Goal: Task Accomplishment & Management: Manage account settings

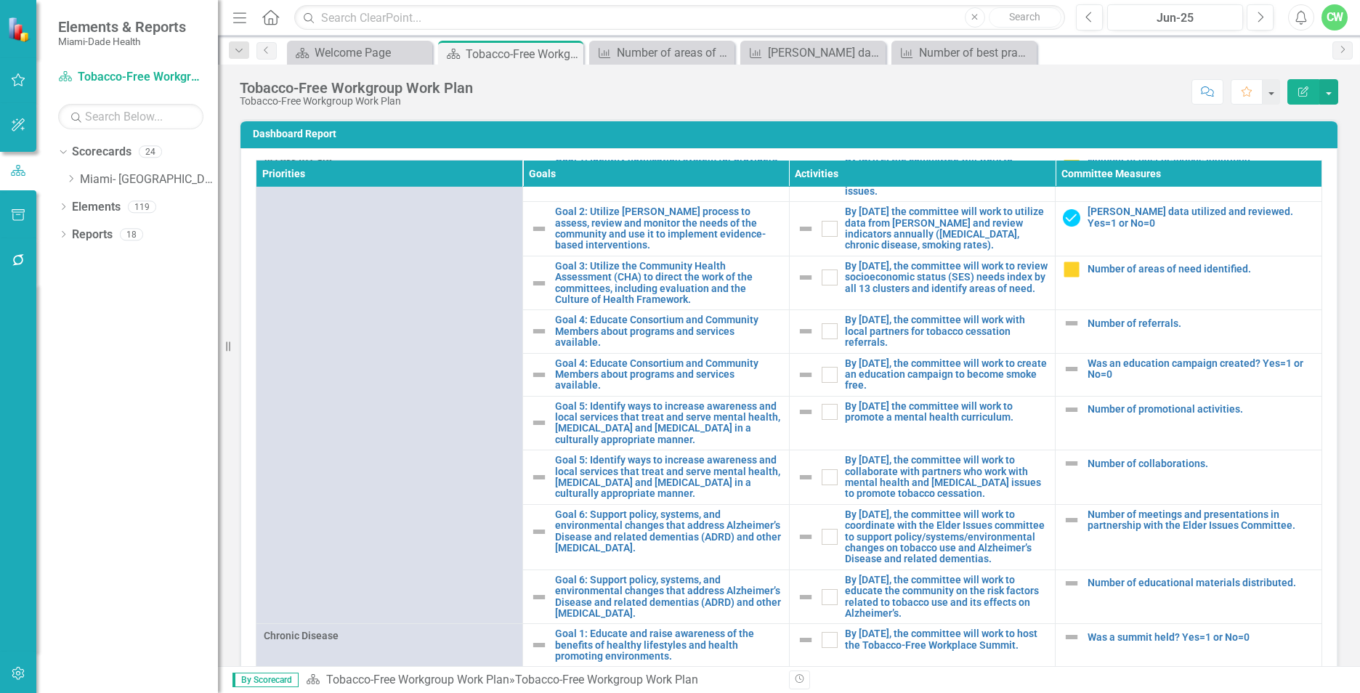
scroll to position [482, 0]
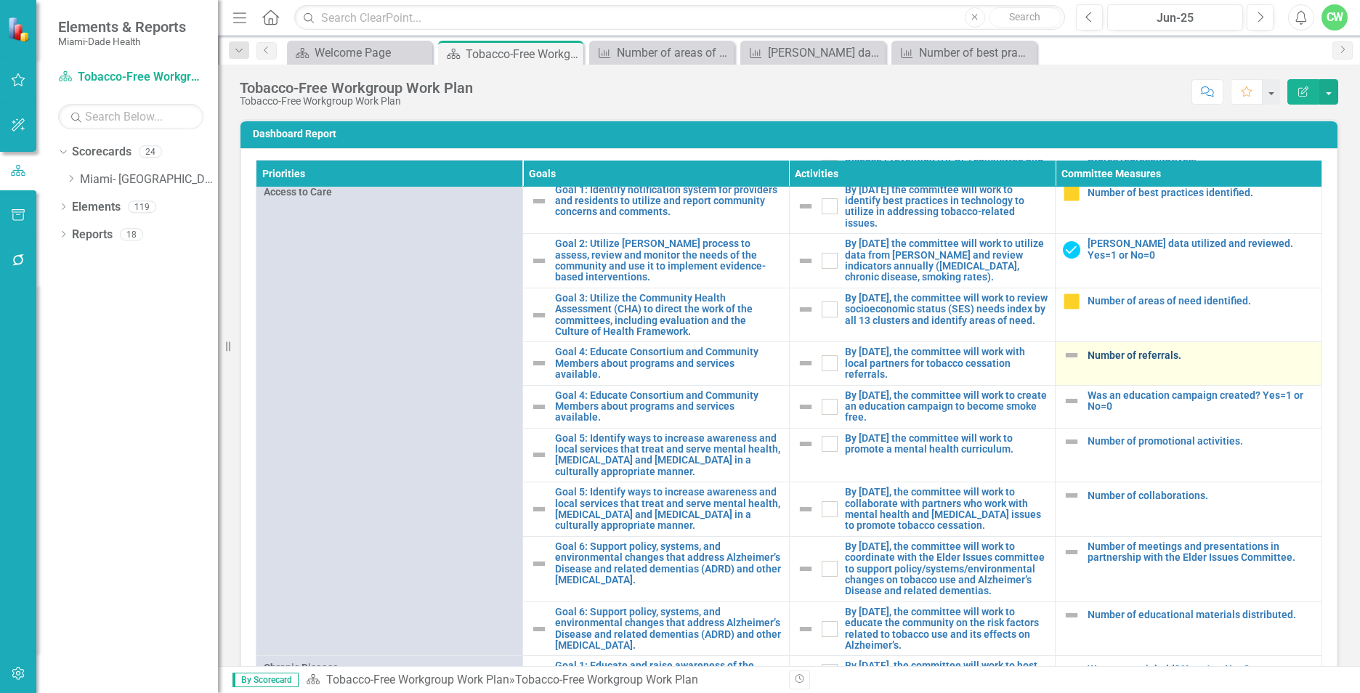
click at [1088, 361] on link "Number of referrals." at bounding box center [1200, 355] width 227 height 11
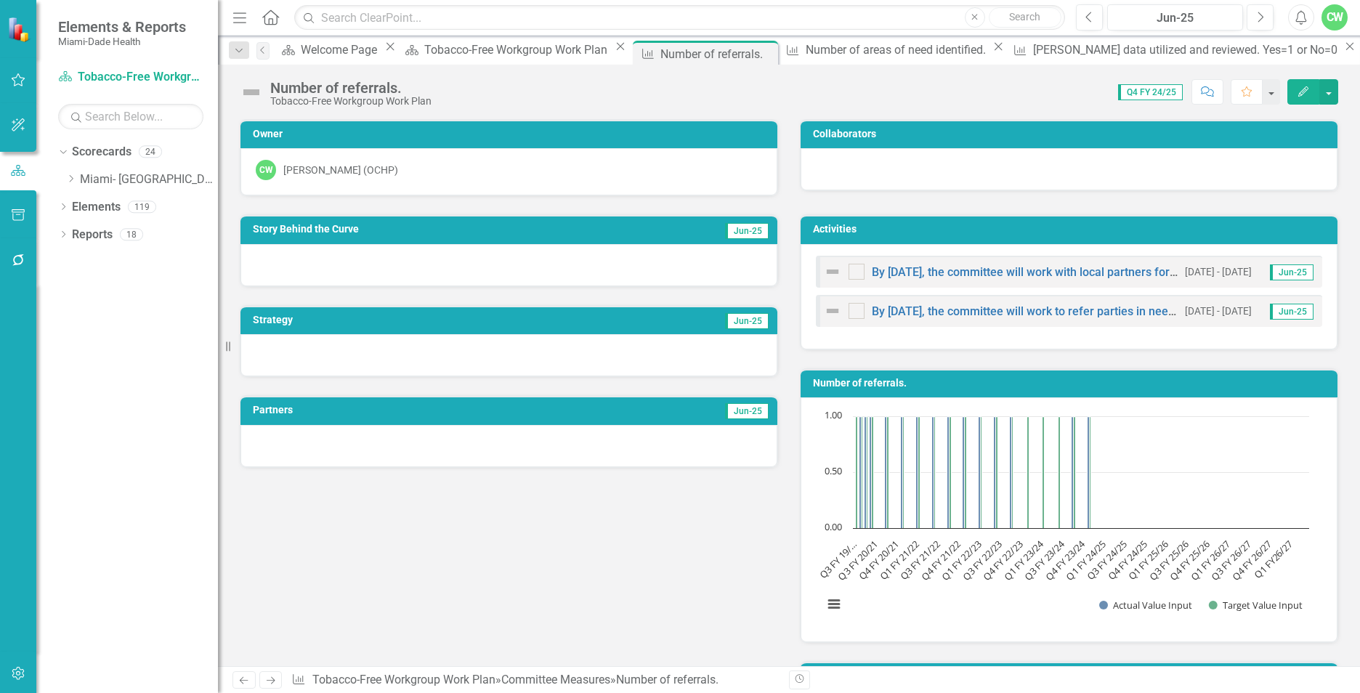
click at [1296, 92] on button "Edit" at bounding box center [1303, 91] width 32 height 25
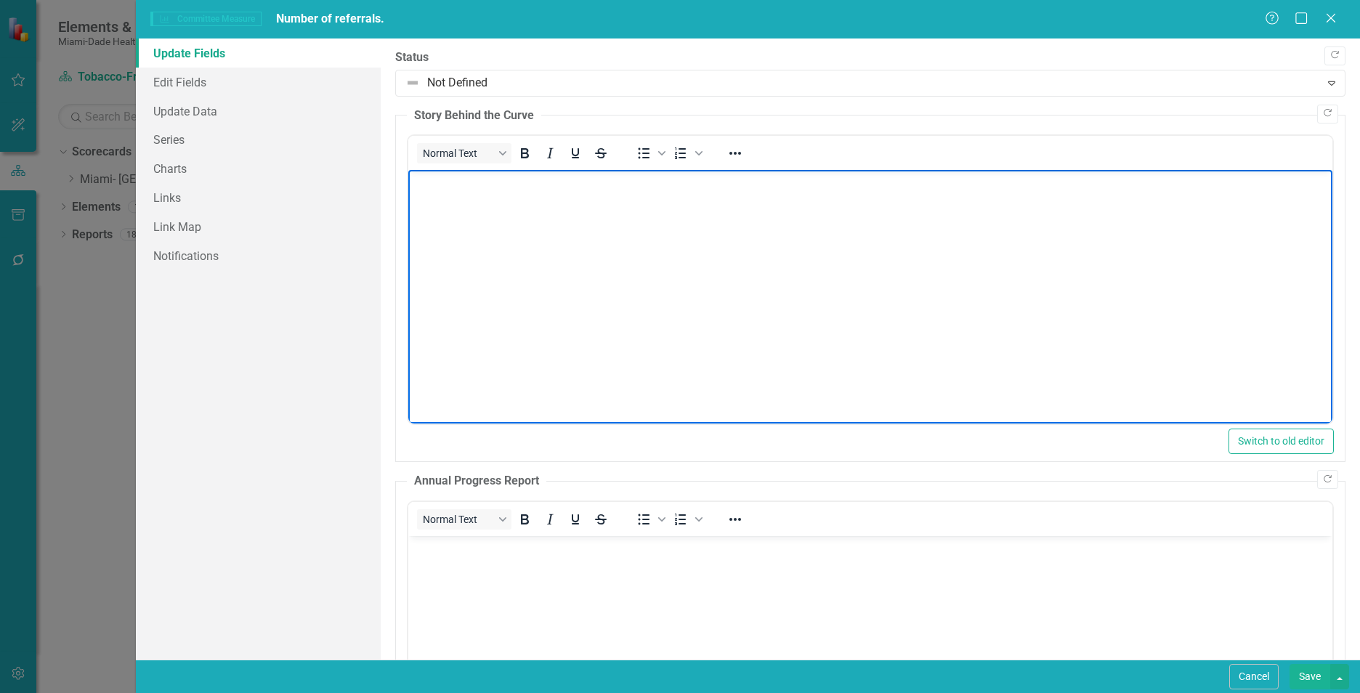
click at [456, 234] on body "Rich Text Area. Press ALT-0 for help." at bounding box center [870, 279] width 924 height 218
paste body "Rich Text Area. Press ALT-0 for help."
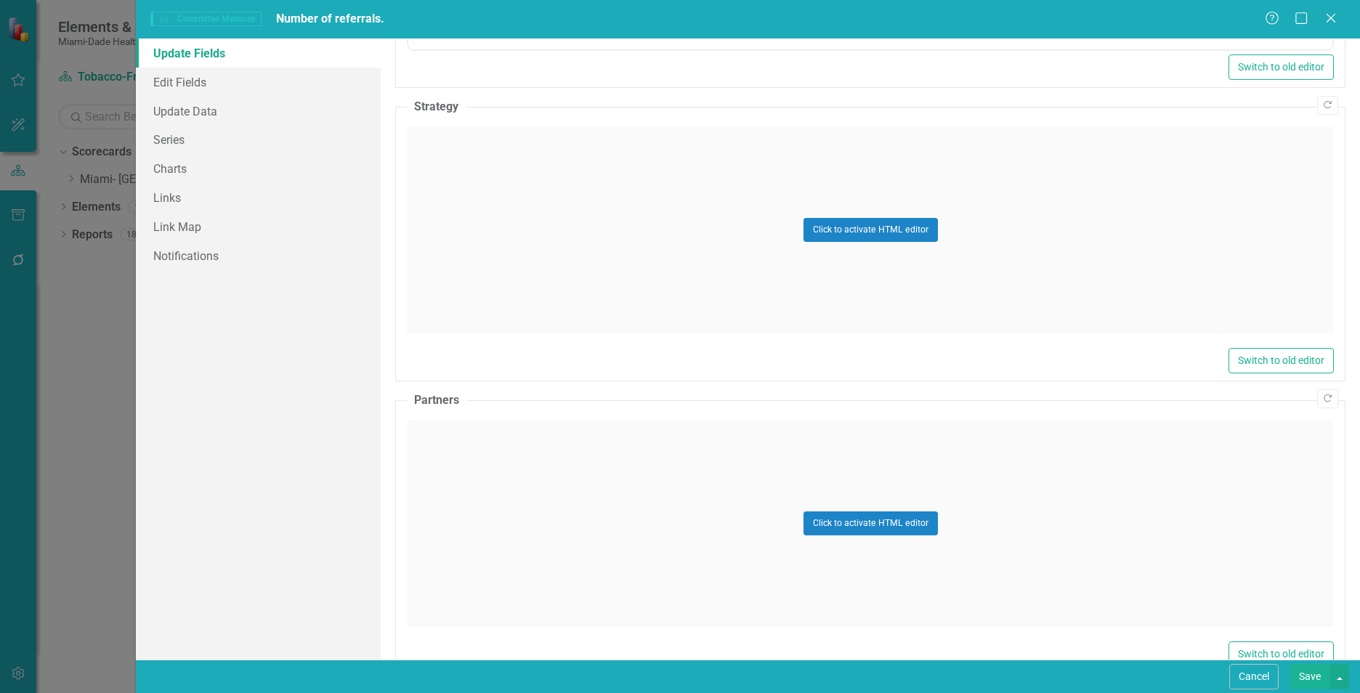
scroll to position [777, 0]
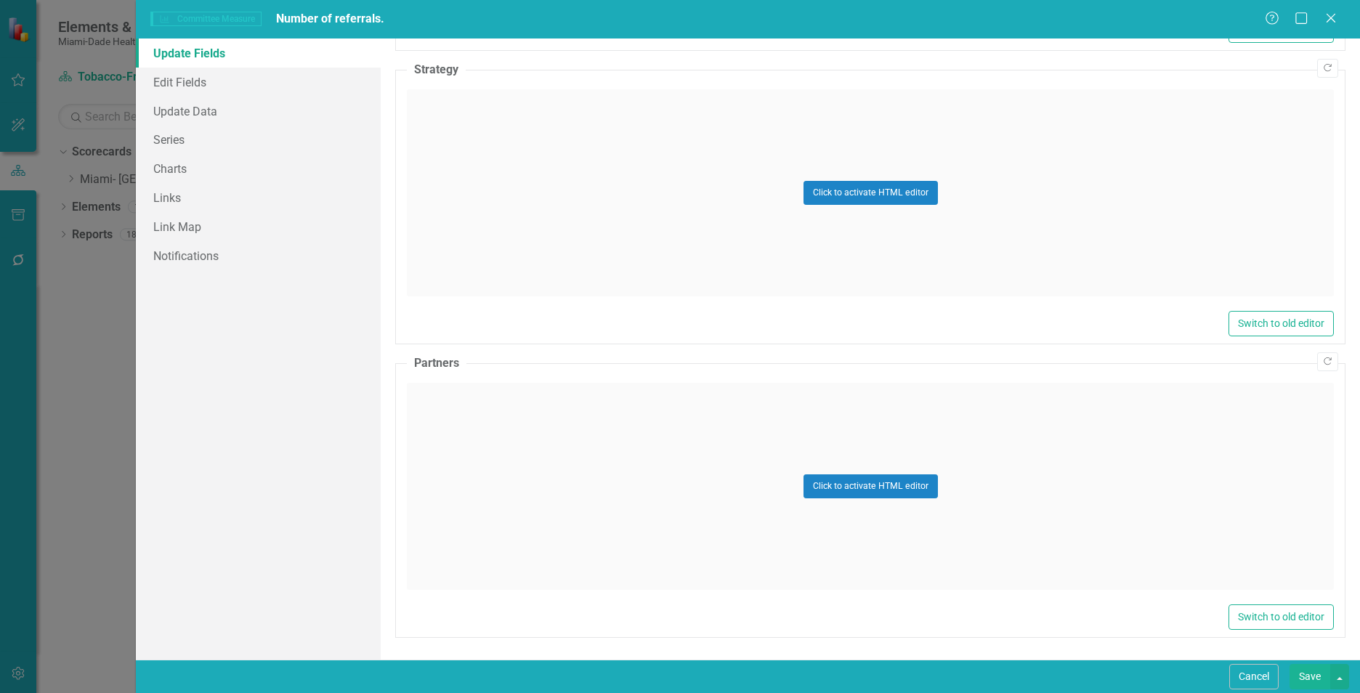
click at [477, 105] on div "Click to activate HTML editor" at bounding box center [870, 192] width 927 height 207
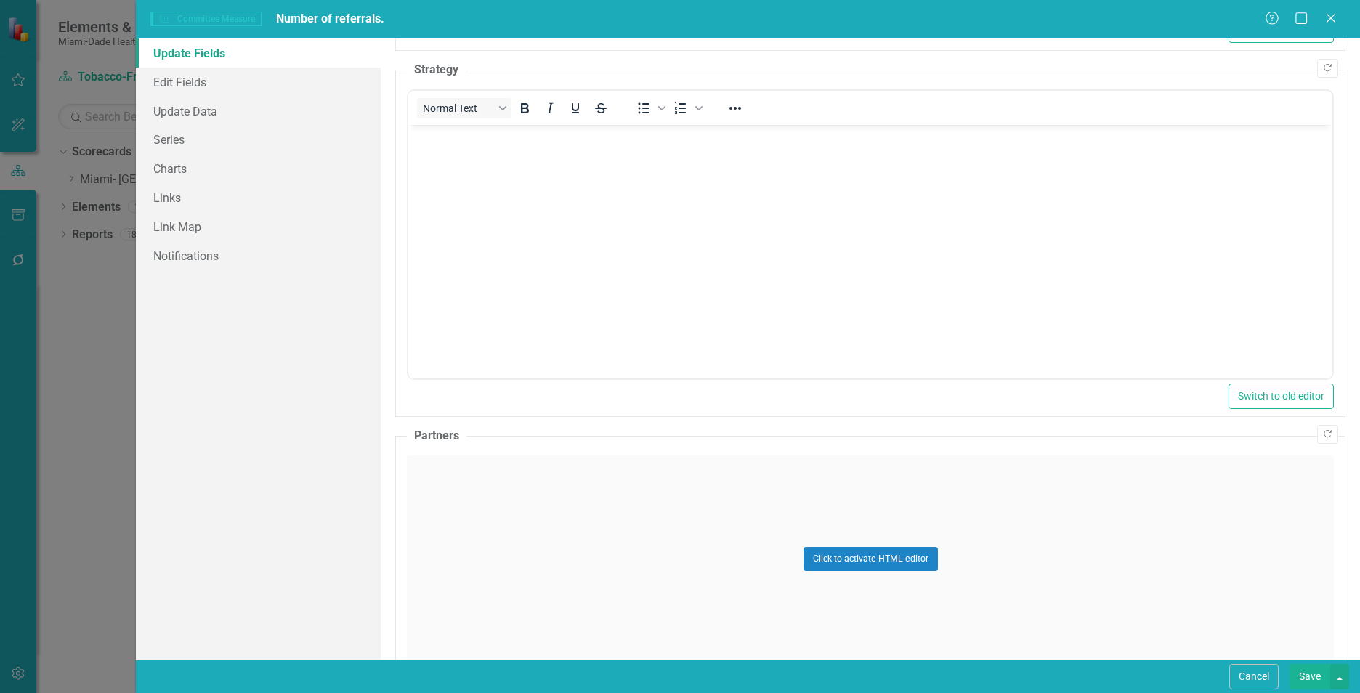
scroll to position [0, 0]
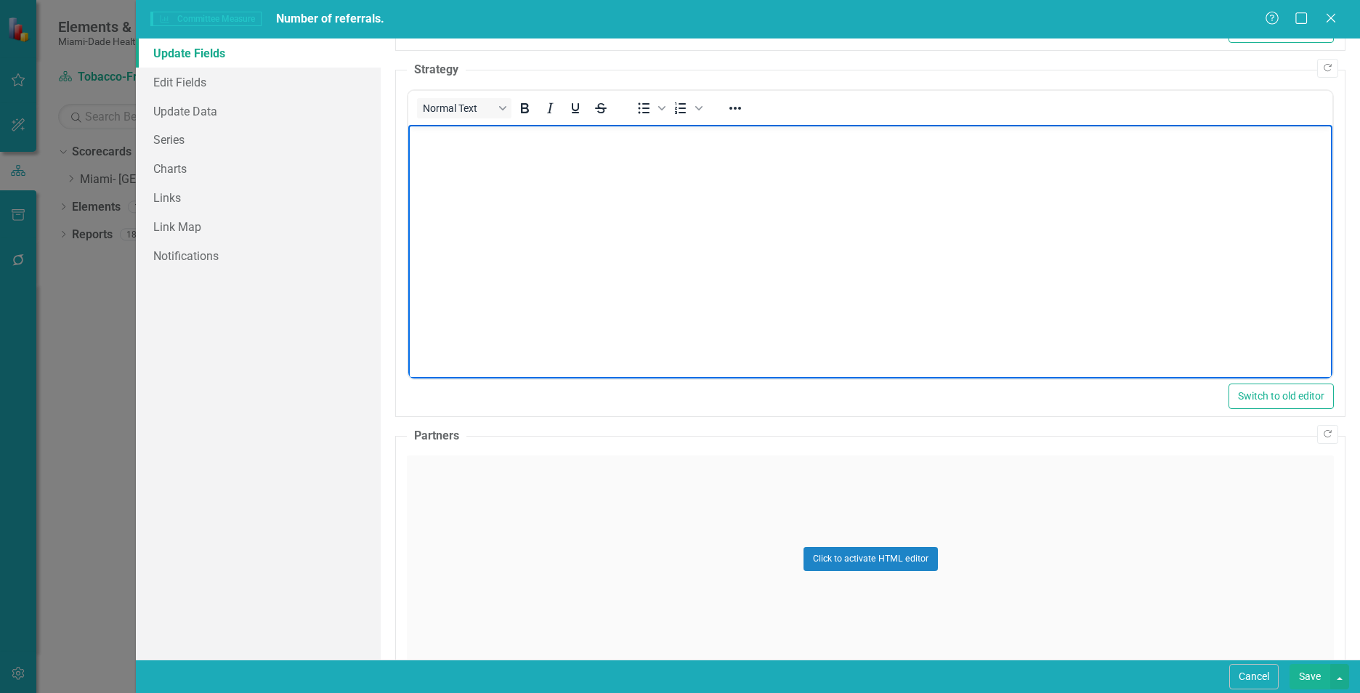
click at [463, 147] on body "Rich Text Area. Press ALT-0 for help." at bounding box center [870, 234] width 924 height 218
paste body "Rich Text Area. Press ALT-0 for help."
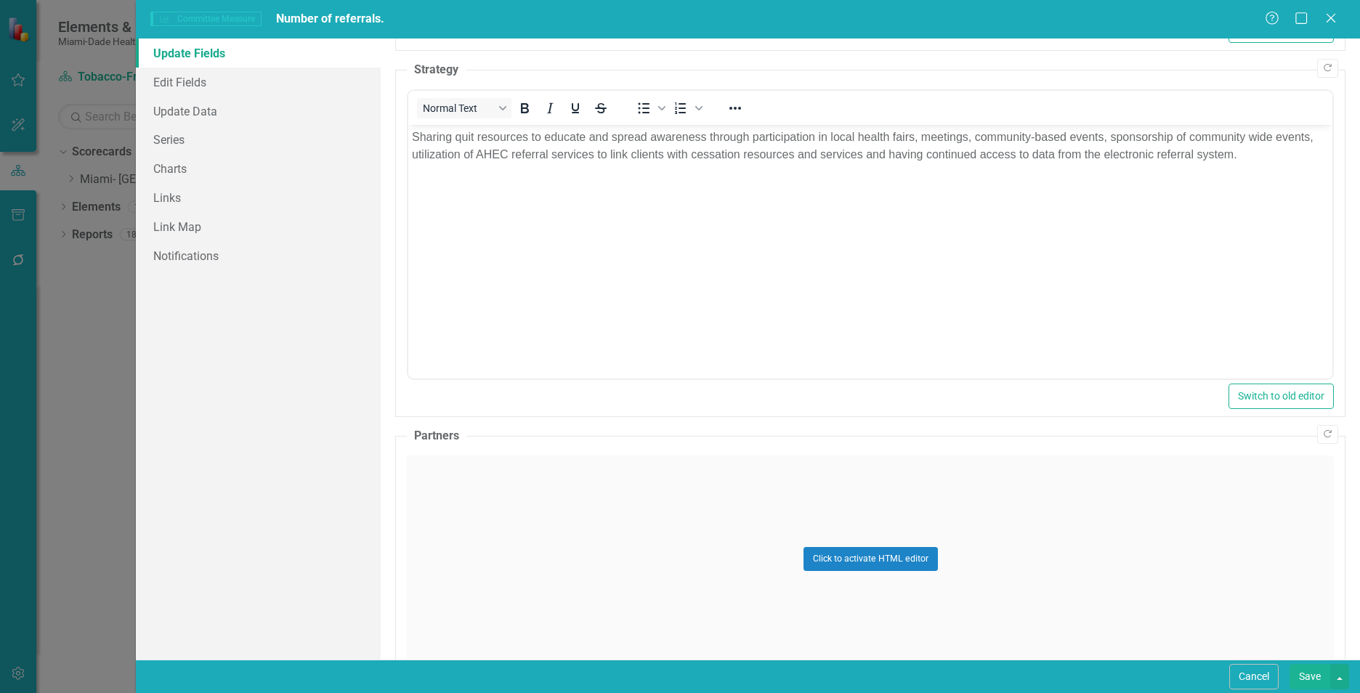
click at [1013, 554] on div "Click to activate HTML editor" at bounding box center [870, 558] width 927 height 207
click at [450, 514] on body "Rich Text Area. Press ALT-0 for help." at bounding box center [870, 599] width 924 height 218
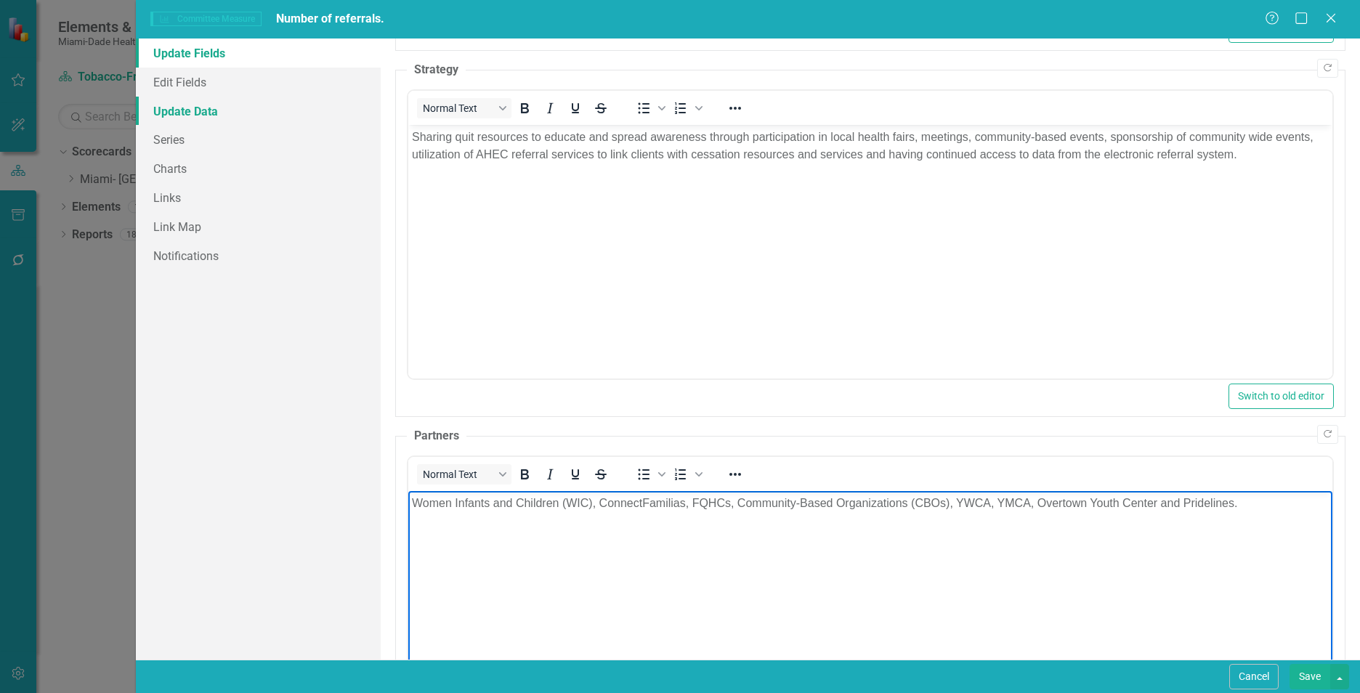
click at [213, 103] on link "Update Data" at bounding box center [258, 111] width 245 height 29
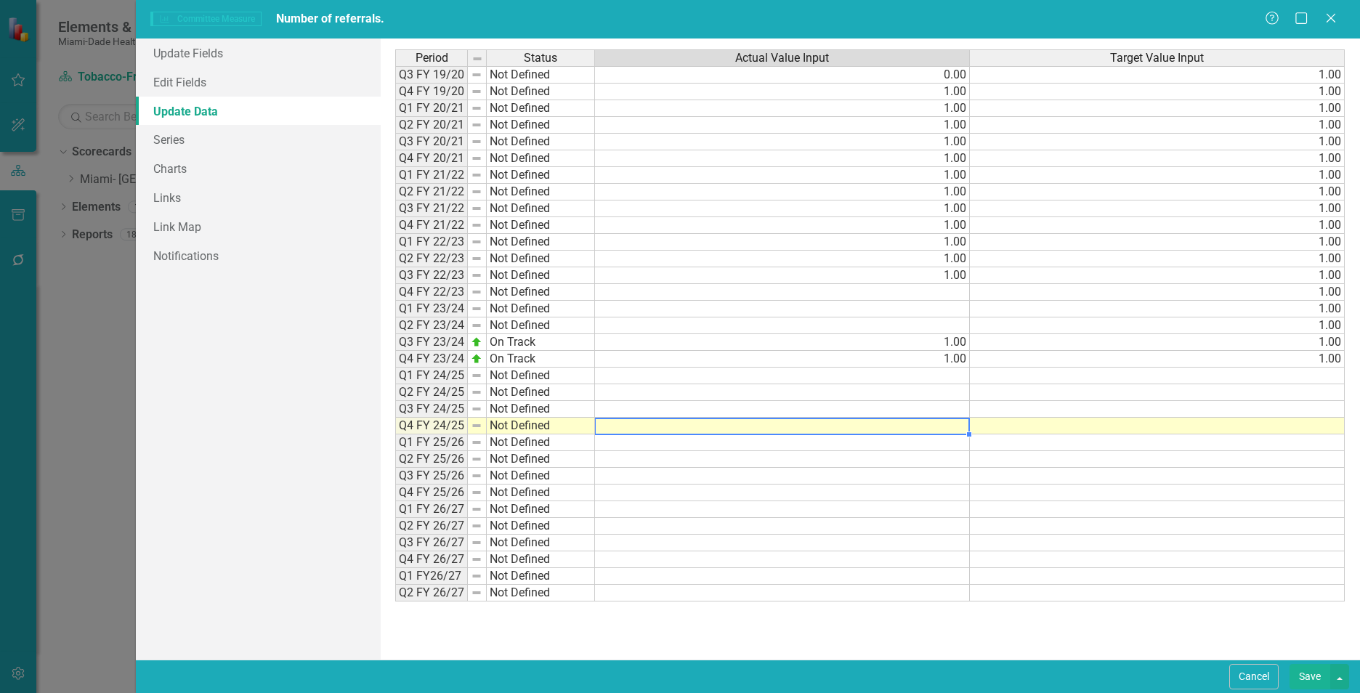
click at [960, 424] on td at bounding box center [782, 426] width 375 height 17
type textarea "1"
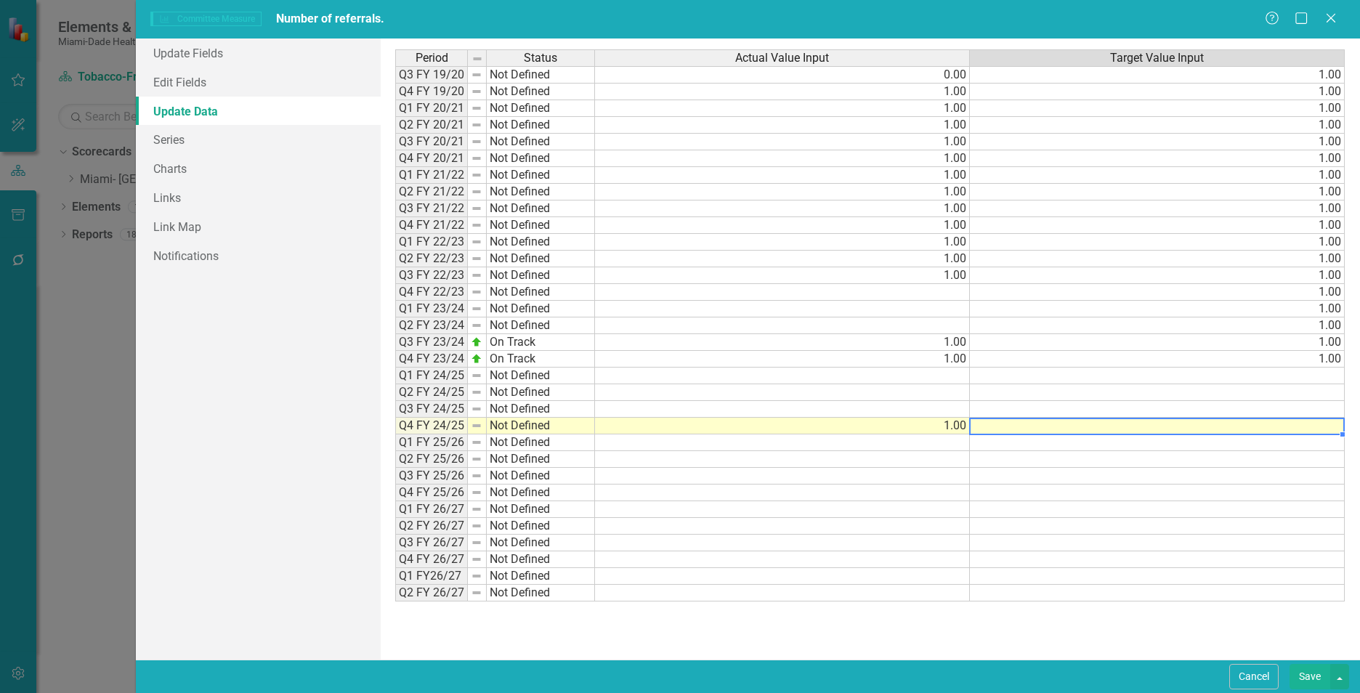
type textarea "0"
type textarea "1"
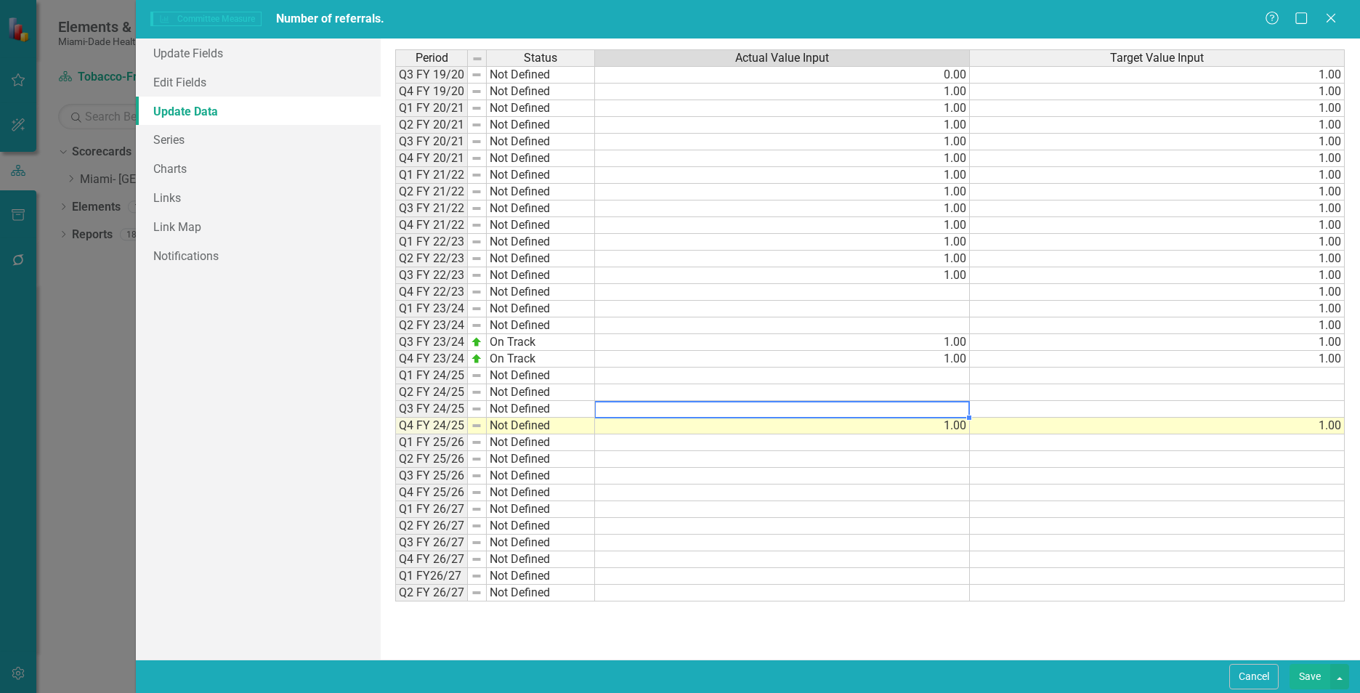
click at [954, 407] on td at bounding box center [782, 409] width 375 height 17
type textarea "1"
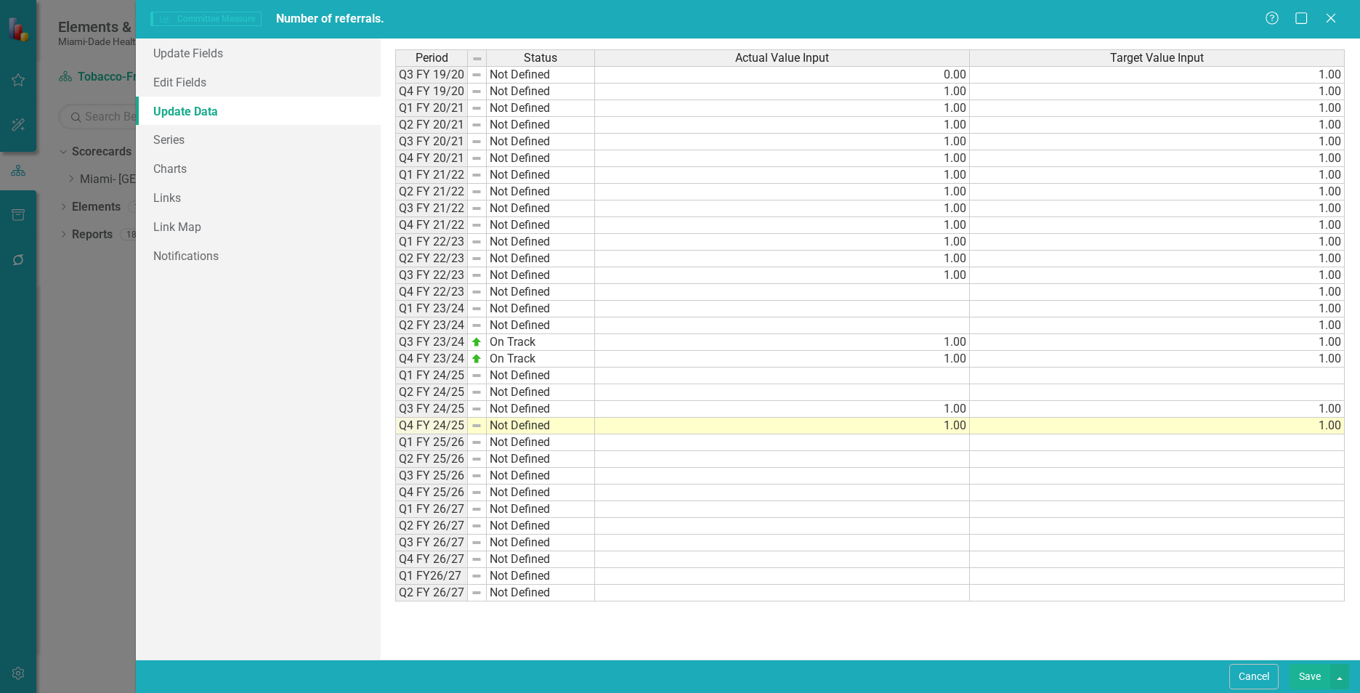
type textarea "1"
click at [947, 390] on td at bounding box center [782, 392] width 375 height 17
type textarea "1"
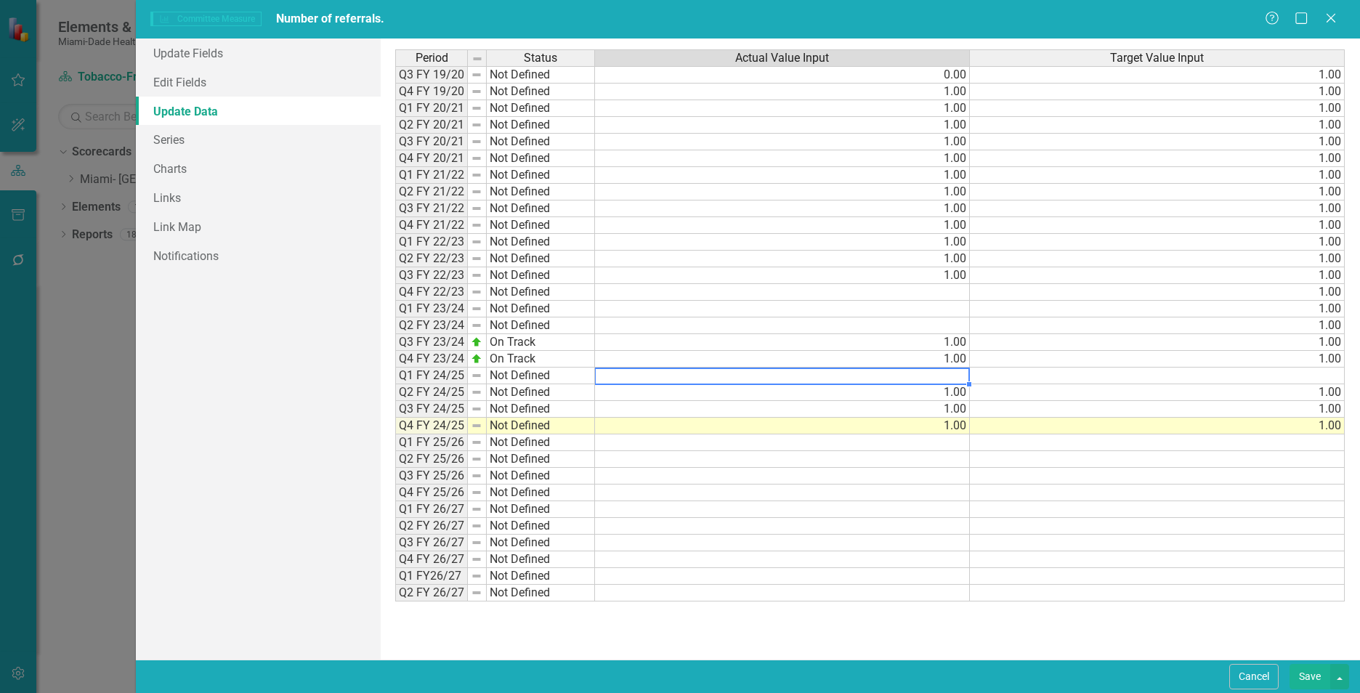
click at [910, 379] on td at bounding box center [782, 376] width 375 height 17
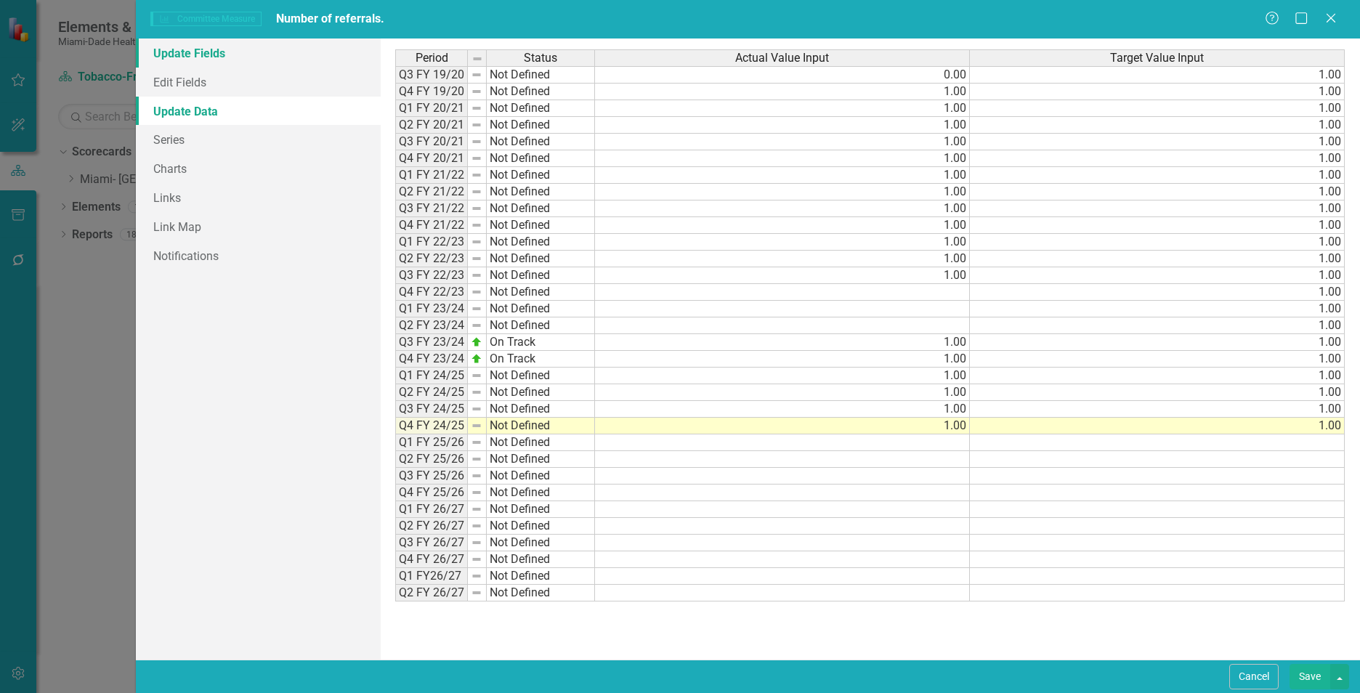
type textarea "1"
click at [159, 50] on link "Update Fields" at bounding box center [258, 53] width 245 height 29
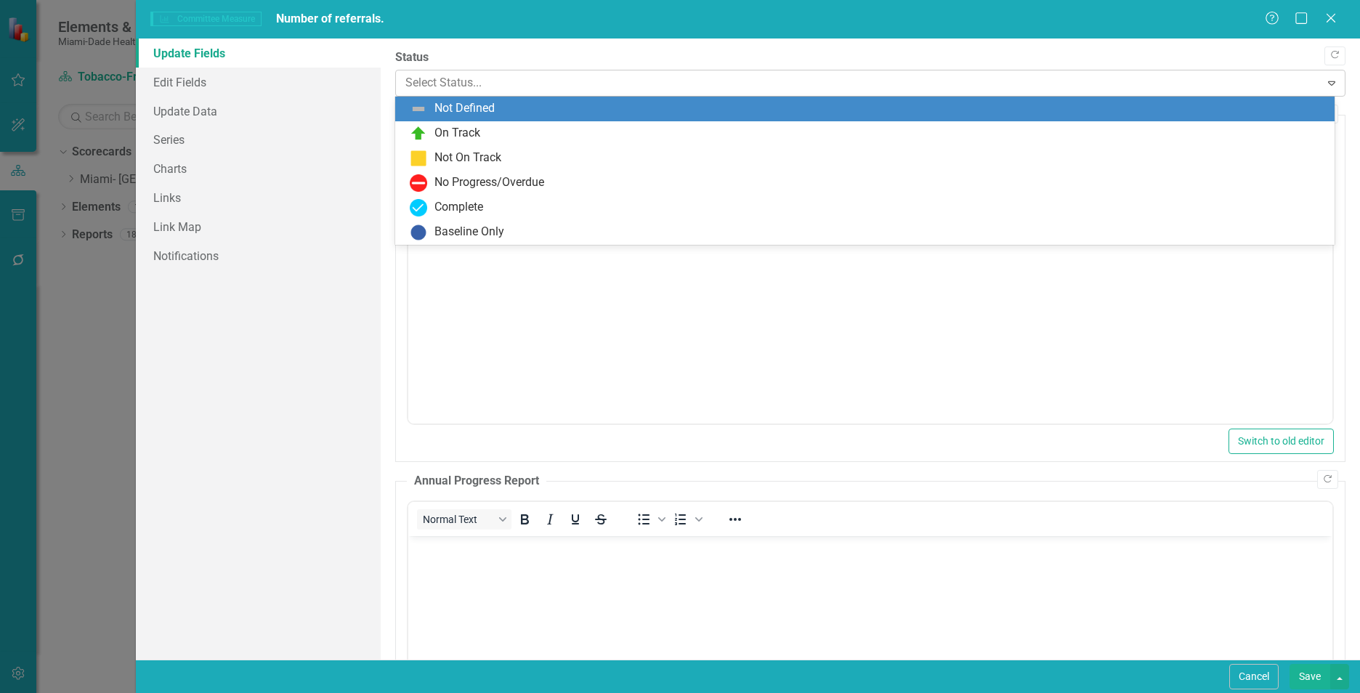
click at [479, 83] on div at bounding box center [857, 83] width 905 height 20
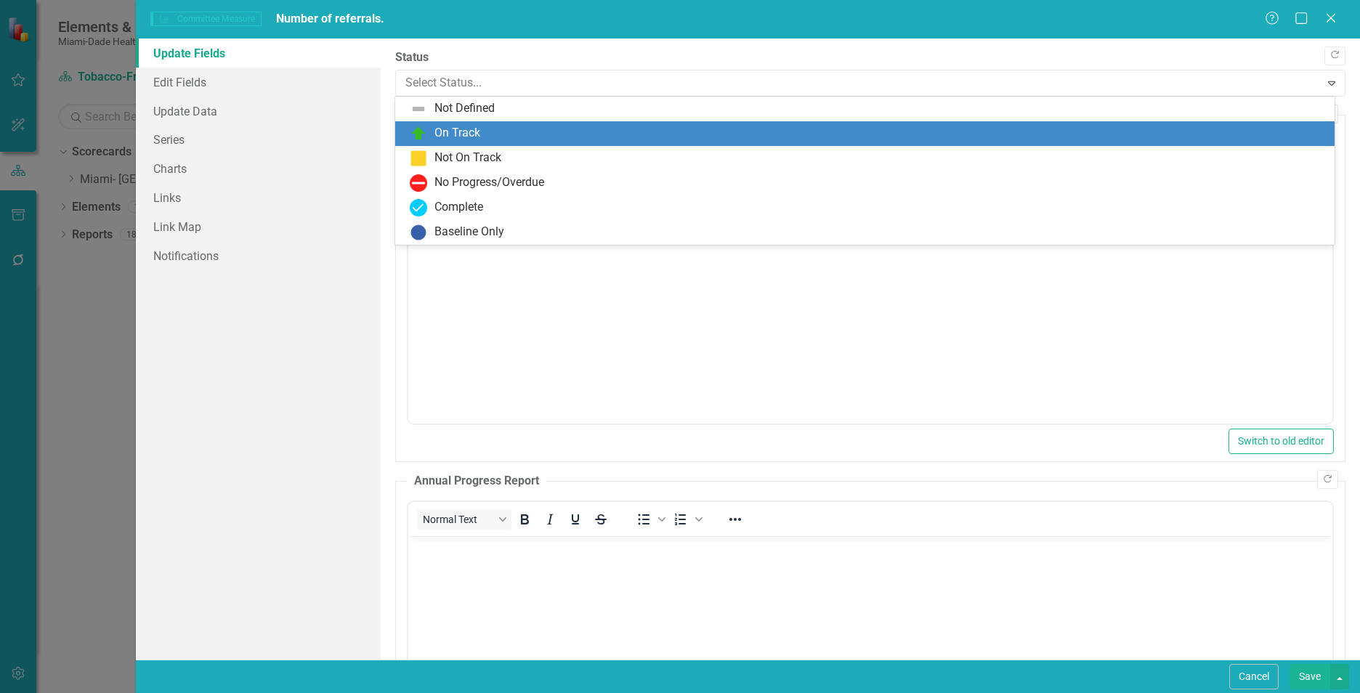
click at [477, 135] on div "On Track" at bounding box center [457, 133] width 46 height 17
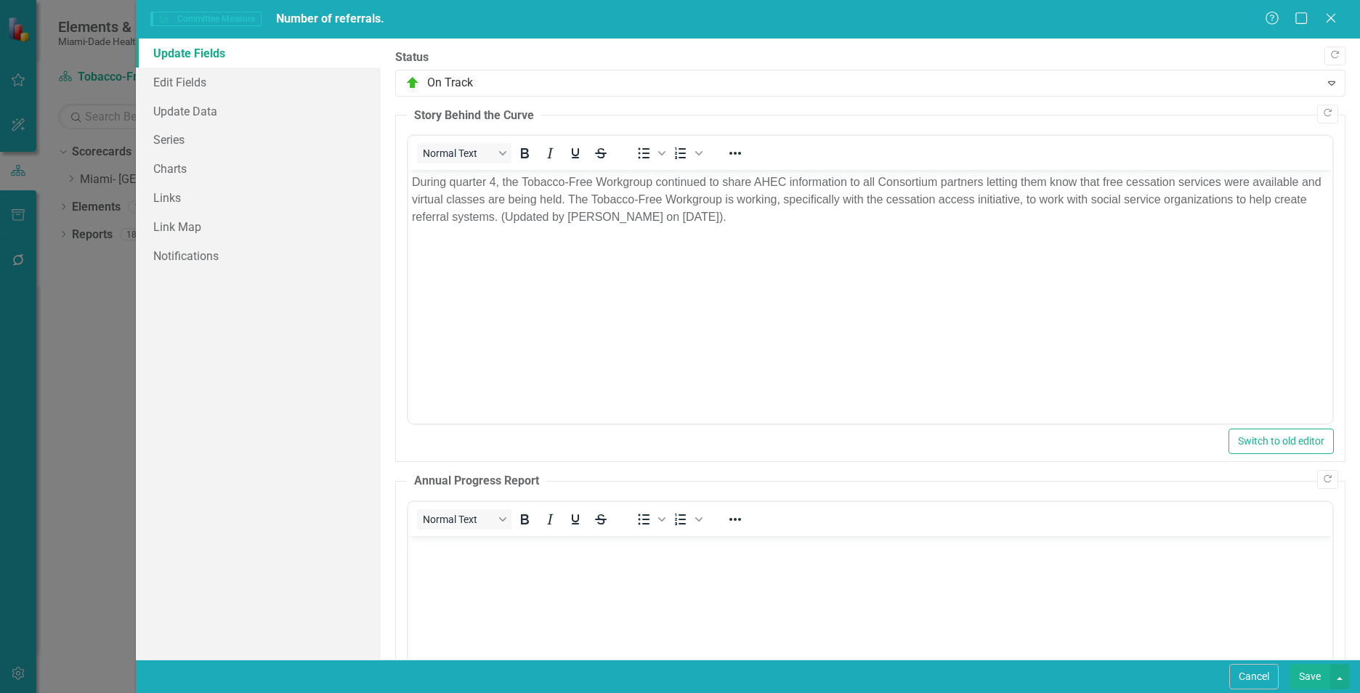
click at [1316, 678] on button "Save" at bounding box center [1309, 676] width 41 height 25
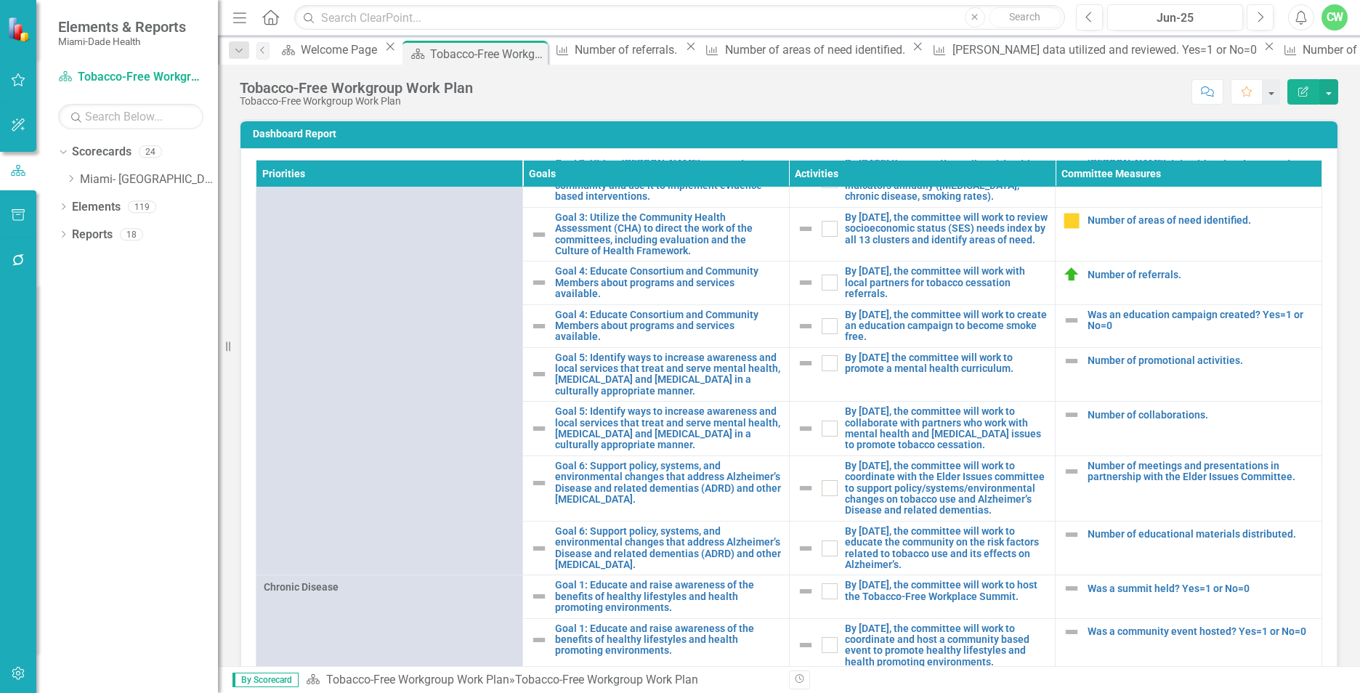
scroll to position [571, 0]
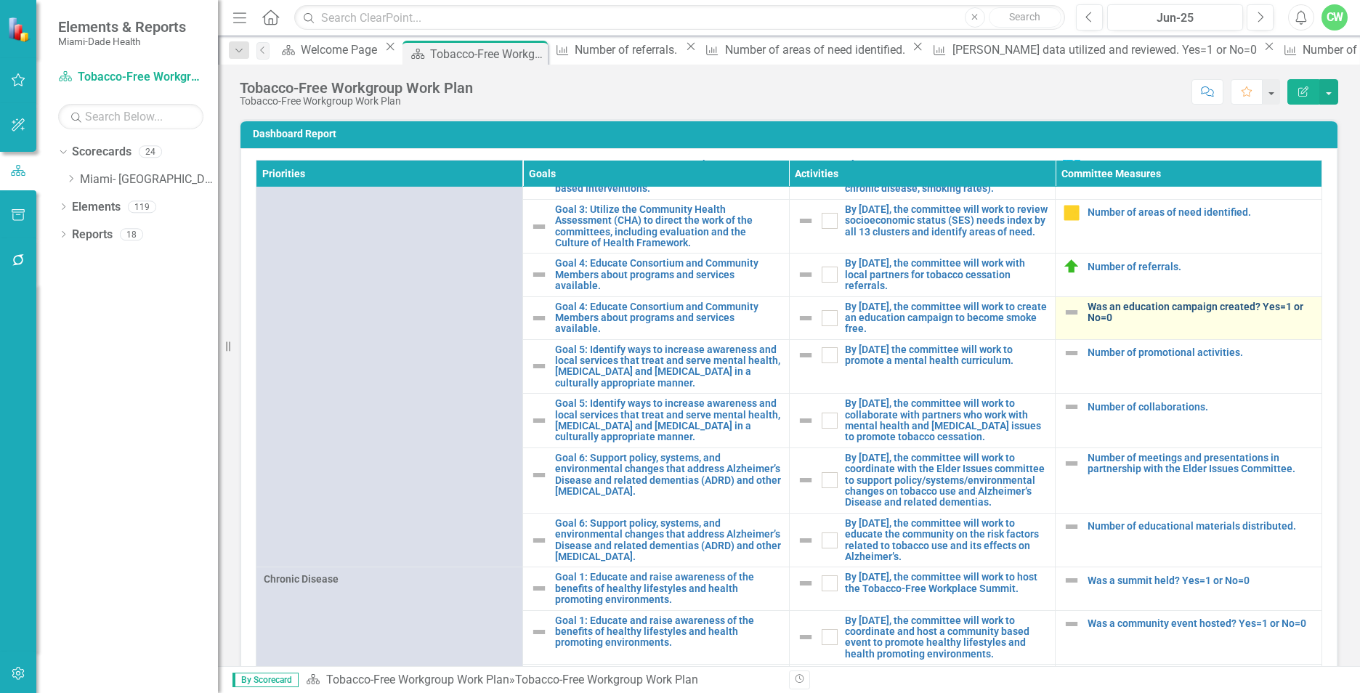
click at [1165, 317] on link "Was an education campaign created? Yes=1 or No=0" at bounding box center [1200, 312] width 227 height 23
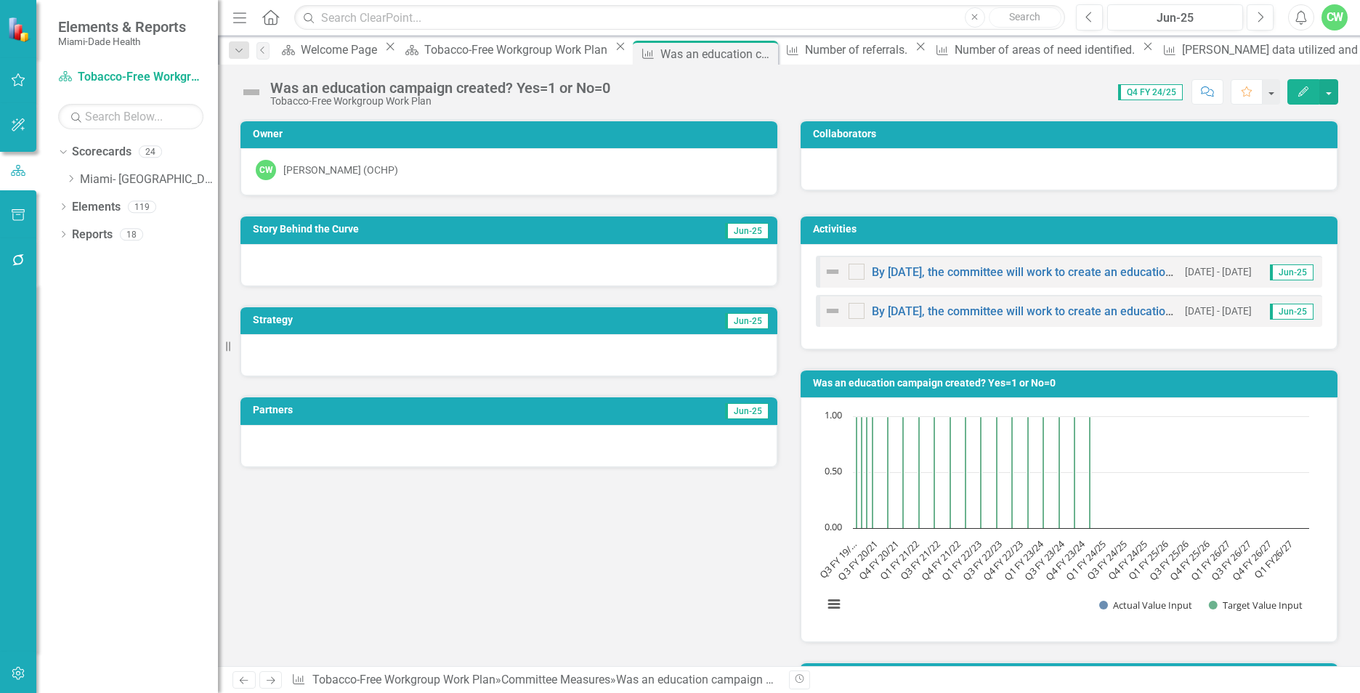
click at [1308, 97] on button "Edit" at bounding box center [1303, 91] width 32 height 25
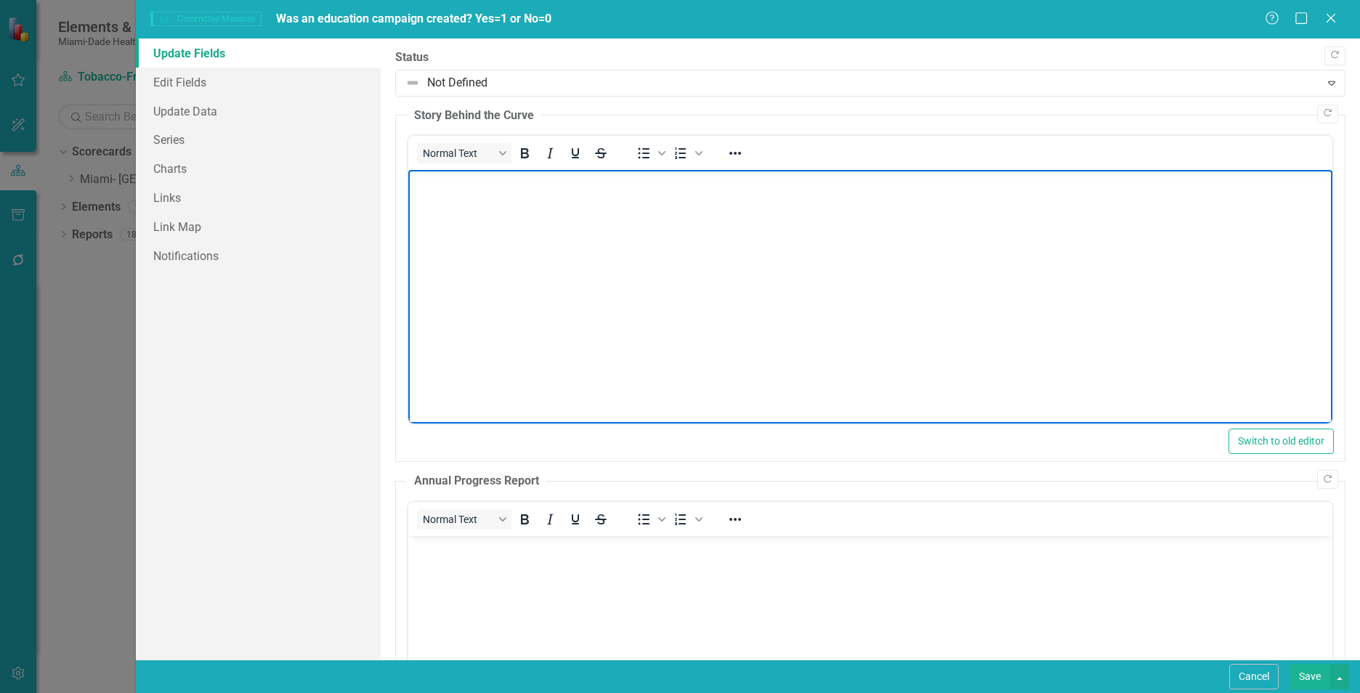
click at [489, 195] on body "Rich Text Area. Press ALT-0 for help." at bounding box center [870, 279] width 924 height 218
paste body "Rich Text Area. Press ALT-0 for help."
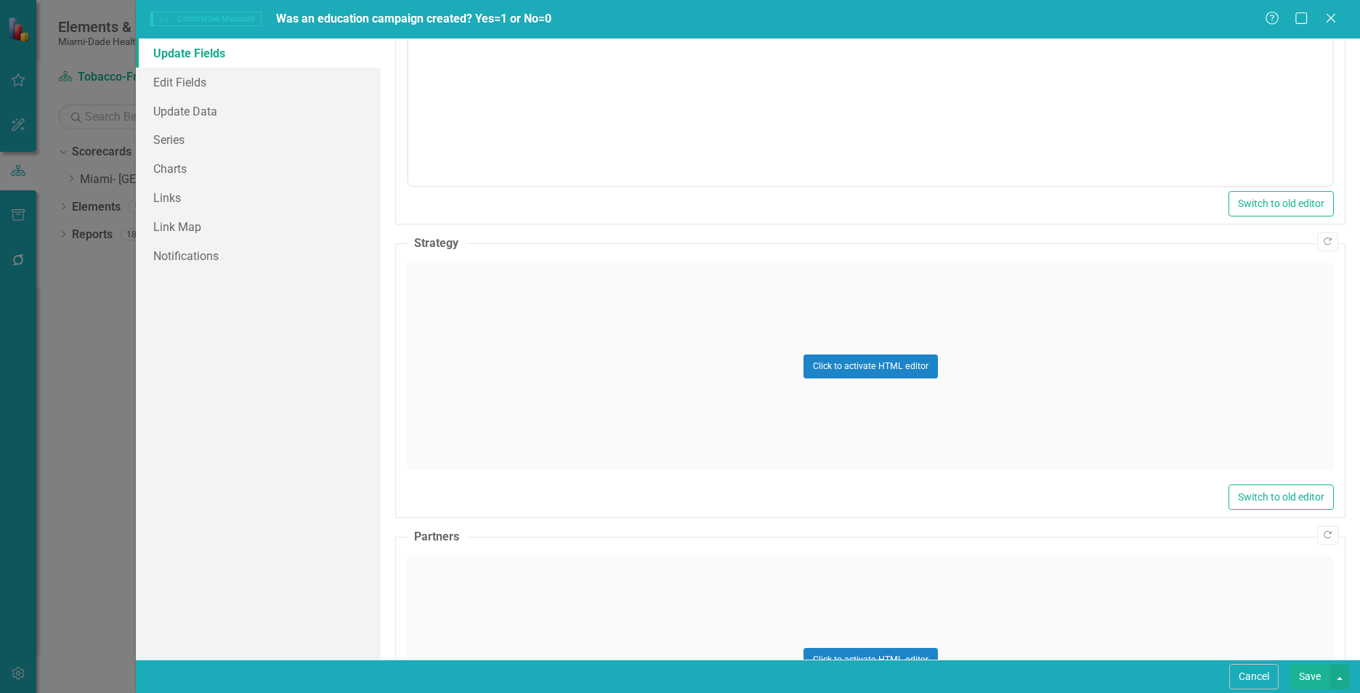
scroll to position [605, 0]
click at [614, 366] on div "Click to activate HTML editor" at bounding box center [870, 365] width 927 height 207
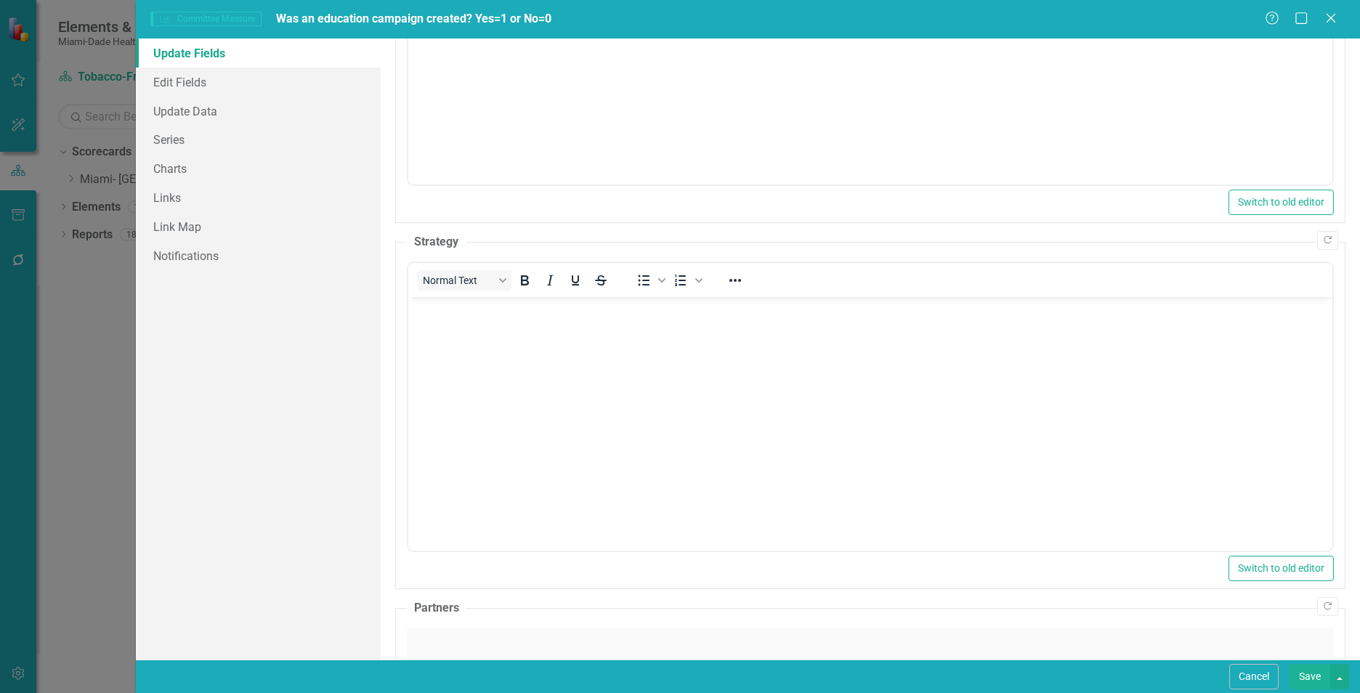
scroll to position [0, 0]
click at [496, 360] on body "Rich Text Area. Press ALT-0 for help." at bounding box center [870, 406] width 924 height 218
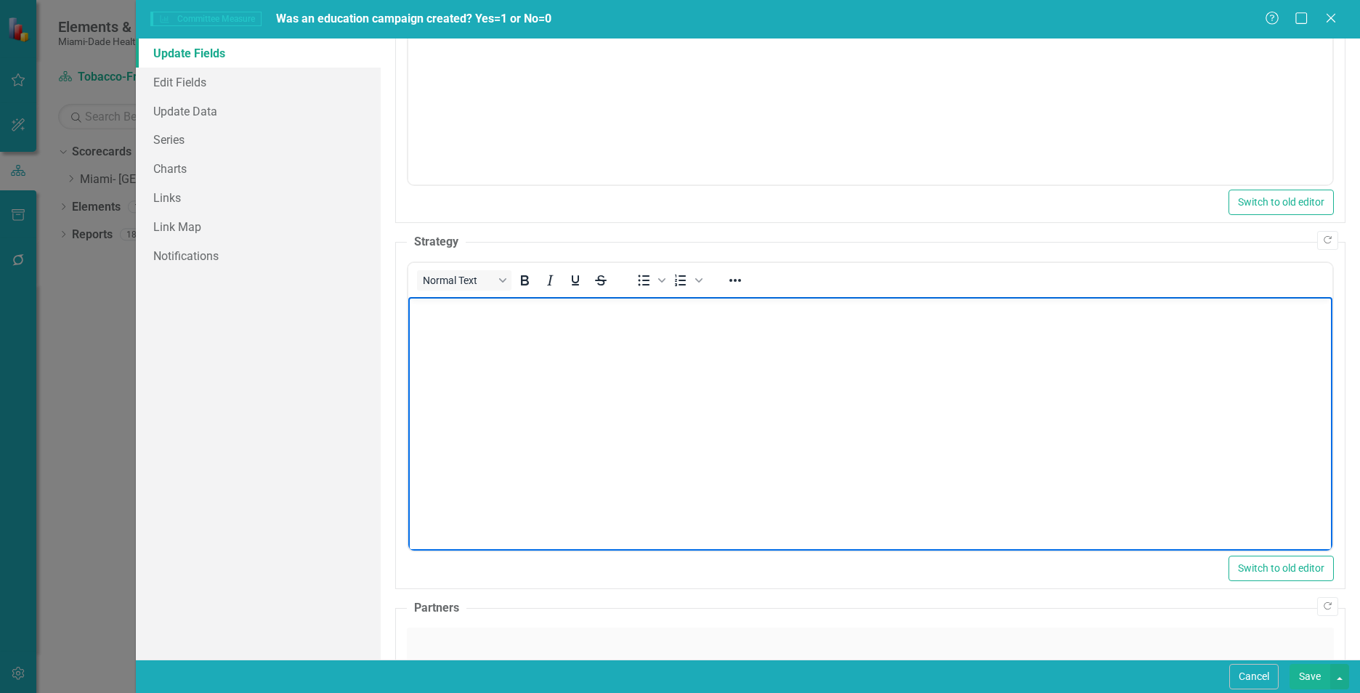
paste body "Rich Text Area. Press ALT-0 for help."
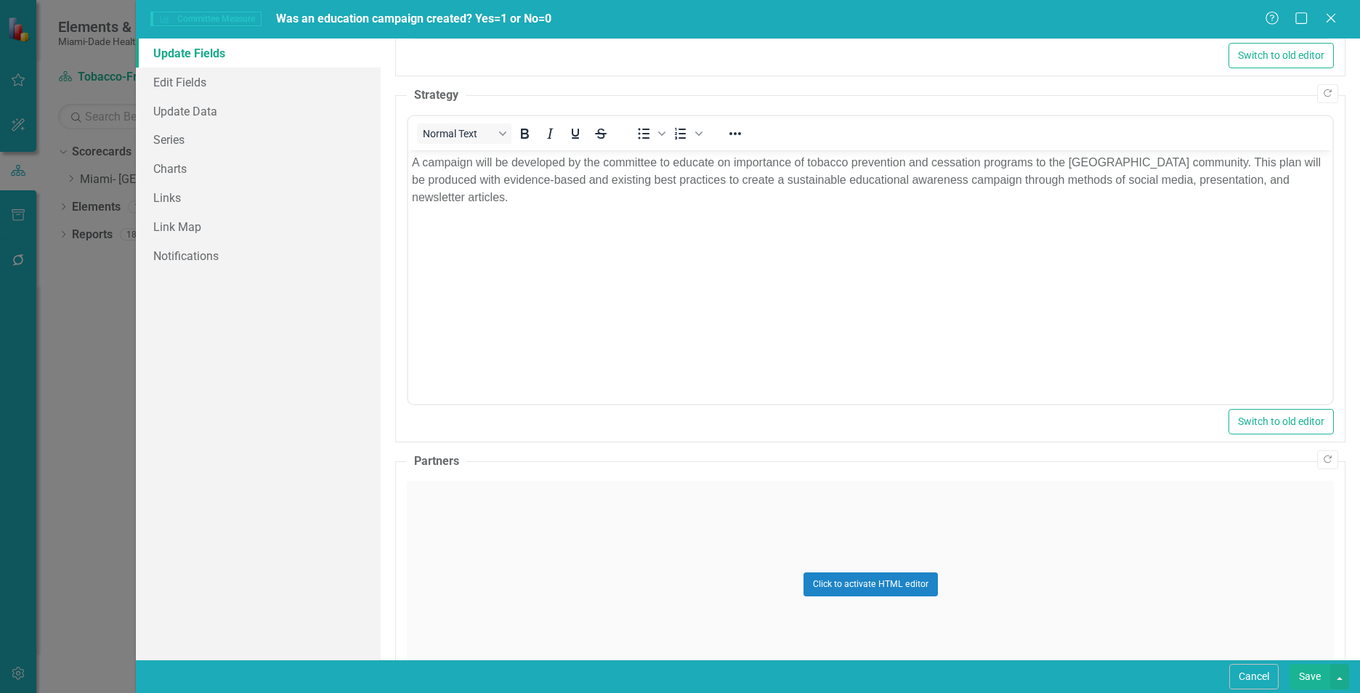
scroll to position [850, 0]
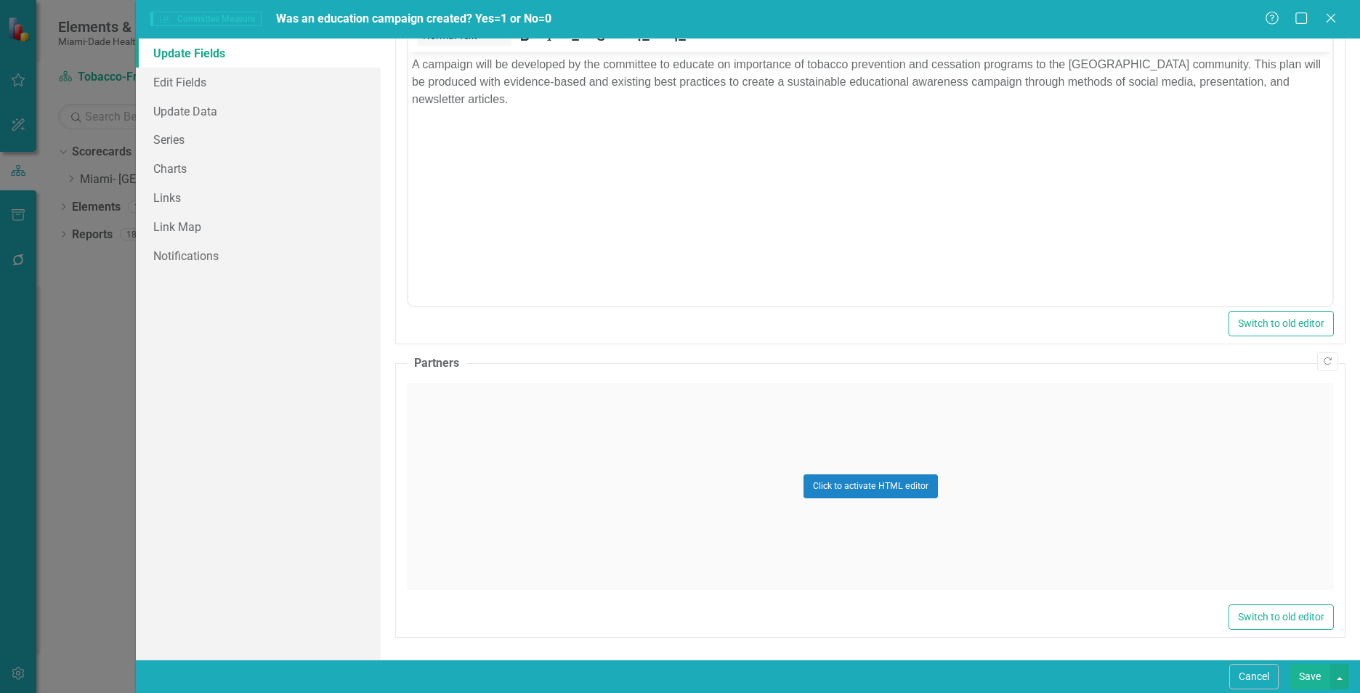
click at [1259, 477] on div "Click to activate HTML editor" at bounding box center [870, 486] width 927 height 207
click at [549, 529] on body "Rich Text Area. Press ALT-0 for help." at bounding box center [870, 527] width 924 height 218
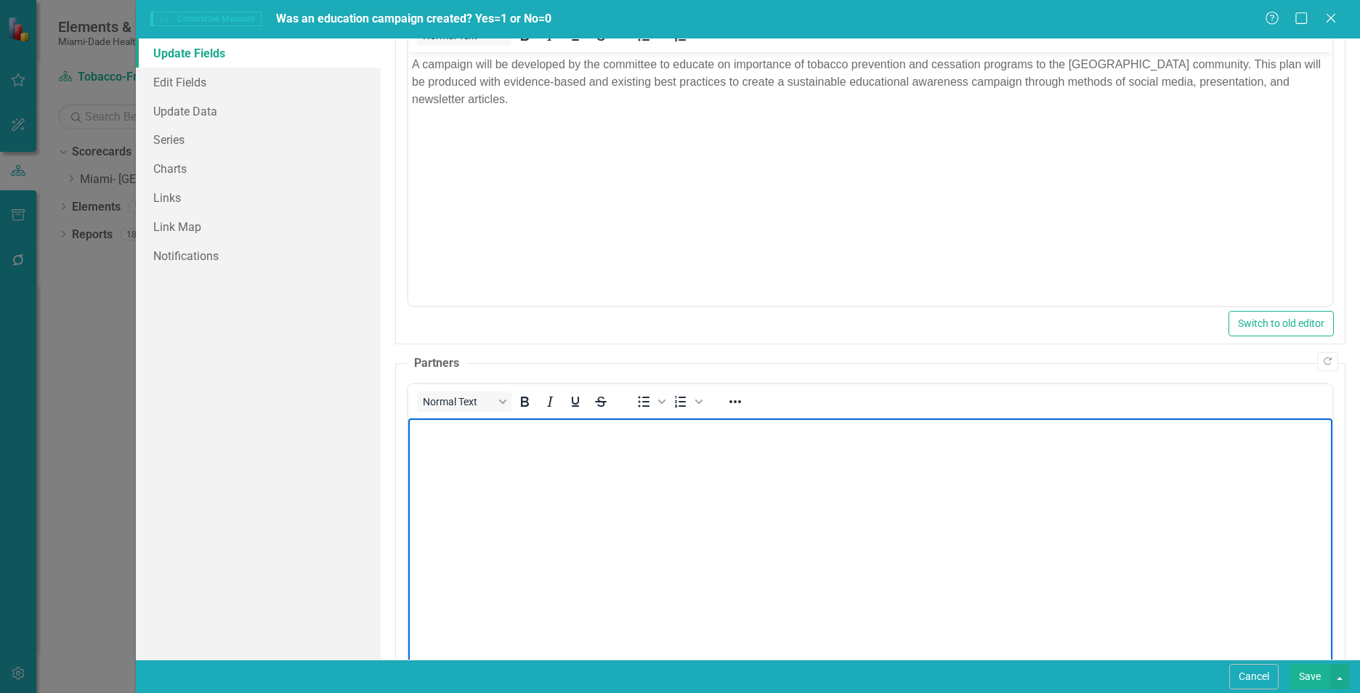
paste body "Rich Text Area. Press ALT-0 for help."
click at [171, 109] on link "Update Data" at bounding box center [258, 111] width 245 height 29
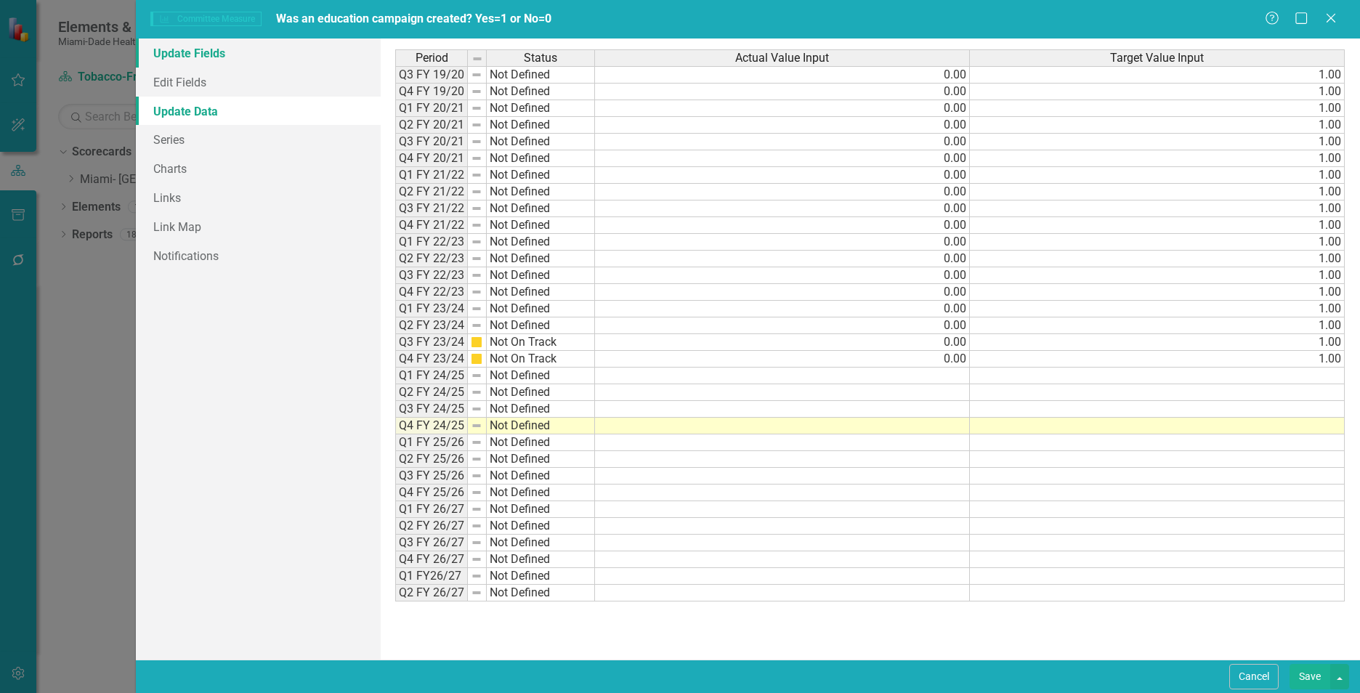
click at [222, 66] on link "Update Fields" at bounding box center [258, 53] width 245 height 29
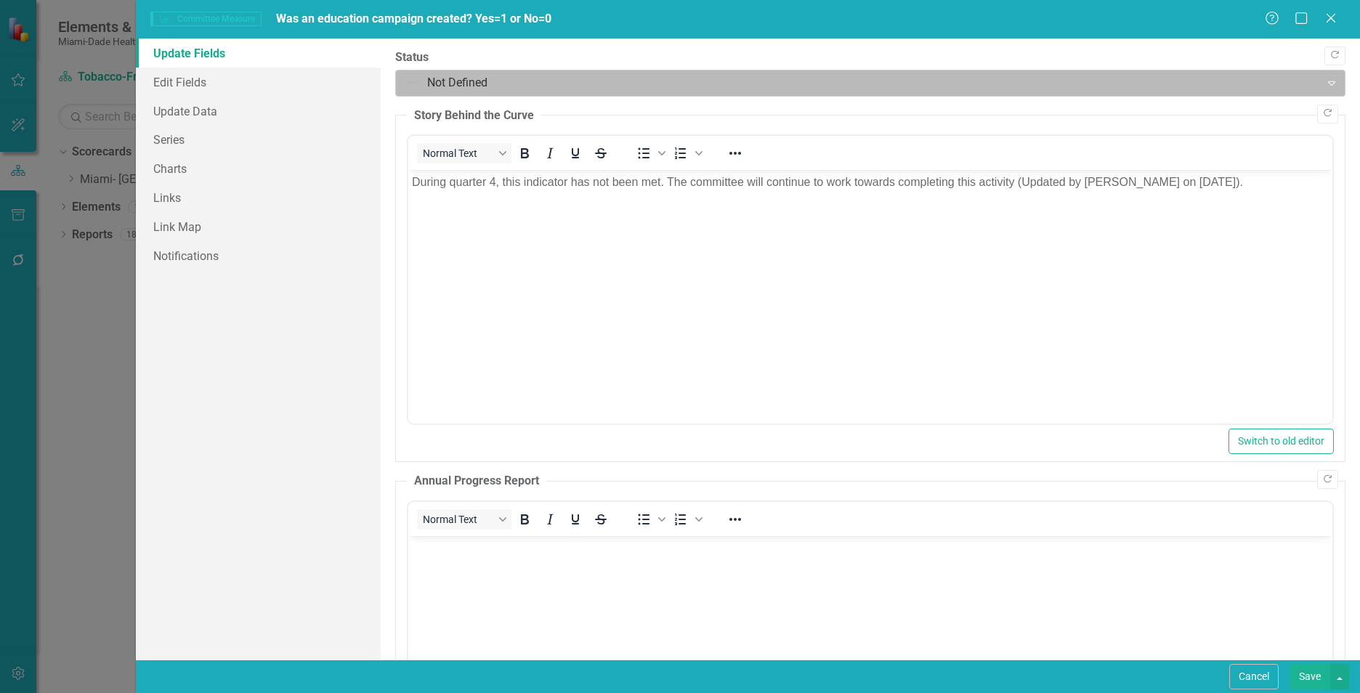
click at [1075, 84] on div at bounding box center [857, 83] width 905 height 20
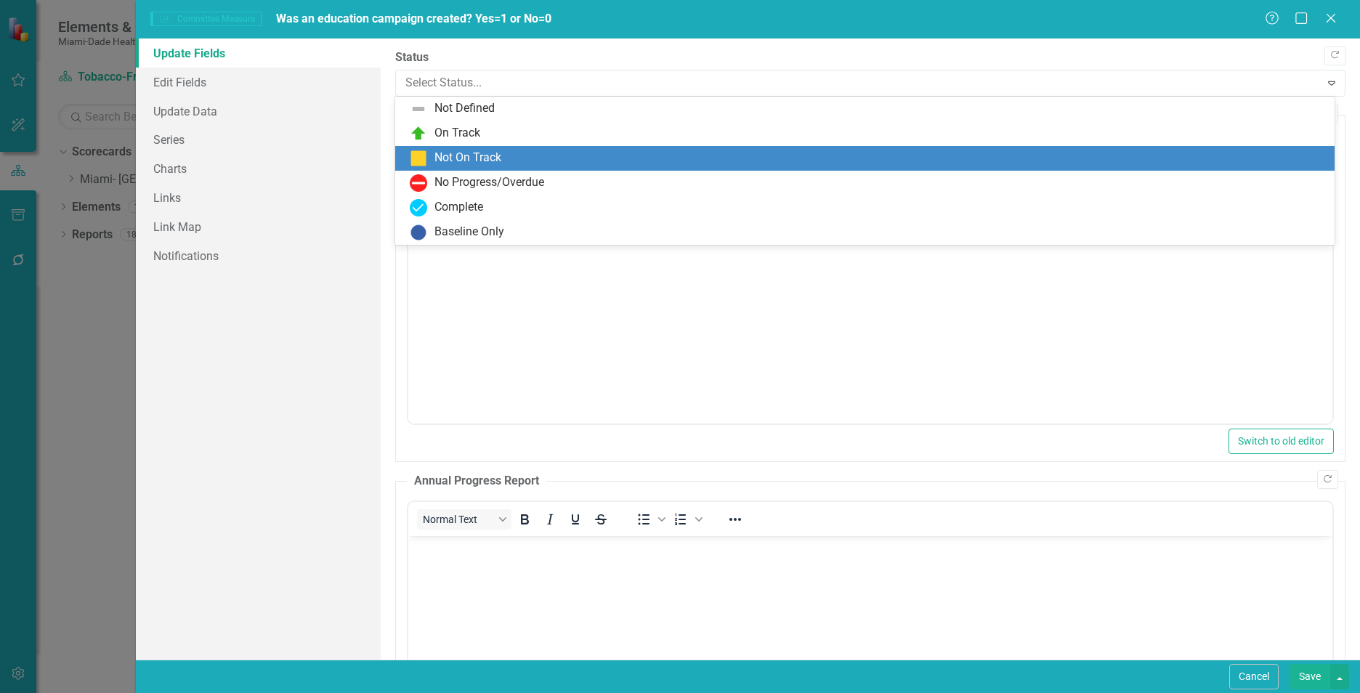
click at [555, 161] on div "Not On Track" at bounding box center [868, 158] width 916 height 17
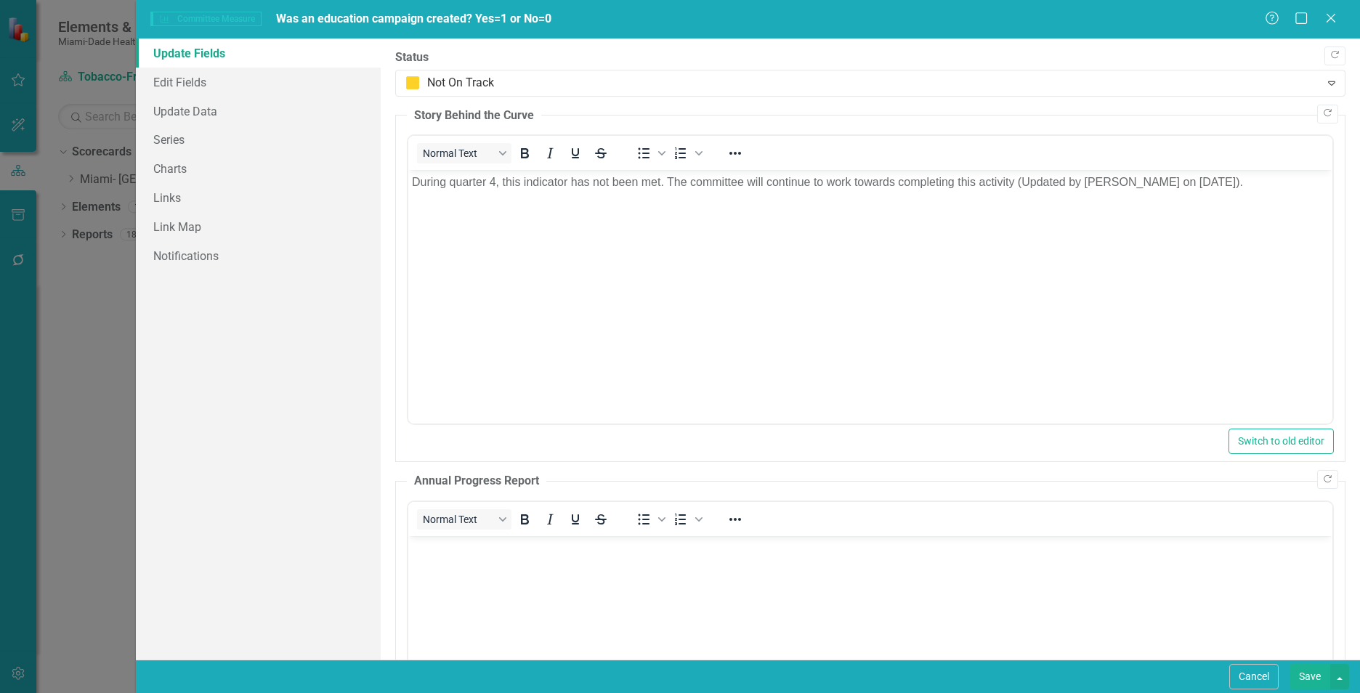
click at [1302, 681] on button "Save" at bounding box center [1309, 676] width 41 height 25
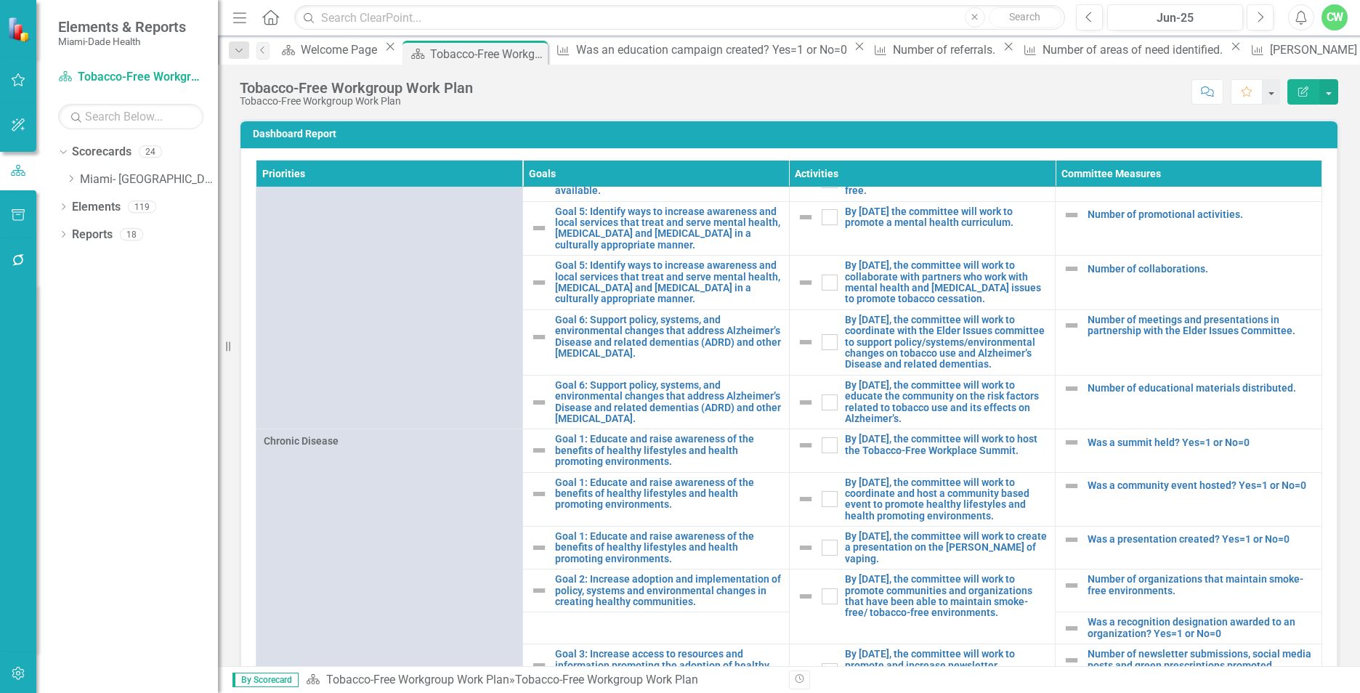
scroll to position [698, 0]
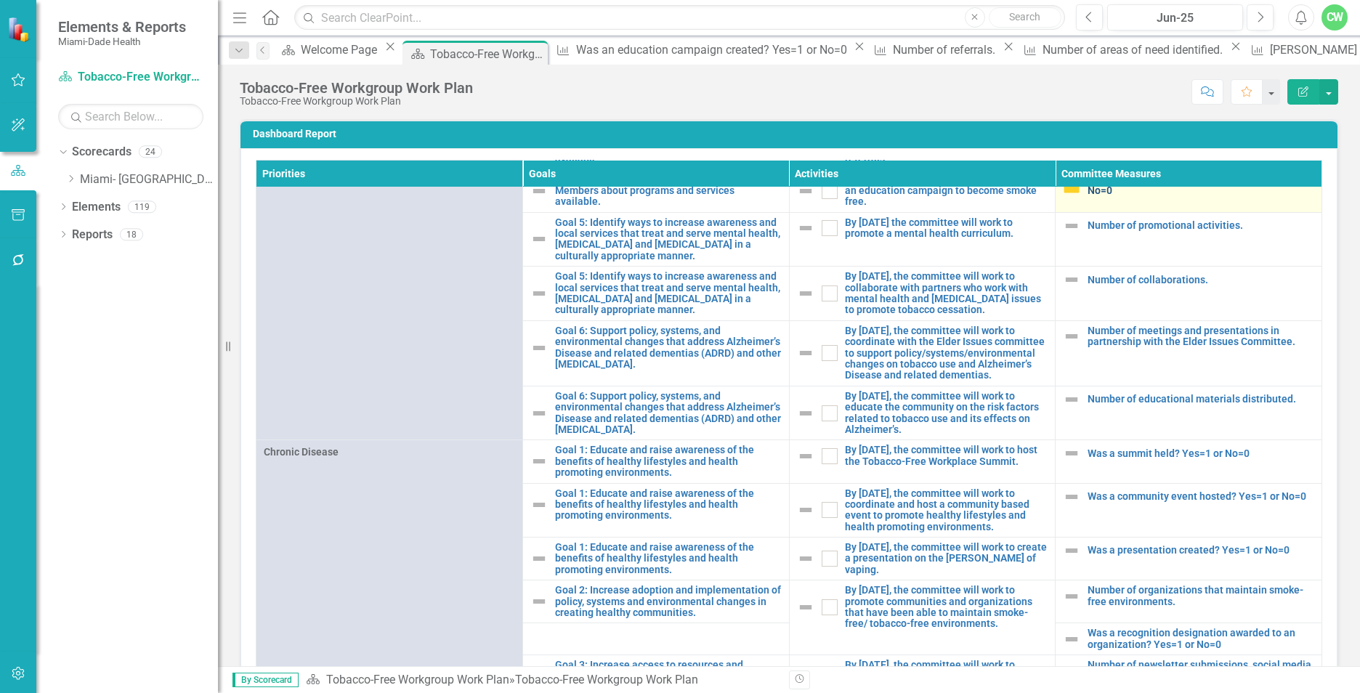
click at [1106, 192] on link "Was an education campaign created? Yes=1 or No=0" at bounding box center [1200, 185] width 227 height 23
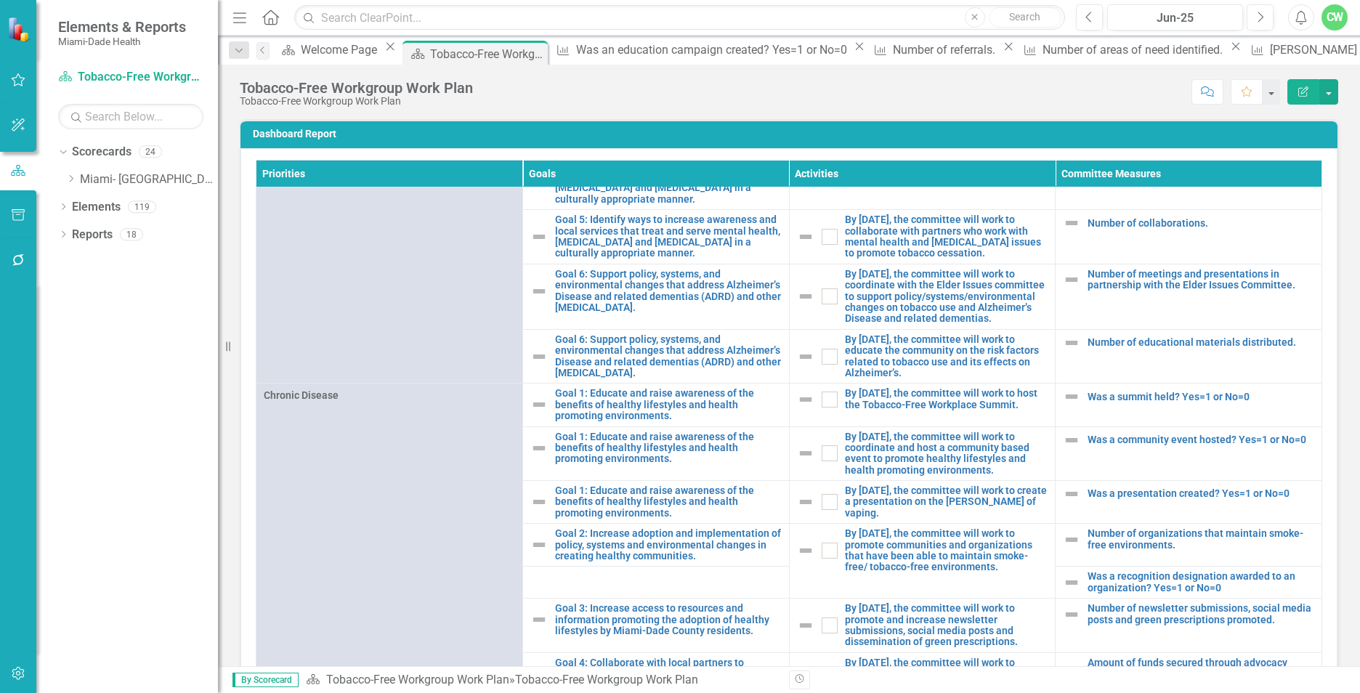
scroll to position [581, 0]
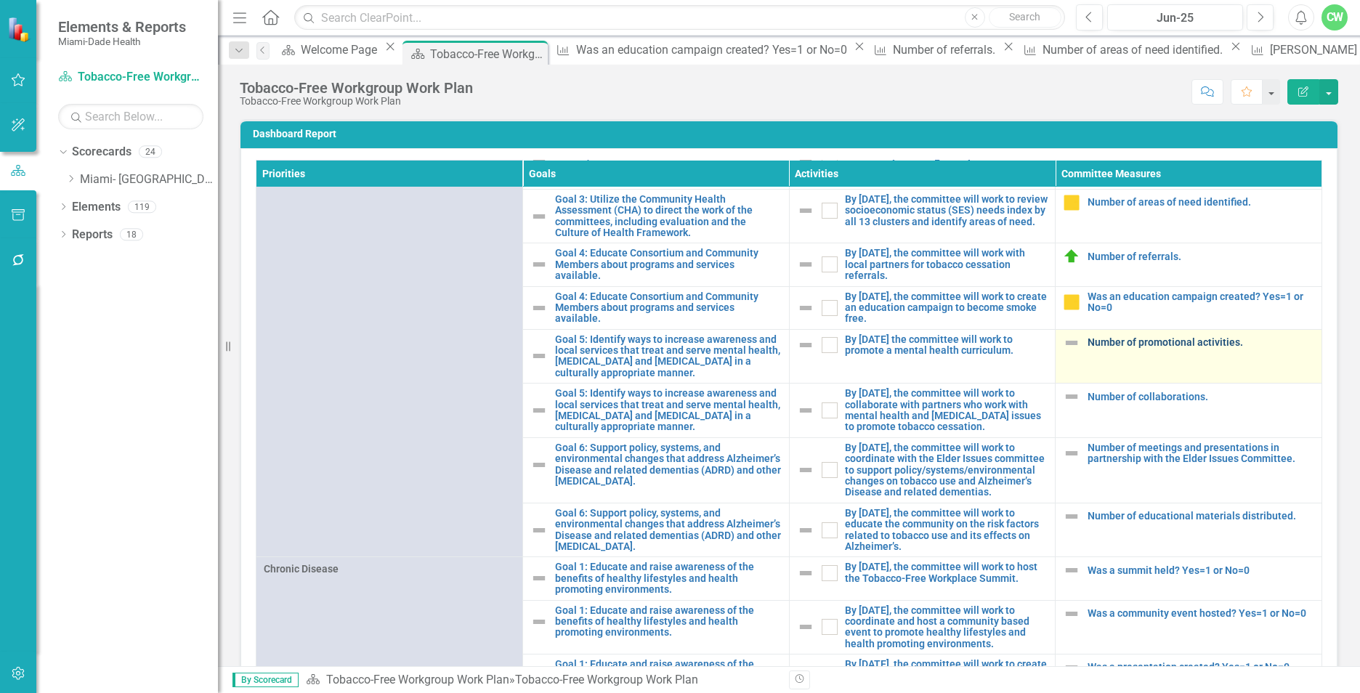
click at [1087, 348] on link "Number of promotional activities." at bounding box center [1200, 342] width 227 height 11
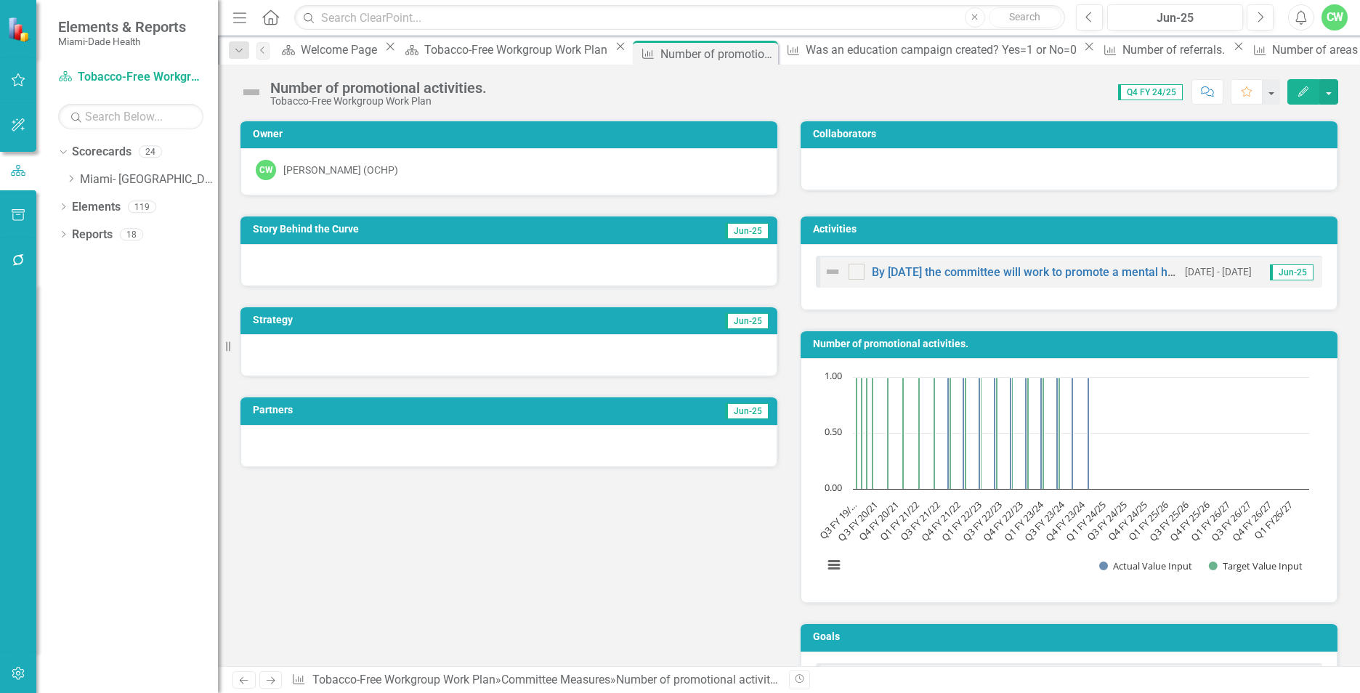
click at [1294, 97] on button "Edit" at bounding box center [1303, 91] width 32 height 25
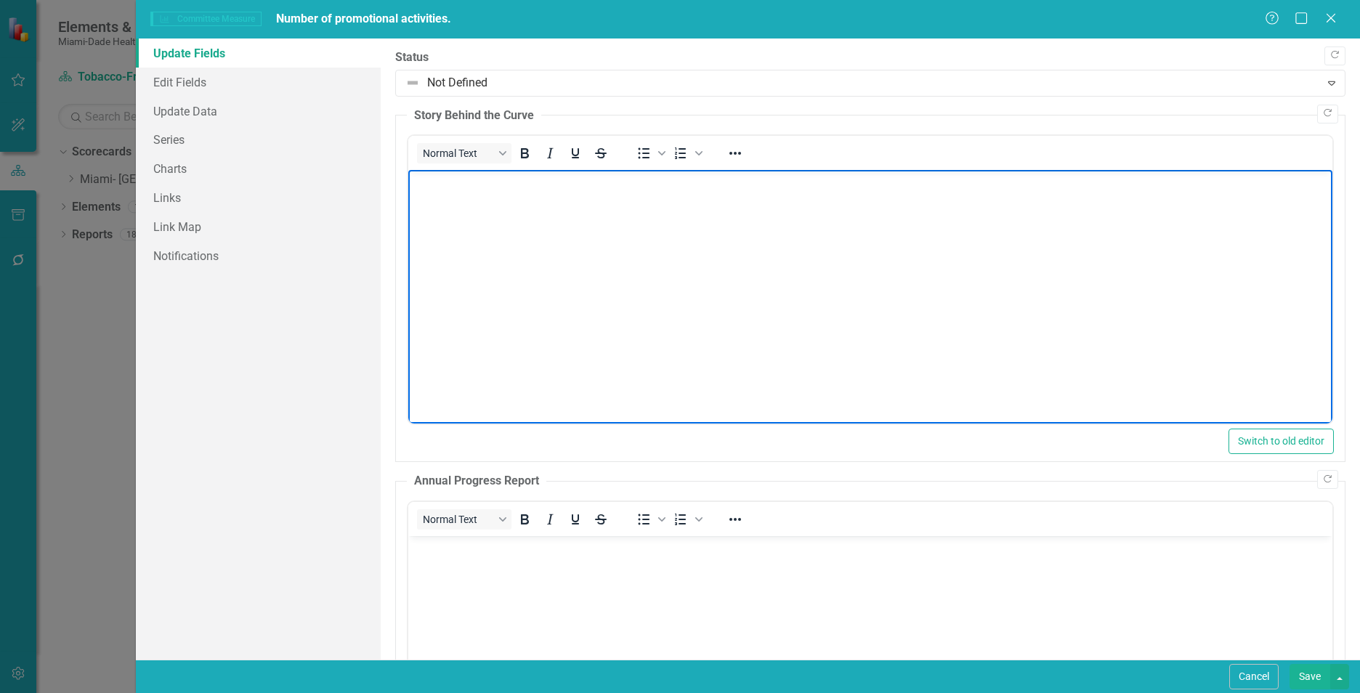
click at [461, 198] on body "Rich Text Area. Press ALT-0 for help." at bounding box center [870, 279] width 924 height 218
paste body "Rich Text Area. Press ALT-0 for help."
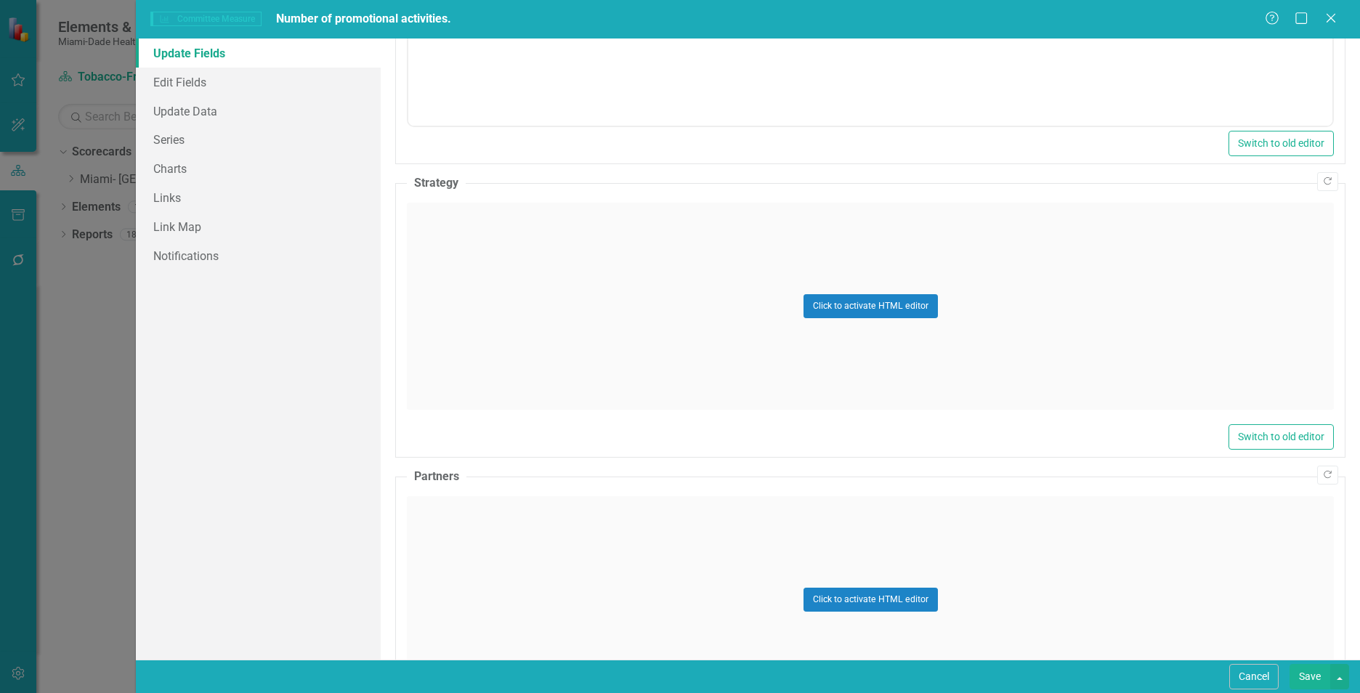
scroll to position [668, 0]
click at [640, 290] on div "Click to activate HTML editor" at bounding box center [870, 302] width 927 height 207
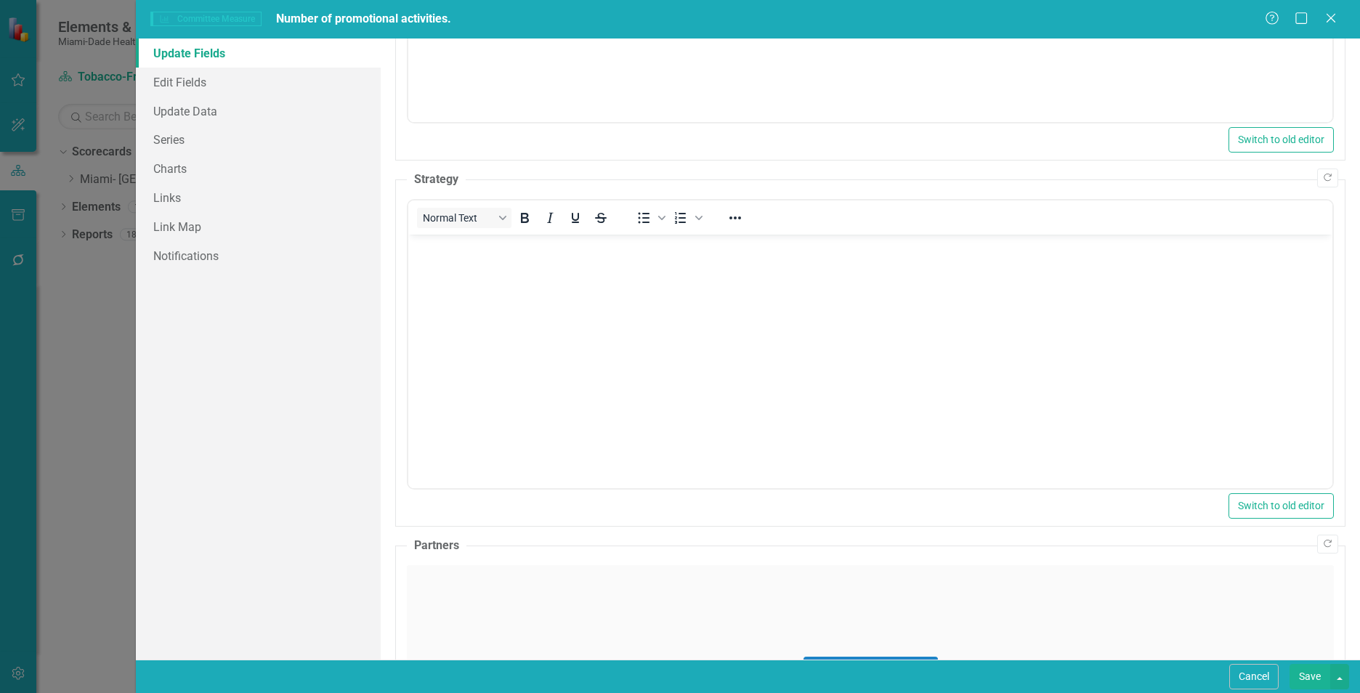
scroll to position [0, 0]
click at [503, 317] on body "Rich Text Area. Press ALT-0 for help." at bounding box center [870, 344] width 924 height 218
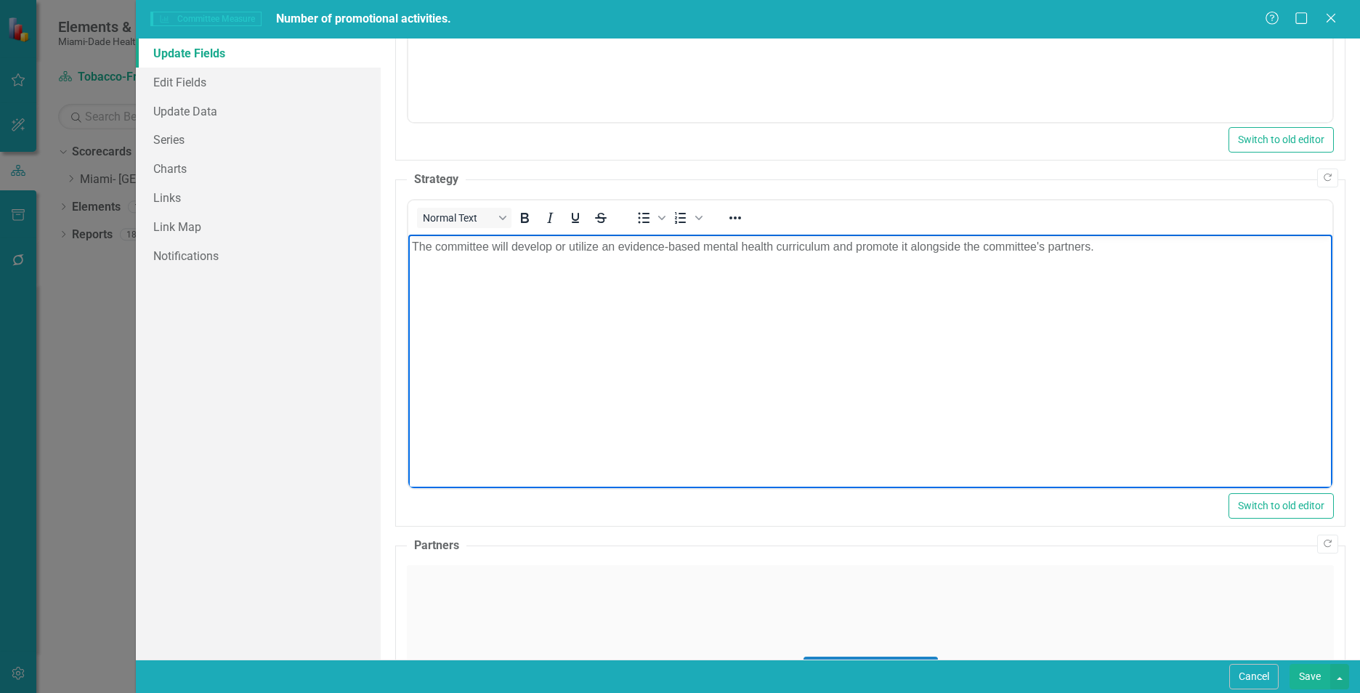
click at [577, 612] on div "Click to activate HTML editor" at bounding box center [870, 668] width 927 height 207
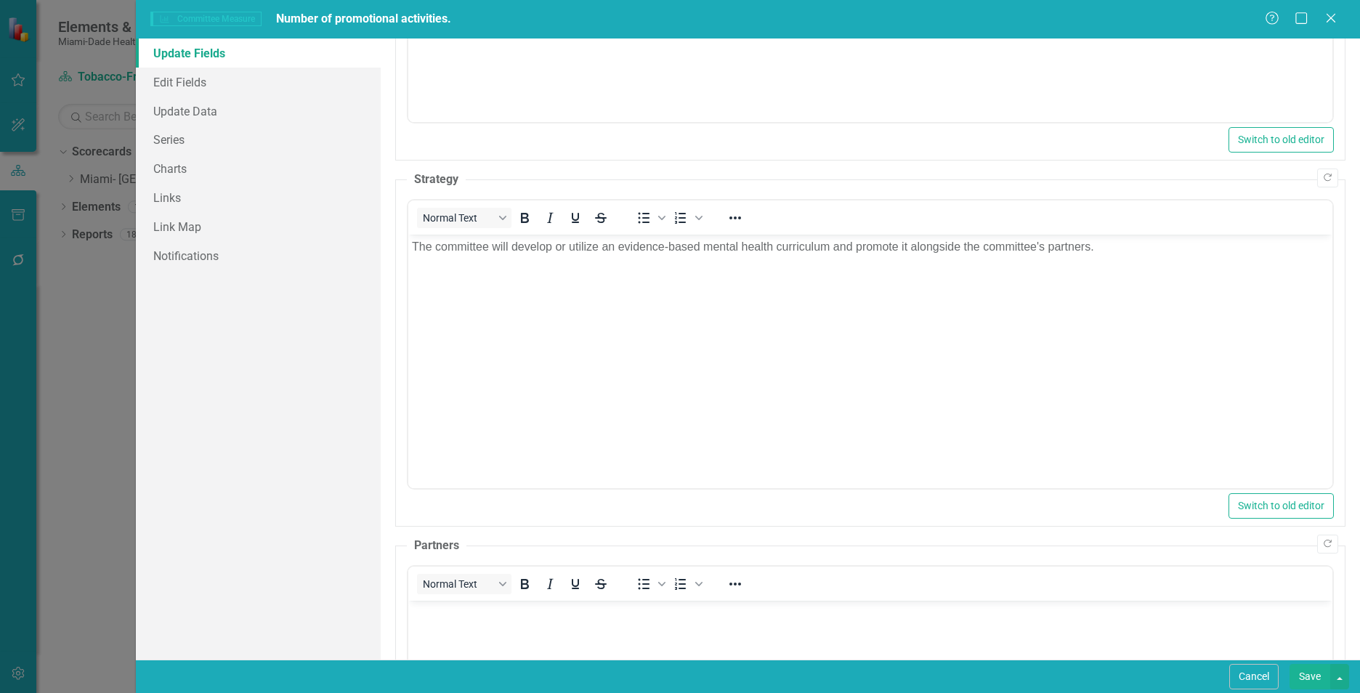
click at [567, 616] on p "Rich Text Area. Press ALT-0 for help." at bounding box center [870, 612] width 917 height 17
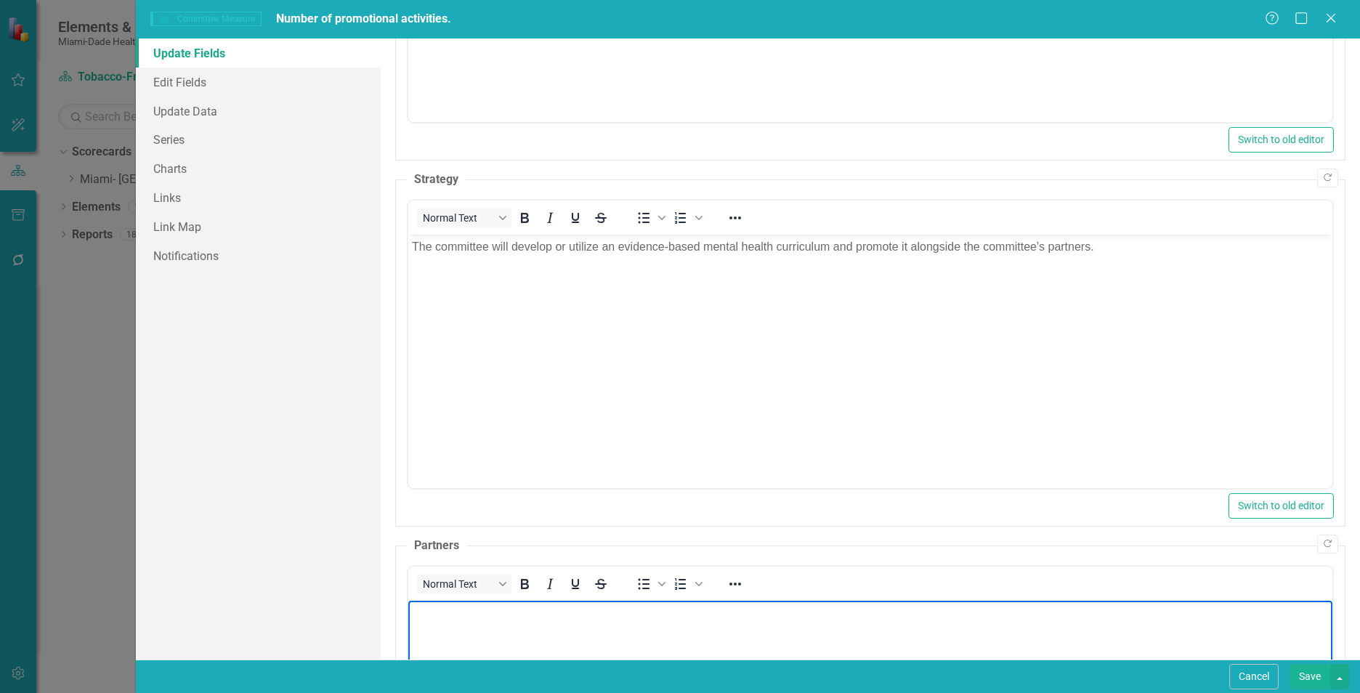
paste body "Rich Text Area. Press ALT-0 for help."
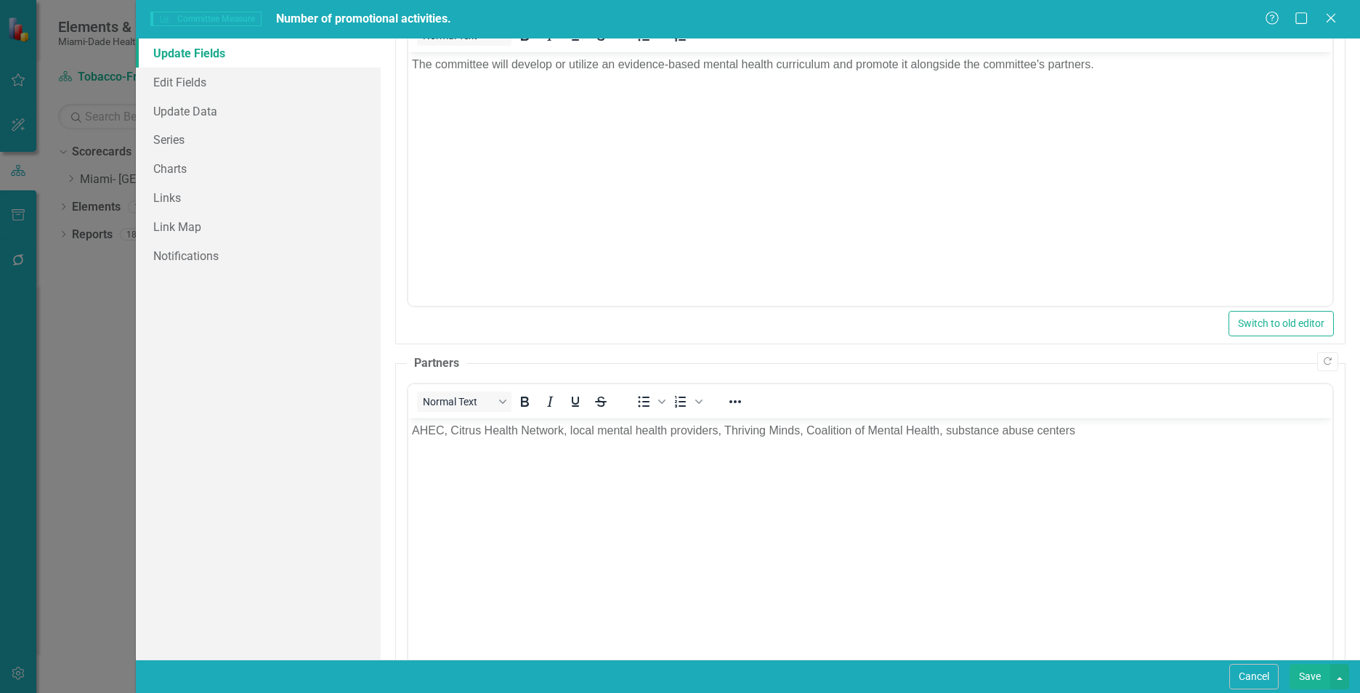
scroll to position [852, 0]
click at [1082, 429] on p "AHEC, Citrus Health Network, local mental health providers, Thriving Minds, Coa…" at bounding box center [870, 427] width 917 height 17
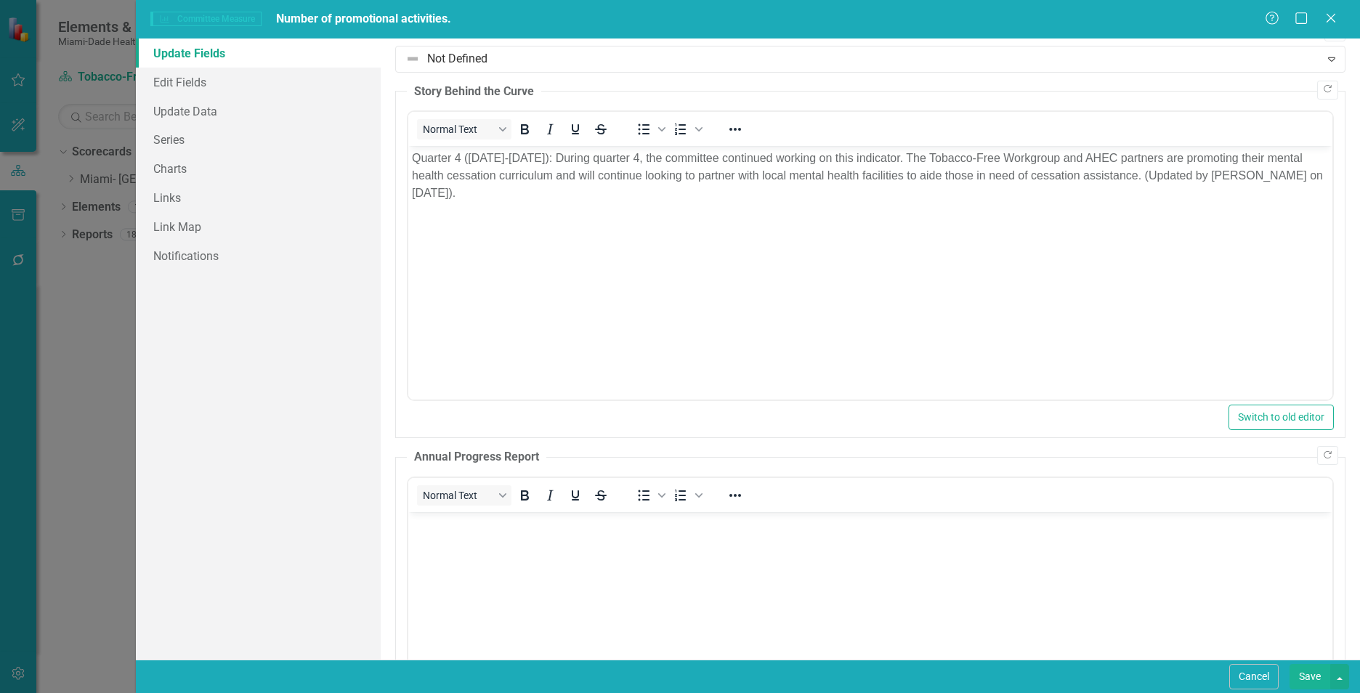
scroll to position [10, 0]
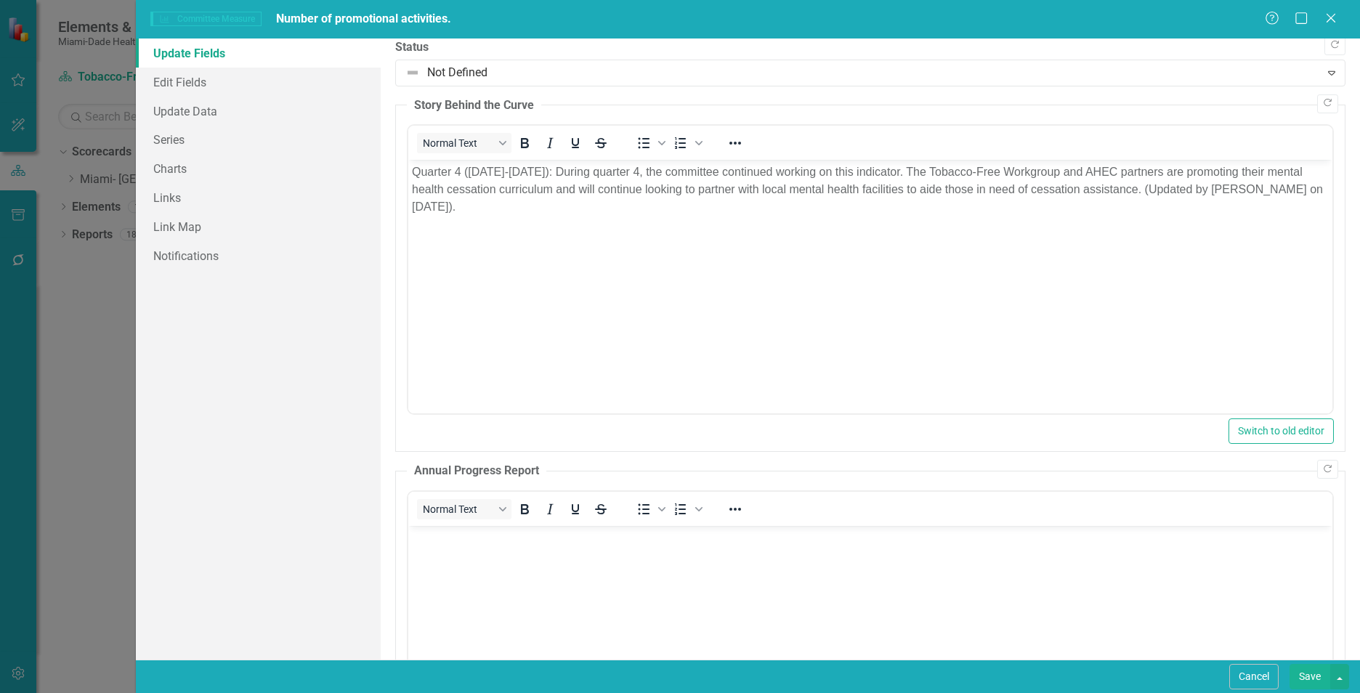
click at [624, 171] on p "Quarter 4 (2024-2025): During quarter 4, the committee continued working on thi…" at bounding box center [870, 189] width 917 height 52
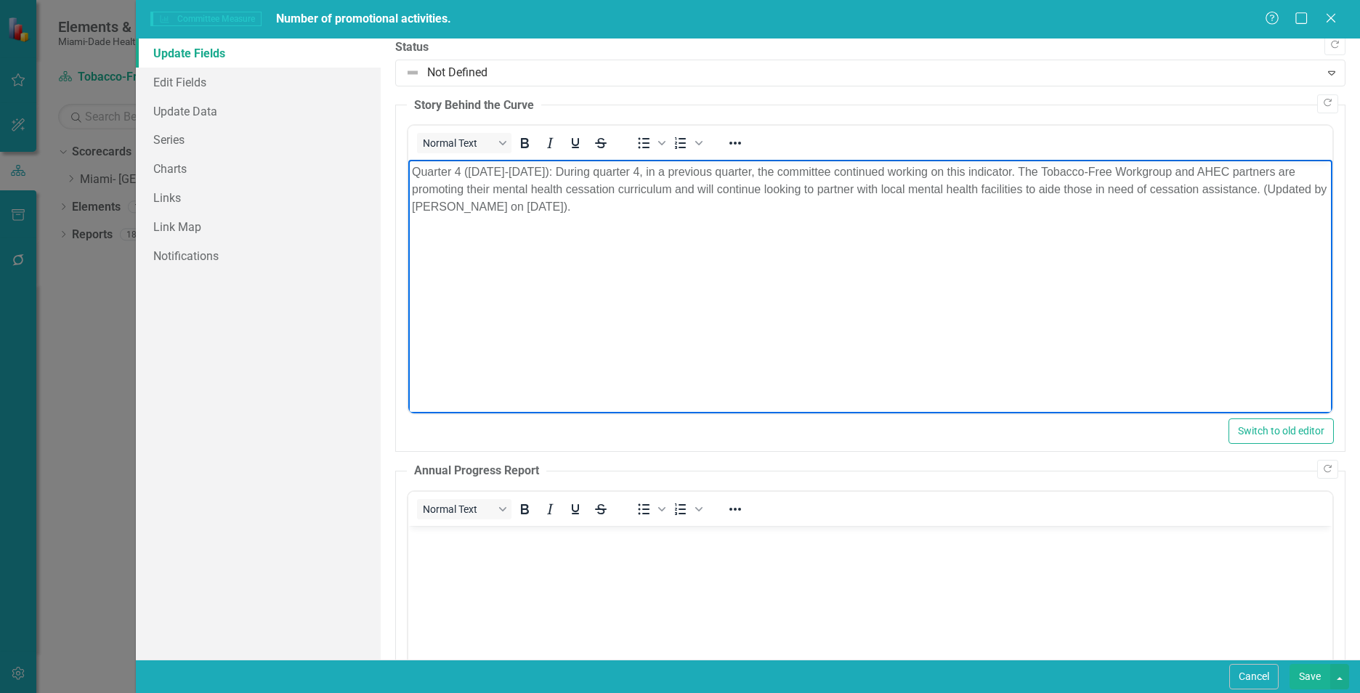
click at [814, 174] on p "Quarter 4 (2024-2025): During quarter 4, in a previous quarter, the committee c…" at bounding box center [870, 189] width 917 height 52
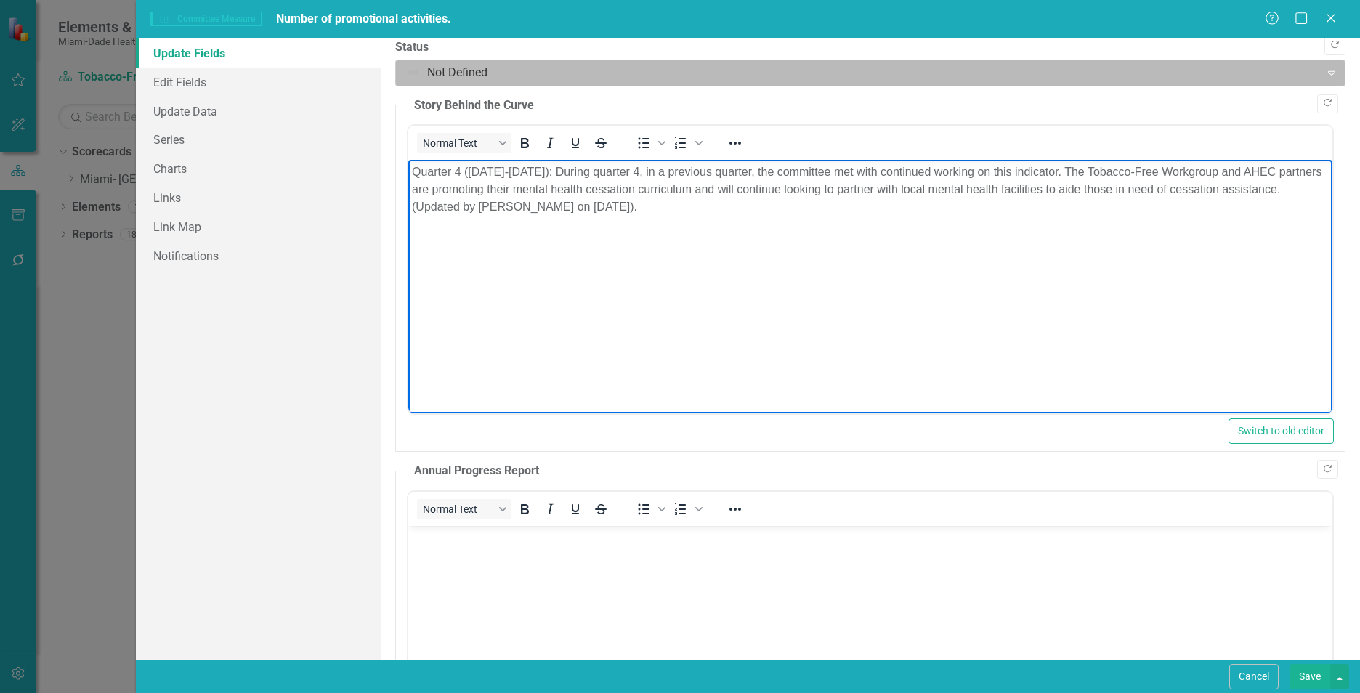
click at [445, 73] on div at bounding box center [857, 73] width 905 height 20
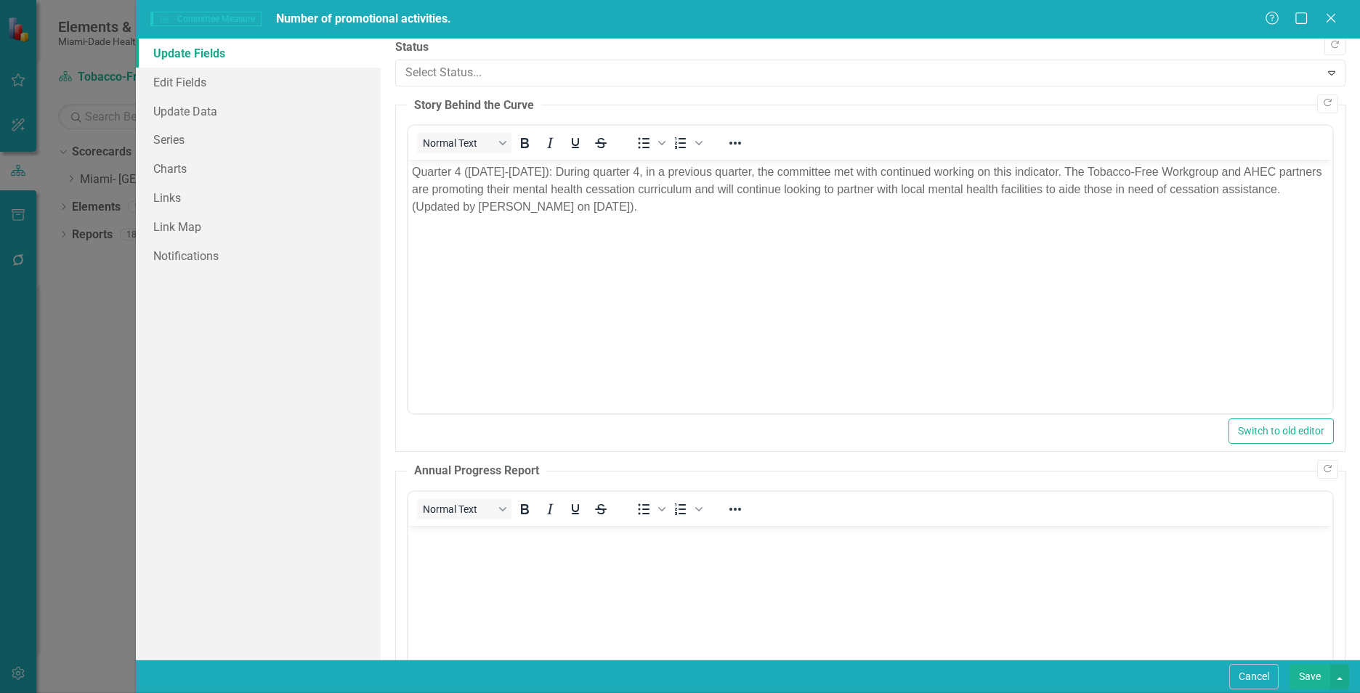
click at [858, 173] on p "Quarter 4 (2024-2025): During quarter 4, in a previous quarter, the committee m…" at bounding box center [870, 189] width 917 height 52
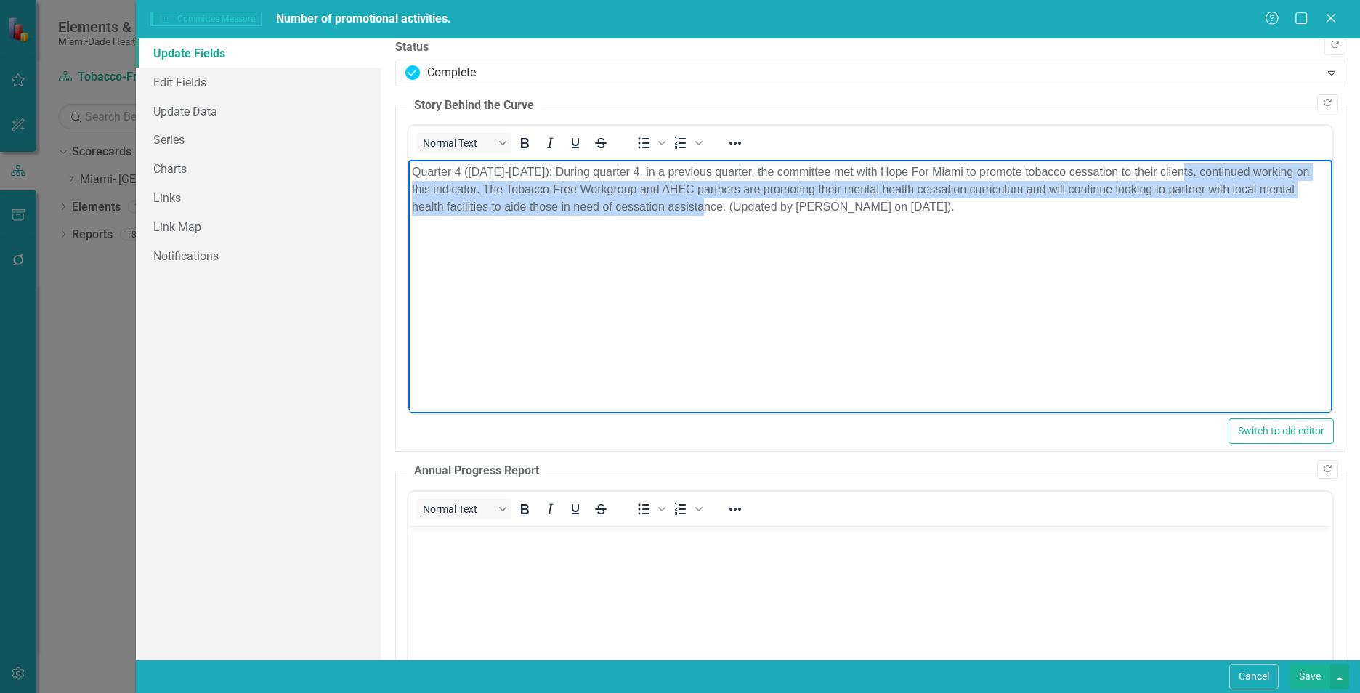
drag, startPoint x: 1178, startPoint y: 172, endPoint x: 690, endPoint y: 221, distance: 489.9
click at [690, 221] on body "Quarter 4 (2024-2025): During quarter 4, in a previous quarter, the committee m…" at bounding box center [870, 269] width 924 height 218
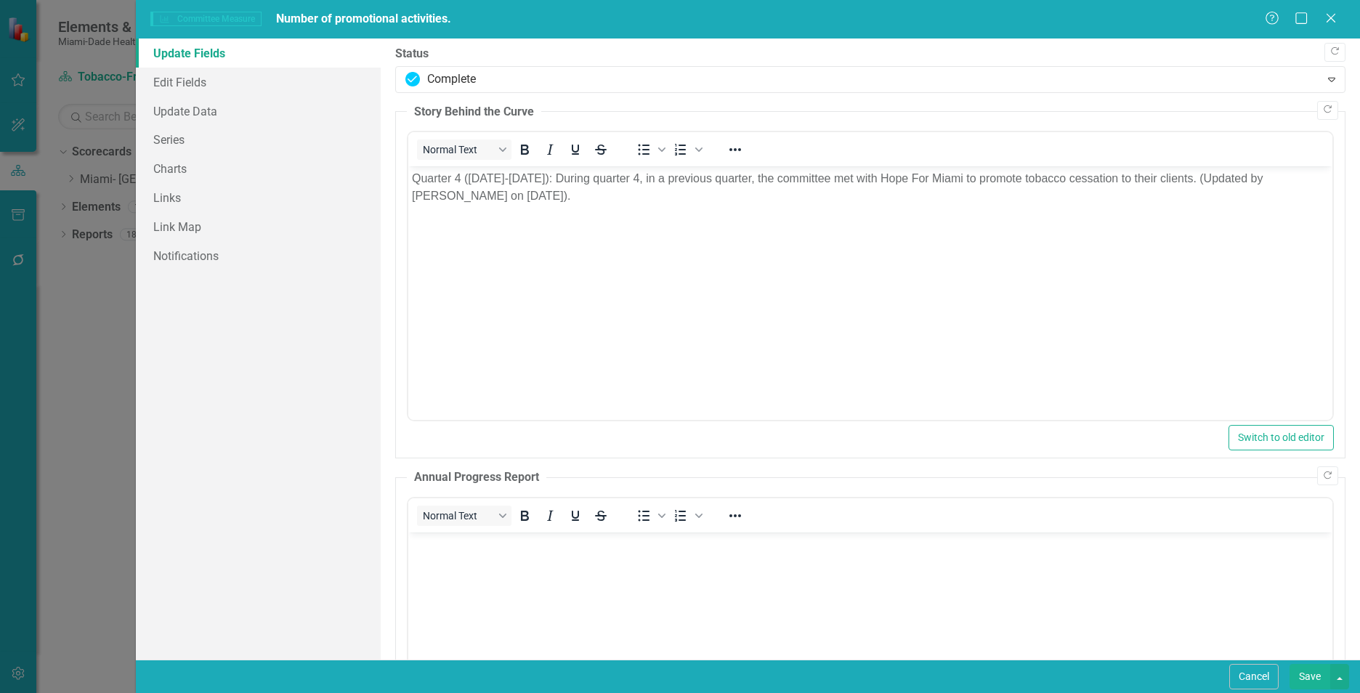
scroll to position [0, 0]
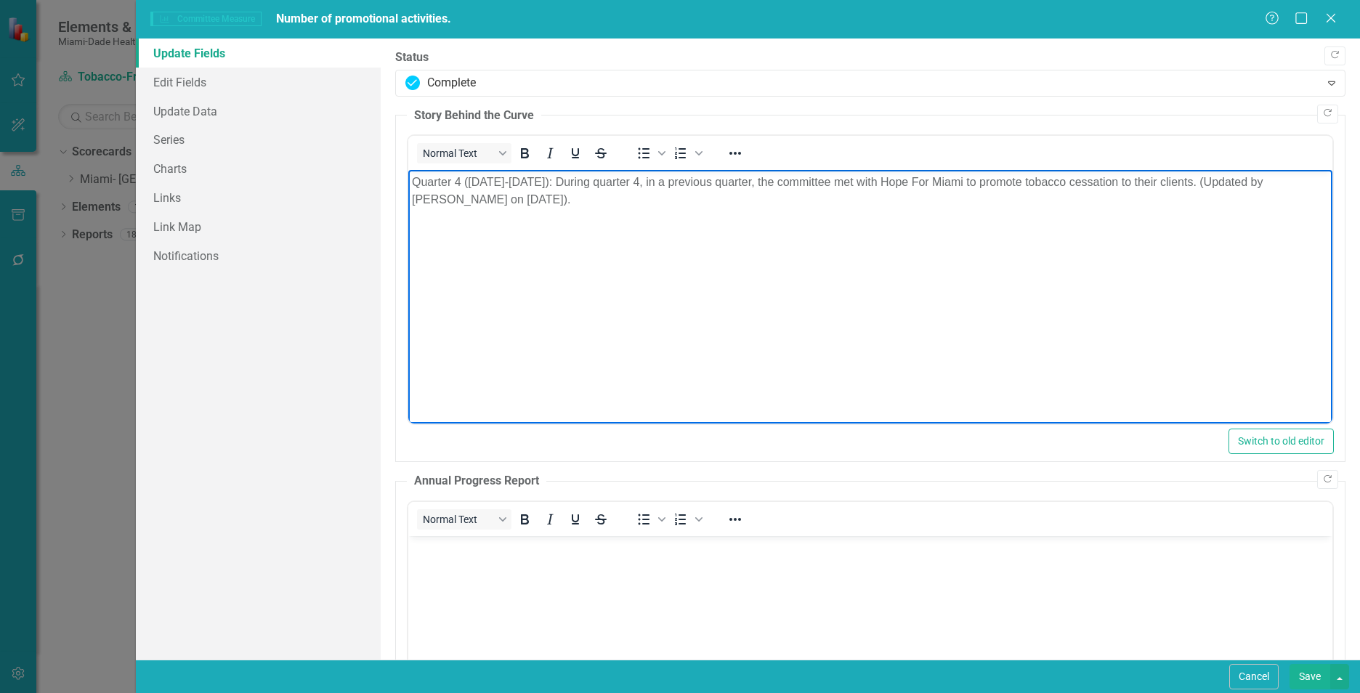
click at [827, 242] on body "Quarter 4 (2024-2025): During quarter 4, in a previous quarter, the committee m…" at bounding box center [870, 279] width 924 height 218
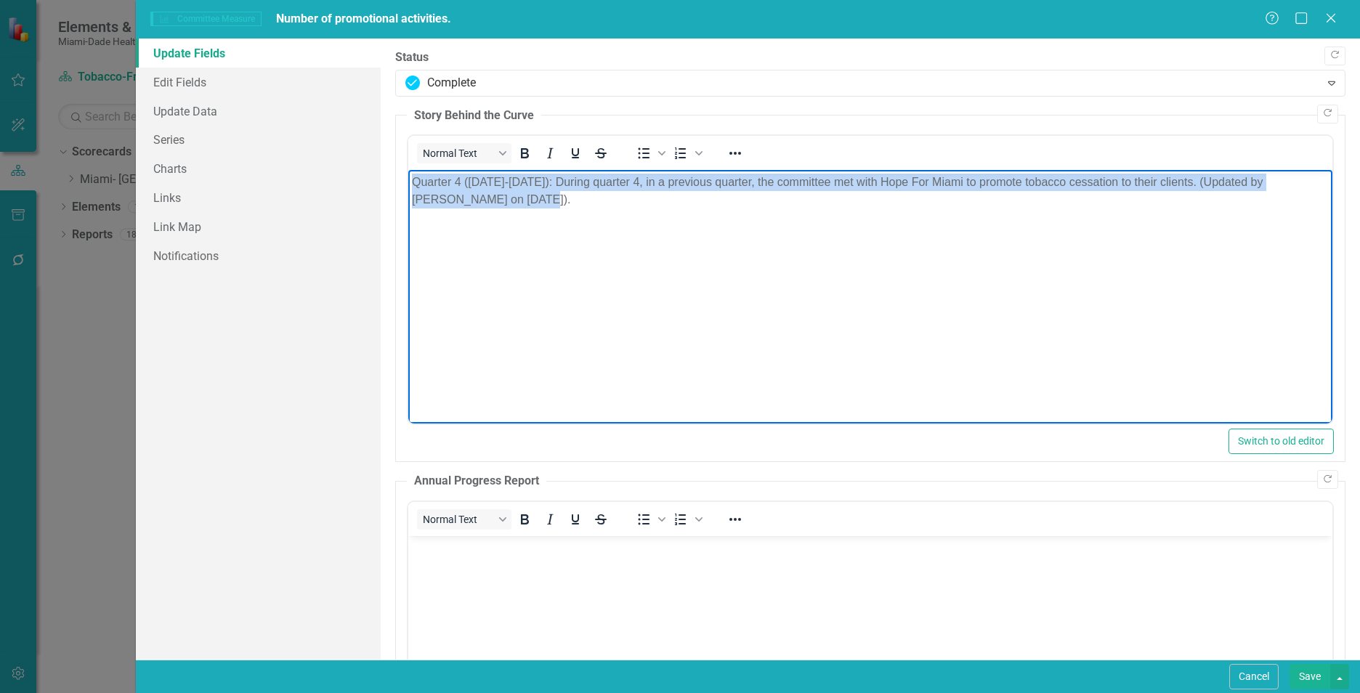
drag, startPoint x: 490, startPoint y: 201, endPoint x: 410, endPoint y: 181, distance: 83.2
click at [410, 181] on body "Quarter 4 (2024-2025): During quarter 4, in a previous quarter, the committee m…" at bounding box center [870, 279] width 924 height 218
copy p "Quarter 4 (2024-2025): During quarter 4, in a previous quarter, the committee m…"
click at [575, 270] on body "Quarter 4 (2024-2025): During quarter 4, in a previous quarter, the committee m…" at bounding box center [870, 279] width 924 height 218
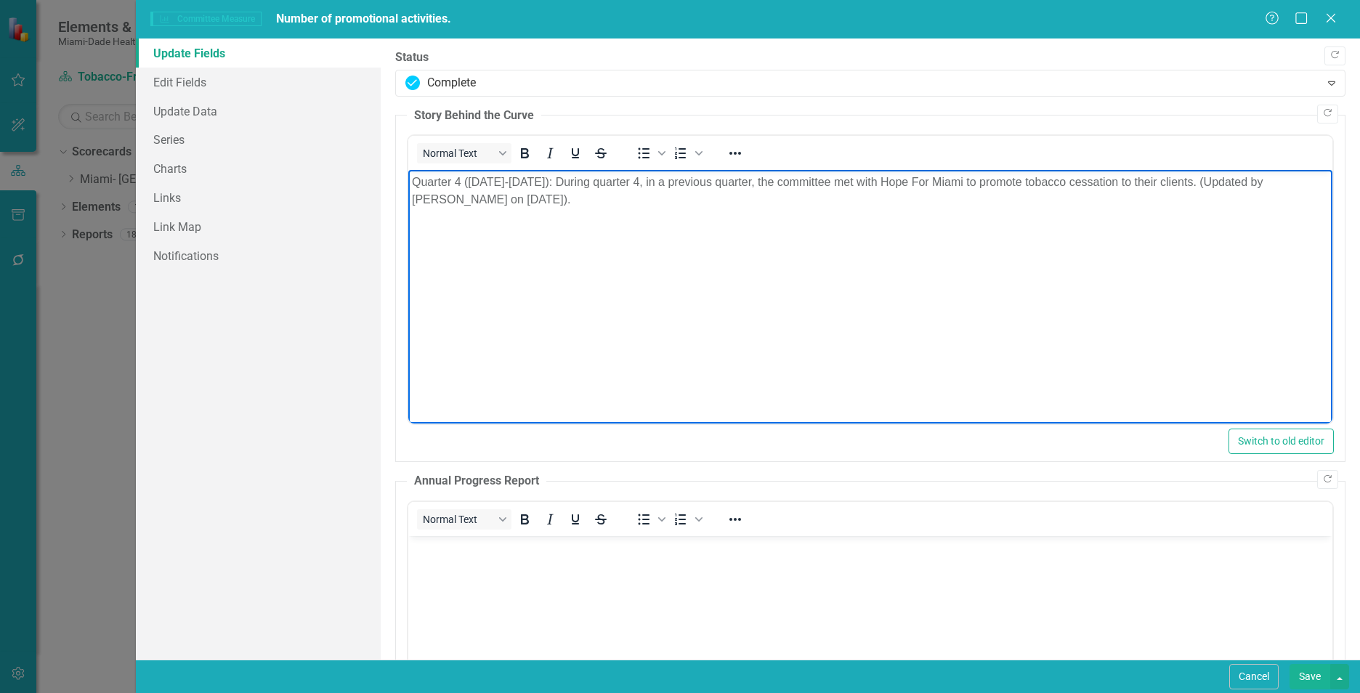
click at [486, 254] on body "Quarter 4 (2024-2025): During quarter 4, in a previous quarter, the committee m…" at bounding box center [870, 279] width 924 height 218
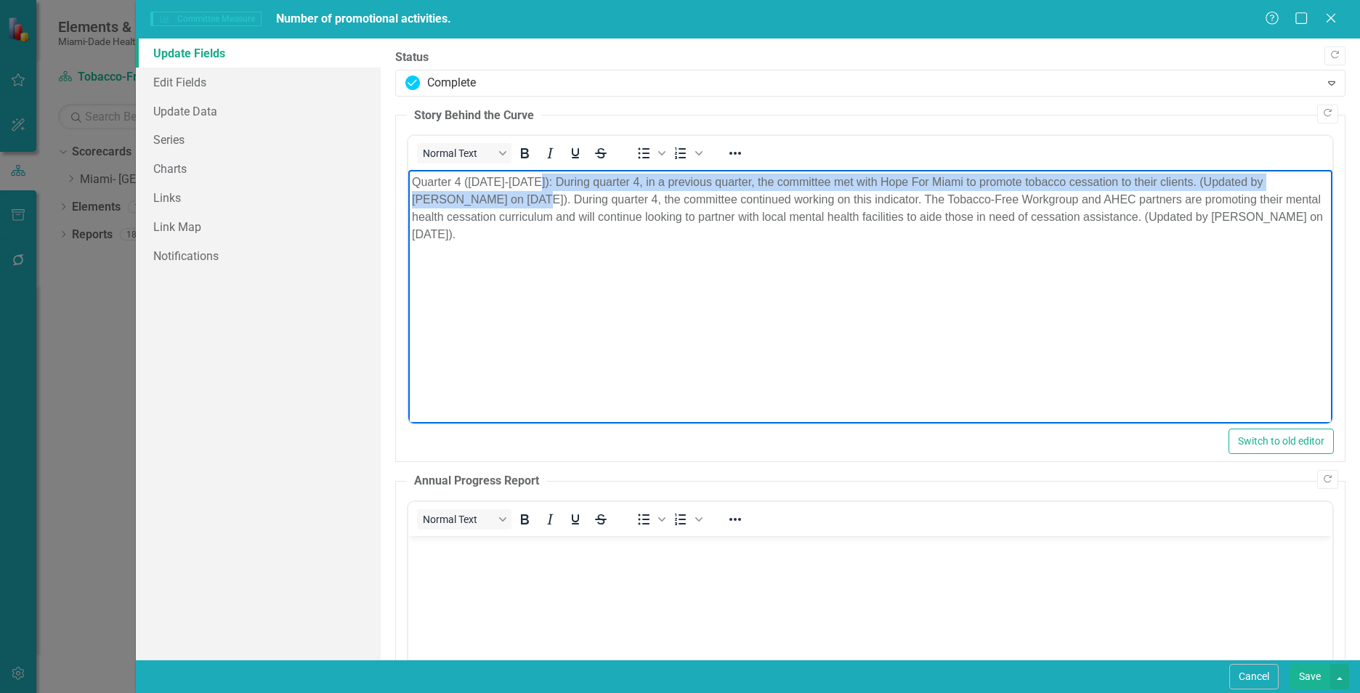
drag, startPoint x: 533, startPoint y: 179, endPoint x: 481, endPoint y: 205, distance: 58.2
click at [481, 205] on p "Quarter 4 (2024-2025): During quarter 4, in a previous quarter, the committee m…" at bounding box center [870, 209] width 917 height 70
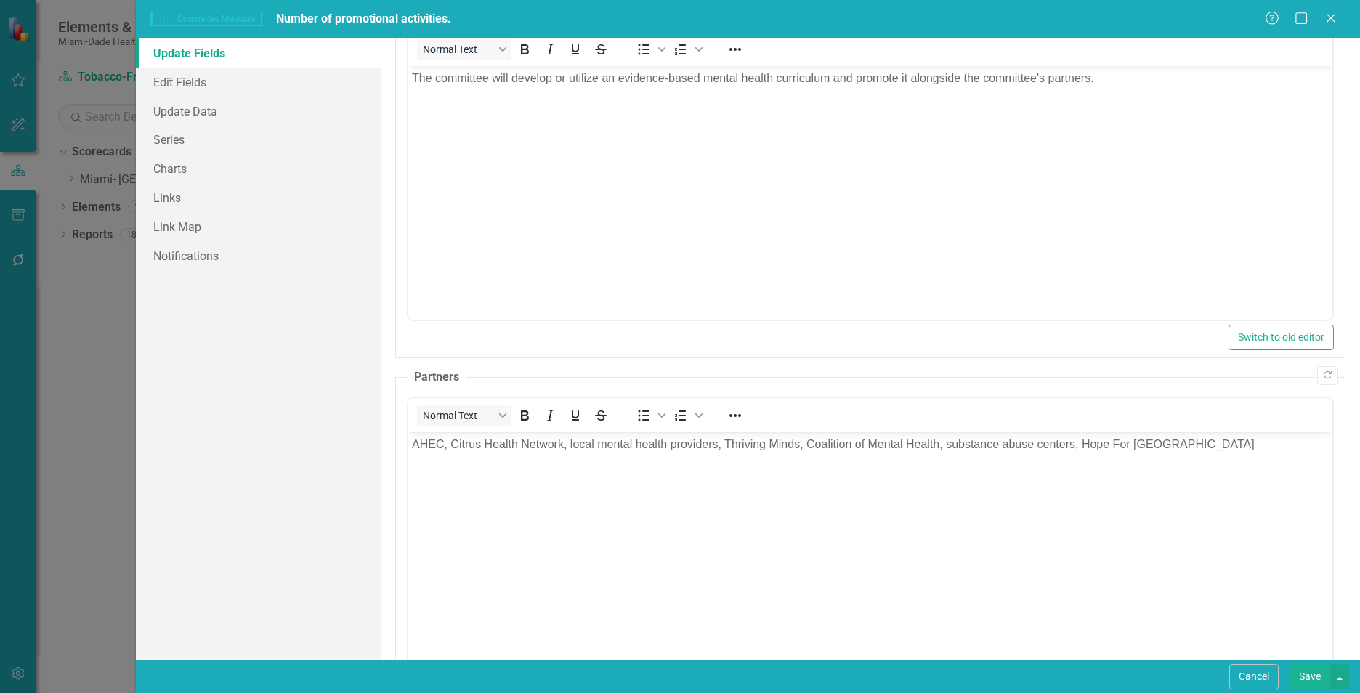
scroll to position [841, 0]
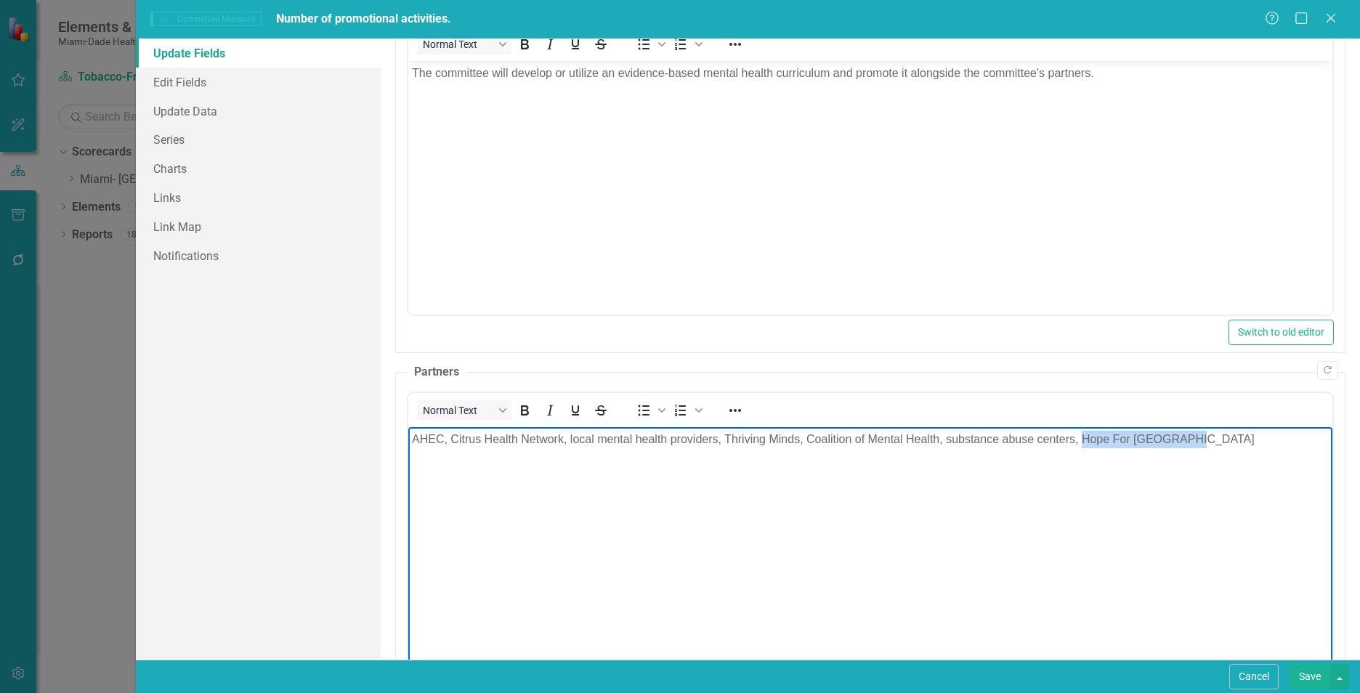
drag, startPoint x: 1079, startPoint y: 437, endPoint x: 1199, endPoint y: 434, distance: 119.9
click at [1199, 434] on p "AHEC, Citrus Health Network, local mental health providers, Thriving Minds, Coa…" at bounding box center [870, 438] width 917 height 17
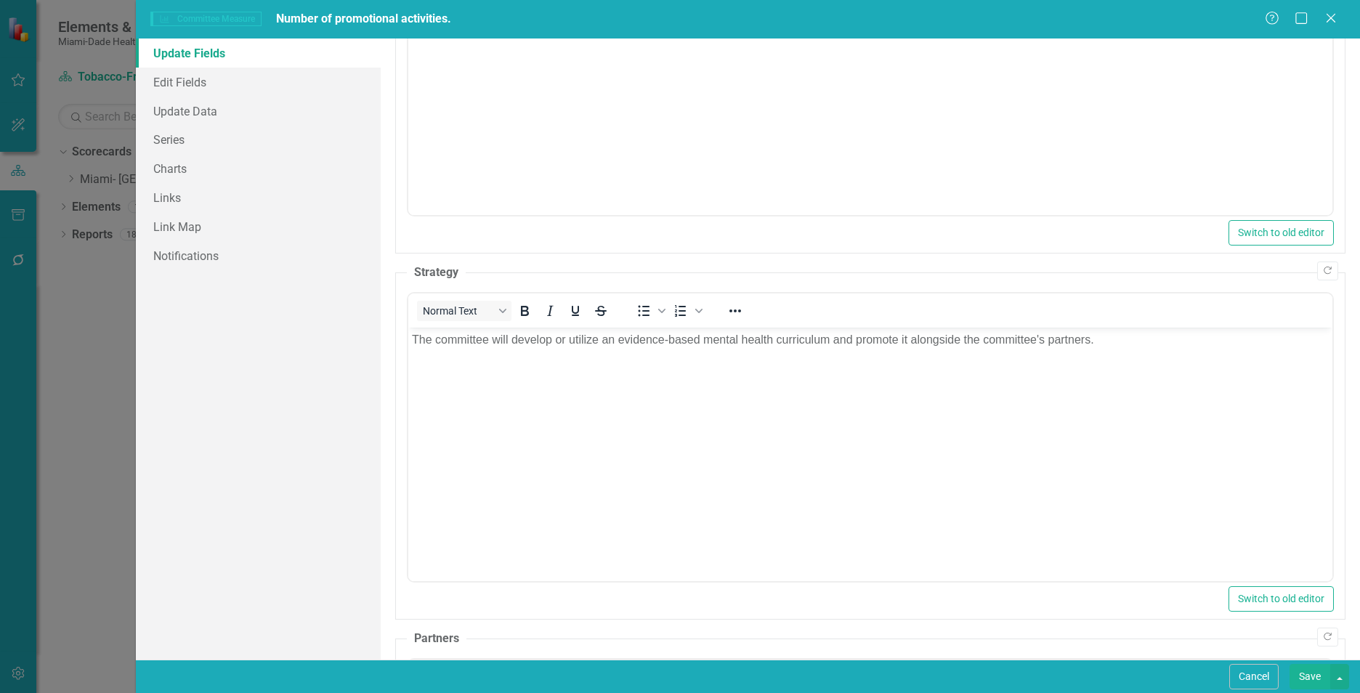
scroll to position [0, 0]
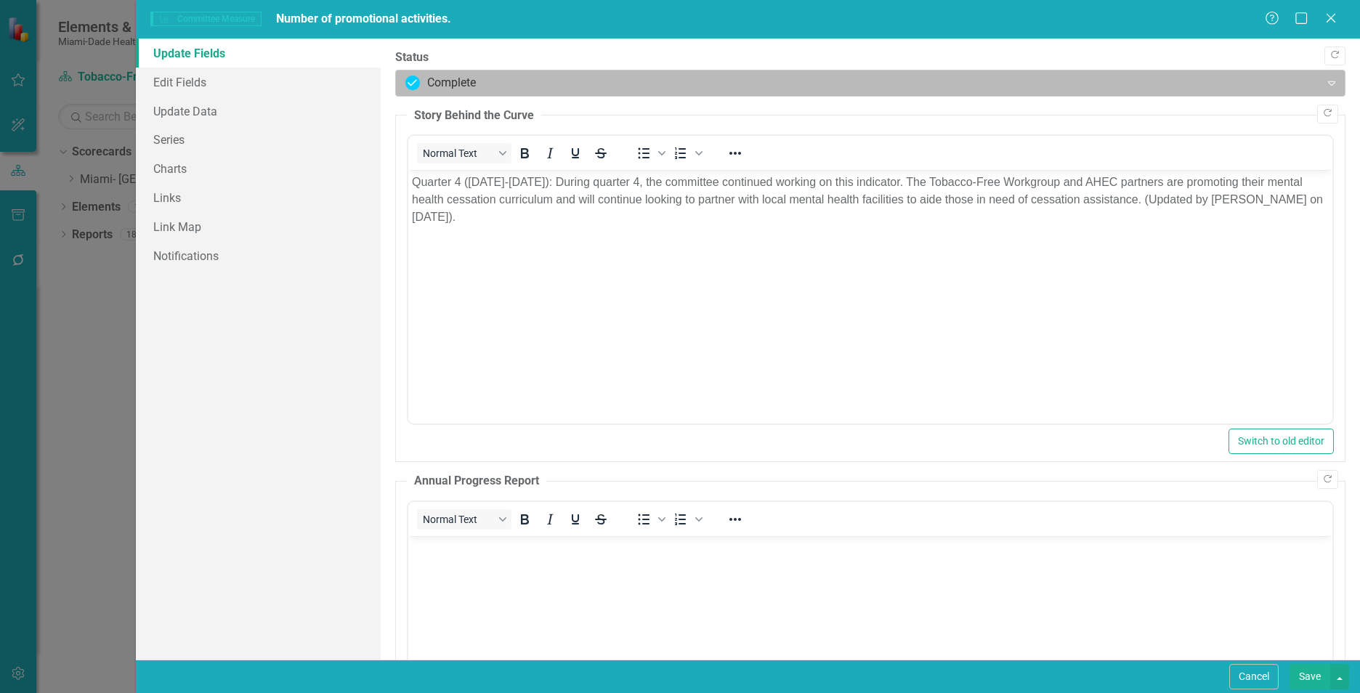
click at [449, 83] on div at bounding box center [857, 83] width 905 height 20
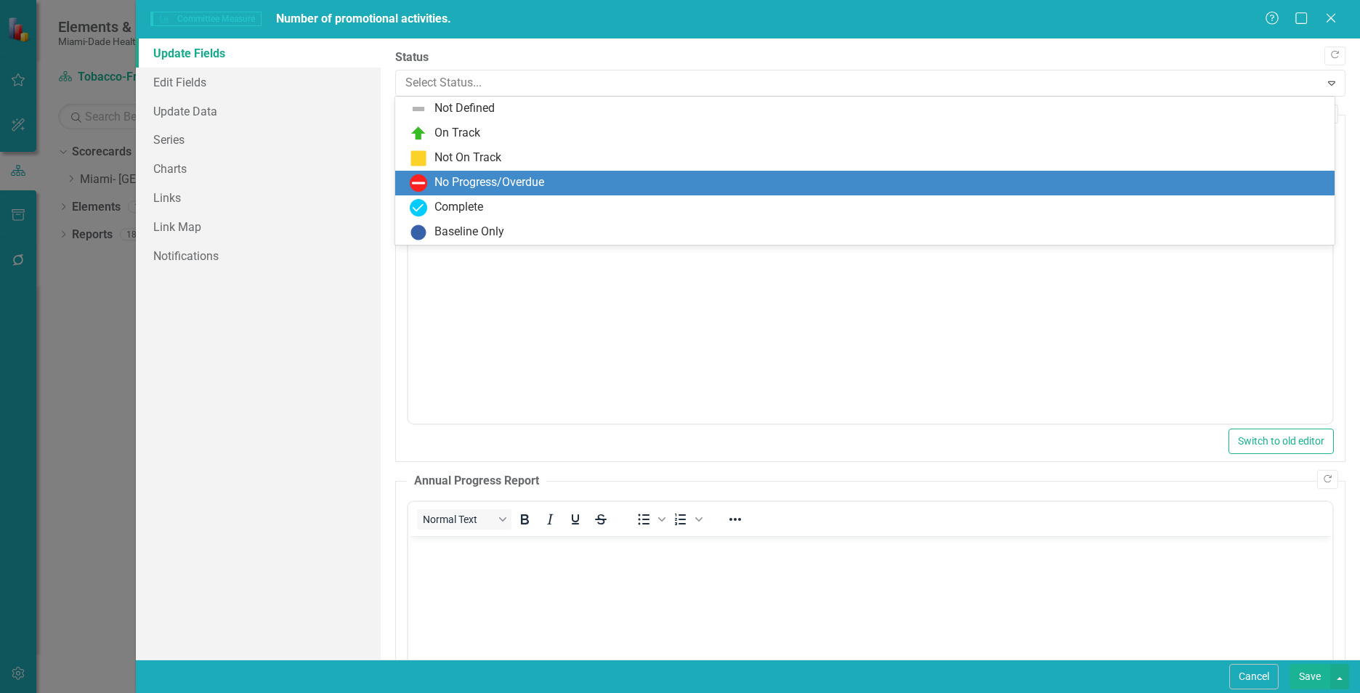
click at [442, 180] on div "No Progress/Overdue" at bounding box center [489, 182] width 110 height 17
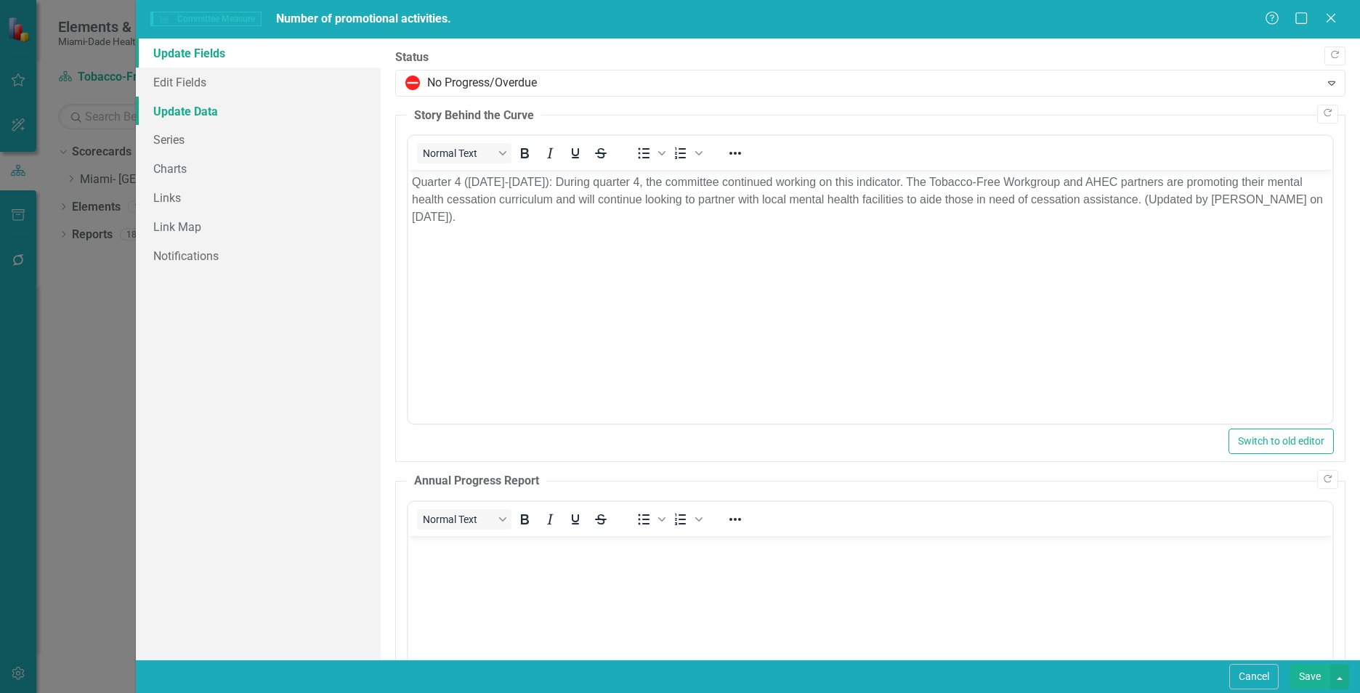
click at [226, 120] on link "Update Data" at bounding box center [258, 111] width 245 height 29
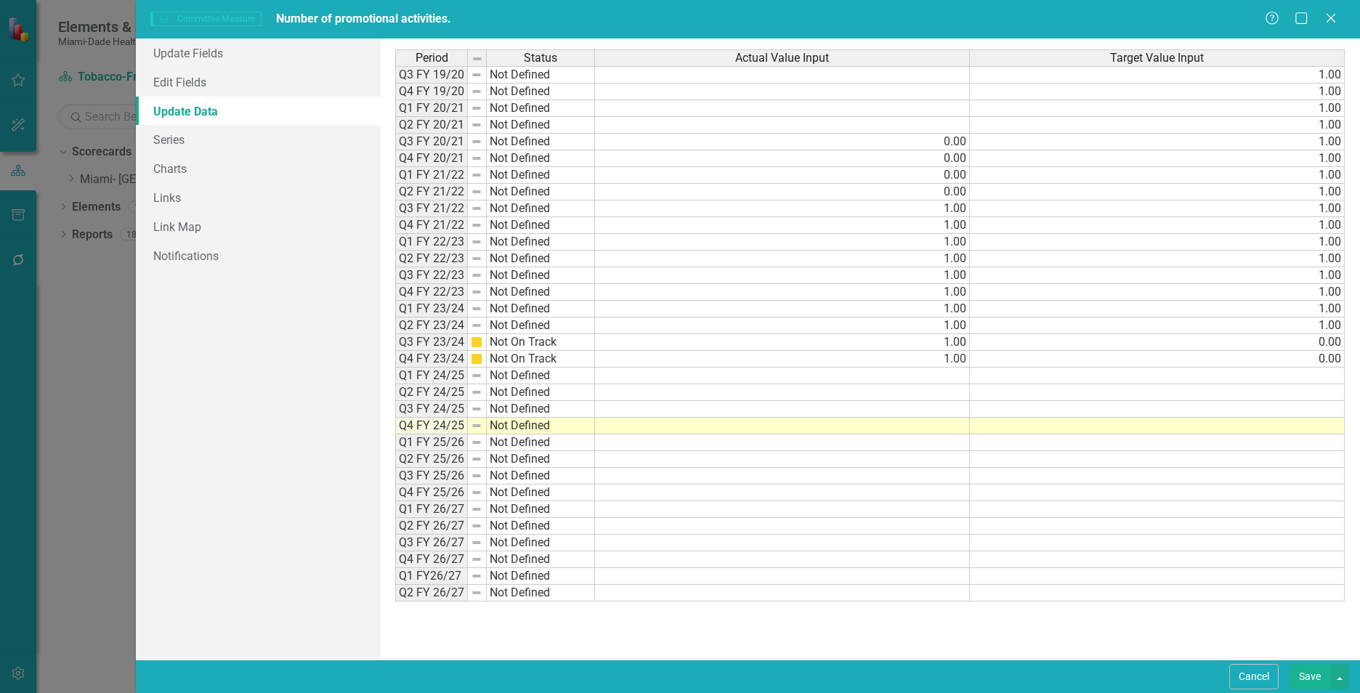
click at [957, 378] on td at bounding box center [782, 376] width 375 height 17
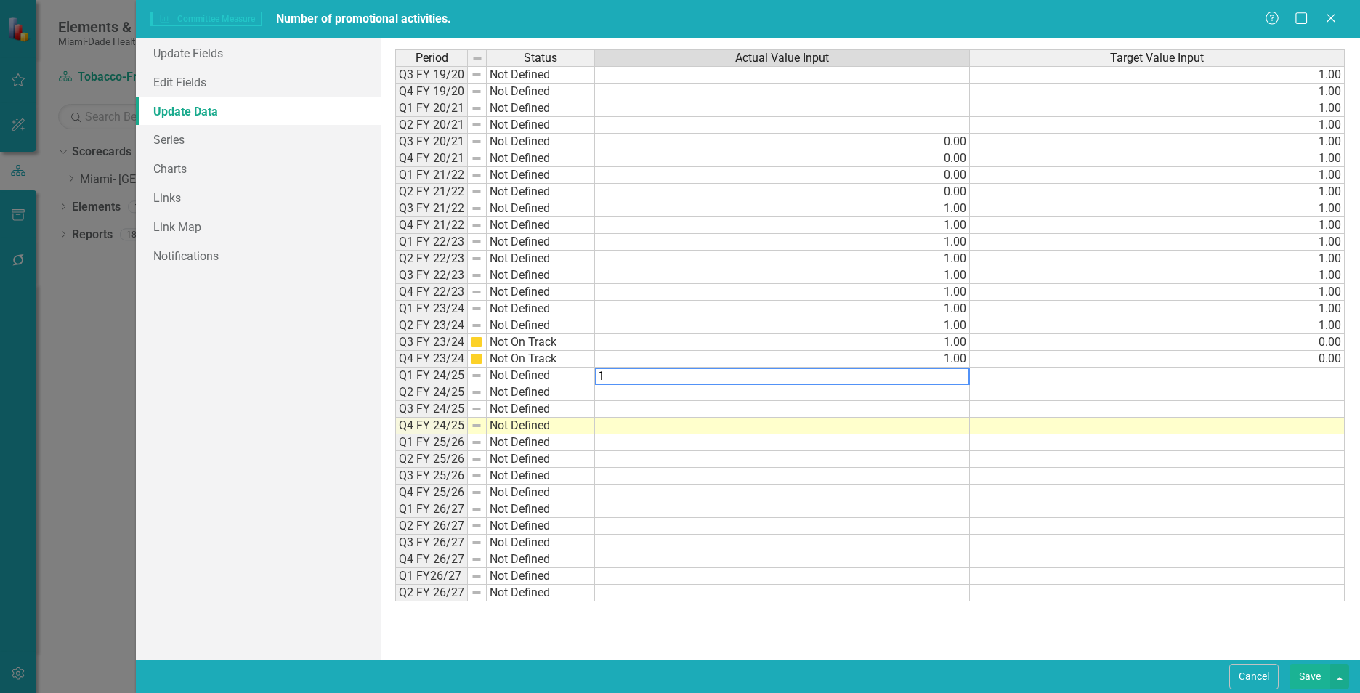
type textarea "1."
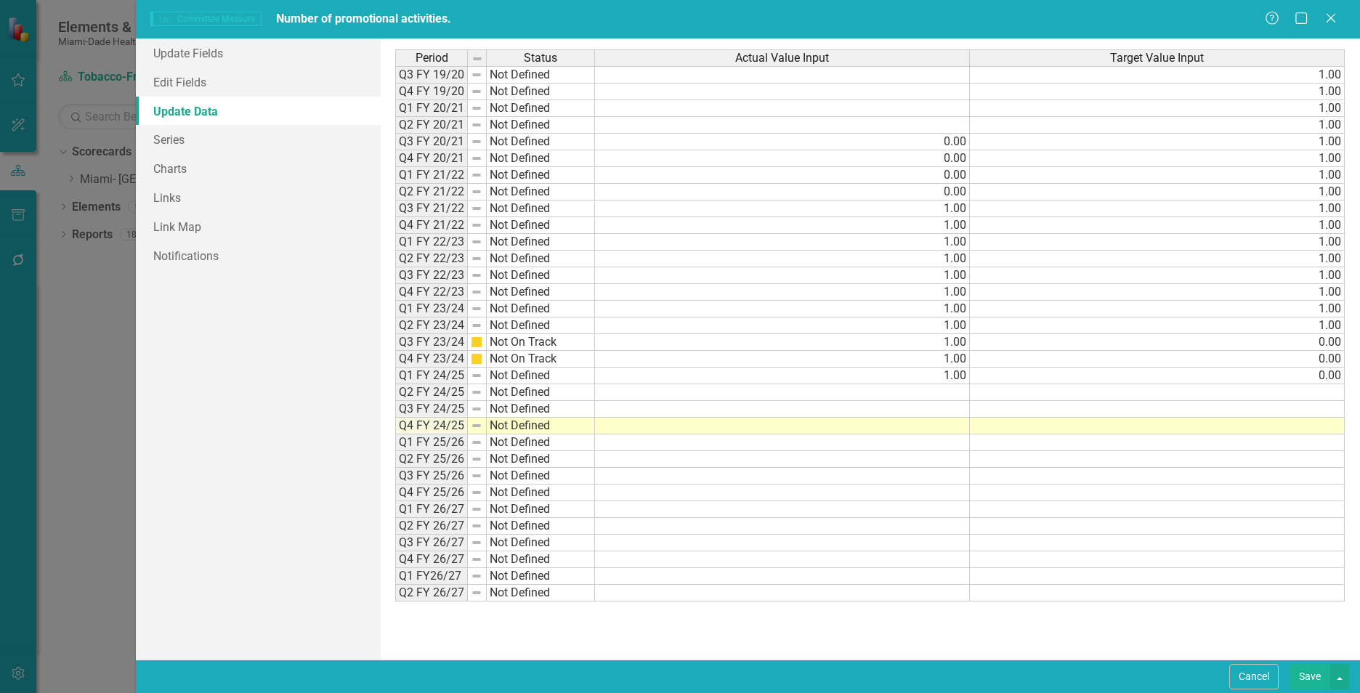
click at [896, 387] on td at bounding box center [782, 392] width 375 height 17
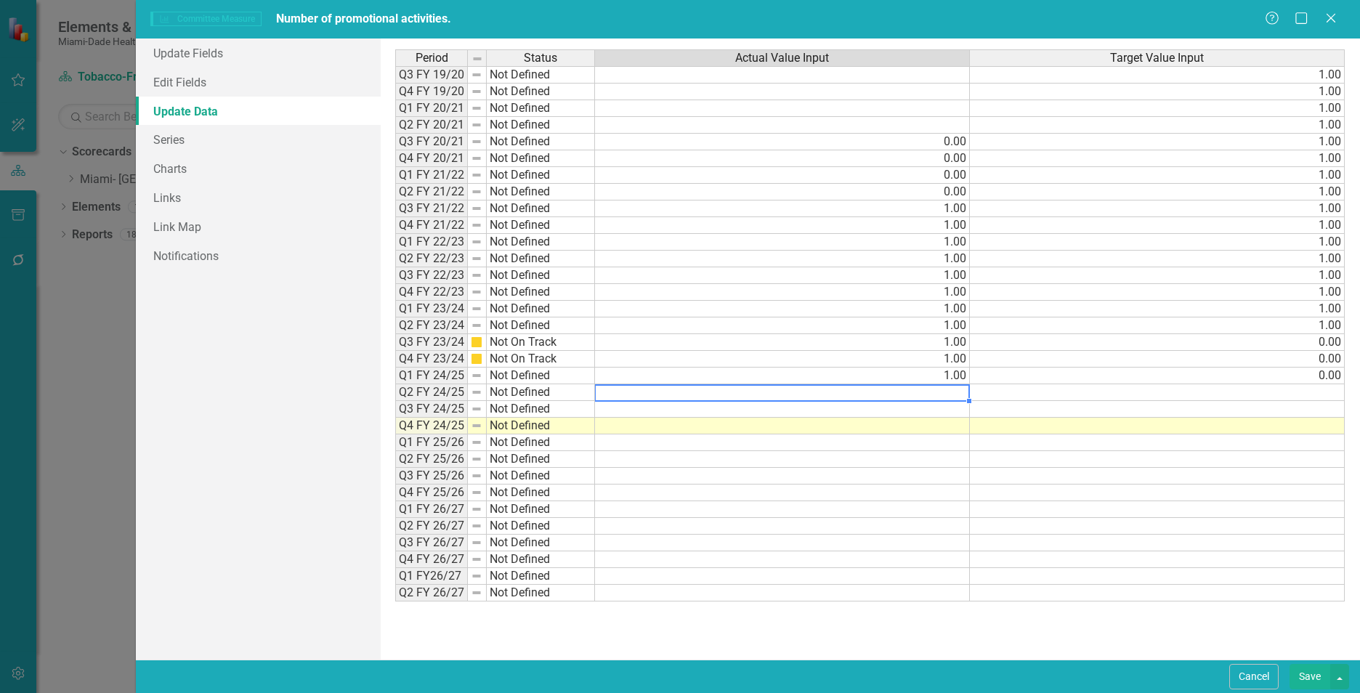
type textarea "1"
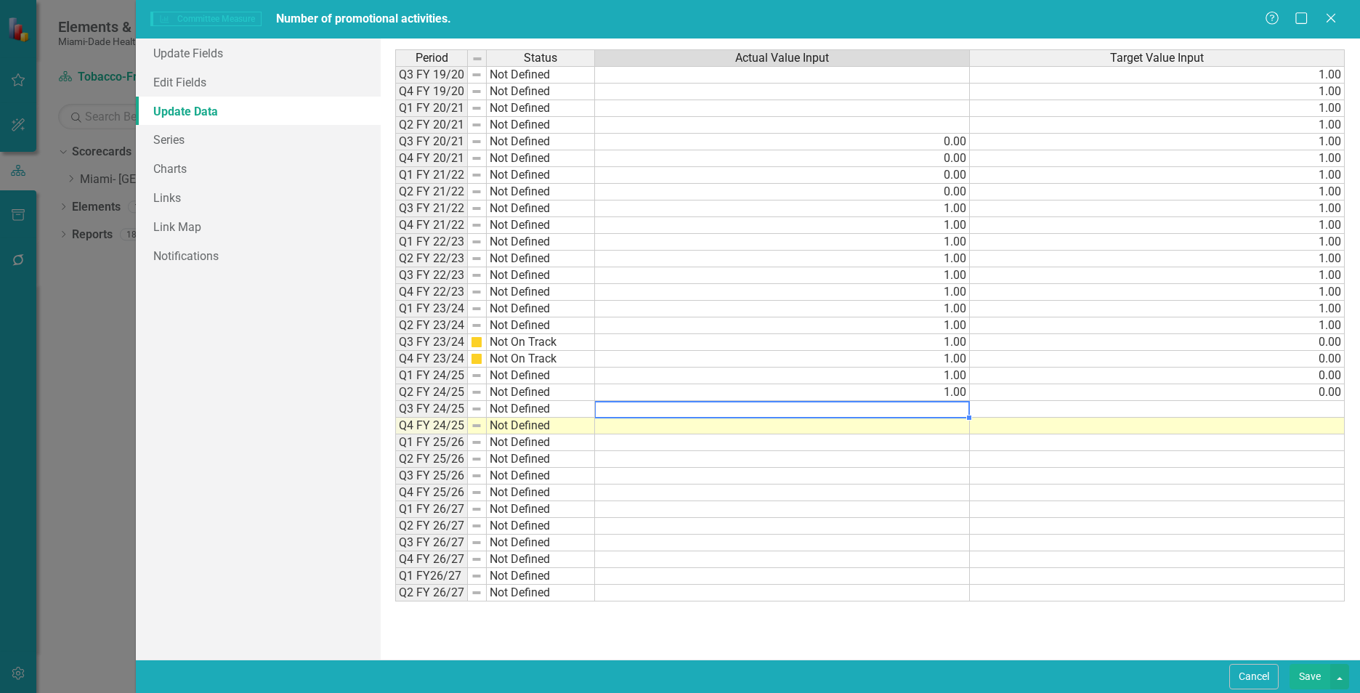
click at [904, 404] on td at bounding box center [782, 409] width 375 height 17
type textarea "1"
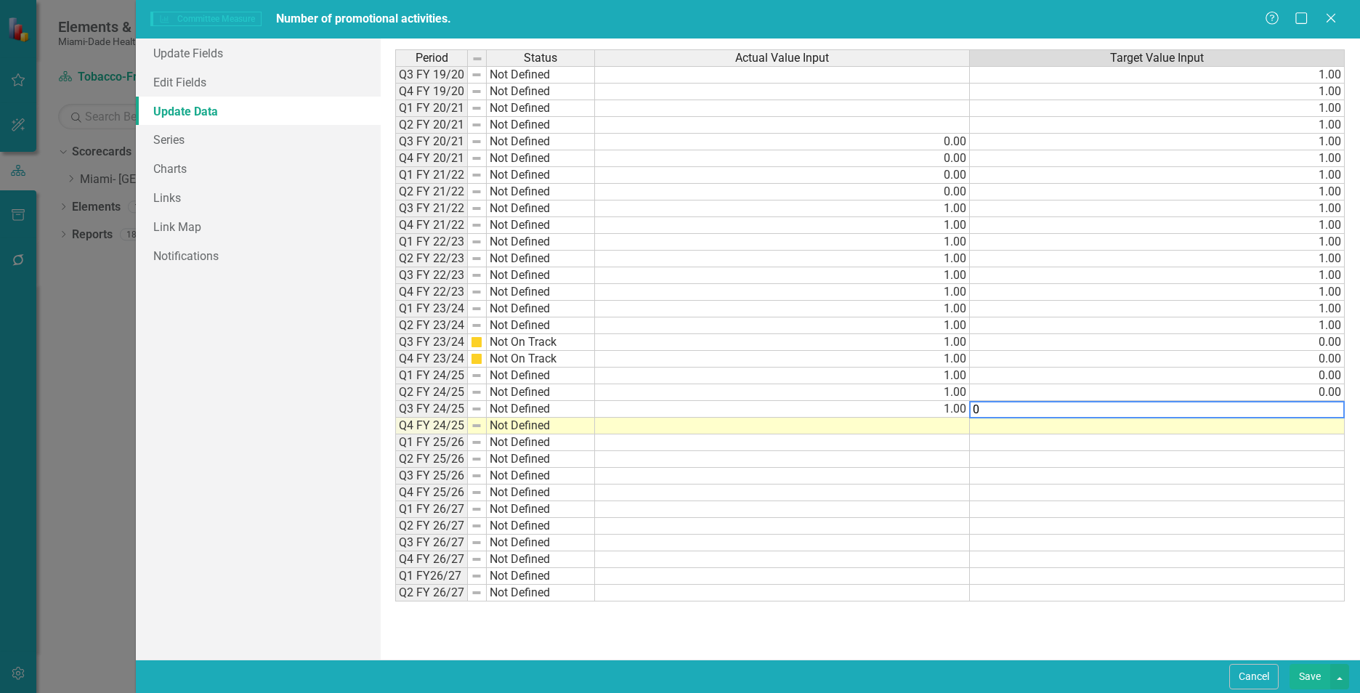
type textarea "0"
click at [895, 424] on td at bounding box center [782, 426] width 375 height 17
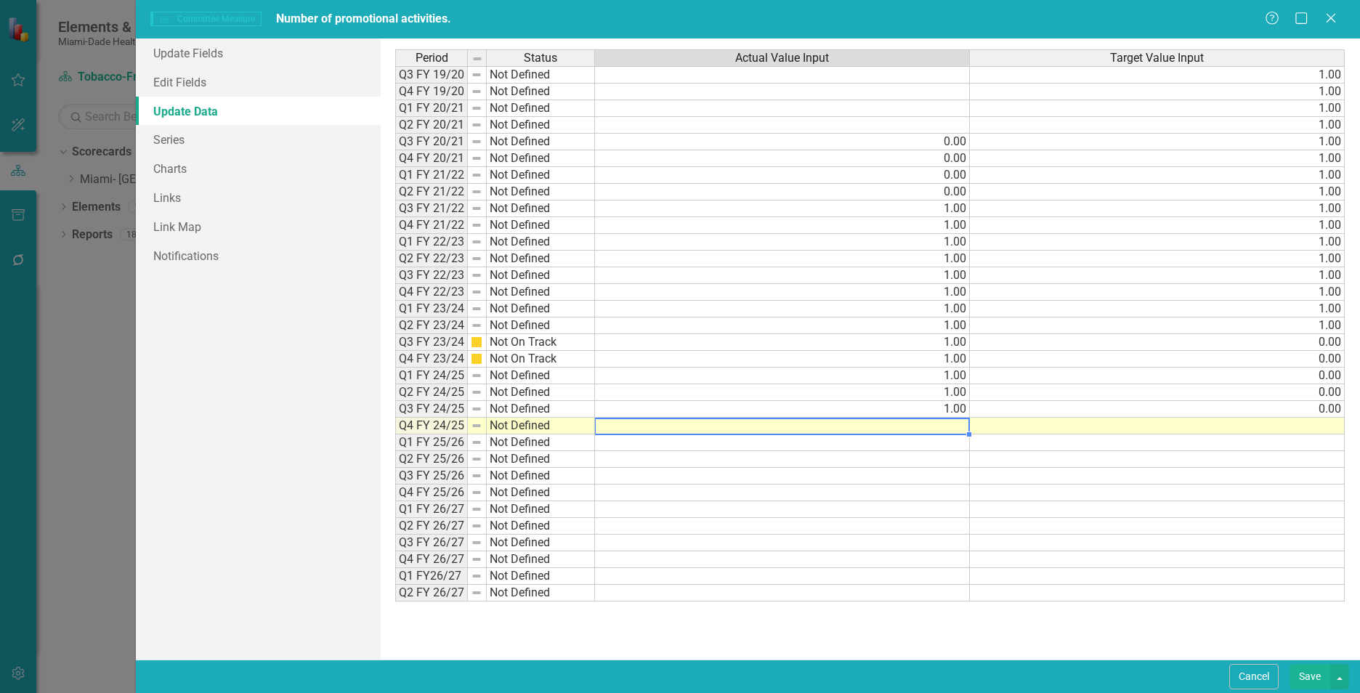
type textarea "1"
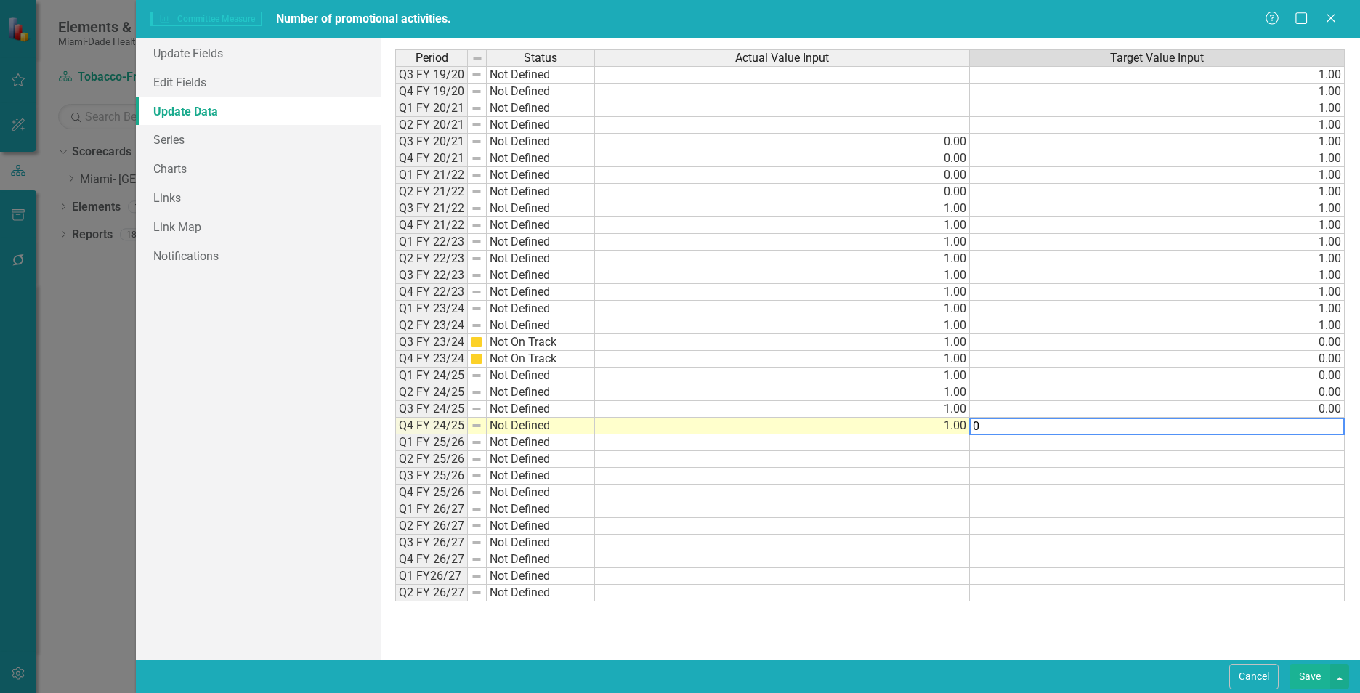
type textarea "0"
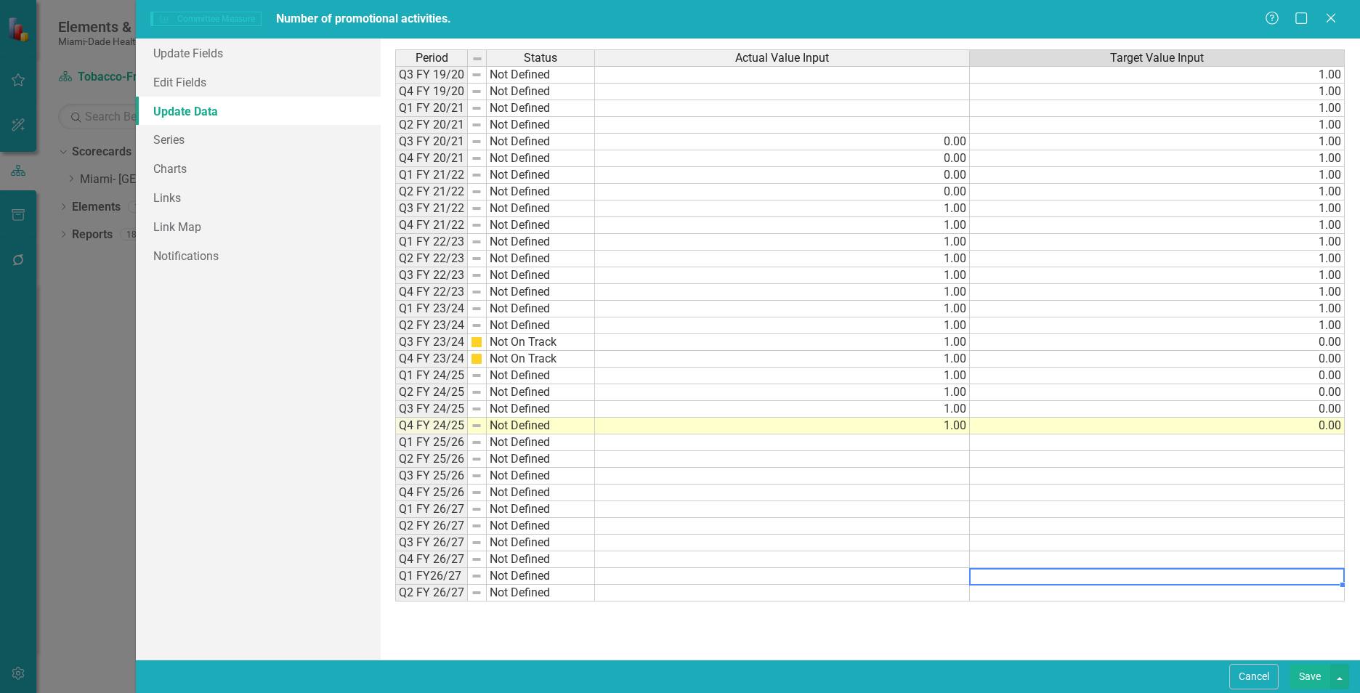
click at [1009, 577] on td at bounding box center [1157, 576] width 375 height 17
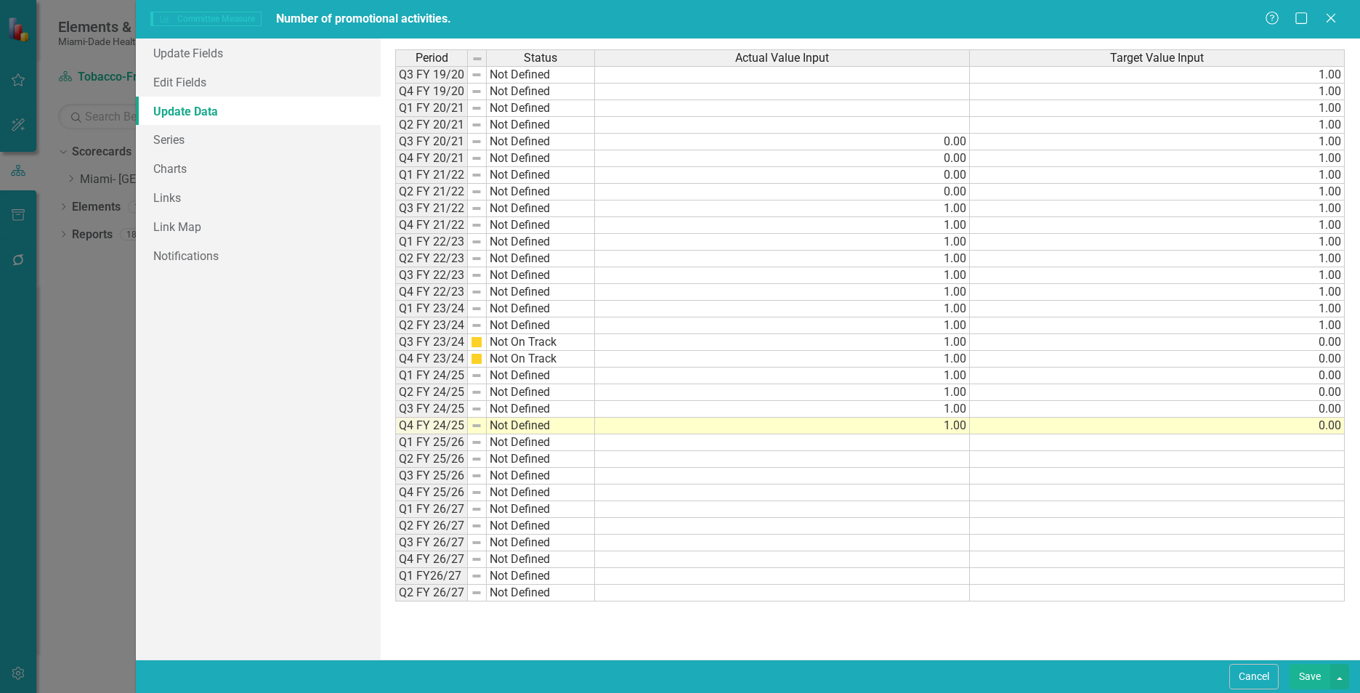
click at [1312, 678] on button "Save" at bounding box center [1309, 676] width 41 height 25
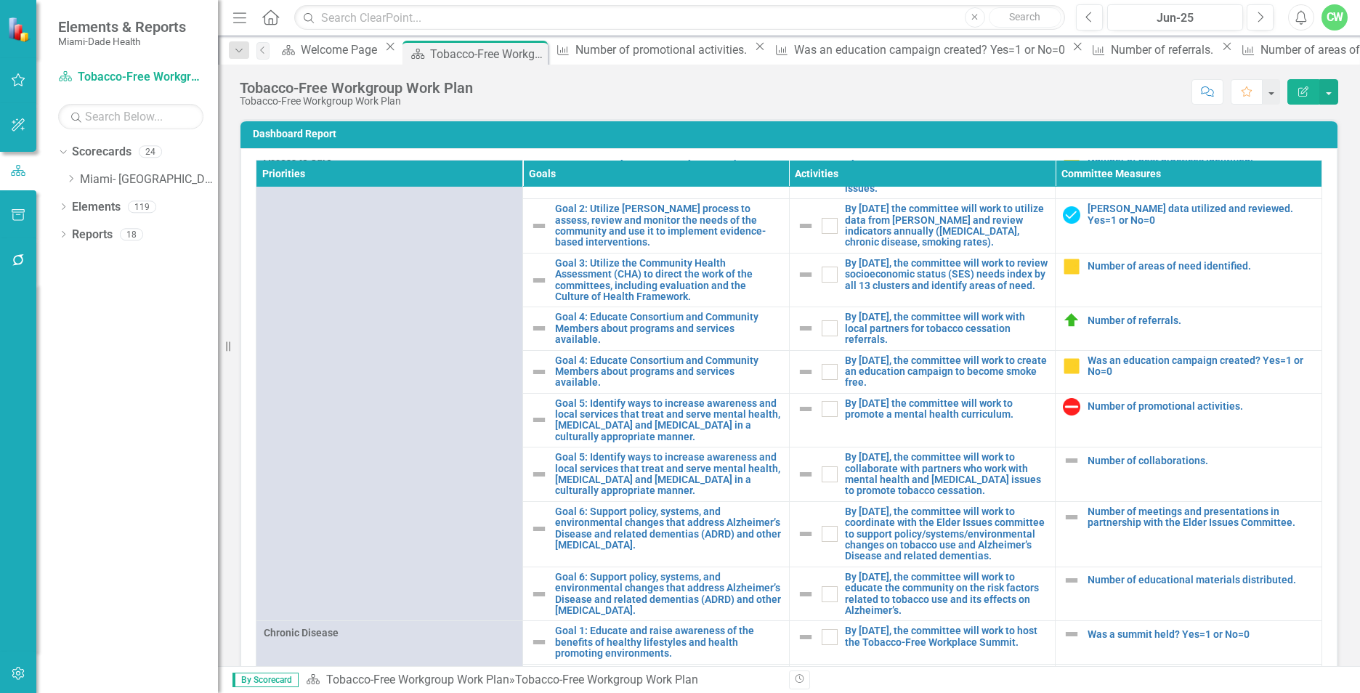
scroll to position [522, 0]
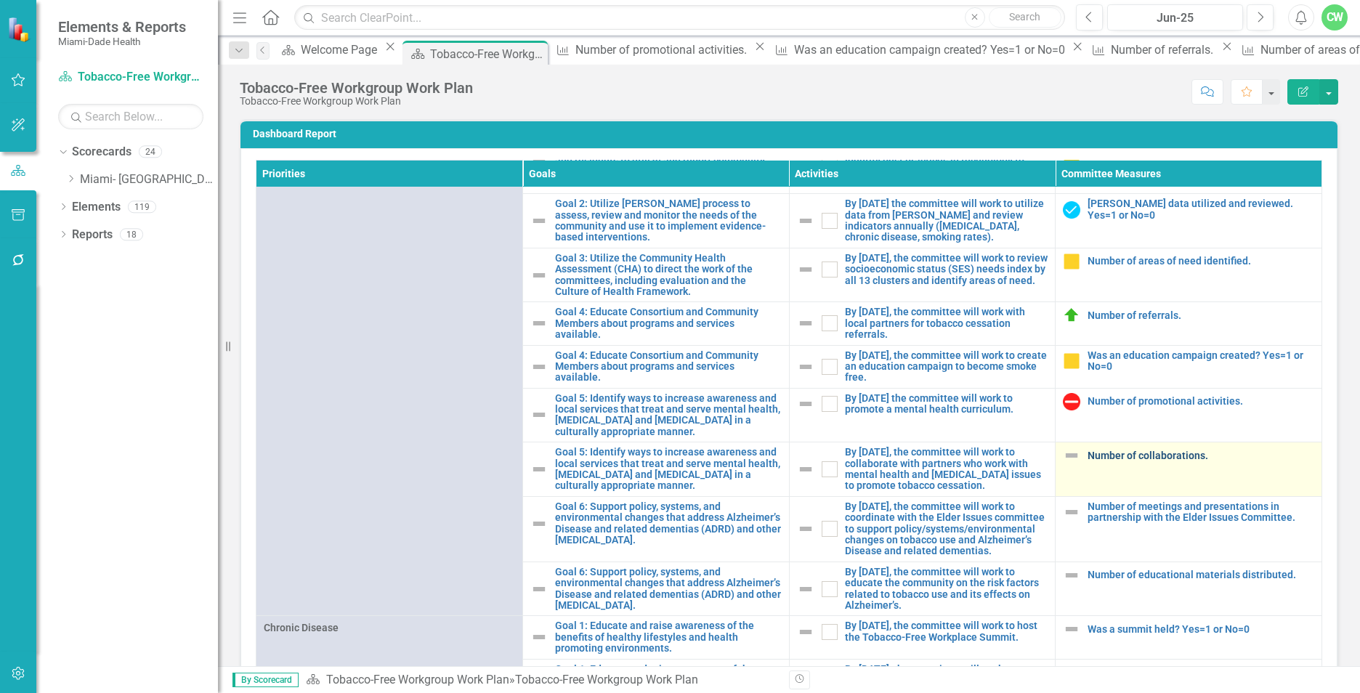
click at [1162, 461] on link "Number of collaborations." at bounding box center [1200, 455] width 227 height 11
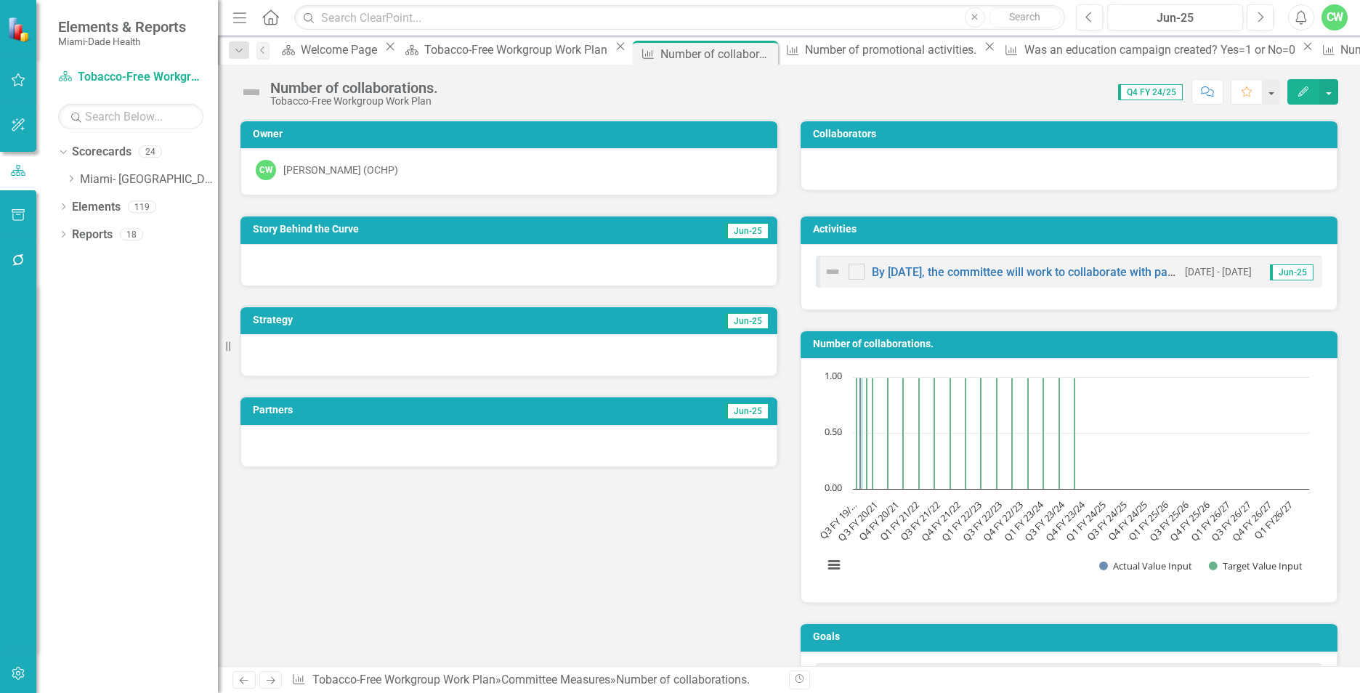
click at [1305, 92] on icon "button" at bounding box center [1303, 91] width 10 height 10
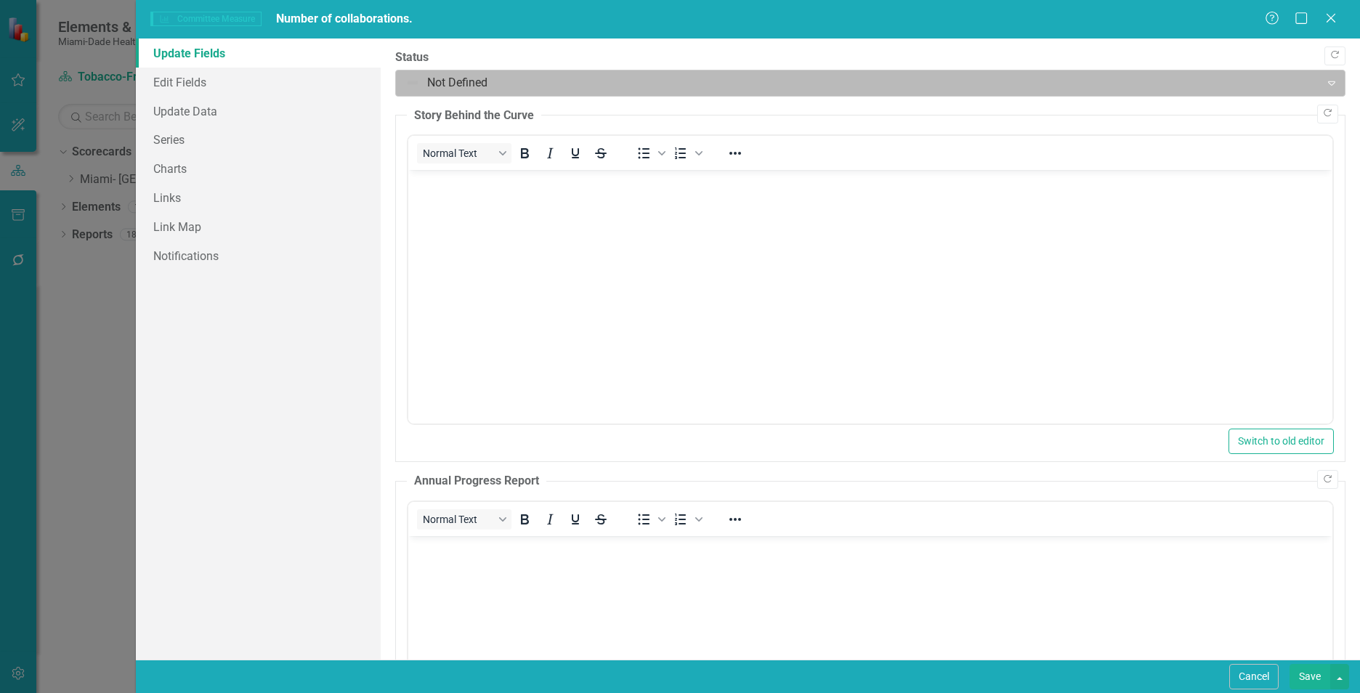
click at [437, 74] on div at bounding box center [857, 83] width 905 height 20
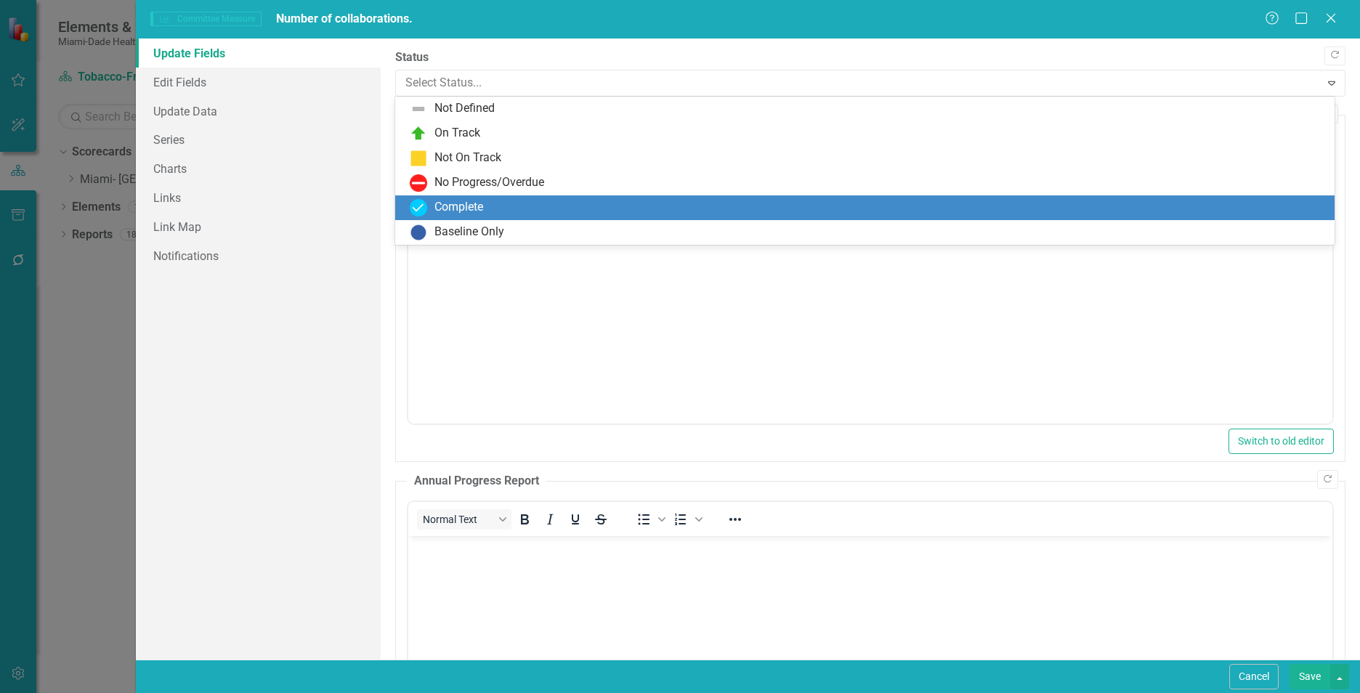
click at [439, 208] on div "Complete" at bounding box center [458, 207] width 49 height 17
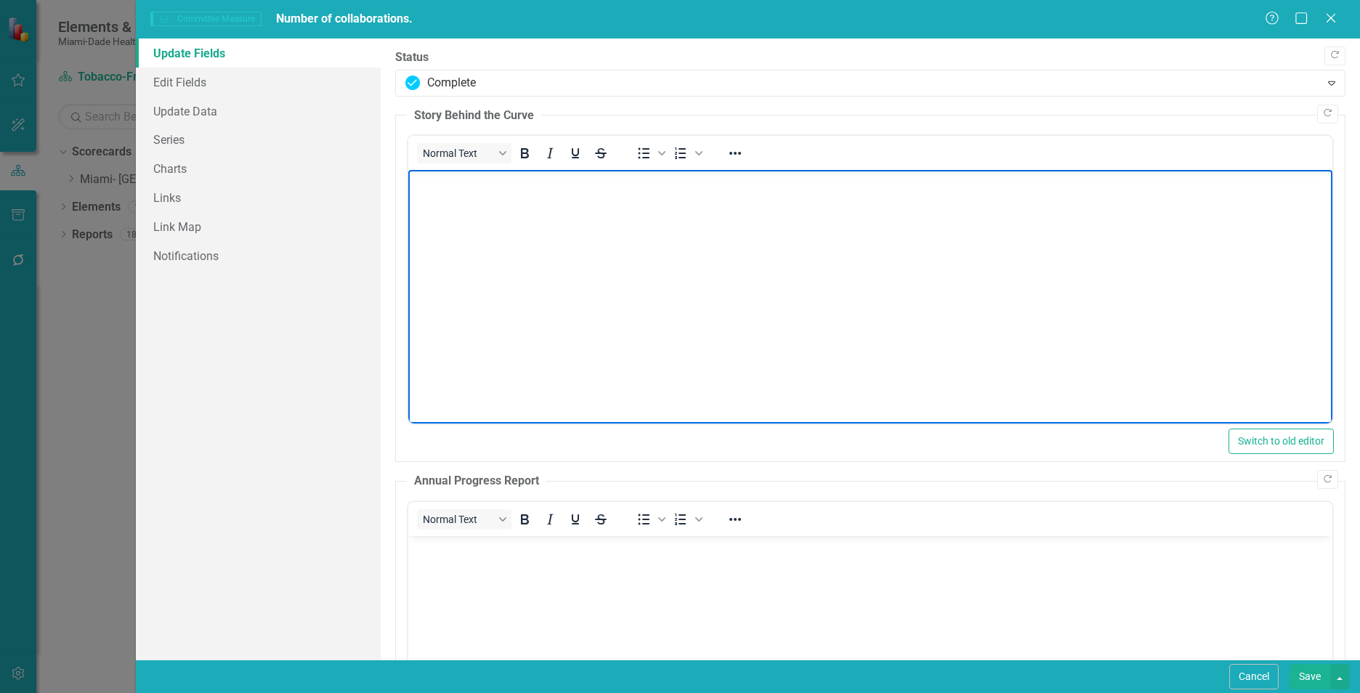
click at [439, 211] on body "Rich Text Area. Press ALT-0 for help." at bounding box center [870, 279] width 924 height 218
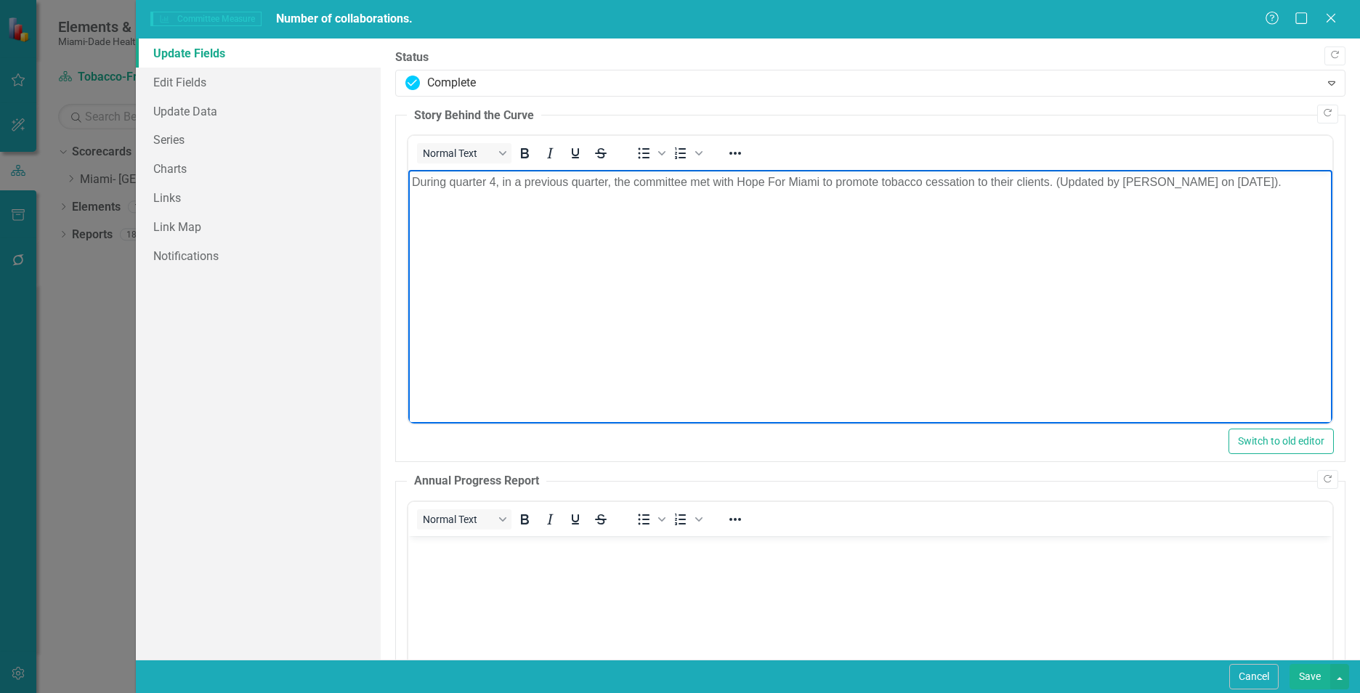
click at [1268, 183] on p "During quarter 4, in a previous quarter, the committee met with Hope For Miami …" at bounding box center [870, 182] width 917 height 17
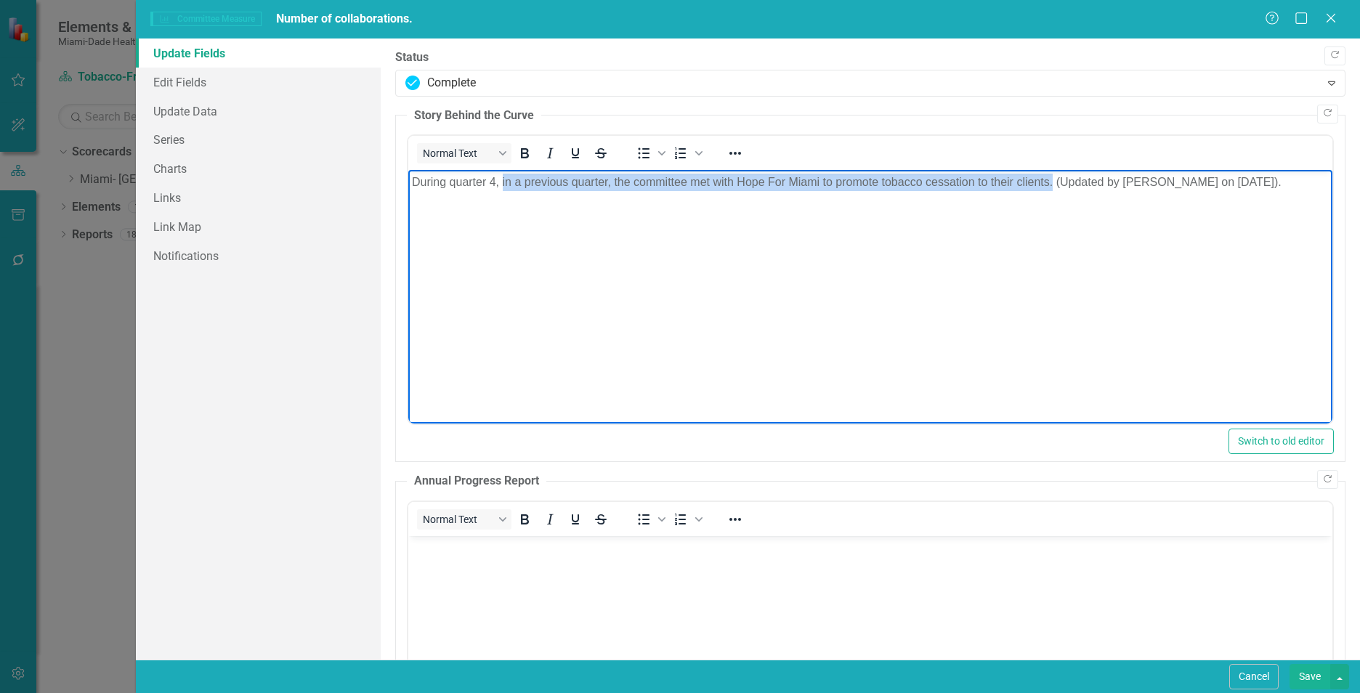
drag, startPoint x: 1052, startPoint y: 182, endPoint x: 501, endPoint y: 180, distance: 551.4
click at [501, 180] on p "During quarter 4, in a previous quarter, the committee met with Hope For Miami …" at bounding box center [870, 182] width 917 height 17
copy p "in a previous quarter, the committee met with Hope For Miami to promote tobacco…"
click at [644, 324] on body "During quarter 4, in a previous quarter, the committee met with Hope For Miami …" at bounding box center [870, 279] width 924 height 218
drag, startPoint x: 1268, startPoint y: 182, endPoint x: 412, endPoint y: 183, distance: 856.5
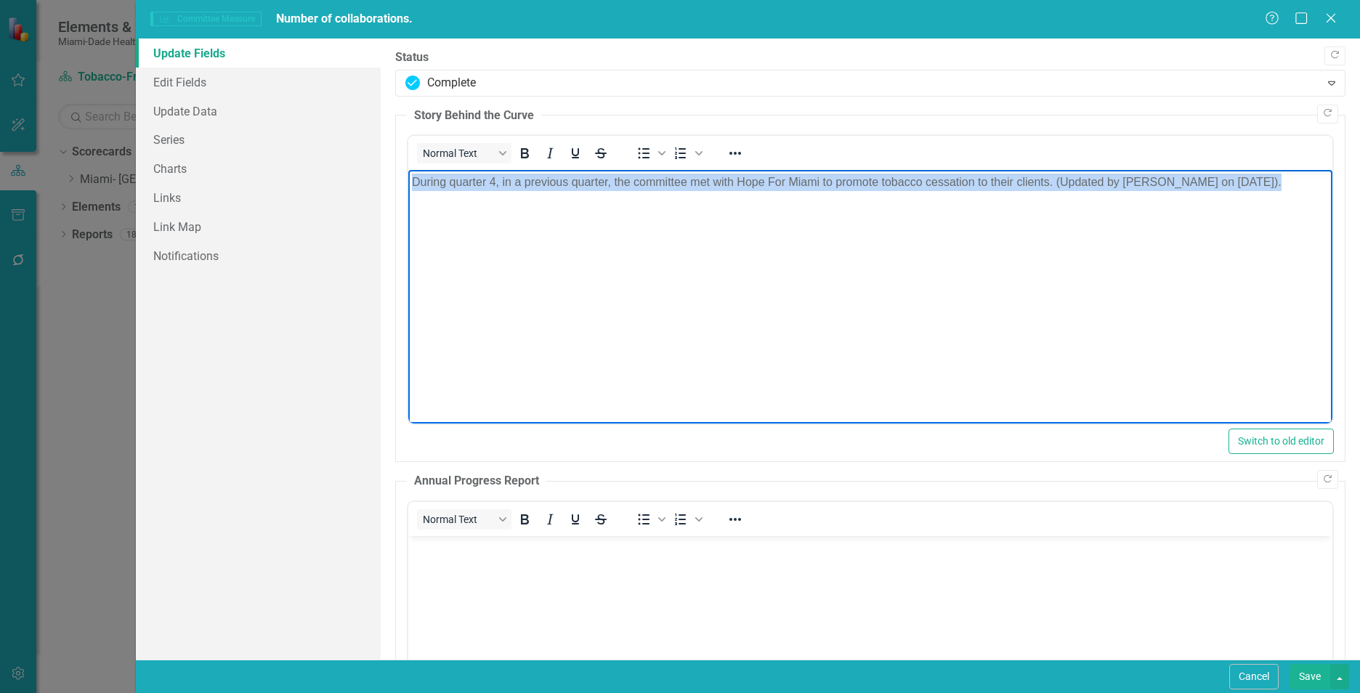
click at [412, 183] on p "During quarter 4, in a previous quarter, the committee met with Hope For Miami …" at bounding box center [870, 182] width 917 height 17
paste body "Rich Text Area. Press ALT-0 for help."
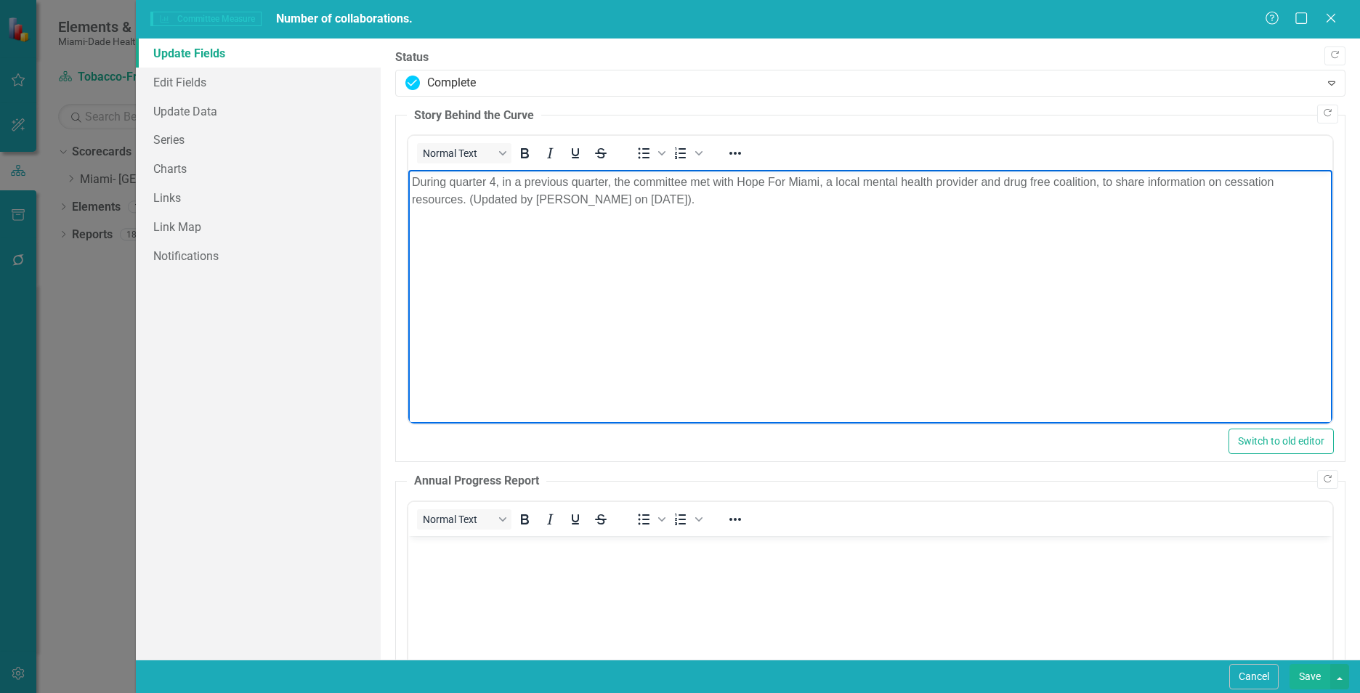
click at [525, 285] on body "During quarter 4, in a previous quarter, the committee met with Hope For Miami,…" at bounding box center [870, 279] width 924 height 218
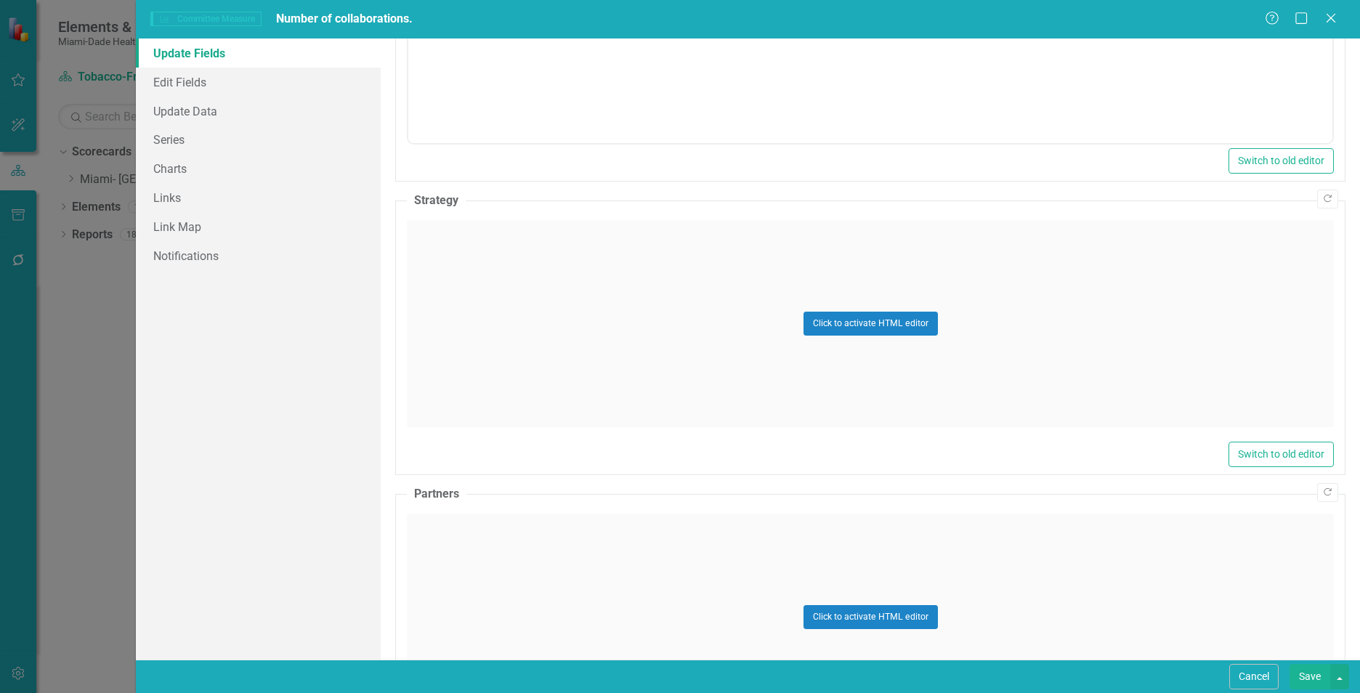
scroll to position [662, 0]
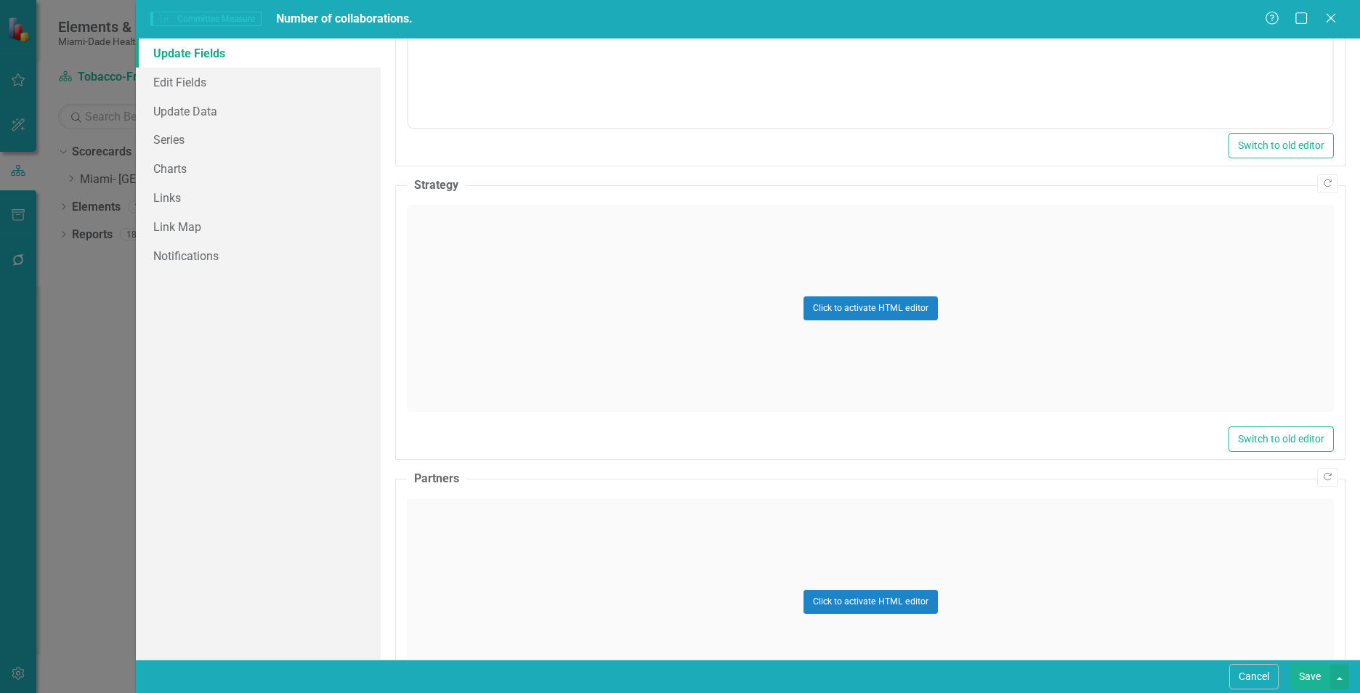
click at [1115, 370] on div "Click to activate HTML editor" at bounding box center [870, 308] width 927 height 207
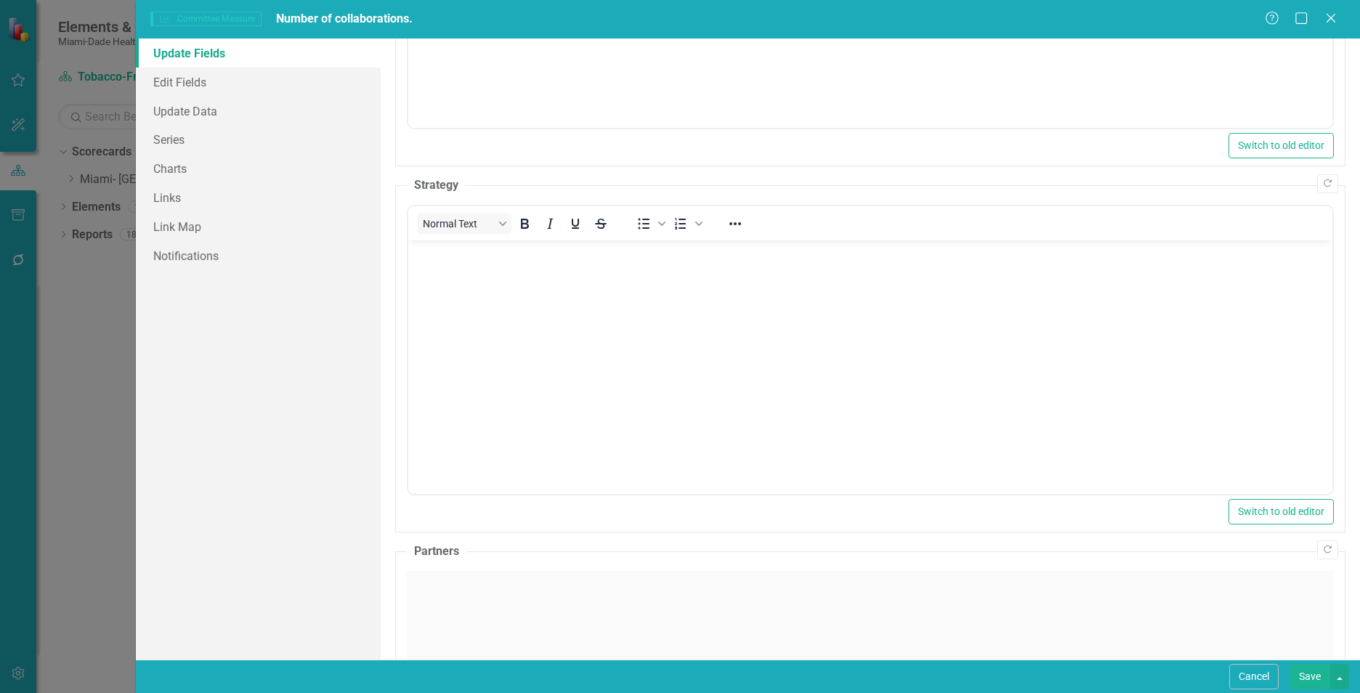
scroll to position [0, 0]
click at [633, 292] on body "Rich Text Area. Press ALT-0 for help." at bounding box center [870, 349] width 924 height 218
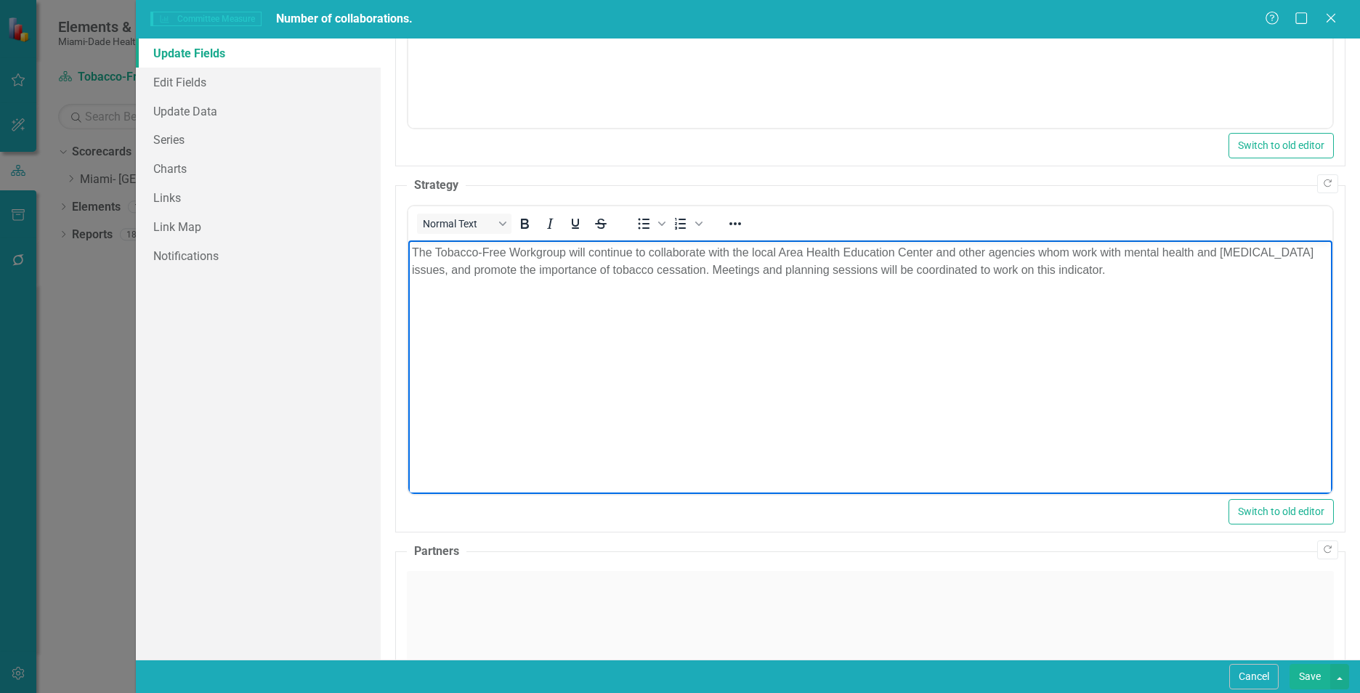
click at [756, 601] on div "Click to activate HTML editor" at bounding box center [870, 674] width 927 height 207
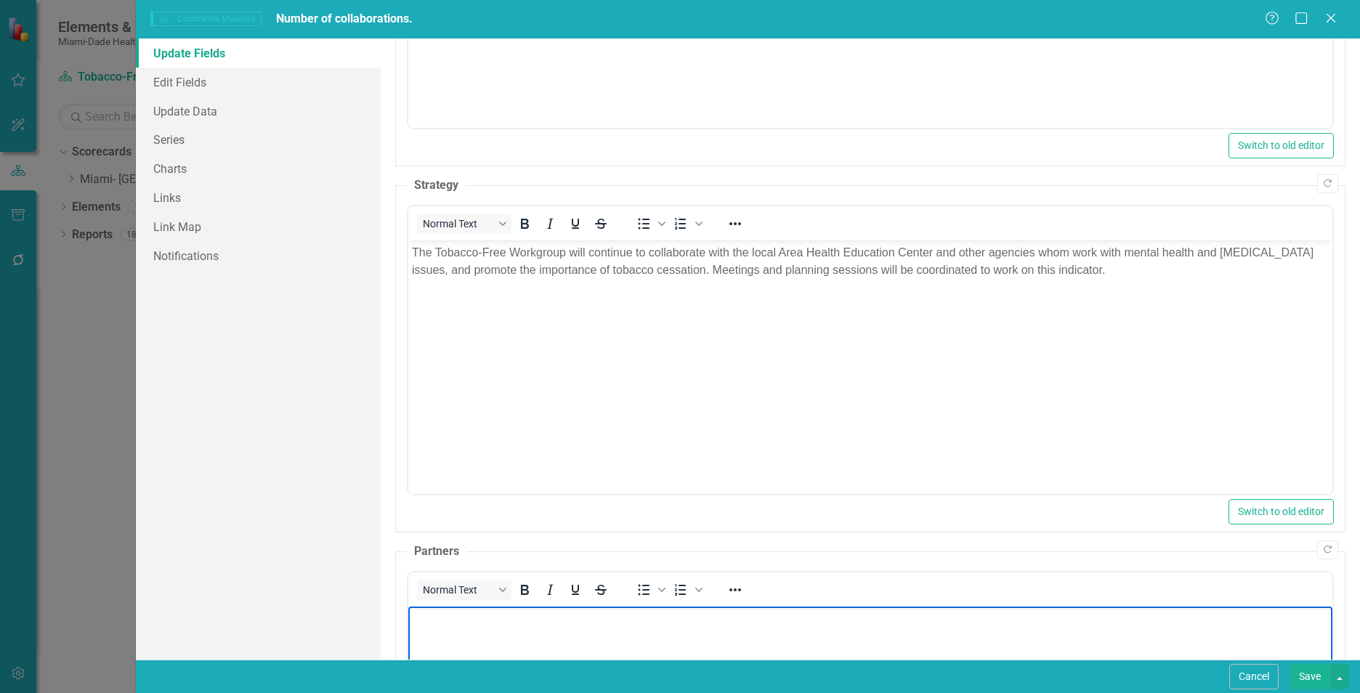
paste body "Rich Text Area. Press ALT-0 for help."
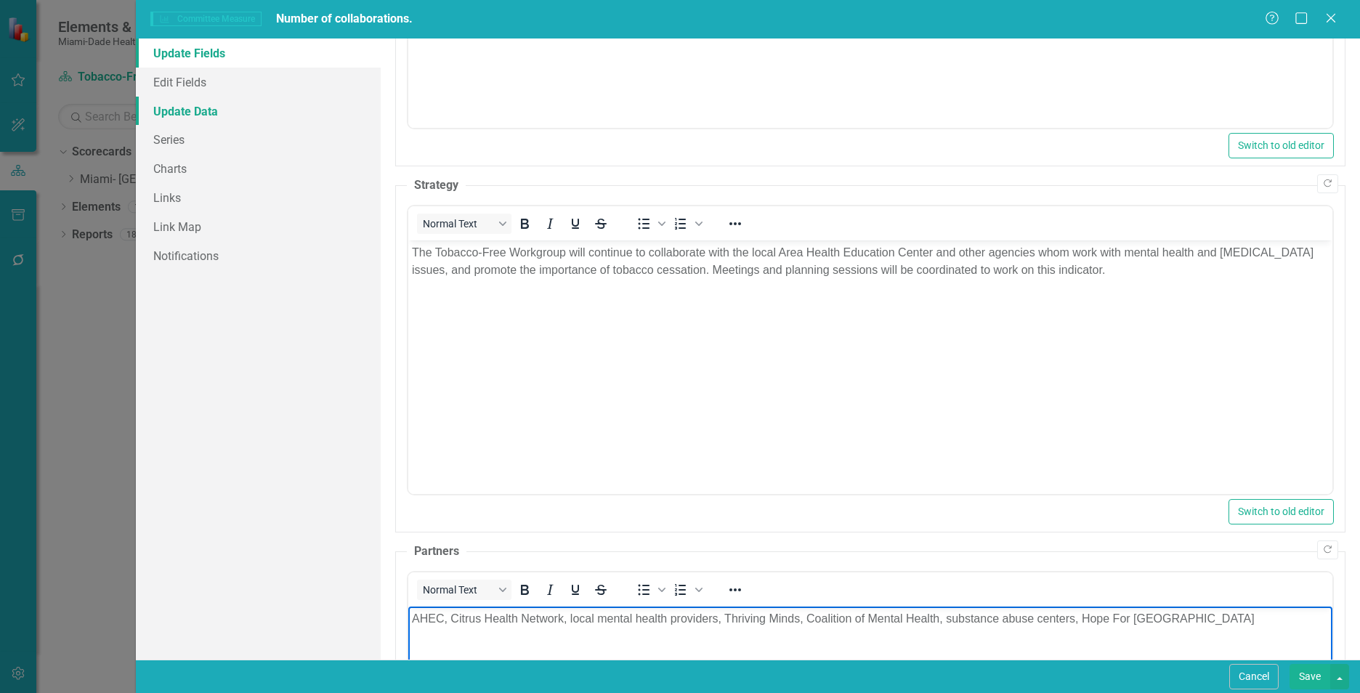
click at [222, 99] on link "Update Data" at bounding box center [258, 111] width 245 height 29
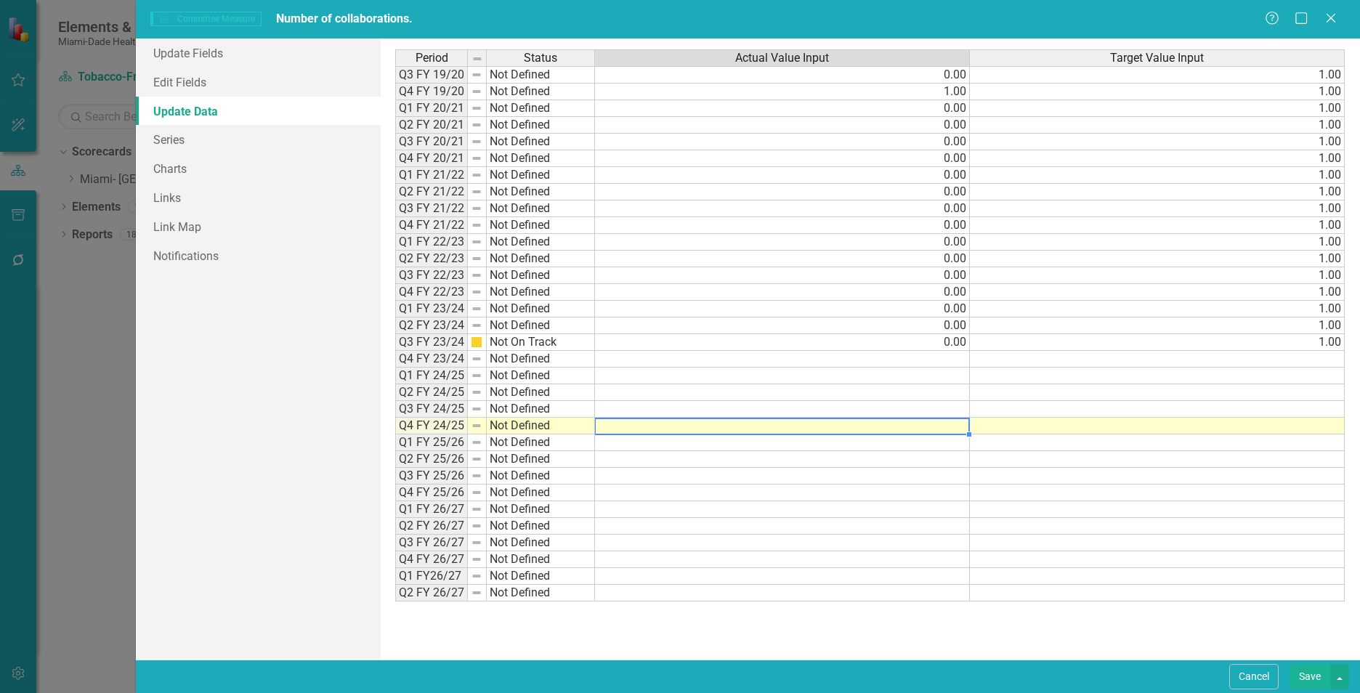
click at [946, 429] on td at bounding box center [782, 426] width 375 height 17
type textarea "1"
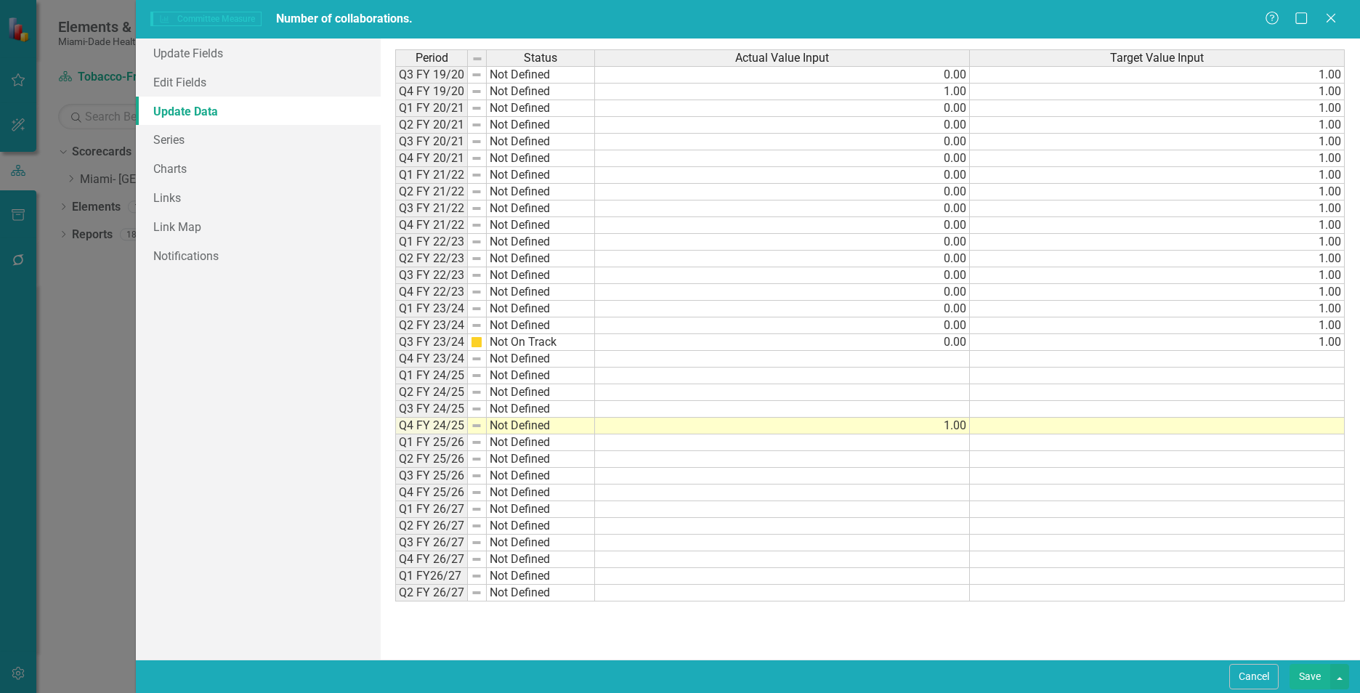
click at [988, 425] on td at bounding box center [1157, 426] width 375 height 17
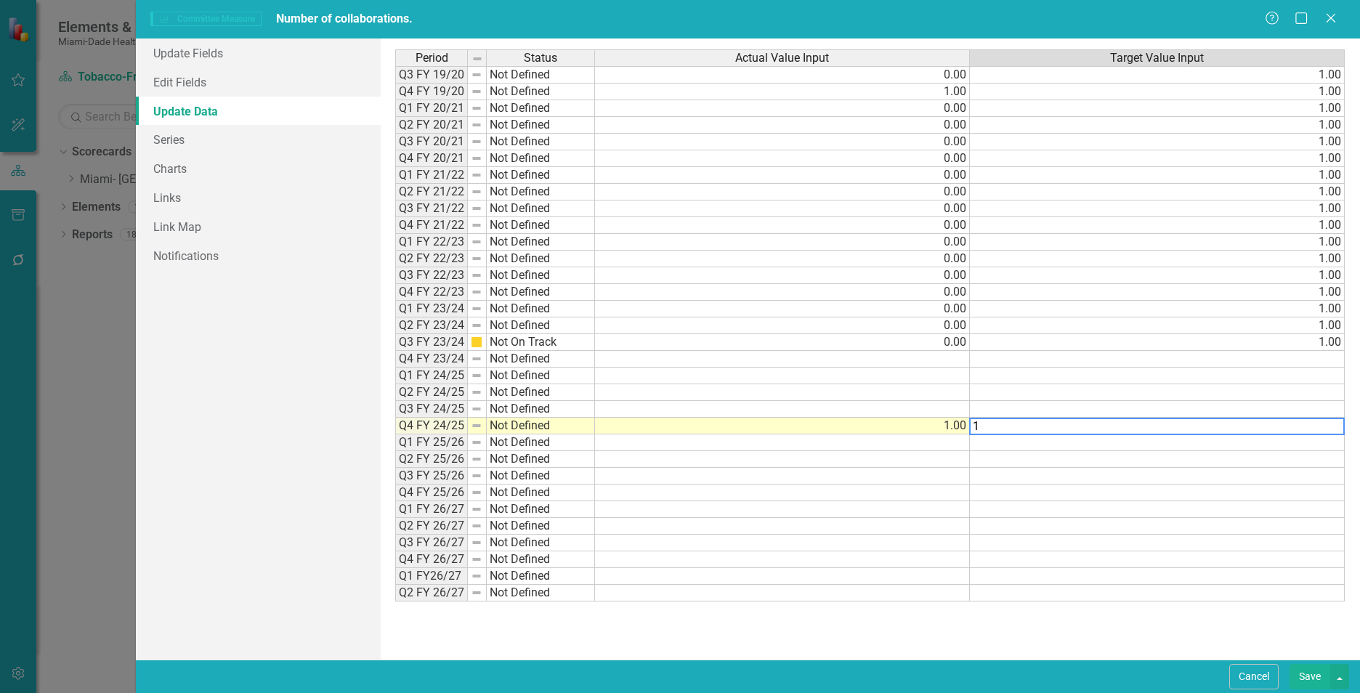
type textarea "1"
click at [943, 357] on td at bounding box center [782, 359] width 375 height 17
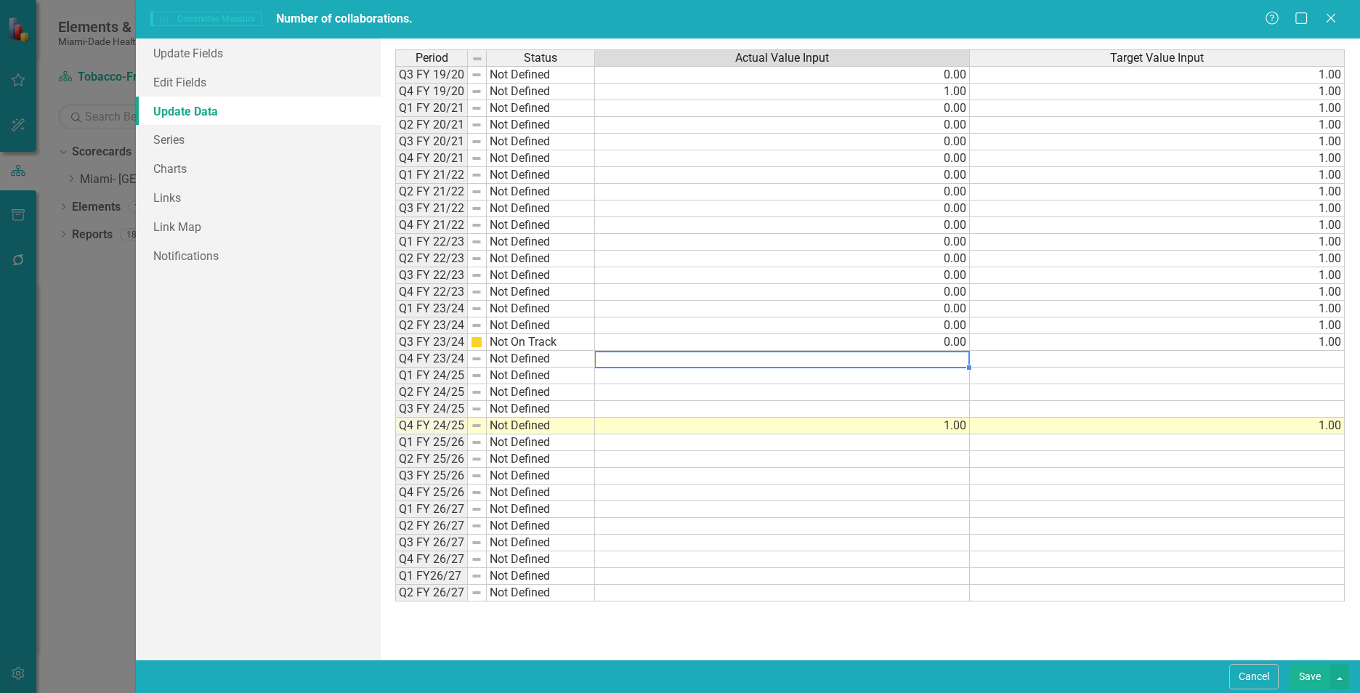
click at [957, 362] on td at bounding box center [782, 359] width 375 height 17
type textarea "1"
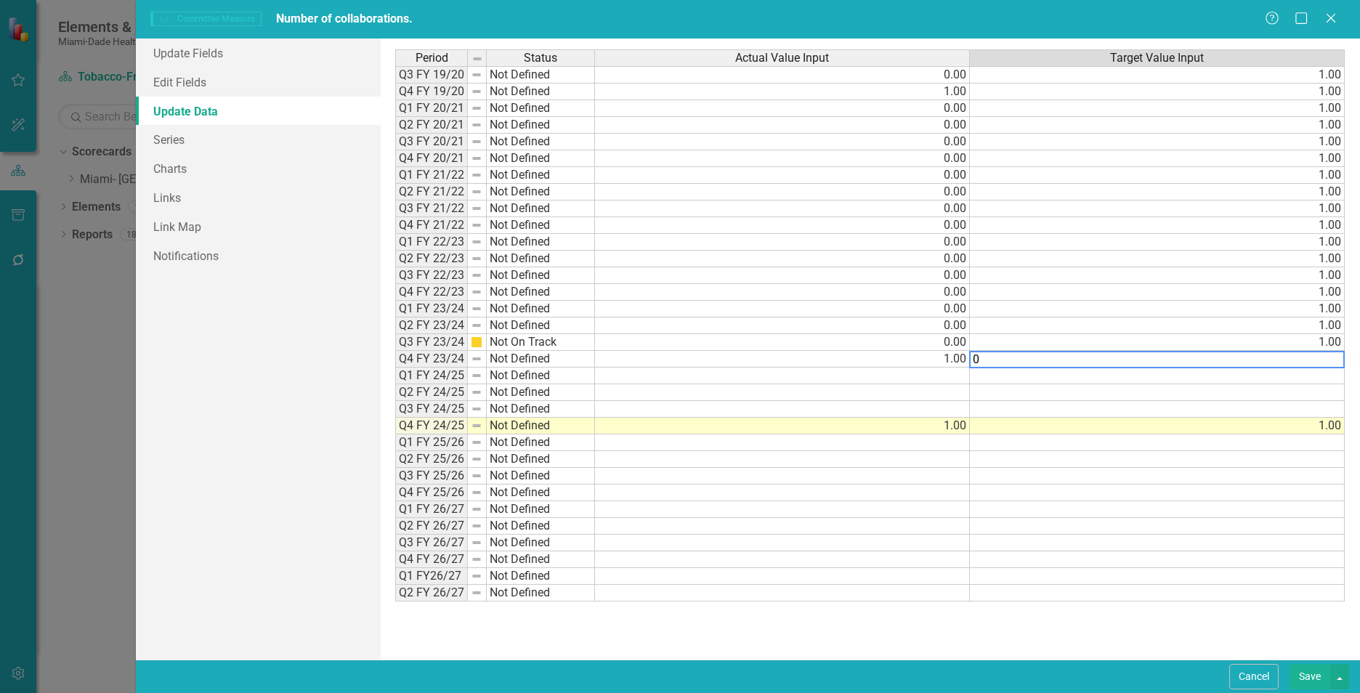
type textarea "0"
click at [964, 376] on td at bounding box center [782, 376] width 375 height 17
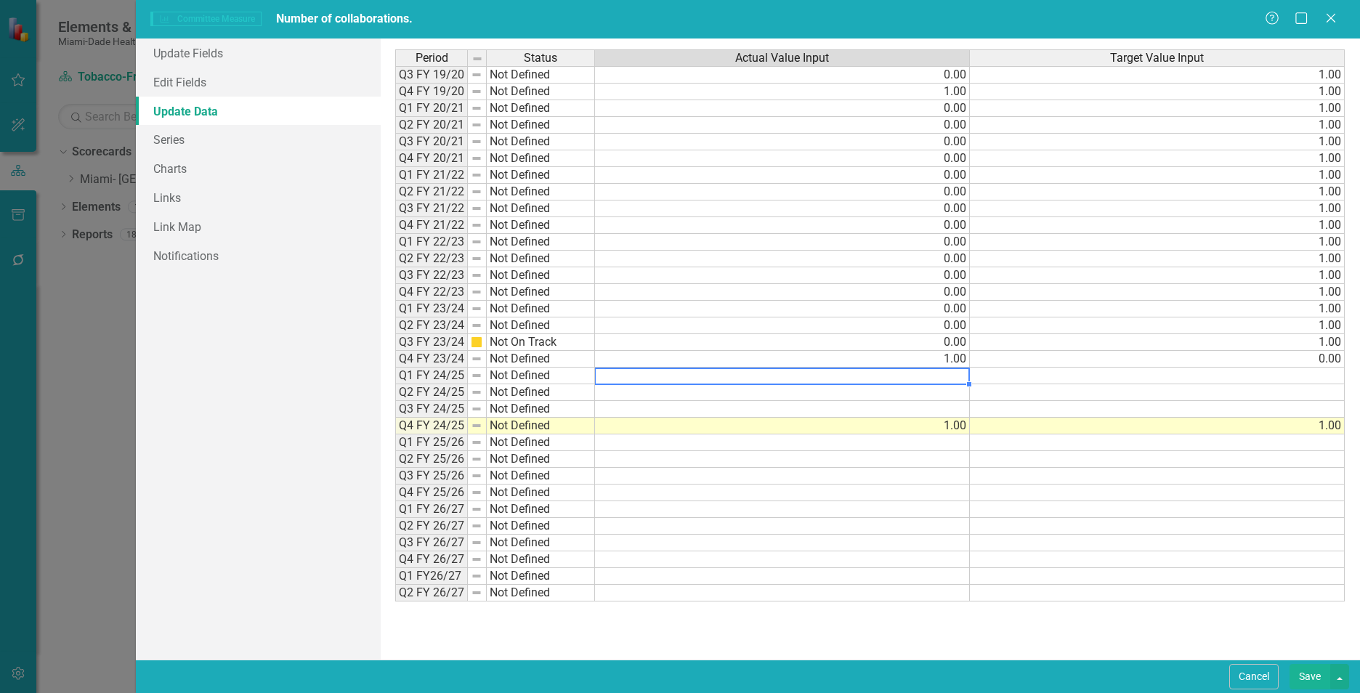
type textarea "1"
click at [945, 357] on td "1.00" at bounding box center [782, 359] width 375 height 17
click at [1016, 358] on td "0.00" at bounding box center [1157, 359] width 375 height 17
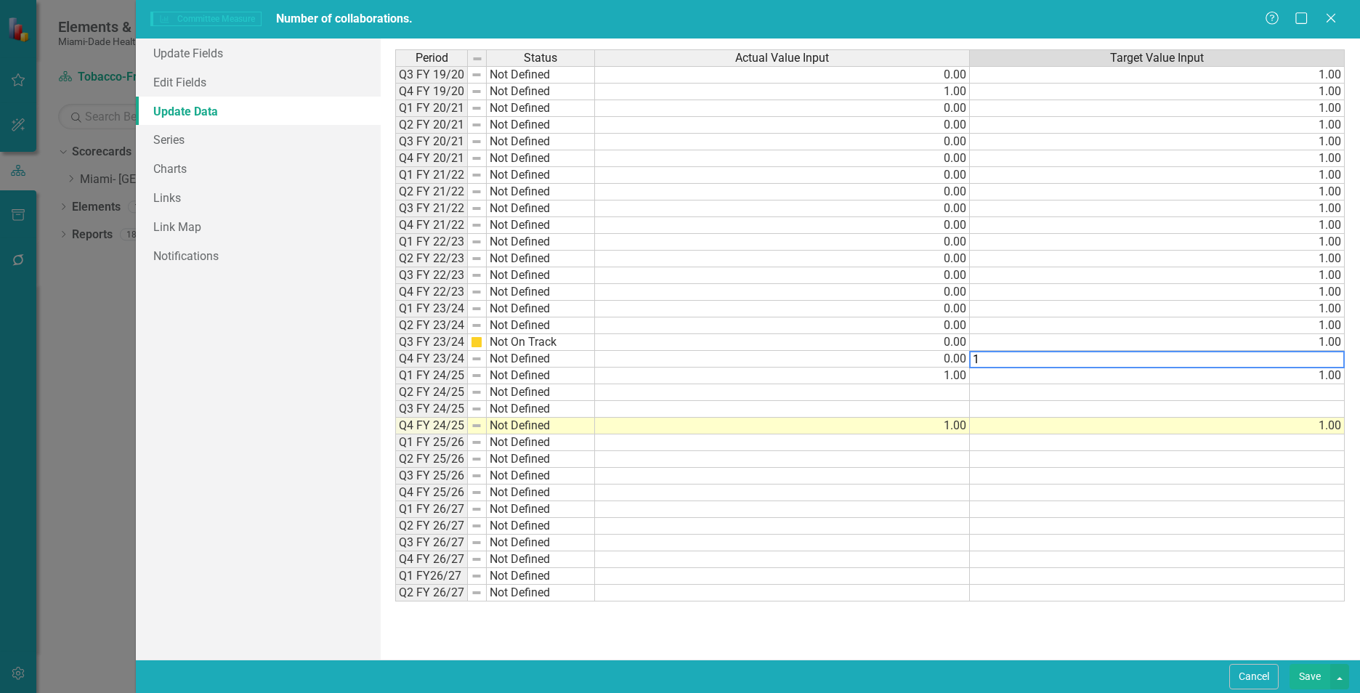
type textarea "1"
click at [950, 395] on td at bounding box center [782, 392] width 375 height 17
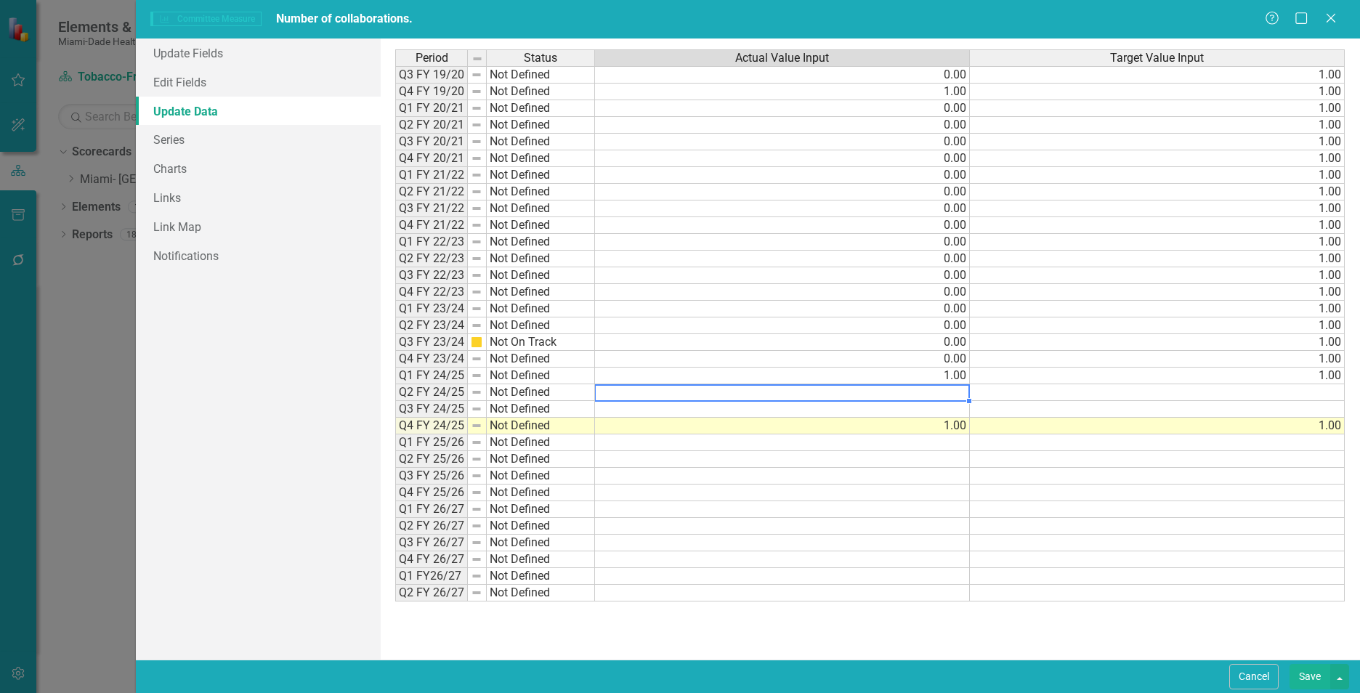
click at [964, 376] on td "1.00" at bounding box center [782, 376] width 375 height 17
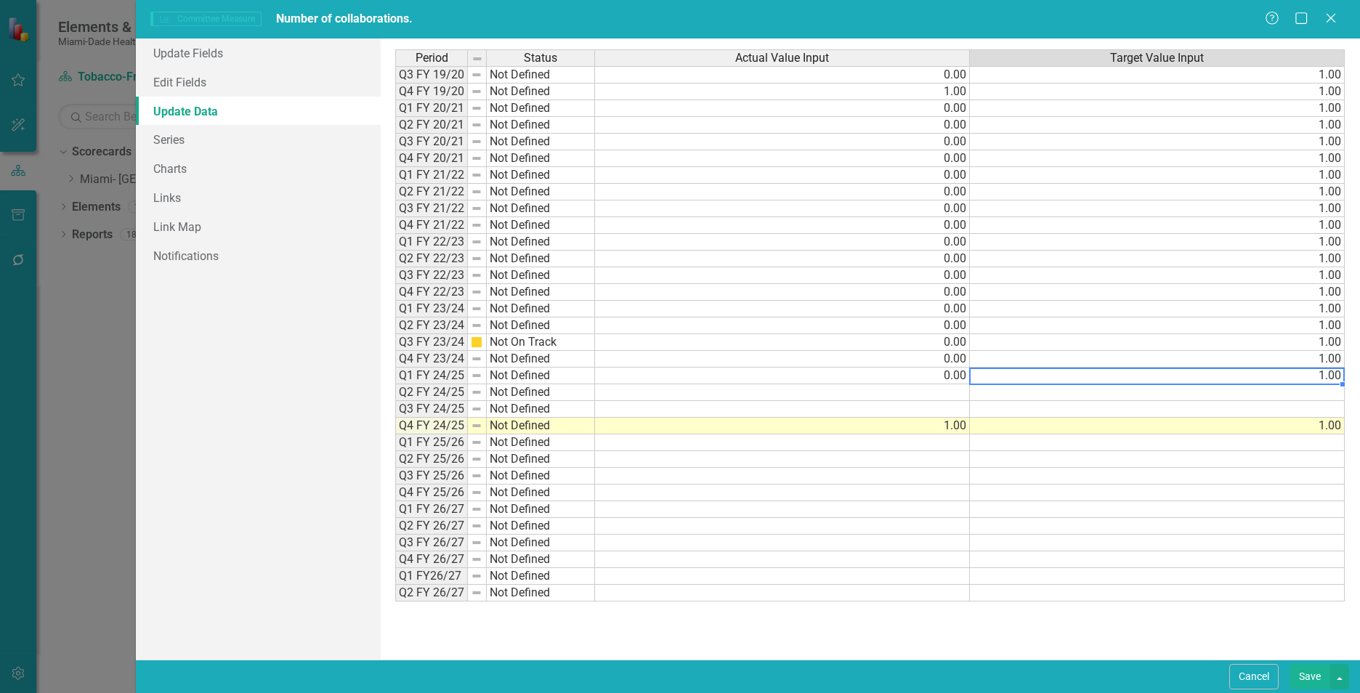
click at [957, 394] on td at bounding box center [782, 392] width 375 height 17
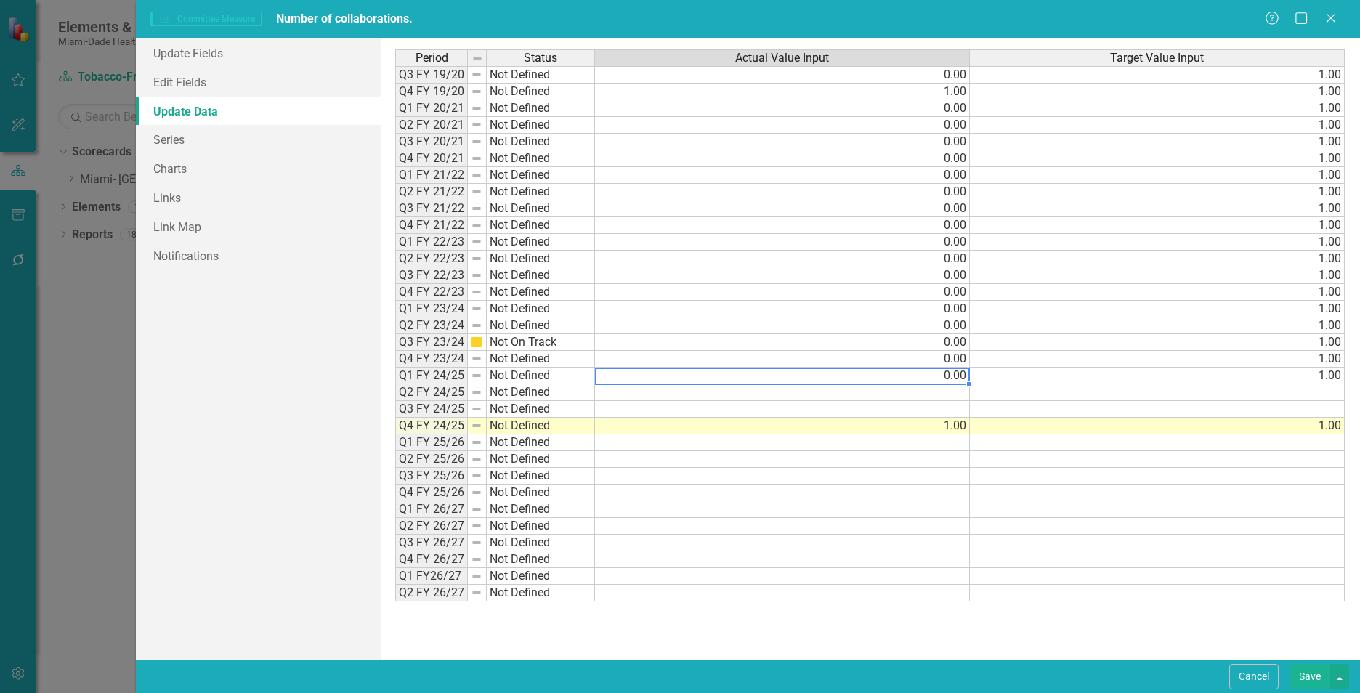
click at [957, 379] on td "0.00" at bounding box center [782, 376] width 375 height 17
click at [950, 360] on td "0.00" at bounding box center [782, 359] width 375 height 17
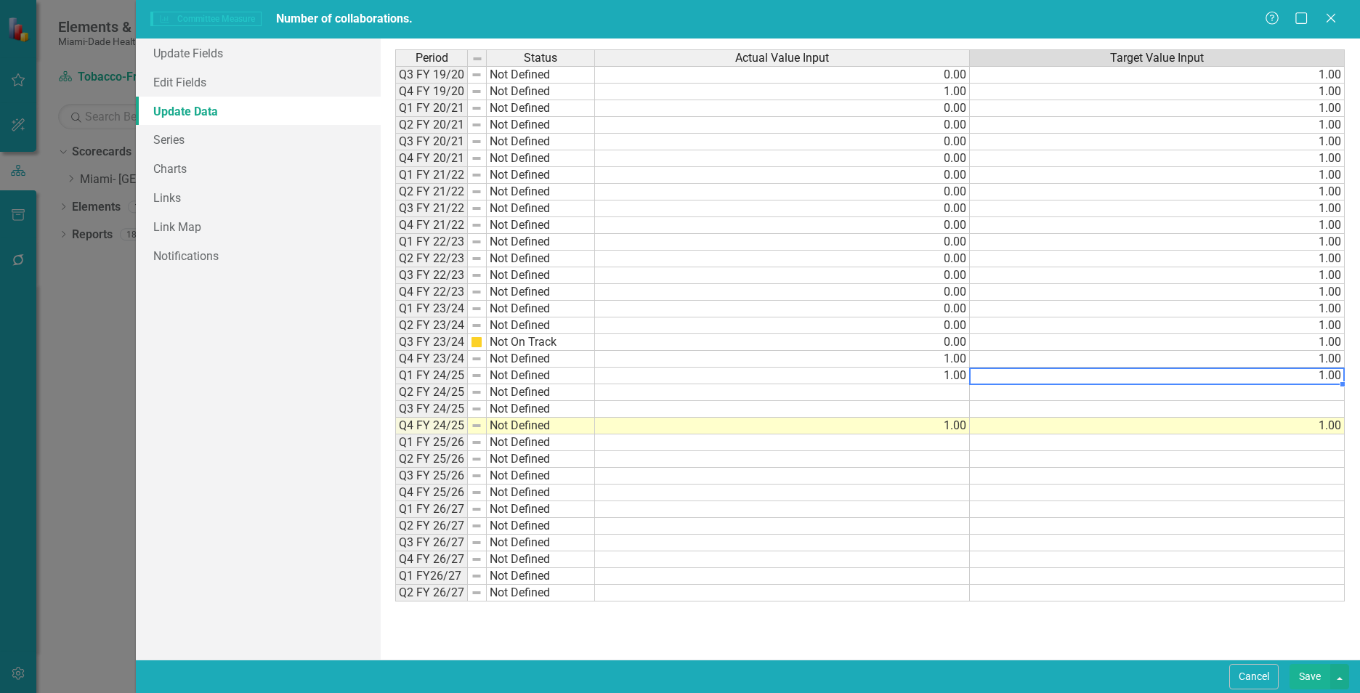
type textarea "1"
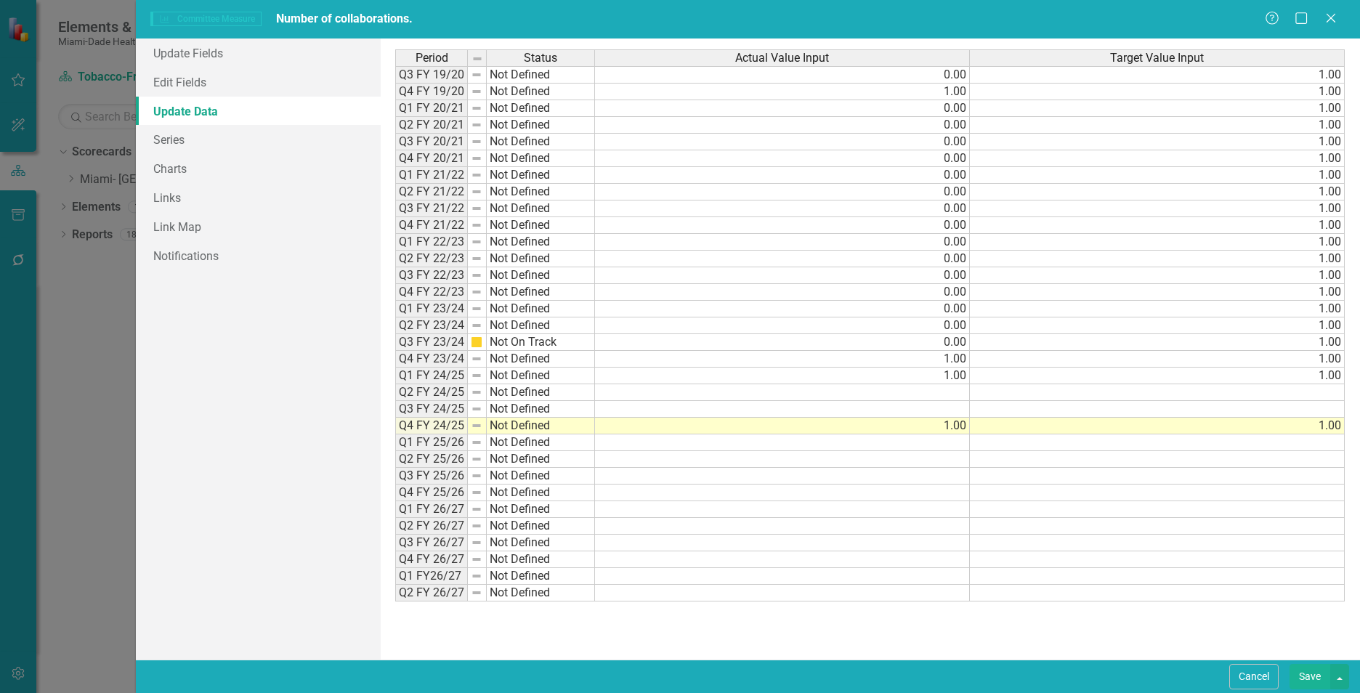
click at [947, 393] on td at bounding box center [782, 392] width 375 height 17
type textarea "1"
click at [949, 414] on td at bounding box center [782, 409] width 375 height 17
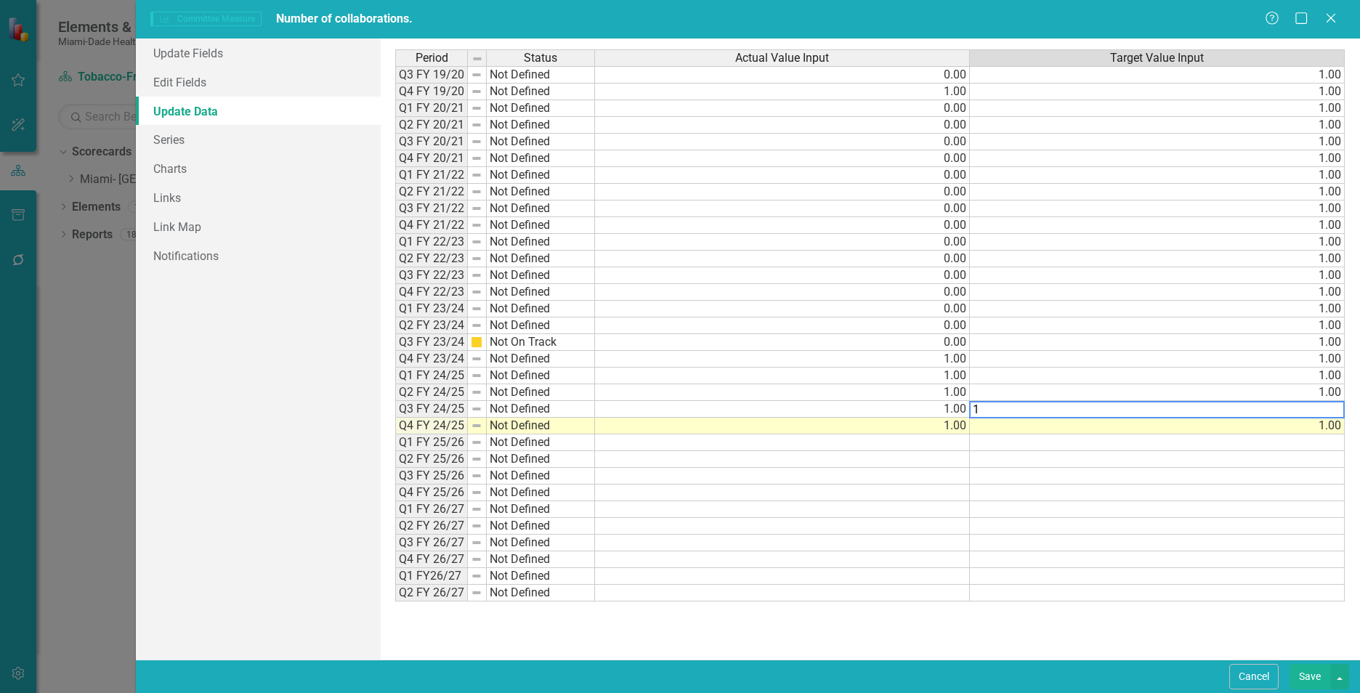
type textarea "1"
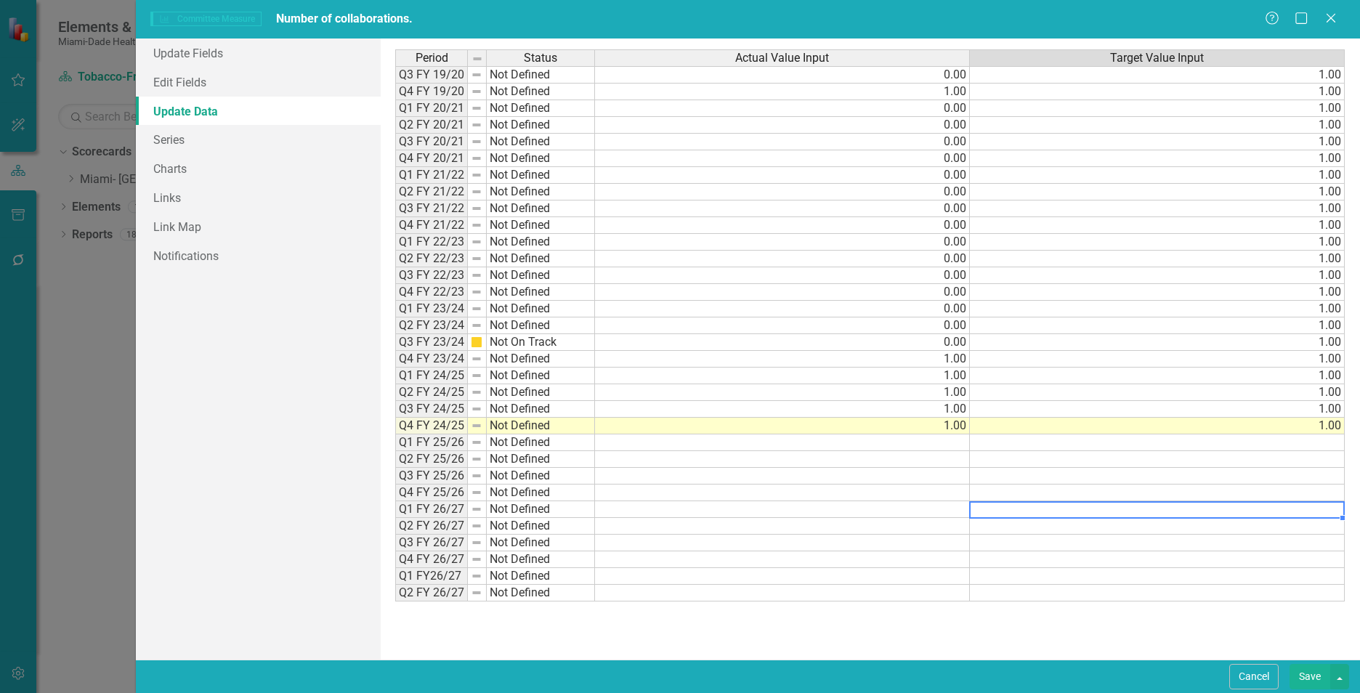
click at [985, 511] on td at bounding box center [1157, 509] width 375 height 17
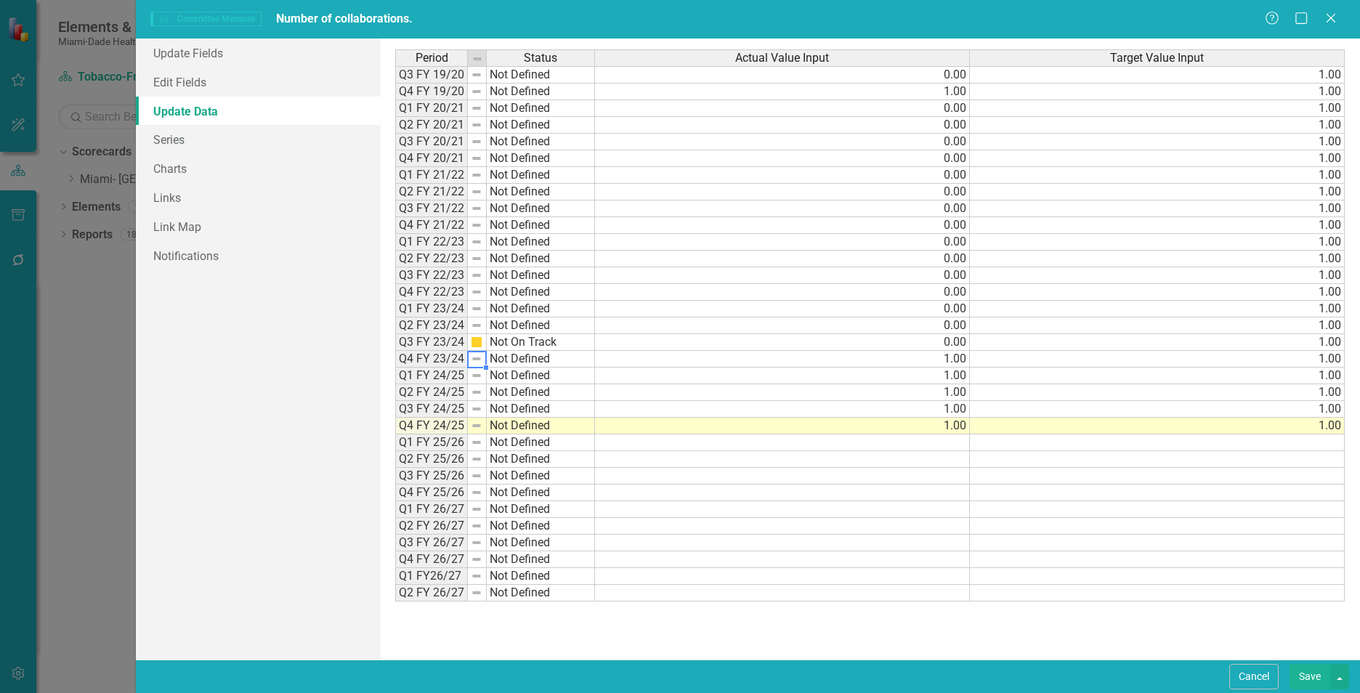
click at [473, 362] on img at bounding box center [477, 359] width 12 height 12
click at [473, 379] on img at bounding box center [477, 376] width 12 height 12
click at [475, 426] on img at bounding box center [477, 426] width 12 height 12
click at [219, 54] on link "Update Fields" at bounding box center [258, 53] width 245 height 29
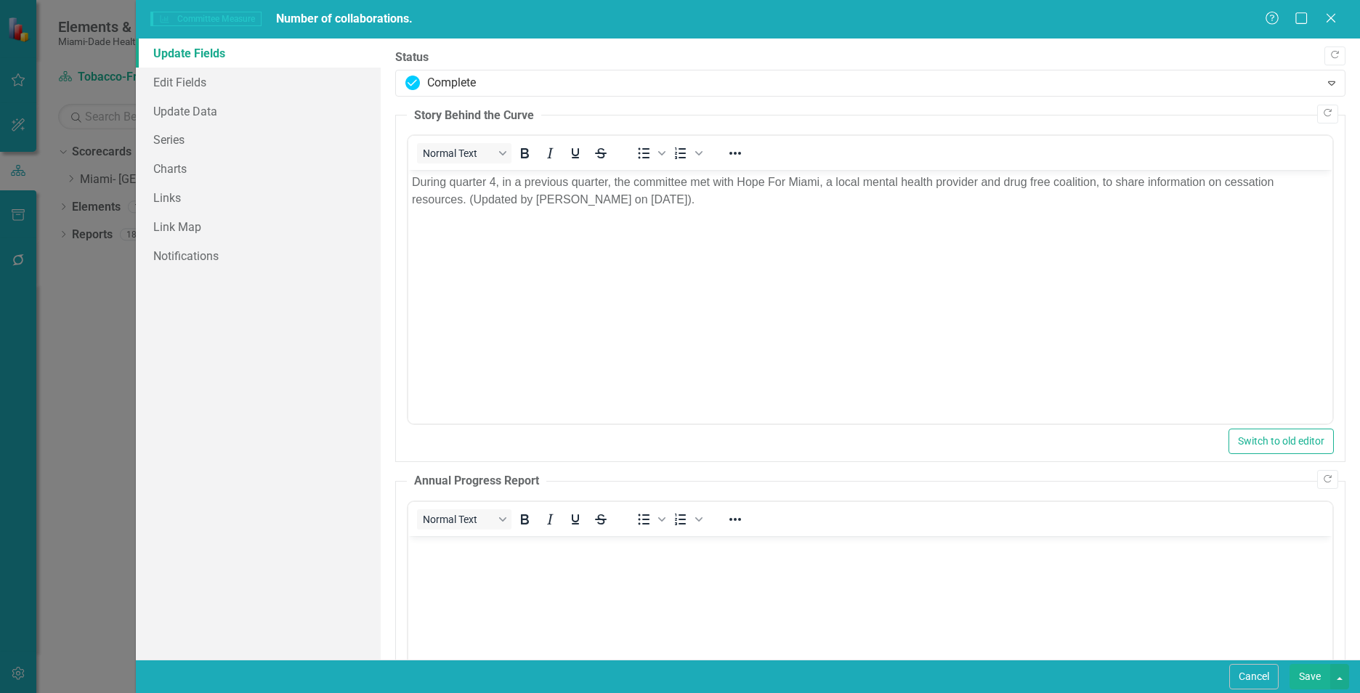
click at [1311, 676] on button "Save" at bounding box center [1309, 676] width 41 height 25
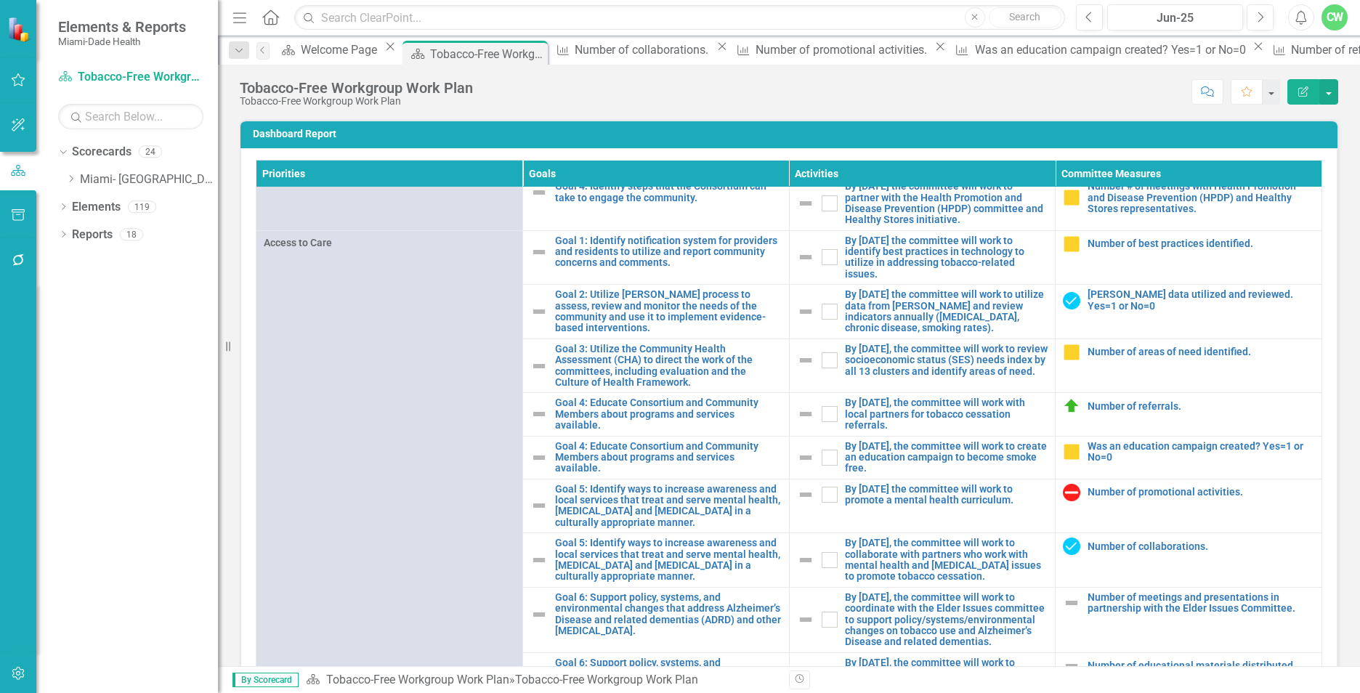
scroll to position [445, 0]
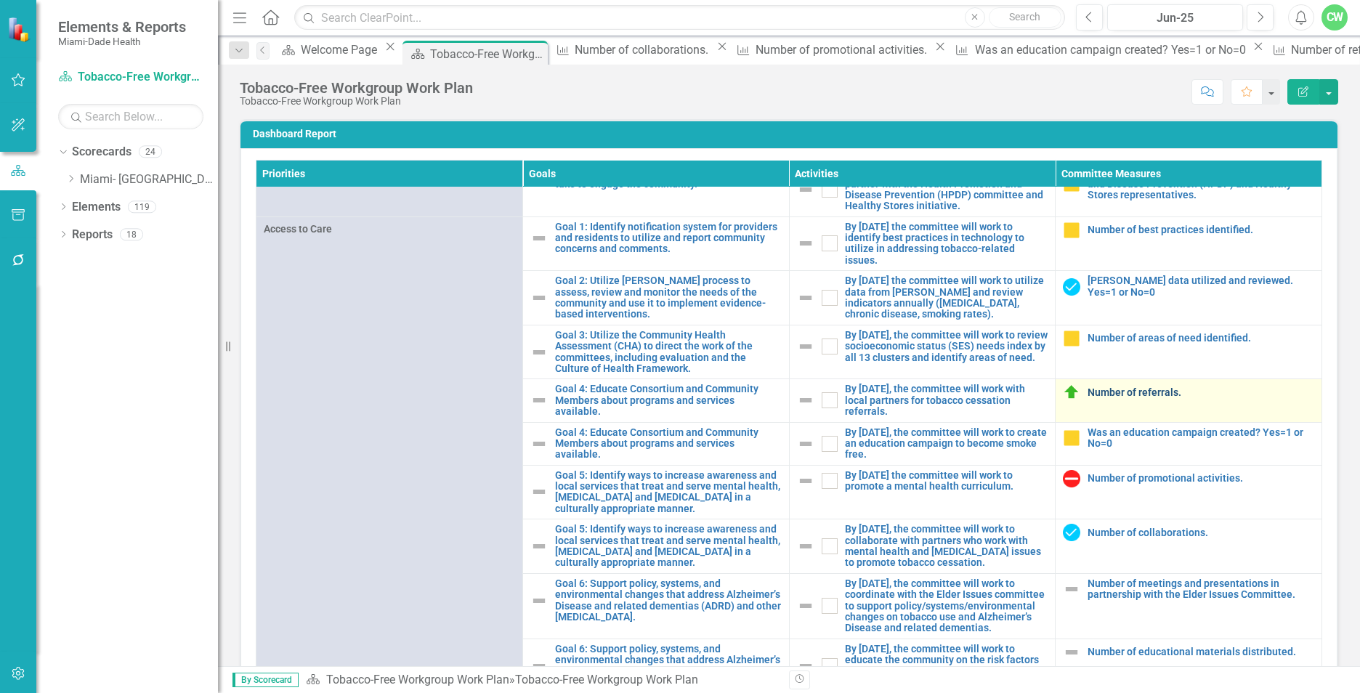
click at [1133, 398] on link "Number of referrals." at bounding box center [1200, 392] width 227 height 11
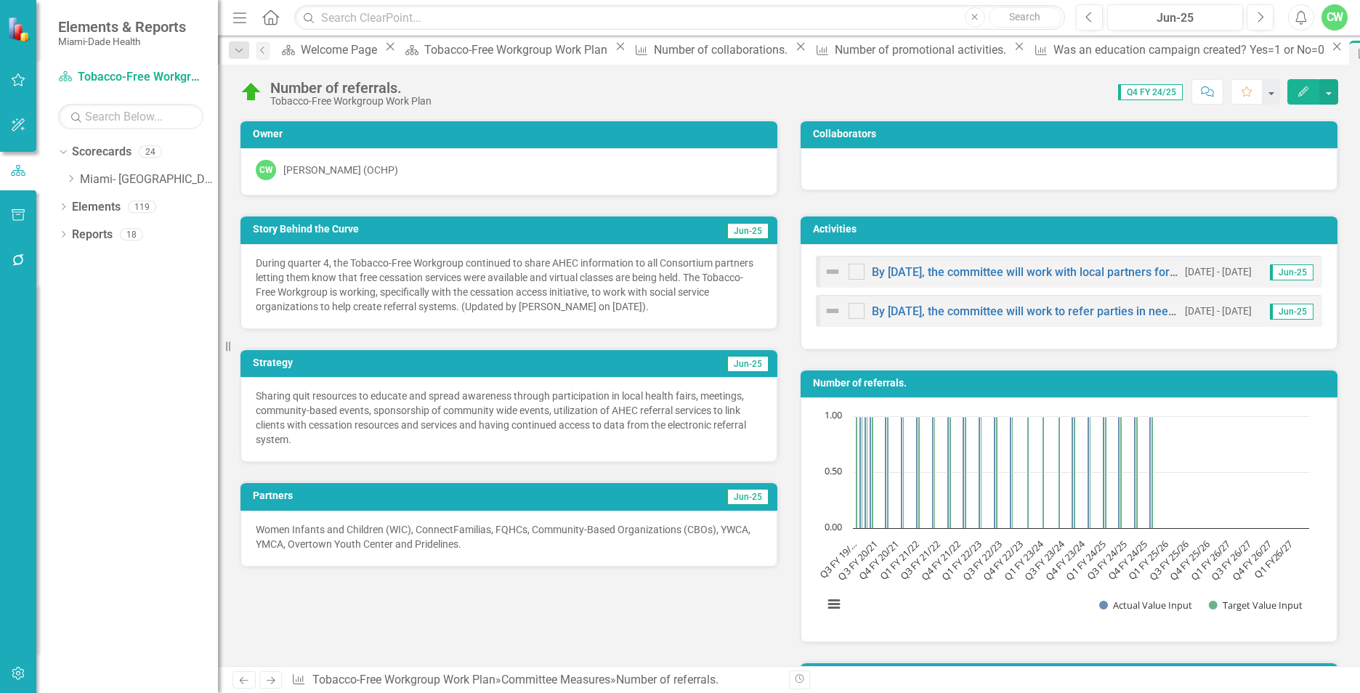
click at [1305, 92] on icon "button" at bounding box center [1303, 91] width 10 height 10
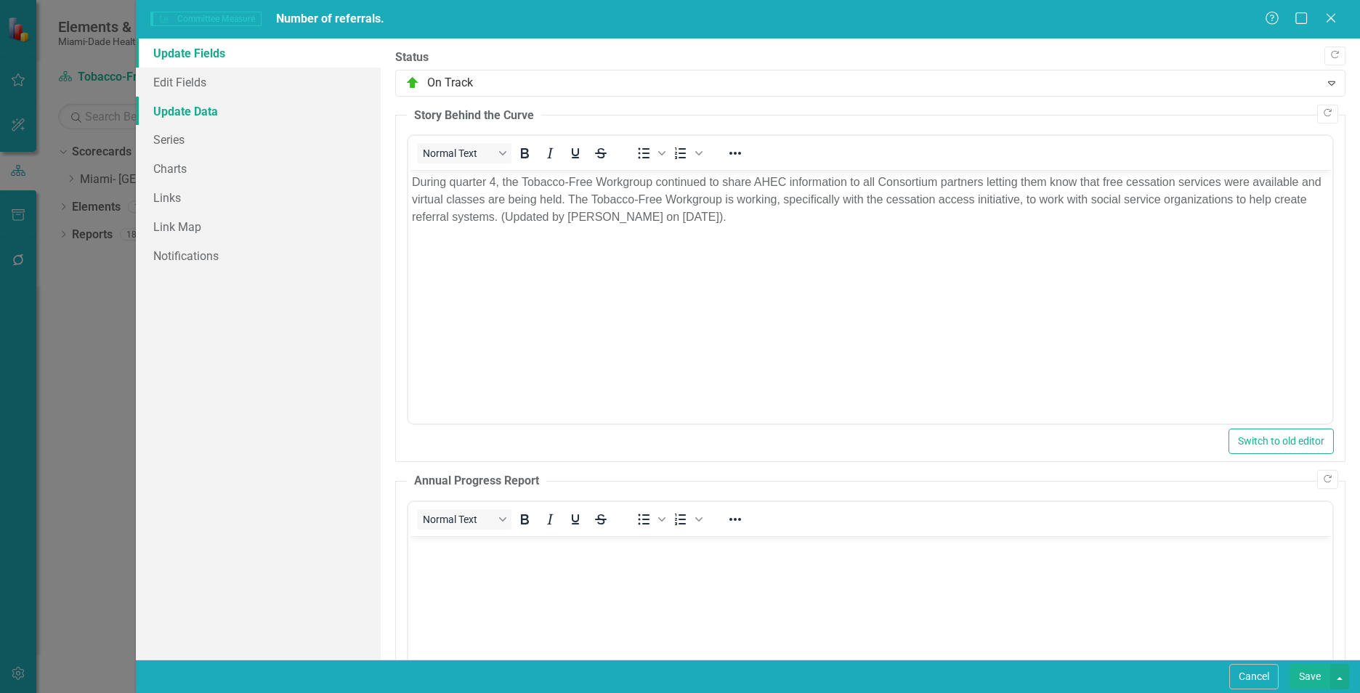
click at [171, 109] on link "Update Data" at bounding box center [258, 111] width 245 height 29
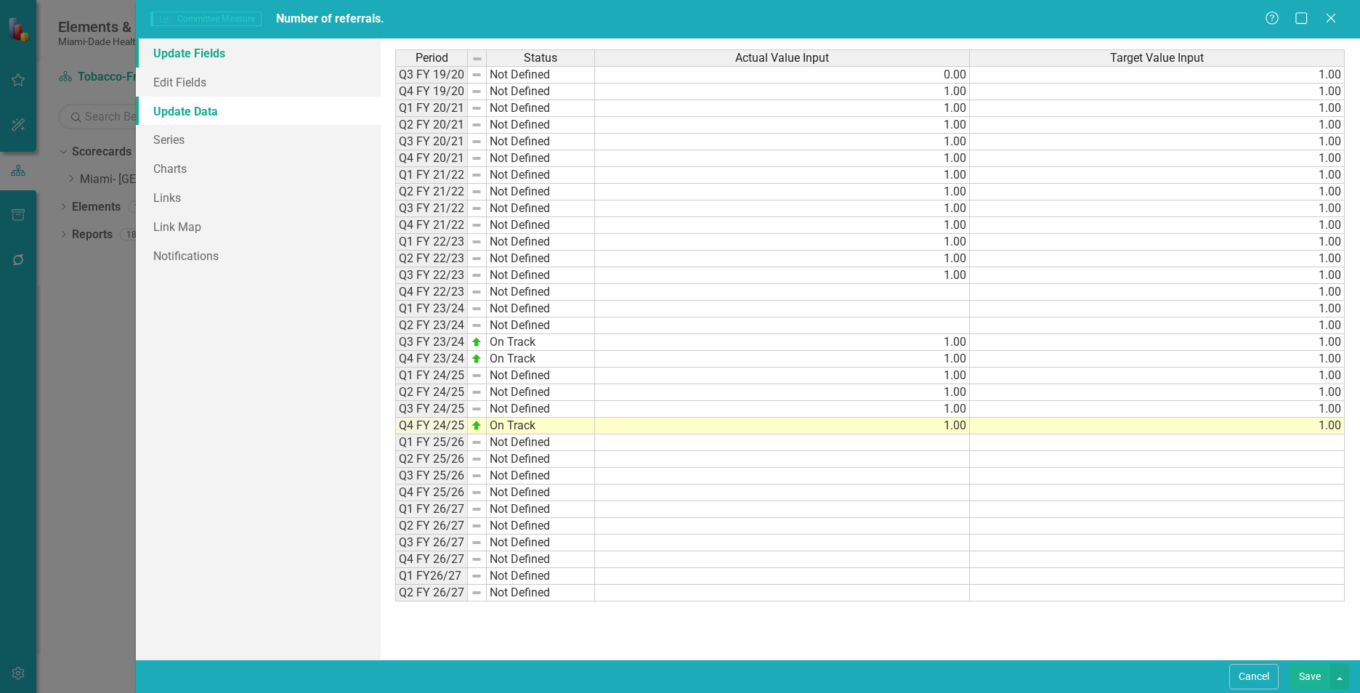
click at [187, 53] on link "Update Fields" at bounding box center [258, 53] width 245 height 29
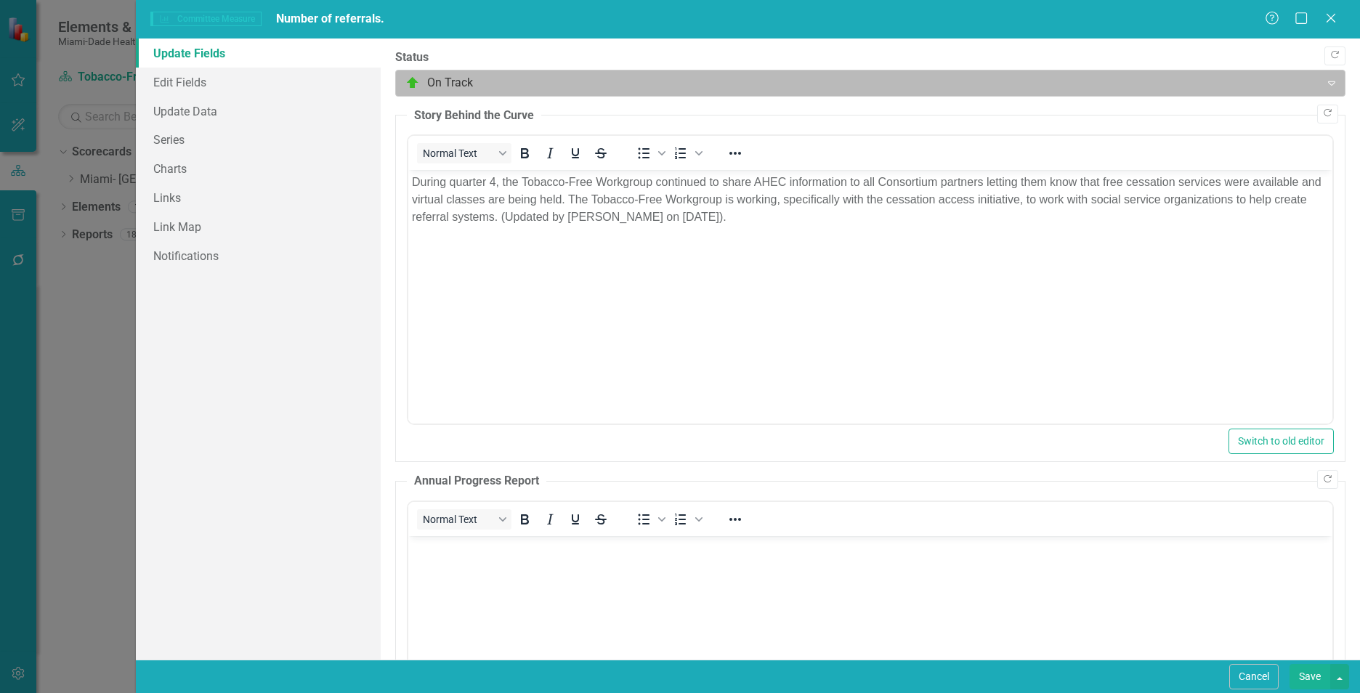
click at [437, 86] on div at bounding box center [857, 83] width 905 height 20
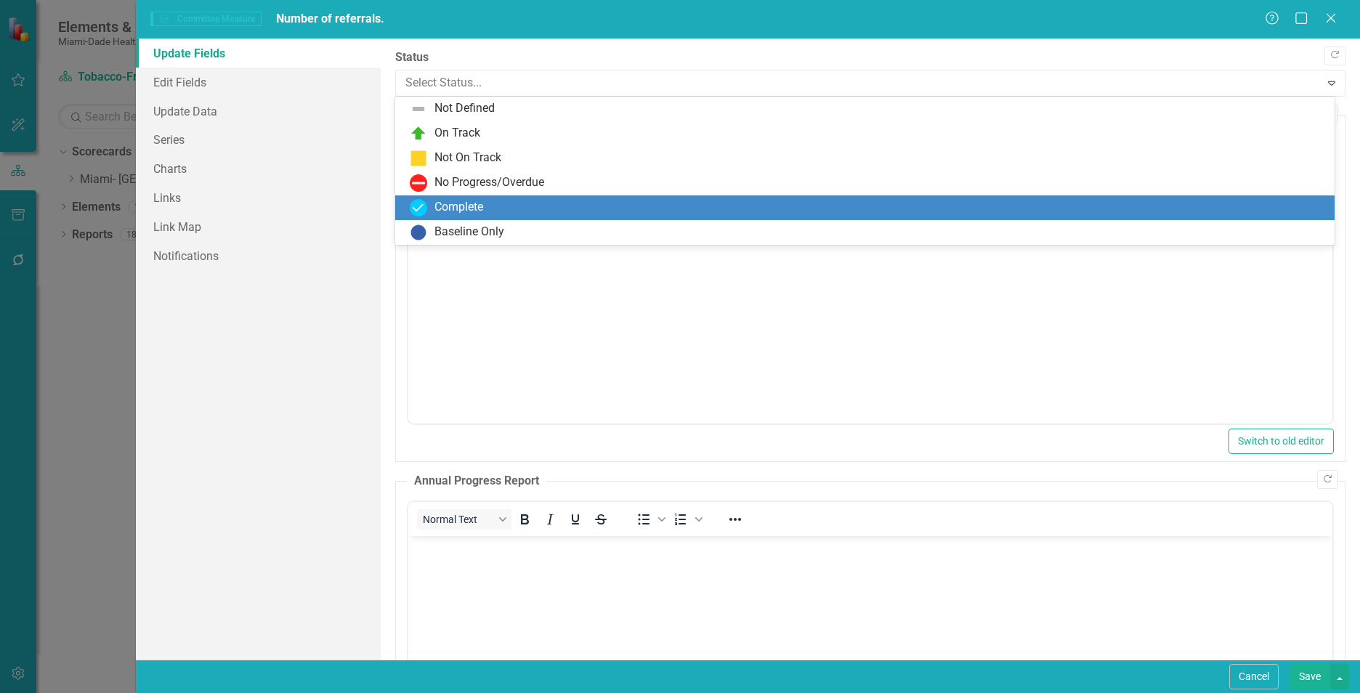
drag, startPoint x: 452, startPoint y: 199, endPoint x: 44, endPoint y: 28, distance: 442.5
click at [452, 199] on div "Complete" at bounding box center [458, 207] width 49 height 17
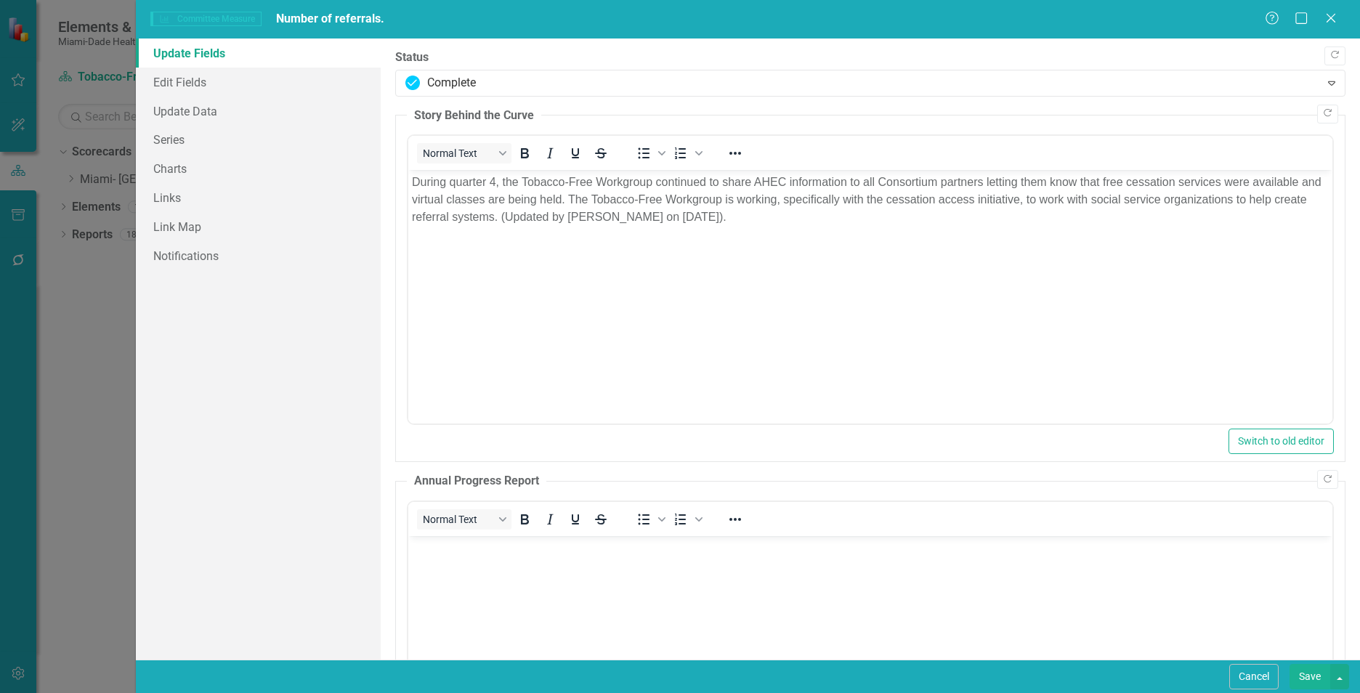
click at [1312, 684] on button "Save" at bounding box center [1309, 676] width 41 height 25
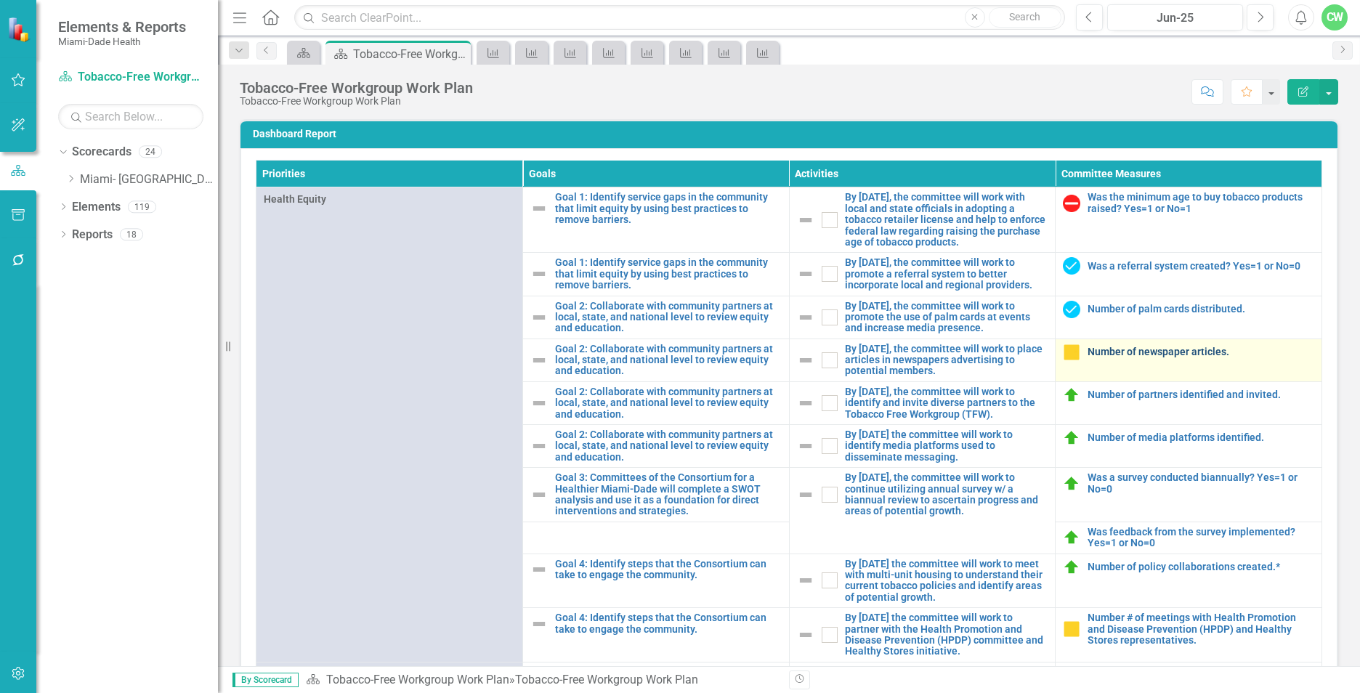
drag, startPoint x: 0, startPoint y: 0, endPoint x: 1093, endPoint y: 362, distance: 1151.8
click at [1093, 357] on link "Number of newspaper articles." at bounding box center [1200, 352] width 227 height 11
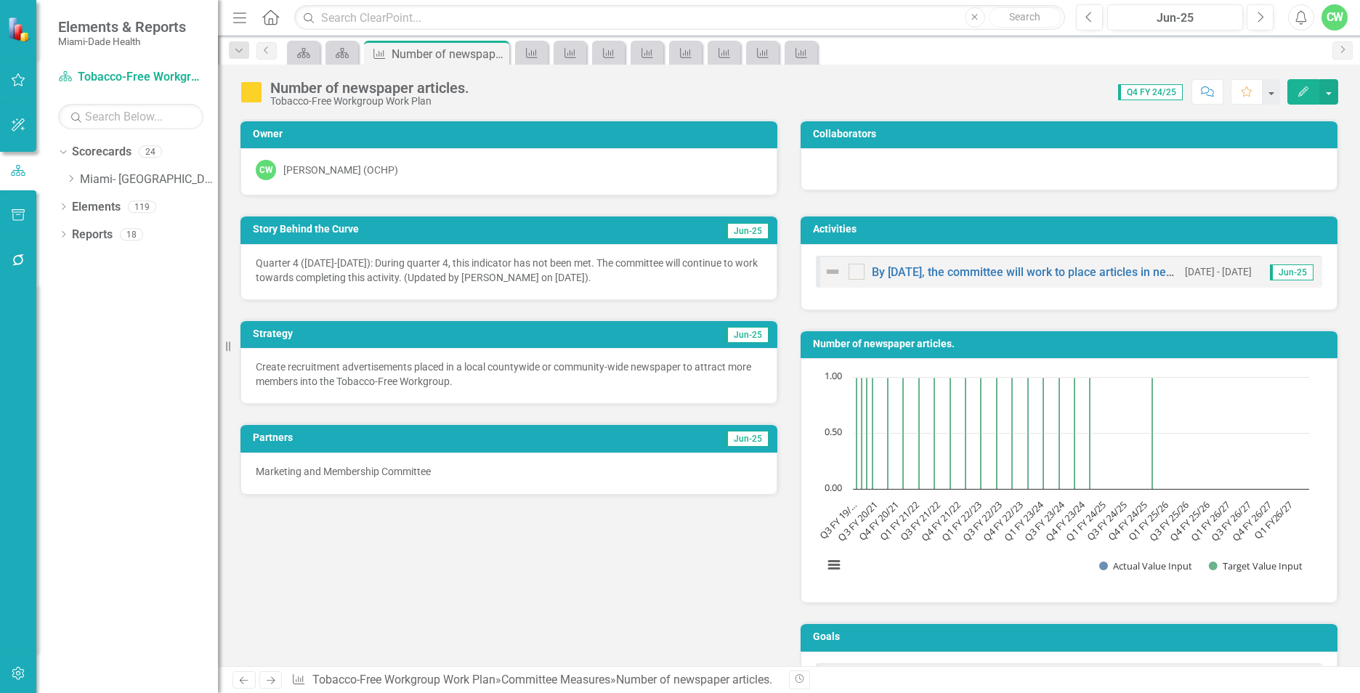
click at [1300, 96] on icon "button" at bounding box center [1303, 91] width 10 height 10
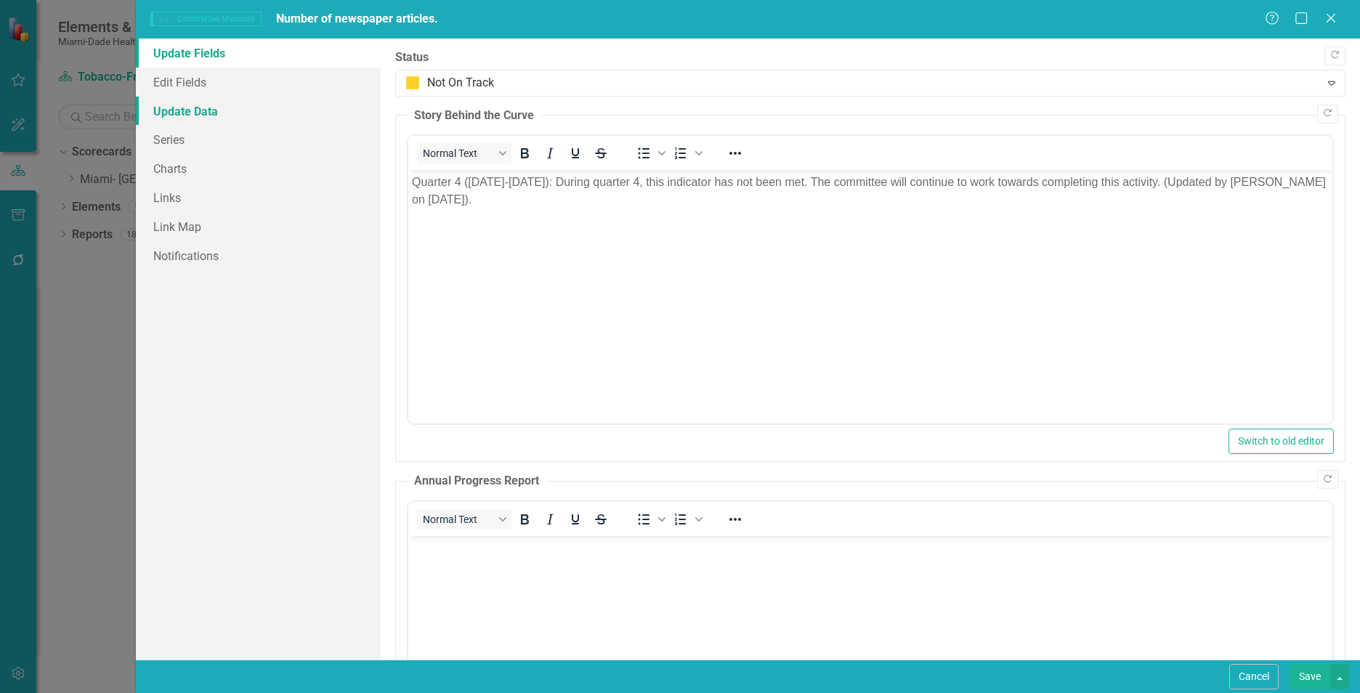
click at [161, 107] on link "Update Data" at bounding box center [258, 111] width 245 height 29
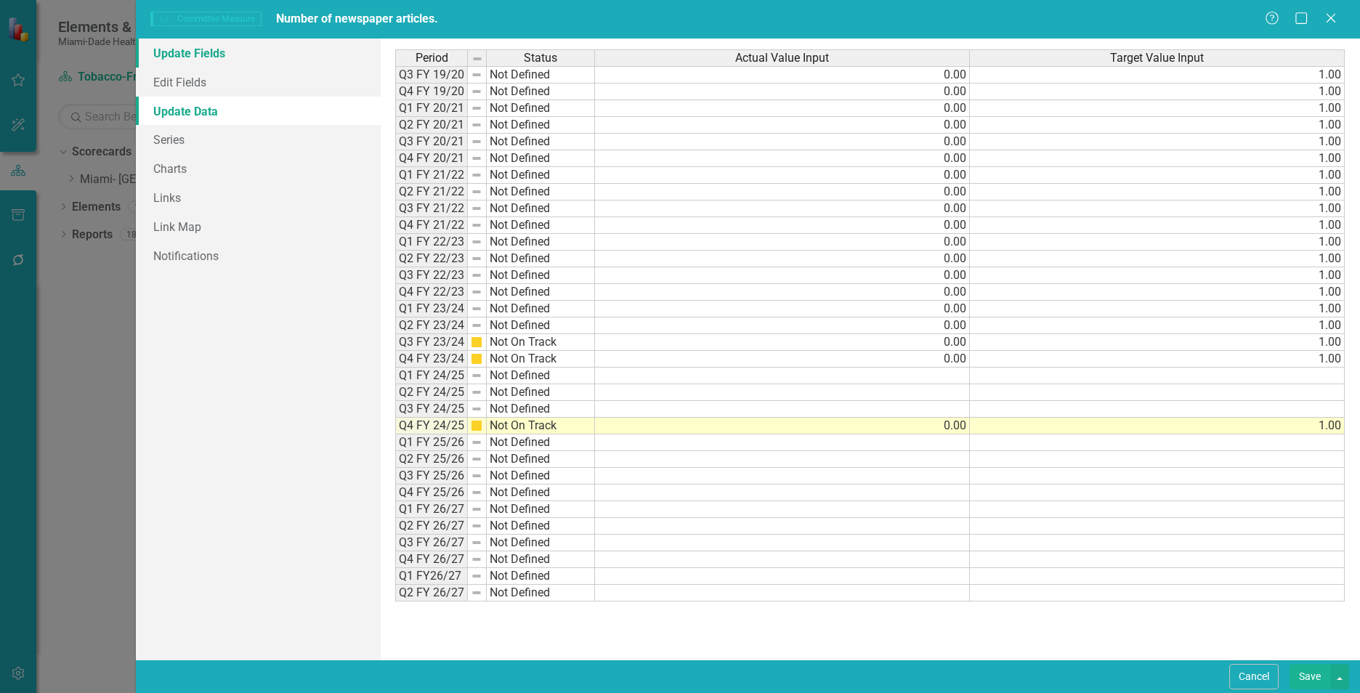
click at [177, 51] on link "Update Fields" at bounding box center [258, 53] width 245 height 29
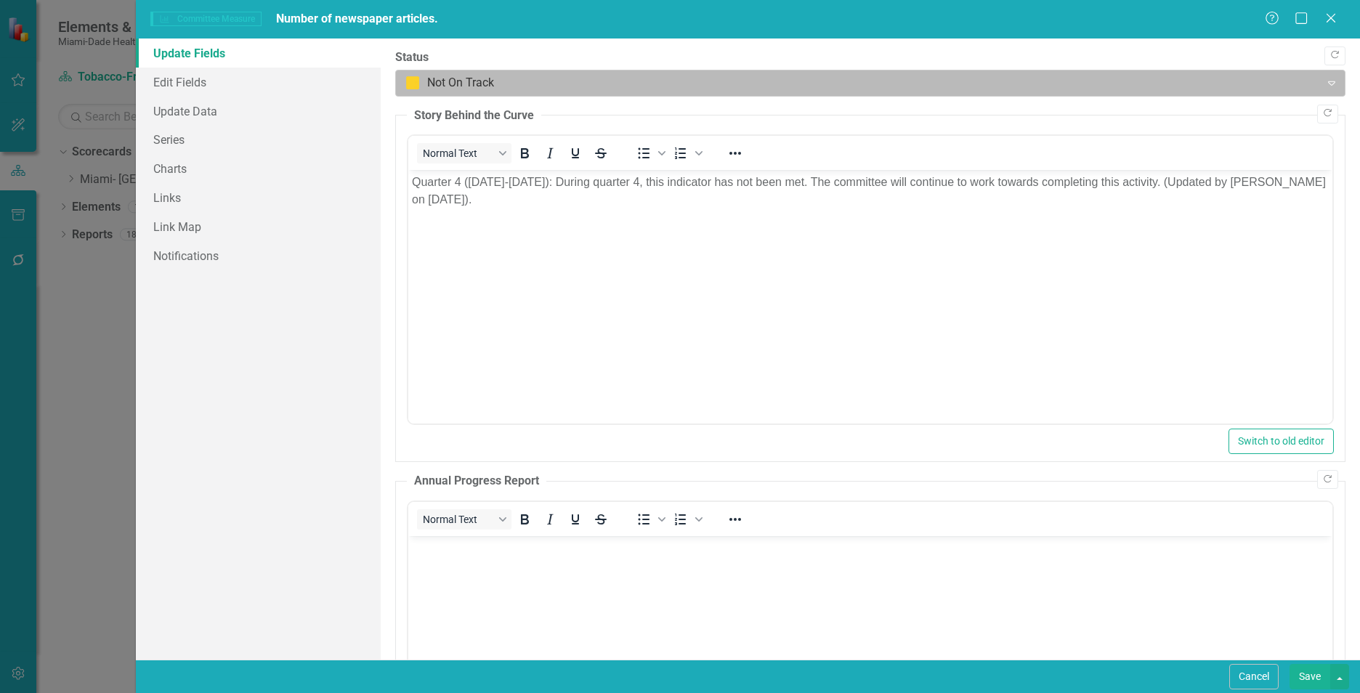
click at [472, 91] on div at bounding box center [857, 83] width 905 height 20
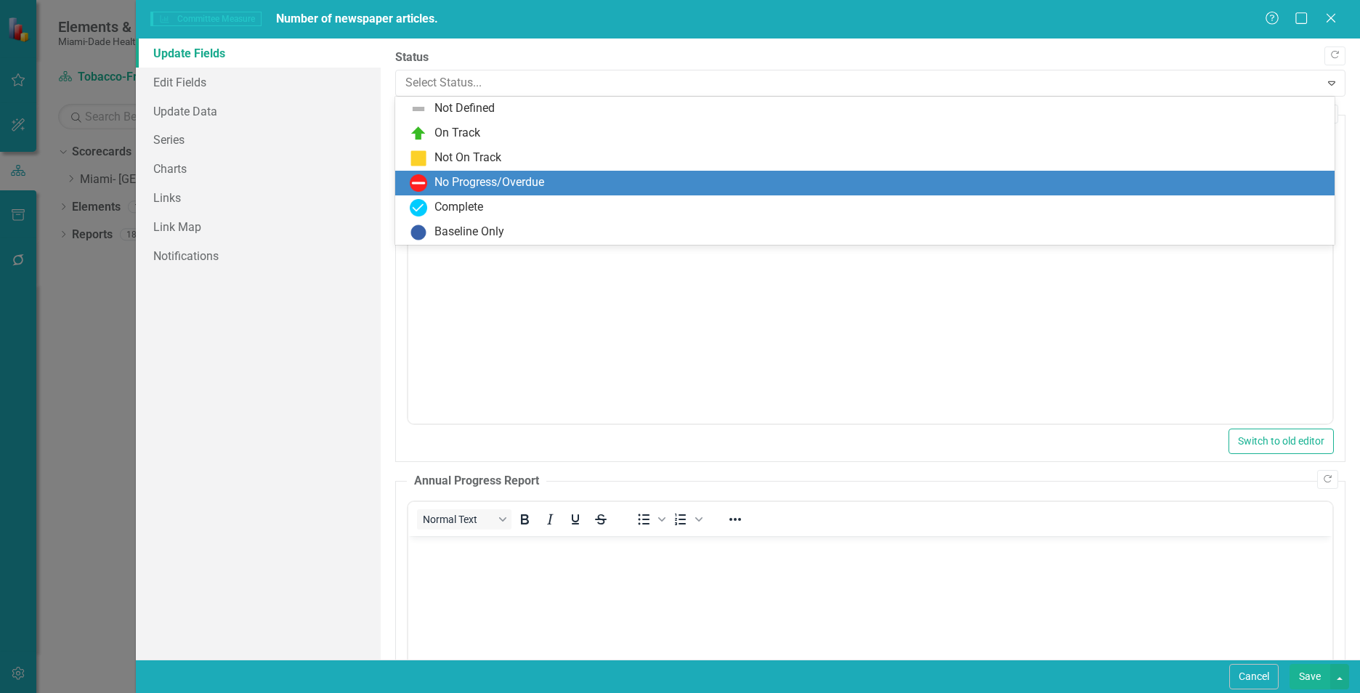
click at [476, 181] on div "No Progress/Overdue" at bounding box center [489, 182] width 110 height 17
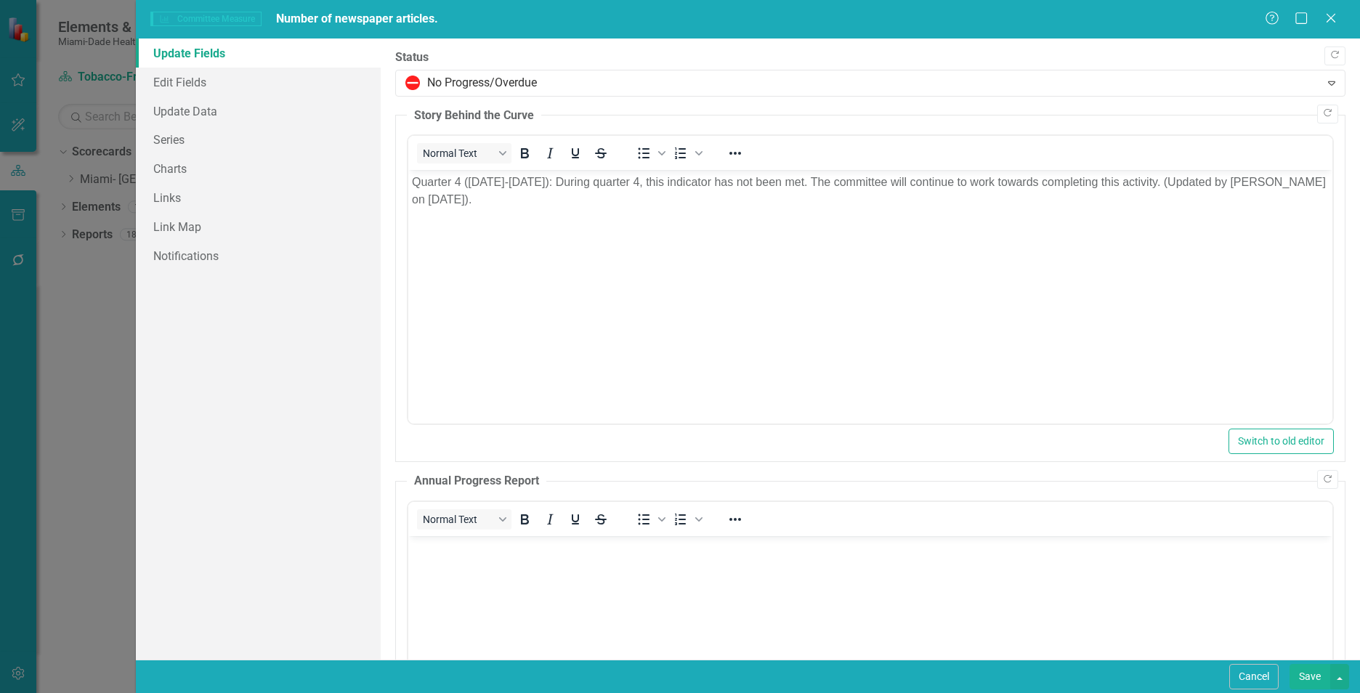
click at [1316, 682] on button "Save" at bounding box center [1309, 676] width 41 height 25
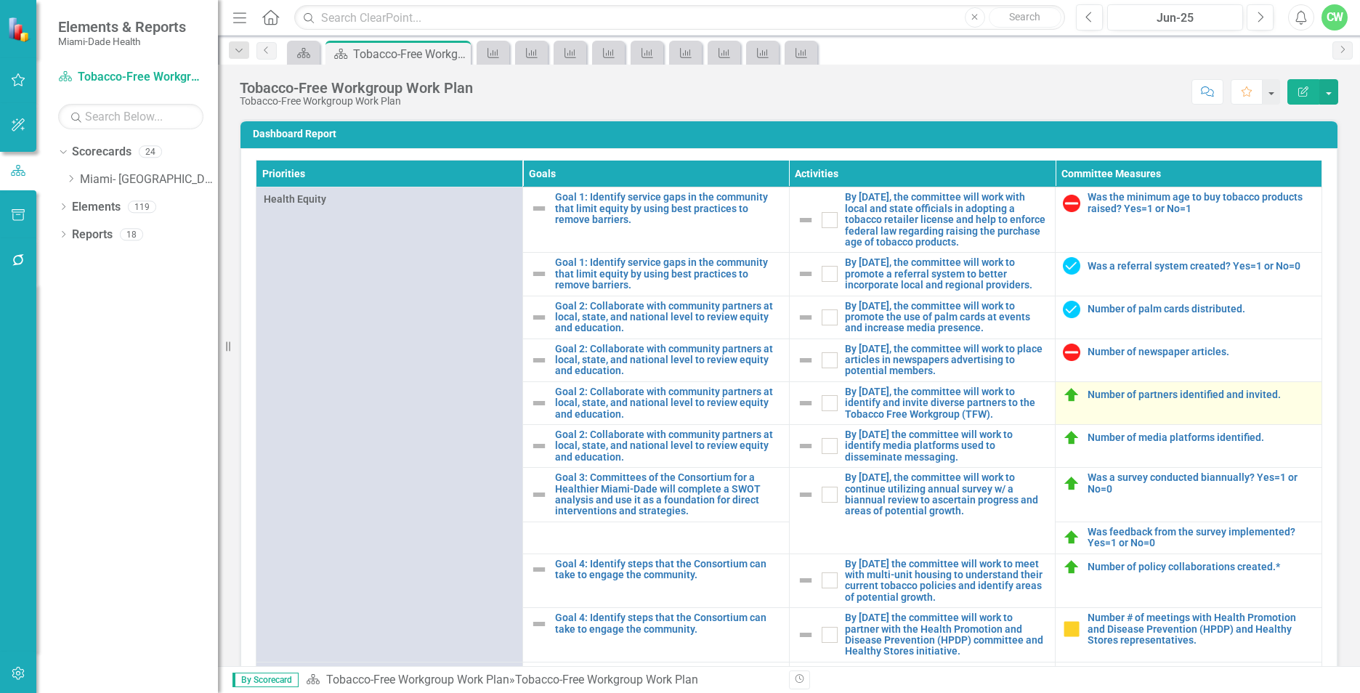
click at [1063, 404] on img at bounding box center [1071, 394] width 17 height 17
click at [1064, 404] on div "Number of partners identified and invited." at bounding box center [1188, 394] width 251 height 17
click at [1095, 400] on link "Number of partners identified and invited." at bounding box center [1200, 394] width 227 height 11
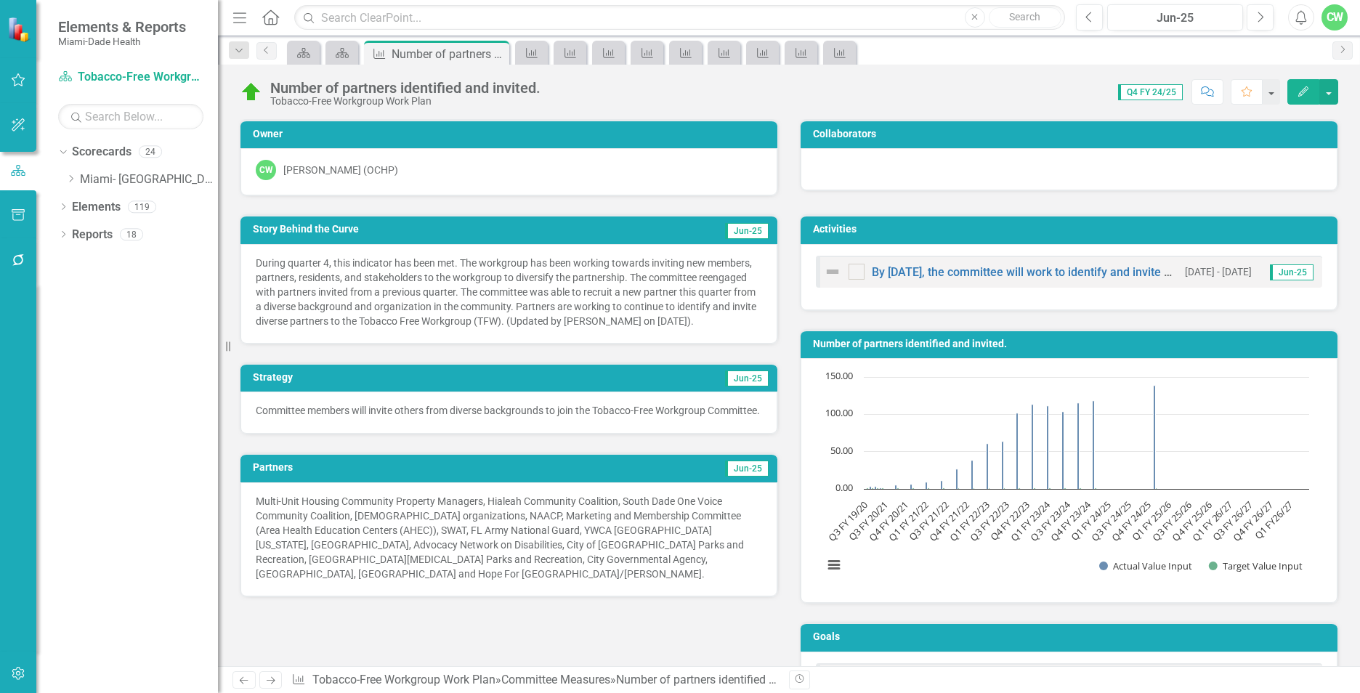
click at [1294, 91] on button "Edit" at bounding box center [1303, 91] width 32 height 25
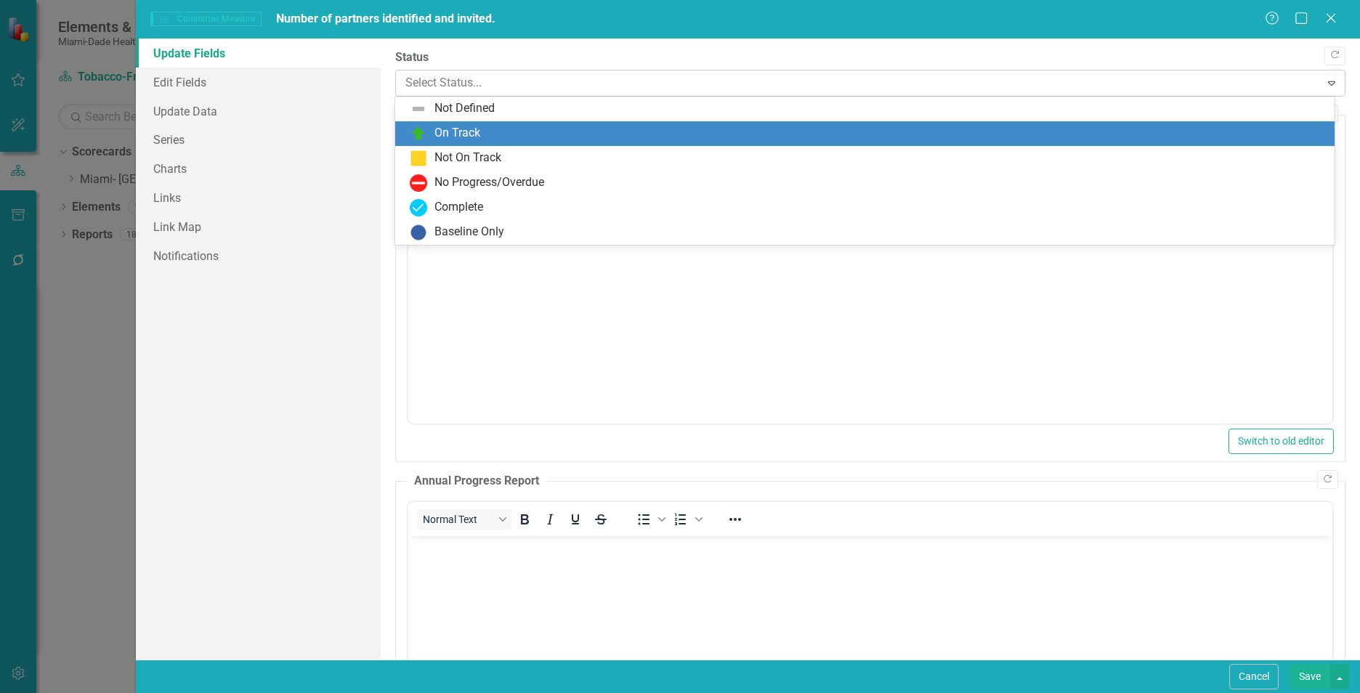
click at [484, 88] on div at bounding box center [857, 83] width 905 height 20
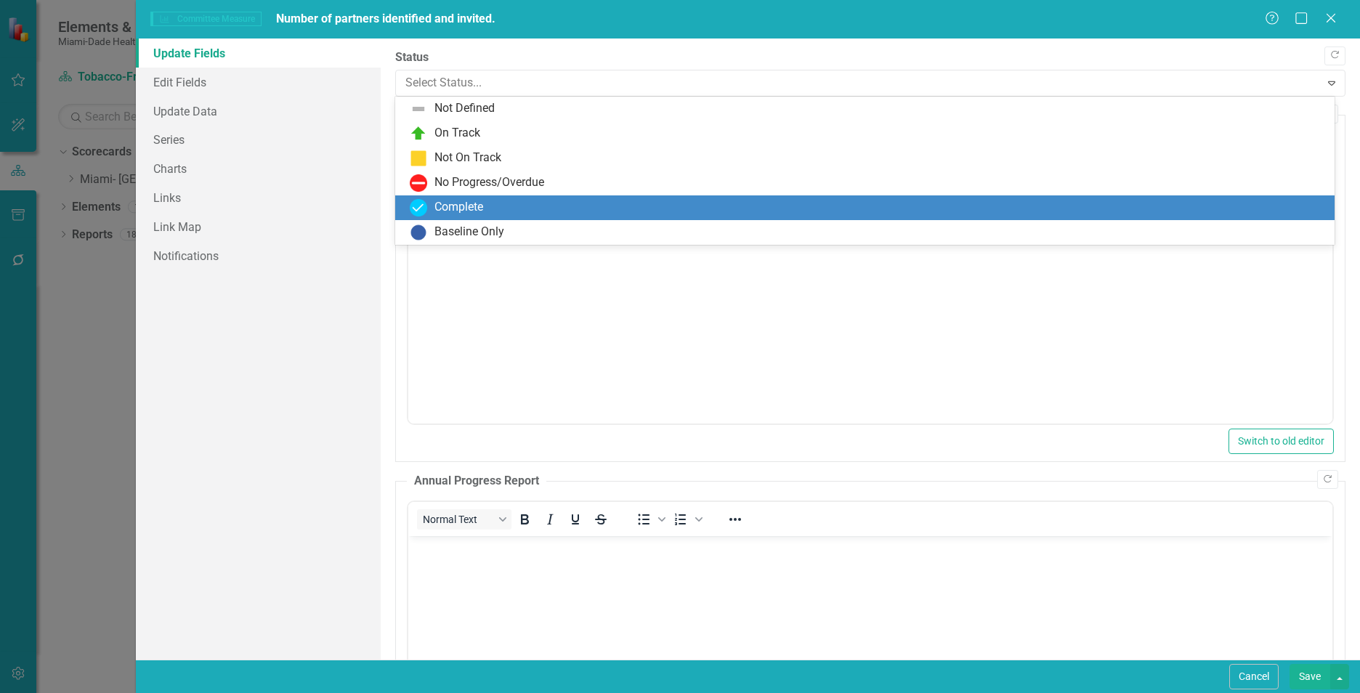
drag, startPoint x: 456, startPoint y: 203, endPoint x: 131, endPoint y: 70, distance: 350.9
click at [456, 203] on div "Complete" at bounding box center [458, 207] width 49 height 17
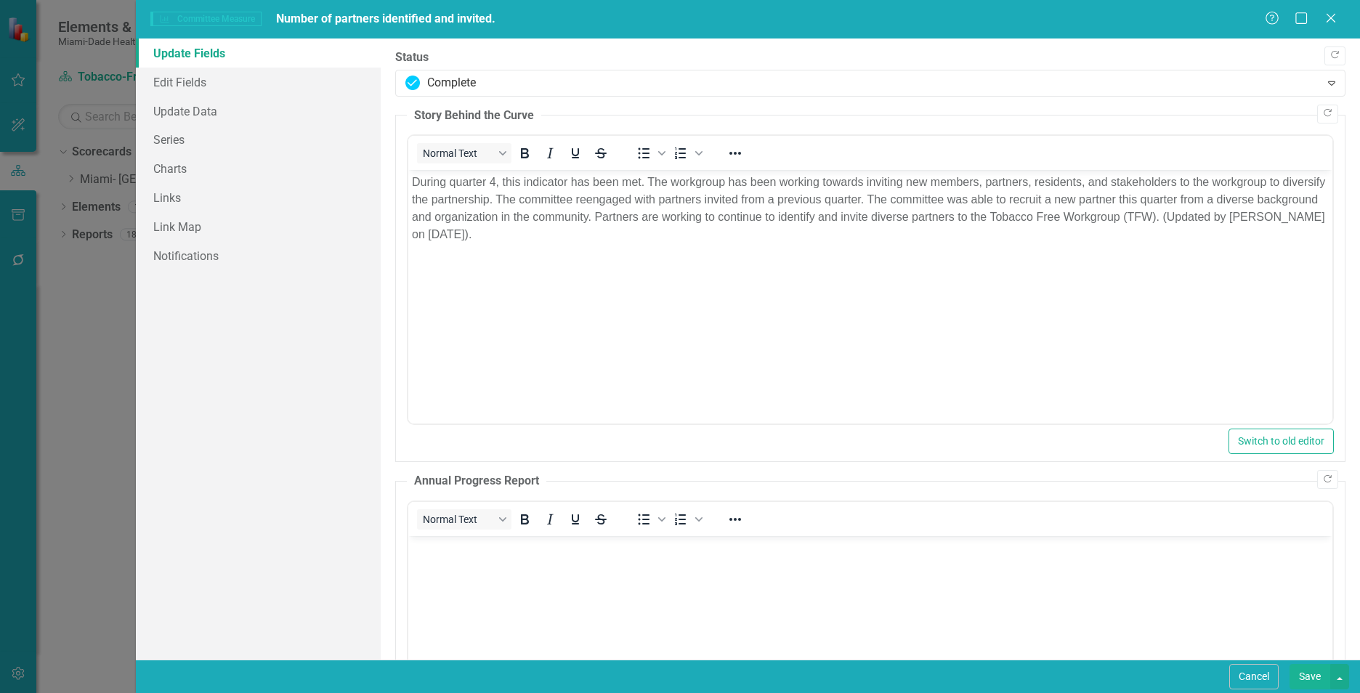
click at [1303, 668] on button "Save" at bounding box center [1309, 676] width 41 height 25
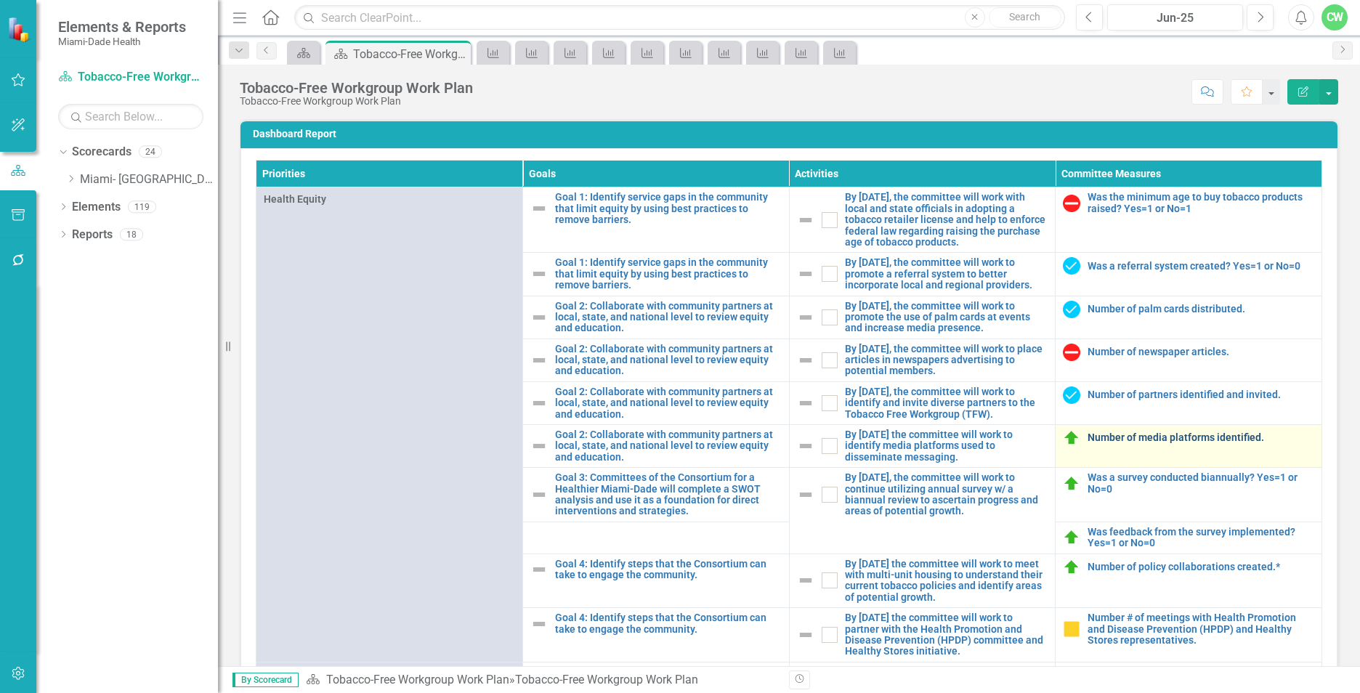
click at [1087, 443] on link "Number of media platforms identified." at bounding box center [1200, 437] width 227 height 11
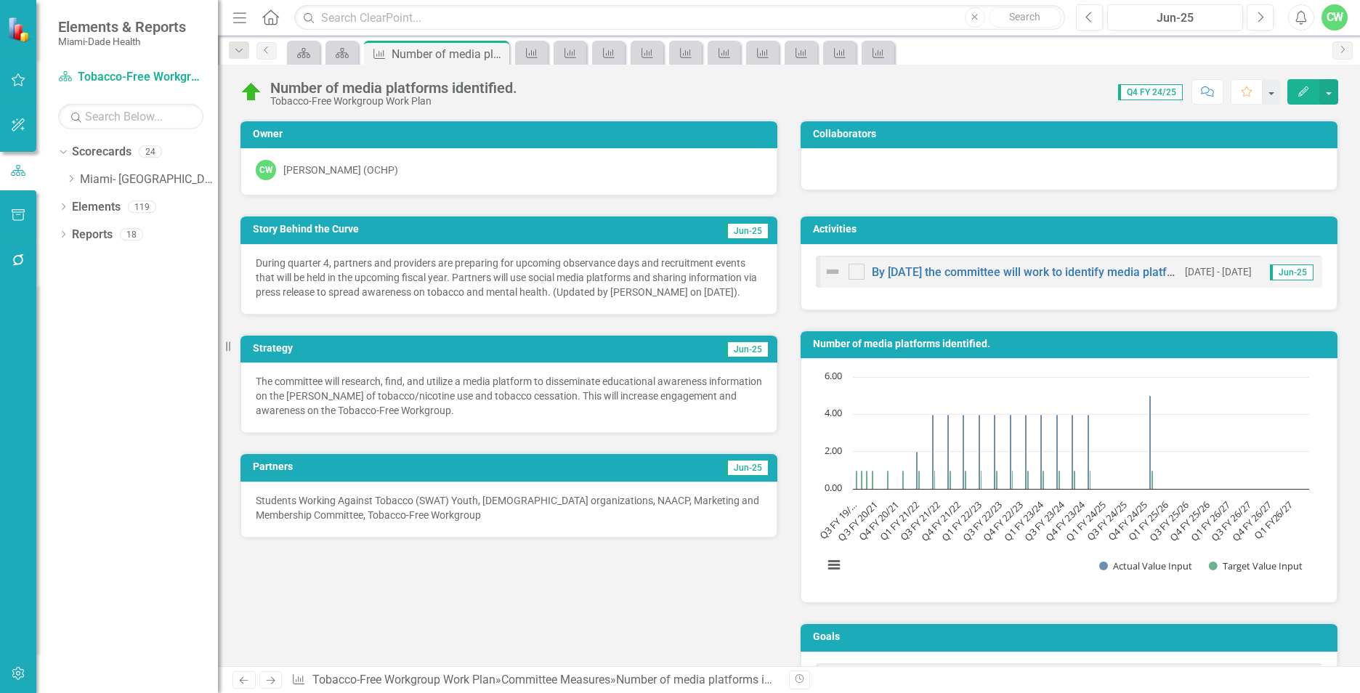
click at [1295, 88] on button "Edit" at bounding box center [1303, 91] width 32 height 25
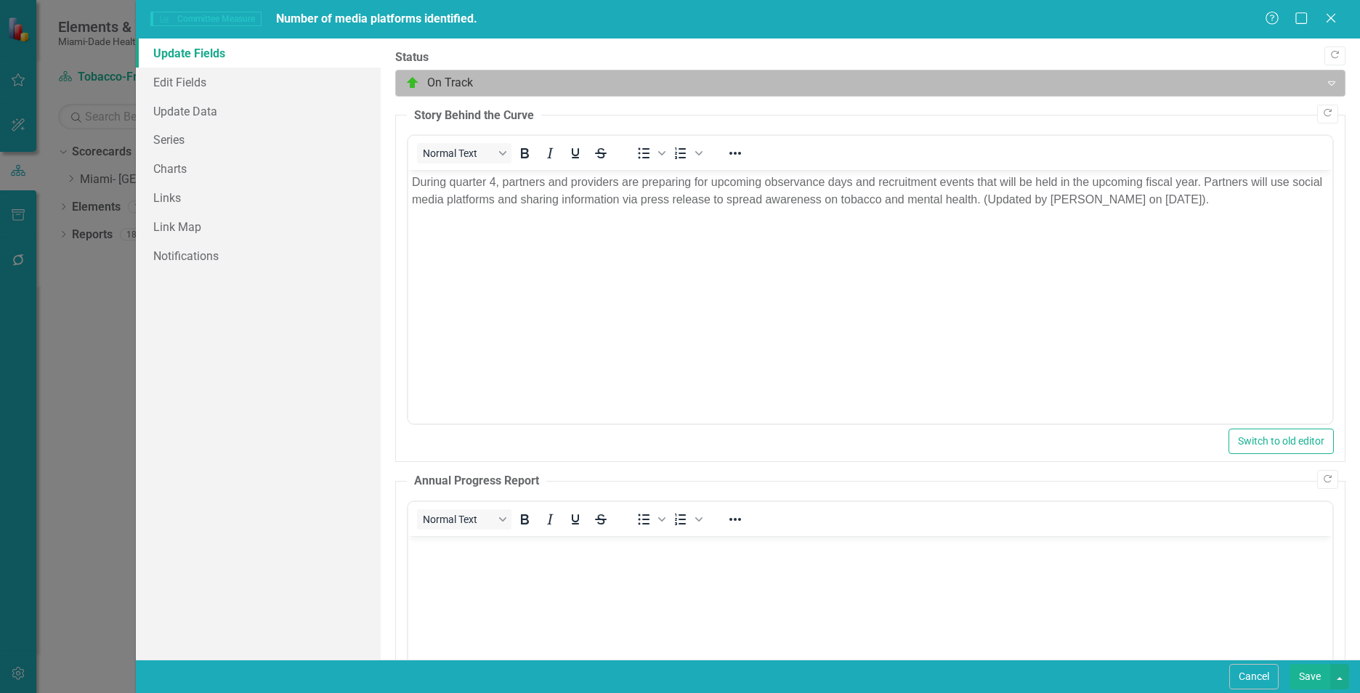
click at [449, 78] on div at bounding box center [857, 83] width 905 height 20
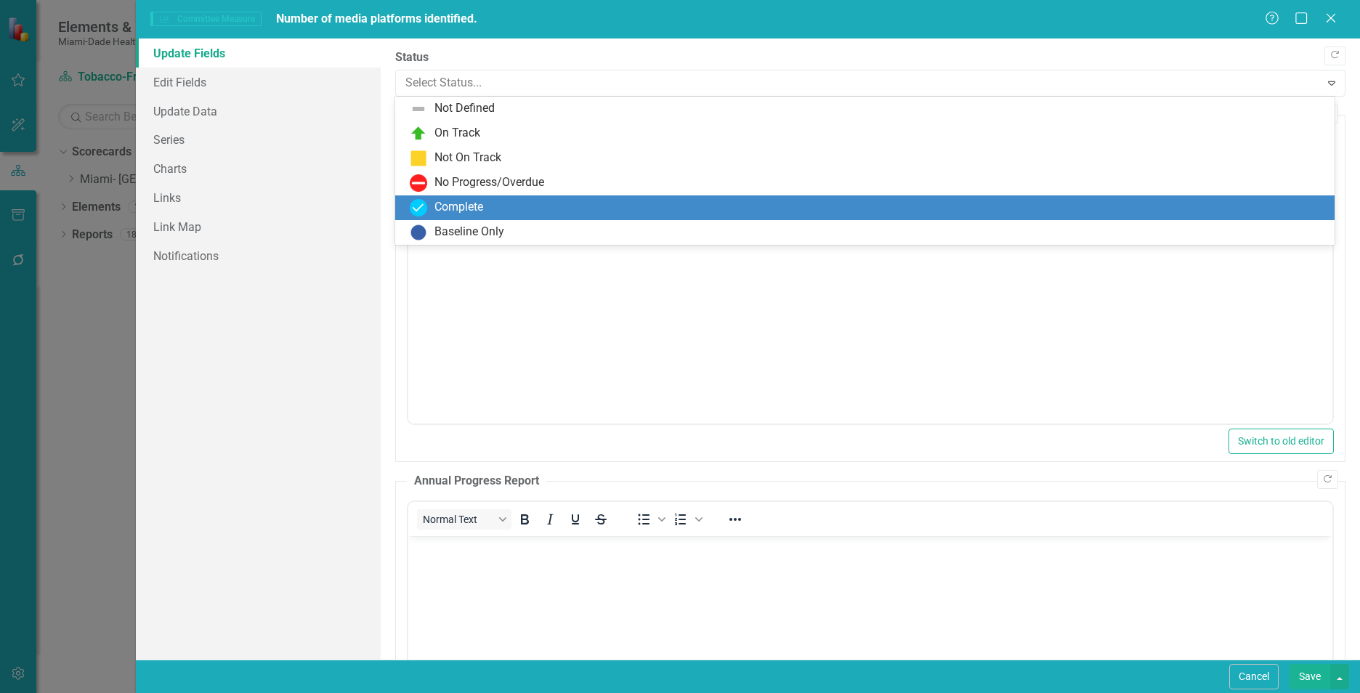
click at [441, 203] on div "Complete" at bounding box center [458, 207] width 49 height 17
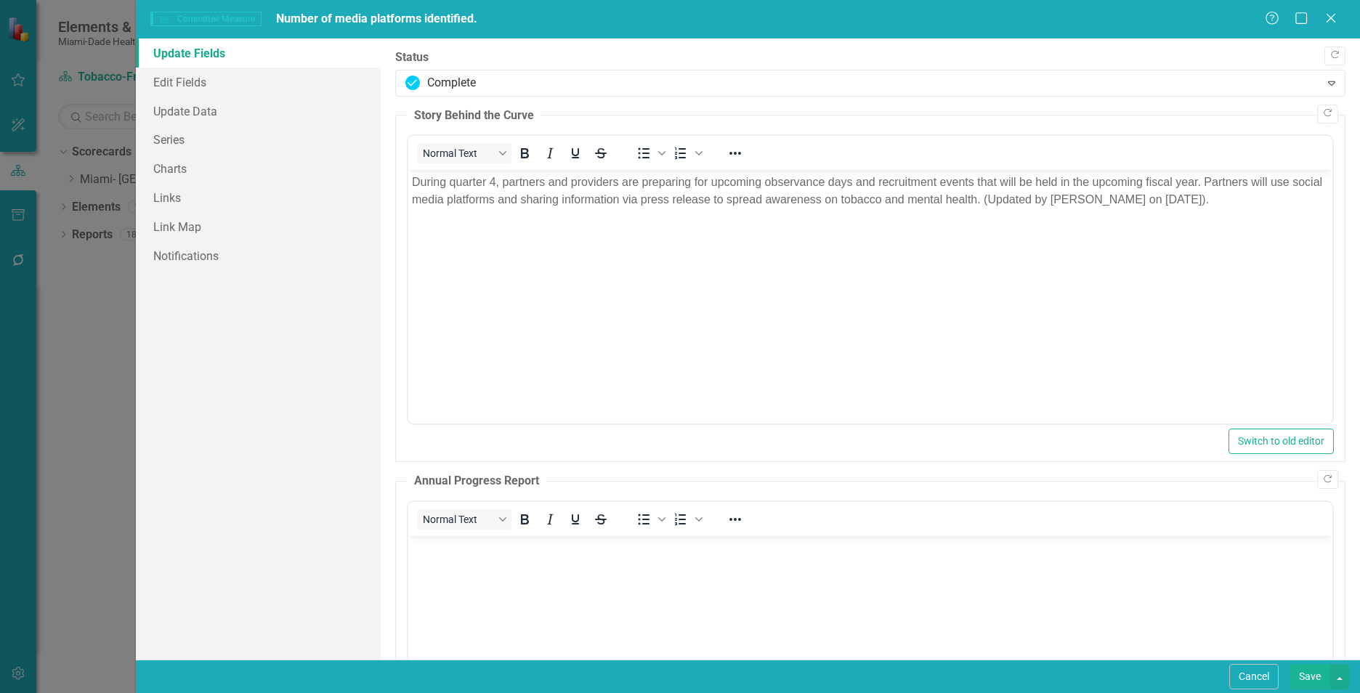
click at [1311, 676] on button "Save" at bounding box center [1309, 676] width 41 height 25
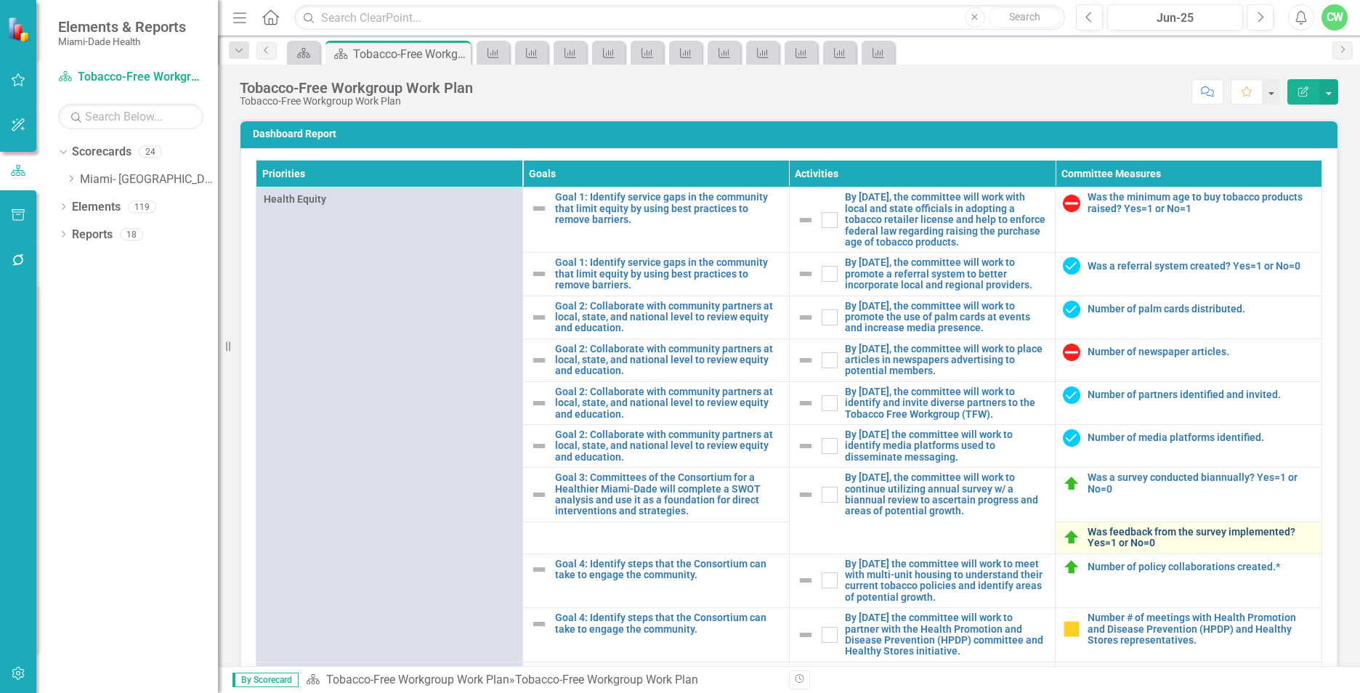
click at [1087, 549] on link "Was feedback from the survey implemented? Yes=1 or No=0" at bounding box center [1200, 538] width 227 height 23
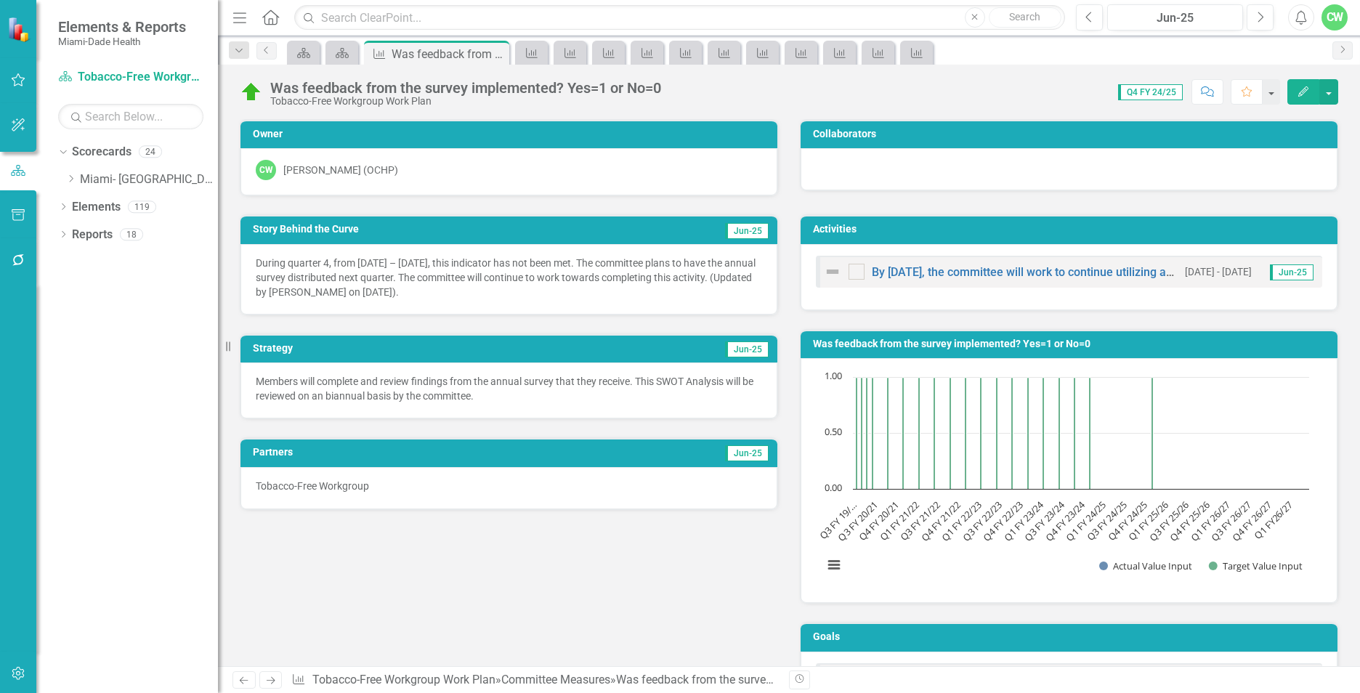
click at [1297, 84] on button "Edit" at bounding box center [1303, 91] width 32 height 25
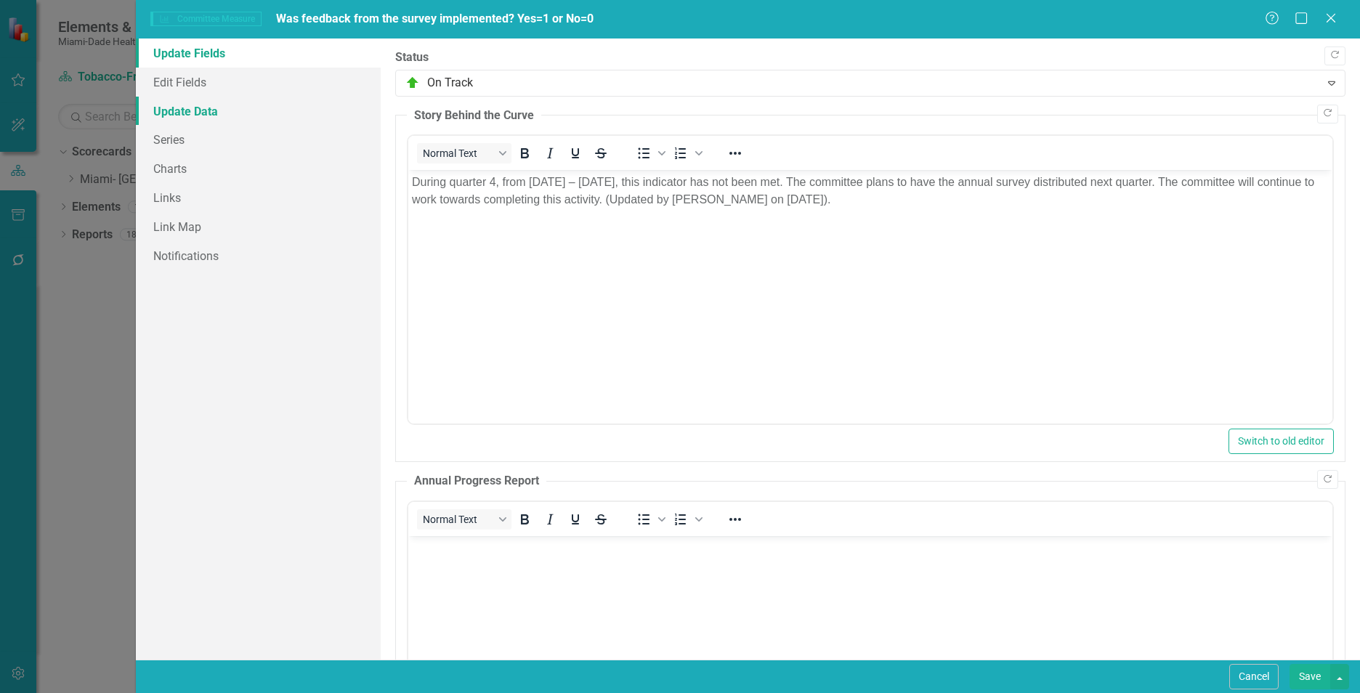
click at [177, 114] on link "Update Data" at bounding box center [258, 111] width 245 height 29
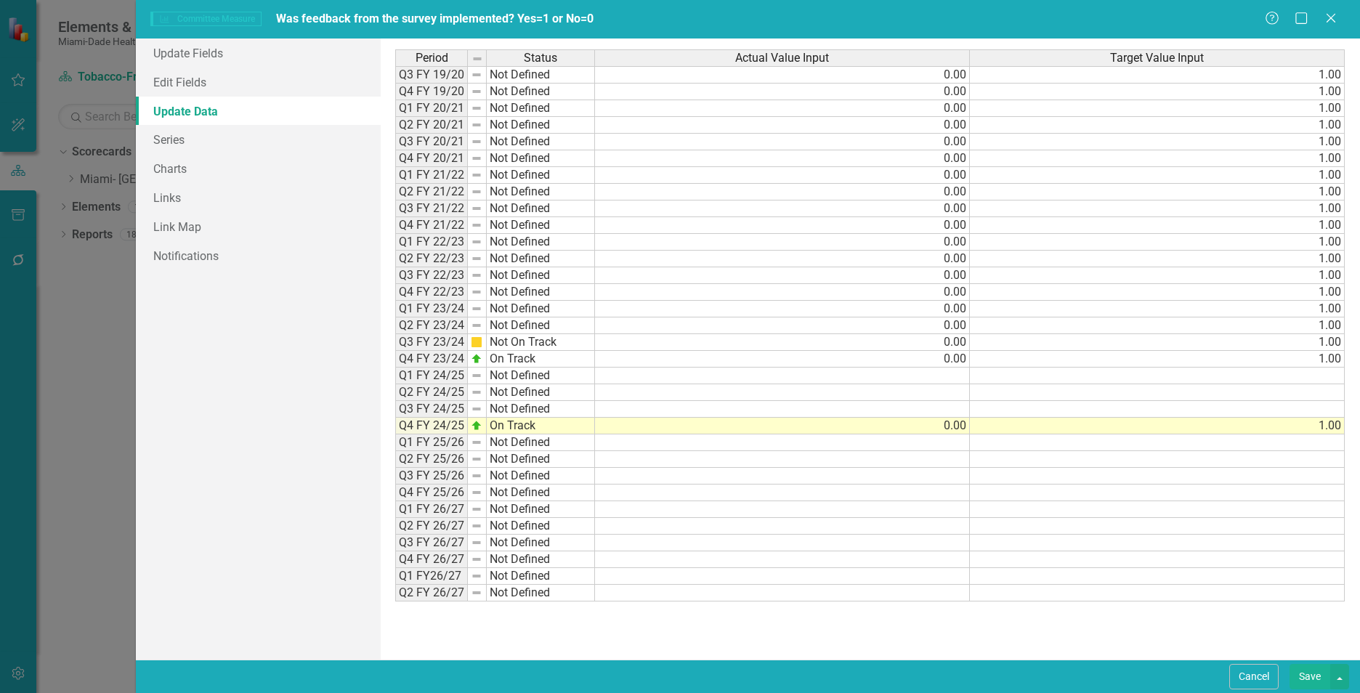
click at [89, 285] on div "Committee Measure Committee Measure Was feedback from the survey implemented? Y…" at bounding box center [680, 346] width 1360 height 693
click at [1269, 679] on button "Cancel" at bounding box center [1253, 676] width 49 height 25
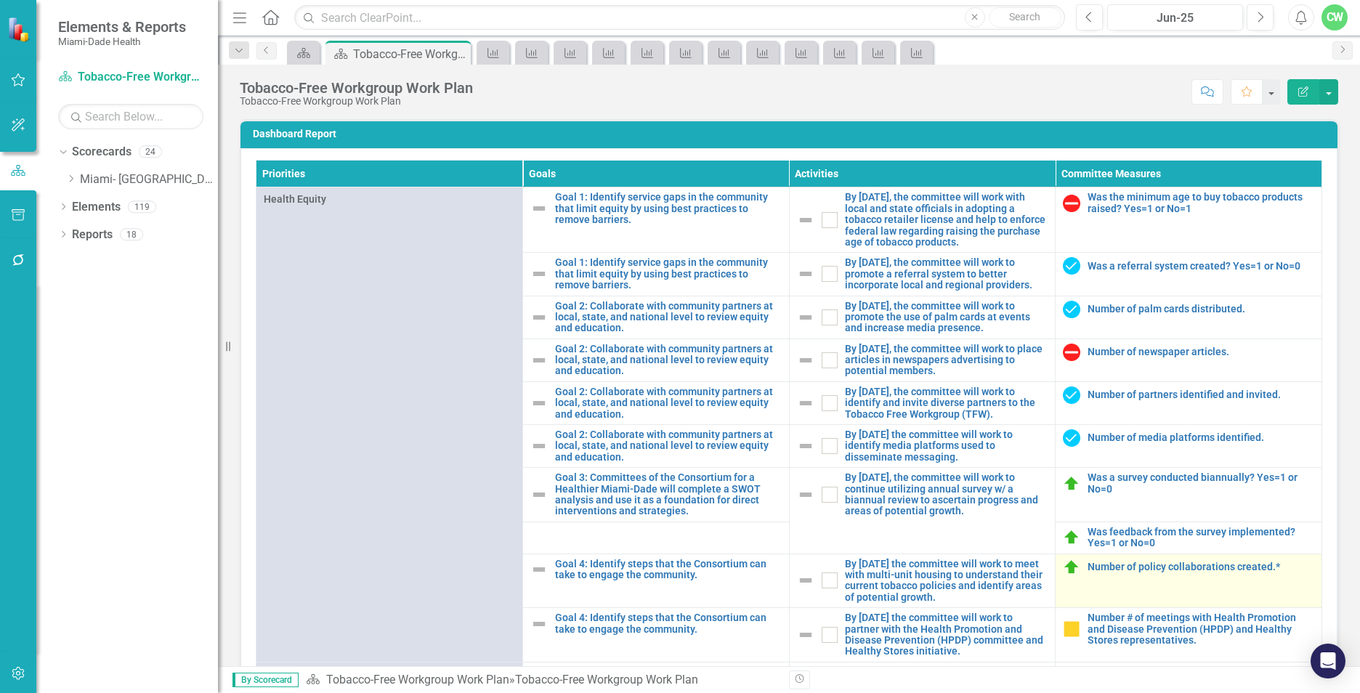
click at [1063, 576] on img at bounding box center [1071, 567] width 17 height 17
click at [1098, 572] on link "Number of policy collaborations created.*" at bounding box center [1200, 567] width 227 height 11
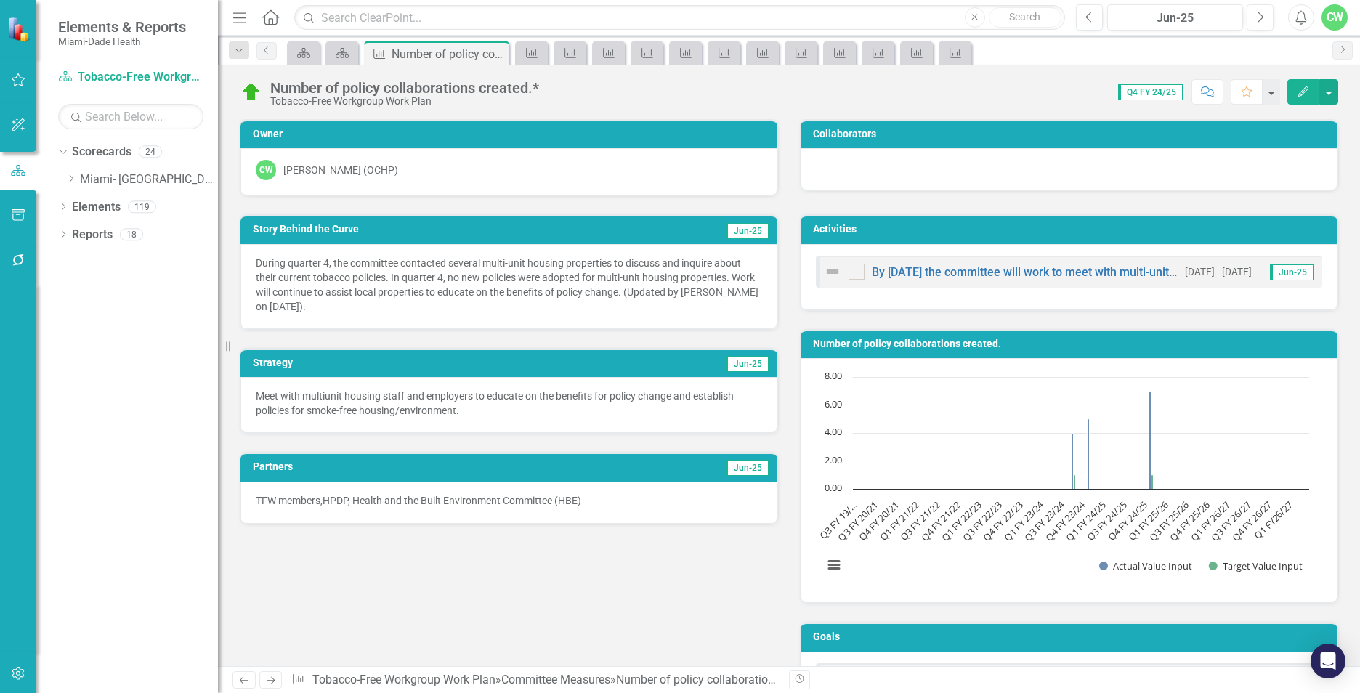
click at [1301, 96] on icon "Edit" at bounding box center [1303, 91] width 13 height 10
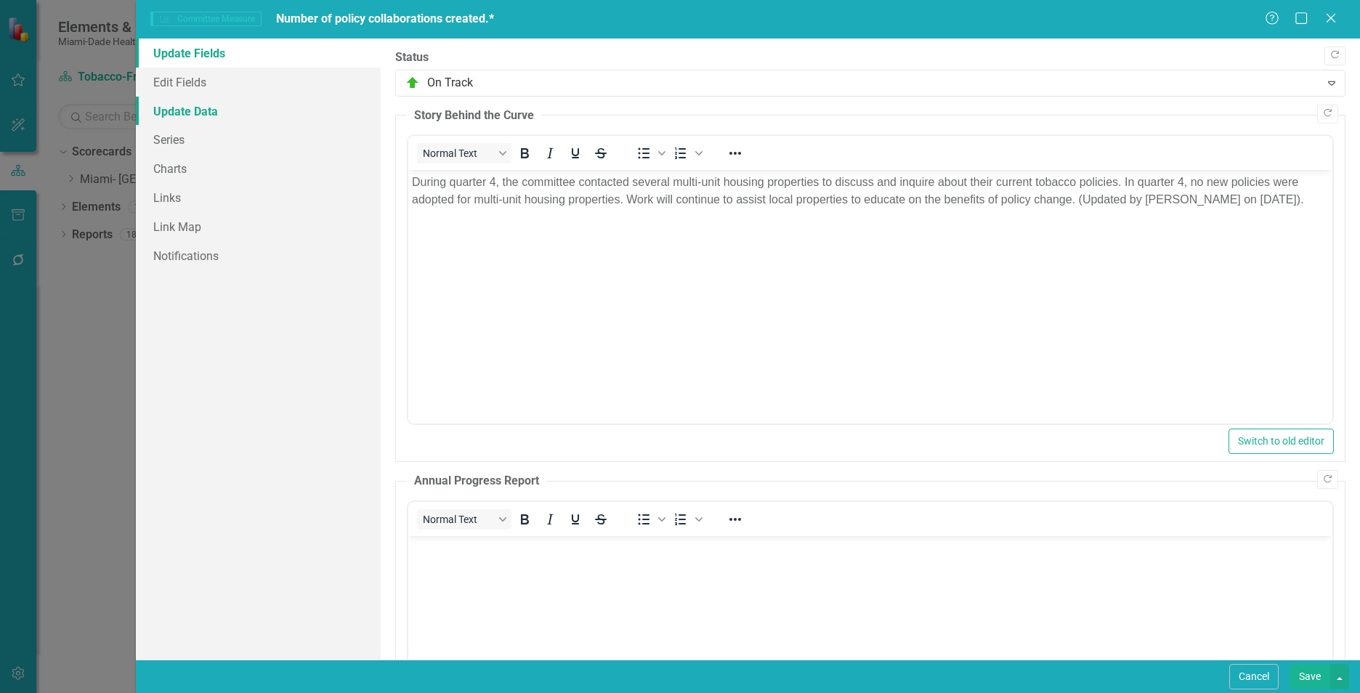
click at [160, 110] on link "Update Data" at bounding box center [258, 111] width 245 height 29
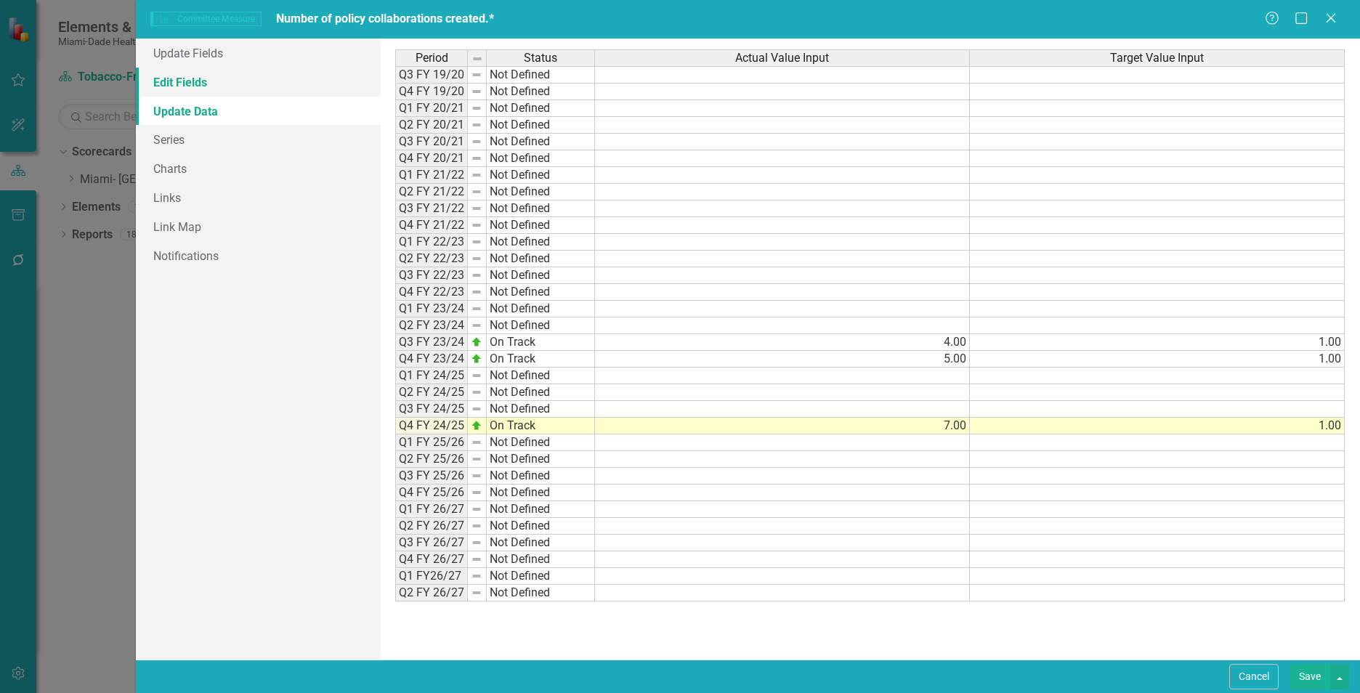
click at [183, 79] on link "Edit Fields" at bounding box center [258, 82] width 245 height 29
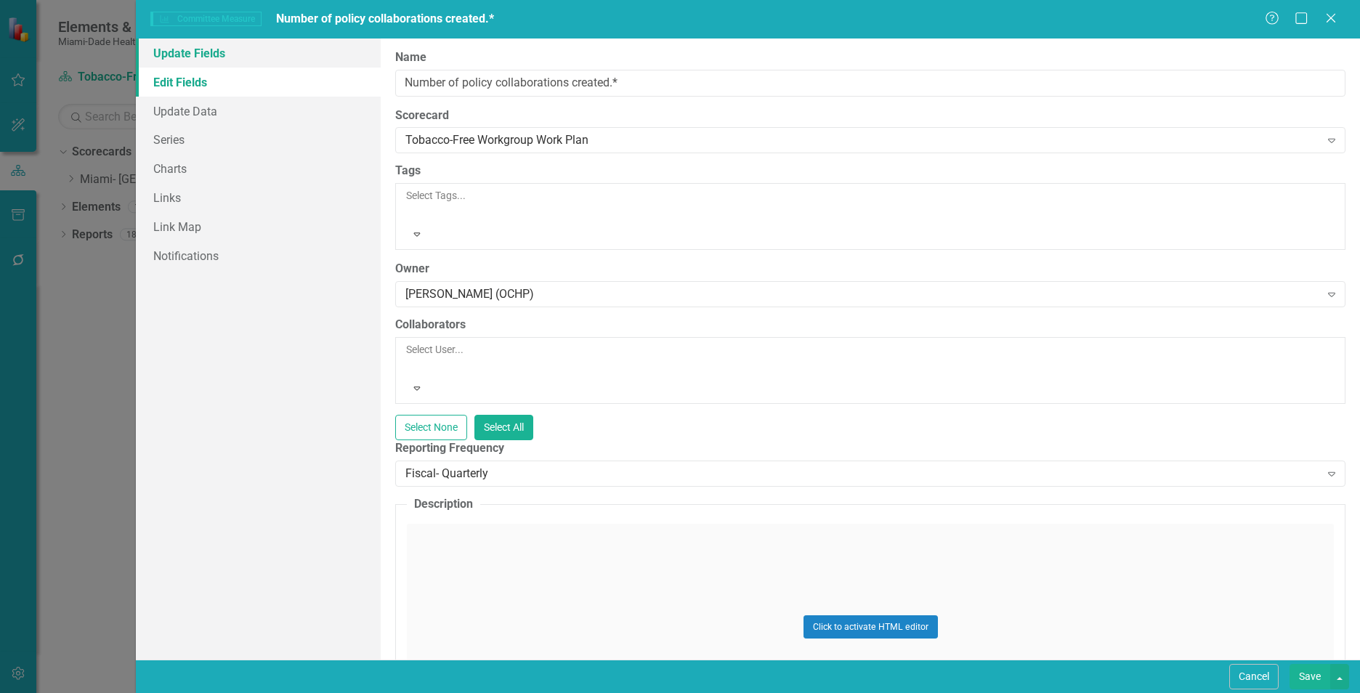
click at [185, 52] on link "Update Fields" at bounding box center [258, 53] width 245 height 29
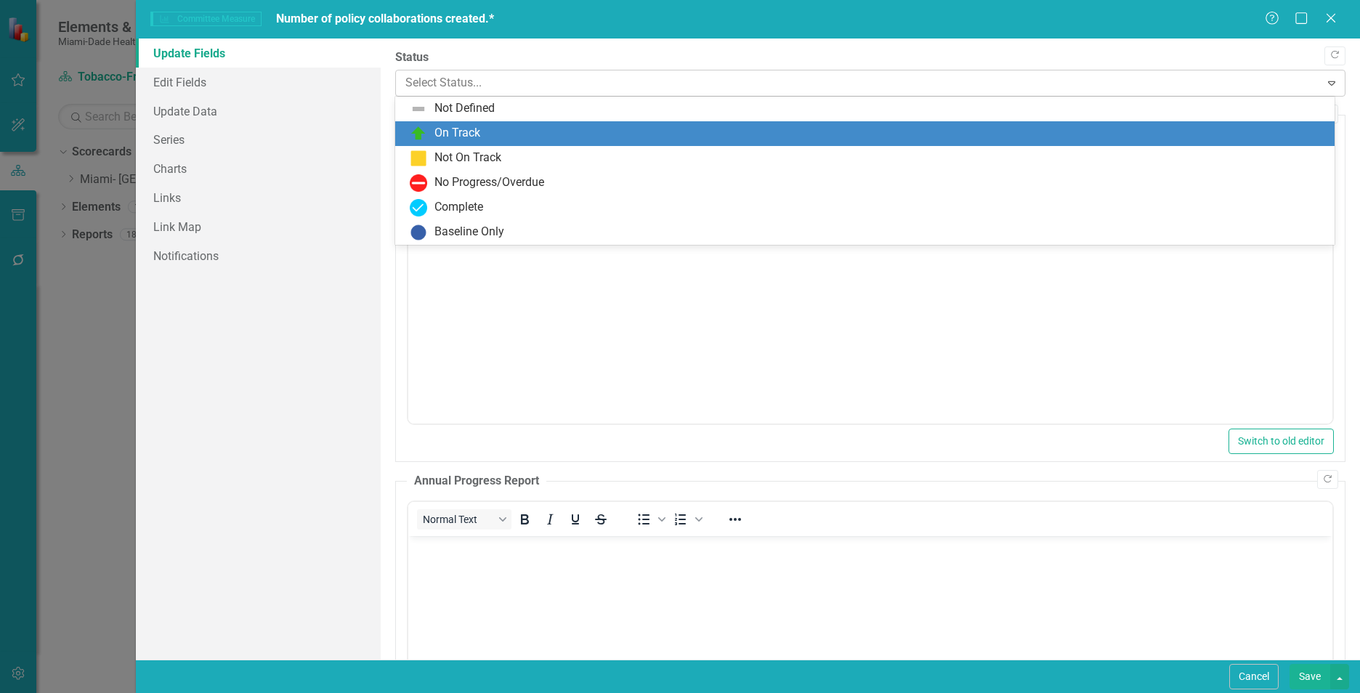
click at [424, 85] on div at bounding box center [857, 83] width 905 height 20
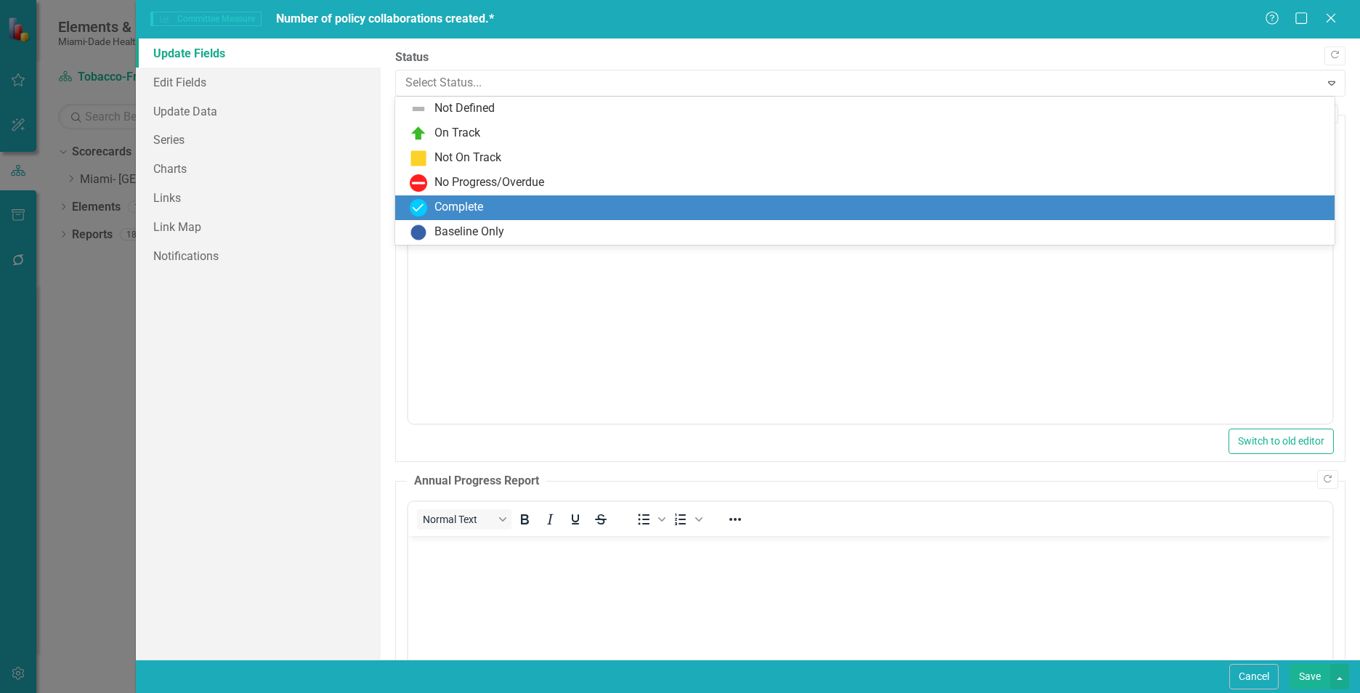
click at [421, 207] on img at bounding box center [418, 207] width 17 height 17
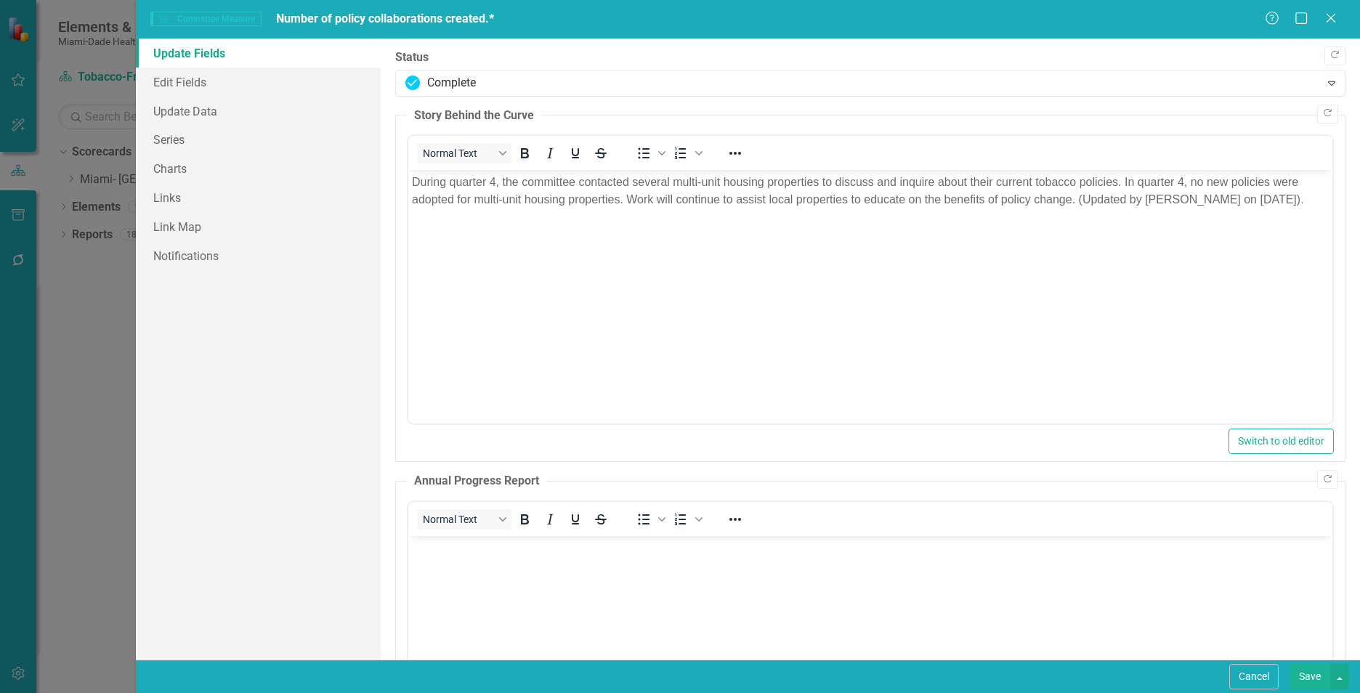
click at [1311, 679] on button "Save" at bounding box center [1309, 676] width 41 height 25
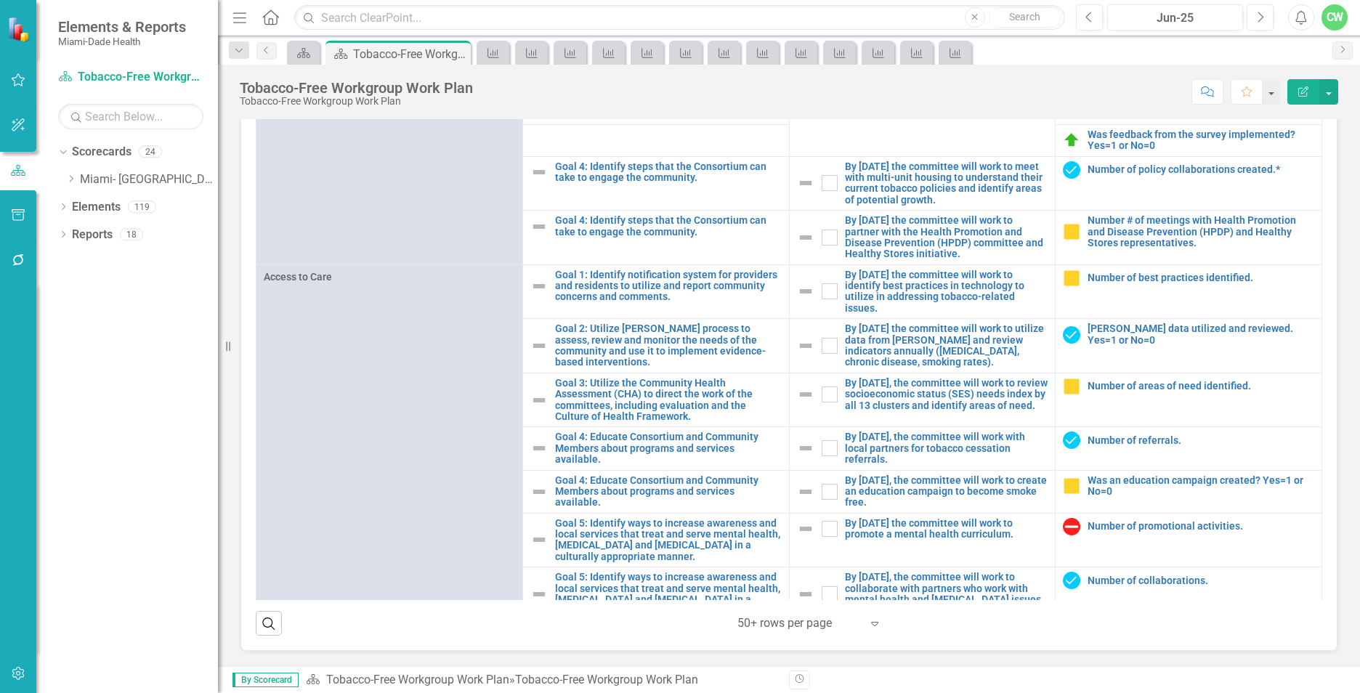
scroll to position [328, 0]
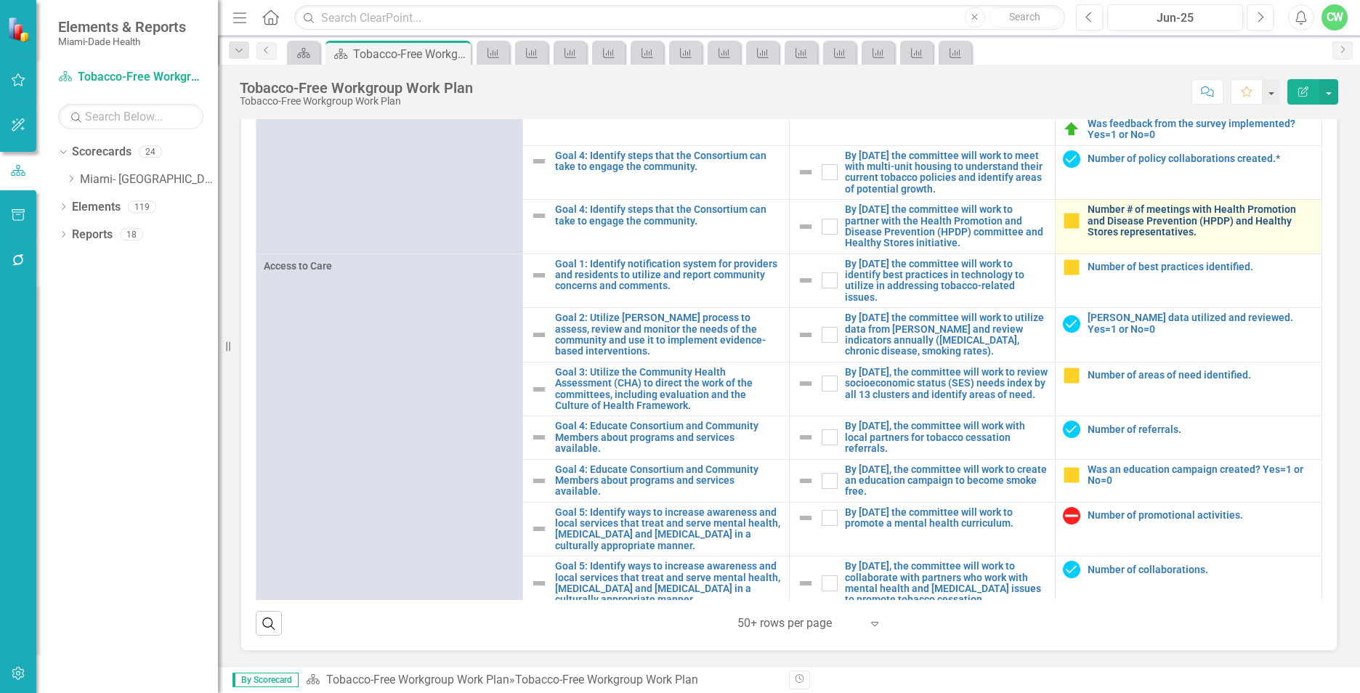
click at [1146, 224] on link "Number # of meetings with Health Promotion and Disease Prevention (HPDP) and He…" at bounding box center [1200, 220] width 227 height 33
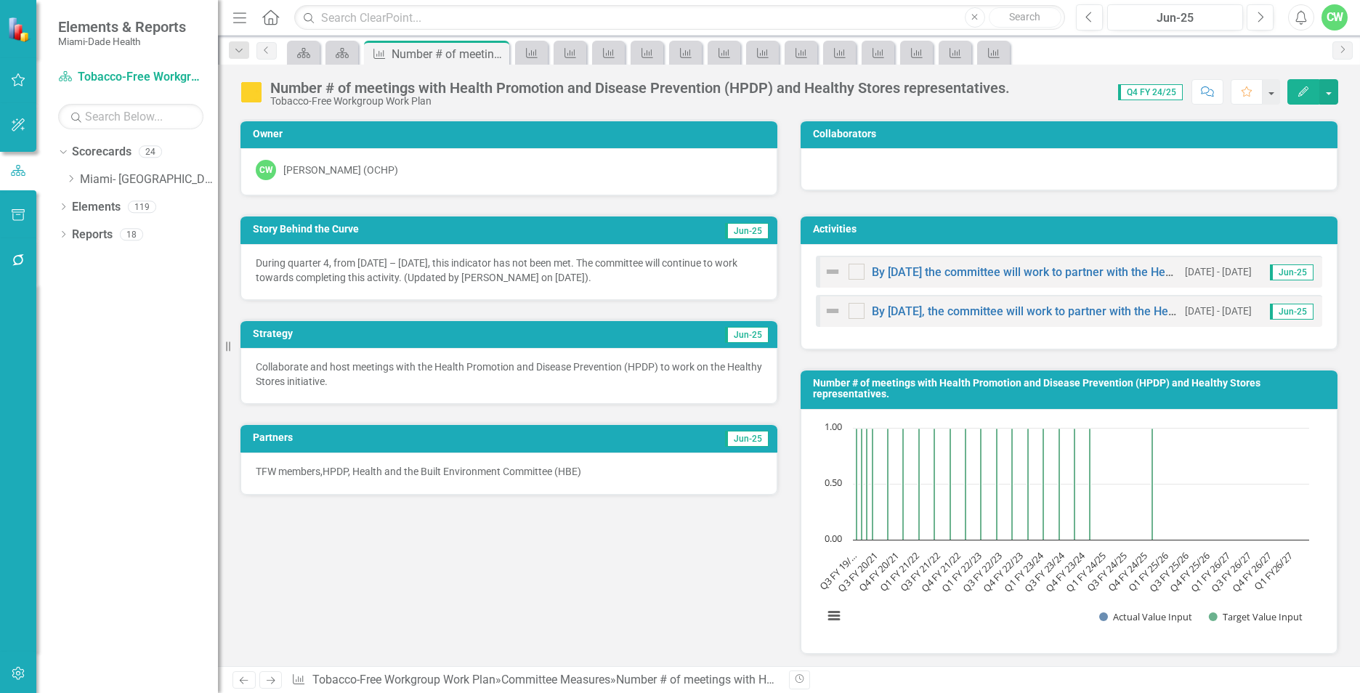
click at [1302, 93] on icon "Edit" at bounding box center [1303, 91] width 13 height 10
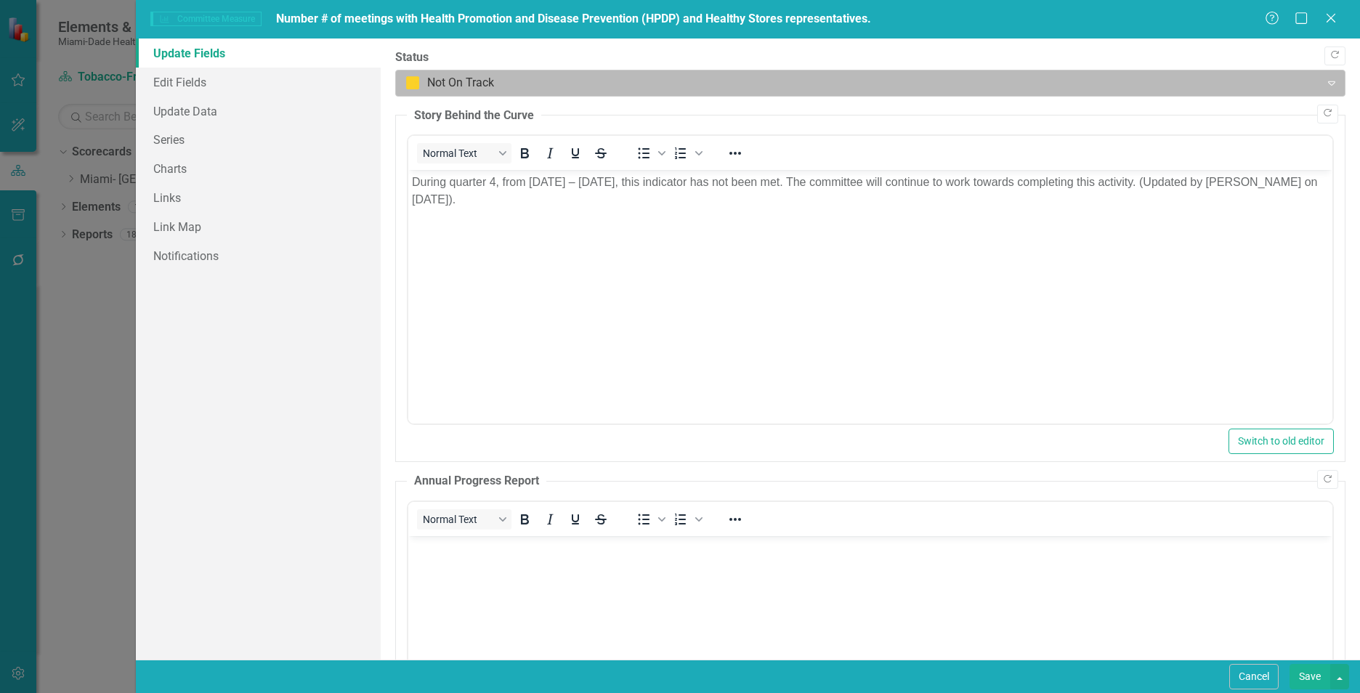
click at [426, 74] on div at bounding box center [857, 83] width 905 height 20
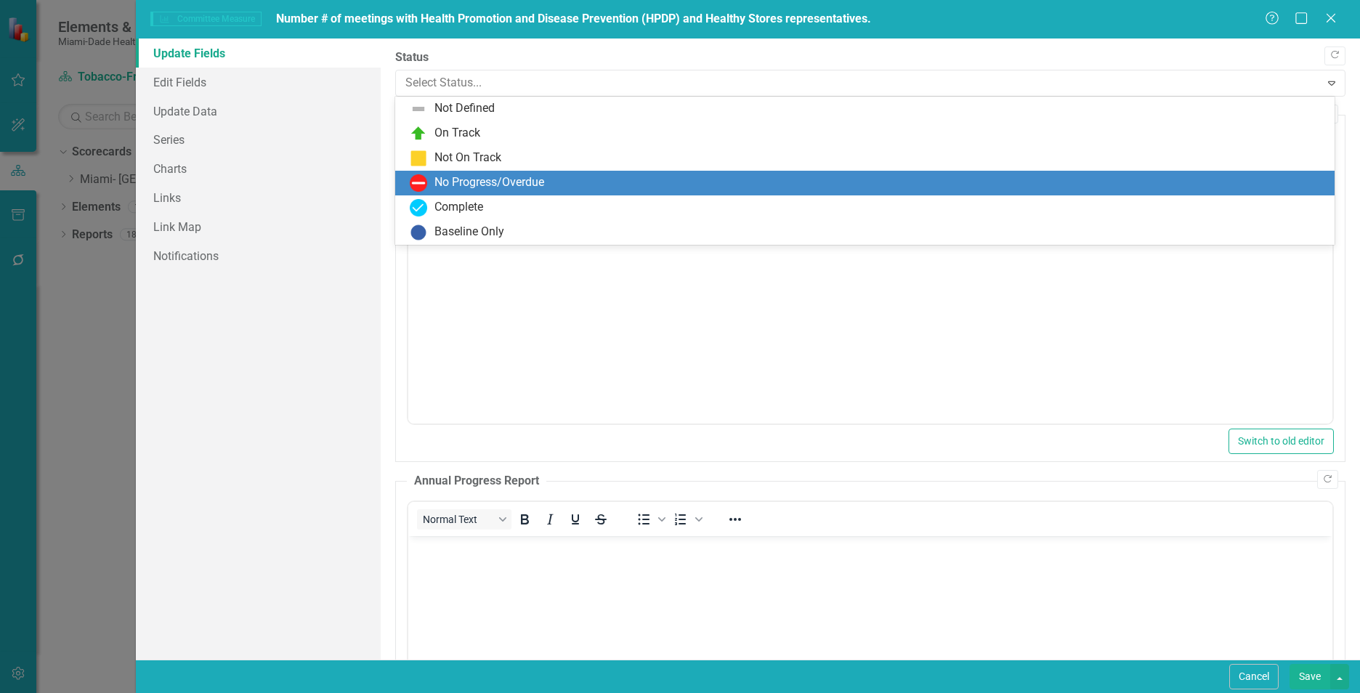
click at [449, 187] on div "No Progress/Overdue" at bounding box center [489, 182] width 110 height 17
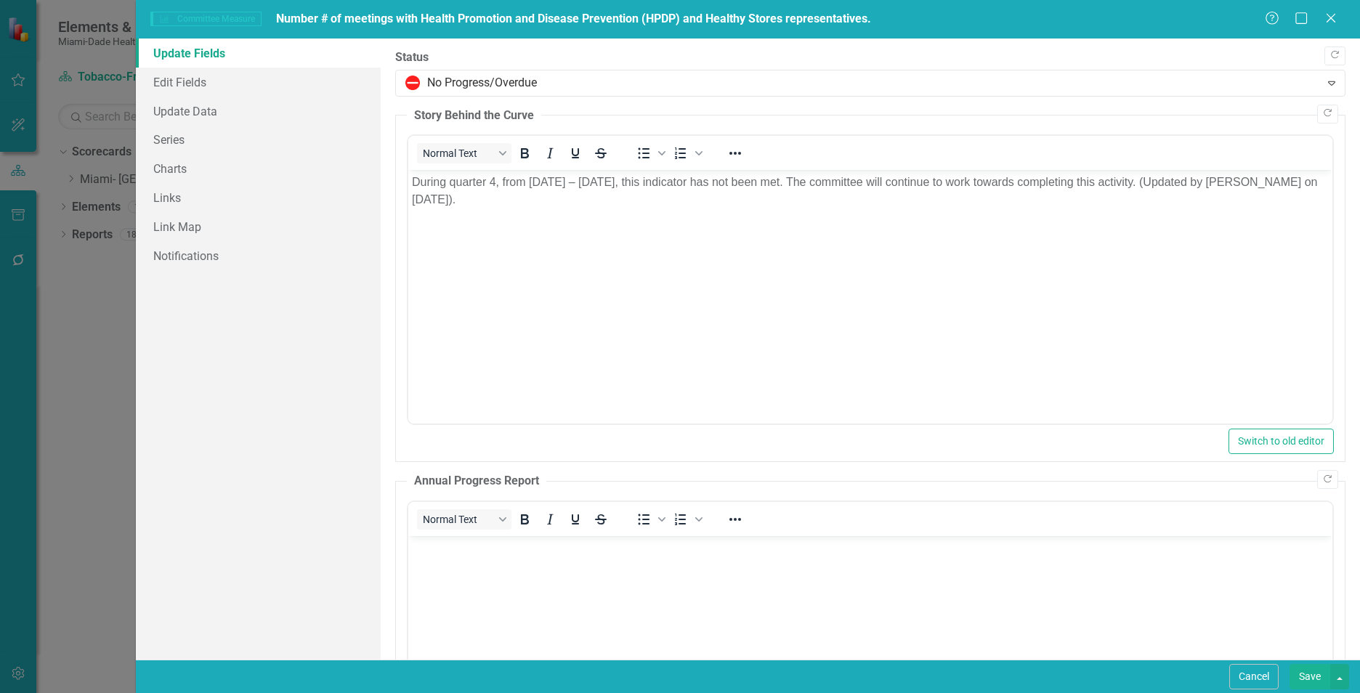
click at [1311, 671] on button "Save" at bounding box center [1309, 676] width 41 height 25
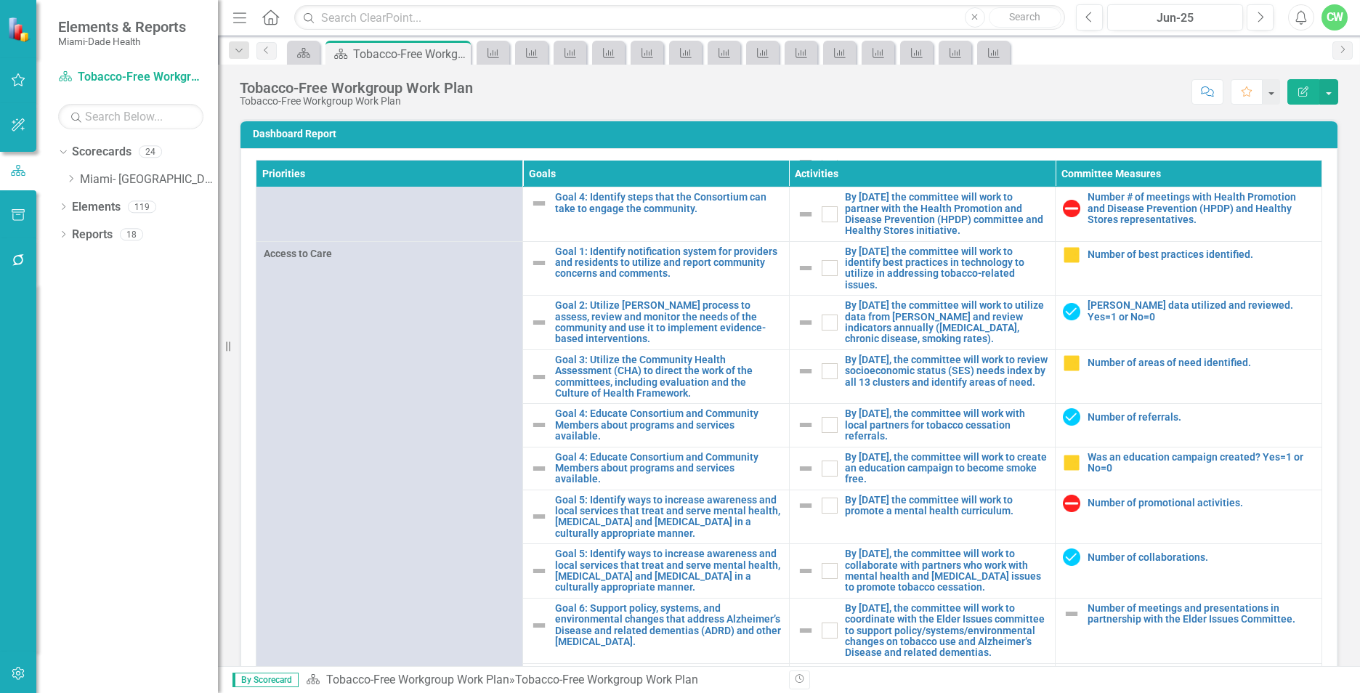
scroll to position [426, 0]
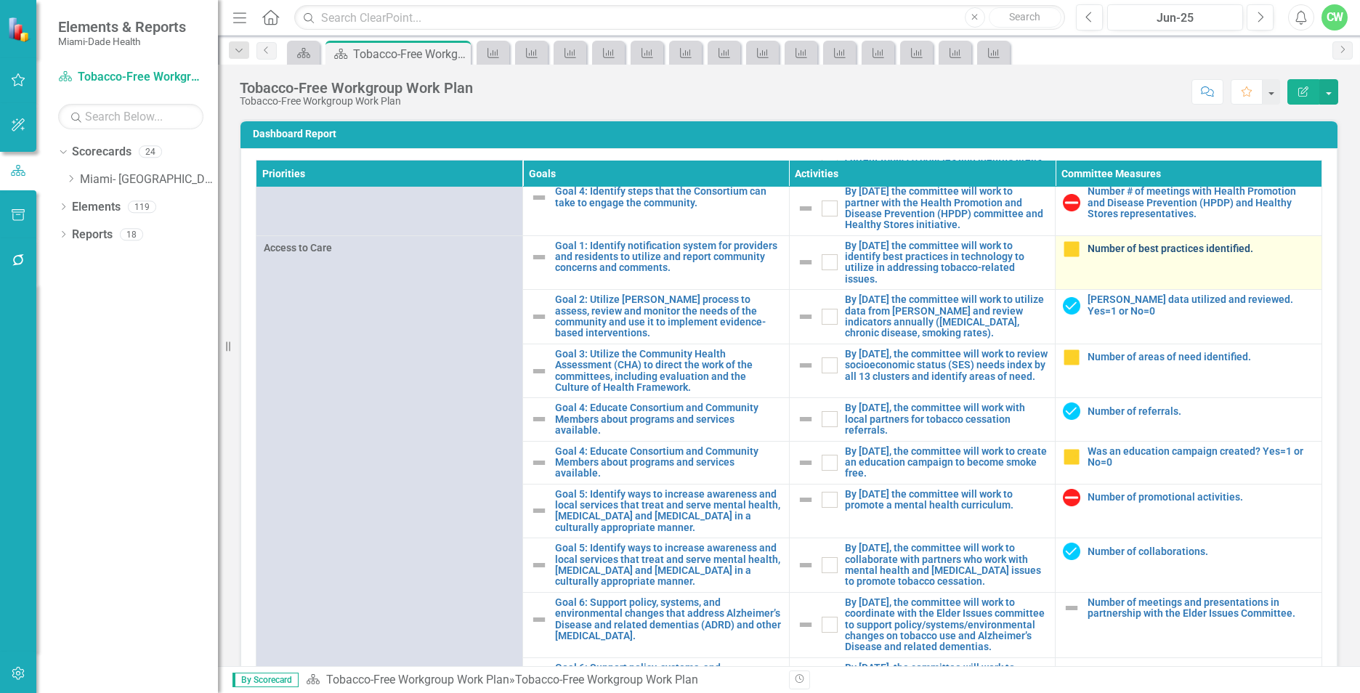
click at [1158, 254] on link "Number of best practices identified." at bounding box center [1200, 248] width 227 height 11
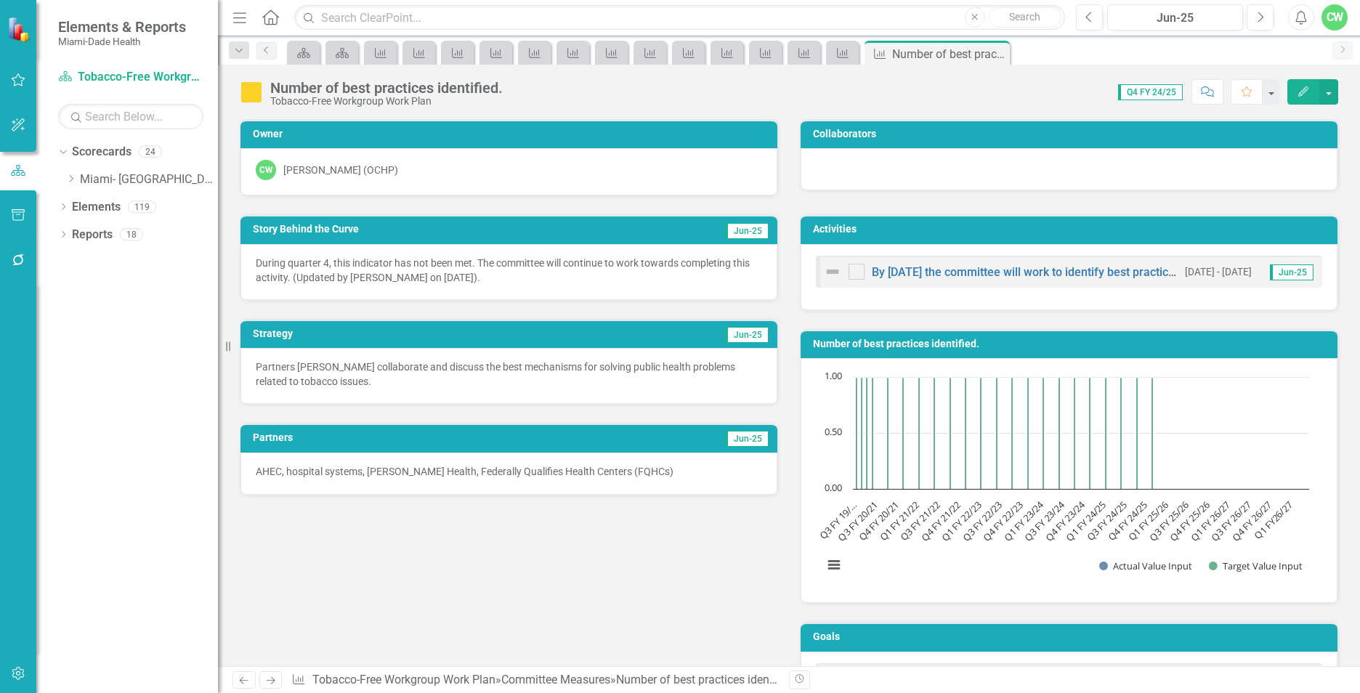
click at [1289, 92] on button "Edit" at bounding box center [1303, 91] width 32 height 25
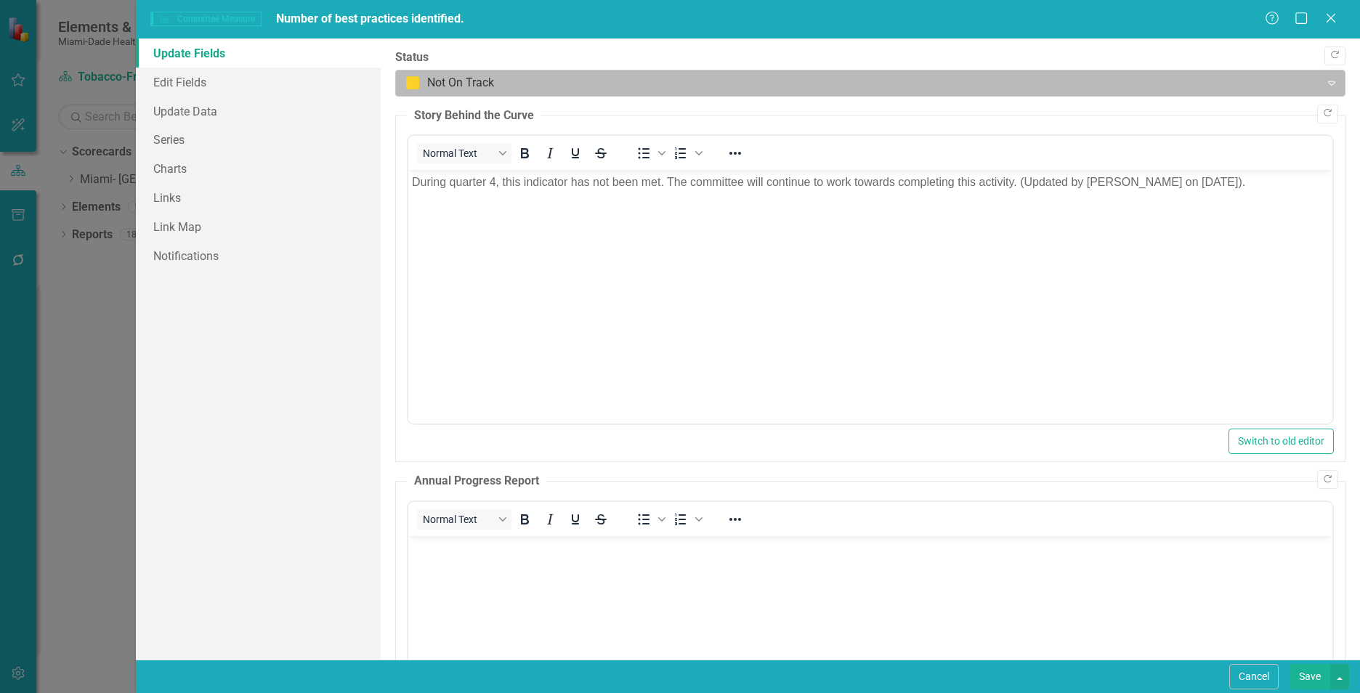
click at [471, 84] on div at bounding box center [857, 83] width 905 height 20
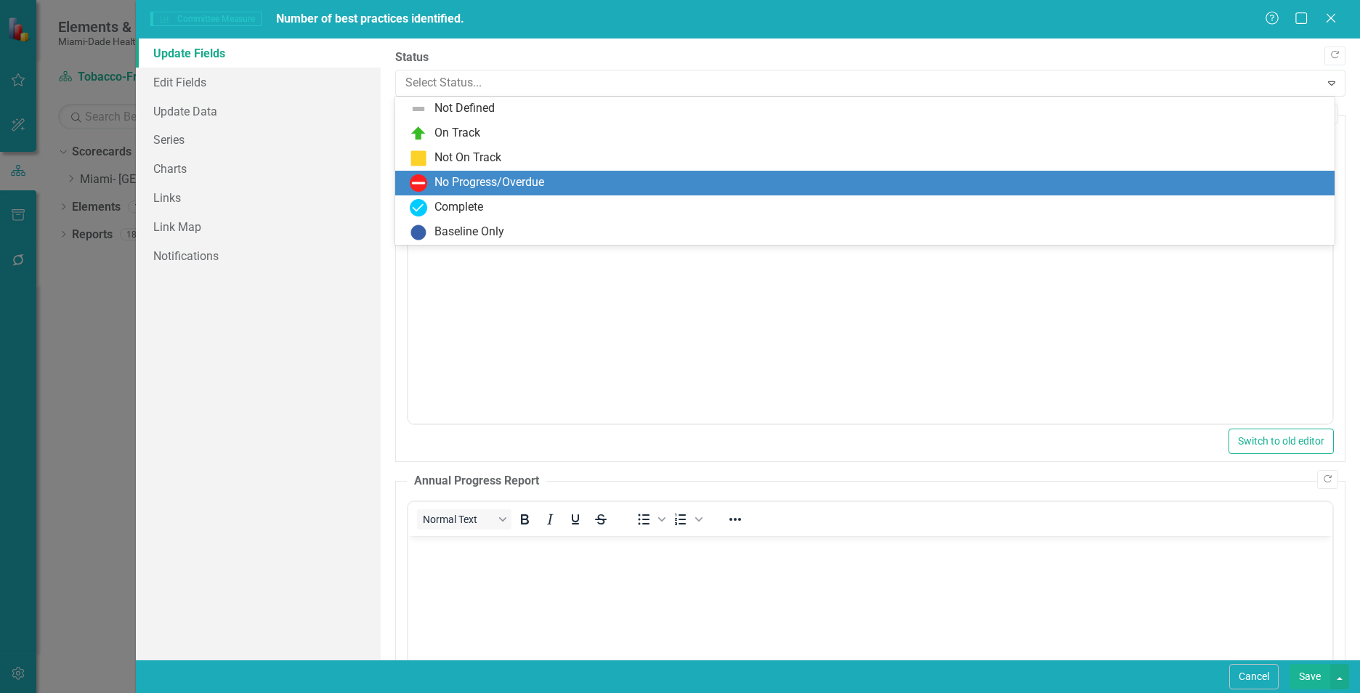
click at [466, 177] on div "No Progress/Overdue" at bounding box center [489, 182] width 110 height 17
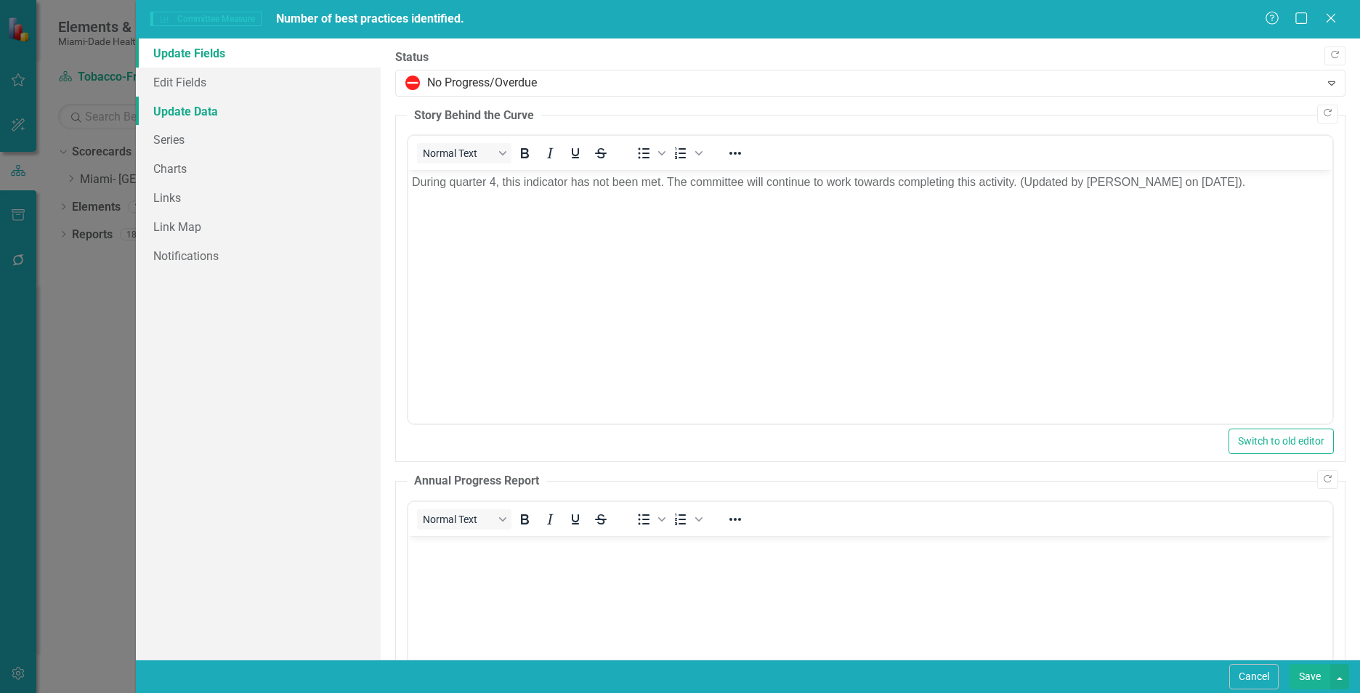
click at [216, 108] on link "Update Data" at bounding box center [258, 111] width 245 height 29
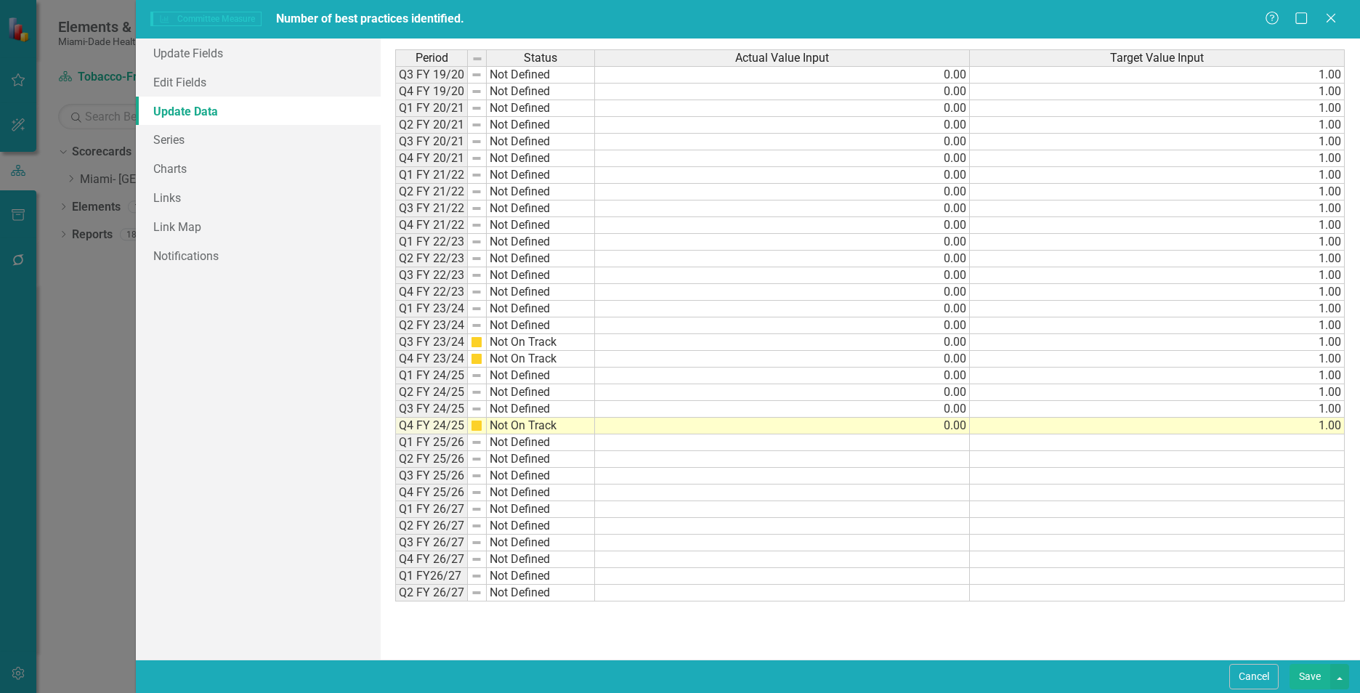
click at [1308, 680] on button "Save" at bounding box center [1309, 676] width 41 height 25
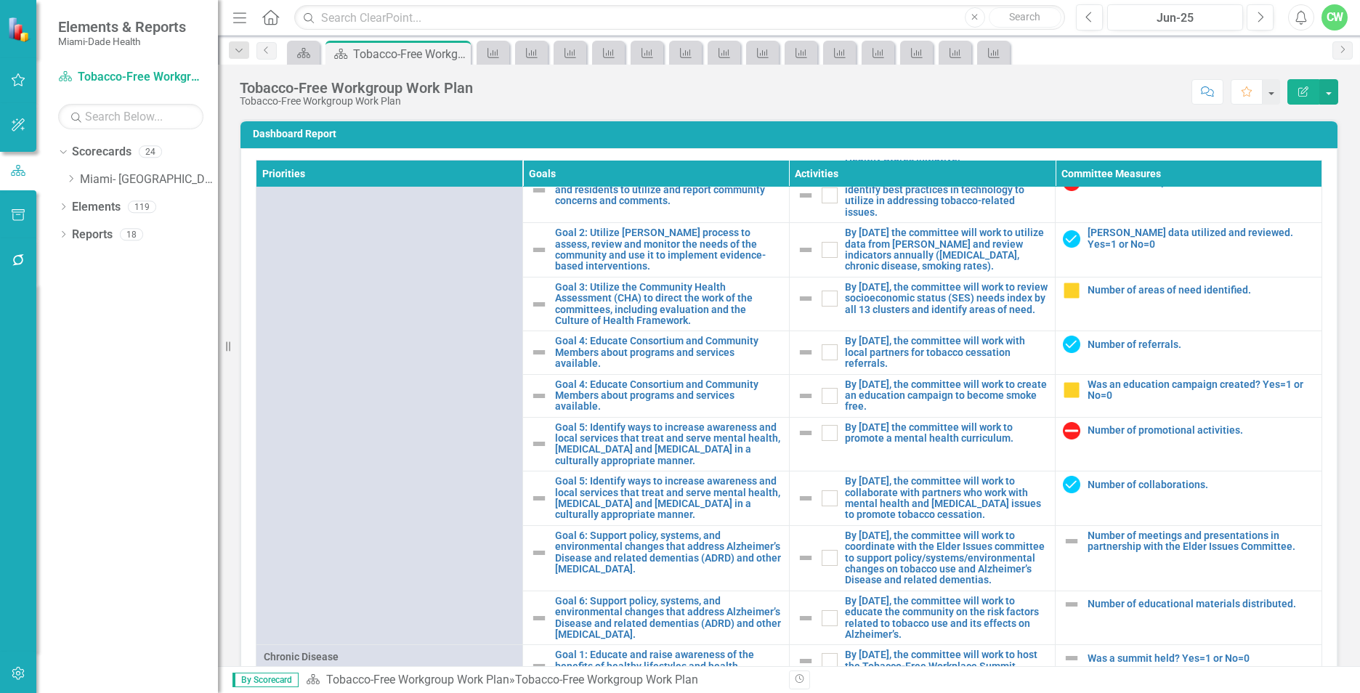
scroll to position [498, 0]
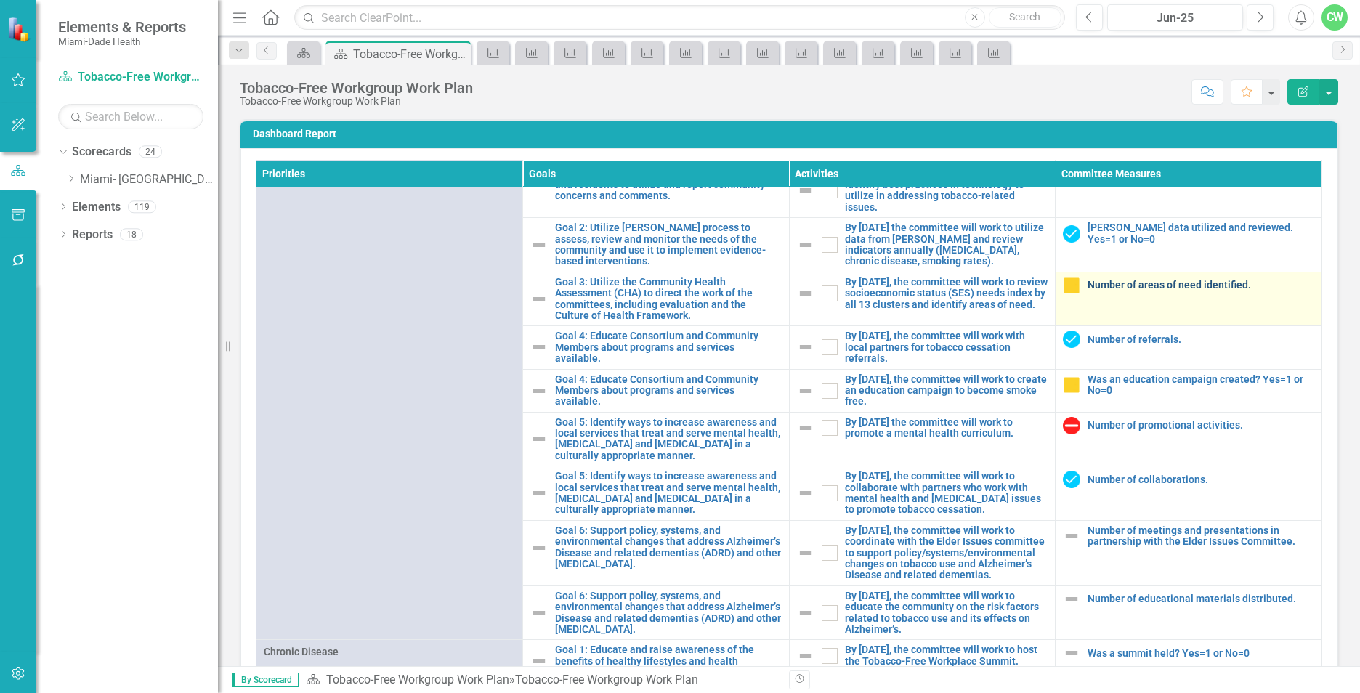
click at [1094, 291] on link "Number of areas of need identified." at bounding box center [1200, 285] width 227 height 11
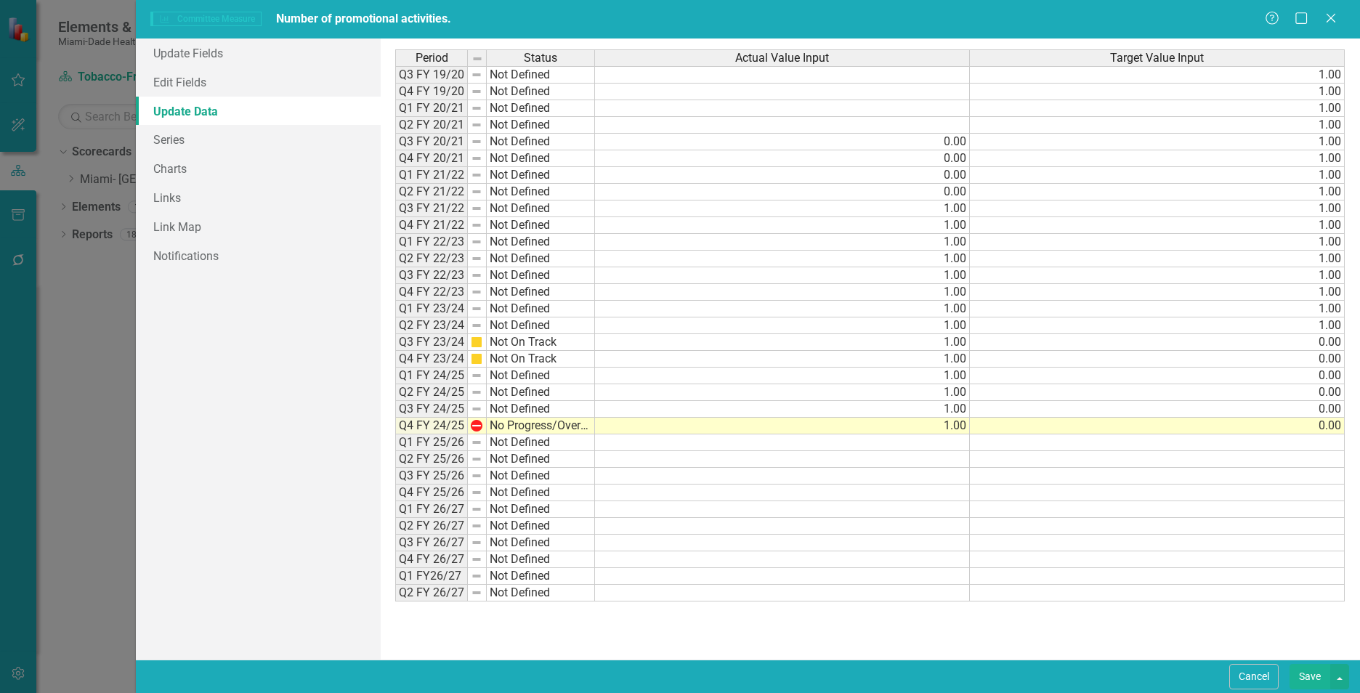
click at [1113, 429] on td "0.00" at bounding box center [1157, 426] width 375 height 17
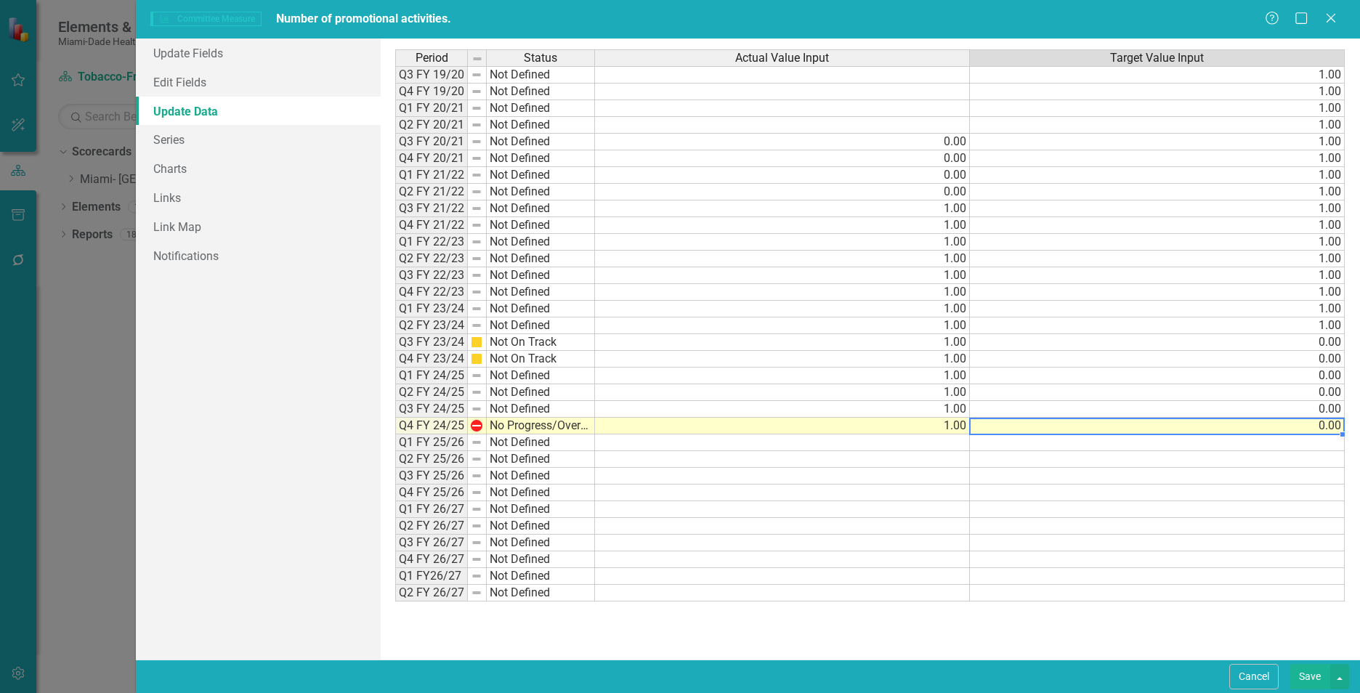
click at [395, 433] on div "Period Status Actual Value Input Target Value Input Q3 FY 19/20 Not Defined 1.0…" at bounding box center [395, 325] width 0 height 552
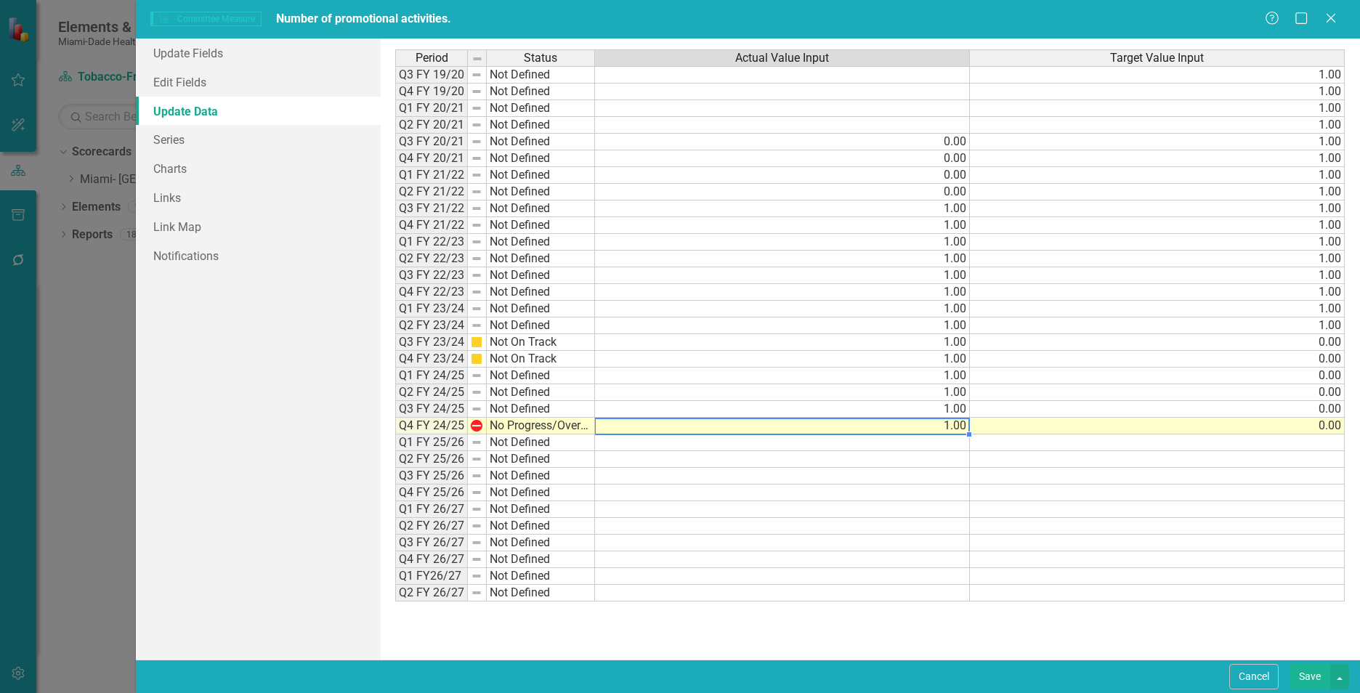
type textarea "0"
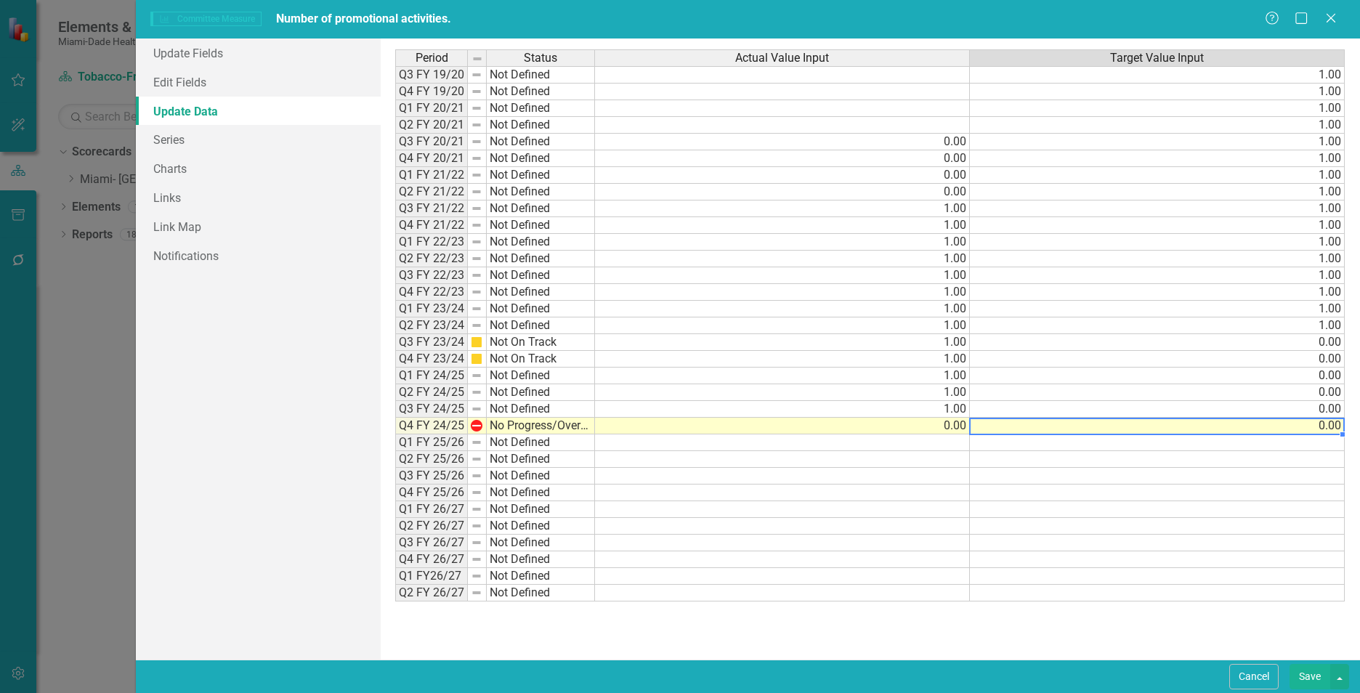
click at [1092, 428] on td "0.00" at bounding box center [1157, 426] width 375 height 17
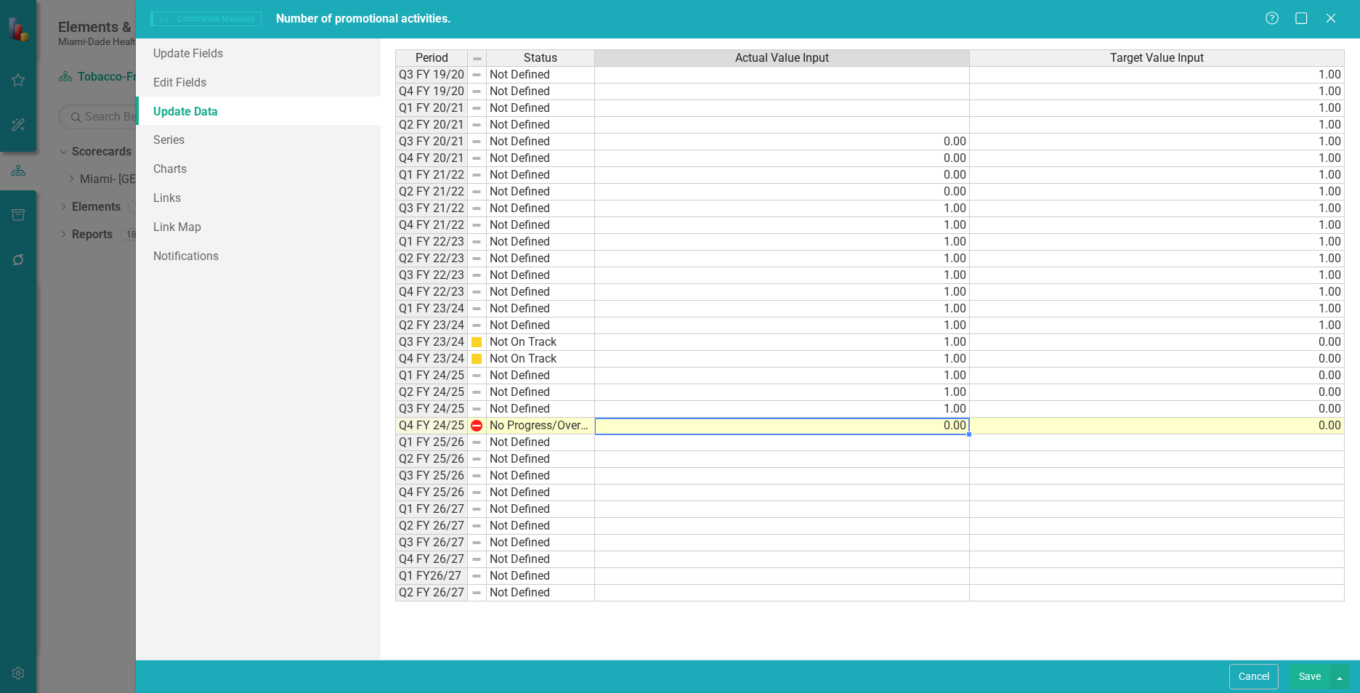
click at [955, 430] on td "0.00" at bounding box center [782, 426] width 375 height 17
type textarea "1"
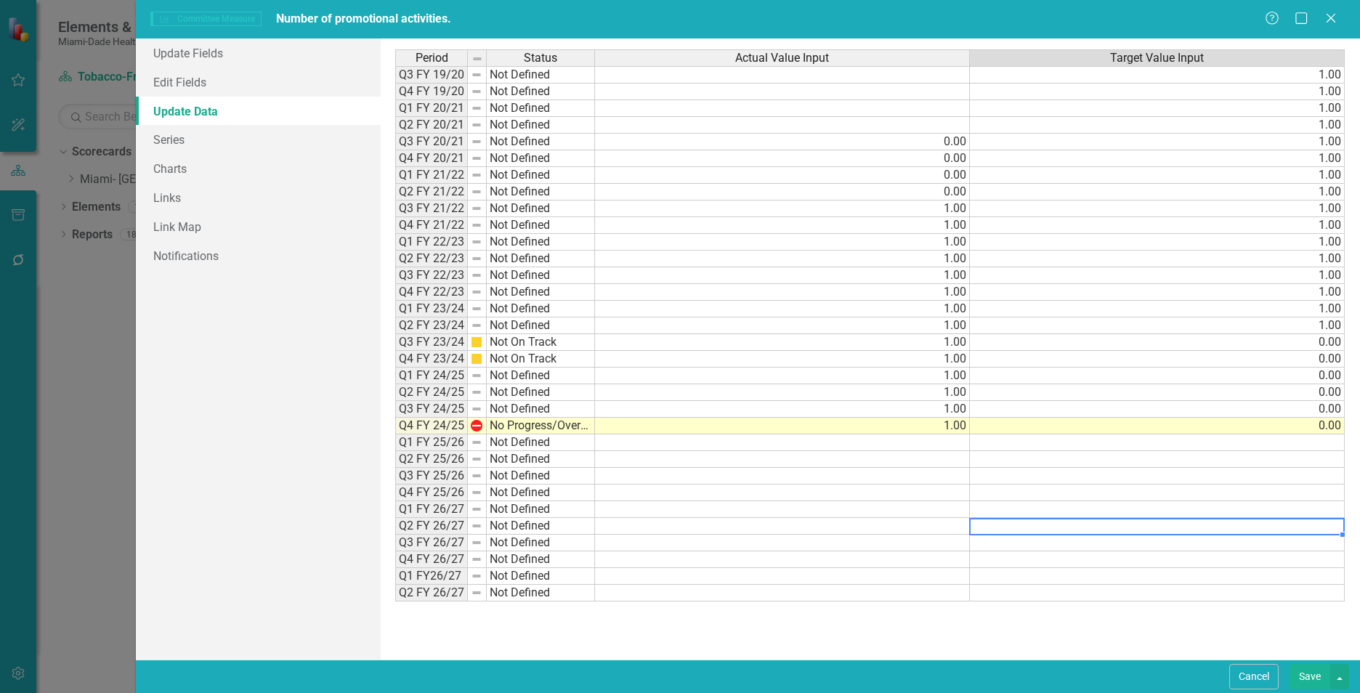
click at [1114, 524] on td at bounding box center [1157, 526] width 375 height 17
click at [1314, 675] on button "Save" at bounding box center [1309, 676] width 41 height 25
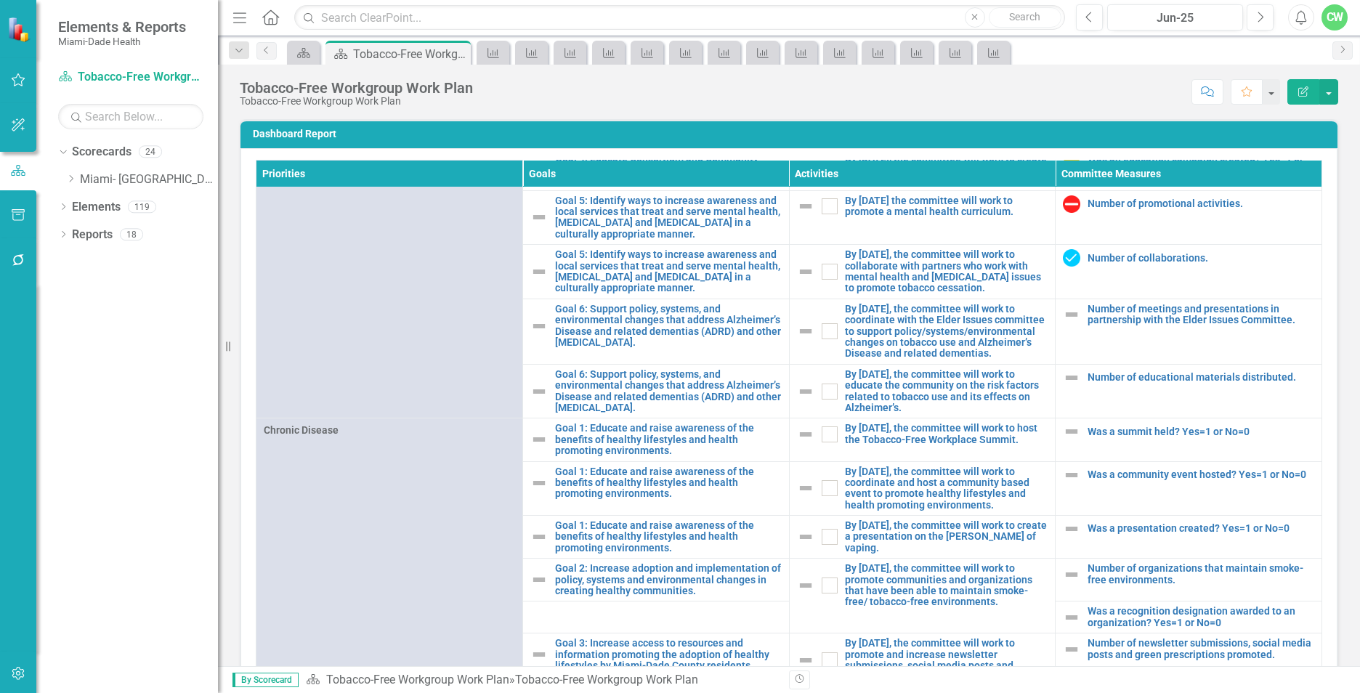
scroll to position [723, 0]
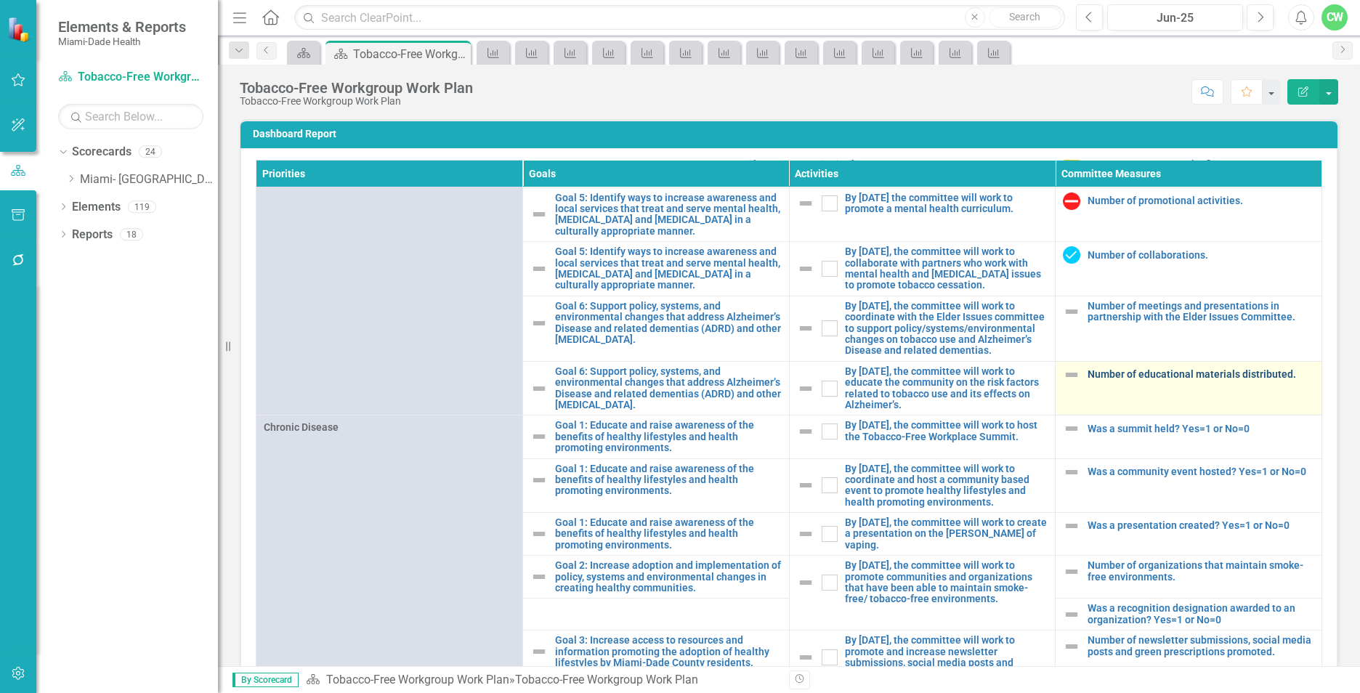
click at [1111, 380] on link "Number of educational materials distributed." at bounding box center [1200, 374] width 227 height 11
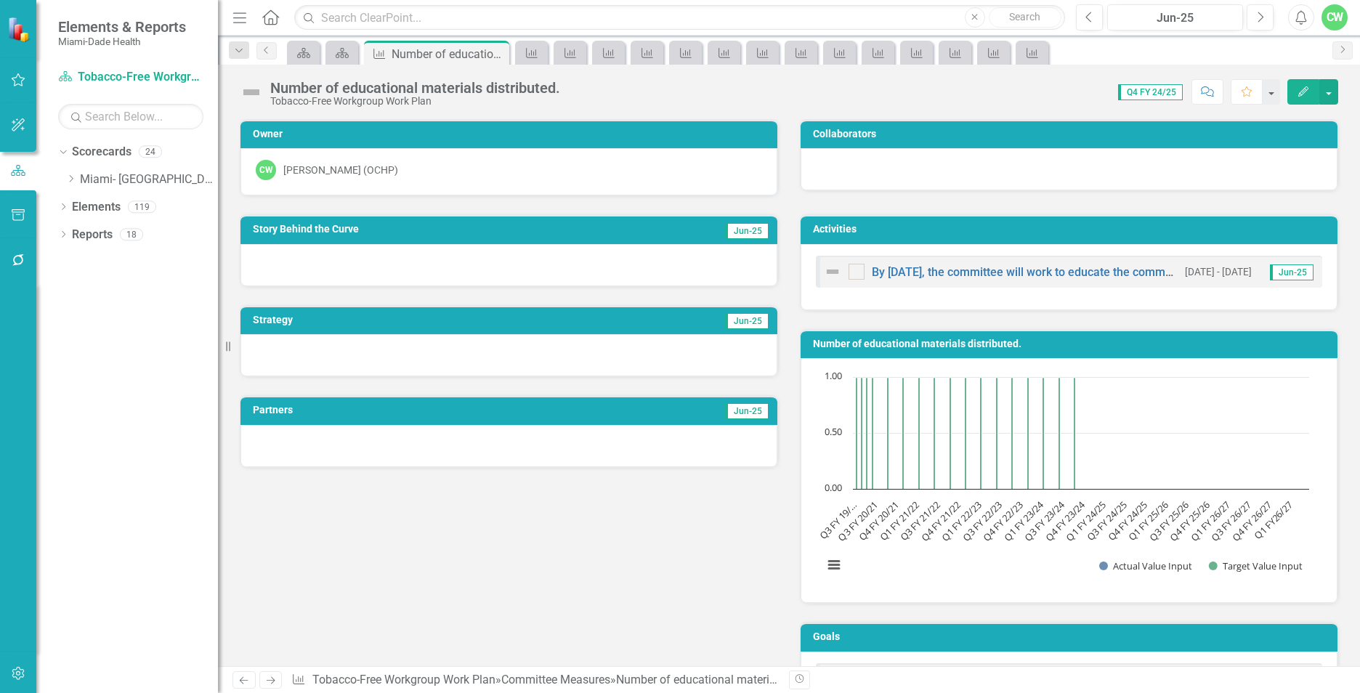
click at [1305, 92] on icon "button" at bounding box center [1303, 91] width 10 height 10
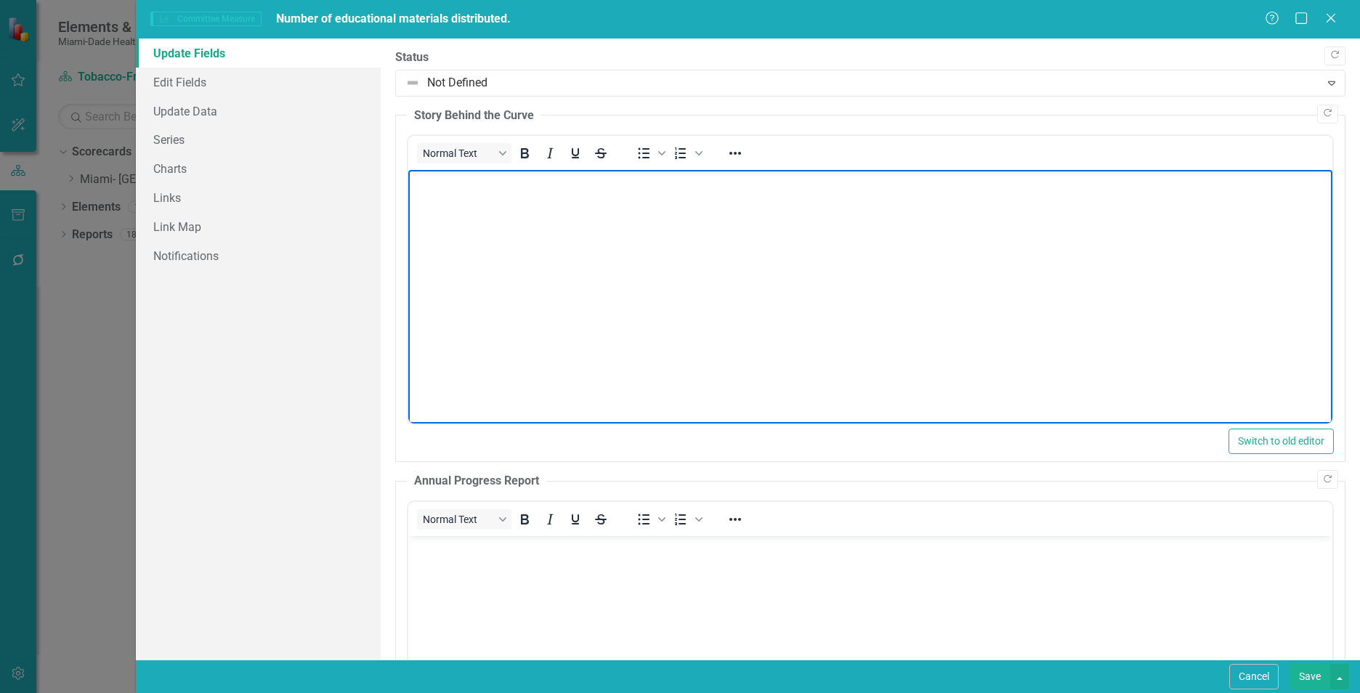
click at [586, 236] on body "Rich Text Area. Press ALT-0 for help." at bounding box center [870, 279] width 924 height 218
paste body "Rich Text Area. Press ALT-0 for help."
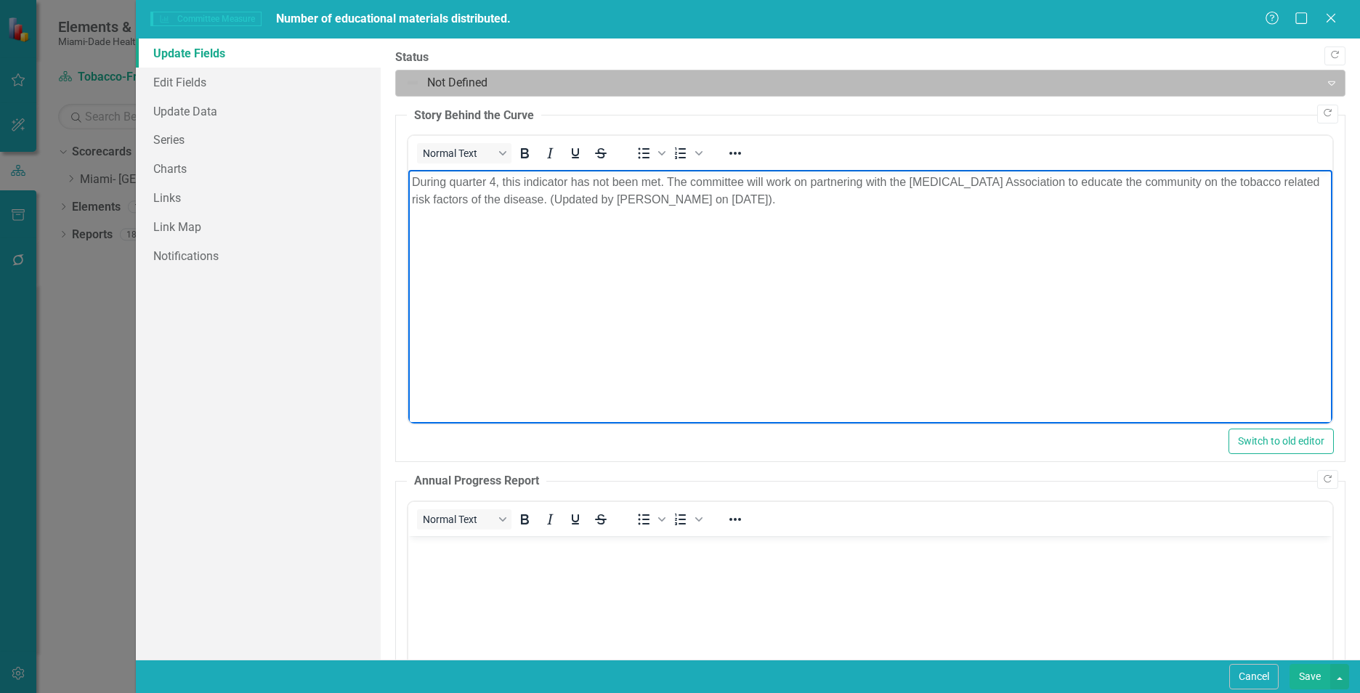
click at [498, 74] on div at bounding box center [857, 83] width 905 height 20
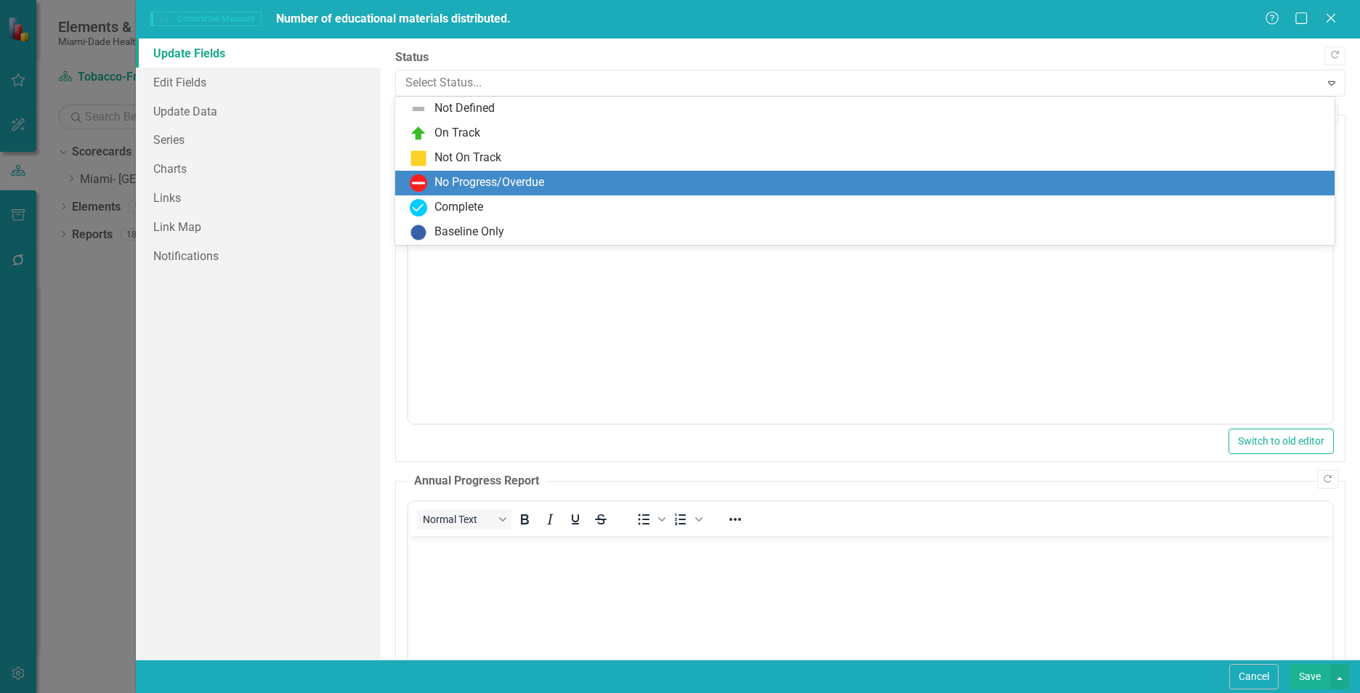
click at [473, 190] on div "No Progress/Overdue" at bounding box center [489, 182] width 110 height 17
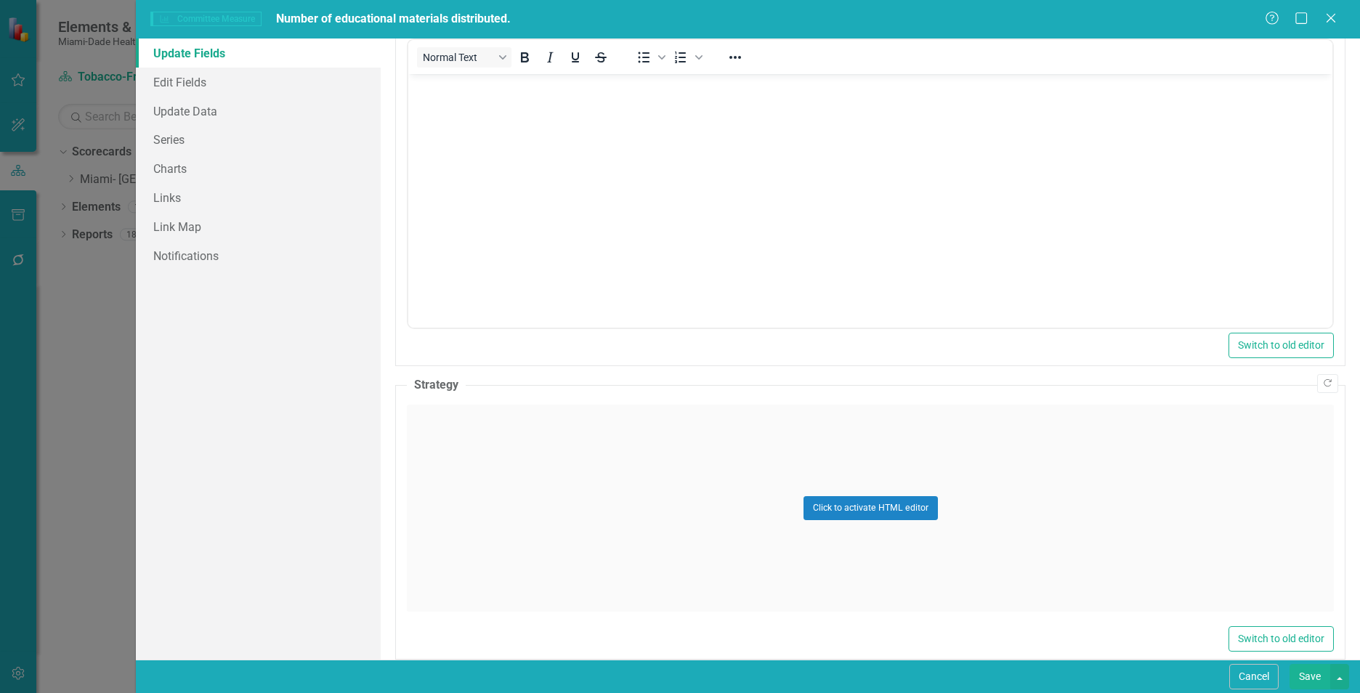
scroll to position [548, 0]
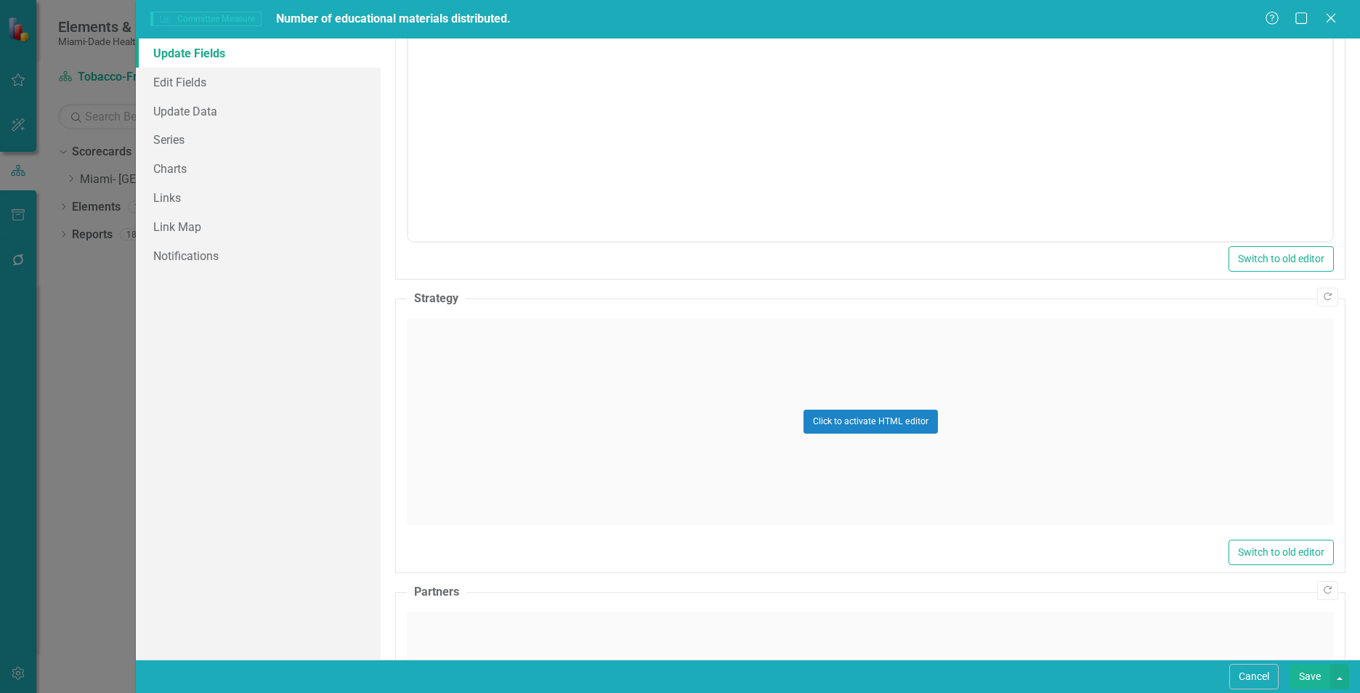
click at [1081, 367] on div "Click to activate HTML editor" at bounding box center [870, 421] width 927 height 207
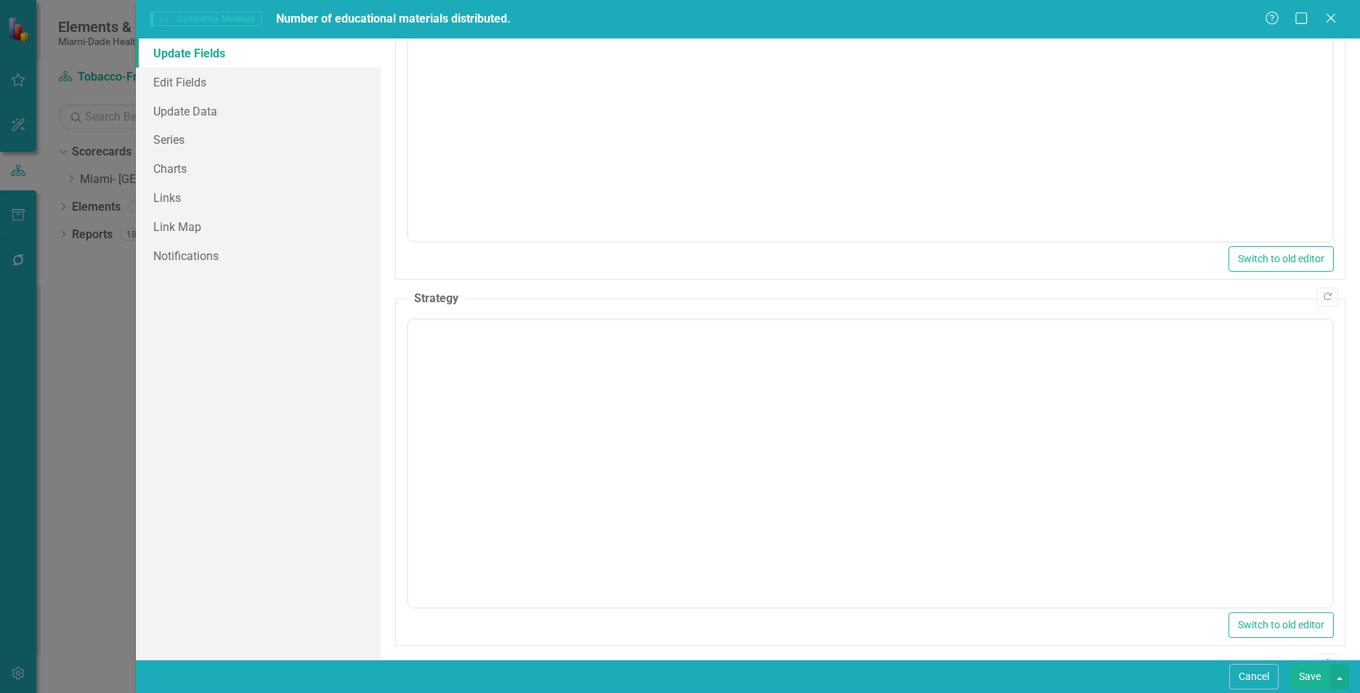
scroll to position [0, 0]
click at [598, 453] on body "Rich Text Area. Press ALT-0 for help." at bounding box center [870, 463] width 924 height 218
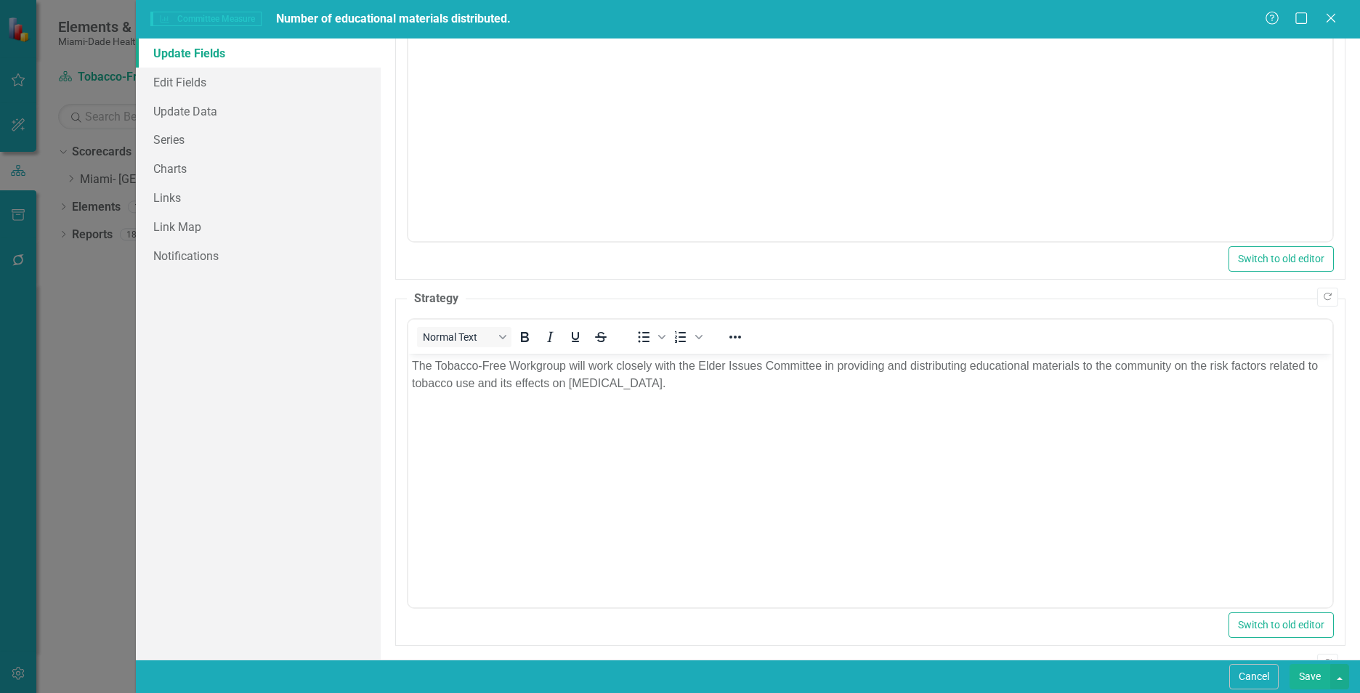
scroll to position [850, 0]
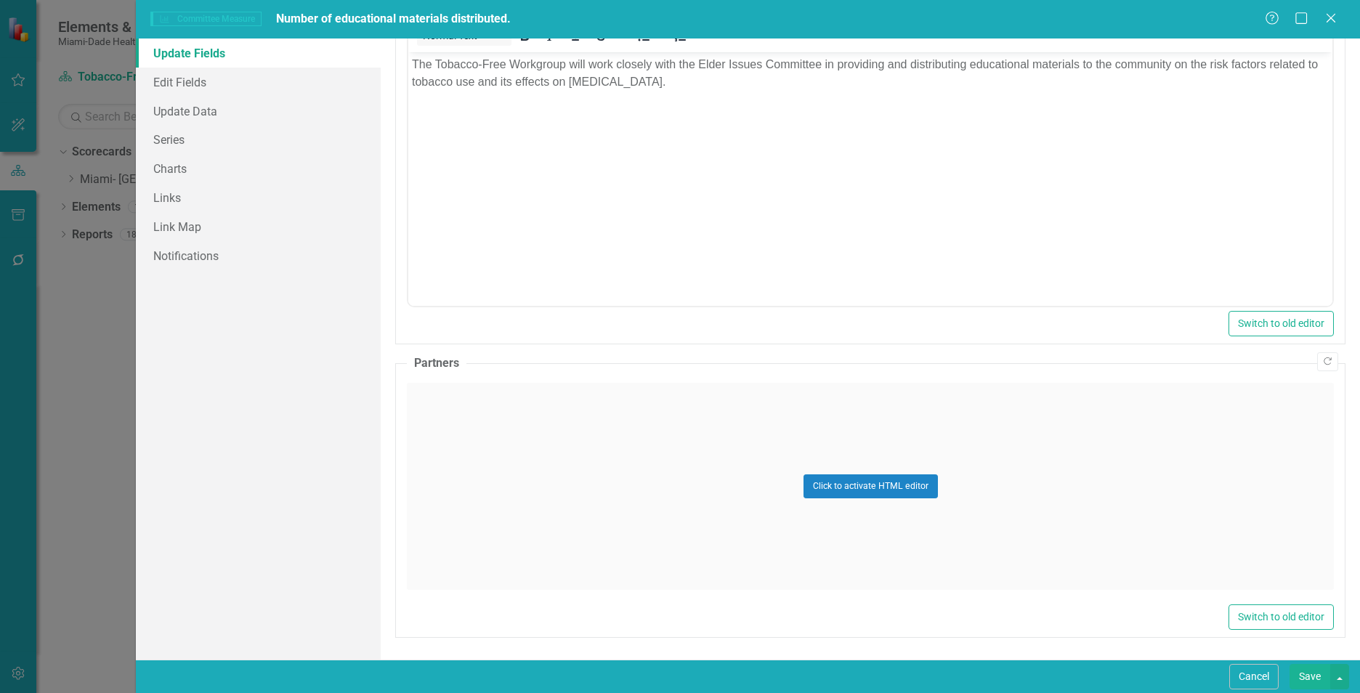
click at [609, 531] on div "Click to activate HTML editor" at bounding box center [870, 486] width 927 height 207
click at [608, 529] on body "Rich Text Area. Press ALT-0 for help." at bounding box center [870, 527] width 924 height 218
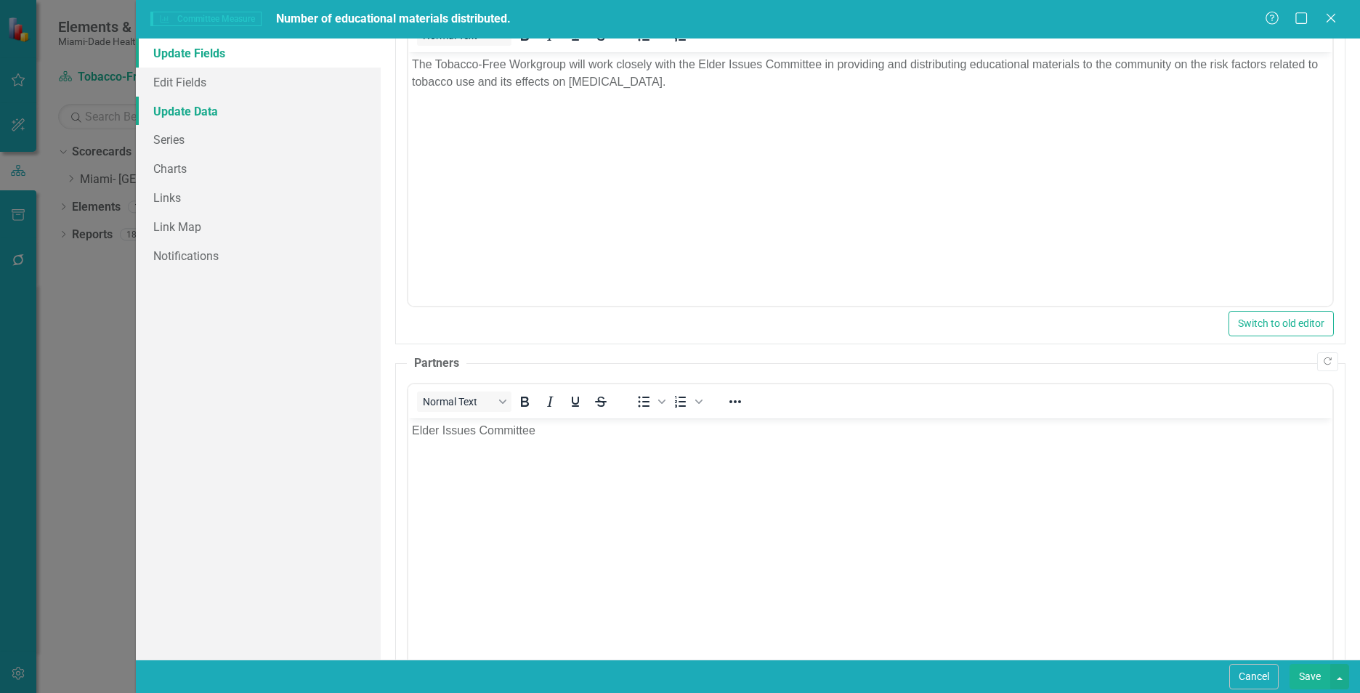
click at [149, 115] on link "Update Data" at bounding box center [258, 111] width 245 height 29
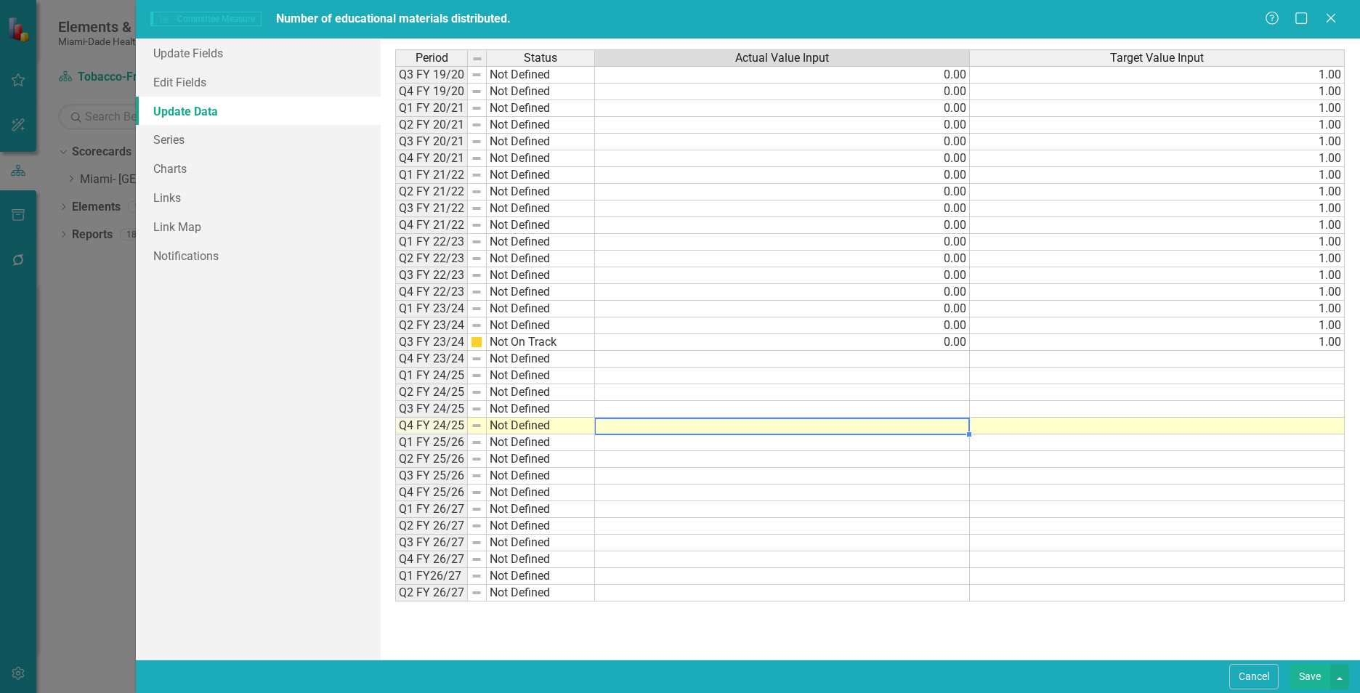
click at [952, 426] on td at bounding box center [782, 426] width 375 height 17
type textarea "0"
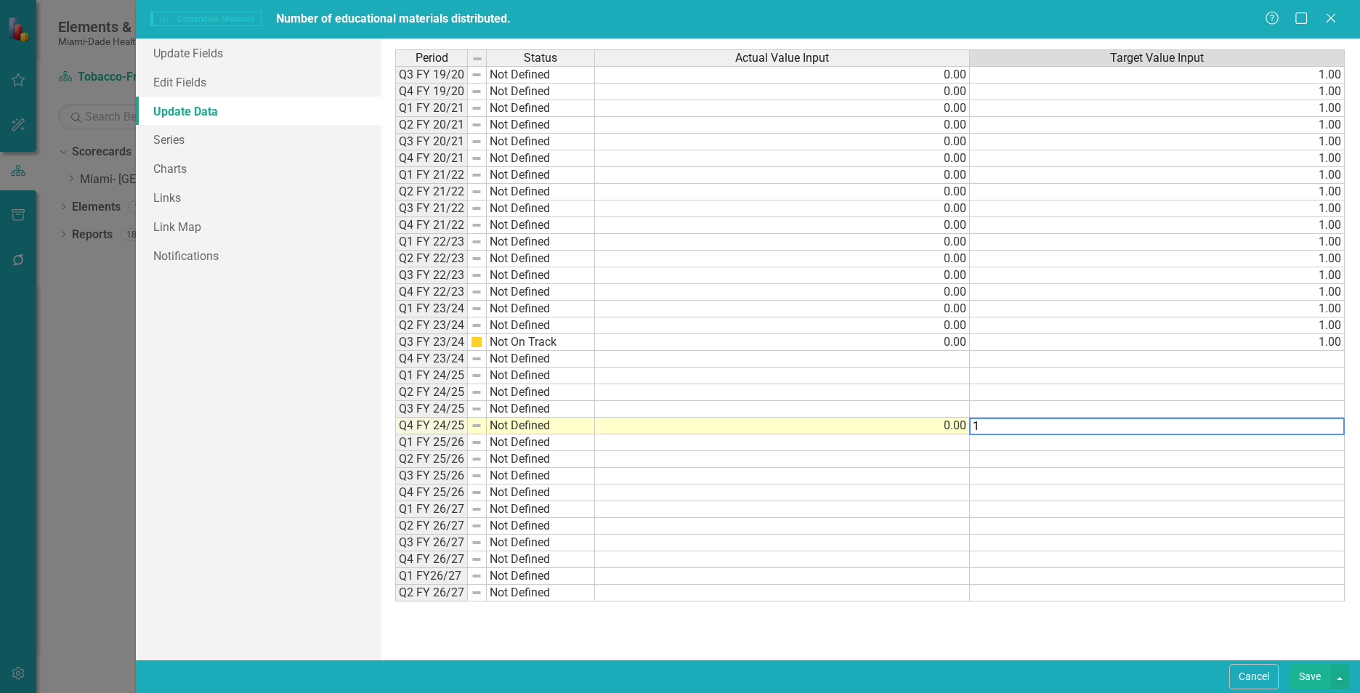
type textarea "1"
click at [1047, 514] on td at bounding box center [1157, 509] width 375 height 17
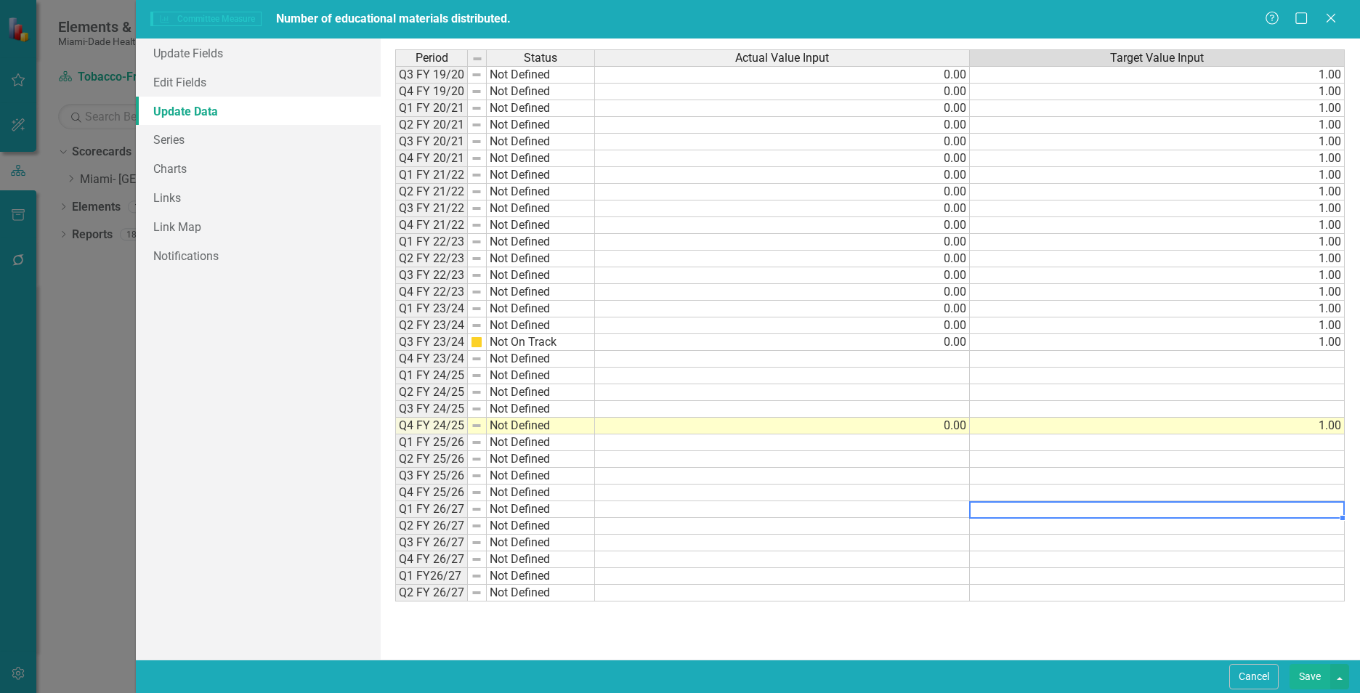
click at [1316, 678] on button "Save" at bounding box center [1309, 676] width 41 height 25
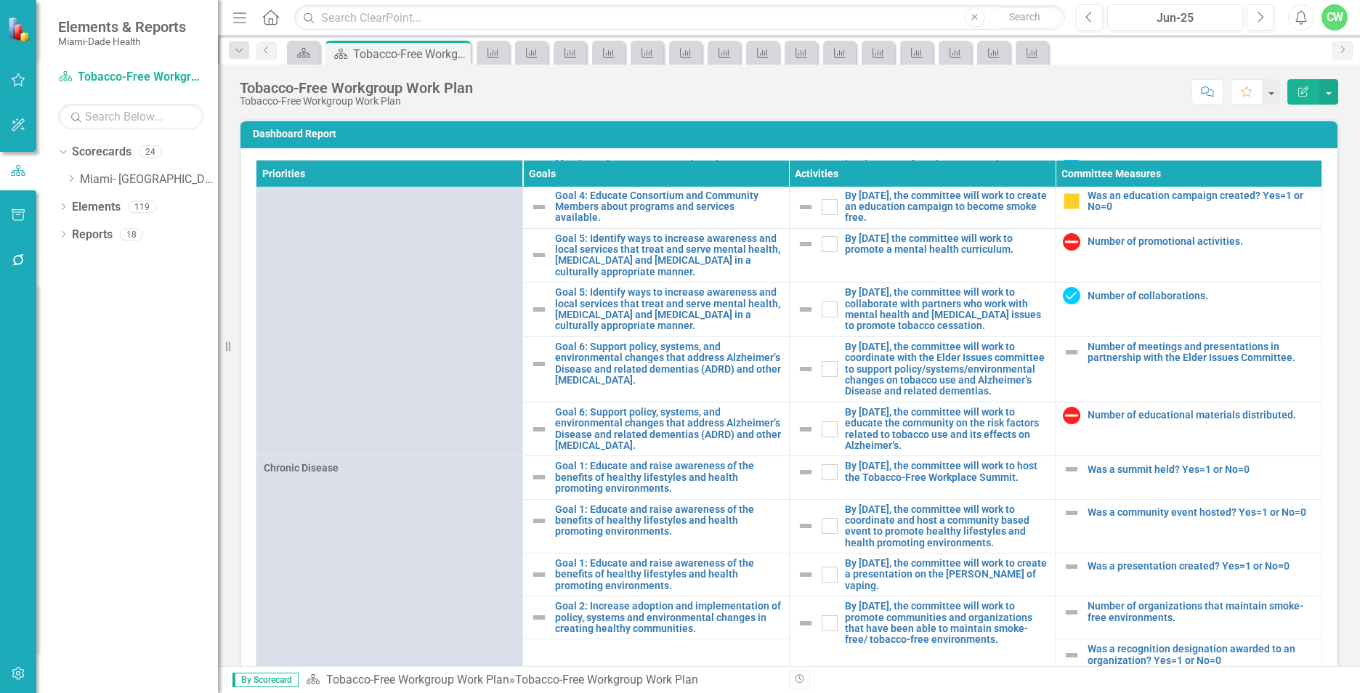
scroll to position [688, 0]
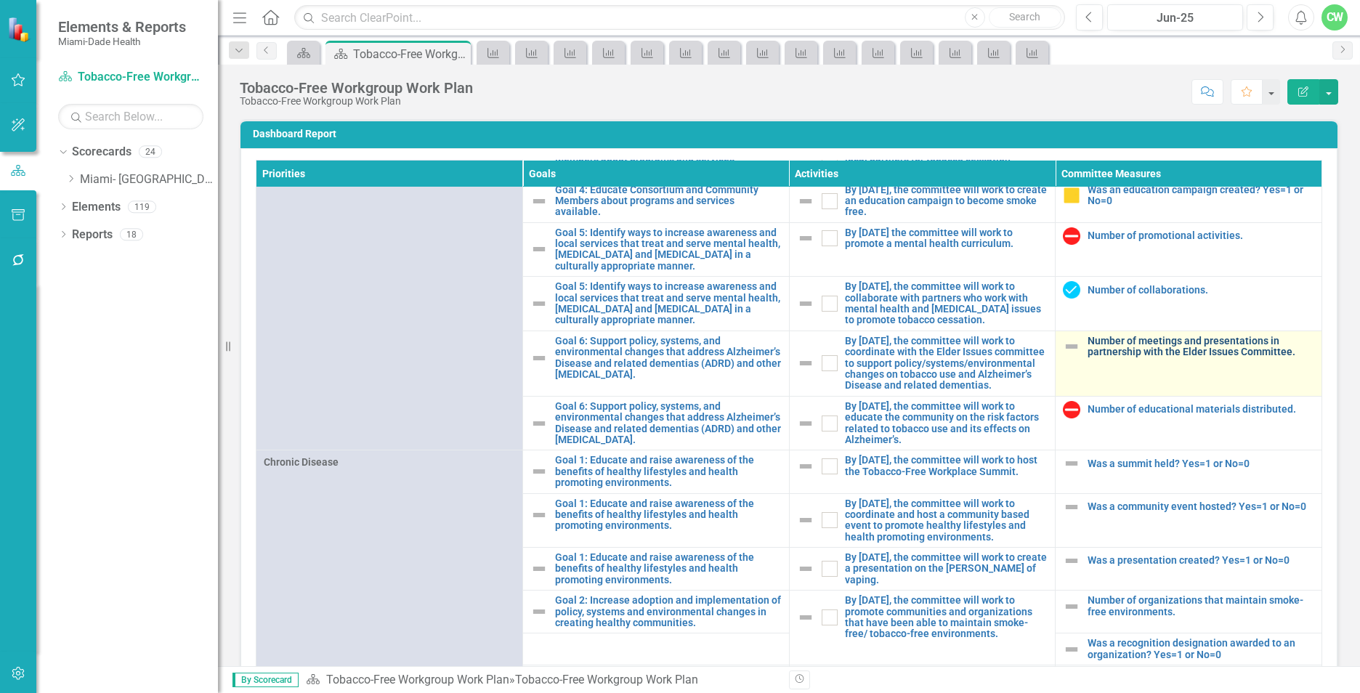
click at [1202, 352] on link "Number of meetings and presentations in partnership with the Elder Issues Commi…" at bounding box center [1200, 347] width 227 height 23
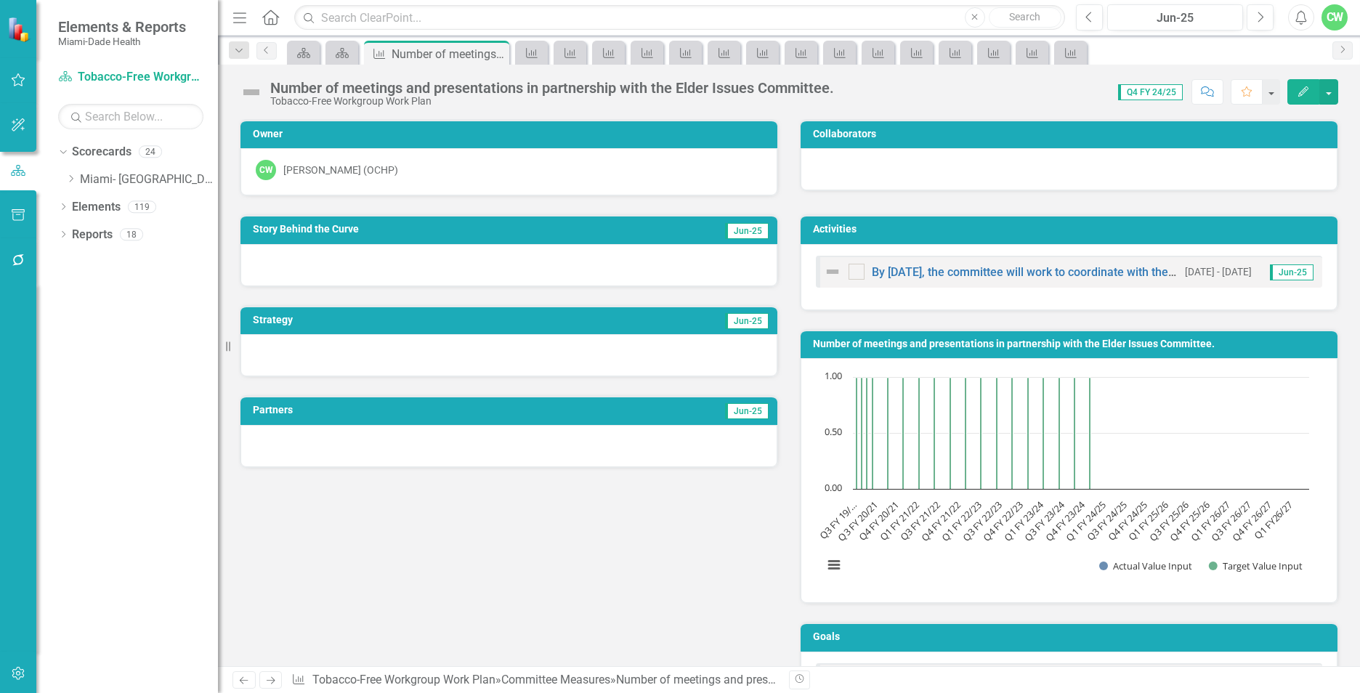
click at [1296, 93] on button "Edit" at bounding box center [1303, 91] width 32 height 25
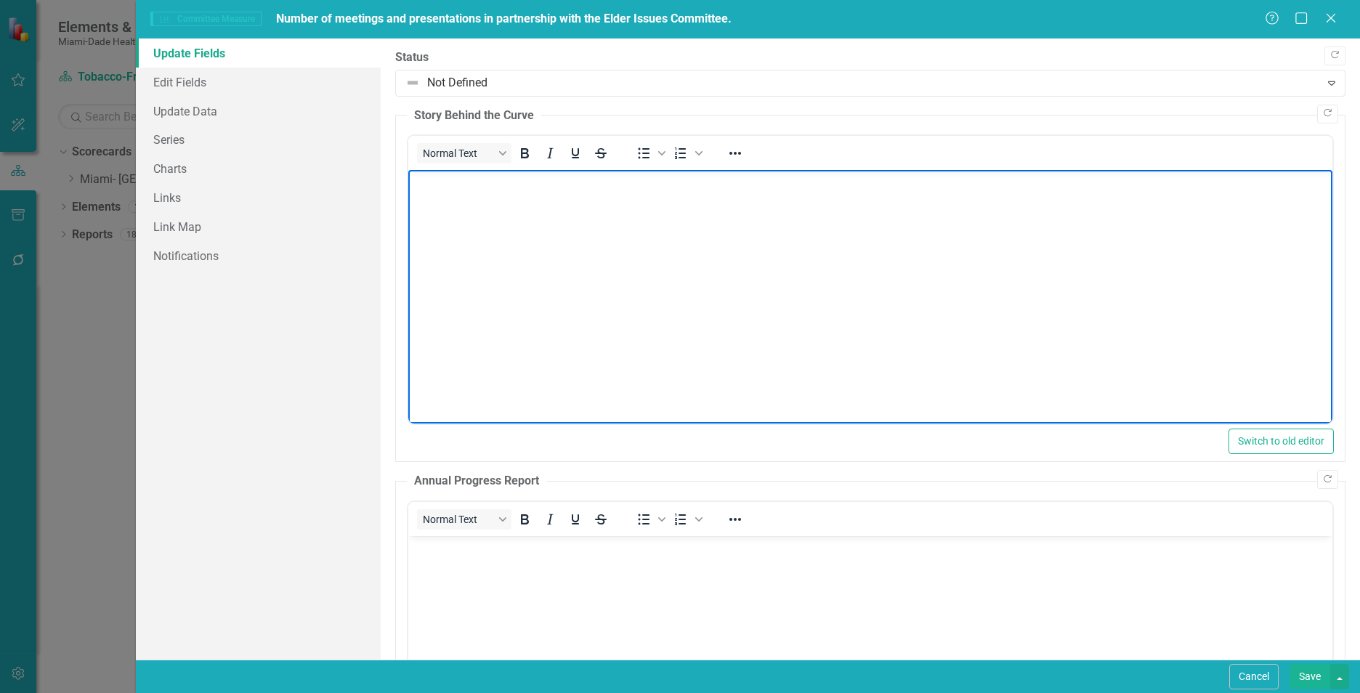
click at [540, 208] on body "Rich Text Area. Press ALT-0 for help." at bounding box center [870, 279] width 924 height 218
paste body "Rich Text Area. Press ALT-0 for help."
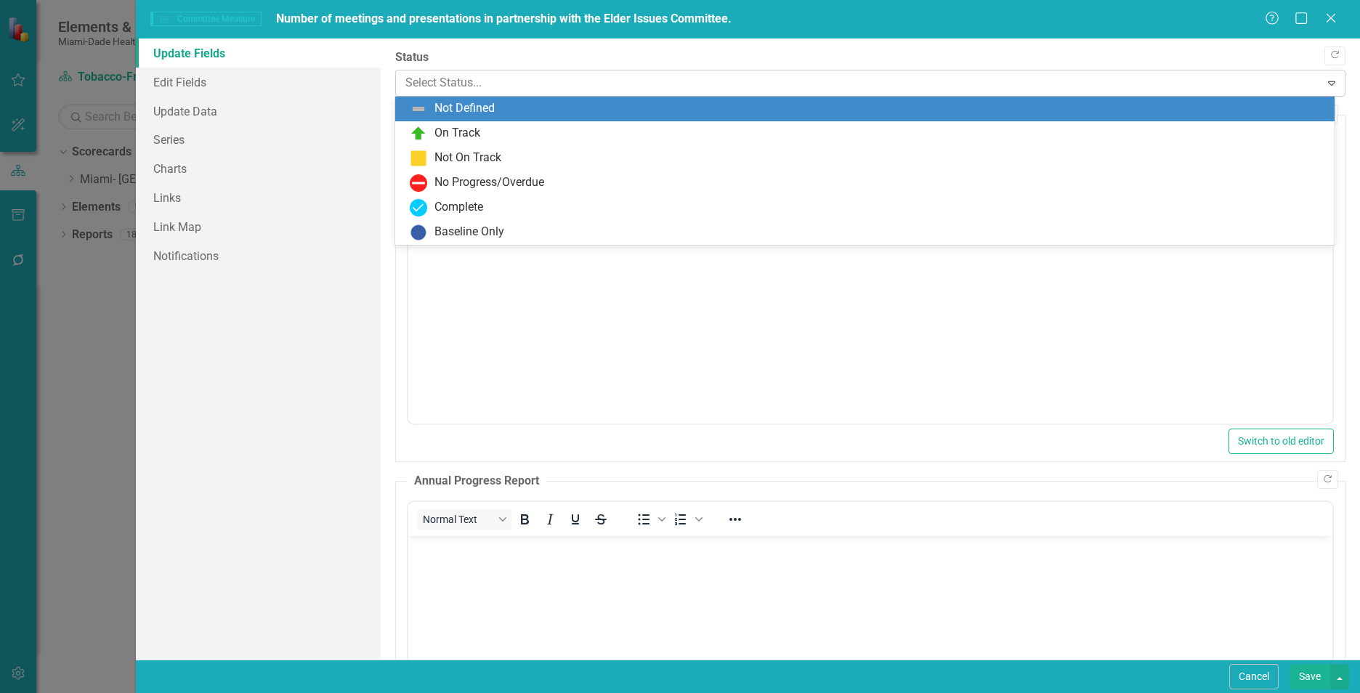
click at [474, 85] on div at bounding box center [857, 83] width 905 height 20
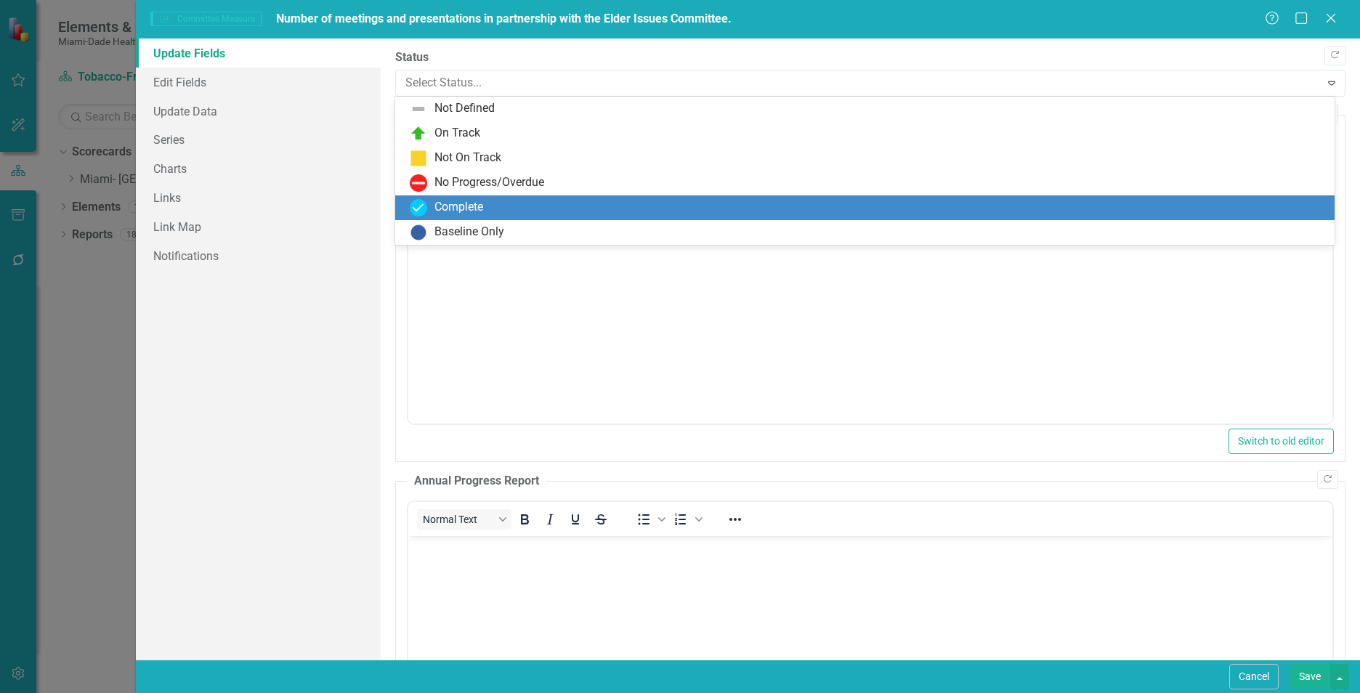
click at [463, 204] on div "Complete" at bounding box center [458, 207] width 49 height 17
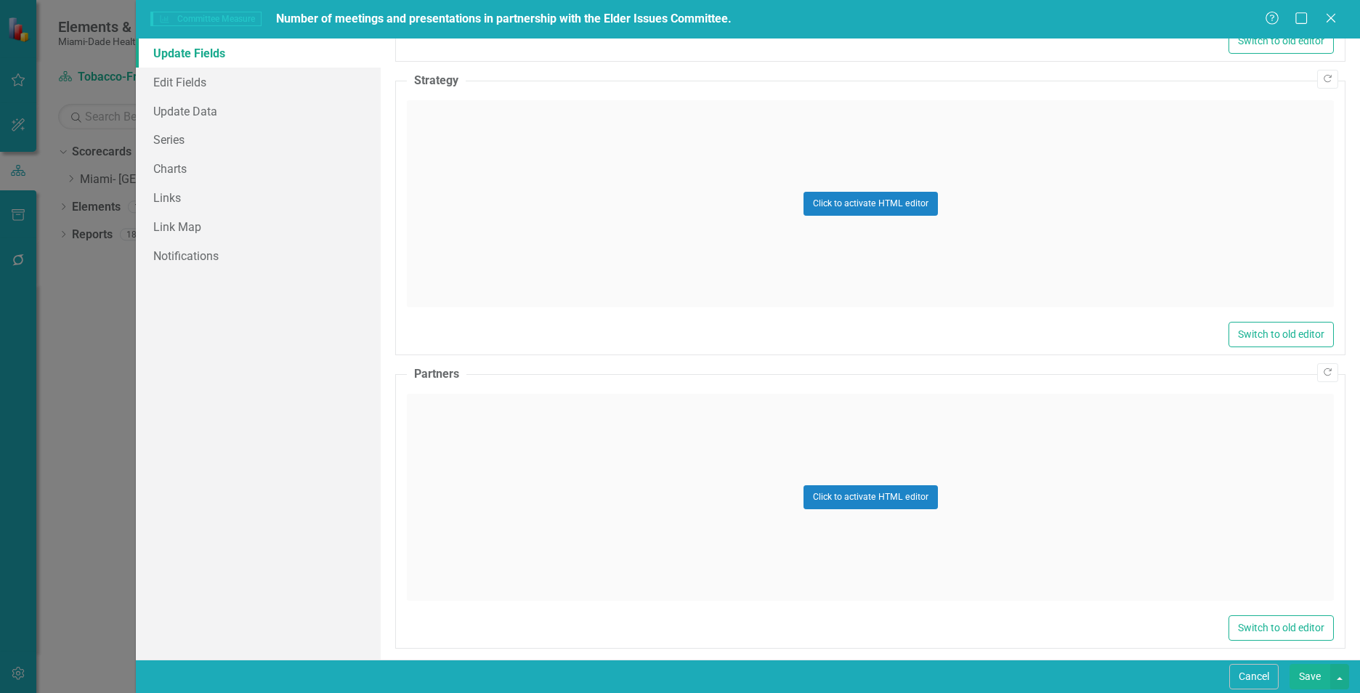
scroll to position [767, 0]
click at [504, 166] on div "Click to activate HTML editor" at bounding box center [870, 203] width 927 height 207
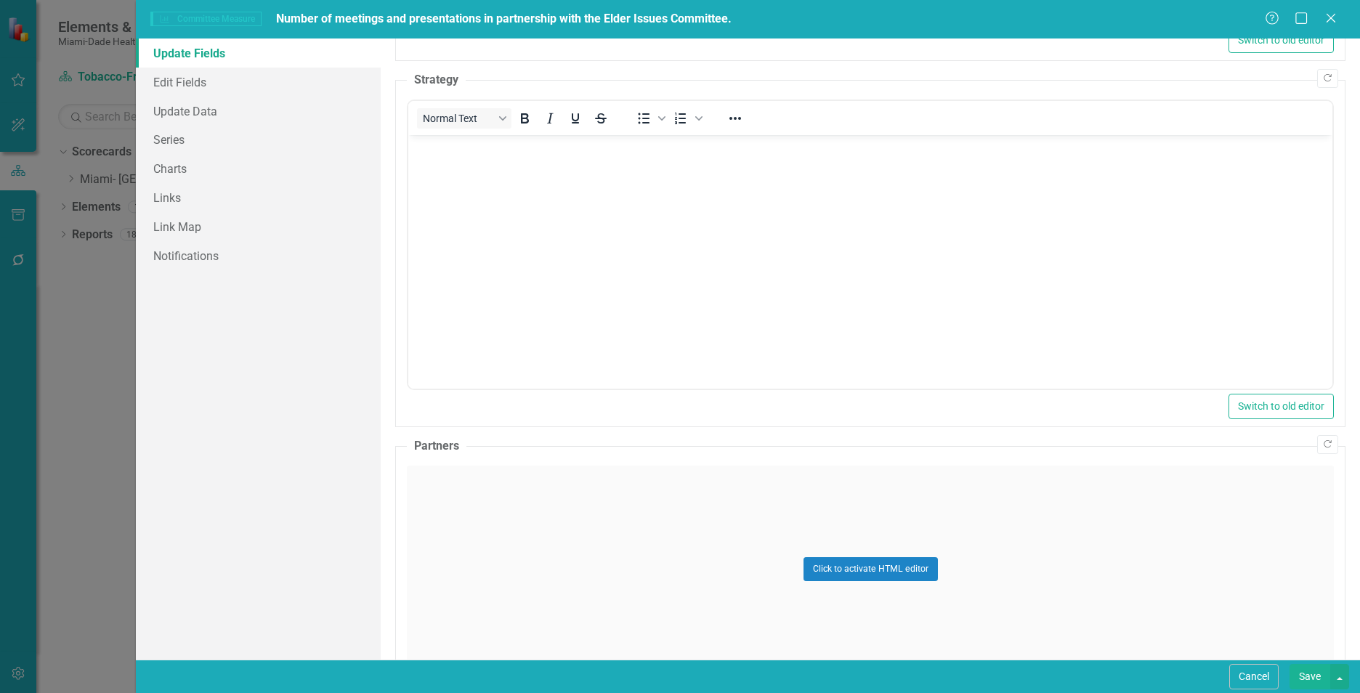
scroll to position [0, 0]
click at [514, 193] on body "Rich Text Area. Press ALT-0 for help." at bounding box center [870, 244] width 924 height 218
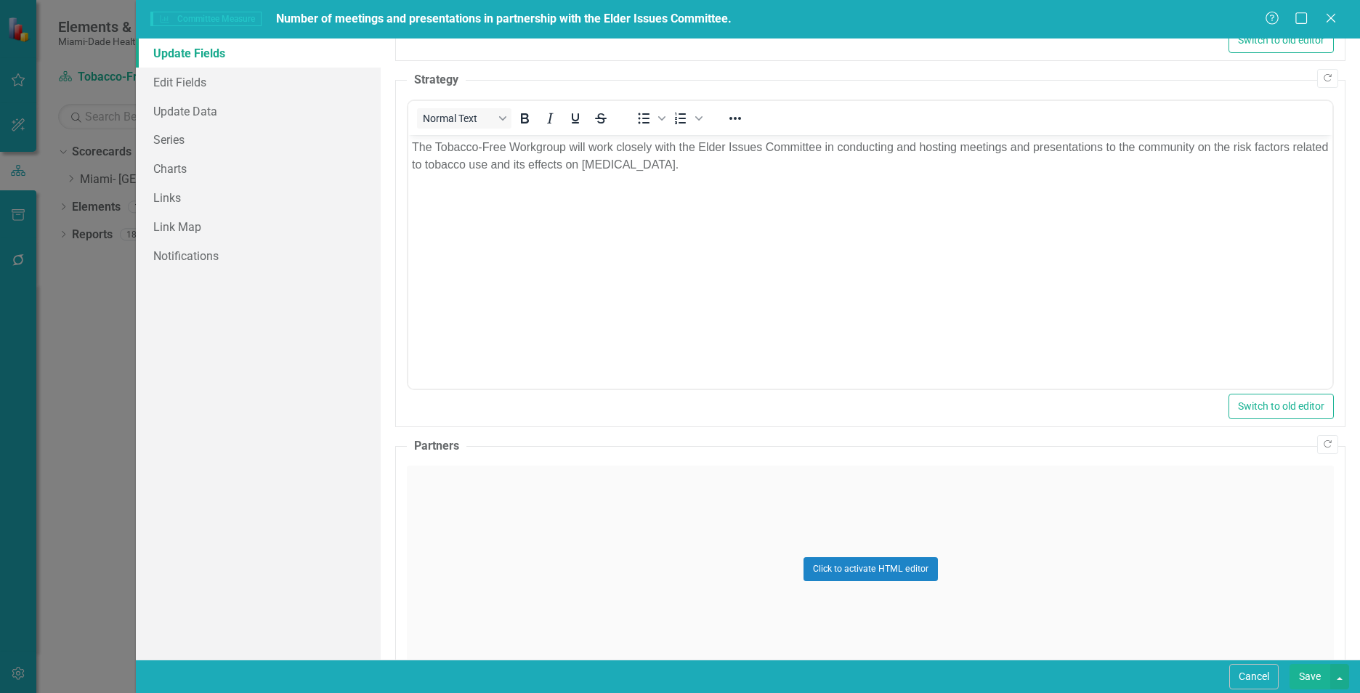
click at [568, 579] on div "Click to activate HTML editor" at bounding box center [870, 569] width 927 height 207
click at [571, 583] on body "Rich Text Area. Press ALT-0 for help." at bounding box center [870, 610] width 924 height 218
click at [190, 114] on link "Update Data" at bounding box center [258, 111] width 245 height 29
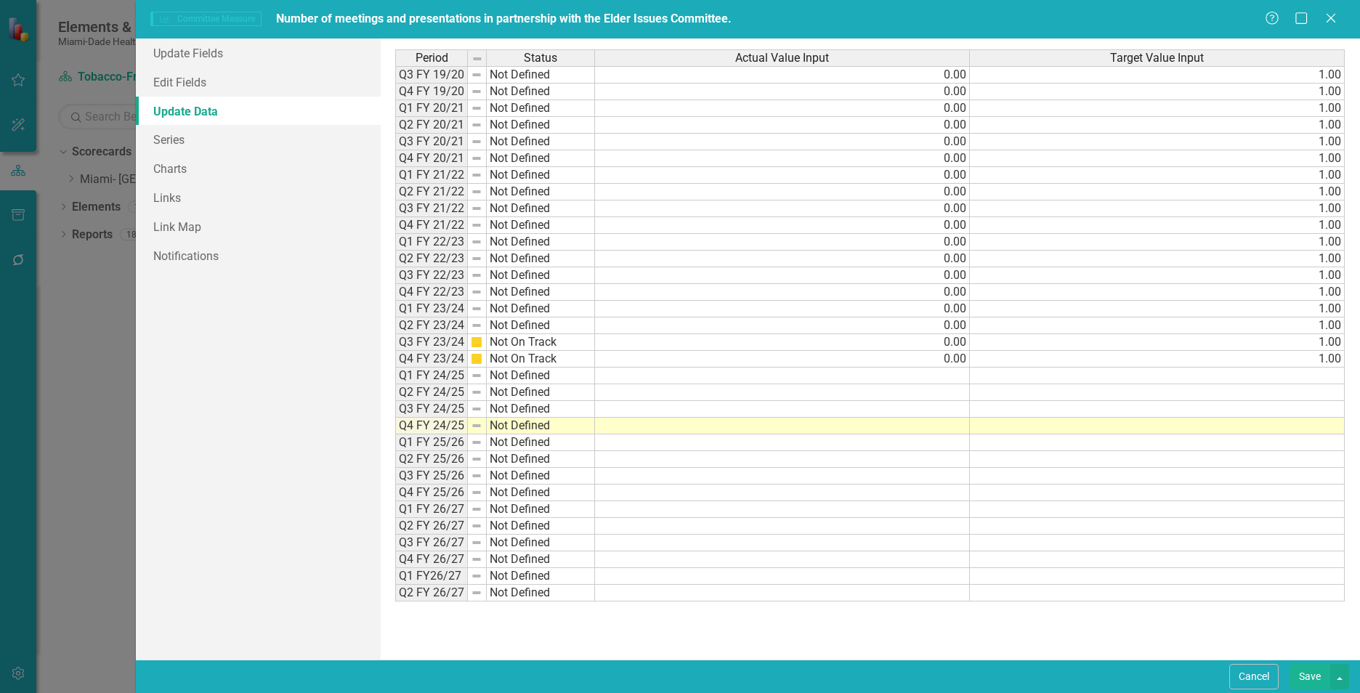
click at [961, 428] on td at bounding box center [782, 426] width 375 height 17
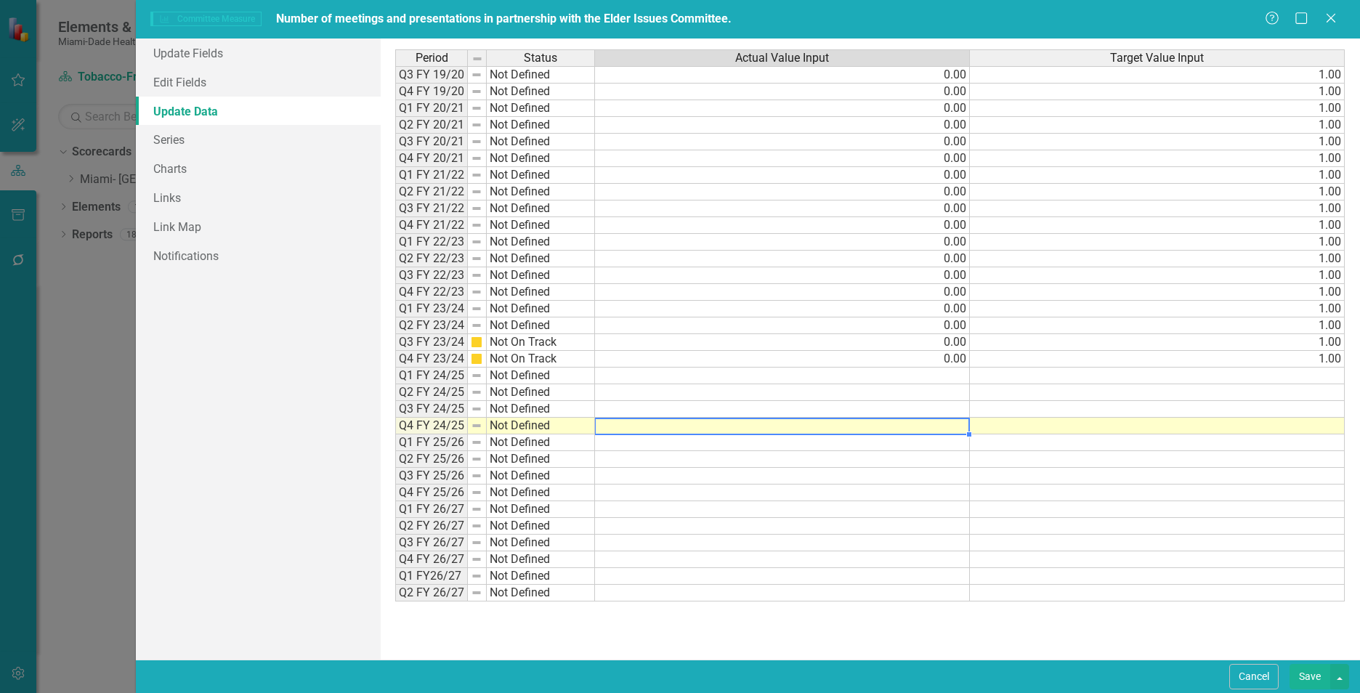
type textarea "1"
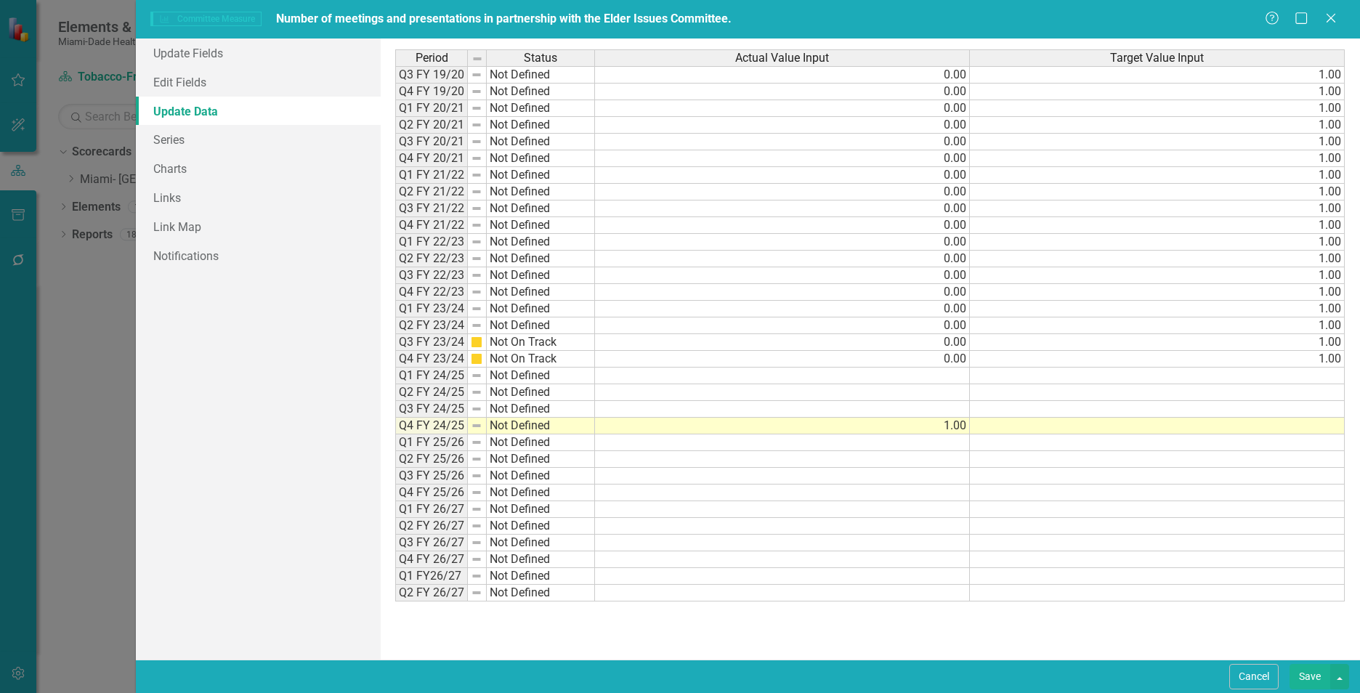
click at [1016, 424] on td at bounding box center [1157, 426] width 375 height 17
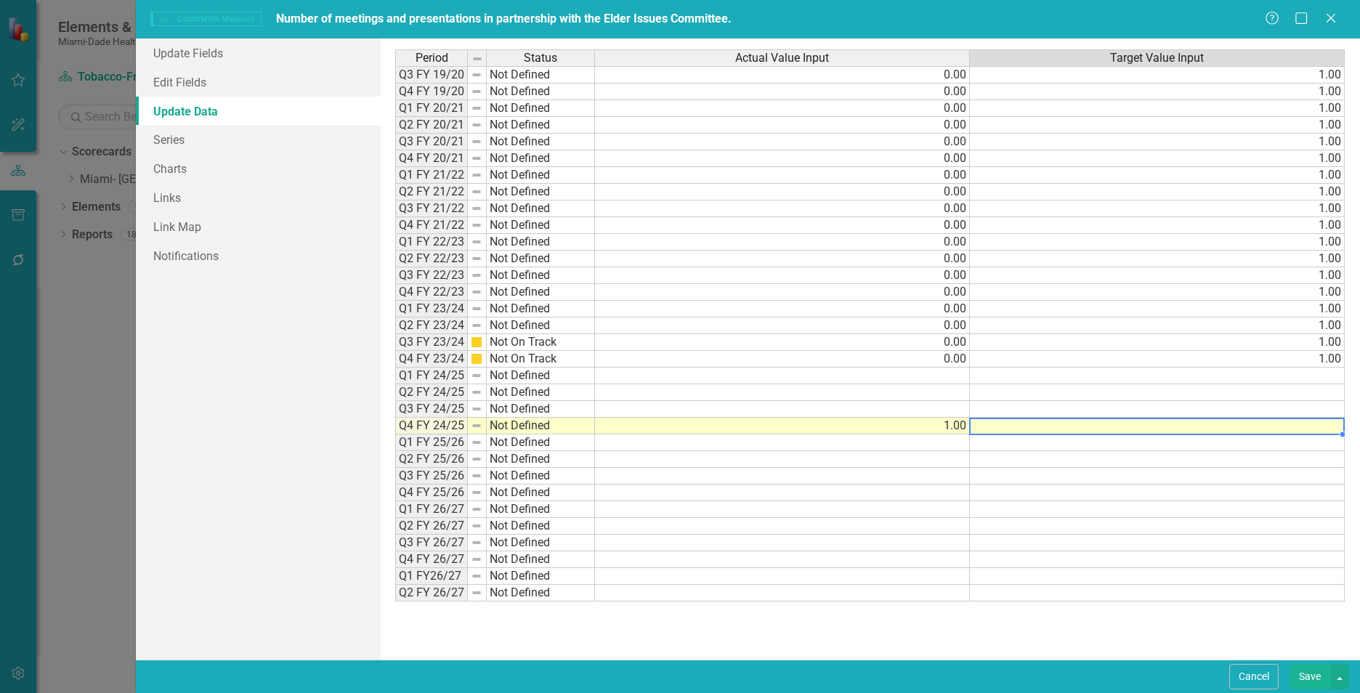
click at [1021, 420] on td at bounding box center [1157, 426] width 375 height 17
type textarea "1"
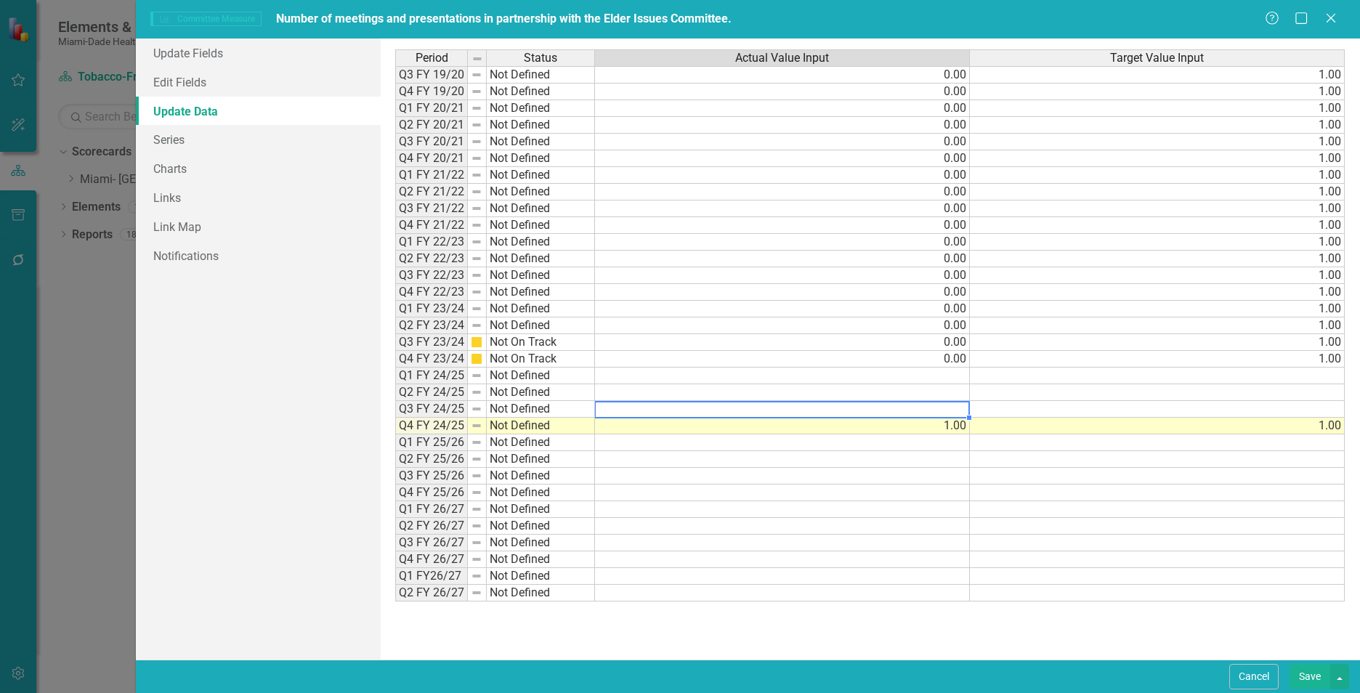
click at [957, 407] on td at bounding box center [782, 409] width 375 height 17
type textarea "1"
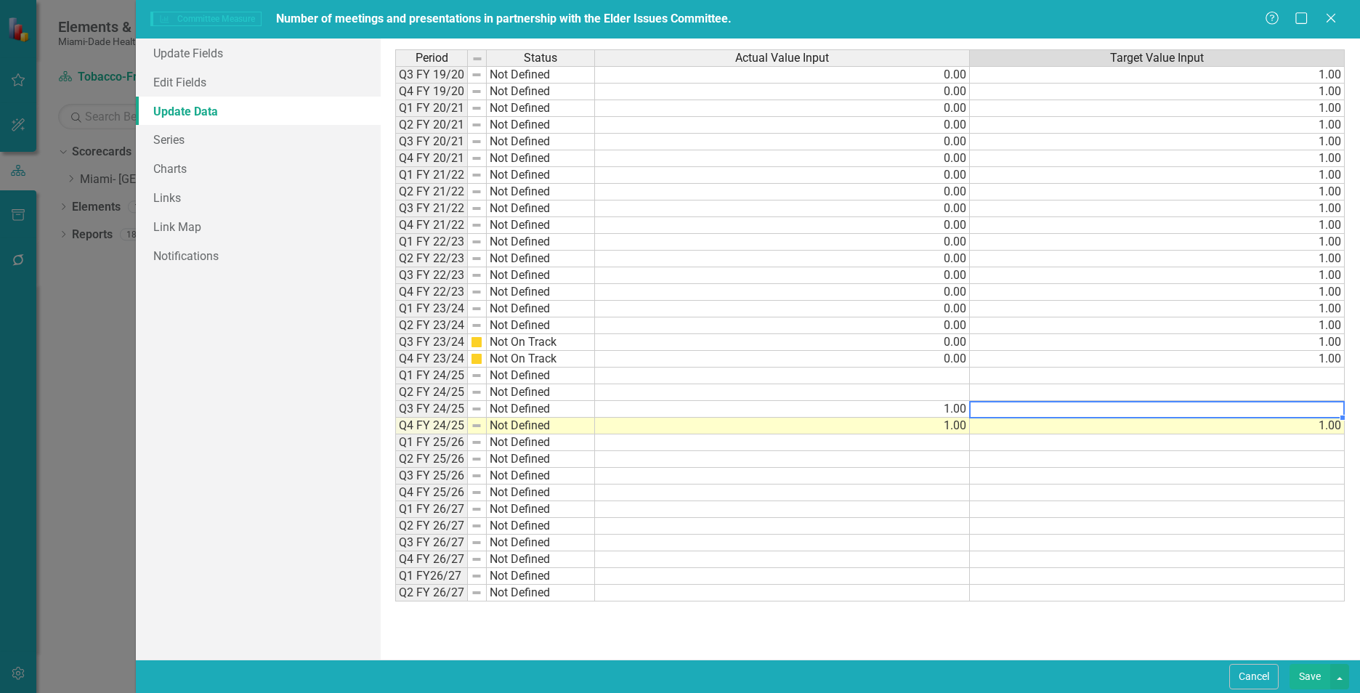
click at [1032, 410] on td at bounding box center [1157, 409] width 375 height 17
type textarea "1"
click at [953, 389] on td at bounding box center [782, 392] width 375 height 17
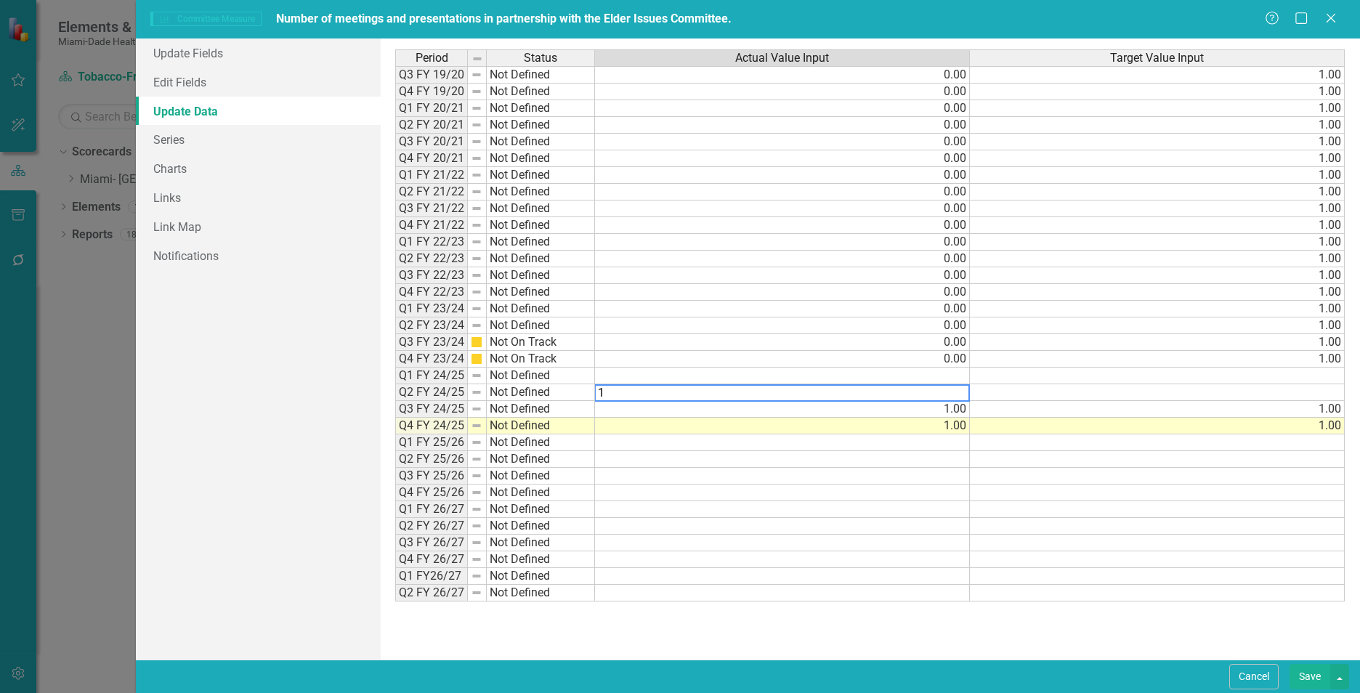
type textarea "1"
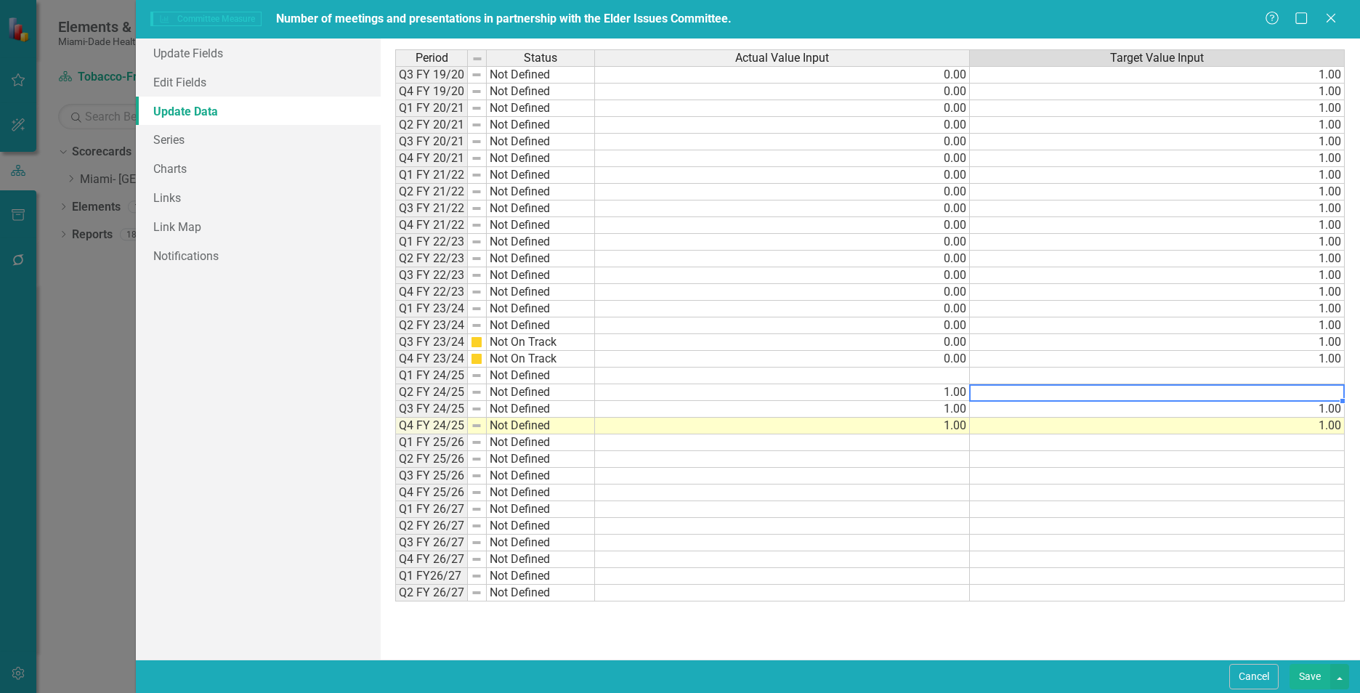
click at [1133, 393] on td at bounding box center [1157, 392] width 375 height 17
type textarea "1"
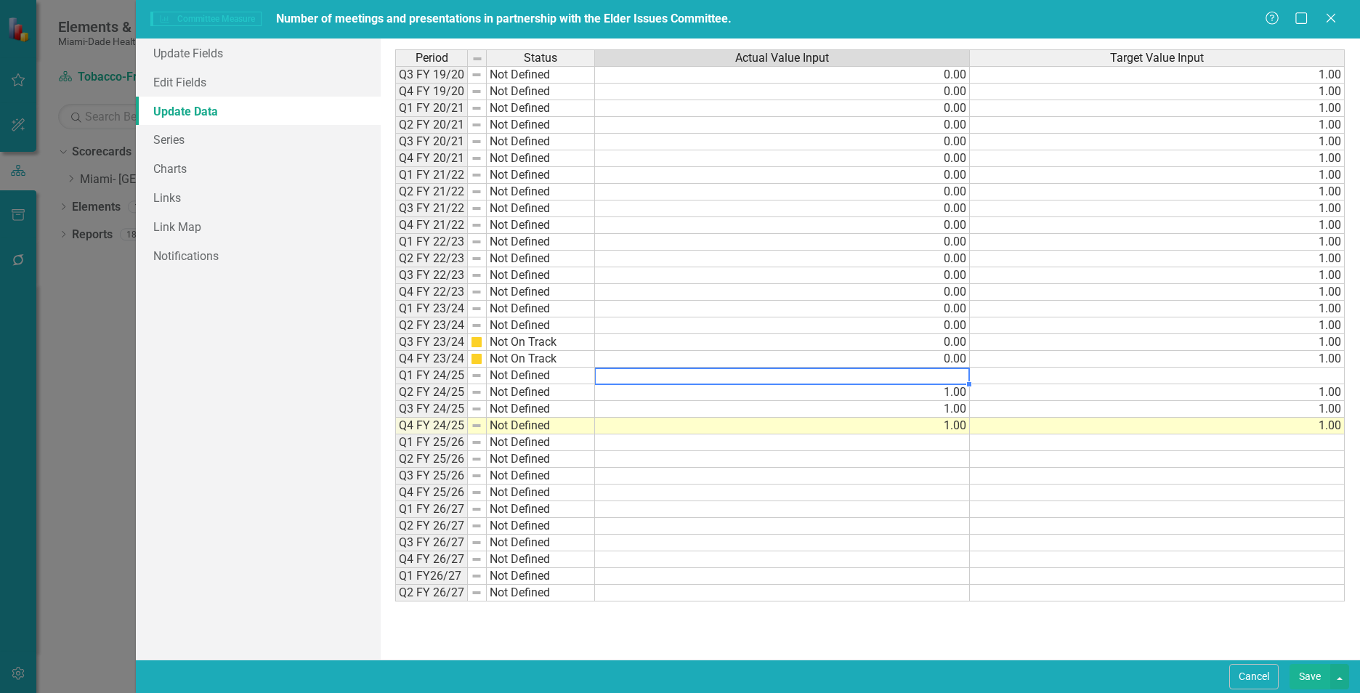
click at [945, 376] on td at bounding box center [782, 376] width 375 height 17
type textarea "0"
click at [1052, 370] on td at bounding box center [1157, 376] width 375 height 17
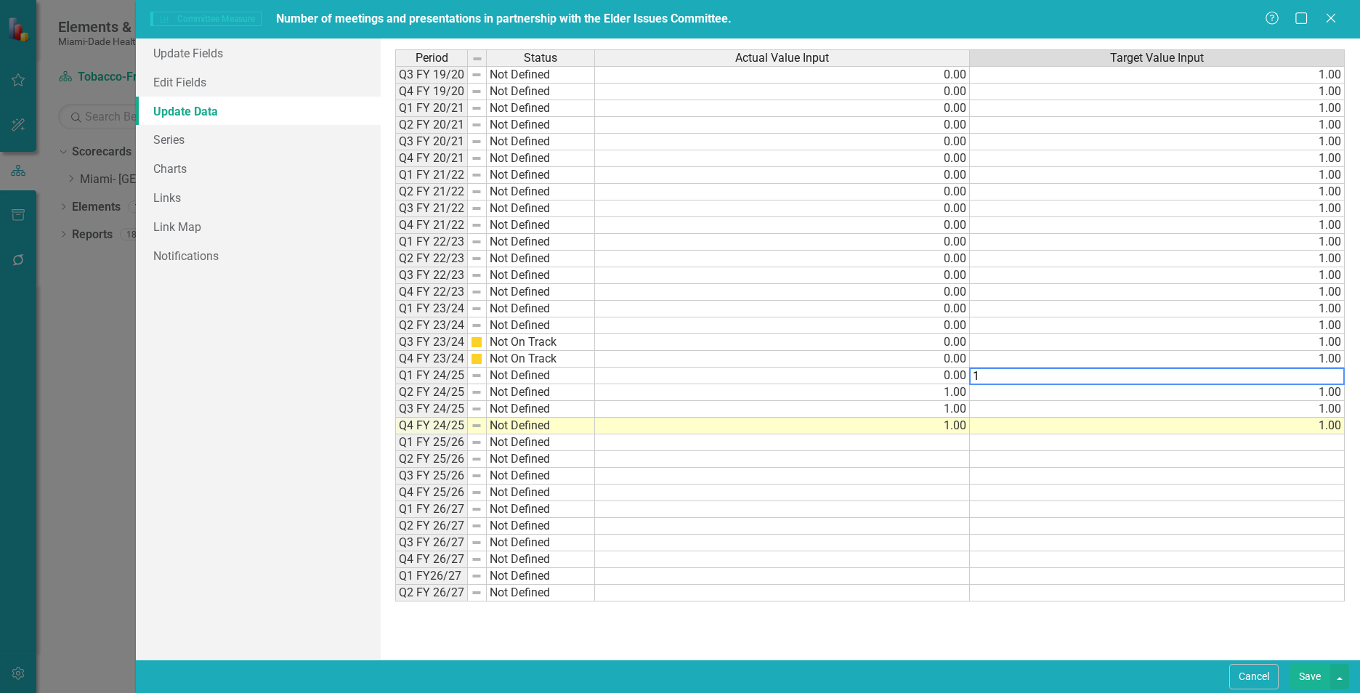
type textarea "1"
click at [1061, 527] on td at bounding box center [1157, 526] width 375 height 17
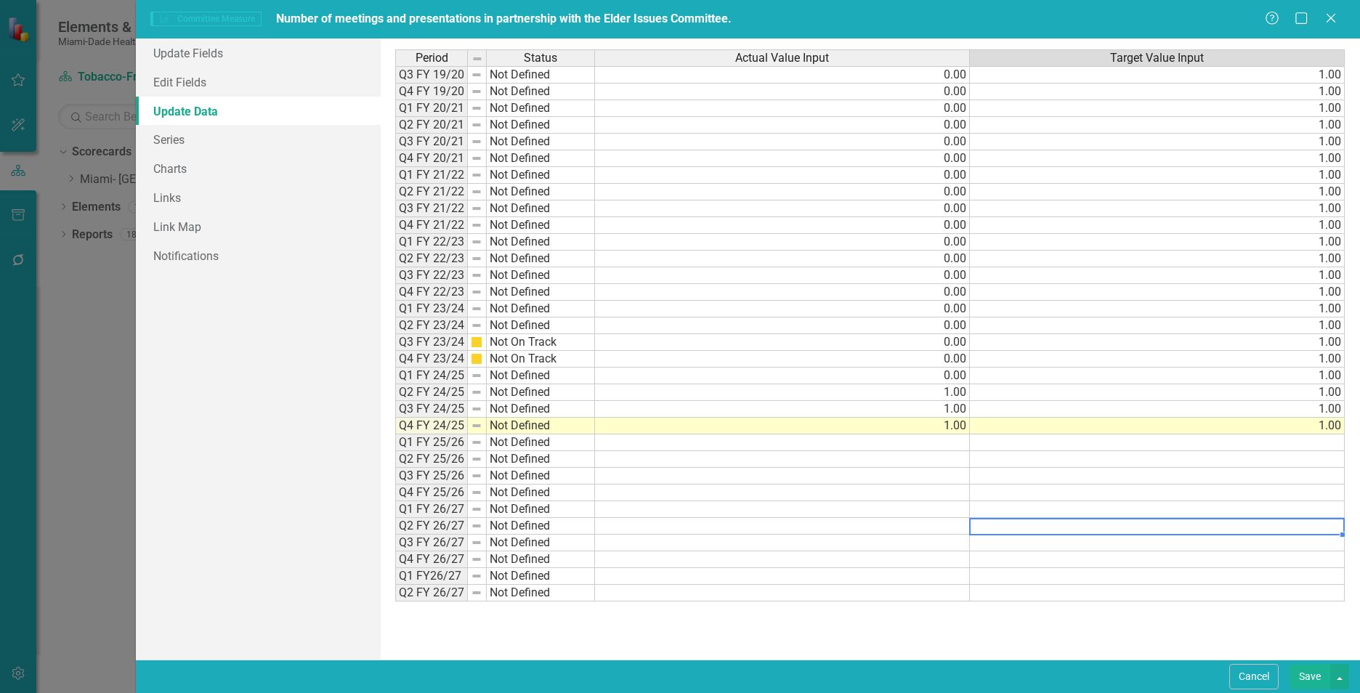
click at [1305, 673] on button "Save" at bounding box center [1309, 676] width 41 height 25
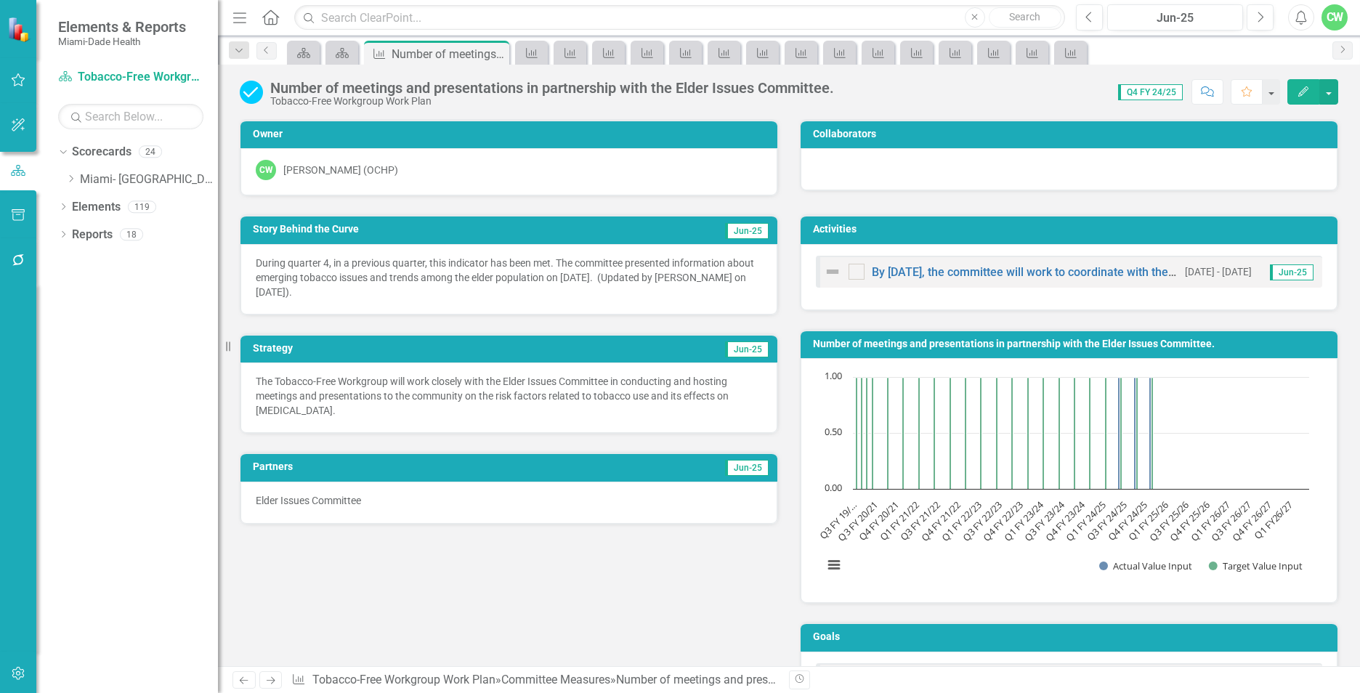
click at [430, 263] on p "During quarter 4, in a previous quarter, this indicator has been met. The commi…" at bounding box center [509, 278] width 506 height 44
click at [1303, 94] on icon "button" at bounding box center [1303, 91] width 10 height 10
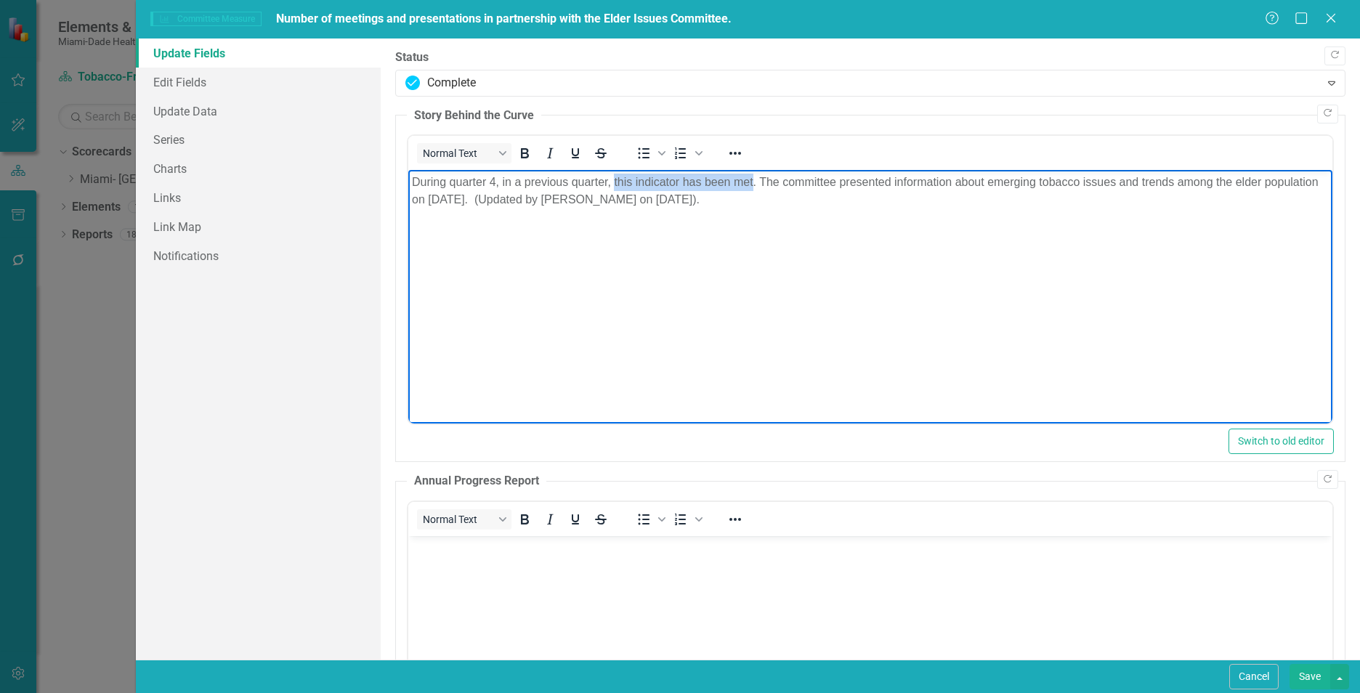
drag, startPoint x: 613, startPoint y: 182, endPoint x: 753, endPoint y: 173, distance: 139.7
click at [753, 174] on p "During quarter 4, in a previous quarter, this indicator has been met. The commi…" at bounding box center [870, 191] width 917 height 35
copy p "this indicator has been met"
click at [278, 549] on div "Update Fields Edit Fields Update Data Series Charts Links Link Map Notifications" at bounding box center [258, 349] width 245 height 621
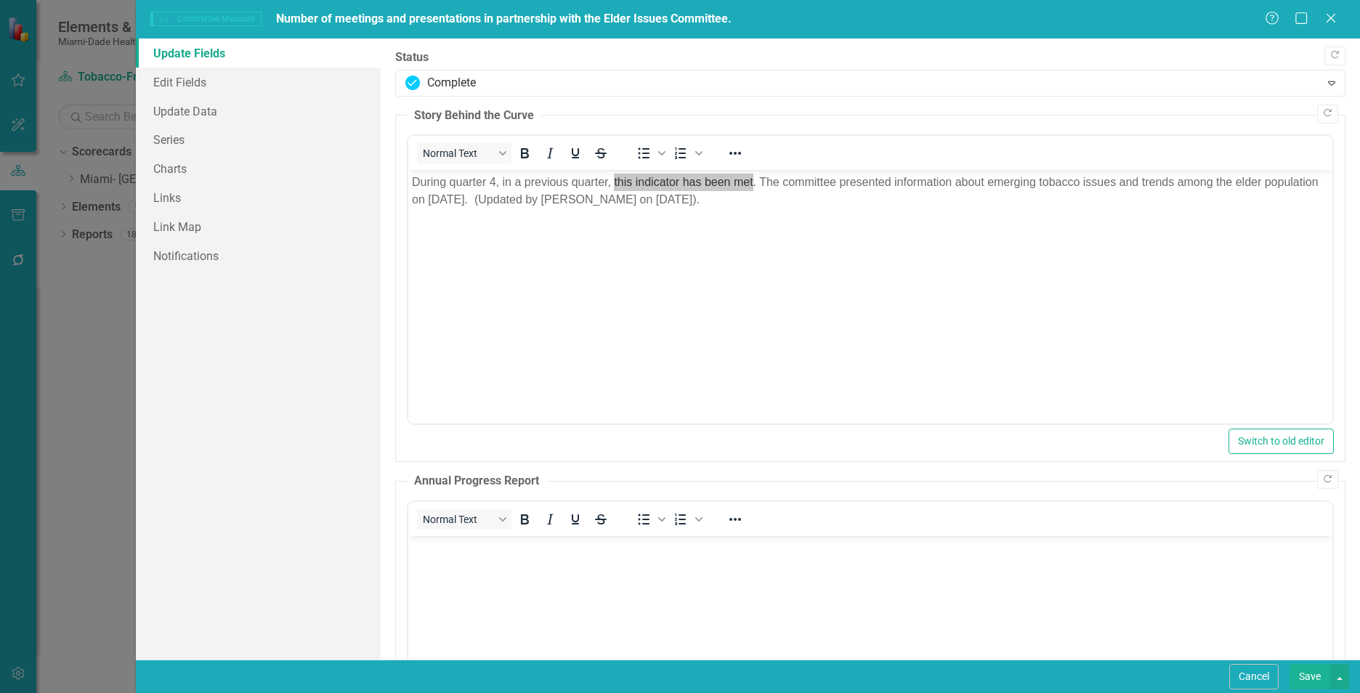
drag, startPoint x: 1331, startPoint y: 12, endPoint x: 1297, endPoint y: 36, distance: 41.7
click at [1331, 13] on icon "Close" at bounding box center [1331, 18] width 15 height 12
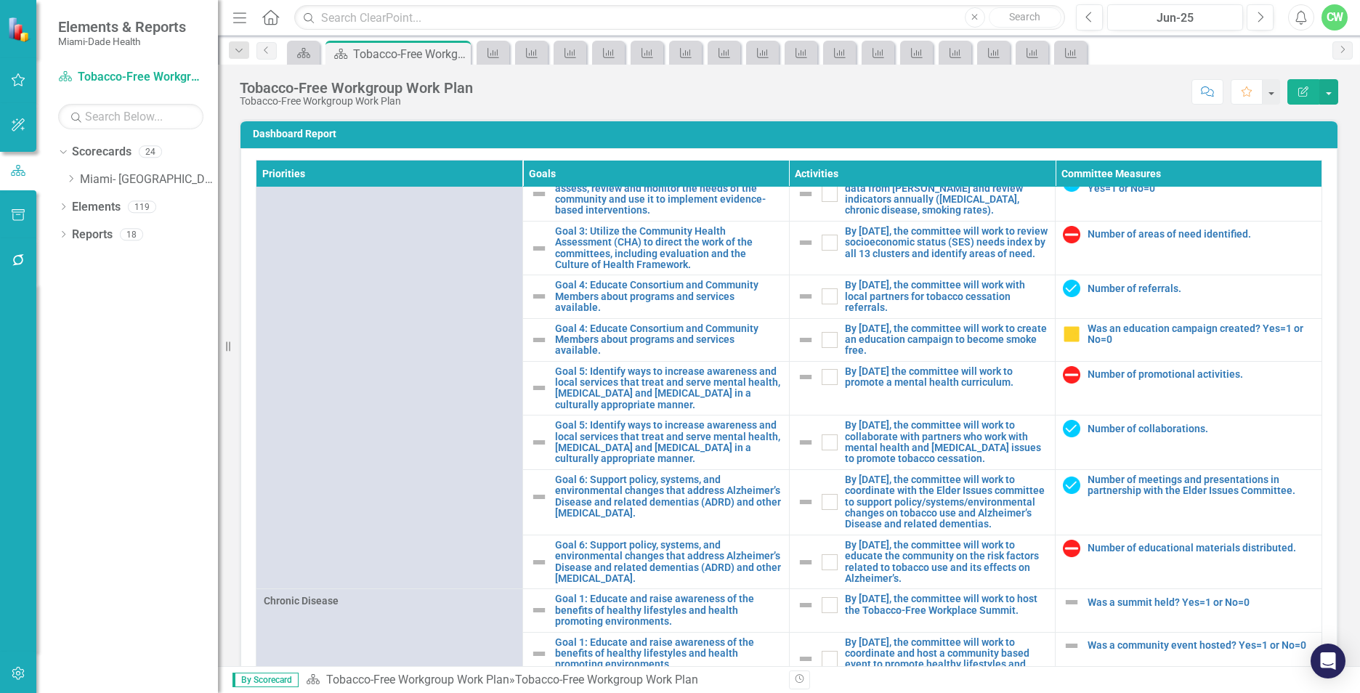
scroll to position [544, 0]
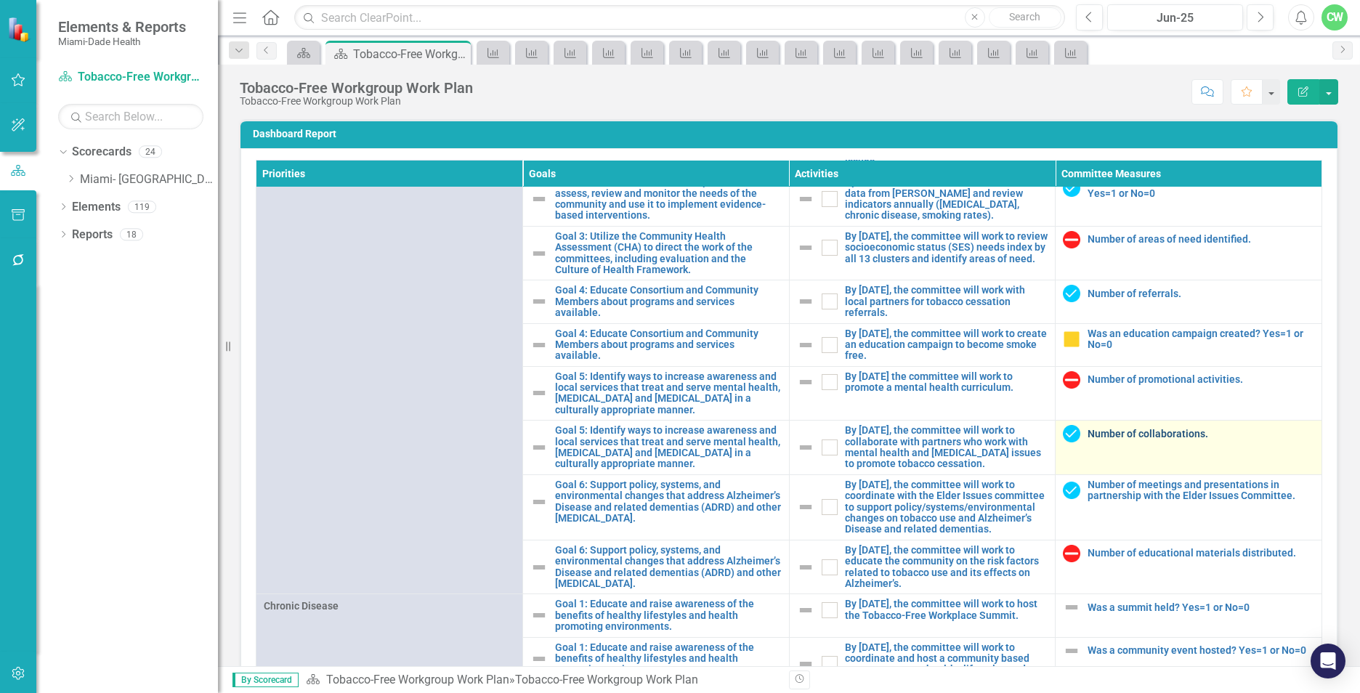
click at [1104, 439] on link "Number of collaborations." at bounding box center [1200, 434] width 227 height 11
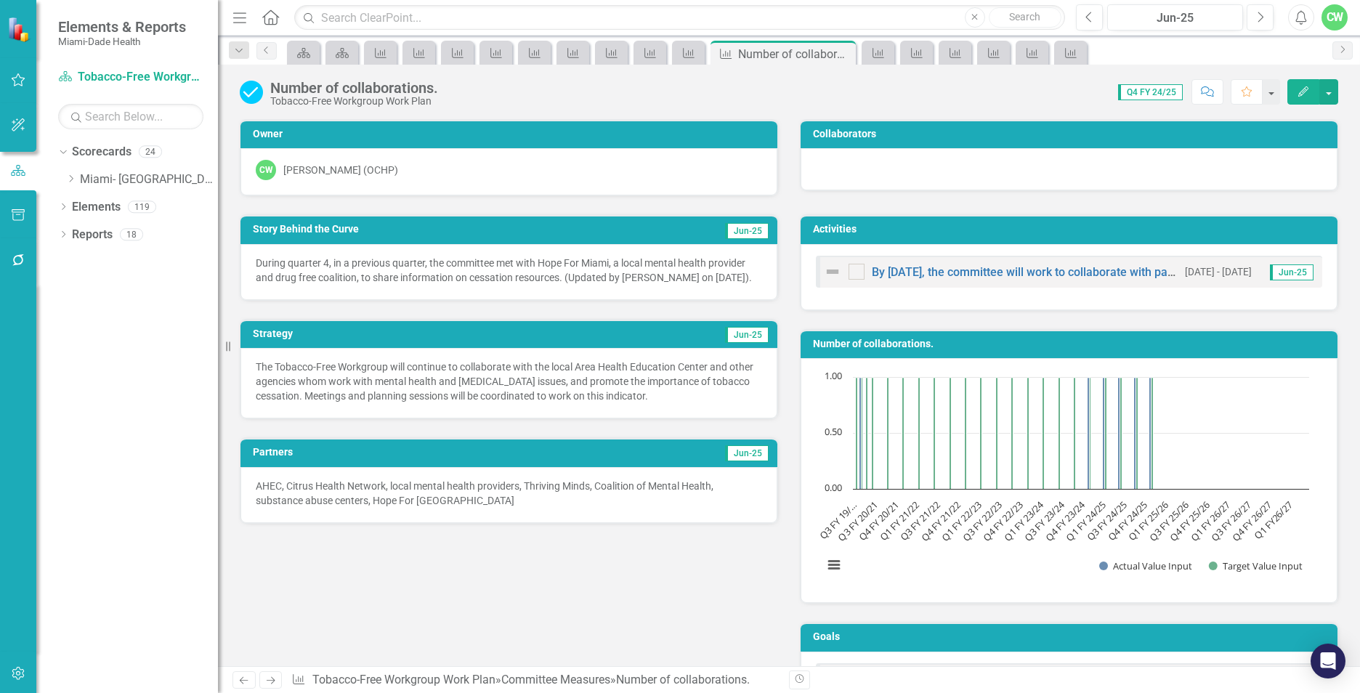
click at [1308, 93] on icon "Edit" at bounding box center [1303, 91] width 13 height 10
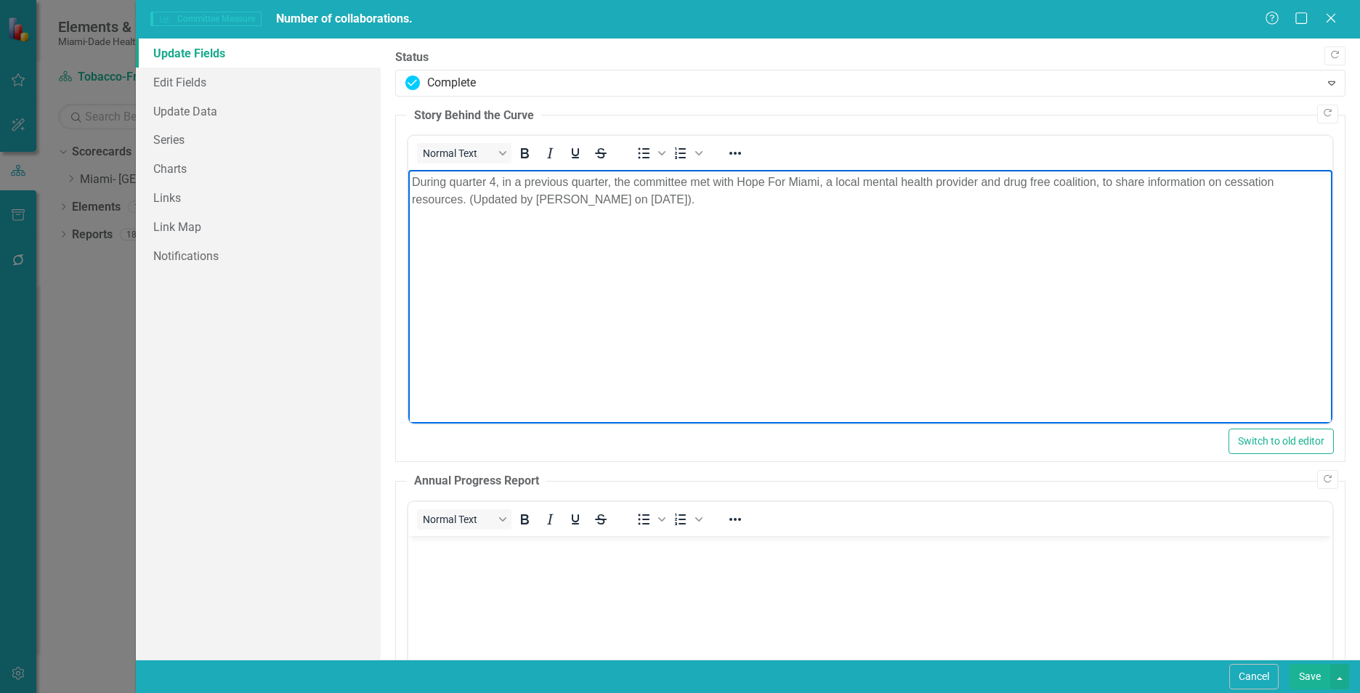
click at [612, 184] on p "During quarter 4, in a previous quarter, the committee met with Hope For Miami,…" at bounding box center [870, 191] width 917 height 35
click at [589, 200] on p "During quarter 4, in a previous quarter, this indicator has been met. The commi…" at bounding box center [870, 191] width 917 height 35
click at [692, 331] on body "During quarter 4, in a previous quarter, this indicator has been met. The commi…" at bounding box center [870, 279] width 924 height 218
click at [1318, 678] on button "Save" at bounding box center [1309, 676] width 41 height 25
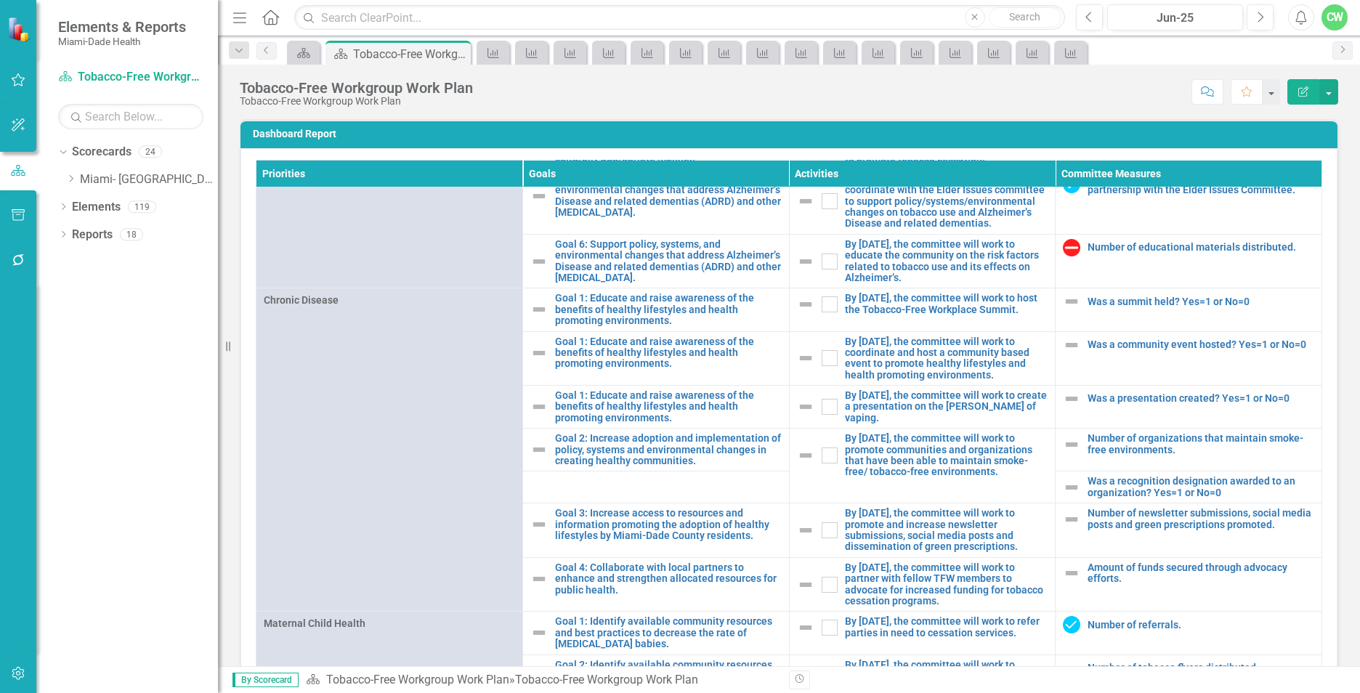
scroll to position [867, 0]
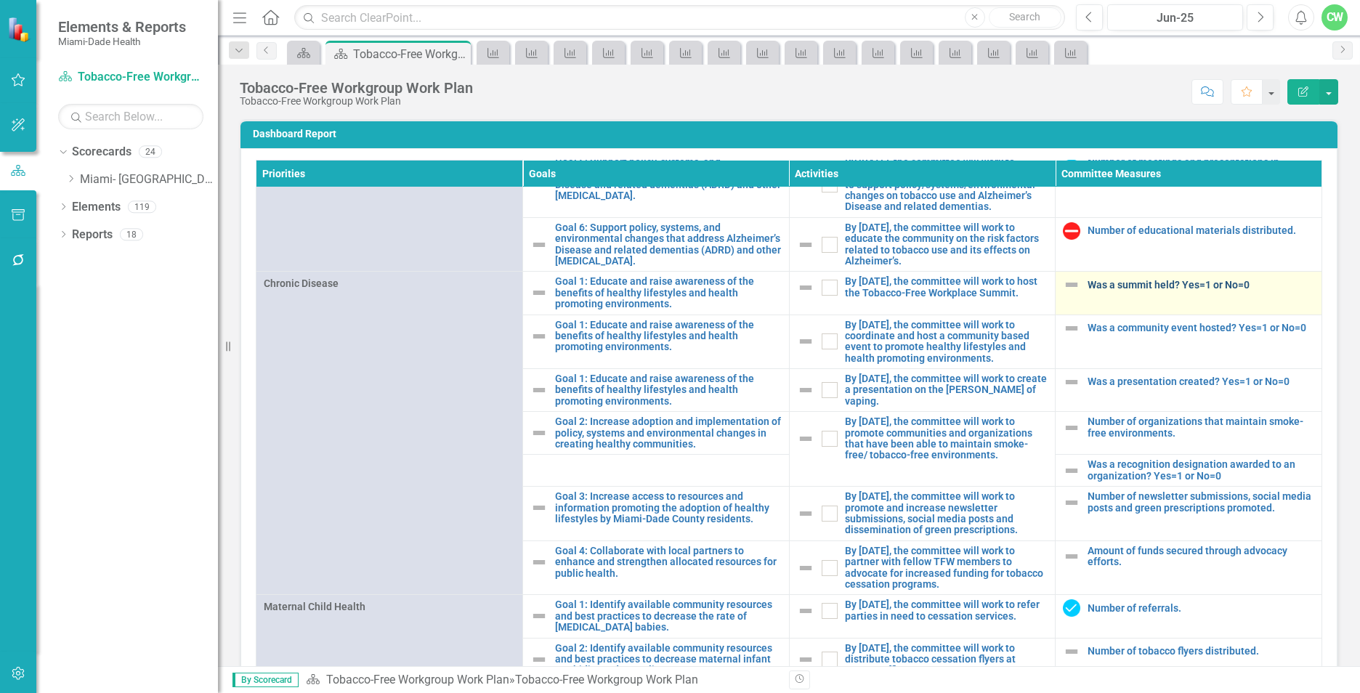
click at [1133, 291] on link "Was a summit held? Yes=1 or No=0" at bounding box center [1200, 285] width 227 height 11
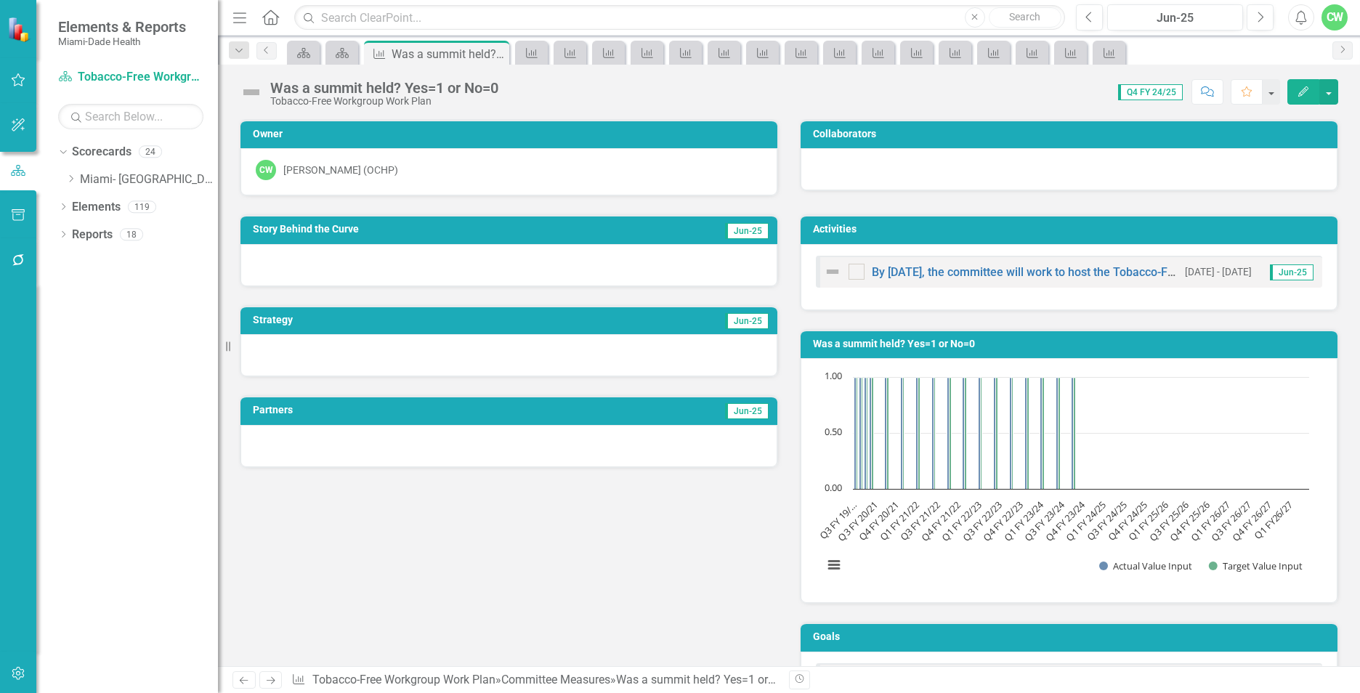
click at [1291, 94] on button "Edit" at bounding box center [1303, 91] width 32 height 25
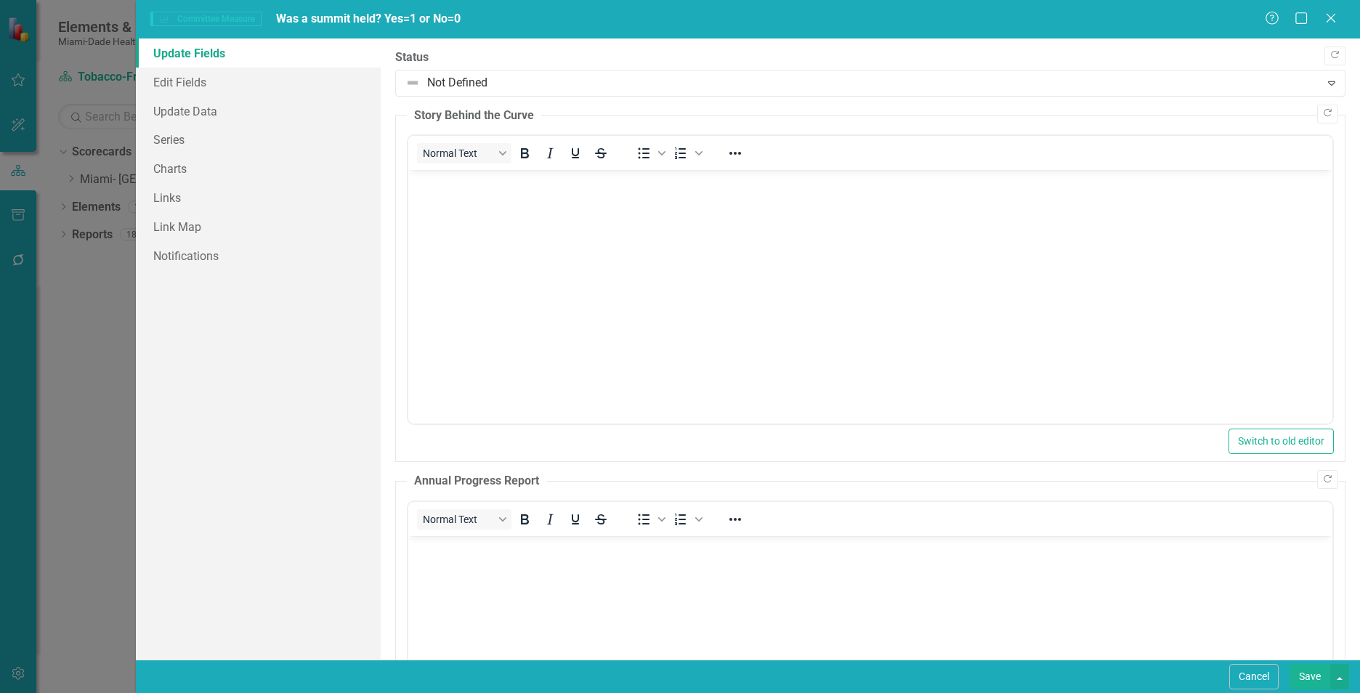
click at [479, 243] on body "Rich Text Area. Press ALT-0 for help." at bounding box center [870, 279] width 924 height 218
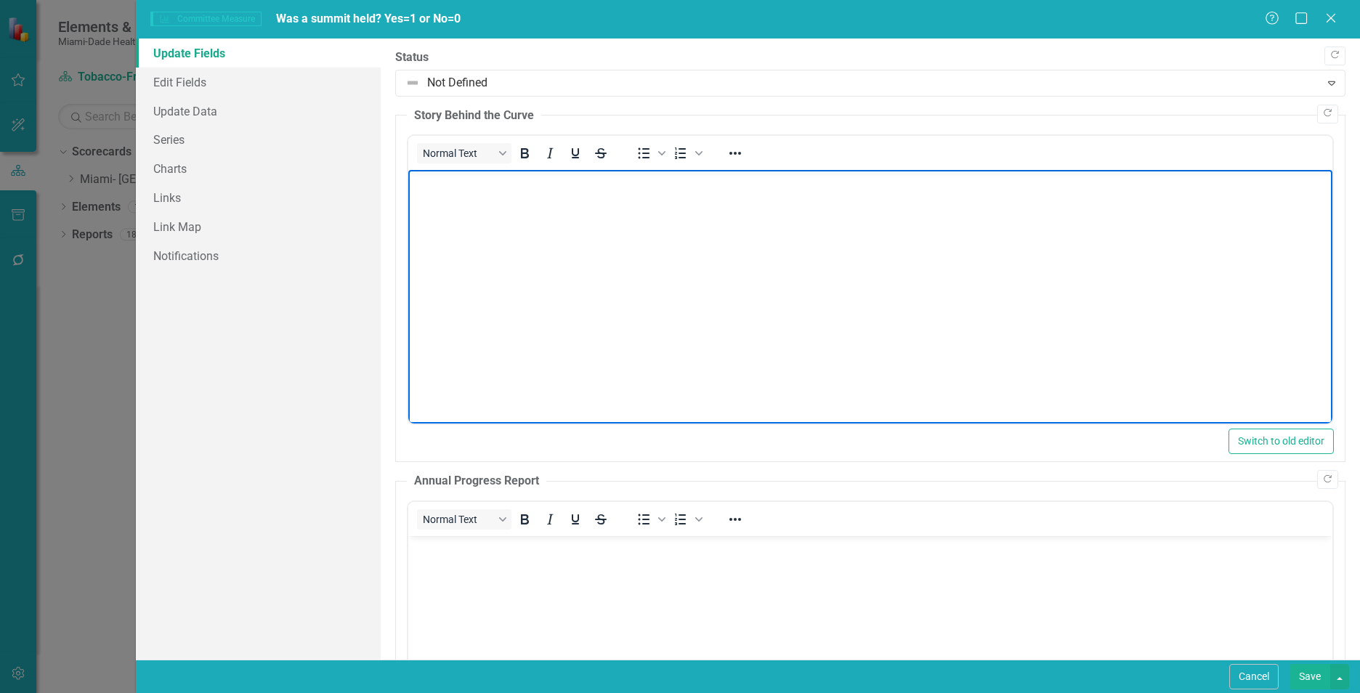
paste body "Rich Text Area. Press ALT-0 for help."
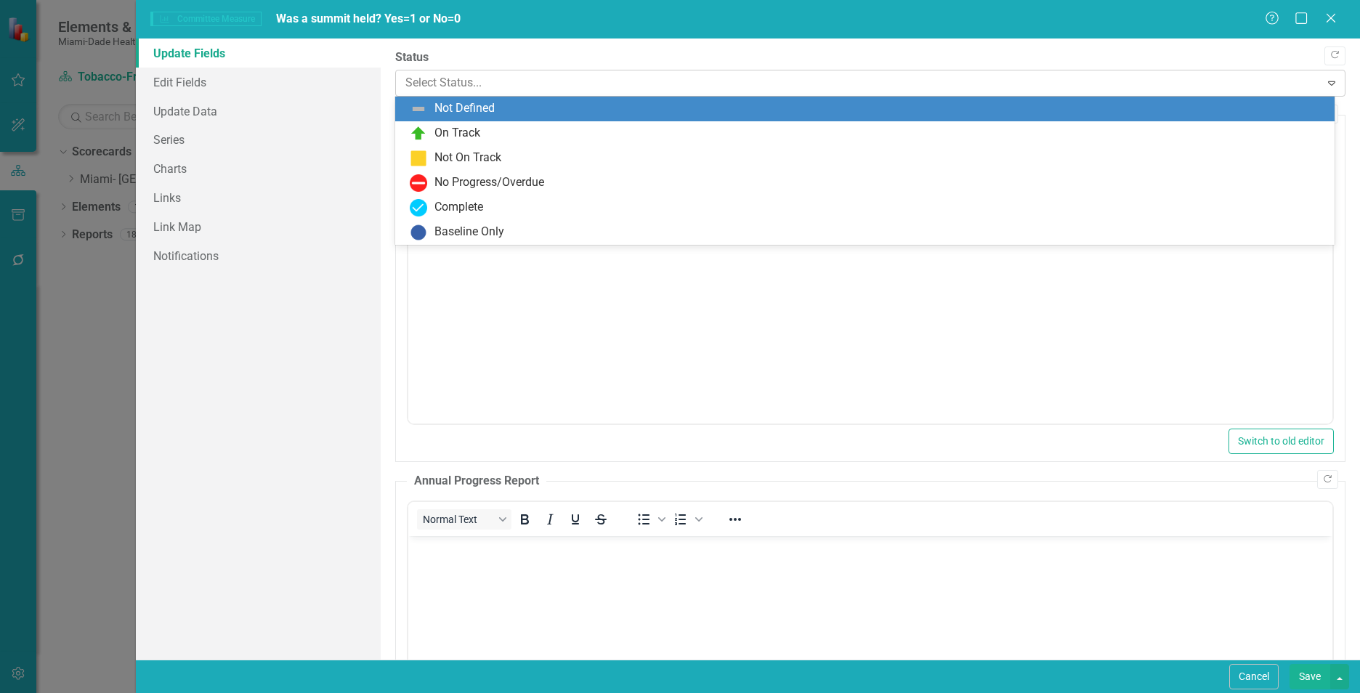
click at [487, 86] on div at bounding box center [857, 83] width 905 height 20
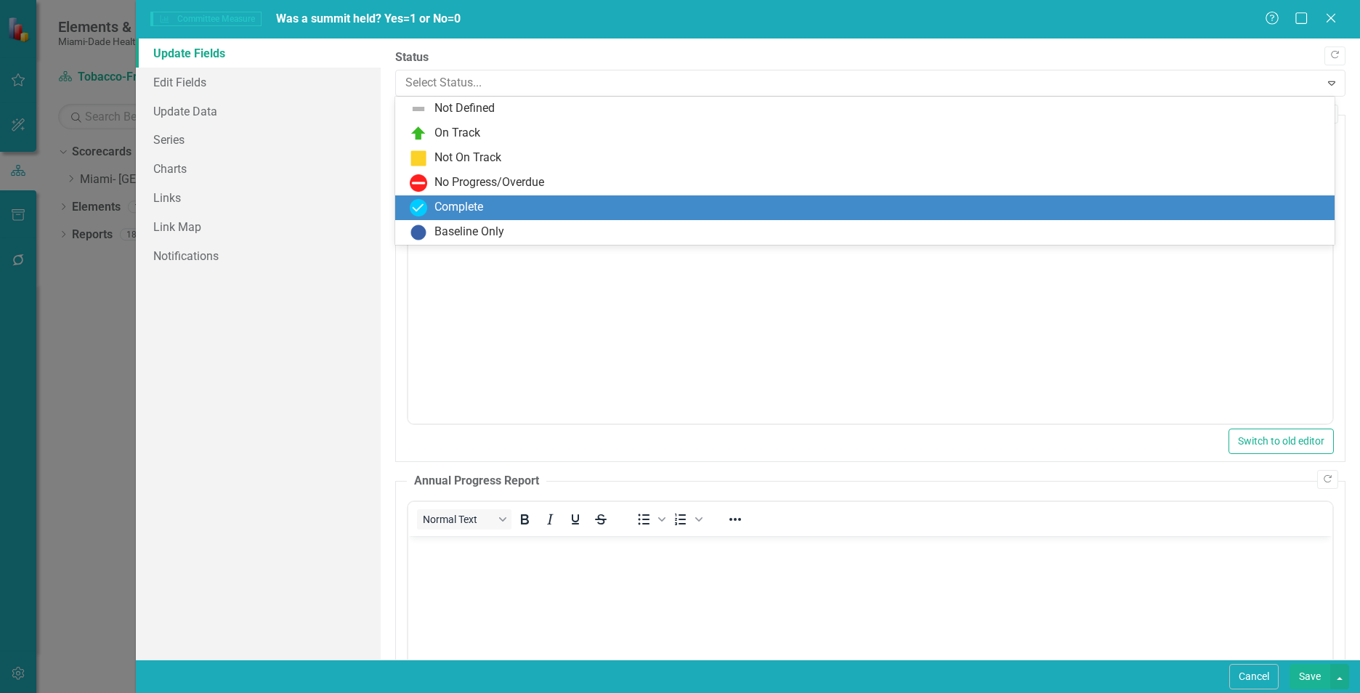
click at [483, 206] on div "Complete" at bounding box center [458, 207] width 49 height 17
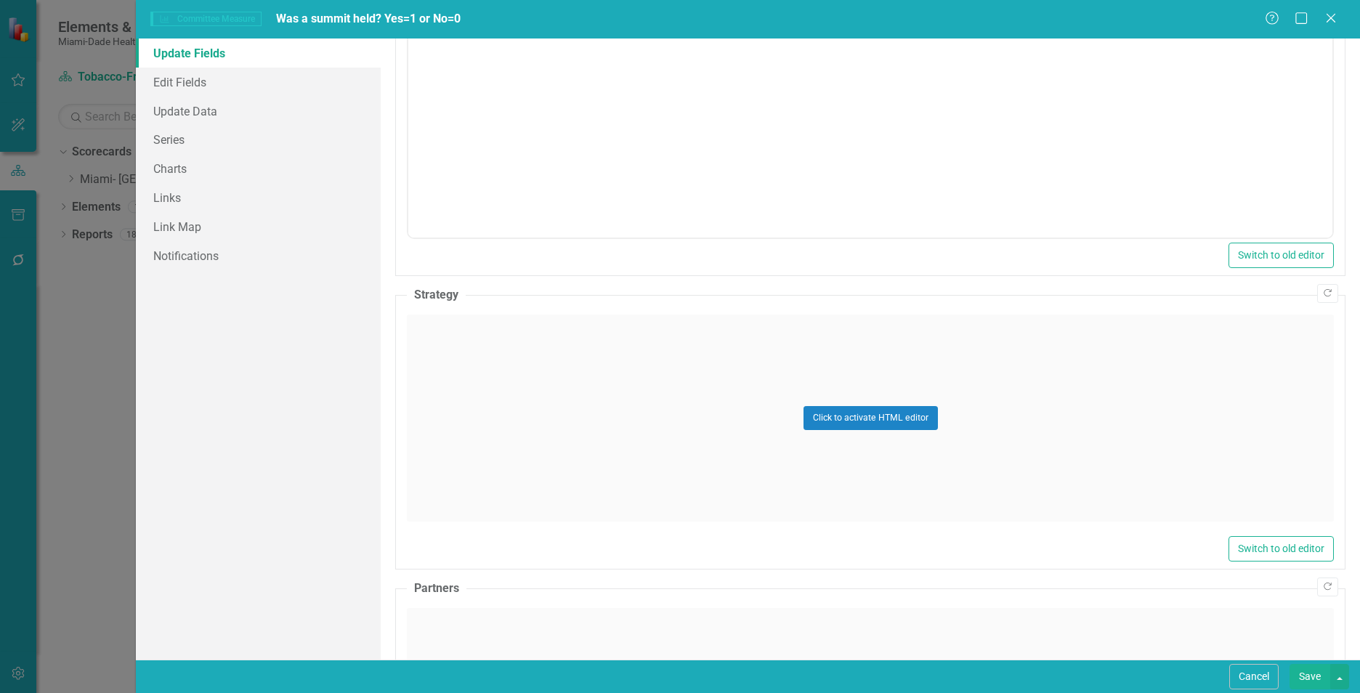
scroll to position [585, 0]
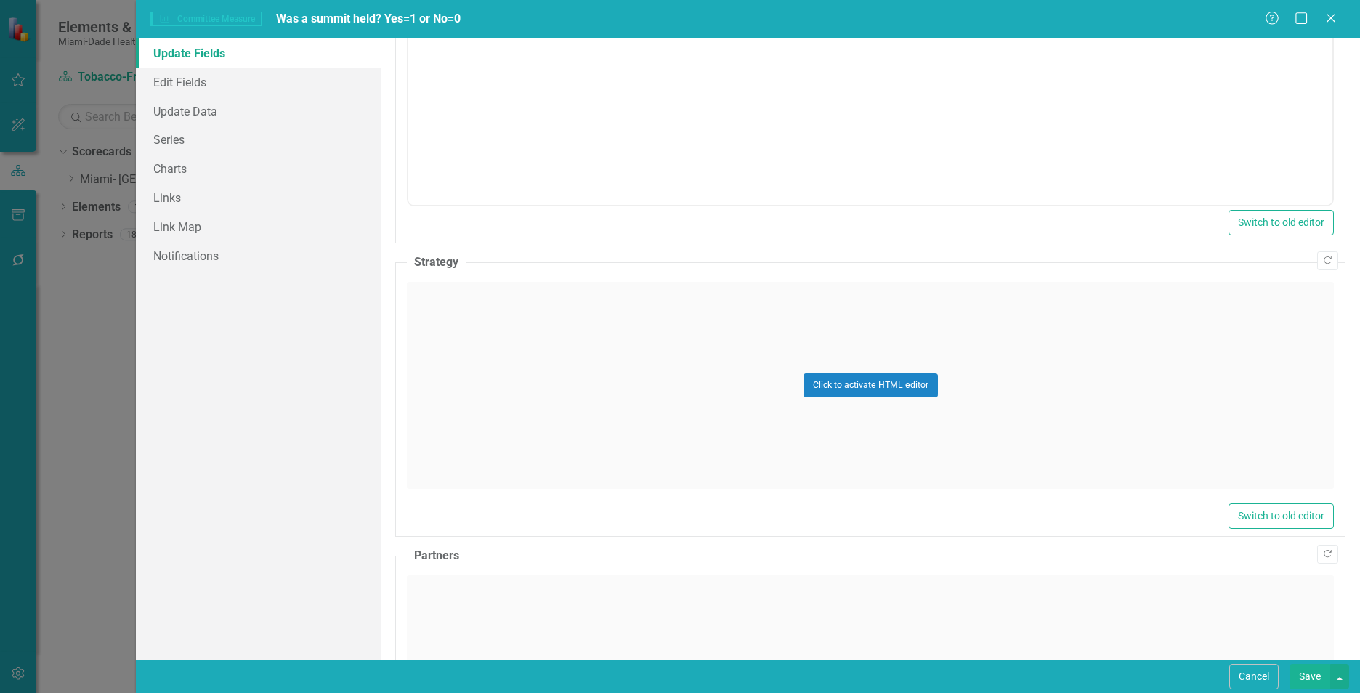
click at [1172, 403] on div "Click to activate HTML editor" at bounding box center [870, 385] width 927 height 207
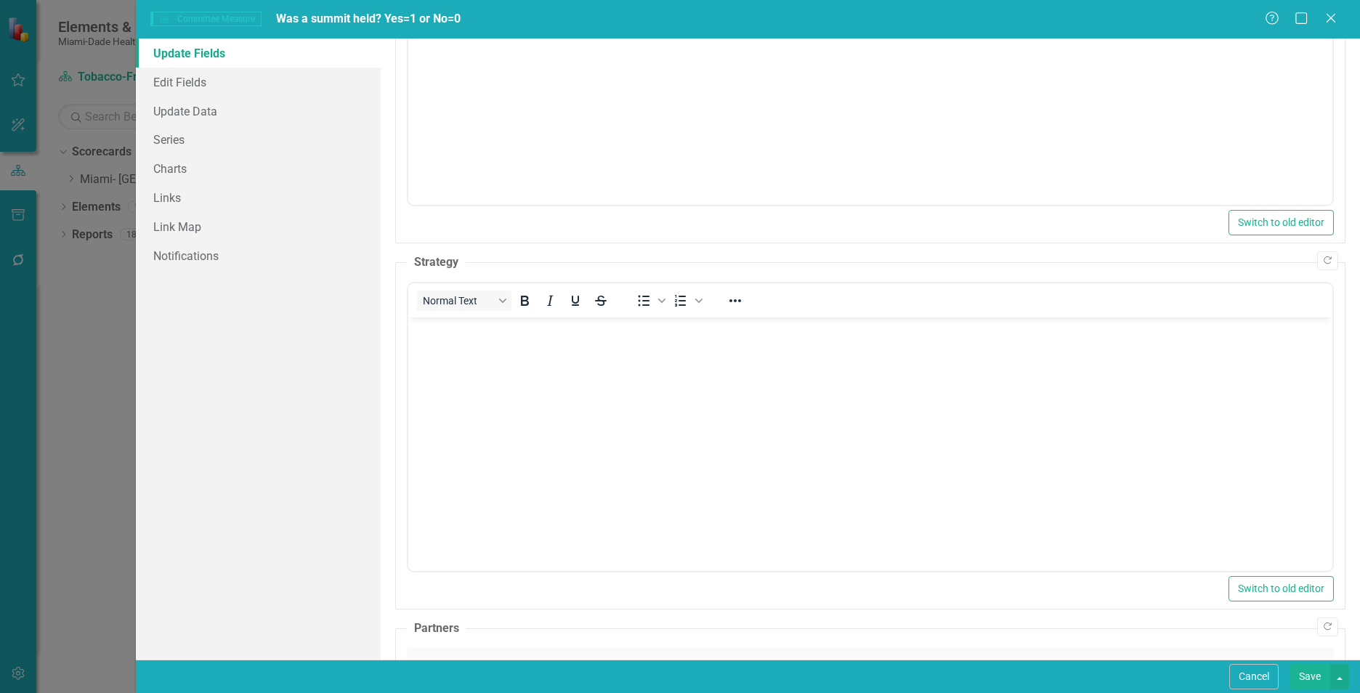
scroll to position [0, 0]
click at [460, 377] on body "Rich Text Area. Press ALT-0 for help." at bounding box center [870, 426] width 924 height 218
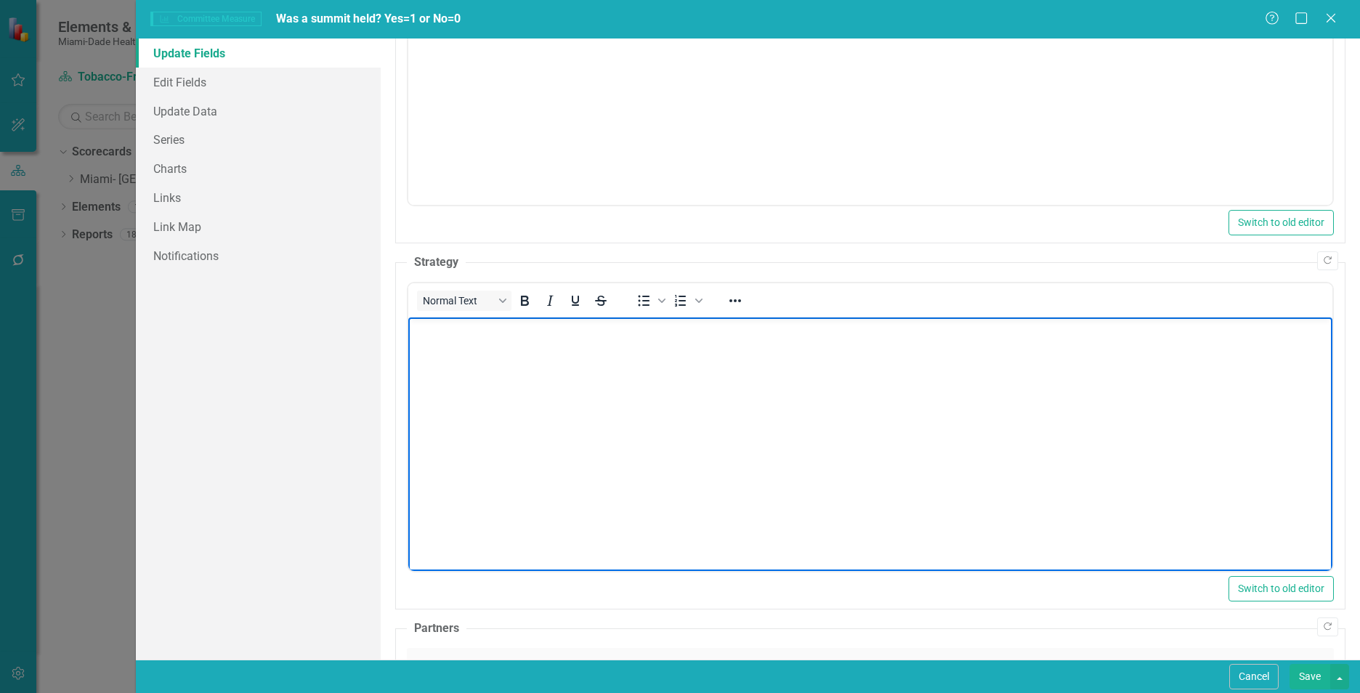
paste body "Rich Text Area. Press ALT-0 for help."
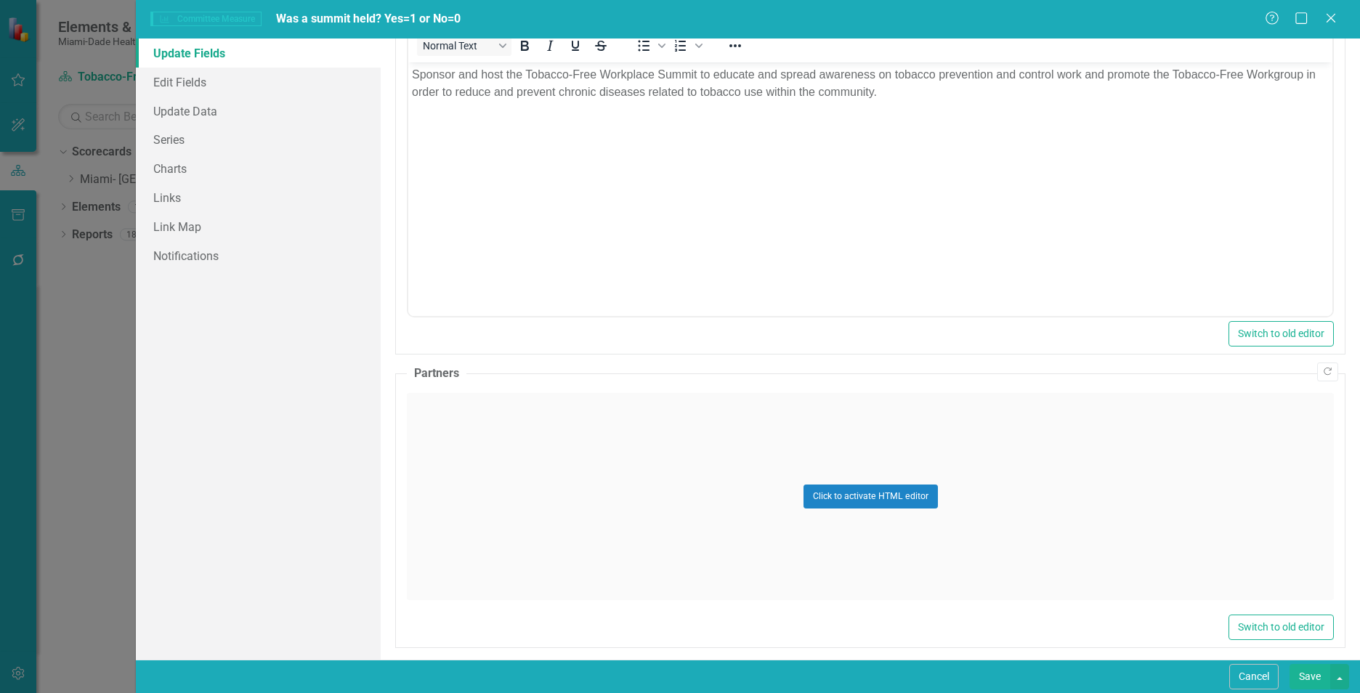
scroll to position [850, 0]
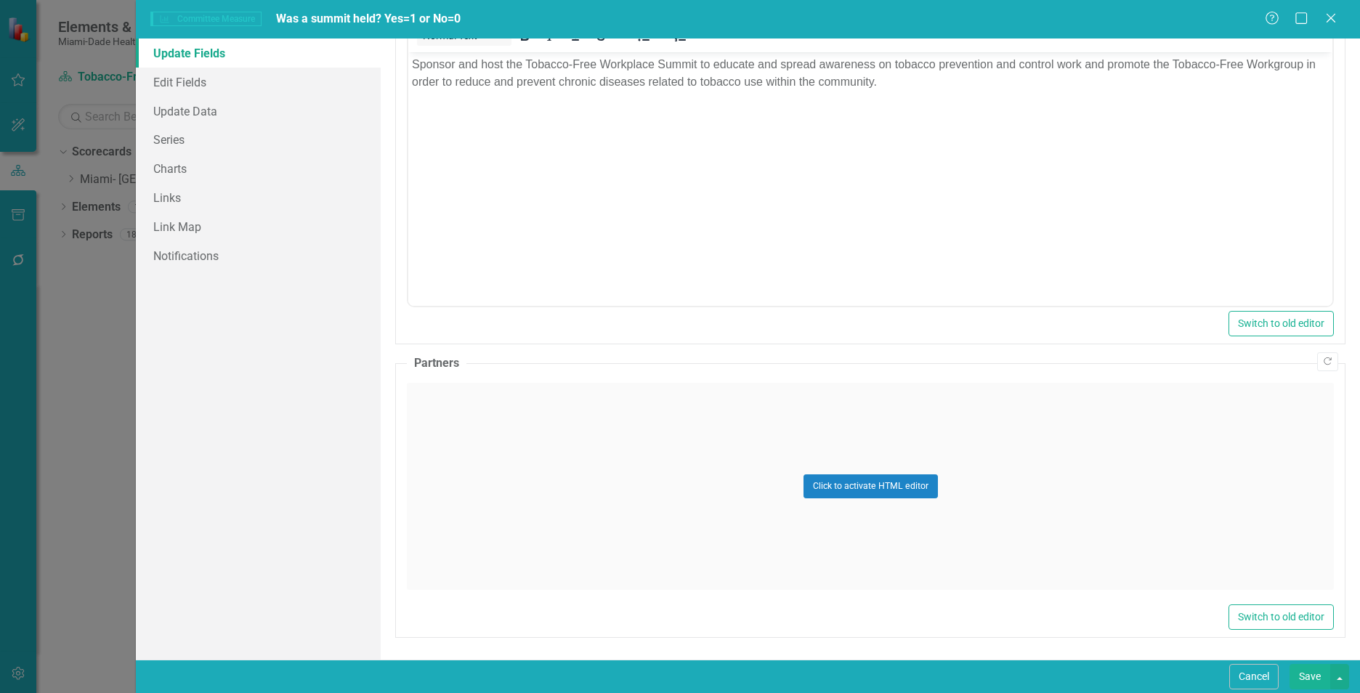
click at [1111, 500] on div "Click to activate HTML editor" at bounding box center [870, 486] width 927 height 207
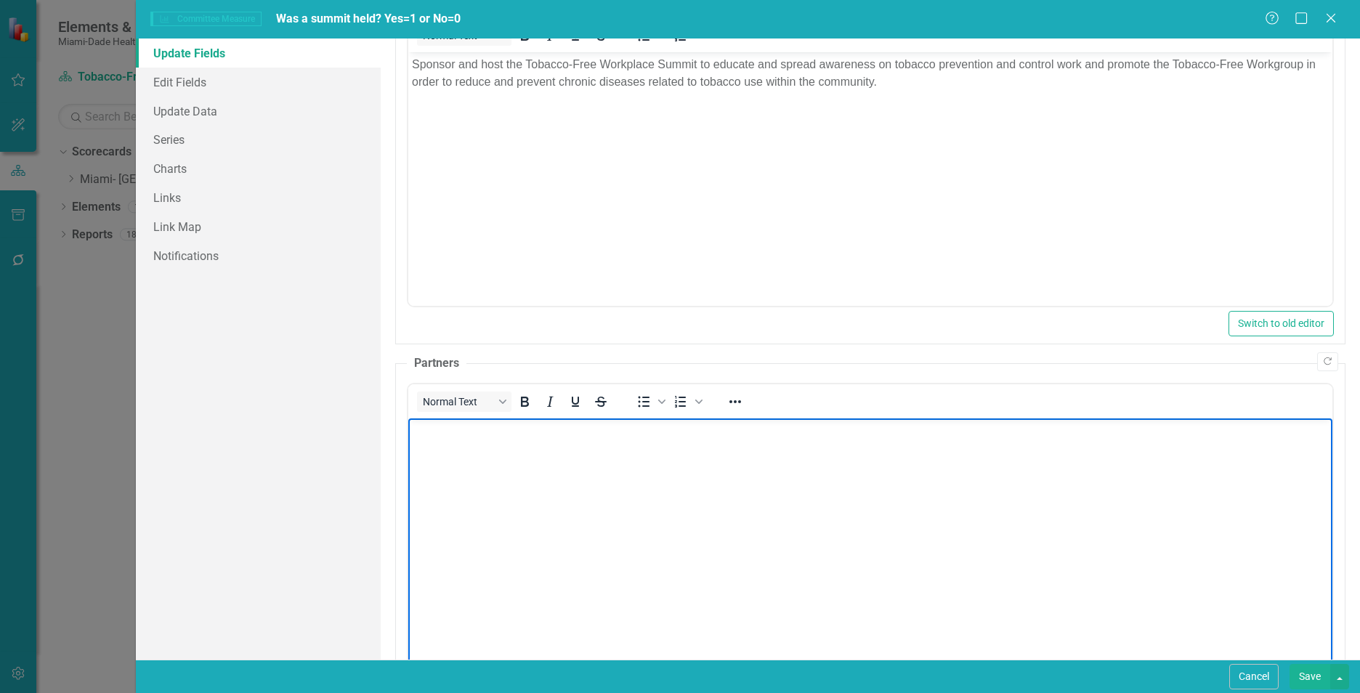
click at [1111, 499] on body "Rich Text Area. Press ALT-0 for help." at bounding box center [870, 527] width 924 height 218
paste body "Rich Text Area. Press ALT-0 for help."
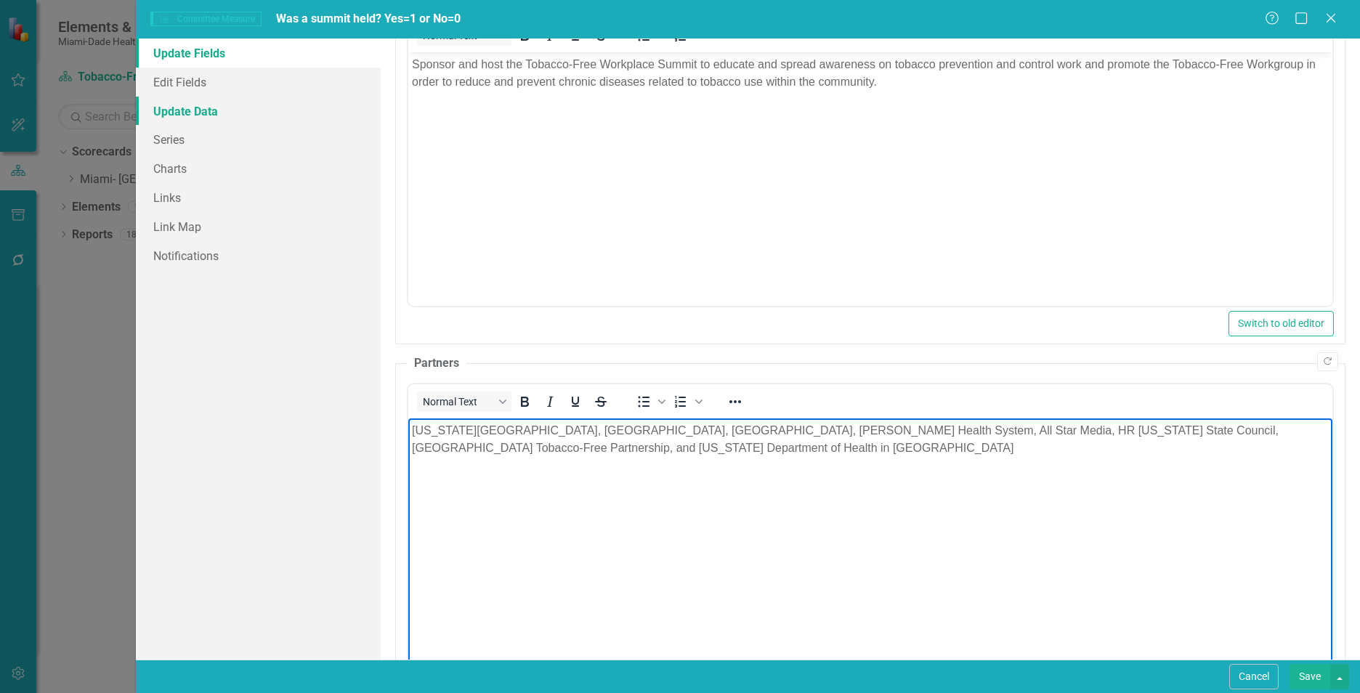
click at [198, 110] on link "Update Data" at bounding box center [258, 111] width 245 height 29
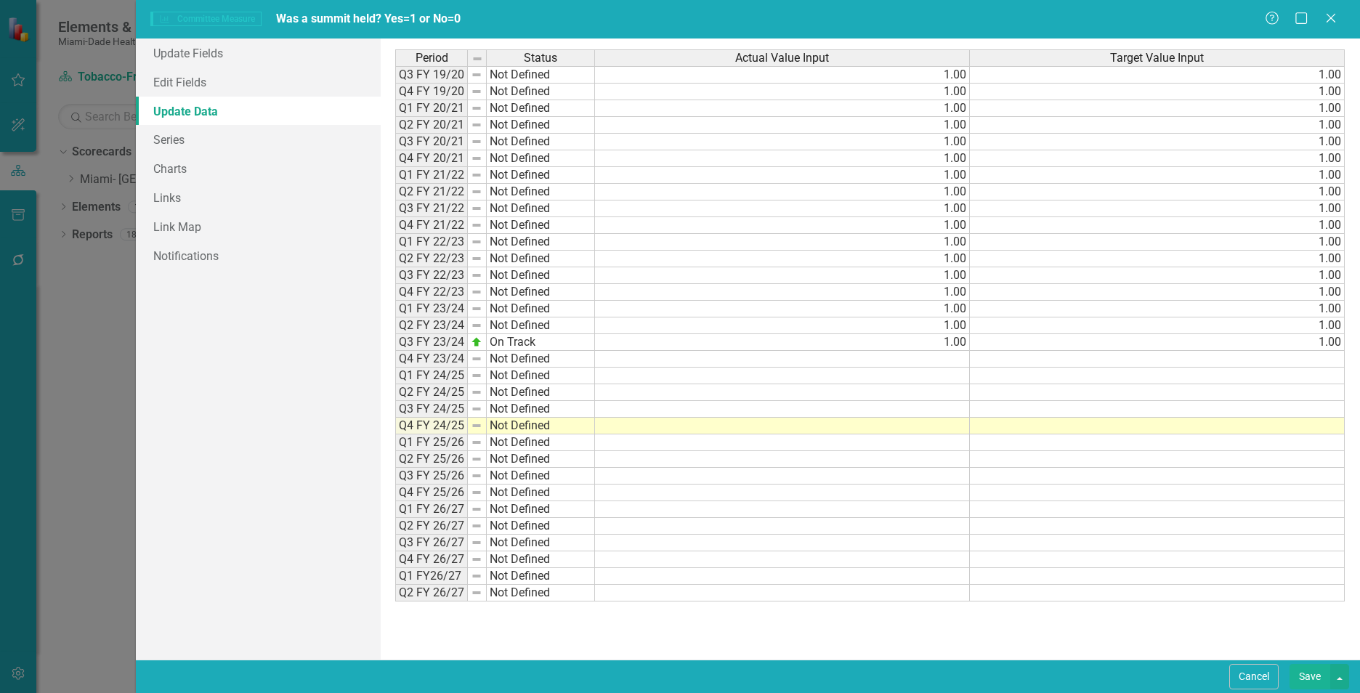
click at [920, 426] on td at bounding box center [782, 426] width 375 height 17
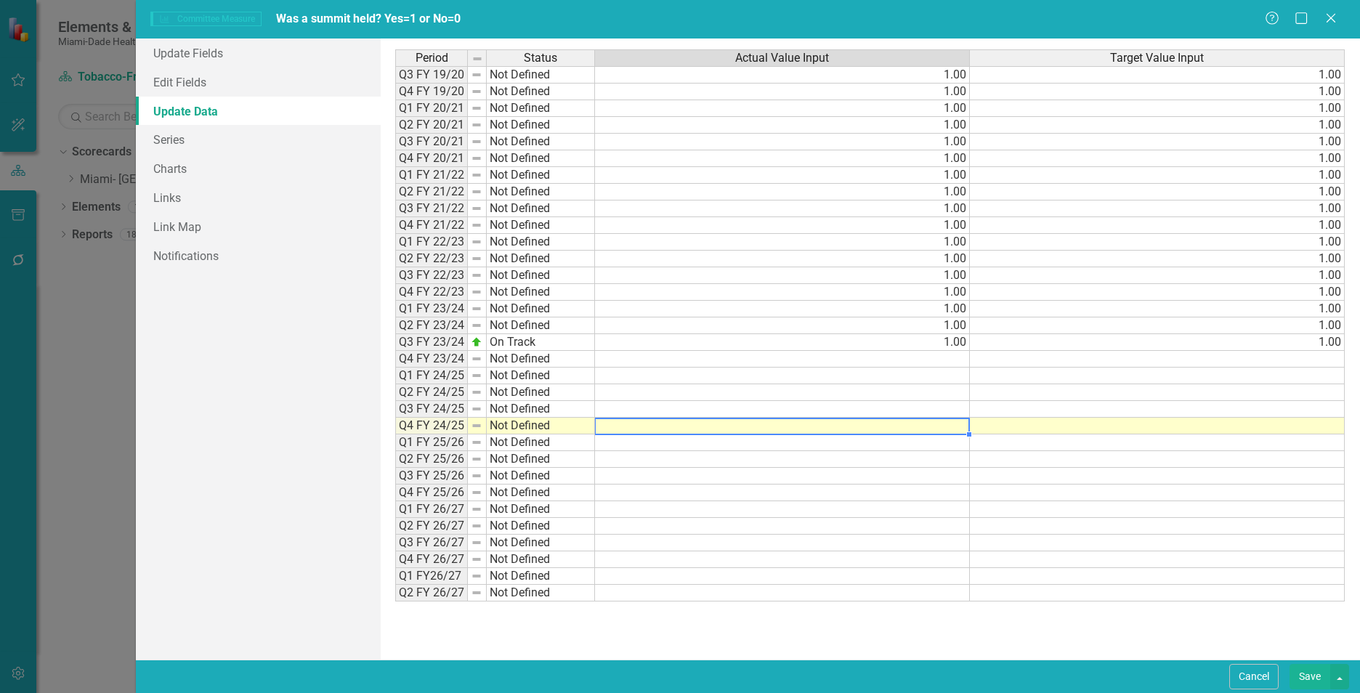
type textarea "1"
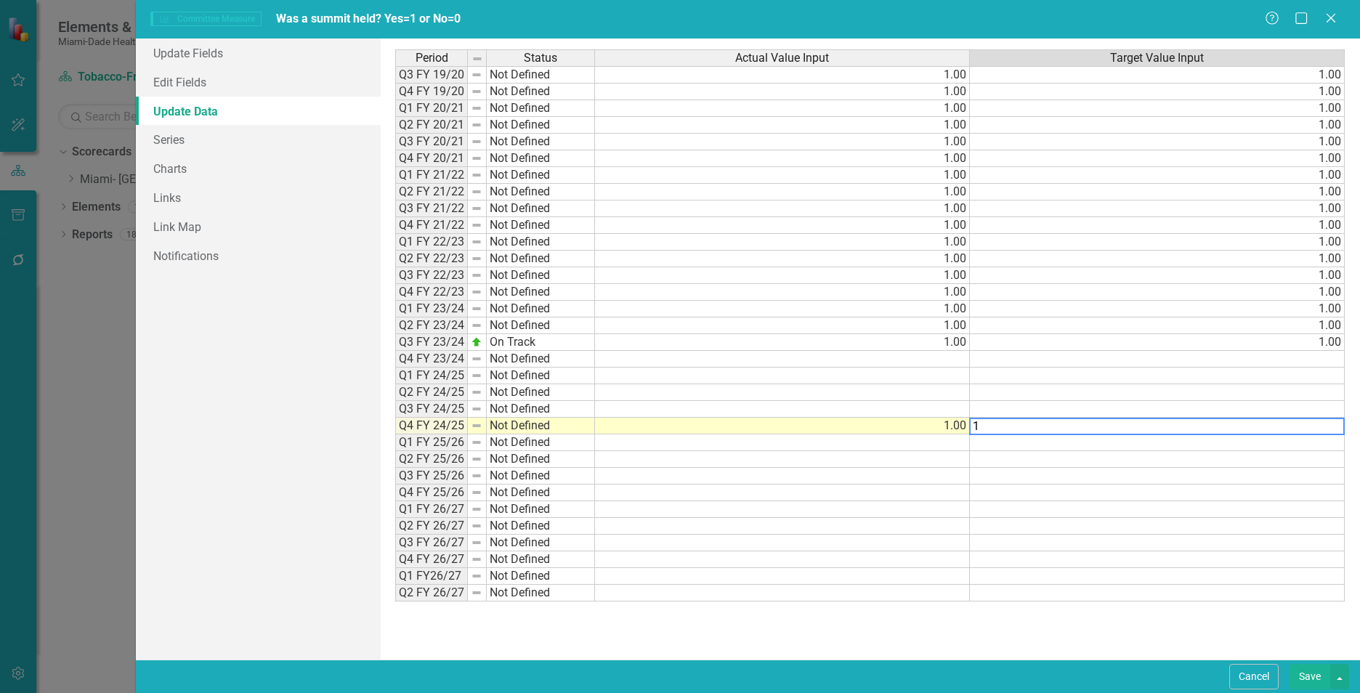
type textarea "1"
click at [938, 409] on td at bounding box center [782, 409] width 375 height 17
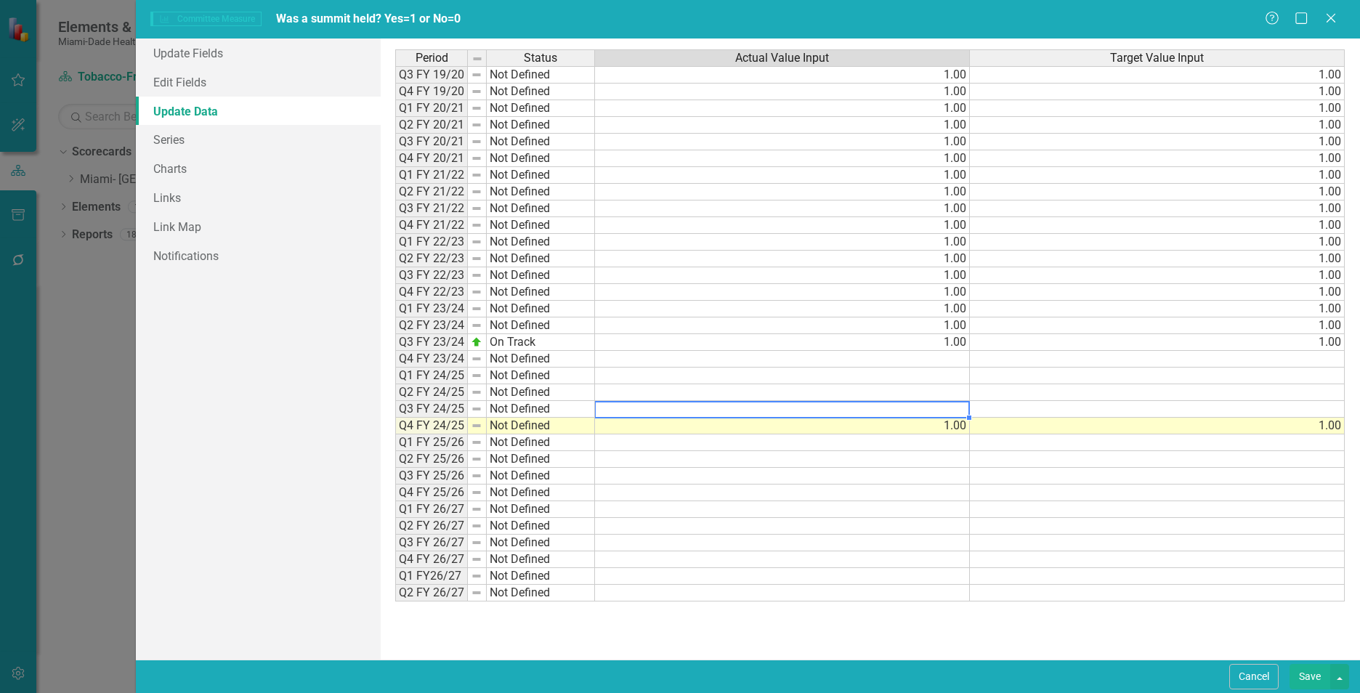
type textarea "1"
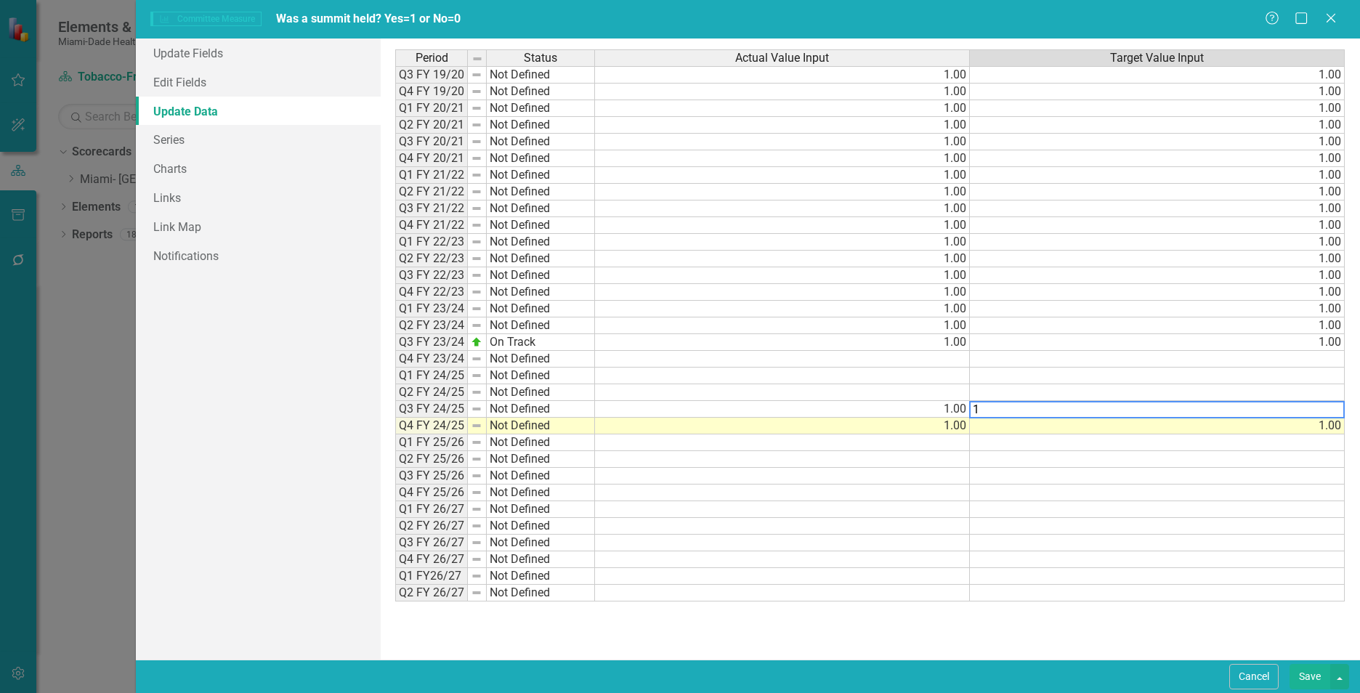
type textarea "1"
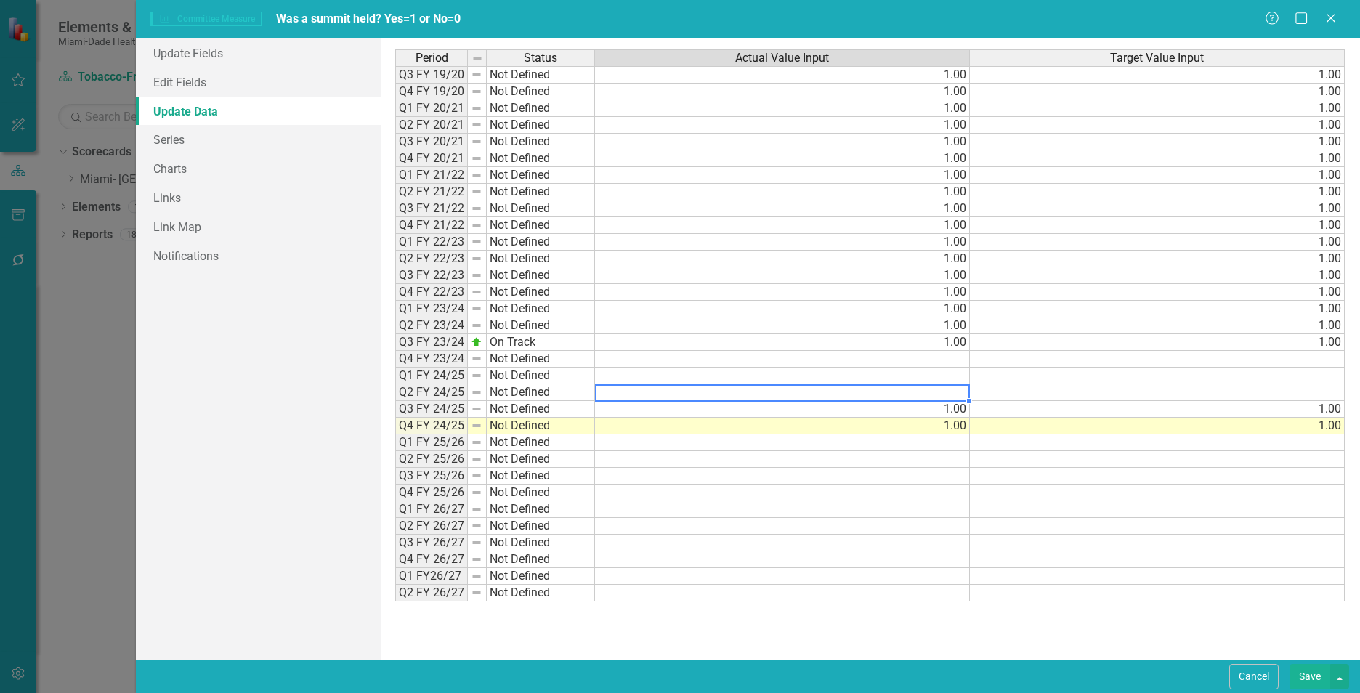
click at [940, 390] on td at bounding box center [782, 392] width 375 height 17
type textarea "1"
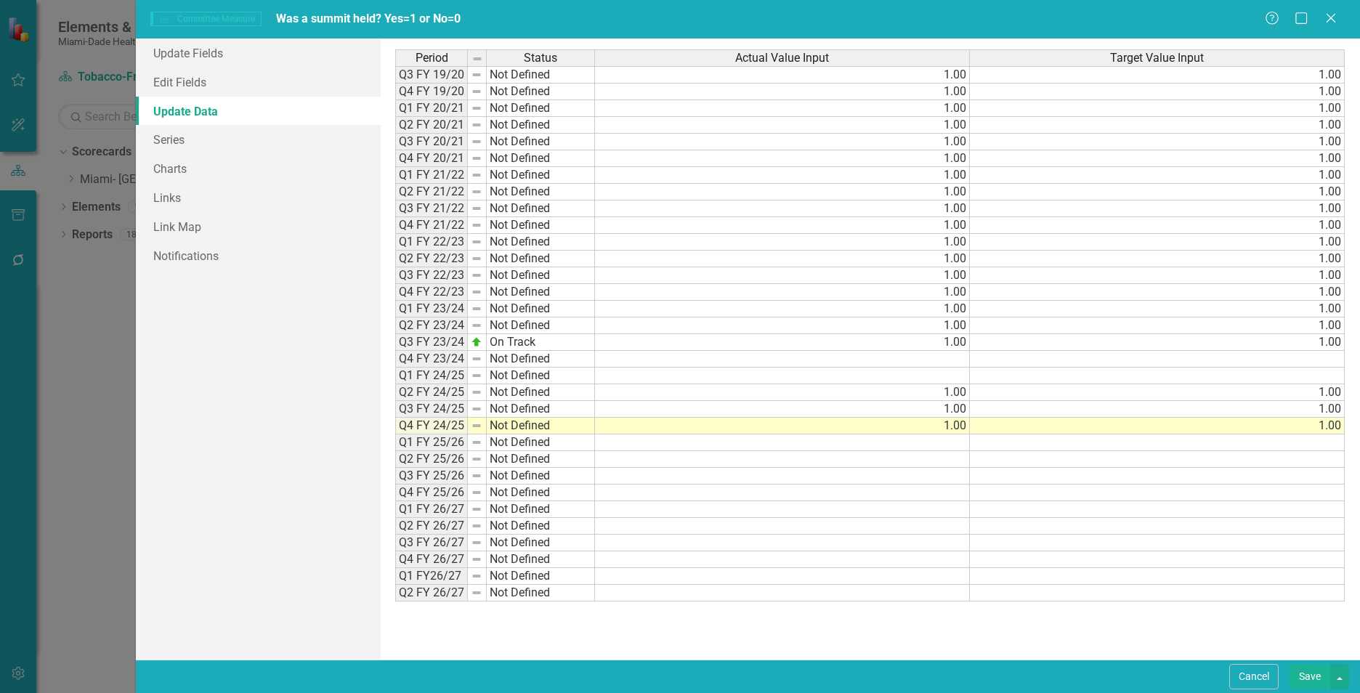
type textarea "1"
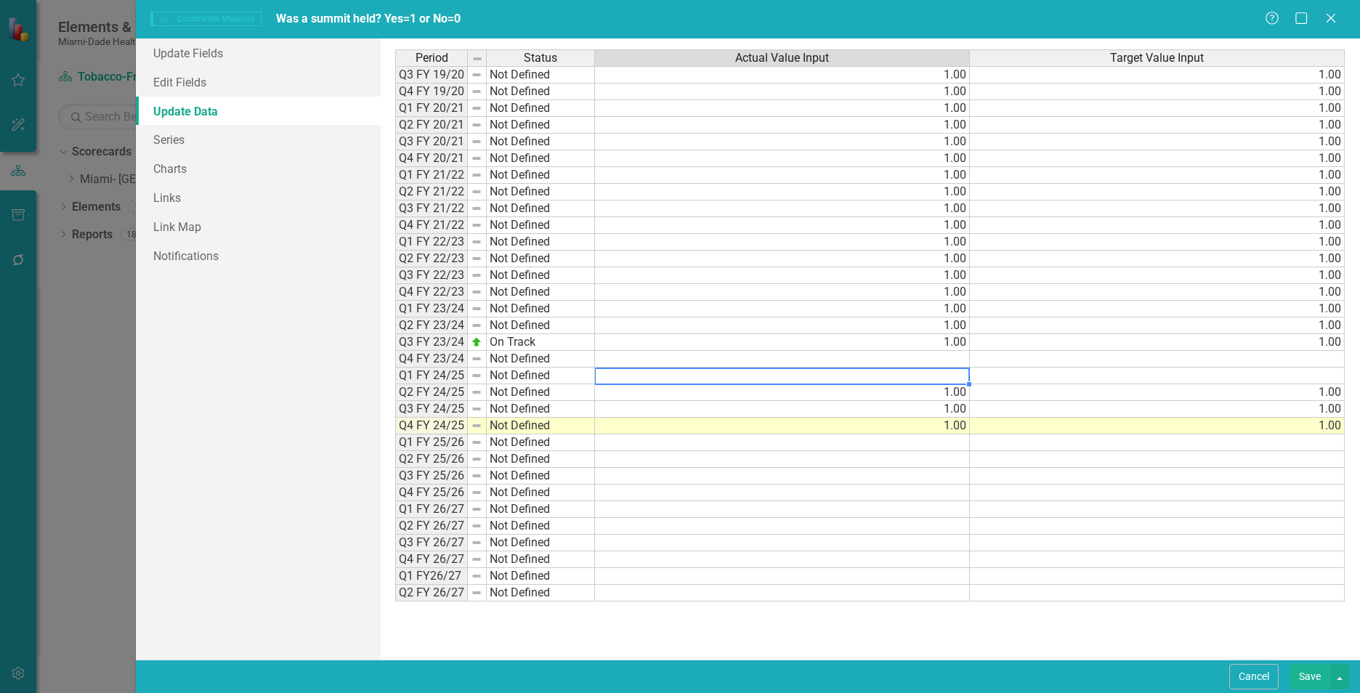
click at [944, 372] on td at bounding box center [782, 376] width 375 height 17
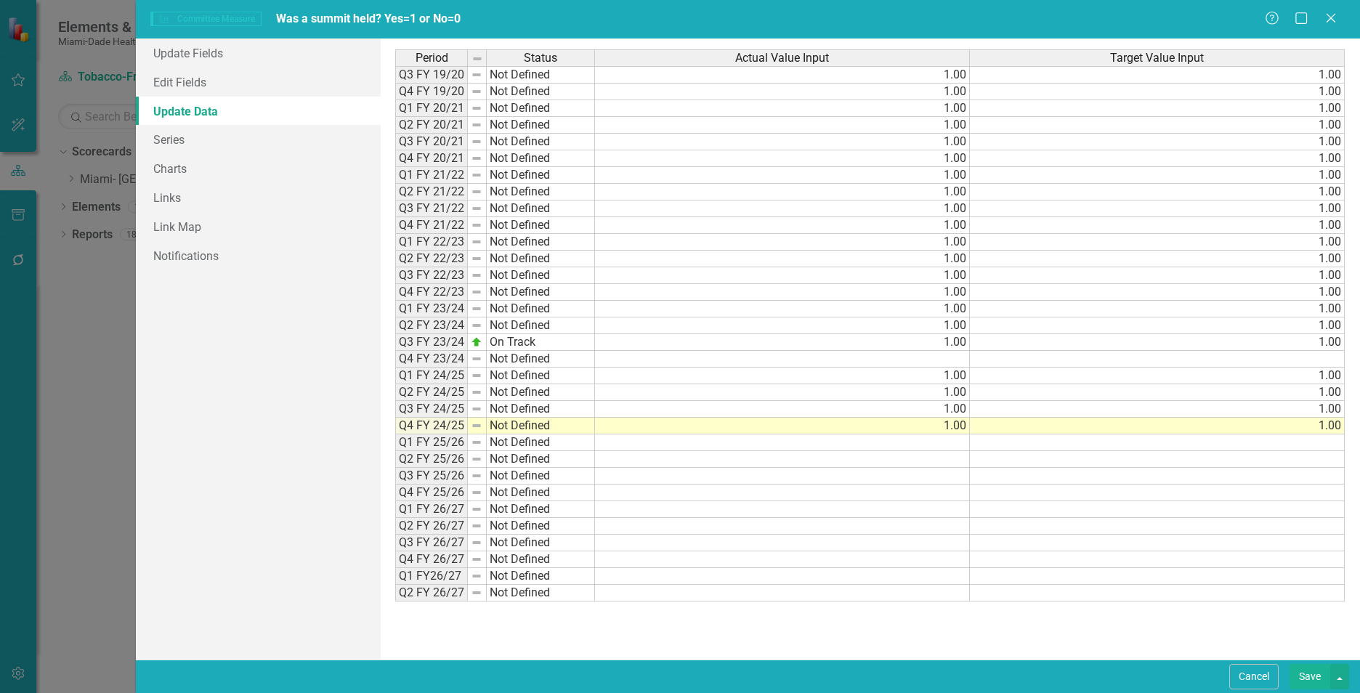
type textarea "1"
click at [948, 362] on td at bounding box center [782, 359] width 375 height 17
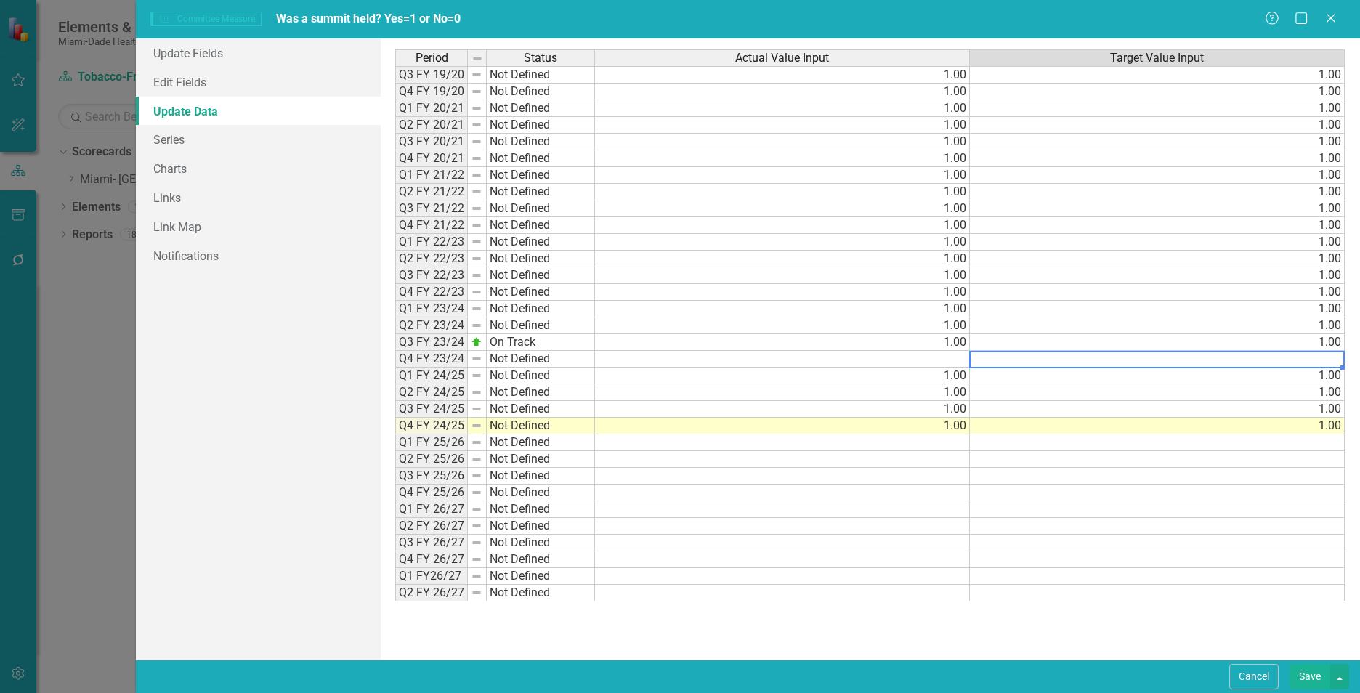
click at [948, 362] on td at bounding box center [782, 359] width 375 height 17
type textarea "1"
click at [1003, 540] on td at bounding box center [1157, 543] width 375 height 17
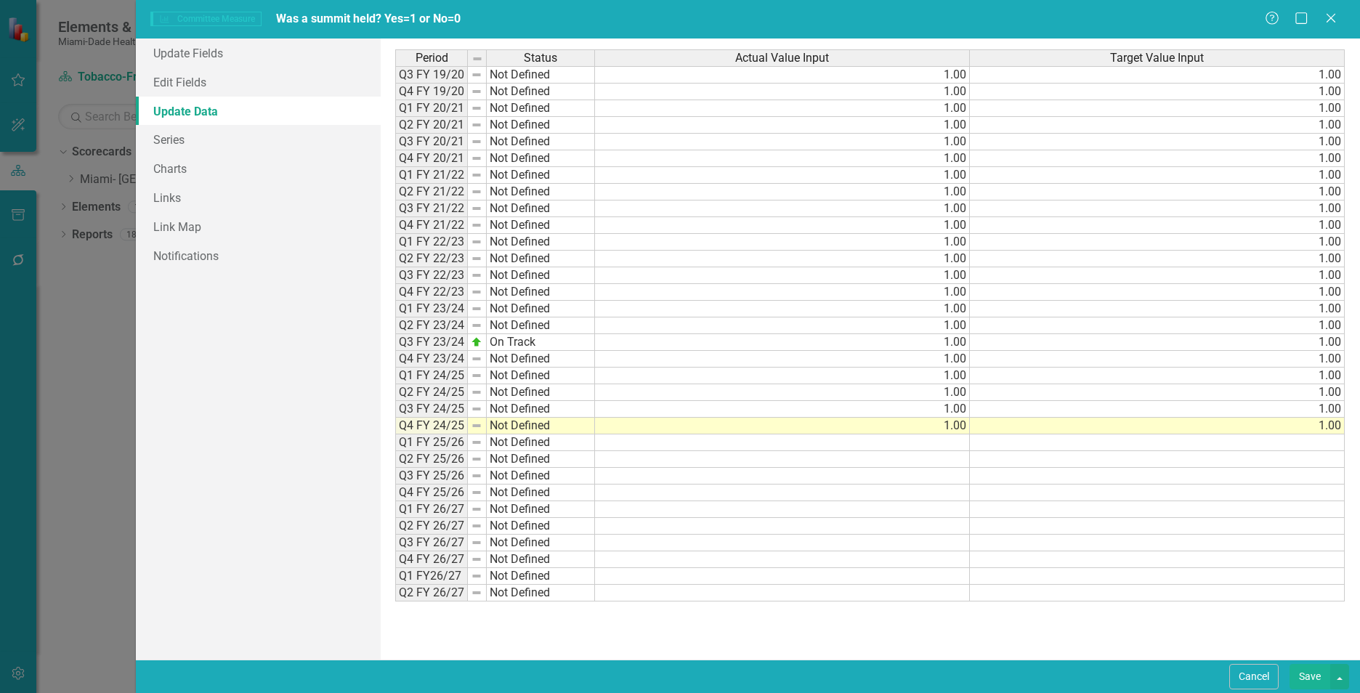
click at [1307, 680] on button "Save" at bounding box center [1309, 676] width 41 height 25
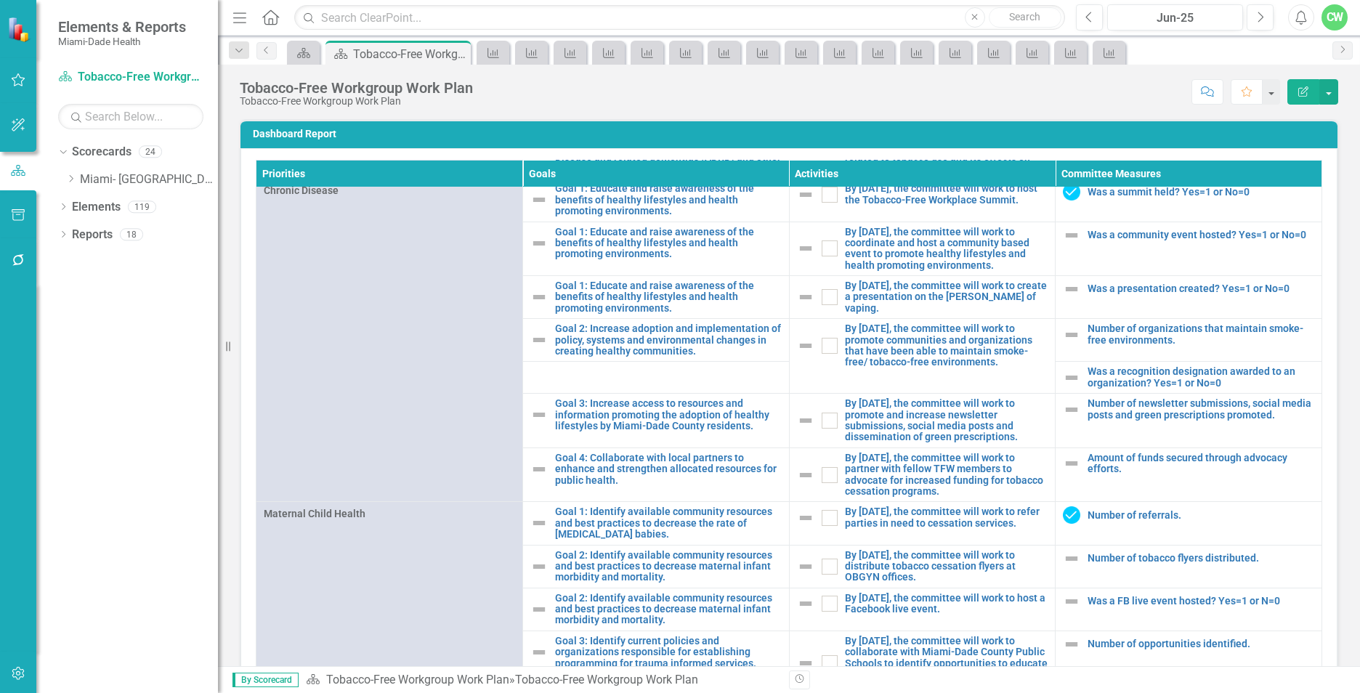
scroll to position [963, 0]
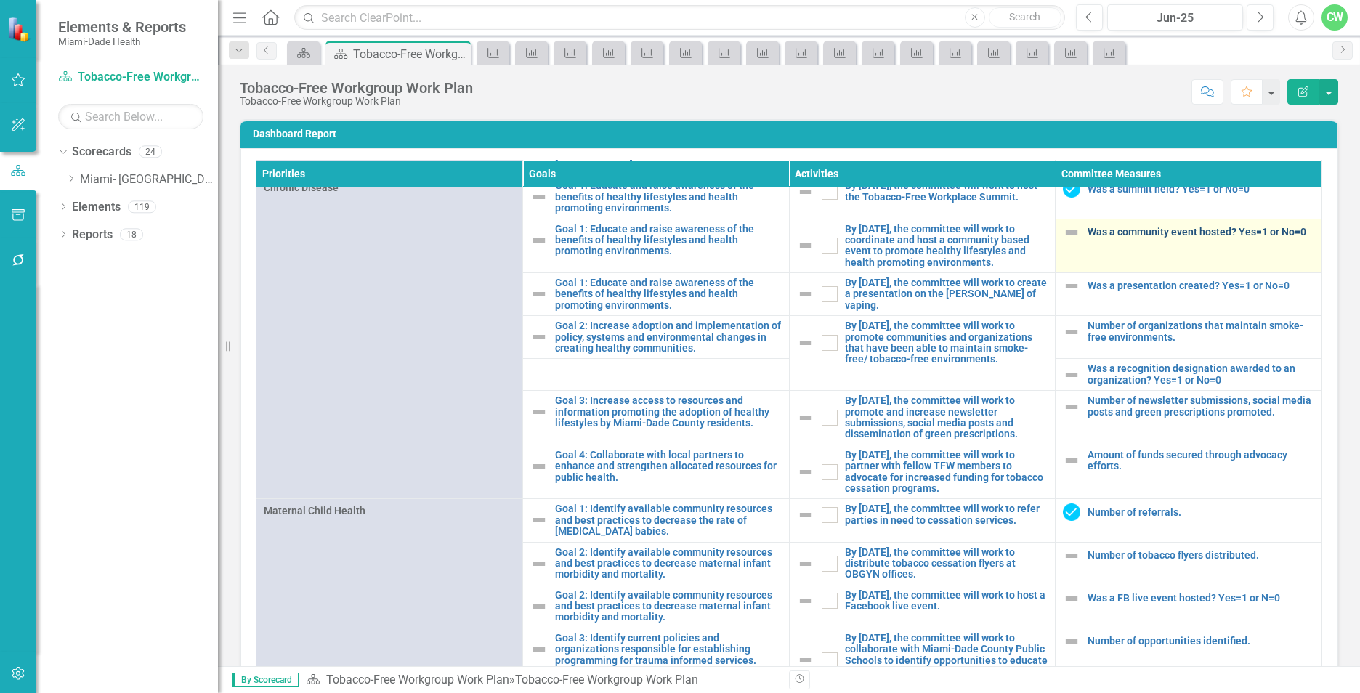
click at [1156, 238] on link "Was a community event hosted? Yes=1 or No=0" at bounding box center [1200, 232] width 227 height 11
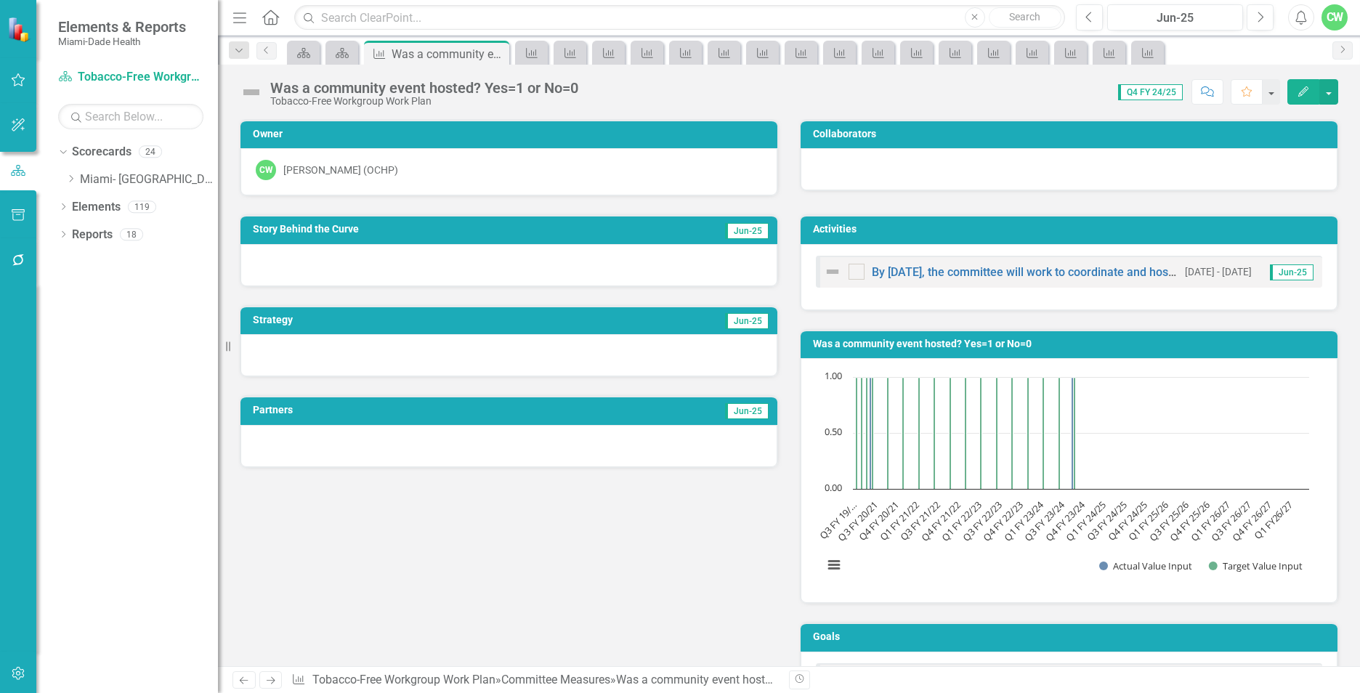
click at [1311, 93] on button "Edit" at bounding box center [1303, 91] width 32 height 25
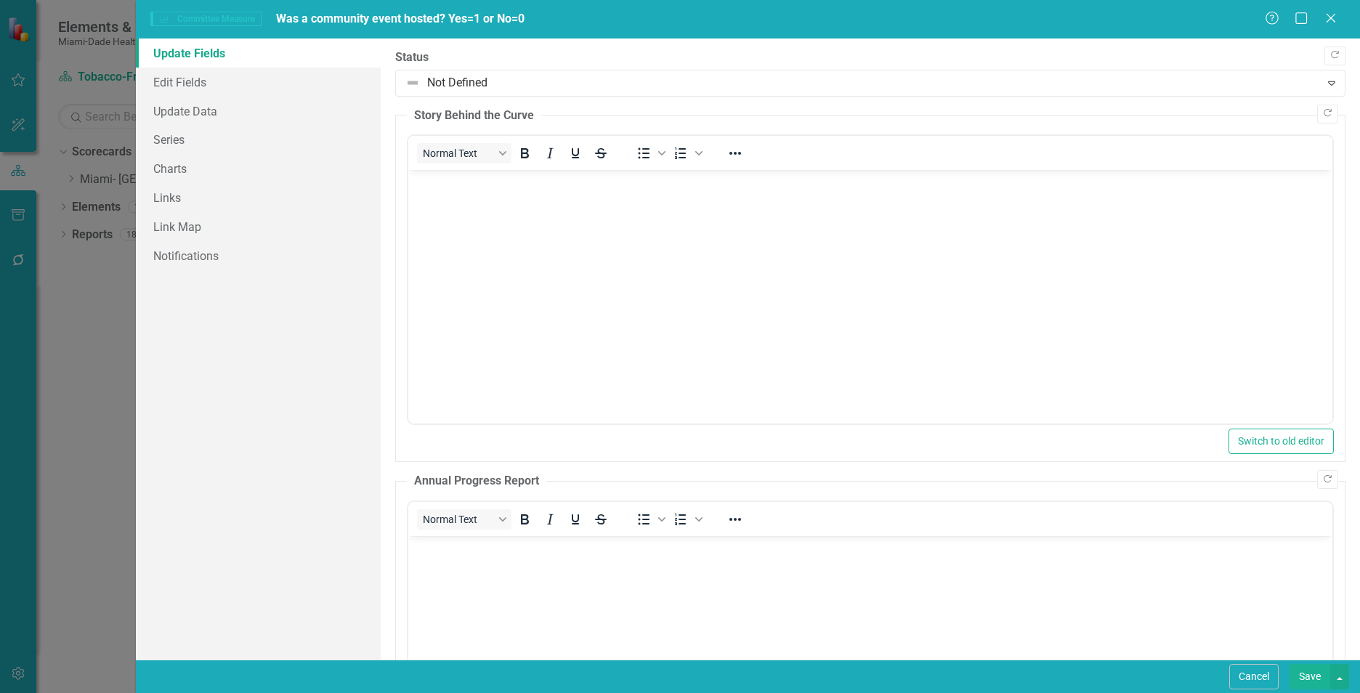
click at [452, 197] on body "Rich Text Area. Press ALT-0 for help." at bounding box center [870, 279] width 924 height 218
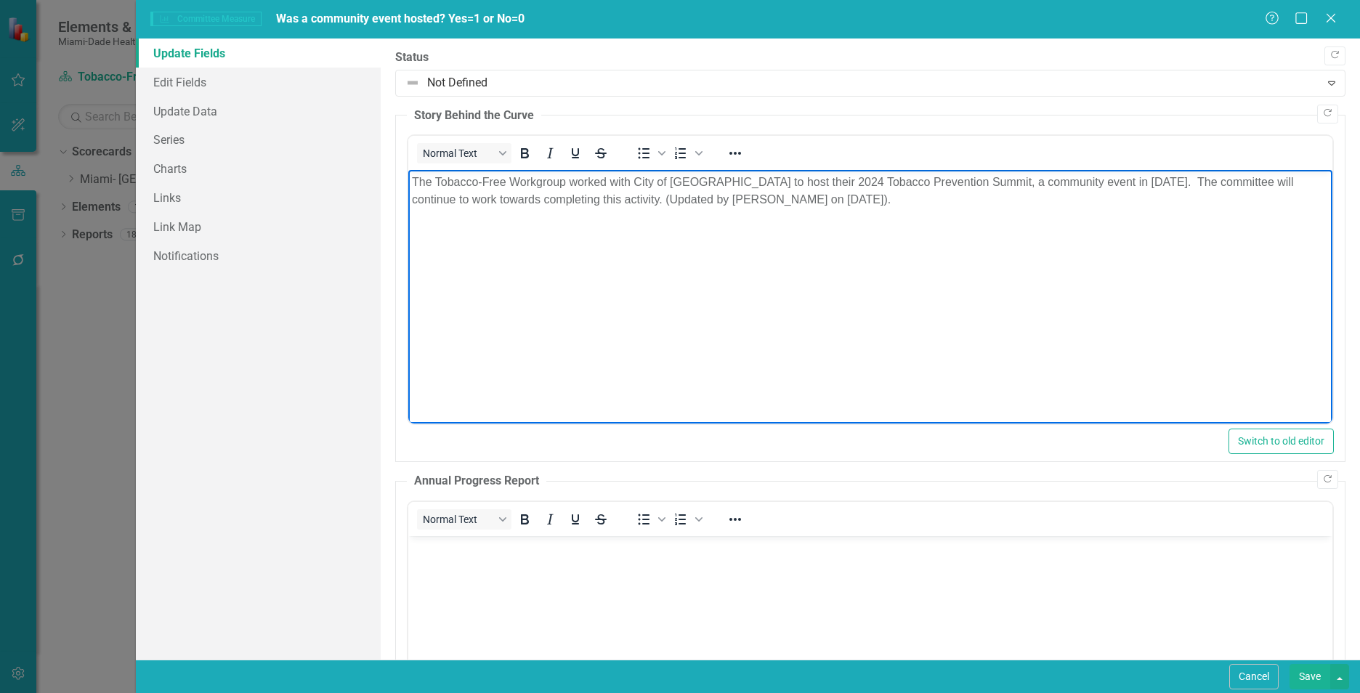
click at [939, 576] on body "Rich Text Area. Press ALT-0 for help." at bounding box center [870, 645] width 924 height 218
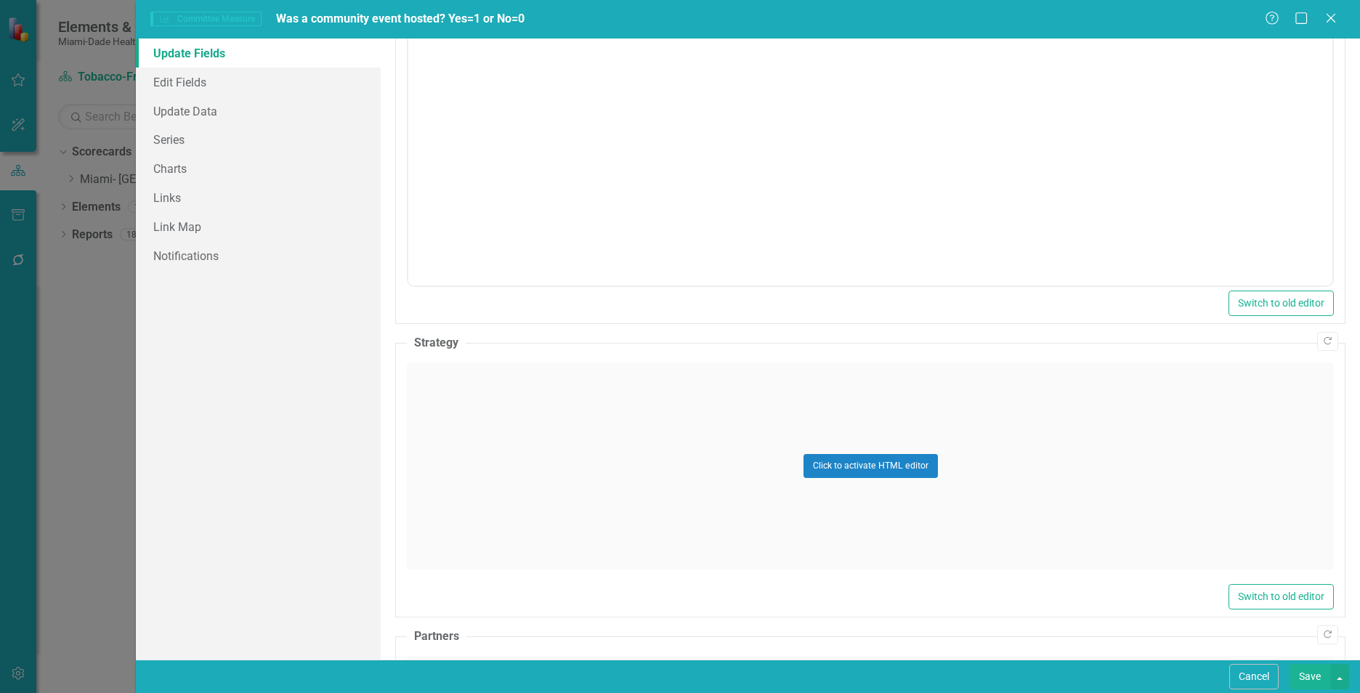
scroll to position [527, 0]
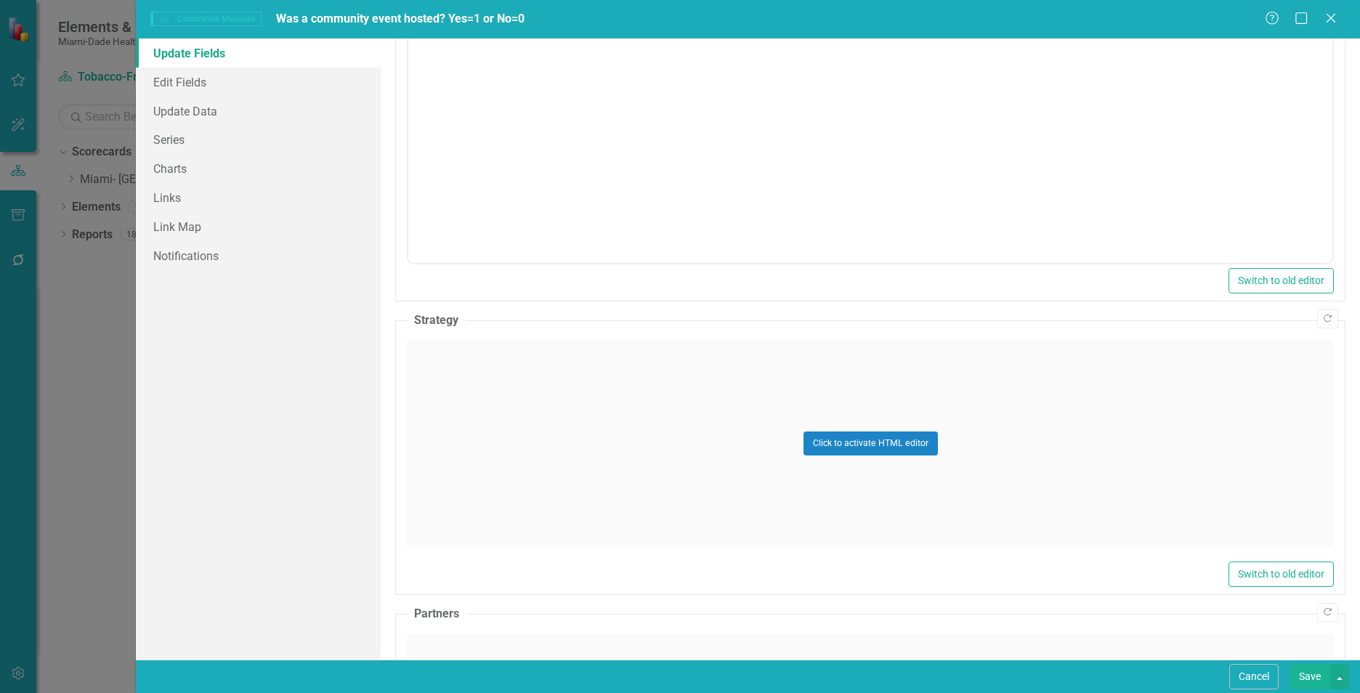
click at [999, 422] on div "Click to activate HTML editor" at bounding box center [870, 443] width 927 height 207
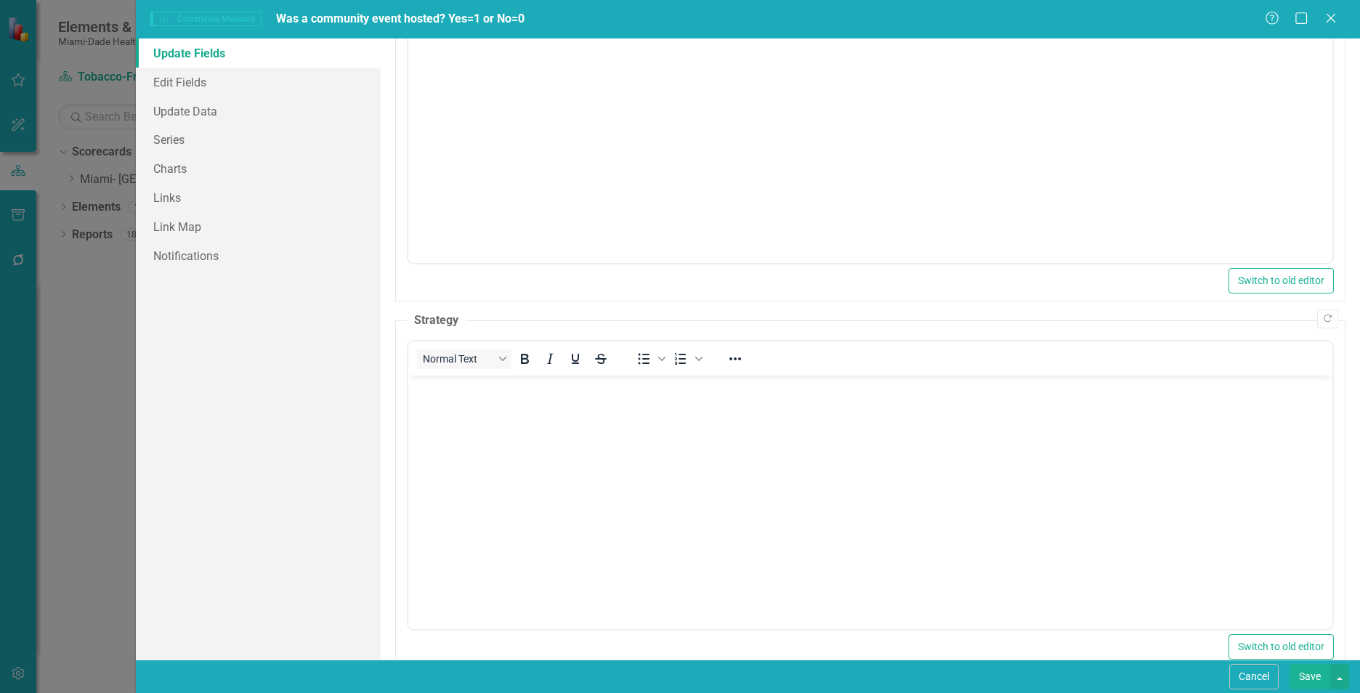
scroll to position [0, 0]
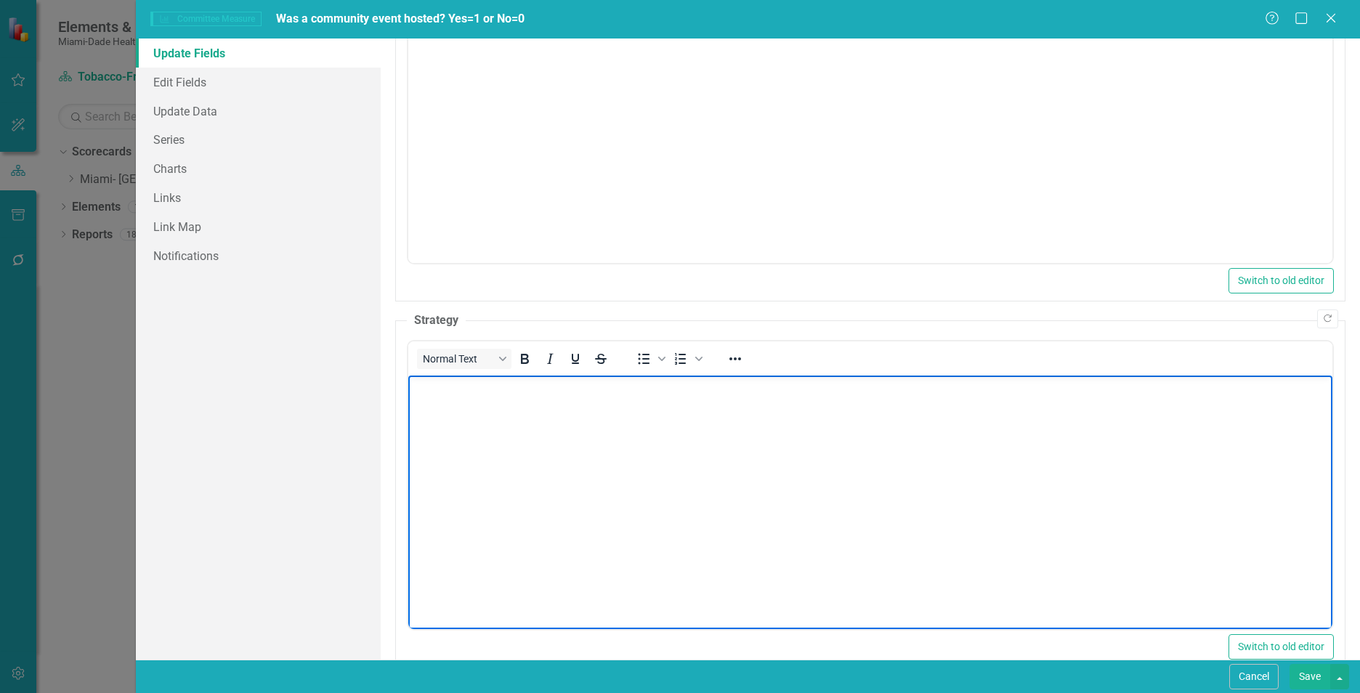
click at [683, 443] on body "Rich Text Area. Press ALT-0 for help." at bounding box center [870, 485] width 924 height 218
paste body "Rich Text Area. Press ALT-0 for help."
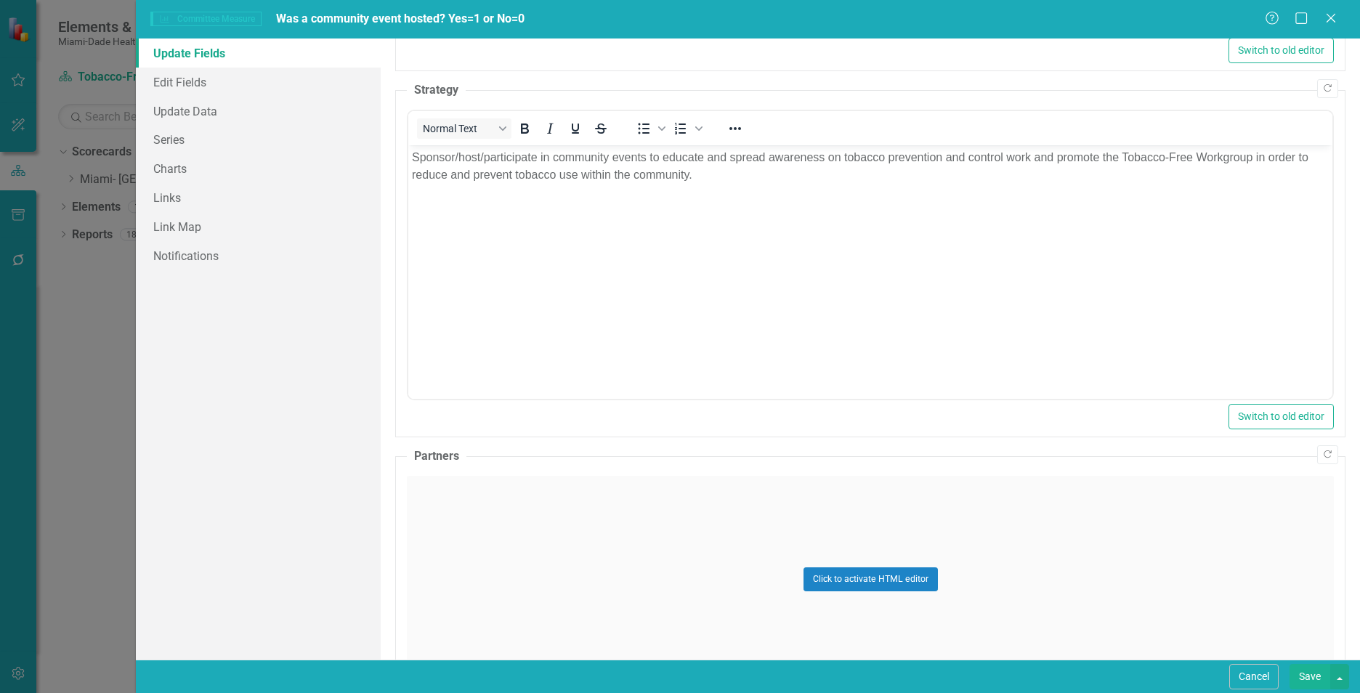
scroll to position [850, 0]
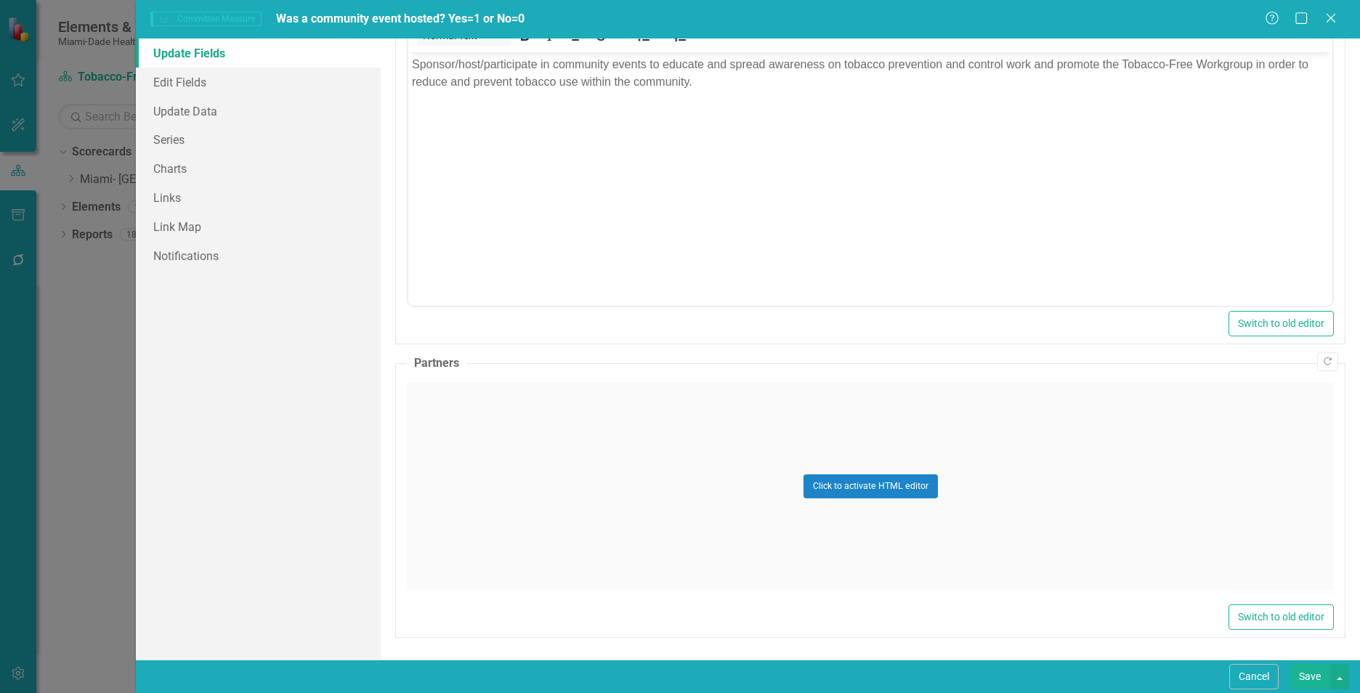
click at [1100, 463] on div "Click to activate HTML editor" at bounding box center [870, 486] width 927 height 207
click at [523, 493] on body "Rich Text Area. Press ALT-0 for help." at bounding box center [870, 527] width 924 height 218
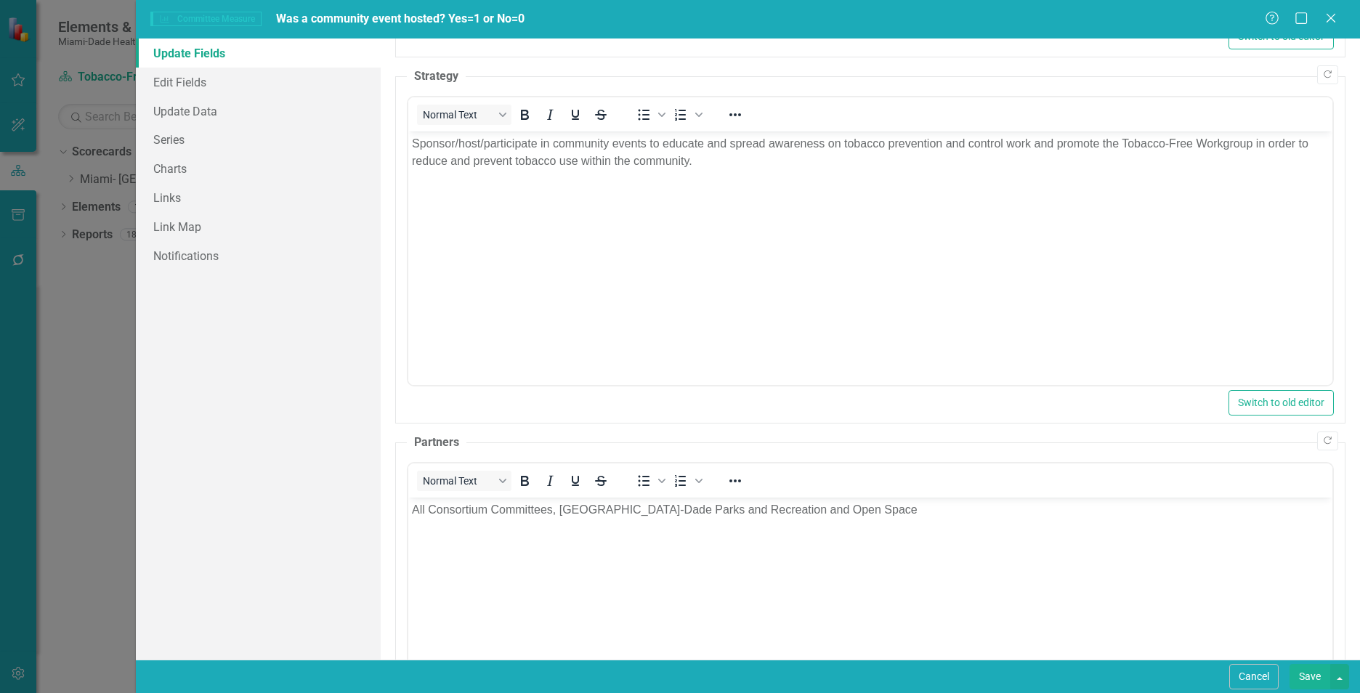
scroll to position [738, 0]
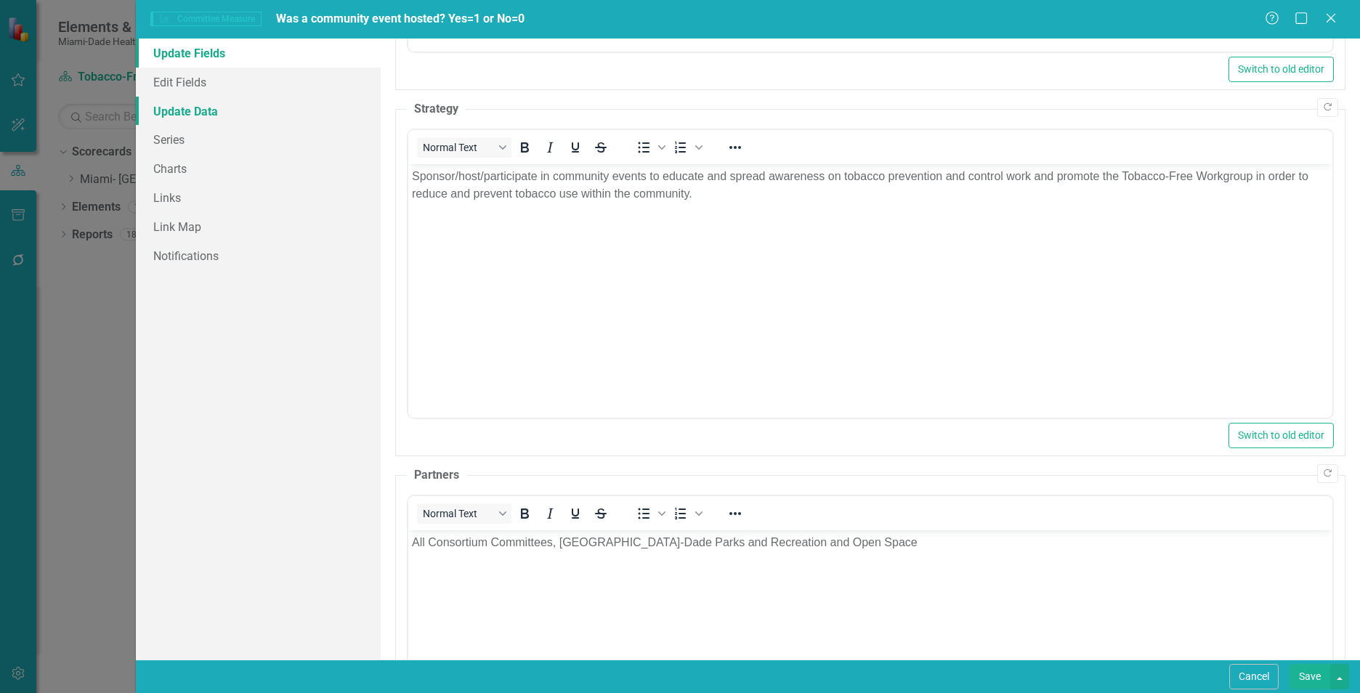
click at [190, 102] on link "Update Data" at bounding box center [258, 111] width 245 height 29
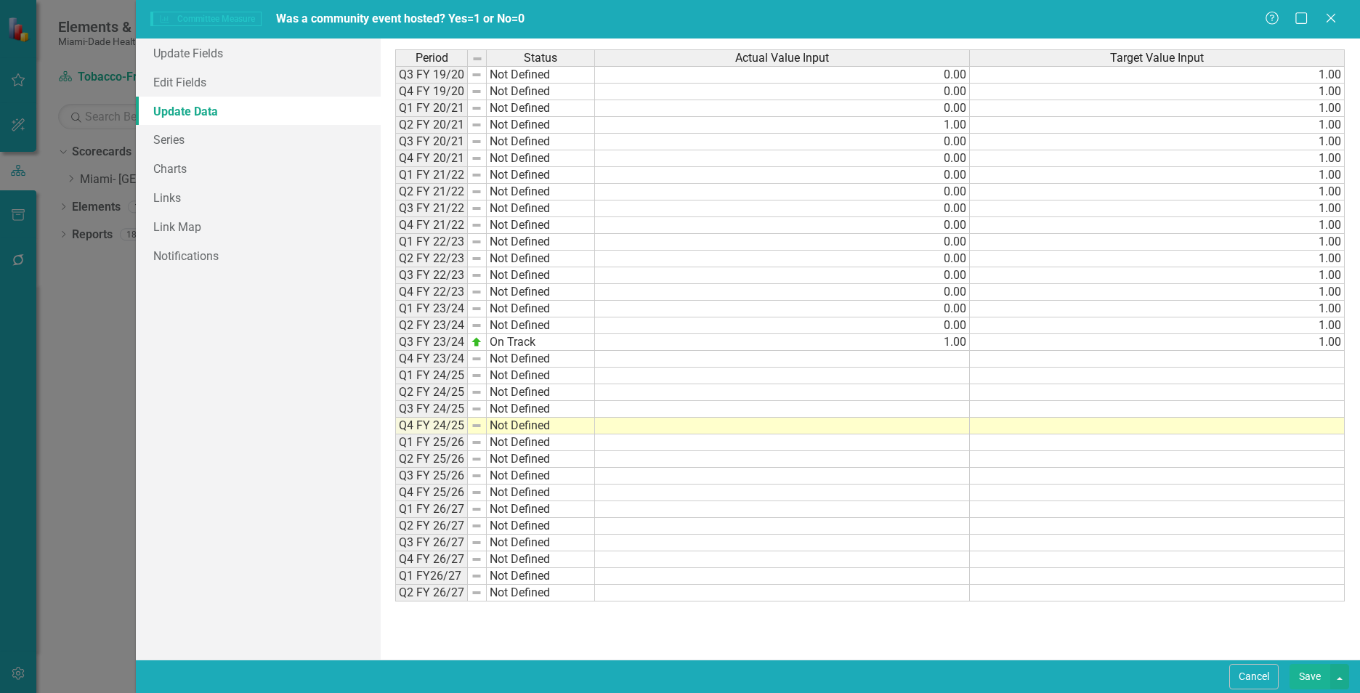
click at [952, 361] on td at bounding box center [782, 359] width 375 height 17
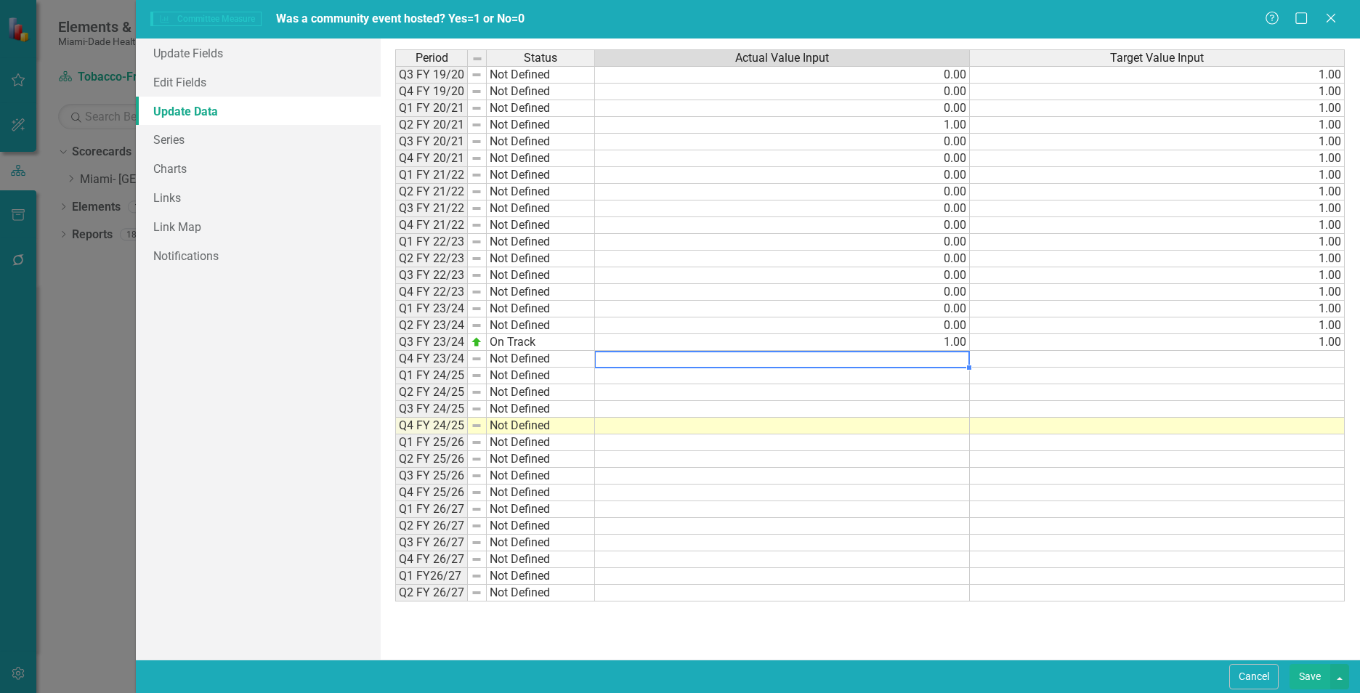
type textarea "1"
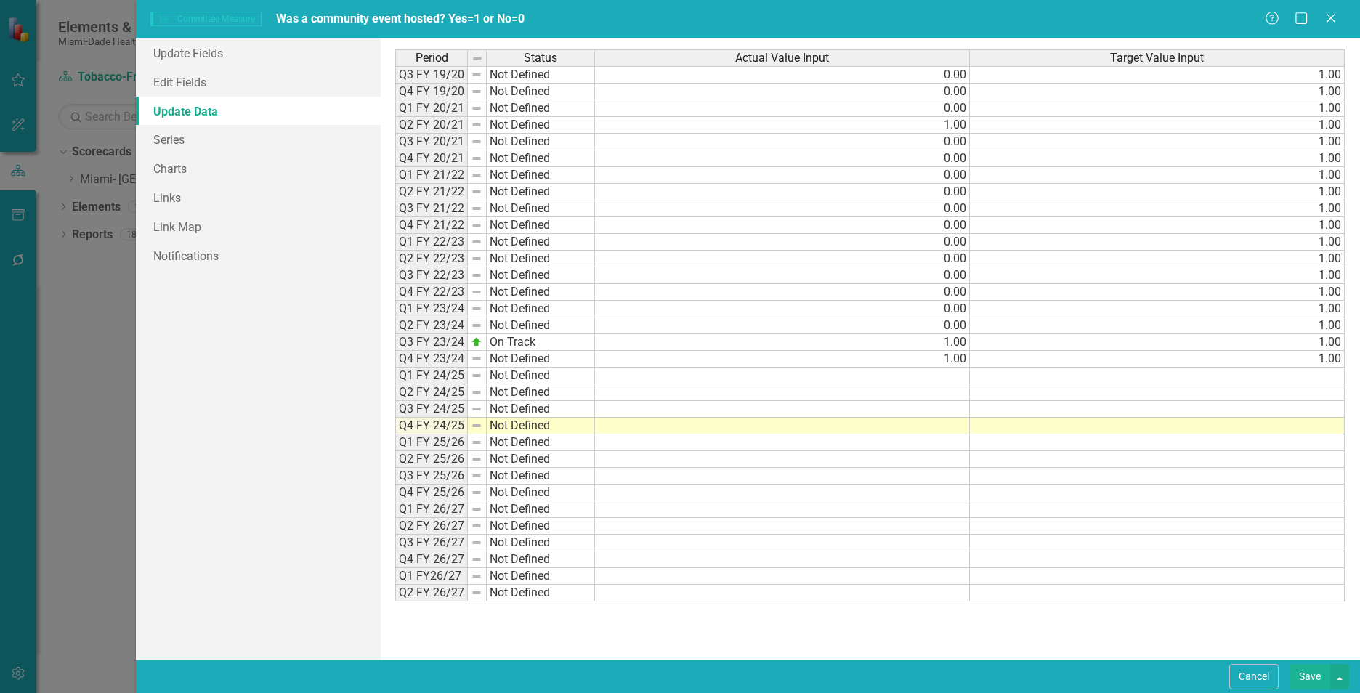
type textarea "1"
click at [955, 386] on td at bounding box center [782, 392] width 375 height 17
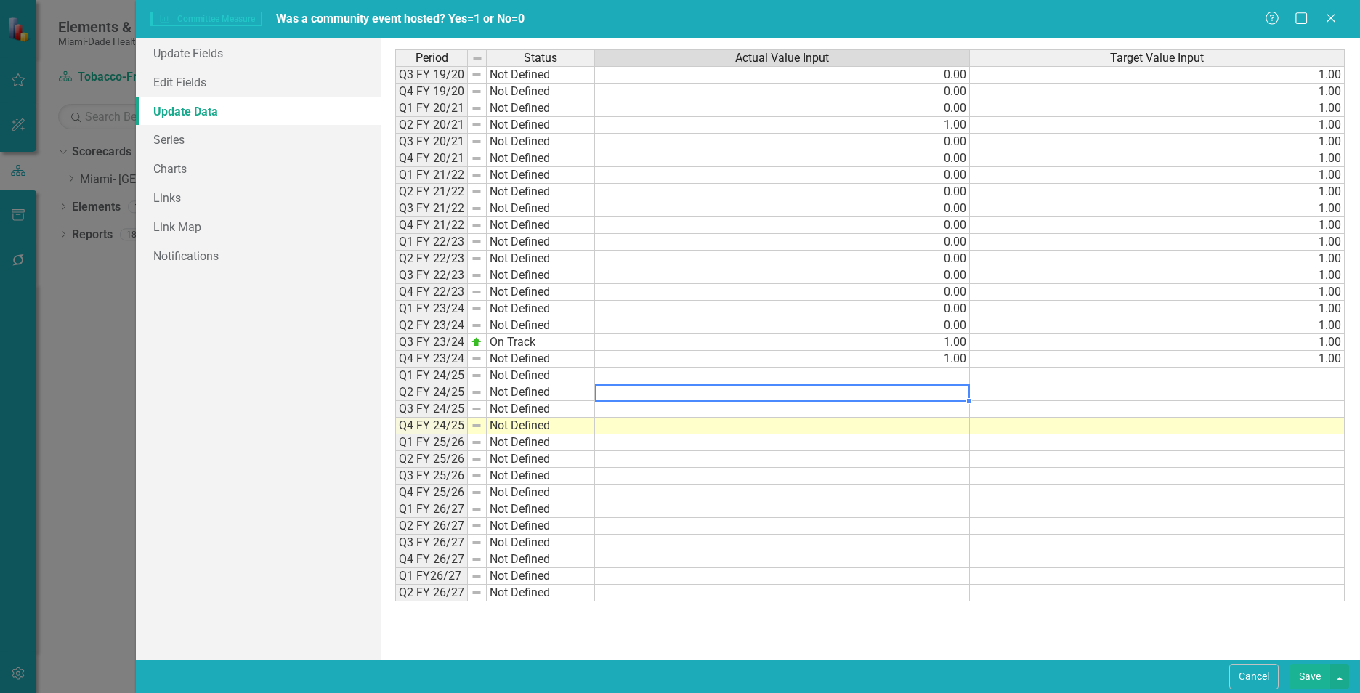
click at [957, 377] on td at bounding box center [782, 376] width 375 height 17
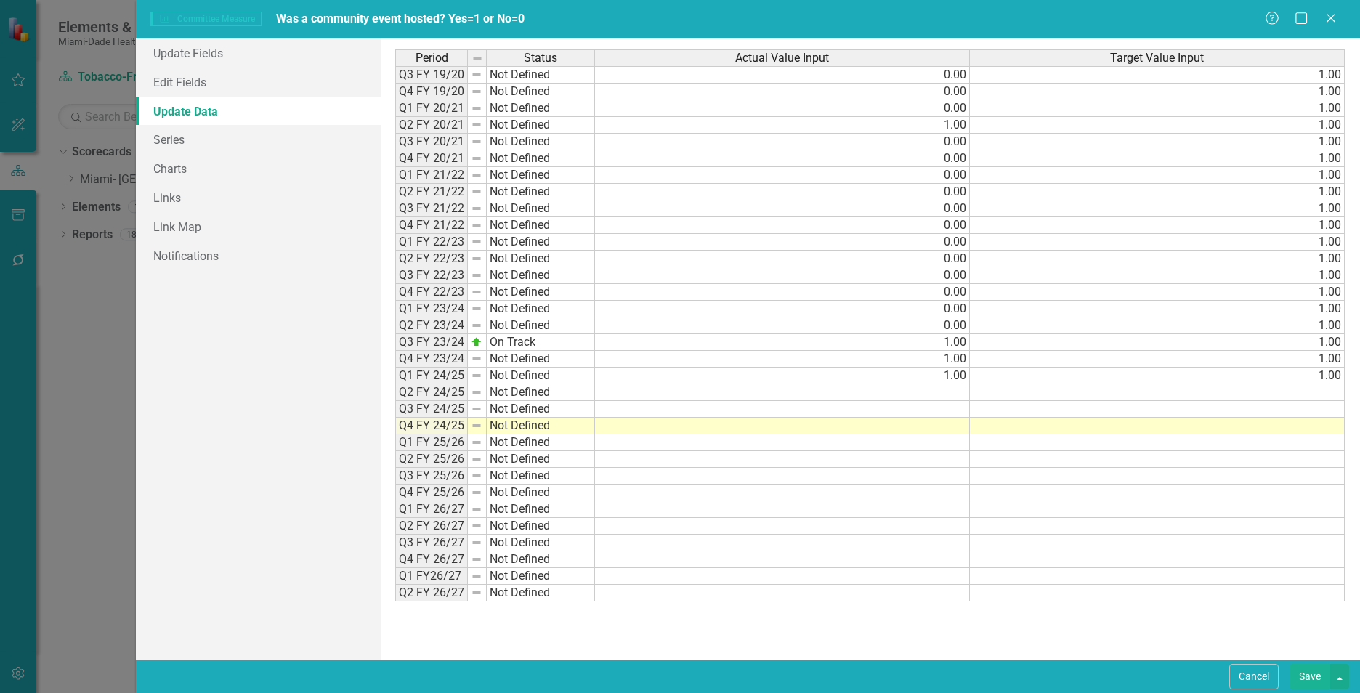
type textarea "1"
click at [955, 389] on td at bounding box center [782, 392] width 375 height 17
type textarea "1"
click at [962, 402] on td at bounding box center [782, 409] width 375 height 17
type textarea "1"
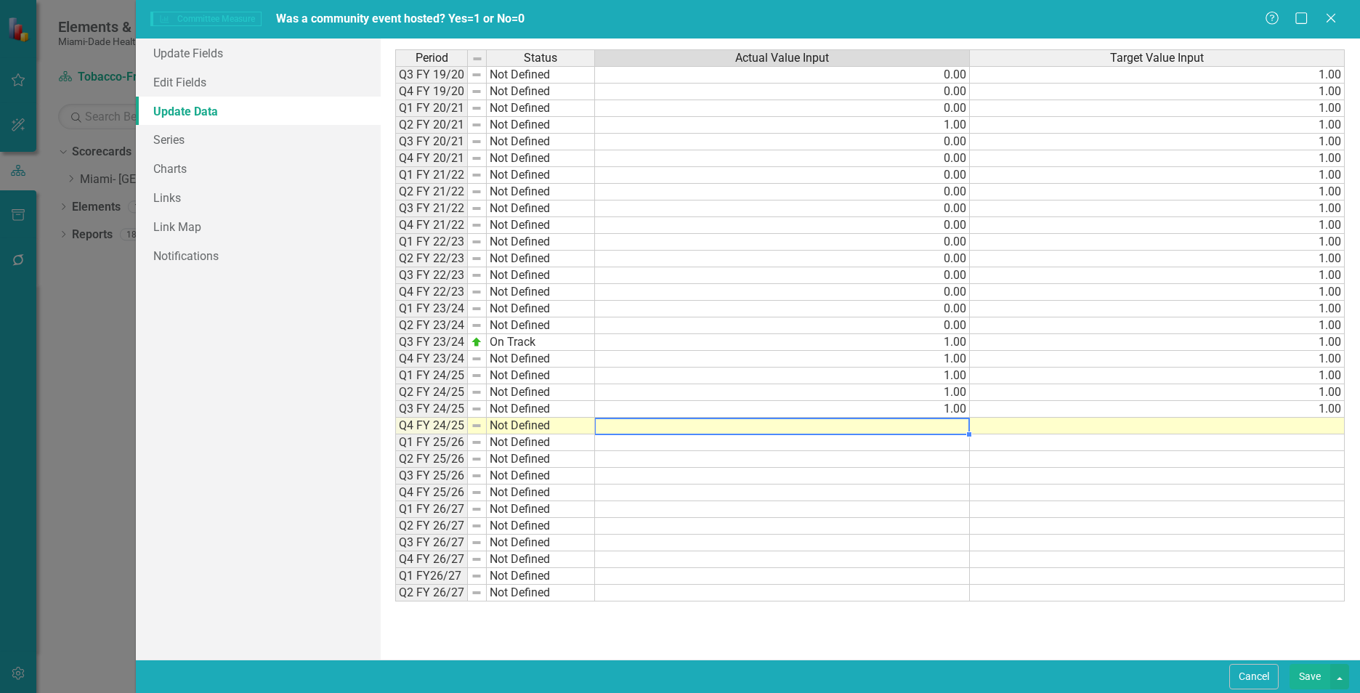
click at [933, 428] on td at bounding box center [782, 426] width 375 height 17
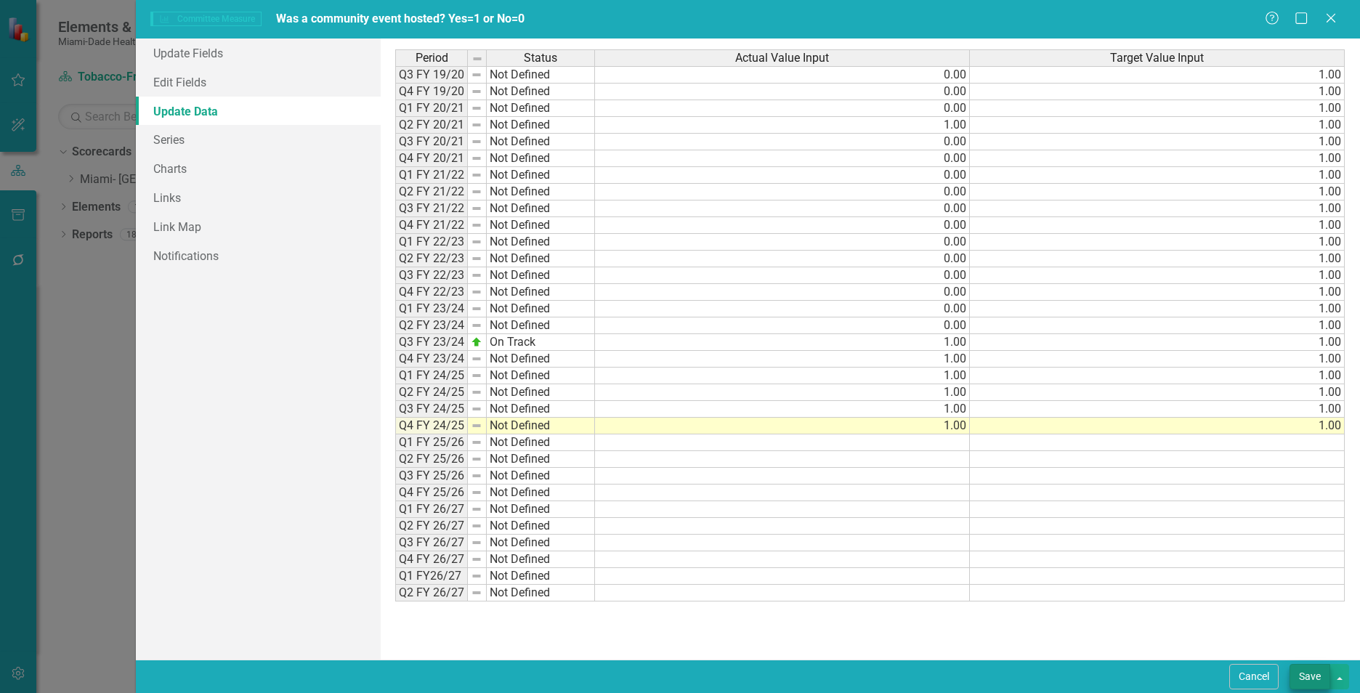
type textarea "1"
click at [1314, 674] on button "Save" at bounding box center [1309, 676] width 41 height 25
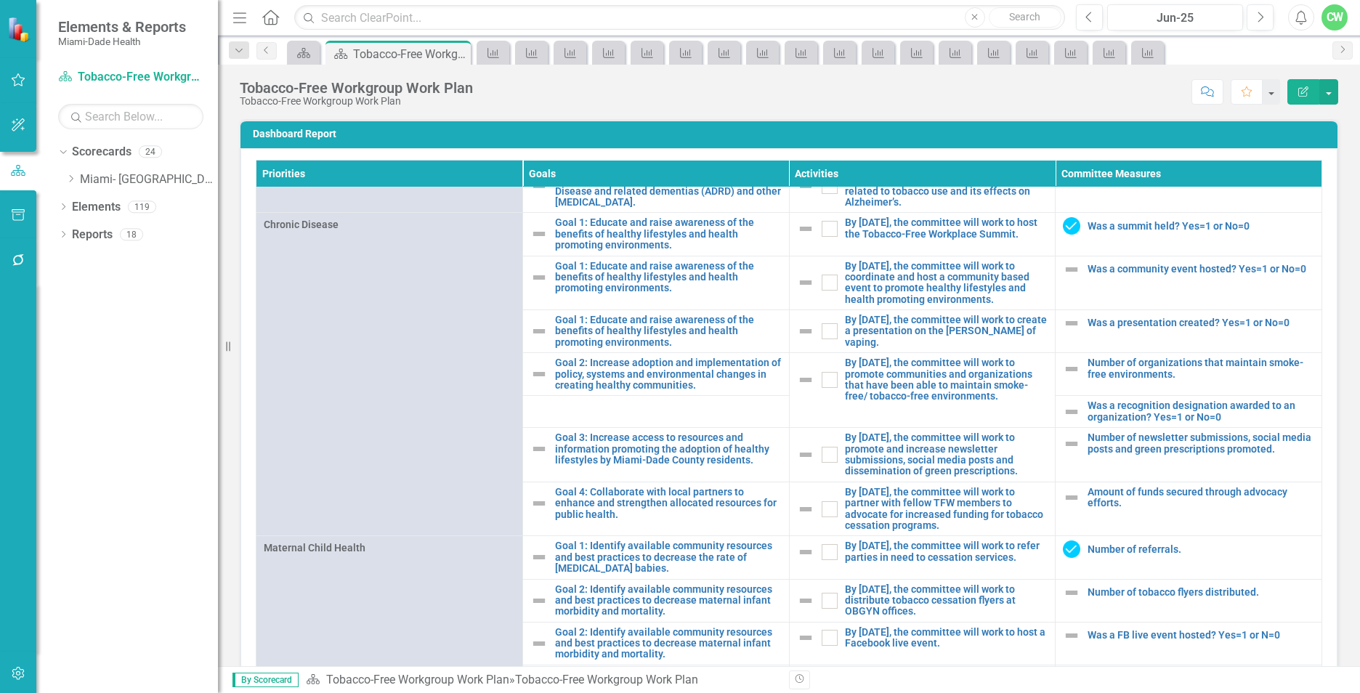
scroll to position [928, 0]
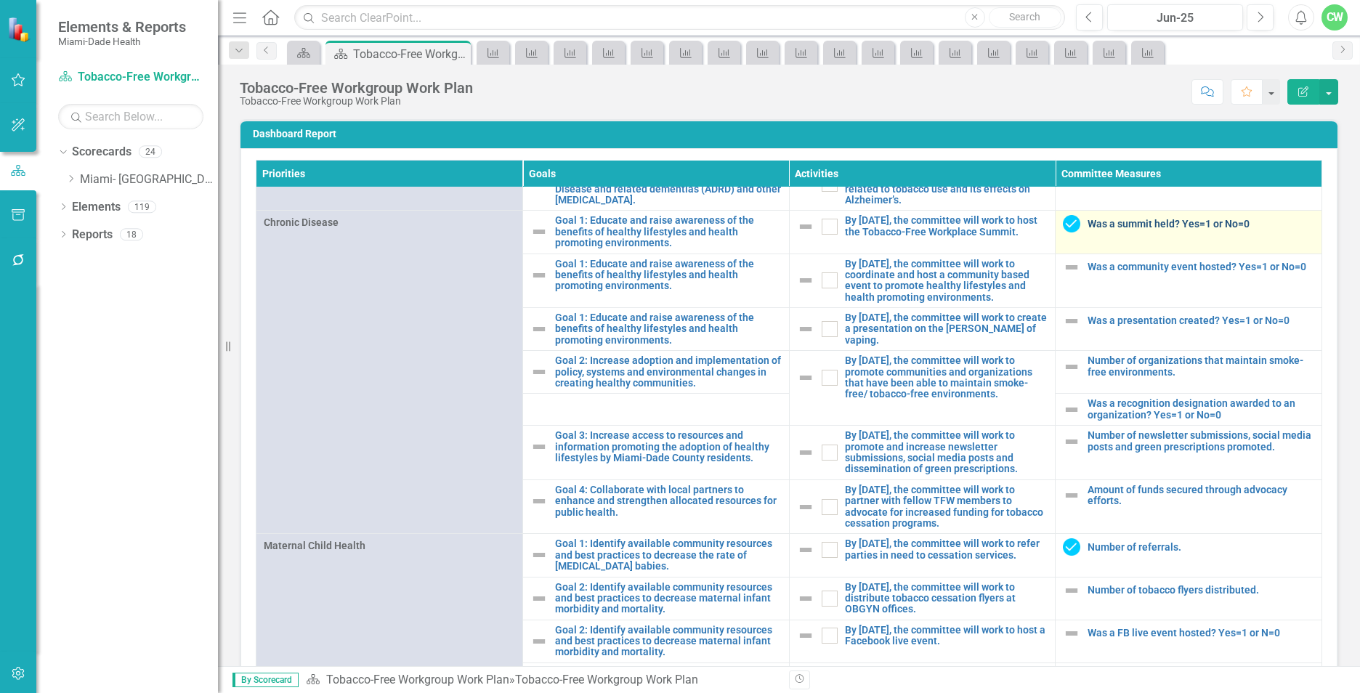
click at [1087, 230] on link "Was a summit held? Yes=1 or No=0" at bounding box center [1200, 224] width 227 height 11
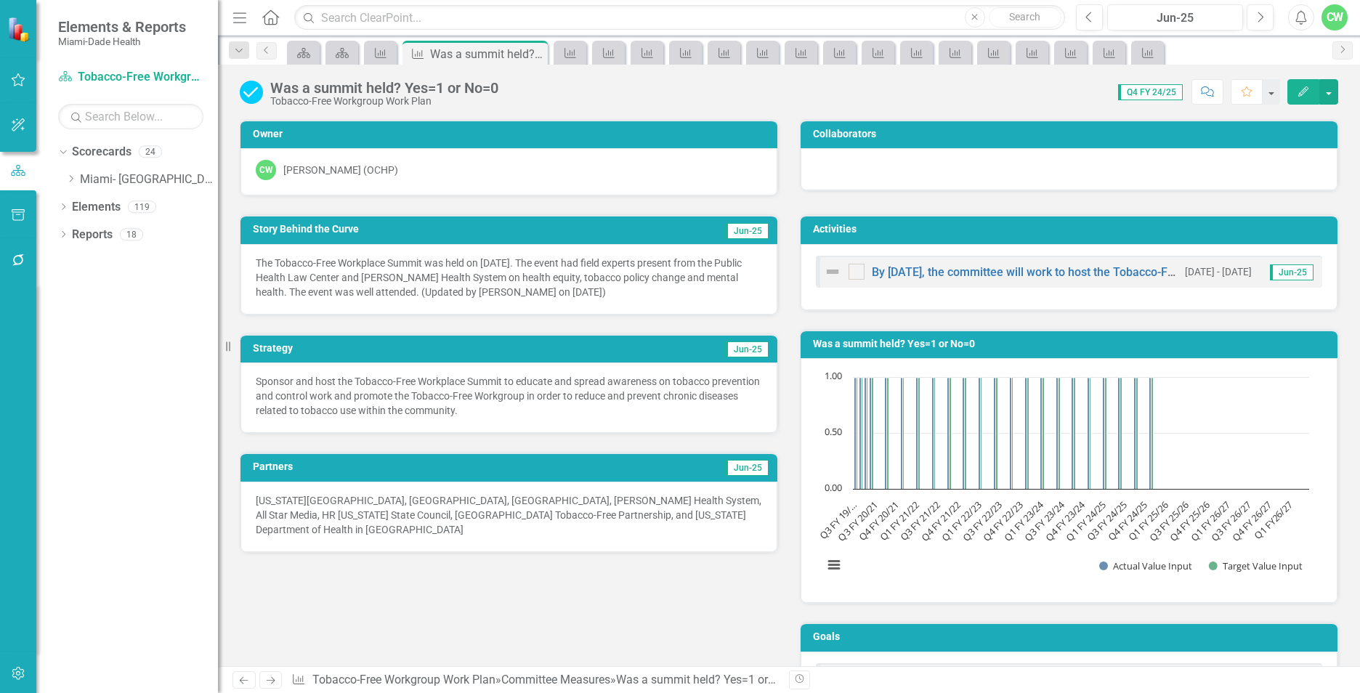
click at [1301, 90] on icon "Edit" at bounding box center [1303, 91] width 13 height 10
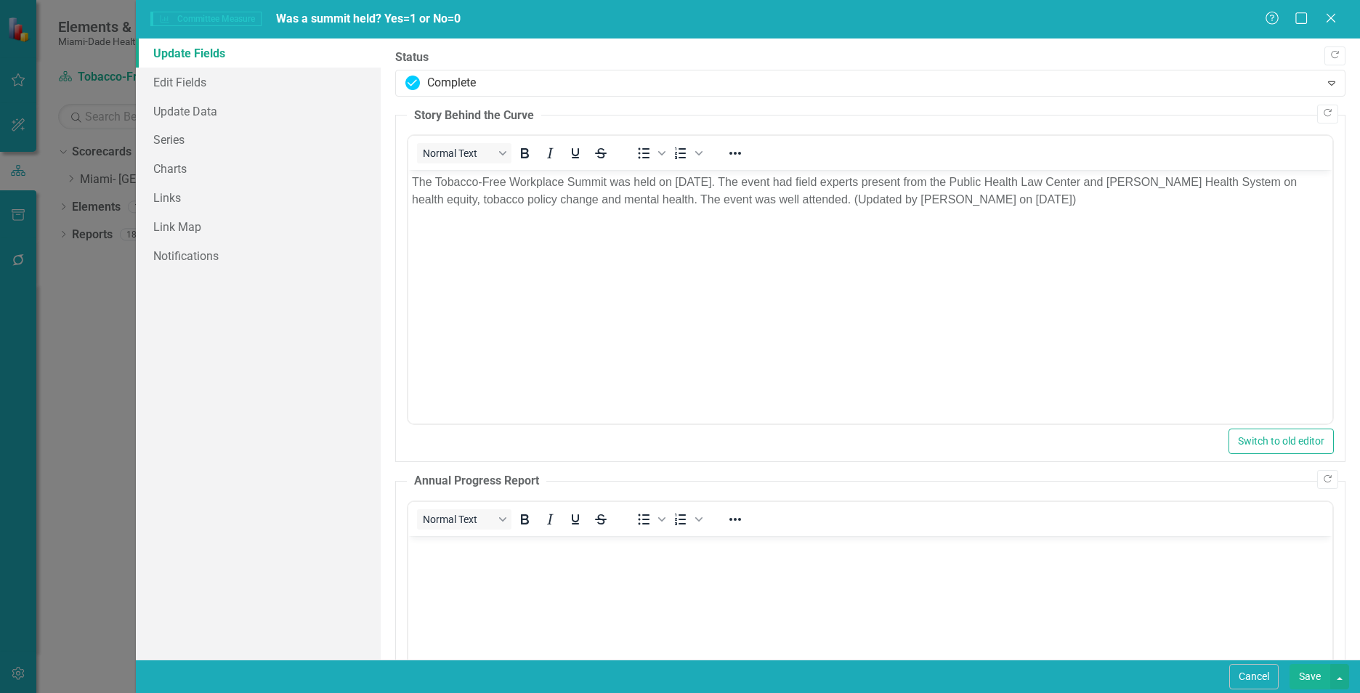
click at [89, 364] on div "Committee Measure Committee Measure Was a summit held? Yes=1 or No=0 Help Maxim…" at bounding box center [680, 346] width 1360 height 693
click at [1336, 23] on icon at bounding box center [1330, 17] width 11 height 11
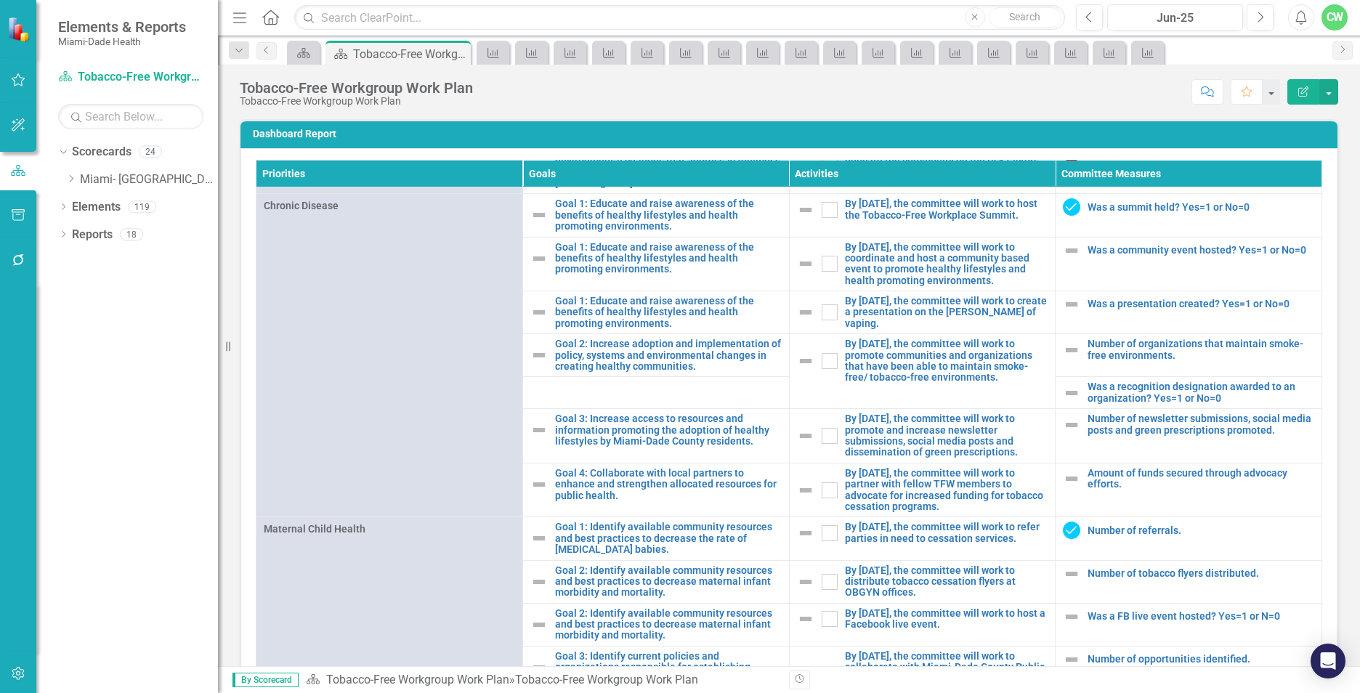
scroll to position [973, 0]
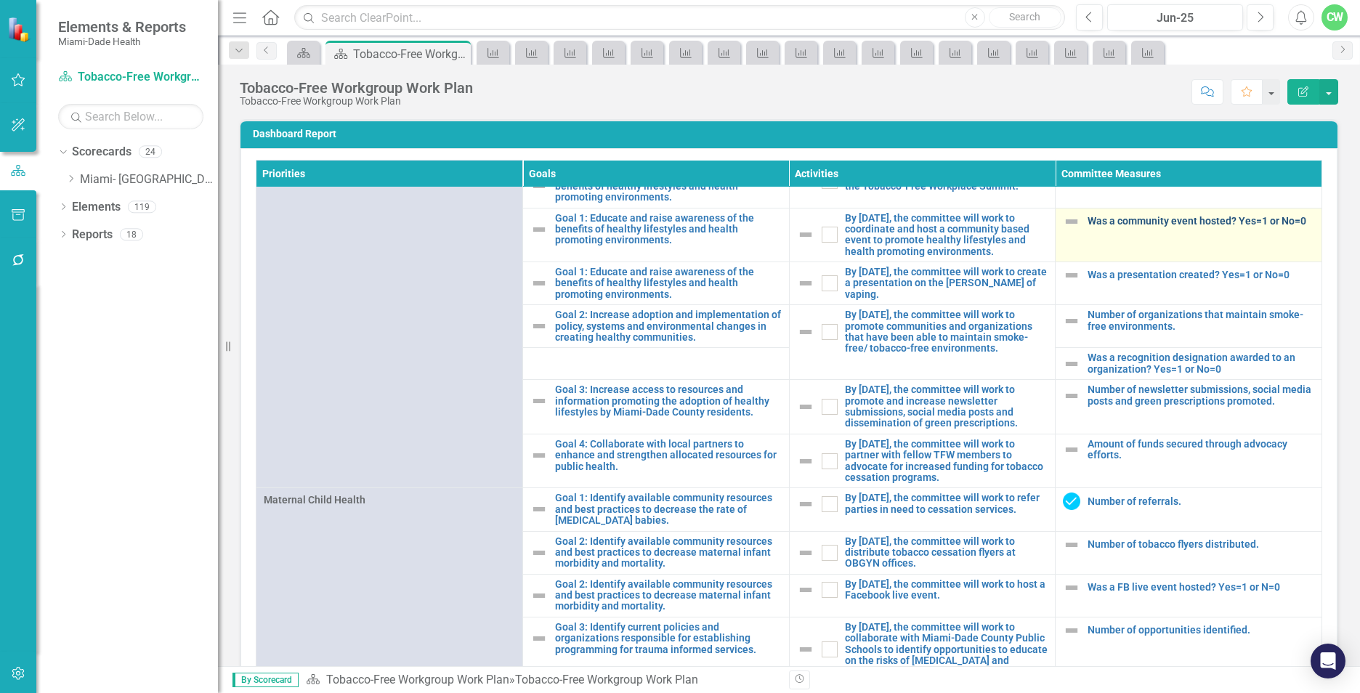
click at [1131, 227] on link "Was a community event hosted? Yes=1 or No=0" at bounding box center [1200, 221] width 227 height 11
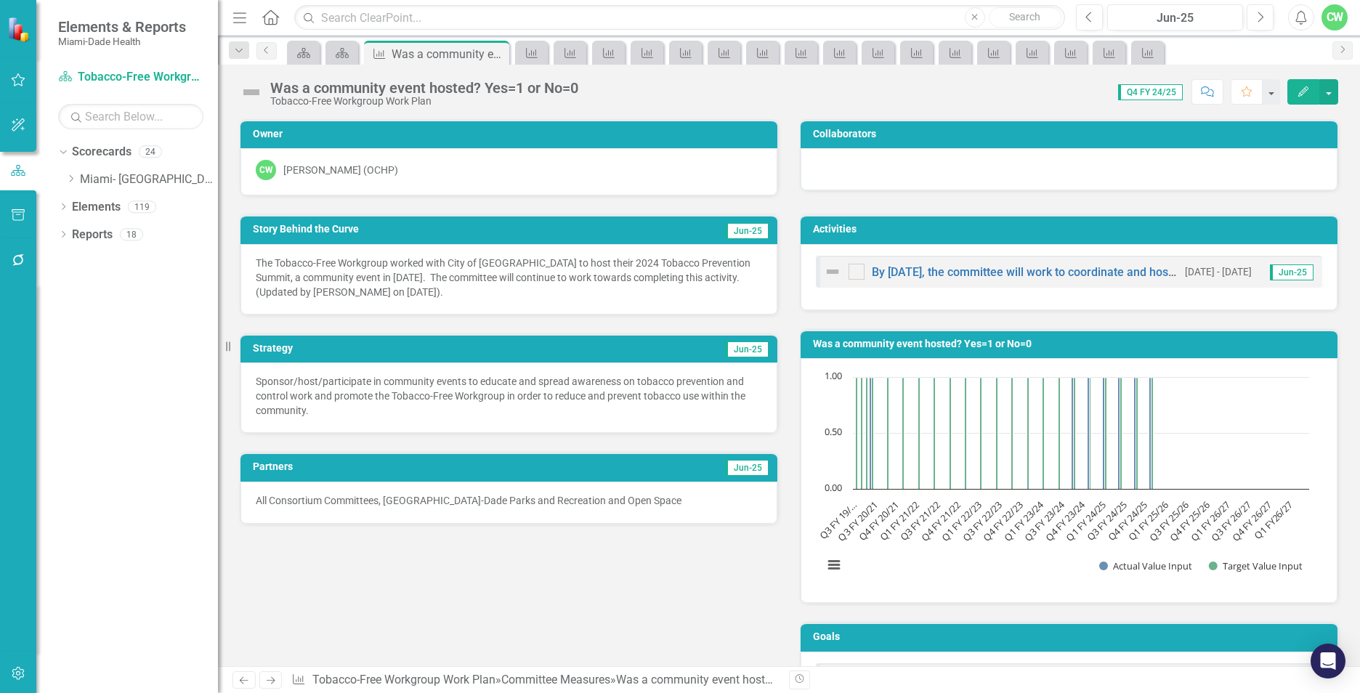
click at [1299, 94] on icon "button" at bounding box center [1303, 91] width 10 height 10
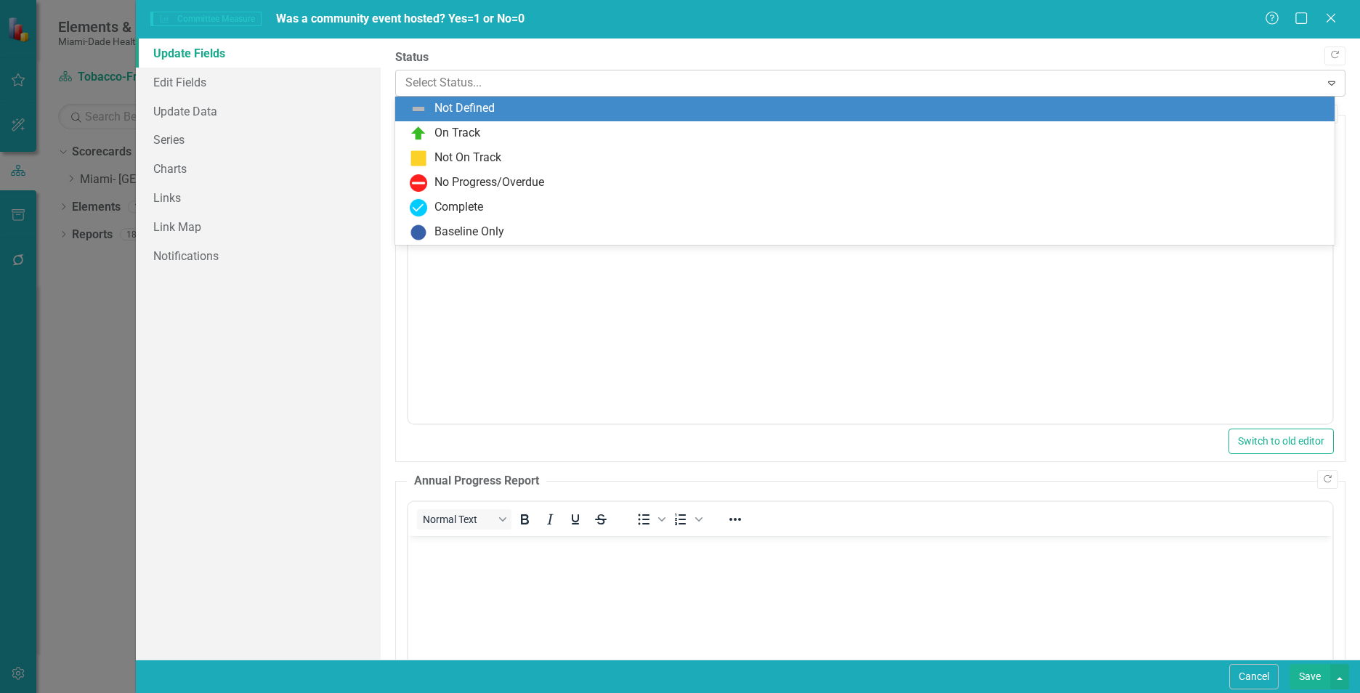
click at [623, 84] on div at bounding box center [857, 83] width 905 height 20
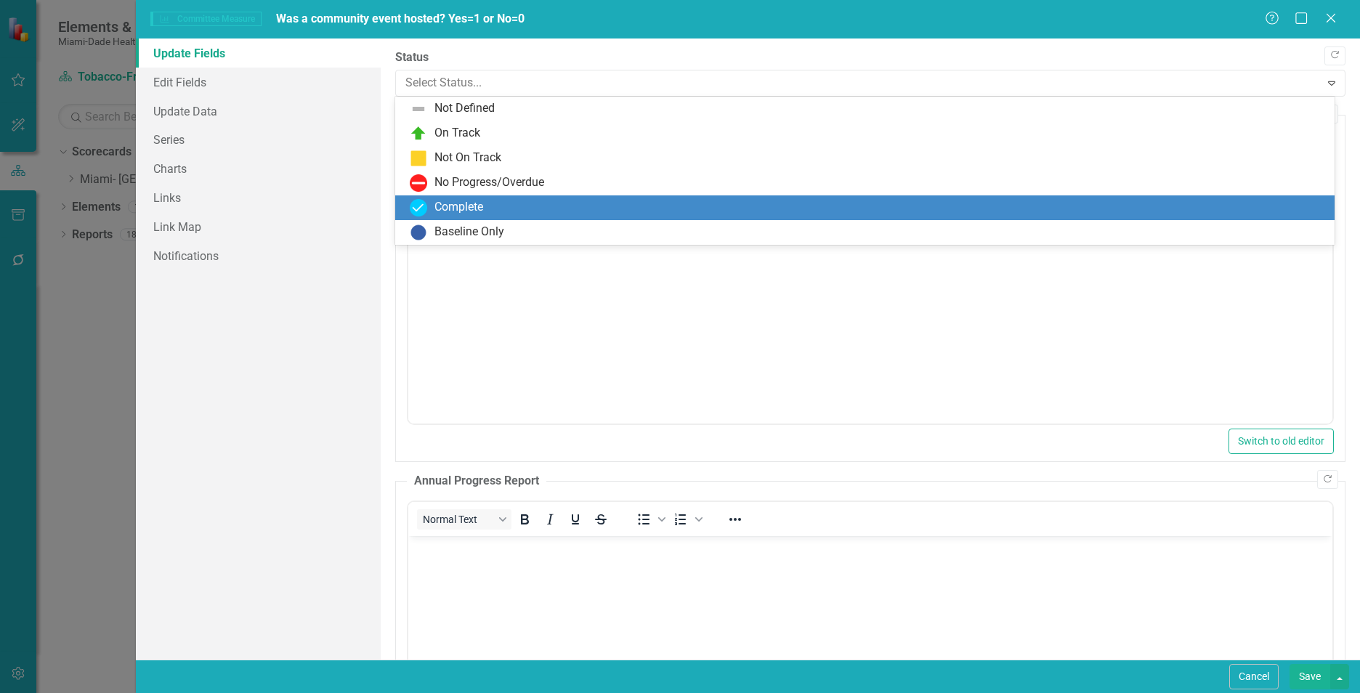
click at [524, 204] on div "Complete" at bounding box center [868, 207] width 916 height 17
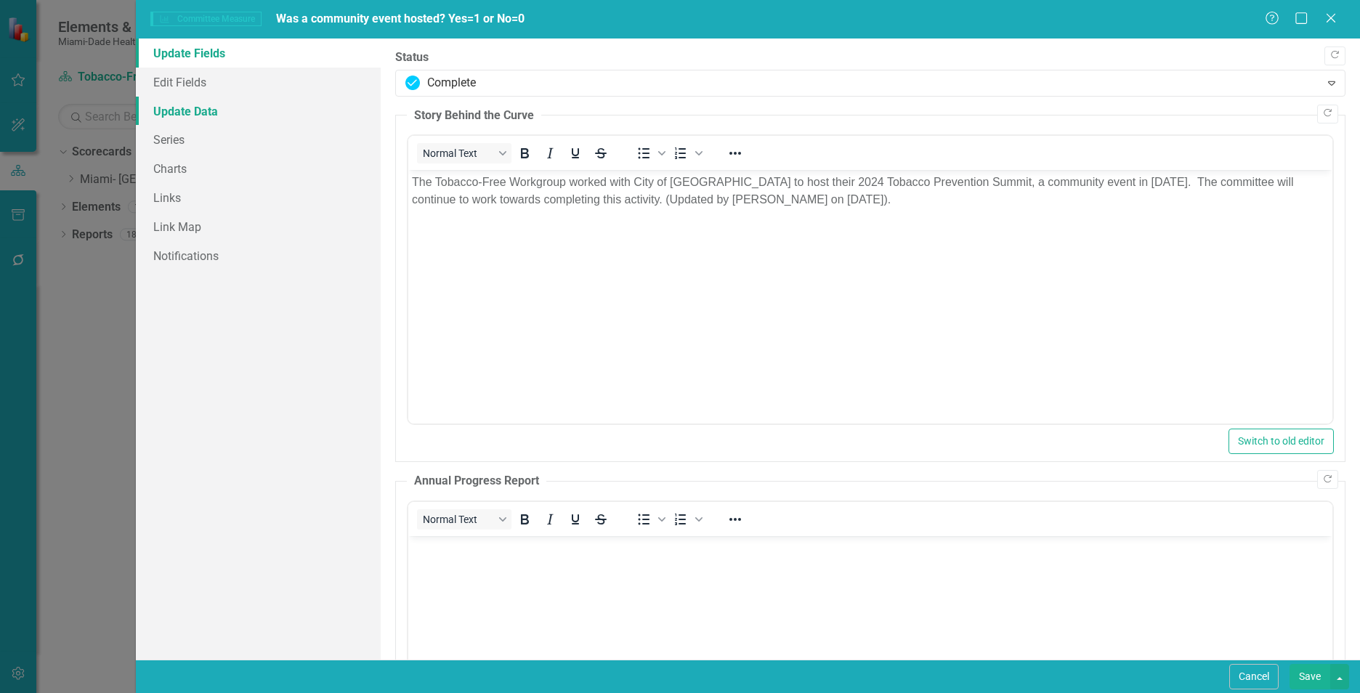
click at [227, 109] on link "Update Data" at bounding box center [258, 111] width 245 height 29
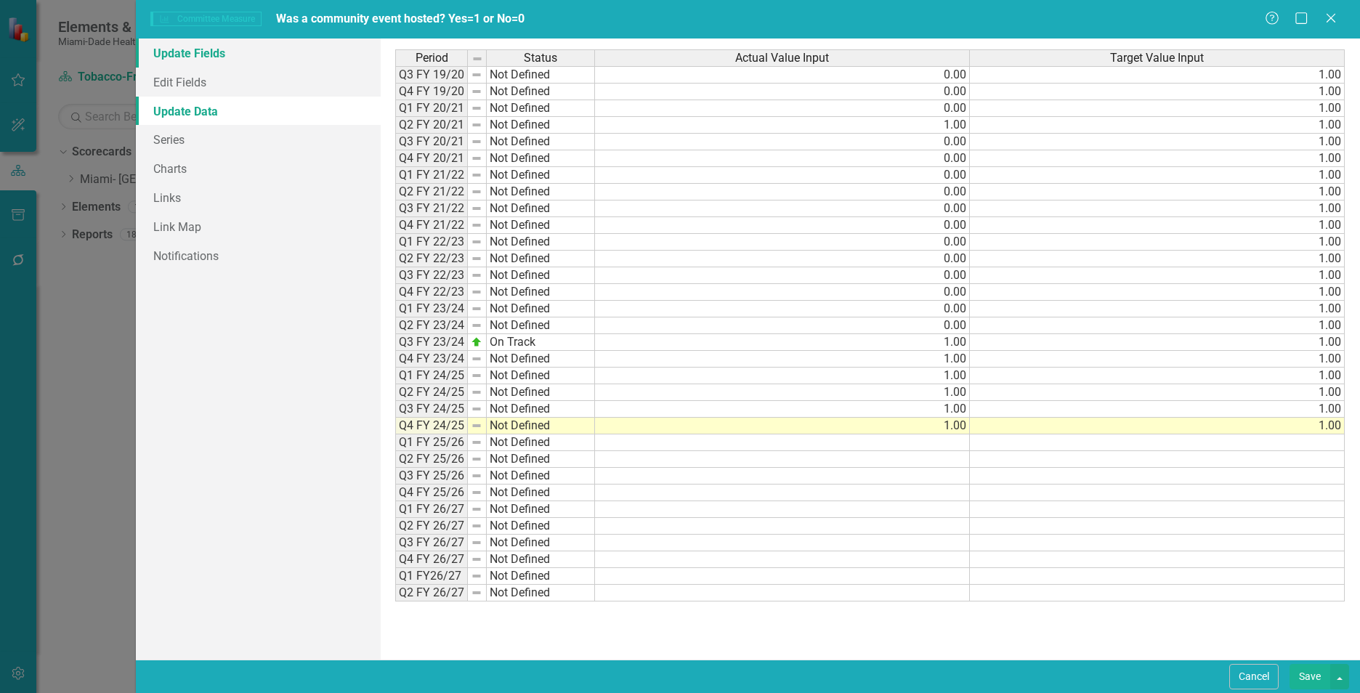
click at [224, 60] on link "Update Fields" at bounding box center [258, 53] width 245 height 29
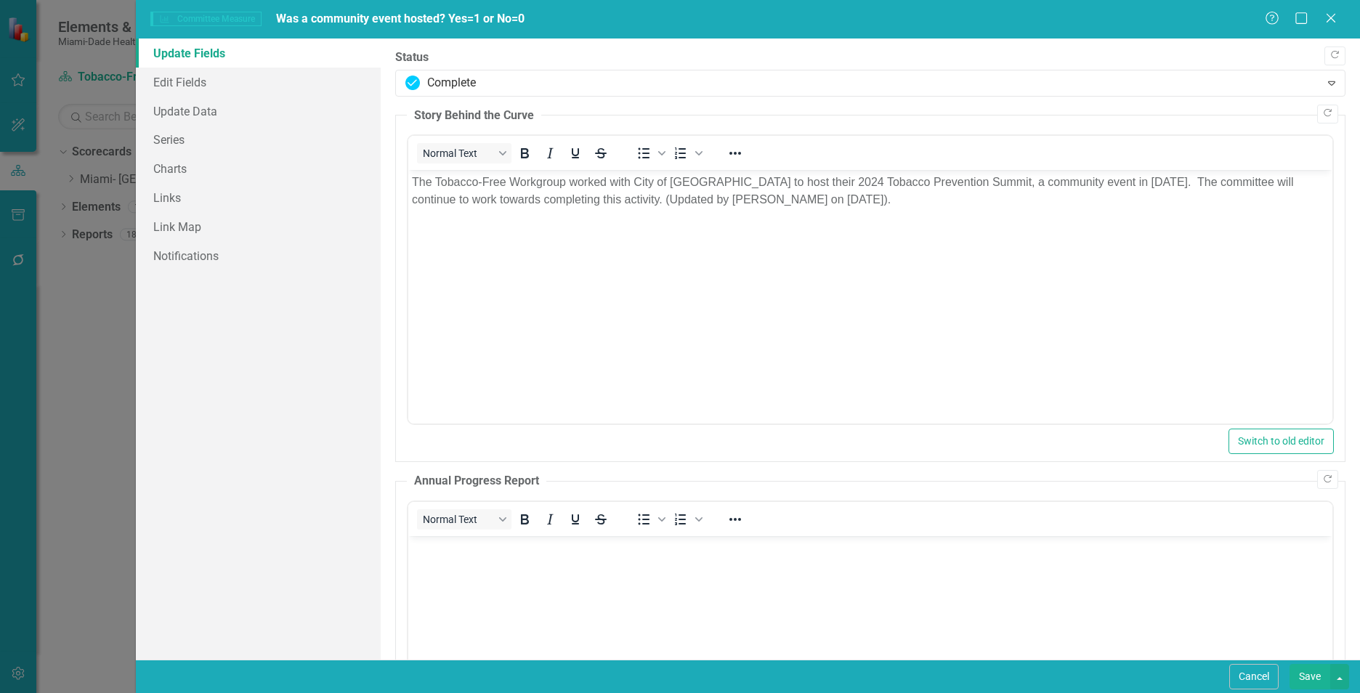
click at [1304, 684] on button "Save" at bounding box center [1309, 676] width 41 height 25
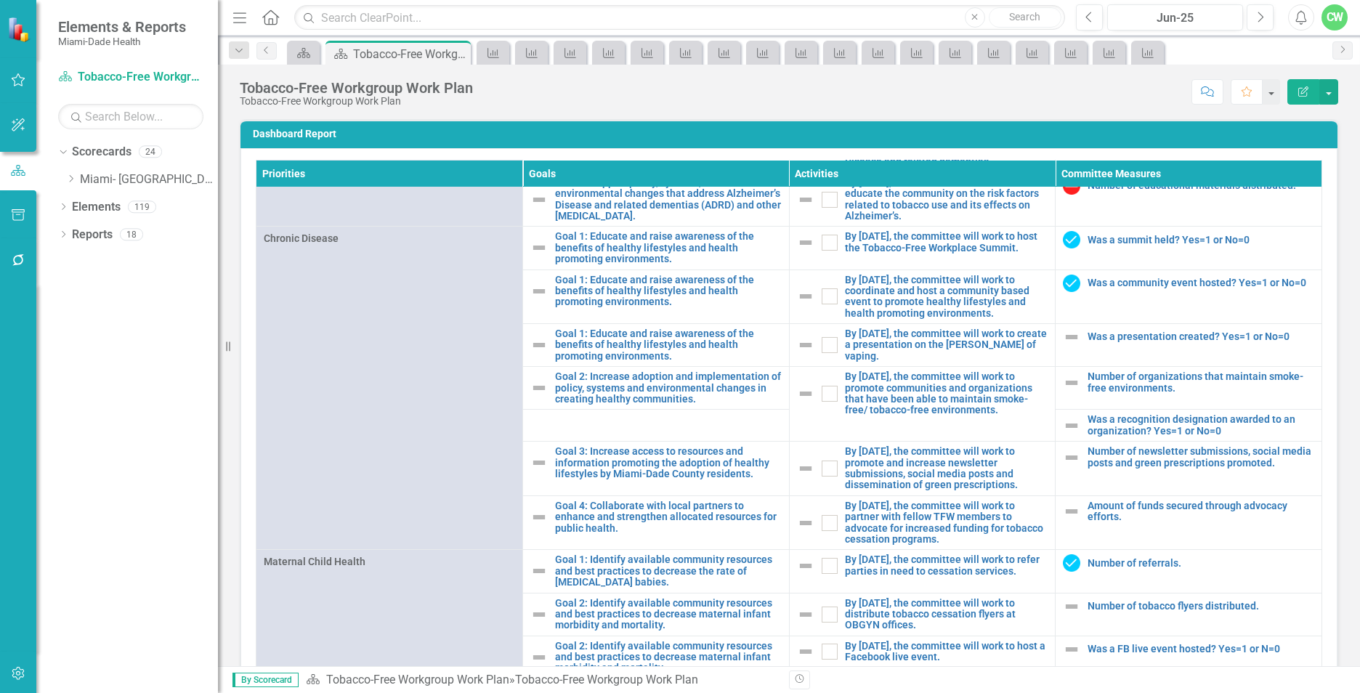
scroll to position [917, 0]
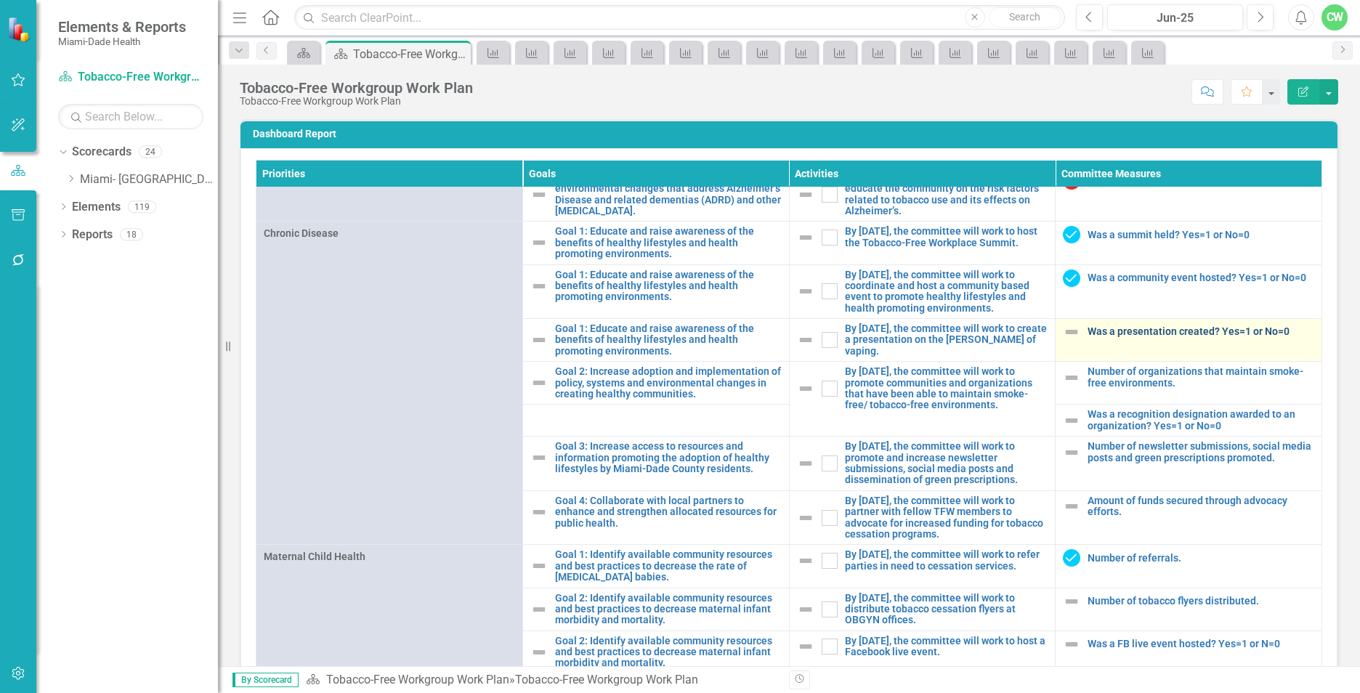
click at [1087, 337] on link "Was a presentation created? Yes=1 or No=0" at bounding box center [1200, 331] width 227 height 11
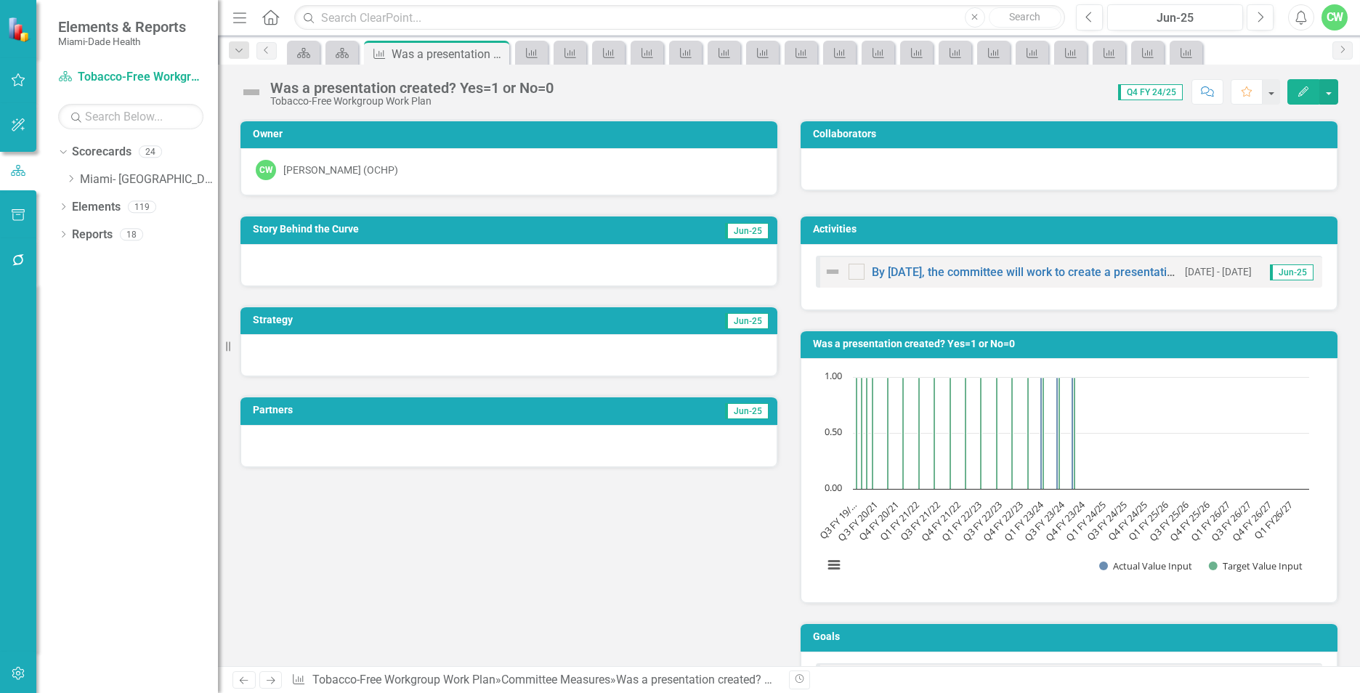
click at [1298, 95] on icon "Edit" at bounding box center [1303, 91] width 13 height 10
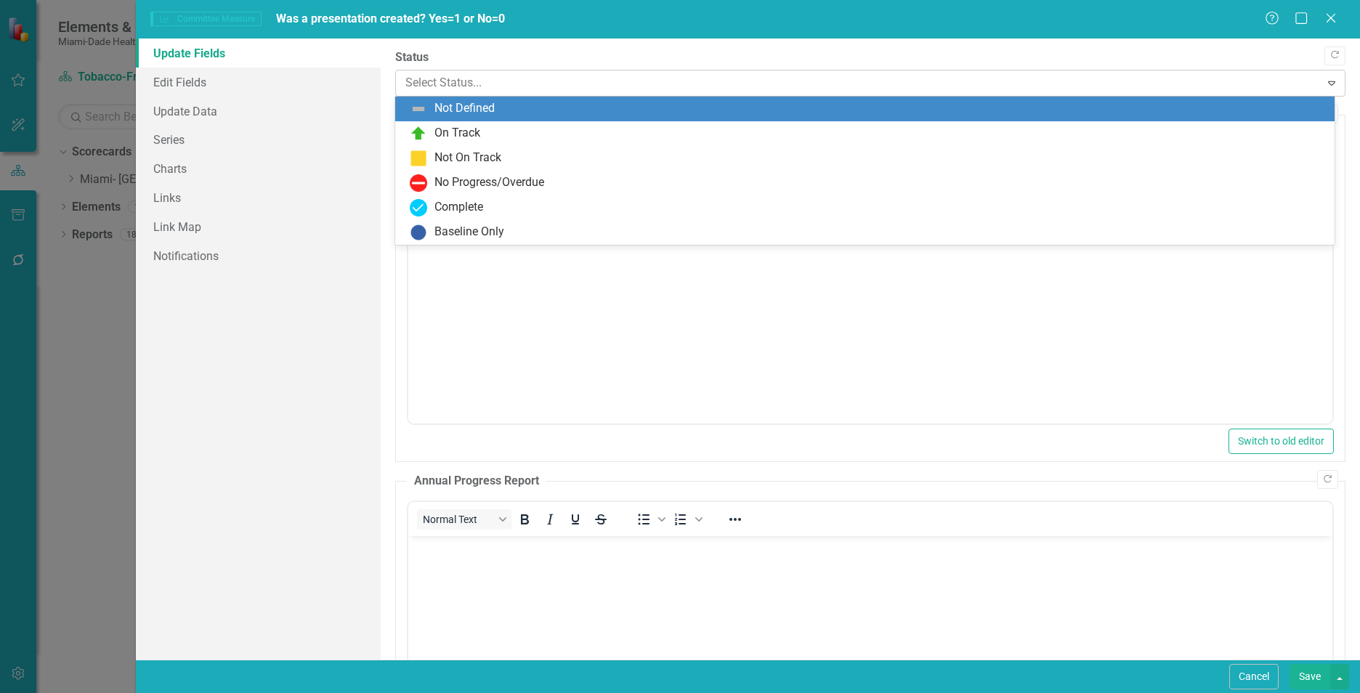
click at [422, 81] on div at bounding box center [857, 83] width 905 height 20
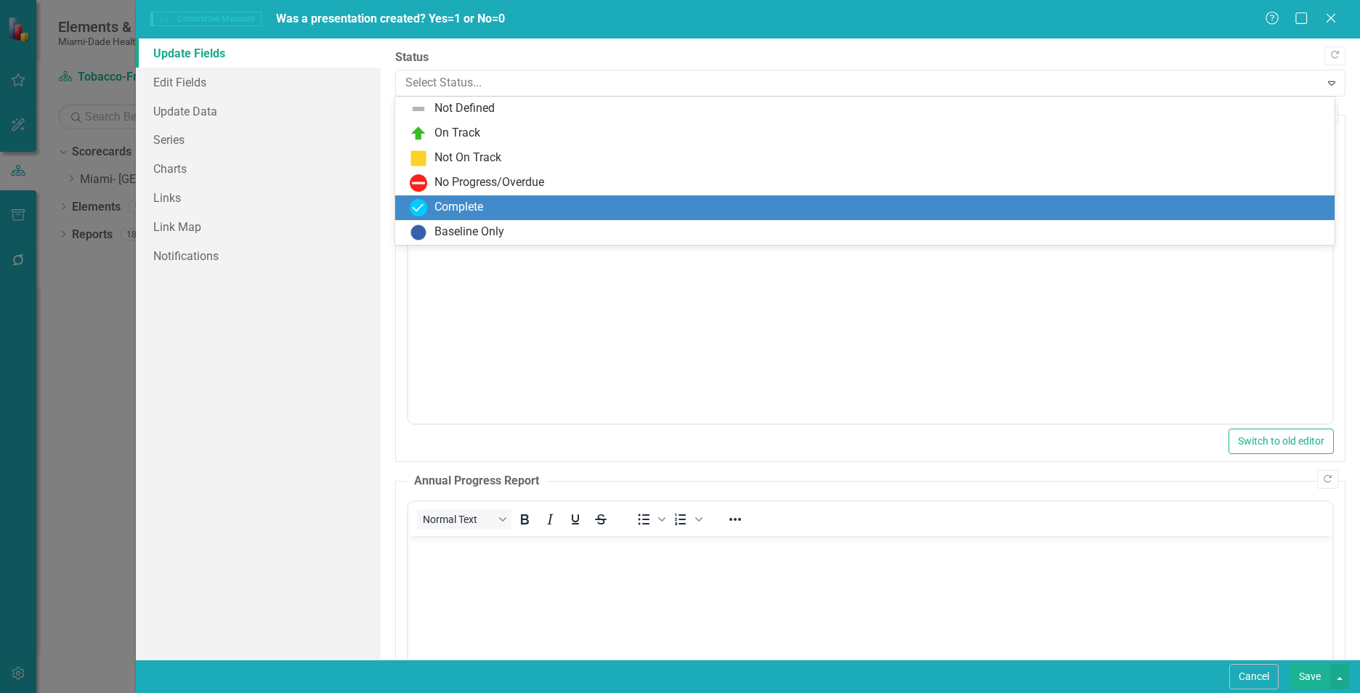
click at [449, 206] on div "Complete" at bounding box center [458, 207] width 49 height 17
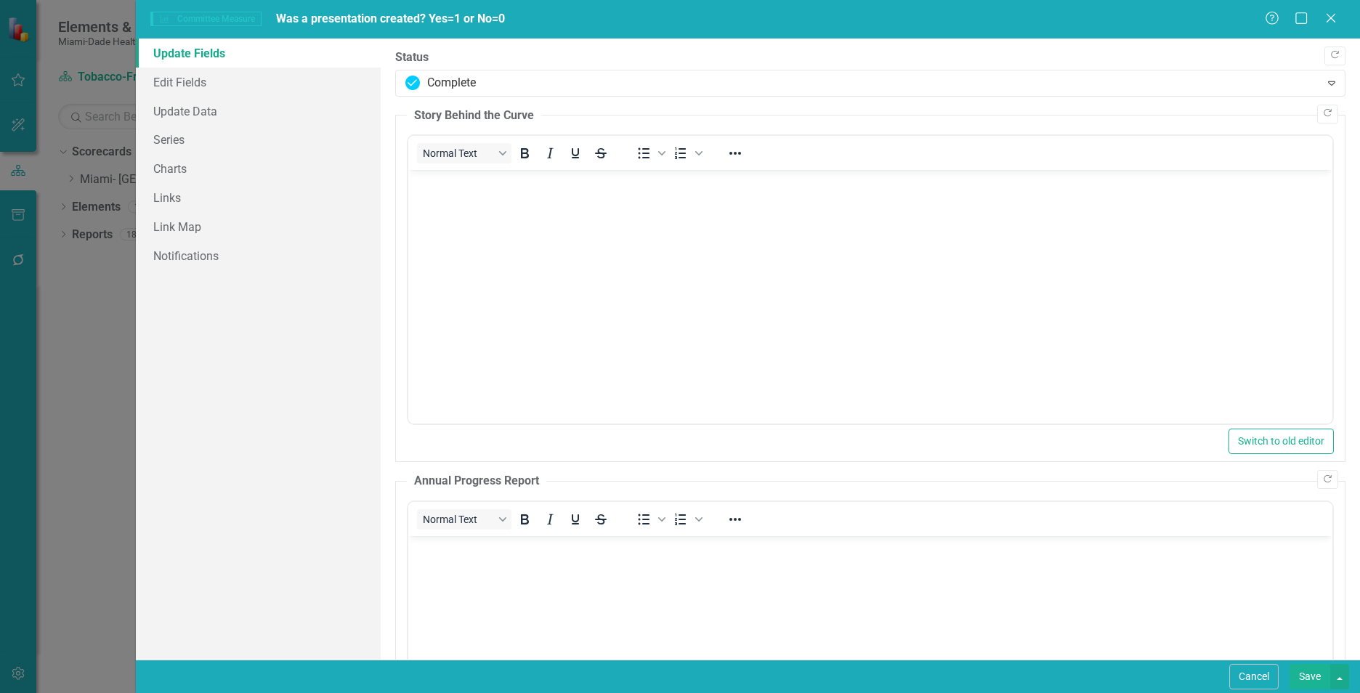
click at [439, 203] on body "Rich Text Area. Press ALT-0 for help." at bounding box center [870, 279] width 924 height 218
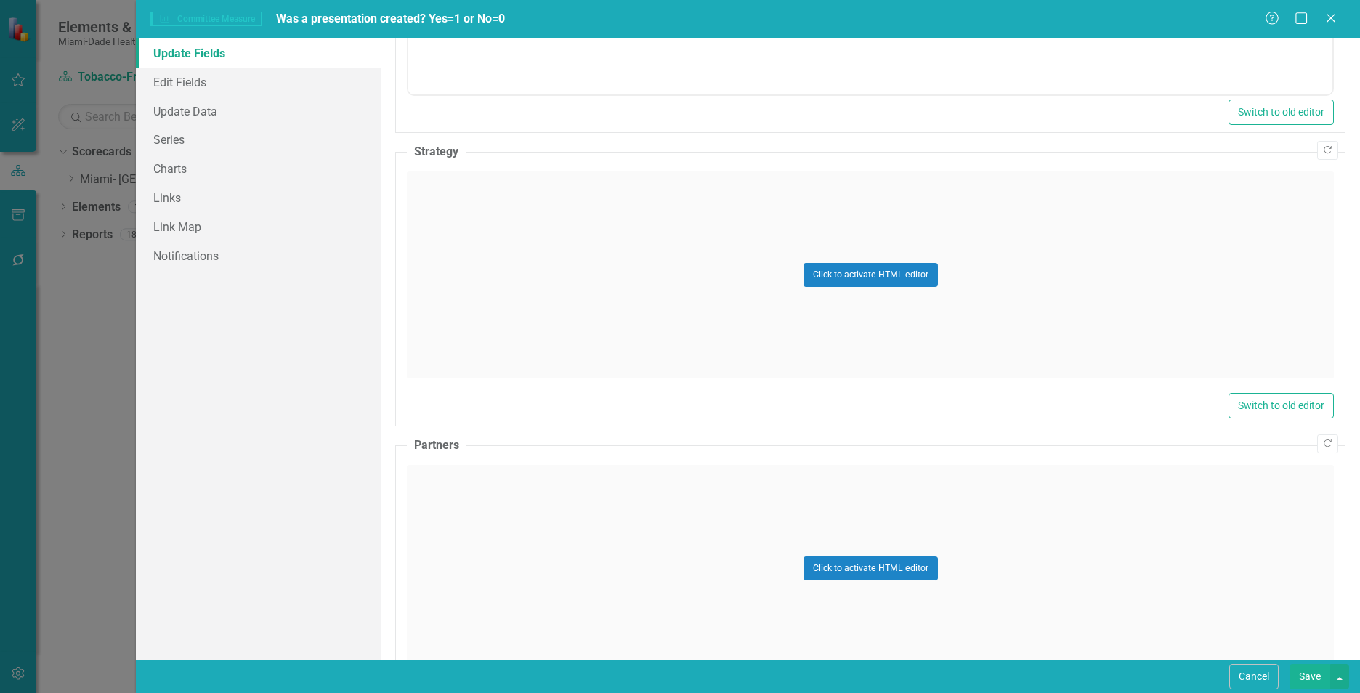
scroll to position [740, 0]
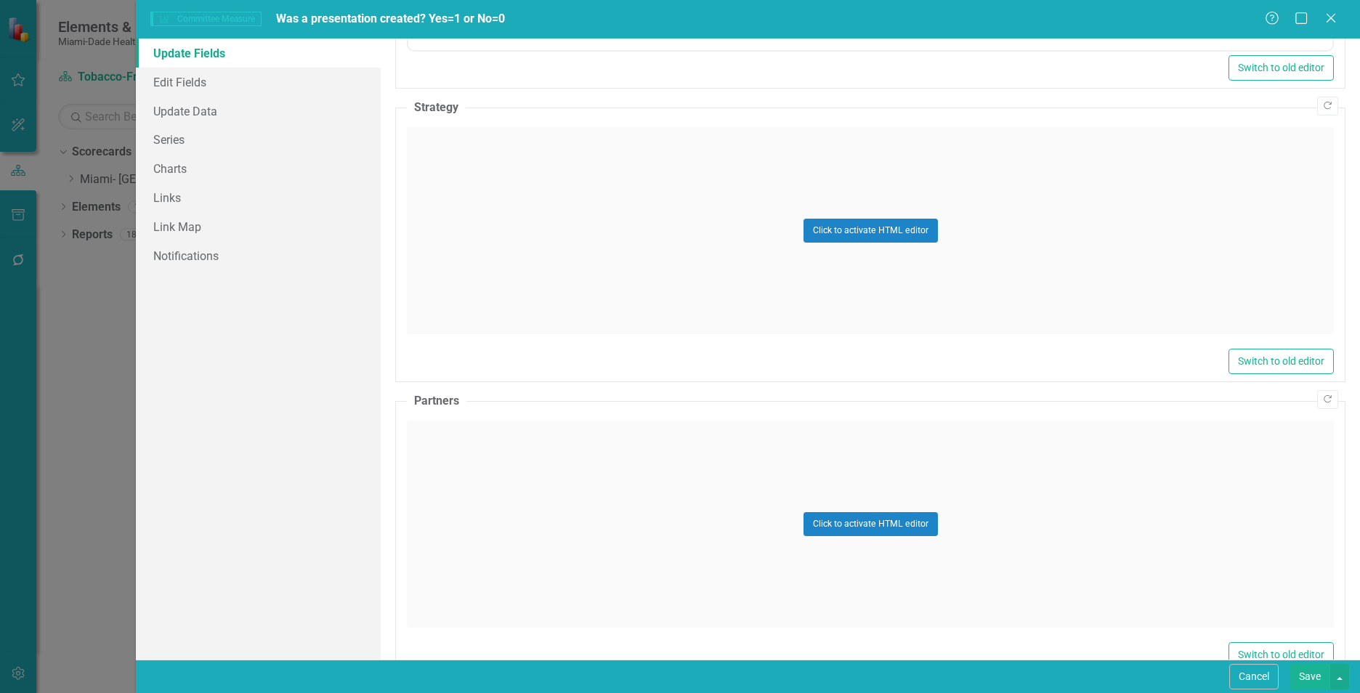
click at [585, 258] on div "Click to activate HTML editor" at bounding box center [870, 230] width 927 height 207
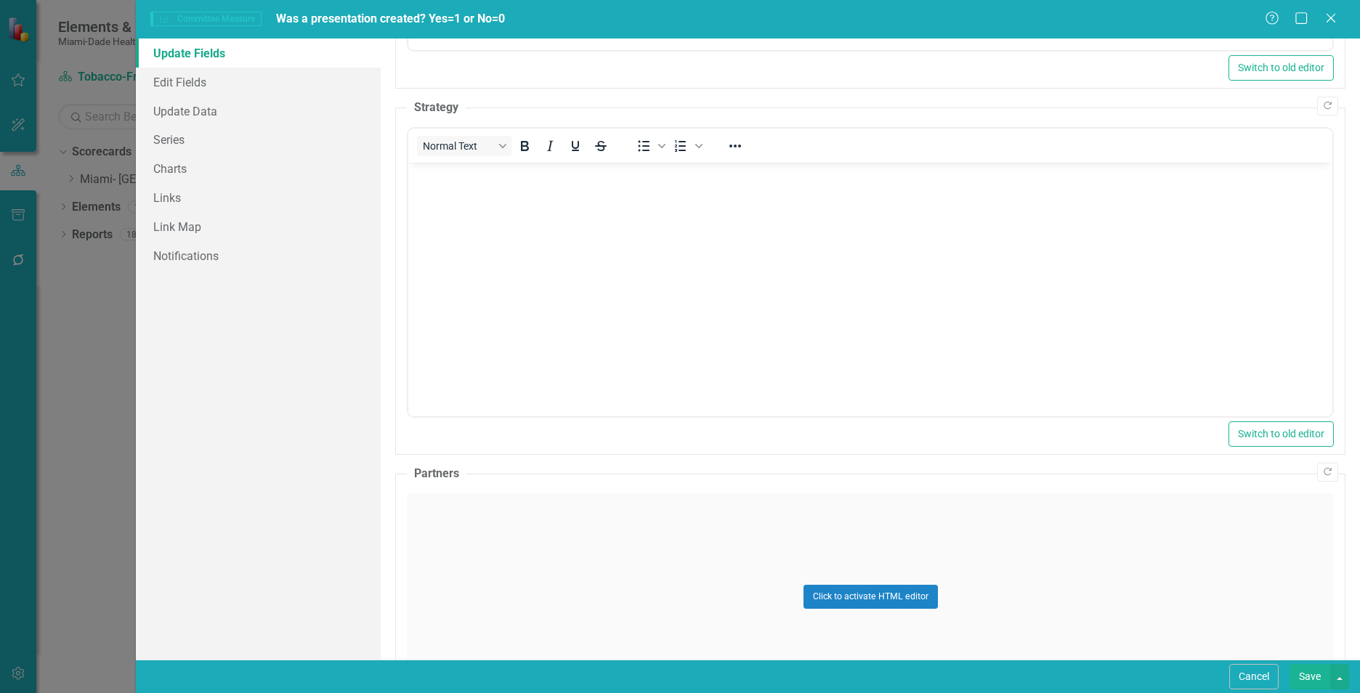
scroll to position [0, 0]
click at [441, 198] on body "Rich Text Area. Press ALT-0 for help." at bounding box center [870, 272] width 924 height 218
click at [455, 552] on div "Click to activate HTML editor" at bounding box center [870, 596] width 927 height 207
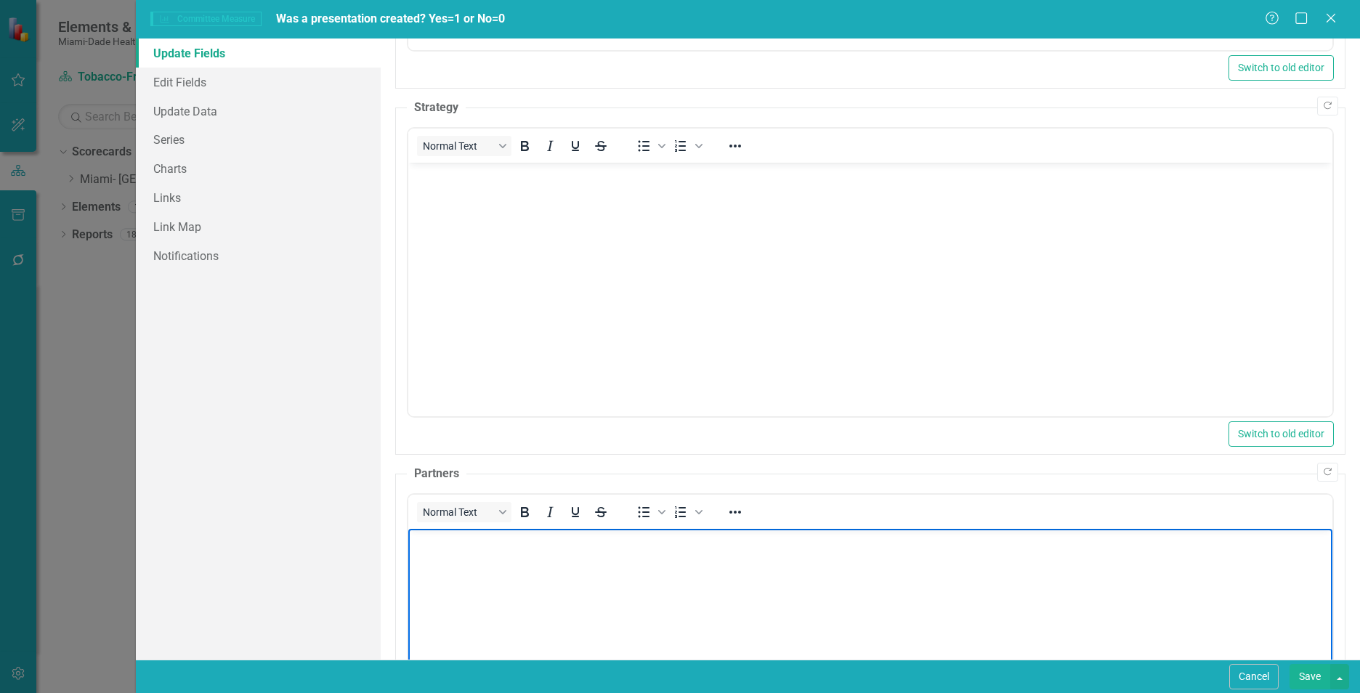
click at [456, 564] on body "Rich Text Area. Press ALT-0 for help." at bounding box center [870, 637] width 924 height 218
click at [570, 259] on body "Rich Text Area. Press ALT-0 for help." at bounding box center [870, 272] width 924 height 218
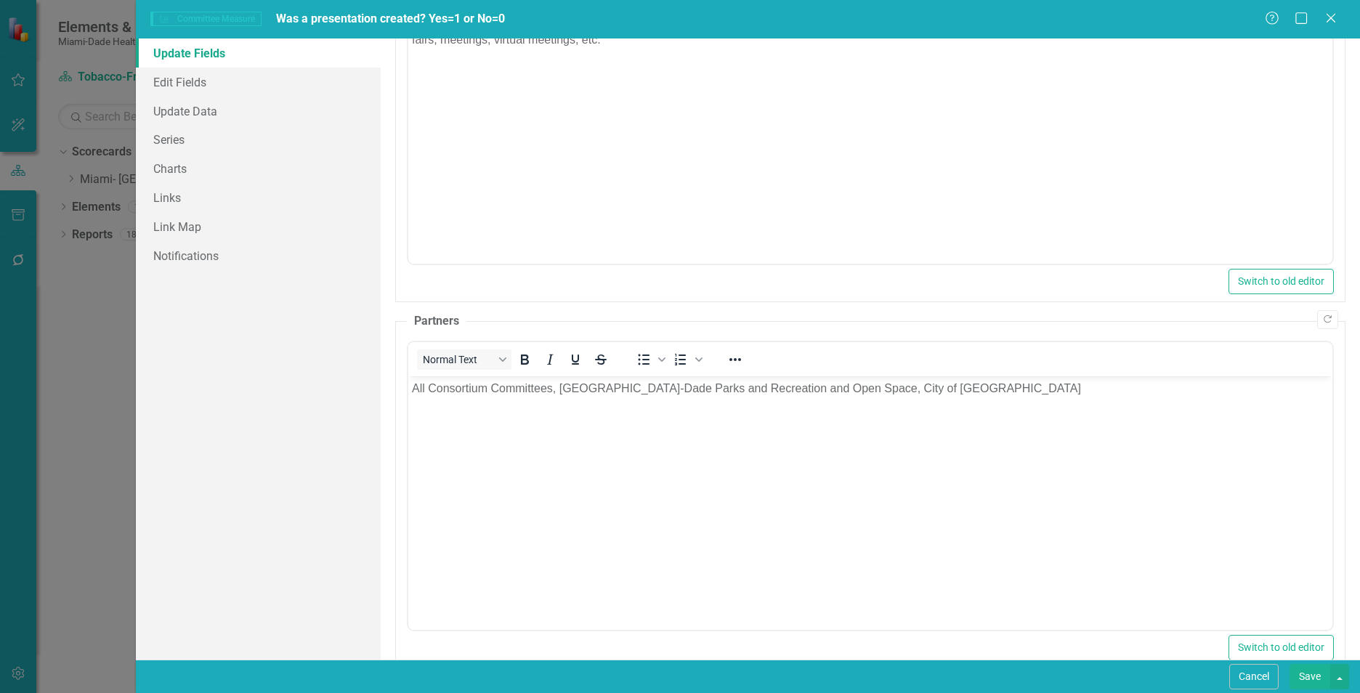
scroll to position [923, 0]
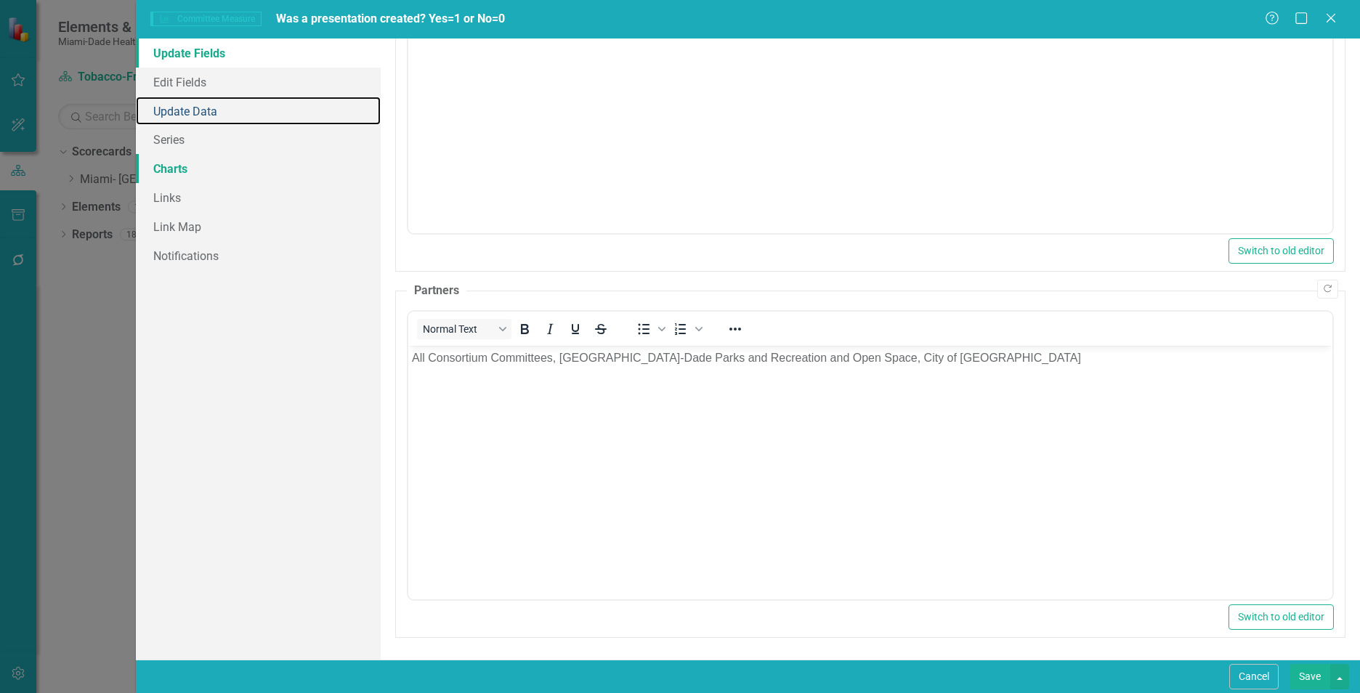
drag, startPoint x: 163, startPoint y: 111, endPoint x: 184, endPoint y: 161, distance: 53.4
click at [163, 111] on link "Update Data" at bounding box center [258, 111] width 245 height 29
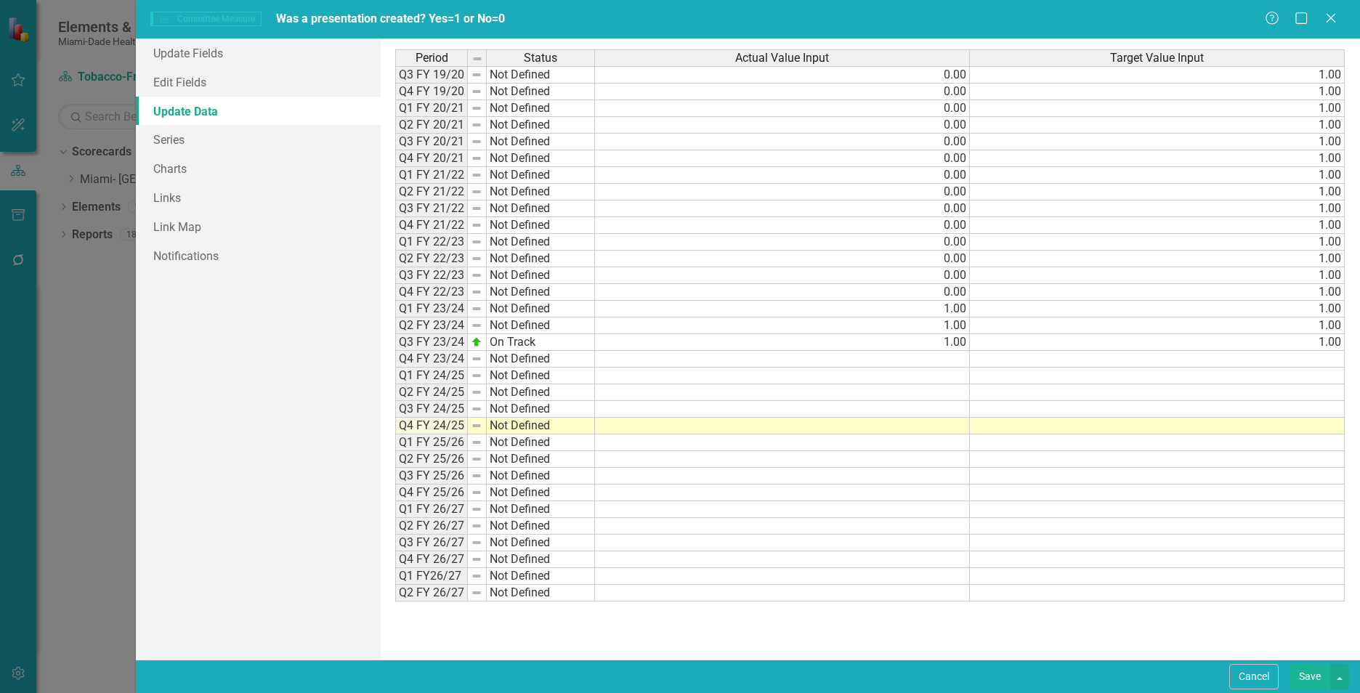
click at [714, 423] on td at bounding box center [782, 426] width 375 height 17
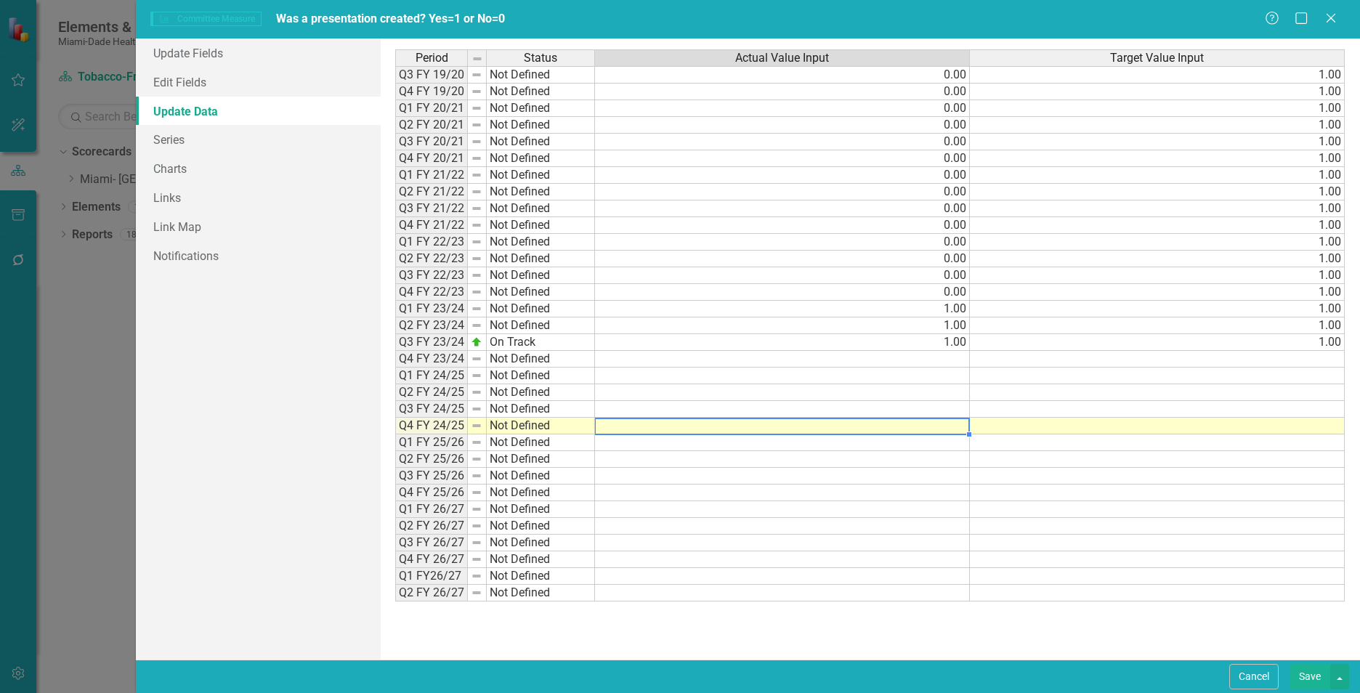
type textarea "1"
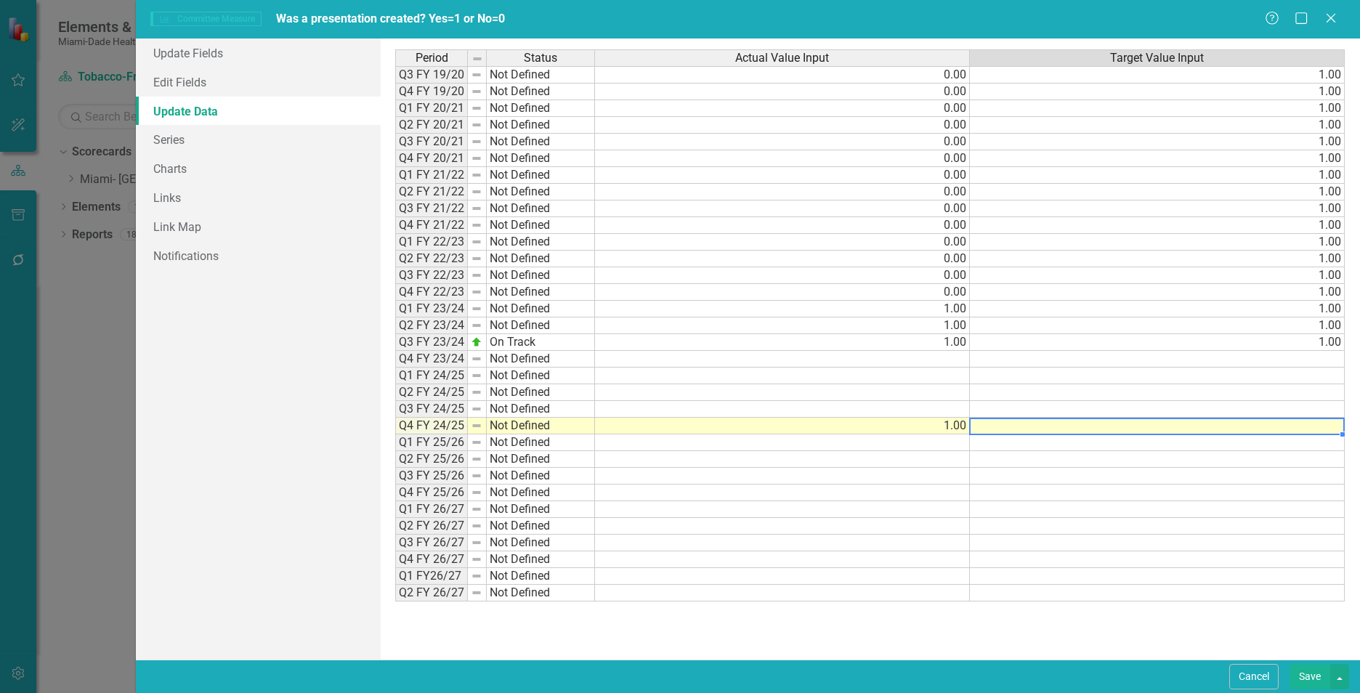
type textarea "0"
type textarea "1"
click at [911, 410] on td at bounding box center [782, 409] width 375 height 17
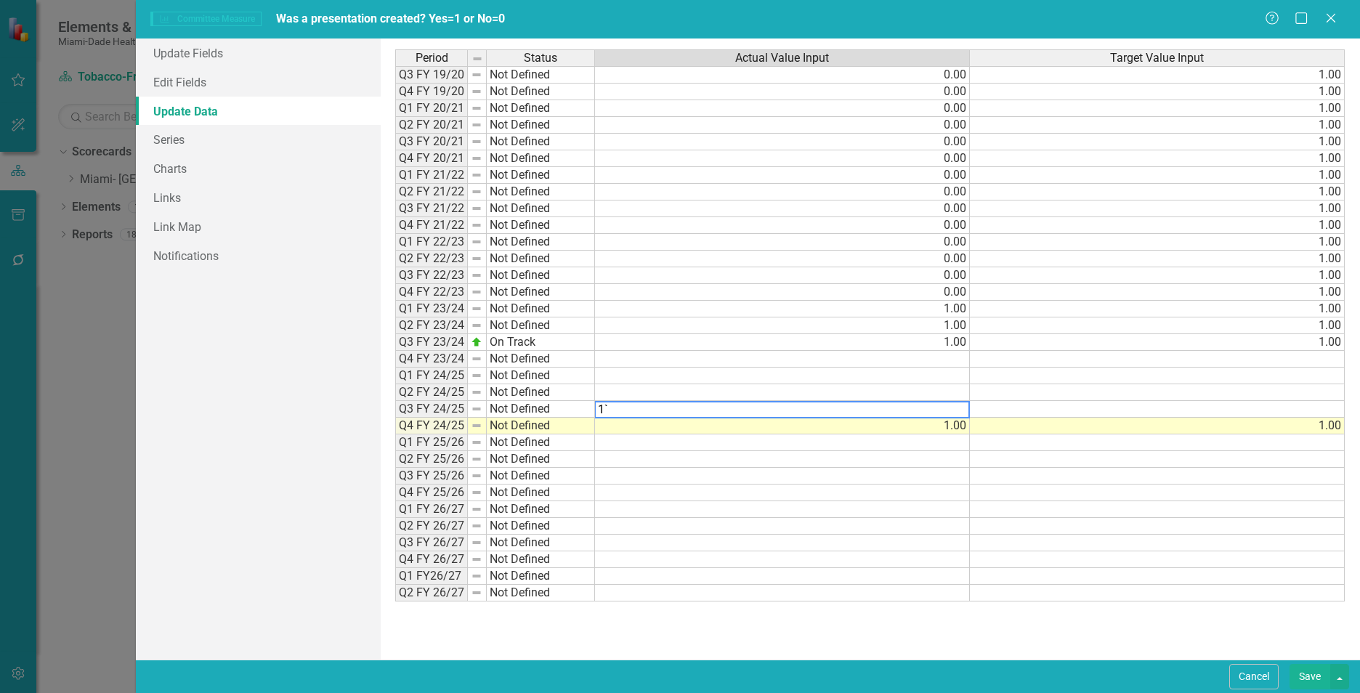
type textarea "1"
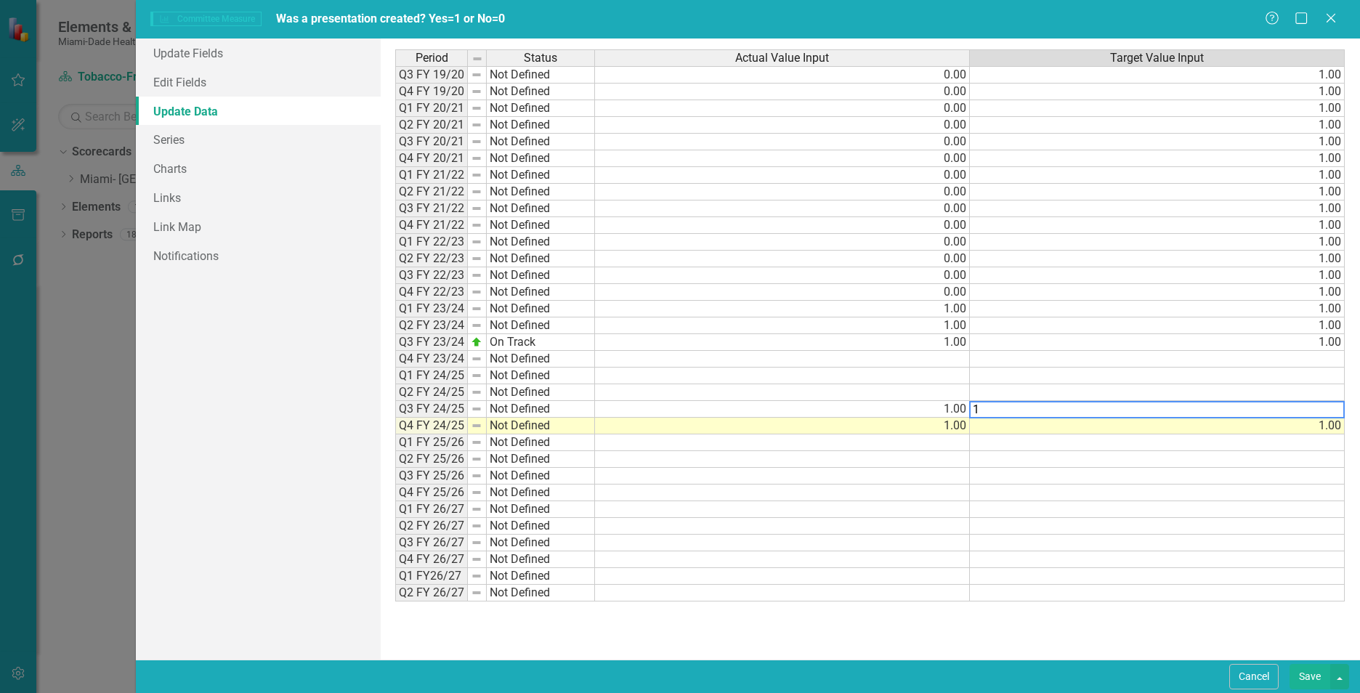
type textarea "1"
click at [910, 389] on td at bounding box center [782, 392] width 375 height 17
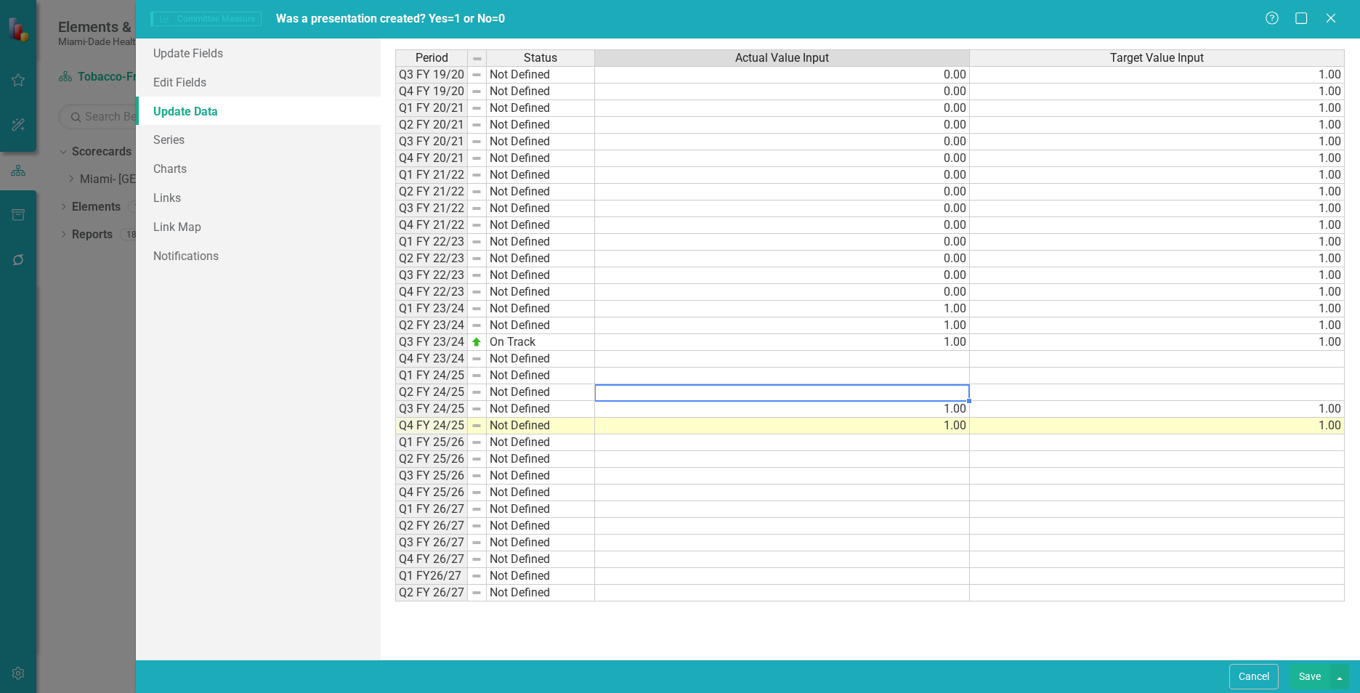
type textarea "1"
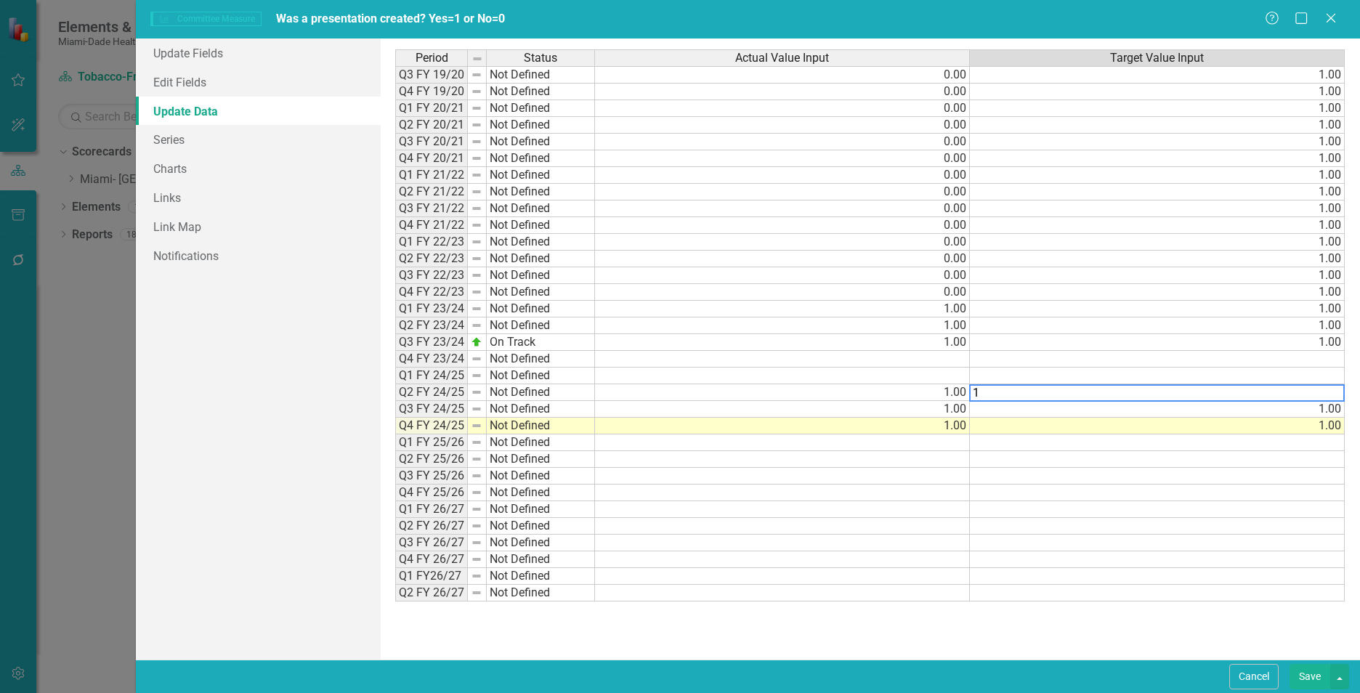
type textarea "1"
click at [902, 371] on td at bounding box center [782, 376] width 375 height 17
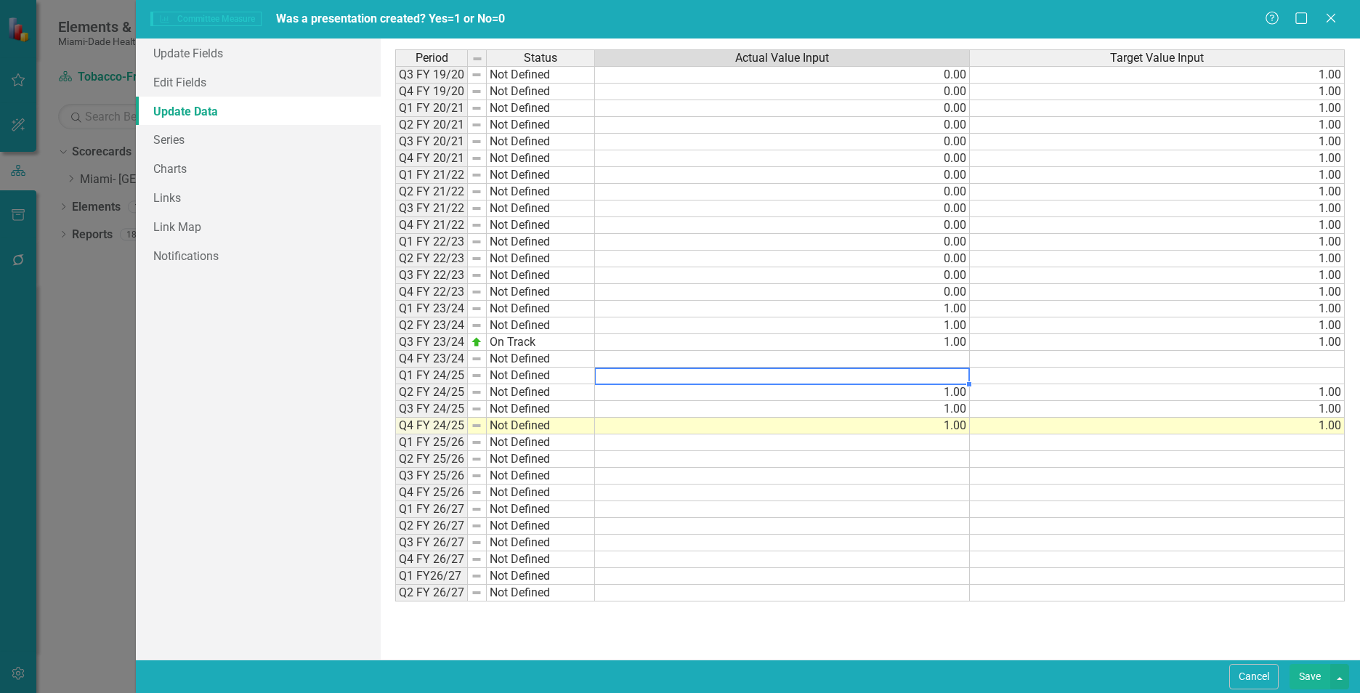
type textarea "1"
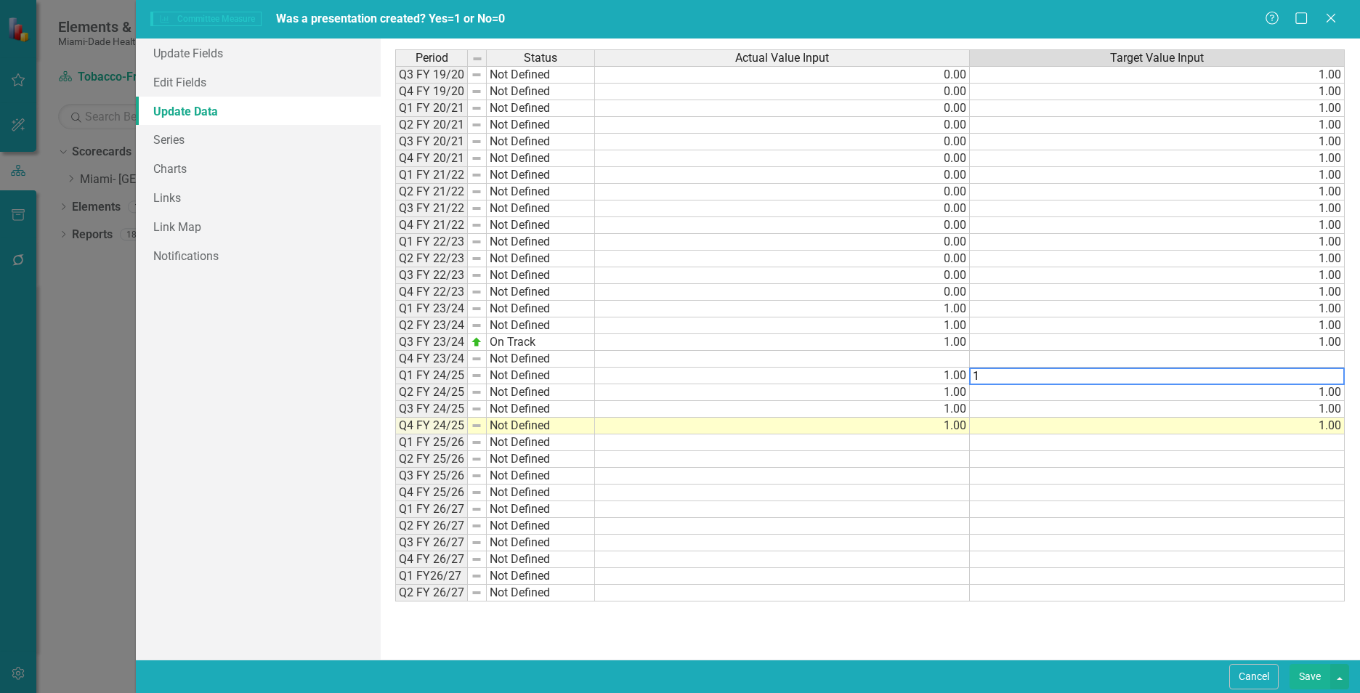
type textarea "1"
click at [911, 360] on td at bounding box center [782, 359] width 375 height 17
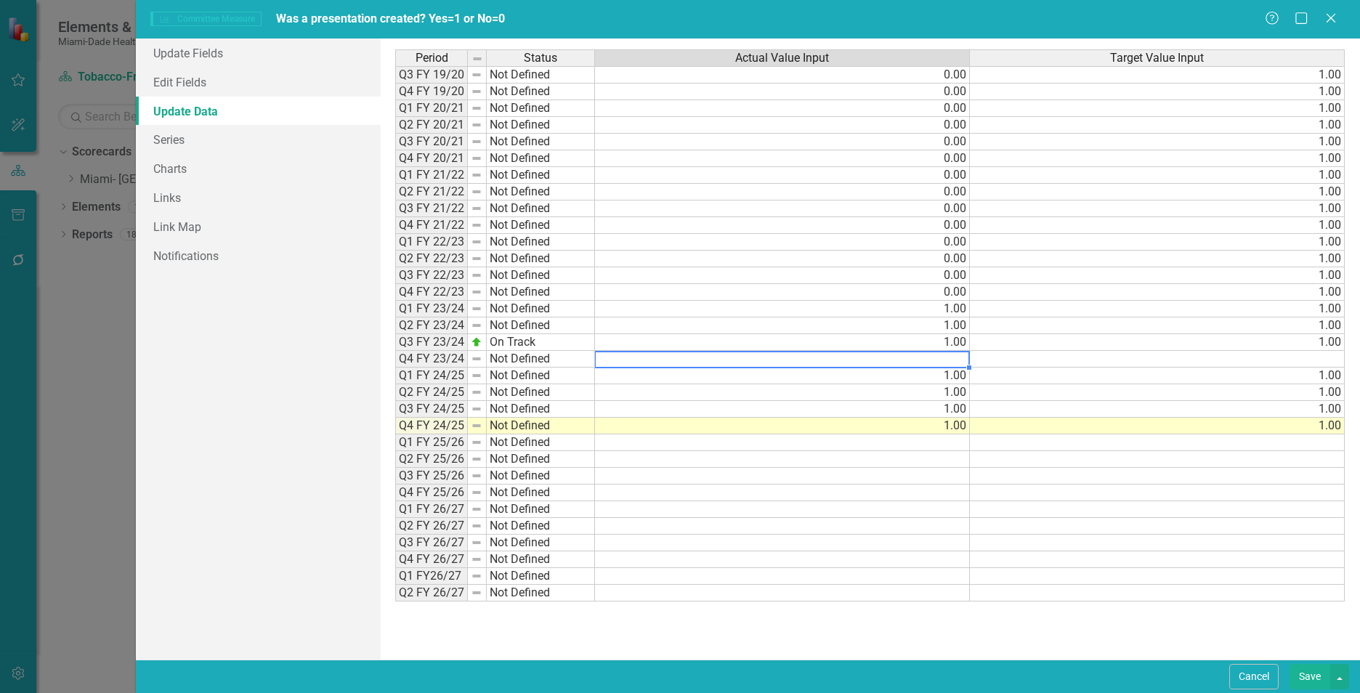
type textarea "1"
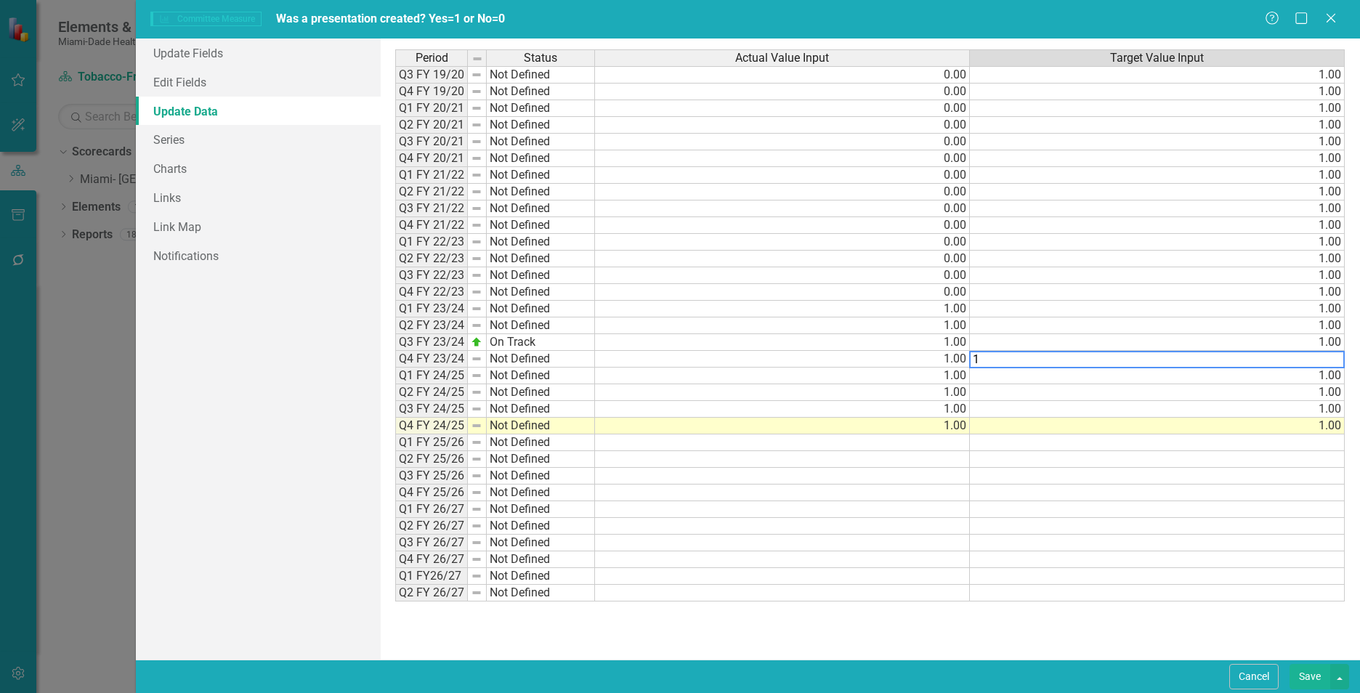
type textarea "1"
click at [1088, 642] on div "Period Status Actual Value Input Target Value Input Q3 FY 19/20 Not Defined 0.0…" at bounding box center [869, 348] width 949 height 599
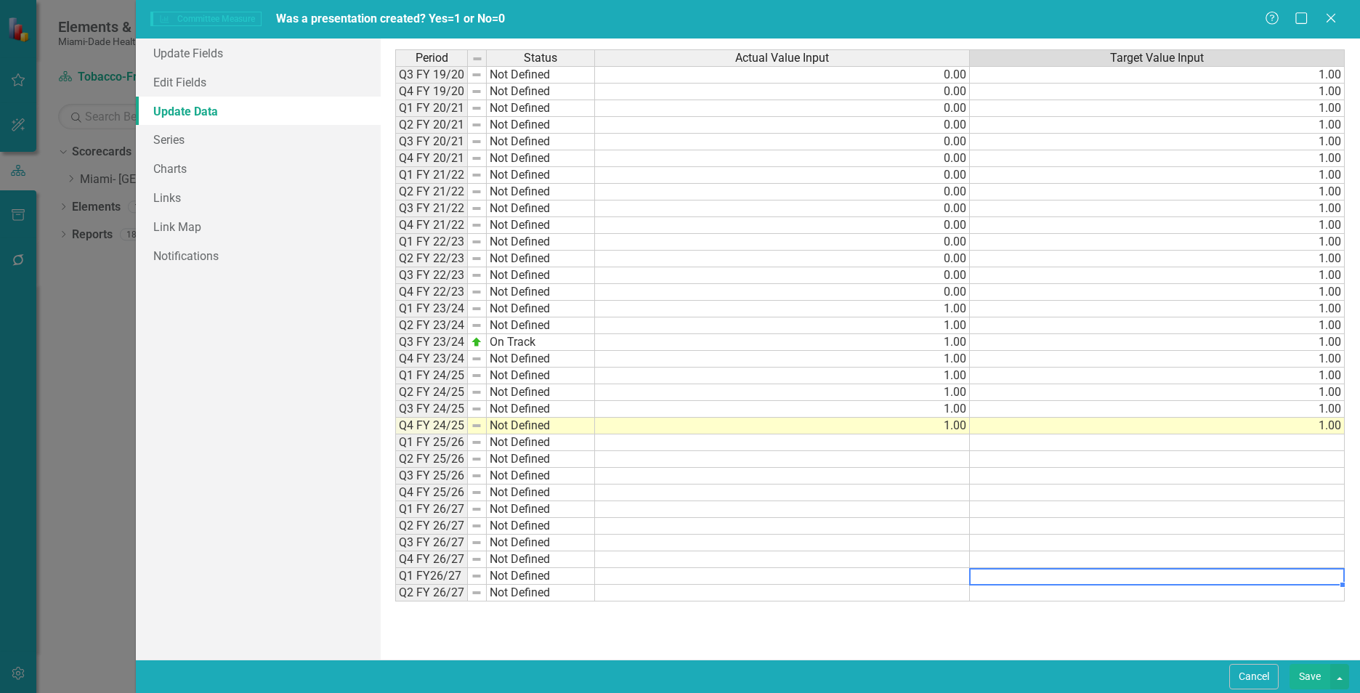
click at [395, 569] on div "Period Status Actual Value Input Target Value Input Q3 FY 19/20 Not Defined 0.0…" at bounding box center [395, 325] width 0 height 552
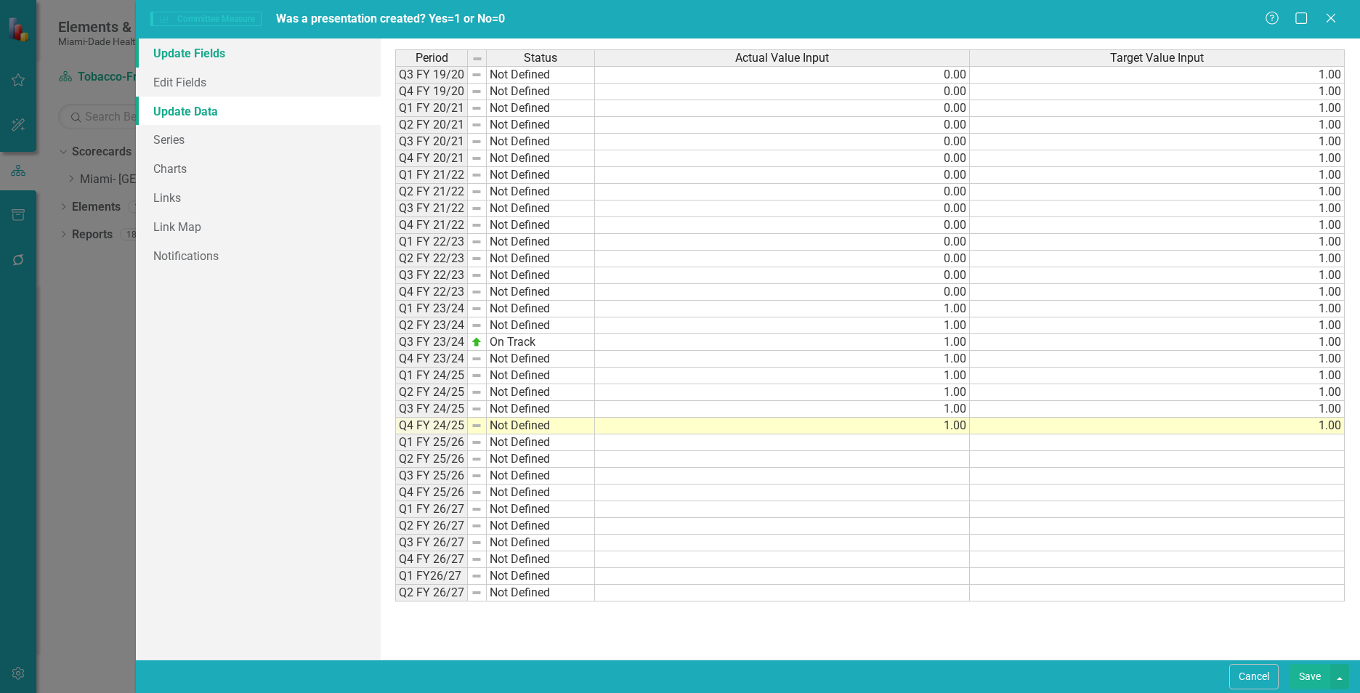
click at [168, 57] on link "Update Fields" at bounding box center [258, 53] width 245 height 29
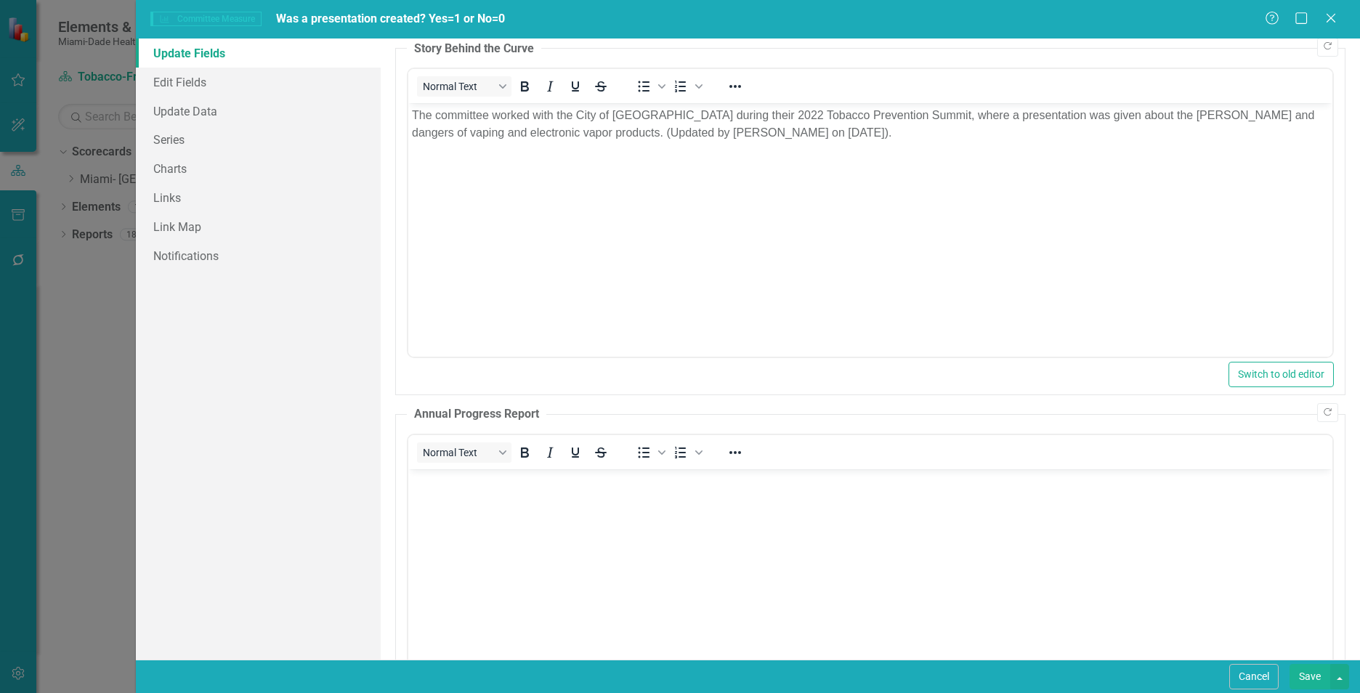
scroll to position [0, 0]
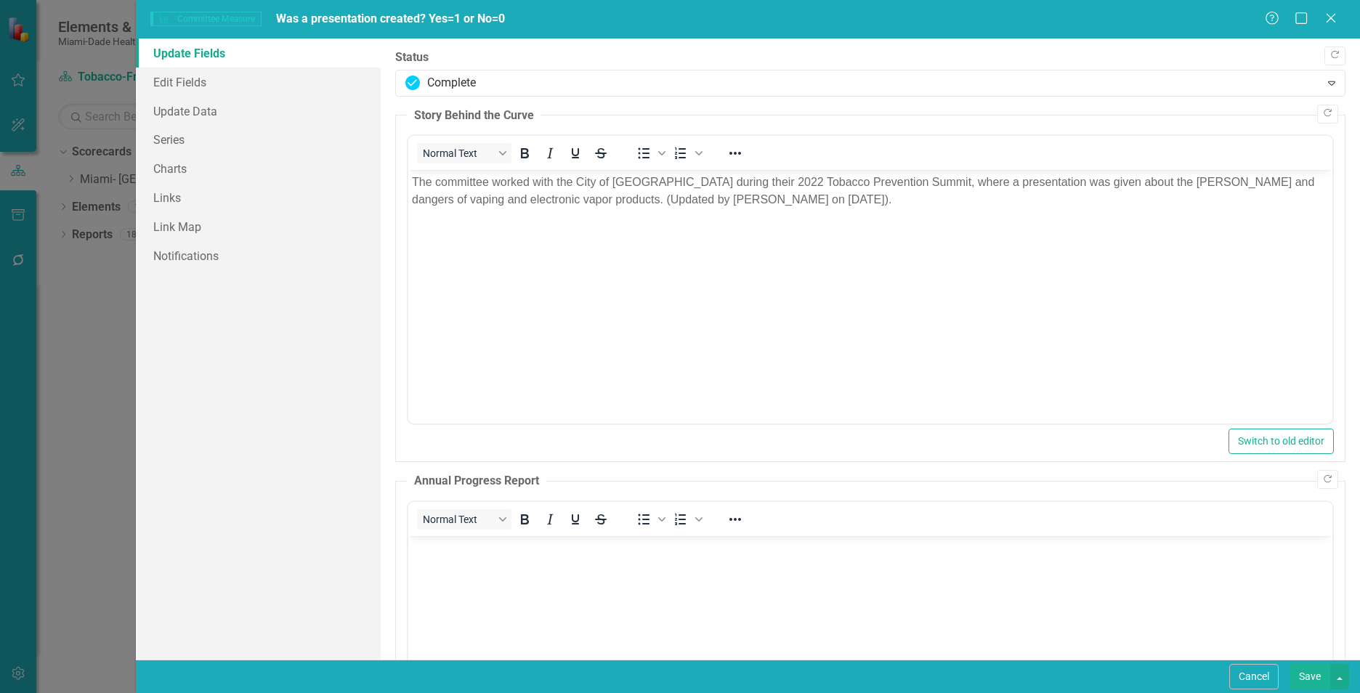
click at [1312, 672] on button "Save" at bounding box center [1309, 676] width 41 height 25
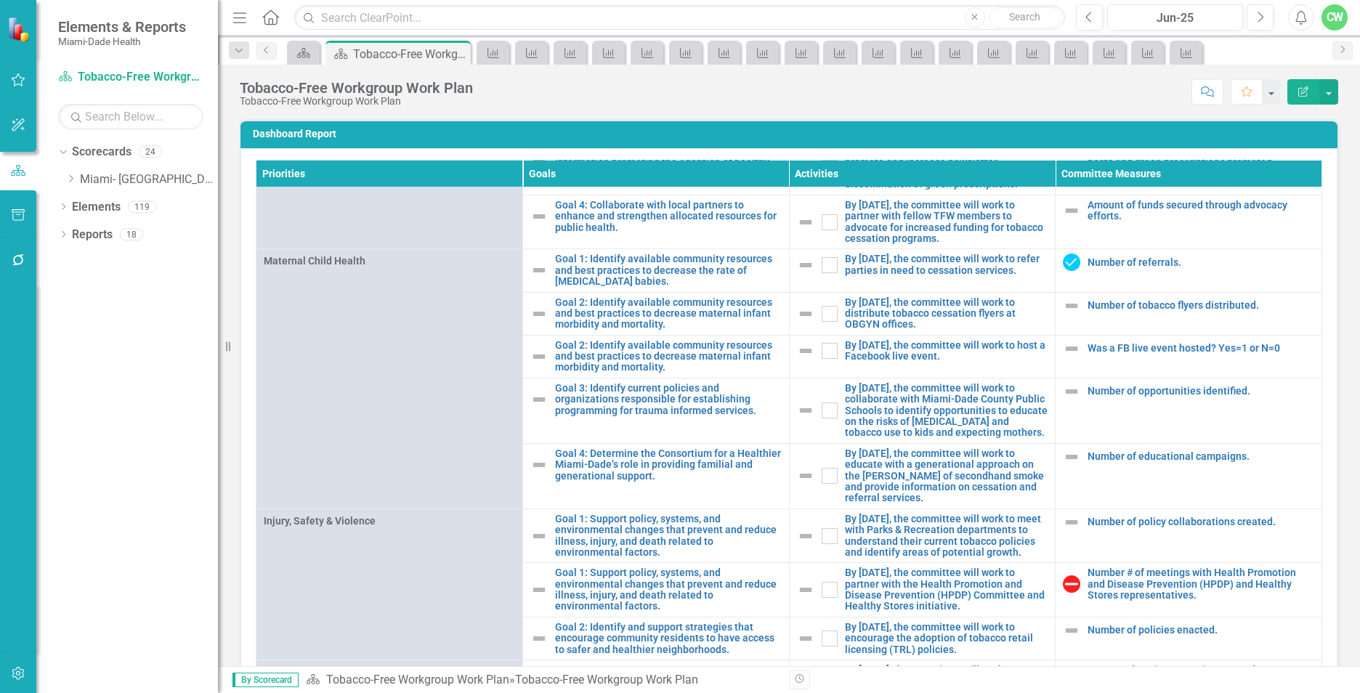
scroll to position [1232, 0]
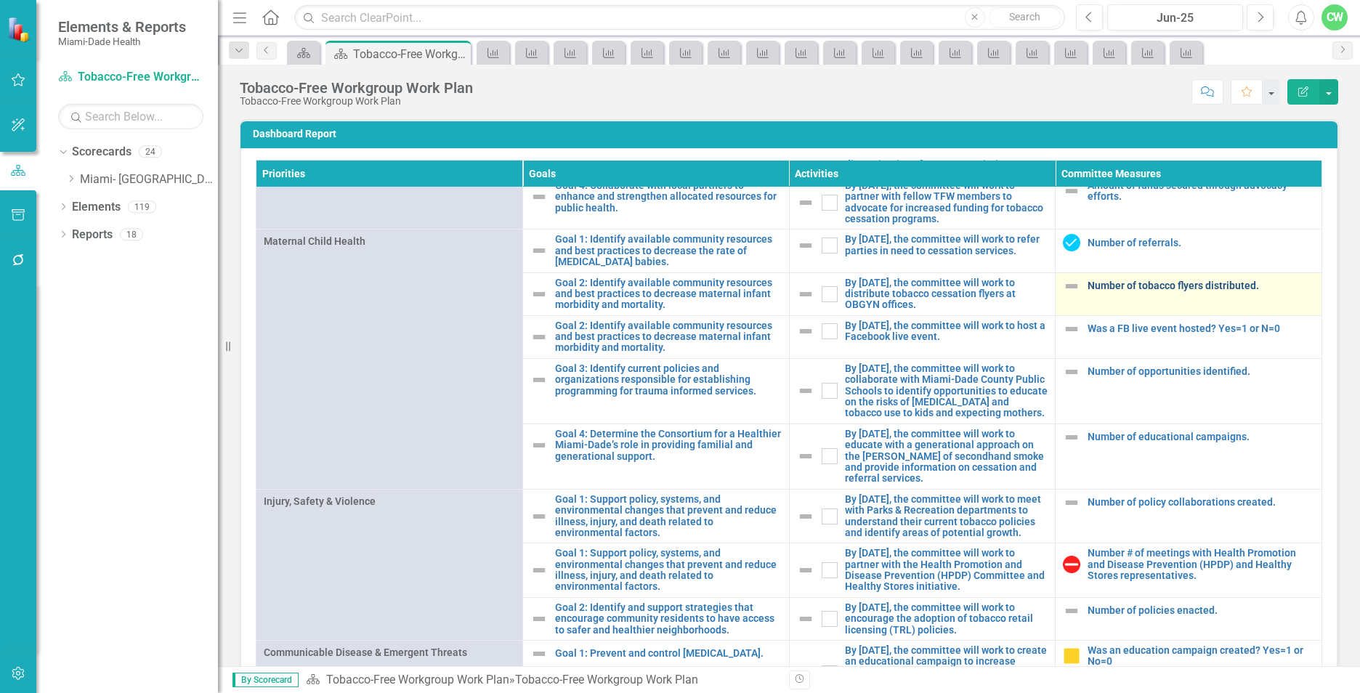
click at [1109, 291] on link "Number of tobacco flyers distributed." at bounding box center [1200, 285] width 227 height 11
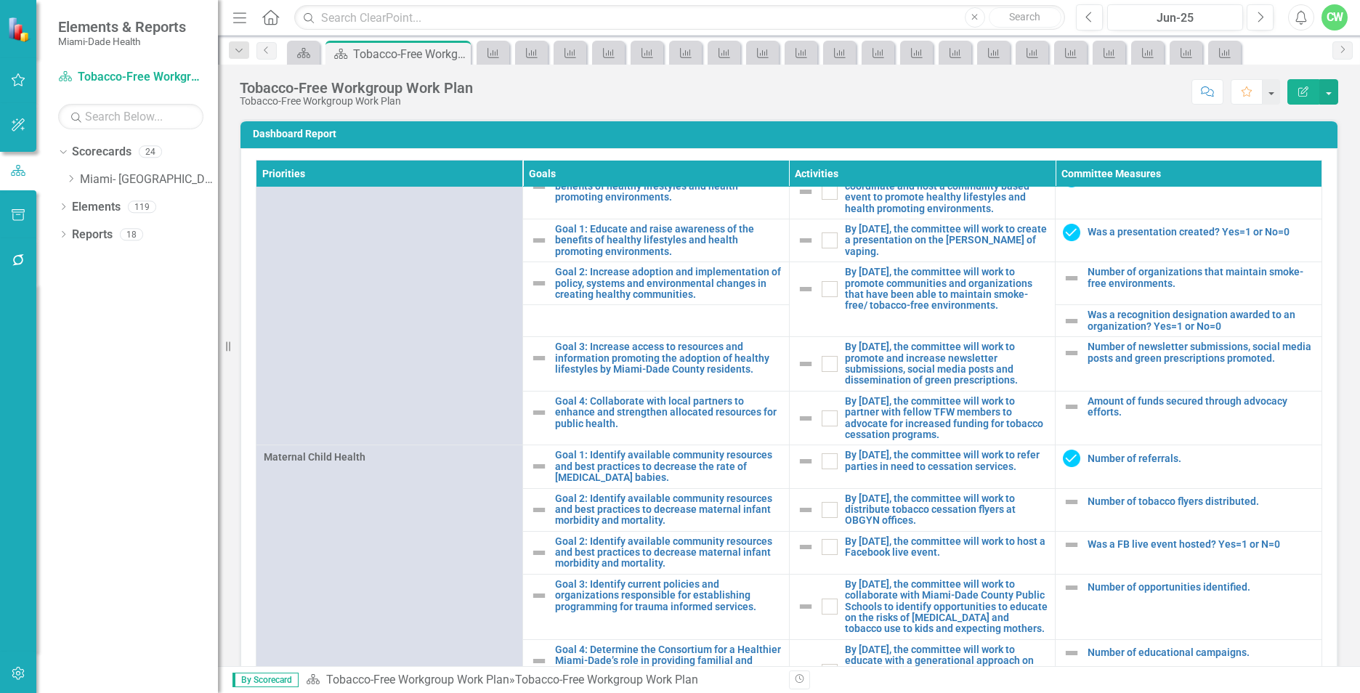
scroll to position [1029, 0]
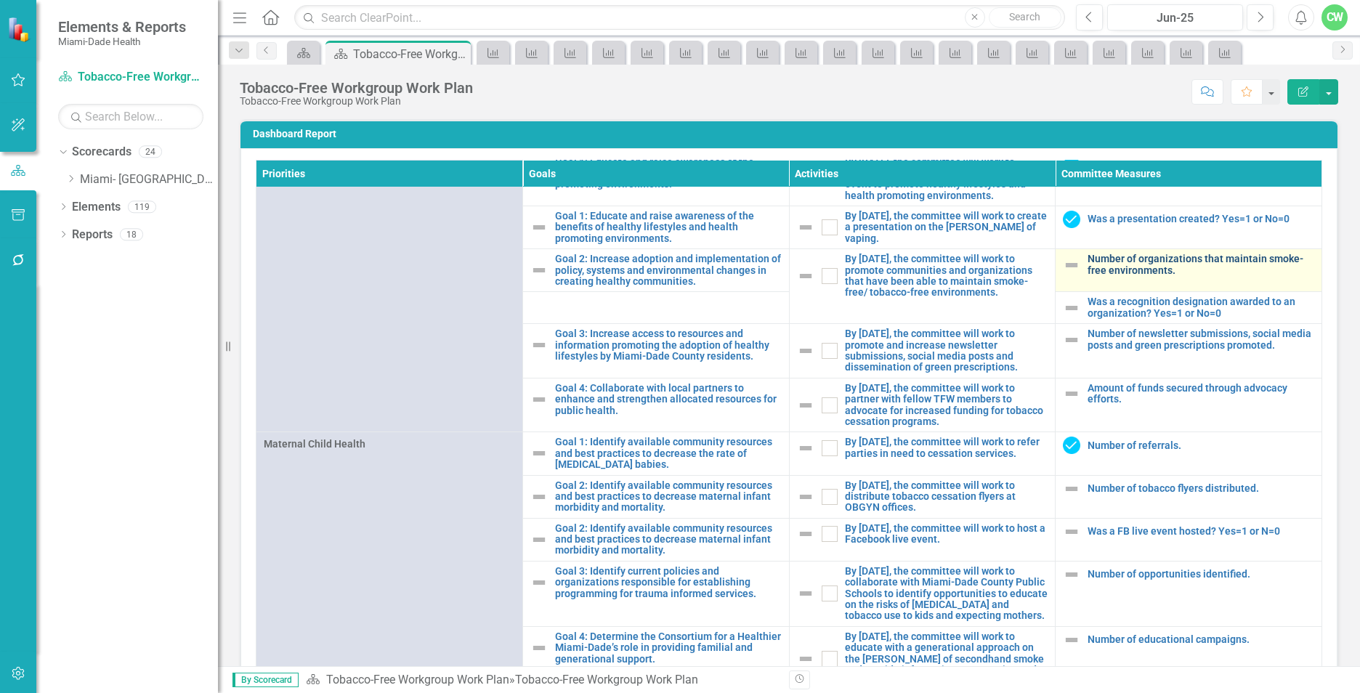
click at [1126, 276] on link "Number of organizations that maintain smoke-free environments." at bounding box center [1200, 265] width 227 height 23
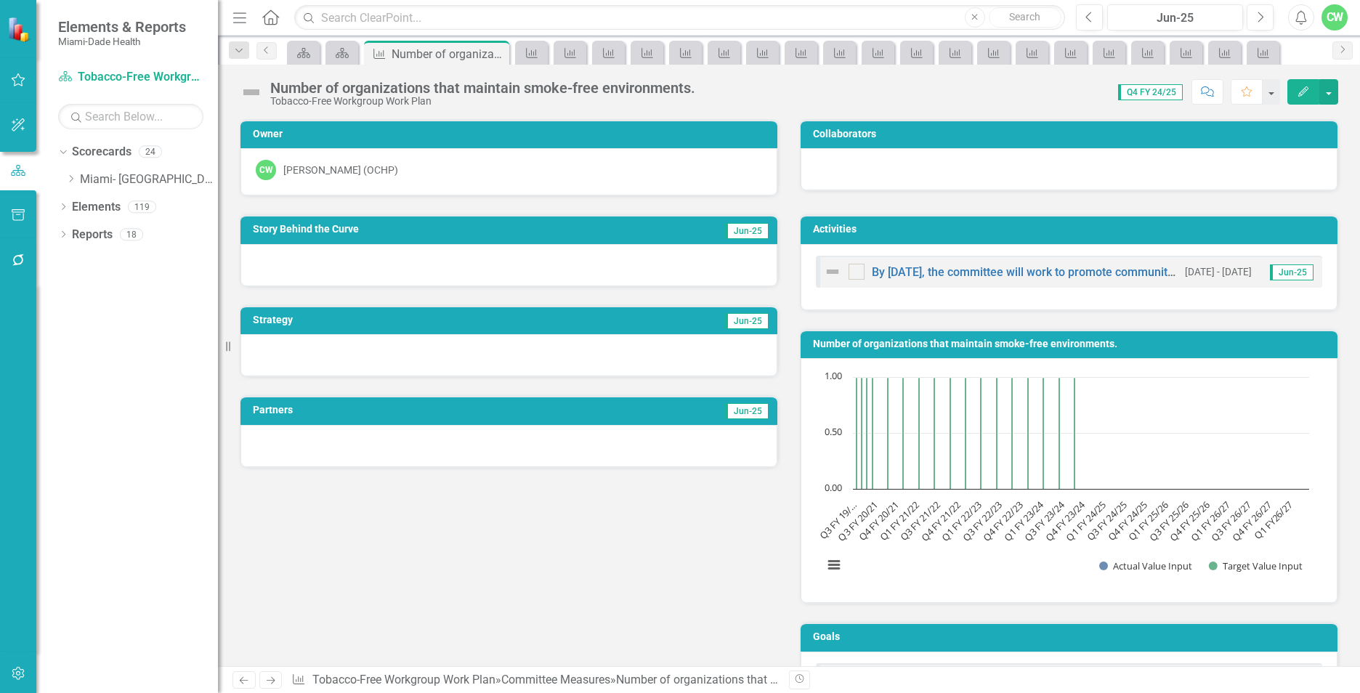
click at [1308, 102] on button "Edit" at bounding box center [1303, 91] width 32 height 25
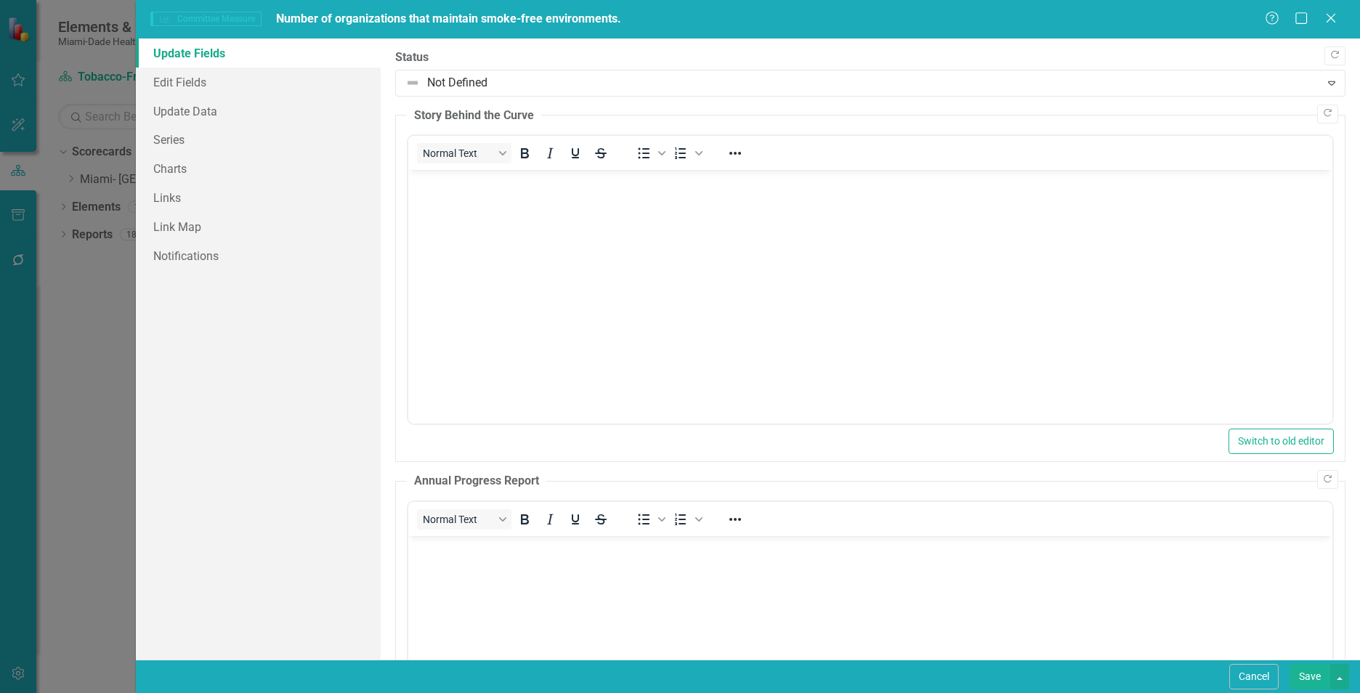
click at [528, 210] on body "Rich Text Area. Press ALT-0 for help." at bounding box center [870, 279] width 924 height 218
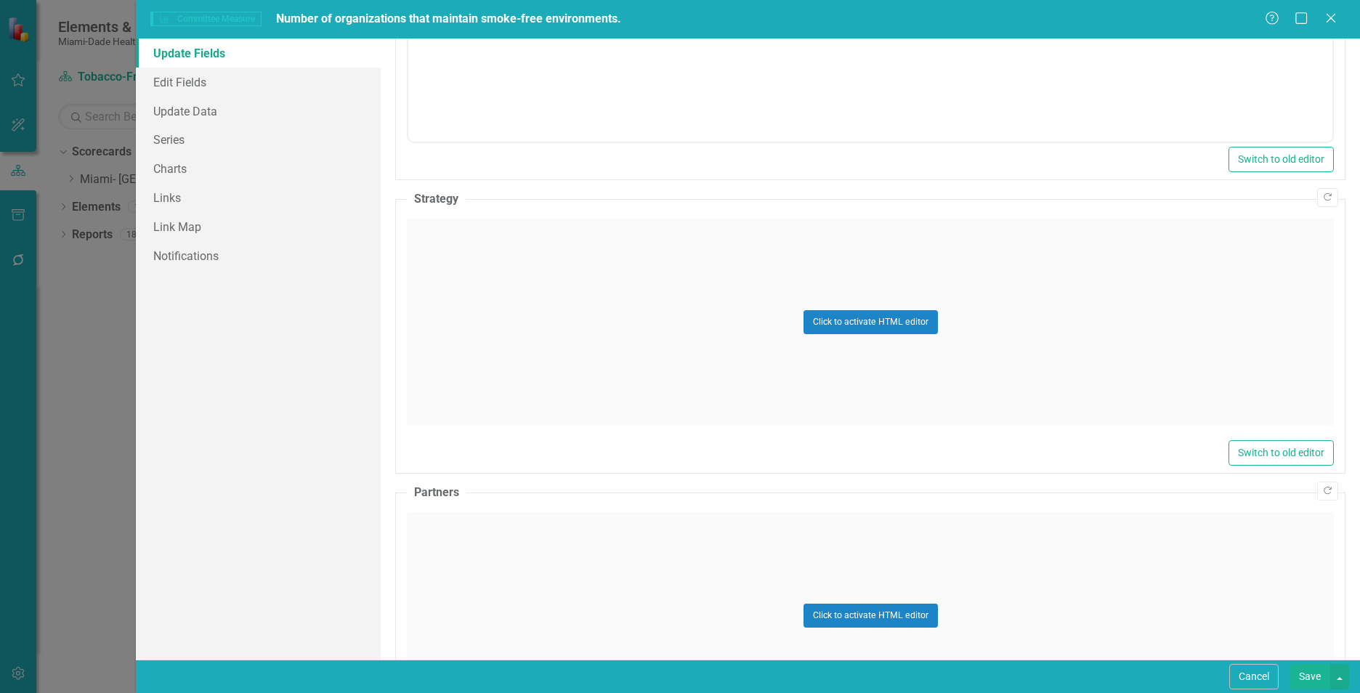
scroll to position [666, 0]
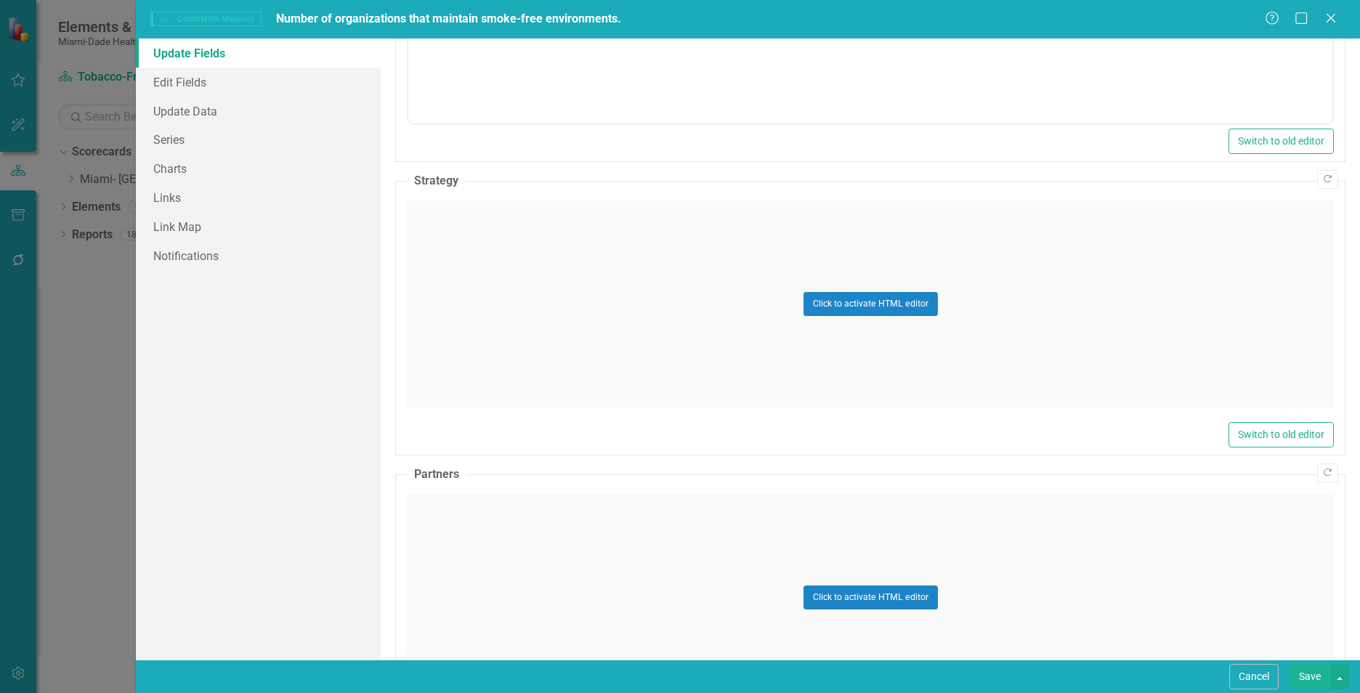
click at [1137, 372] on div "Click to activate HTML editor" at bounding box center [870, 303] width 927 height 207
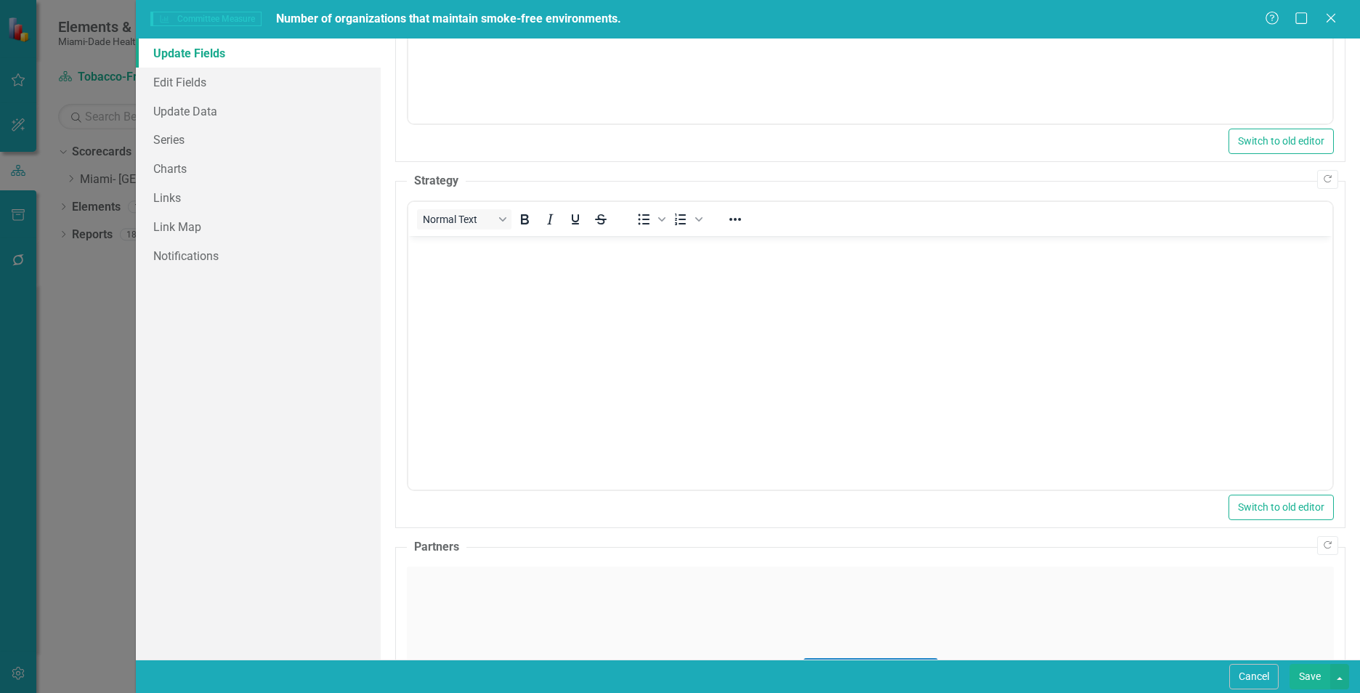
scroll to position [0, 0]
click at [560, 312] on body "Rich Text Area. Press ALT-0 for help." at bounding box center [870, 345] width 924 height 218
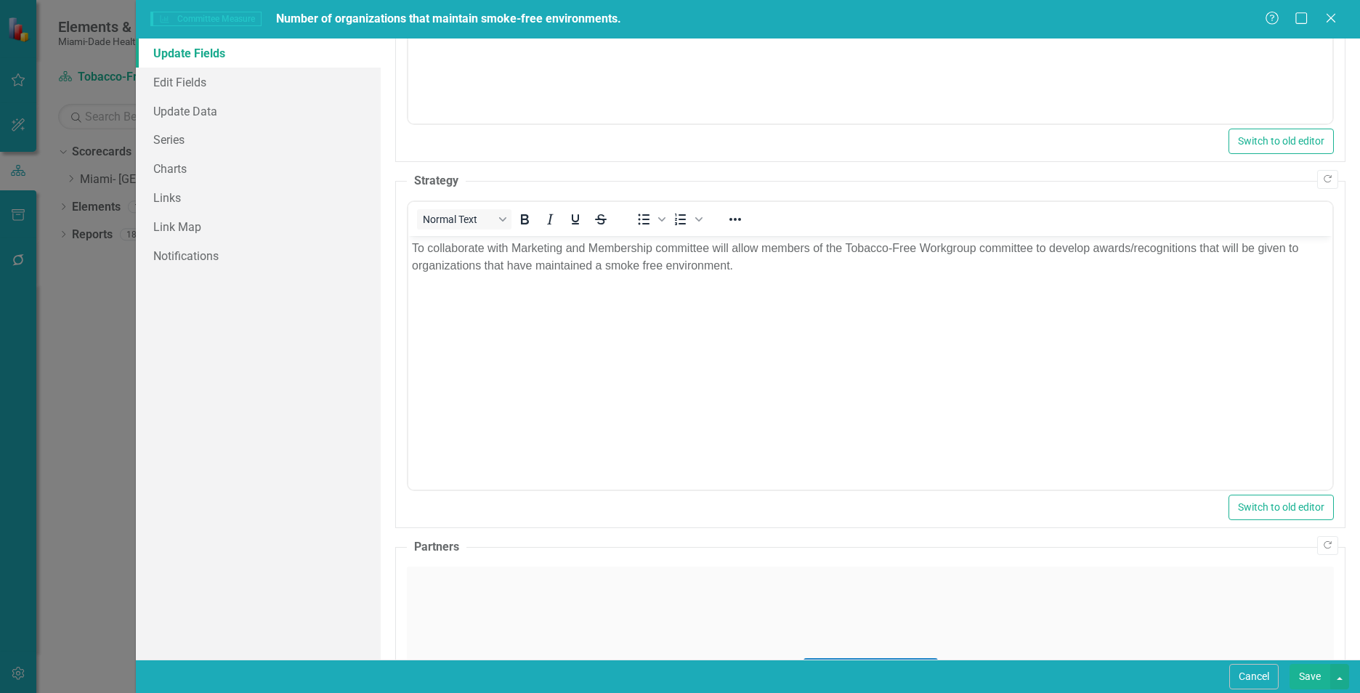
click at [506, 596] on div "Click to activate HTML editor" at bounding box center [870, 670] width 927 height 207
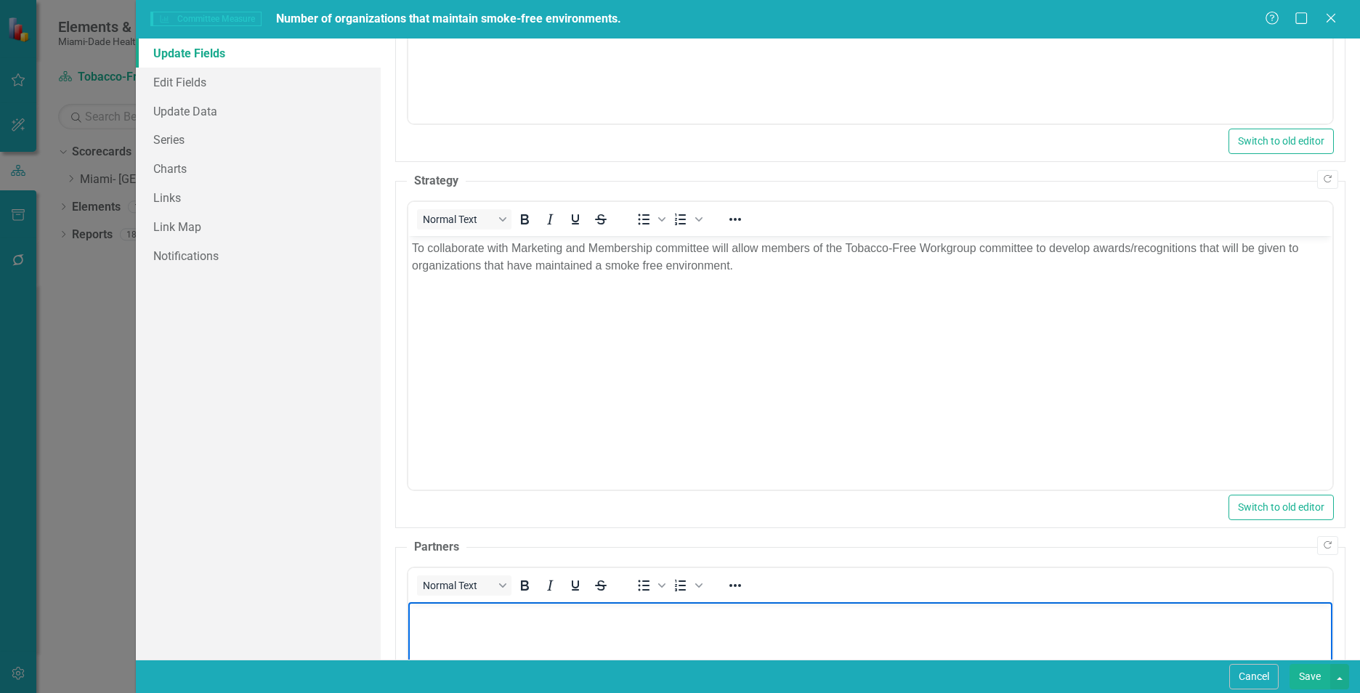
paste body "Rich Text Area. Press ALT-0 for help."
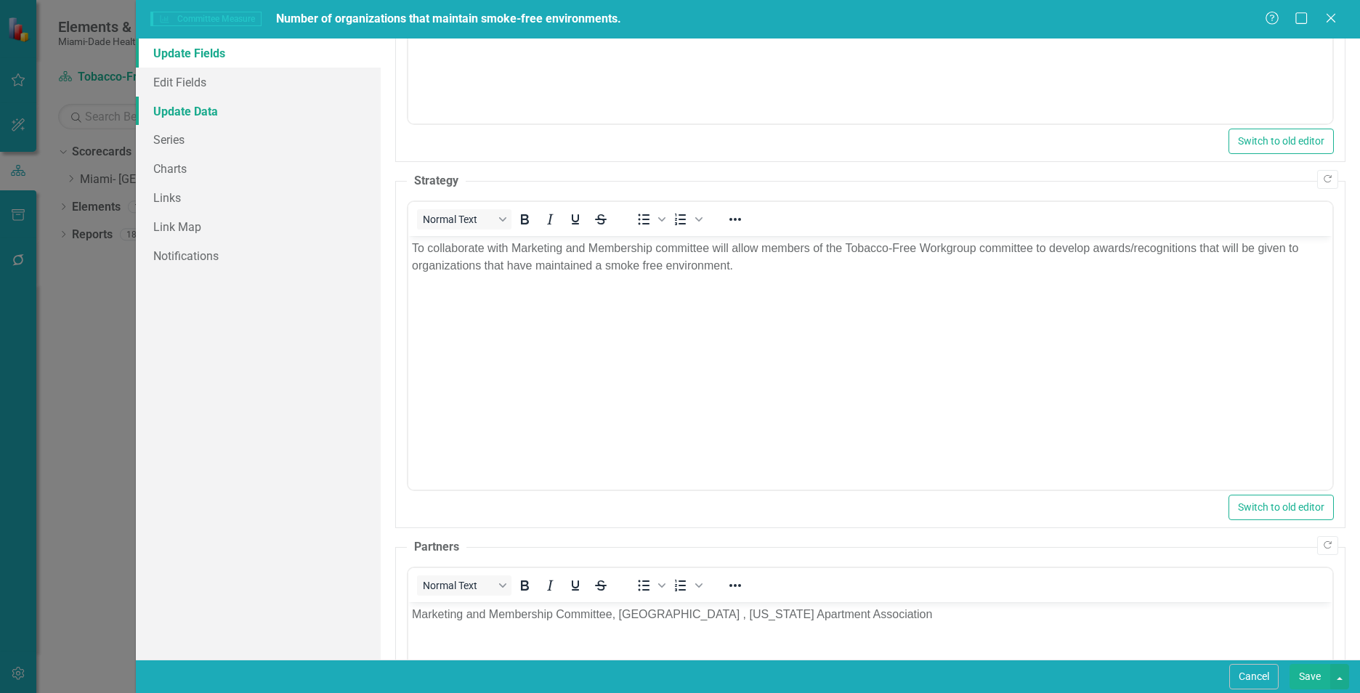
click at [195, 110] on link "Update Data" at bounding box center [258, 111] width 245 height 29
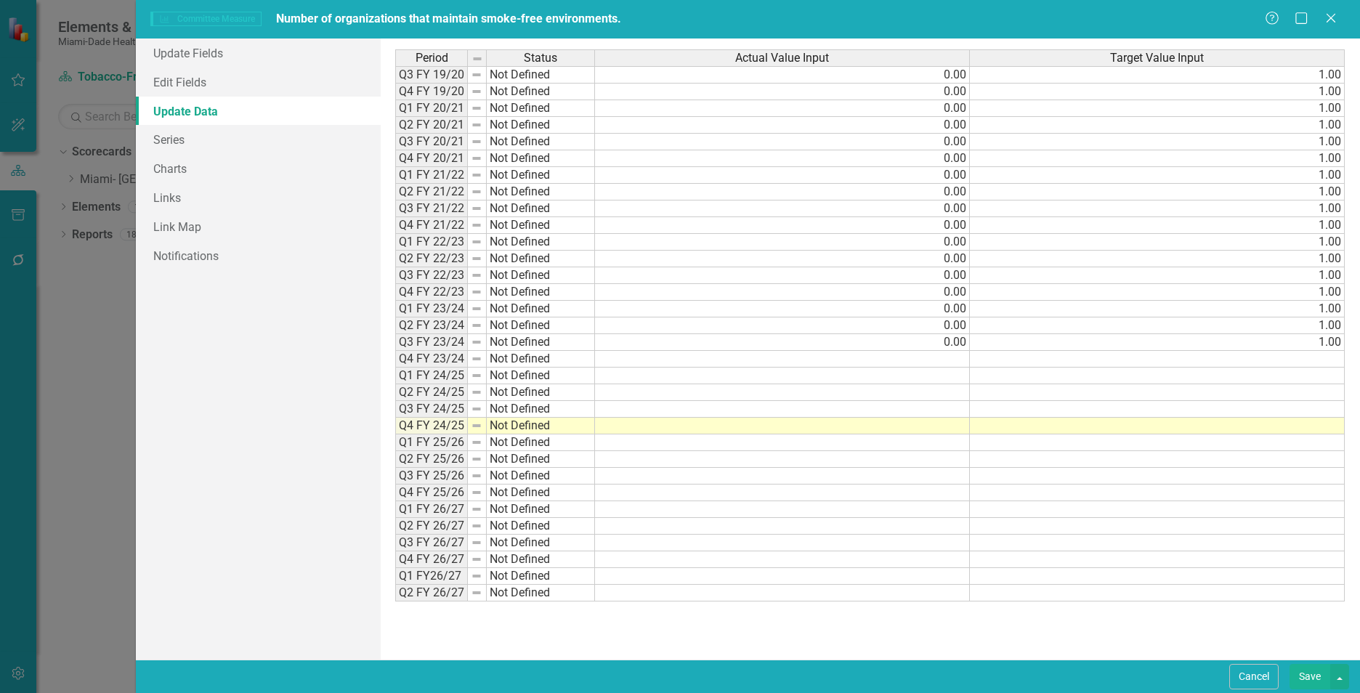
click at [955, 428] on td at bounding box center [782, 426] width 375 height 17
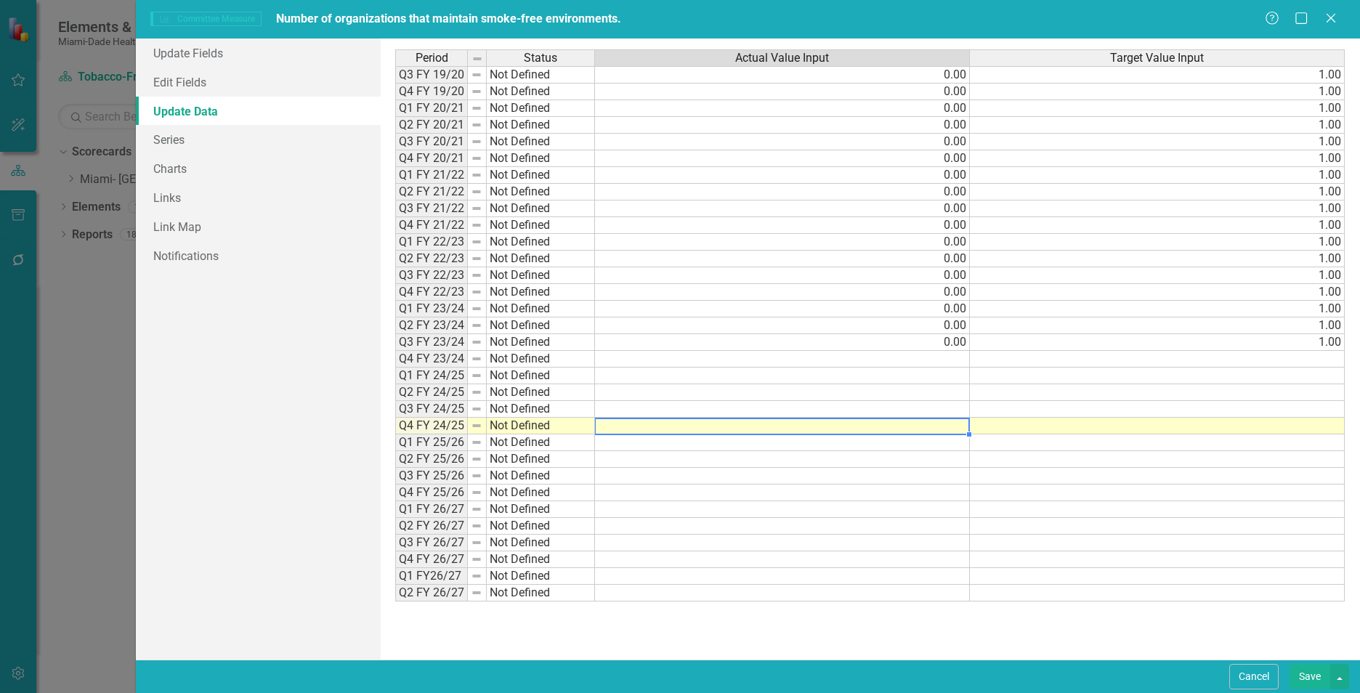
type textarea "0"
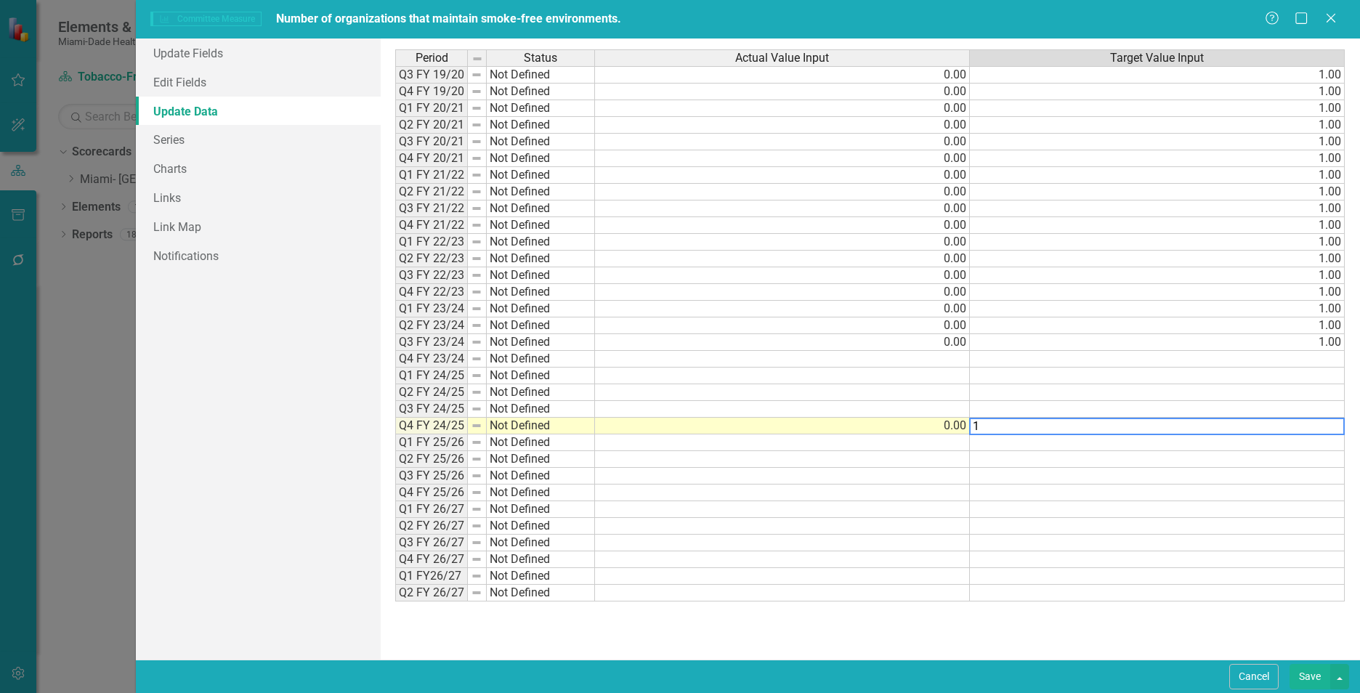
type textarea "1"
click at [963, 413] on td at bounding box center [782, 409] width 375 height 17
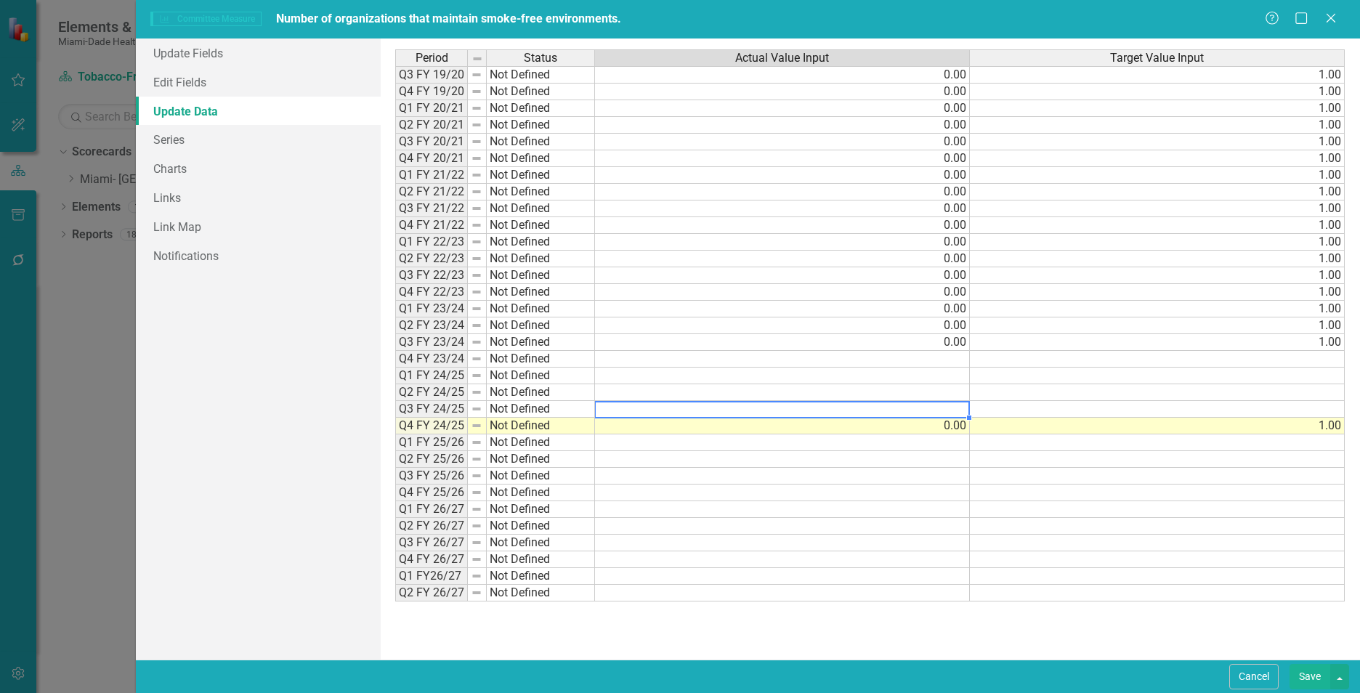
type textarea "0"
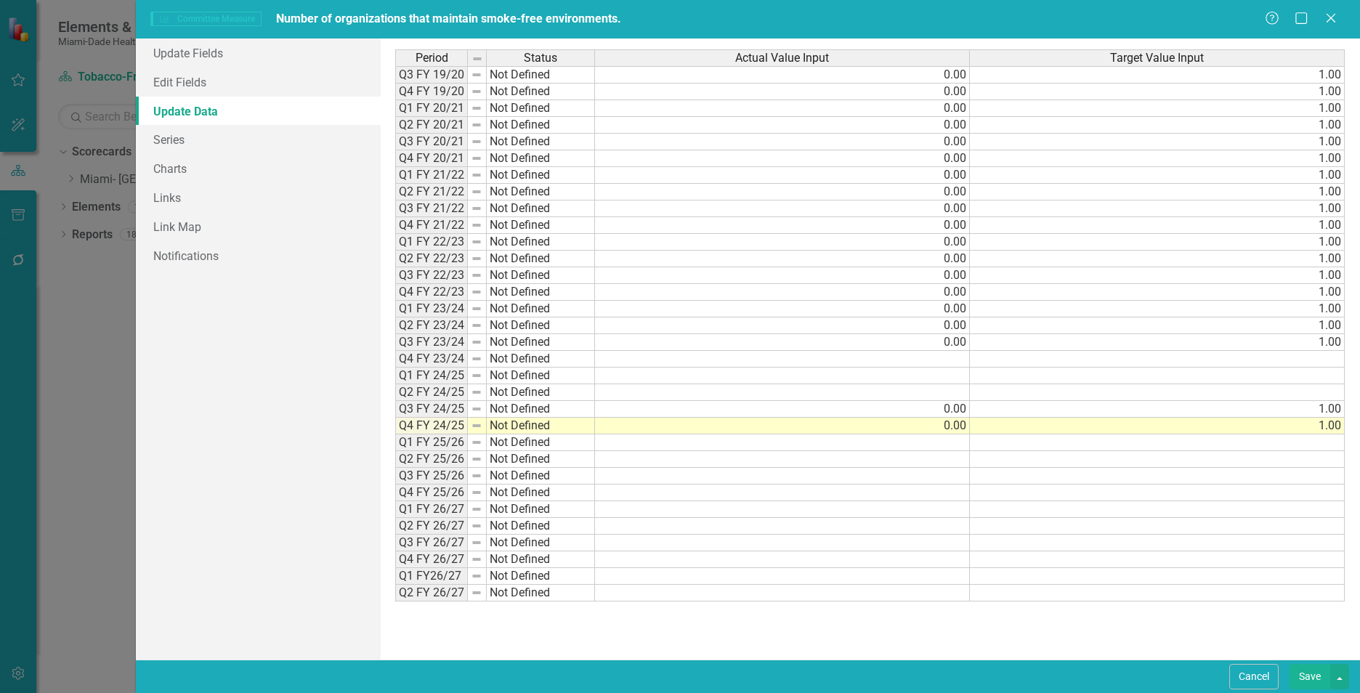
click at [953, 394] on td at bounding box center [782, 392] width 375 height 17
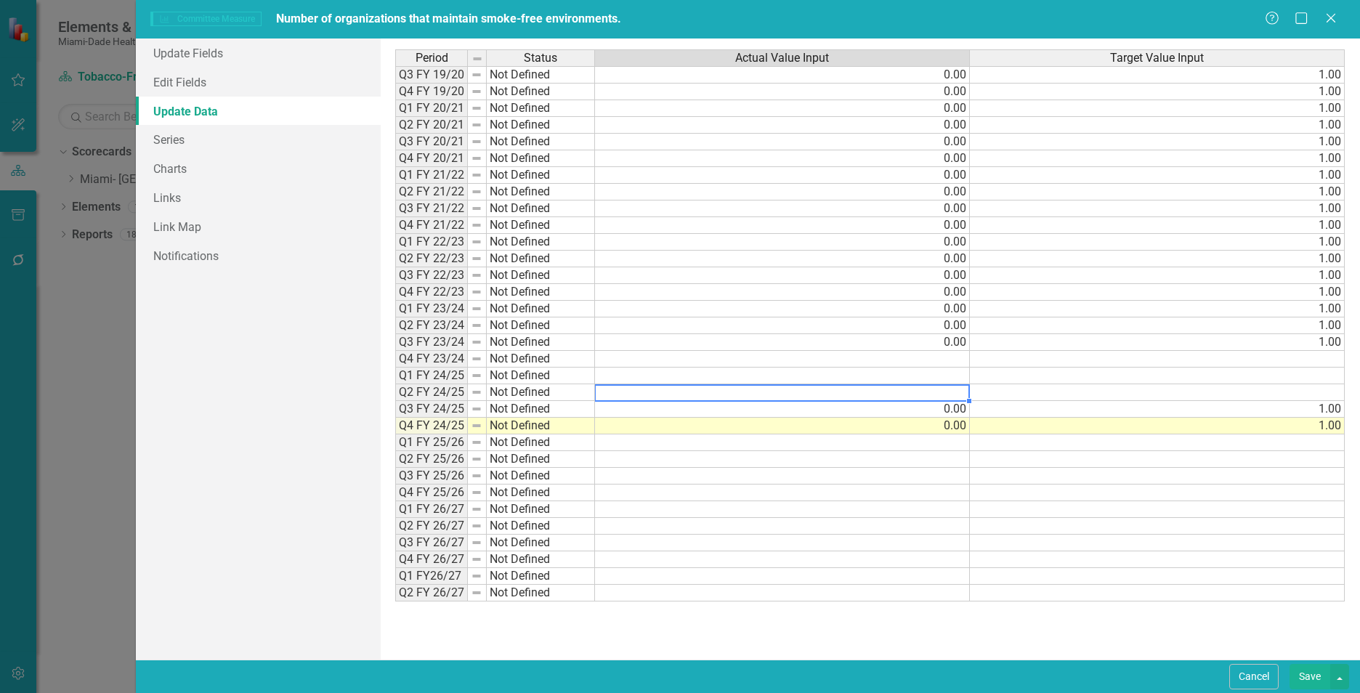
type textarea "0"
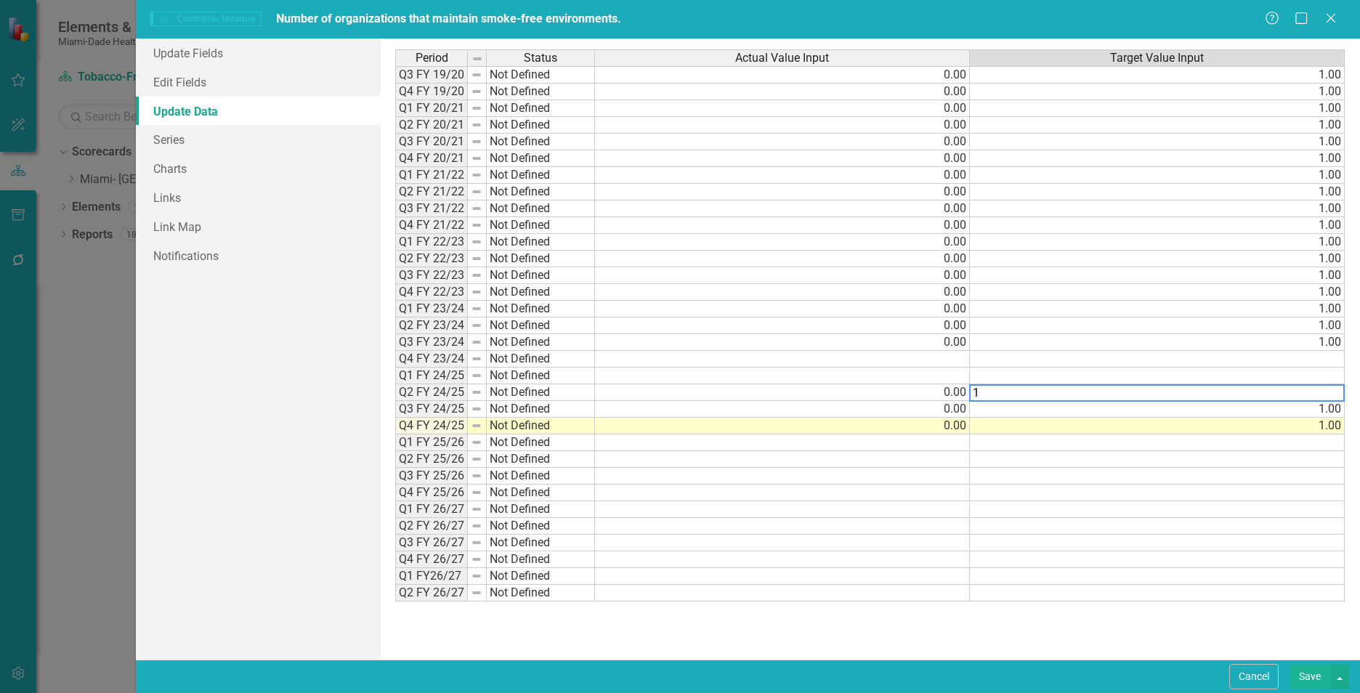
type textarea "1"
click at [952, 379] on td at bounding box center [782, 376] width 375 height 17
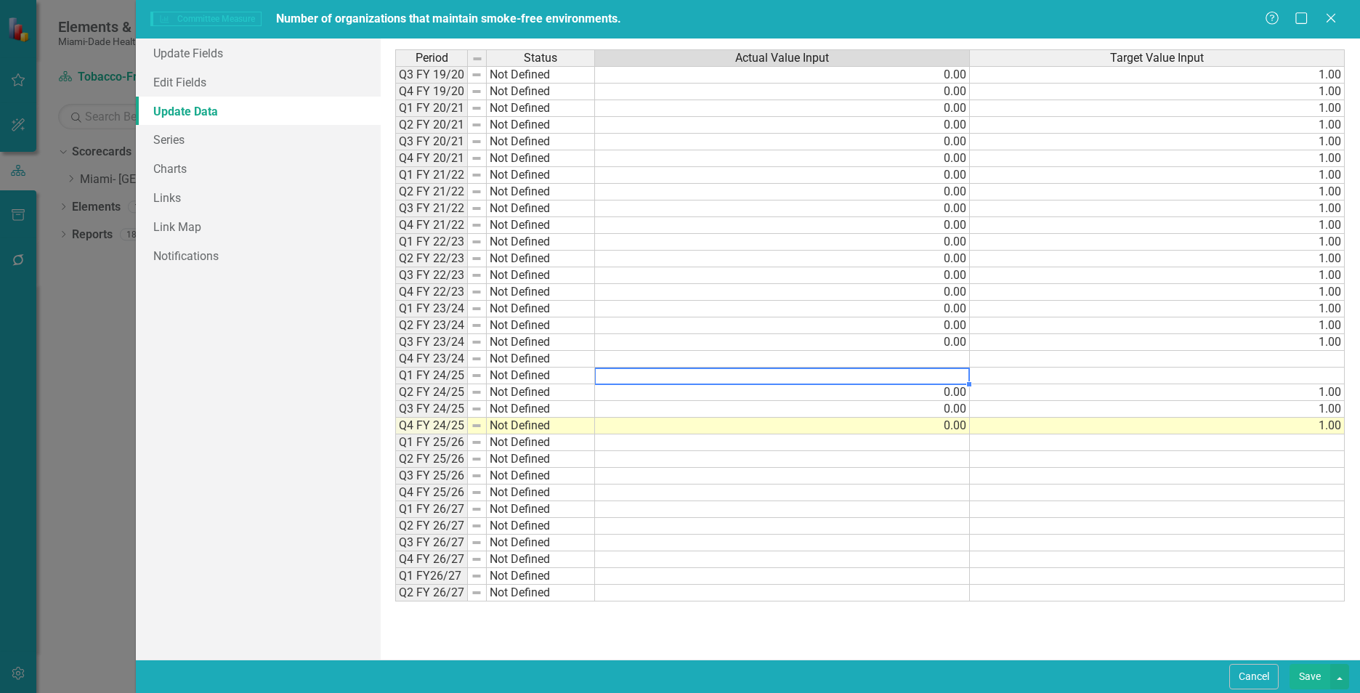
type textarea "0"
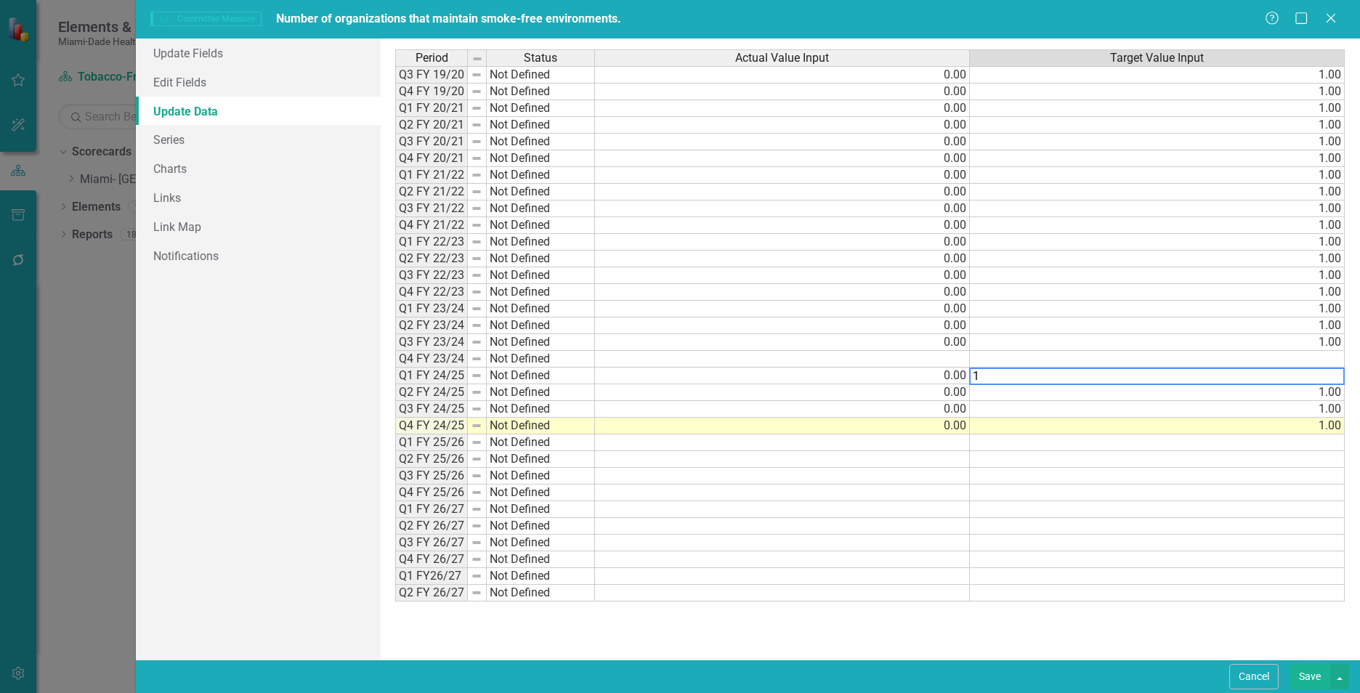
type textarea "1"
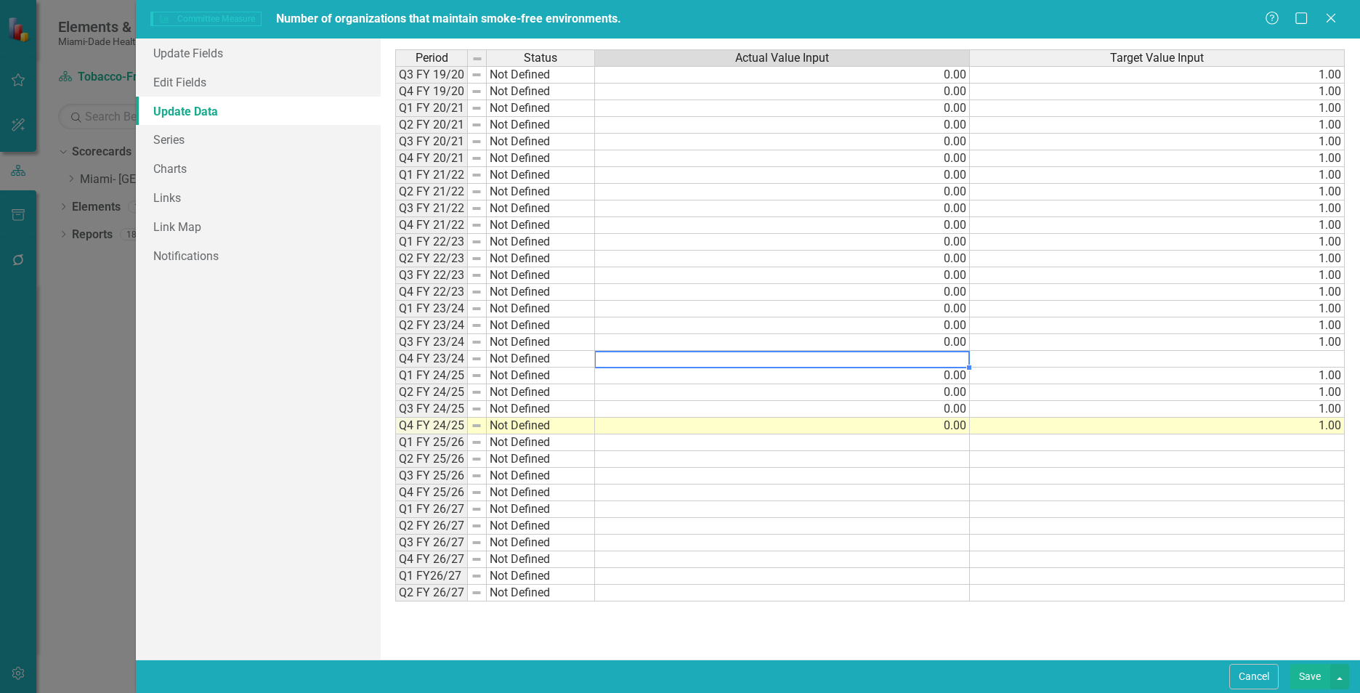
click at [955, 360] on td at bounding box center [782, 359] width 375 height 17
type textarea "0"
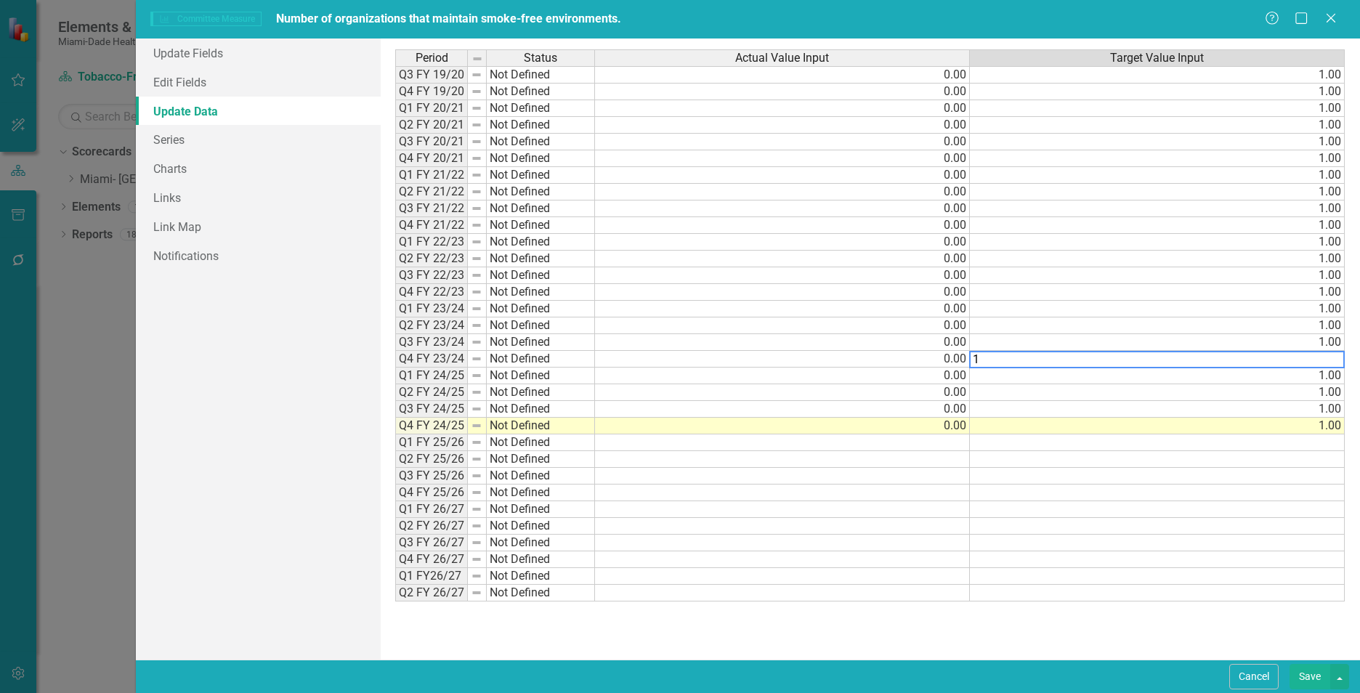
type textarea "1"
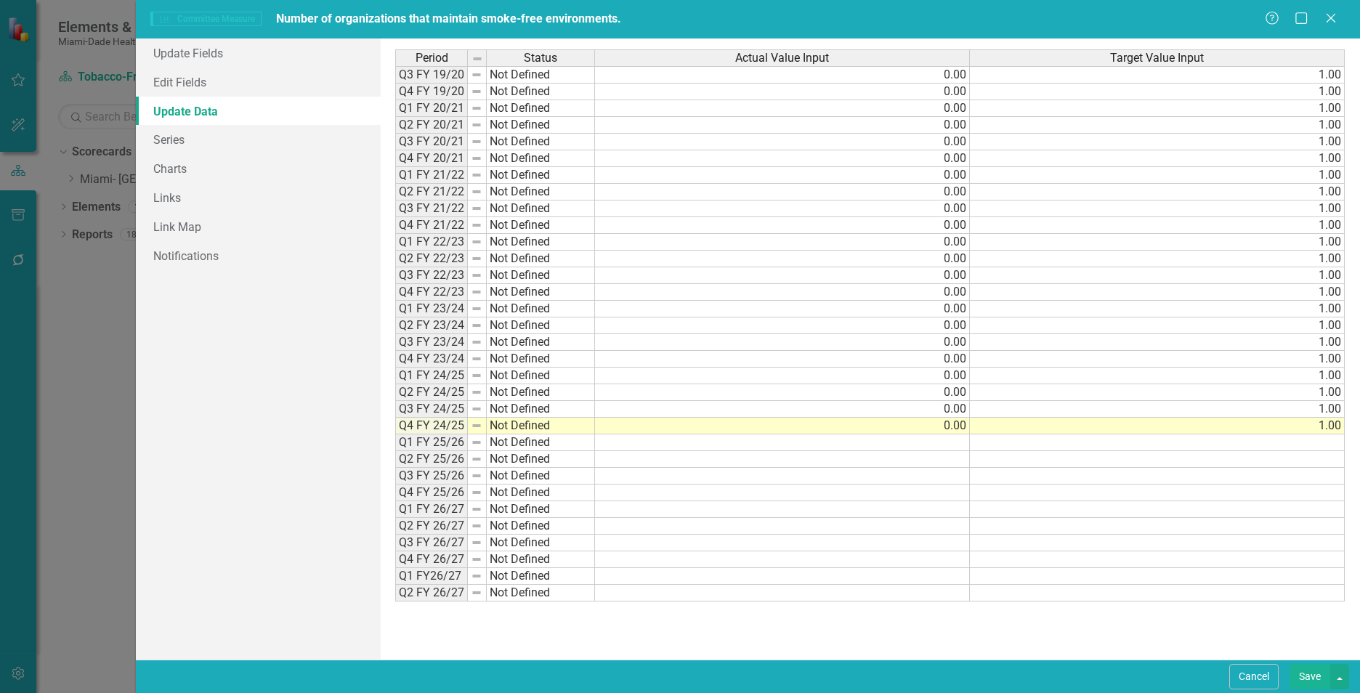
click at [822, 610] on div "Period Status Actual Value Input Target Value Input Q3 FY 19/20 Not Defined 0.0…" at bounding box center [869, 348] width 949 height 599
click at [180, 57] on link "Update Fields" at bounding box center [258, 53] width 245 height 29
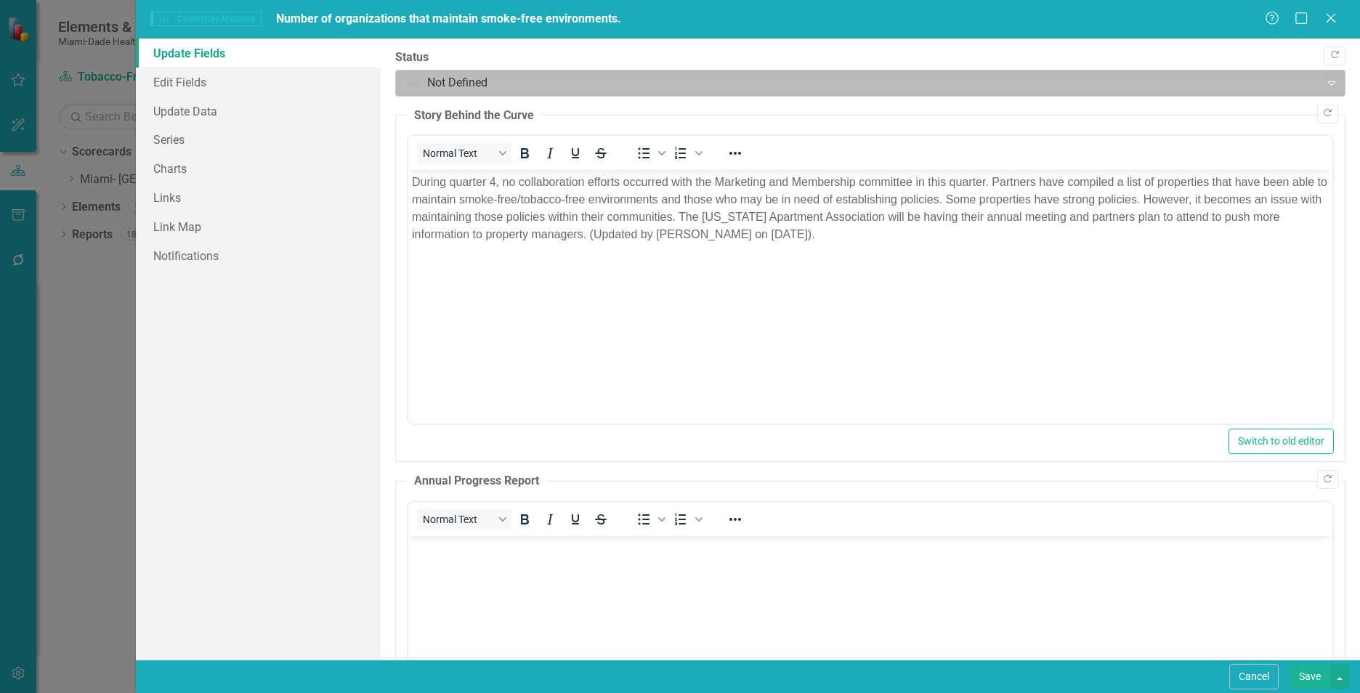
click at [439, 80] on div at bounding box center [857, 83] width 905 height 20
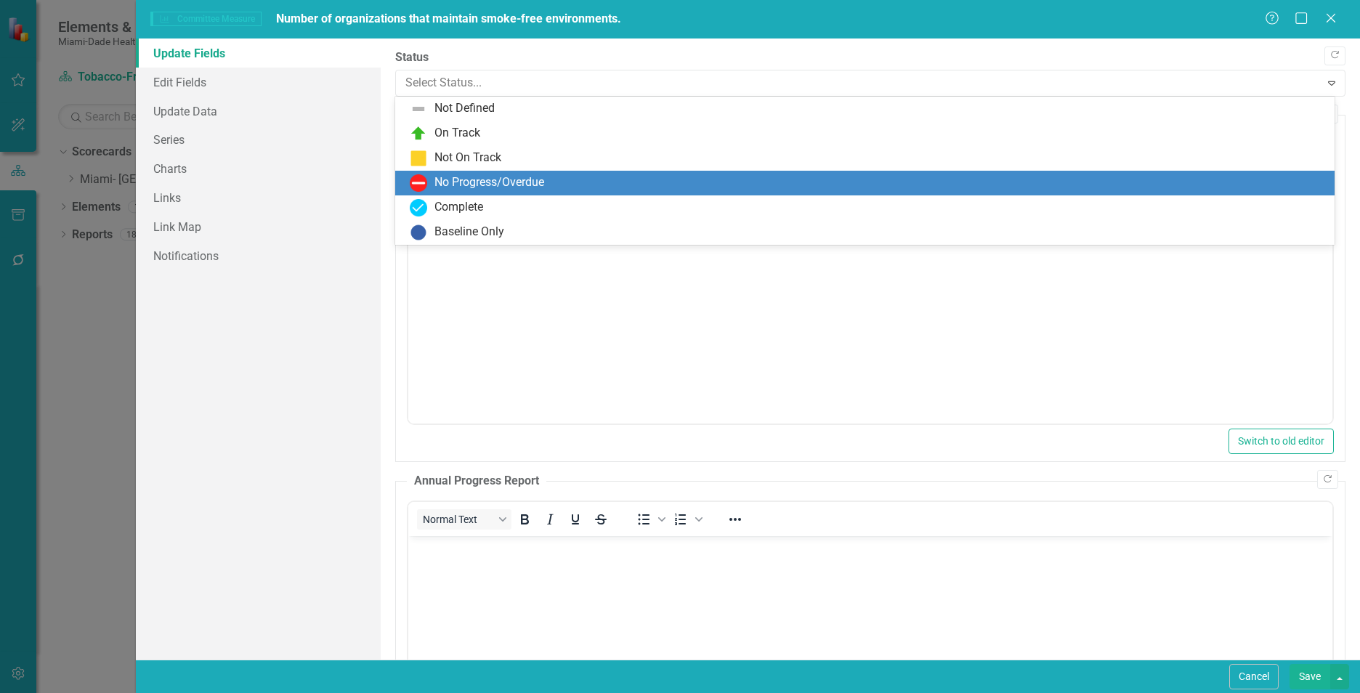
click at [450, 185] on div "No Progress/Overdue" at bounding box center [489, 182] width 110 height 17
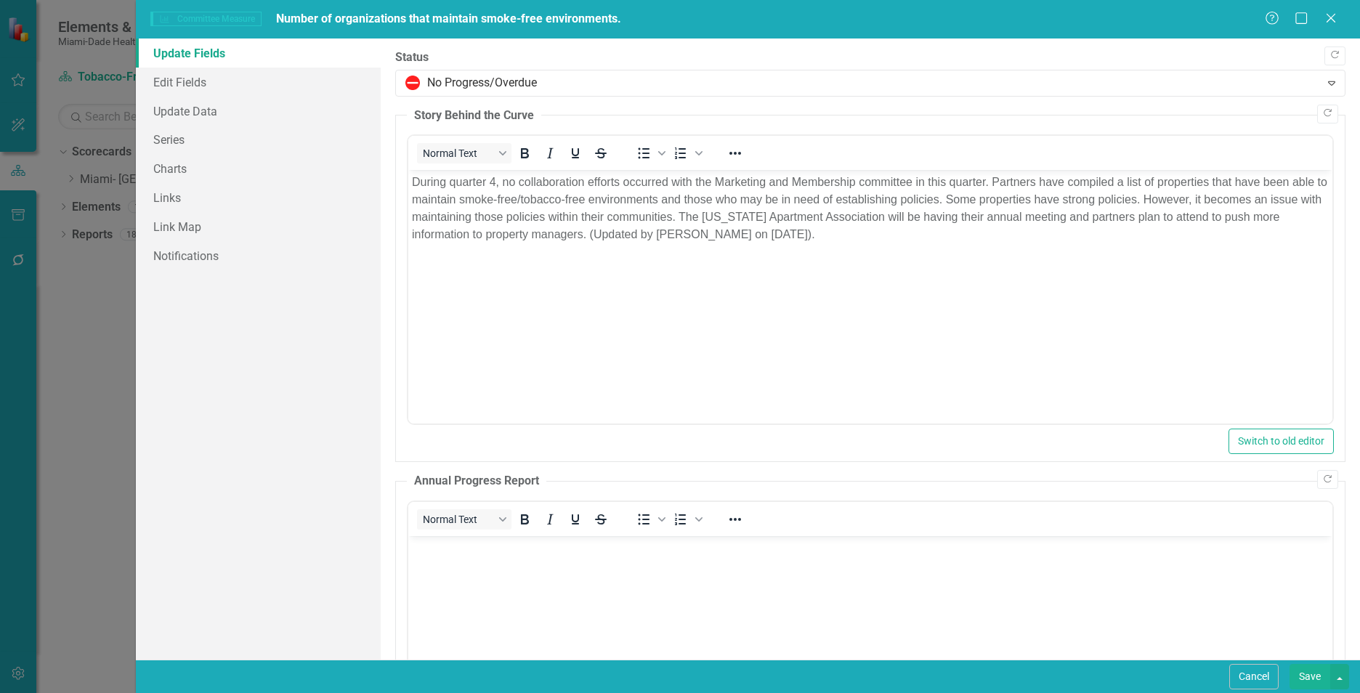
click at [1316, 671] on button "Save" at bounding box center [1309, 676] width 41 height 25
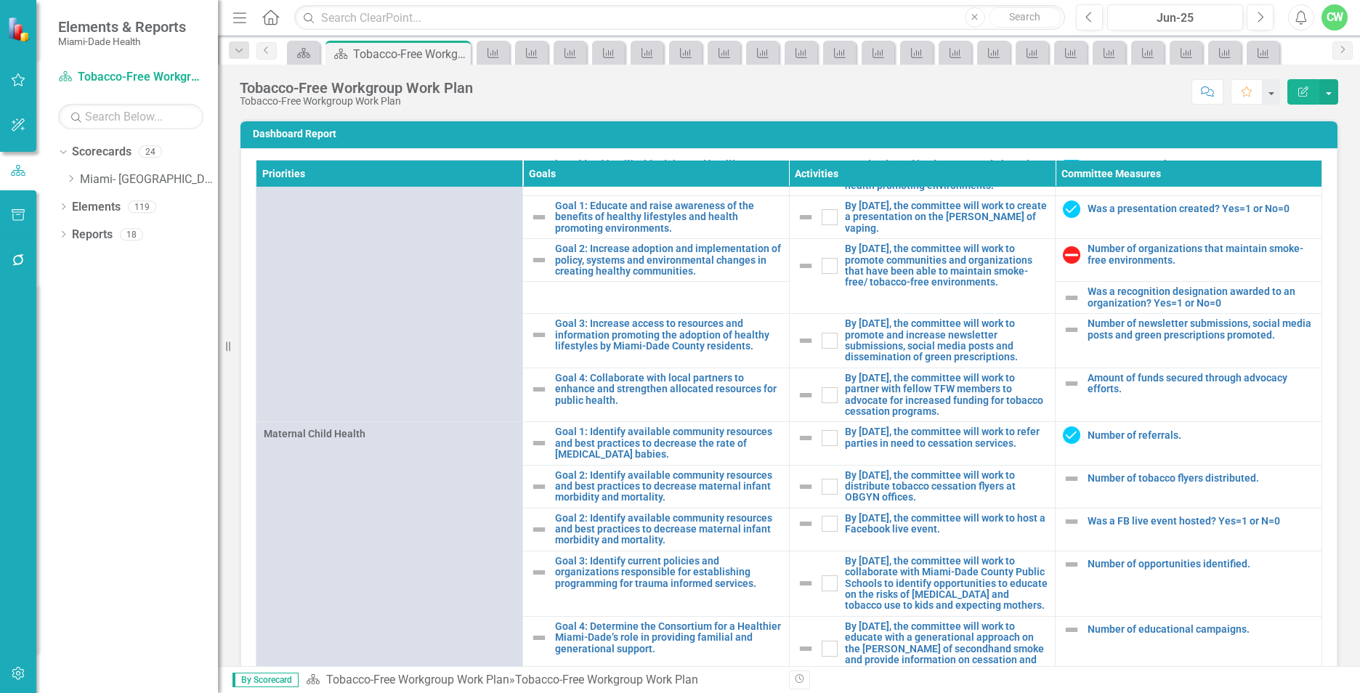
scroll to position [1053, 0]
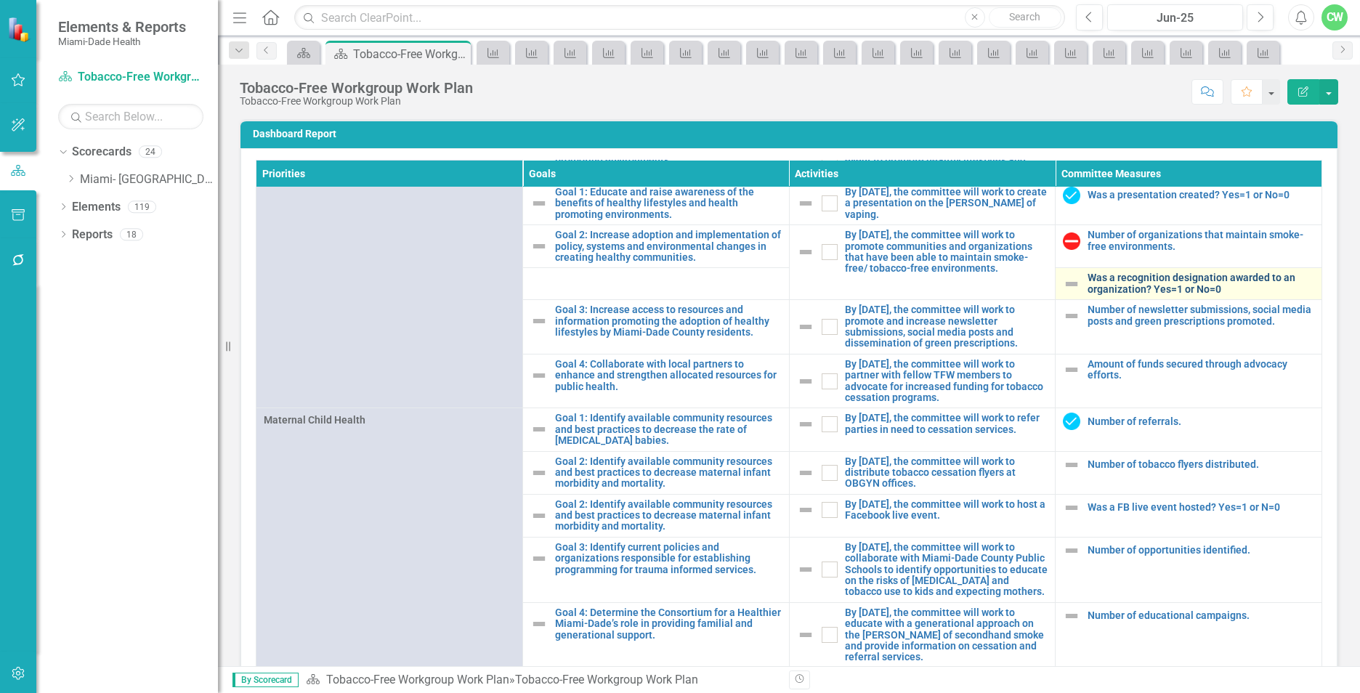
click at [1088, 295] on link "Was a recognition designation awarded to an organization? Yes=1 or No=0" at bounding box center [1200, 283] width 227 height 23
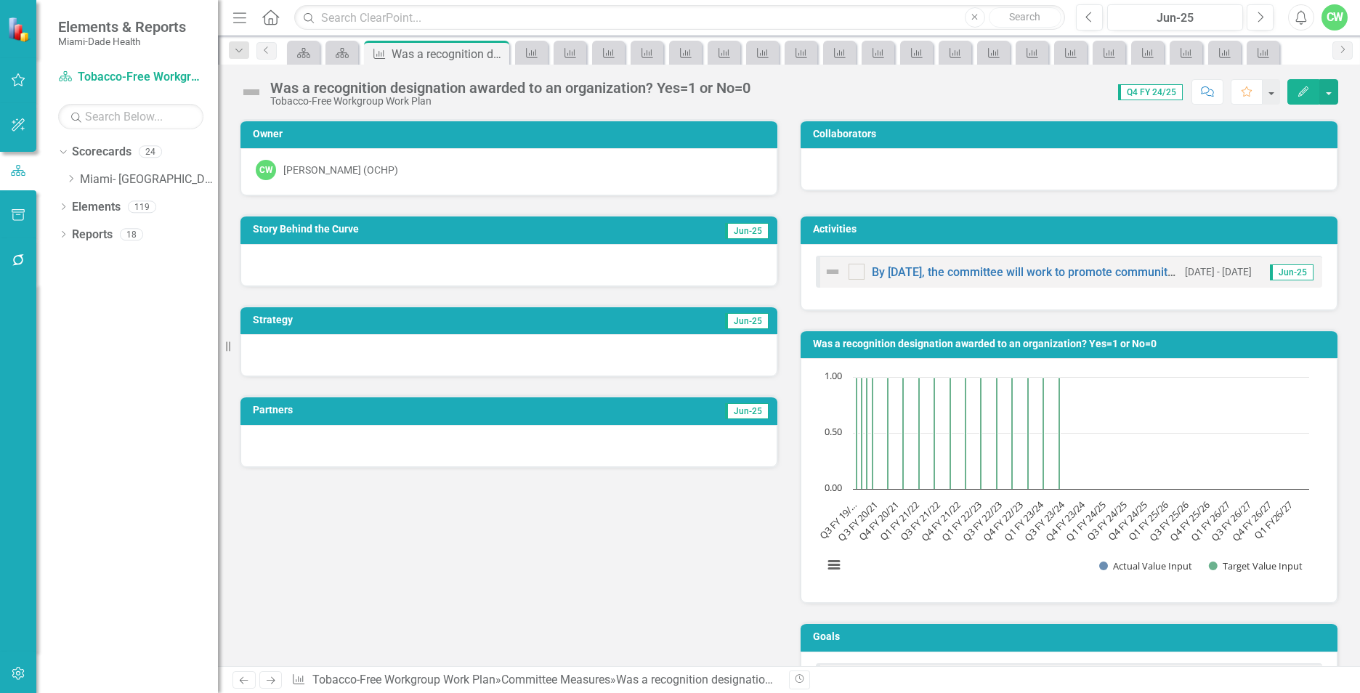
click at [1305, 89] on icon "Edit" at bounding box center [1303, 91] width 13 height 10
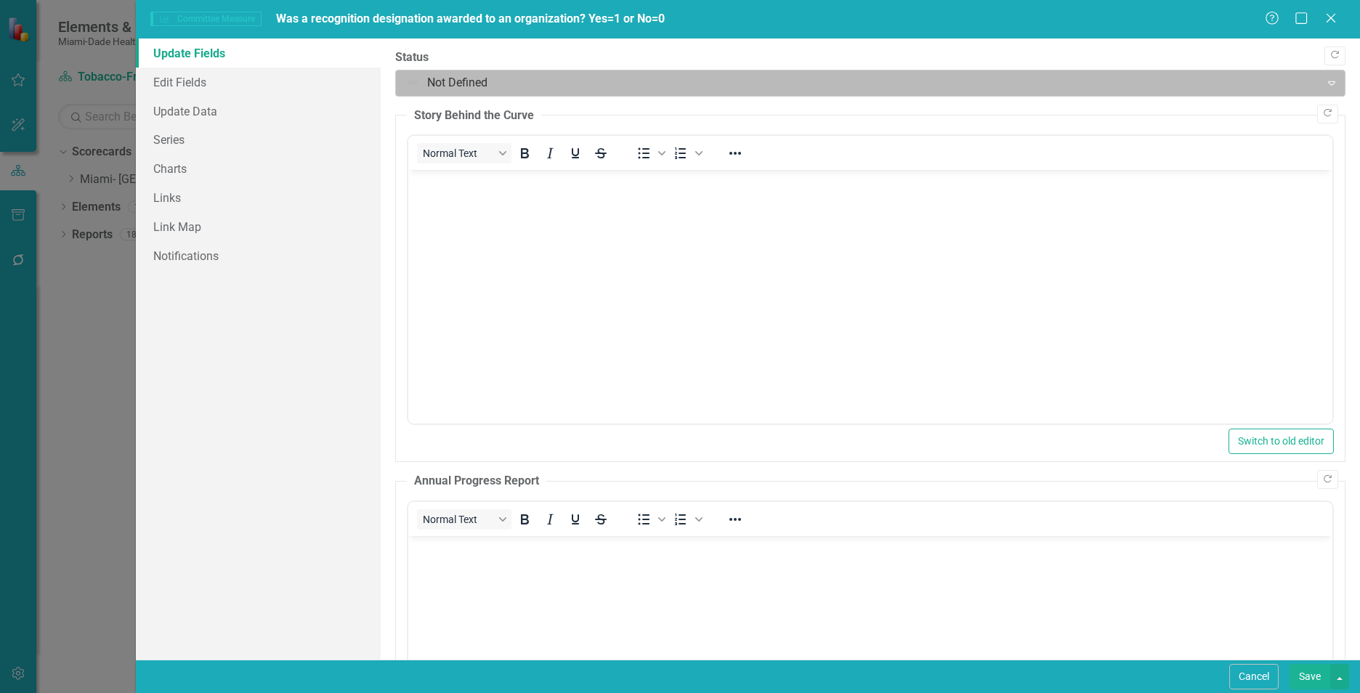
click at [509, 81] on div at bounding box center [857, 83] width 905 height 20
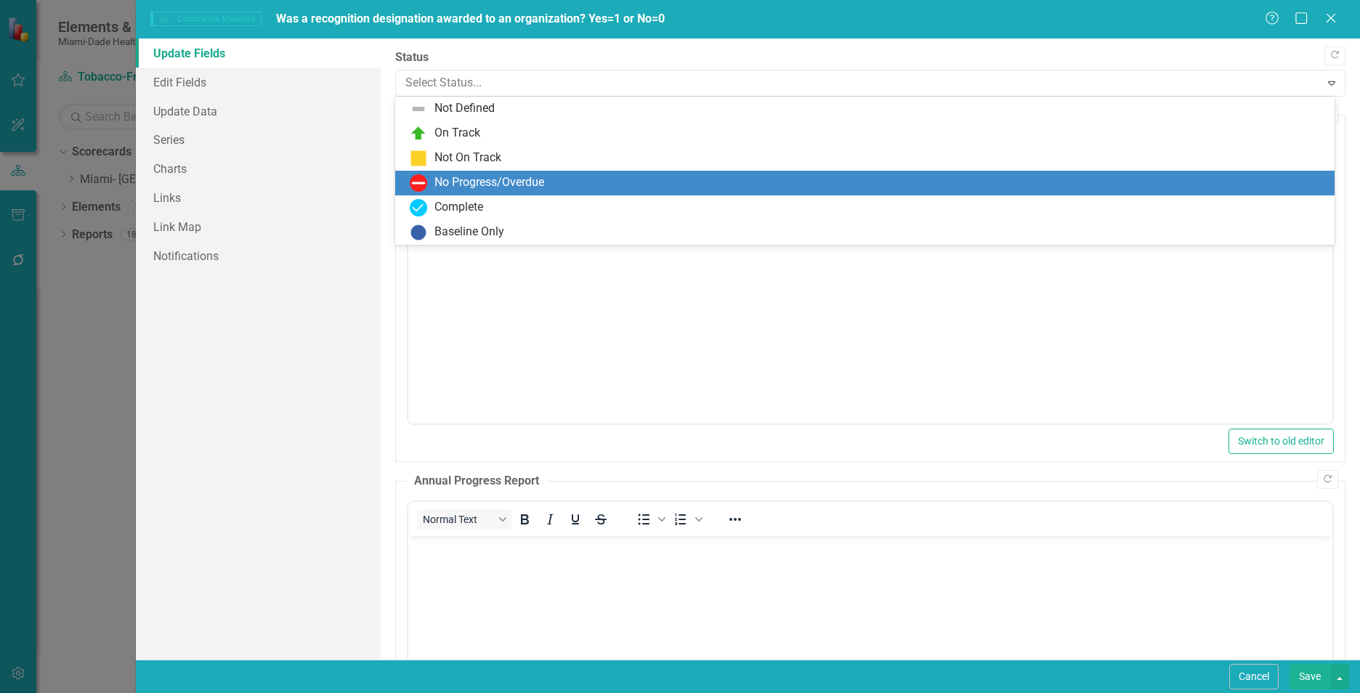
click at [477, 185] on div "No Progress/Overdue" at bounding box center [489, 182] width 110 height 17
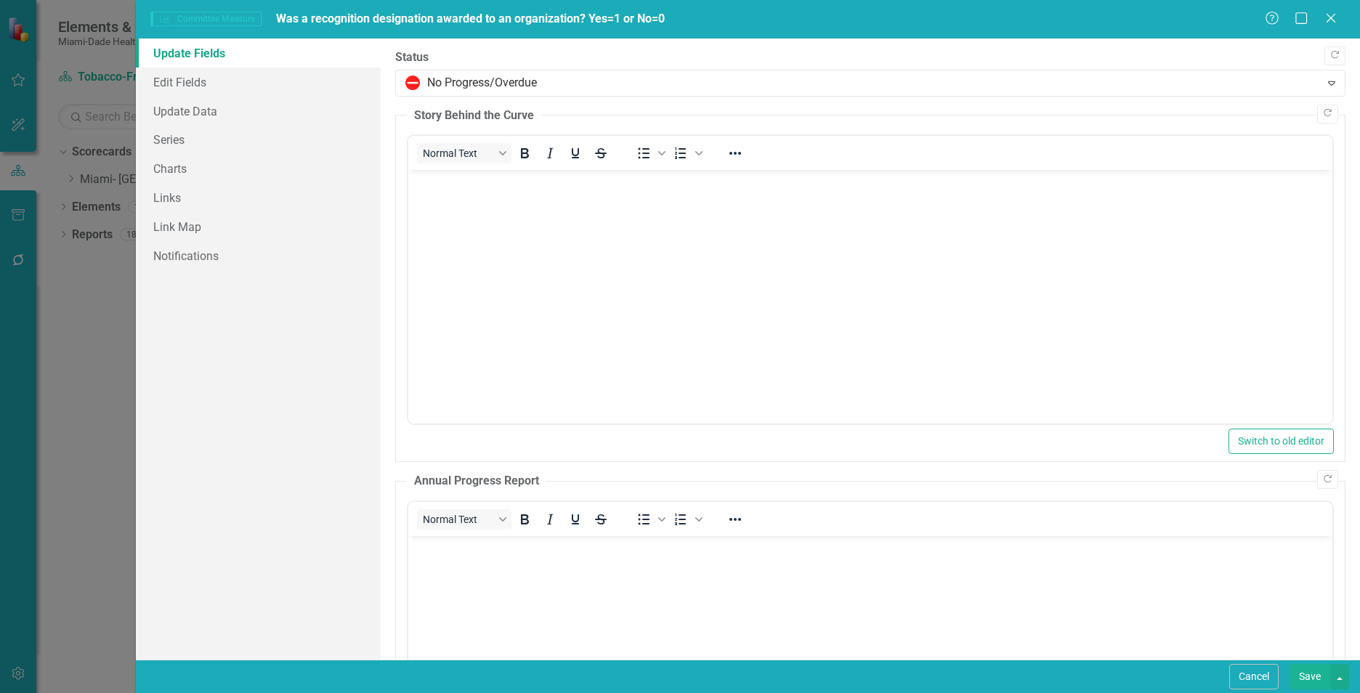
click at [434, 194] on body "Rich Text Area. Press ALT-0 for help." at bounding box center [870, 279] width 924 height 218
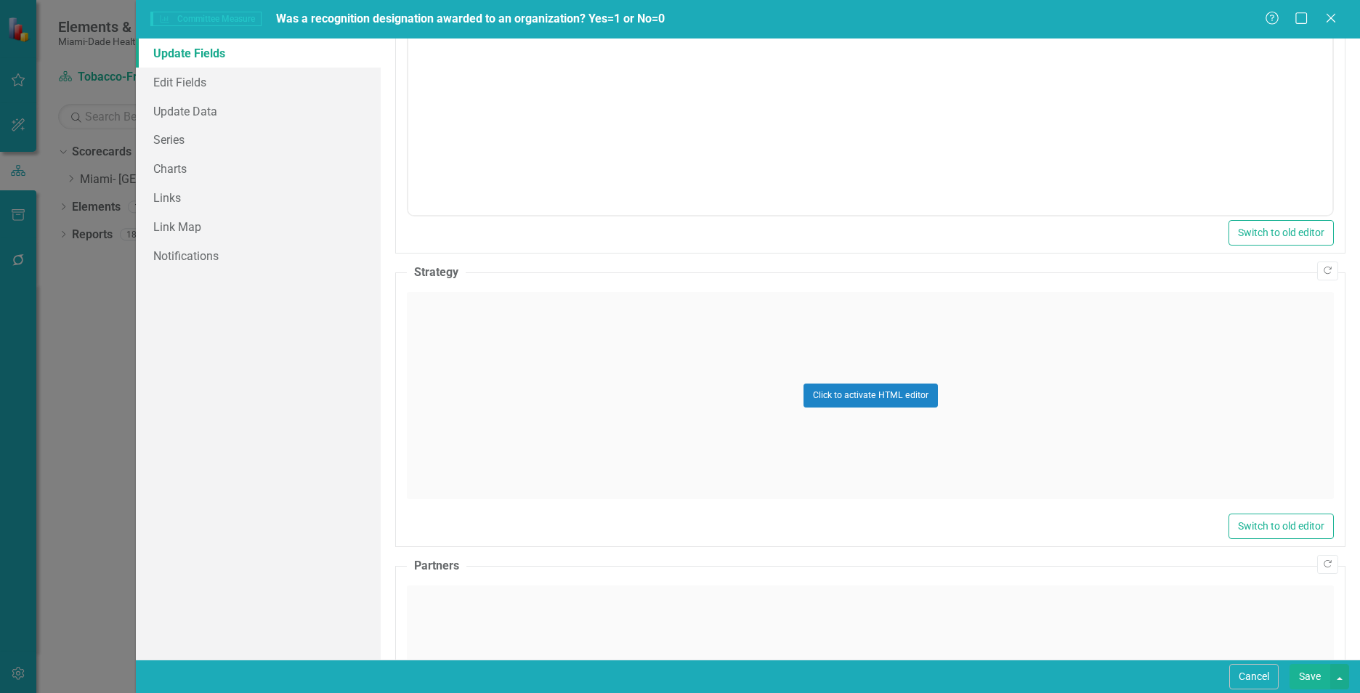
scroll to position [601, 0]
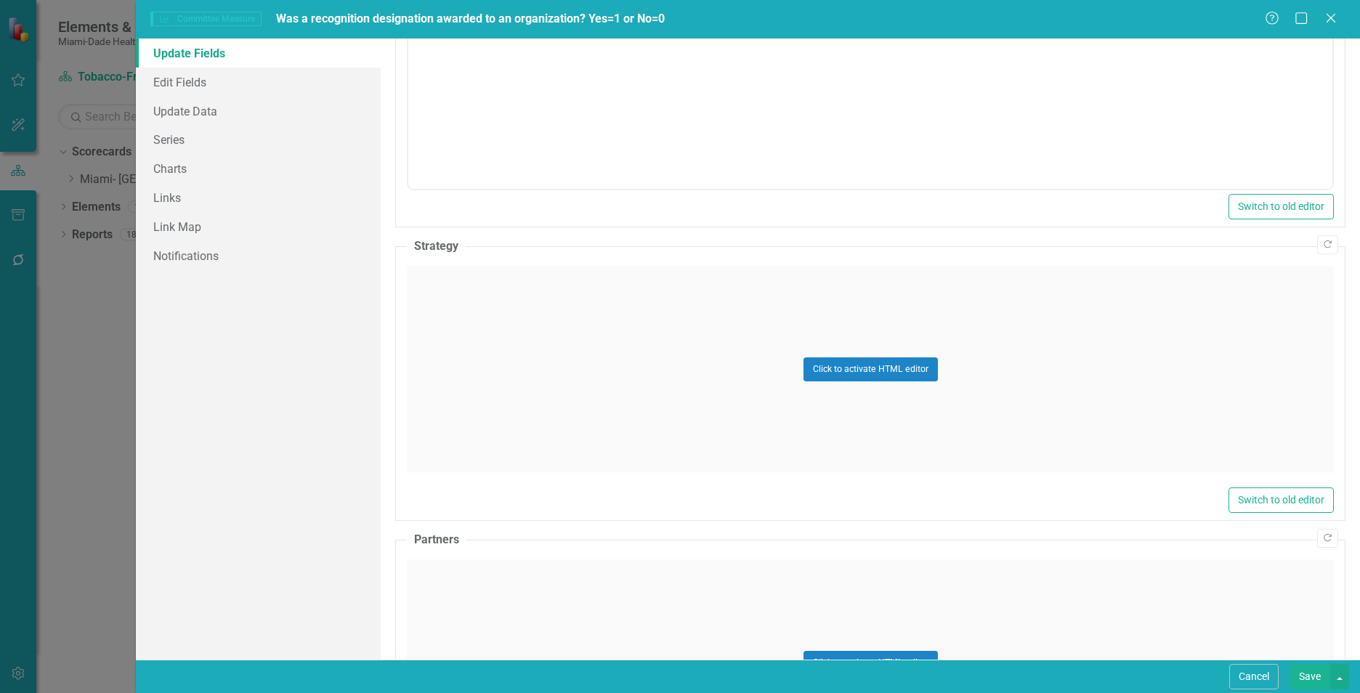
click at [511, 363] on div "Click to activate HTML editor" at bounding box center [870, 369] width 927 height 207
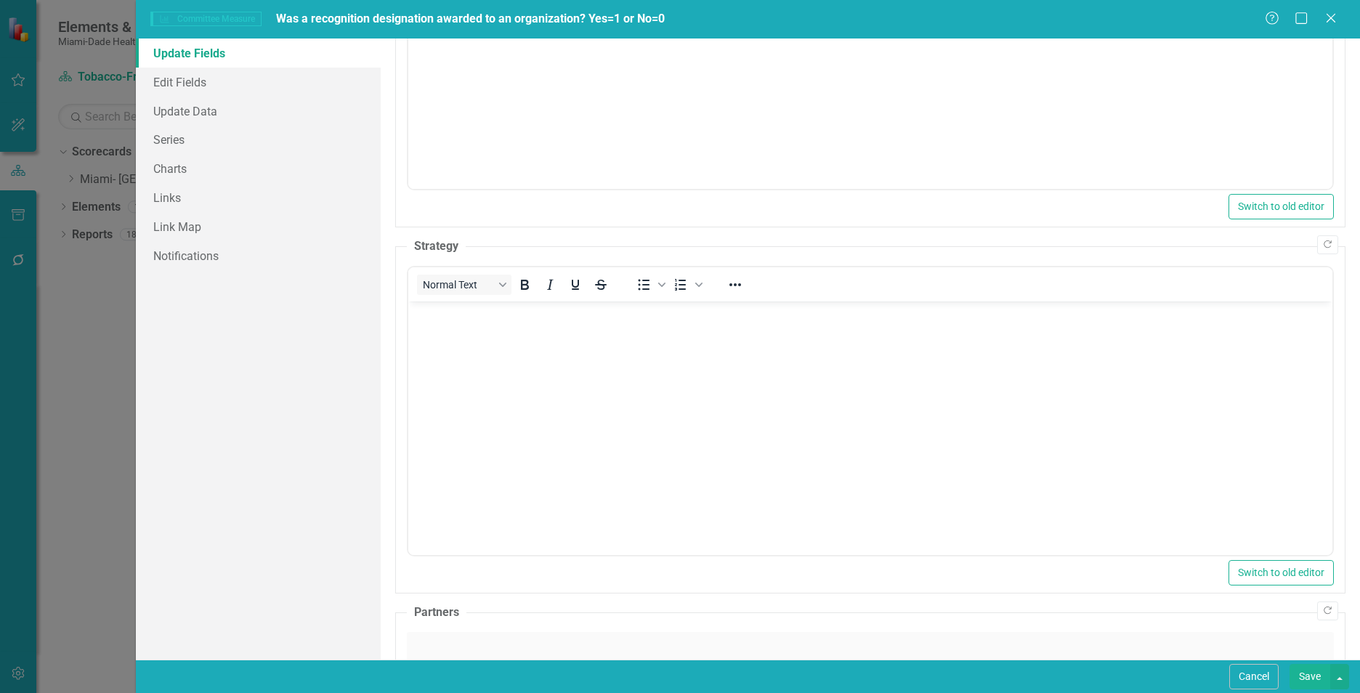
scroll to position [0, 0]
click at [440, 339] on body "Rich Text Area. Press ALT-0 for help." at bounding box center [870, 410] width 924 height 218
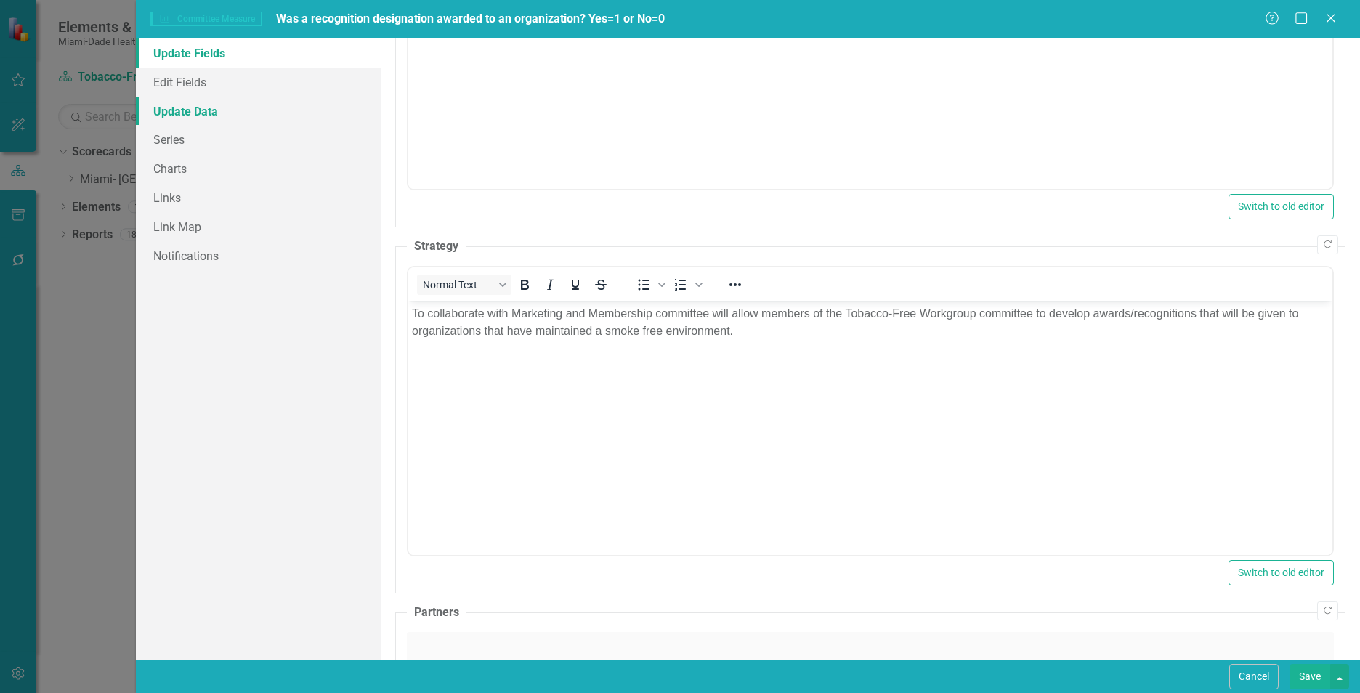
click at [155, 102] on link "Update Data" at bounding box center [258, 111] width 245 height 29
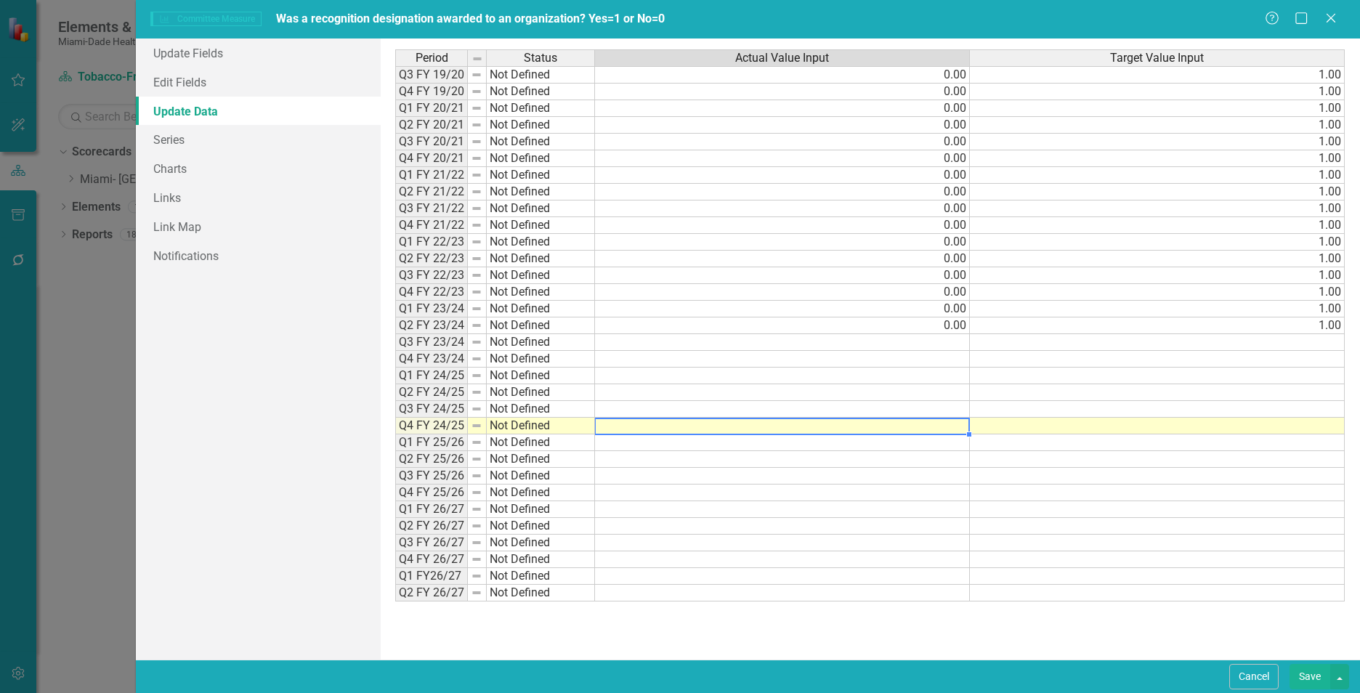
click at [950, 429] on td at bounding box center [782, 426] width 375 height 17
type textarea "0"
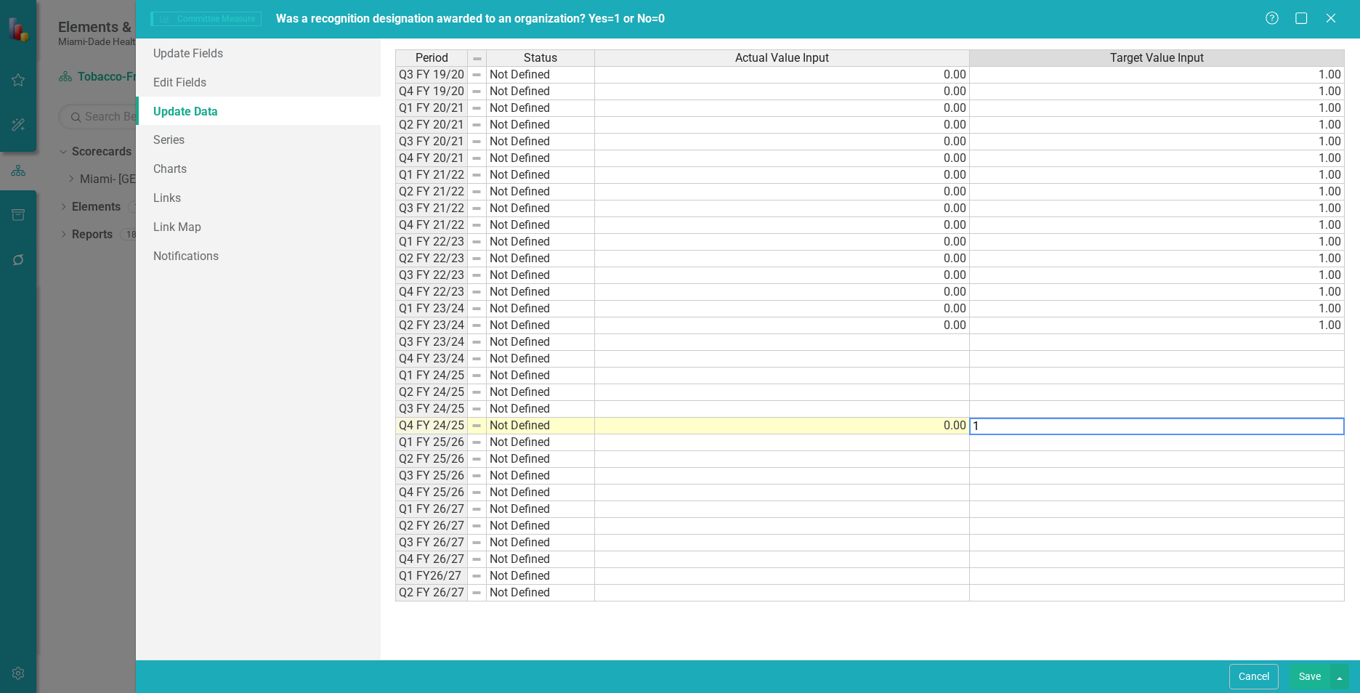
type textarea "1"
click at [955, 406] on td at bounding box center [782, 409] width 375 height 17
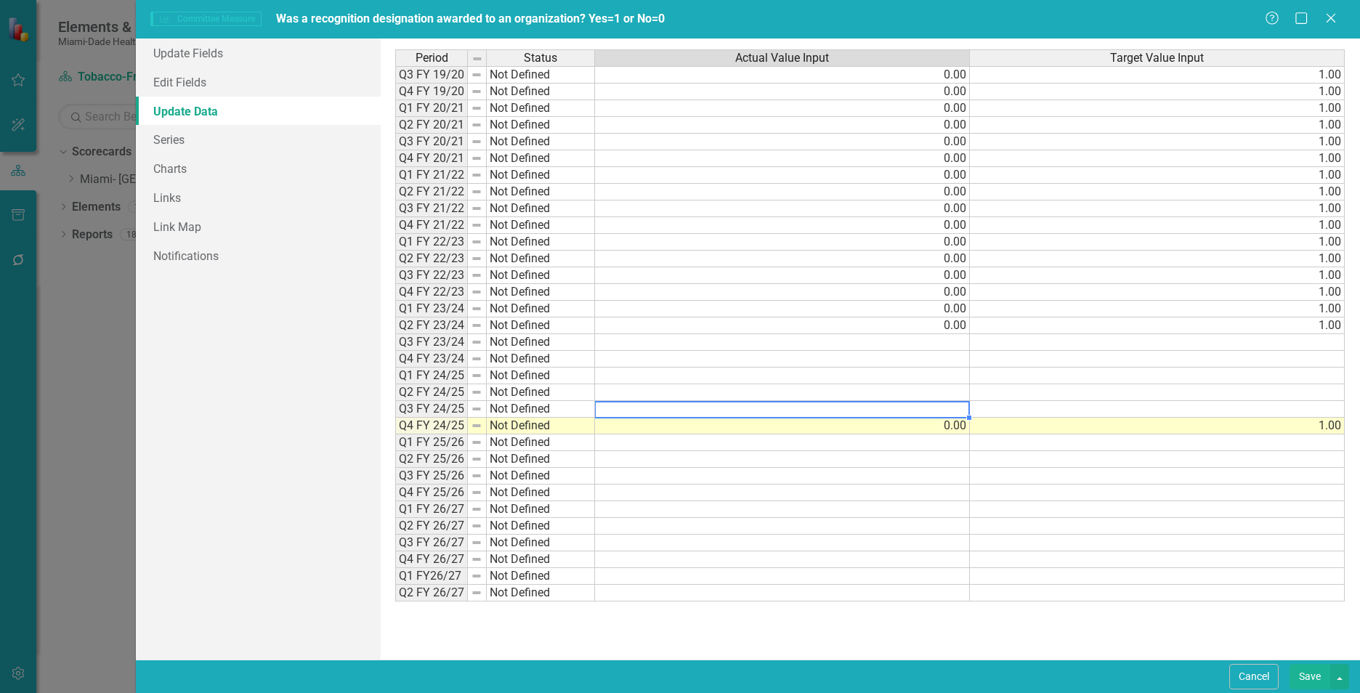
type textarea "0"
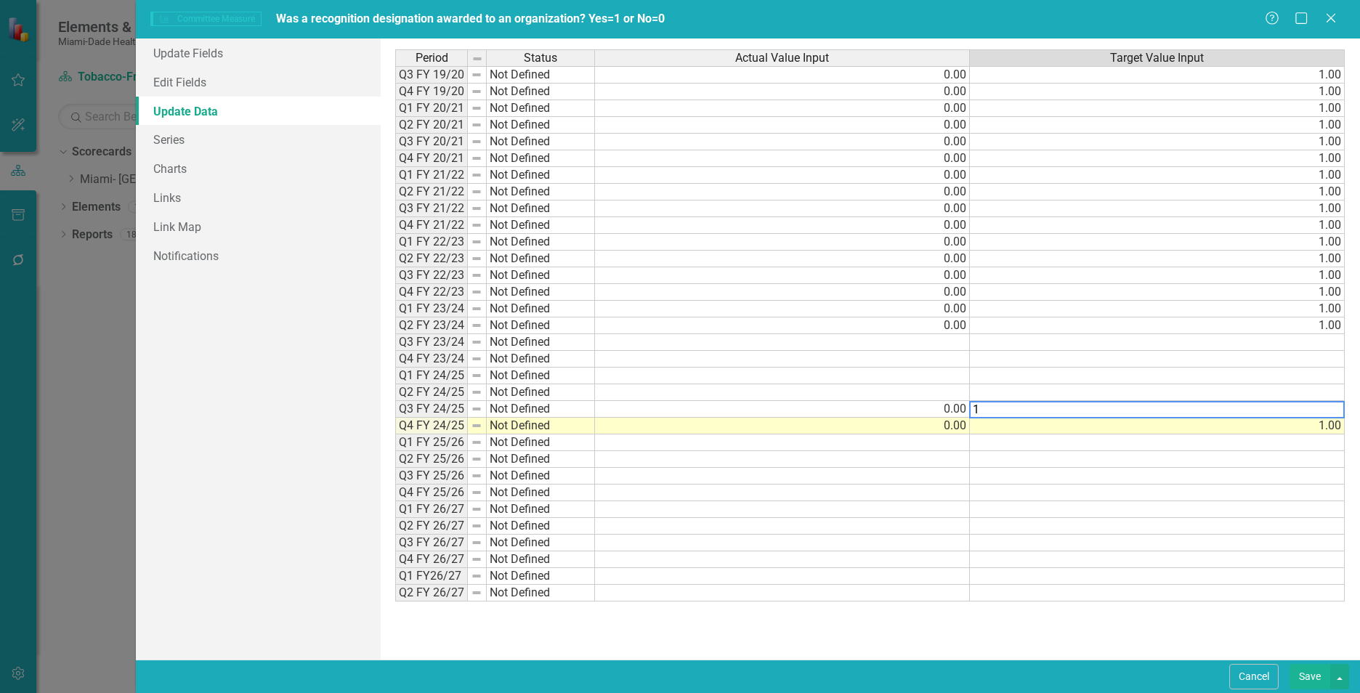
type textarea "1"
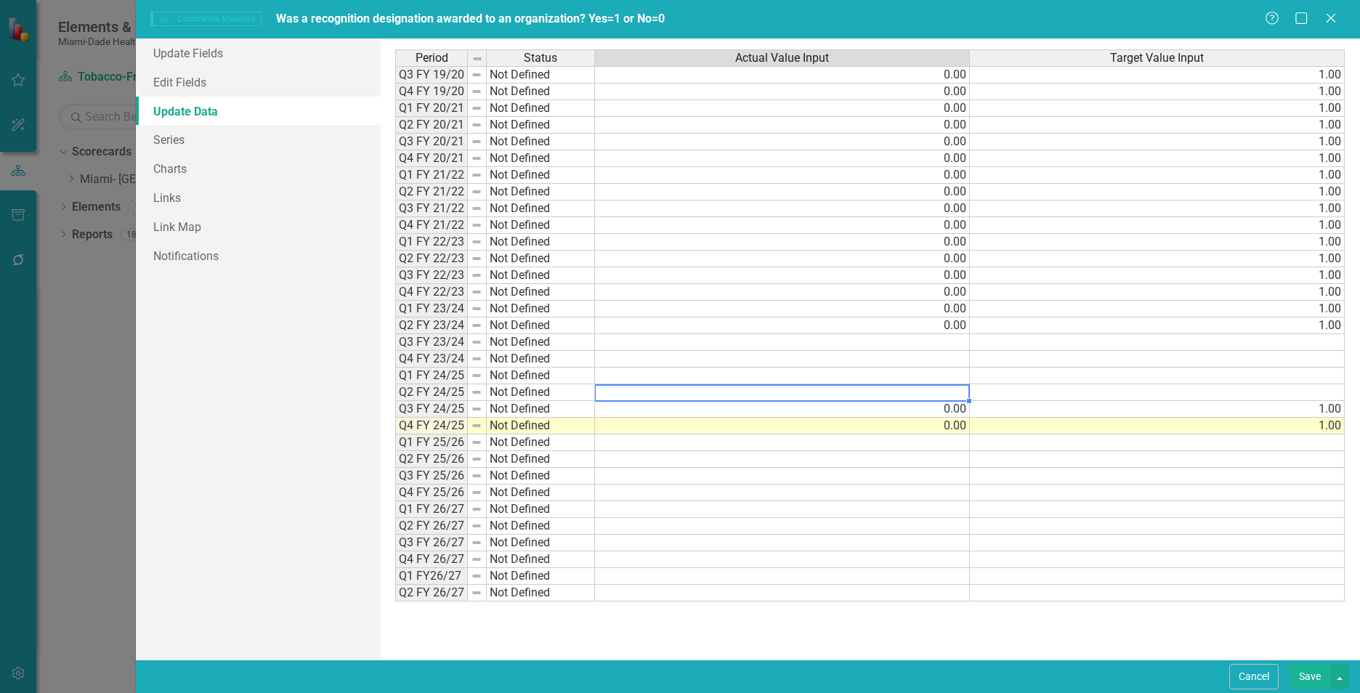
click at [957, 396] on td at bounding box center [782, 392] width 375 height 17
type textarea "0"
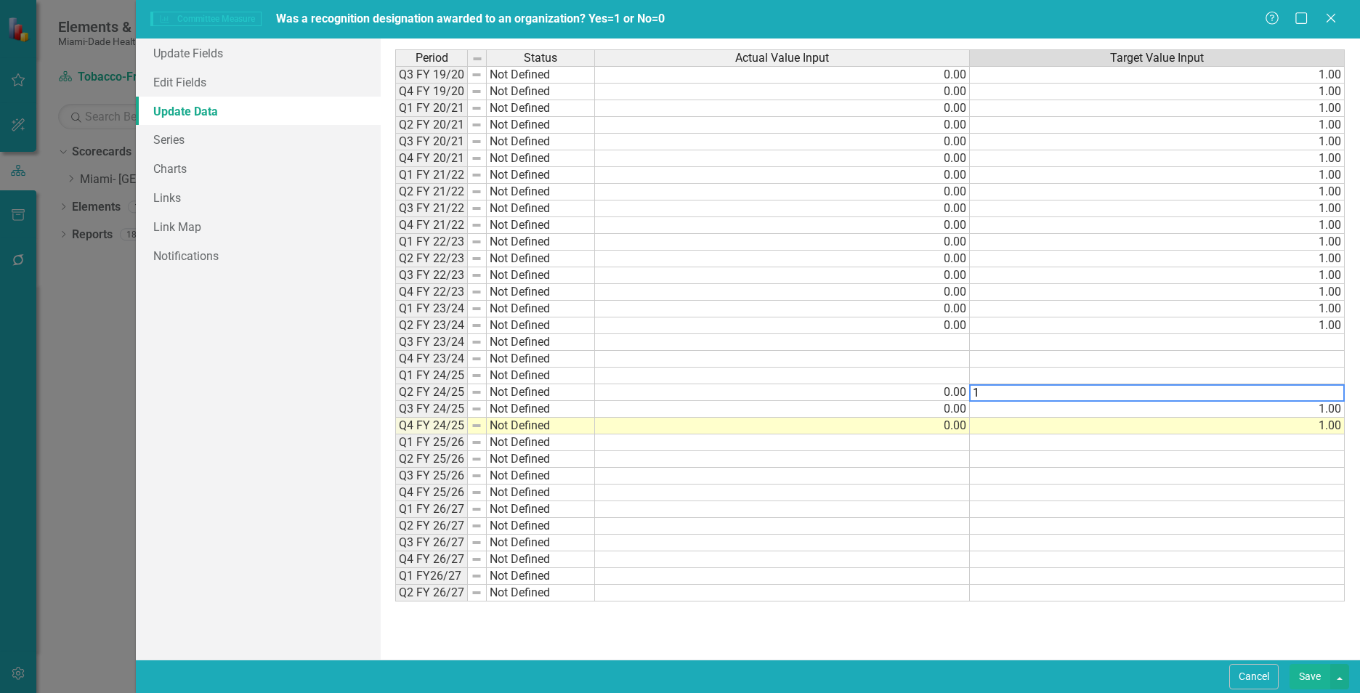
type textarea "1"
click at [955, 378] on td at bounding box center [782, 376] width 375 height 17
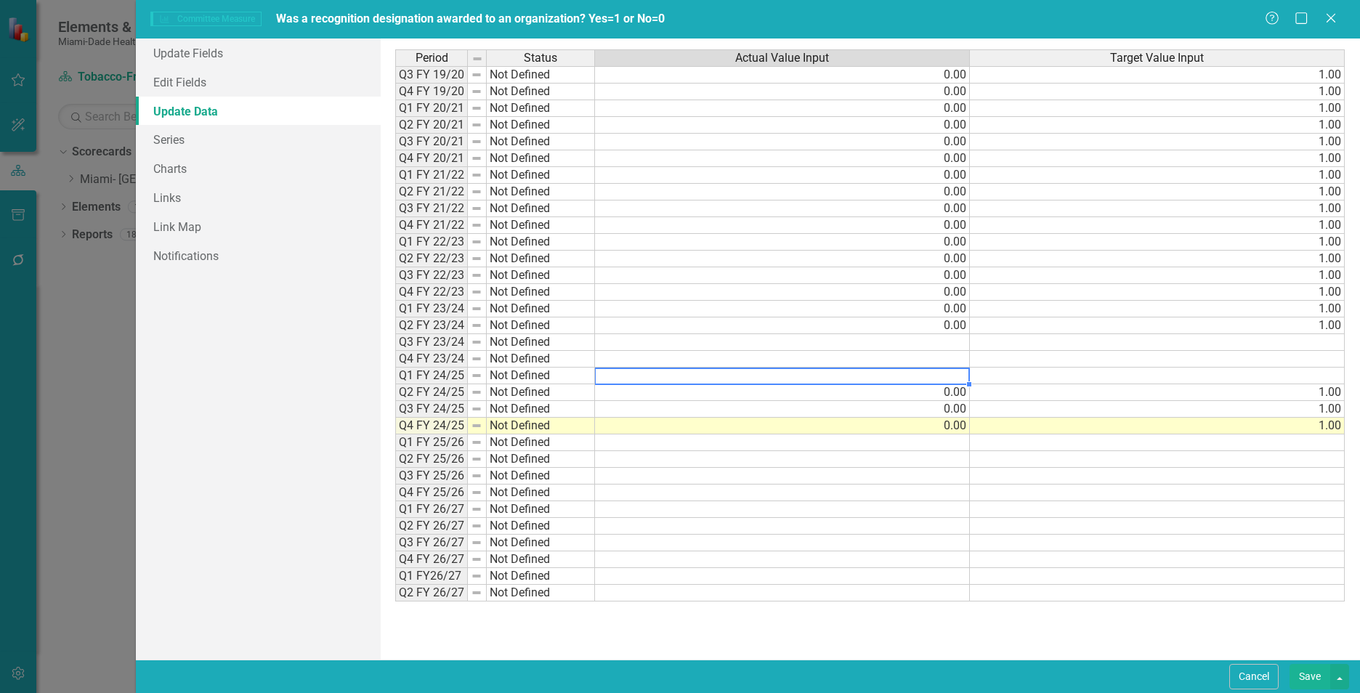
type textarea "0"
type textarea "1"
type textarea "0"
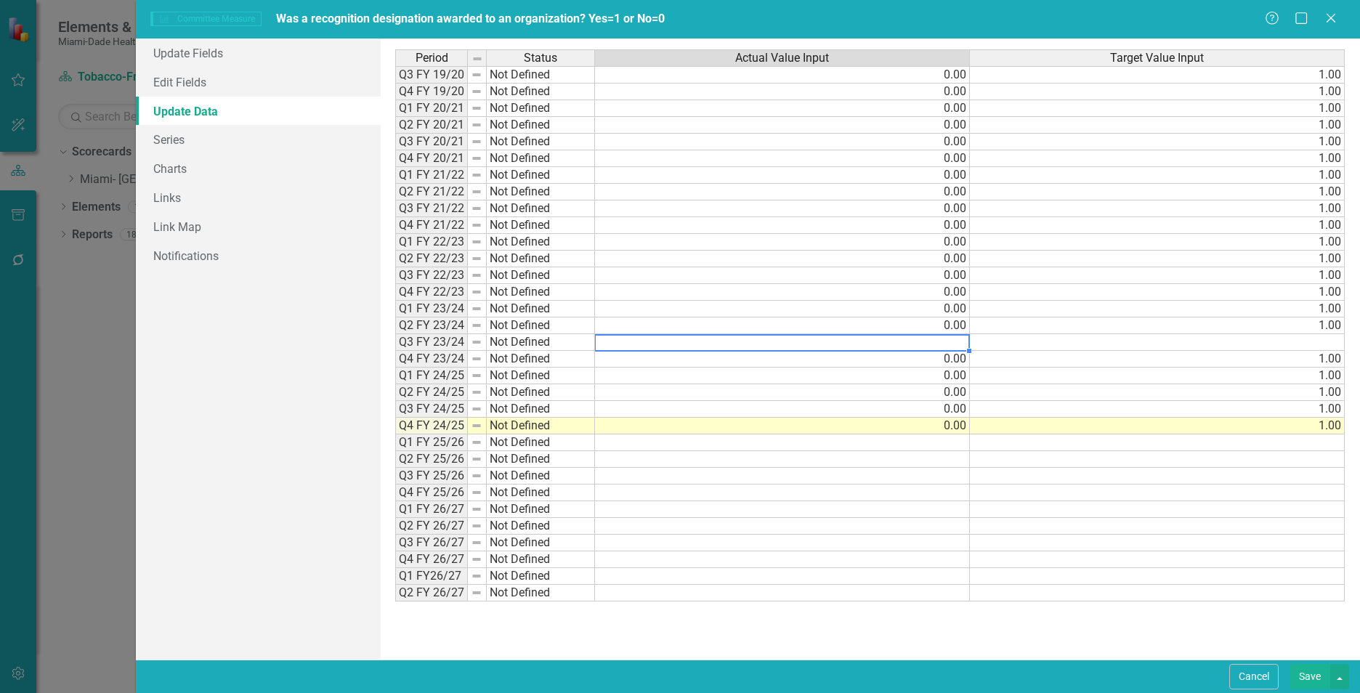
click at [955, 342] on td at bounding box center [782, 342] width 375 height 17
type textarea "0"
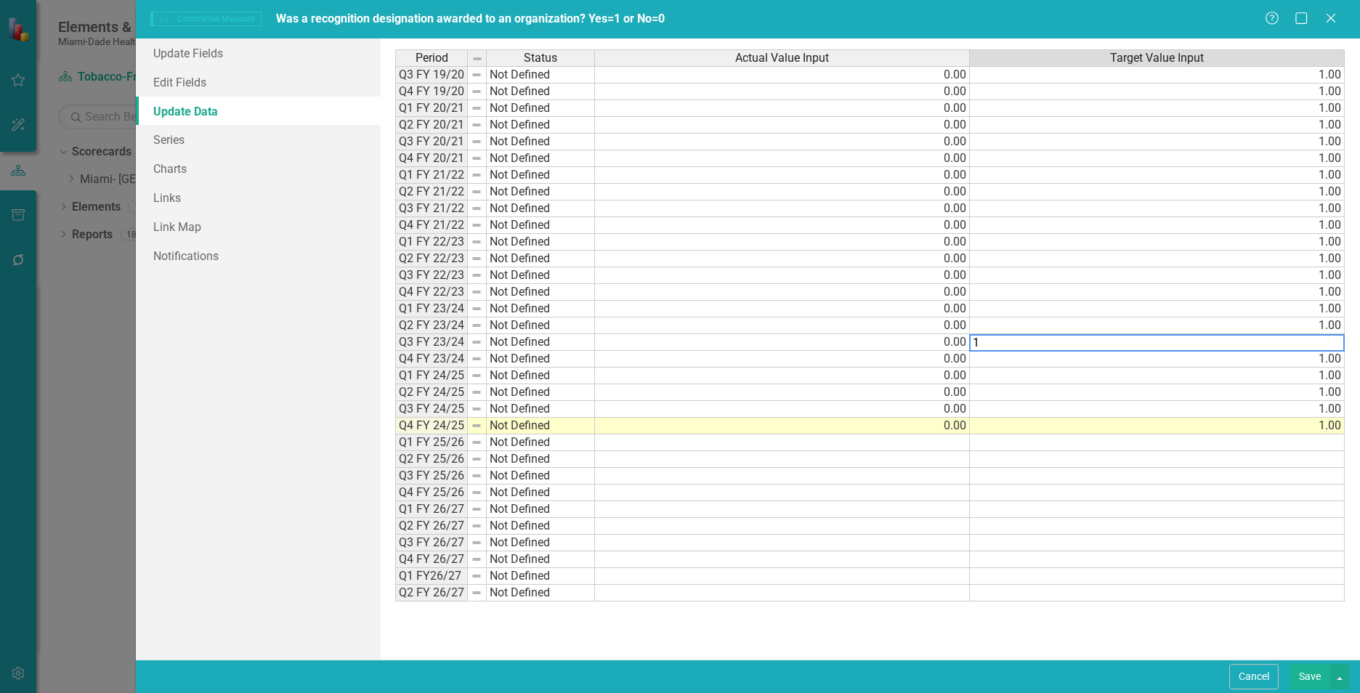
type textarea "1"
click at [1079, 622] on div "Period Status Actual Value Input Target Value Input Q3 FY 19/20 Not Defined 0.0…" at bounding box center [869, 348] width 949 height 599
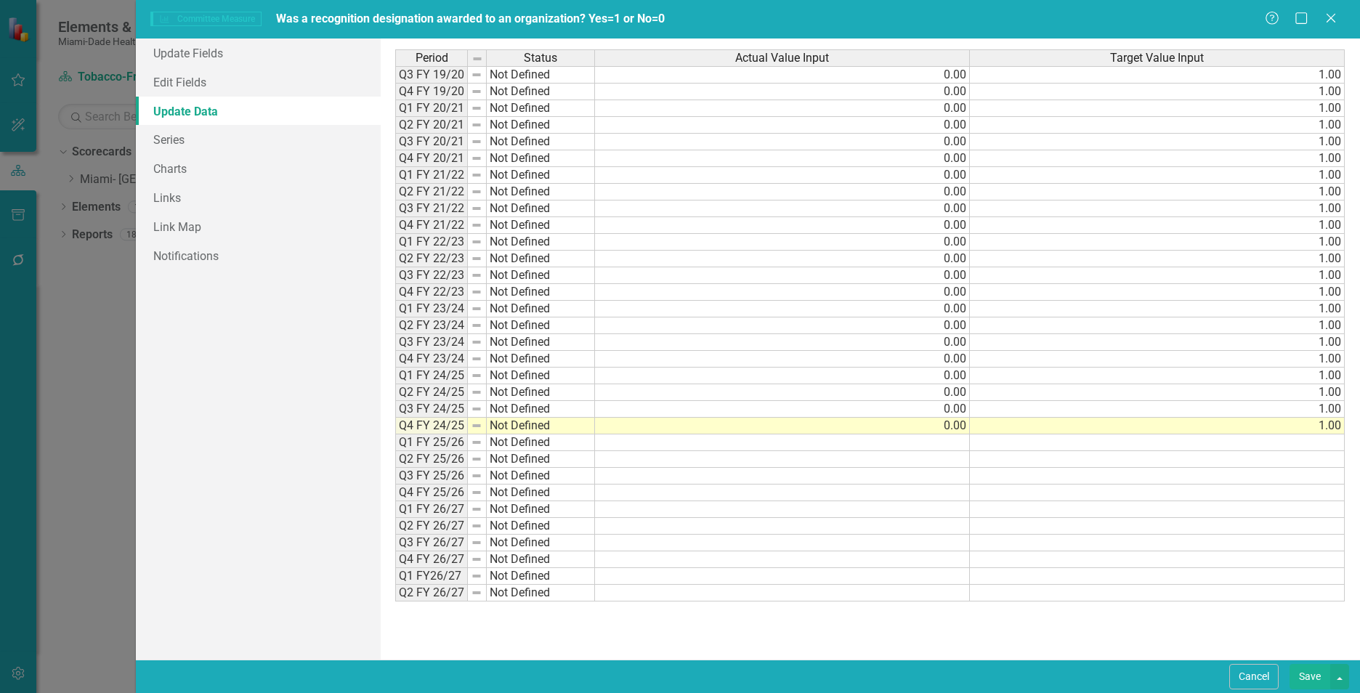
click at [1315, 678] on button "Save" at bounding box center [1309, 676] width 41 height 25
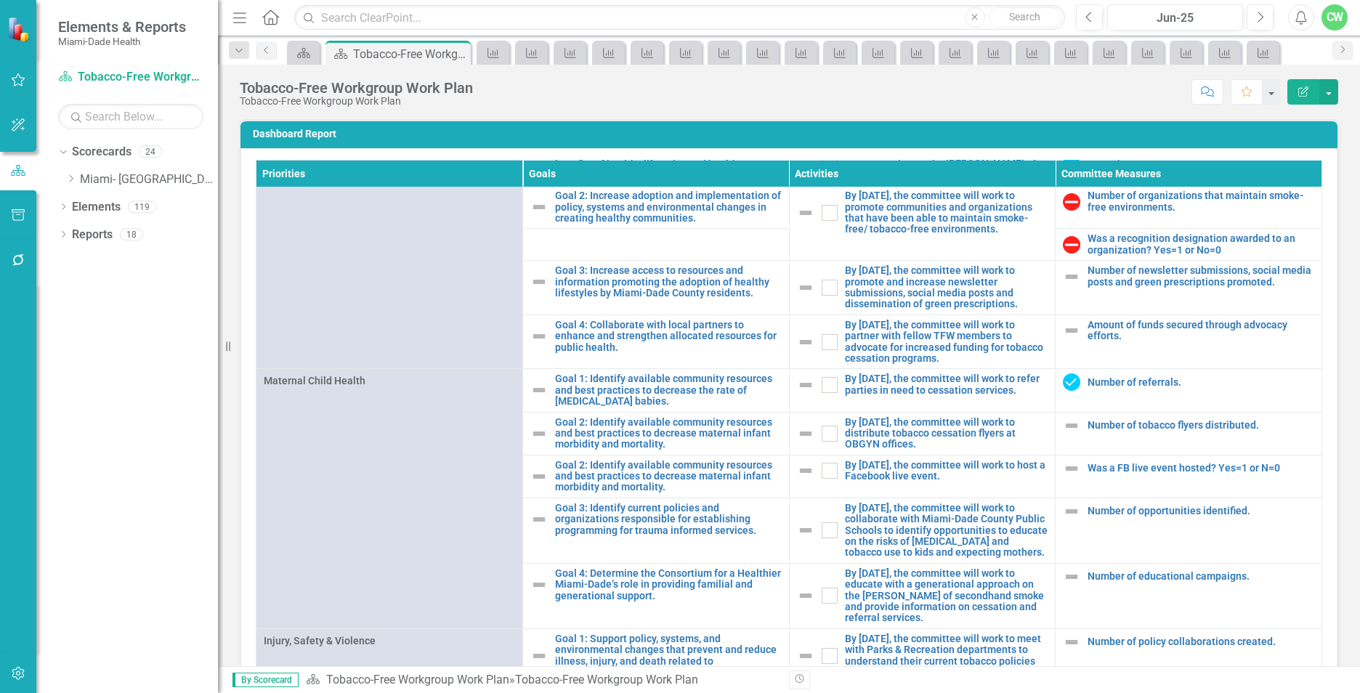
scroll to position [1082, 0]
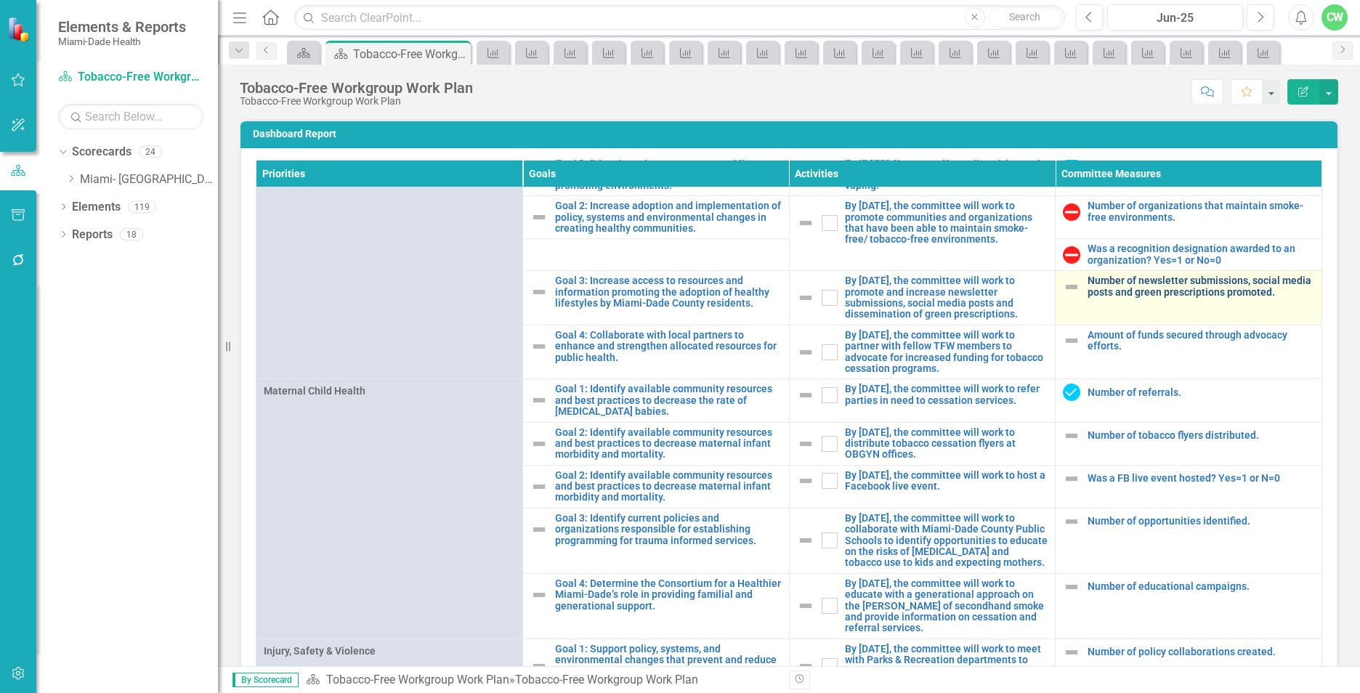
click at [1156, 298] on link "Number of newsletter submissions, social media posts and green prescriptions pr…" at bounding box center [1200, 286] width 227 height 23
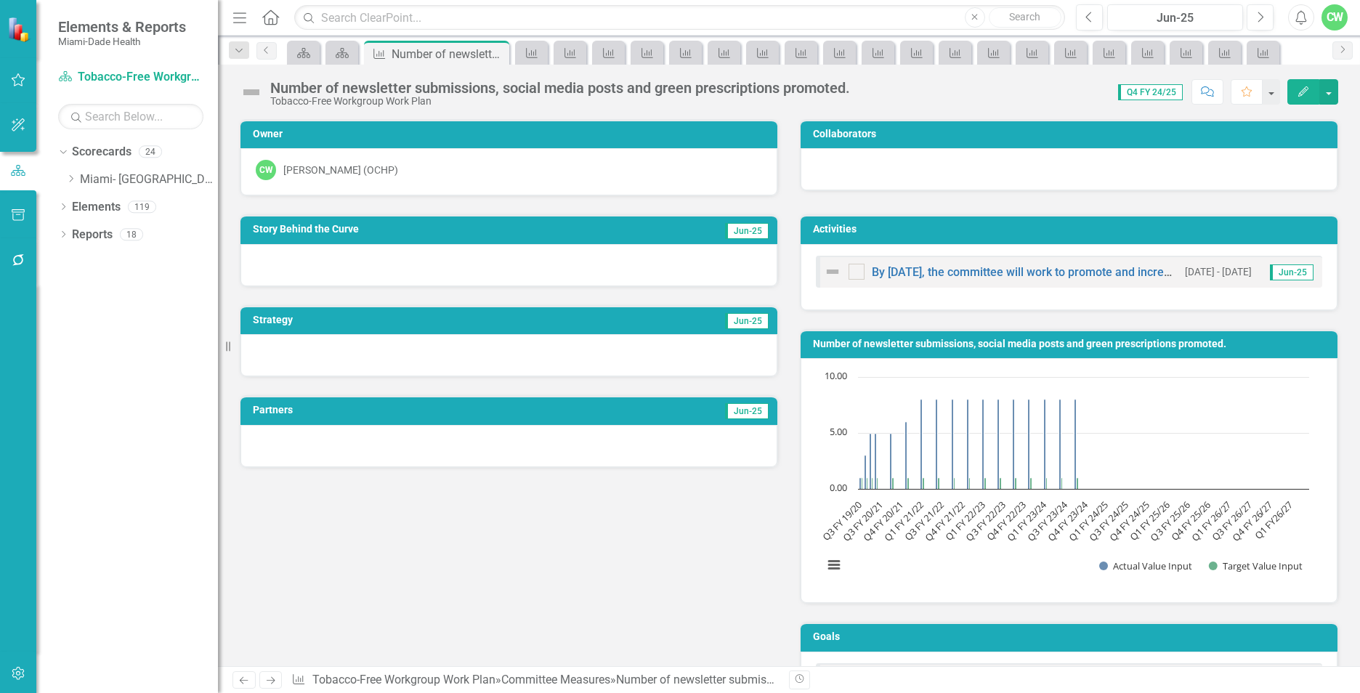
click at [1299, 94] on icon "Edit" at bounding box center [1303, 91] width 13 height 10
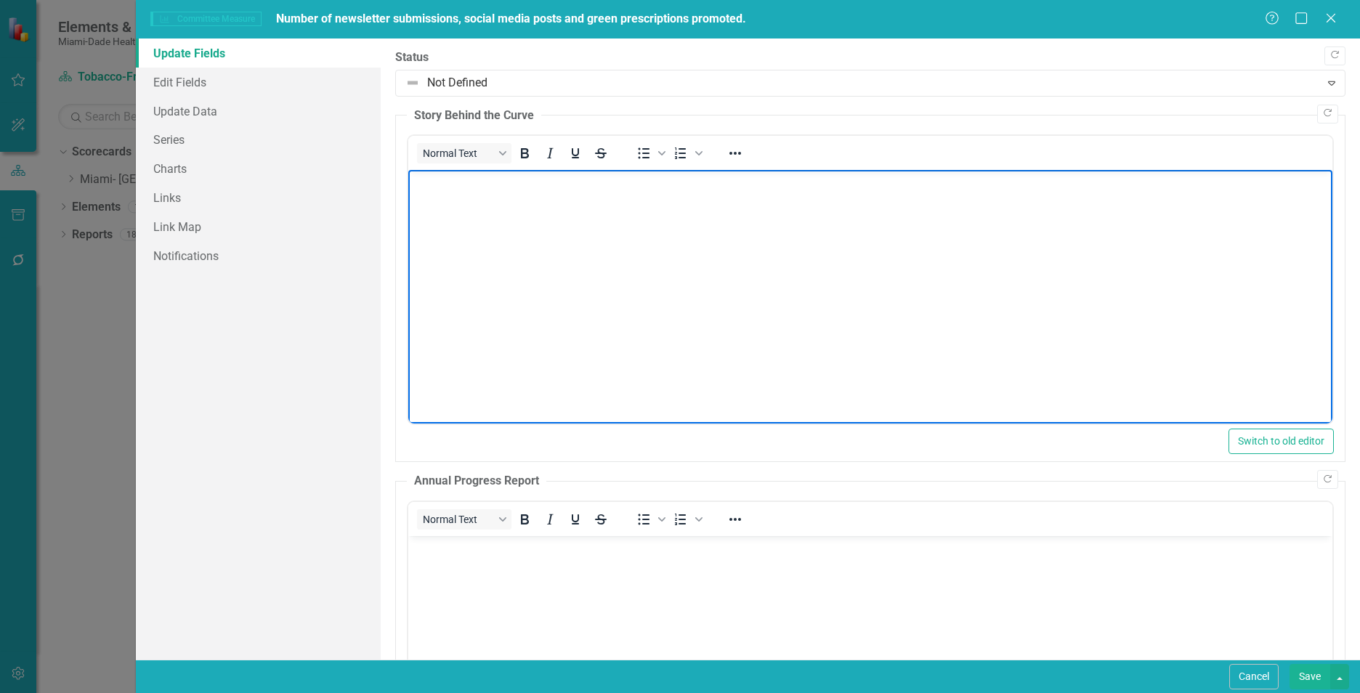
click at [508, 214] on body "Rich Text Area. Press ALT-0 for help." at bounding box center [870, 279] width 924 height 218
paste body "Rich Text Area. Press ALT-0 for help."
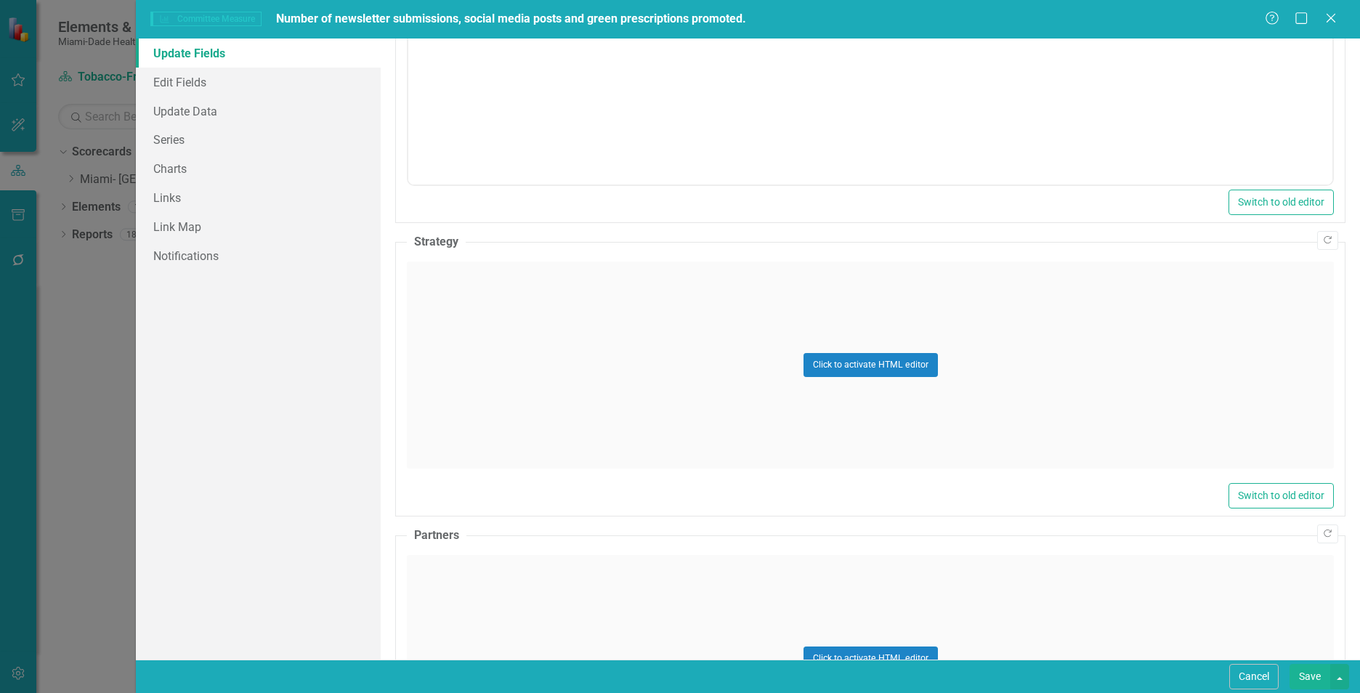
scroll to position [610, 0]
click at [1027, 333] on div "Click to activate HTML editor" at bounding box center [870, 359] width 927 height 207
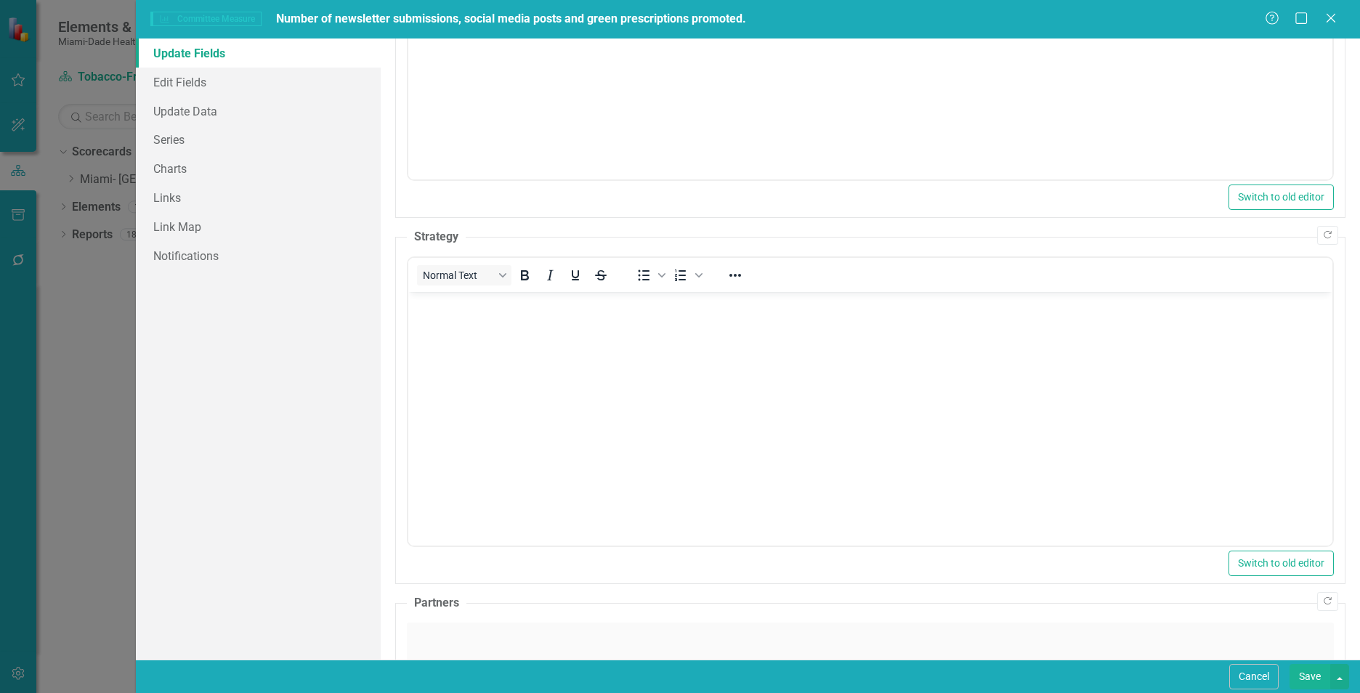
scroll to position [0, 0]
click at [453, 384] on body "Rich Text Area. Press ALT-0 for help." at bounding box center [870, 401] width 924 height 218
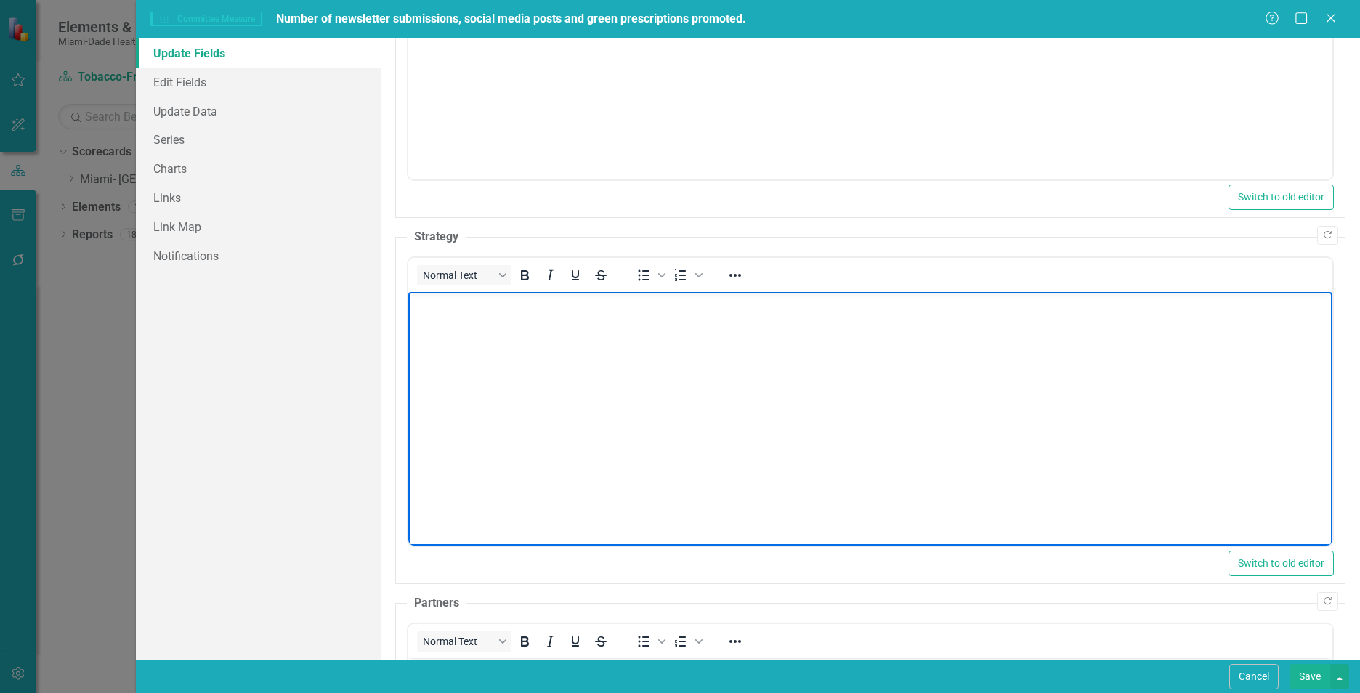
paste body "Rich Text Area. Press ALT-0 for help."
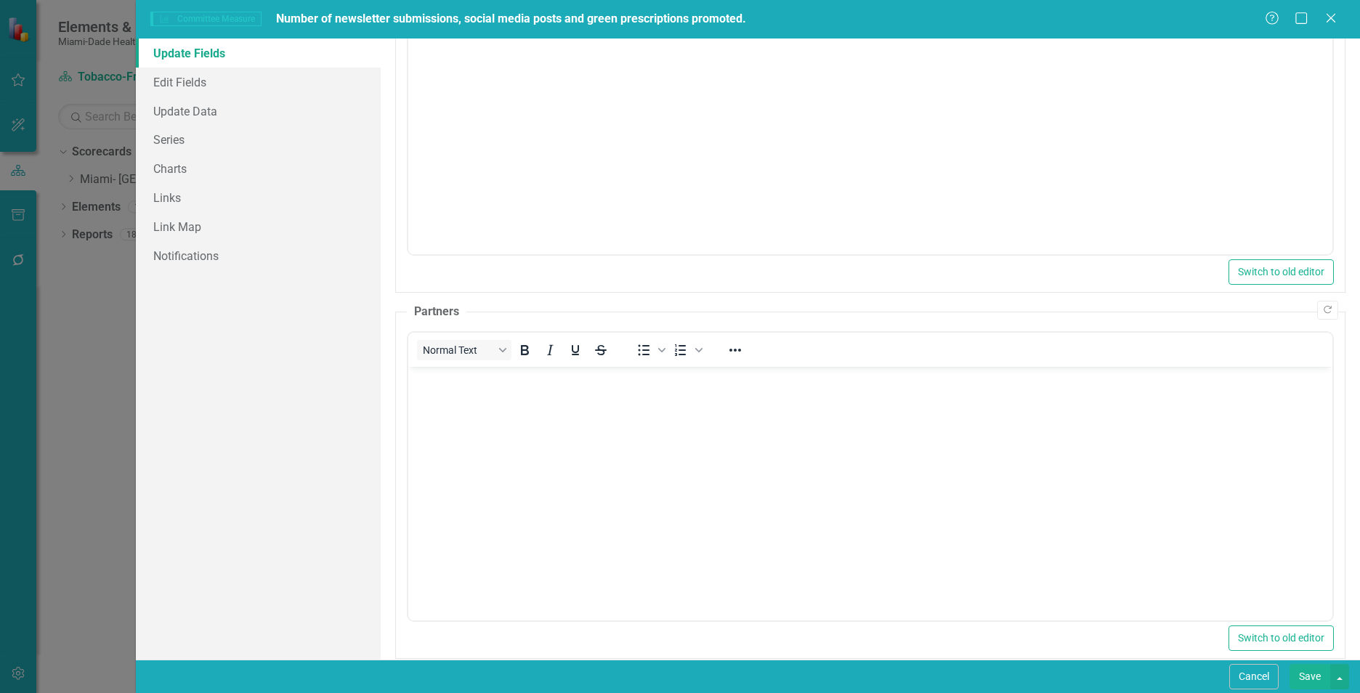
scroll to position [923, 0]
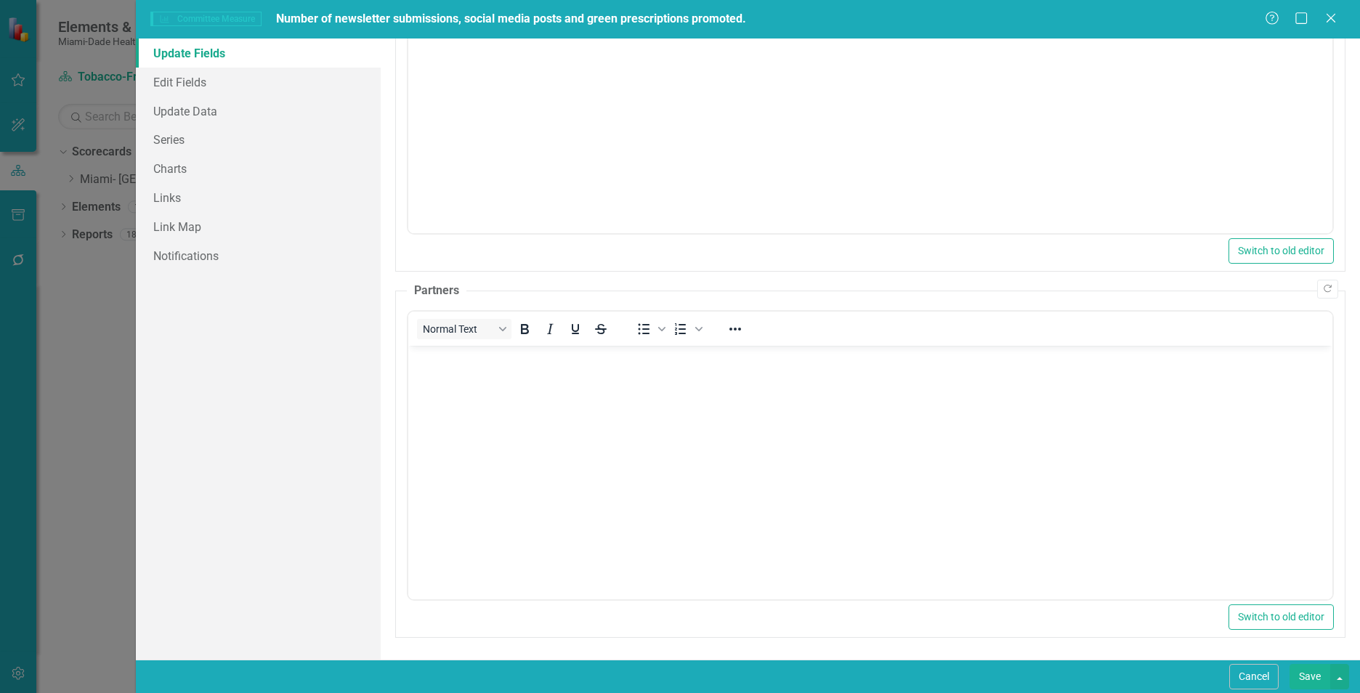
click at [975, 457] on body "Rich Text Area. Press ALT-0 for help." at bounding box center [870, 454] width 924 height 218
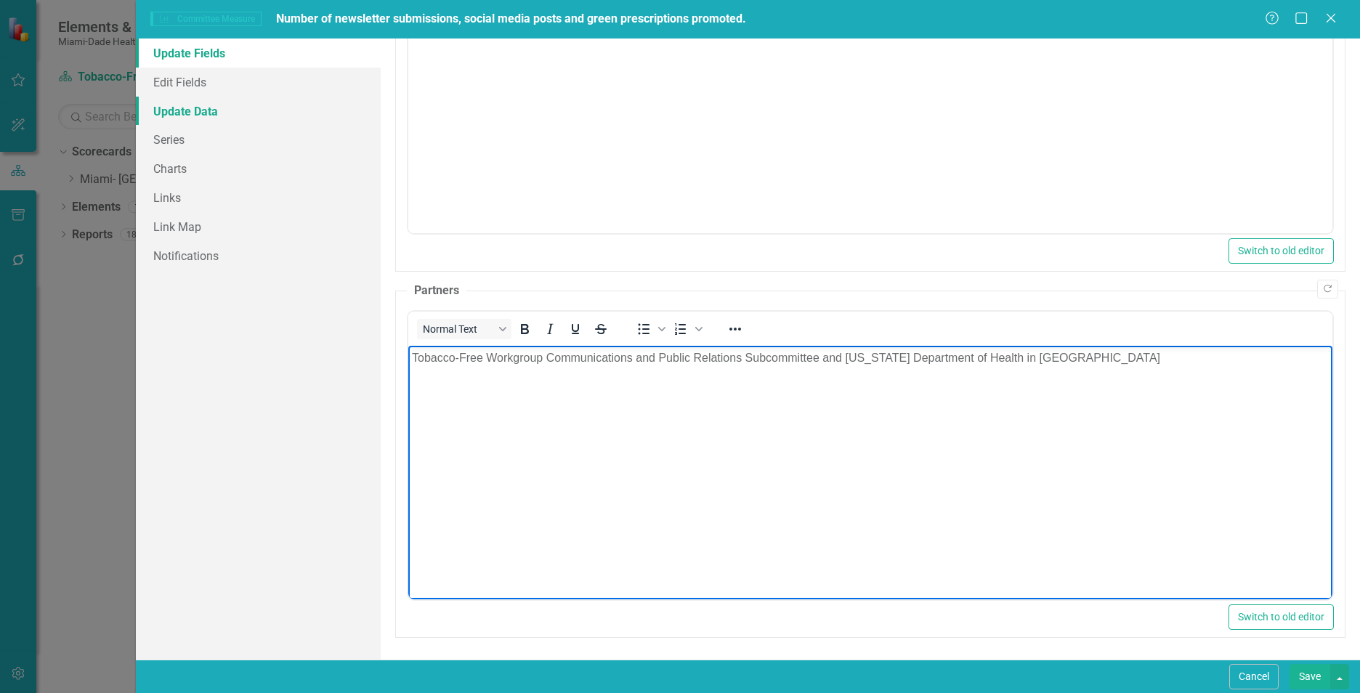
click at [217, 117] on link "Update Data" at bounding box center [258, 111] width 245 height 29
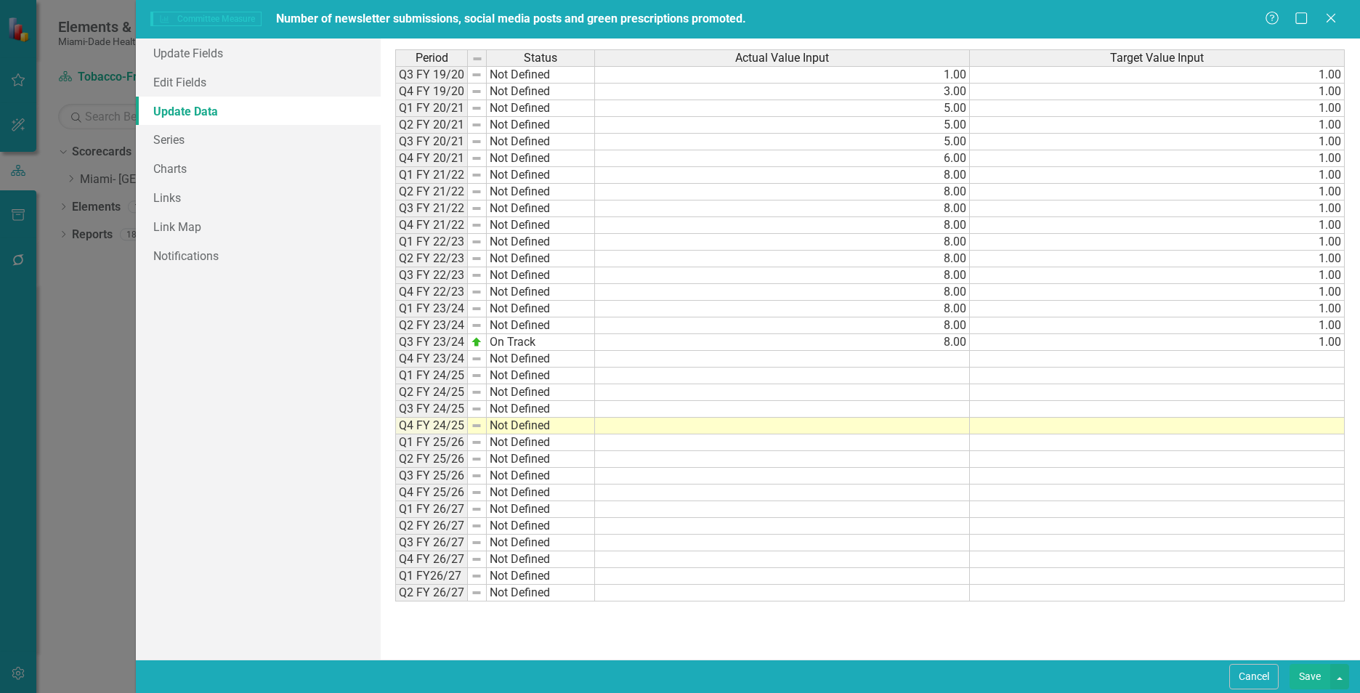
click at [946, 362] on td at bounding box center [782, 359] width 375 height 17
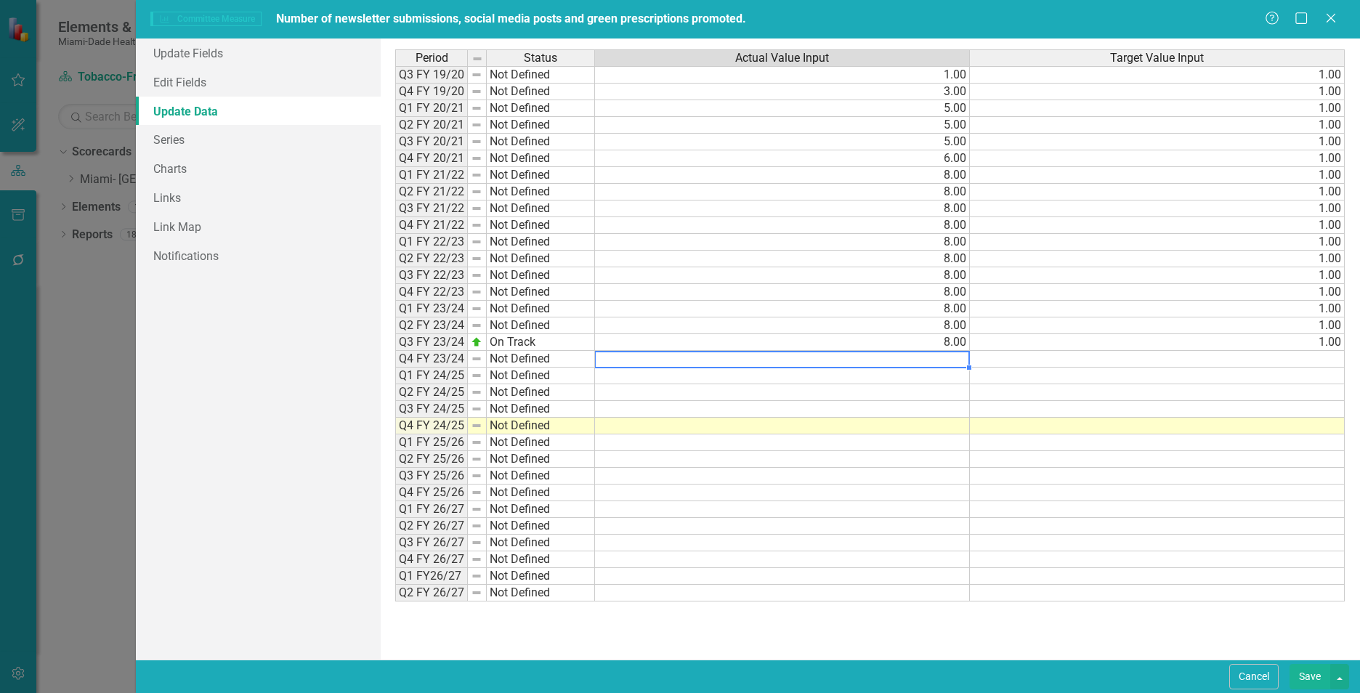
type textarea "8"
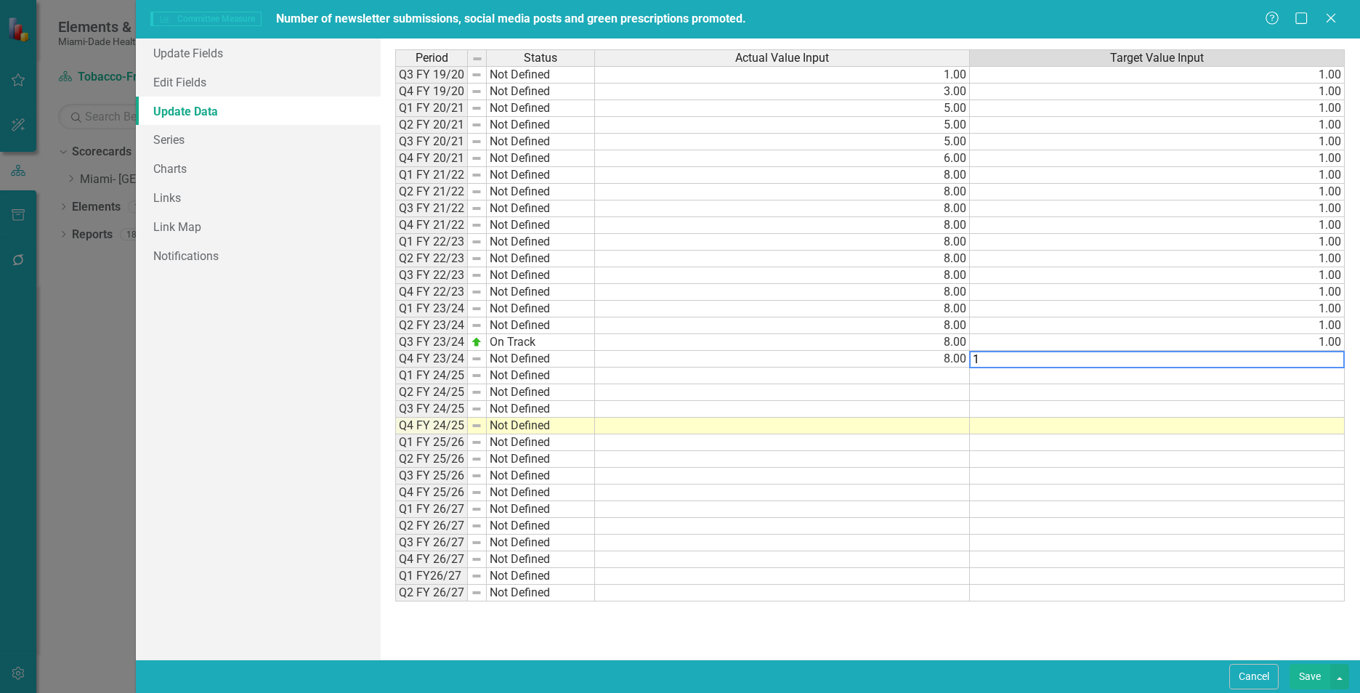
type textarea "1"
click at [943, 386] on td at bounding box center [782, 392] width 375 height 17
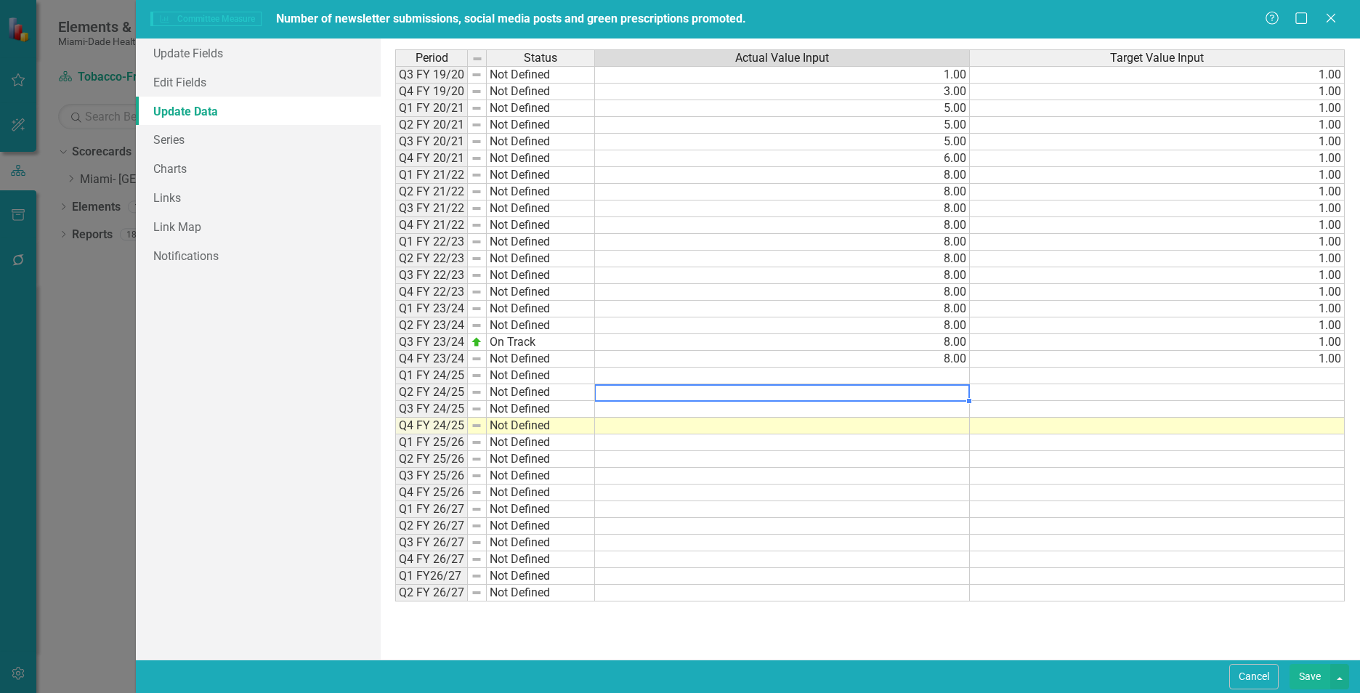
click at [943, 379] on td at bounding box center [782, 376] width 375 height 17
type textarea "8"
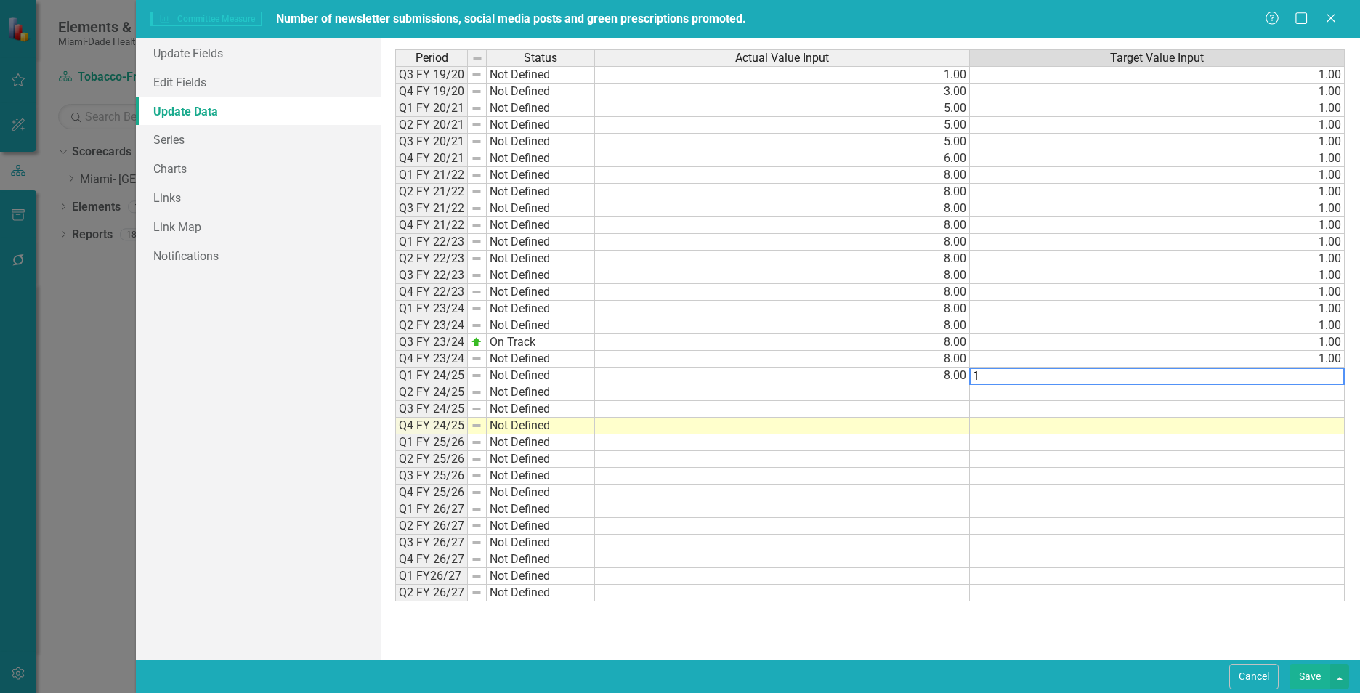
type textarea "1"
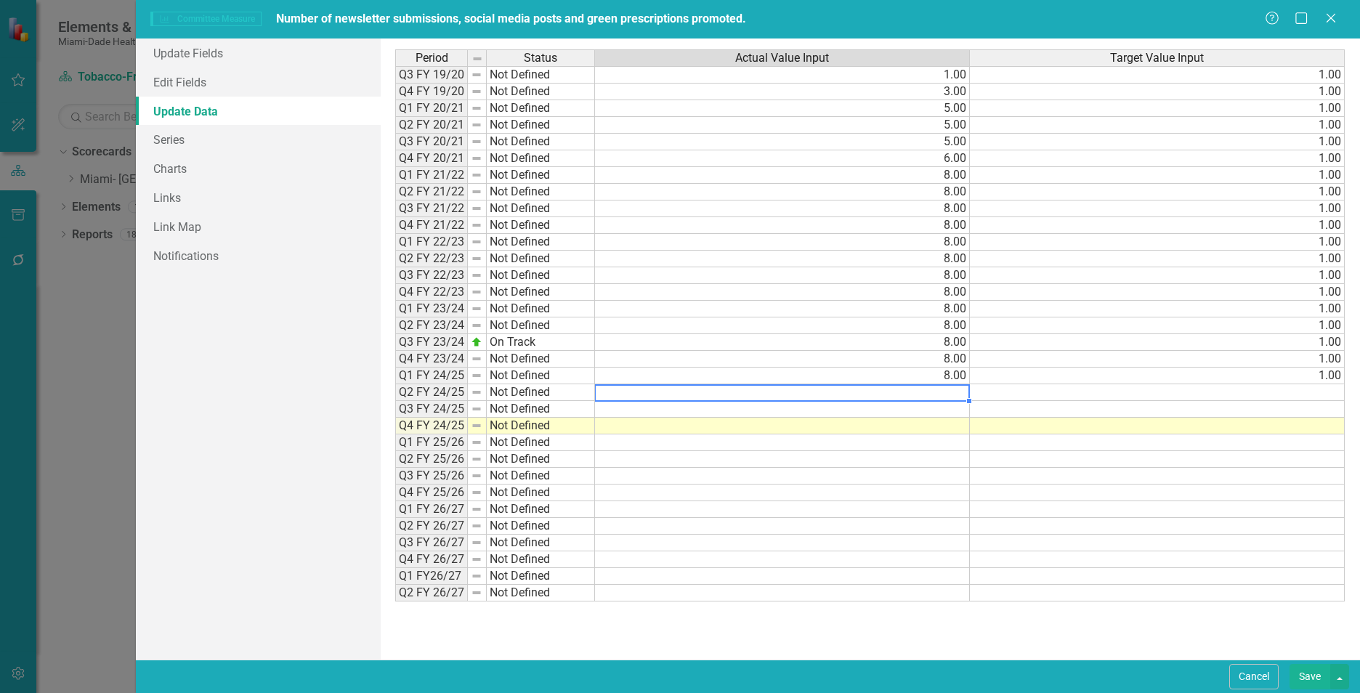
click at [962, 397] on td at bounding box center [782, 392] width 375 height 17
type textarea "8"
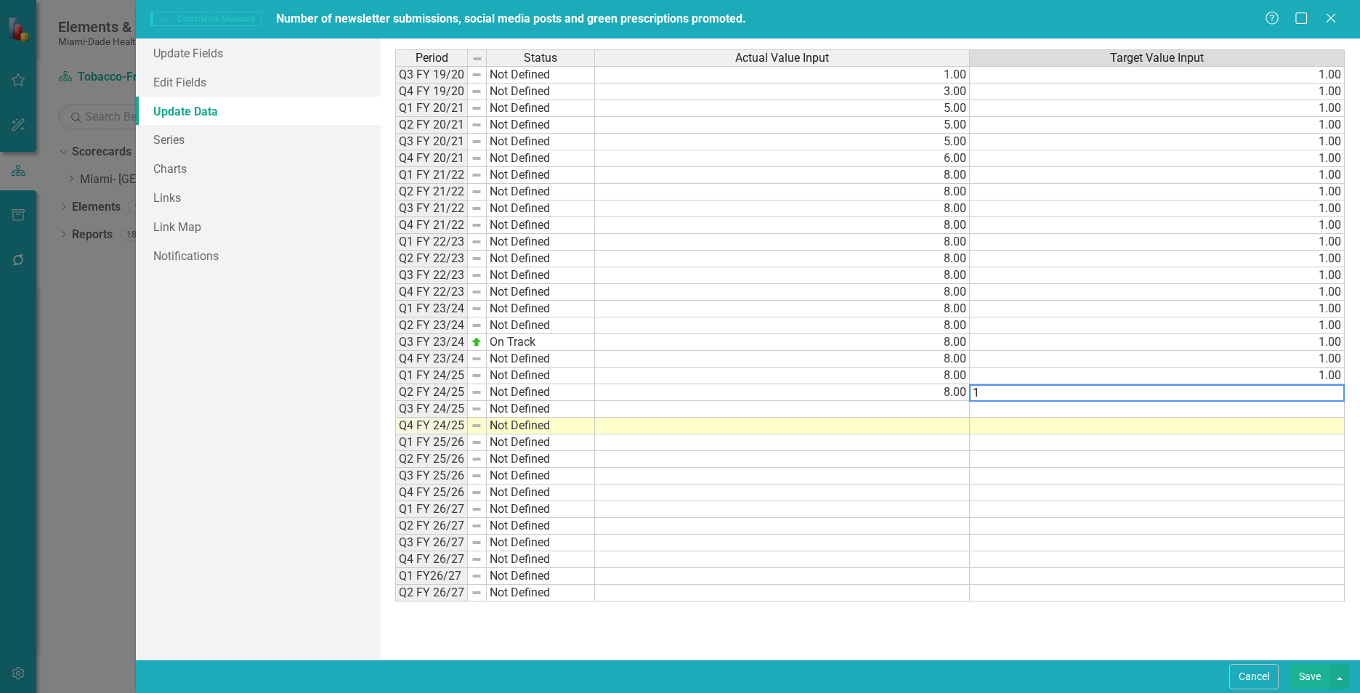
type textarea "1"
click at [947, 405] on td at bounding box center [782, 409] width 375 height 17
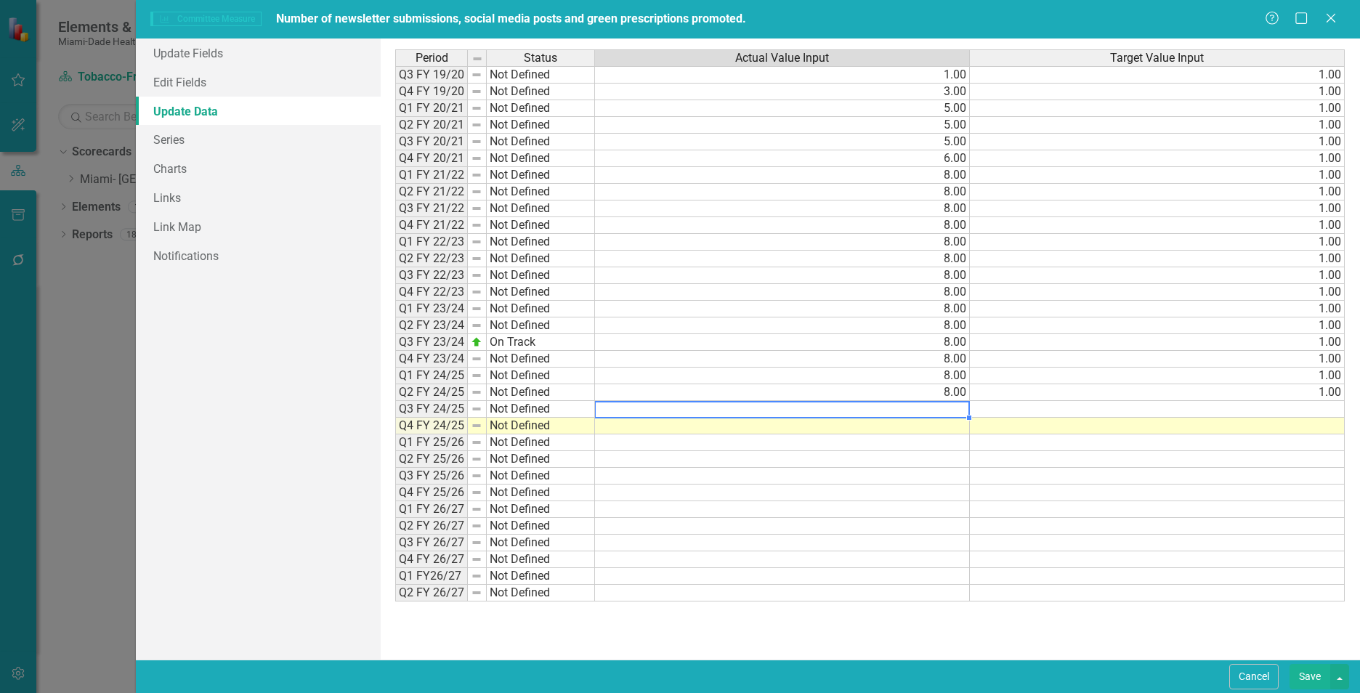
type textarea "8"
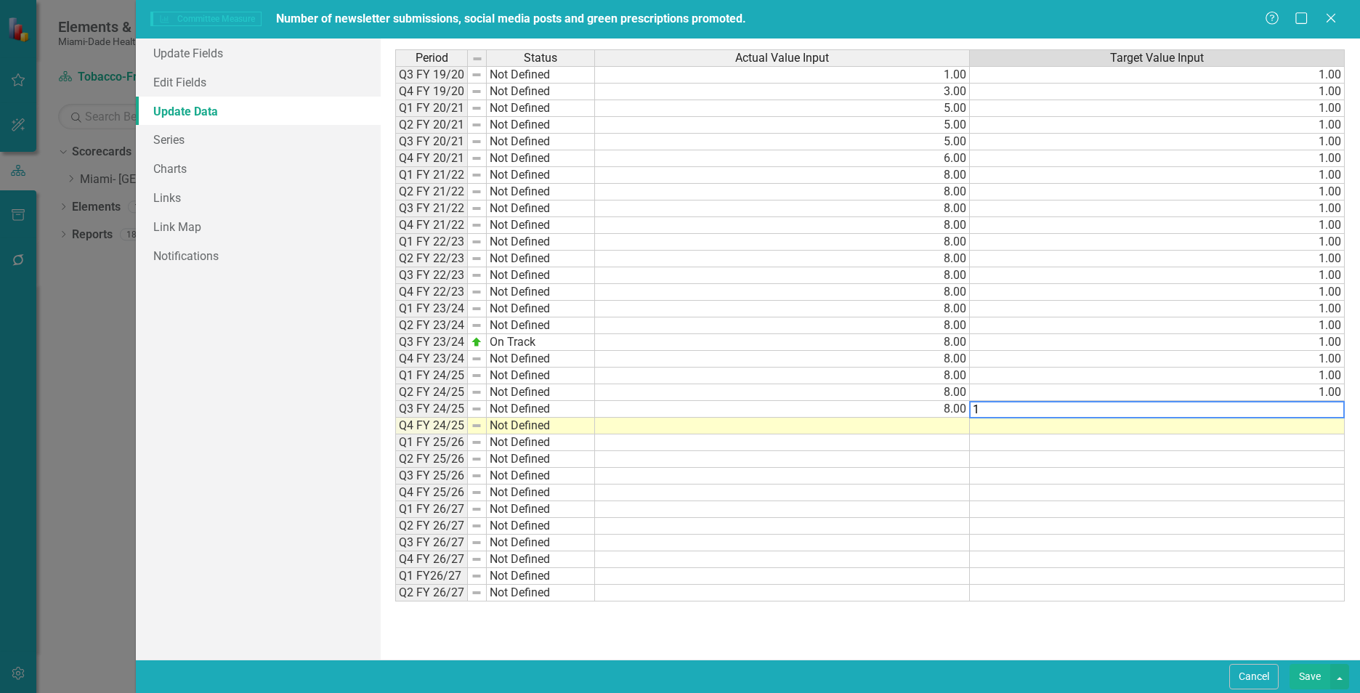
type textarea "1"
click at [950, 419] on td at bounding box center [782, 426] width 375 height 17
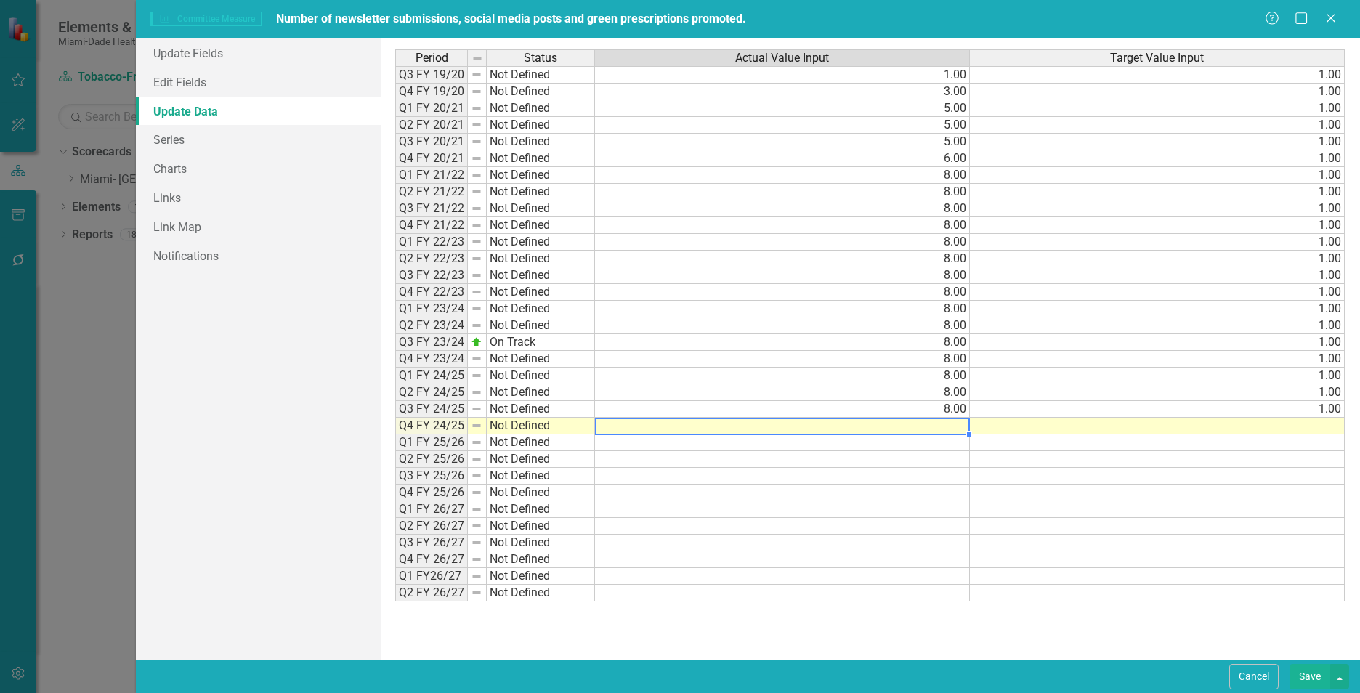
type textarea "8"
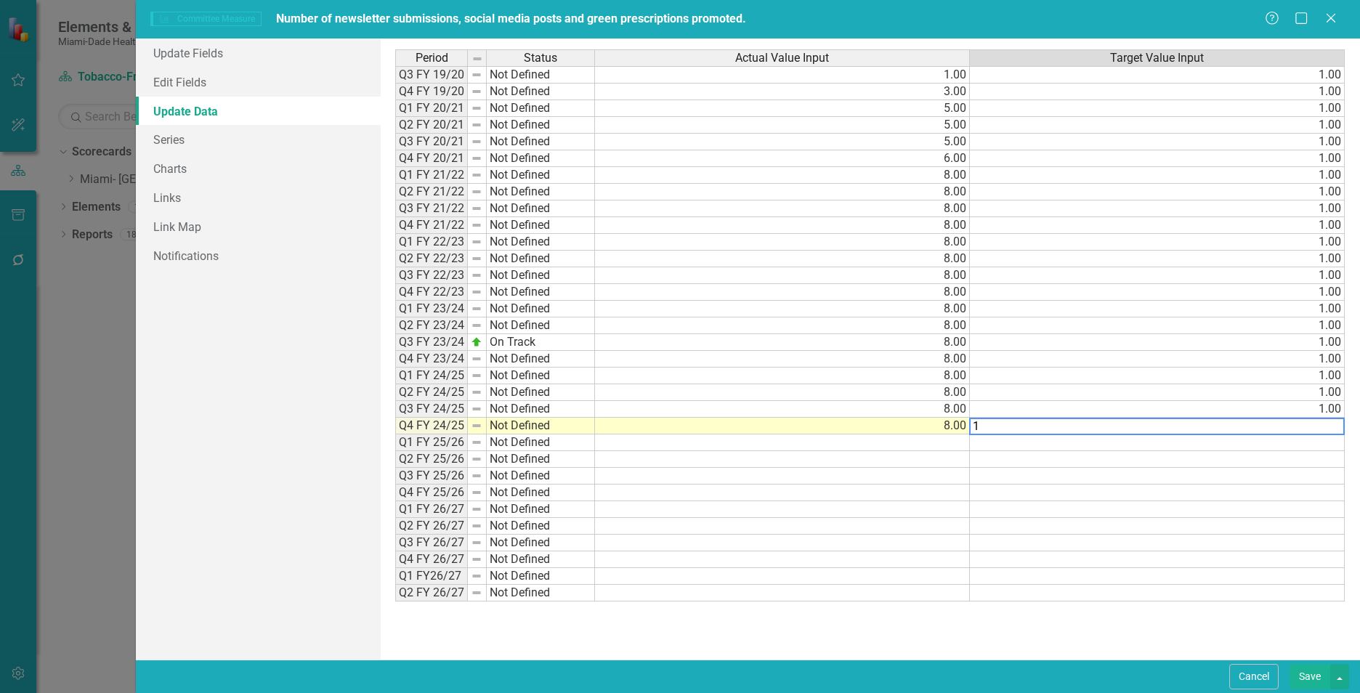
type textarea "1"
click at [922, 623] on div "Period Status Actual Value Input Target Value Input Q3 FY 19/20 Not Defined 1.0…" at bounding box center [869, 348] width 949 height 599
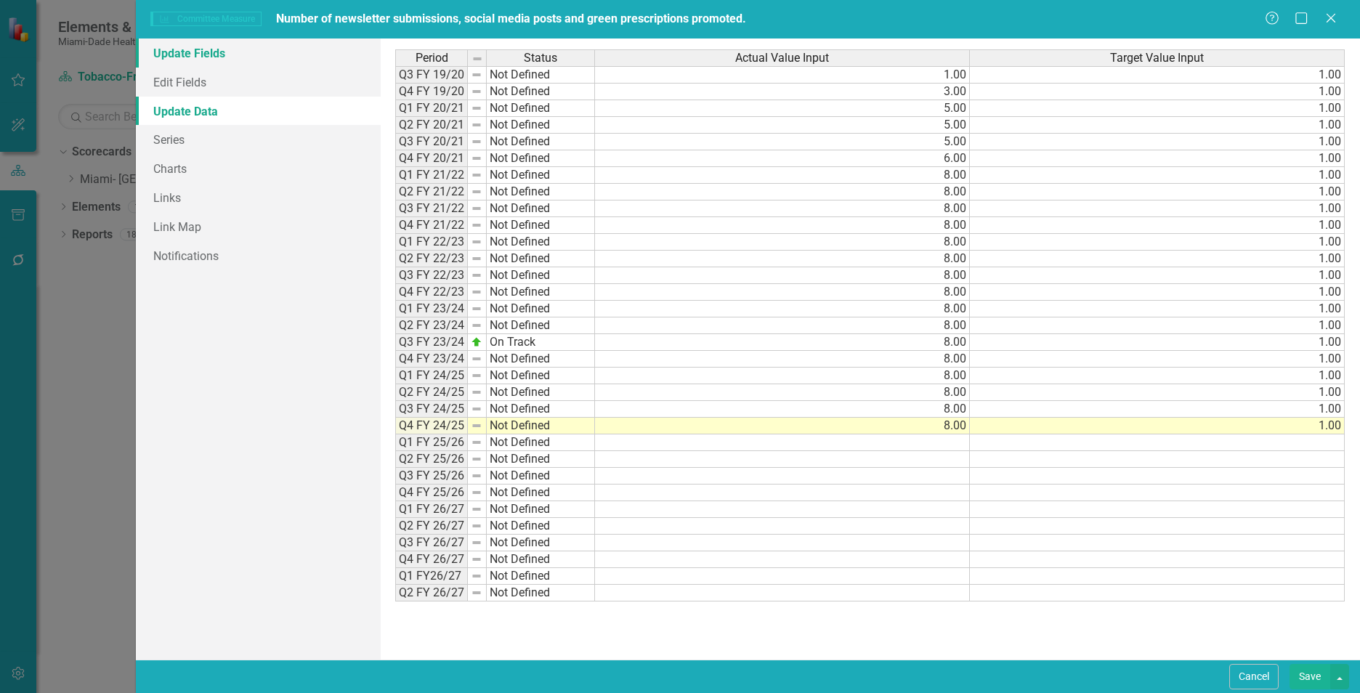
click at [234, 53] on link "Update Fields" at bounding box center [258, 53] width 245 height 29
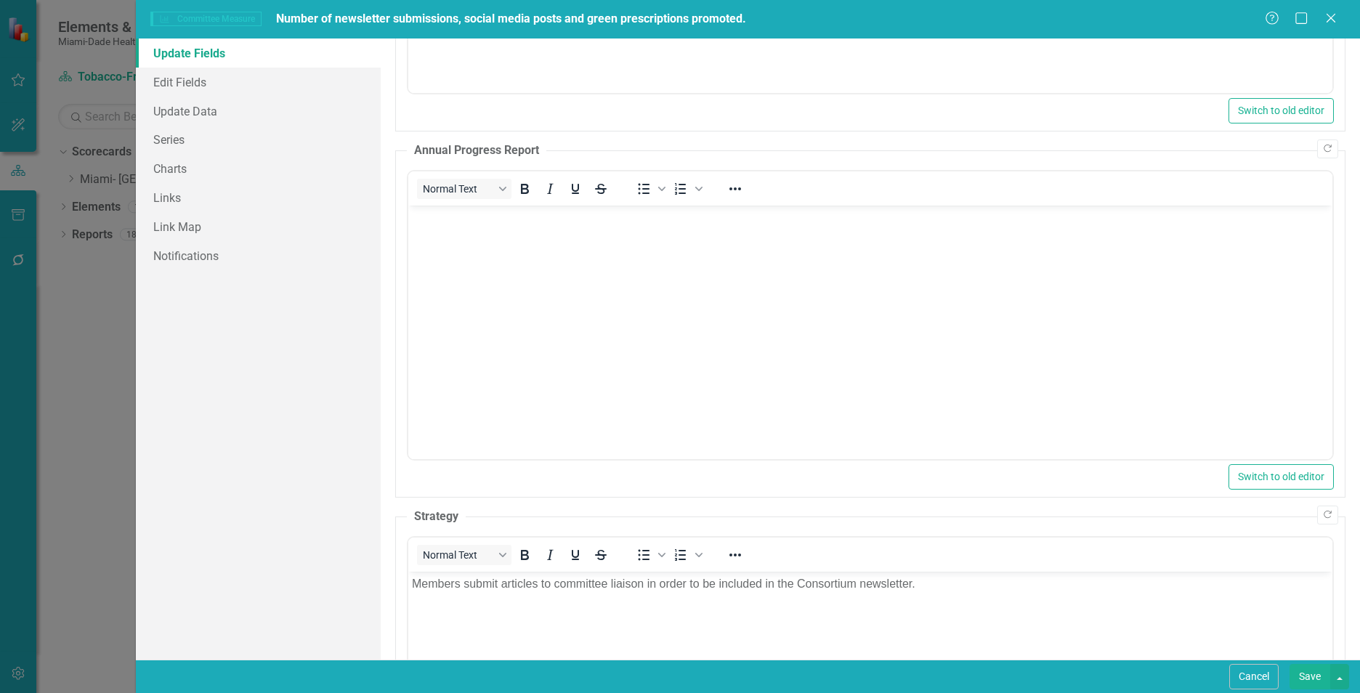
scroll to position [0, 0]
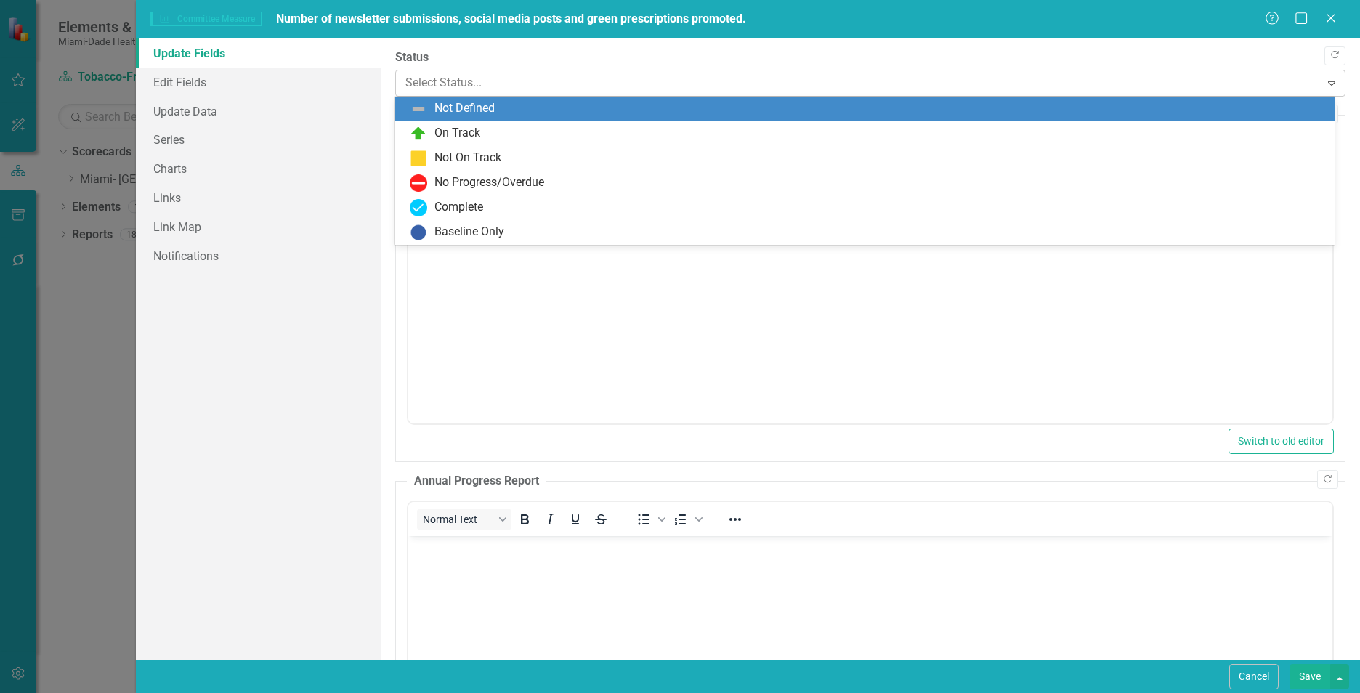
click at [716, 94] on div "Select Status..." at bounding box center [858, 82] width 920 height 25
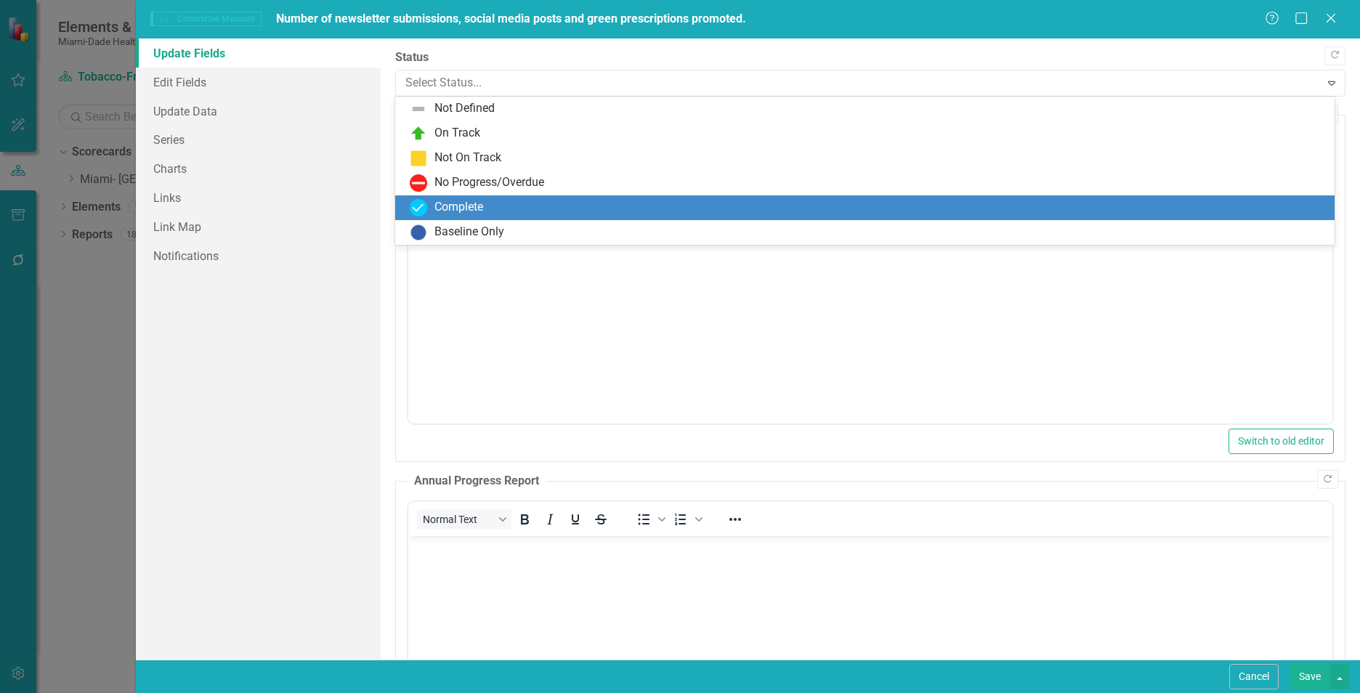
click at [612, 201] on div "Complete" at bounding box center [868, 207] width 916 height 17
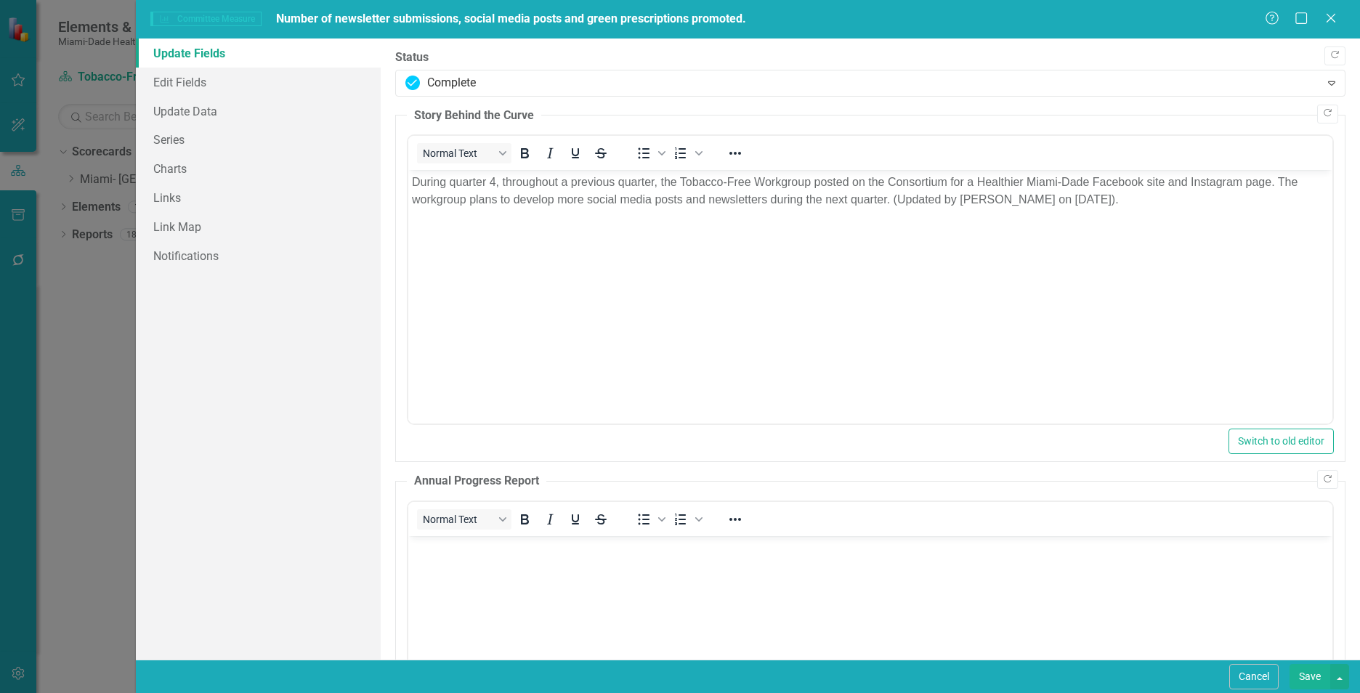
click at [1310, 676] on button "Save" at bounding box center [1309, 676] width 41 height 25
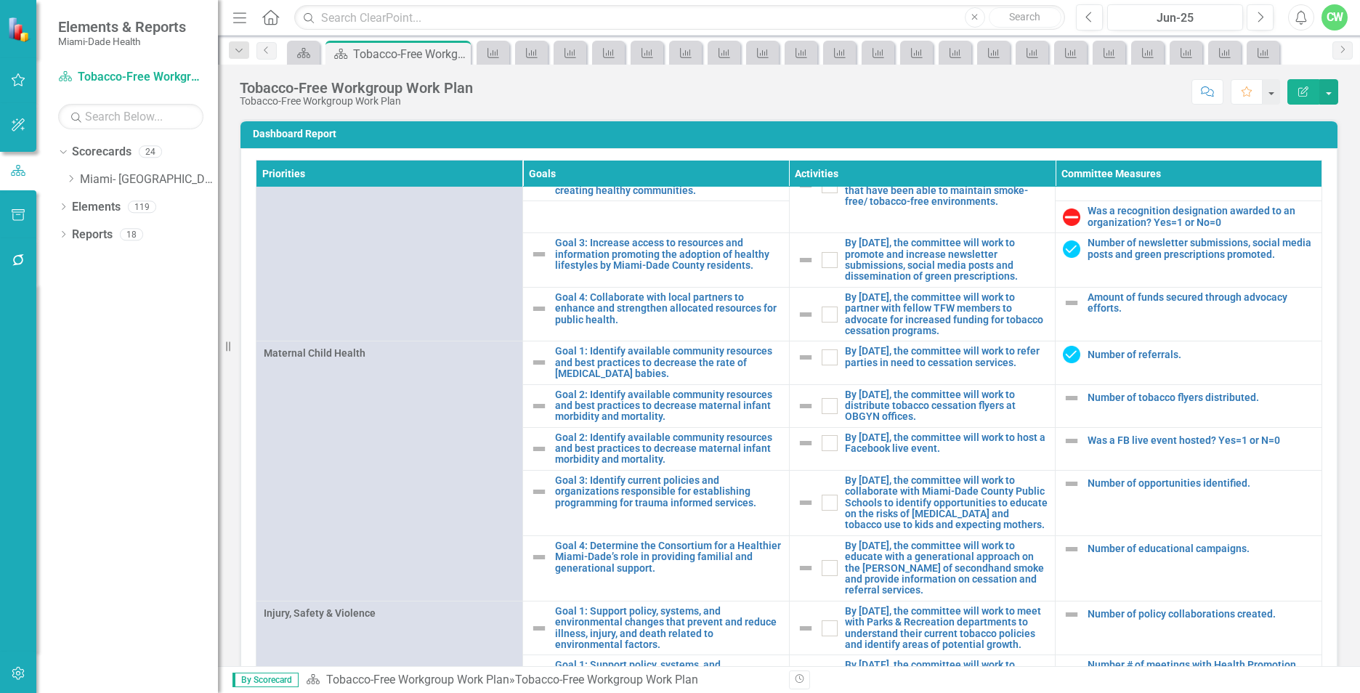
scroll to position [1117, 0]
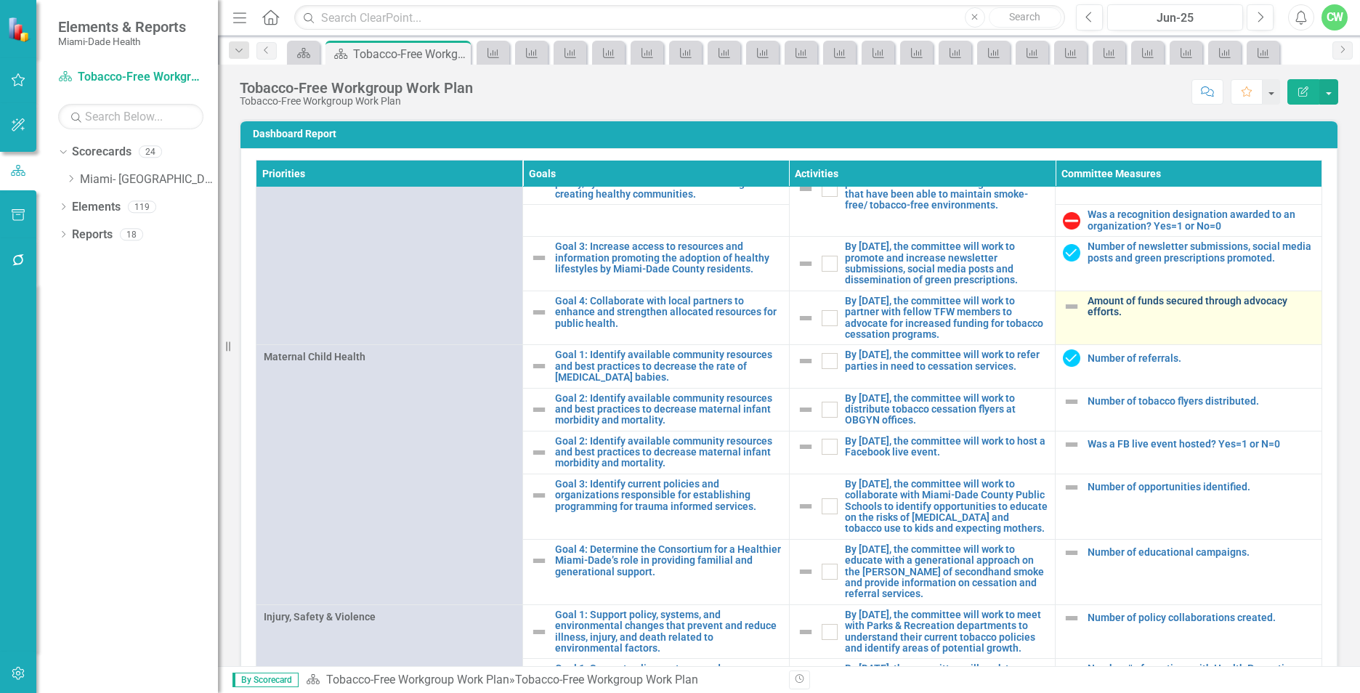
click at [1108, 318] on link "Amount of funds secured through advocacy efforts." at bounding box center [1200, 307] width 227 height 23
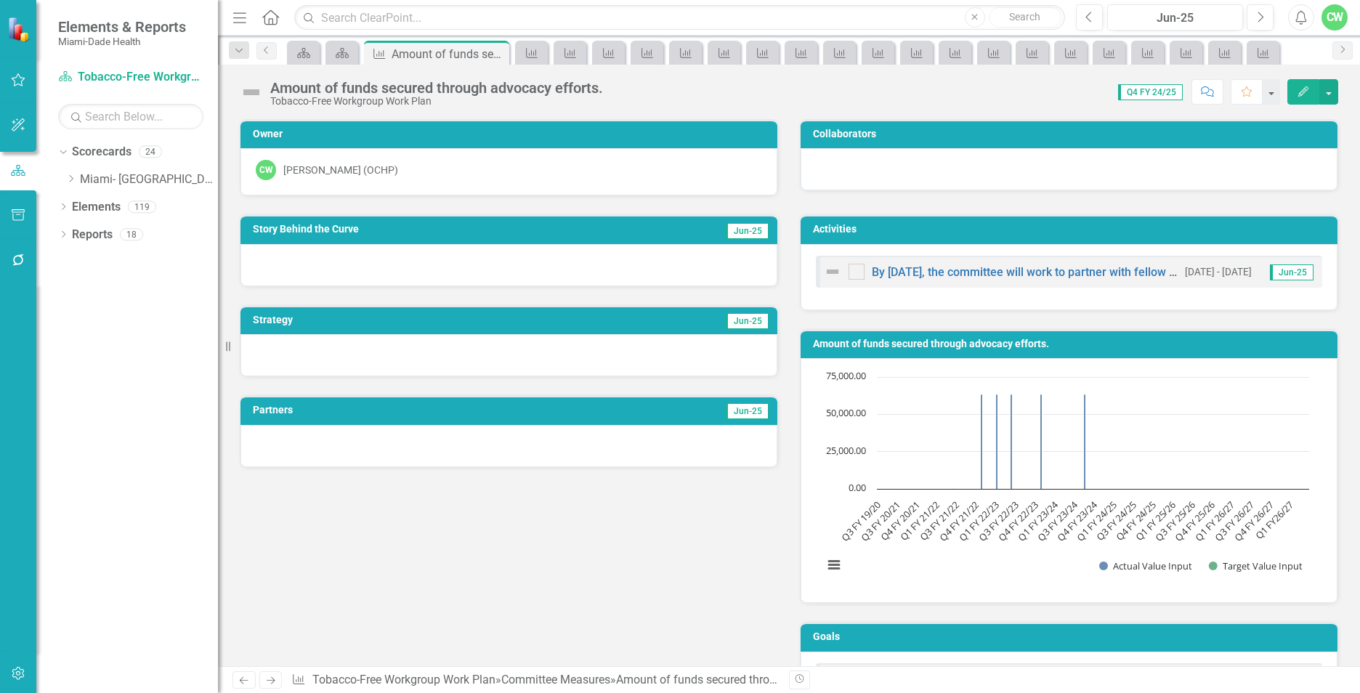
click at [1307, 92] on icon "Edit" at bounding box center [1303, 91] width 13 height 10
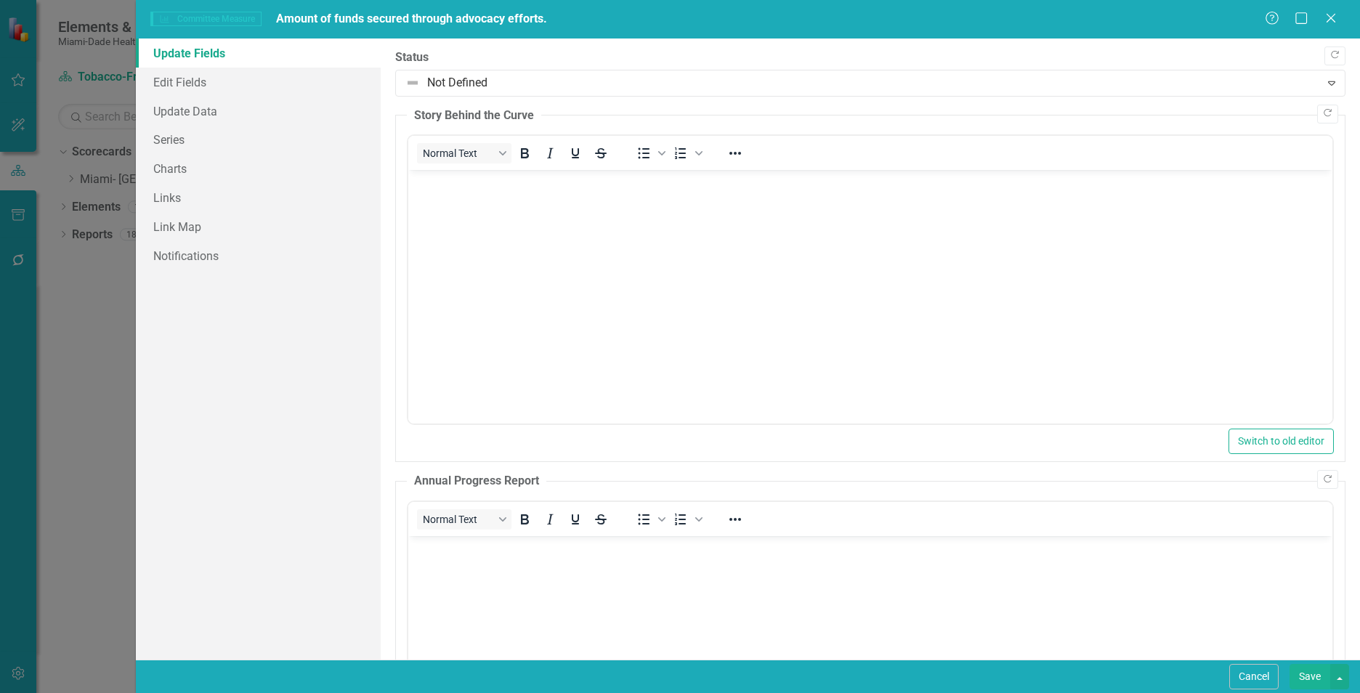
click at [442, 206] on body "Rich Text Area. Press ALT-0 for help." at bounding box center [870, 279] width 924 height 218
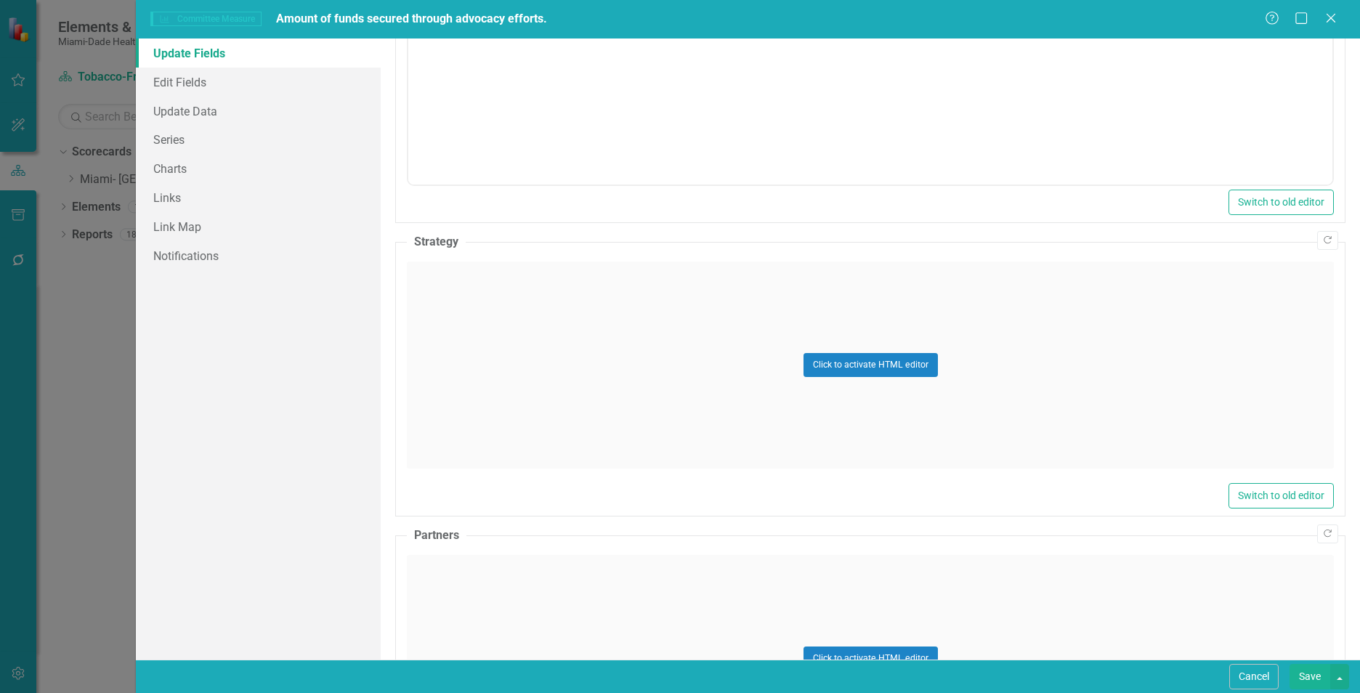
scroll to position [623, 0]
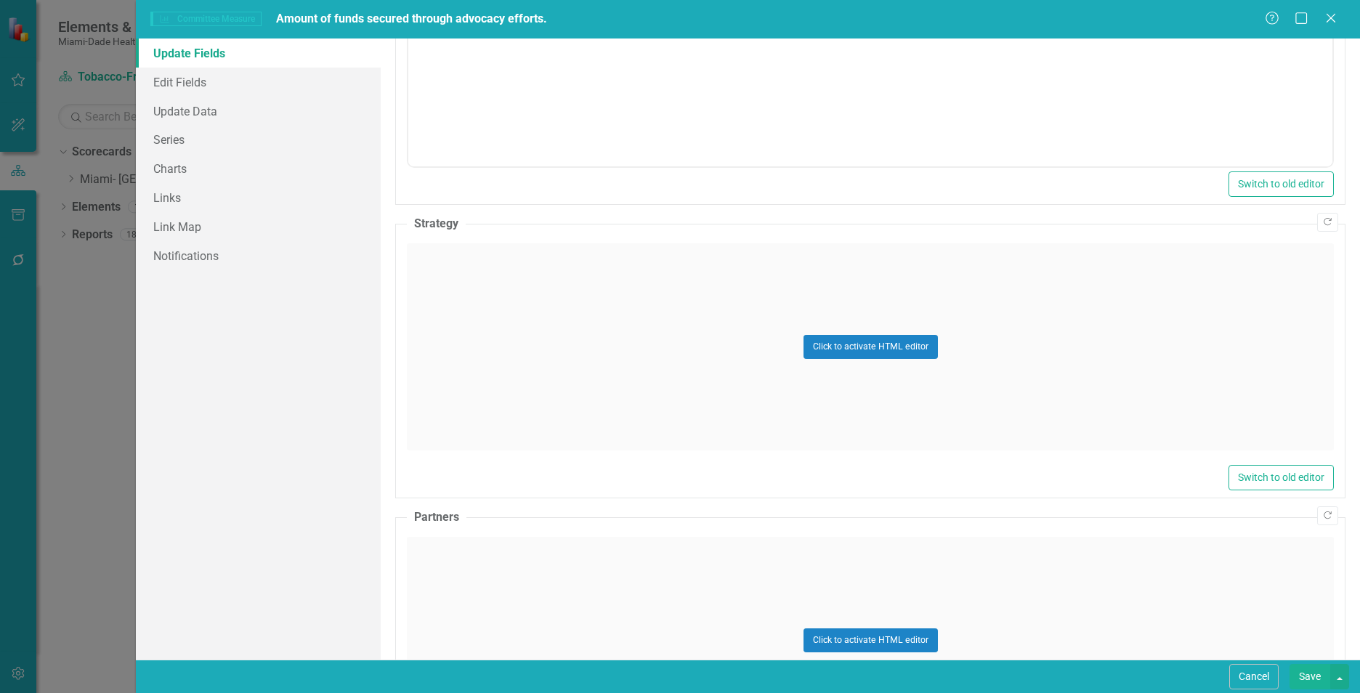
click at [449, 352] on div "Click to activate HTML editor" at bounding box center [870, 346] width 927 height 207
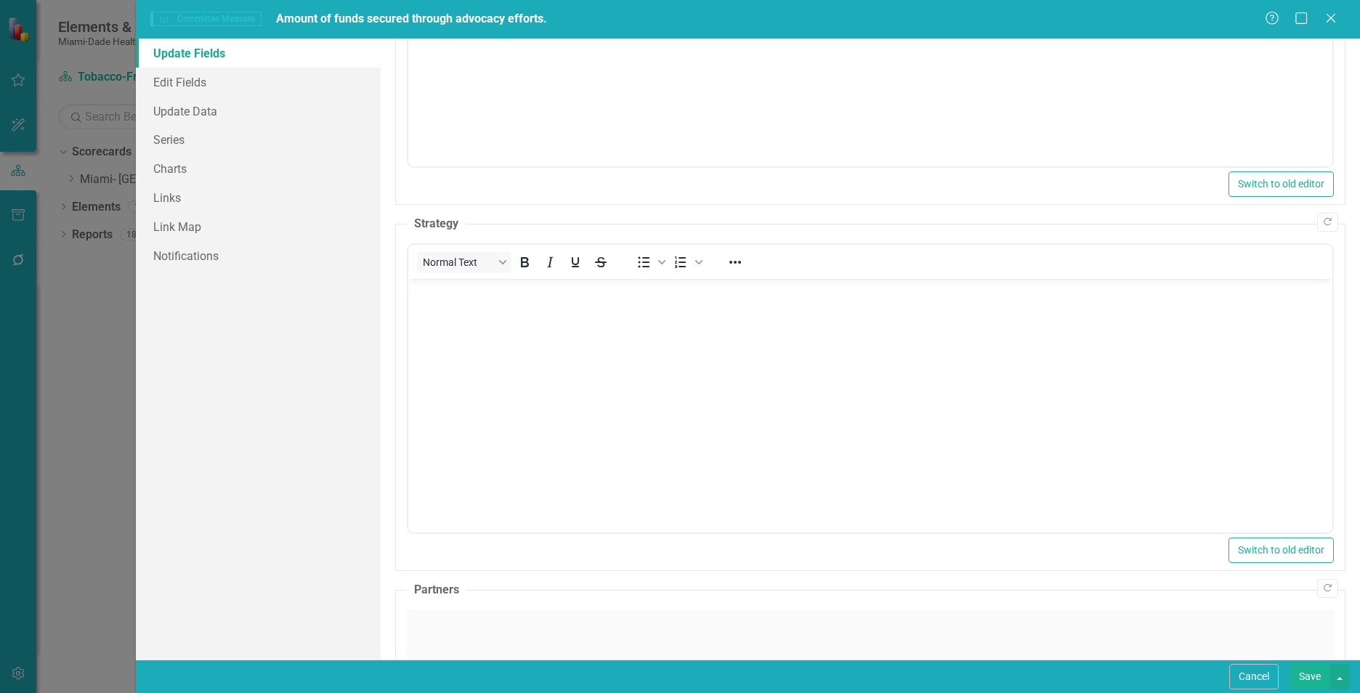
scroll to position [0, 0]
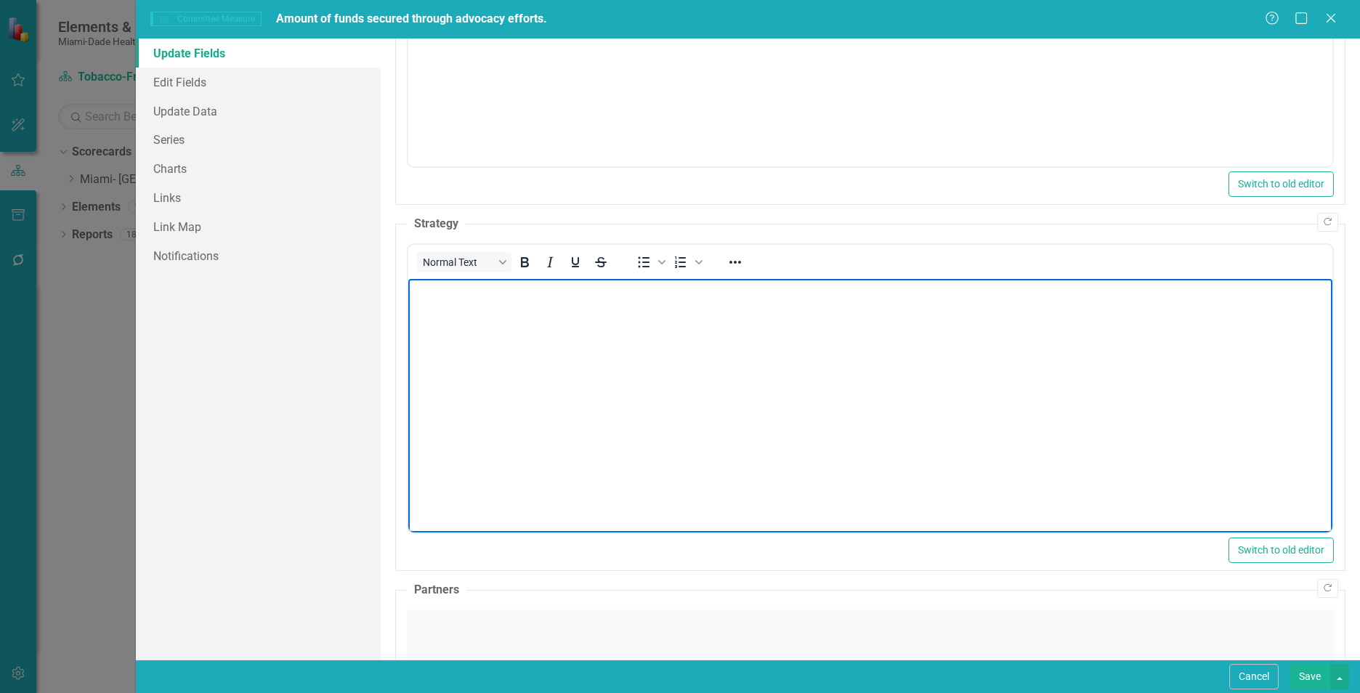
click at [448, 351] on body "Rich Text Area. Press ALT-0 for help." at bounding box center [870, 388] width 924 height 218
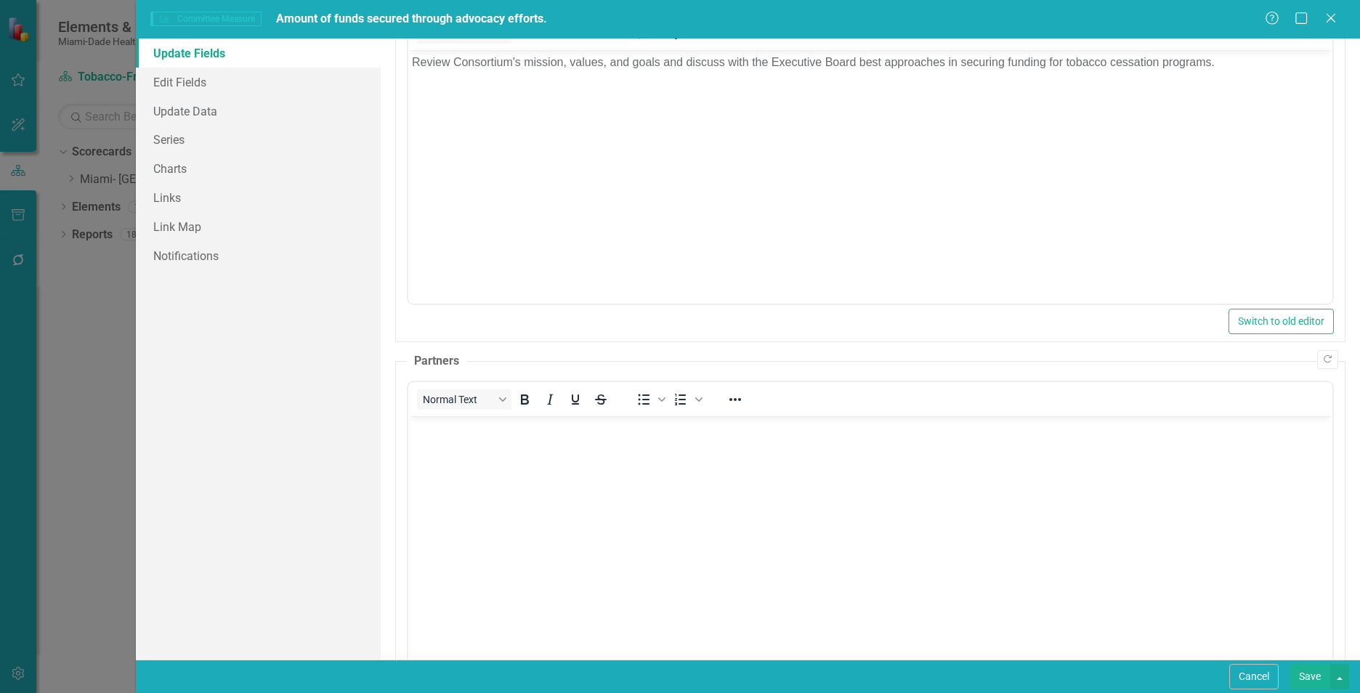
scroll to position [862, 0]
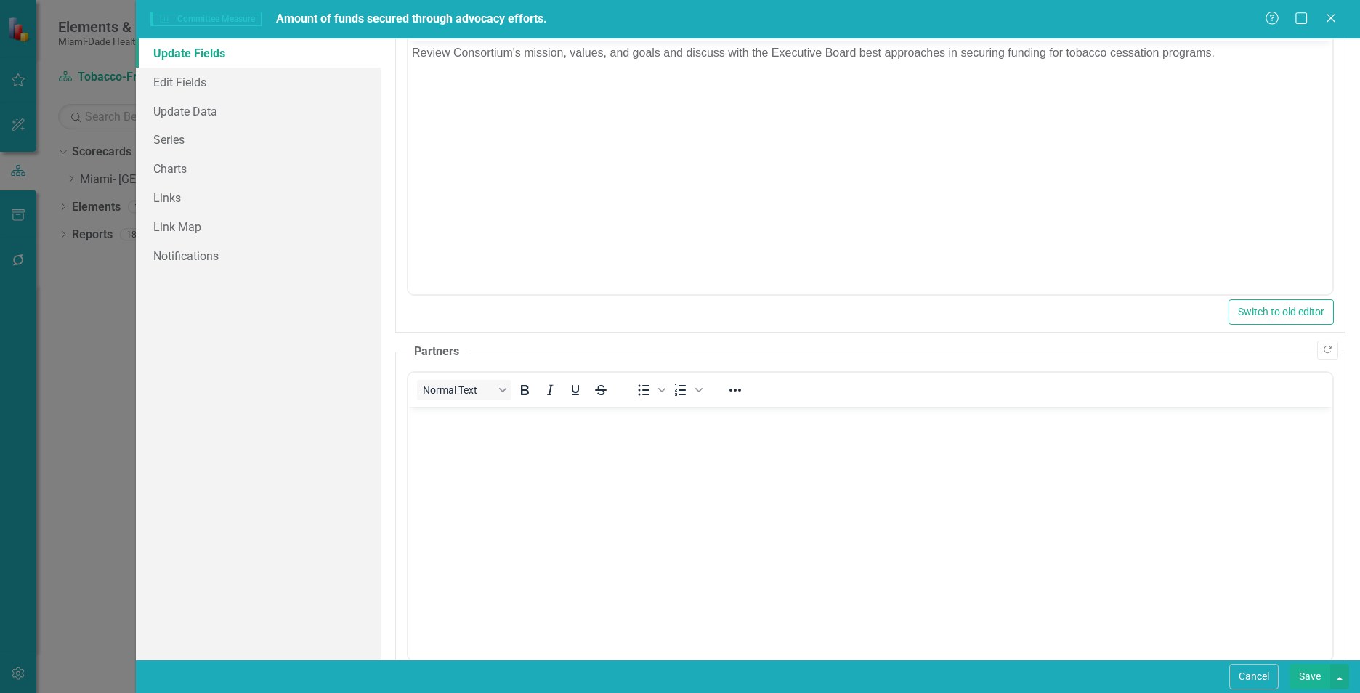
click at [846, 517] on body "Rich Text Area. Press ALT-0 for help." at bounding box center [870, 515] width 924 height 218
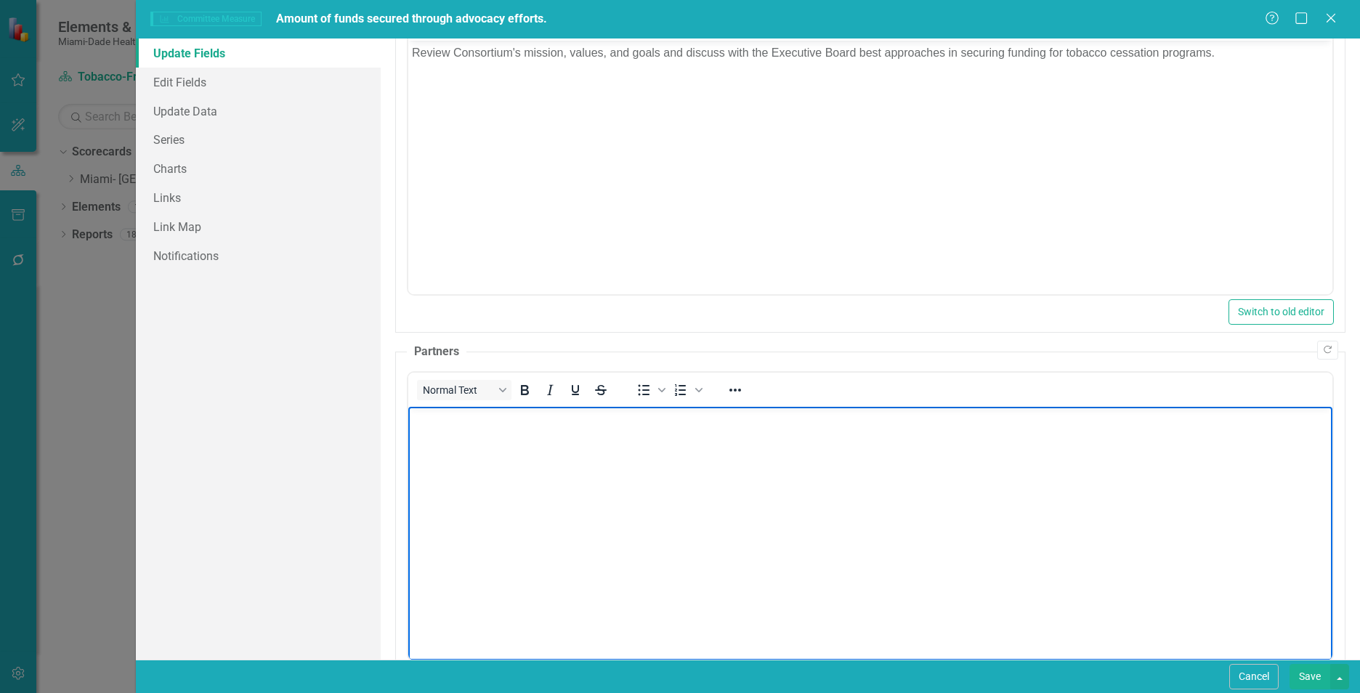
click at [439, 453] on body "Rich Text Area. Press ALT-0 for help." at bounding box center [870, 515] width 924 height 218
paste body "Rich Text Area. Press ALT-0 for help."
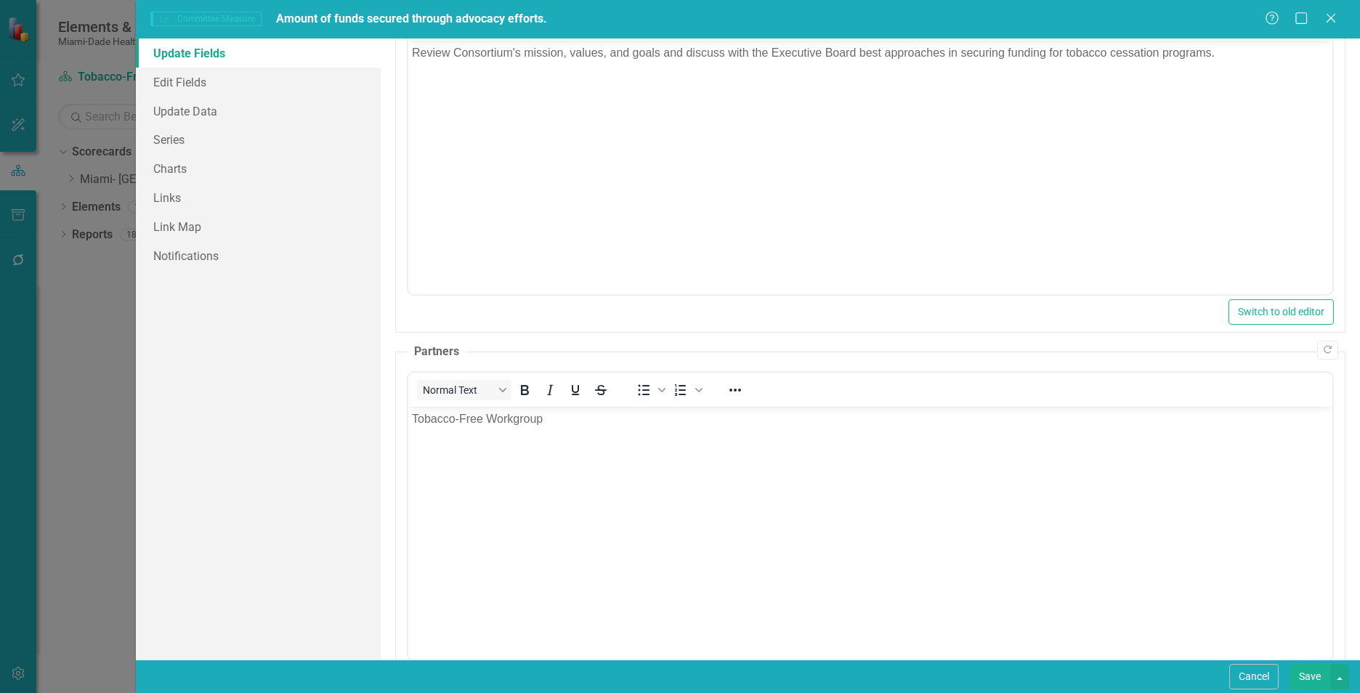
scroll to position [923, 0]
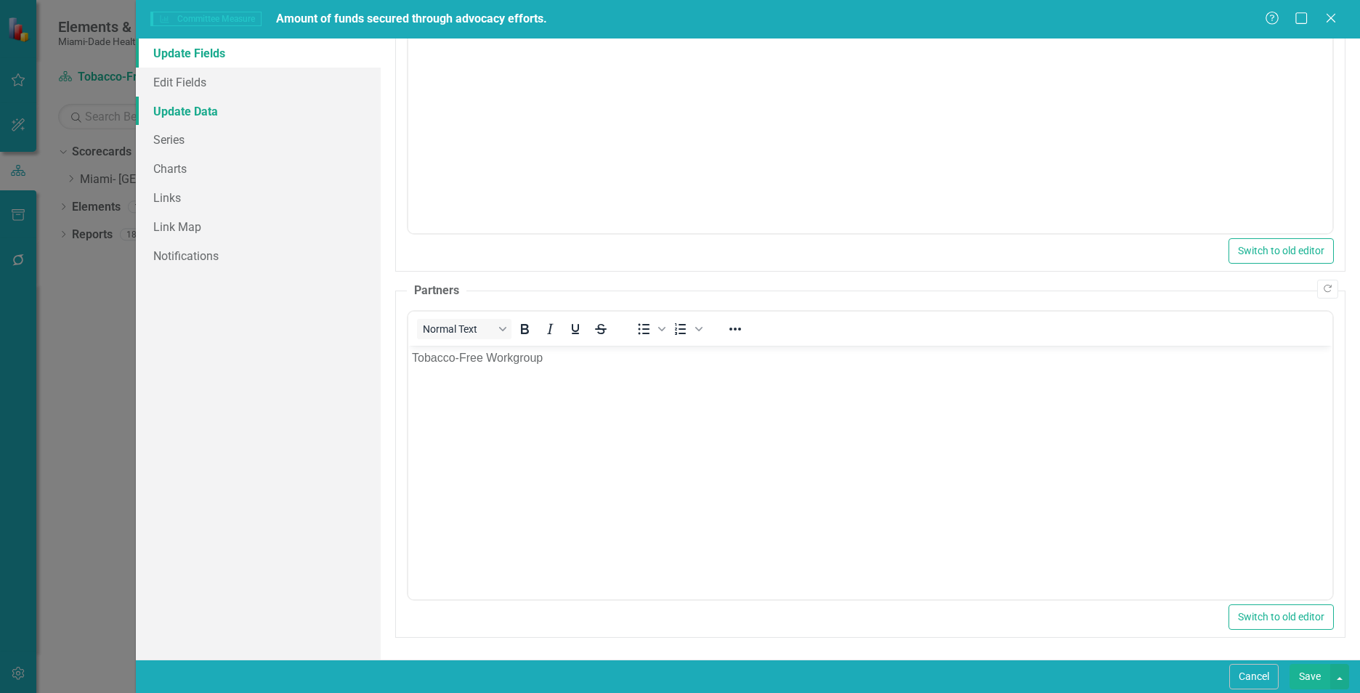
click at [209, 116] on link "Update Data" at bounding box center [258, 111] width 245 height 29
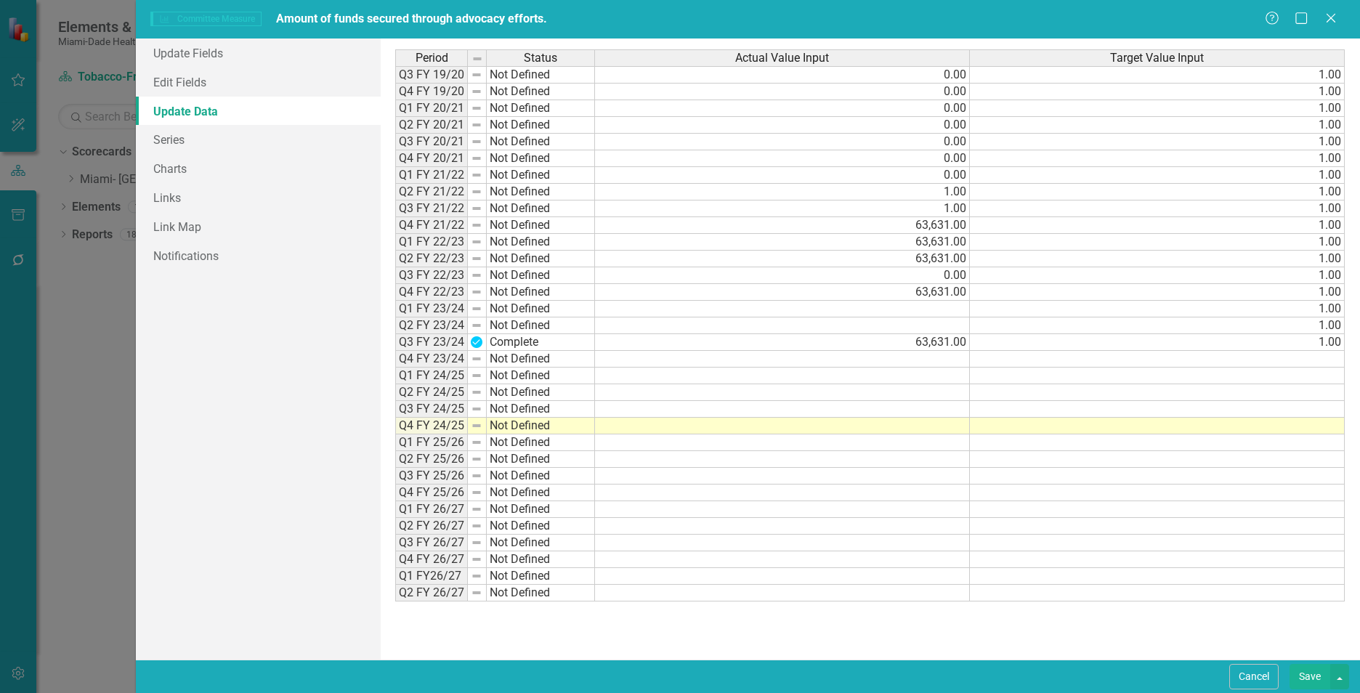
click at [920, 424] on td at bounding box center [782, 426] width 375 height 17
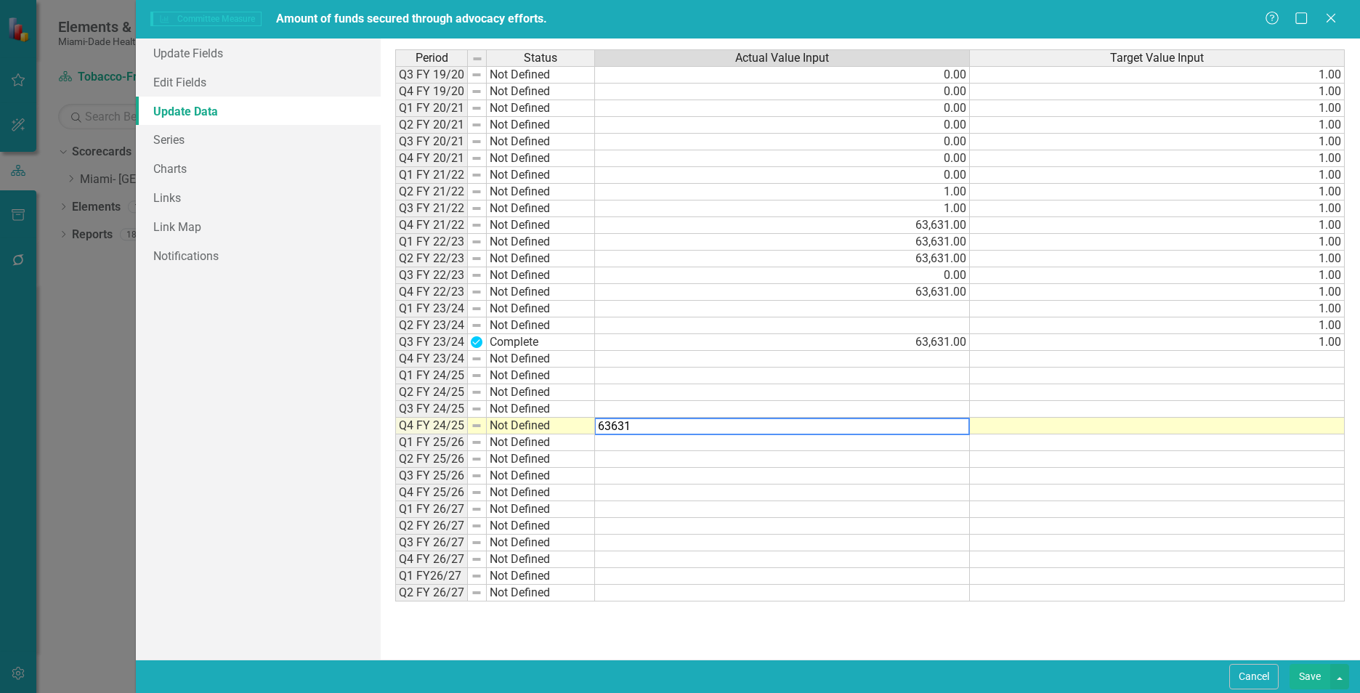
type textarea "63631"
click at [1026, 424] on td at bounding box center [1157, 426] width 375 height 17
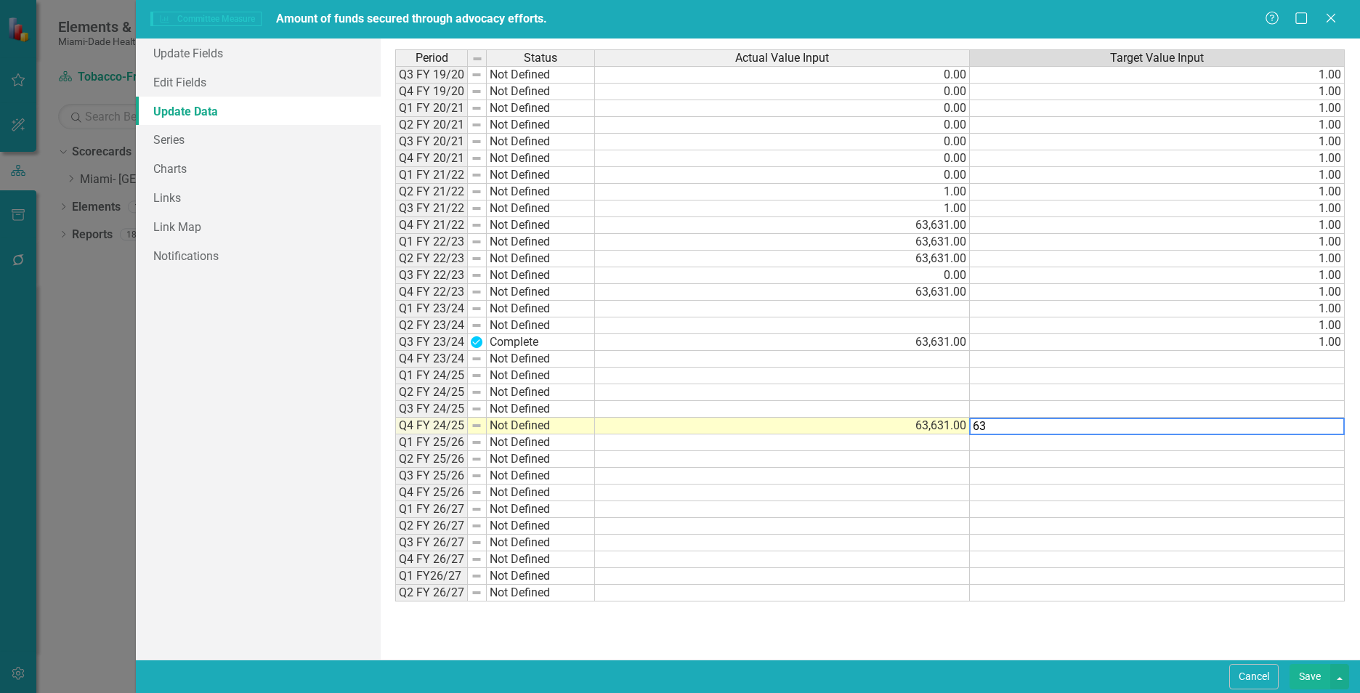
type textarea "6"
type textarea "1"
click at [913, 399] on td at bounding box center [782, 392] width 375 height 17
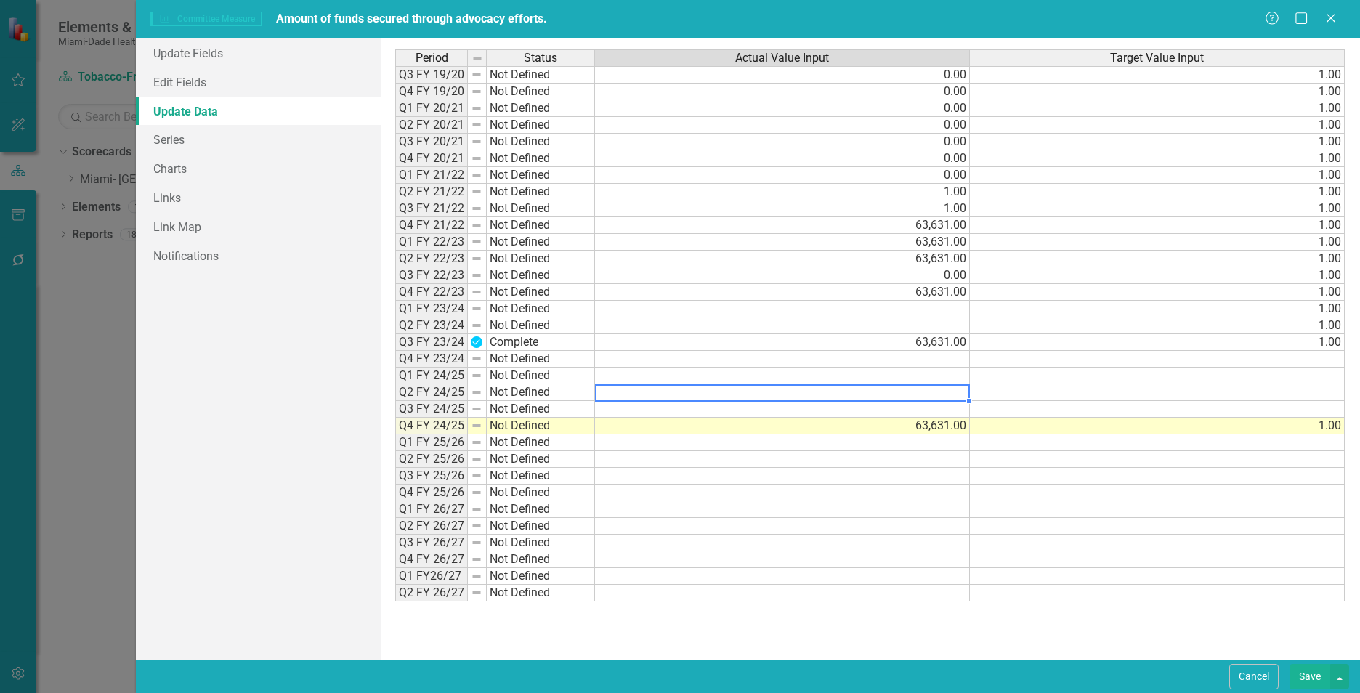
click at [918, 411] on td at bounding box center [782, 409] width 375 height 17
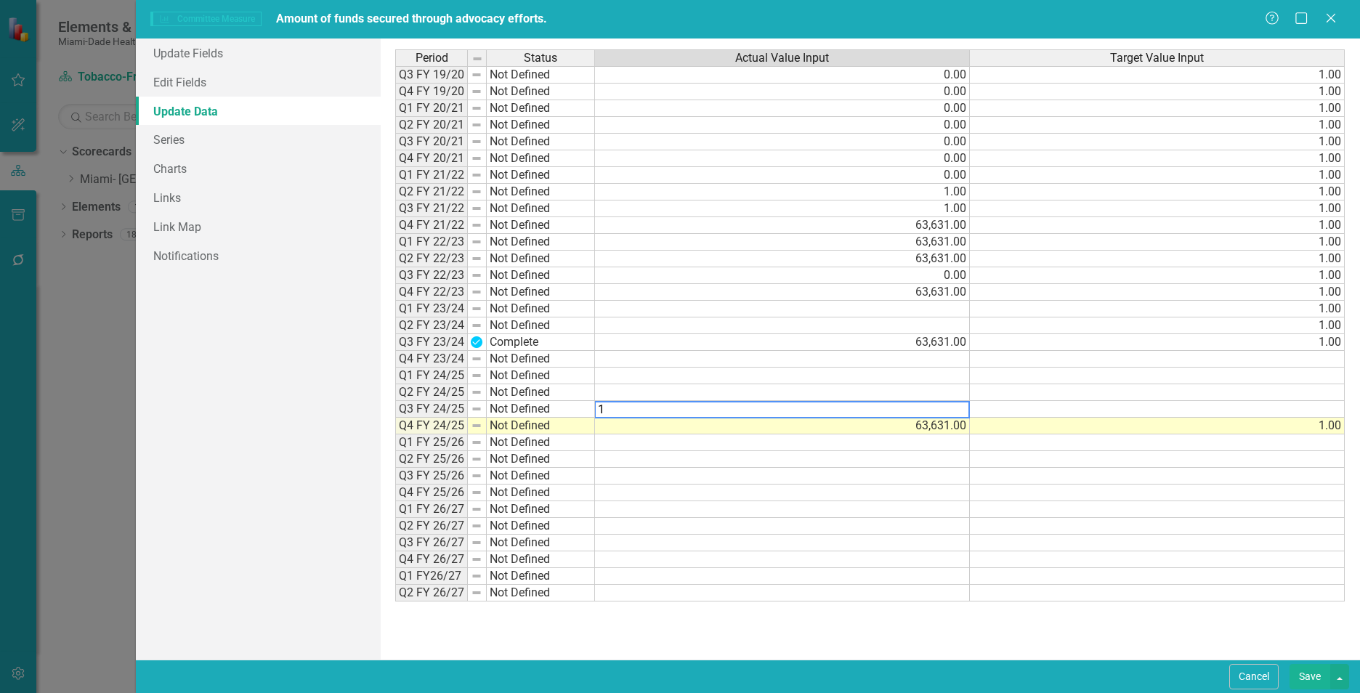
click at [395, 418] on div "Period Status Actual Value Input Target Value Input Q3 FY 19/20 Not Defined 0.0…" at bounding box center [395, 325] width 0 height 552
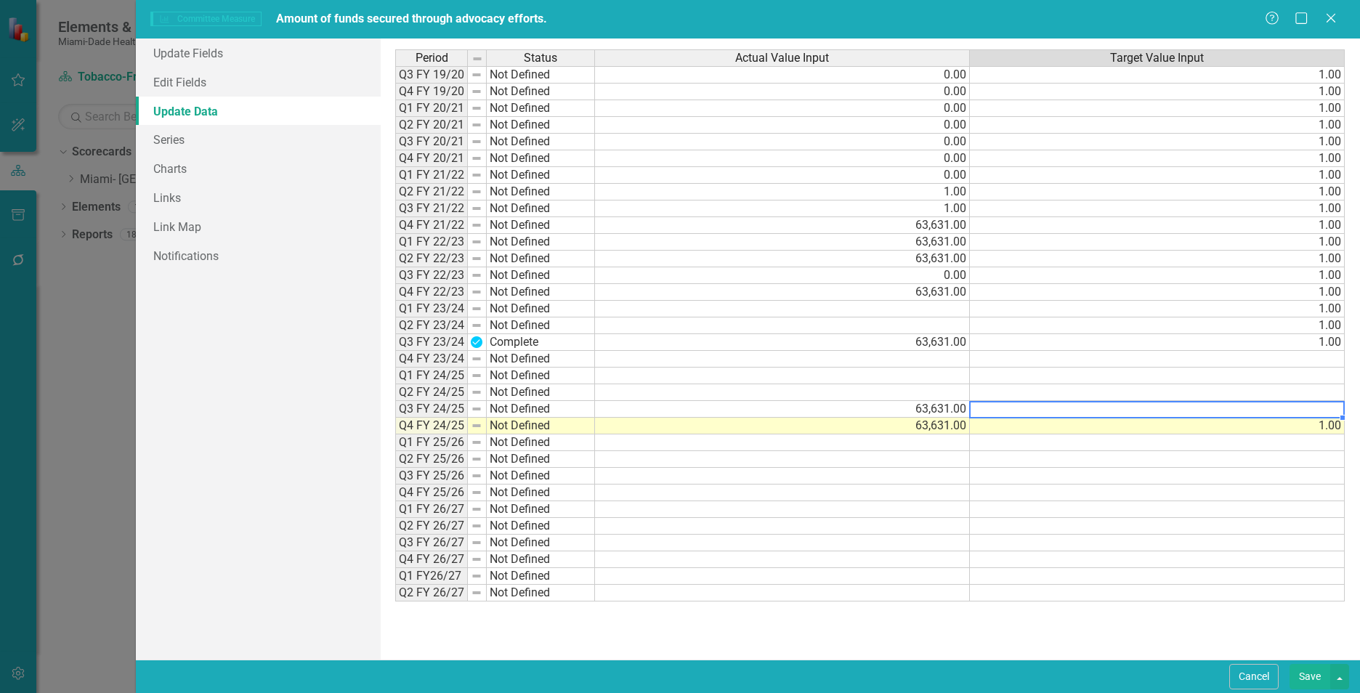
click at [1021, 412] on td at bounding box center [1157, 409] width 375 height 17
type textarea "1"
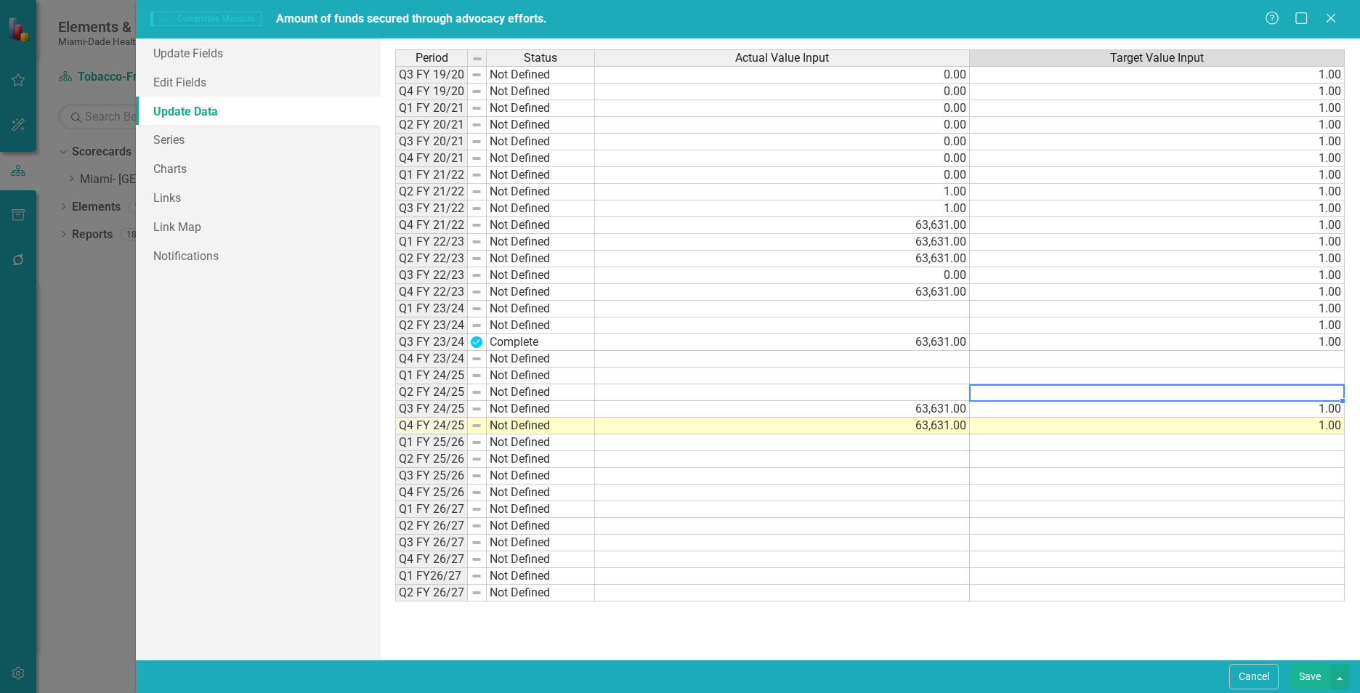
click at [1019, 397] on td at bounding box center [1157, 392] width 375 height 17
type textarea "1"
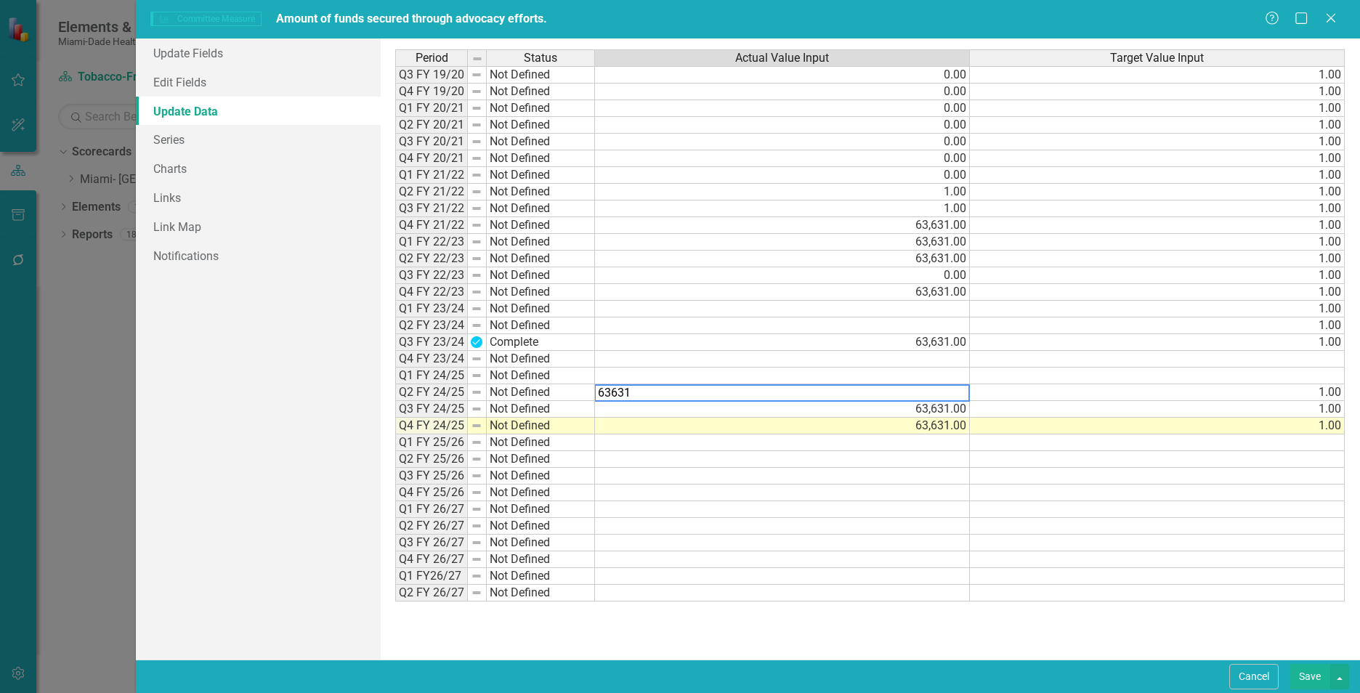
type textarea "63631"
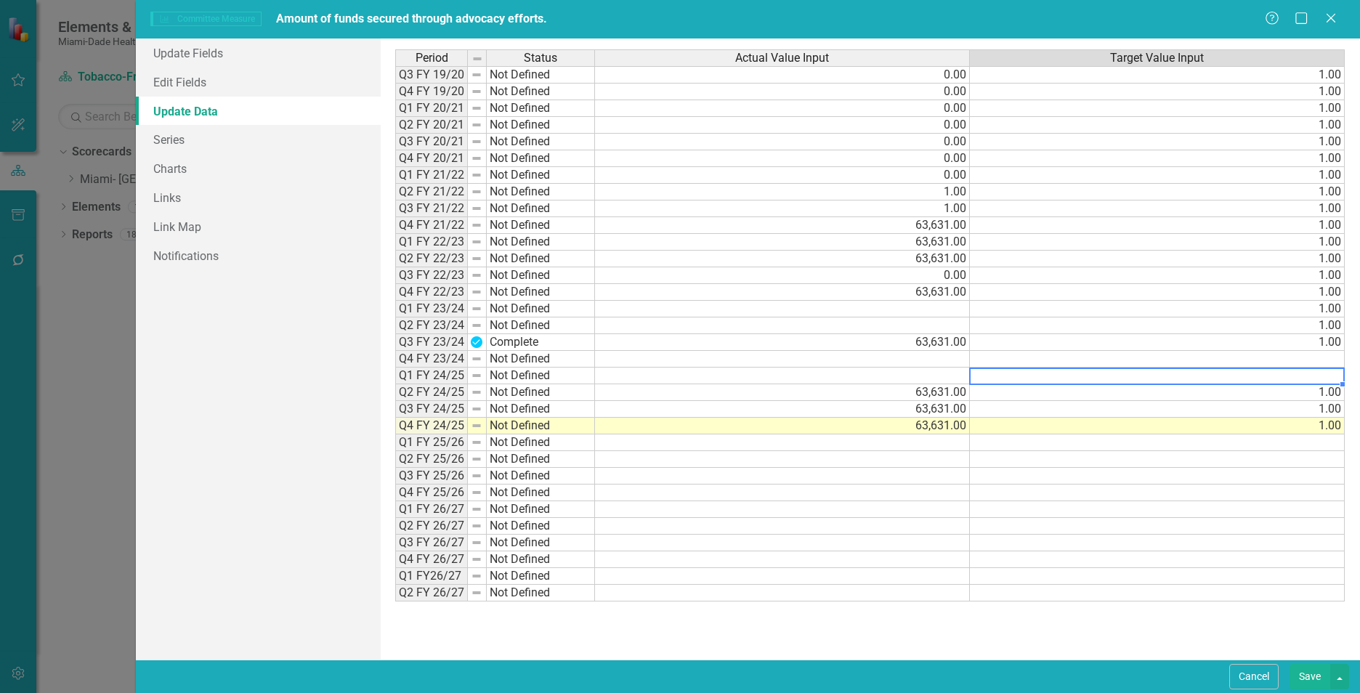
click at [395, 383] on div "Period Status Actual Value Input Target Value Input Q3 FY 19/20 Not Defined 0.0…" at bounding box center [395, 325] width 0 height 552
type textarea "1"
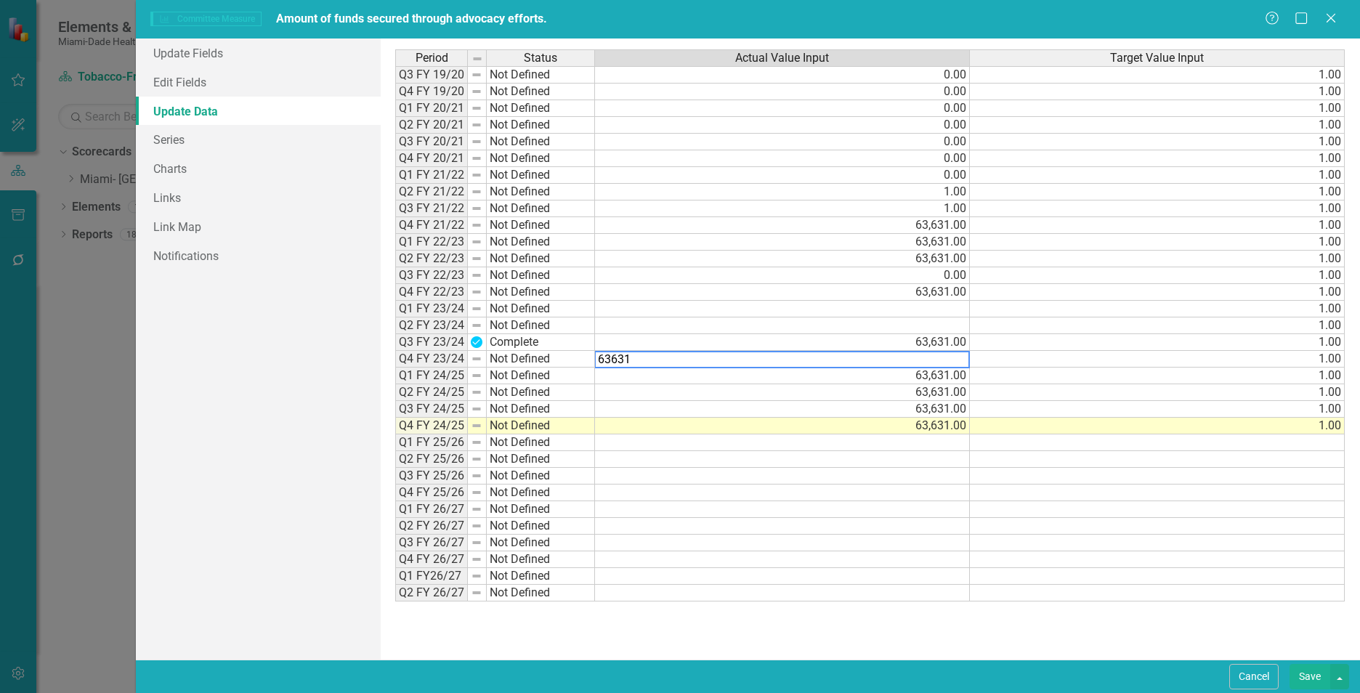
type textarea "63631"
click at [928, 519] on td at bounding box center [782, 526] width 375 height 17
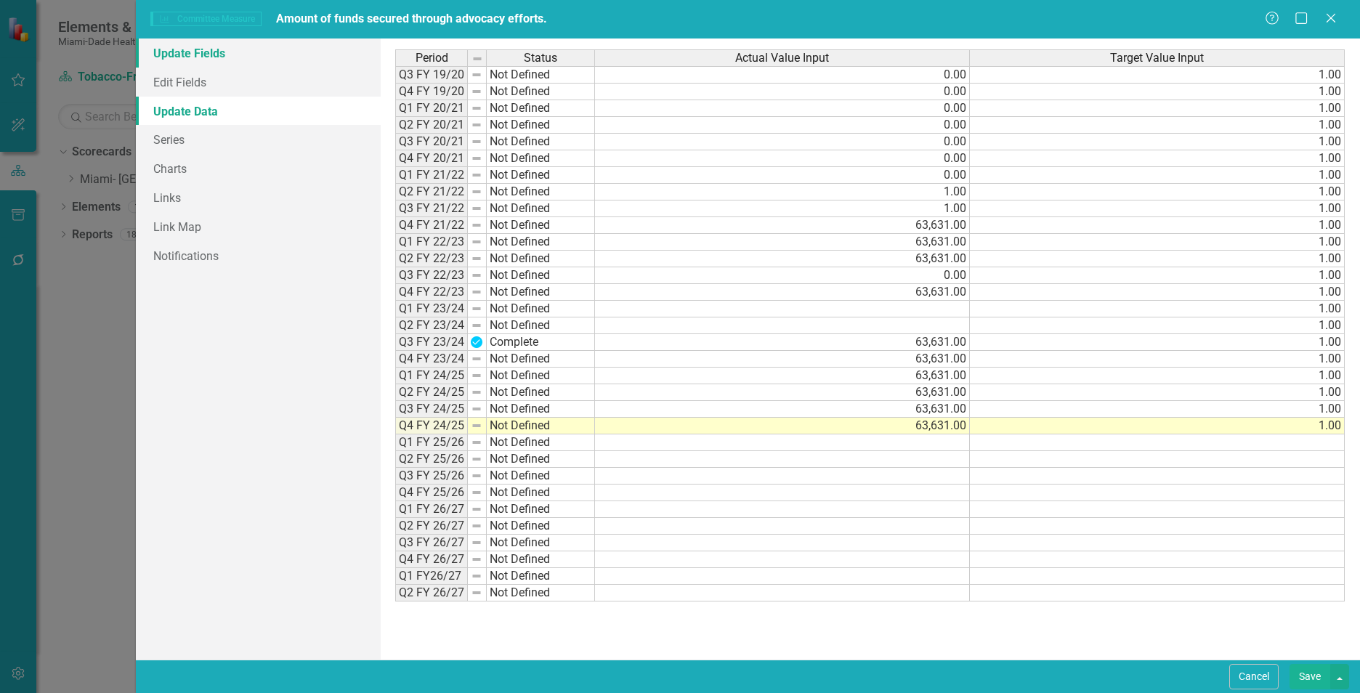
click at [206, 49] on link "Update Fields" at bounding box center [258, 53] width 245 height 29
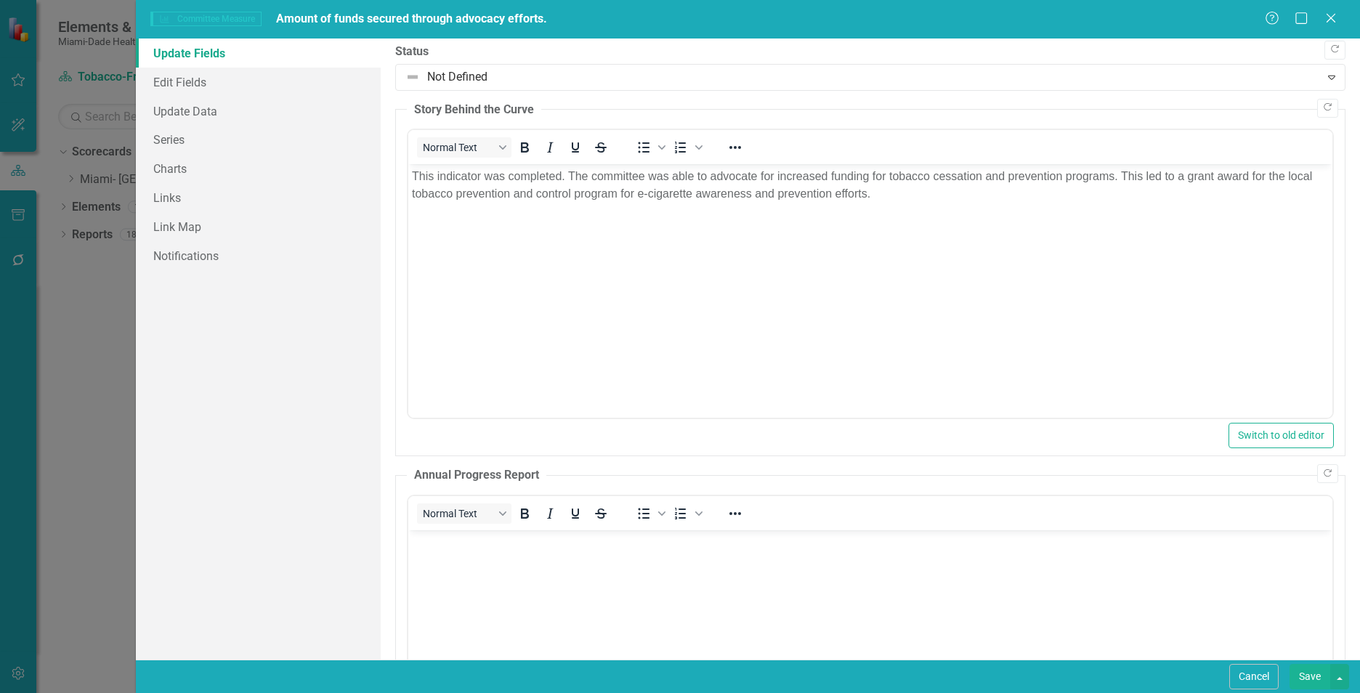
scroll to position [0, 0]
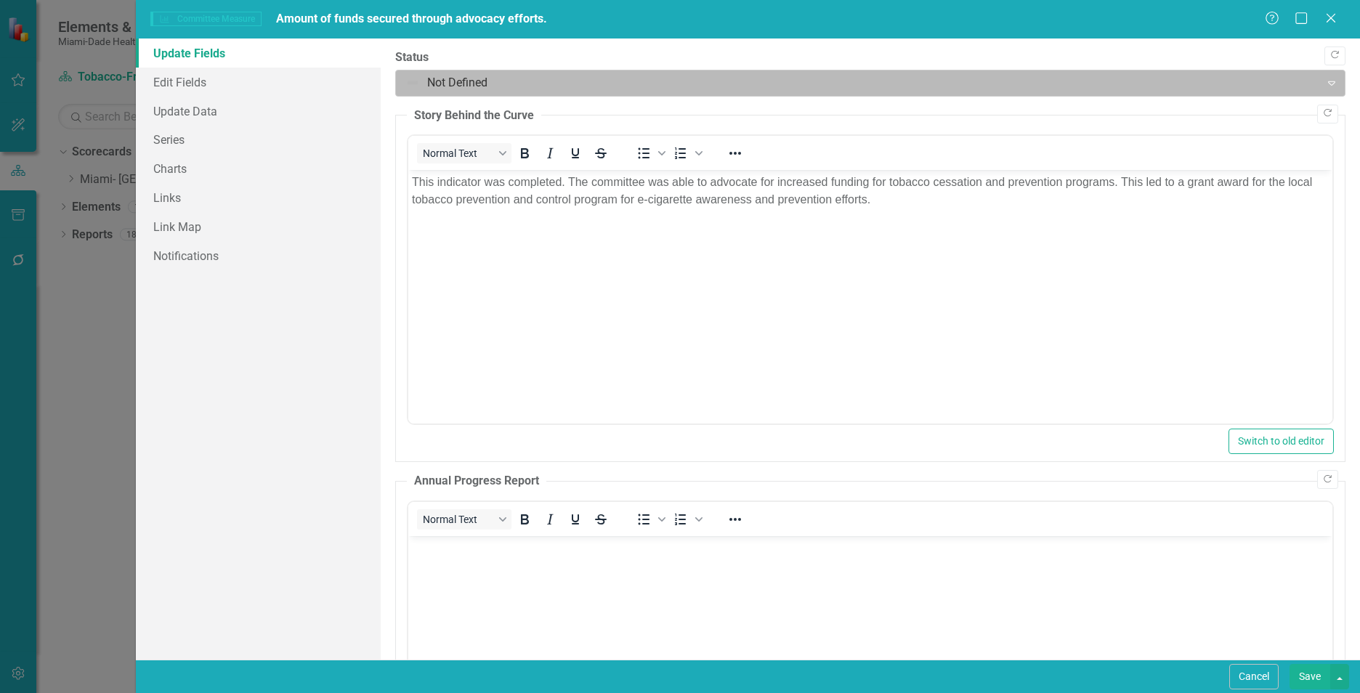
click at [415, 81] on div at bounding box center [857, 83] width 905 height 20
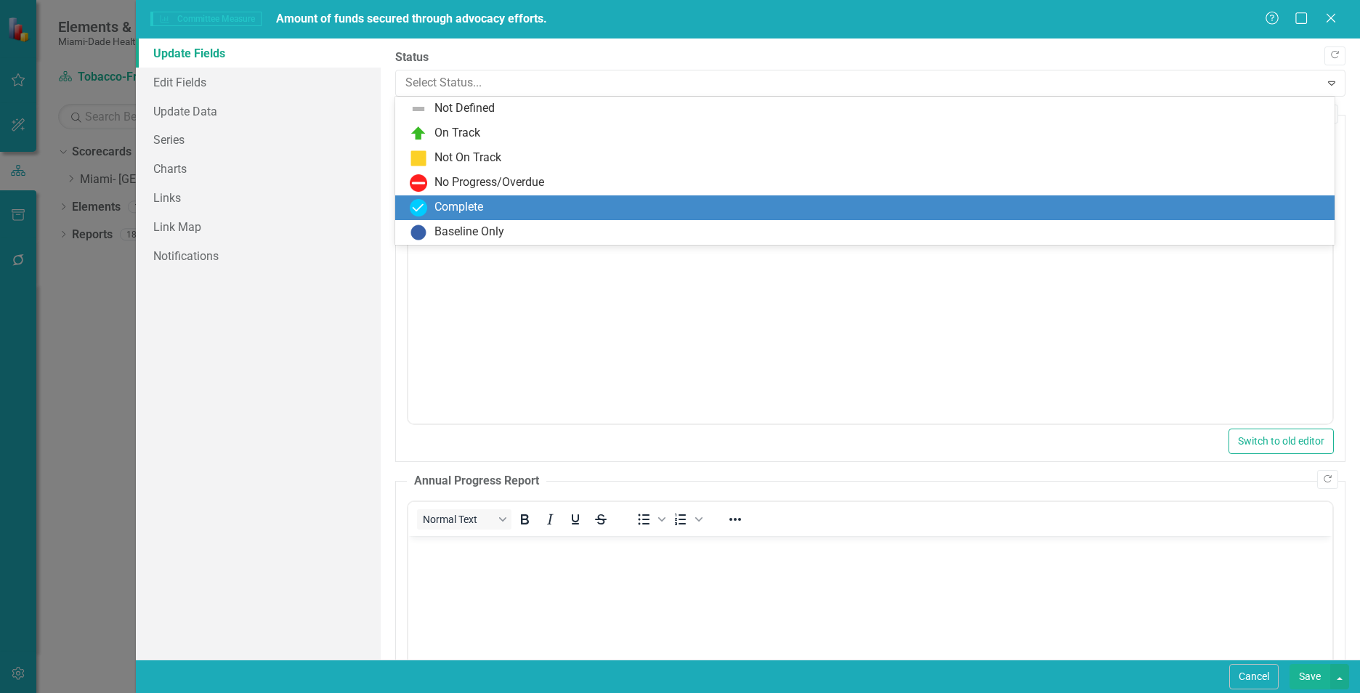
click at [426, 209] on img at bounding box center [418, 207] width 17 height 17
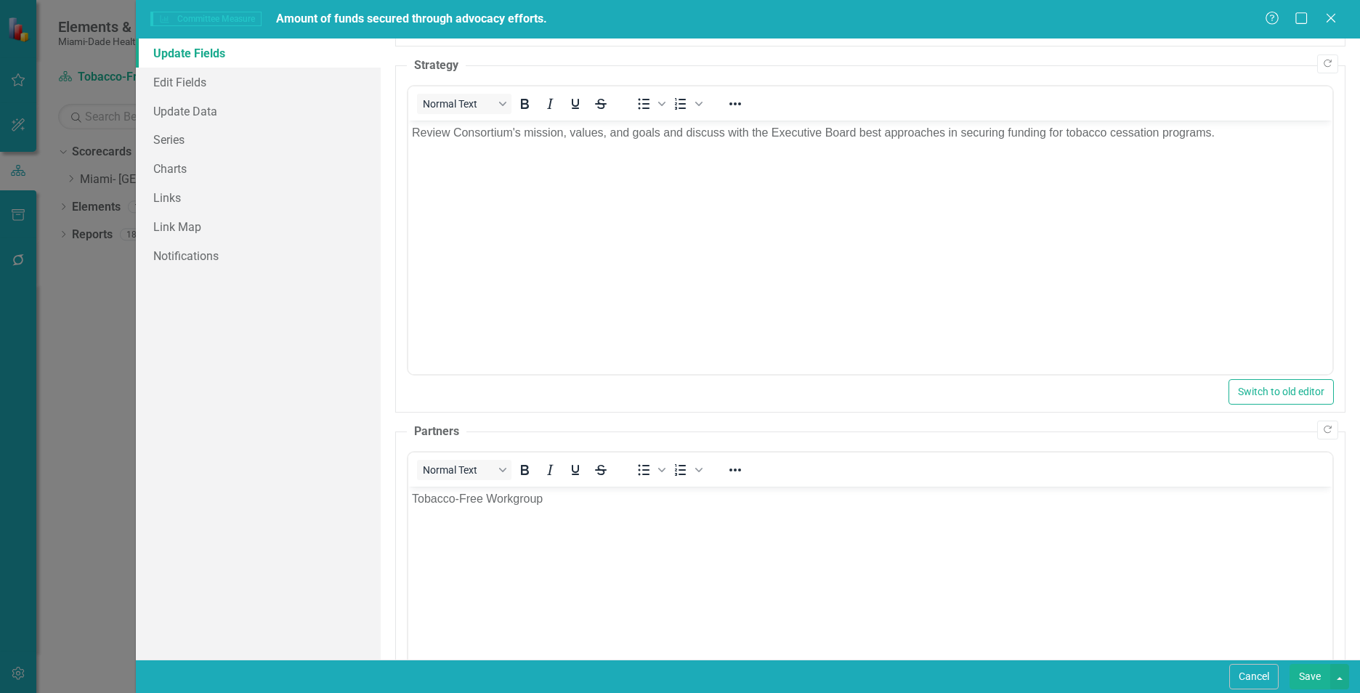
scroll to position [923, 0]
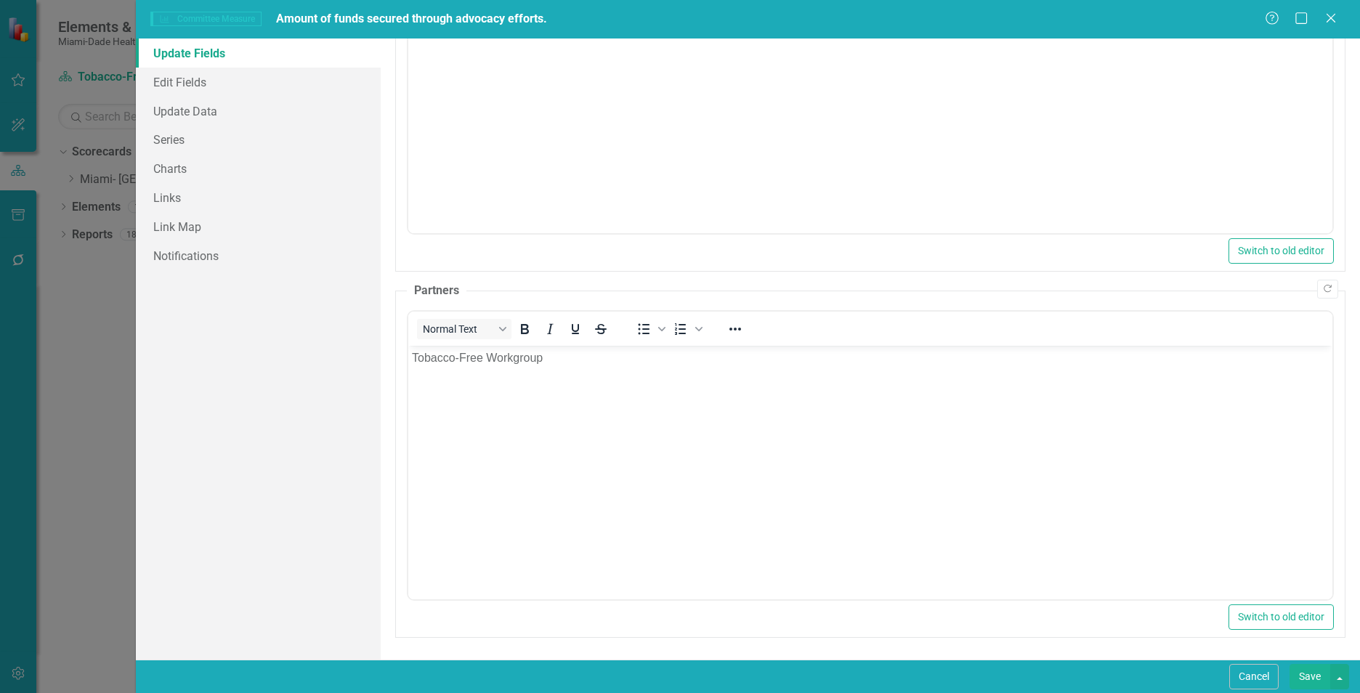
click at [1313, 672] on button "Save" at bounding box center [1309, 676] width 41 height 25
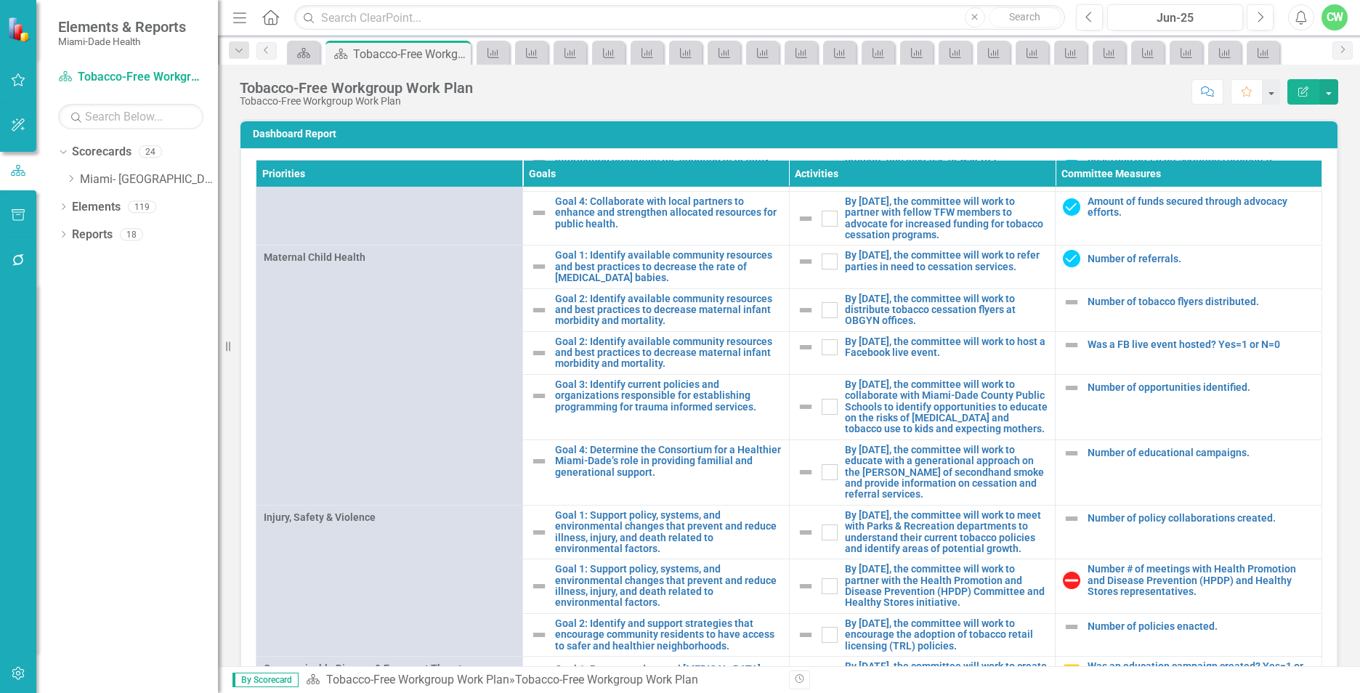
scroll to position [1242, 0]
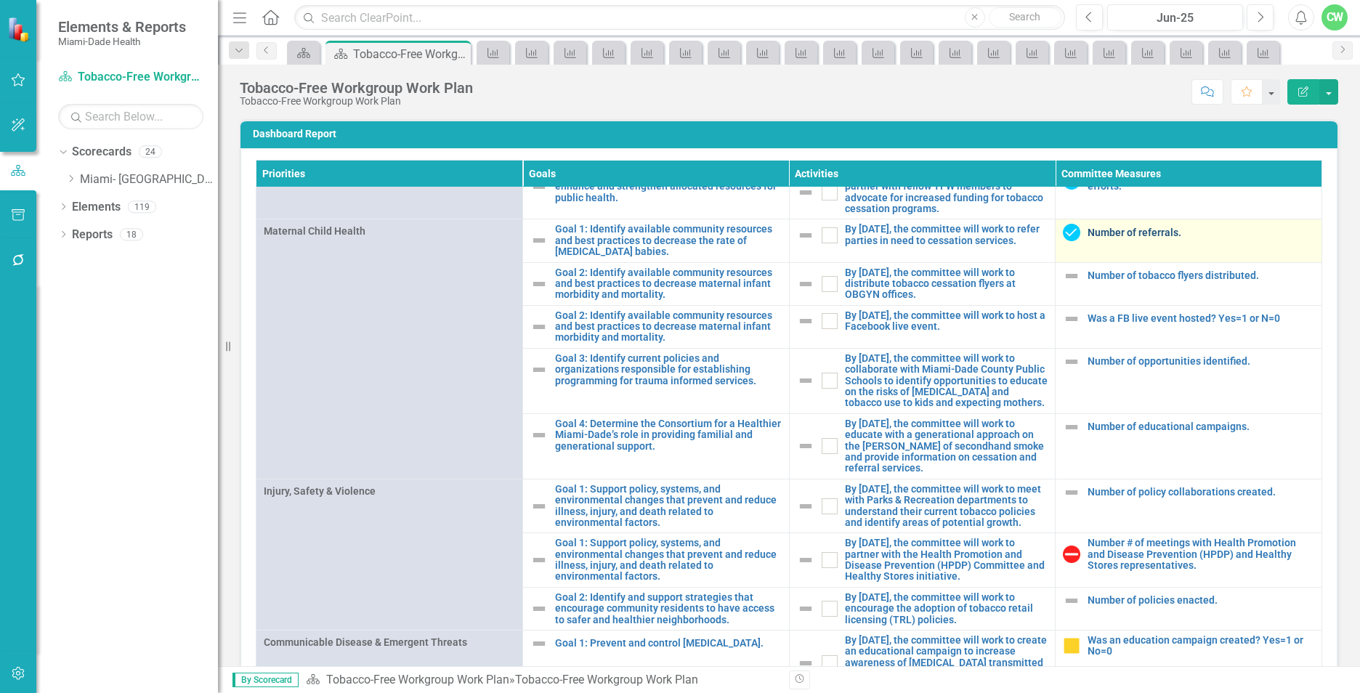
click at [1087, 238] on link "Number of referrals." at bounding box center [1200, 232] width 227 height 11
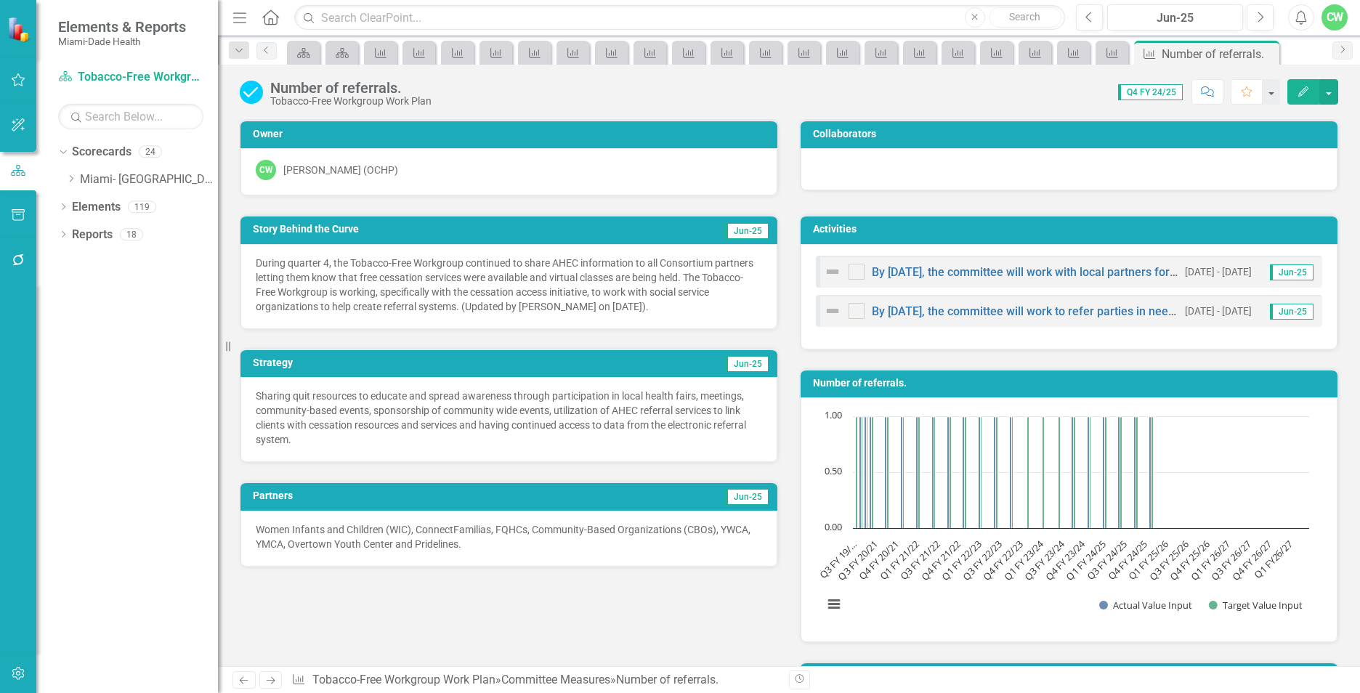
click at [1310, 93] on button "Edit" at bounding box center [1303, 91] width 32 height 25
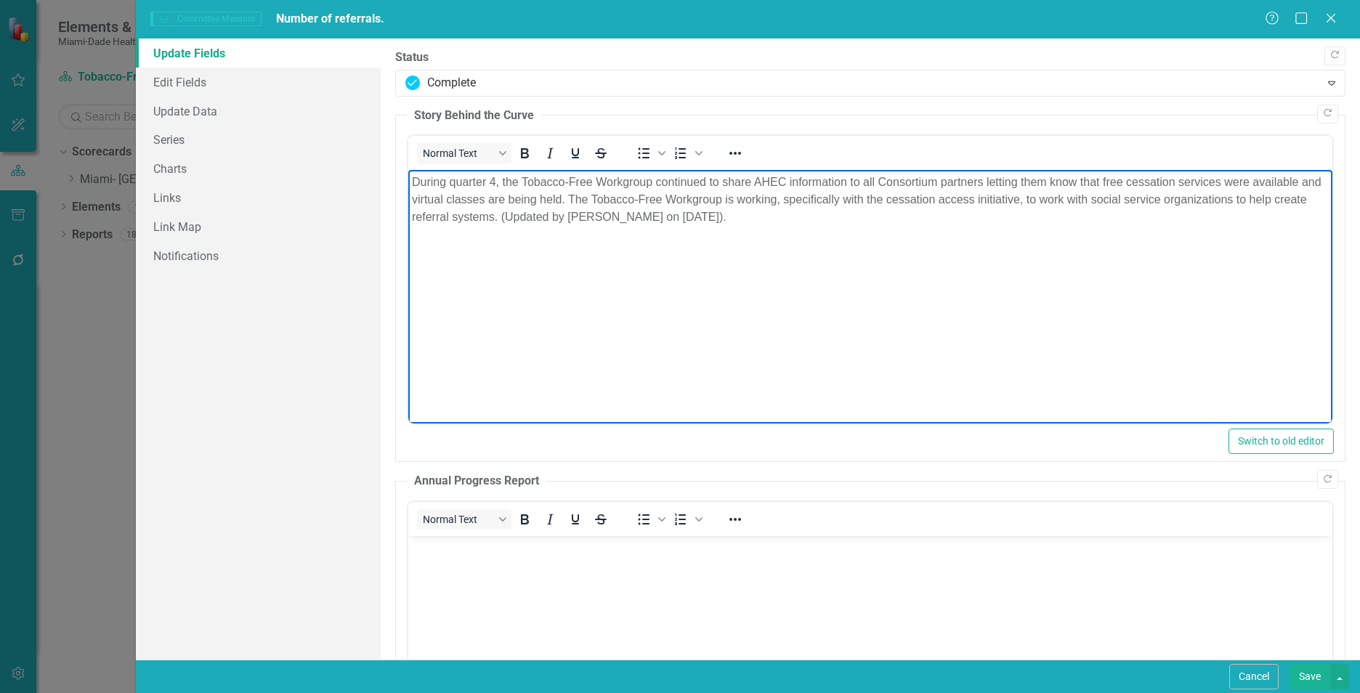
drag, startPoint x: 736, startPoint y: 221, endPoint x: 799, endPoint y: 352, distance: 145.9
click at [408, 182] on html "During quarter 4, the Tobacco-Free Workgroup continued to share AHEC informatio…" at bounding box center [870, 279] width 924 height 218
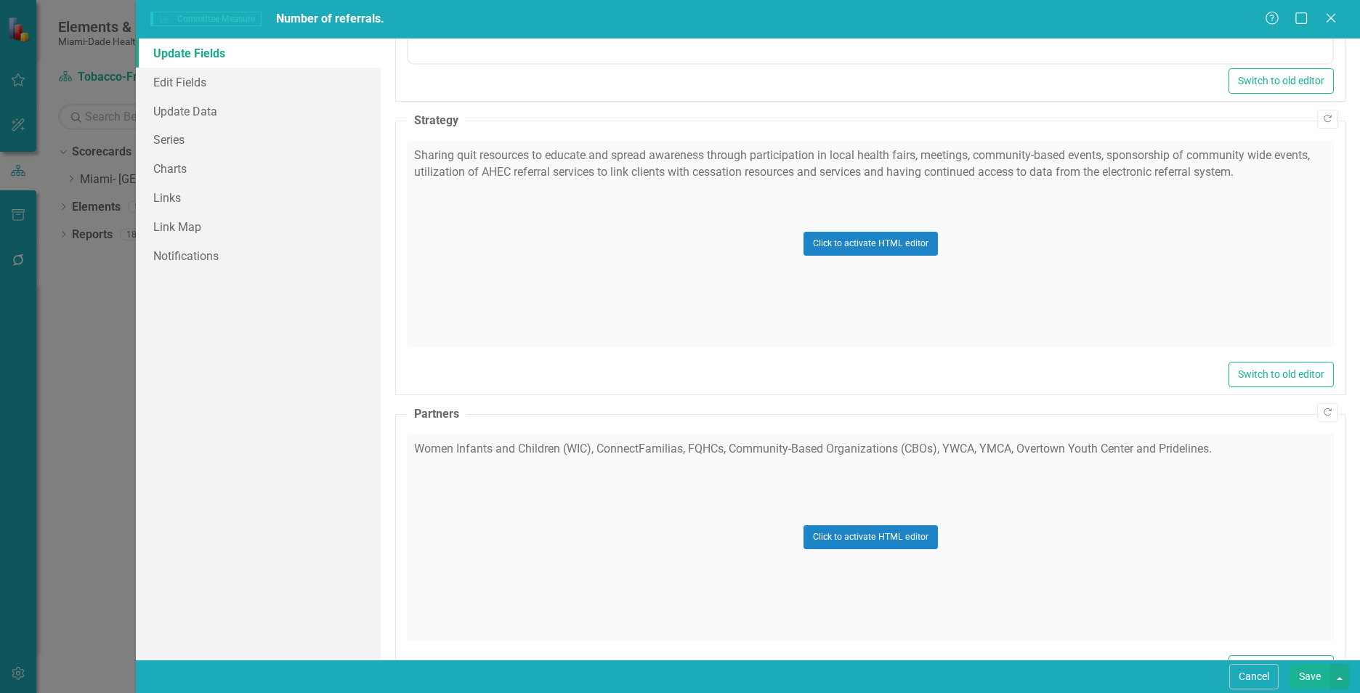
scroll to position [729, 0]
click at [652, 556] on div "Click to activate HTML editor" at bounding box center [870, 535] width 927 height 207
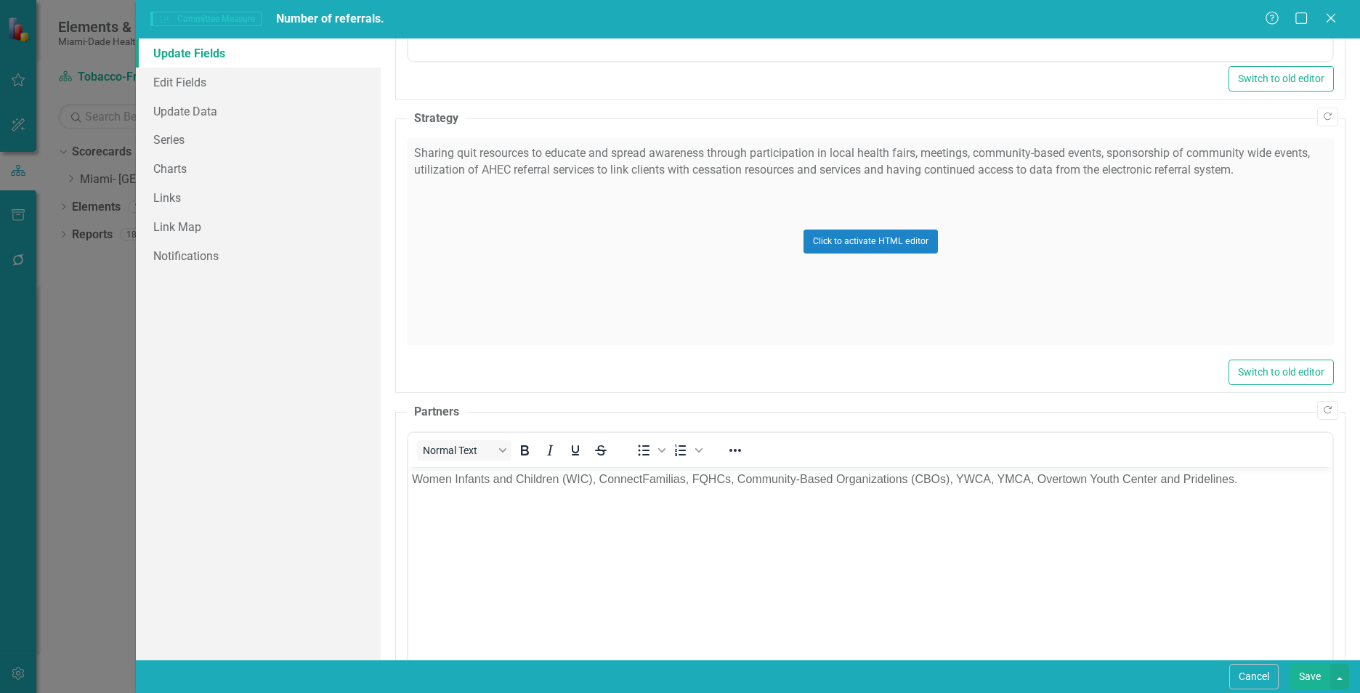
scroll to position [0, 0]
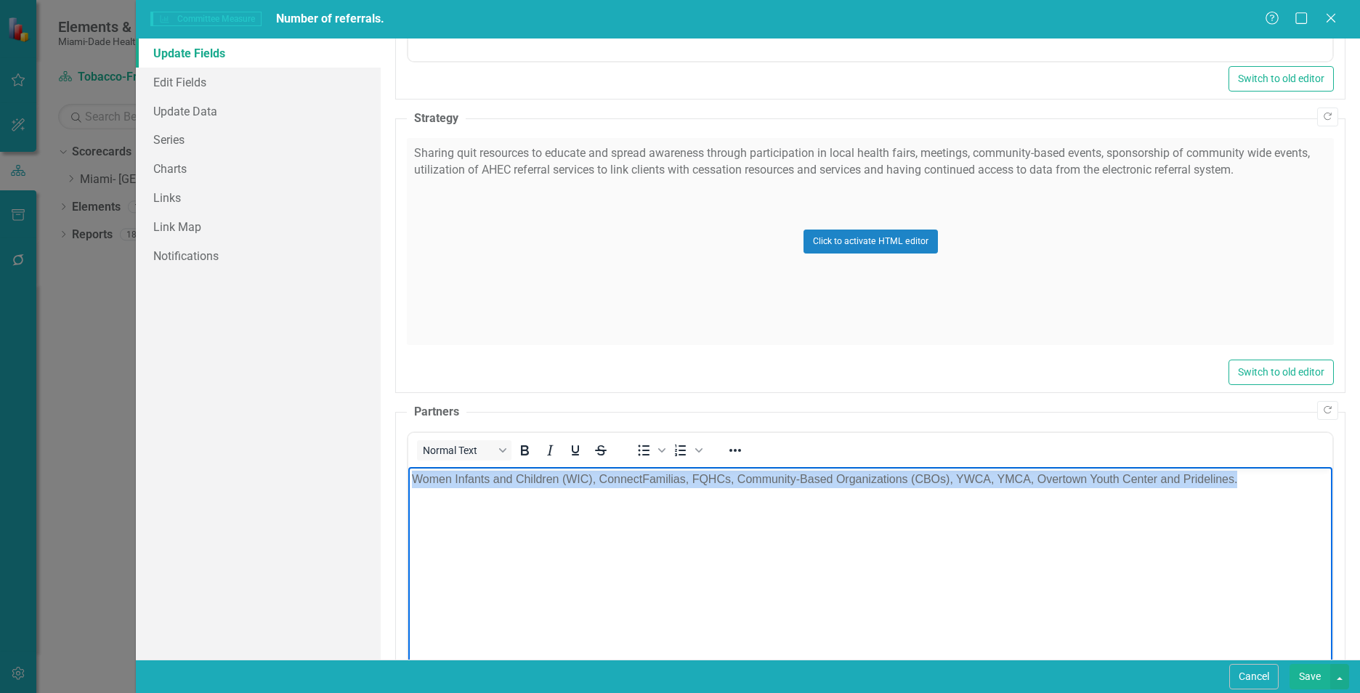
drag, startPoint x: 411, startPoint y: 476, endPoint x: 1323, endPoint y: 457, distance: 911.9
click at [1323, 466] on html "Women Infants and Children (WIC), ConnectFamilias, FQHCs, Community-Based Organ…" at bounding box center [870, 575] width 924 height 218
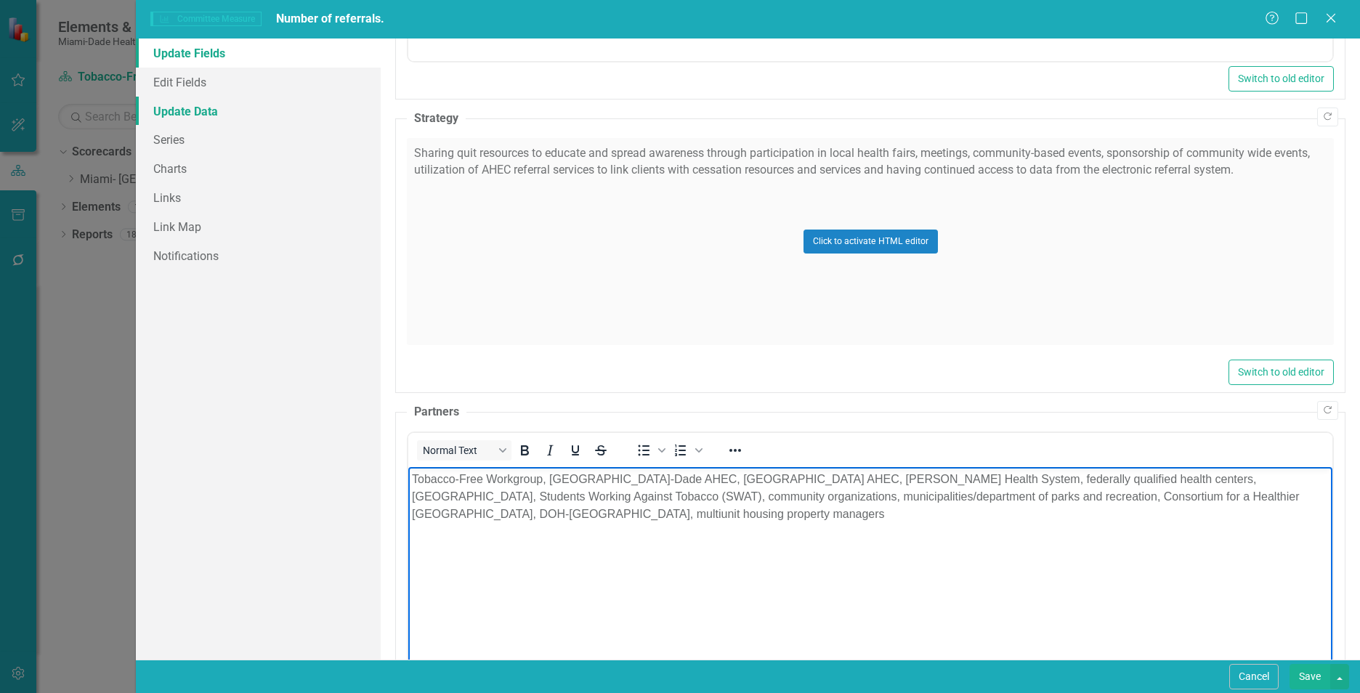
click at [230, 118] on link "Update Data" at bounding box center [258, 111] width 245 height 29
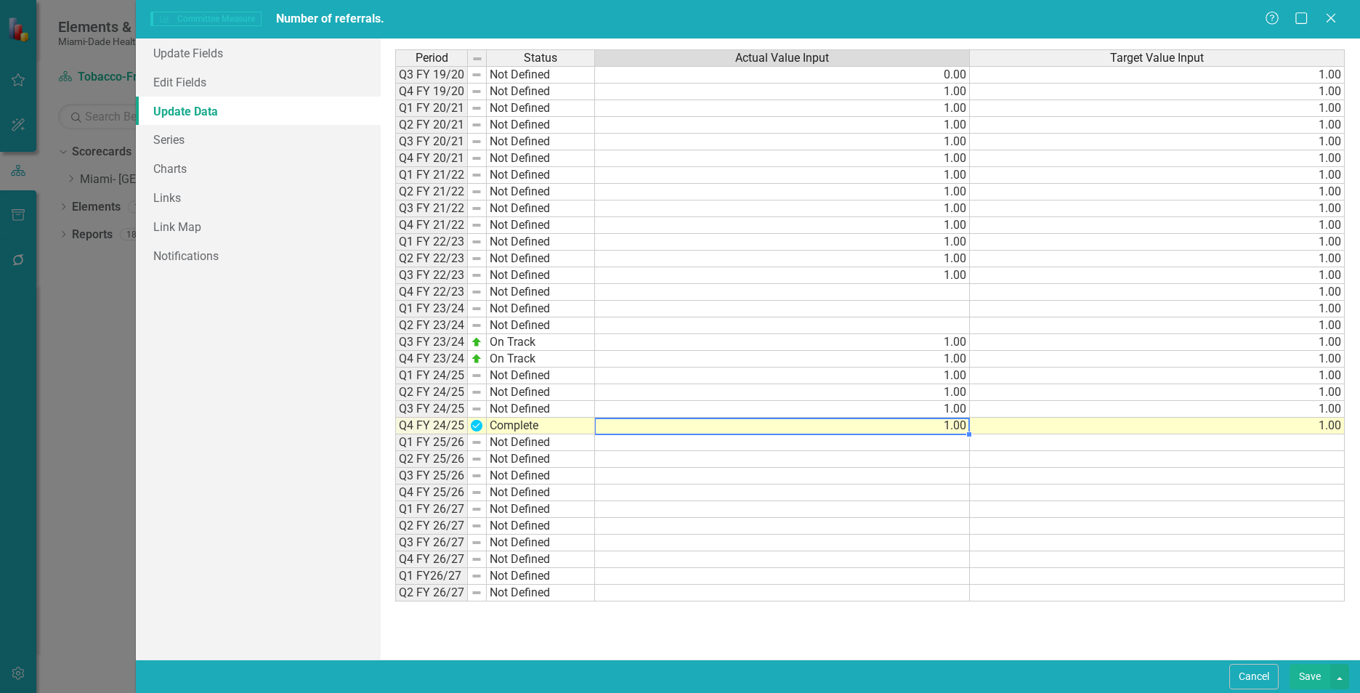
click at [933, 426] on td "1.00" at bounding box center [782, 426] width 375 height 17
type textarea "1"
click at [1071, 421] on td "1.00" at bounding box center [1157, 426] width 375 height 17
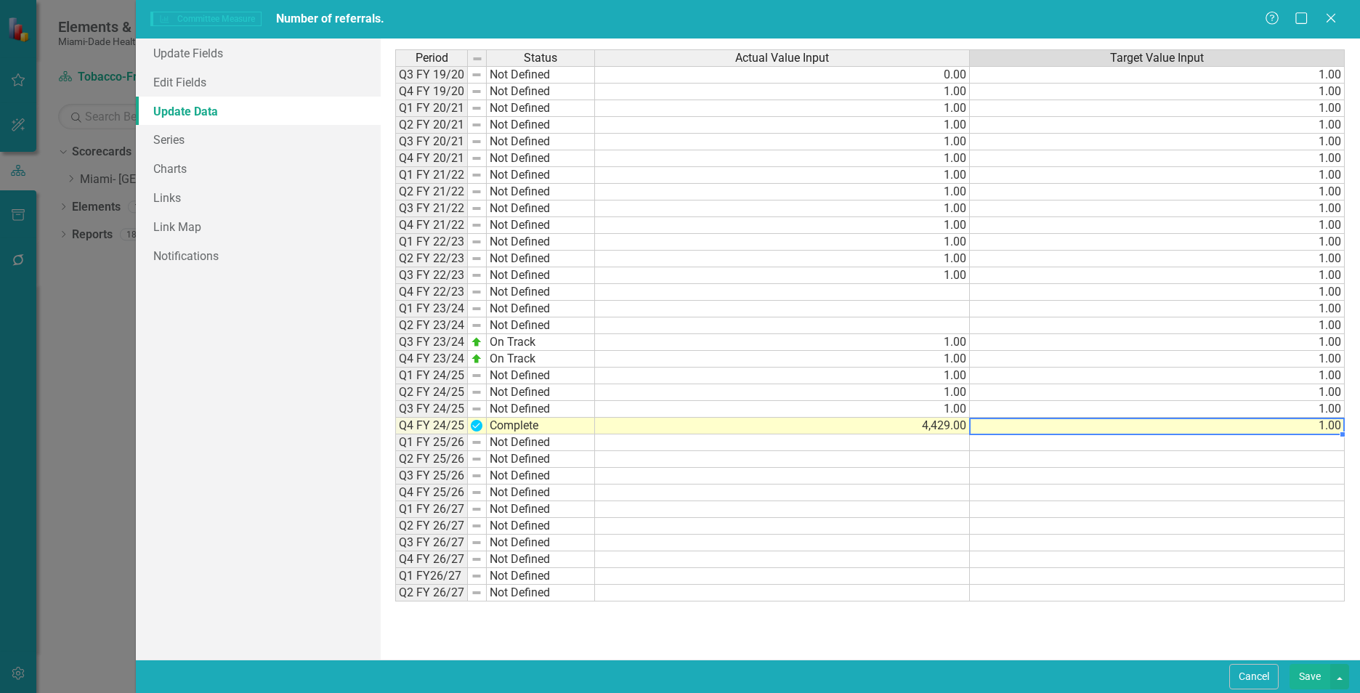
click at [1012, 634] on div "Period Status Actual Value Input Target Value Input Q3 FY 19/20 Not Defined 0.0…" at bounding box center [869, 348] width 949 height 599
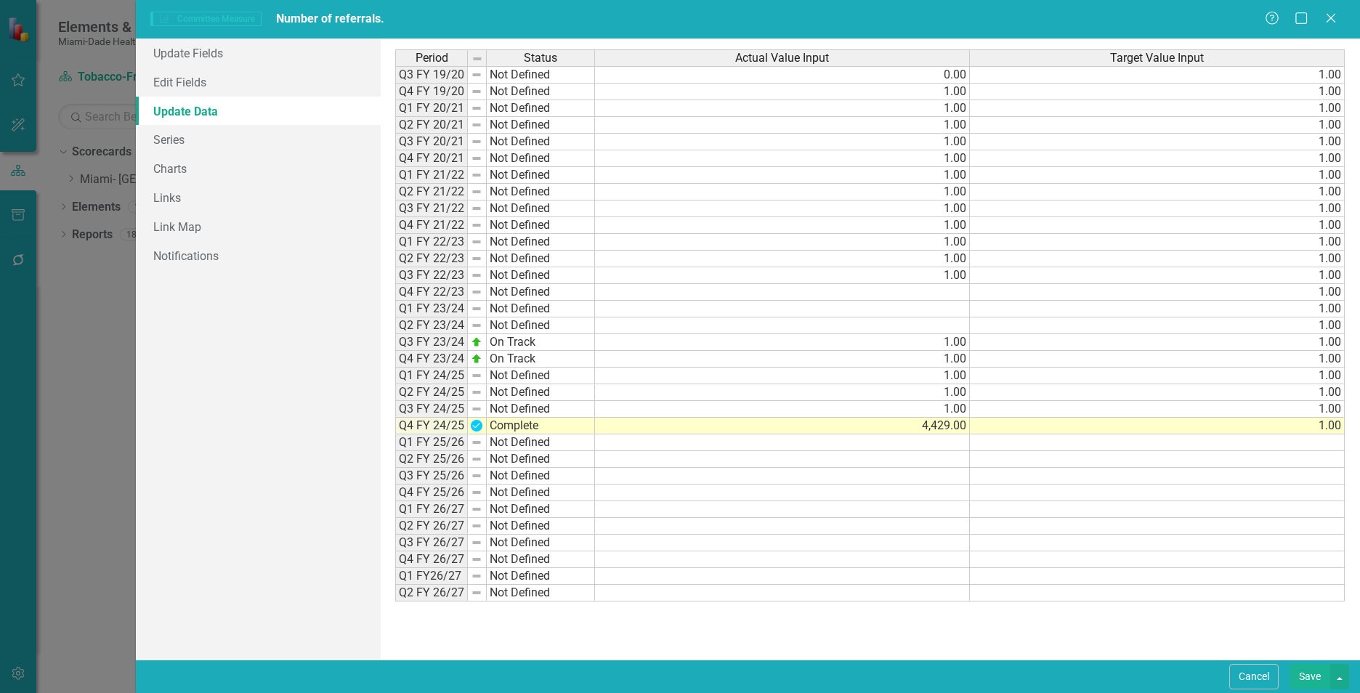
click at [1308, 672] on button "Save" at bounding box center [1309, 676] width 41 height 25
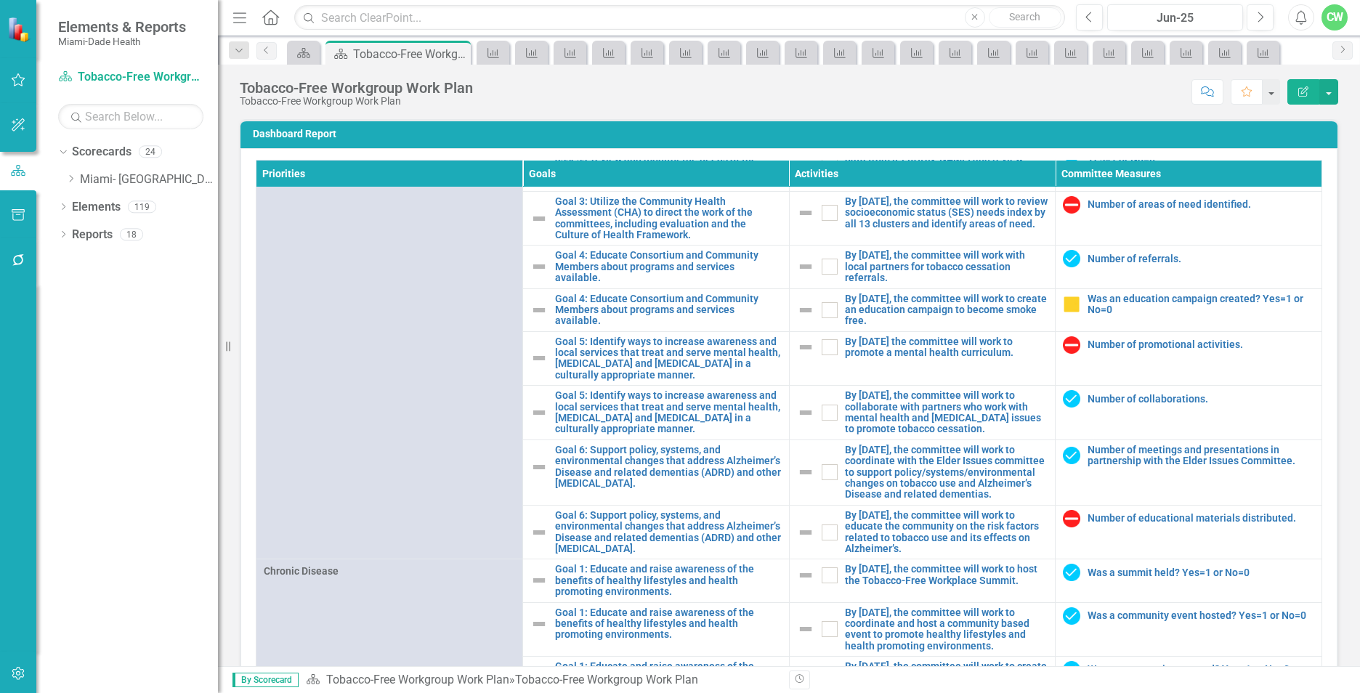
scroll to position [597, 0]
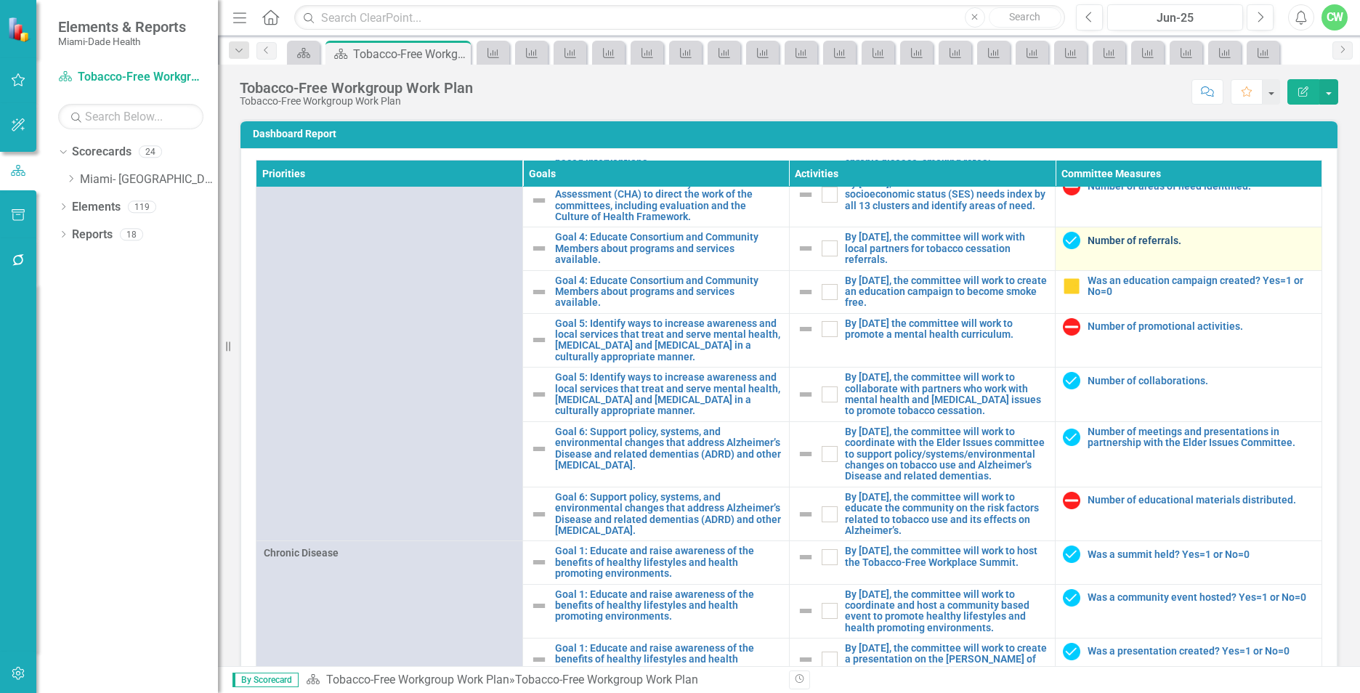
click at [1116, 246] on link "Number of referrals." at bounding box center [1200, 240] width 227 height 11
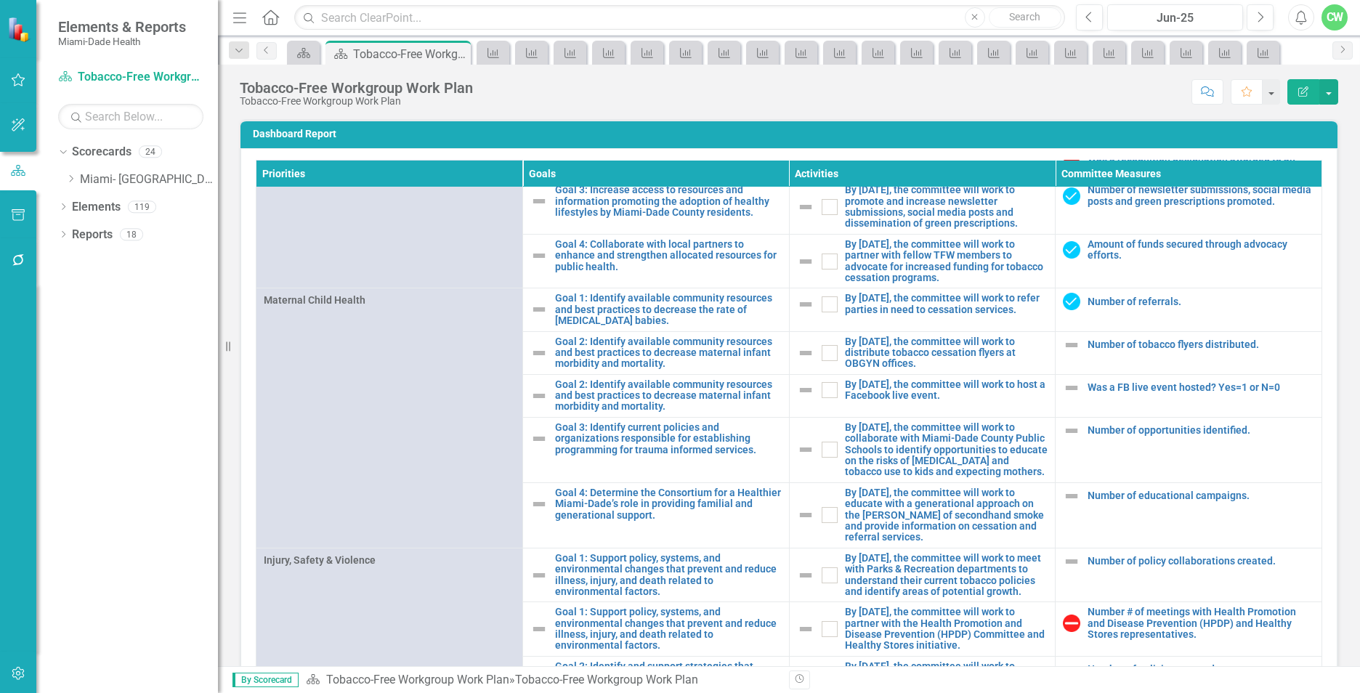
scroll to position [1175, 0]
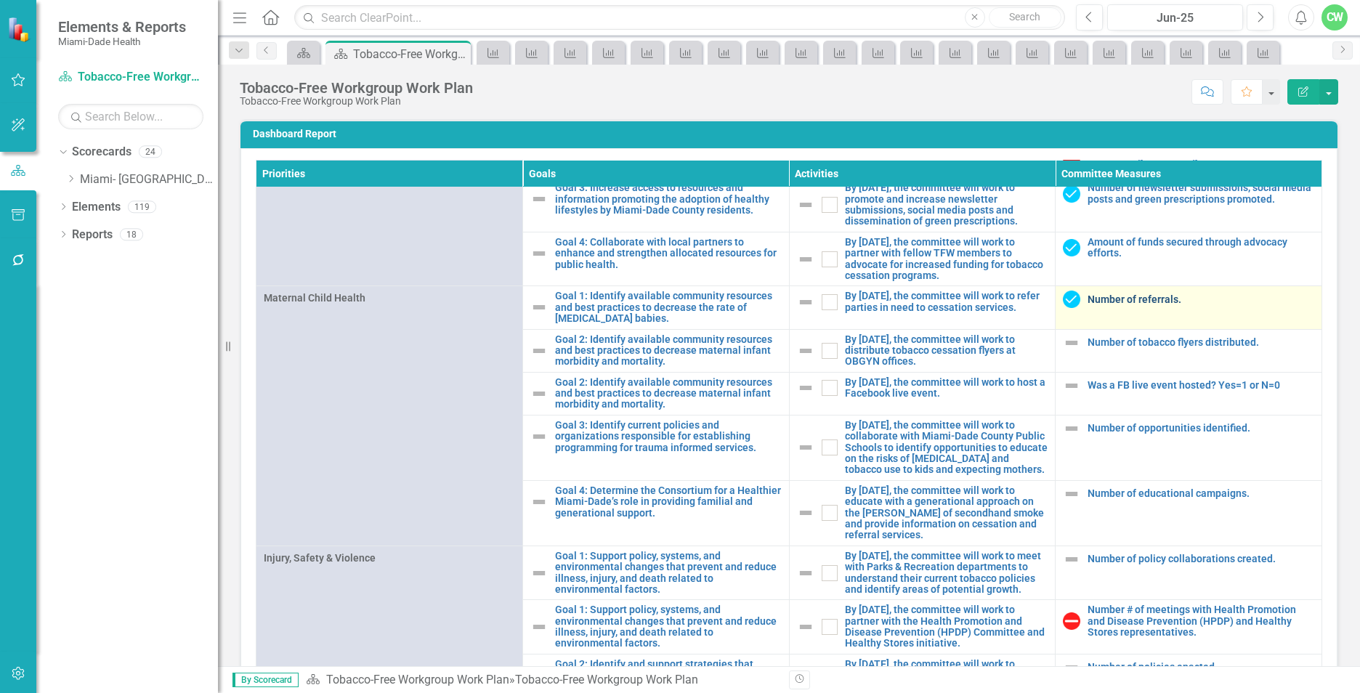
click at [1087, 305] on link "Number of referrals." at bounding box center [1200, 299] width 227 height 11
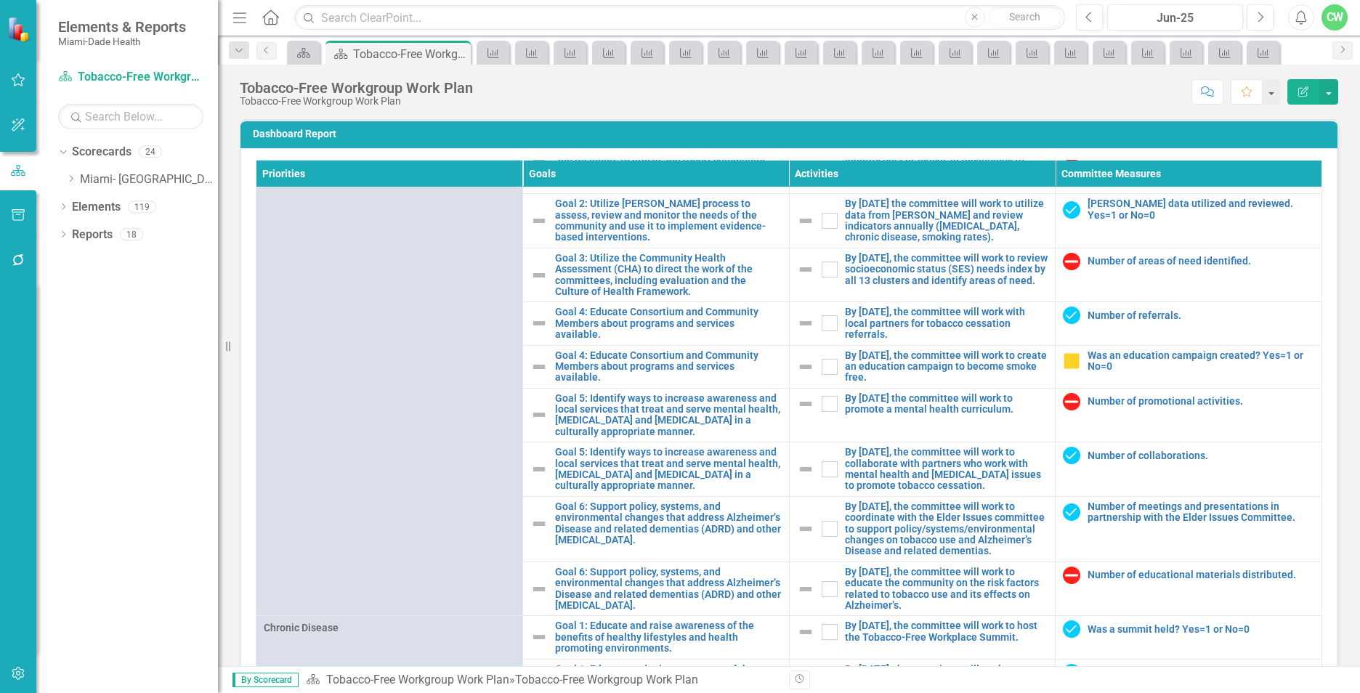
scroll to position [525, 0]
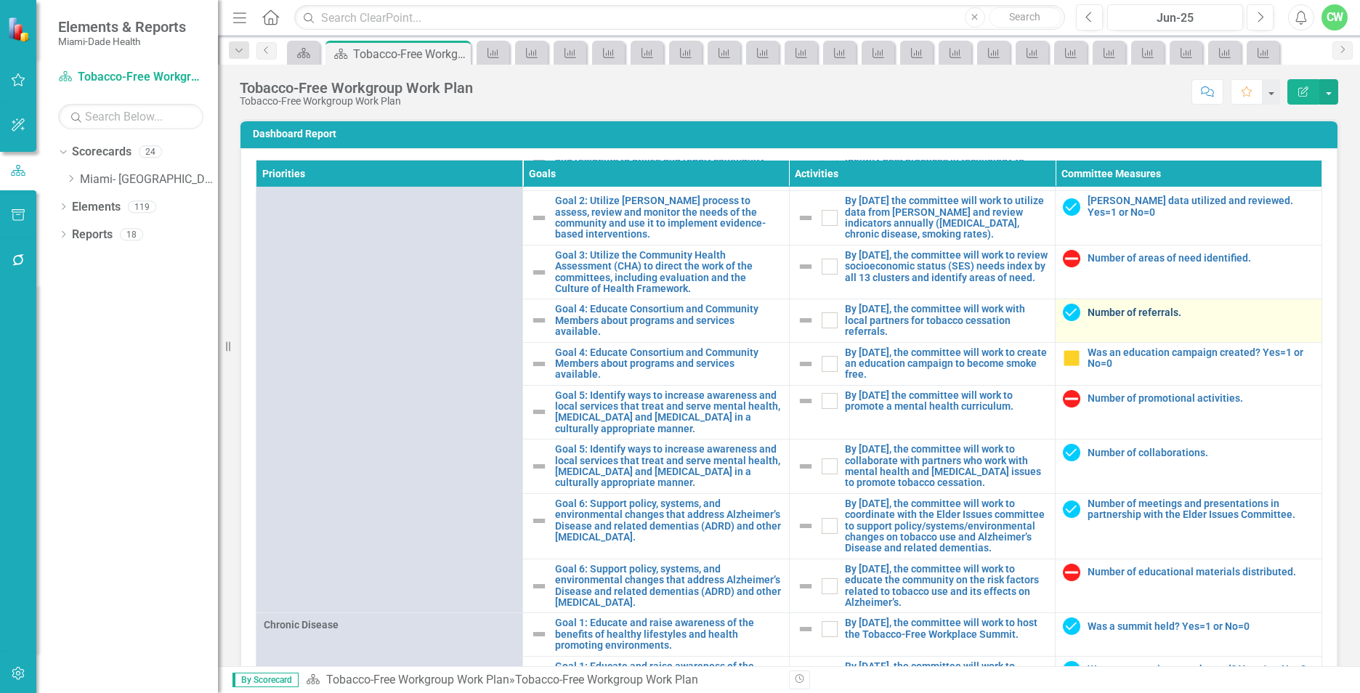
click at [1087, 318] on link "Number of referrals." at bounding box center [1200, 312] width 227 height 11
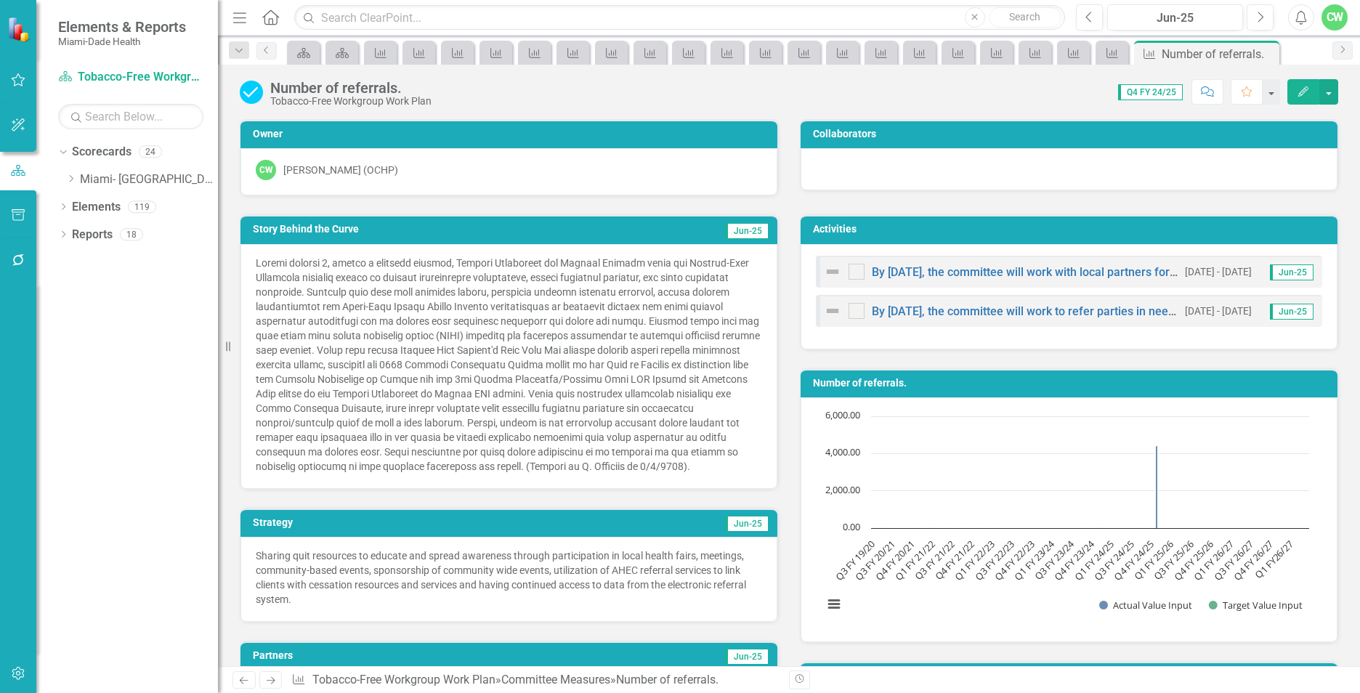
click at [1302, 81] on button "Edit" at bounding box center [1303, 91] width 32 height 25
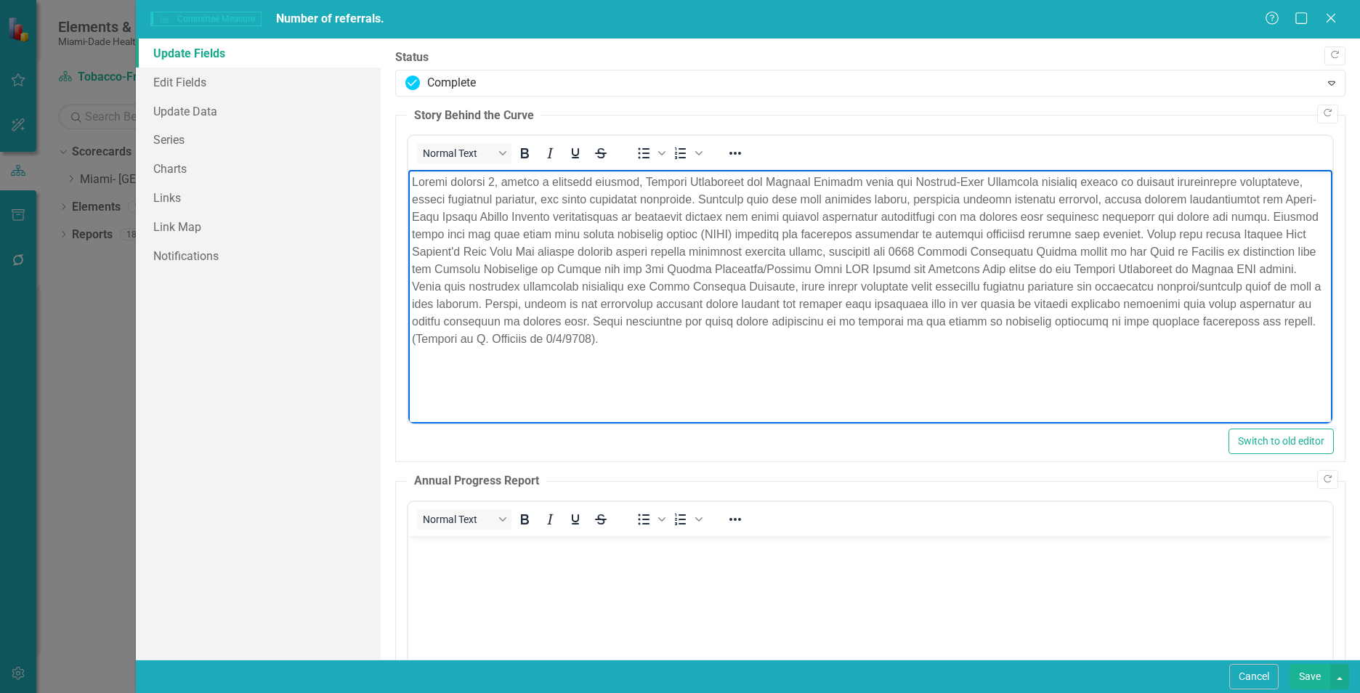
drag, startPoint x: 574, startPoint y: 365, endPoint x: 648, endPoint y: 352, distance: 75.2
click at [574, 365] on body "Rich Text Area. Press ALT-0 for help." at bounding box center [870, 279] width 924 height 218
drag, startPoint x: 673, startPoint y: 337, endPoint x: 392, endPoint y: 183, distance: 320.6
click at [408, 183] on html at bounding box center [870, 279] width 924 height 218
paste body "Rich Text Area. Press ALT-0 for help."
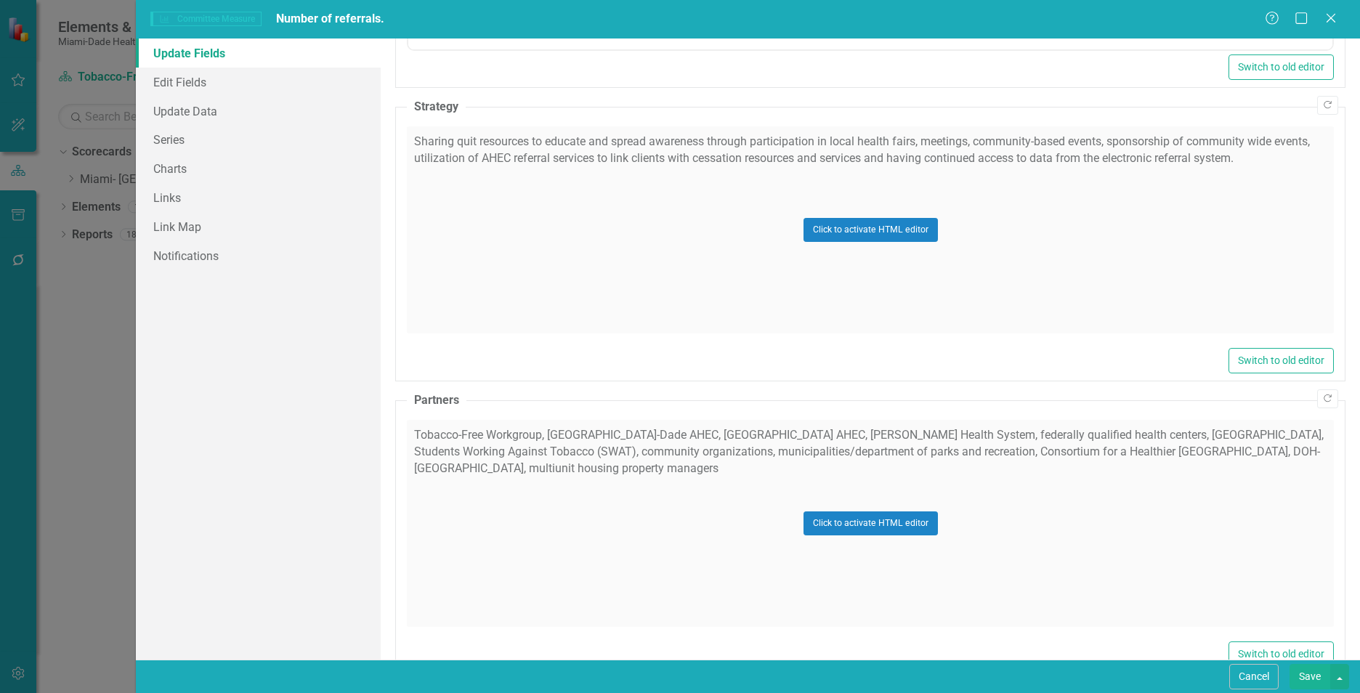
scroll to position [741, 0]
click at [469, 490] on div "Click to activate HTML editor" at bounding box center [870, 522] width 927 height 207
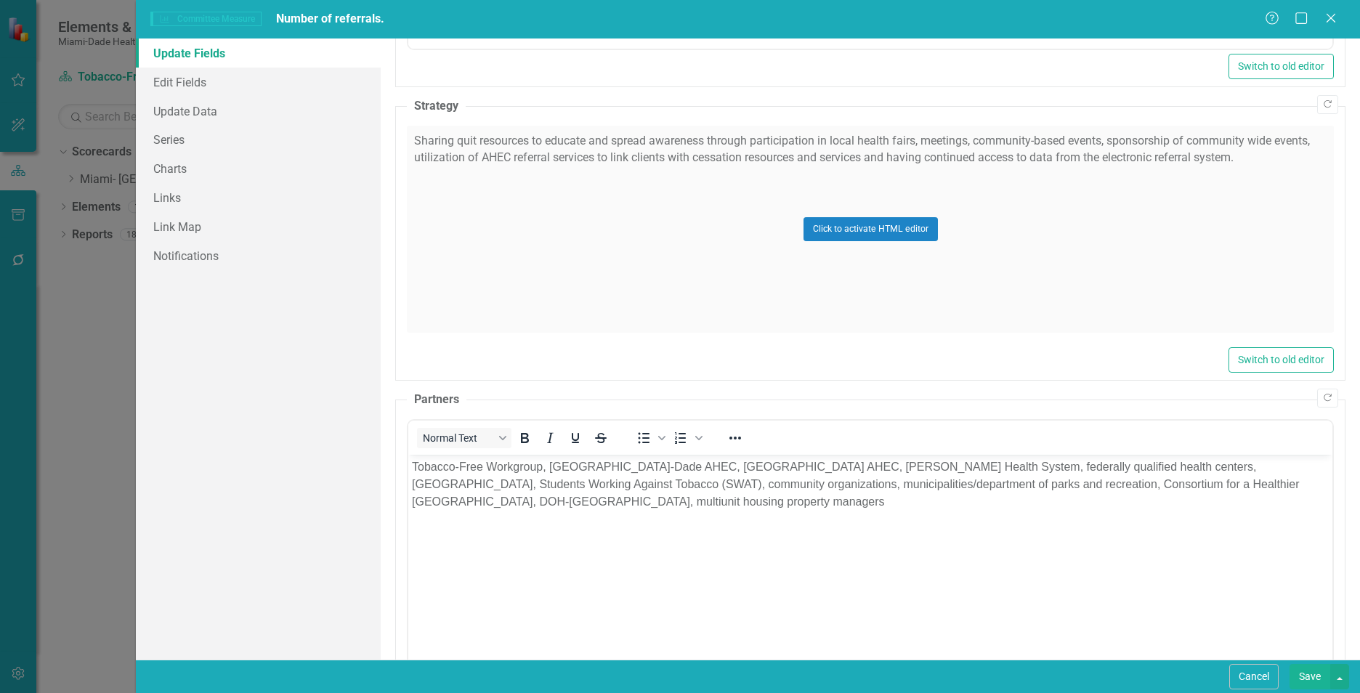
scroll to position [0, 0]
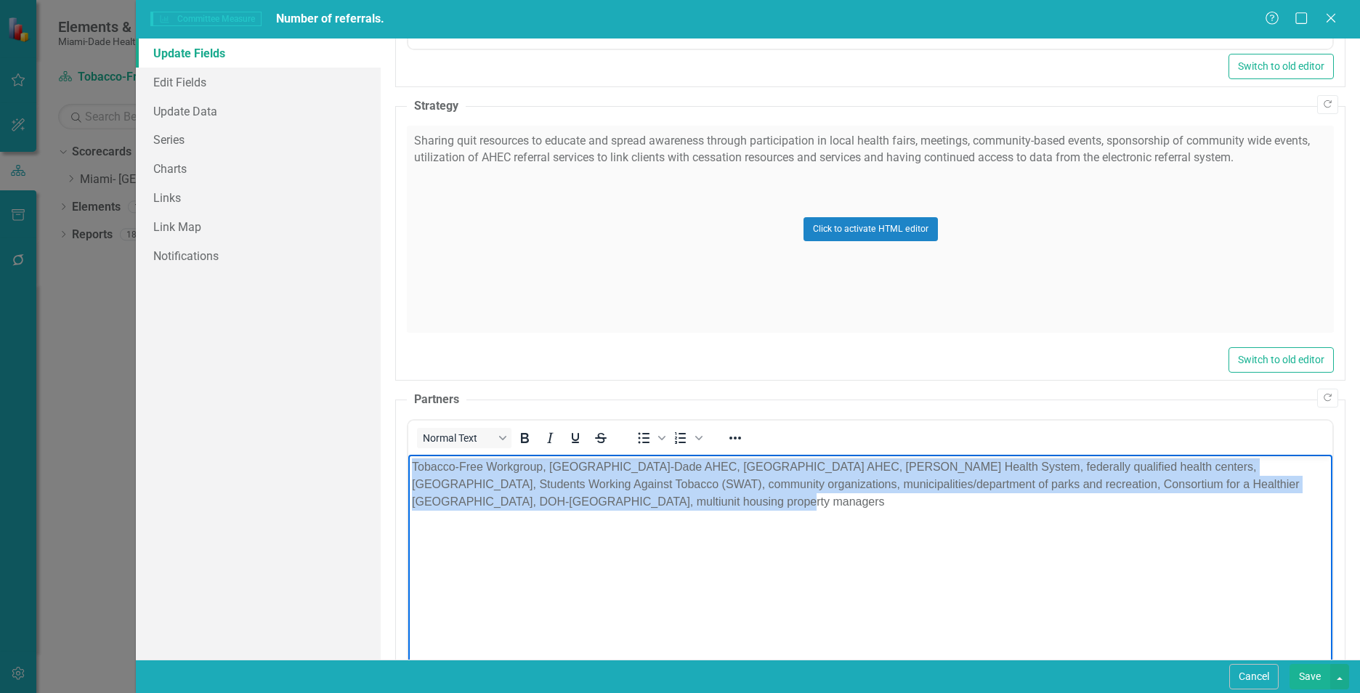
drag, startPoint x: 878, startPoint y: 944, endPoint x: 338, endPoint y: 467, distance: 720.0
click at [408, 467] on html "Tobacco-Free Workgroup, Miami-Dade AHEC, University of Miami AHEC, Jackson Heal…" at bounding box center [870, 563] width 924 height 218
paste body "Rich Text Area. Press ALT-0 for help."
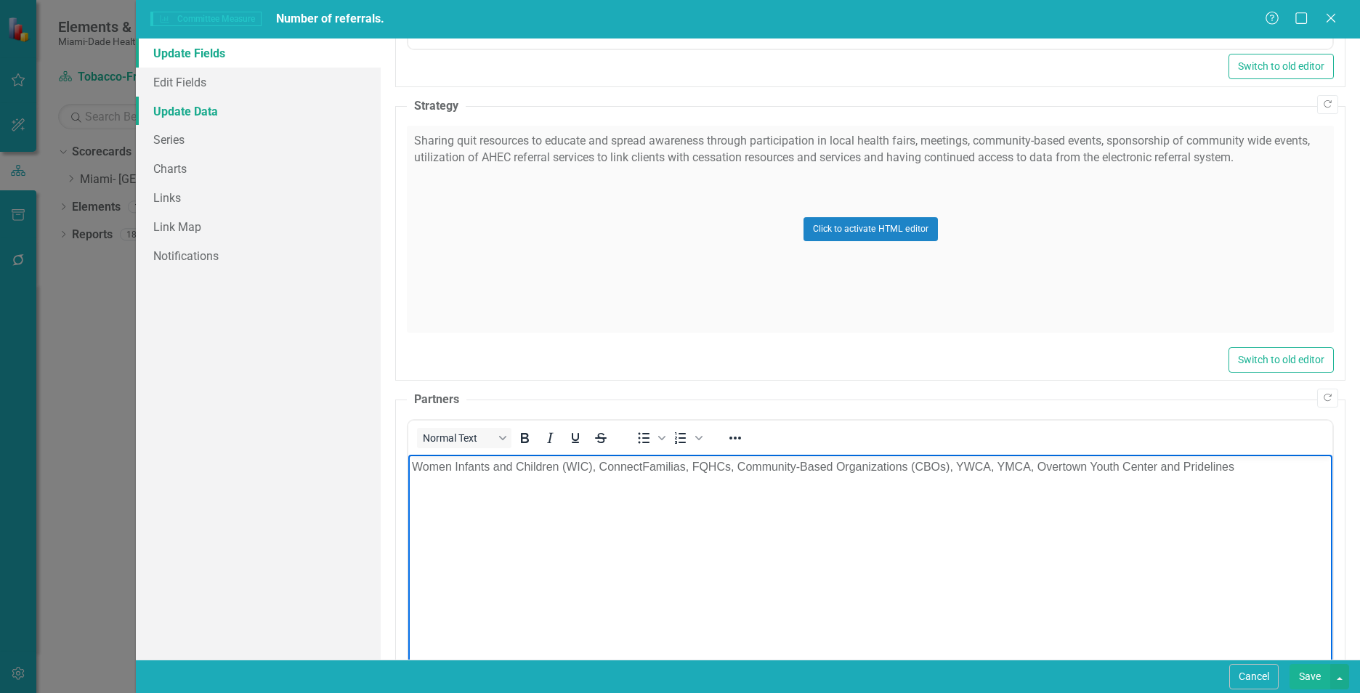
click at [202, 115] on link "Update Data" at bounding box center [258, 111] width 245 height 29
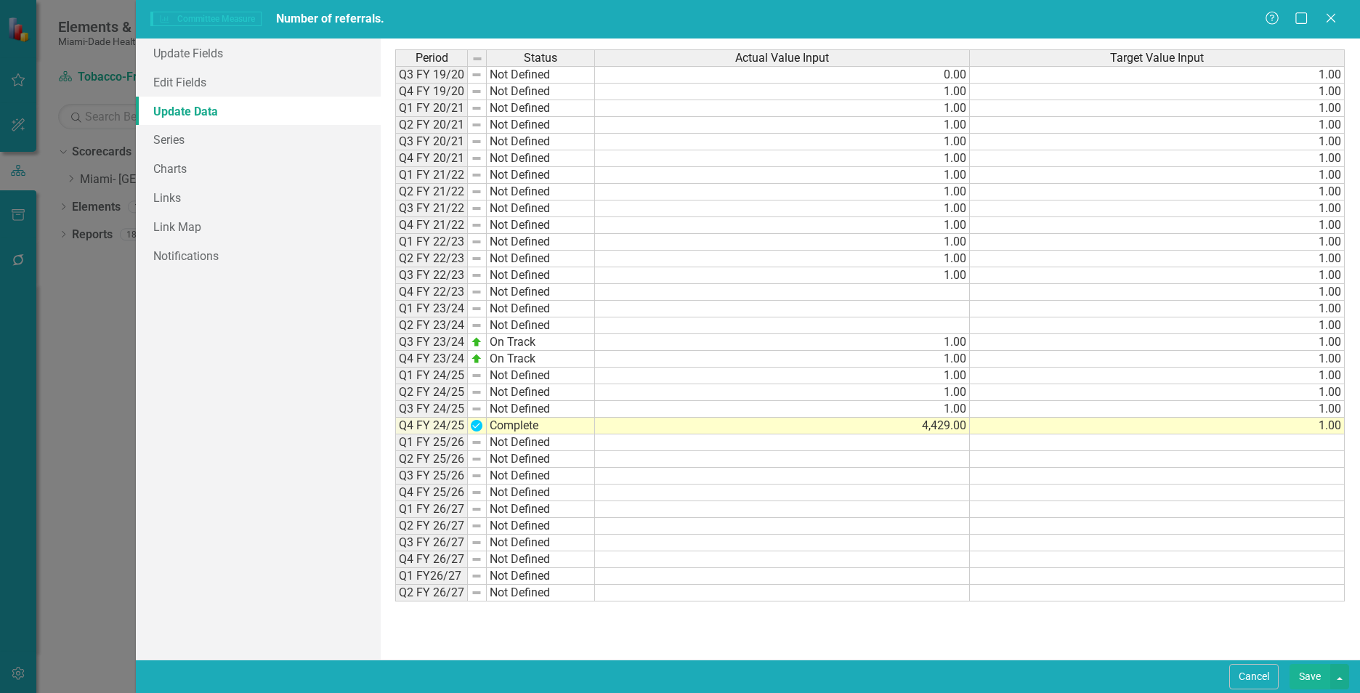
click at [933, 419] on td "4,429.00" at bounding box center [782, 426] width 375 height 17
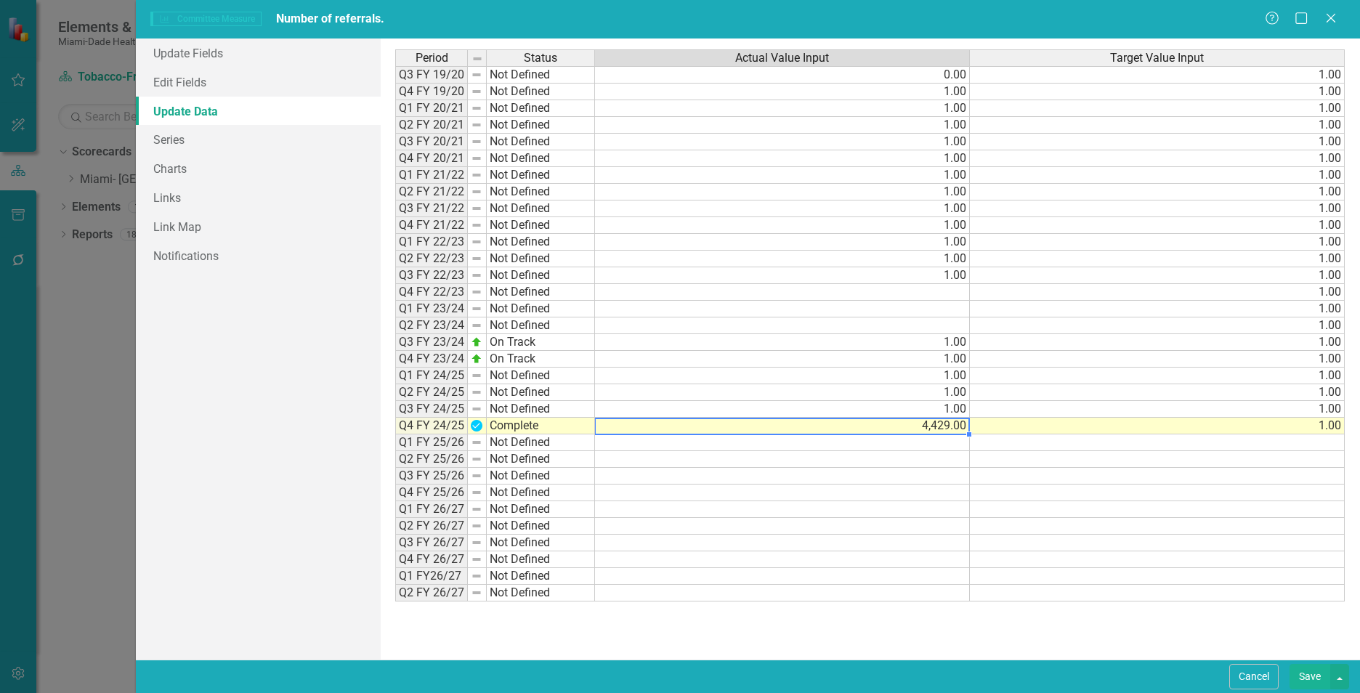
click at [933, 422] on td "4,429.00" at bounding box center [782, 426] width 375 height 17
click at [930, 429] on textarea "4429" at bounding box center [782, 426] width 376 height 17
type textarea "4"
type textarea "1"
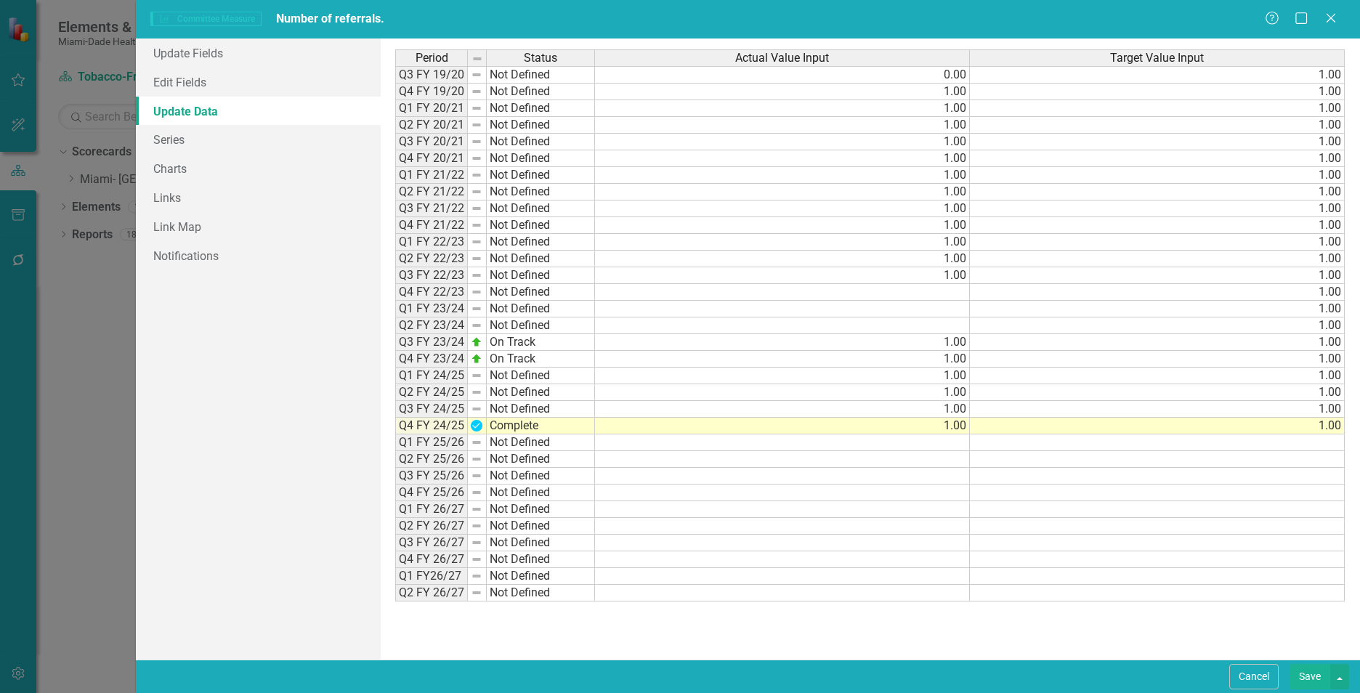
click at [1305, 676] on button "Save" at bounding box center [1309, 676] width 41 height 25
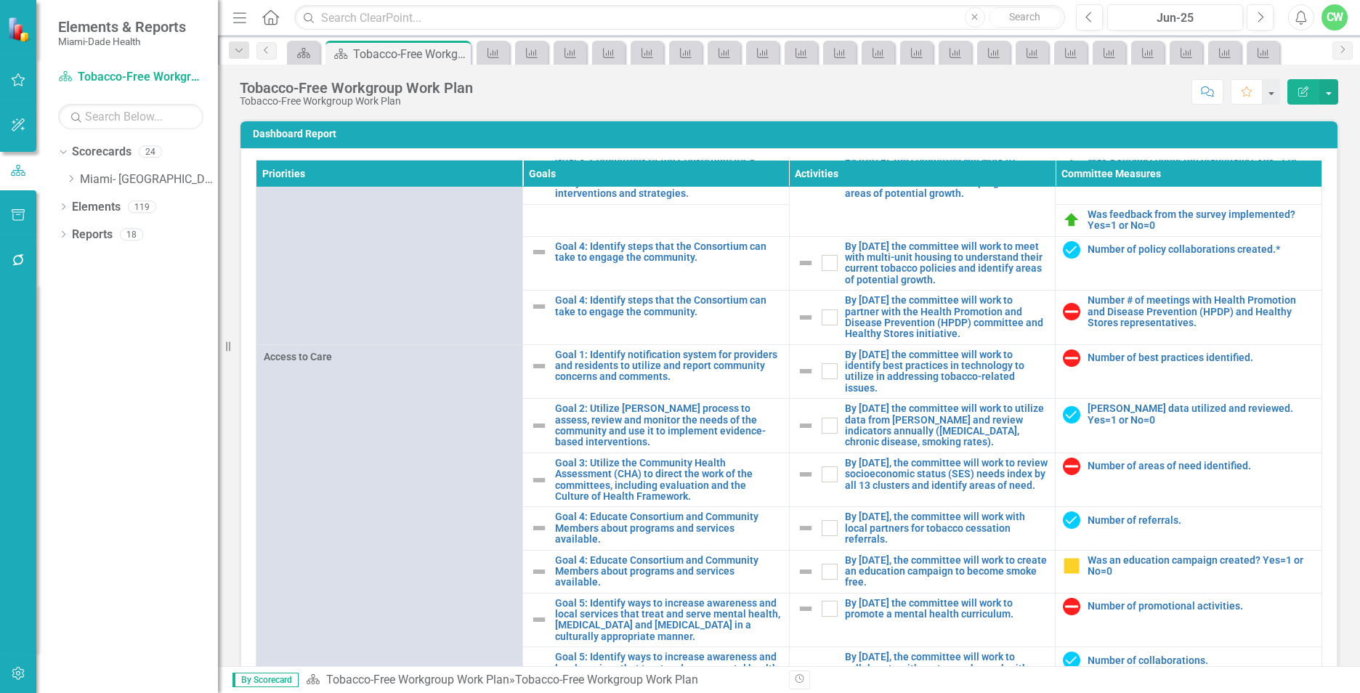
scroll to position [325, 0]
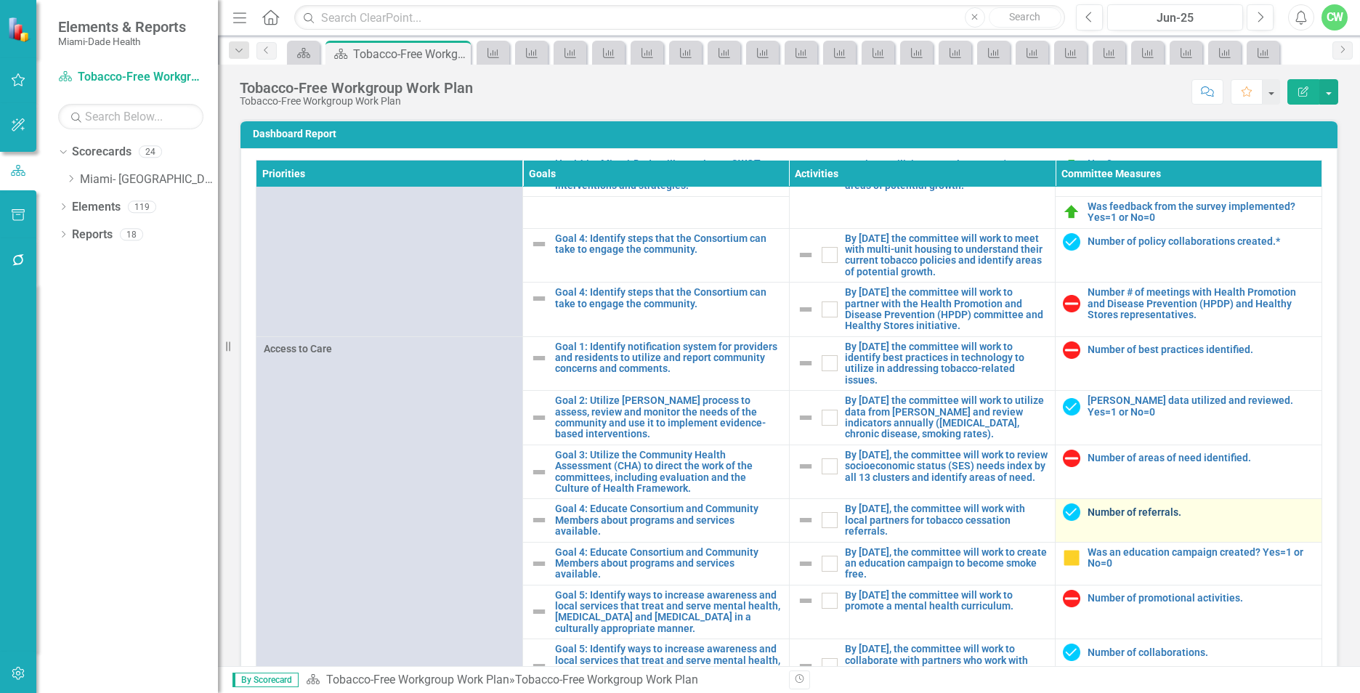
click at [1146, 518] on link "Number of referrals." at bounding box center [1200, 512] width 227 height 11
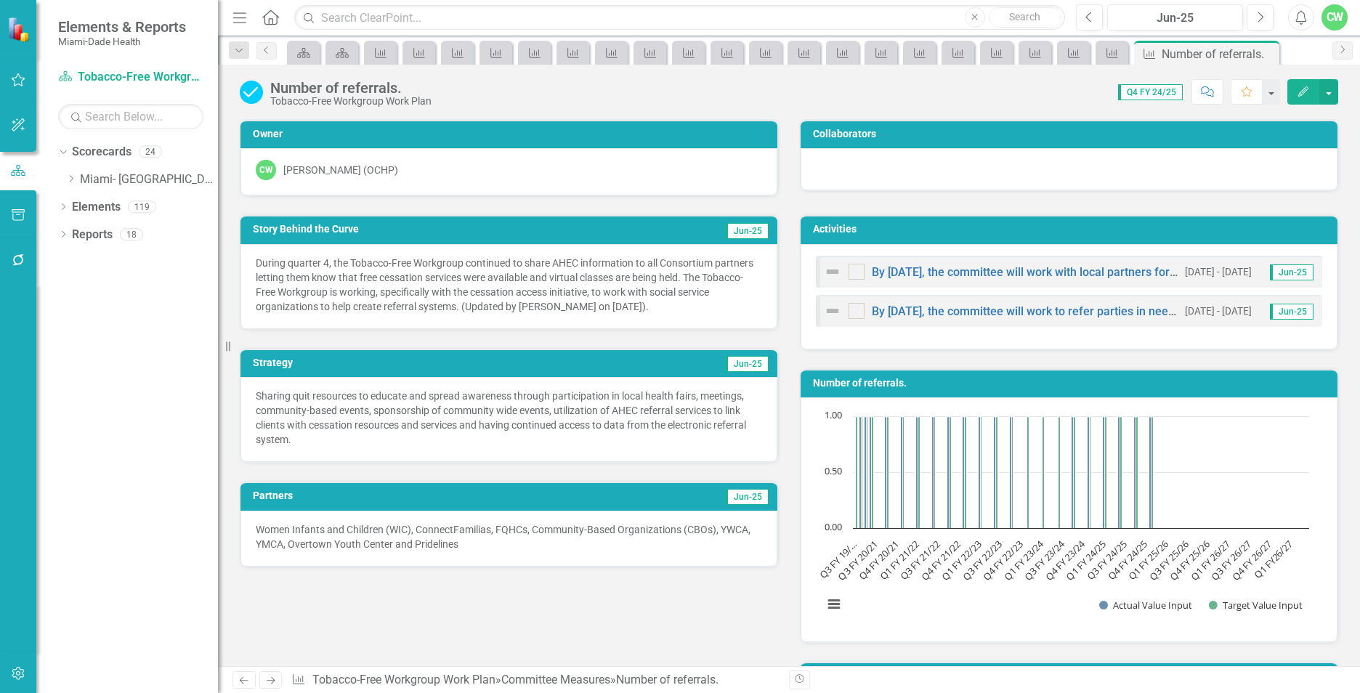
click at [1297, 94] on icon "Edit" at bounding box center [1303, 91] width 13 height 10
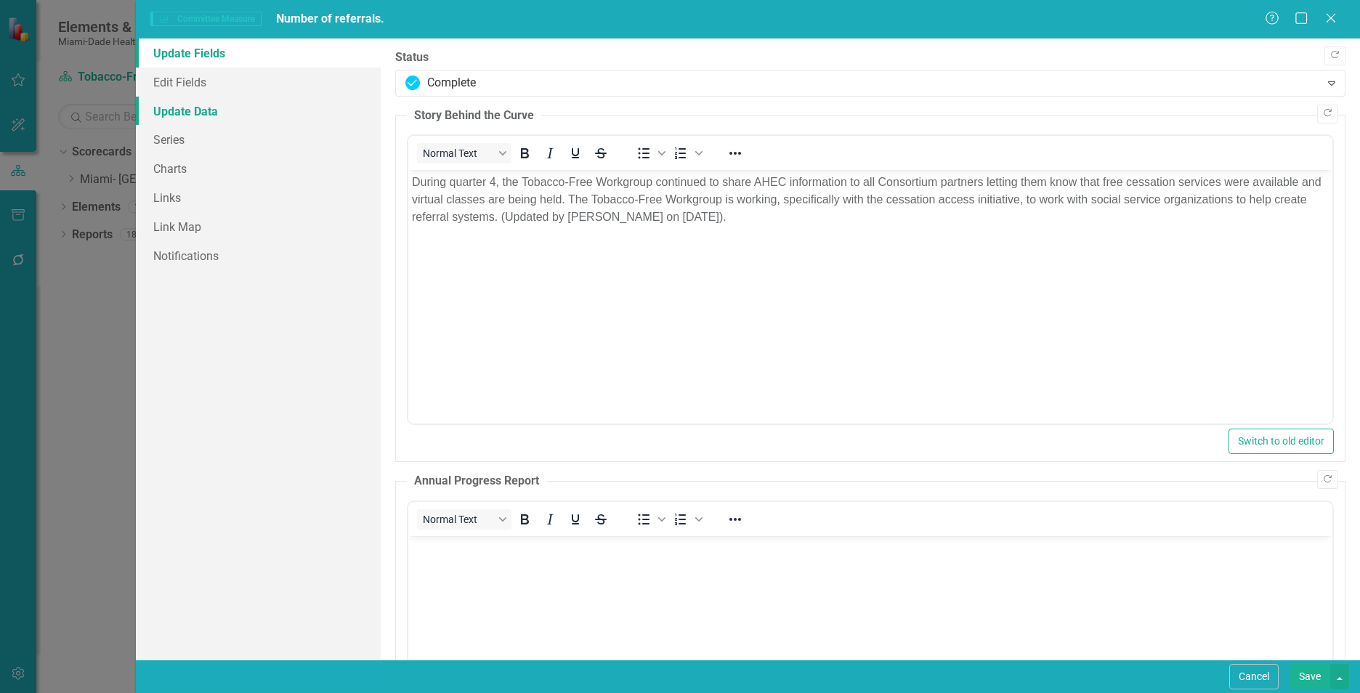
click at [177, 118] on link "Update Data" at bounding box center [258, 111] width 245 height 29
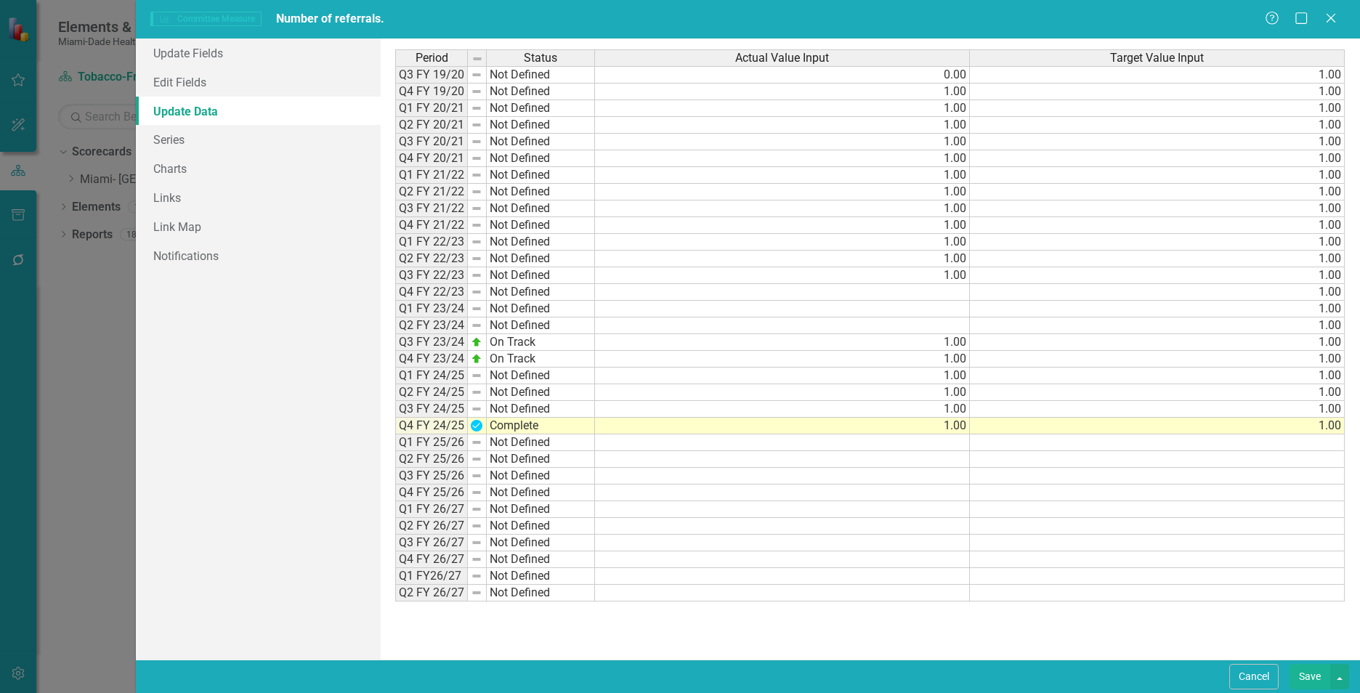
drag, startPoint x: 1327, startPoint y: 17, endPoint x: 1332, endPoint y: 52, distance: 35.1
click at [1329, 20] on icon "Close" at bounding box center [1331, 18] width 15 height 12
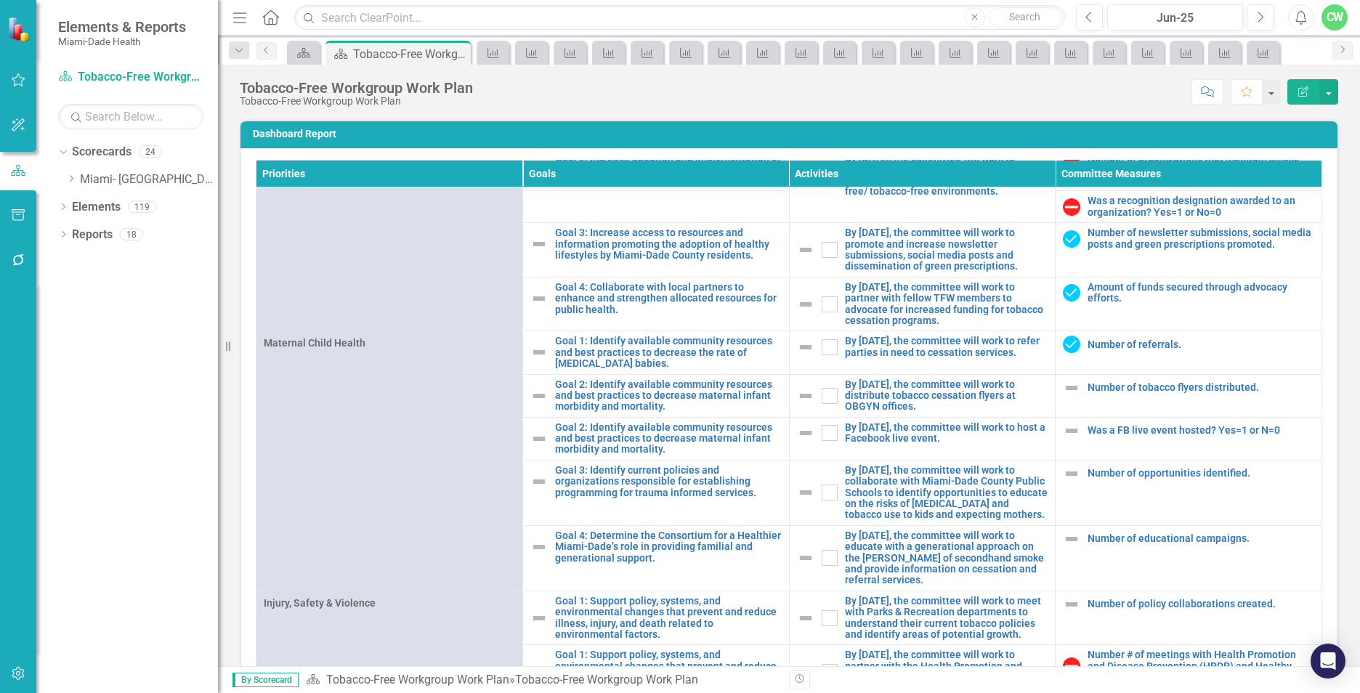
scroll to position [1141, 0]
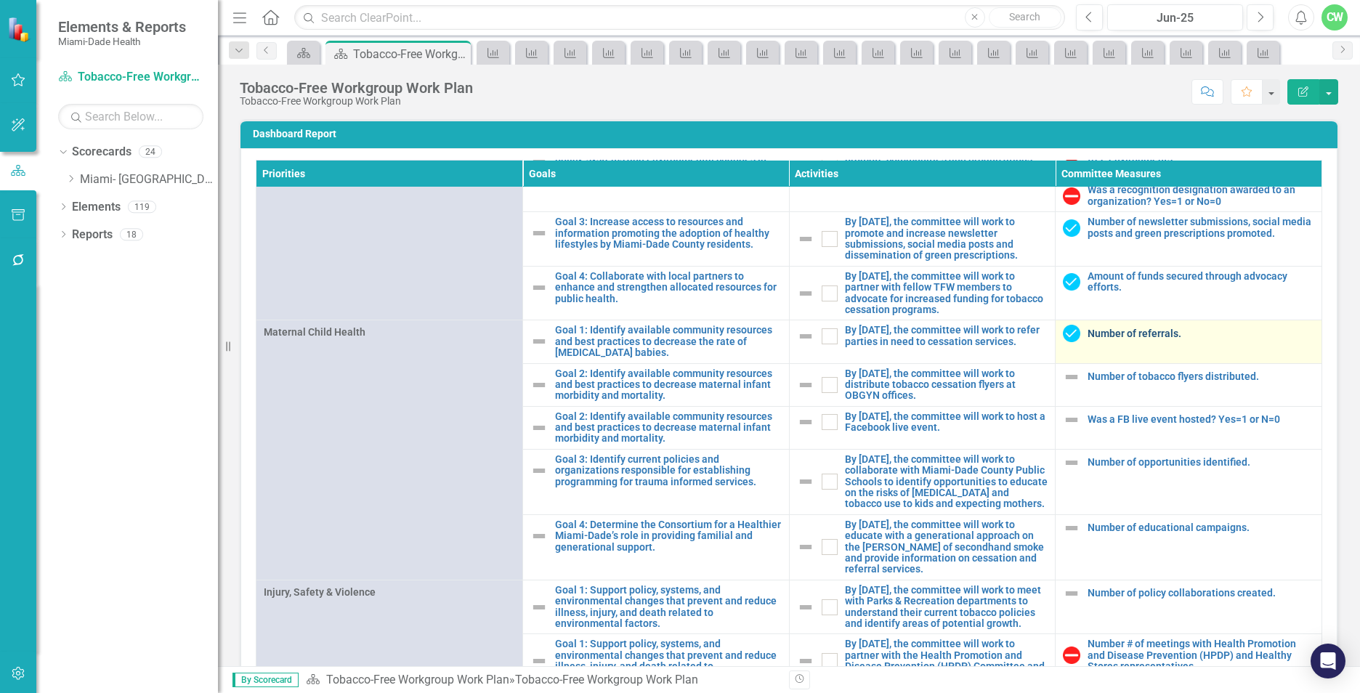
click at [1095, 339] on link "Number of referrals." at bounding box center [1200, 333] width 227 height 11
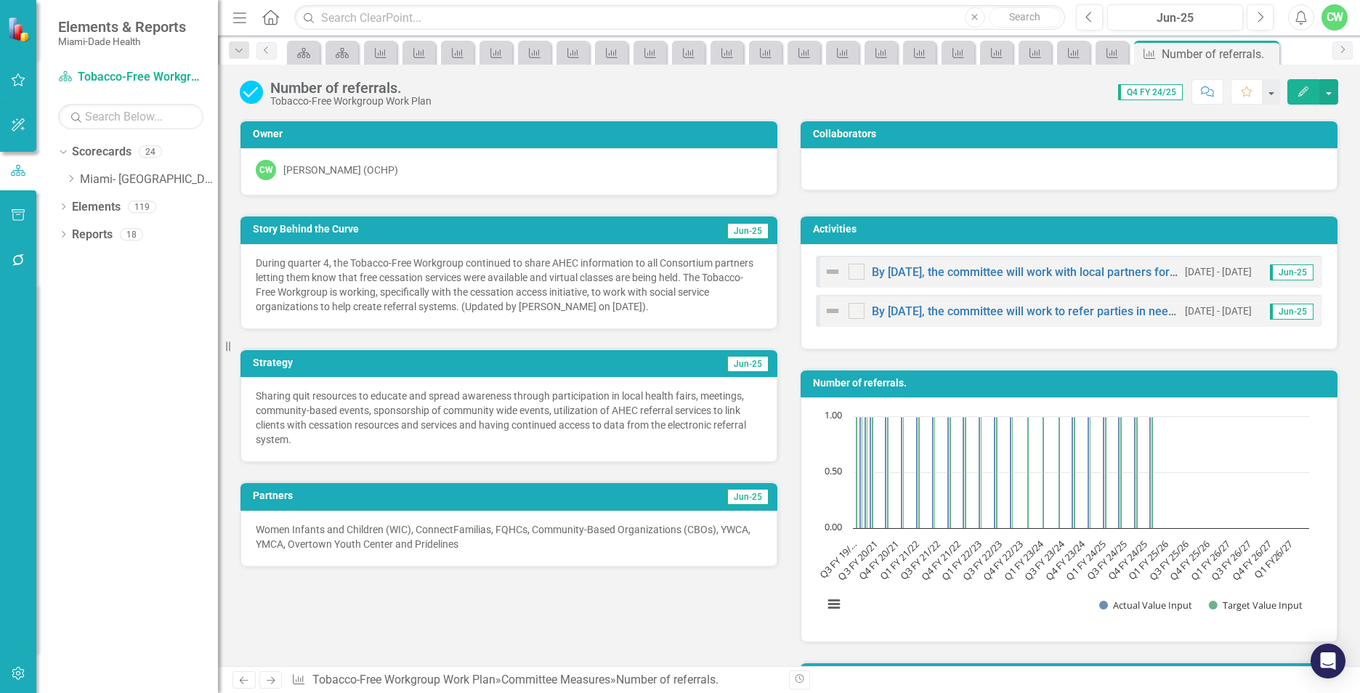
click at [1302, 91] on icon "Edit" at bounding box center [1303, 91] width 13 height 10
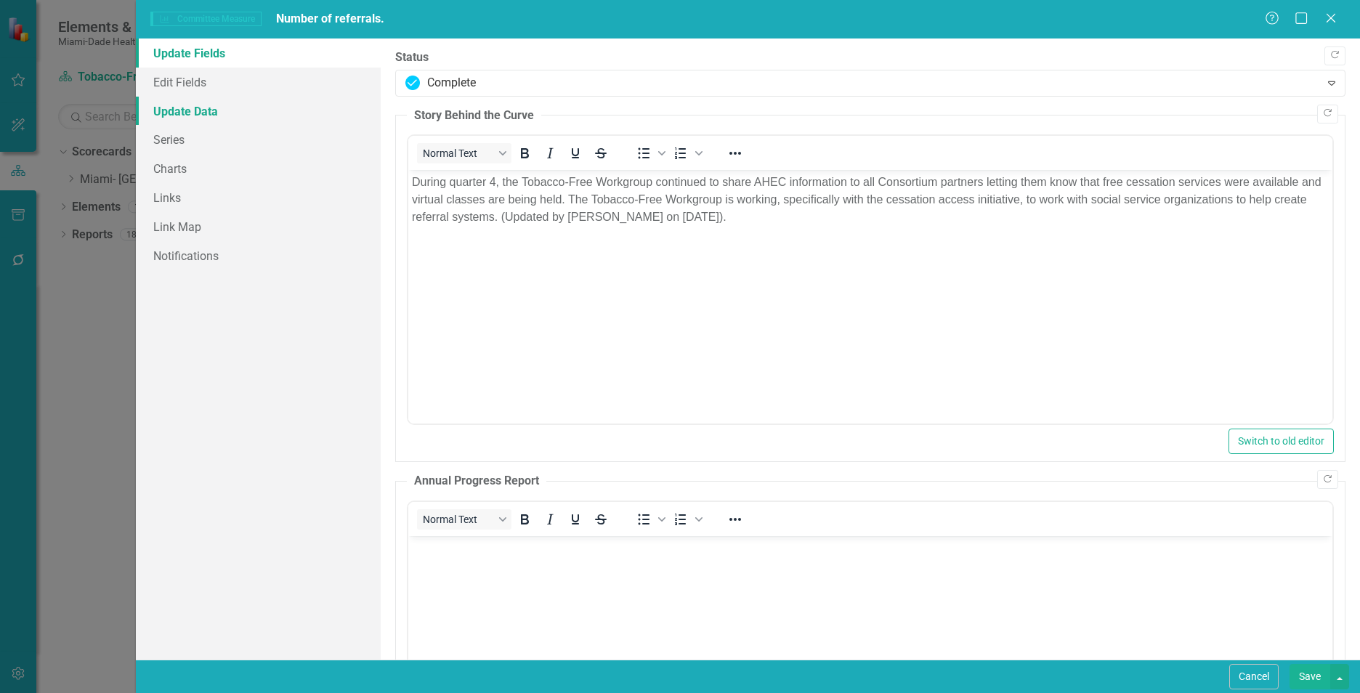
click at [204, 113] on link "Update Data" at bounding box center [258, 111] width 245 height 29
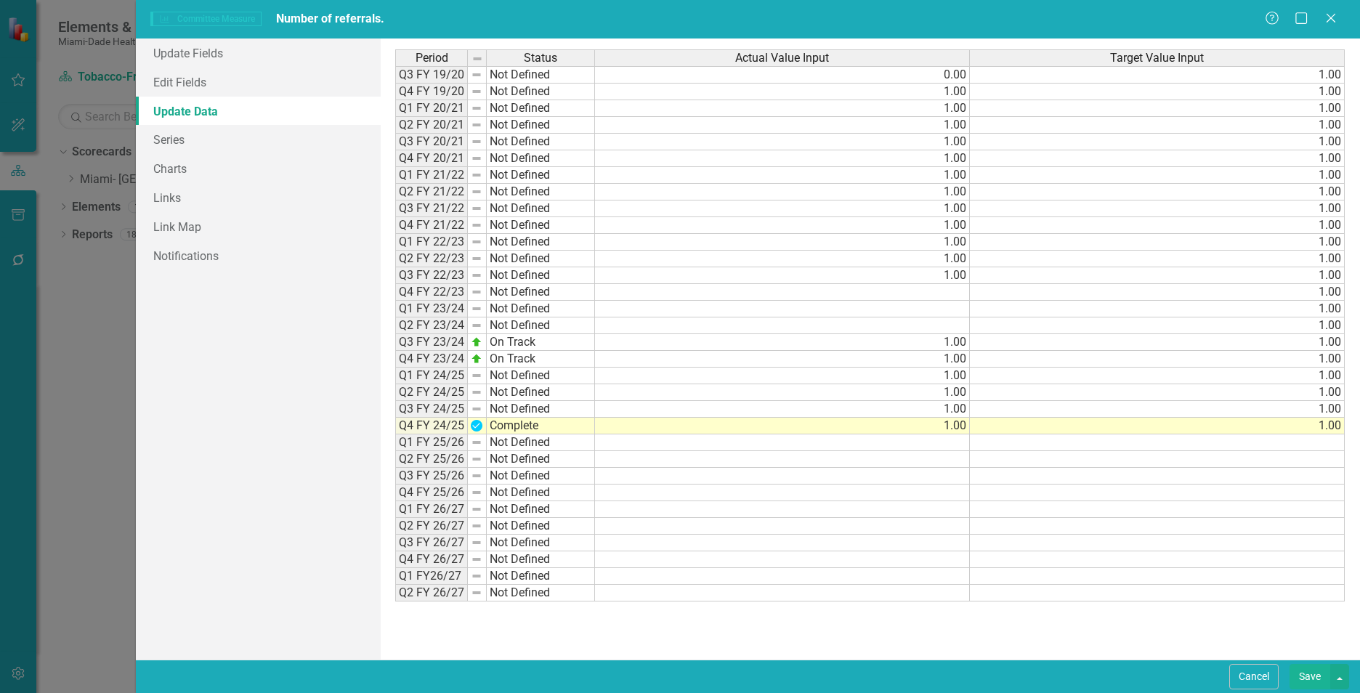
click at [106, 363] on div "Committee Measure Committee Measure Number of referrals. Help Maximize Close Up…" at bounding box center [680, 346] width 1360 height 693
click at [1339, 15] on div "Help Maximize Close" at bounding box center [1305, 19] width 81 height 17
click at [1329, 23] on icon "Close" at bounding box center [1330, 18] width 18 height 14
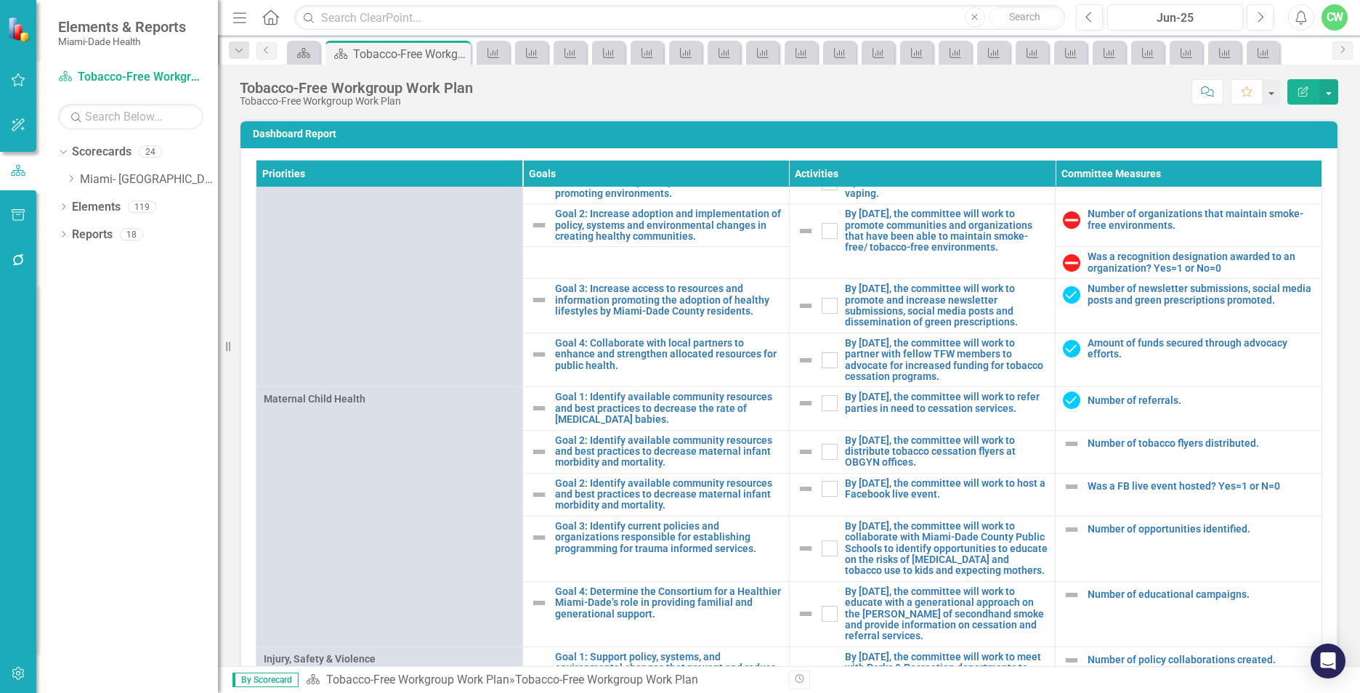
scroll to position [1077, 0]
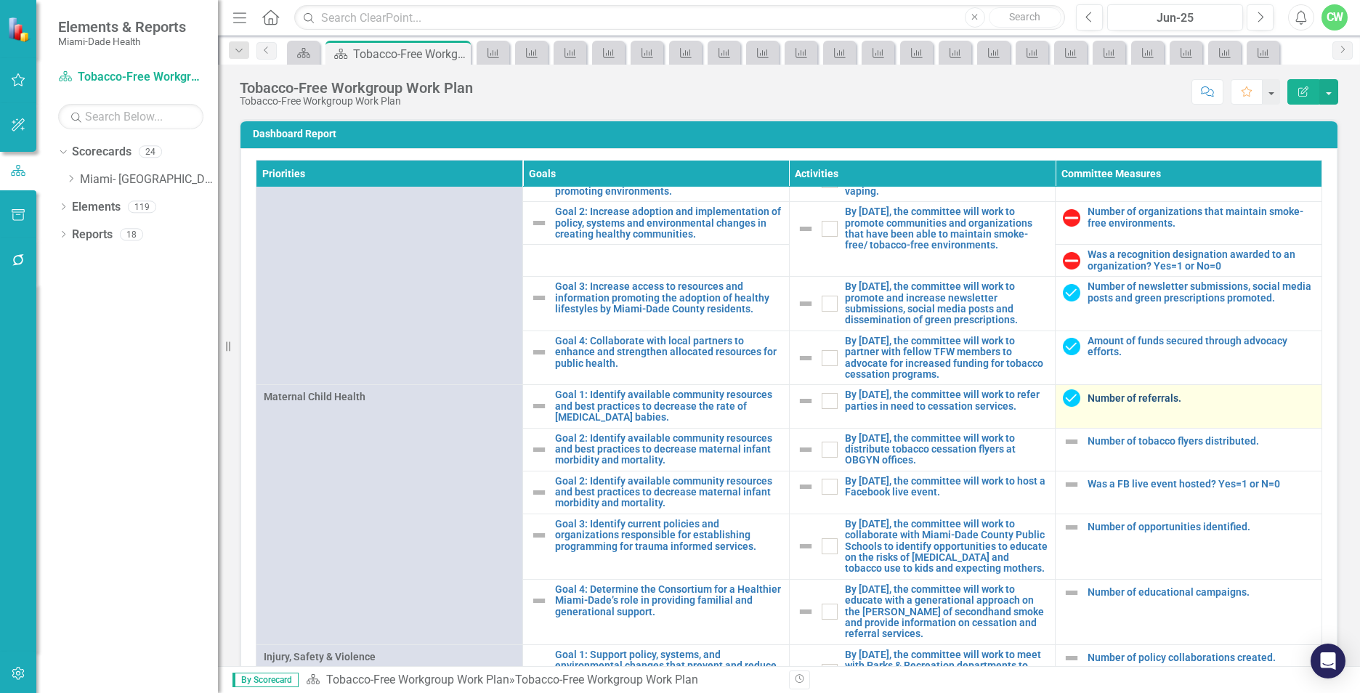
click at [1122, 404] on link "Number of referrals." at bounding box center [1200, 398] width 227 height 11
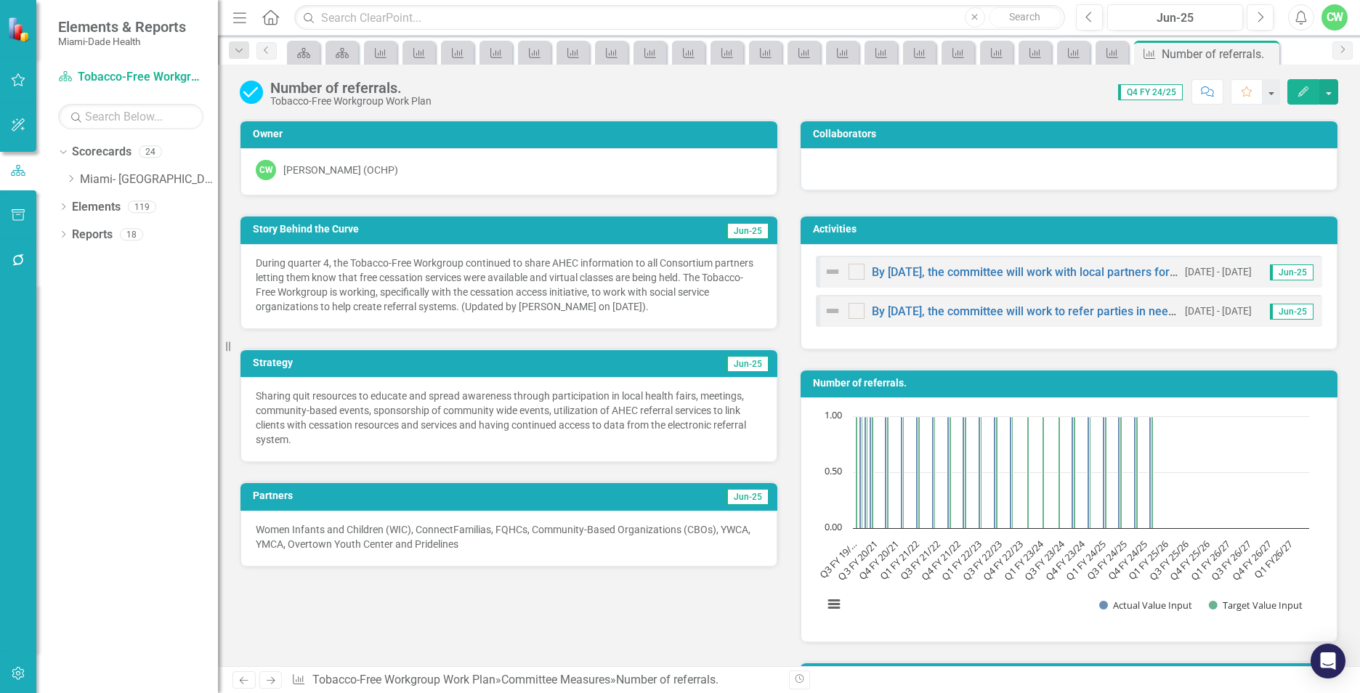
click at [1292, 88] on button "Edit" at bounding box center [1303, 91] width 32 height 25
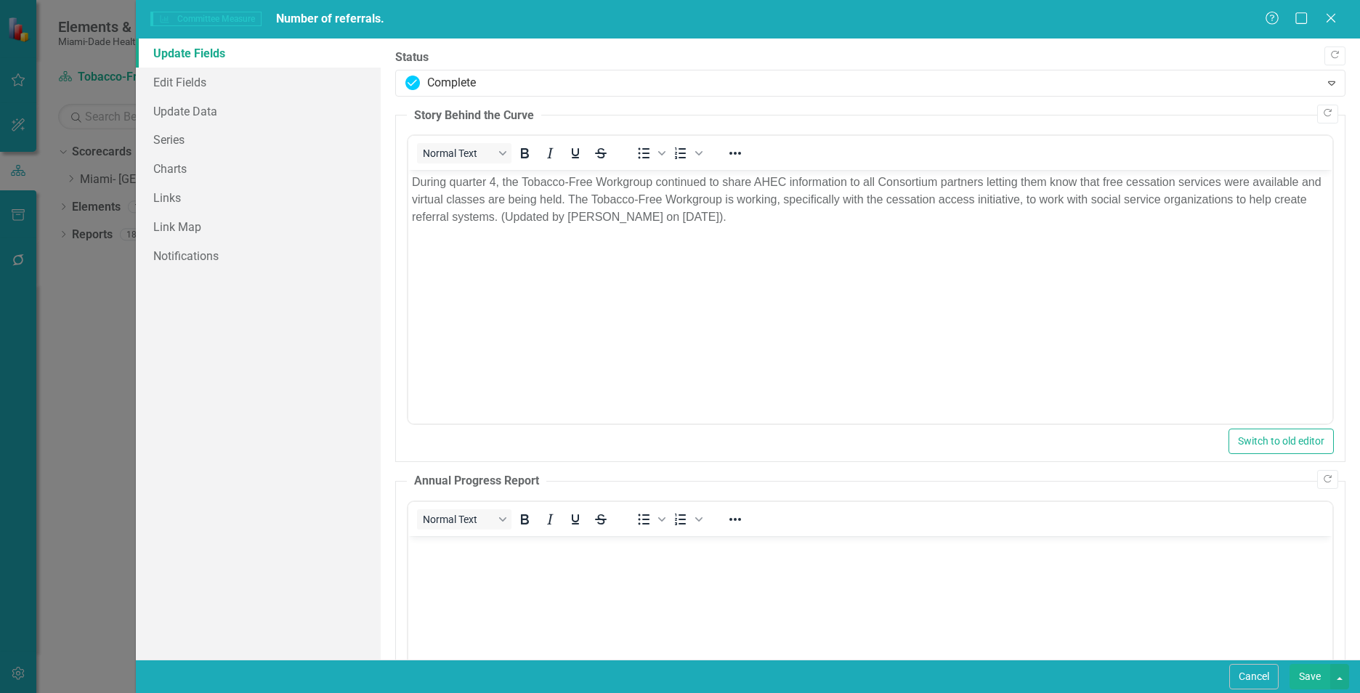
click at [678, 258] on body "During quarter 4, the Tobacco-Free Workgroup continued to share AHEC informatio…" at bounding box center [870, 279] width 924 height 218
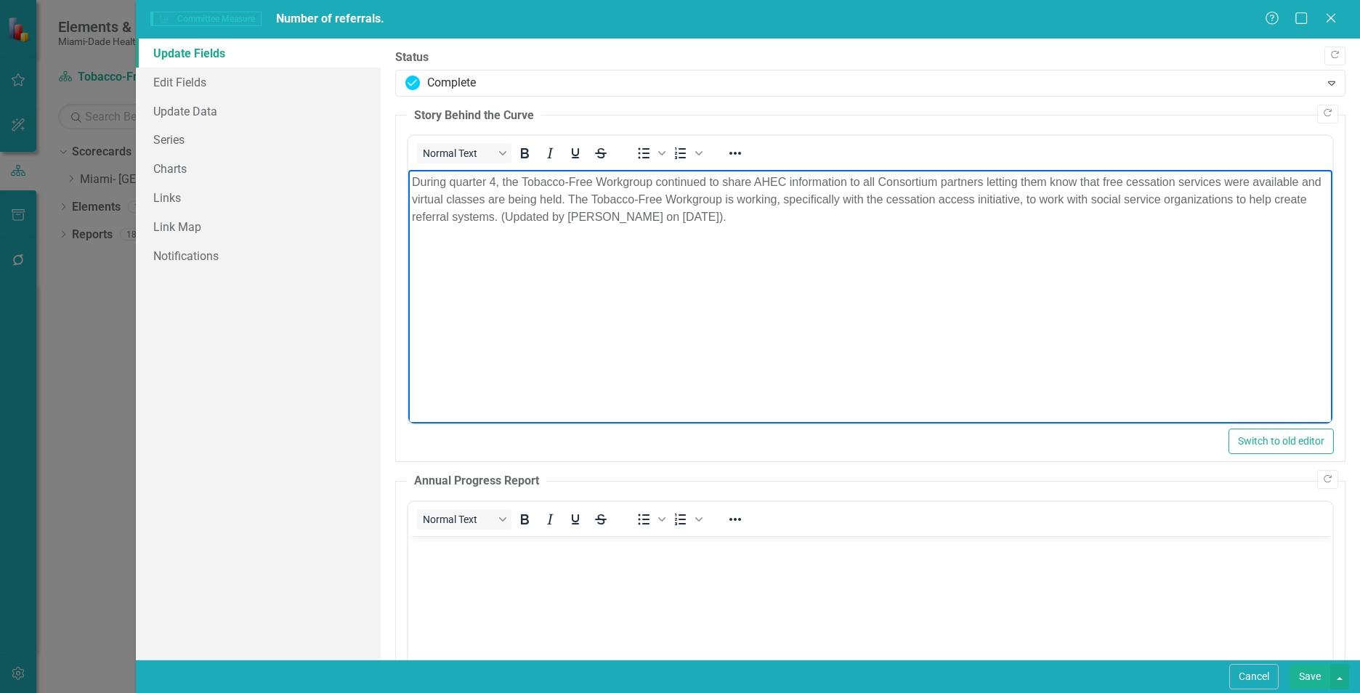
drag, startPoint x: 772, startPoint y: 214, endPoint x: 794, endPoint y: 349, distance: 136.1
click at [408, 178] on html "During quarter 4, the Tobacco-Free Workgroup continued to share AHEC informatio…" at bounding box center [870, 279] width 924 height 218
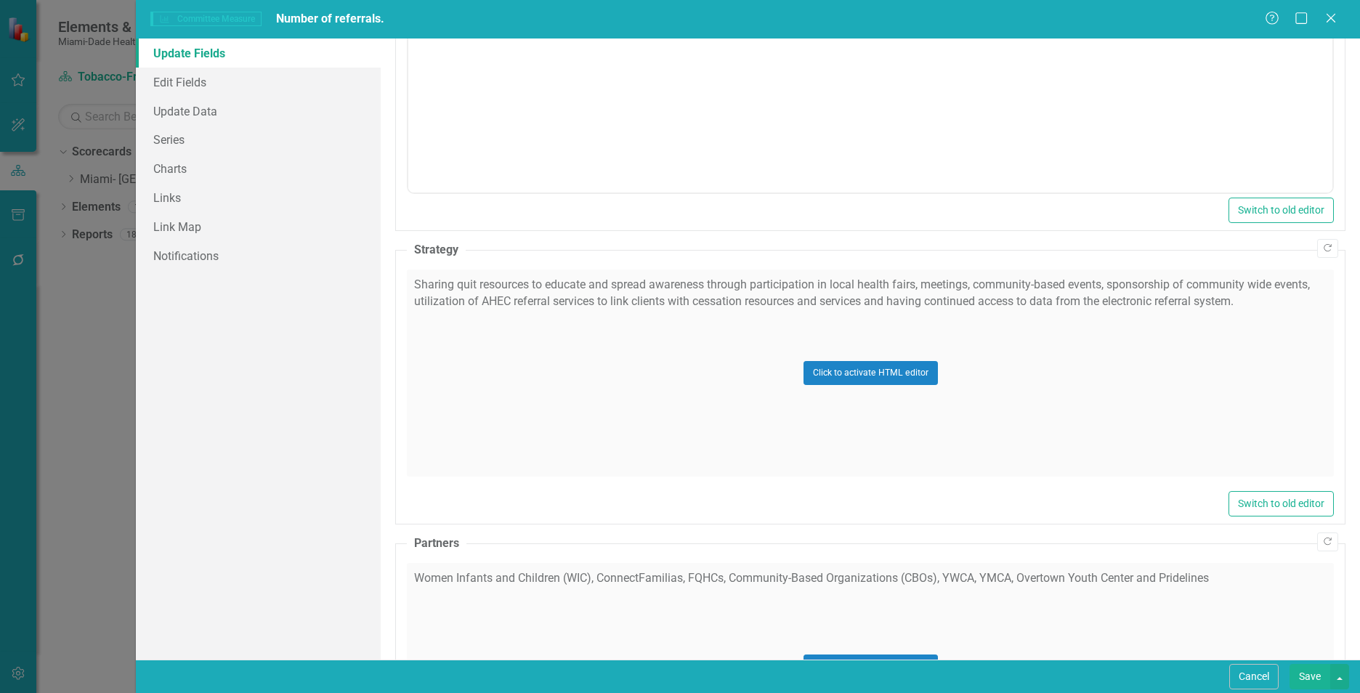
scroll to position [632, 0]
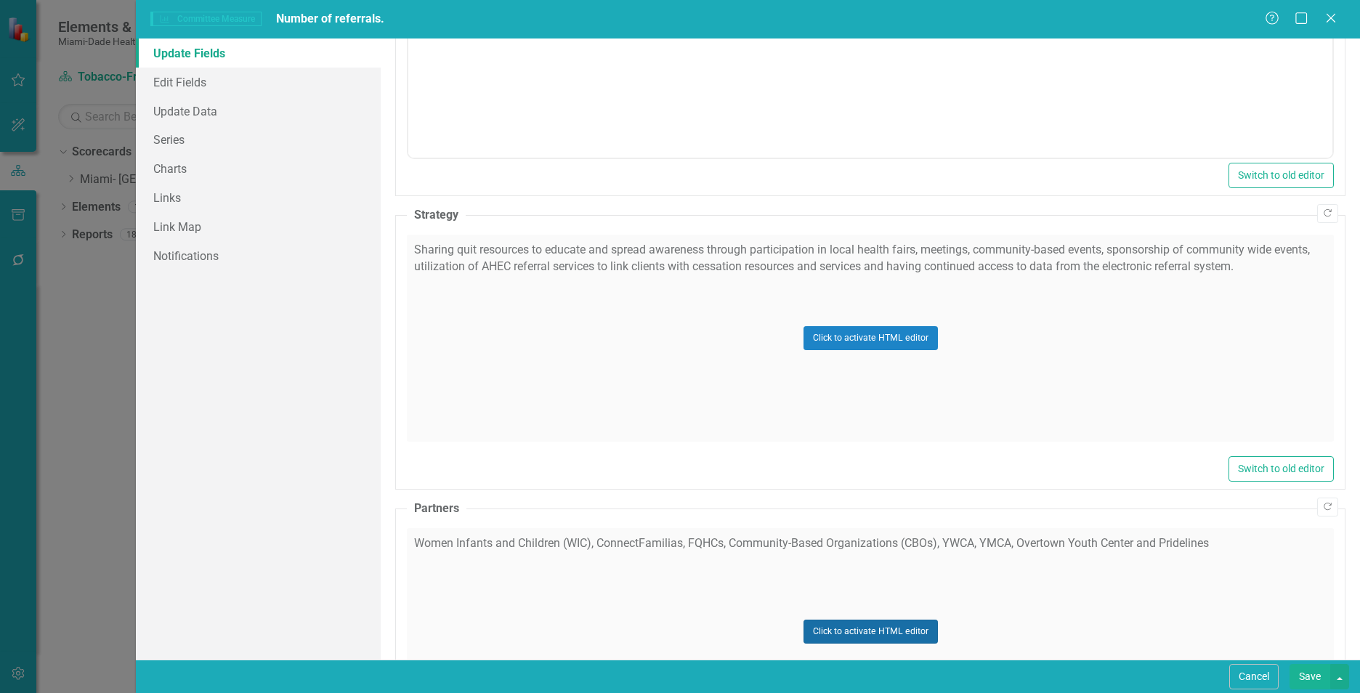
click at [854, 631] on button "Click to activate HTML editor" at bounding box center [870, 631] width 134 height 23
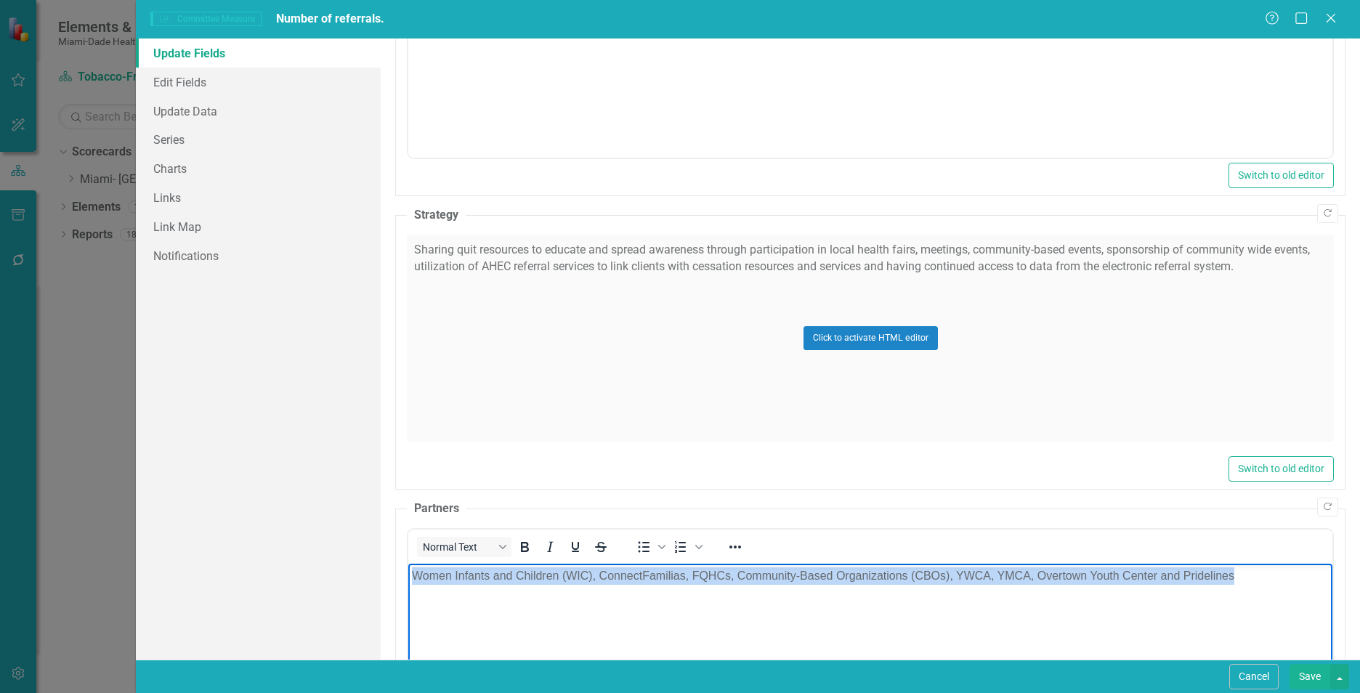
drag, startPoint x: 1251, startPoint y: 575, endPoint x: 362, endPoint y: 607, distance: 889.0
click at [408, 607] on html "Women Infants and Children (WIC), ConnectFamilias, FQHCs, Community-Based Organ…" at bounding box center [870, 672] width 924 height 218
paste body "Rich Text Area. Press ALT-0 for help."
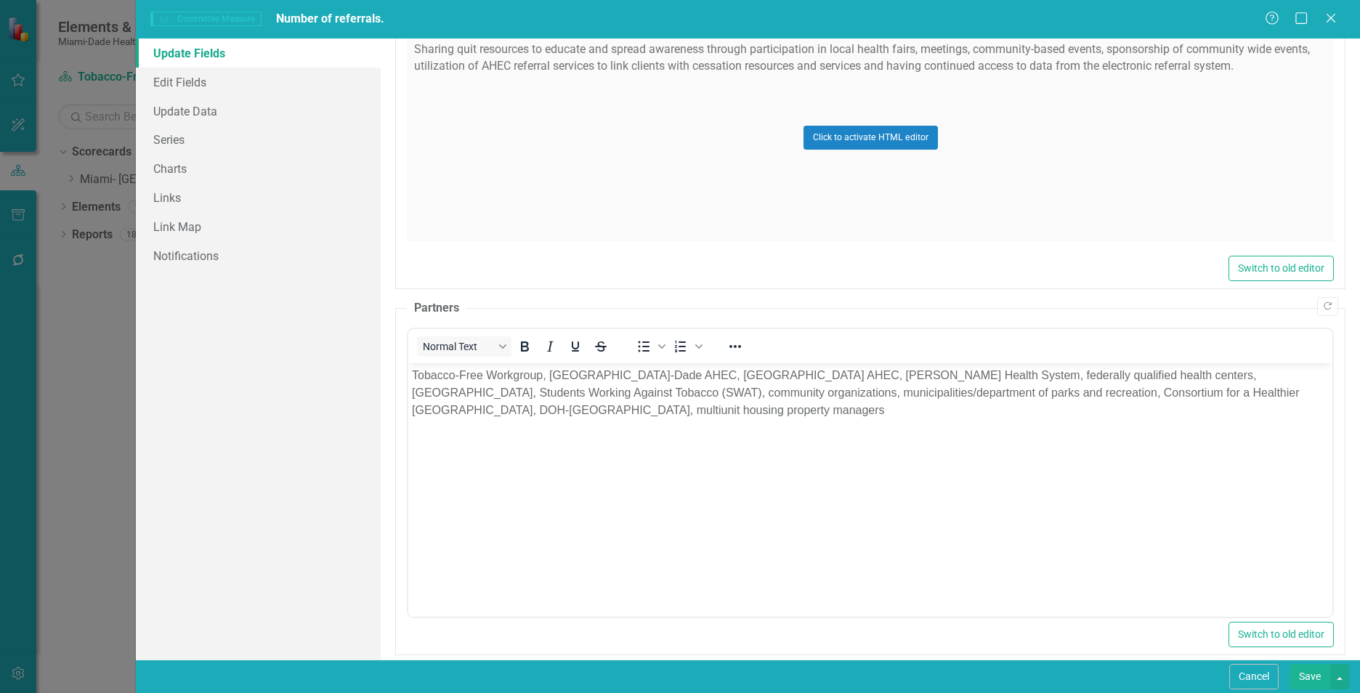
scroll to position [850, 0]
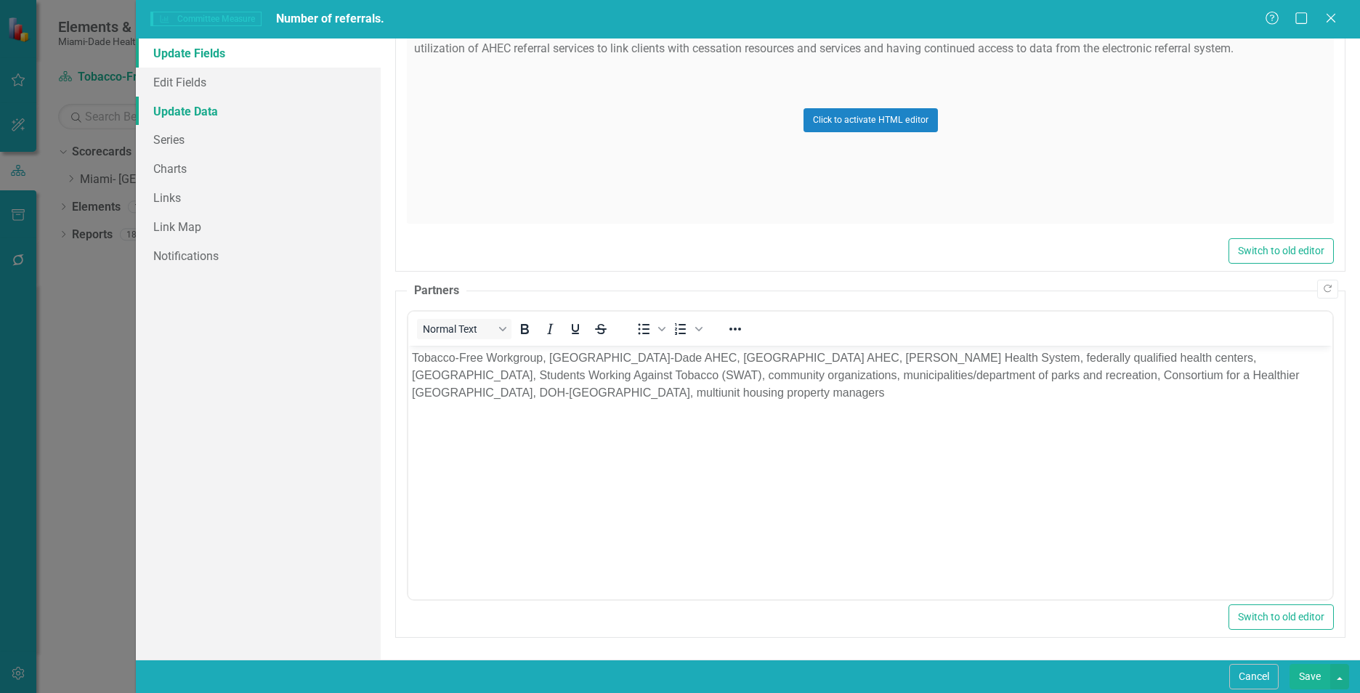
click at [195, 110] on link "Update Data" at bounding box center [258, 111] width 245 height 29
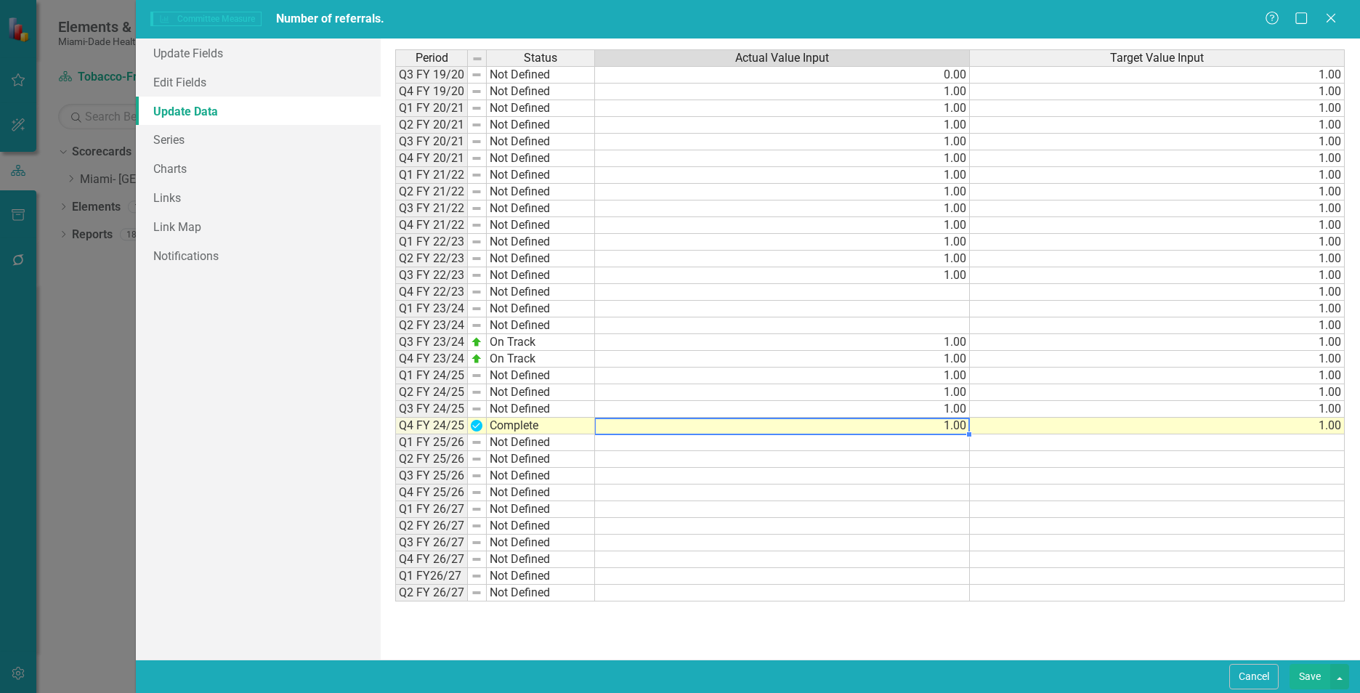
click at [947, 430] on td "1.00" at bounding box center [782, 426] width 375 height 17
type textarea "1"
type textarea "4429"
click at [1300, 528] on td at bounding box center [1157, 526] width 375 height 17
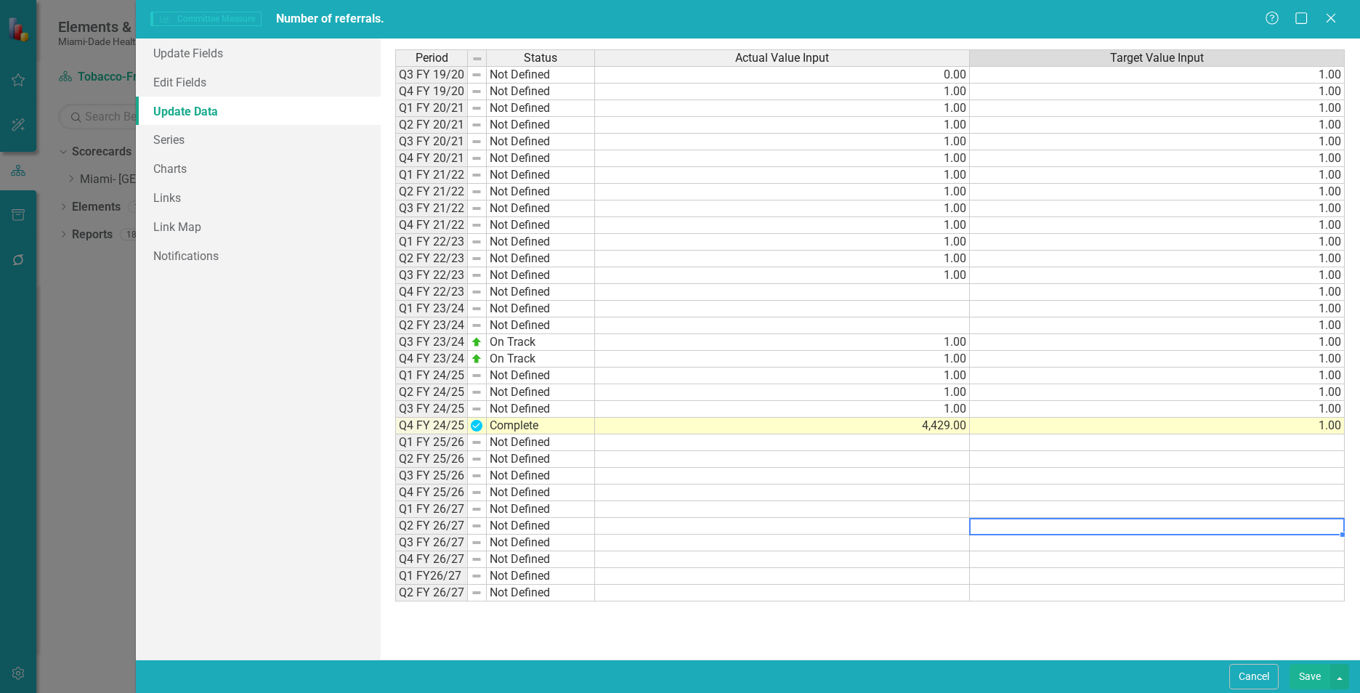
click at [1302, 669] on button "Save" at bounding box center [1309, 676] width 41 height 25
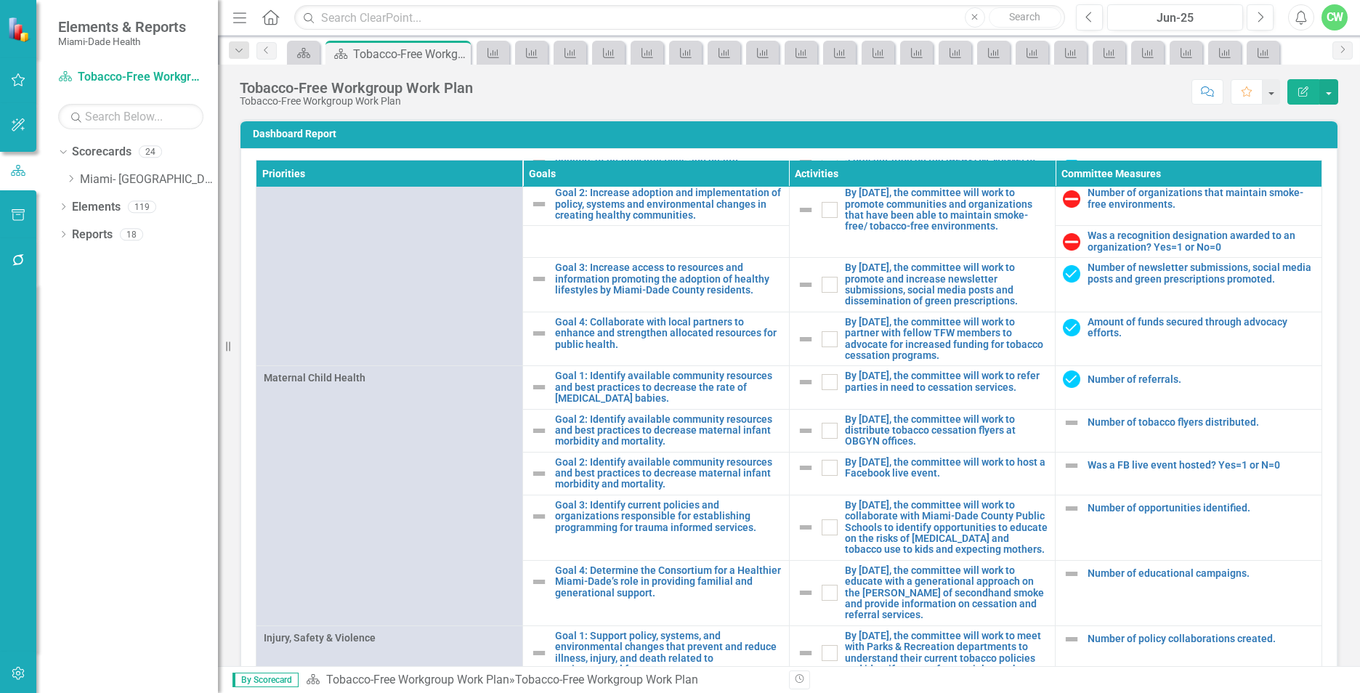
scroll to position [1146, 0]
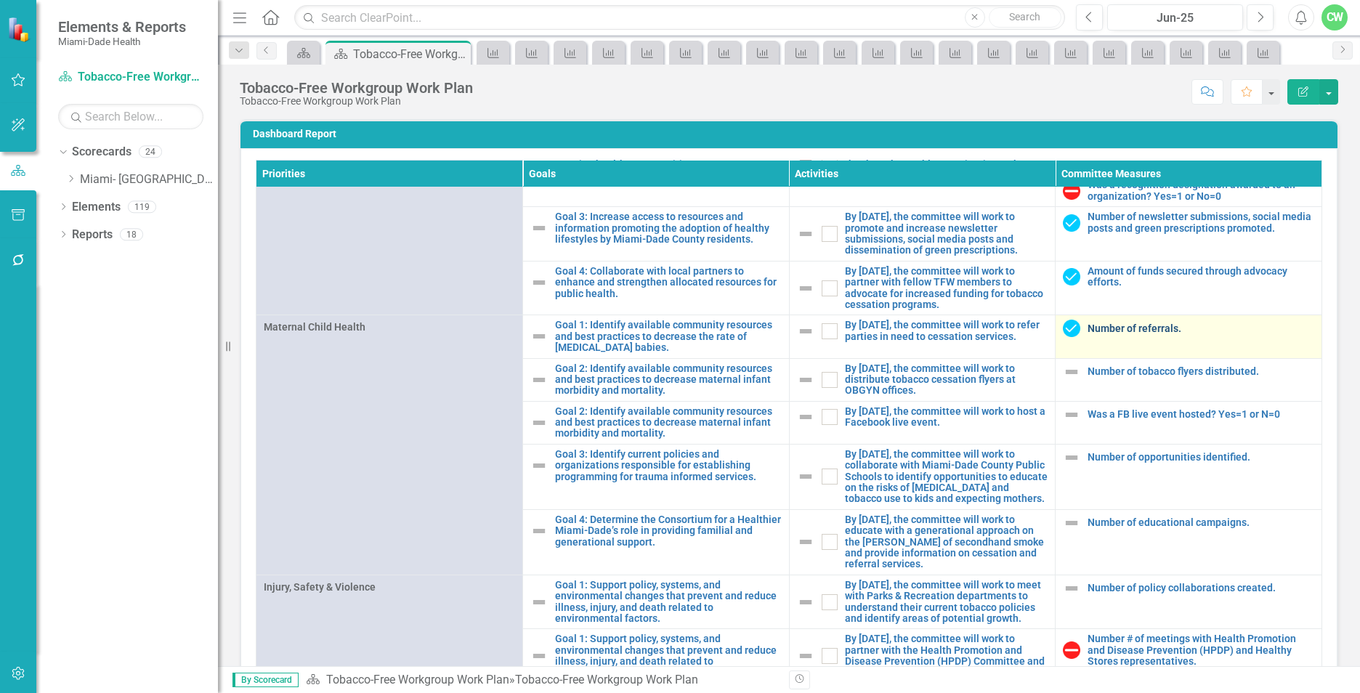
click at [1100, 334] on link "Number of referrals." at bounding box center [1200, 328] width 227 height 11
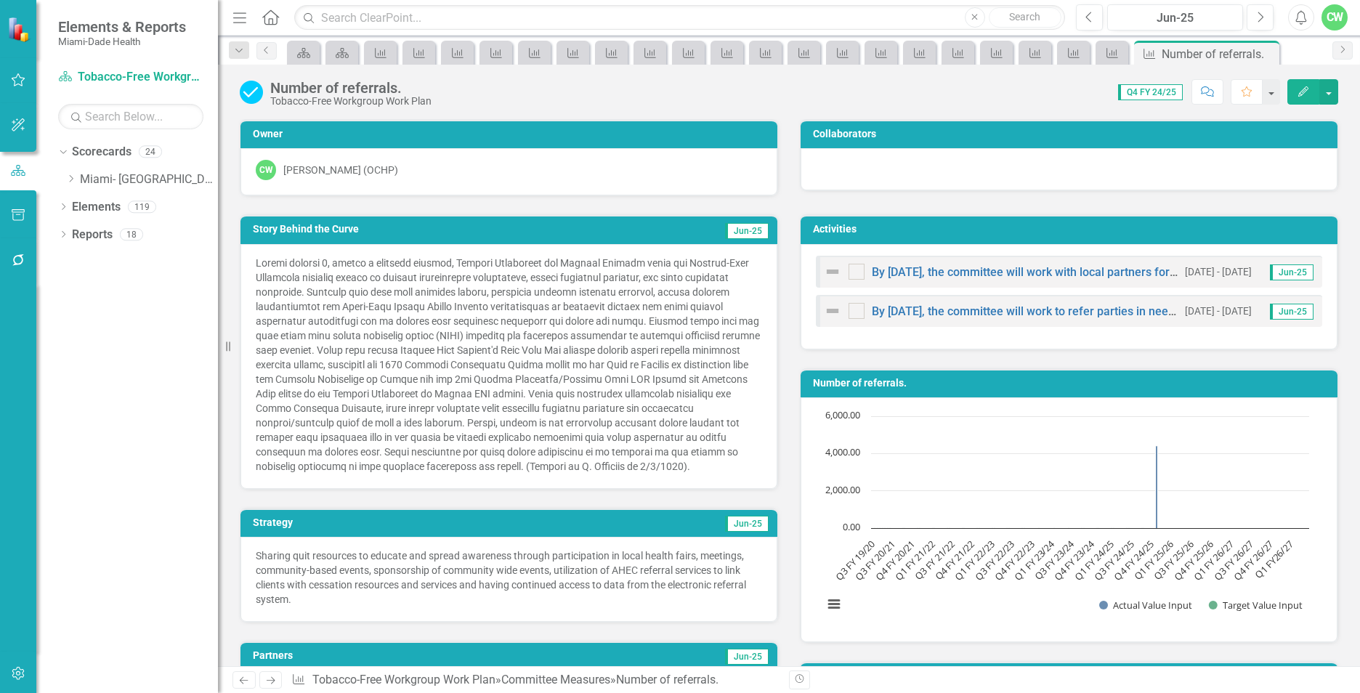
click at [1297, 89] on icon "Edit" at bounding box center [1303, 91] width 13 height 10
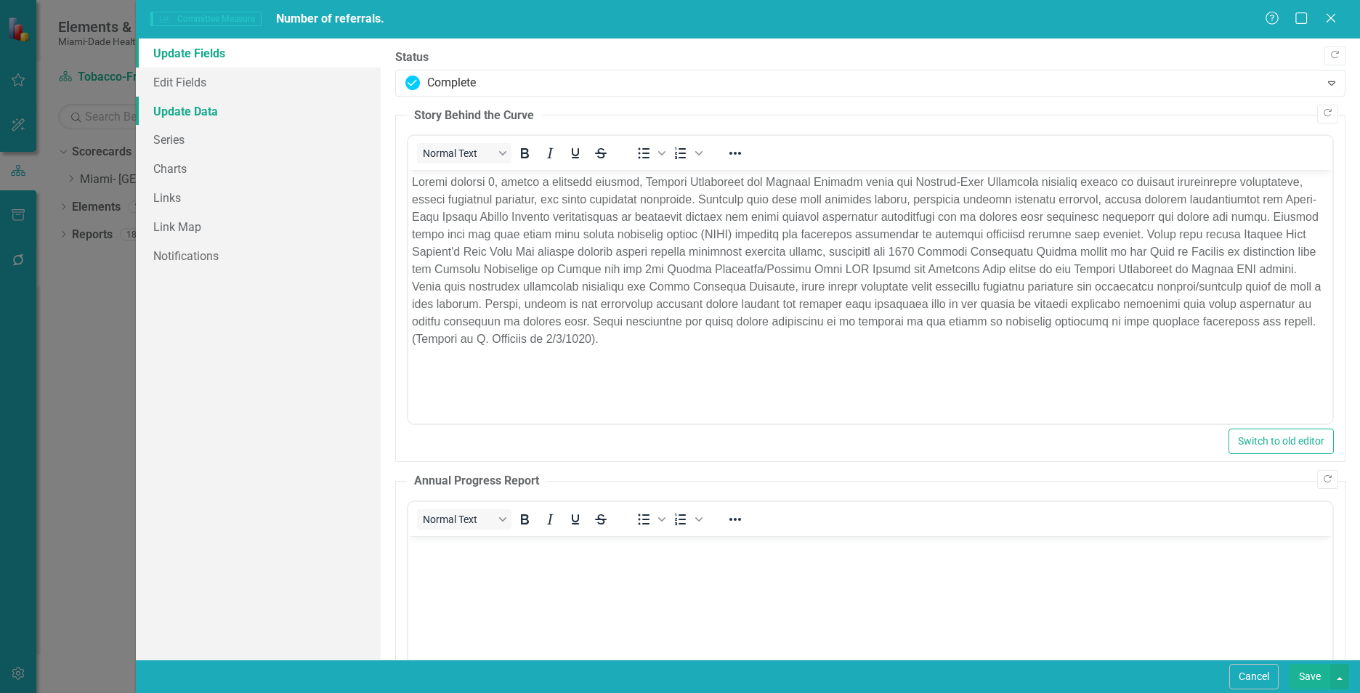
click at [210, 106] on link "Update Data" at bounding box center [258, 111] width 245 height 29
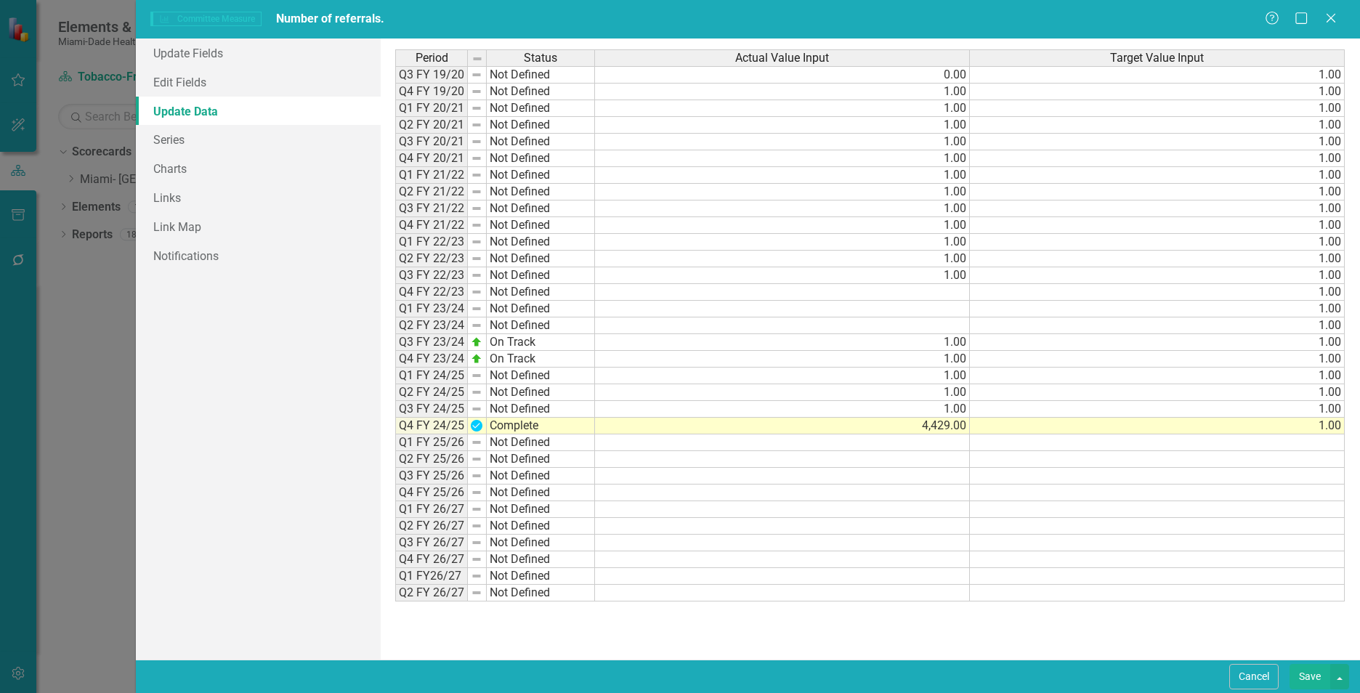
click at [1311, 677] on button "Save" at bounding box center [1309, 676] width 41 height 25
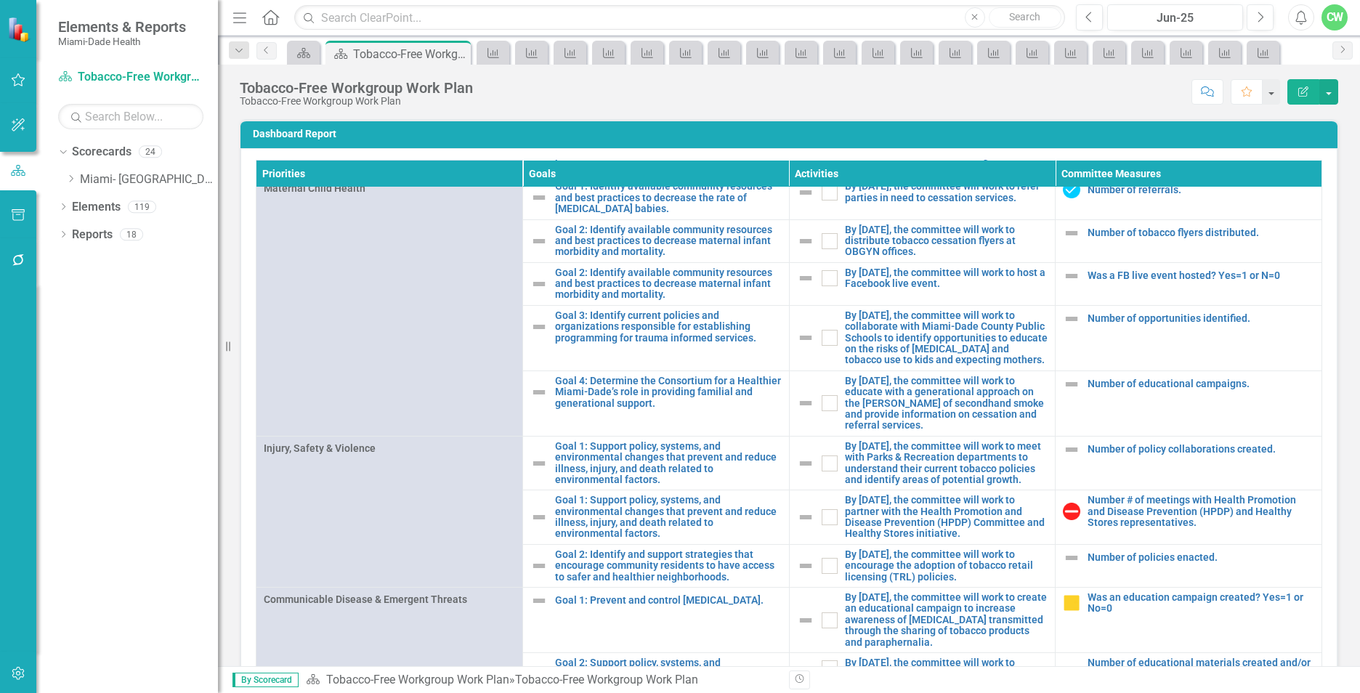
scroll to position [1287, 0]
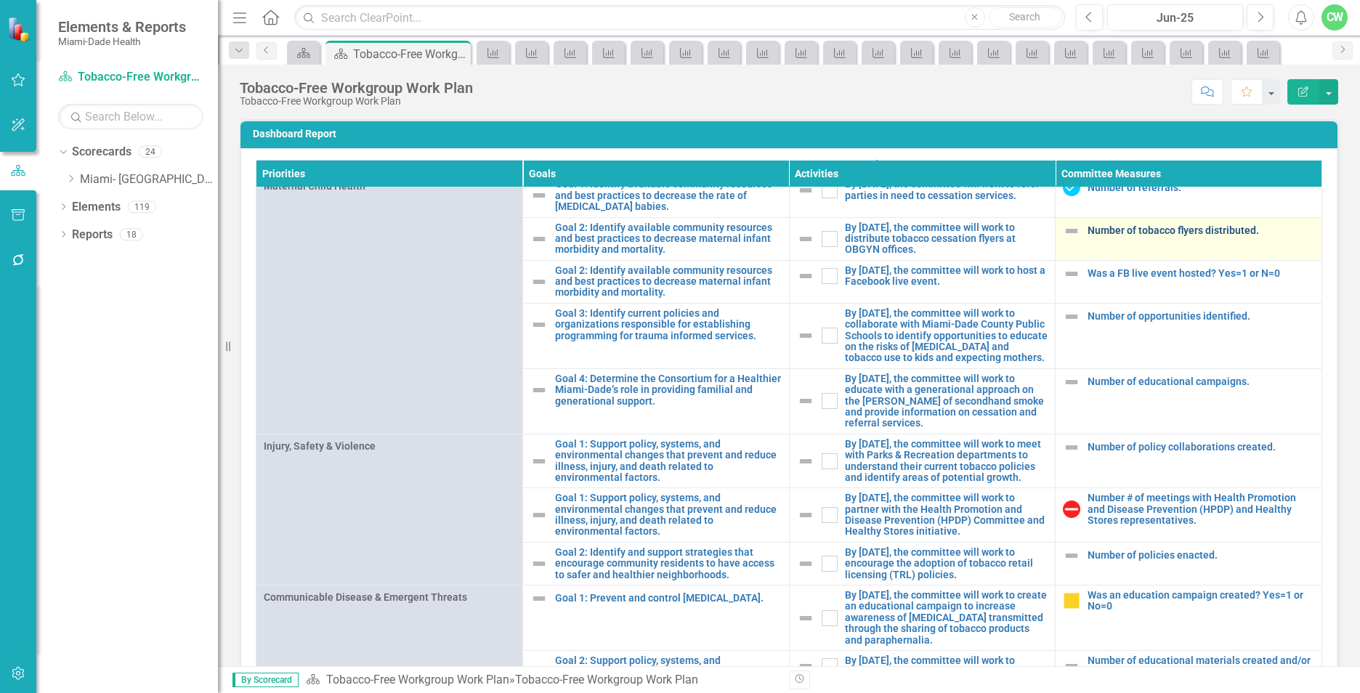
click at [1111, 236] on link "Number of tobacco flyers distributed." at bounding box center [1200, 230] width 227 height 11
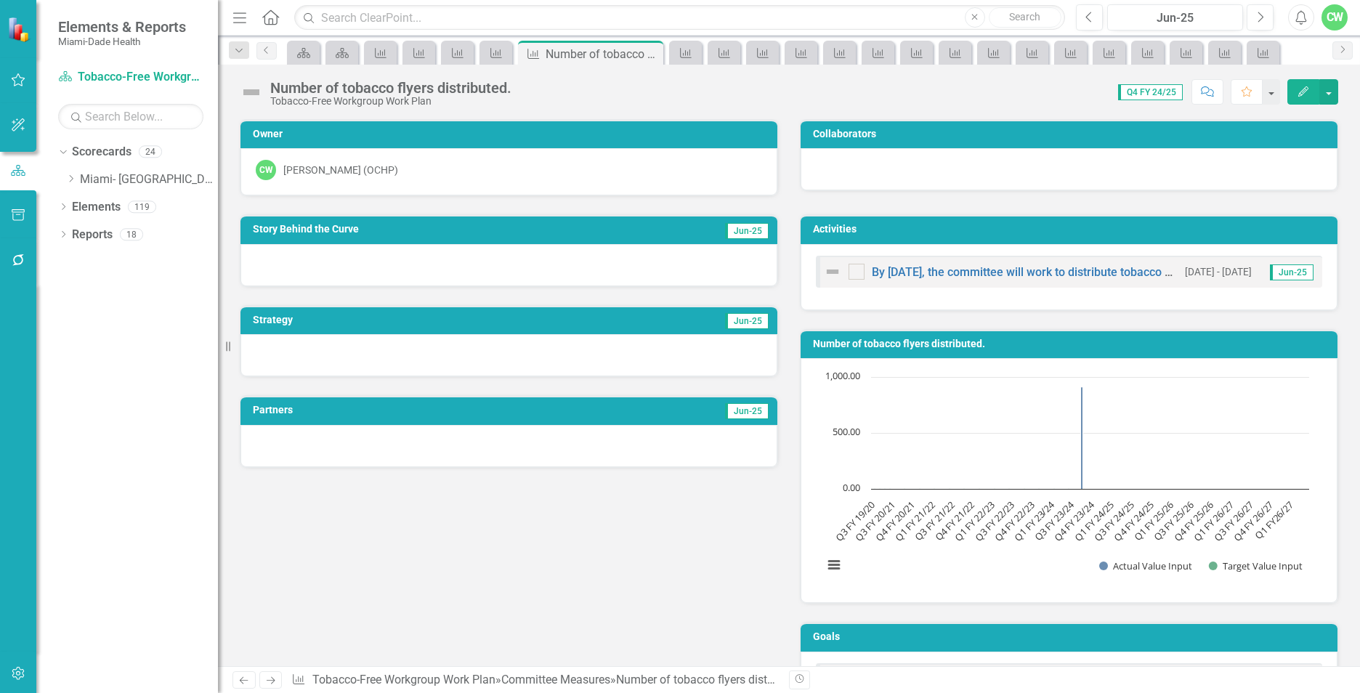
click at [1303, 83] on button "Edit" at bounding box center [1303, 91] width 32 height 25
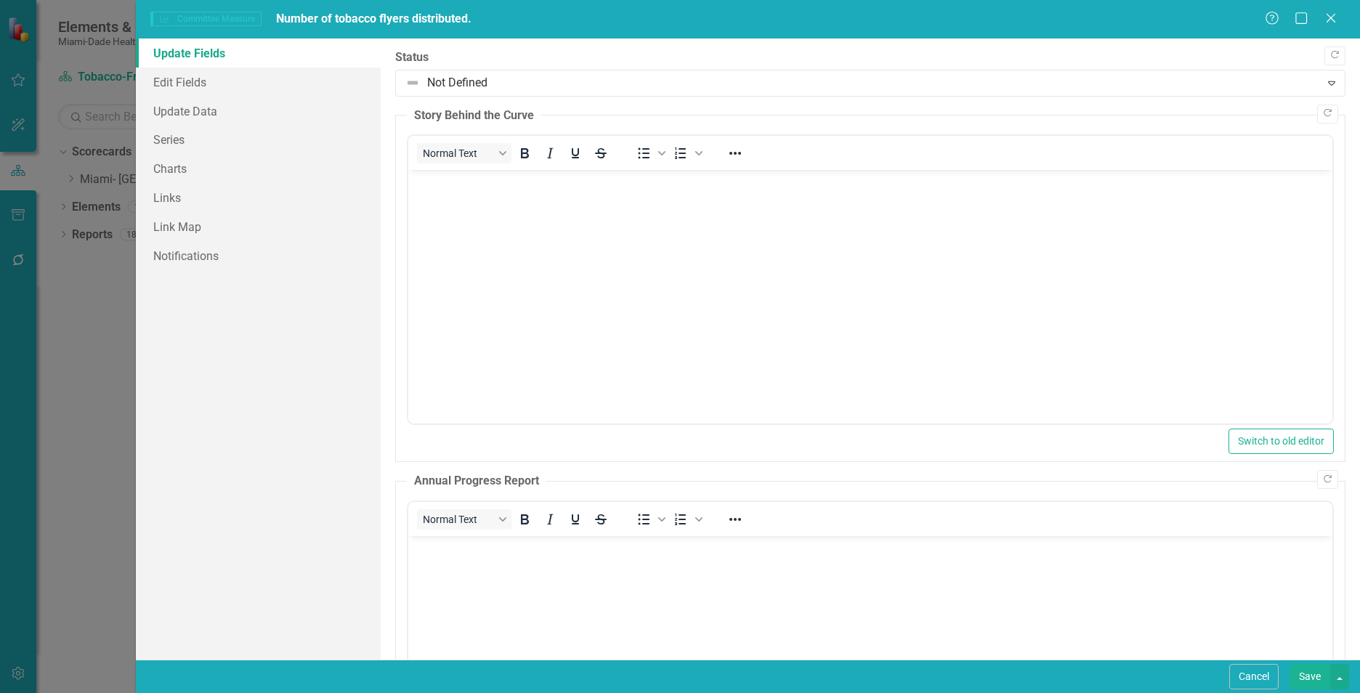
click at [492, 211] on body "Rich Text Area. Press ALT-0 for help." at bounding box center [870, 279] width 924 height 218
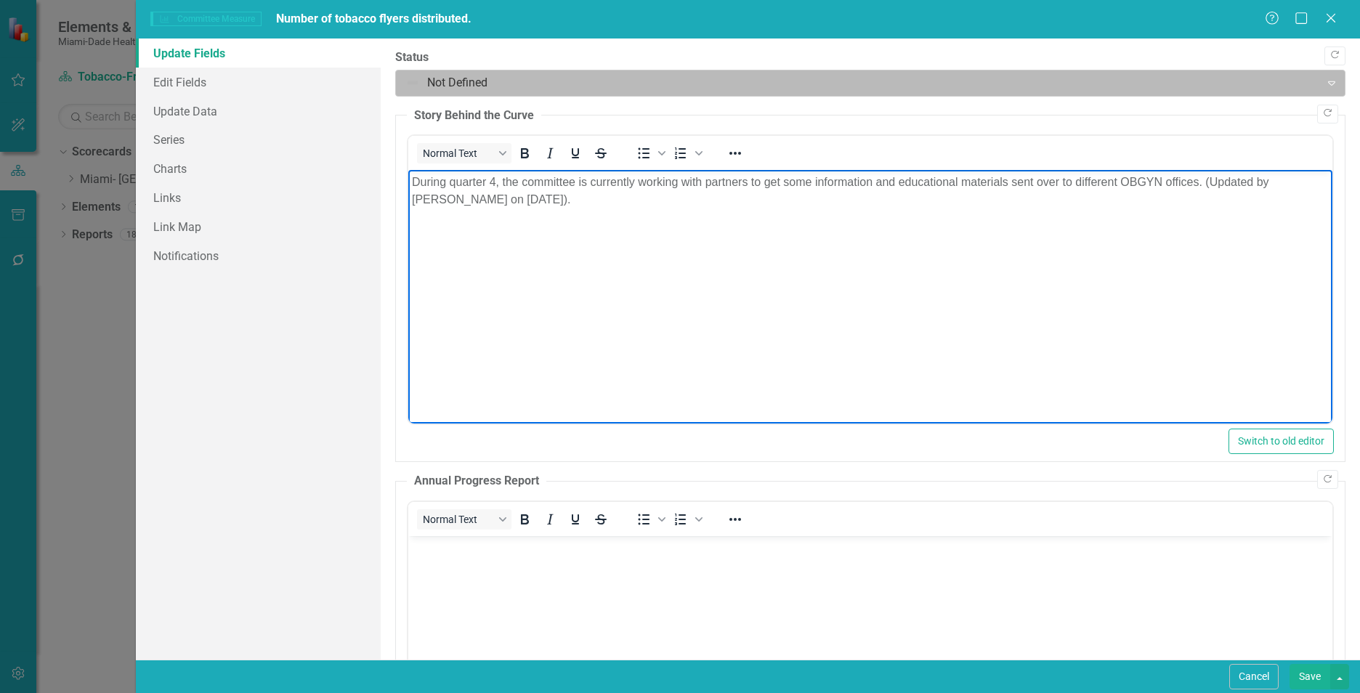
click at [469, 73] on div at bounding box center [857, 83] width 905 height 20
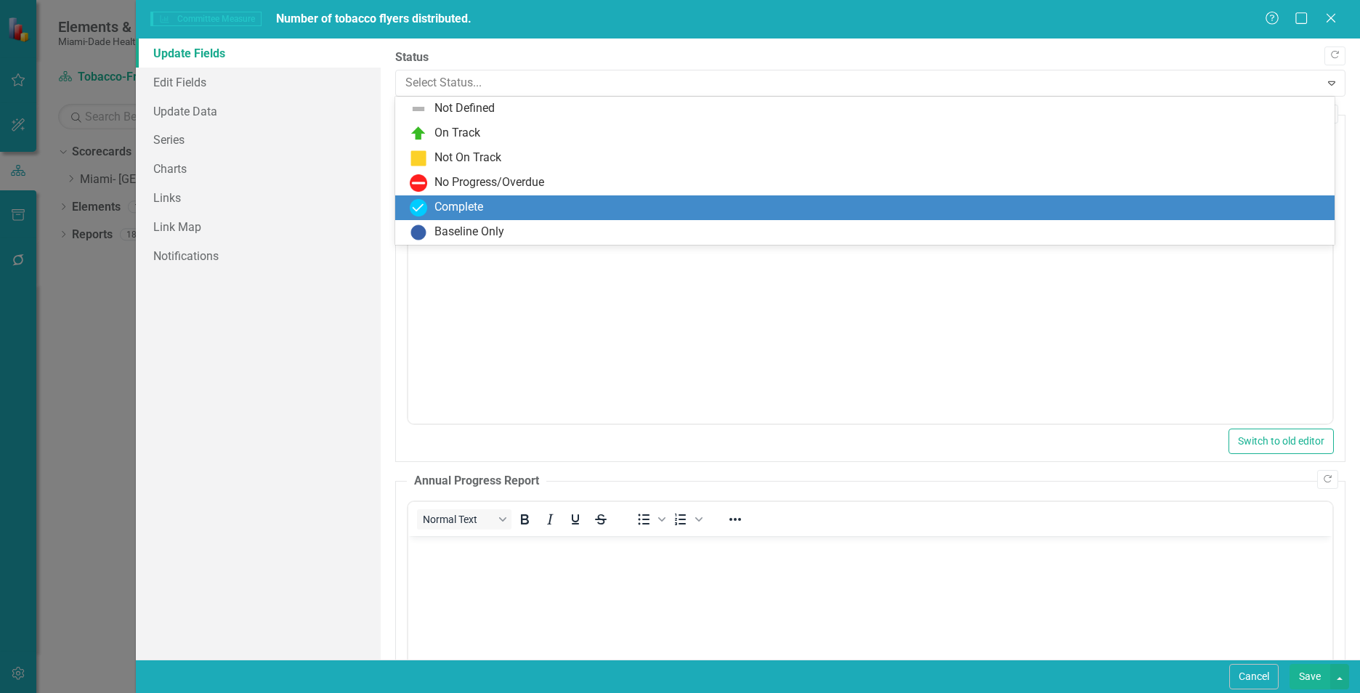
drag, startPoint x: 461, startPoint y: 209, endPoint x: 42, endPoint y: 222, distance: 419.4
click at [461, 209] on div "Complete" at bounding box center [458, 207] width 49 height 17
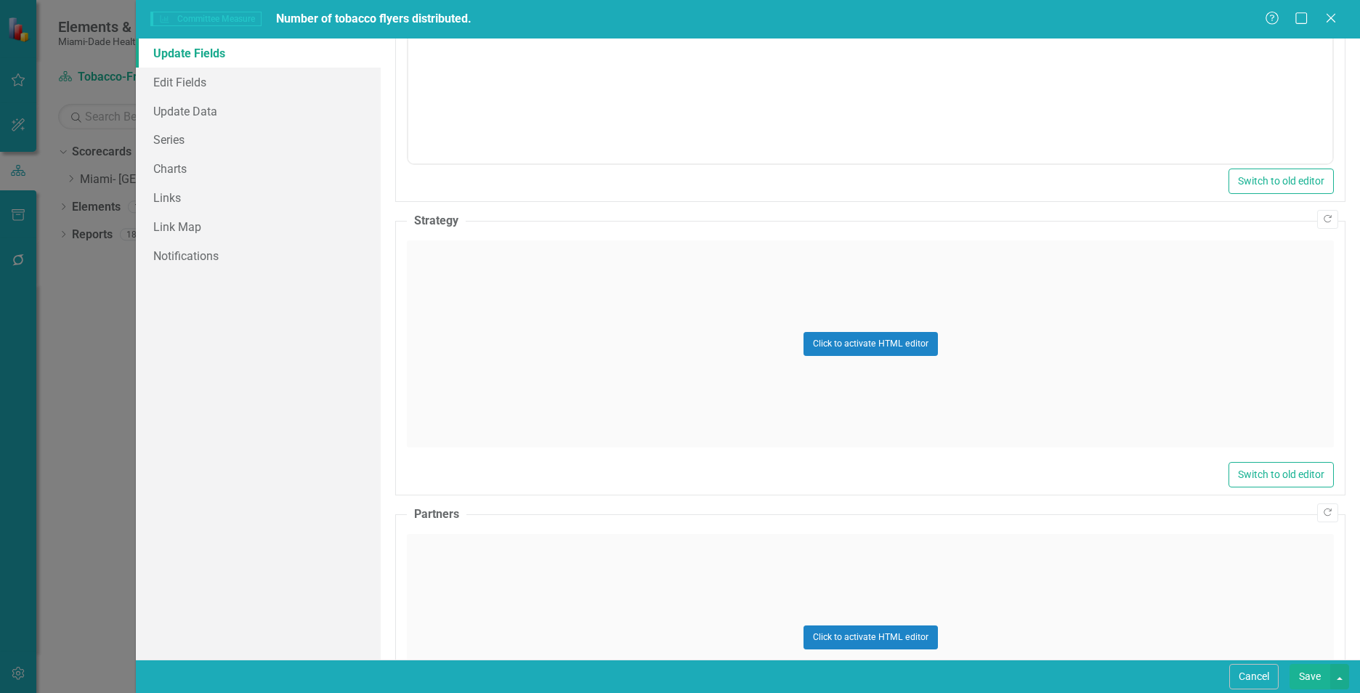
scroll to position [635, 0]
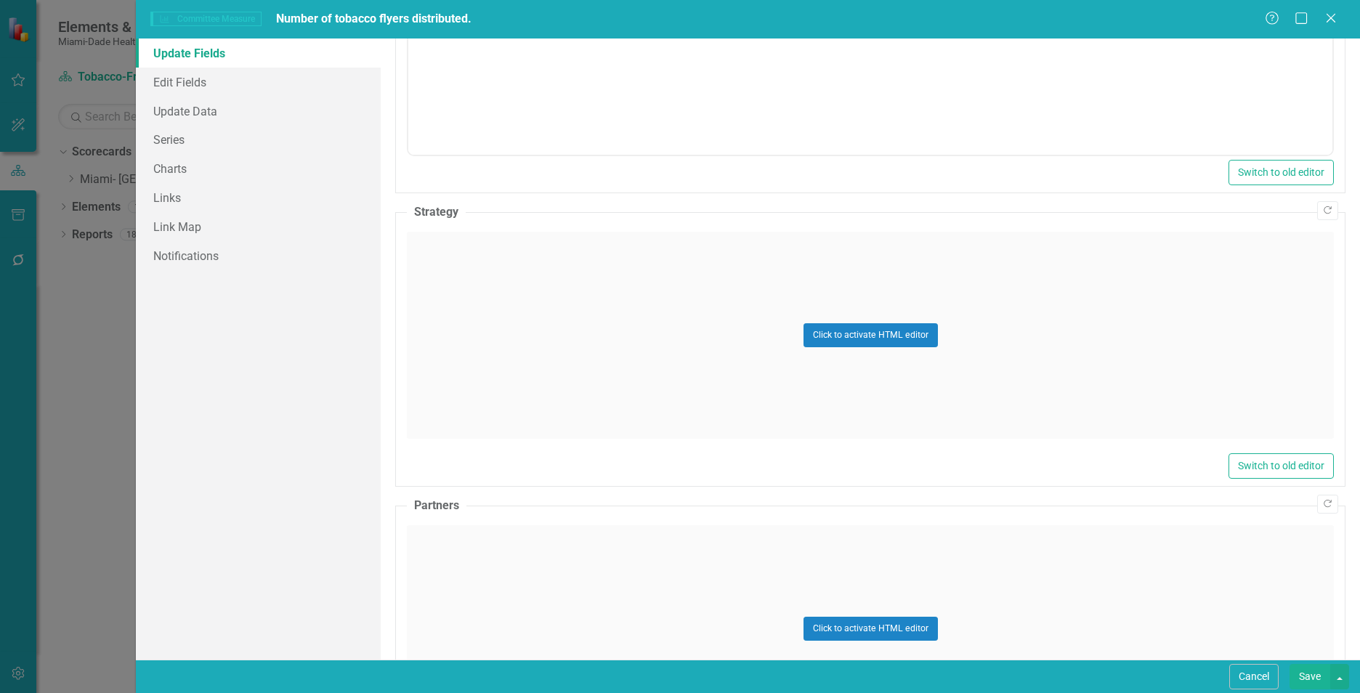
click at [500, 374] on div "Click to activate HTML editor" at bounding box center [870, 335] width 927 height 207
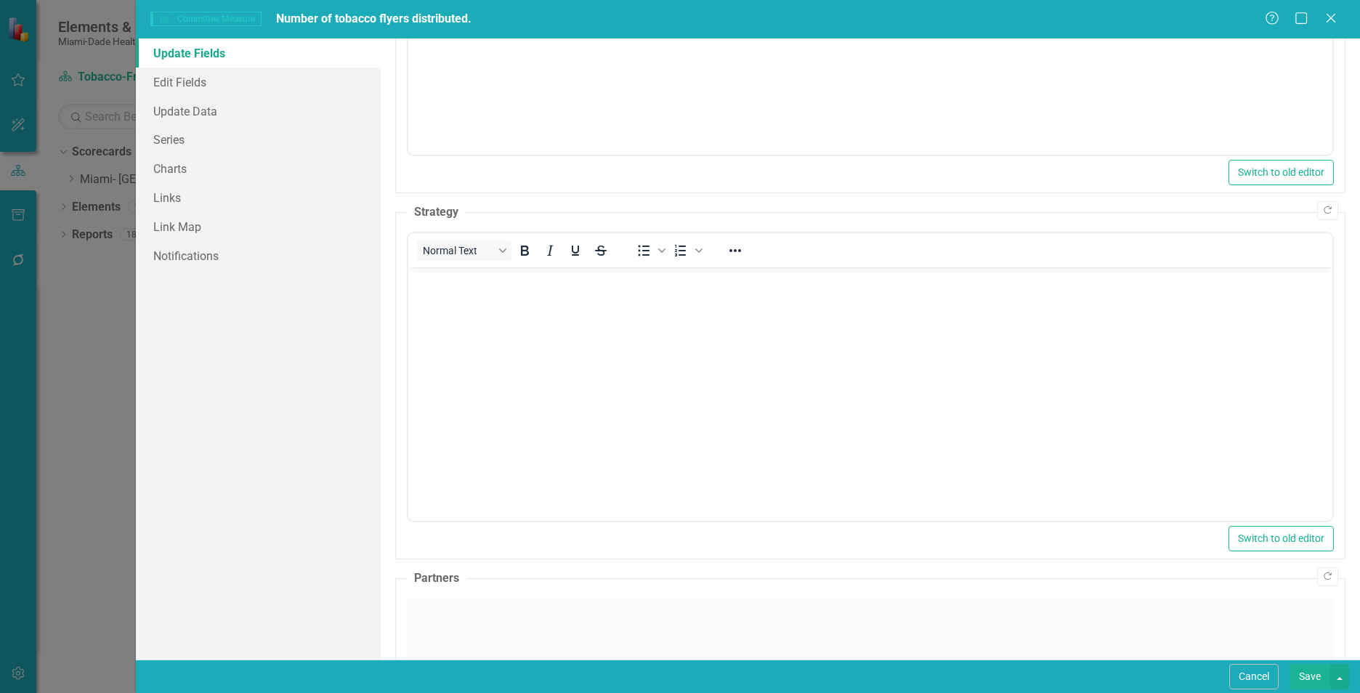
scroll to position [0, 0]
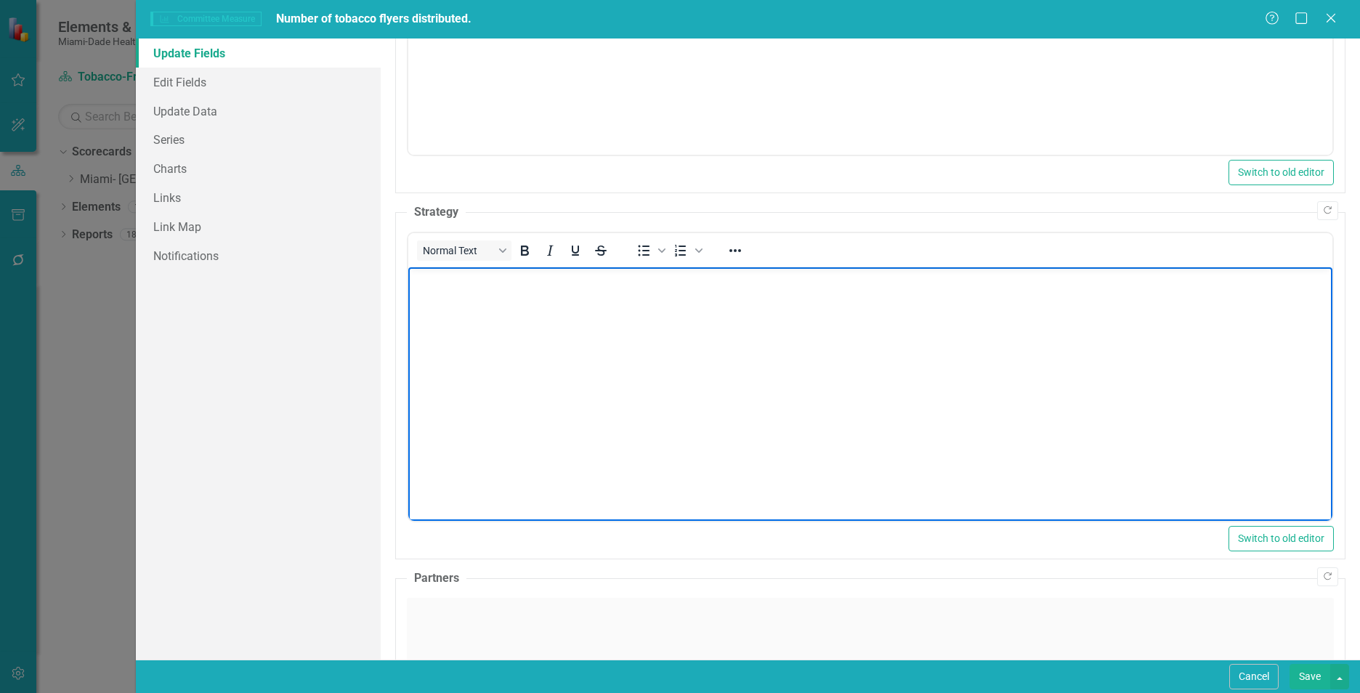
click at [499, 373] on body "Rich Text Area. Press ALT-0 for help." at bounding box center [870, 376] width 924 height 218
click at [559, 326] on body "Rich Text Area. Press ALT-0 for help." at bounding box center [870, 376] width 924 height 218
paste body "Rich Text Area. Press ALT-0 for help."
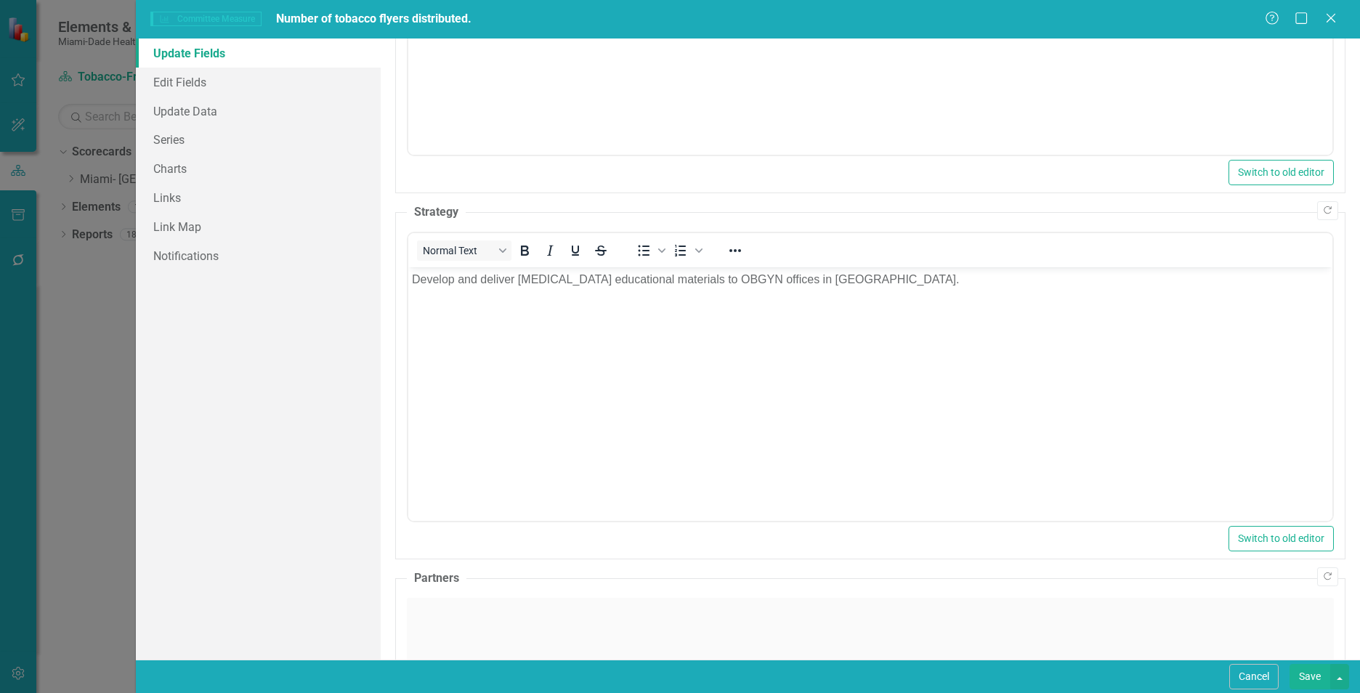
click at [490, 643] on div "Click to activate HTML editor" at bounding box center [870, 701] width 927 height 207
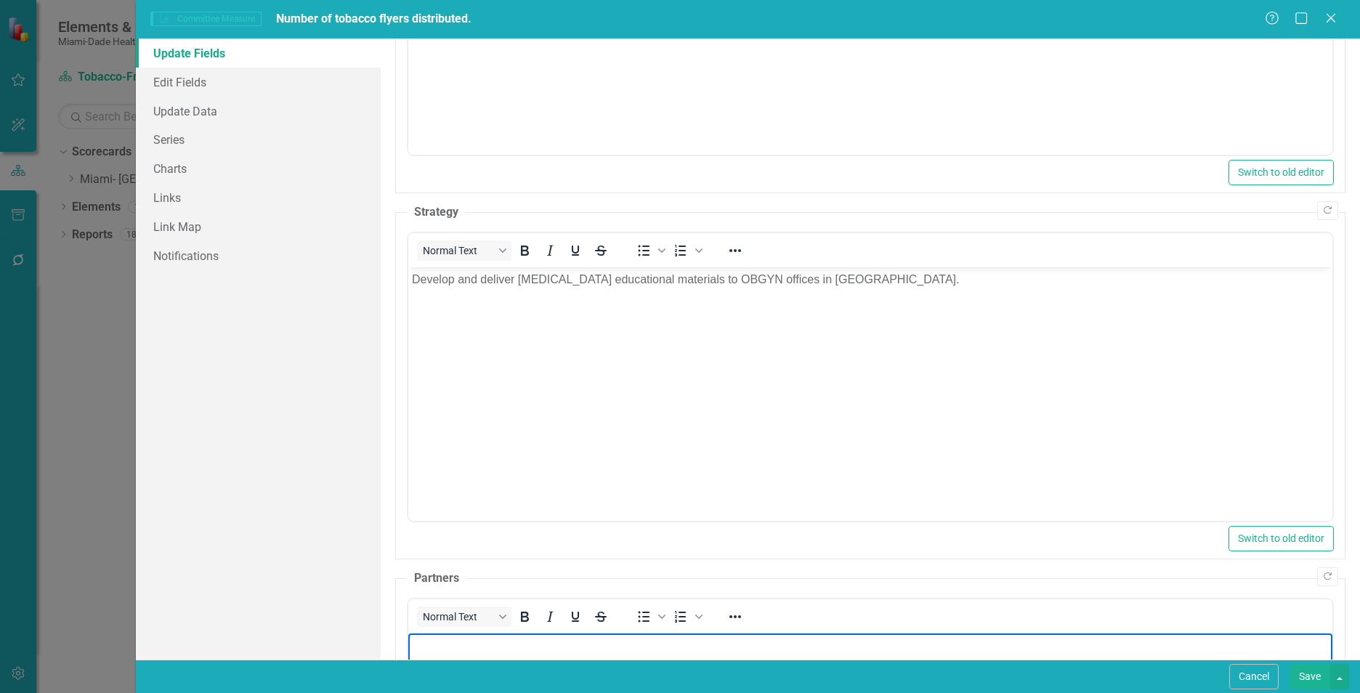
click at [453, 646] on p "Rich Text Area. Press ALT-0 for help." at bounding box center [870, 644] width 917 height 17
paste body "Rich Text Area. Press ALT-0 for help."
click at [176, 122] on link "Update Data" at bounding box center [258, 111] width 245 height 29
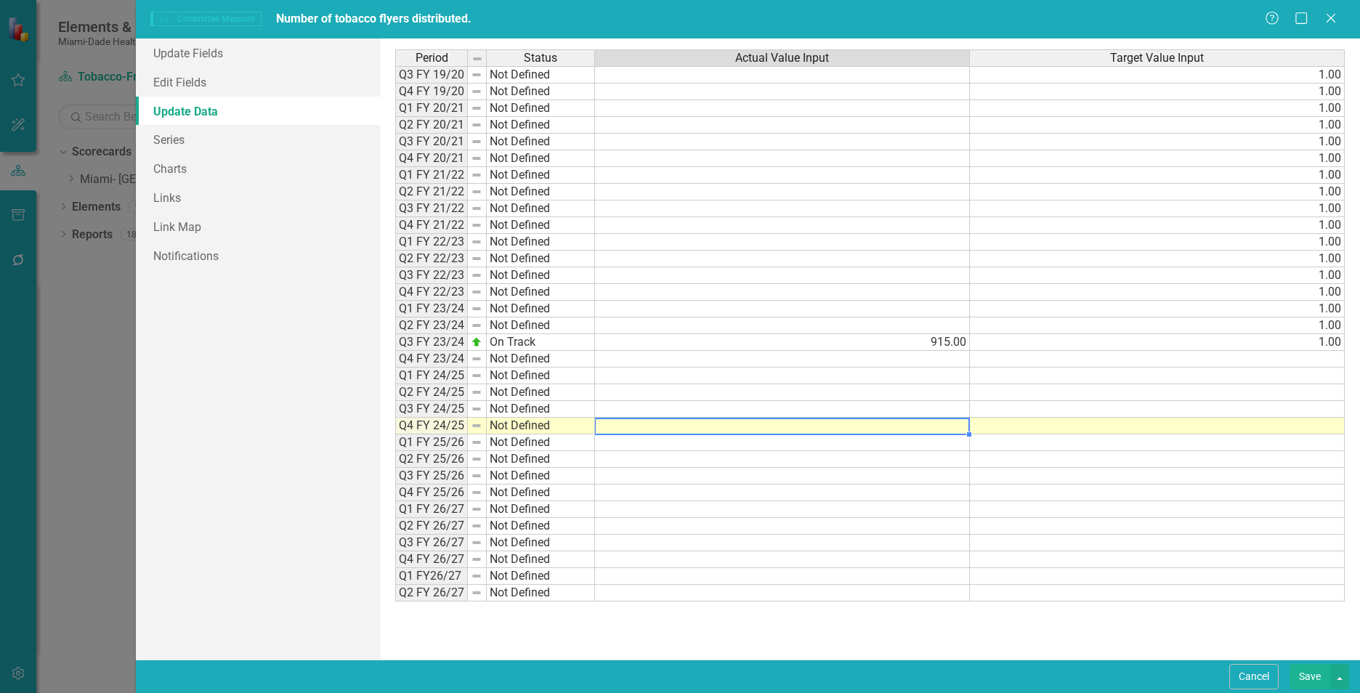
click at [840, 429] on td at bounding box center [782, 426] width 375 height 17
type textarea "915"
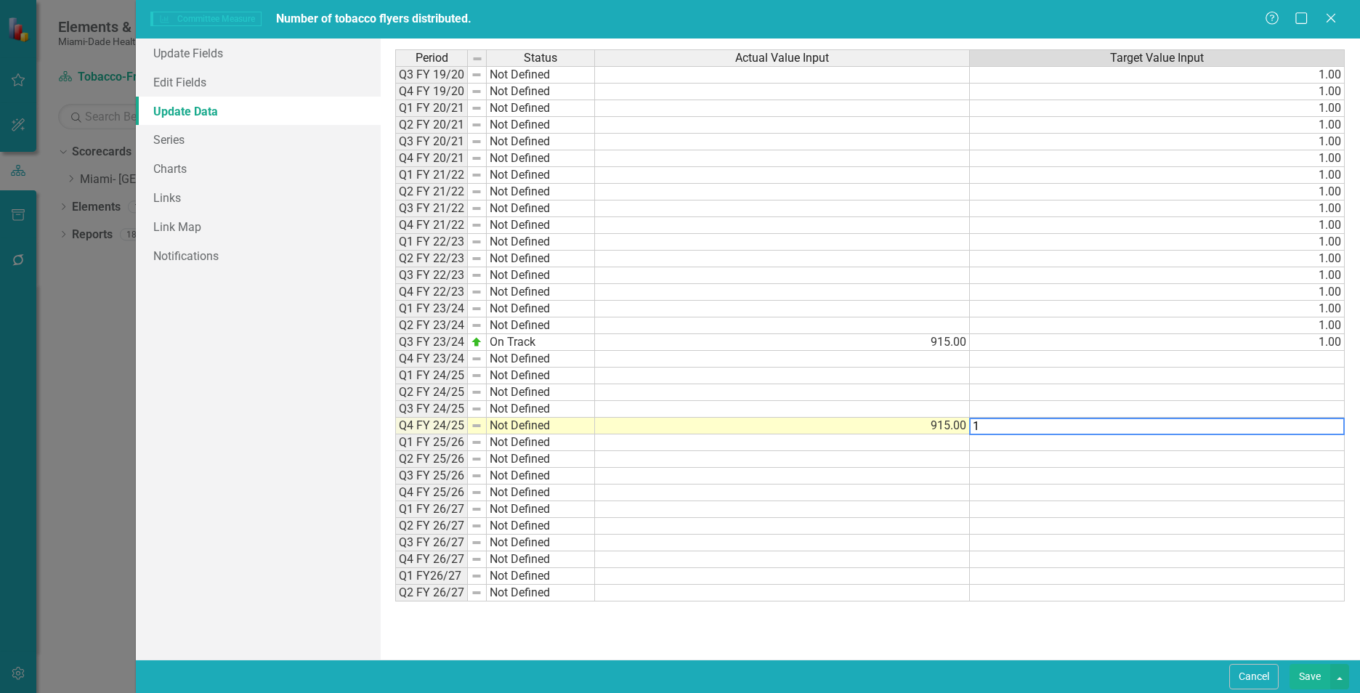
type textarea "1"
click at [395, 535] on div "Period Status Actual Value Input Target Value Input Q3 FY 19/20 Not Defined 1.0…" at bounding box center [395, 325] width 0 height 552
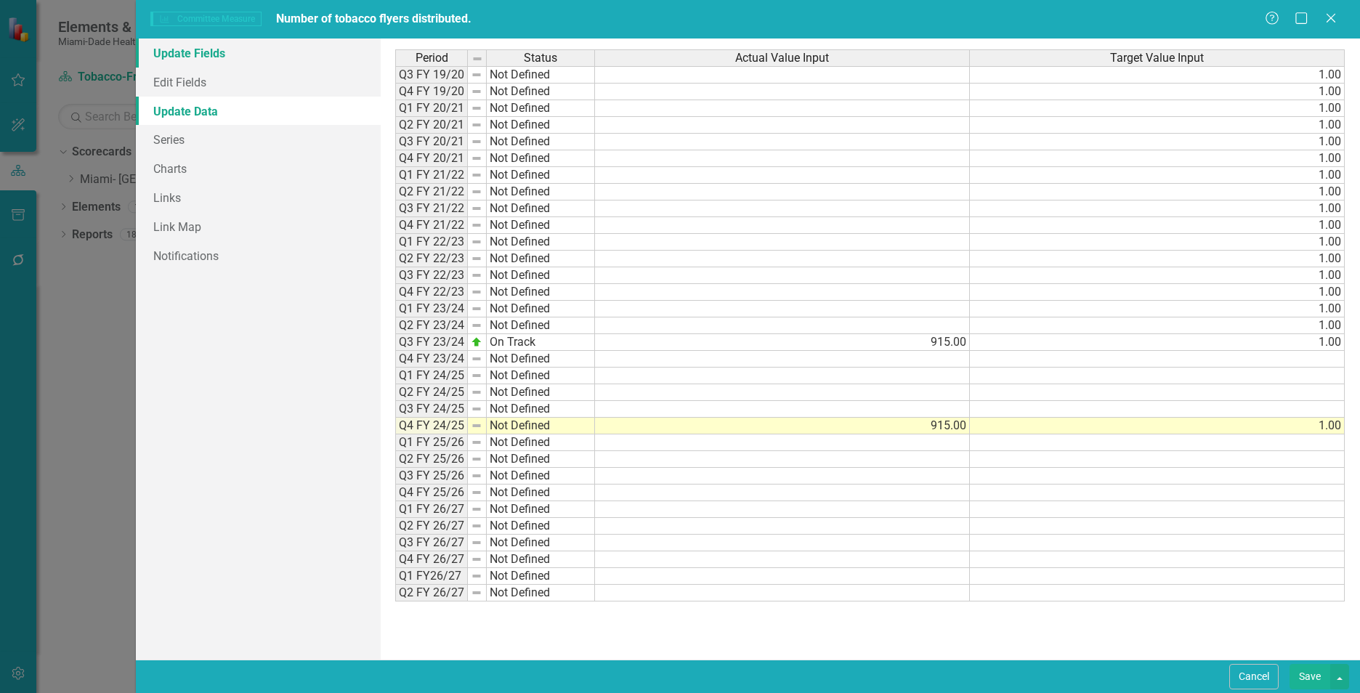
click at [224, 55] on link "Update Fields" at bounding box center [258, 53] width 245 height 29
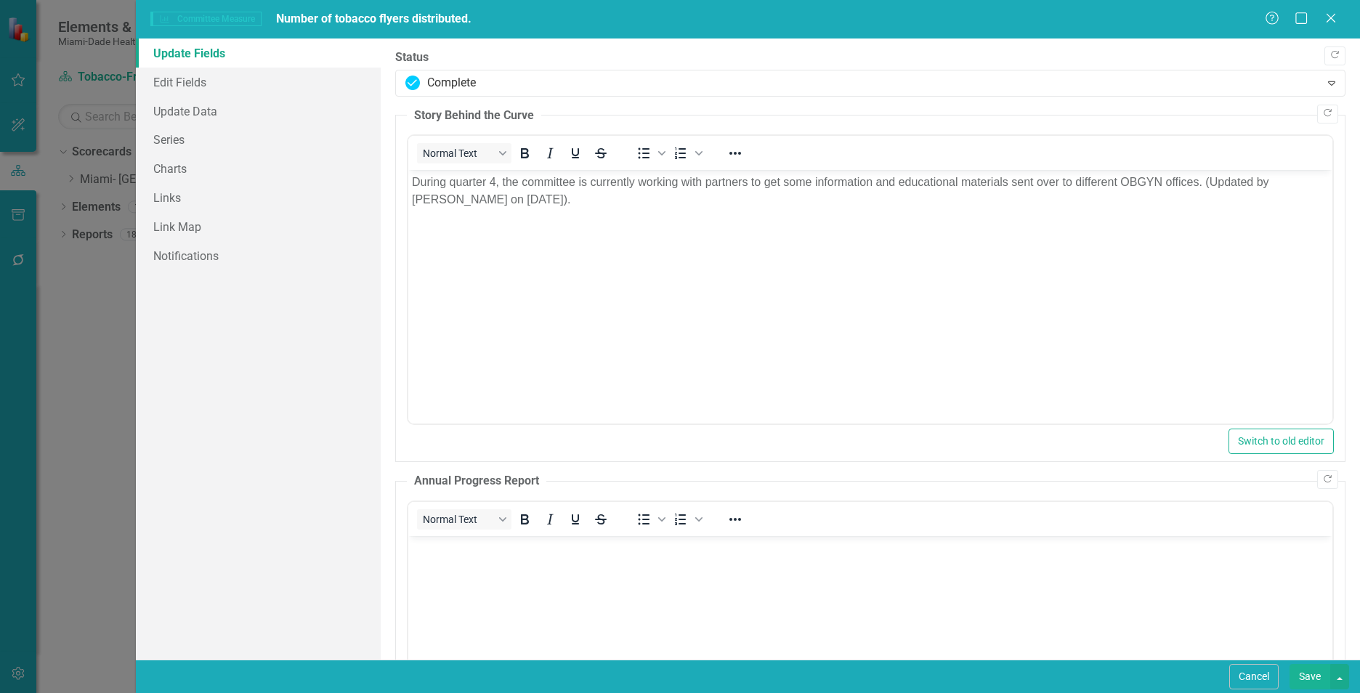
click at [1307, 673] on button "Save" at bounding box center [1309, 676] width 41 height 25
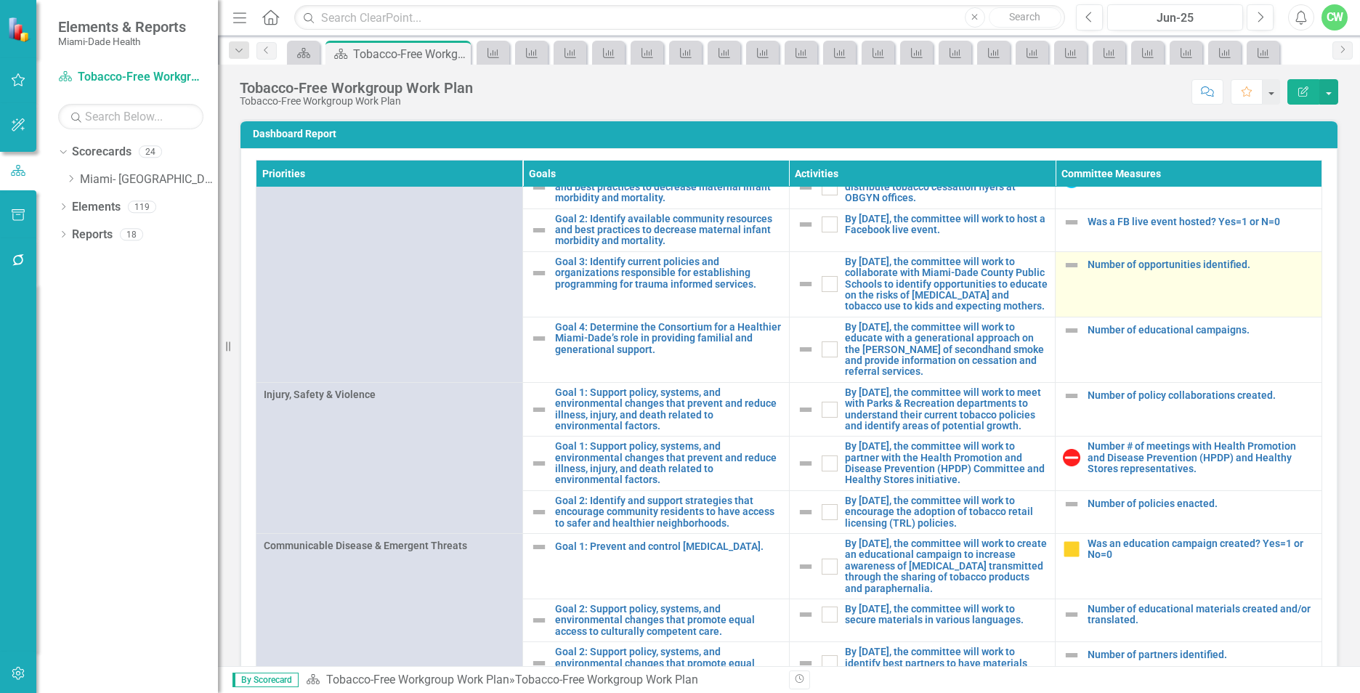
scroll to position [1311, 0]
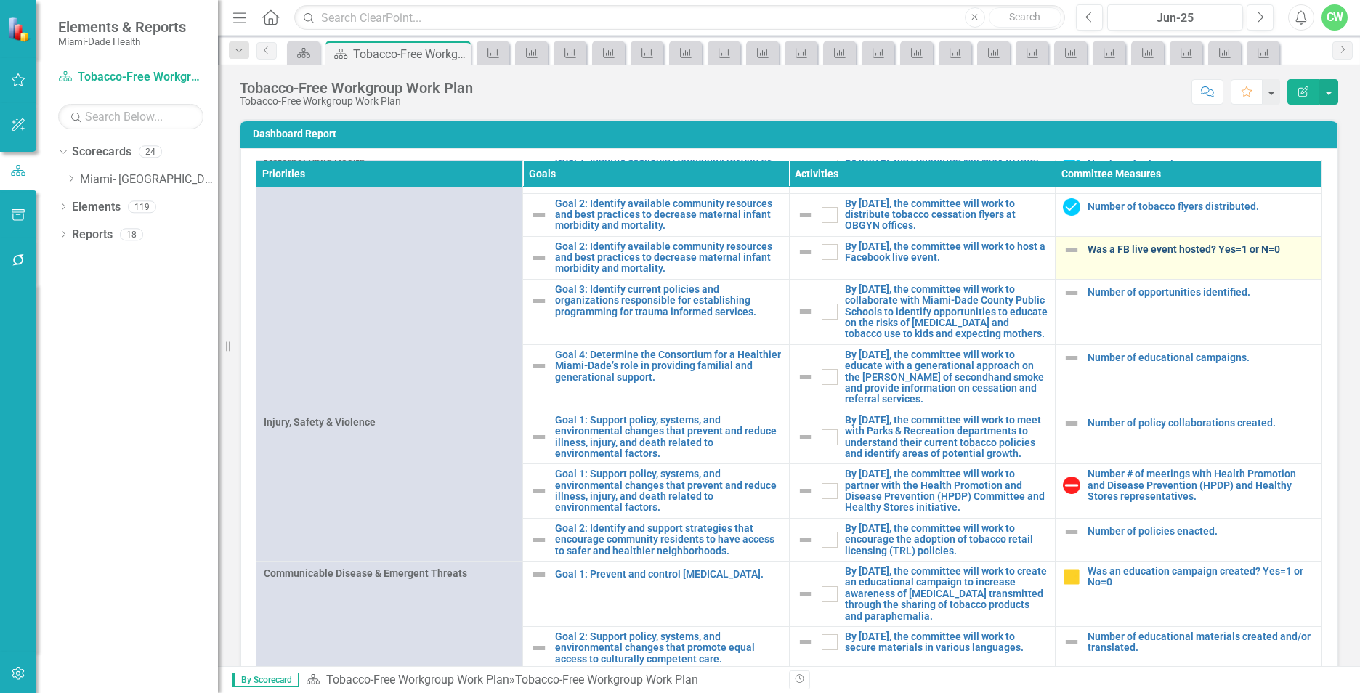
click at [1087, 255] on link "Was a FB live event hosted? Yes=1 or N=0" at bounding box center [1200, 249] width 227 height 11
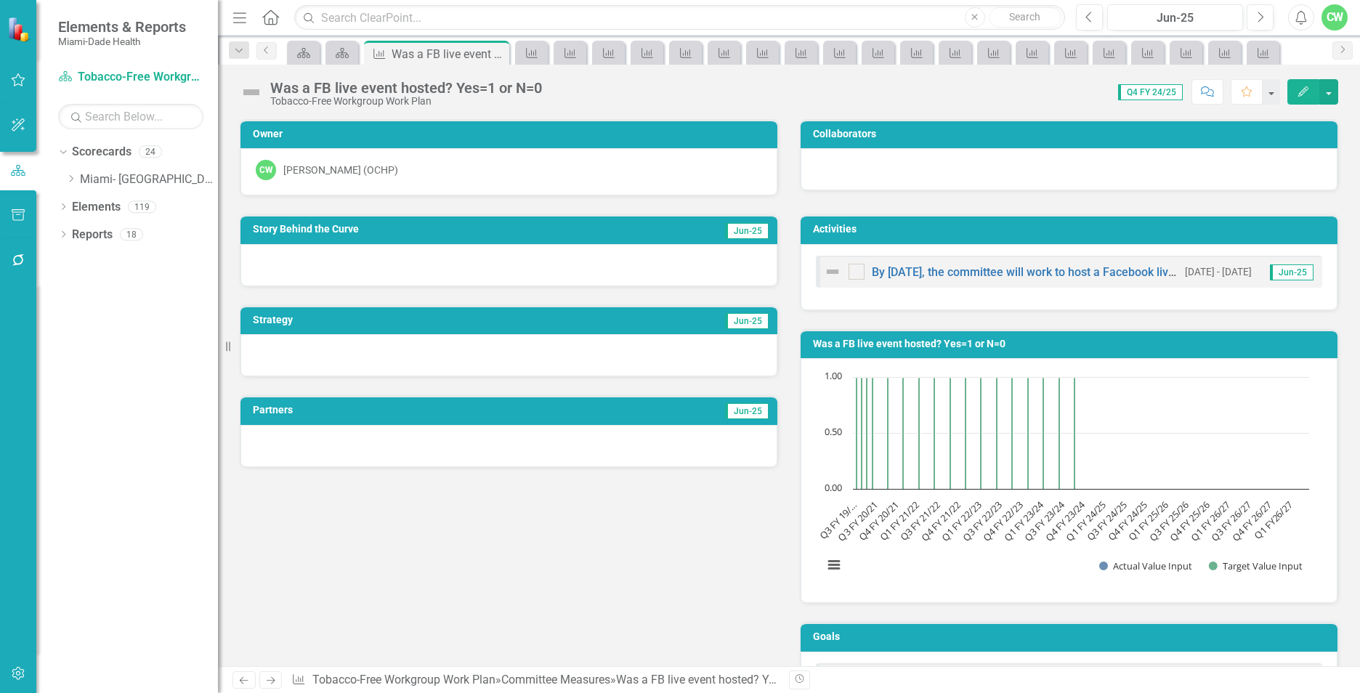
click at [1304, 95] on icon "Edit" at bounding box center [1303, 91] width 13 height 10
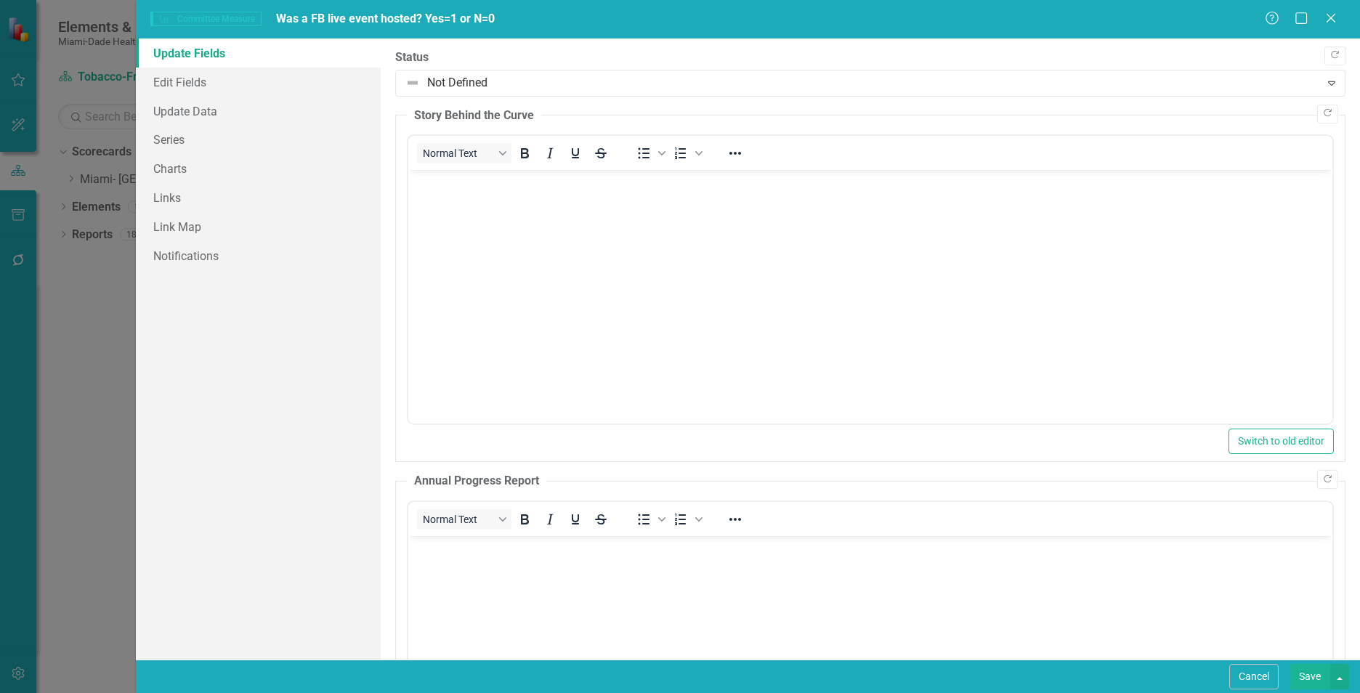
click at [494, 227] on body "Rich Text Area. Press ALT-0 for help." at bounding box center [870, 279] width 924 height 218
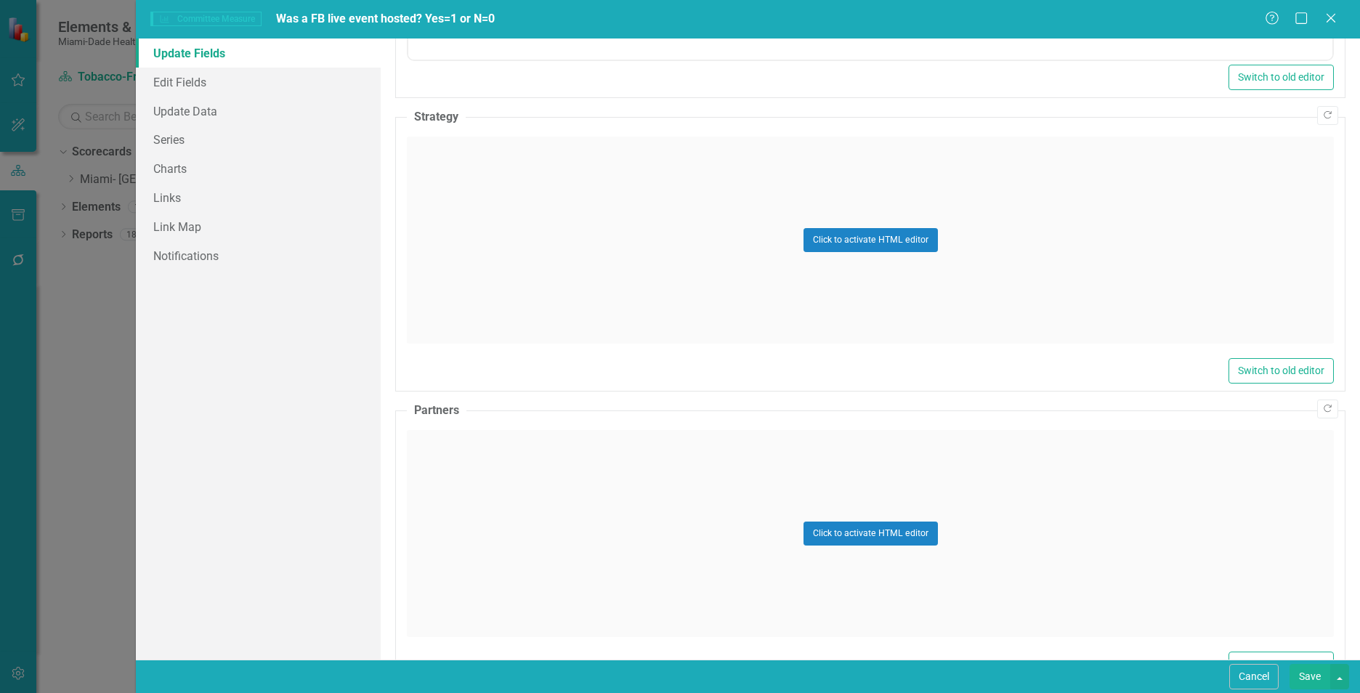
scroll to position [740, 0]
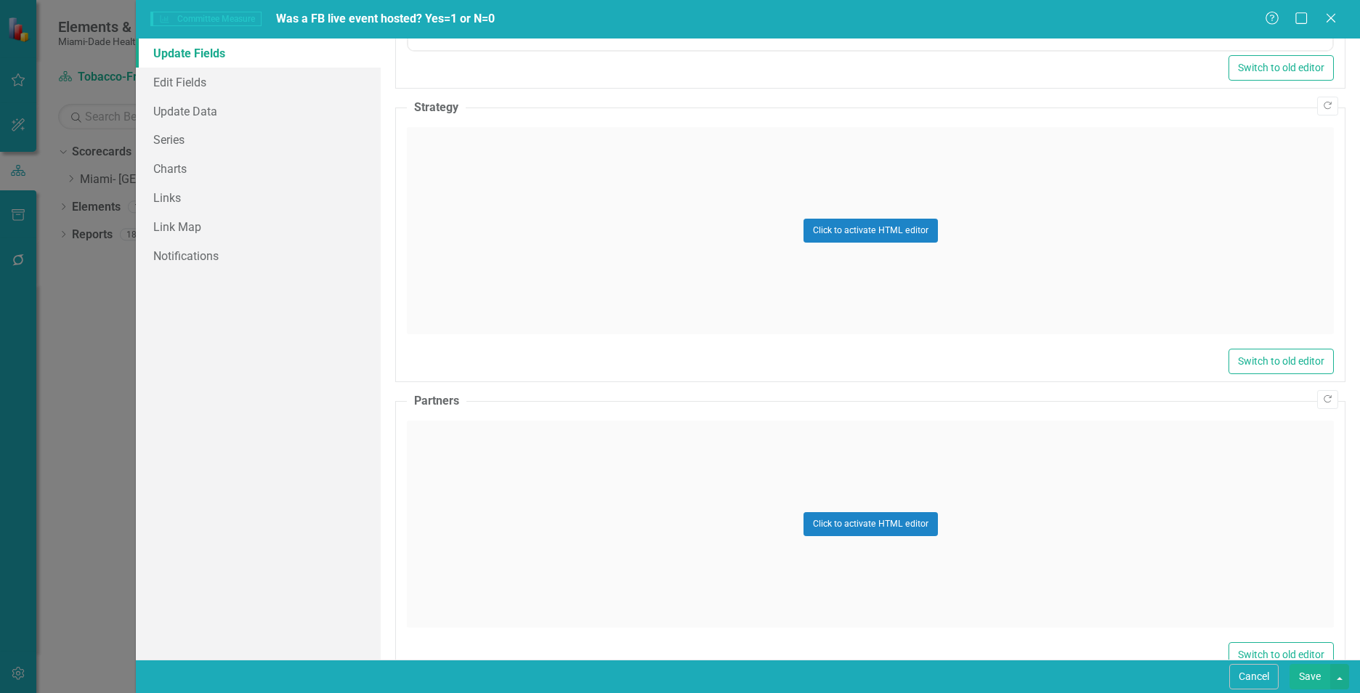
click at [641, 280] on div "Click to activate HTML editor" at bounding box center [870, 230] width 927 height 207
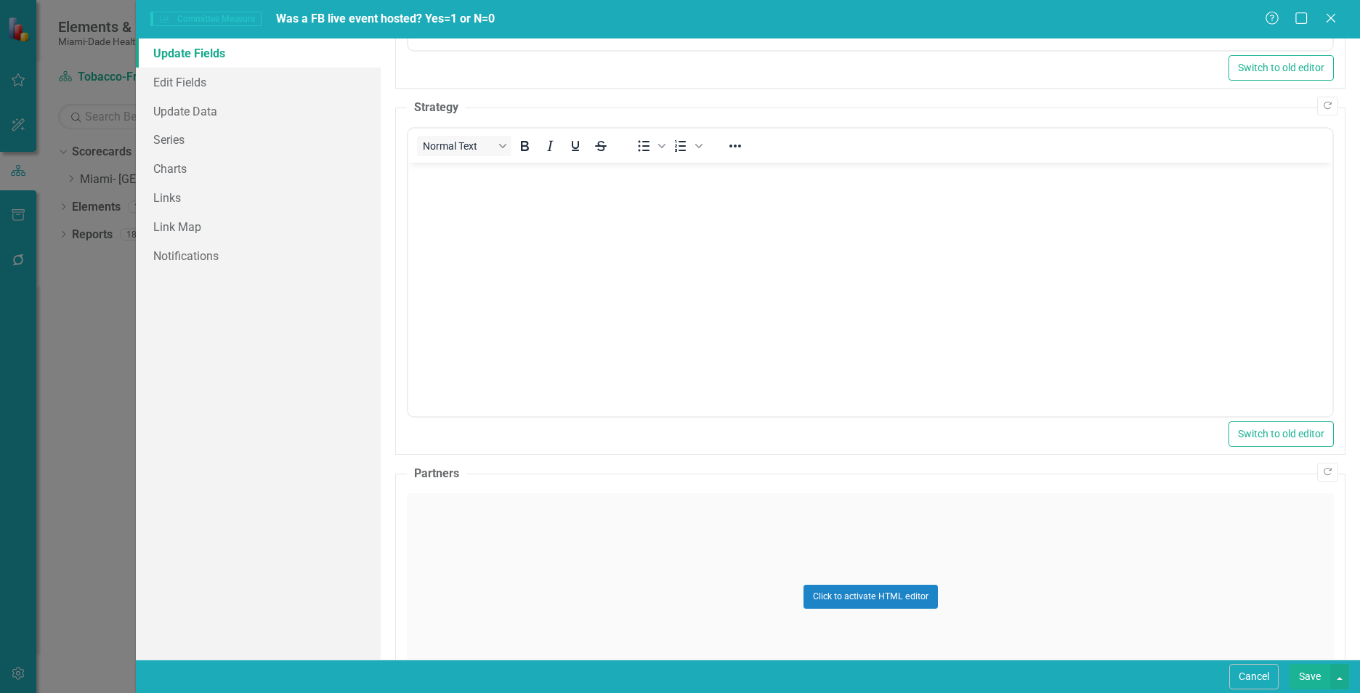
scroll to position [0, 0]
click at [458, 226] on body "Rich Text Area. Press ALT-0 for help." at bounding box center [870, 272] width 924 height 218
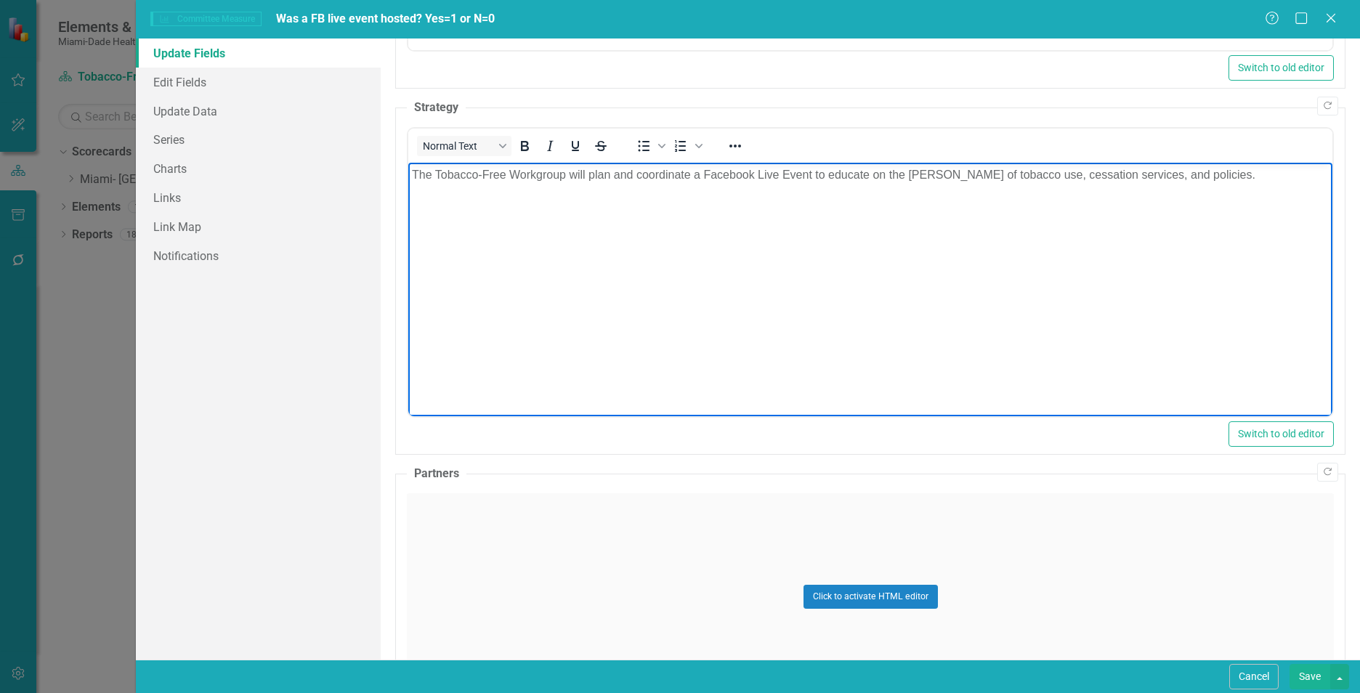
click at [411, 543] on div "Click to activate HTML editor" at bounding box center [870, 596] width 927 height 207
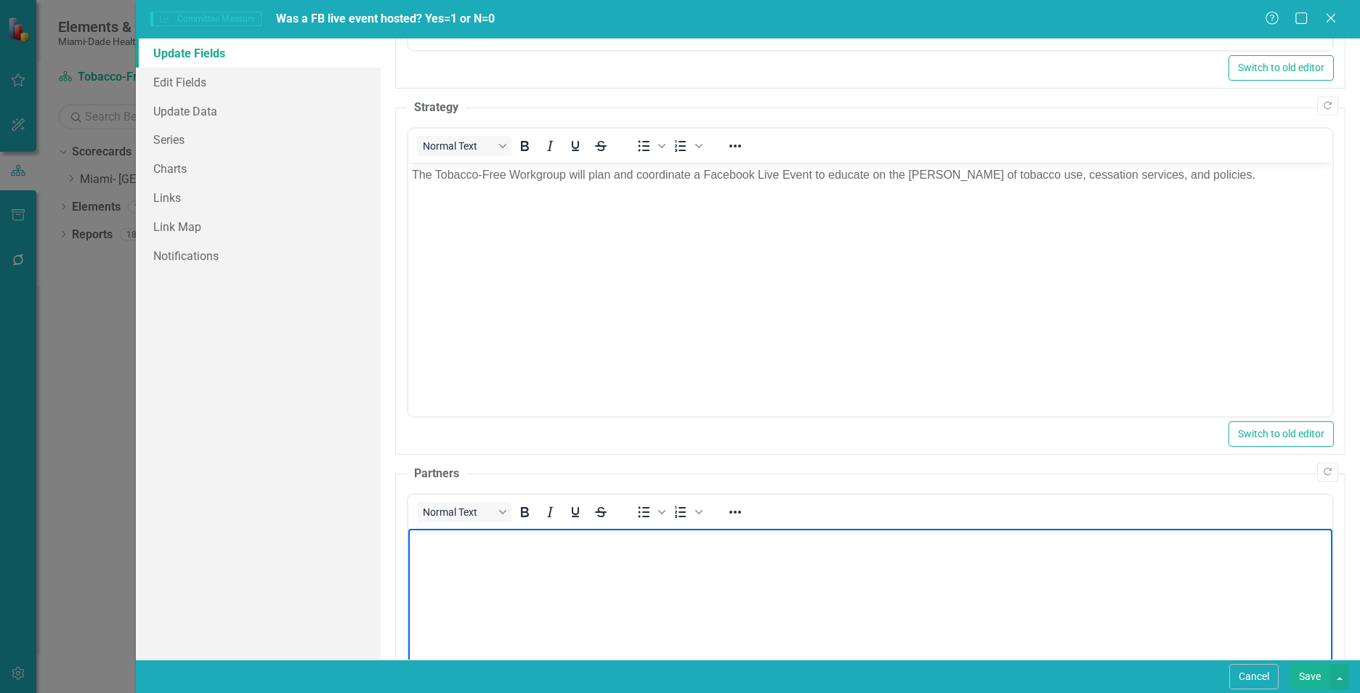
click at [450, 572] on body "Rich Text Area. Press ALT-0 for help." at bounding box center [870, 637] width 924 height 218
paste body "Rich Text Area. Press ALT-0 for help."
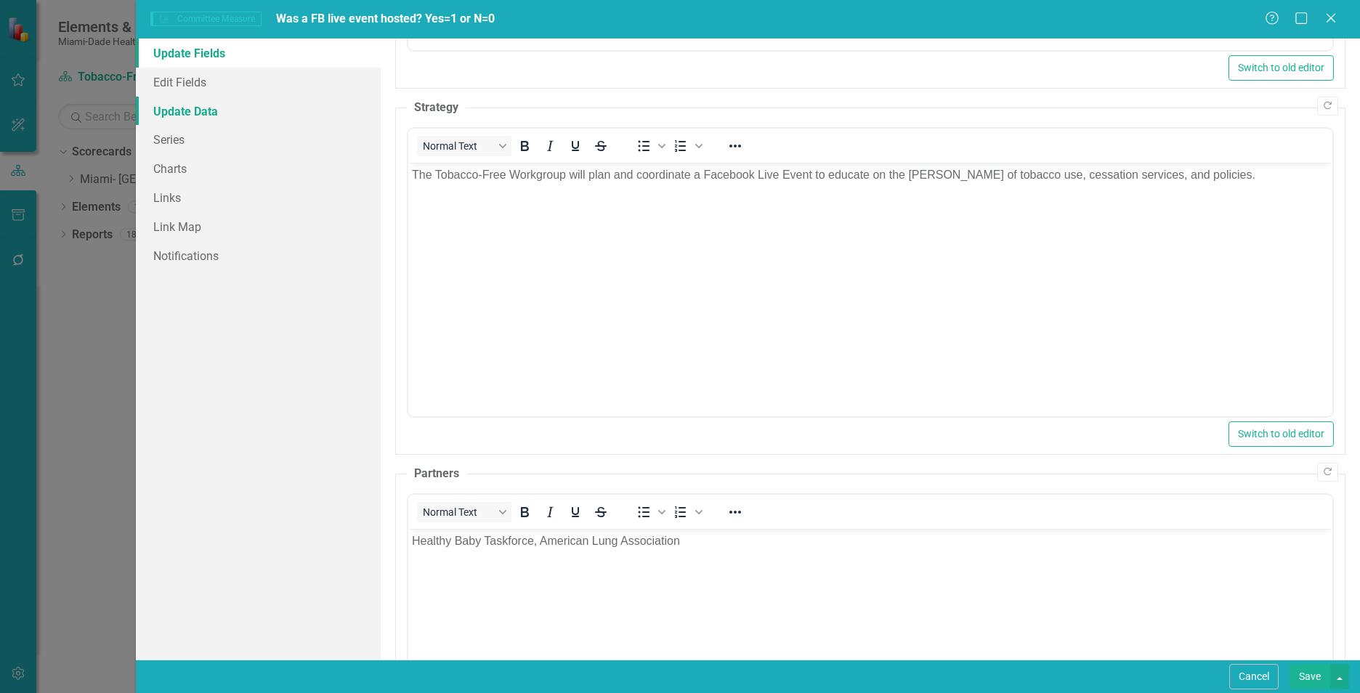
click at [204, 109] on link "Update Data" at bounding box center [258, 111] width 245 height 29
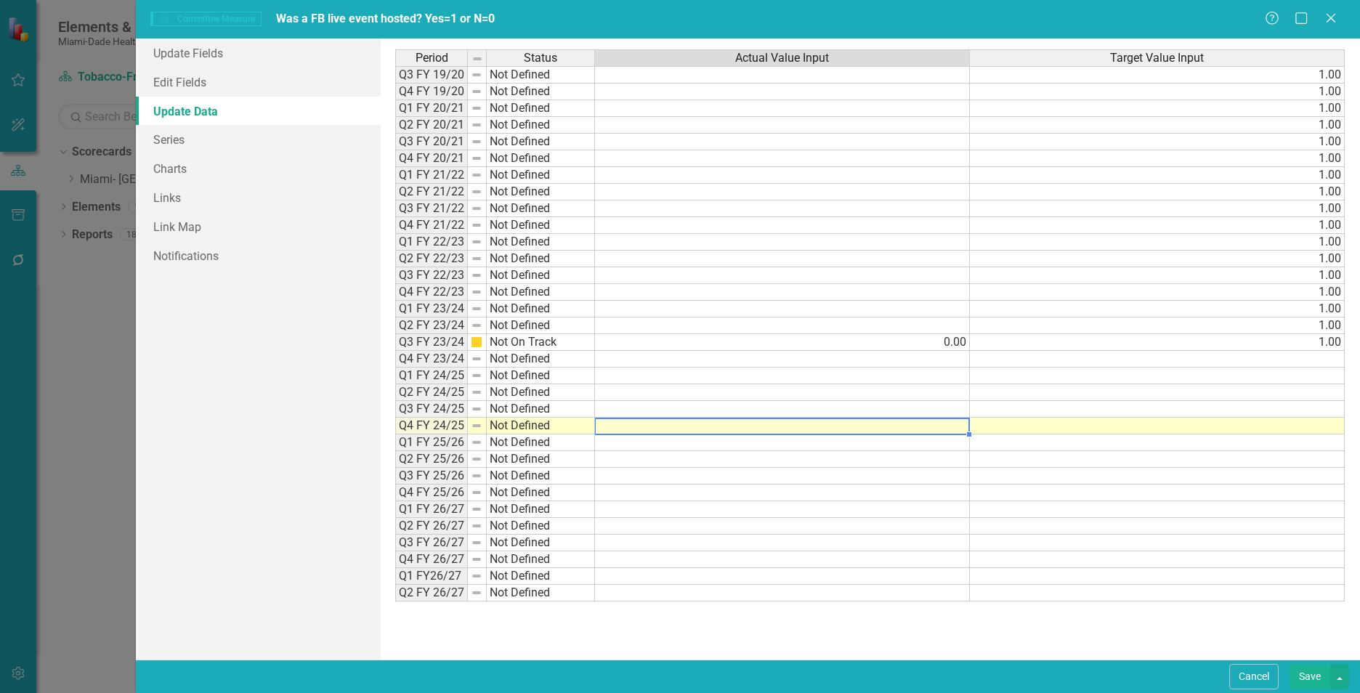
click at [948, 432] on td at bounding box center [782, 426] width 375 height 17
type textarea "0"
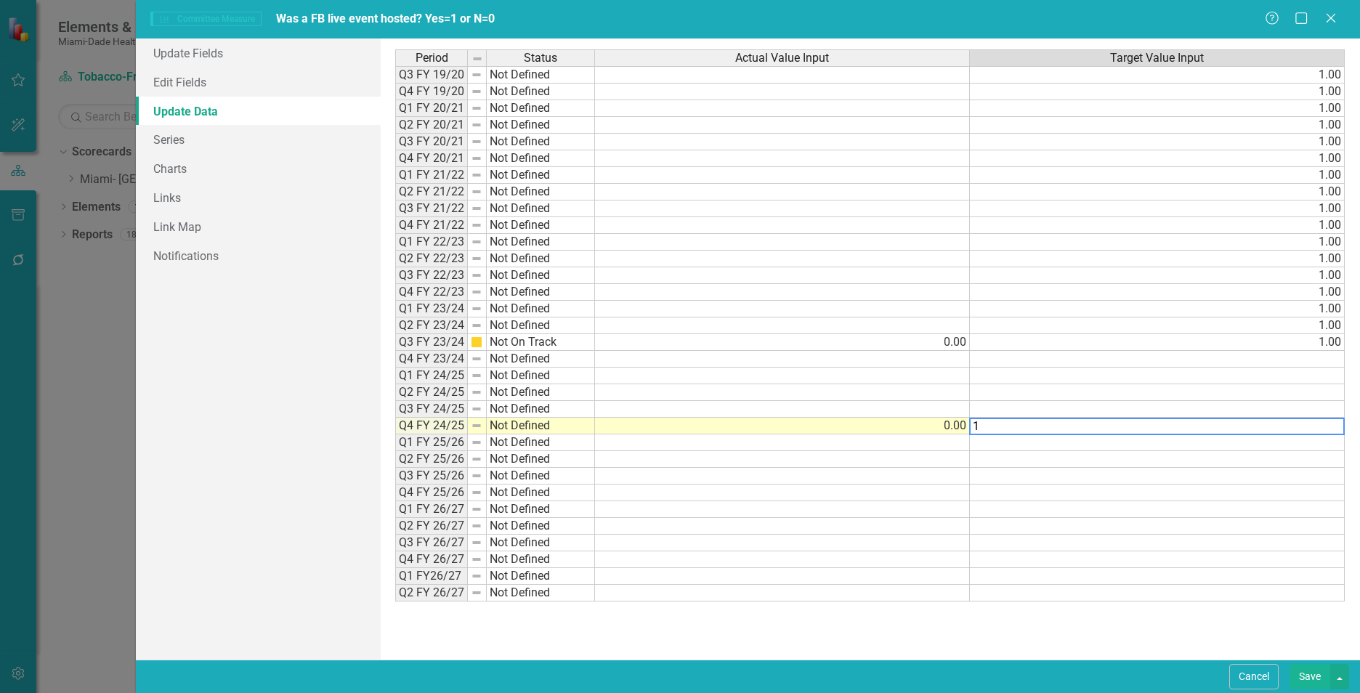
type textarea "1"
click at [395, 417] on div "Period Status Actual Value Input Target Value Input Q3 FY 19/20 Not Defined 1.0…" at bounding box center [395, 325] width 0 height 552
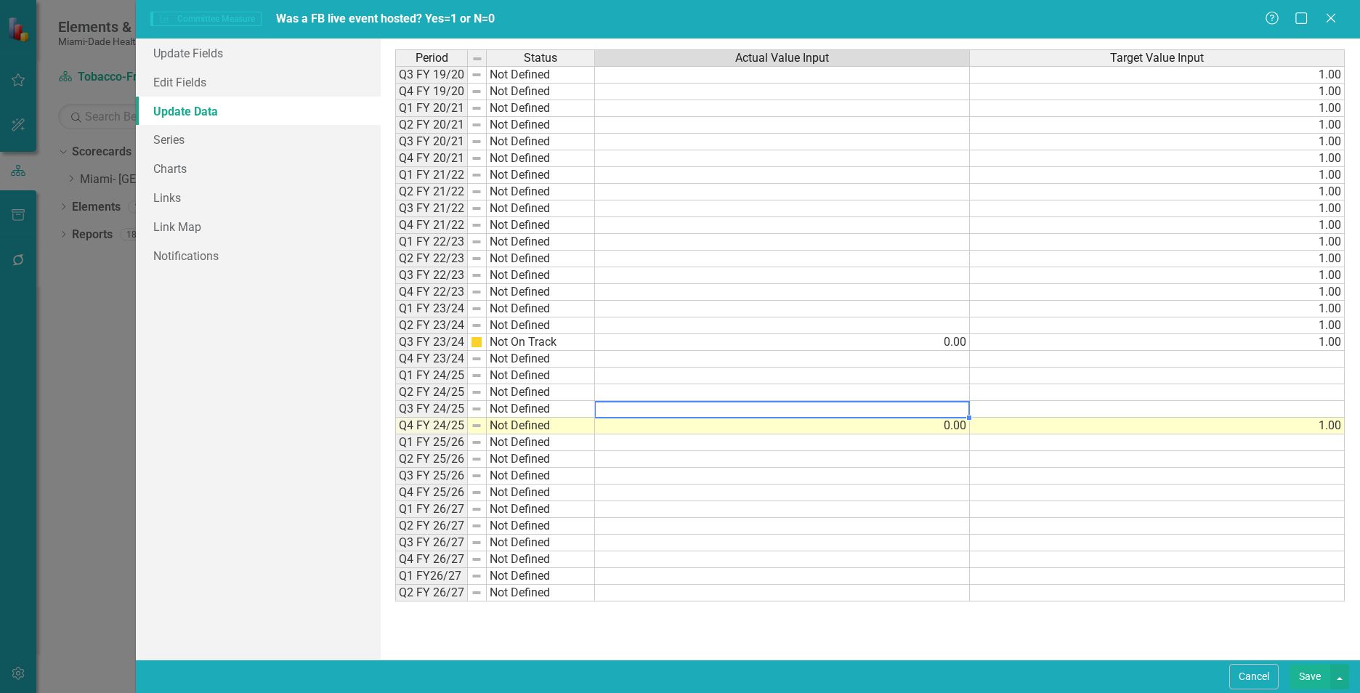
type textarea "0"
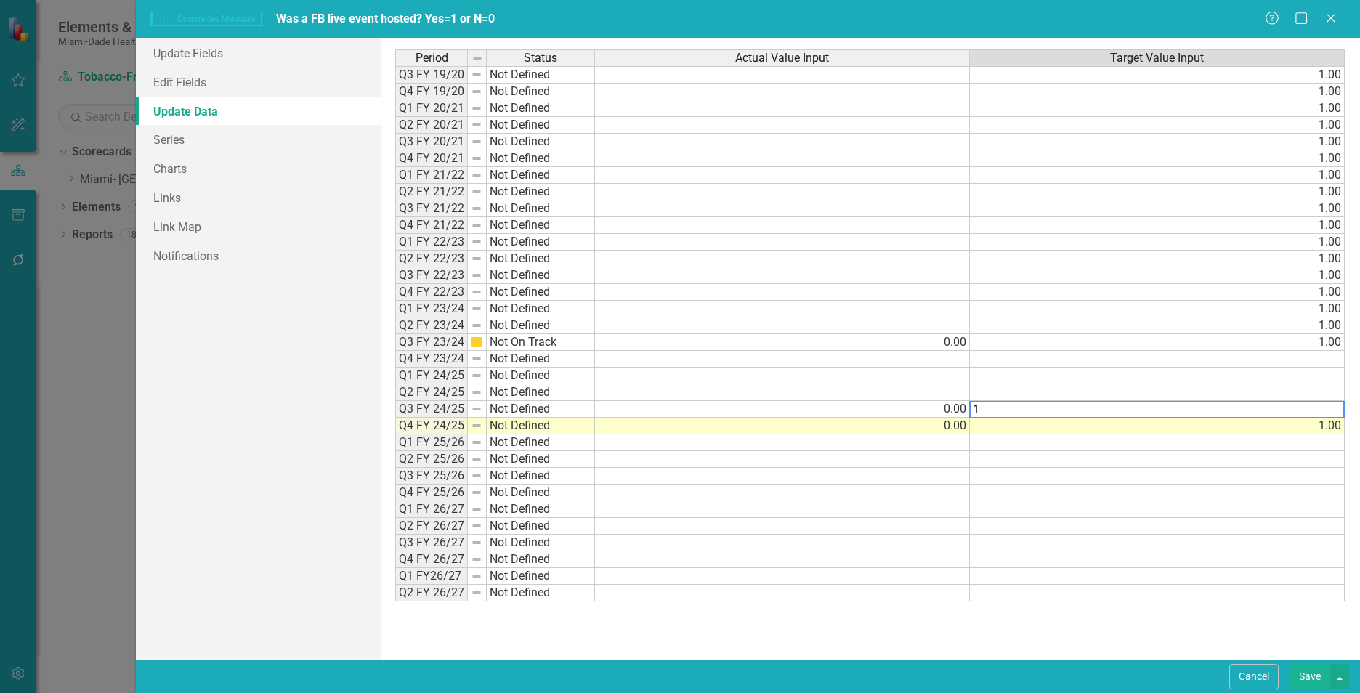
type textarea "0"
click at [395, 401] on div "Period Status Actual Value Input Target Value Input Q3 FY 19/20 Not Defined 1.0…" at bounding box center [395, 325] width 0 height 552
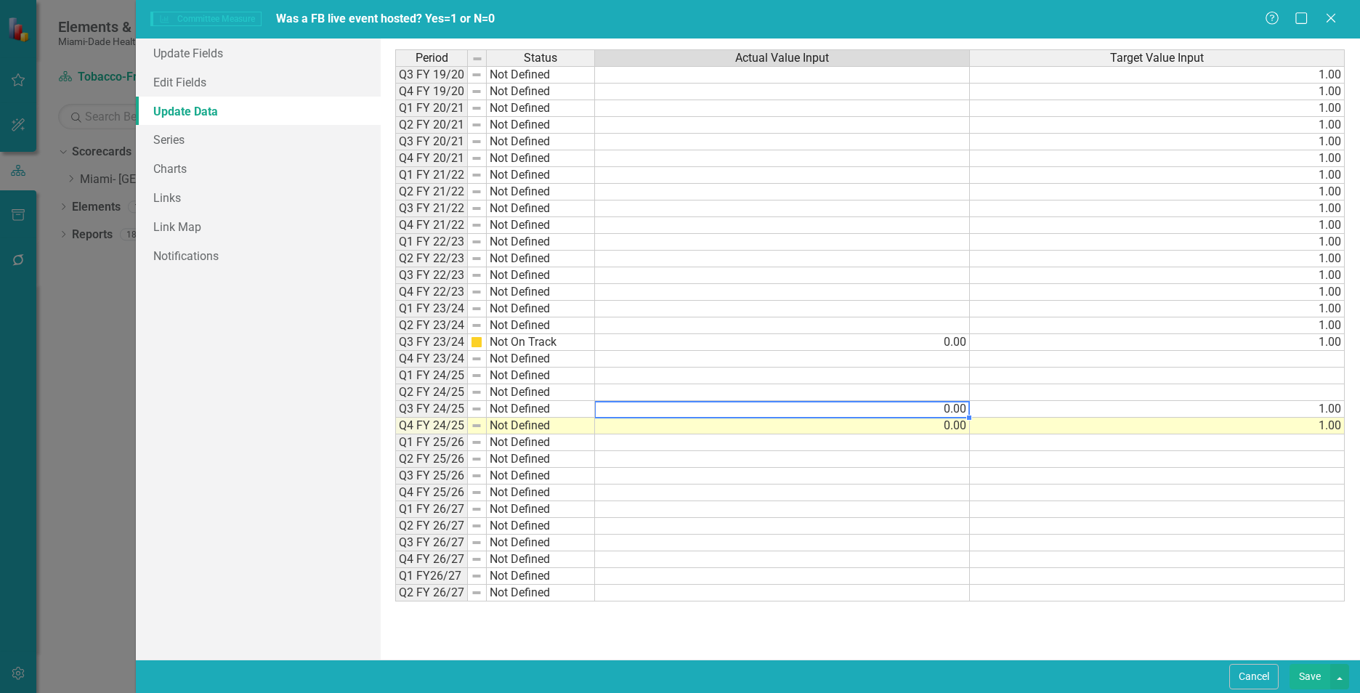
click at [956, 390] on td at bounding box center [782, 392] width 375 height 17
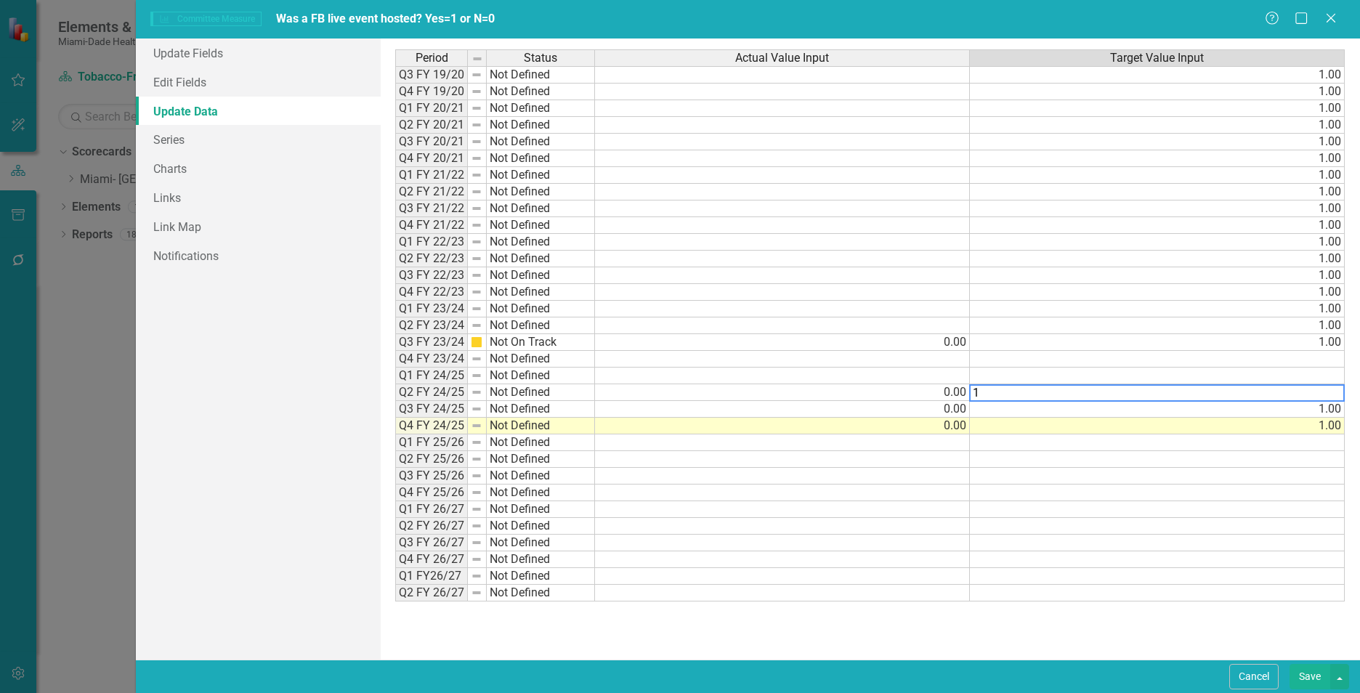
type textarea "1"
click at [950, 378] on td at bounding box center [782, 376] width 375 height 17
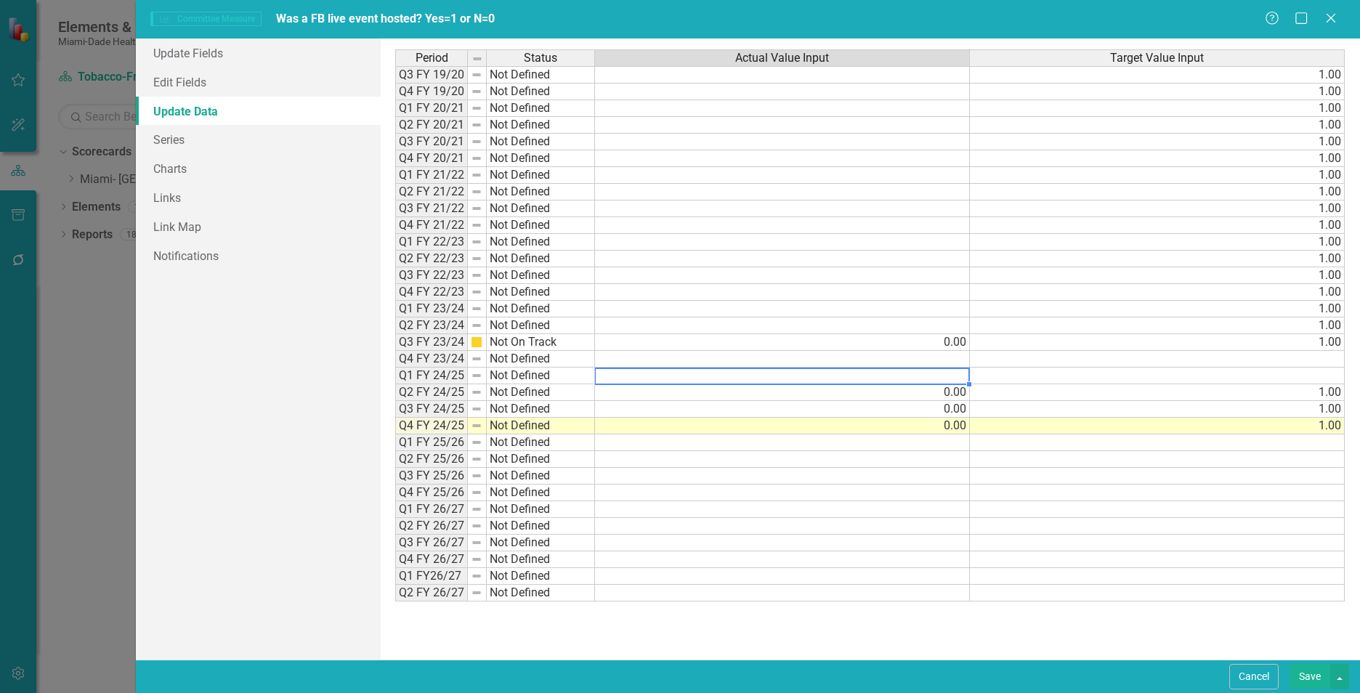
type textarea "0"
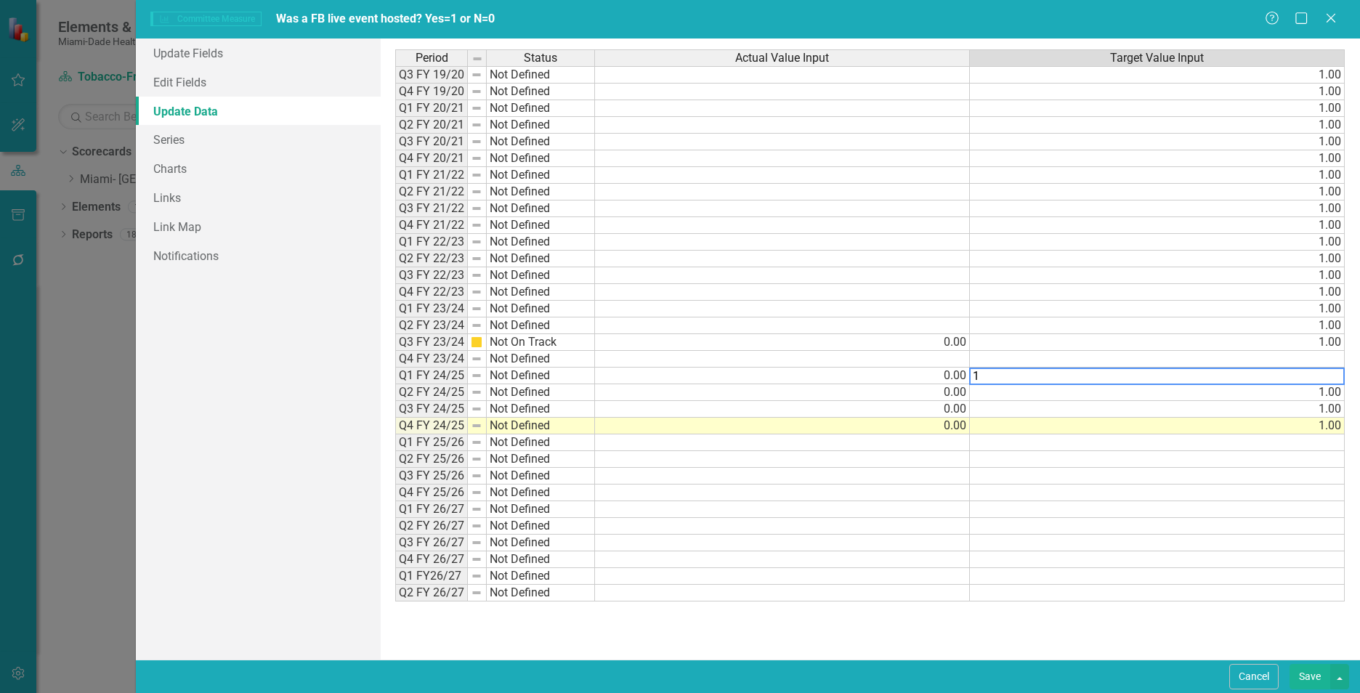
type textarea "1"
click at [935, 362] on td at bounding box center [782, 359] width 375 height 17
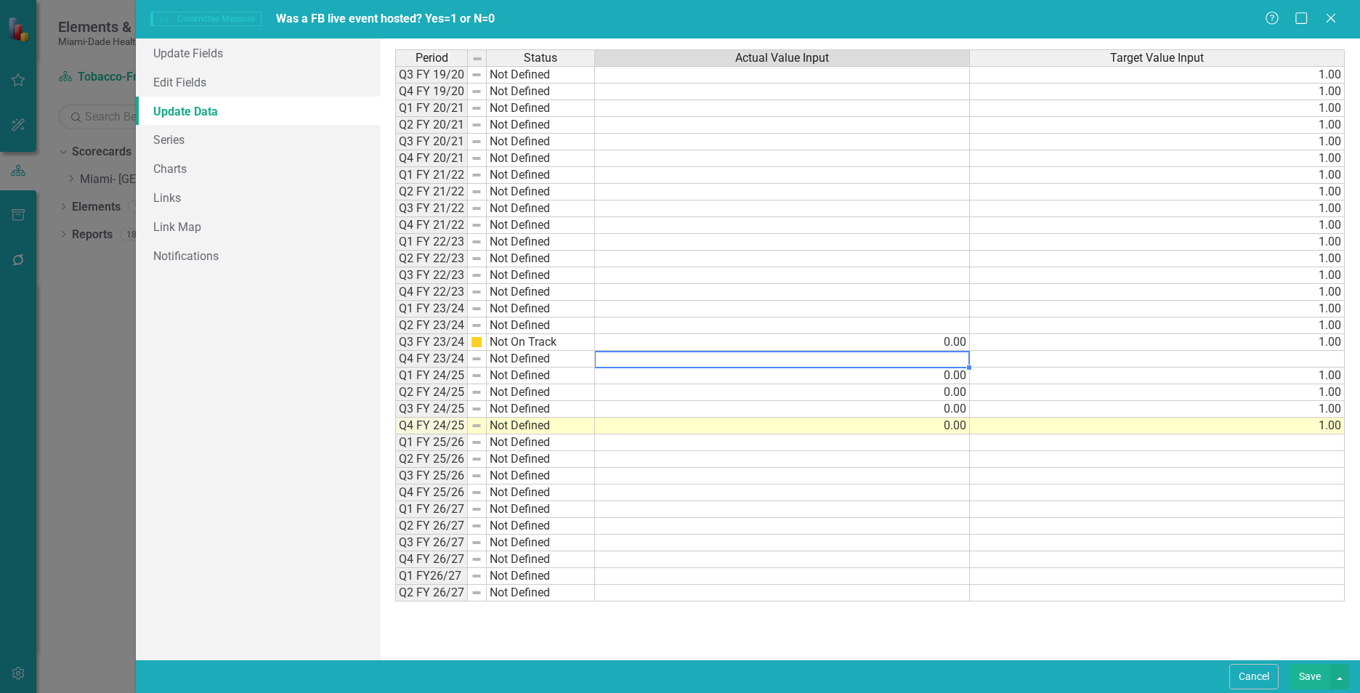
type textarea "0"
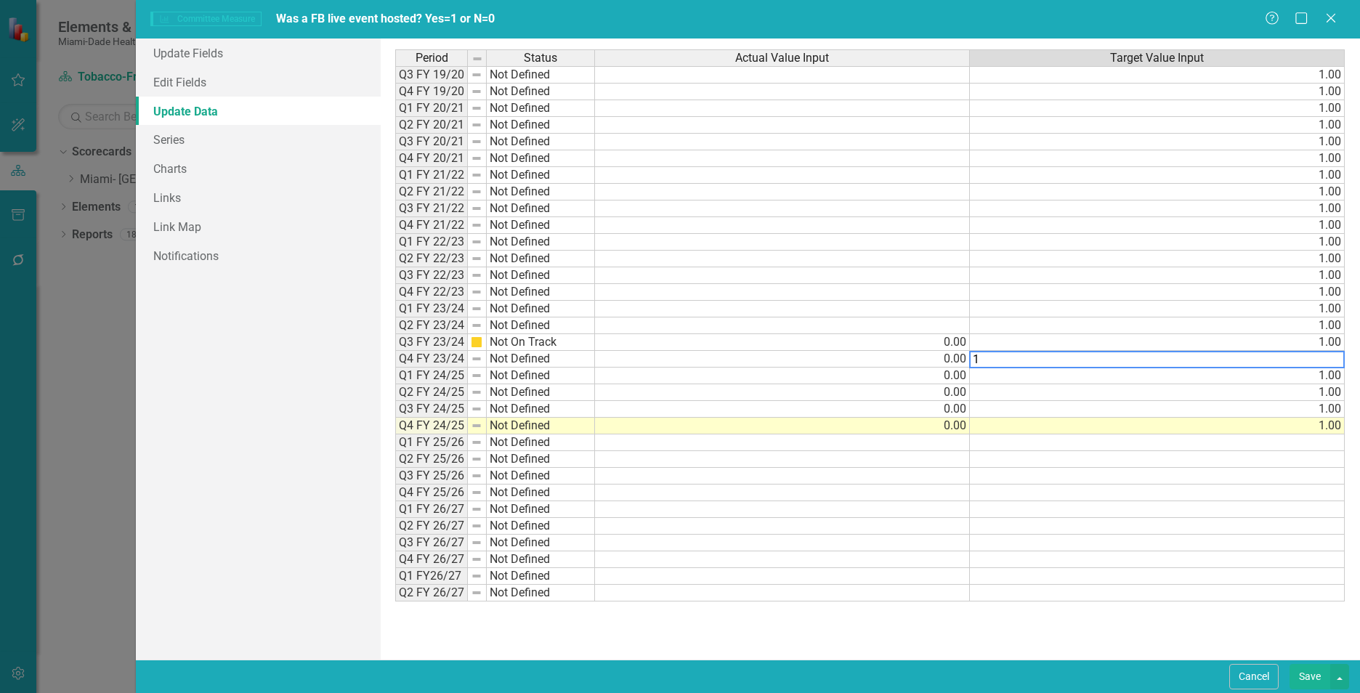
type textarea "1"
click at [813, 509] on td at bounding box center [782, 509] width 375 height 17
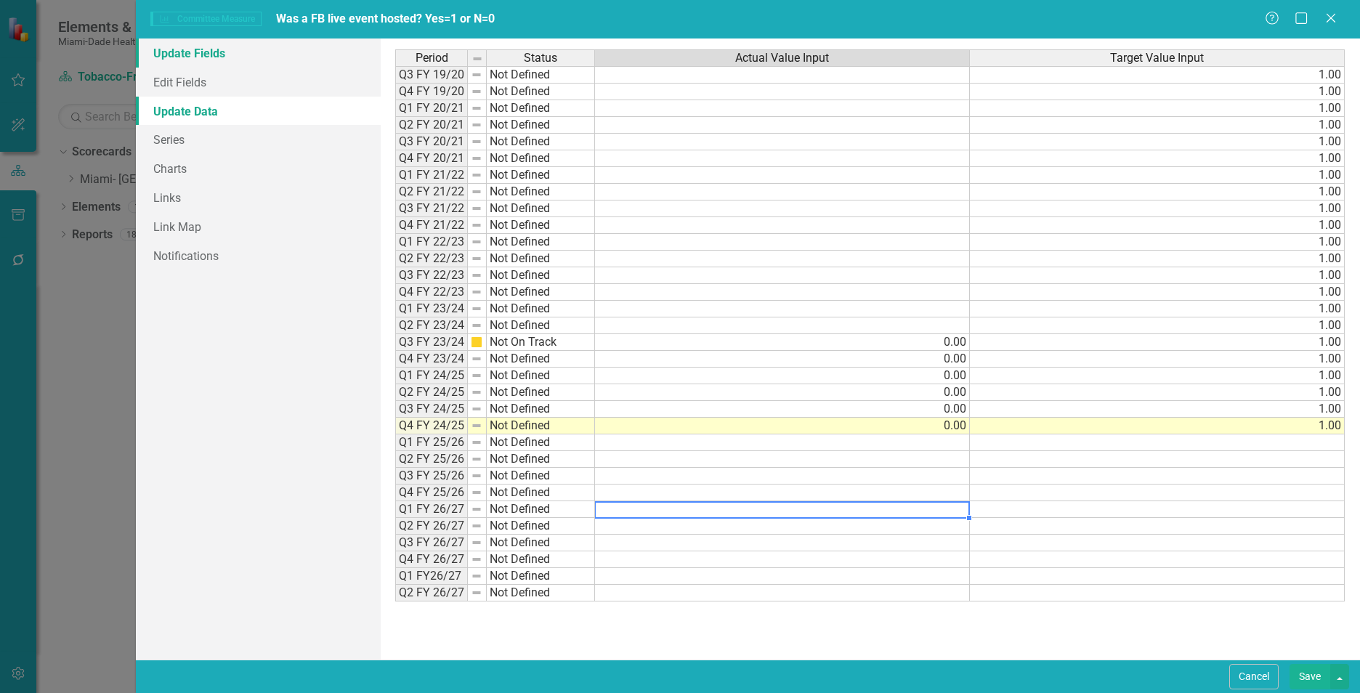
click at [234, 60] on link "Update Fields" at bounding box center [258, 53] width 245 height 29
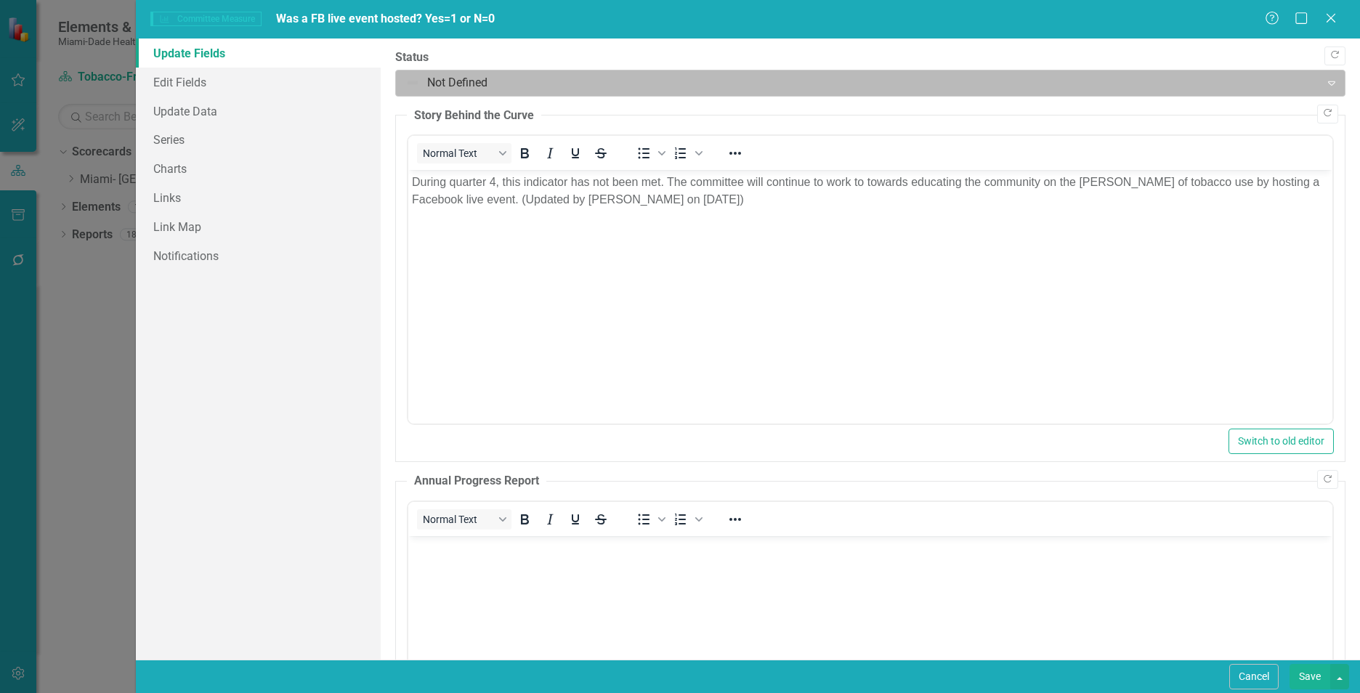
click at [465, 81] on div at bounding box center [857, 83] width 905 height 20
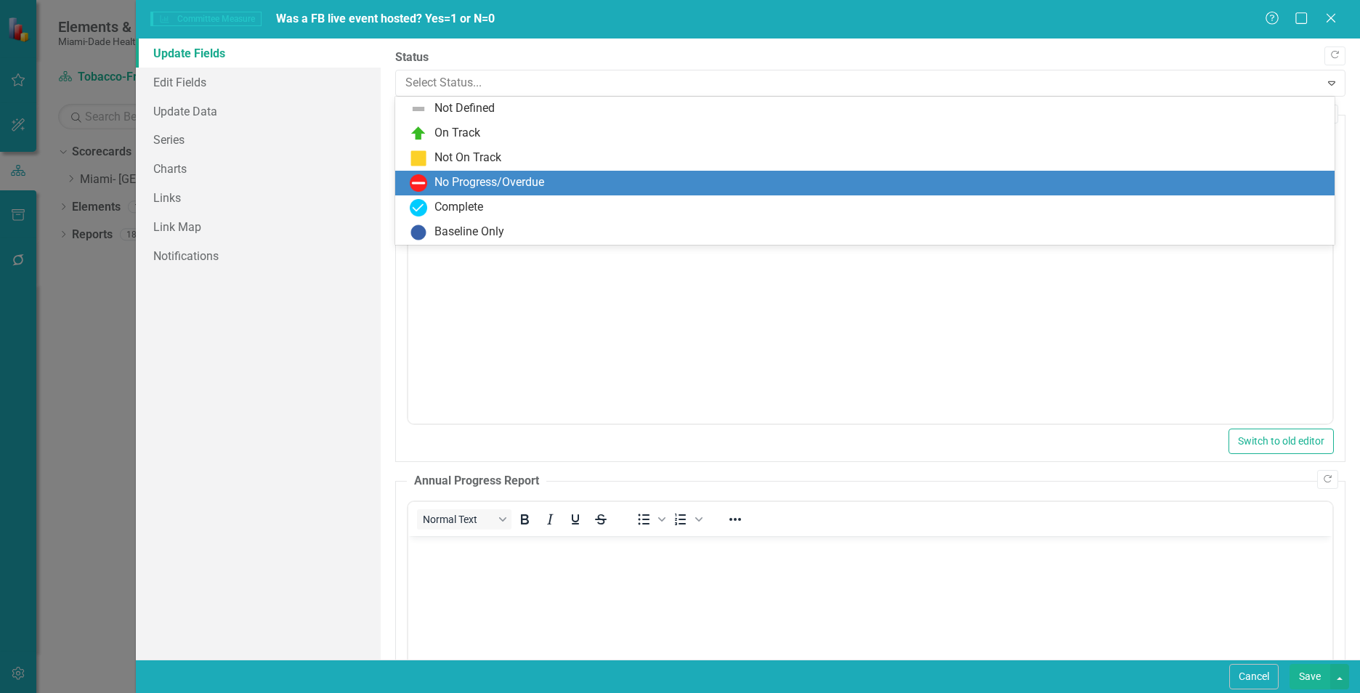
click at [487, 187] on div "No Progress/Overdue" at bounding box center [489, 182] width 110 height 17
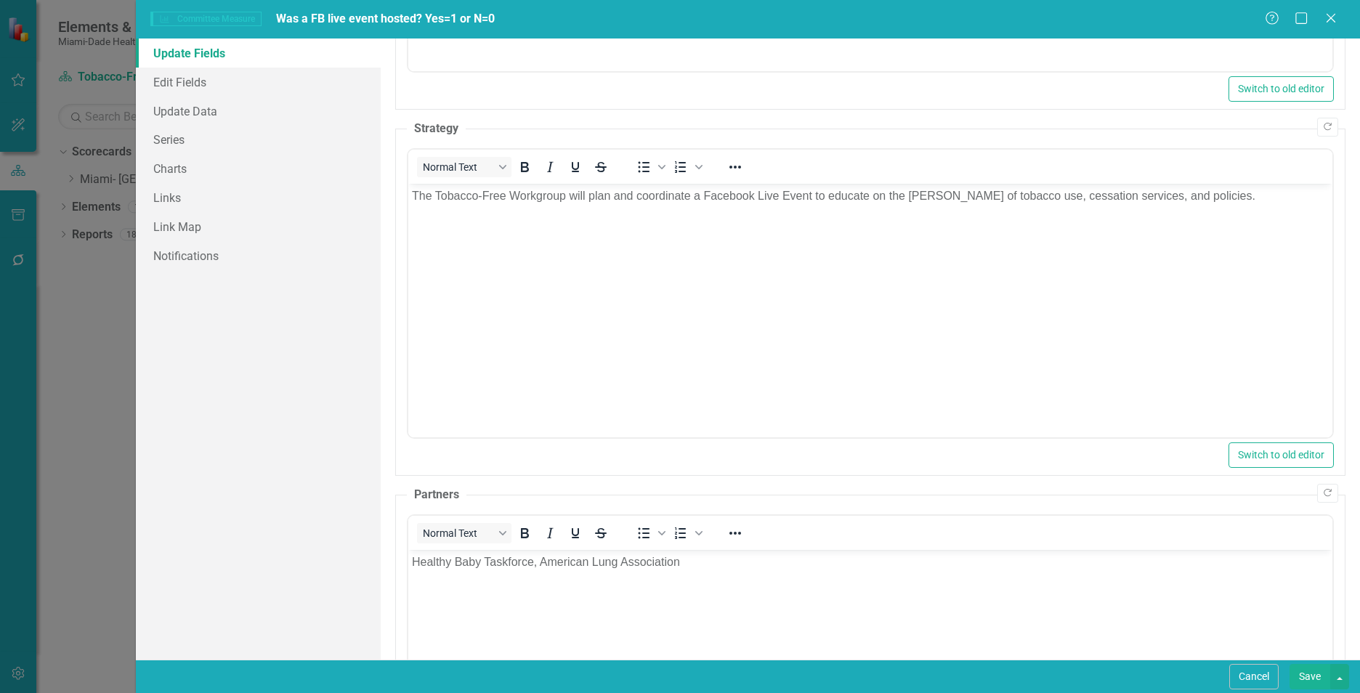
scroll to position [923, 0]
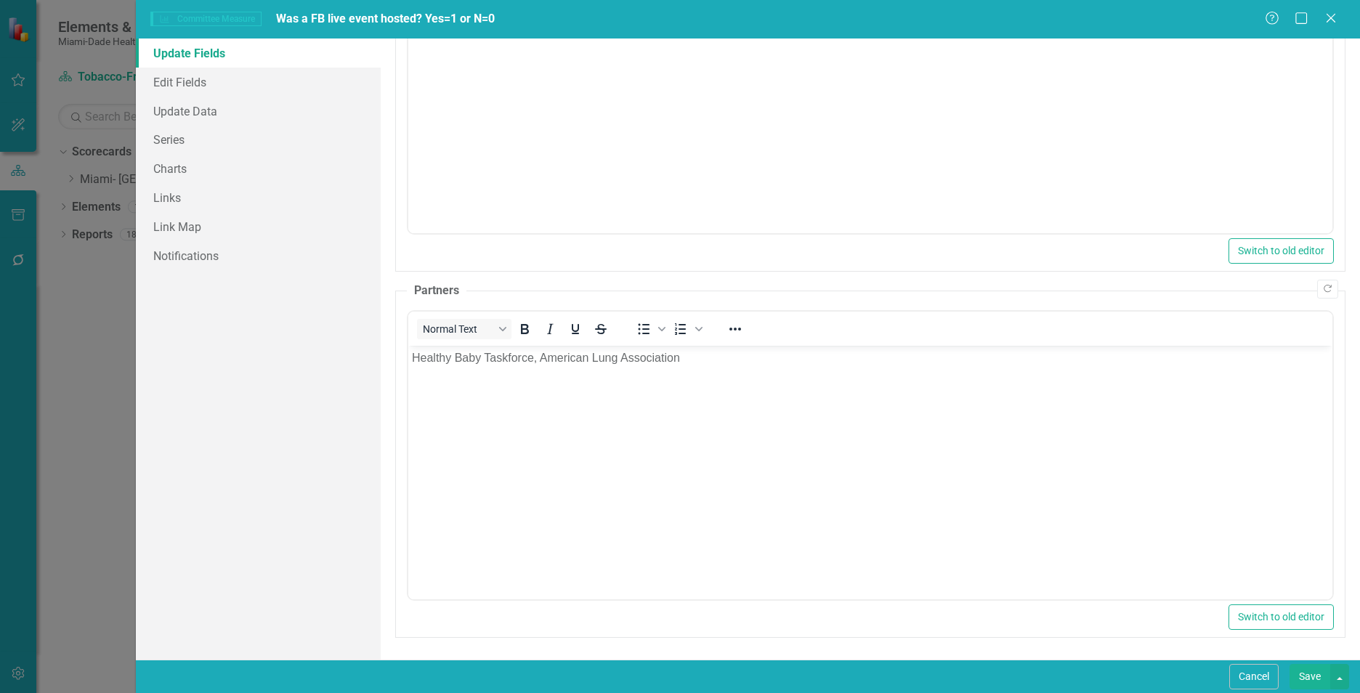
click at [1299, 675] on button "Save" at bounding box center [1309, 676] width 41 height 25
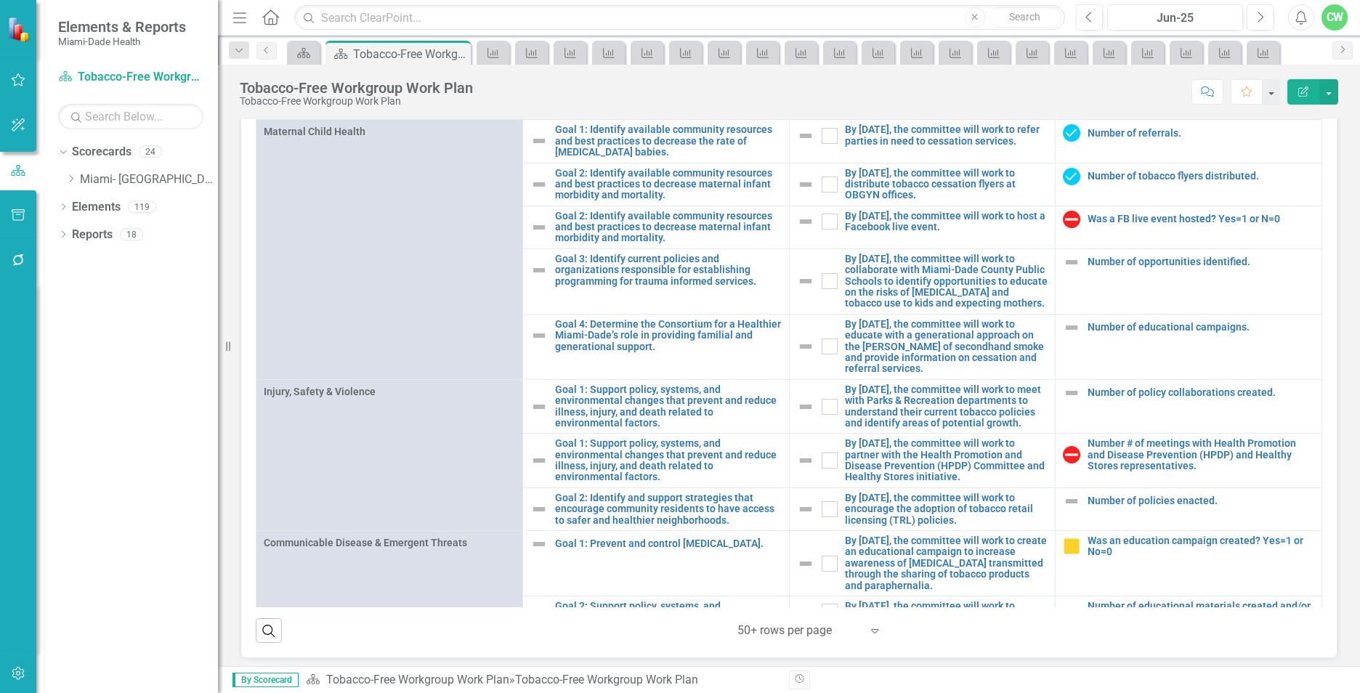
scroll to position [1250, 0]
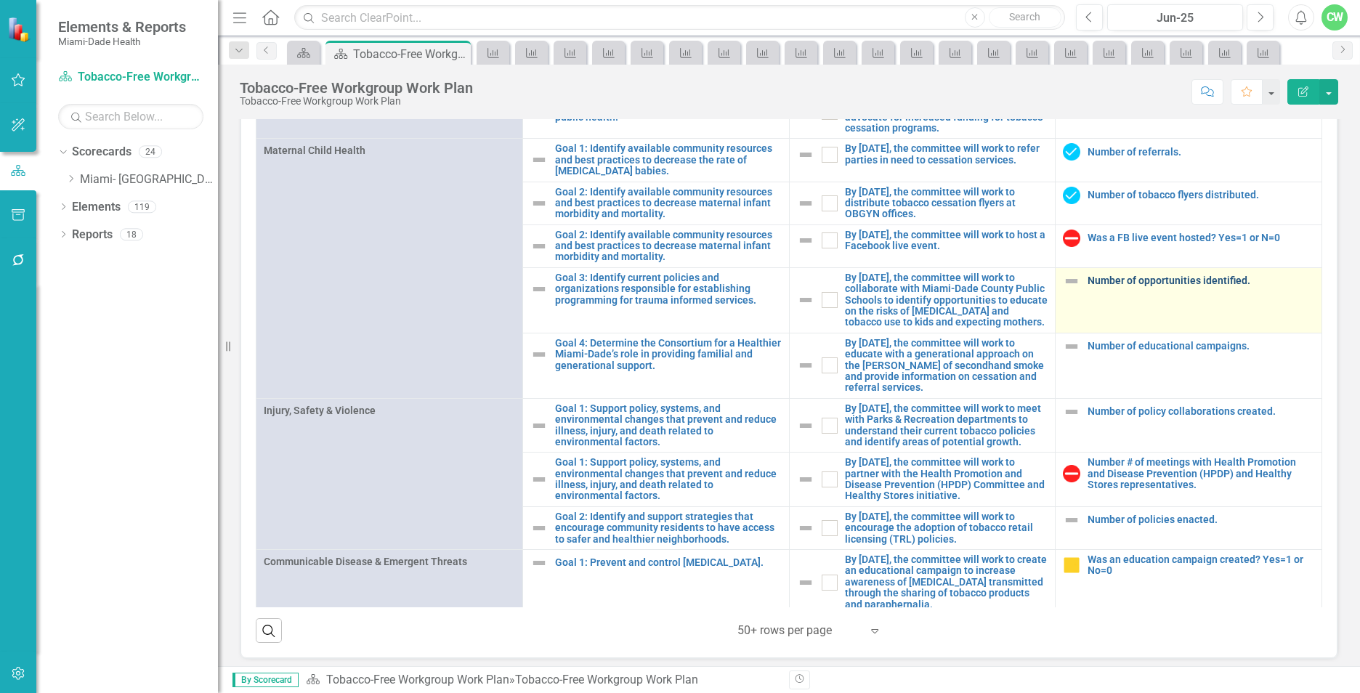
click at [1129, 286] on link "Number of opportunities identified." at bounding box center [1200, 280] width 227 height 11
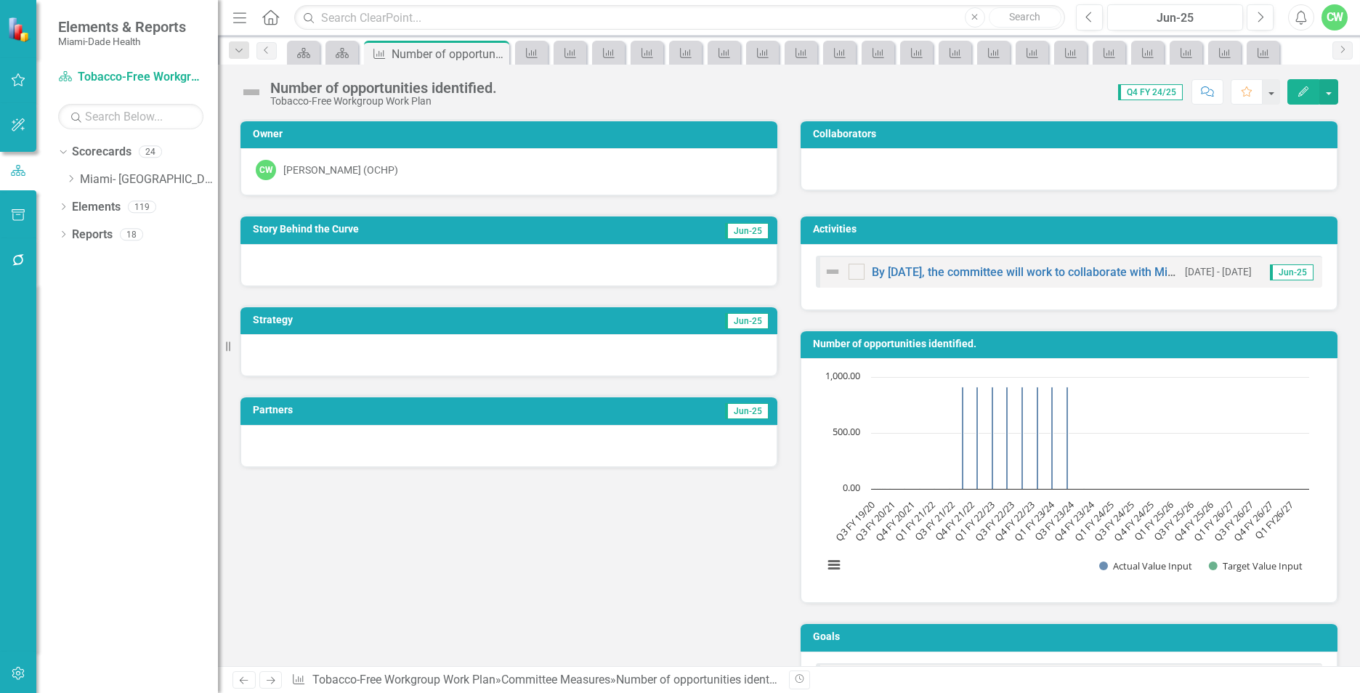
click at [1301, 89] on icon "Edit" at bounding box center [1303, 91] width 13 height 10
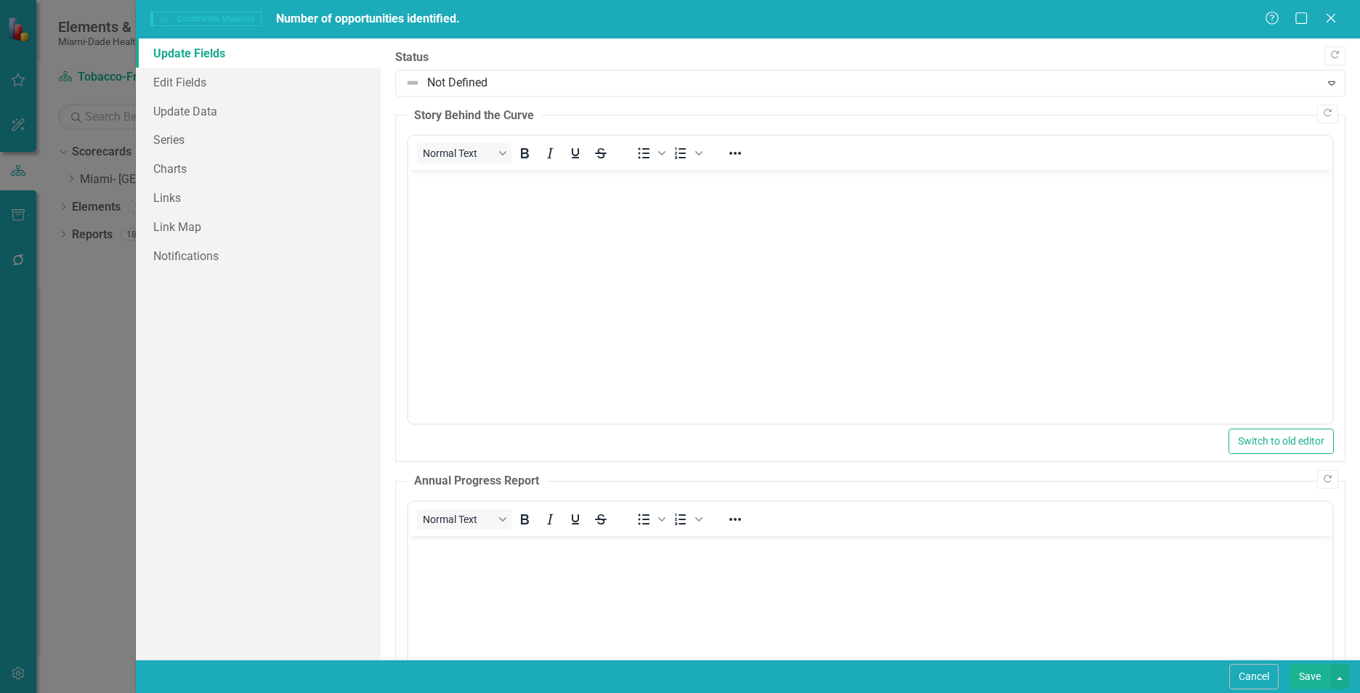
click at [636, 270] on body "Rich Text Area. Press ALT-0 for help." at bounding box center [870, 279] width 924 height 218
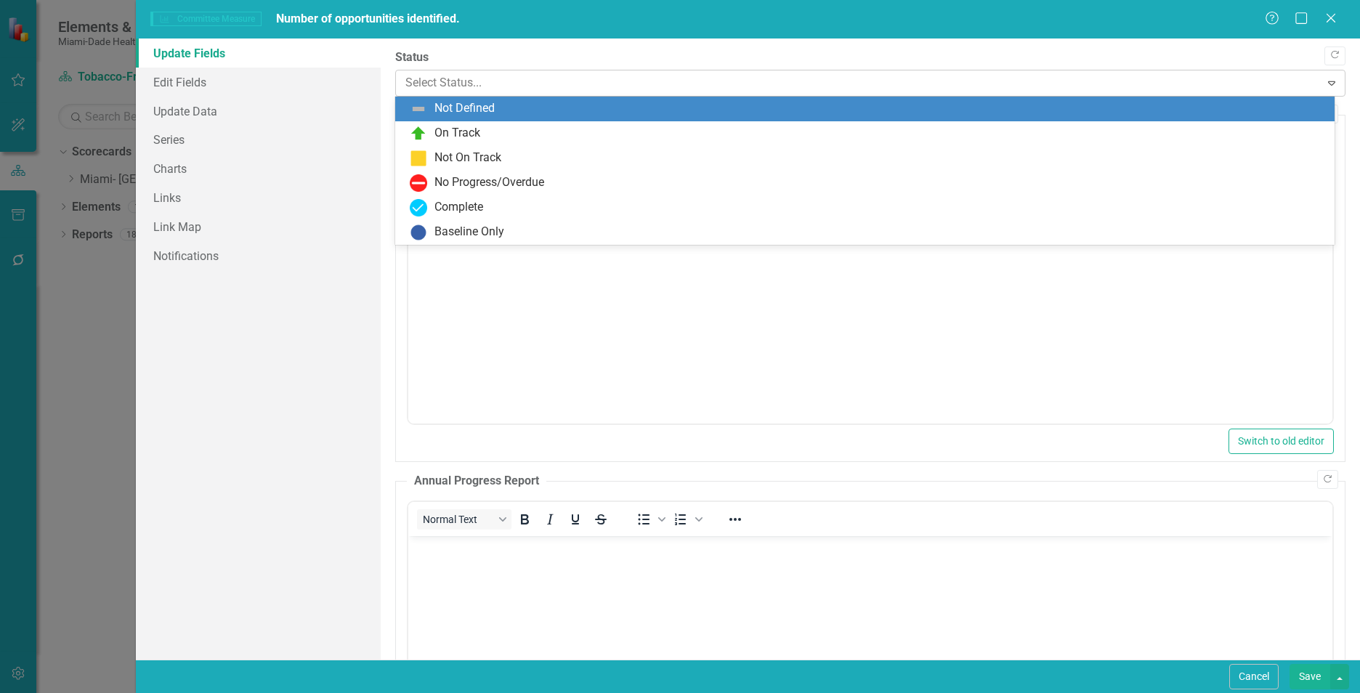
click at [432, 74] on div at bounding box center [857, 83] width 905 height 20
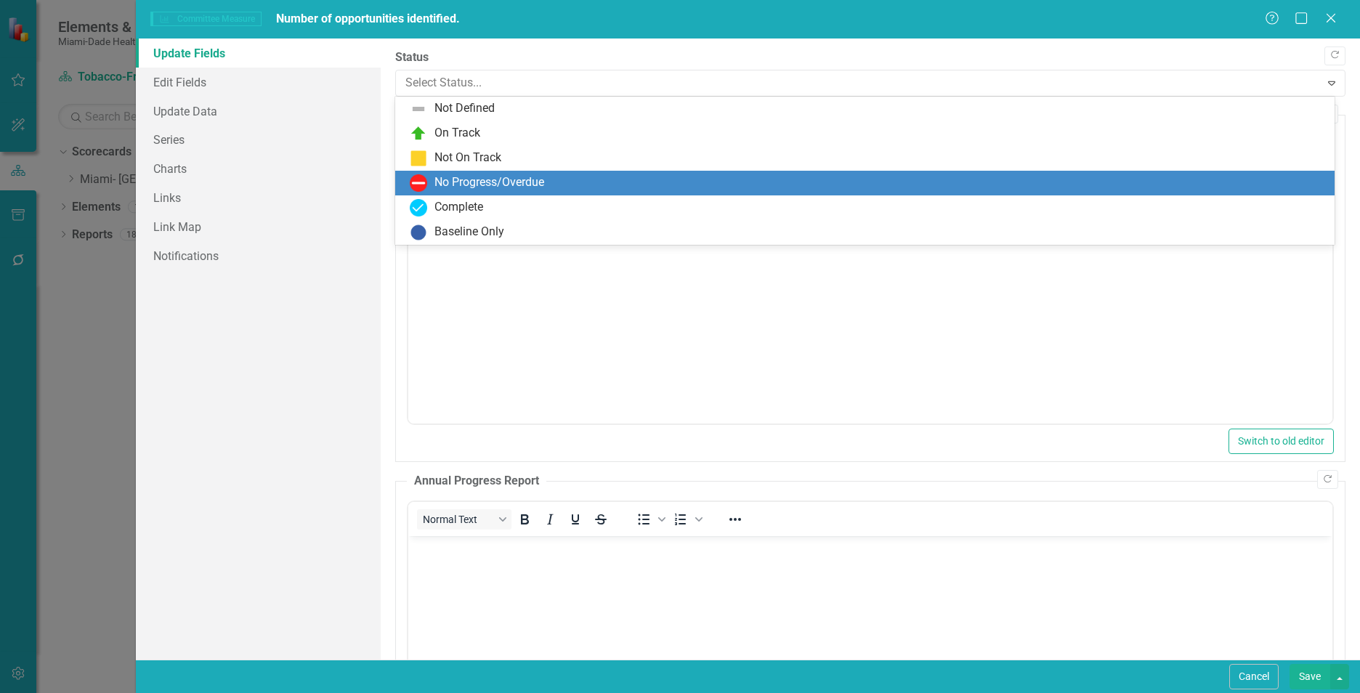
click at [442, 177] on div "No Progress/Overdue" at bounding box center [489, 182] width 110 height 17
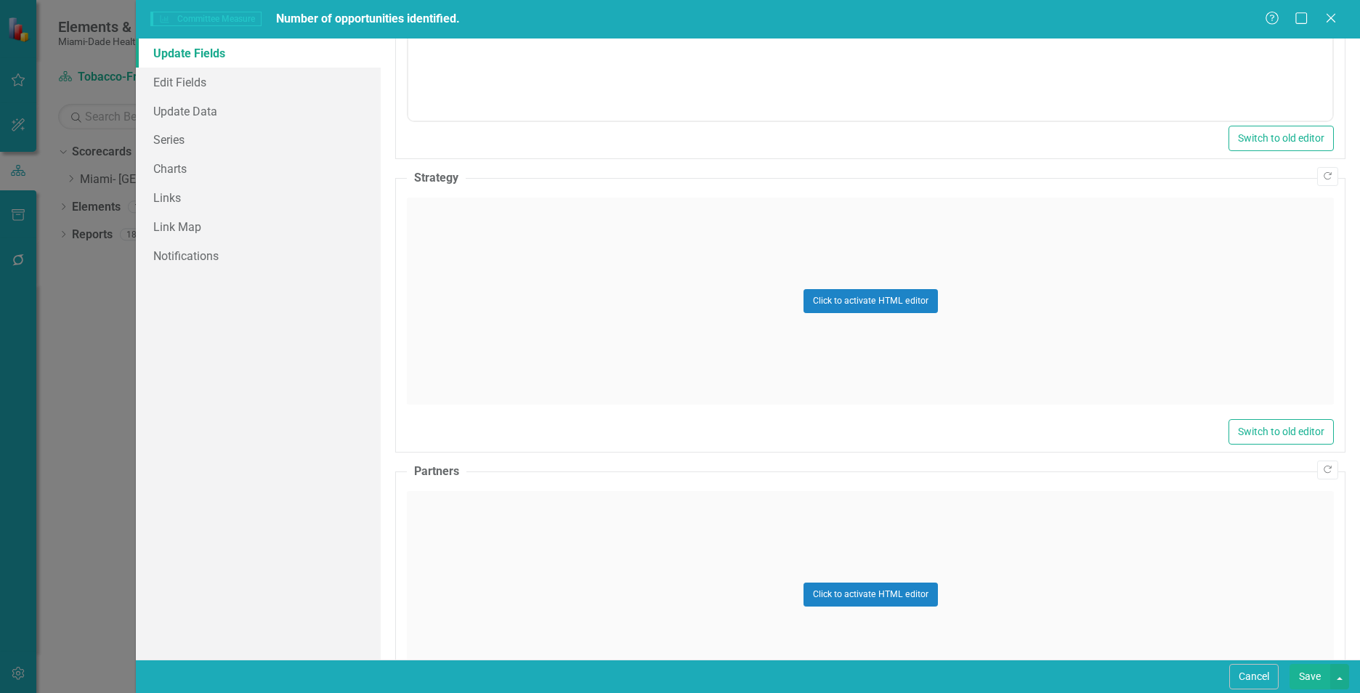
scroll to position [689, 0]
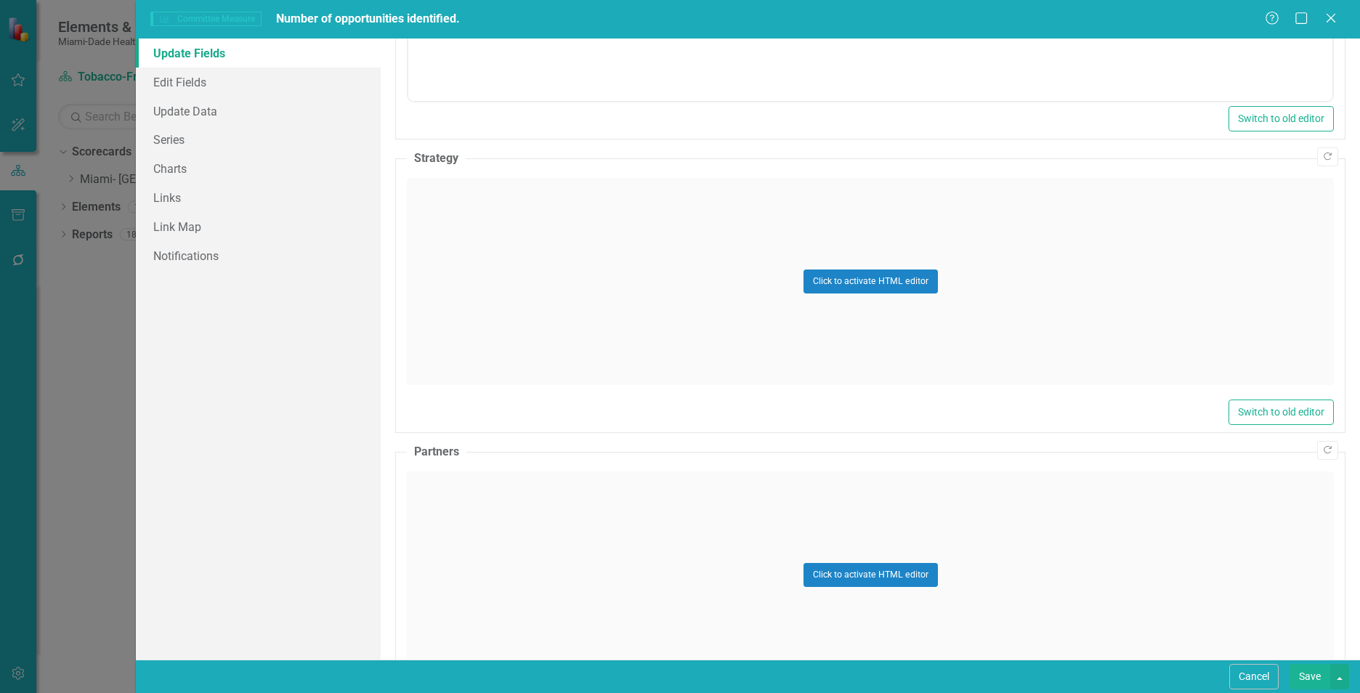
click at [451, 230] on div "Click to activate HTML editor" at bounding box center [870, 281] width 927 height 207
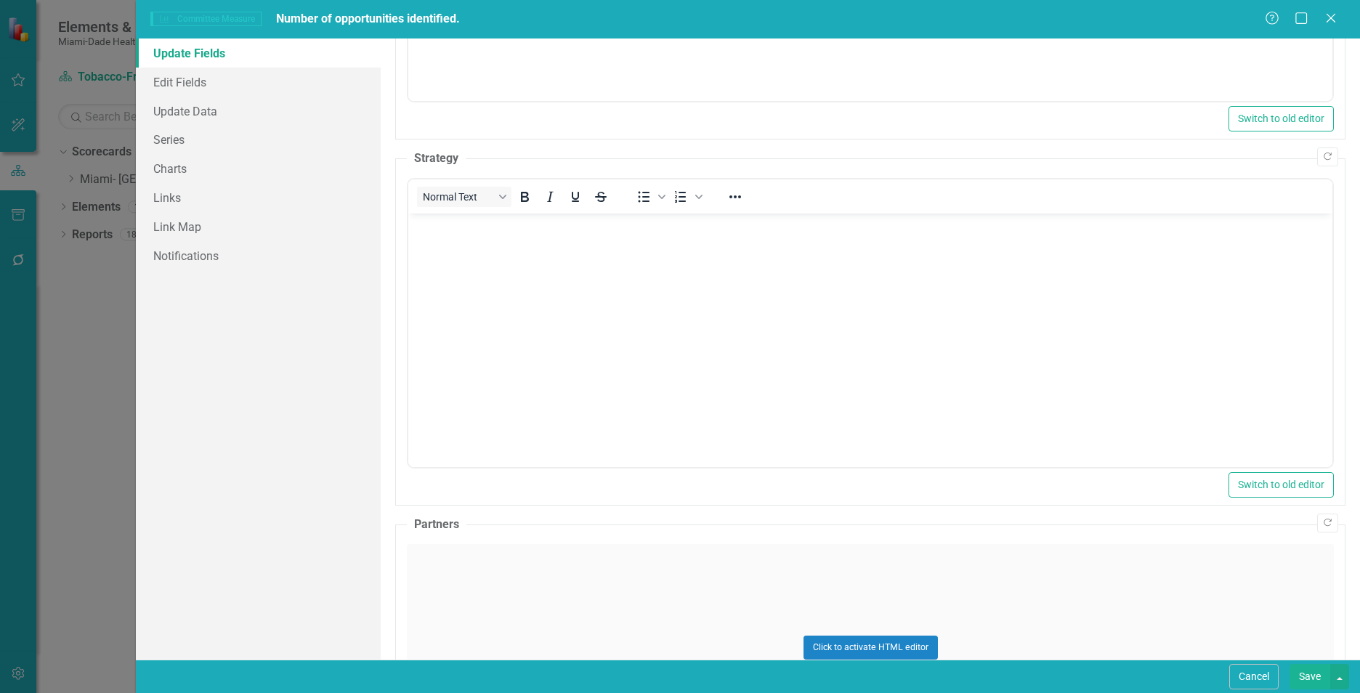
scroll to position [0, 0]
click at [448, 271] on body "Rich Text Area. Press ALT-0 for help." at bounding box center [870, 323] width 924 height 218
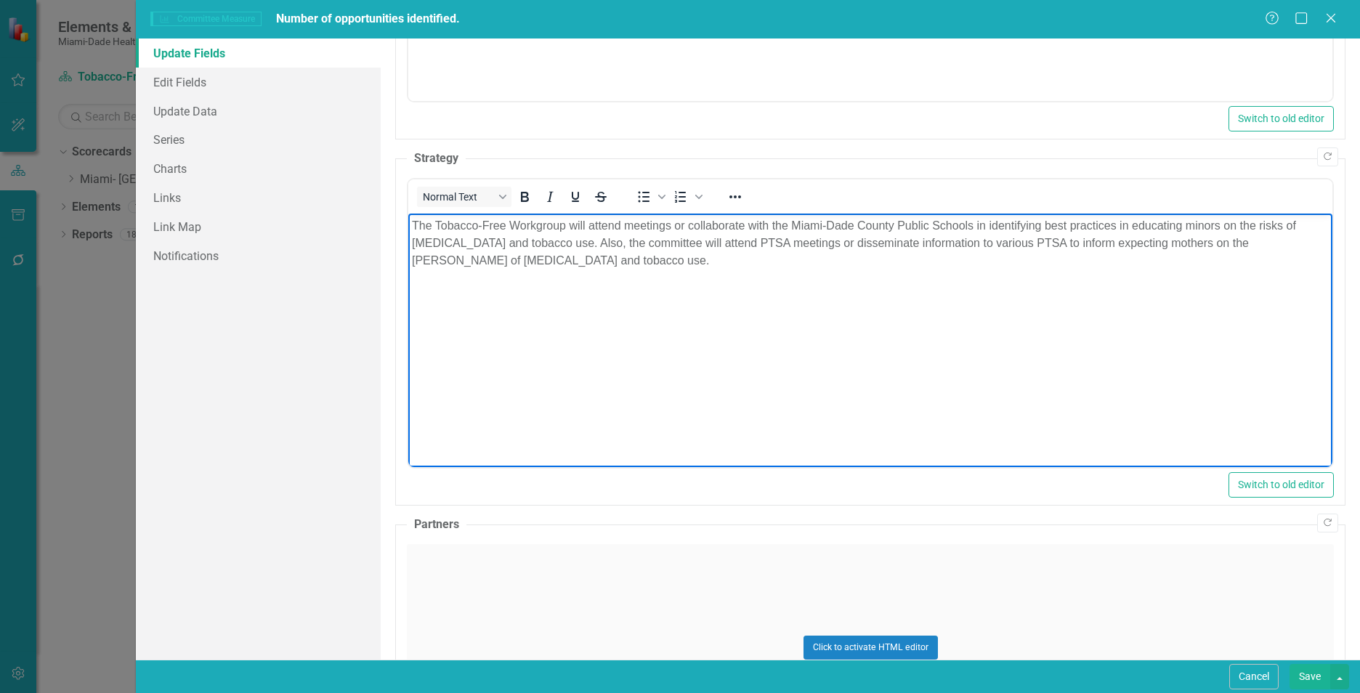
click at [512, 606] on div "Click to activate HTML editor" at bounding box center [870, 647] width 927 height 207
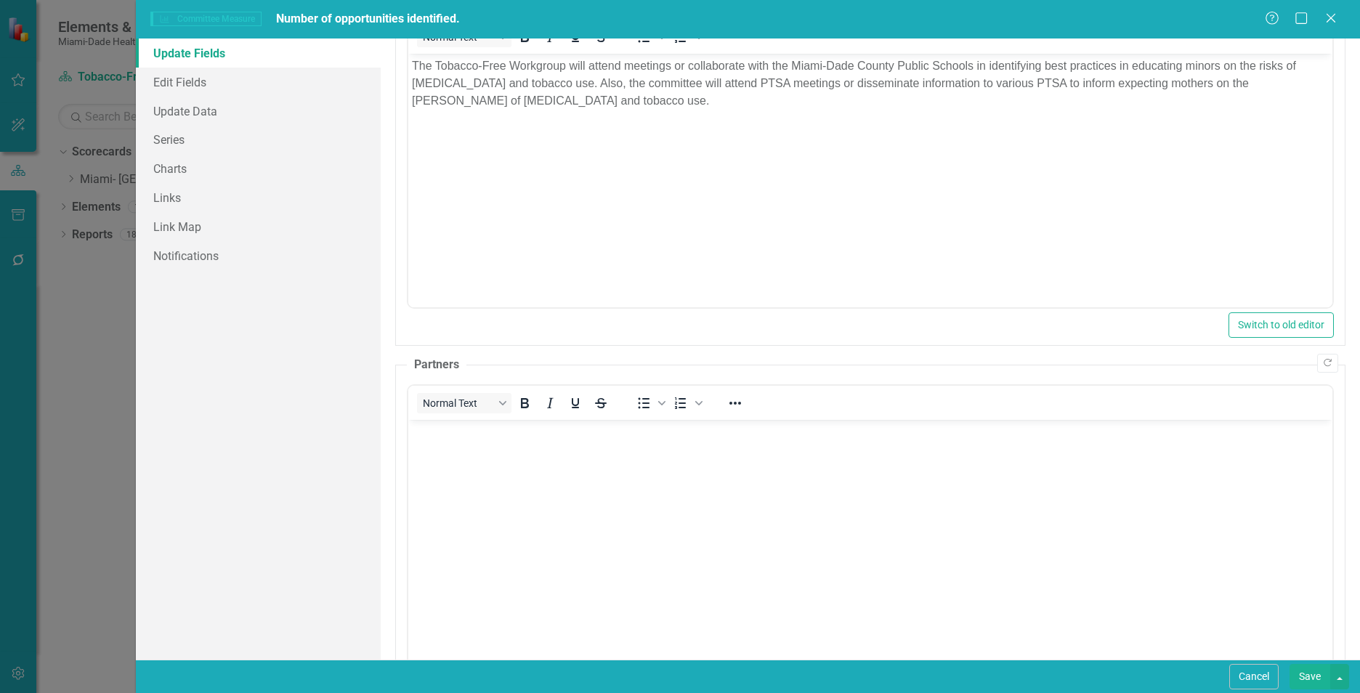
scroll to position [923, 0]
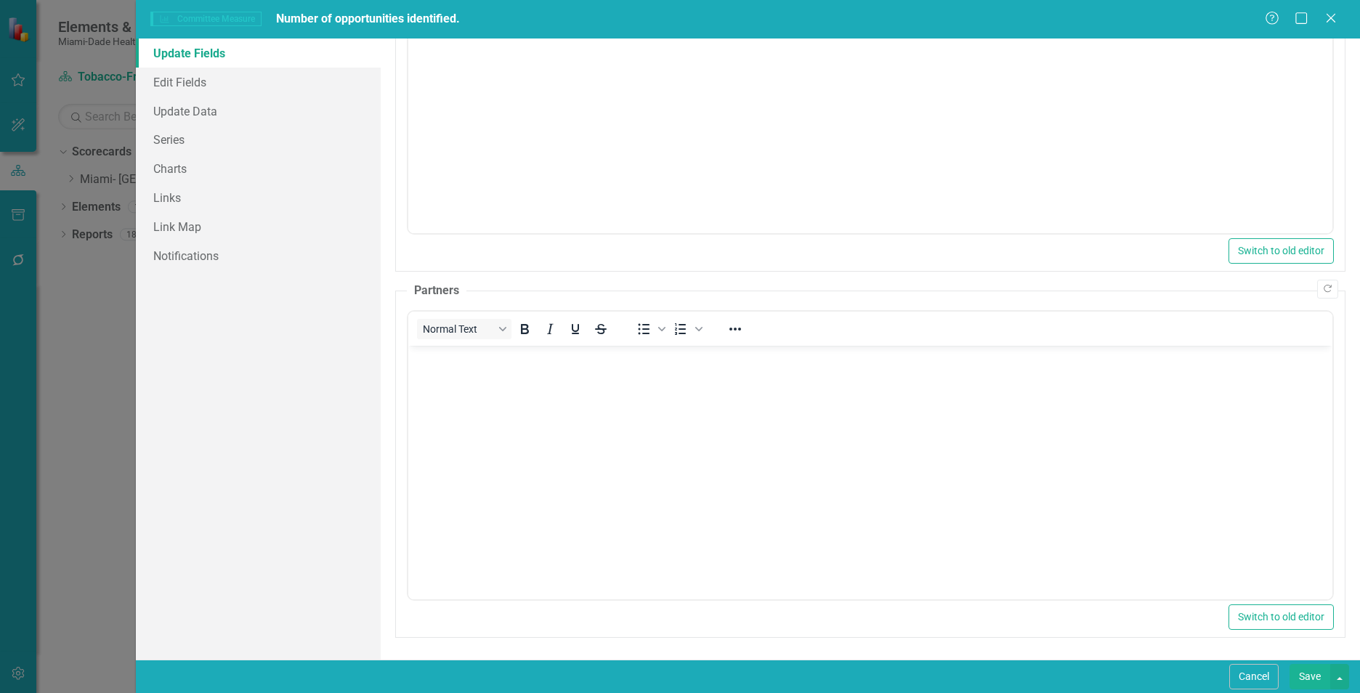
click at [809, 450] on body "Rich Text Area. Press ALT-0 for help." at bounding box center [870, 454] width 924 height 218
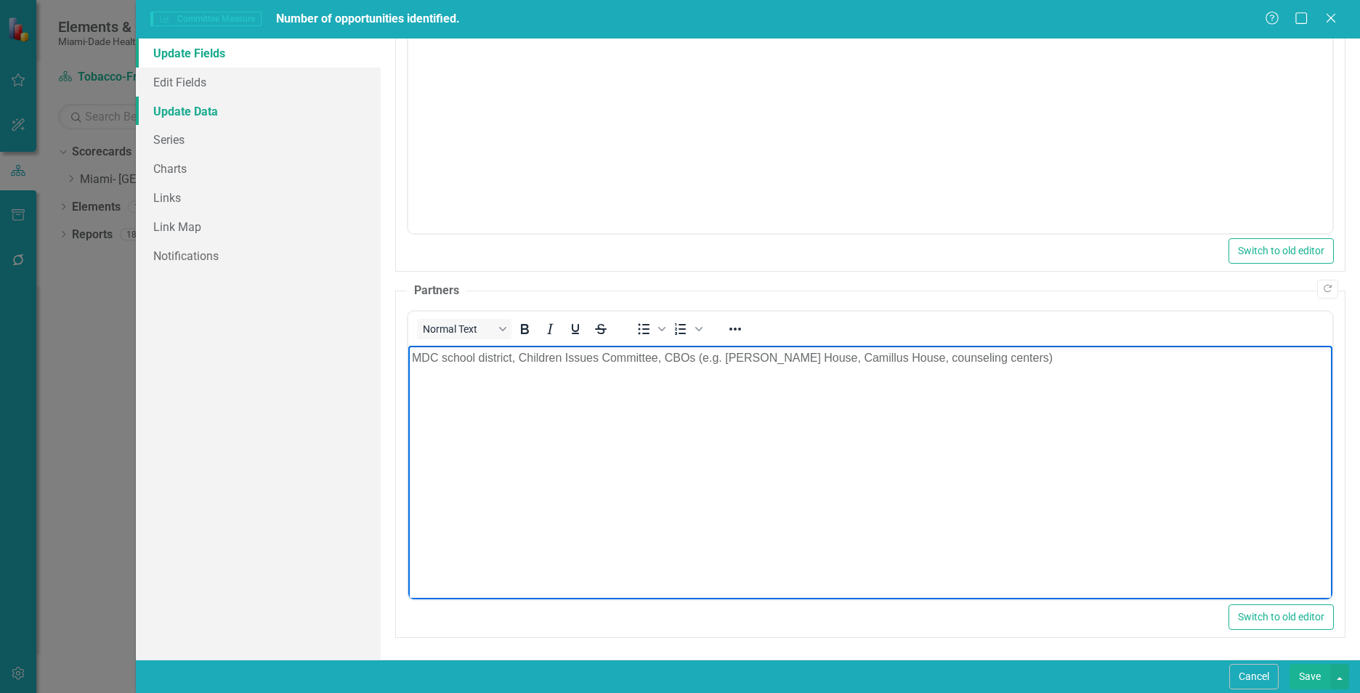
click at [163, 113] on link "Update Data" at bounding box center [258, 111] width 245 height 29
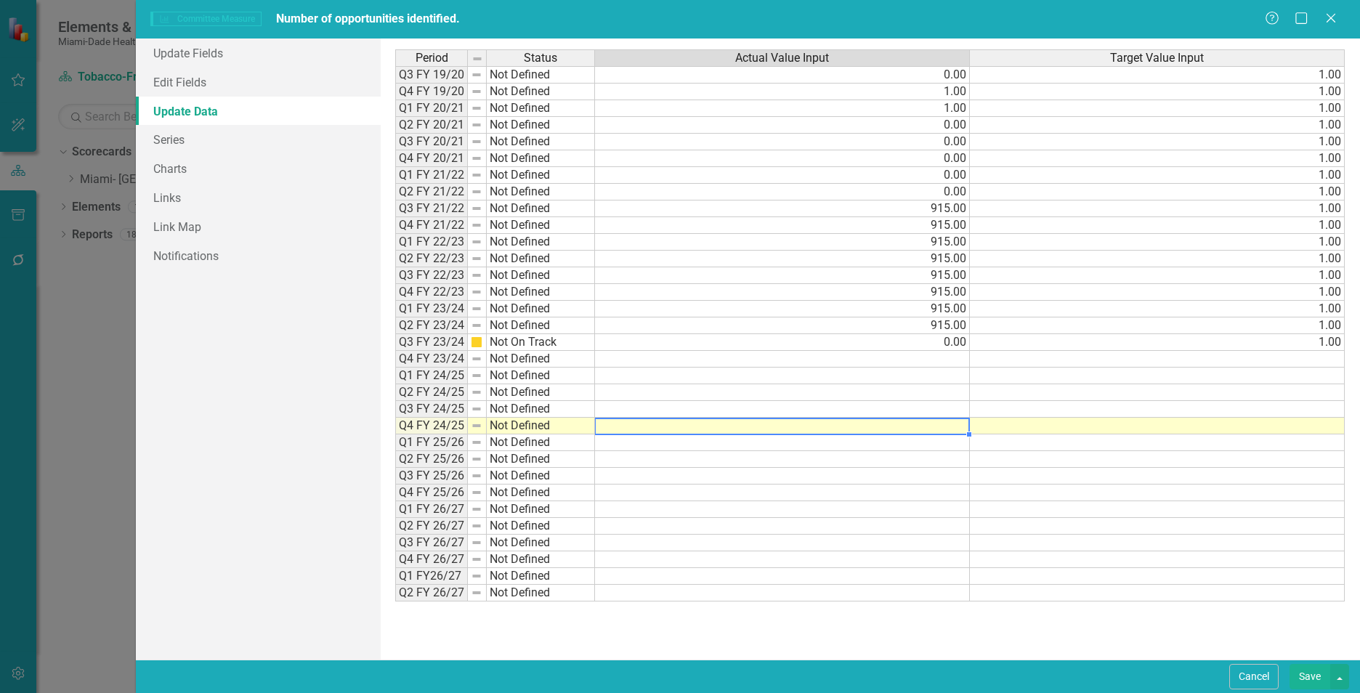
click at [923, 431] on td at bounding box center [782, 426] width 375 height 17
type textarea "0"
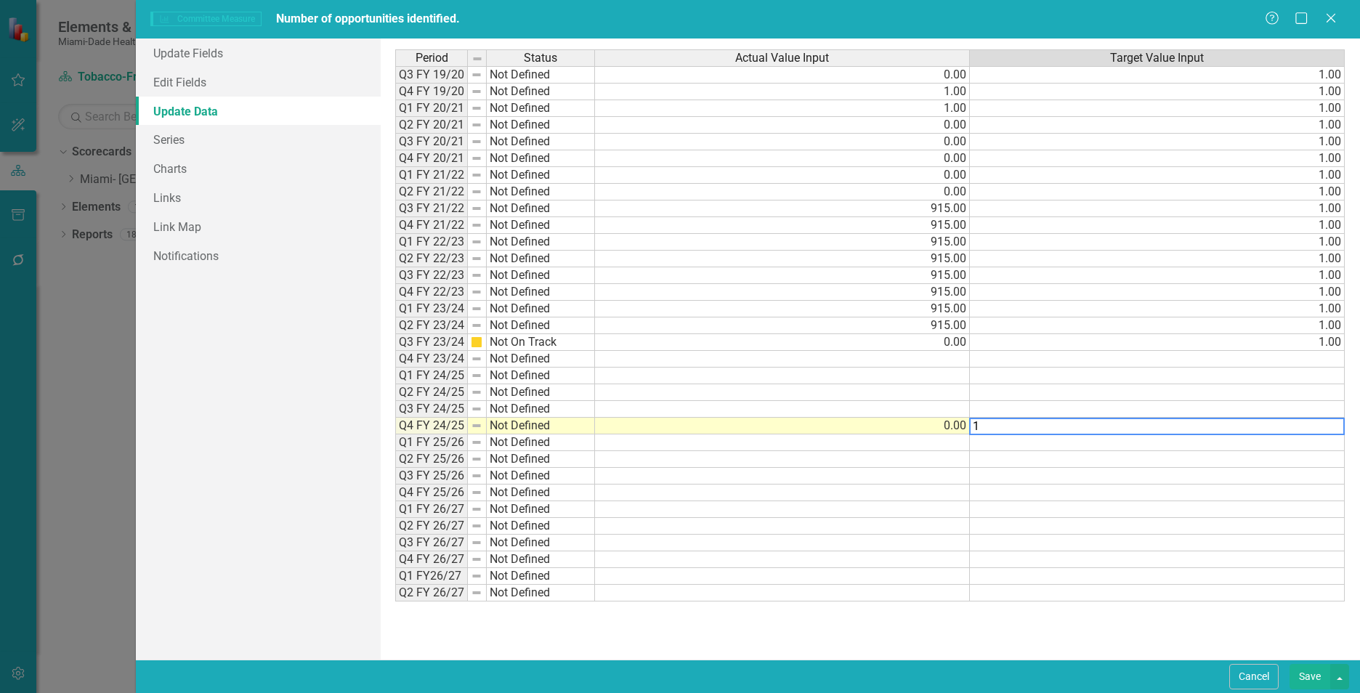
type textarea "1"
click at [873, 411] on td at bounding box center [782, 409] width 375 height 17
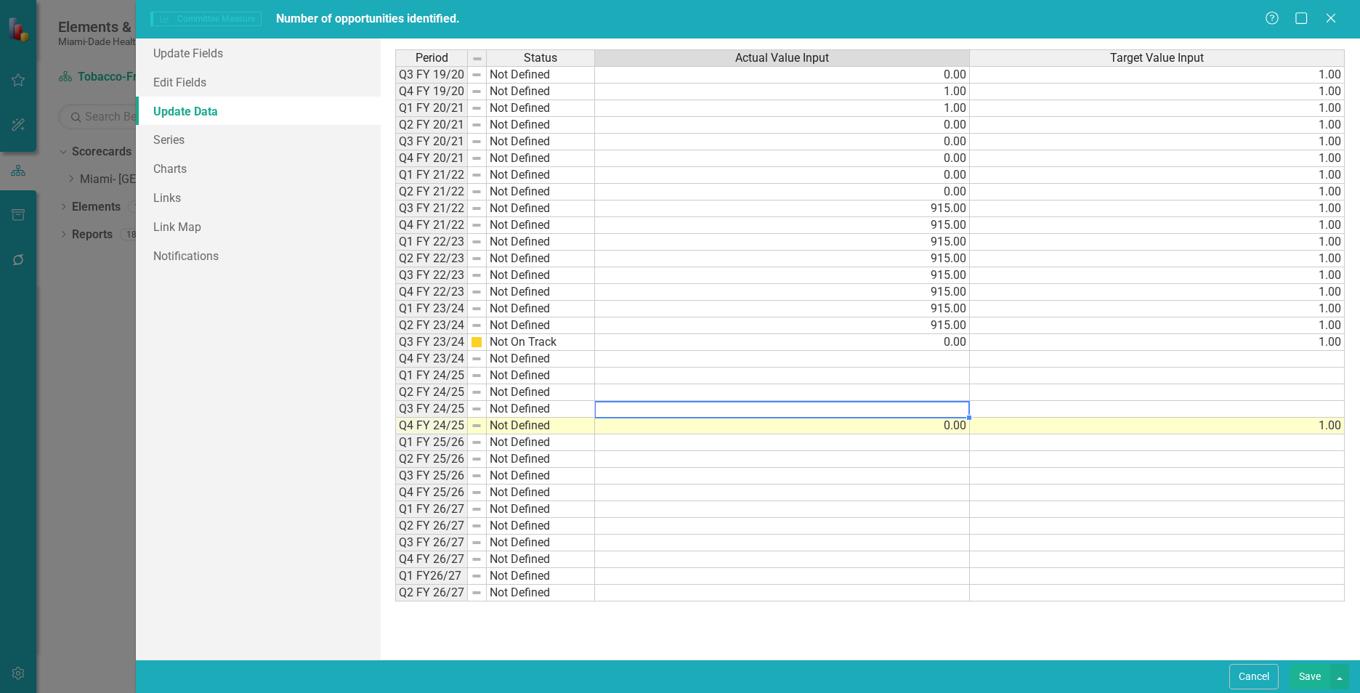
type textarea "0"
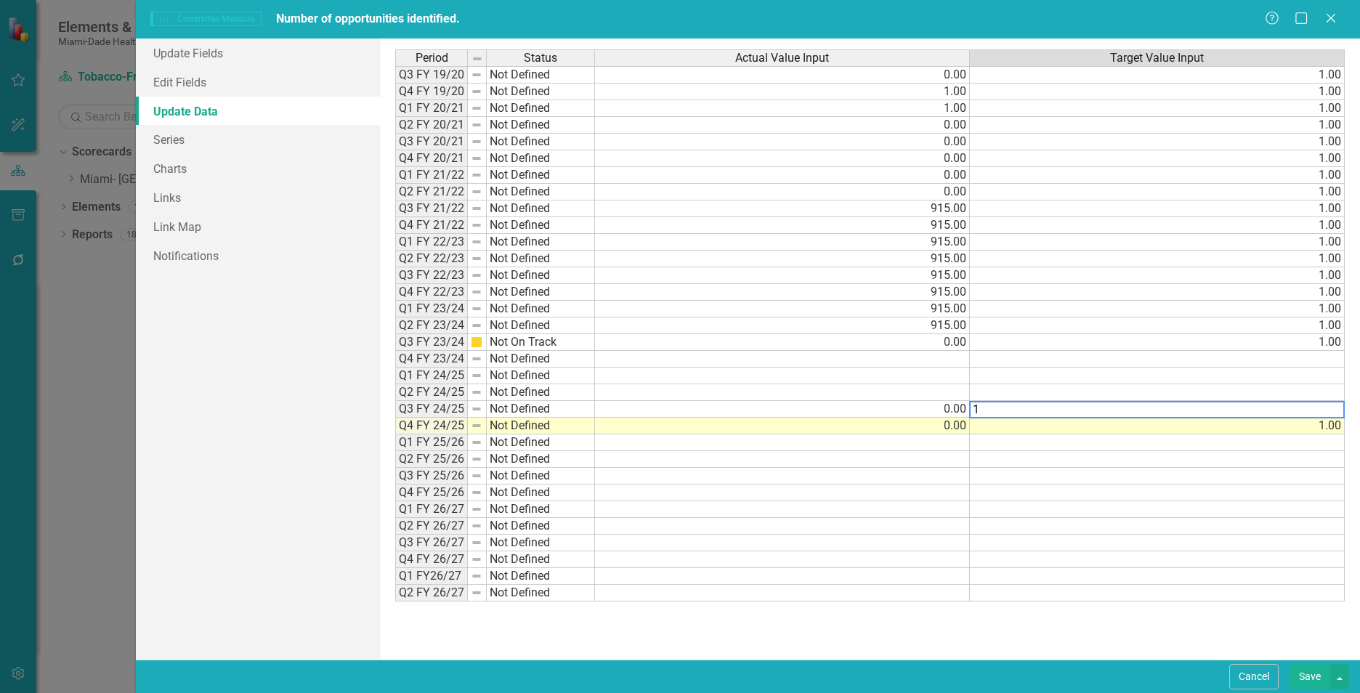
type textarea "1"
click at [884, 395] on td at bounding box center [782, 392] width 375 height 17
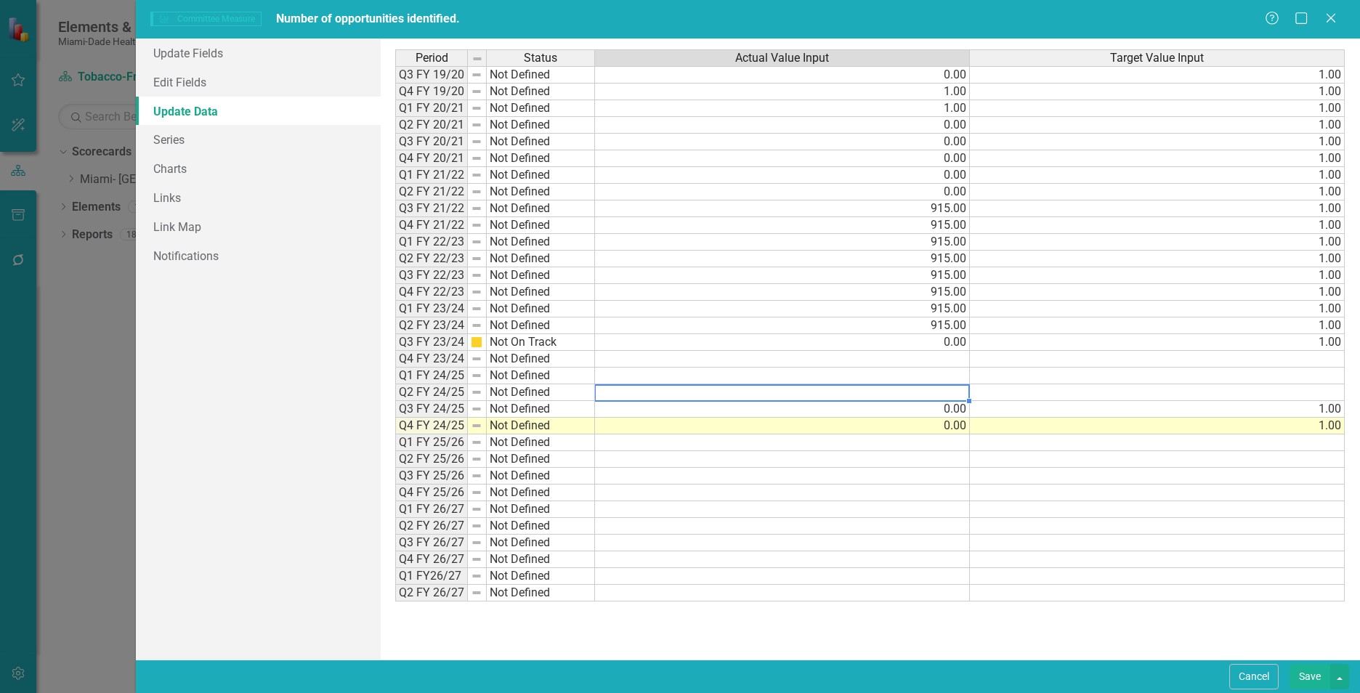
type textarea "0"
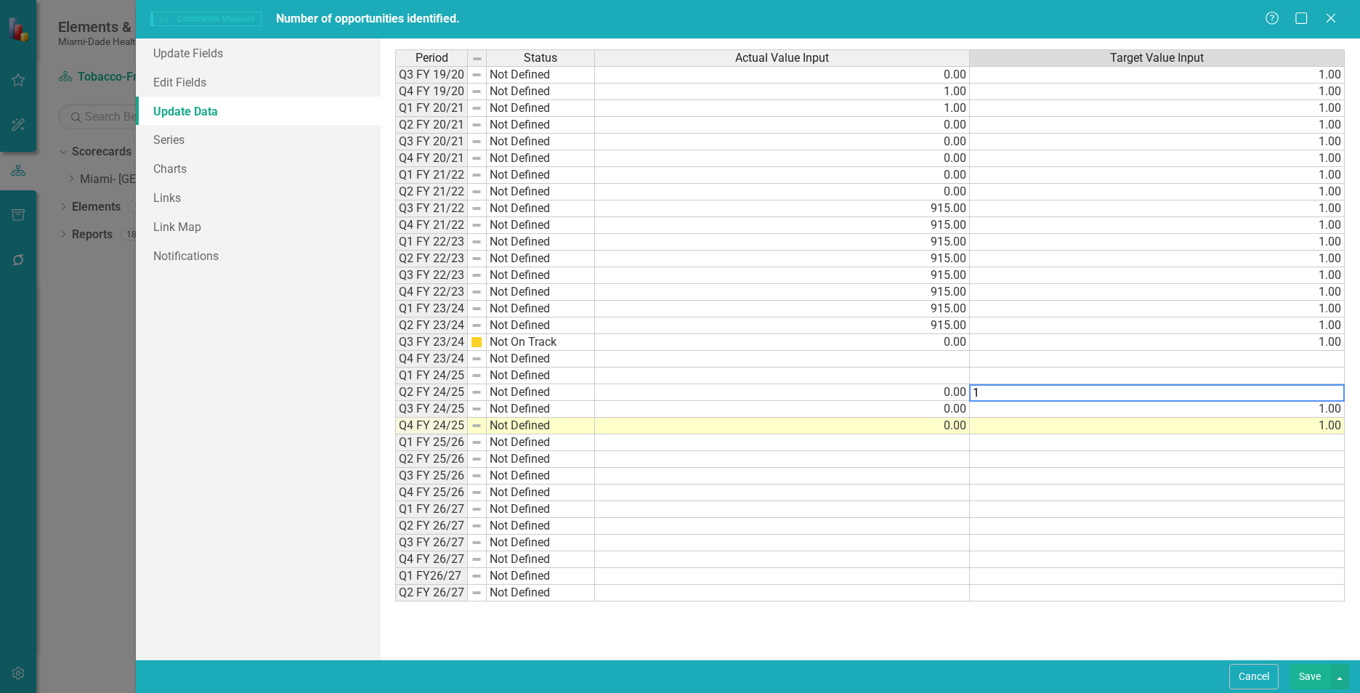
type textarea "1"
click at [900, 371] on td at bounding box center [782, 376] width 375 height 17
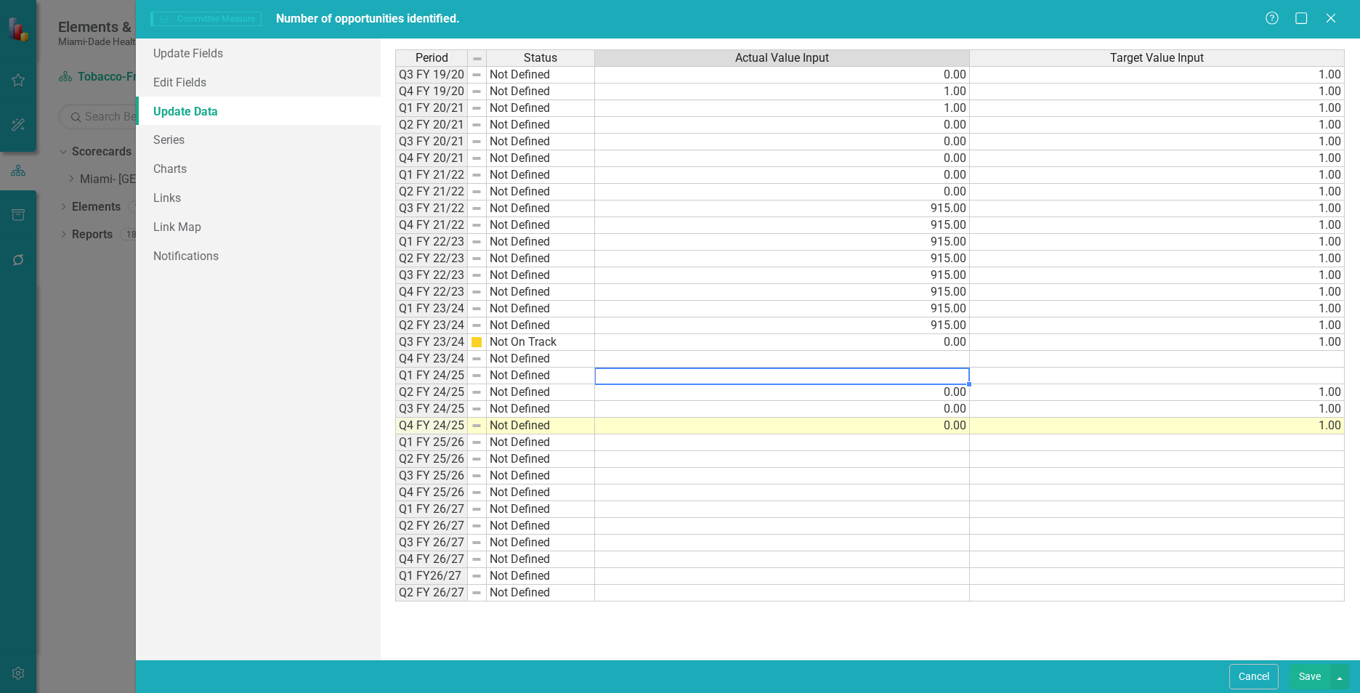
type textarea "0"
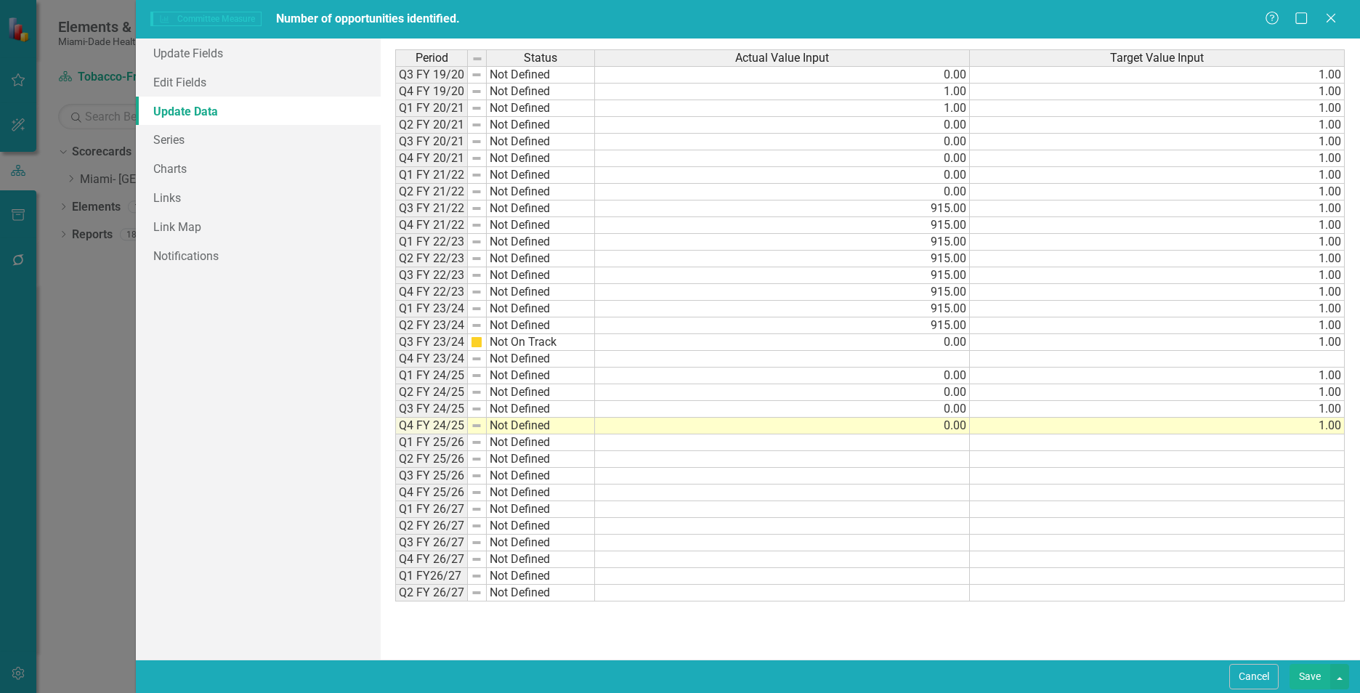
click at [881, 357] on td at bounding box center [782, 359] width 375 height 17
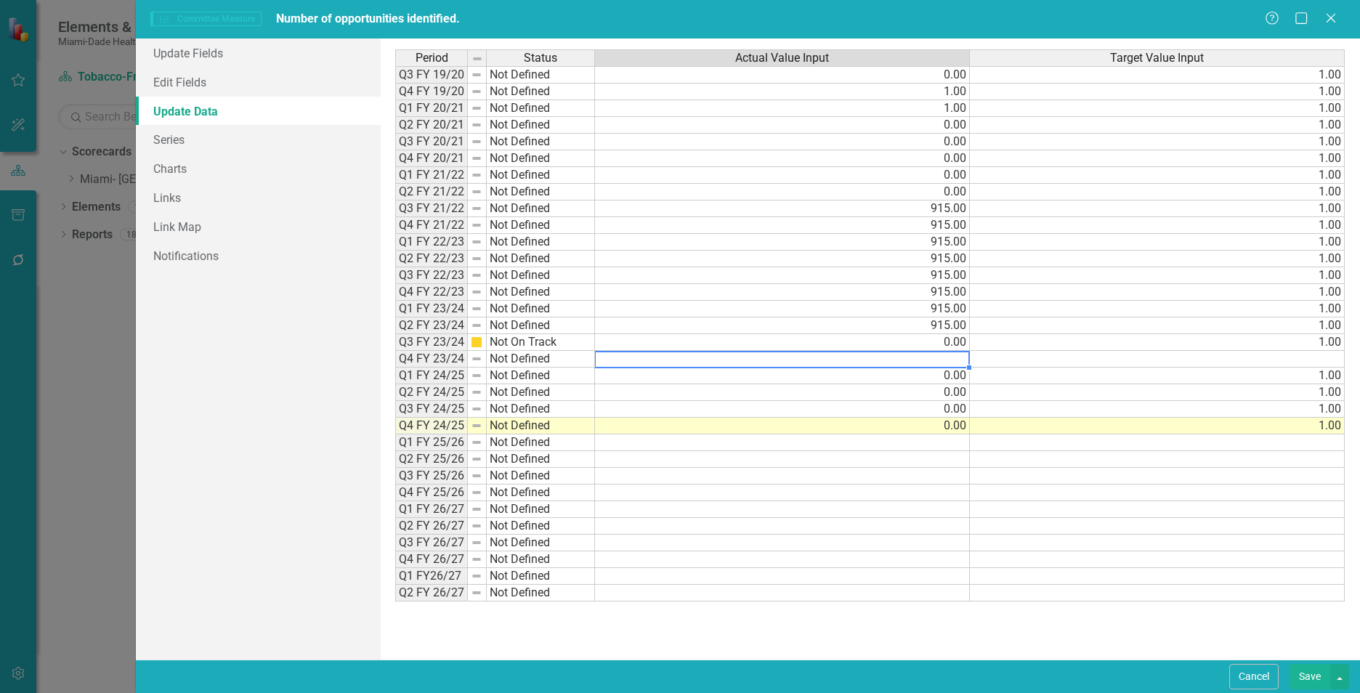
type textarea "0"
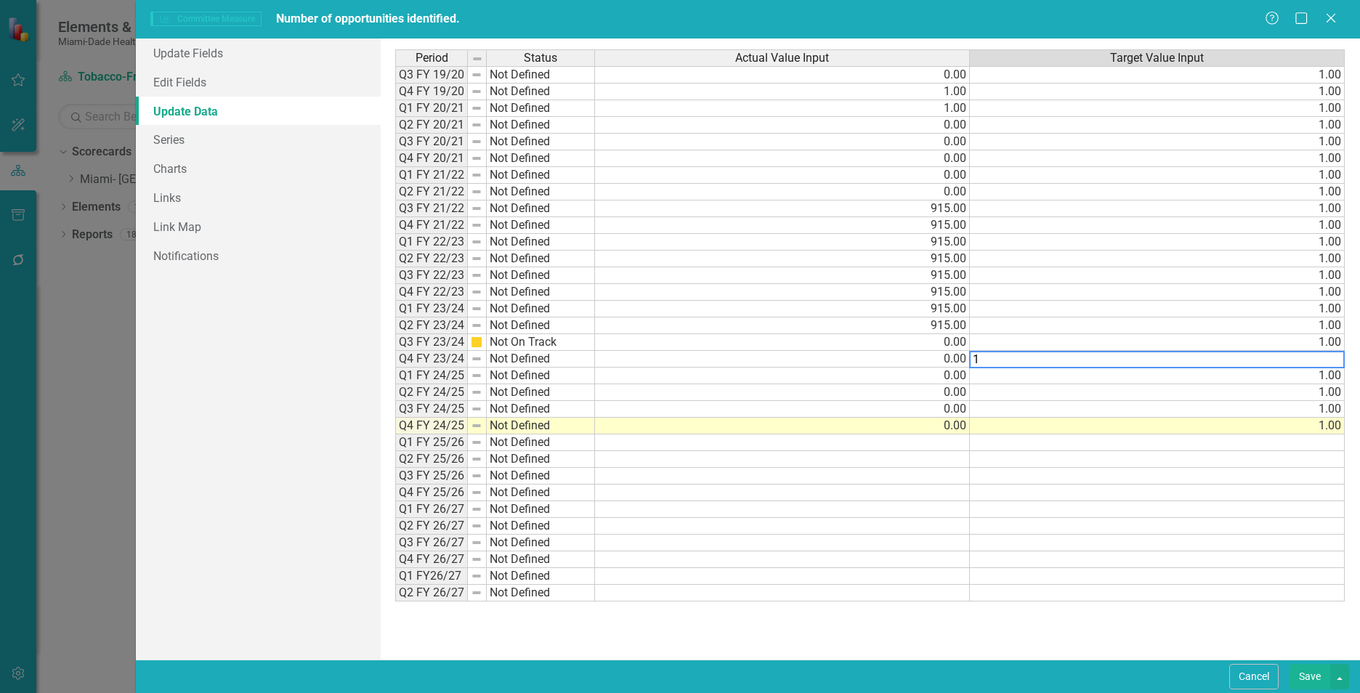
type textarea "1"
click at [395, 483] on div "Period Status Actual Value Input Target Value Input Q3 FY 19/20 Not Defined 0.0…" at bounding box center [395, 325] width 0 height 552
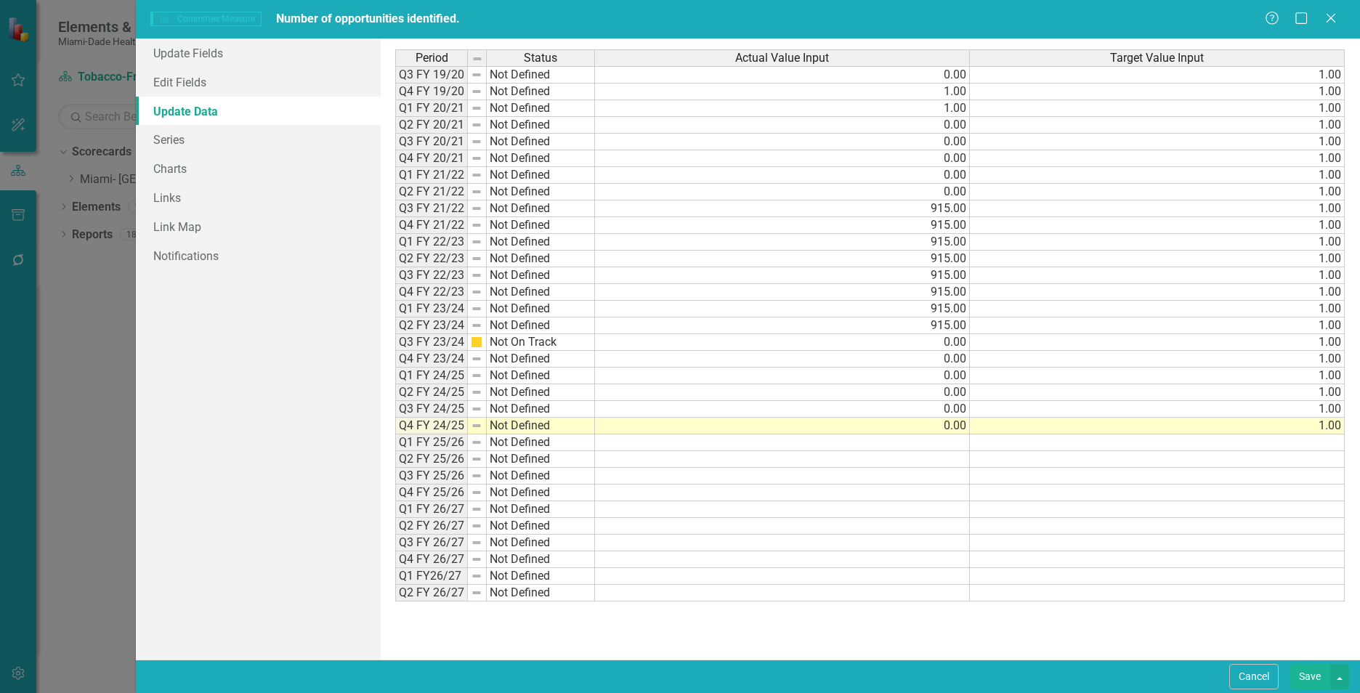
click at [1317, 681] on button "Save" at bounding box center [1309, 676] width 41 height 25
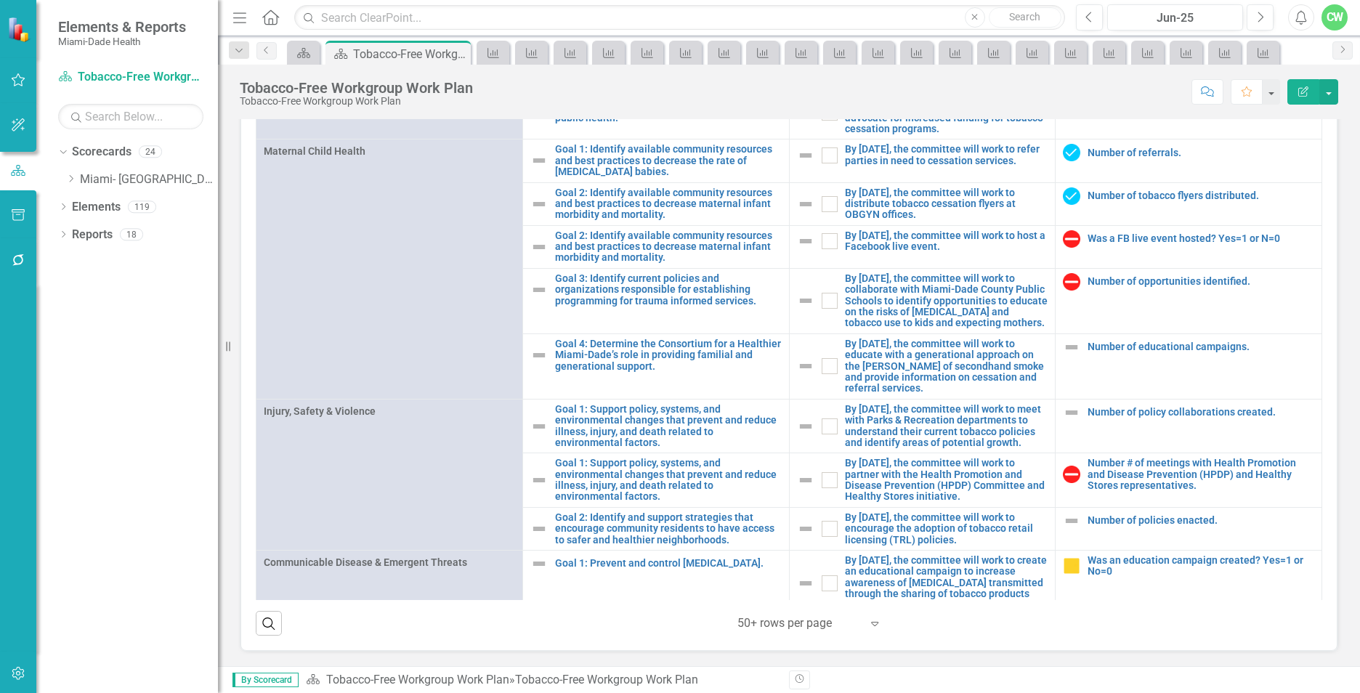
scroll to position [1255, 0]
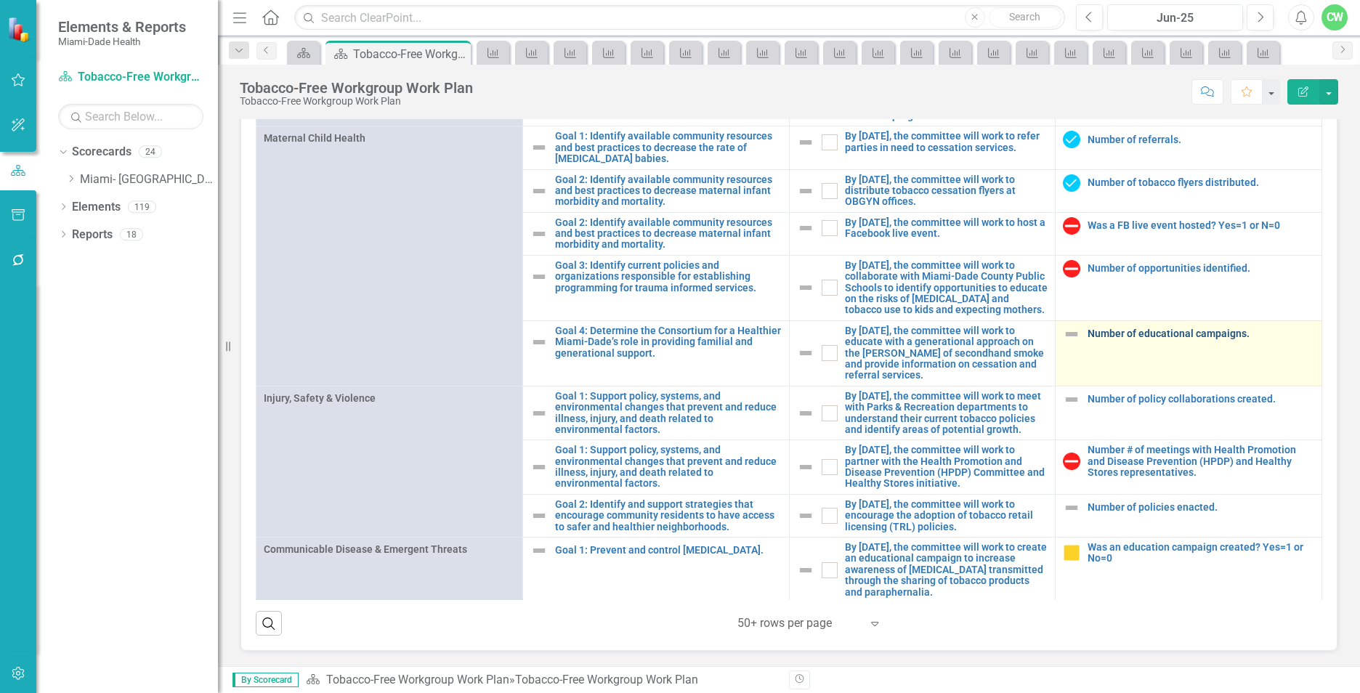
click at [1091, 339] on link "Number of educational campaigns." at bounding box center [1200, 333] width 227 height 11
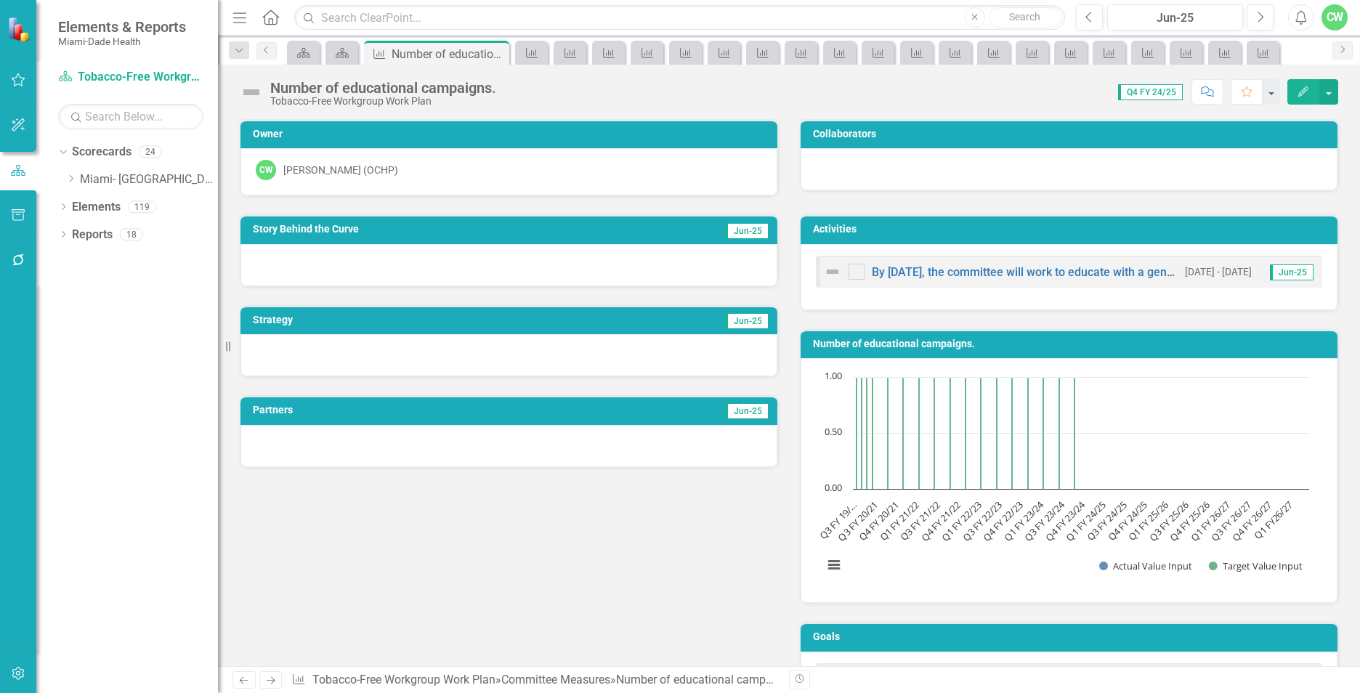
click at [1300, 99] on button "Edit" at bounding box center [1303, 91] width 32 height 25
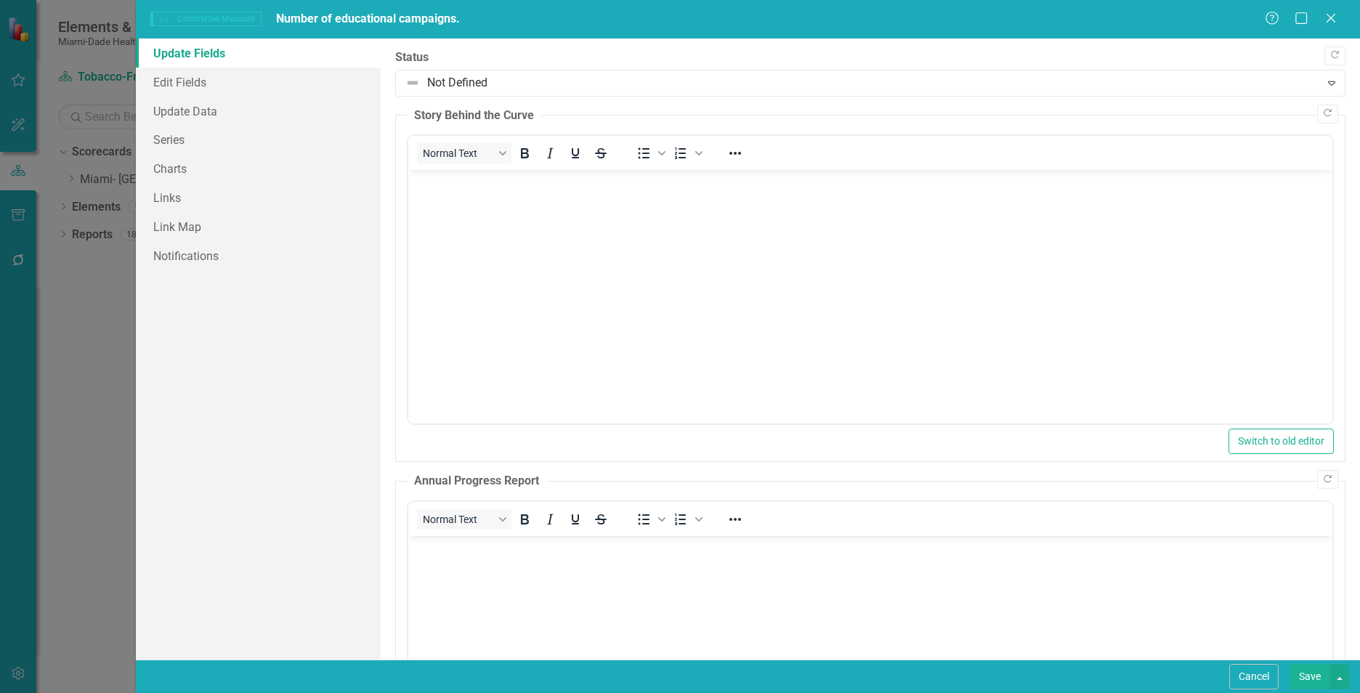
click at [507, 195] on body "Rich Text Area. Press ALT-0 for help." at bounding box center [870, 279] width 924 height 218
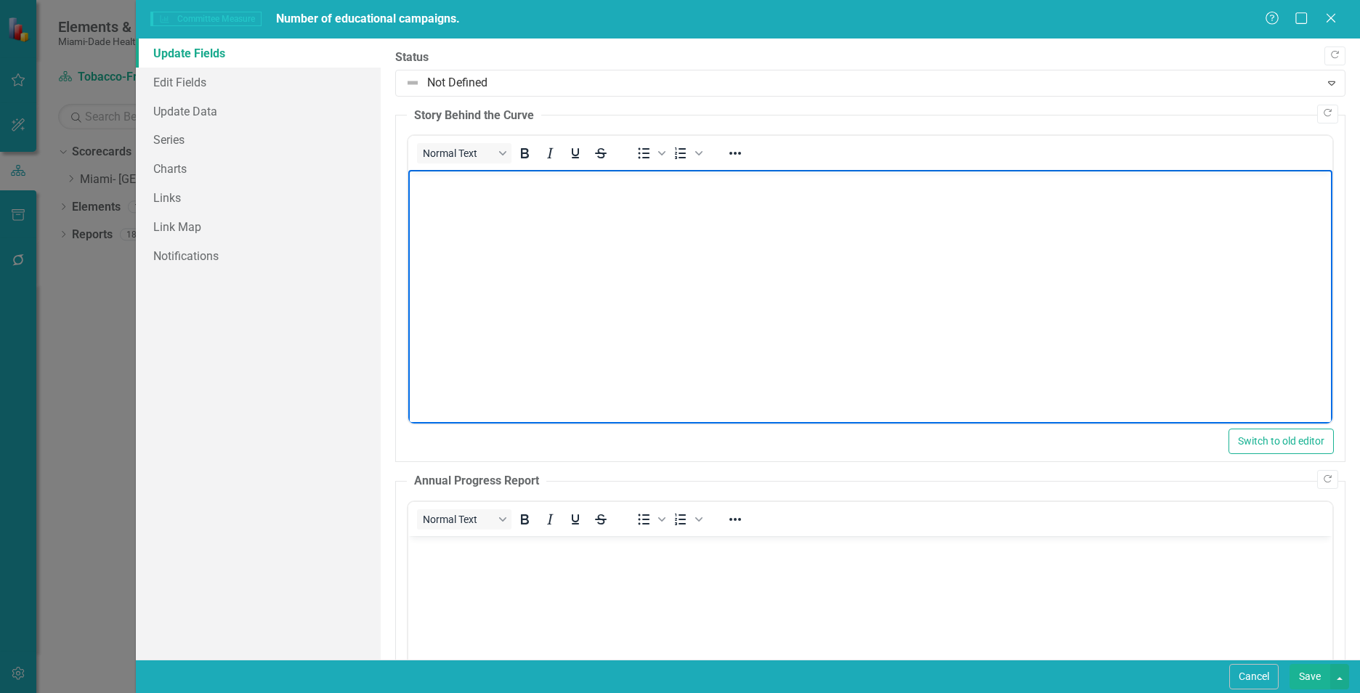
paste body "Rich Text Area. Press ALT-0 for help."
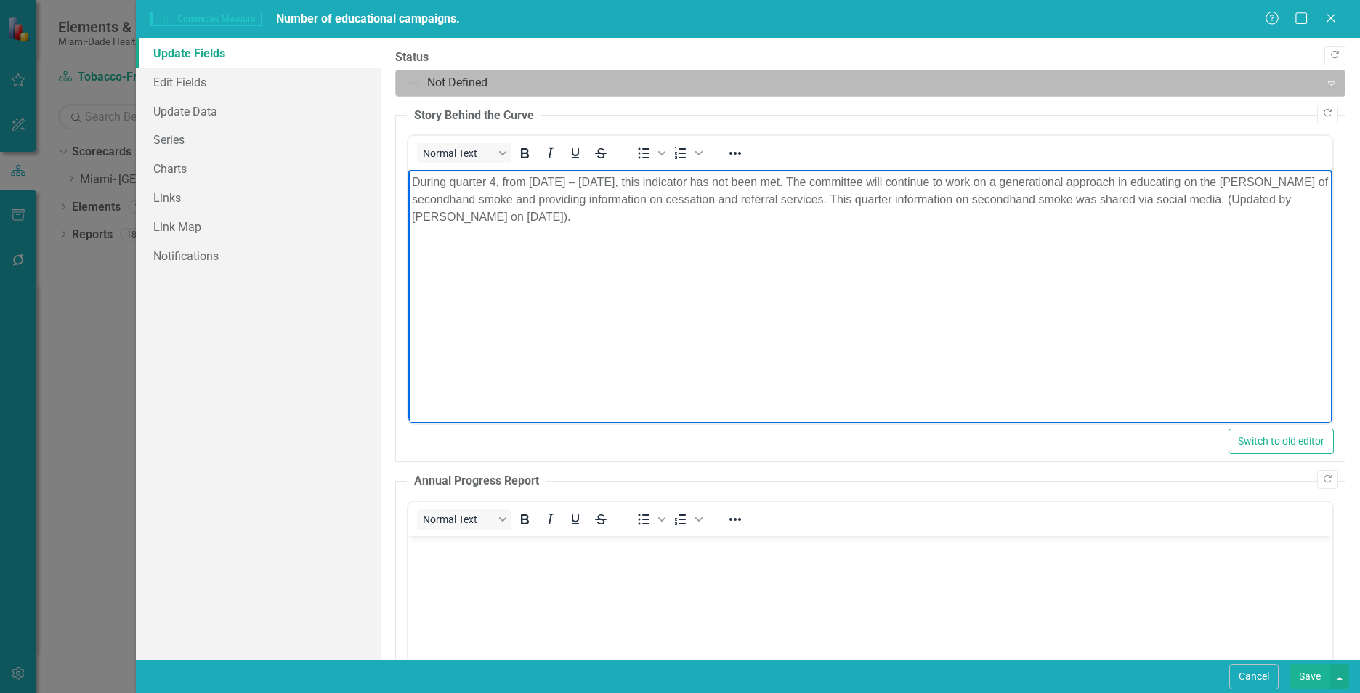
click at [465, 87] on div at bounding box center [857, 83] width 905 height 20
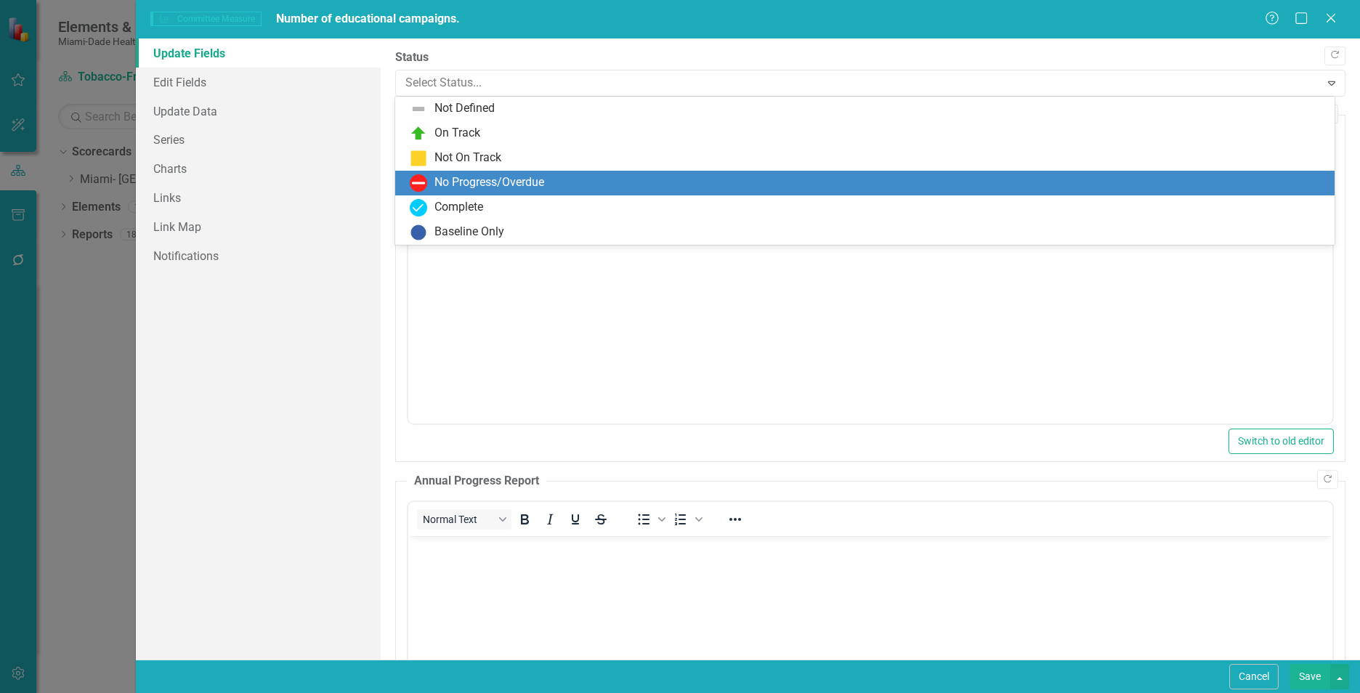
click at [485, 178] on div "No Progress/Overdue" at bounding box center [489, 182] width 110 height 17
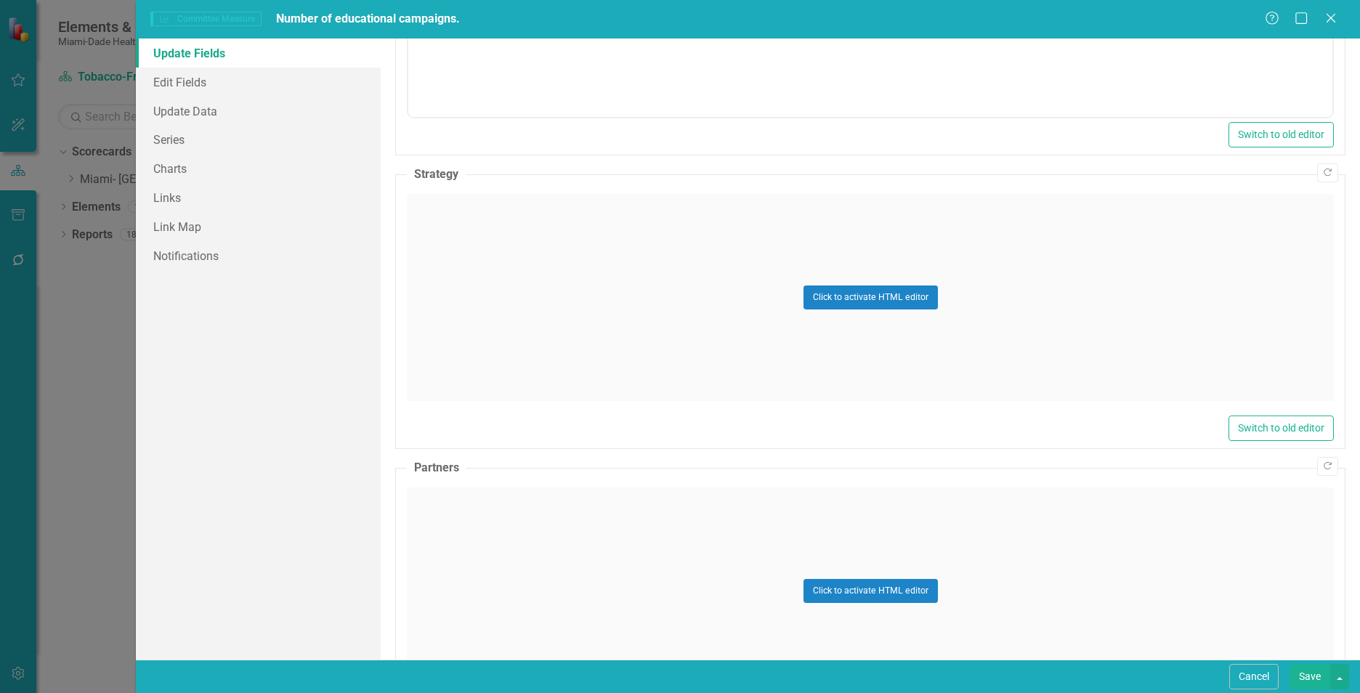
scroll to position [681, 0]
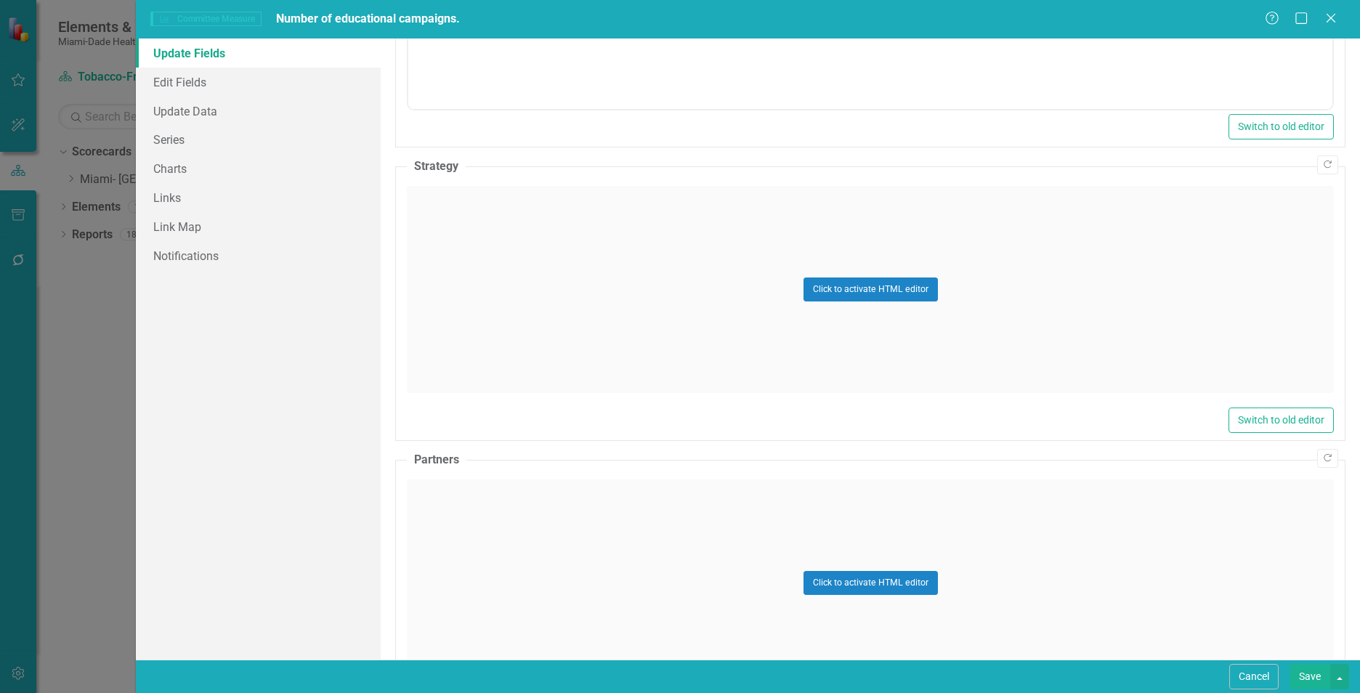
click at [559, 374] on div "Click to activate HTML editor" at bounding box center [870, 289] width 927 height 207
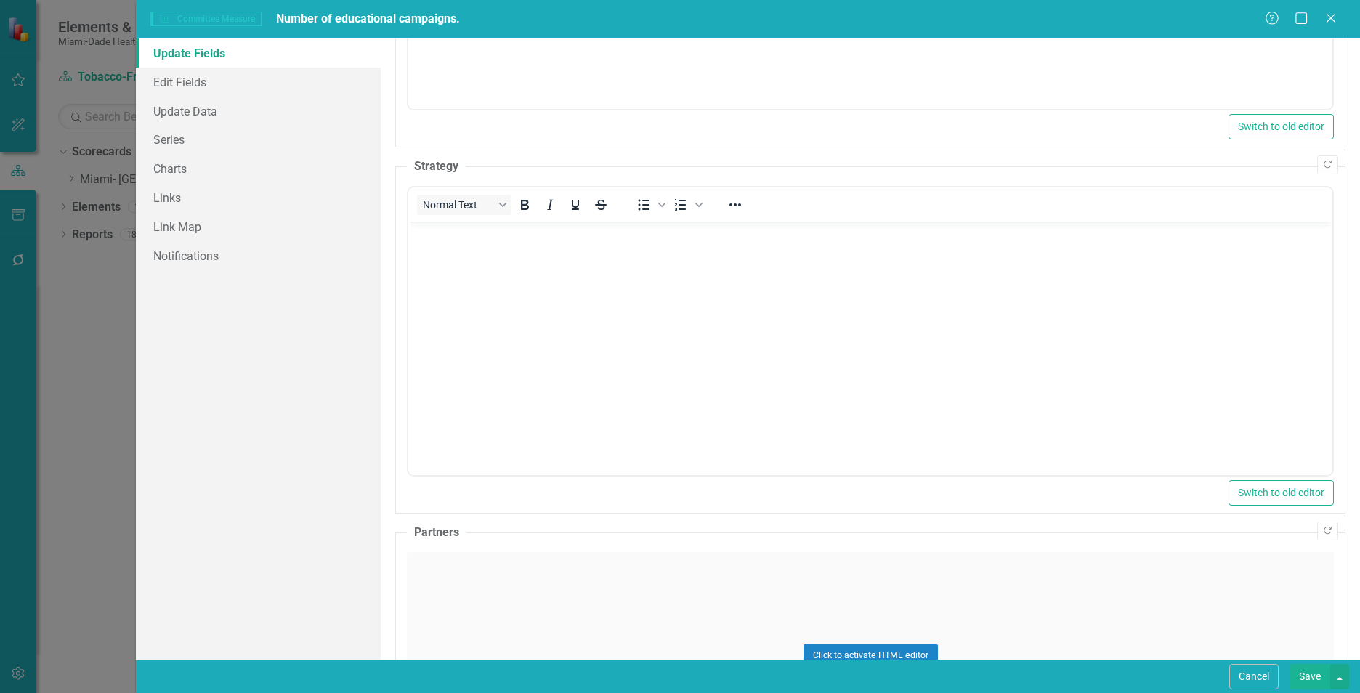
scroll to position [0, 0]
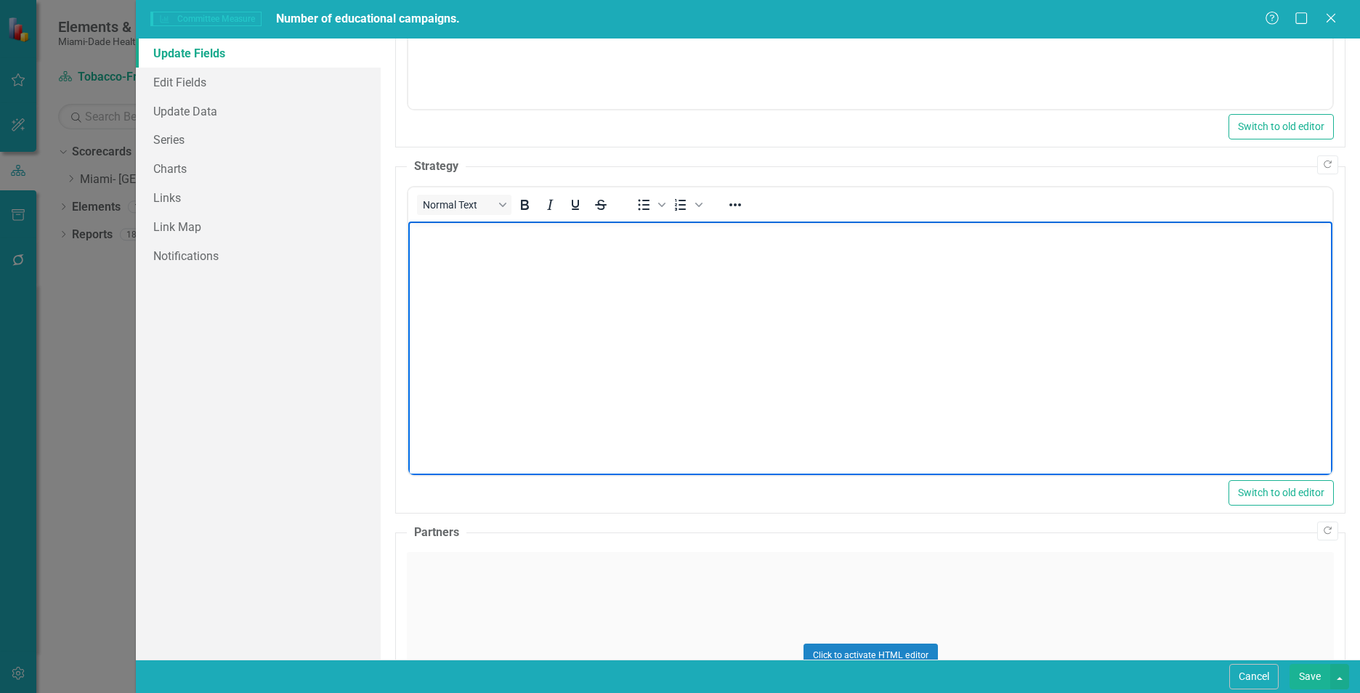
click at [559, 373] on body "Rich Text Area. Press ALT-0 for help." at bounding box center [870, 331] width 924 height 218
click at [475, 274] on body "Rich Text Area. Press ALT-0 for help." at bounding box center [870, 331] width 924 height 218
paste body "Rich Text Area. Press ALT-0 for help."
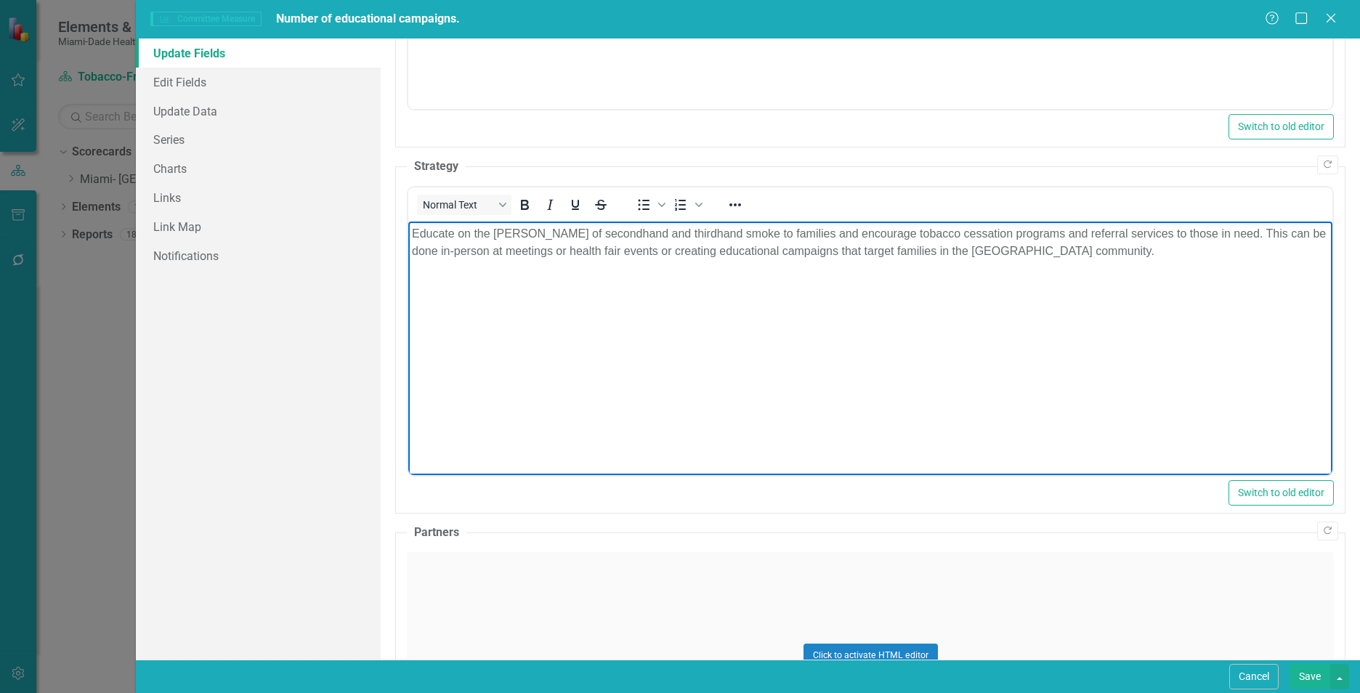
click at [558, 620] on div "Click to activate HTML editor" at bounding box center [870, 655] width 927 height 207
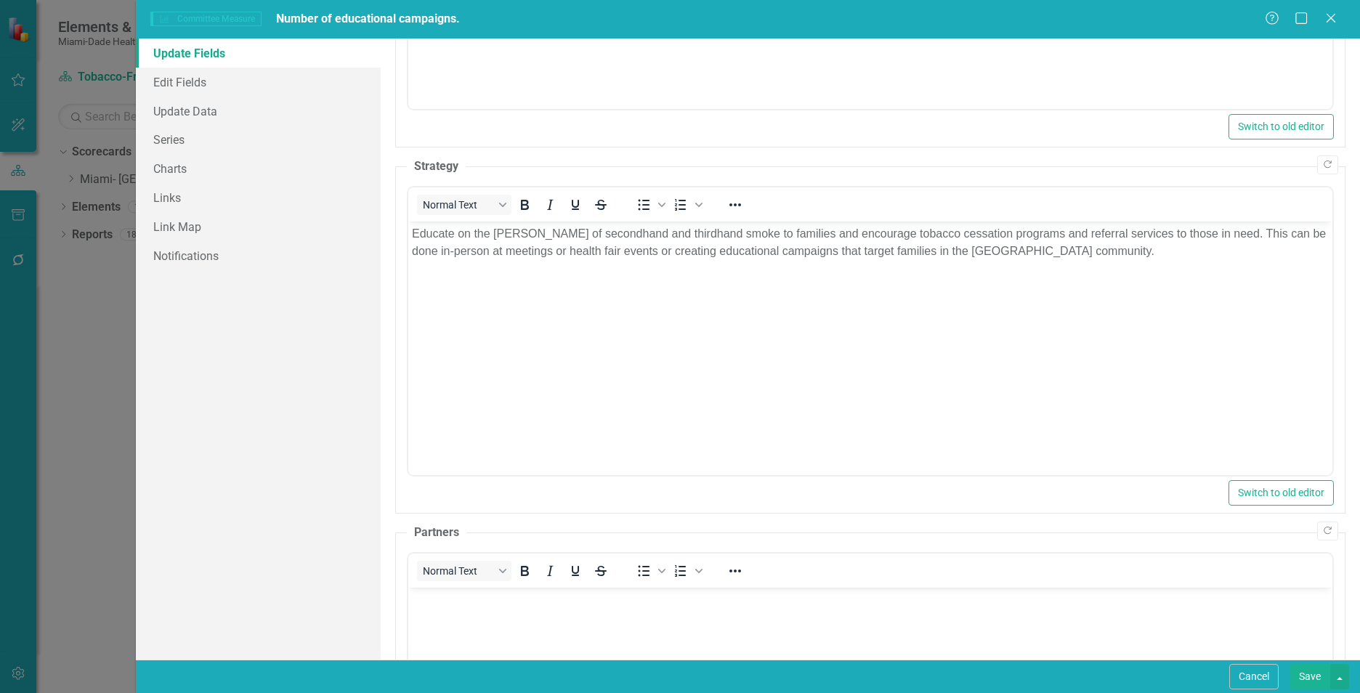
click at [557, 620] on body "Rich Text Area. Press ALT-0 for help." at bounding box center [870, 696] width 924 height 218
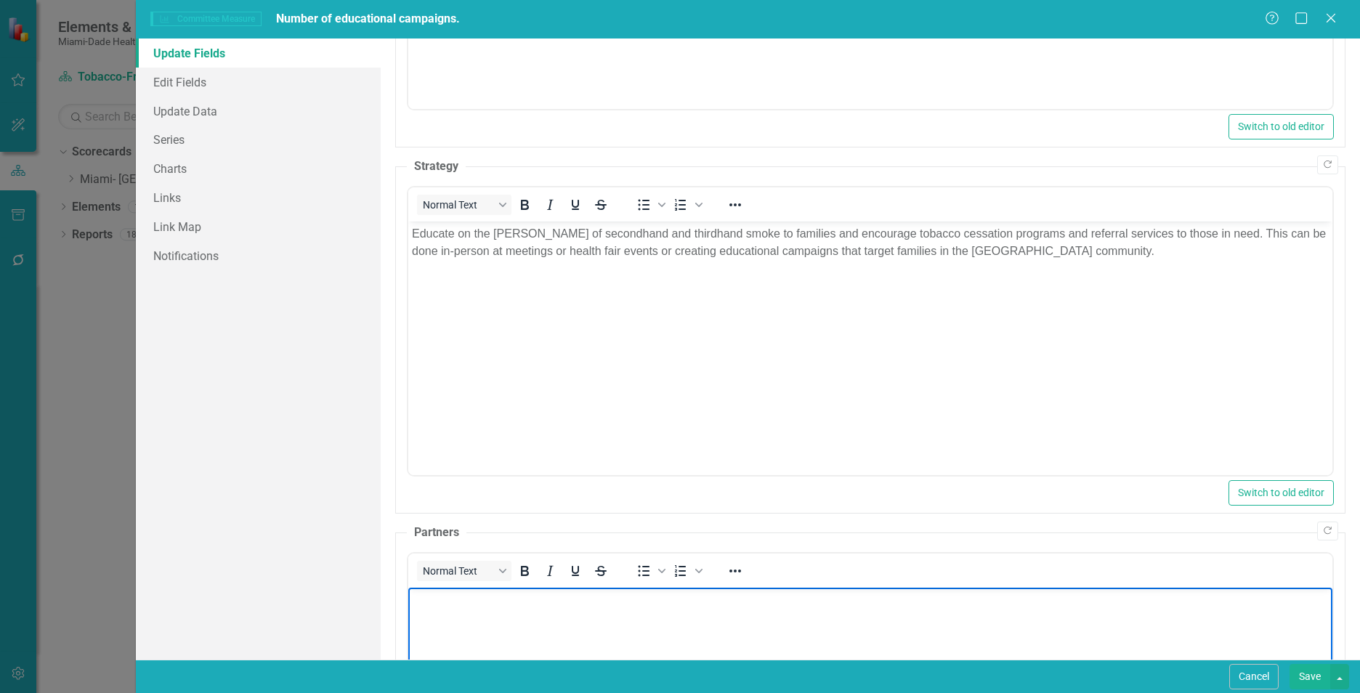
click at [492, 611] on body "Rich Text Area. Press ALT-0 for help." at bounding box center [870, 696] width 924 height 218
paste body "Rich Text Area. Press ALT-0 for help."
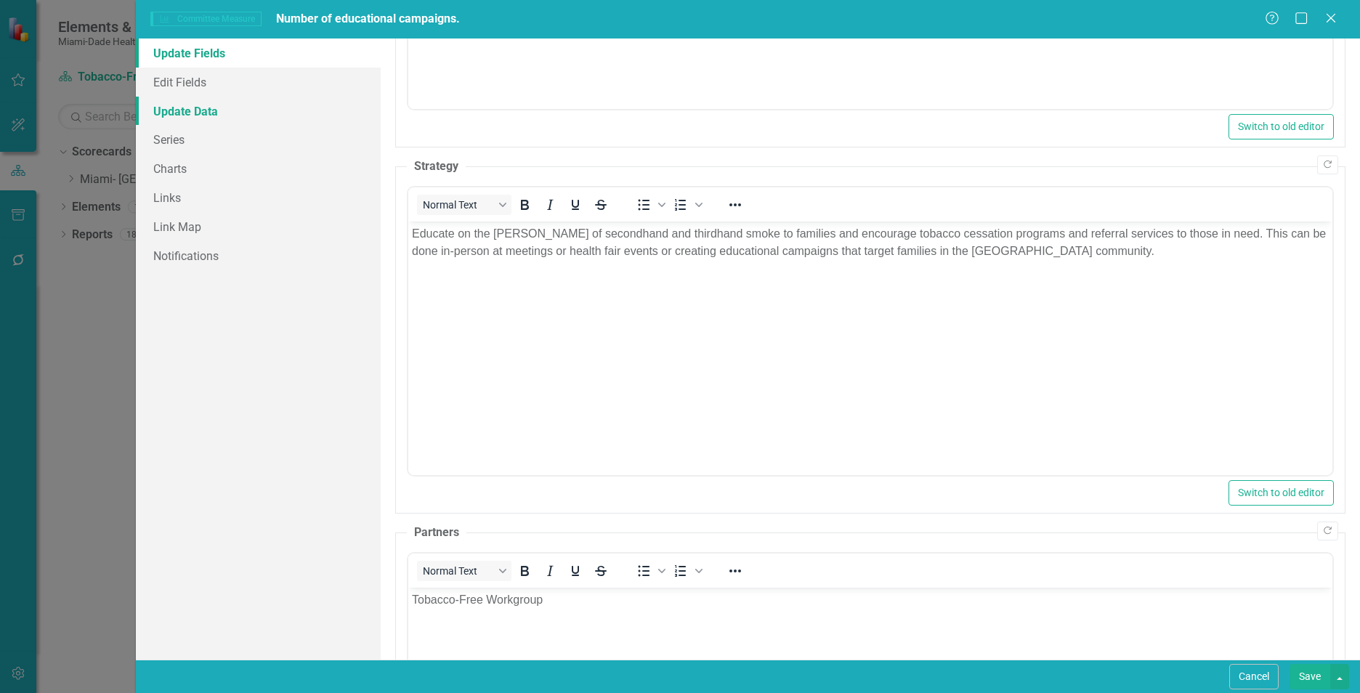
click at [191, 102] on link "Update Data" at bounding box center [258, 111] width 245 height 29
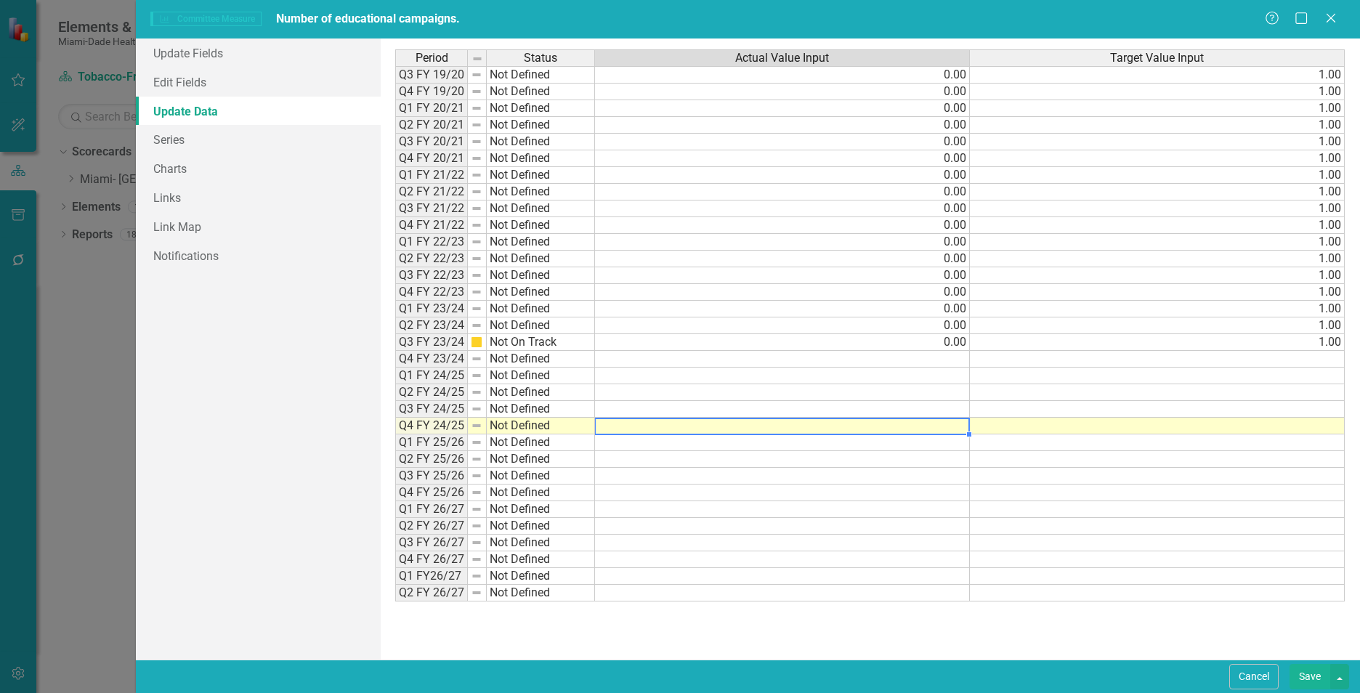
click at [953, 425] on td at bounding box center [782, 426] width 375 height 17
type textarea "0"
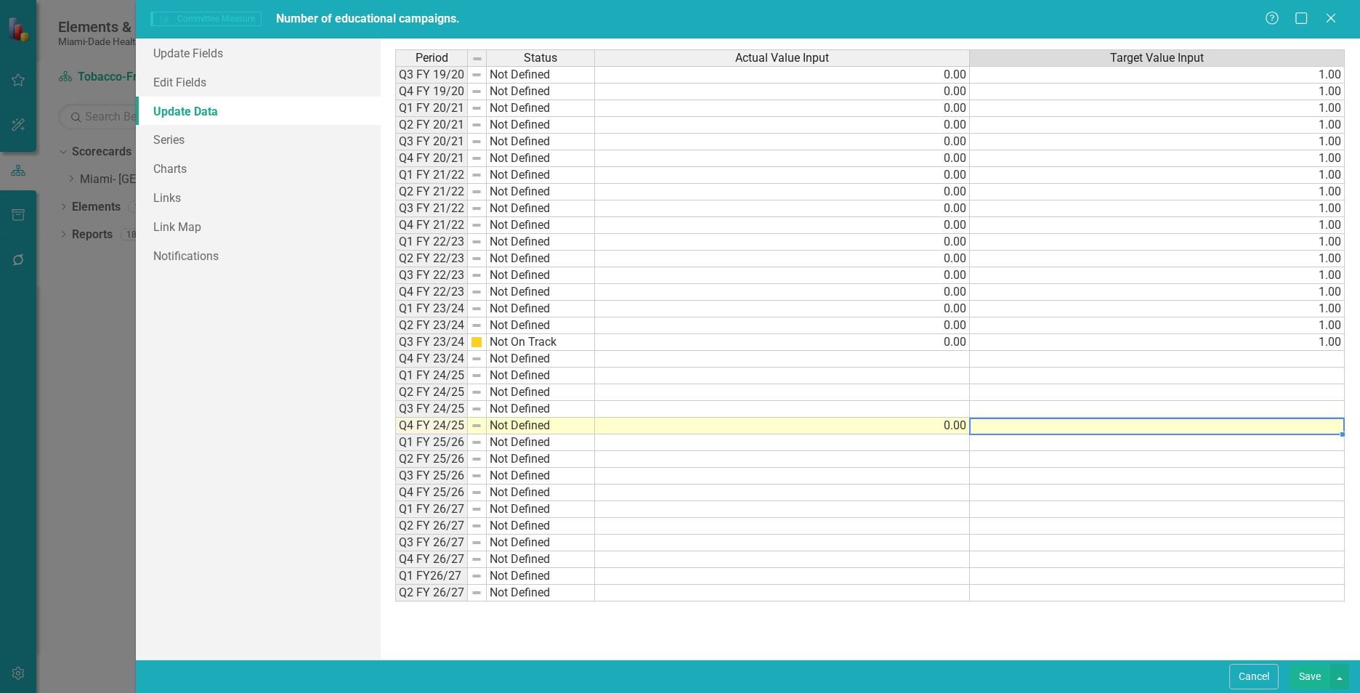
type textarea "1"
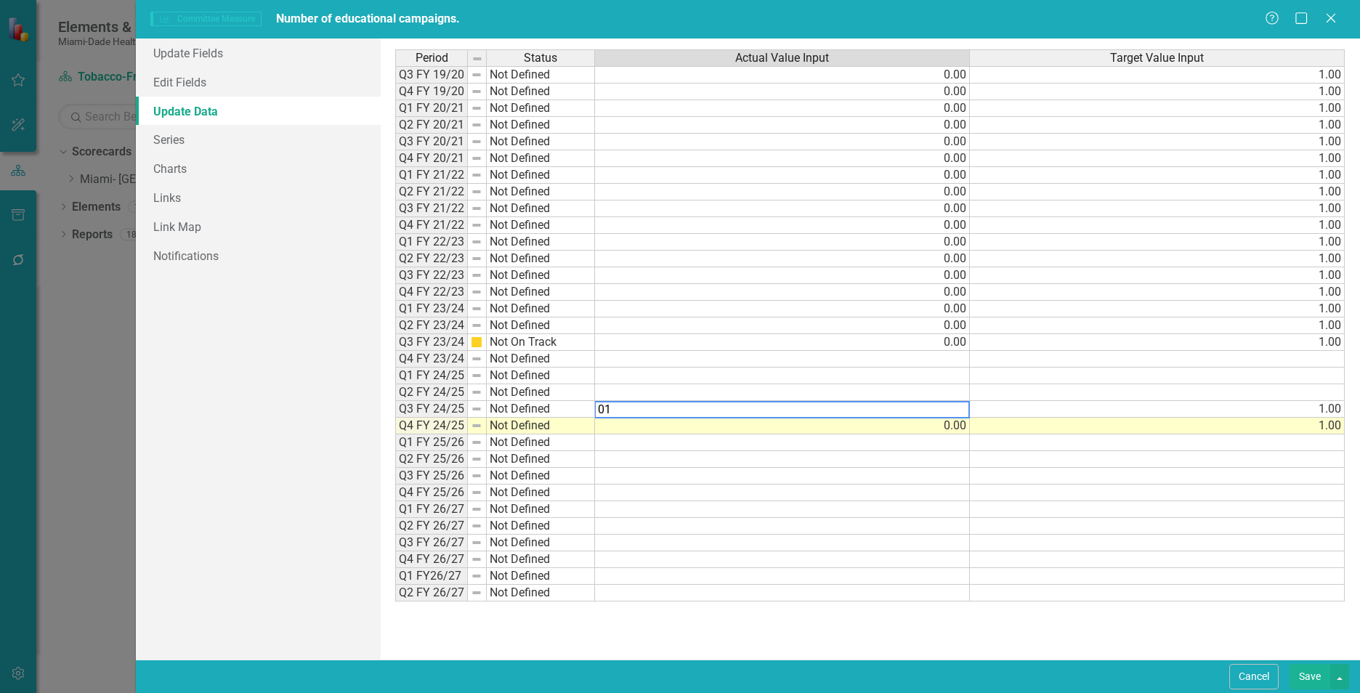
type textarea "0"
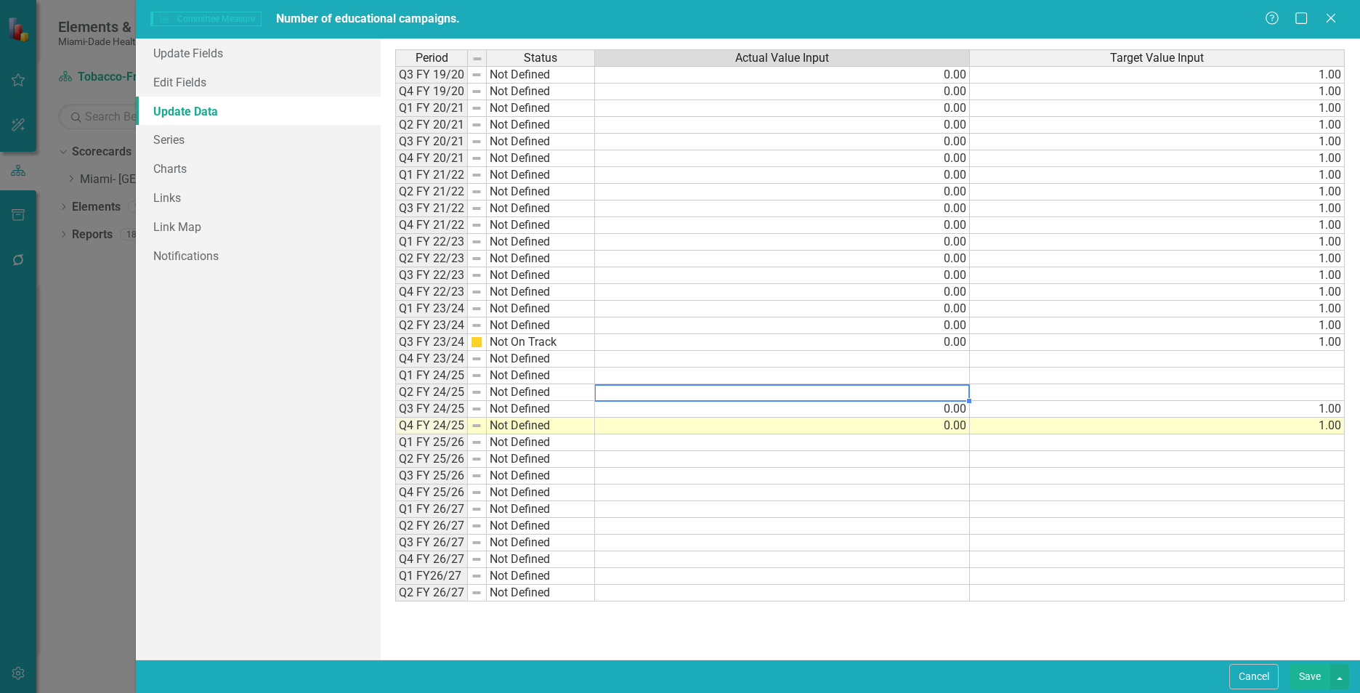
type textarea "0"
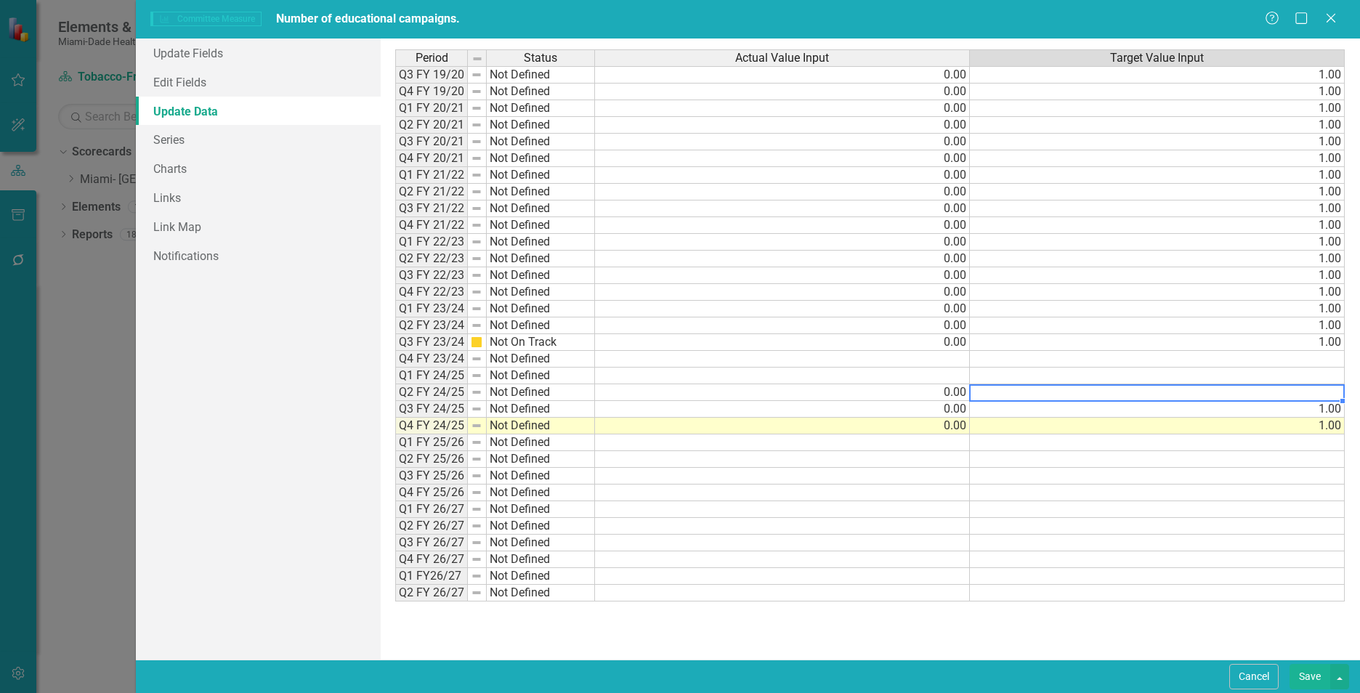
type textarea "1"
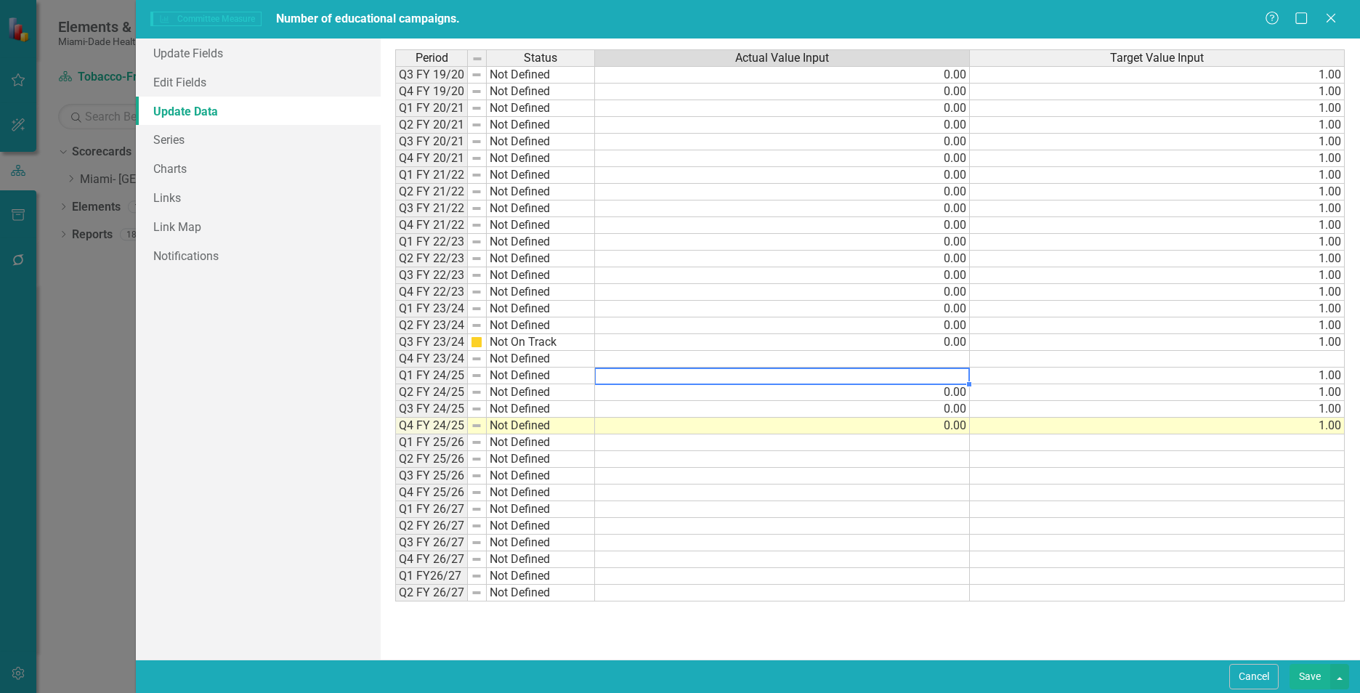
type textarea "0"
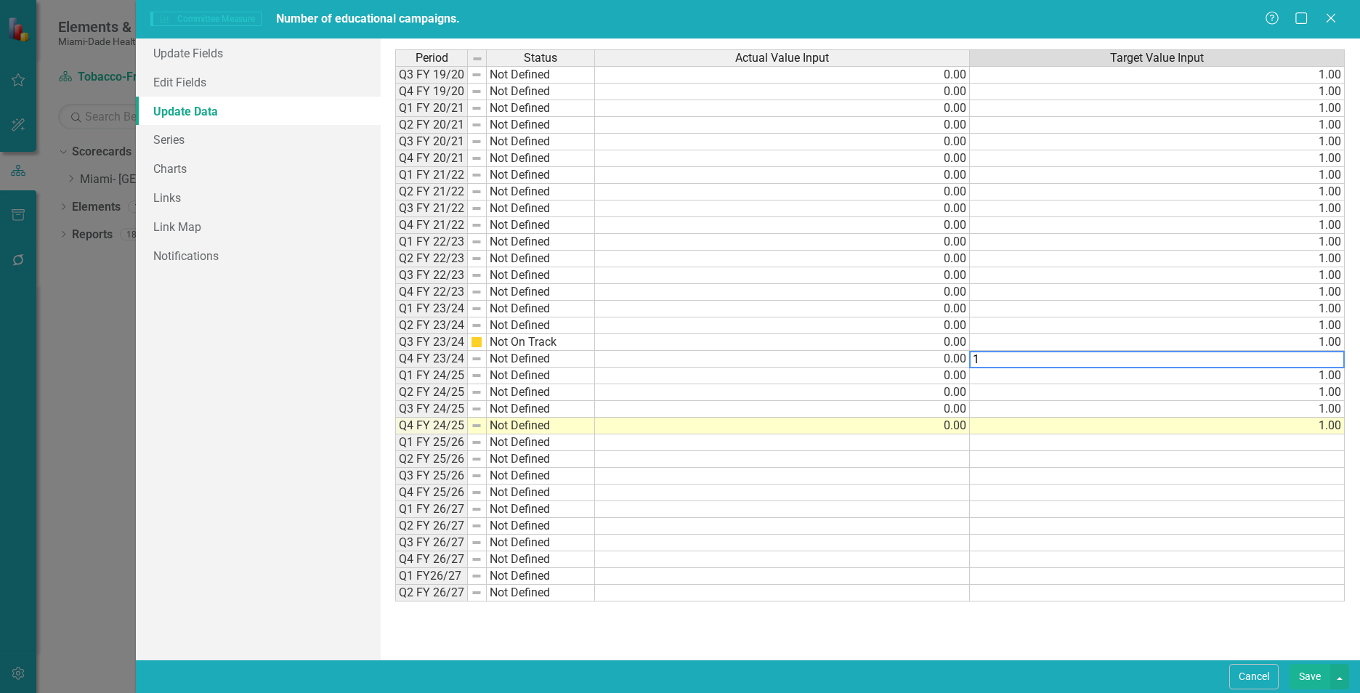
type textarea "1"
click at [963, 644] on div "Period Status Actual Value Input Target Value Input Q3 FY 19/20 Not Defined 0.0…" at bounding box center [869, 348] width 949 height 599
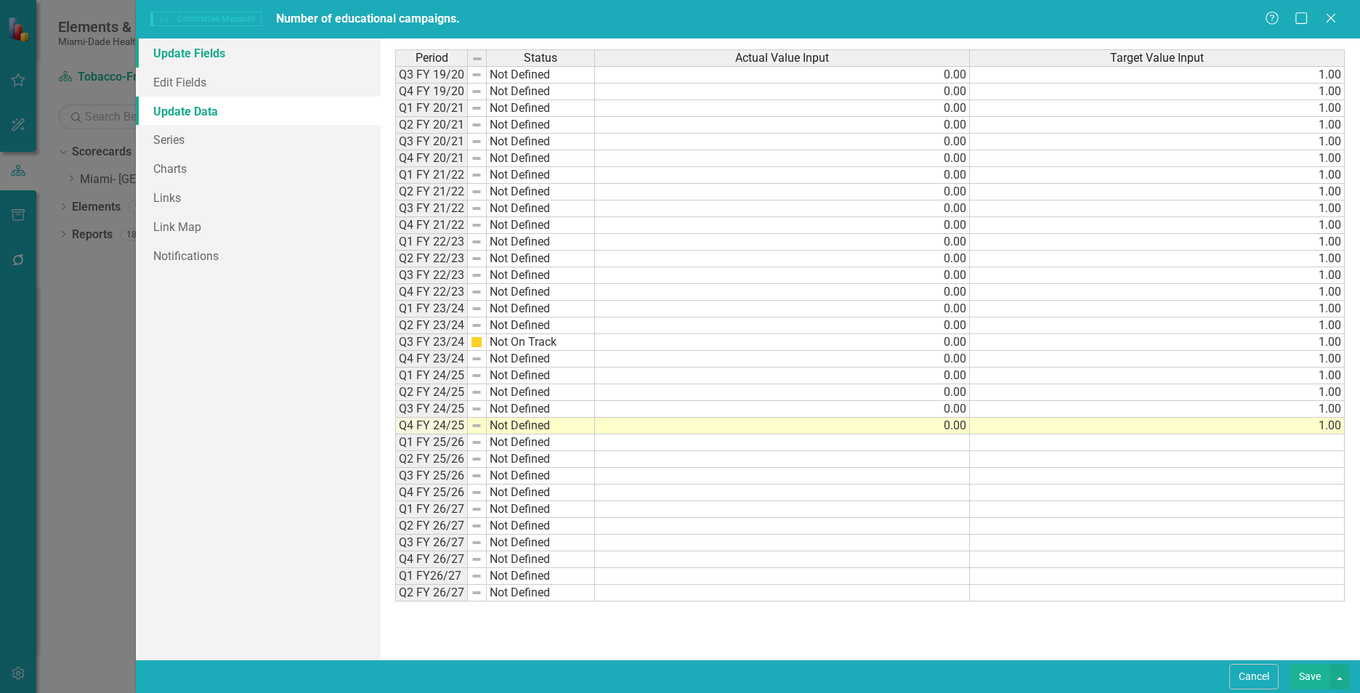
drag, startPoint x: 156, startPoint y: 53, endPoint x: 158, endPoint y: 61, distance: 8.1
click at [157, 54] on link "Update Fields" at bounding box center [258, 53] width 245 height 29
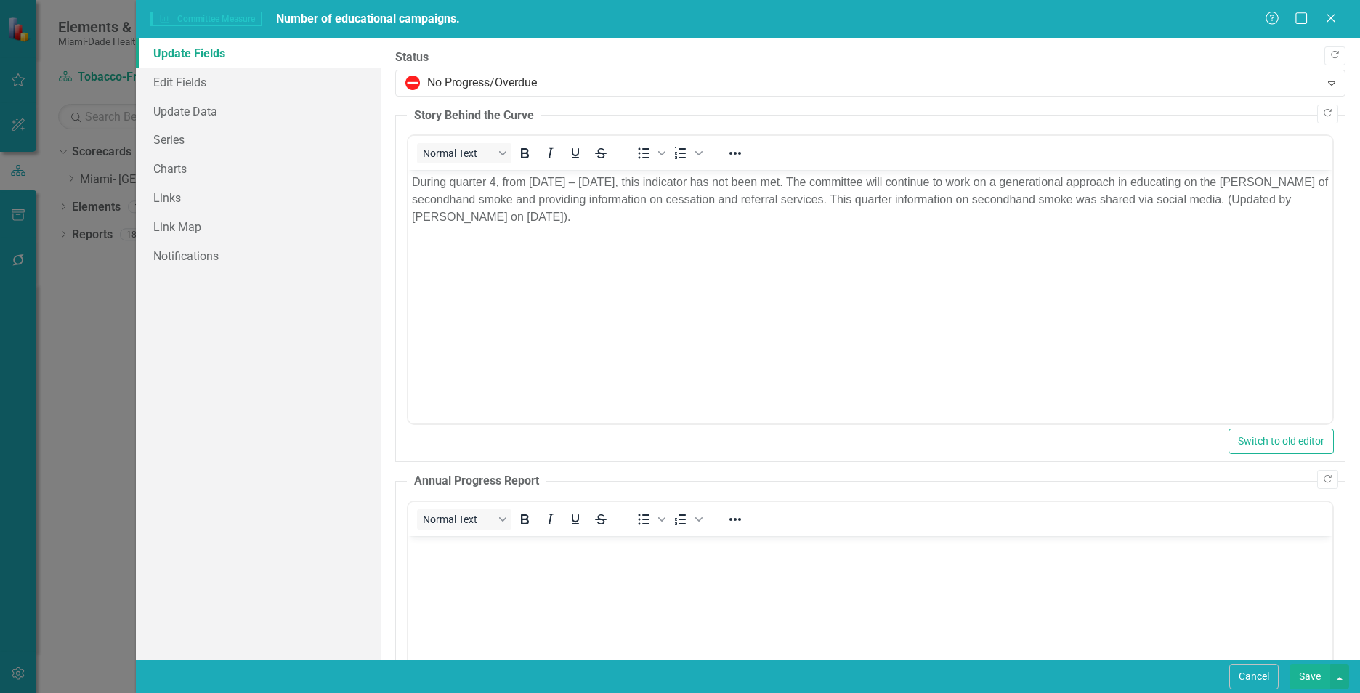
click at [1307, 684] on button "Save" at bounding box center [1309, 676] width 41 height 25
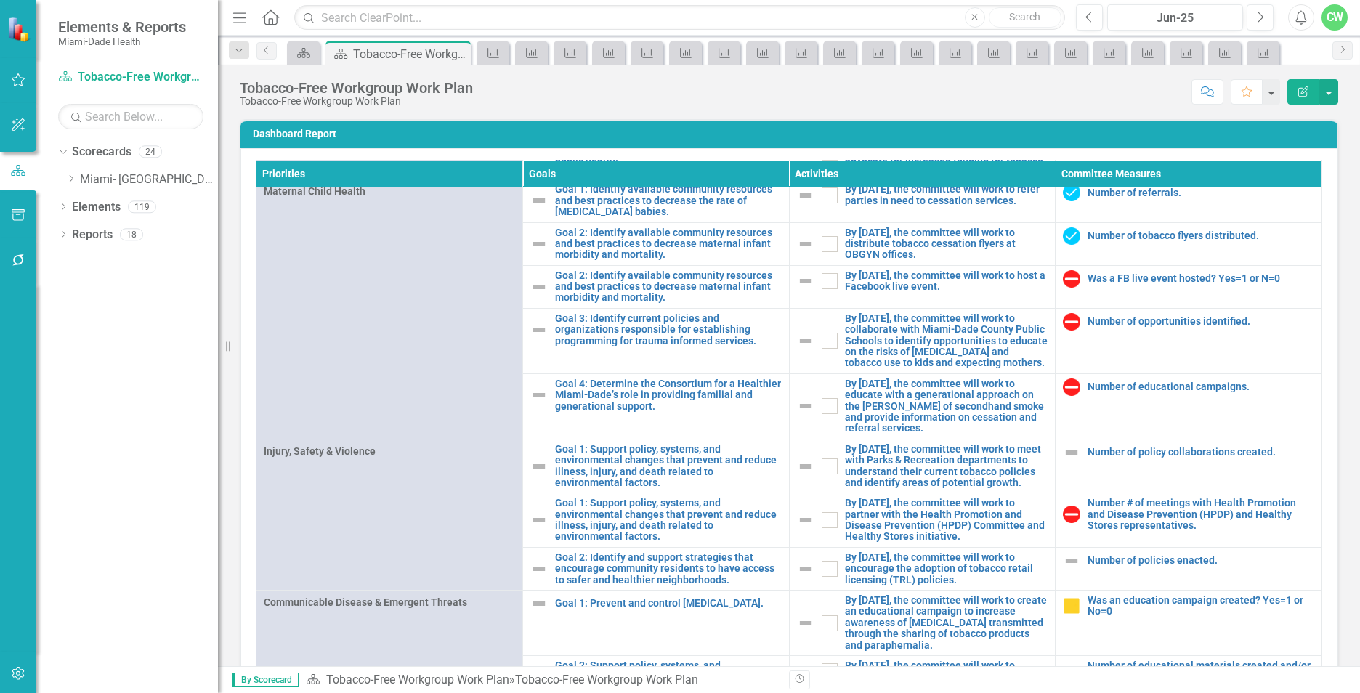
scroll to position [1389, 0]
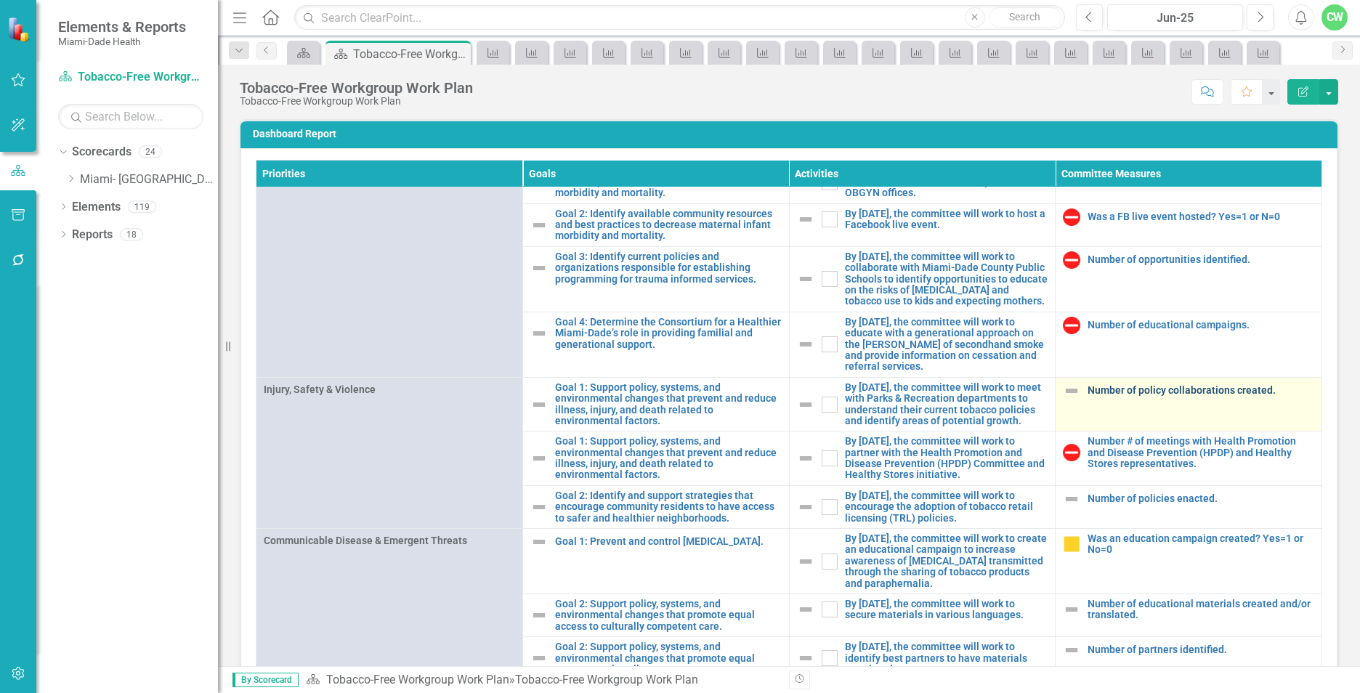
click at [1106, 385] on link "Number of policy collaborations created." at bounding box center [1200, 390] width 227 height 11
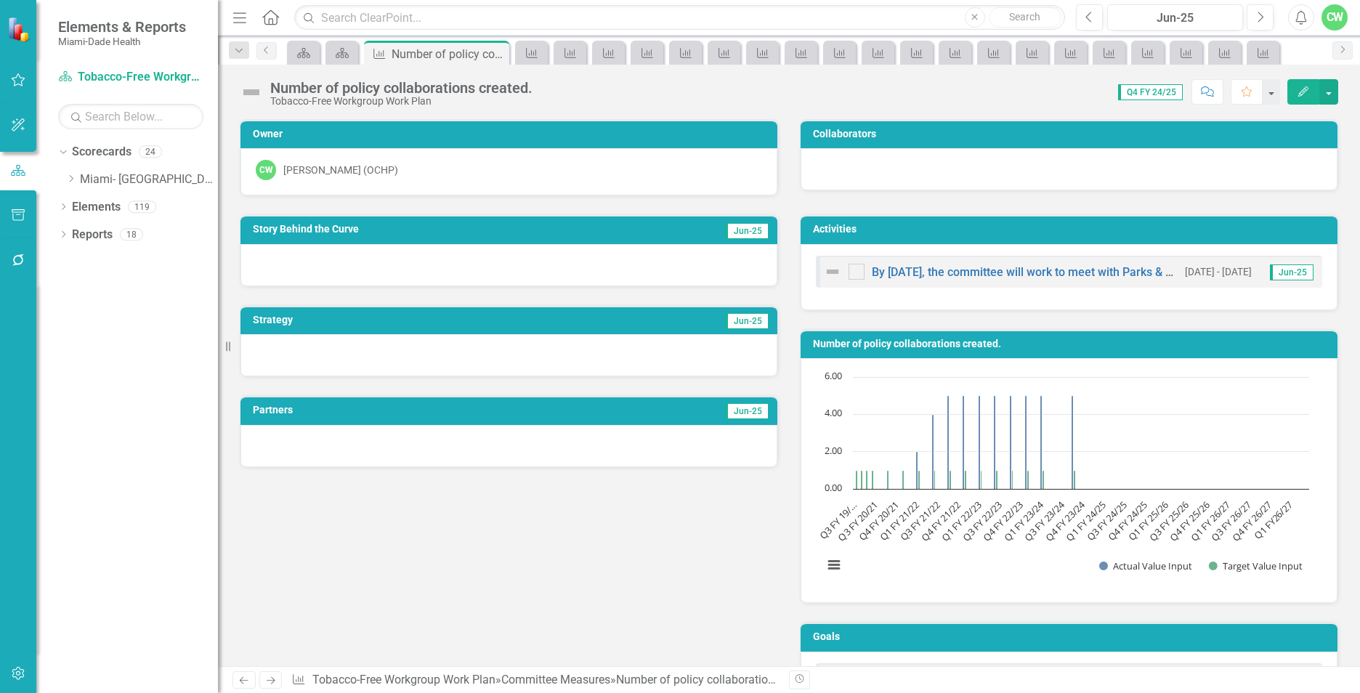
click at [1297, 78] on div "Number of policy collaborations created. Tobacco-Free Workgroup Work Plan Score…" at bounding box center [789, 87] width 1142 height 44
click at [1303, 94] on icon "button" at bounding box center [1303, 91] width 10 height 10
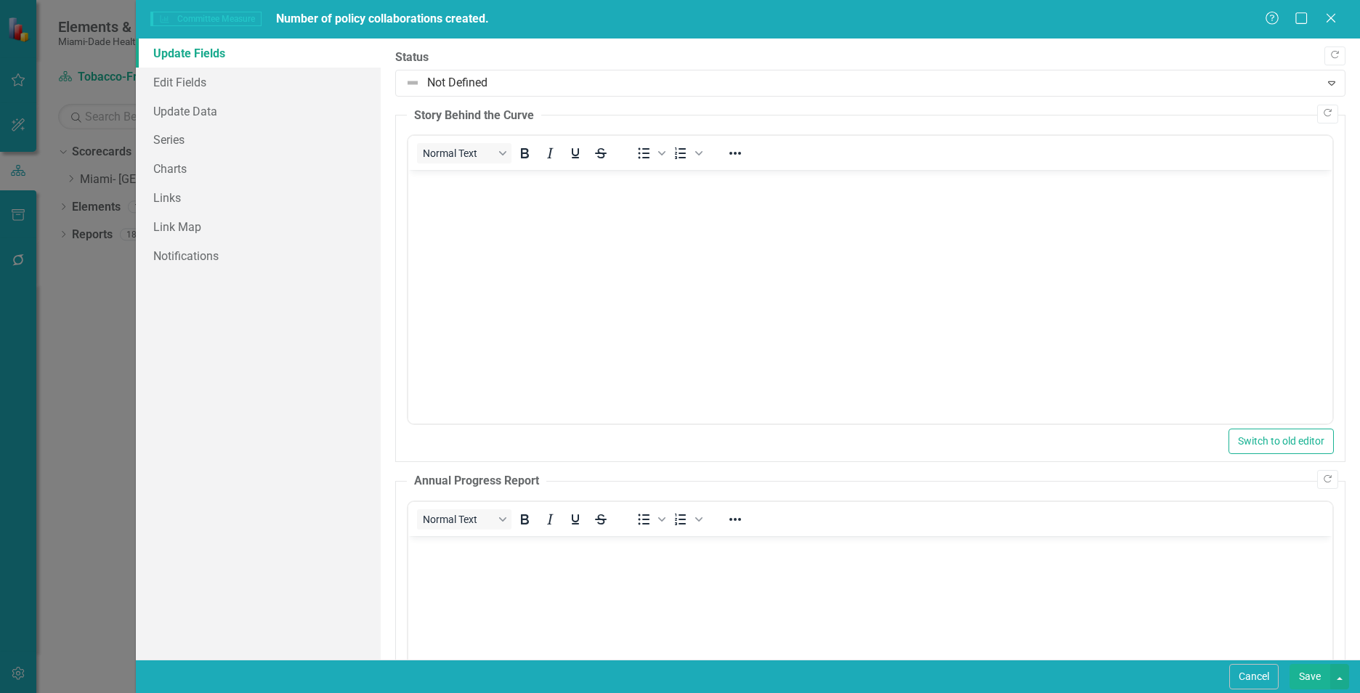
click at [458, 206] on body "Rich Text Area. Press ALT-0 for help." at bounding box center [870, 279] width 924 height 218
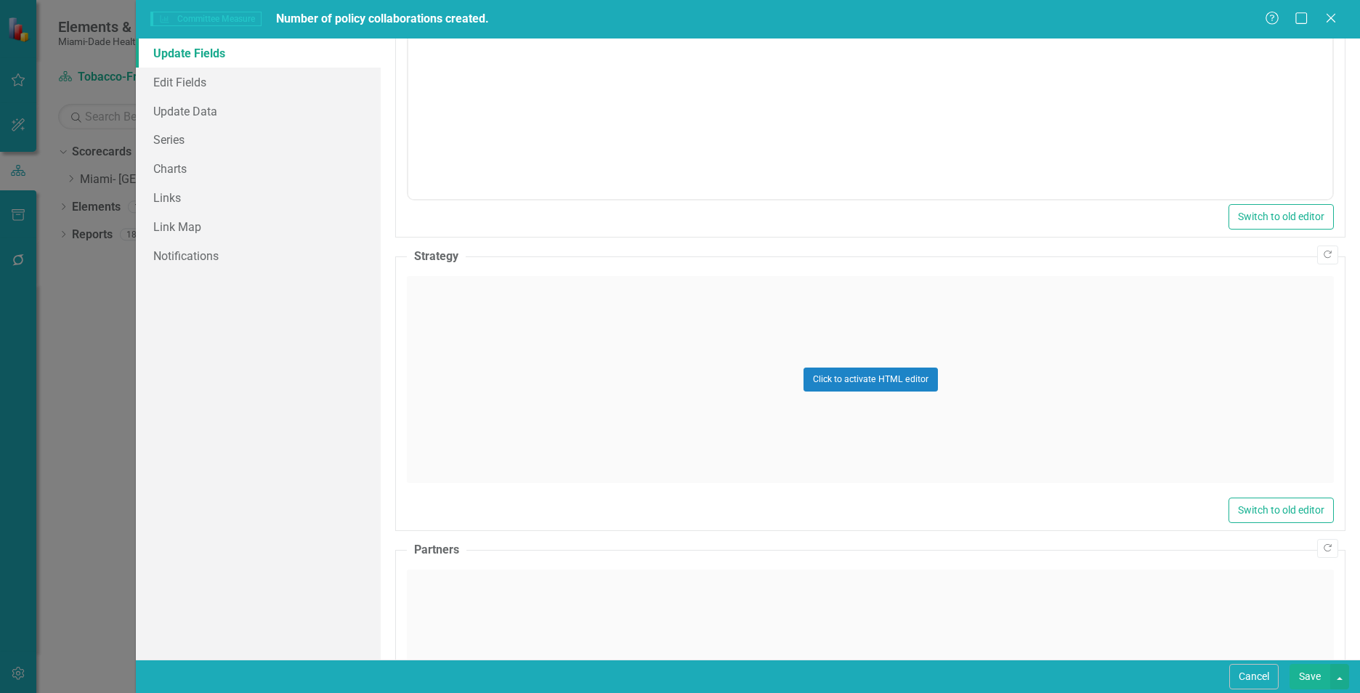
scroll to position [622, 0]
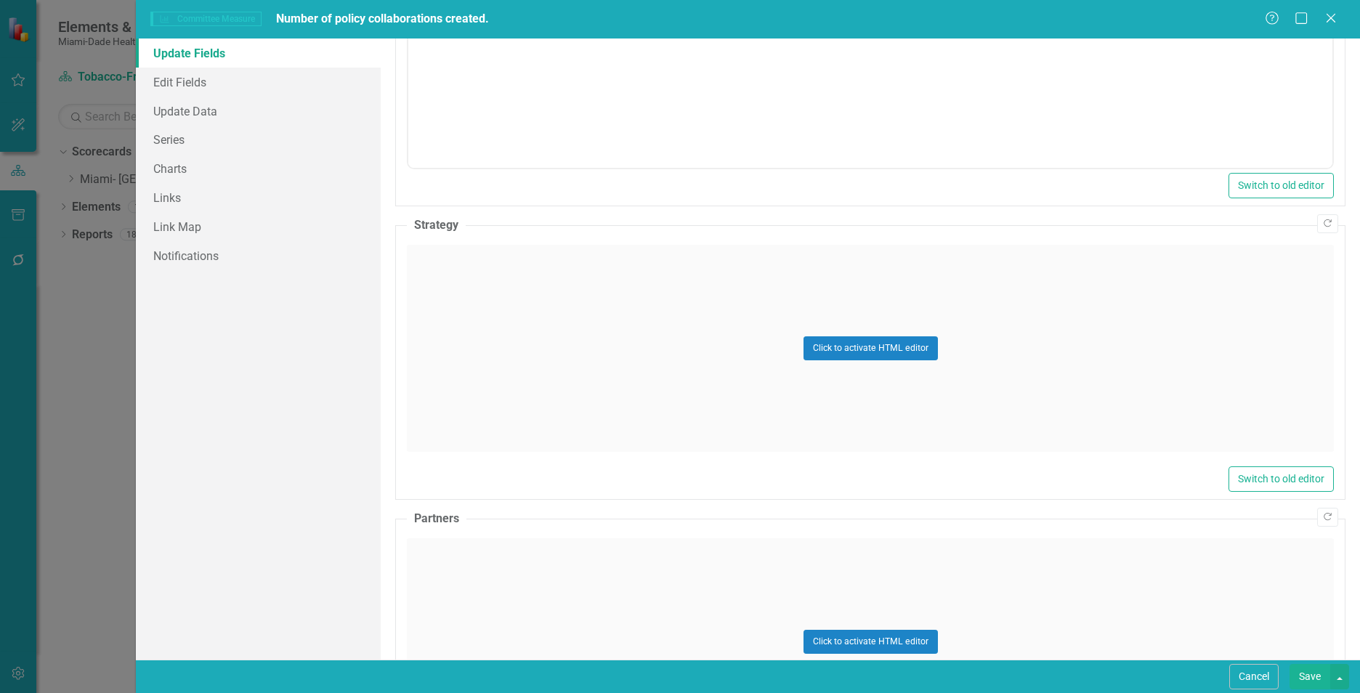
click at [1124, 336] on div "Click to activate HTML editor" at bounding box center [870, 348] width 927 height 207
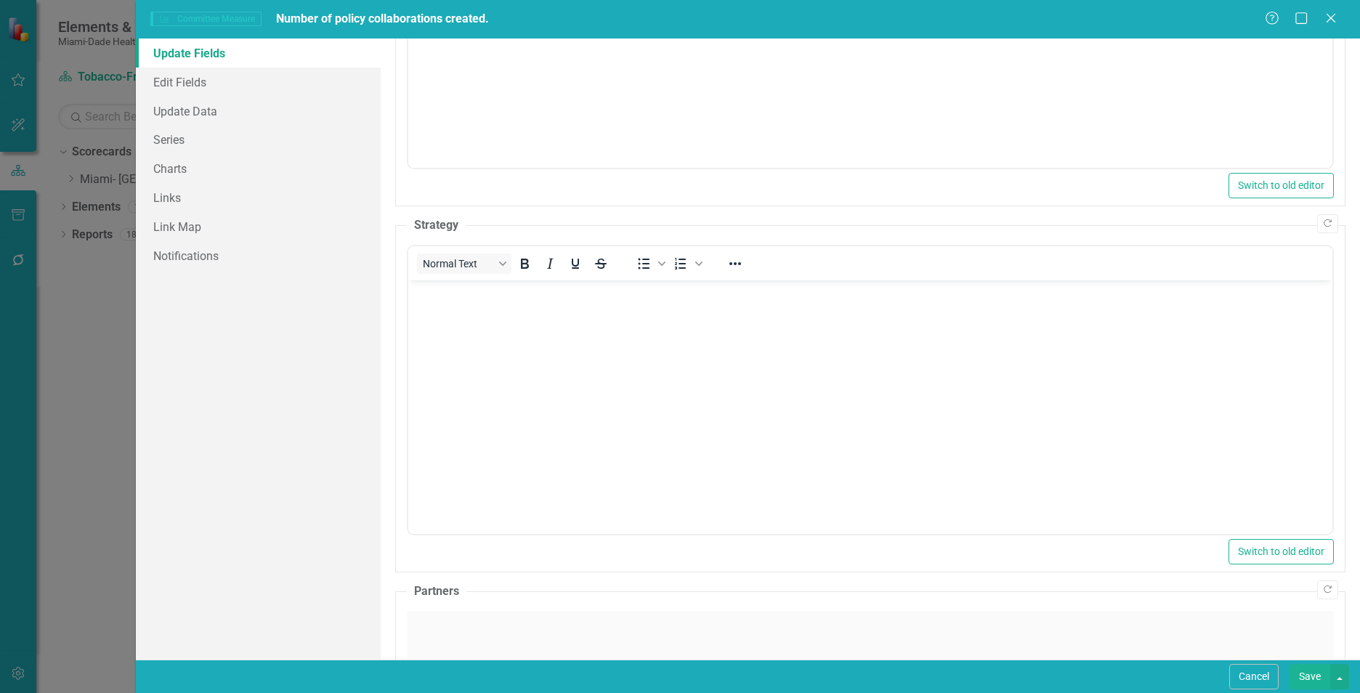
scroll to position [0, 0]
click at [461, 321] on body "Rich Text Area. Press ALT-0 for help." at bounding box center [870, 389] width 924 height 218
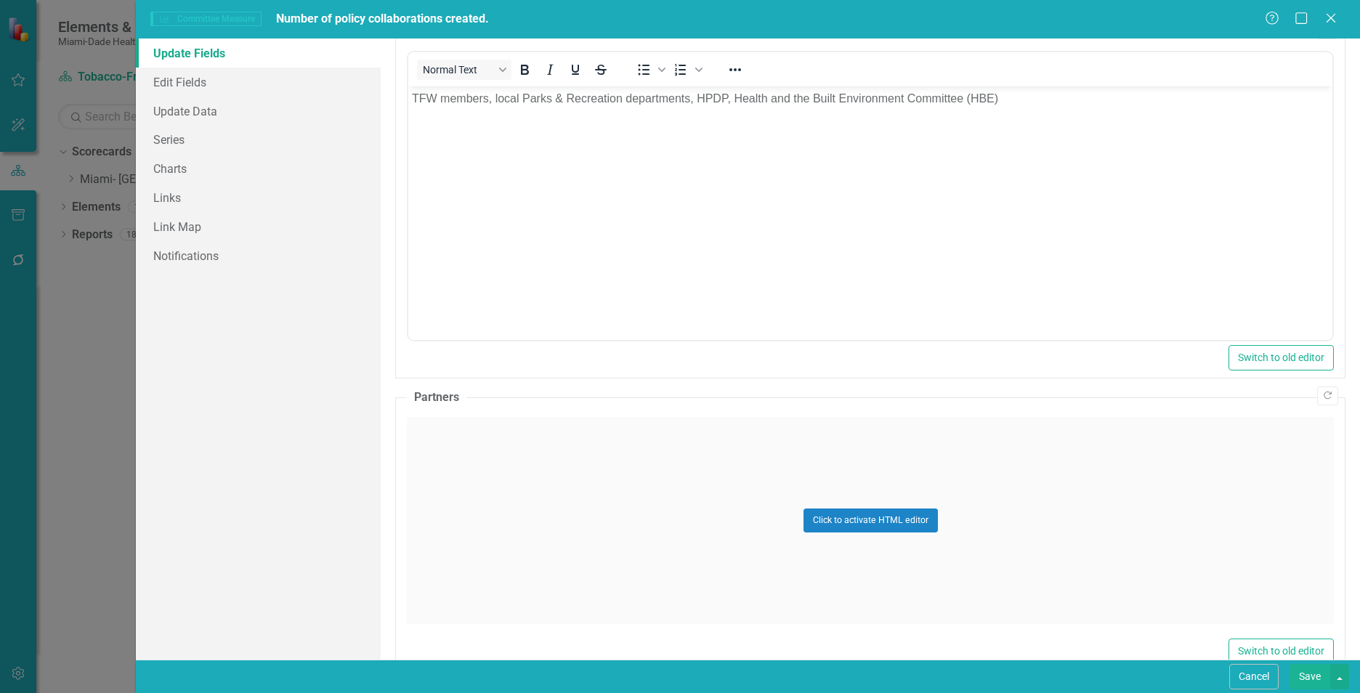
scroll to position [850, 0]
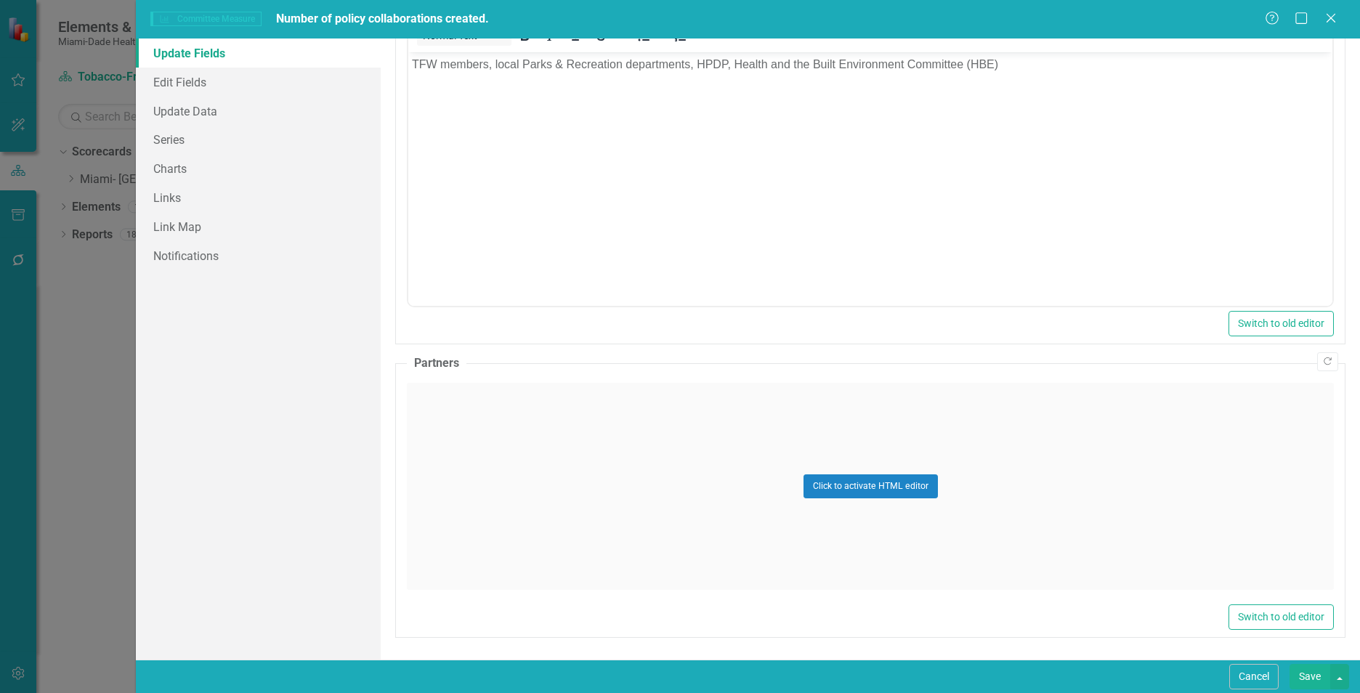
click at [1162, 511] on div "Click to activate HTML editor" at bounding box center [870, 486] width 927 height 207
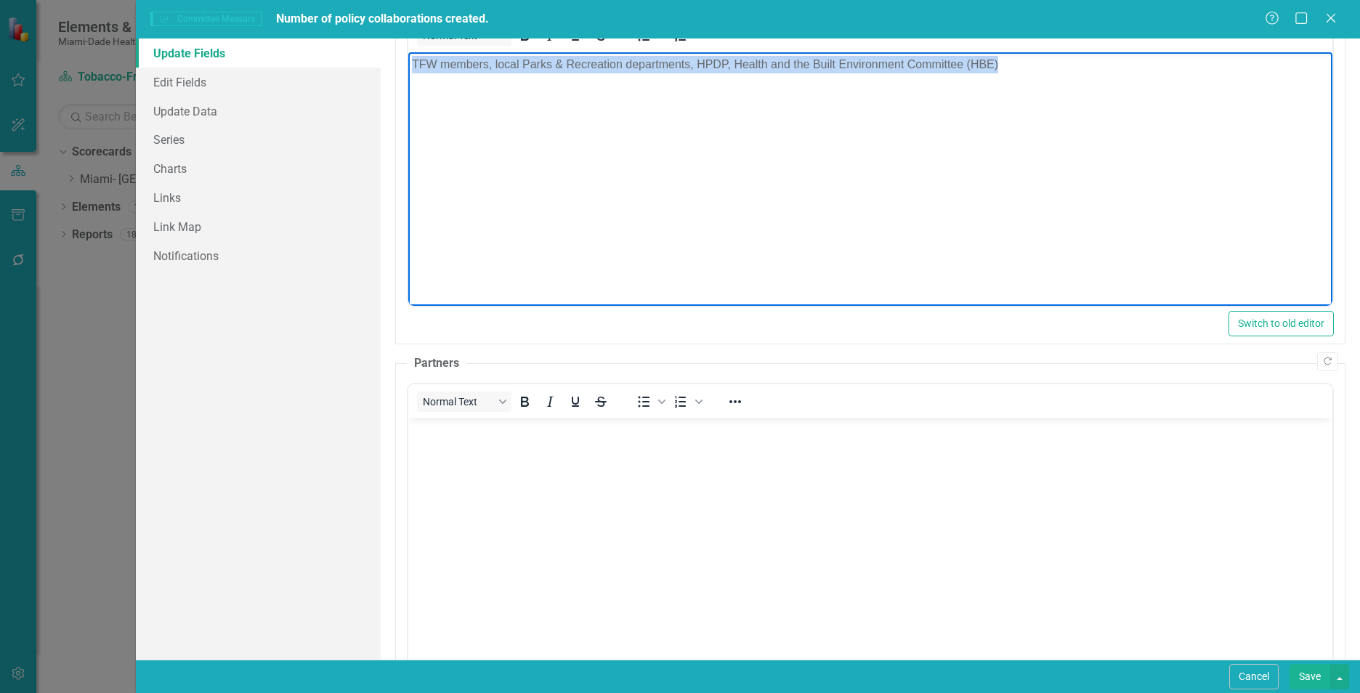
drag, startPoint x: 998, startPoint y: 62, endPoint x: 408, endPoint y: 69, distance: 590.6
click at [408, 69] on body "TFW members, local Parks & Recreation departments, HPDP, Health and the Built E…" at bounding box center [870, 161] width 924 height 218
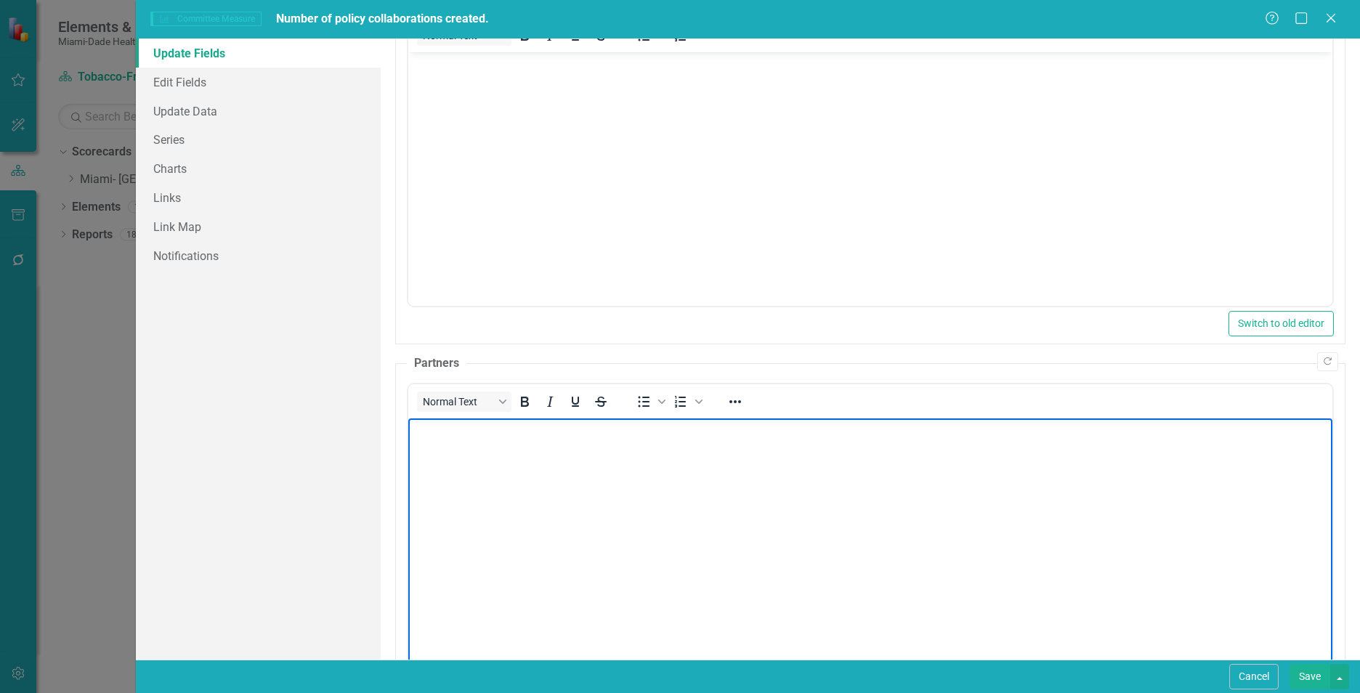
click at [433, 507] on body "Rich Text Area. Press ALT-0 for help." at bounding box center [870, 527] width 924 height 218
click at [448, 123] on body "Rich Text Area. Press ALT-0 for help." at bounding box center [870, 161] width 924 height 218
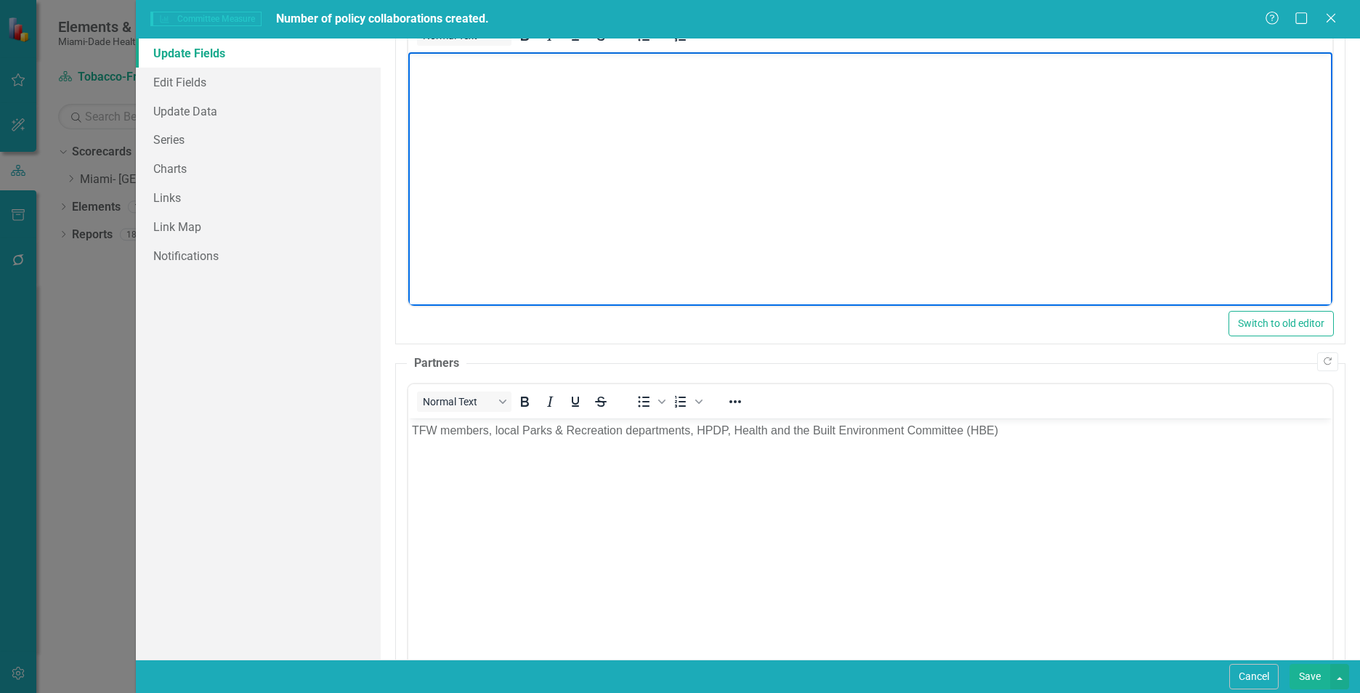
click at [681, 102] on body "Rich Text Area. Press ALT-0 for help." at bounding box center [870, 161] width 924 height 218
click at [239, 112] on link "Update Data" at bounding box center [258, 111] width 245 height 29
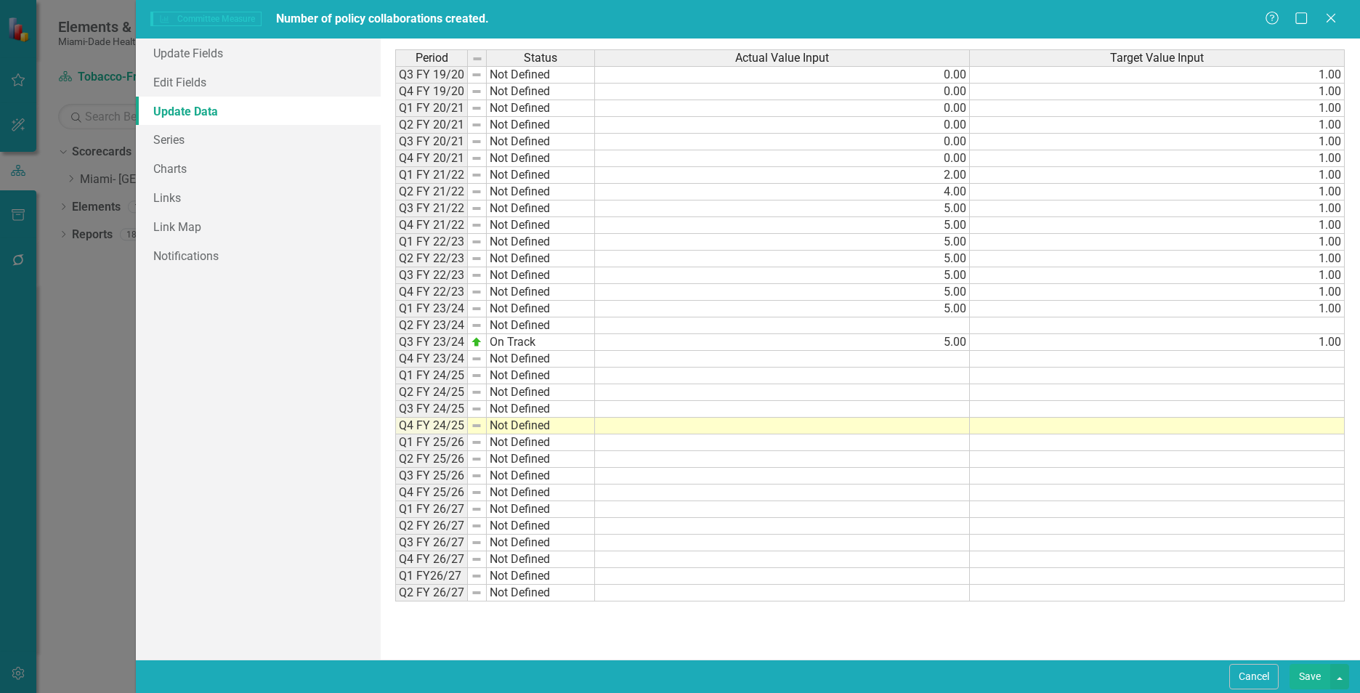
click at [734, 426] on td at bounding box center [782, 426] width 375 height 17
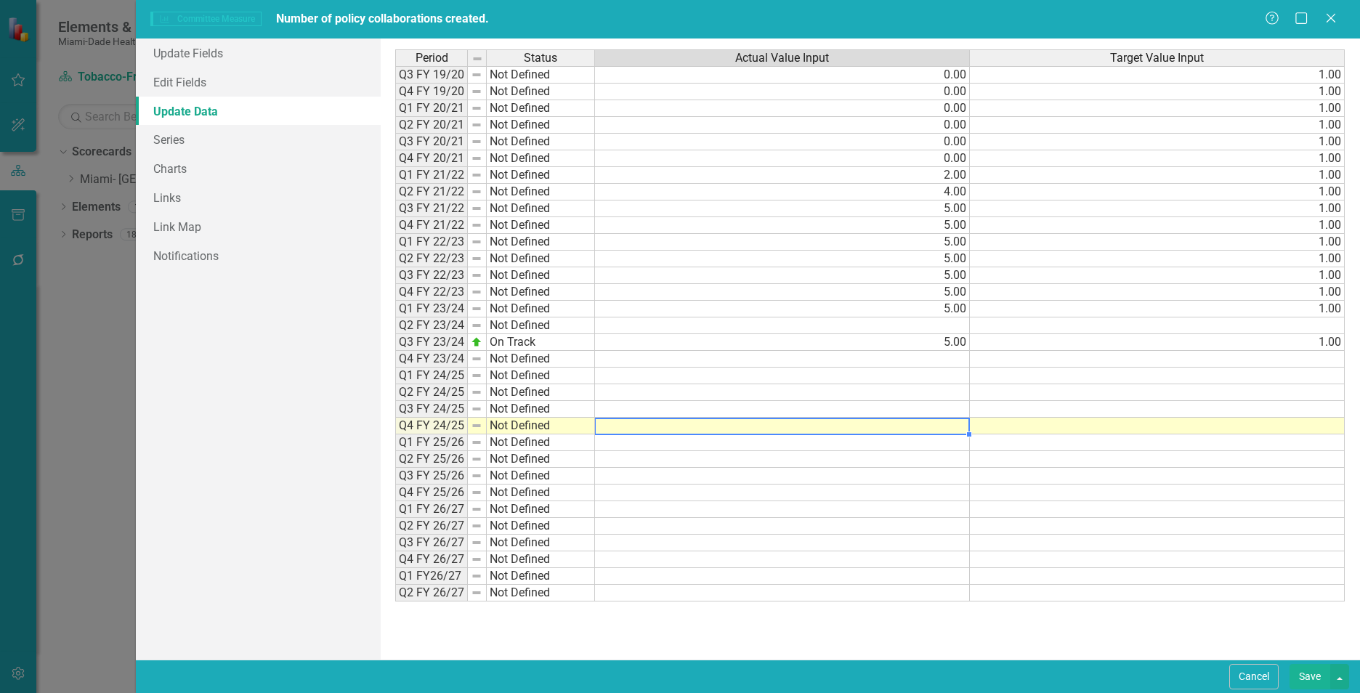
type textarea "5"
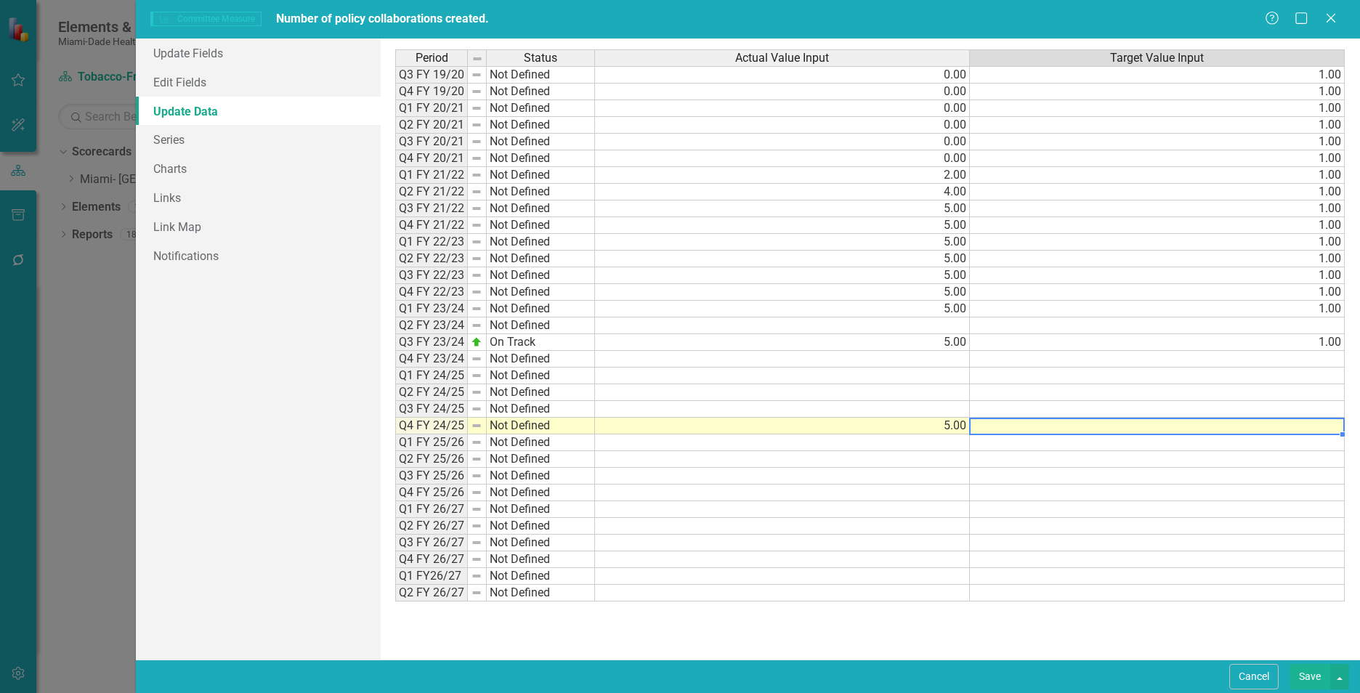
type textarea "1"
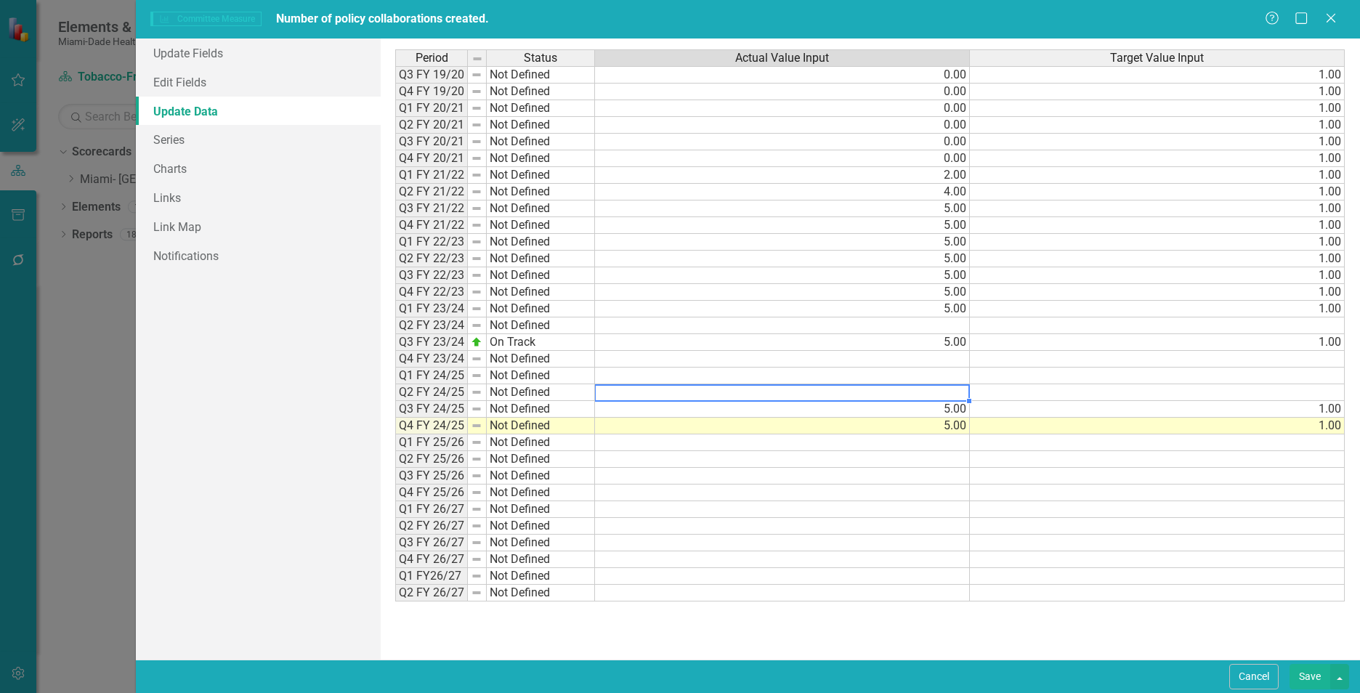
type textarea "5"
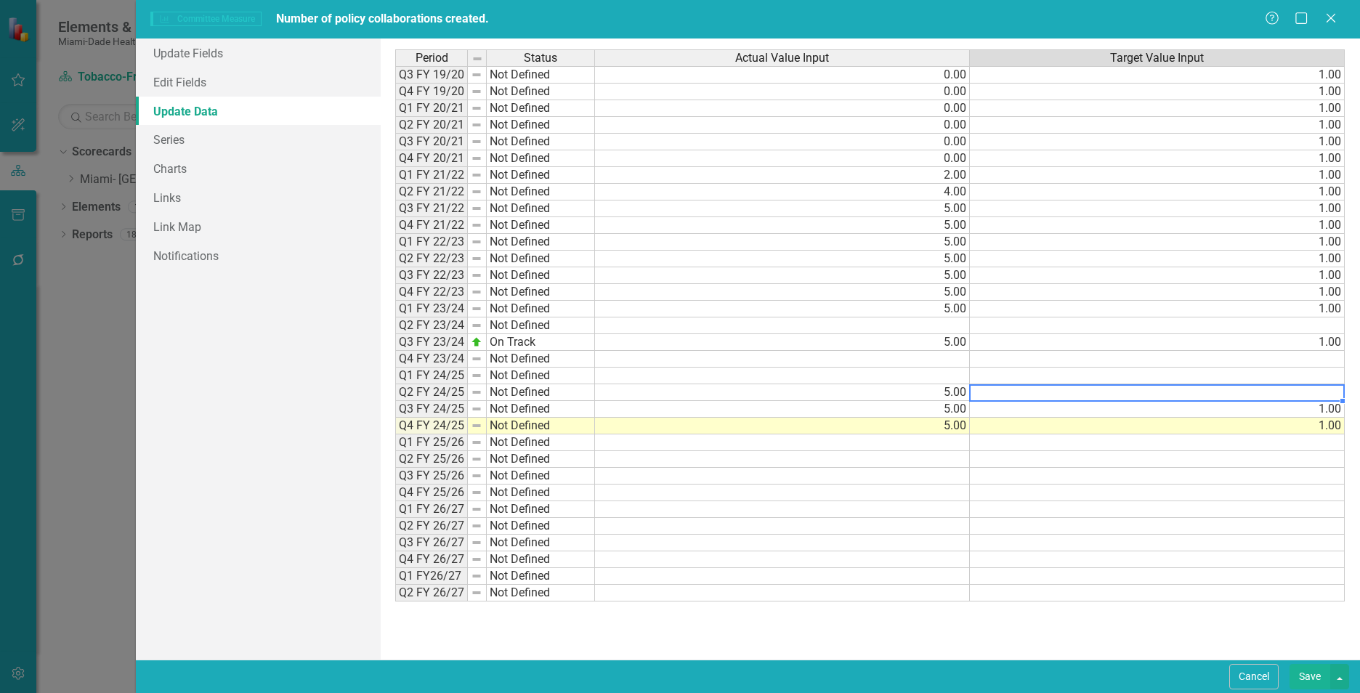
type textarea "1"
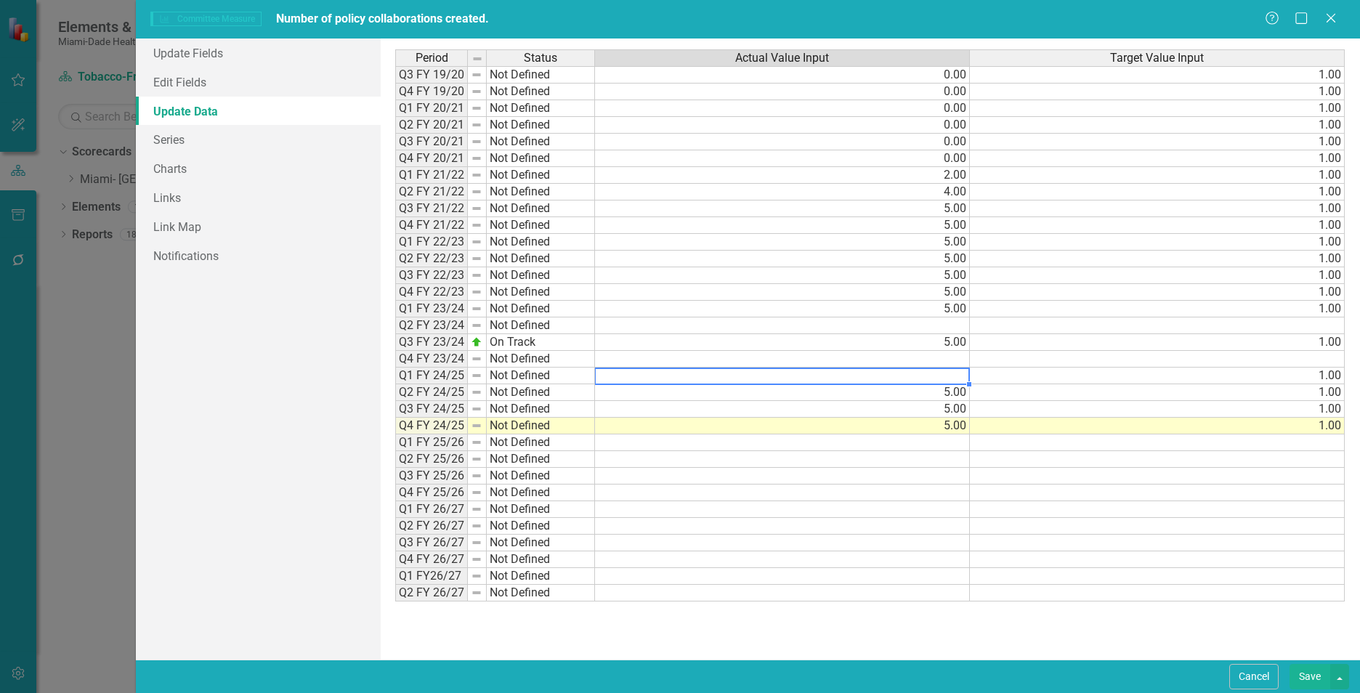
type textarea "5"
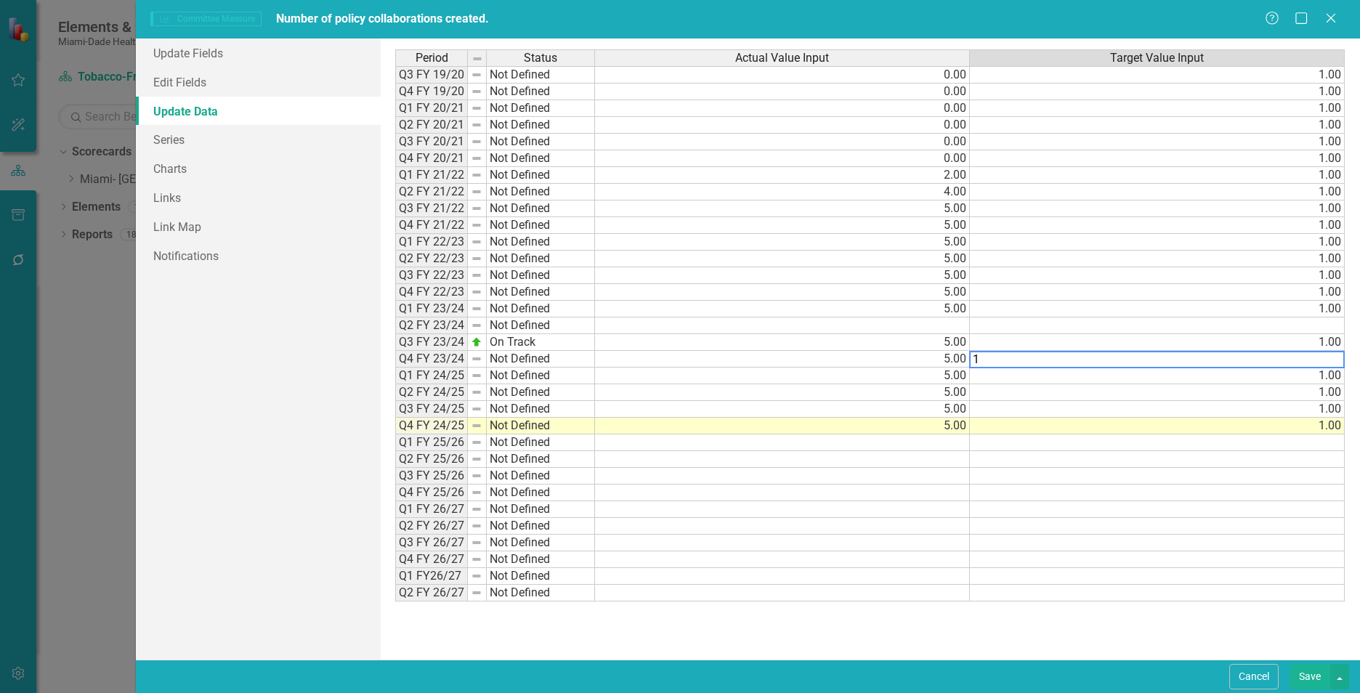
type textarea "1"
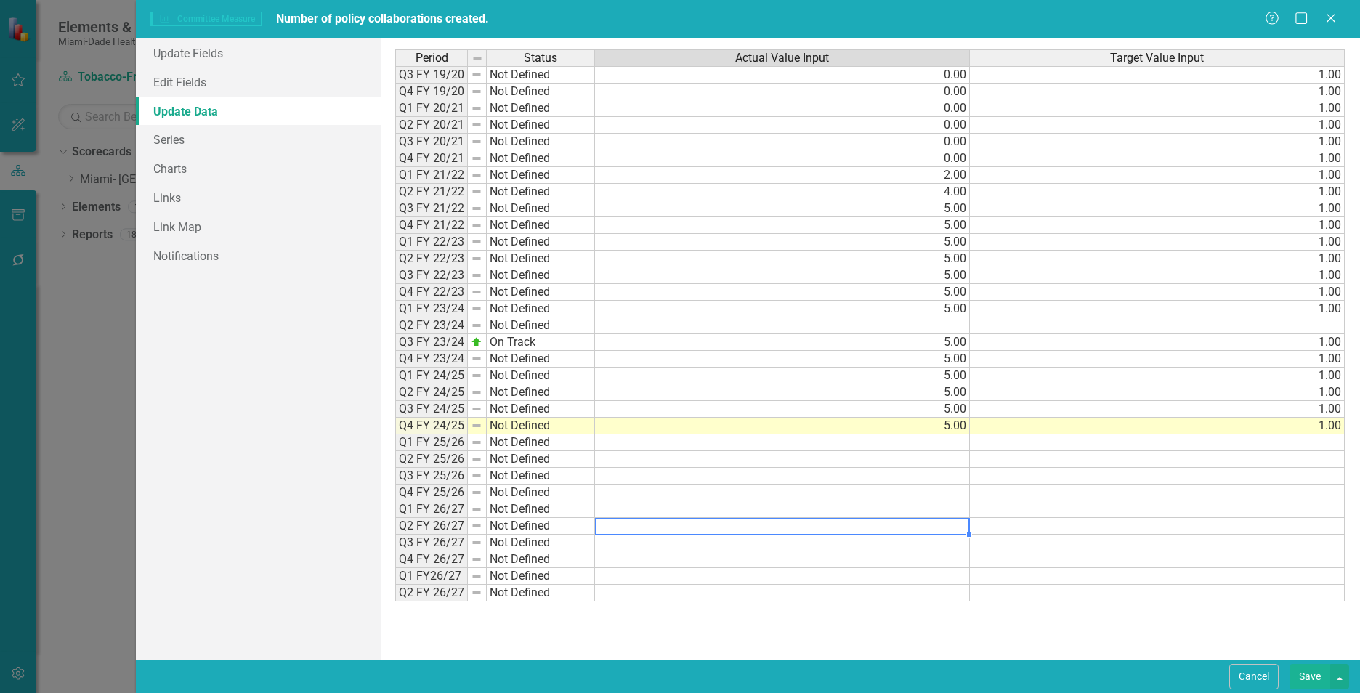
click at [395, 518] on div "Period Status Actual Value Input Target Value Input Q3 FY 19/20 Not Defined 0.0…" at bounding box center [395, 325] width 0 height 552
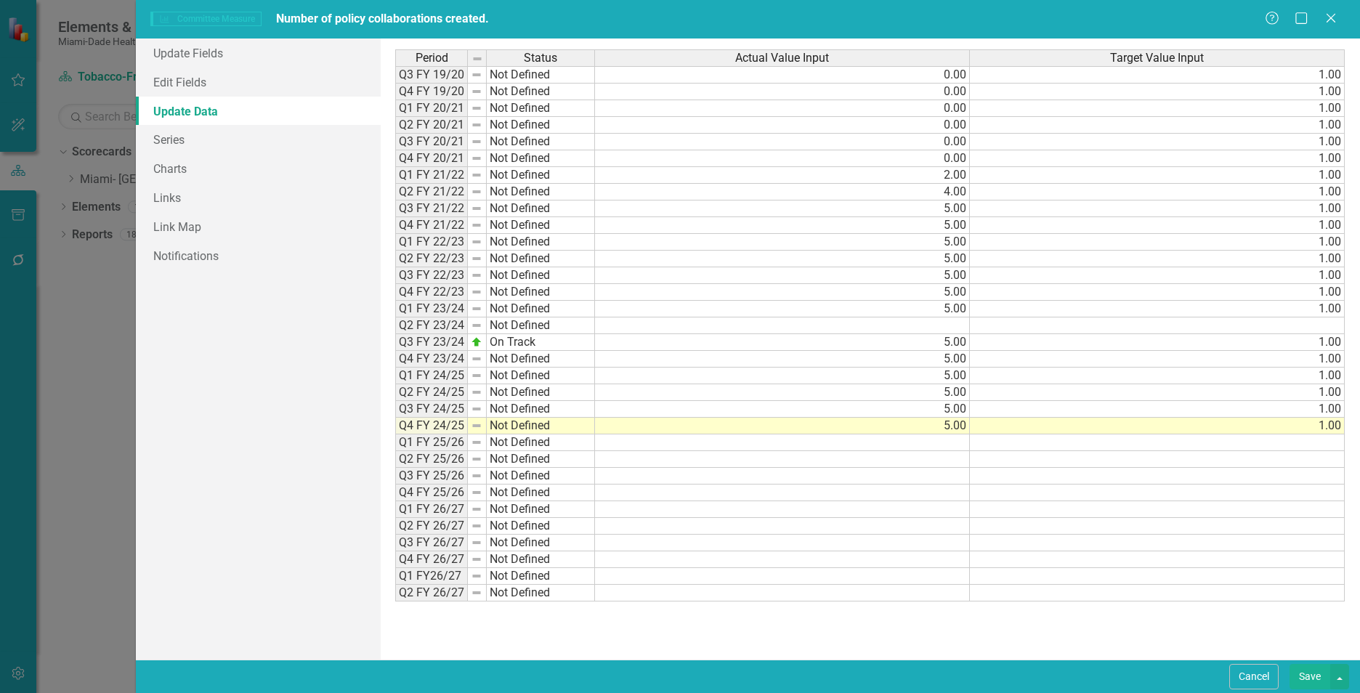
click at [1305, 676] on button "Save" at bounding box center [1309, 676] width 41 height 25
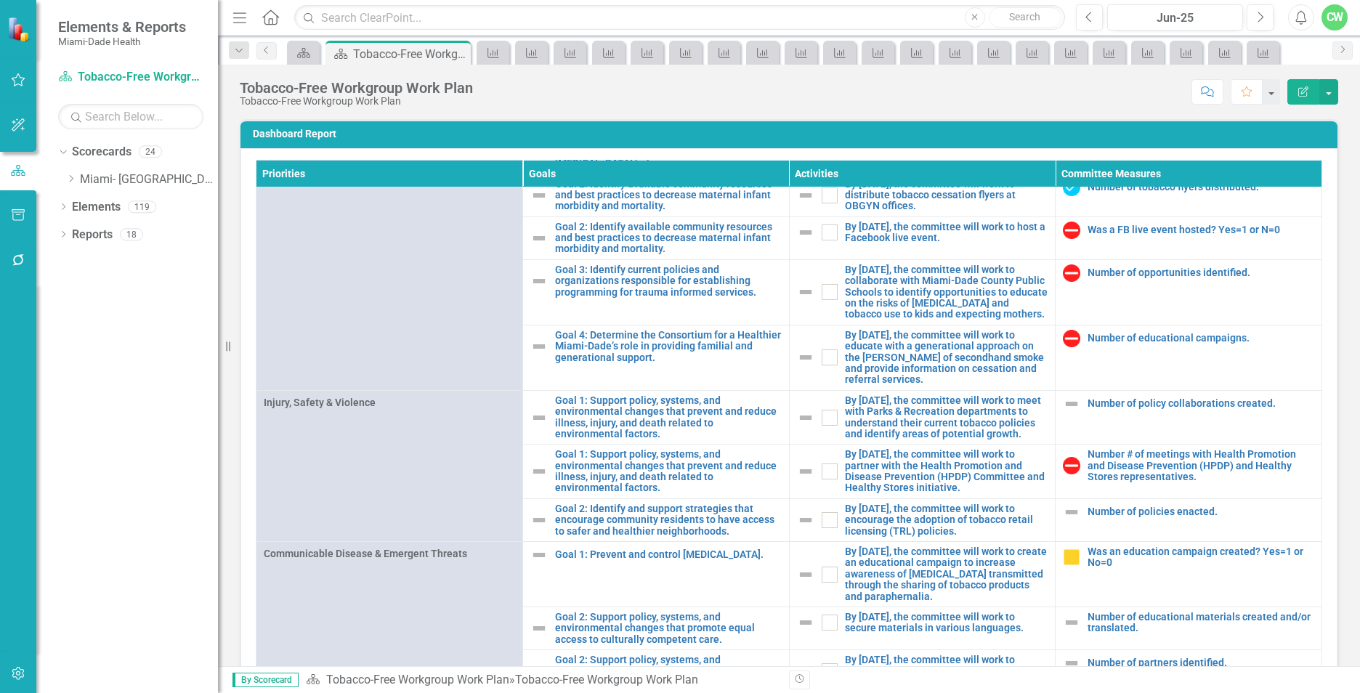
scroll to position [1389, 0]
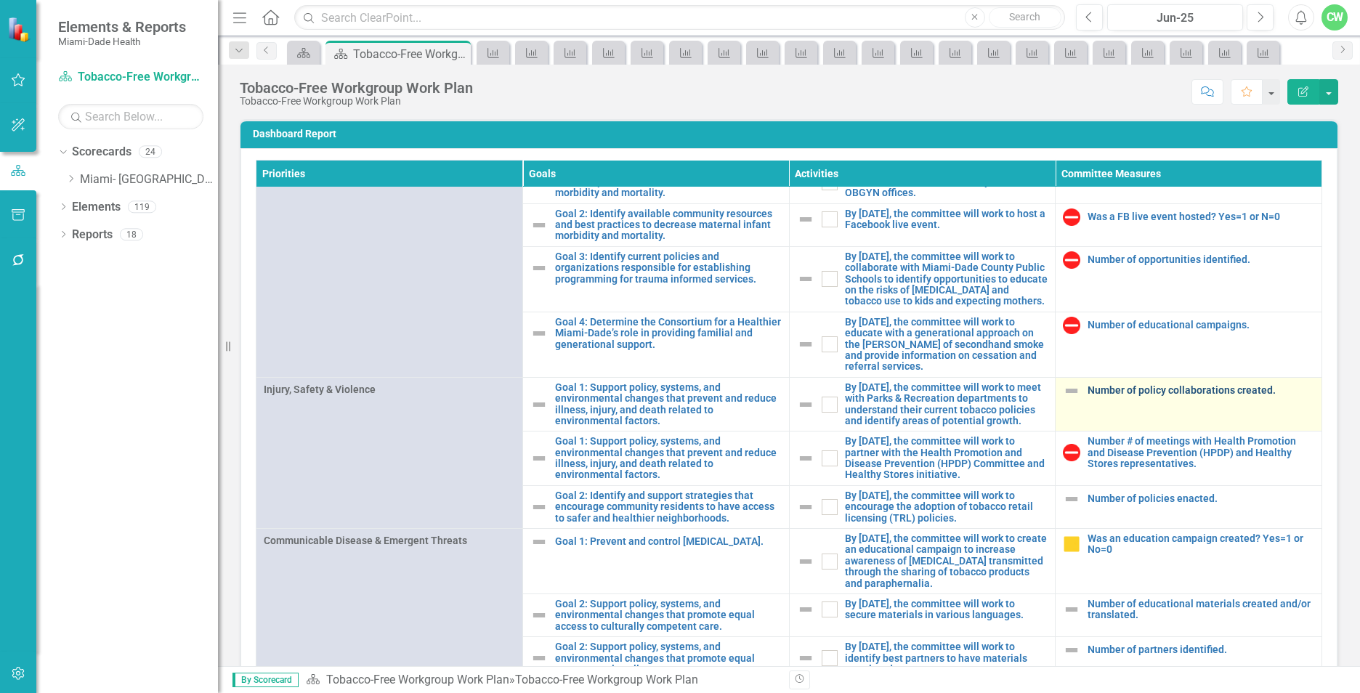
click at [1087, 385] on link "Number of policy collaborations created." at bounding box center [1200, 390] width 227 height 11
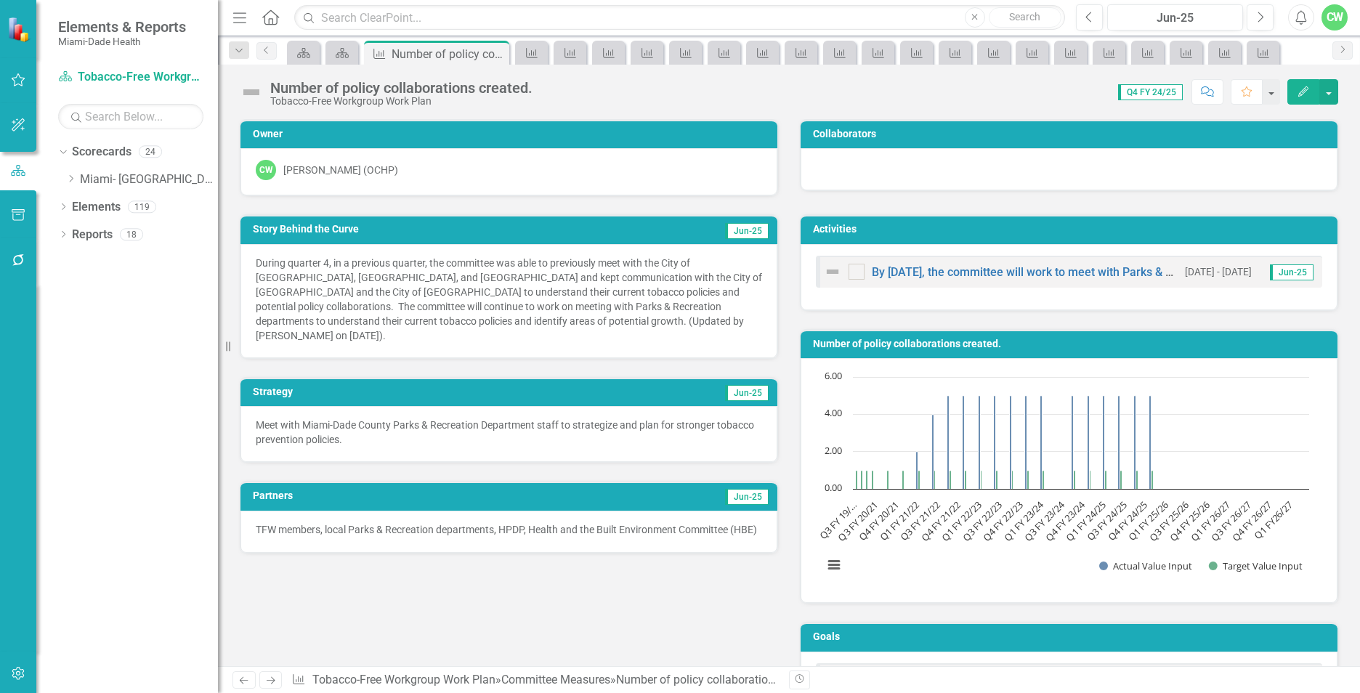
click at [1296, 92] on button "Edit" at bounding box center [1303, 91] width 32 height 25
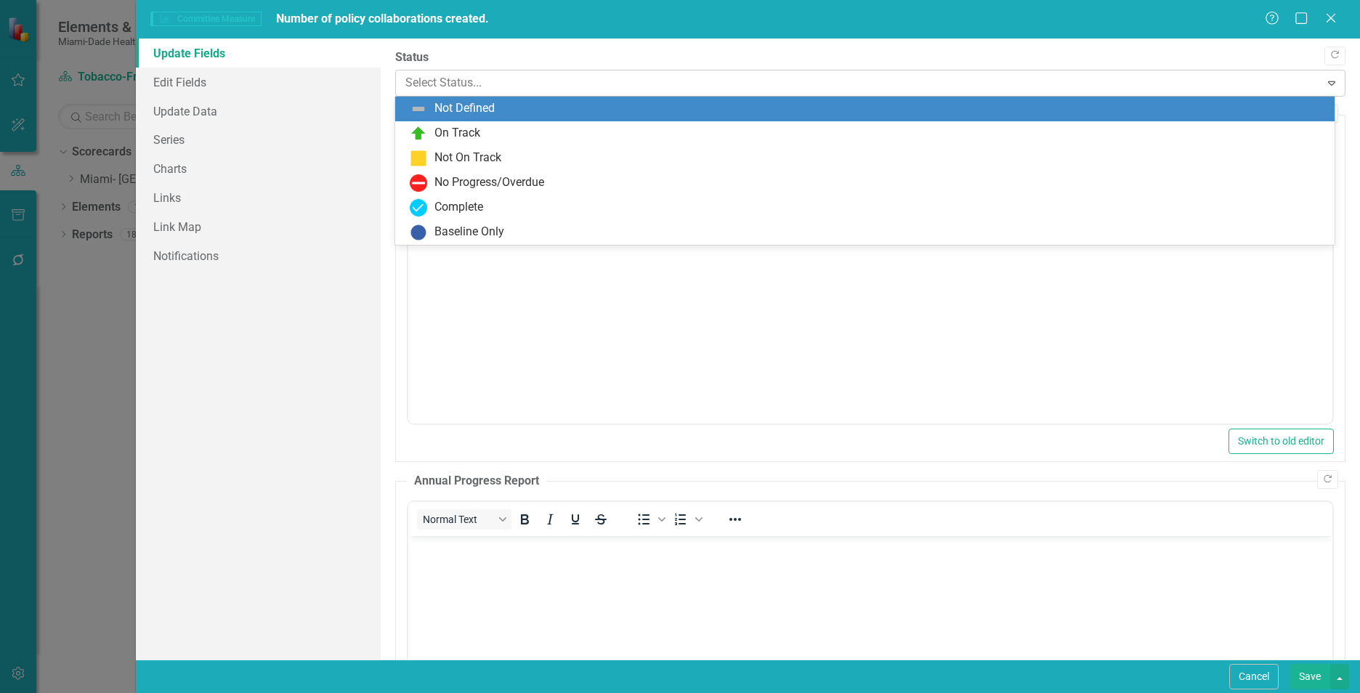
click at [429, 77] on div at bounding box center [857, 83] width 905 height 20
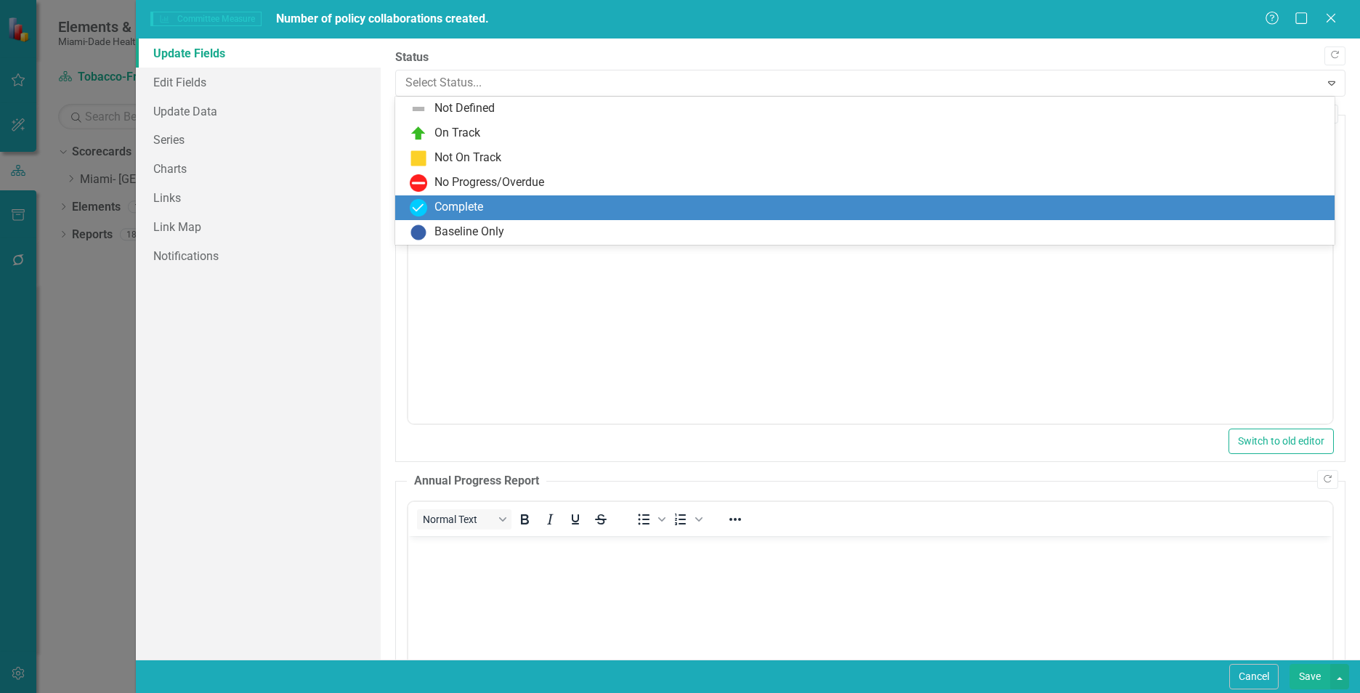
drag, startPoint x: 448, startPoint y: 206, endPoint x: 33, endPoint y: 40, distance: 446.6
click at [448, 206] on div "Complete" at bounding box center [458, 207] width 49 height 17
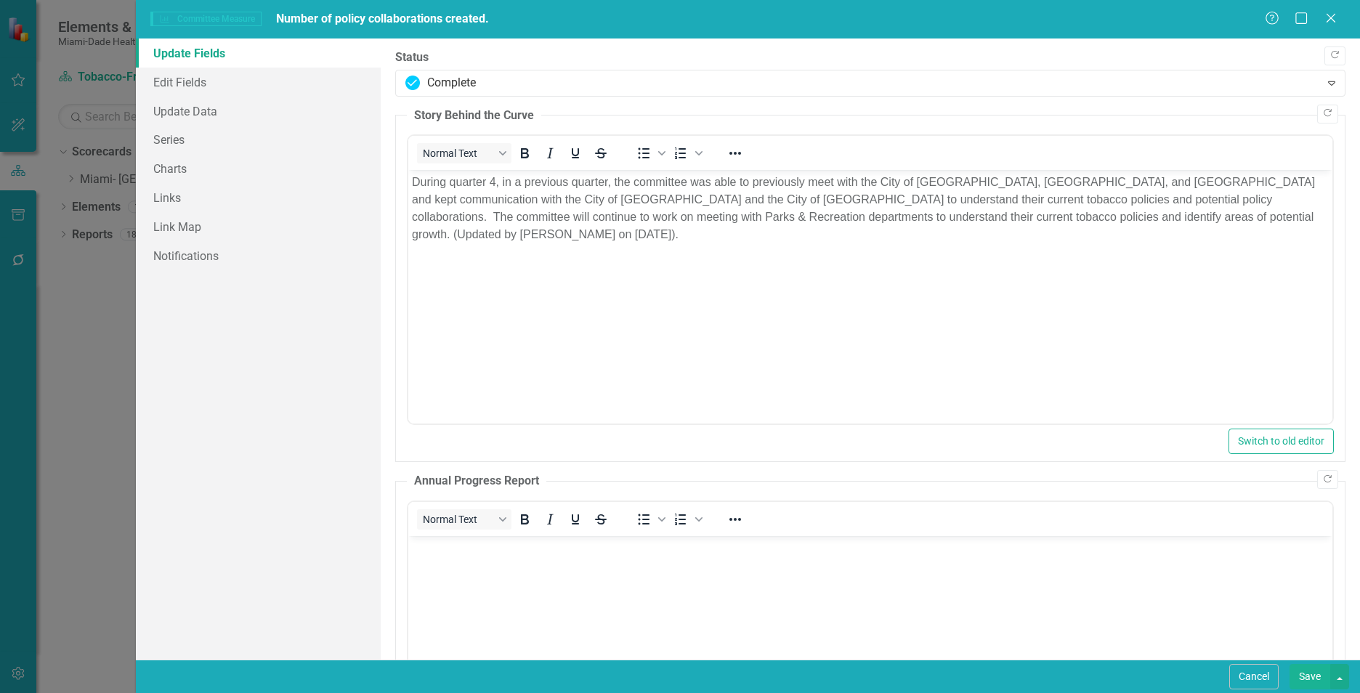
click at [1306, 681] on button "Save" at bounding box center [1309, 676] width 41 height 25
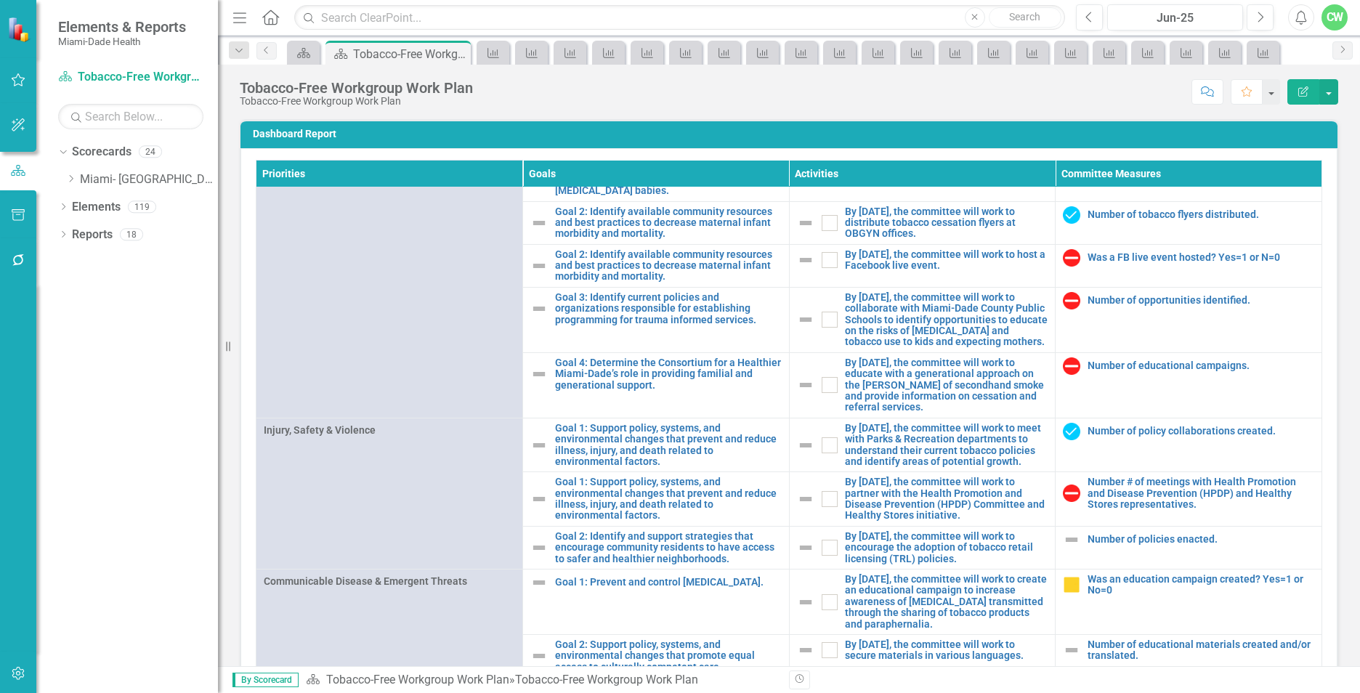
scroll to position [1389, 0]
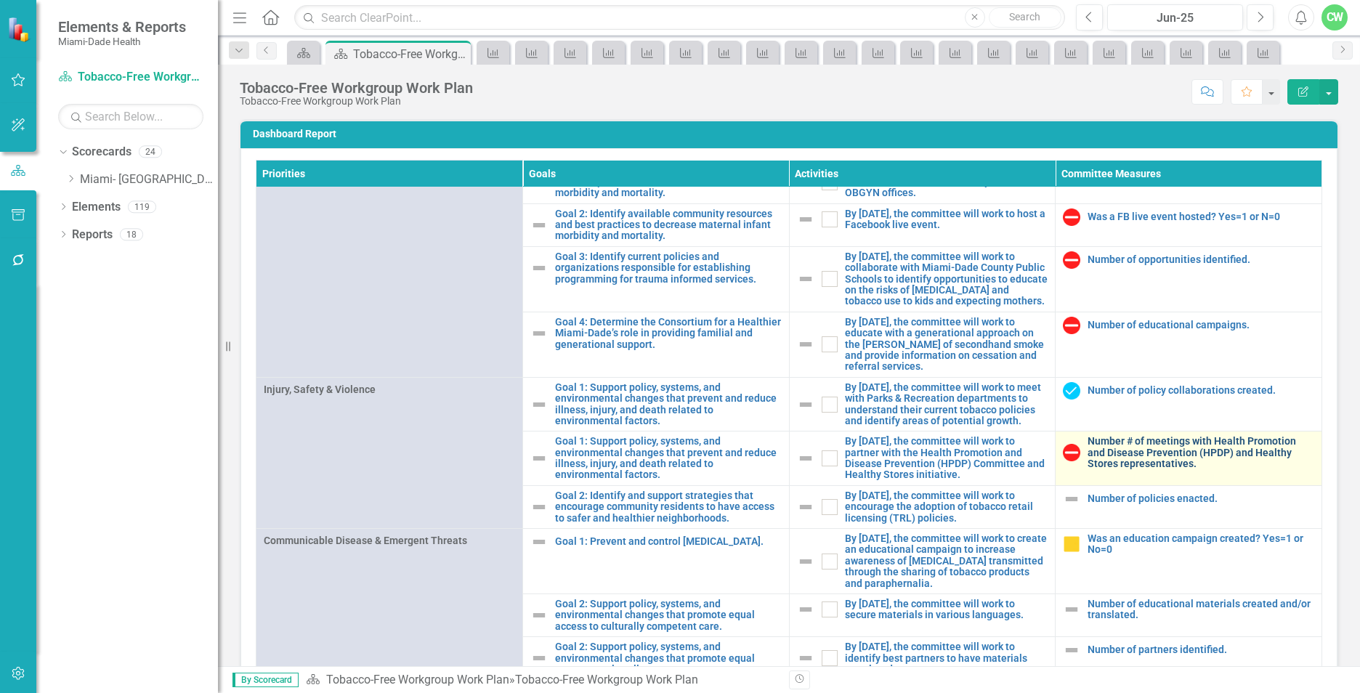
click at [1123, 447] on link "Number # of meetings with Health Promotion and Disease Prevention (HPDP) and He…" at bounding box center [1200, 452] width 227 height 33
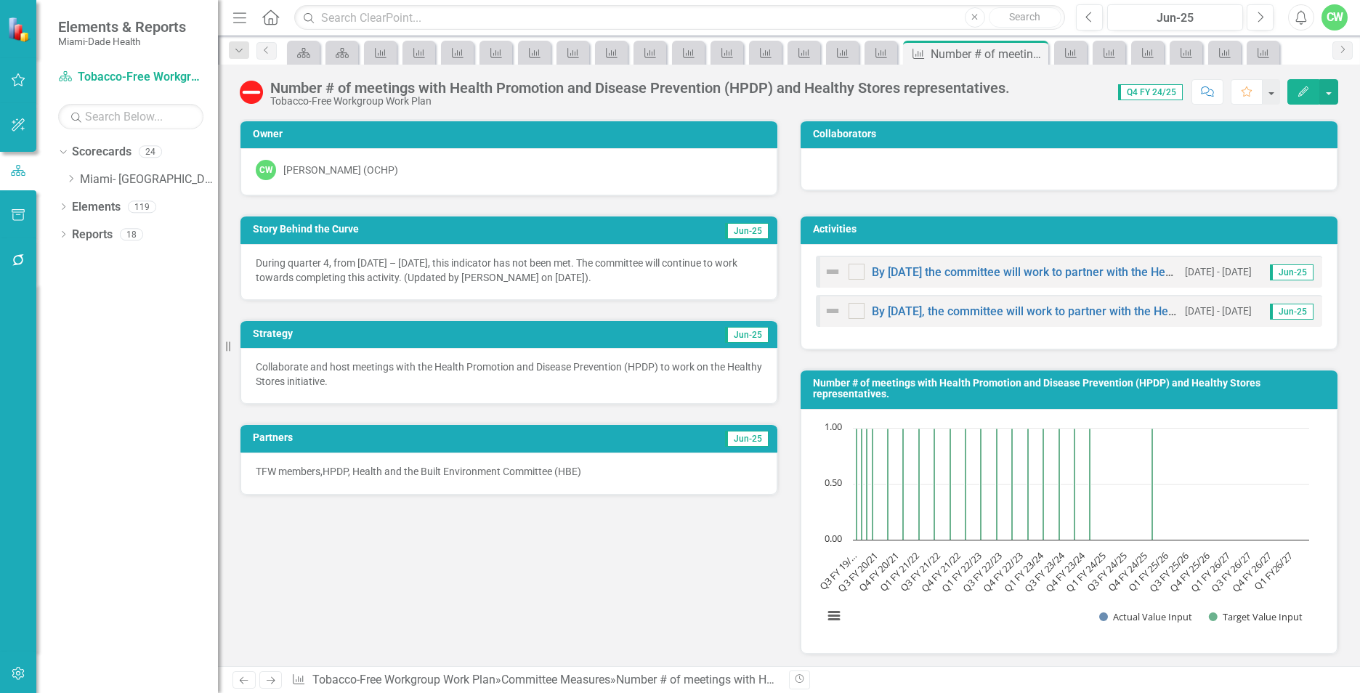
click at [1154, 304] on div "By [DATE], the committee will work to partner with the Health Promotion and Dis…" at bounding box center [1001, 310] width 354 height 17
click at [1119, 310] on link "By [DATE], the committee will work to partner with the Health Promotion and Dis…" at bounding box center [1249, 311] width 754 height 14
click at [1015, 269] on link "By [DATE] the committee will work to partner with the Health Promotion and Dise…" at bounding box center [1247, 272] width 750 height 14
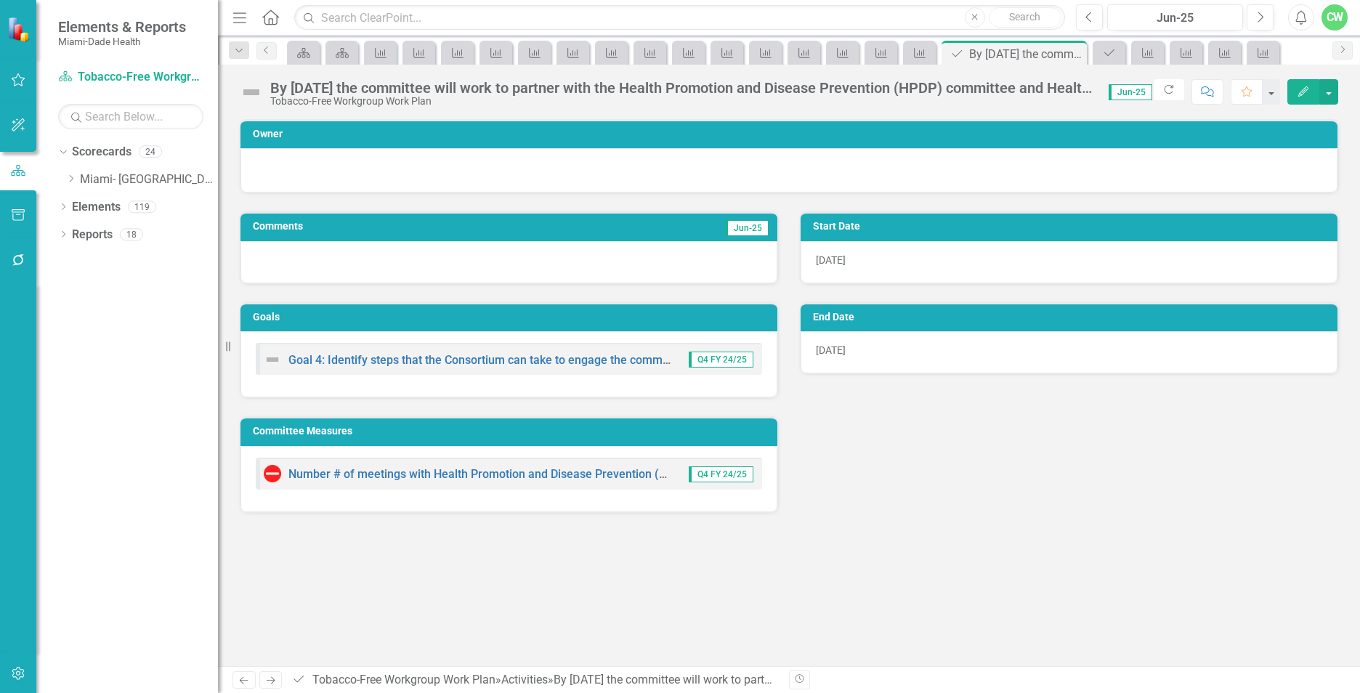
click at [1303, 92] on icon "Edit" at bounding box center [1303, 91] width 13 height 10
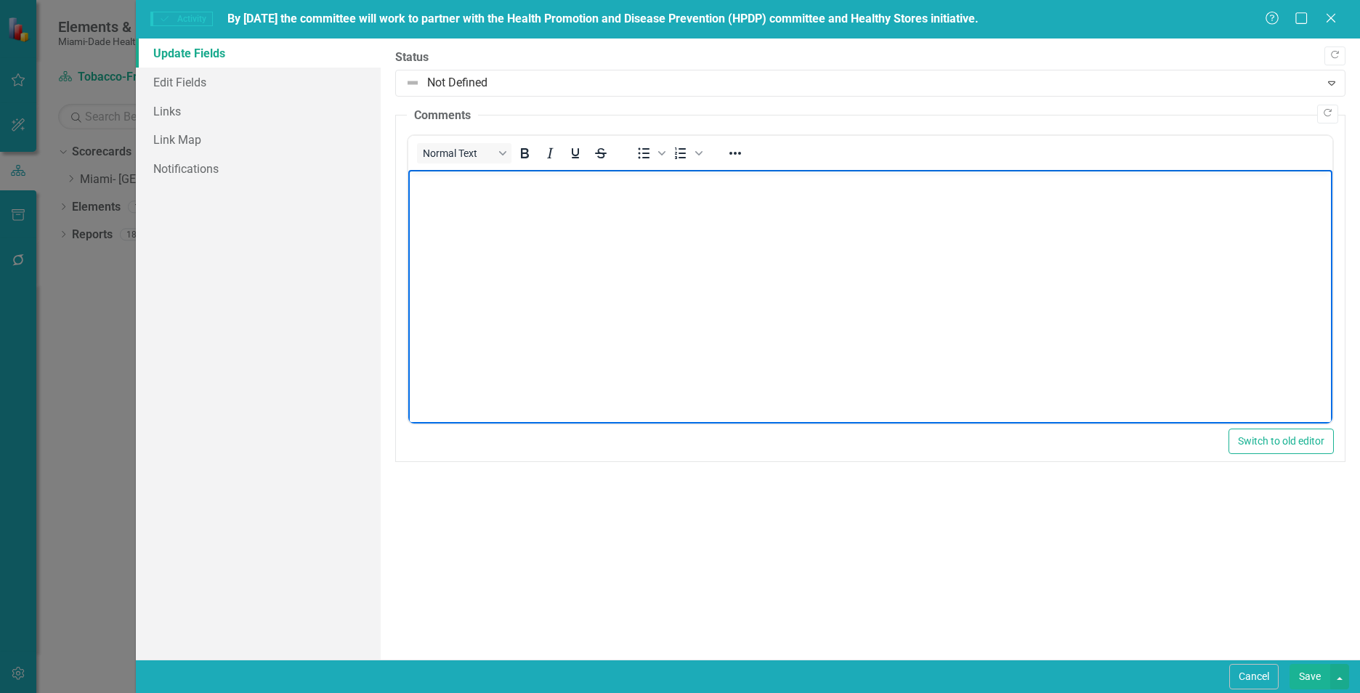
click at [607, 233] on body "Rich Text Area. Press ALT-0 for help." at bounding box center [870, 279] width 924 height 218
paste body "Rich Text Area. Press ALT-0 for help."
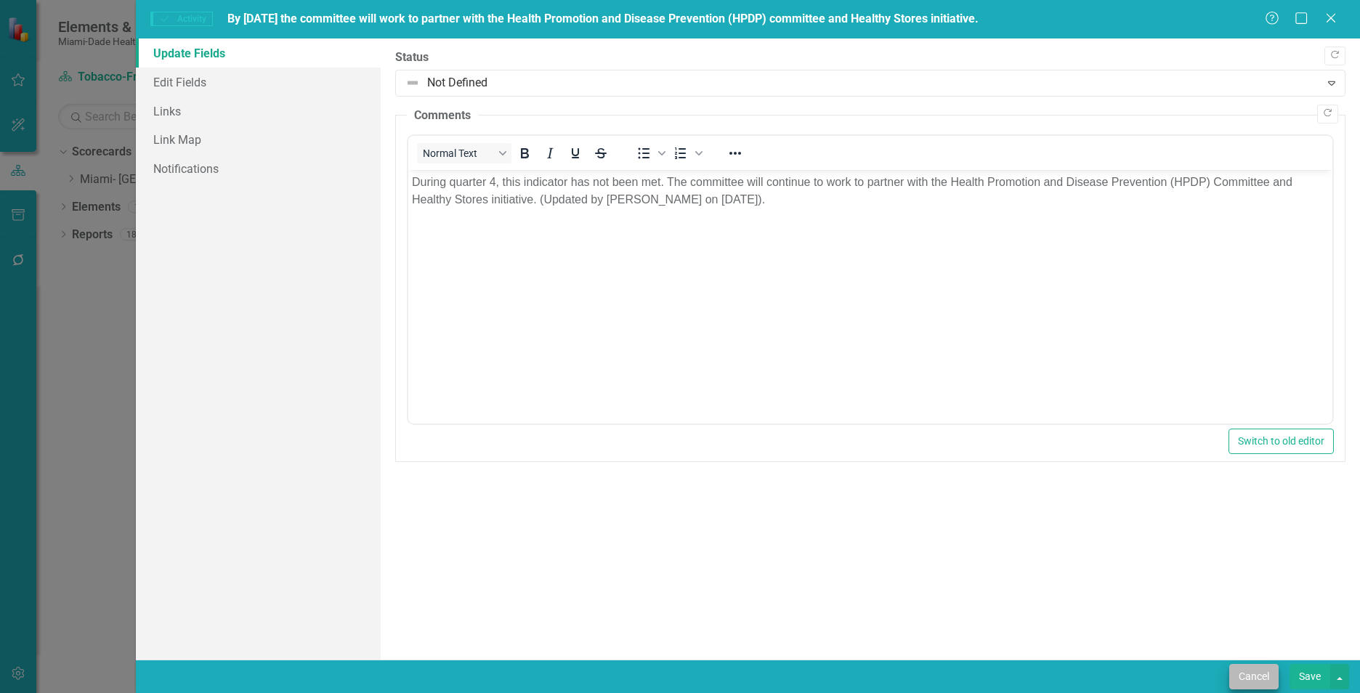
click at [1247, 679] on button "Cancel" at bounding box center [1253, 676] width 49 height 25
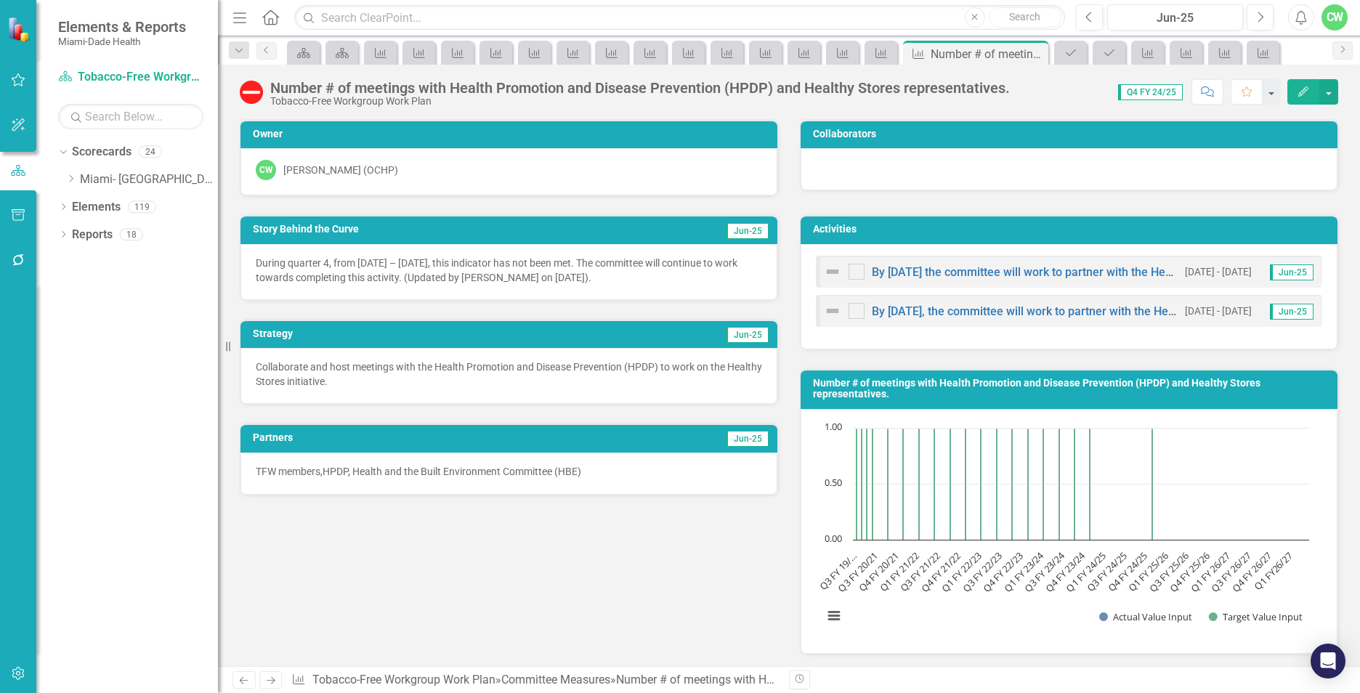
click at [1297, 84] on button "Edit" at bounding box center [1303, 91] width 32 height 25
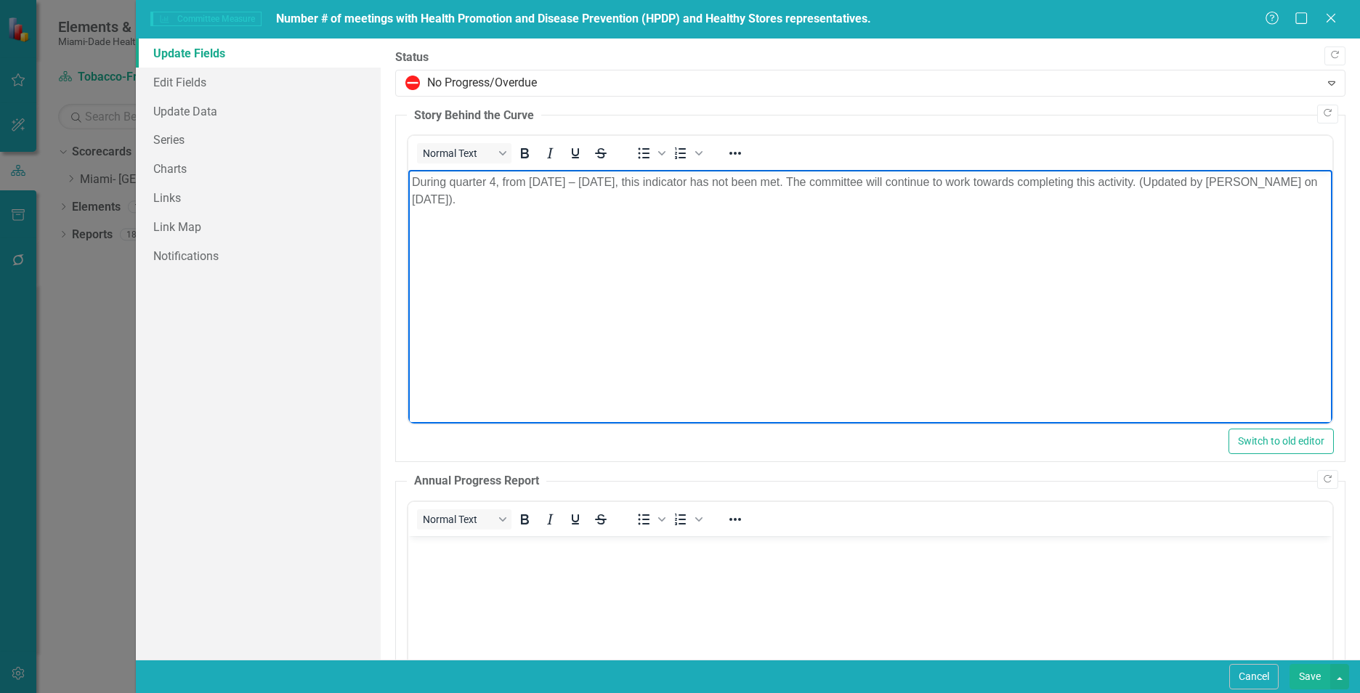
drag, startPoint x: 580, startPoint y: 206, endPoint x: 412, endPoint y: 177, distance: 170.2
click at [412, 177] on p "During quarter 4, from [DATE] – [DATE], this indicator has not been met. The co…" at bounding box center [870, 191] width 917 height 35
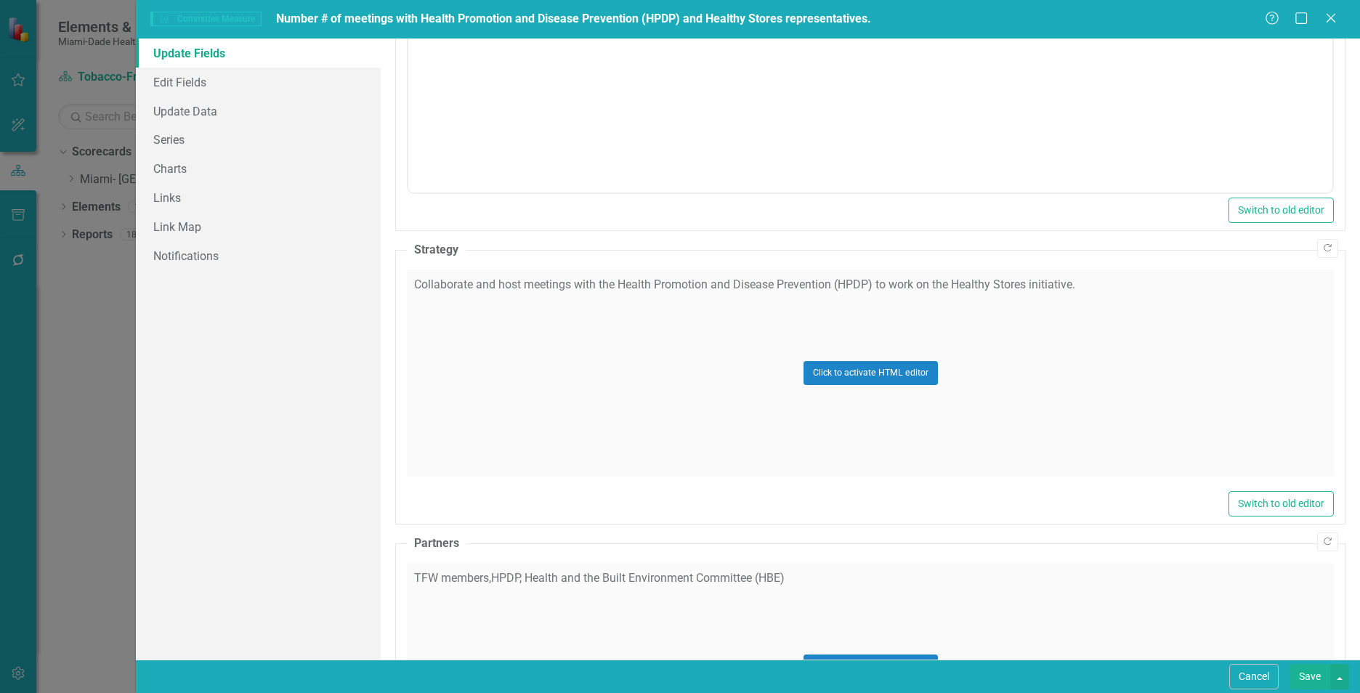
scroll to position [604, 0]
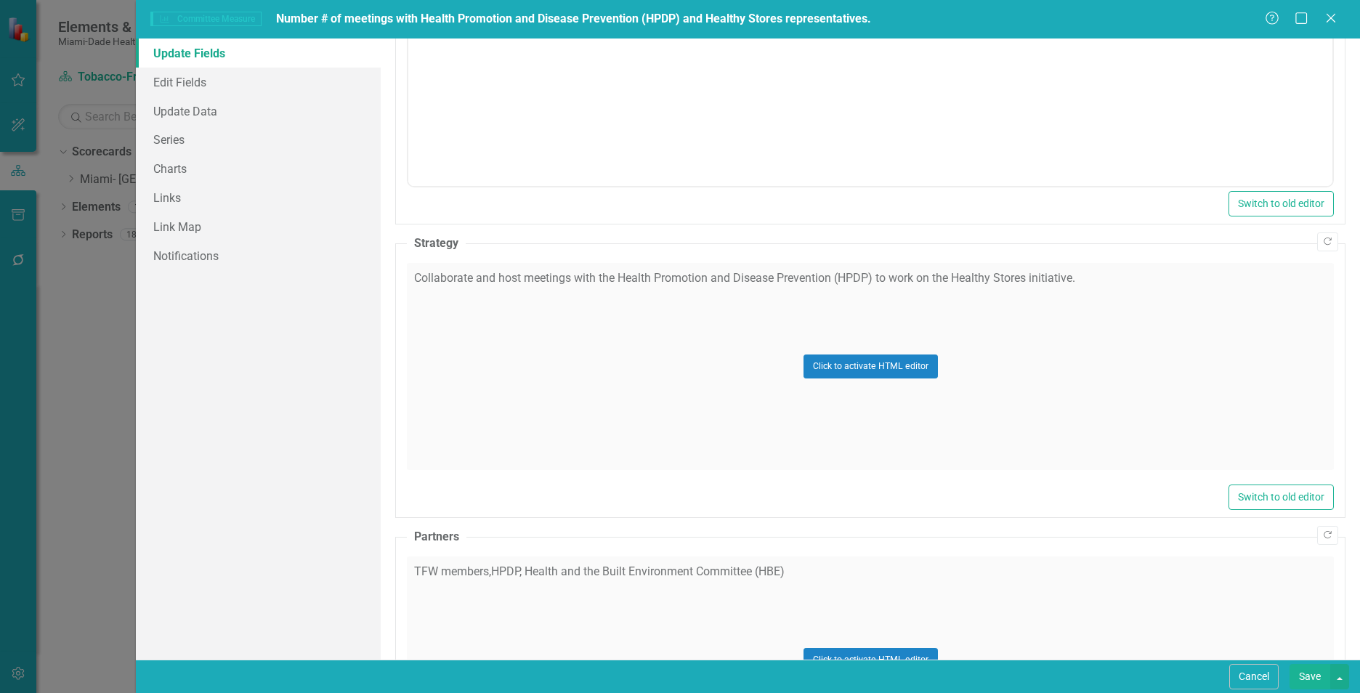
click at [1133, 410] on div "Click to activate HTML editor" at bounding box center [870, 366] width 927 height 207
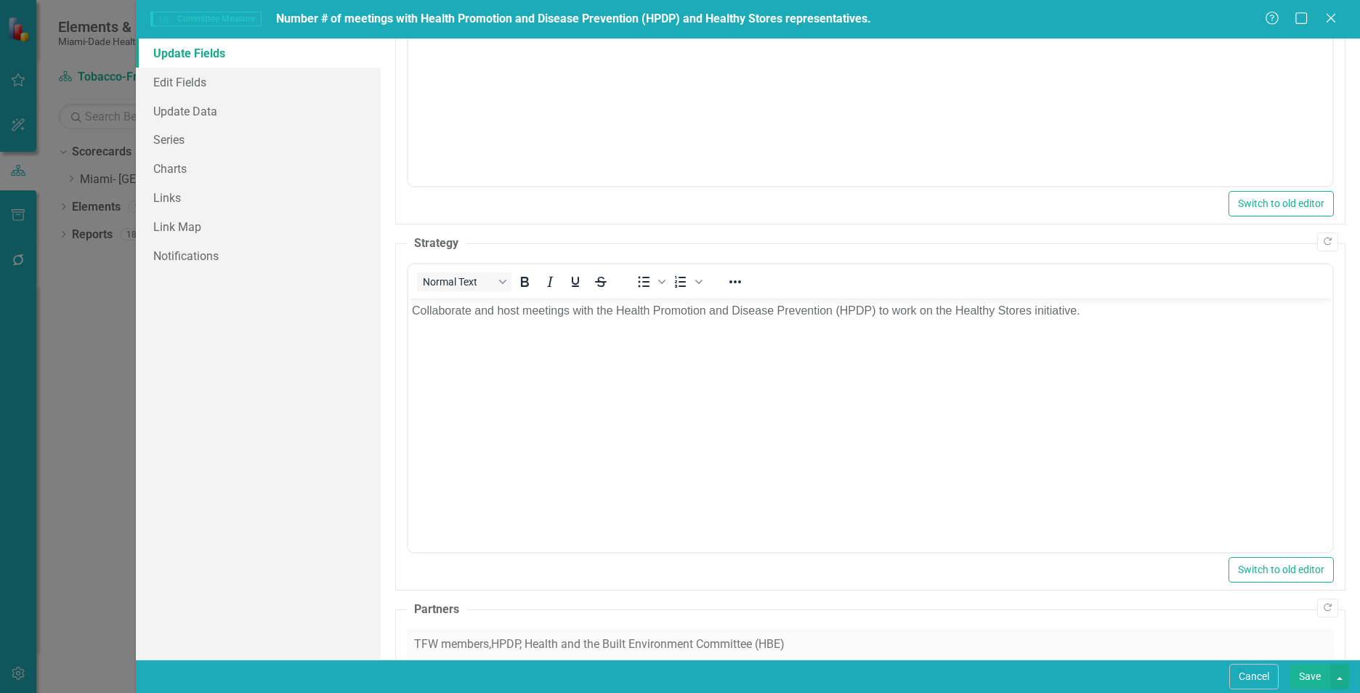
scroll to position [0, 0]
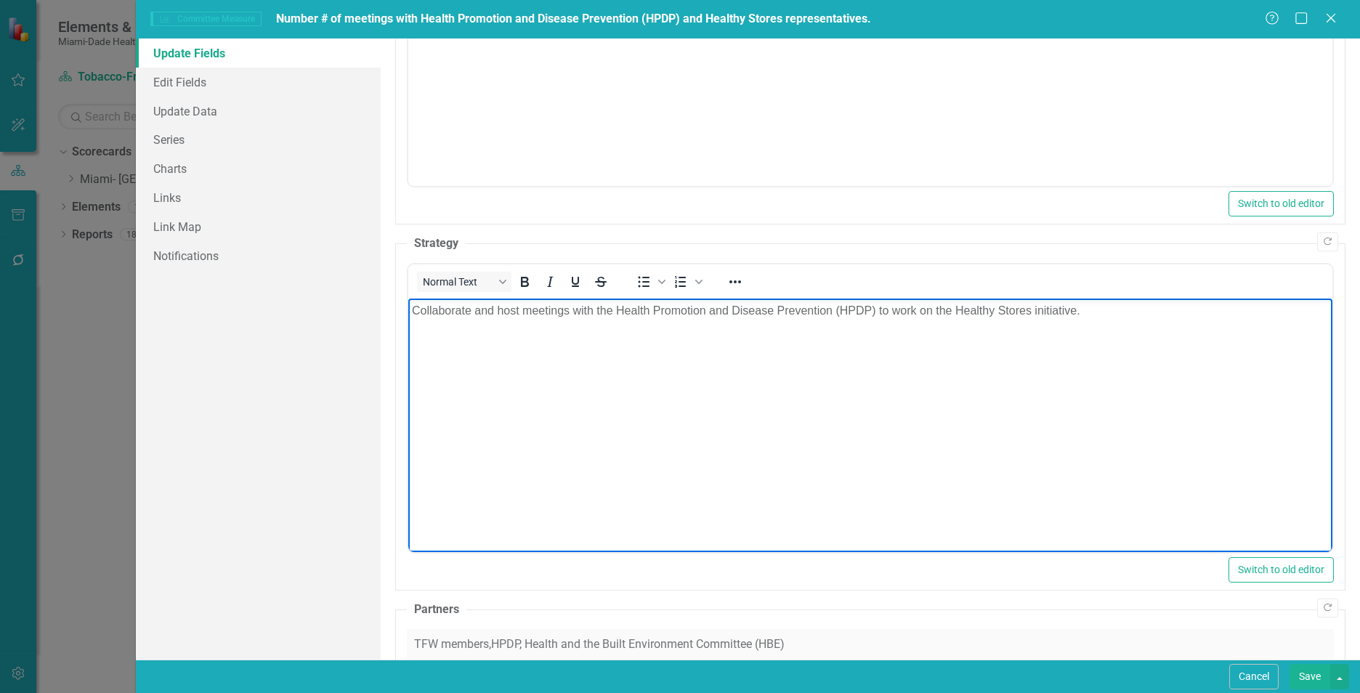
click at [561, 430] on body "Collaborate and host meetings with the Health Promotion and Disease Prevention …" at bounding box center [870, 408] width 924 height 218
drag, startPoint x: 1089, startPoint y: 306, endPoint x: 408, endPoint y: 324, distance: 680.9
click at [408, 324] on body "Collaborate and host meetings with the Health Promotion and Disease Prevention …" at bounding box center [870, 408] width 924 height 218
paste body "Rich Text Area. Press ALT-0 for help."
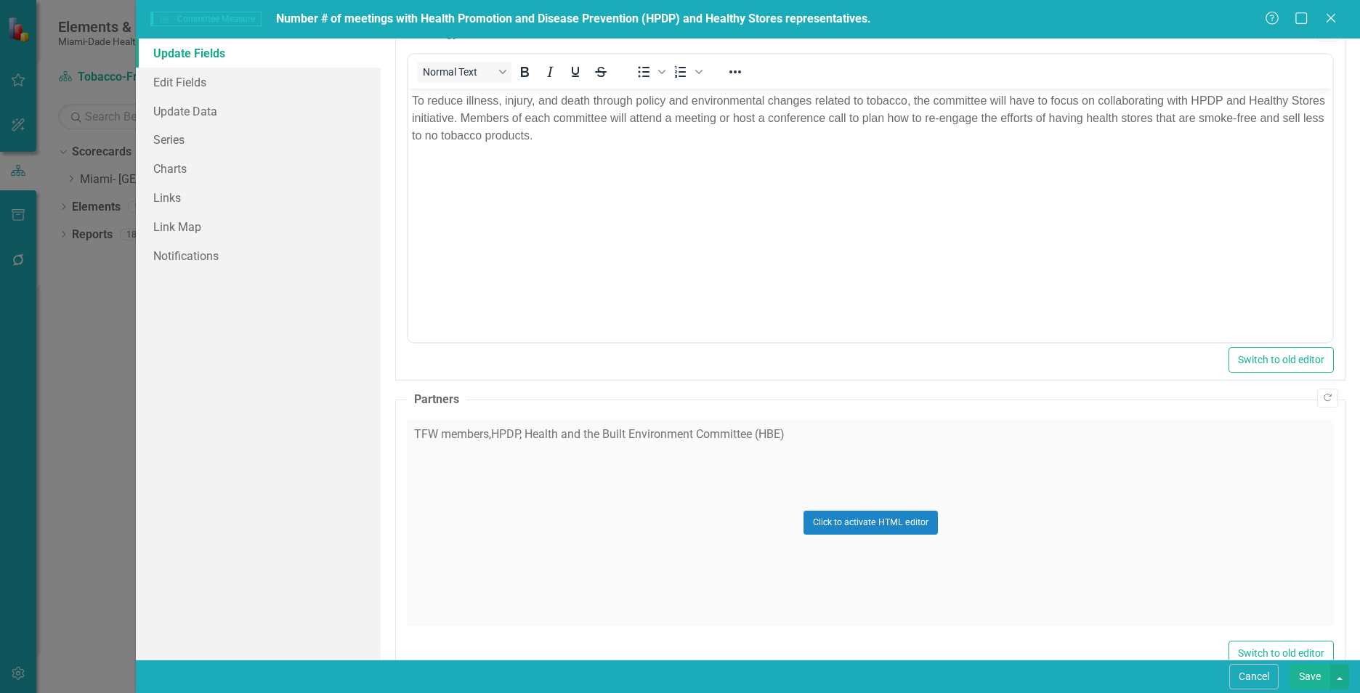
scroll to position [850, 0]
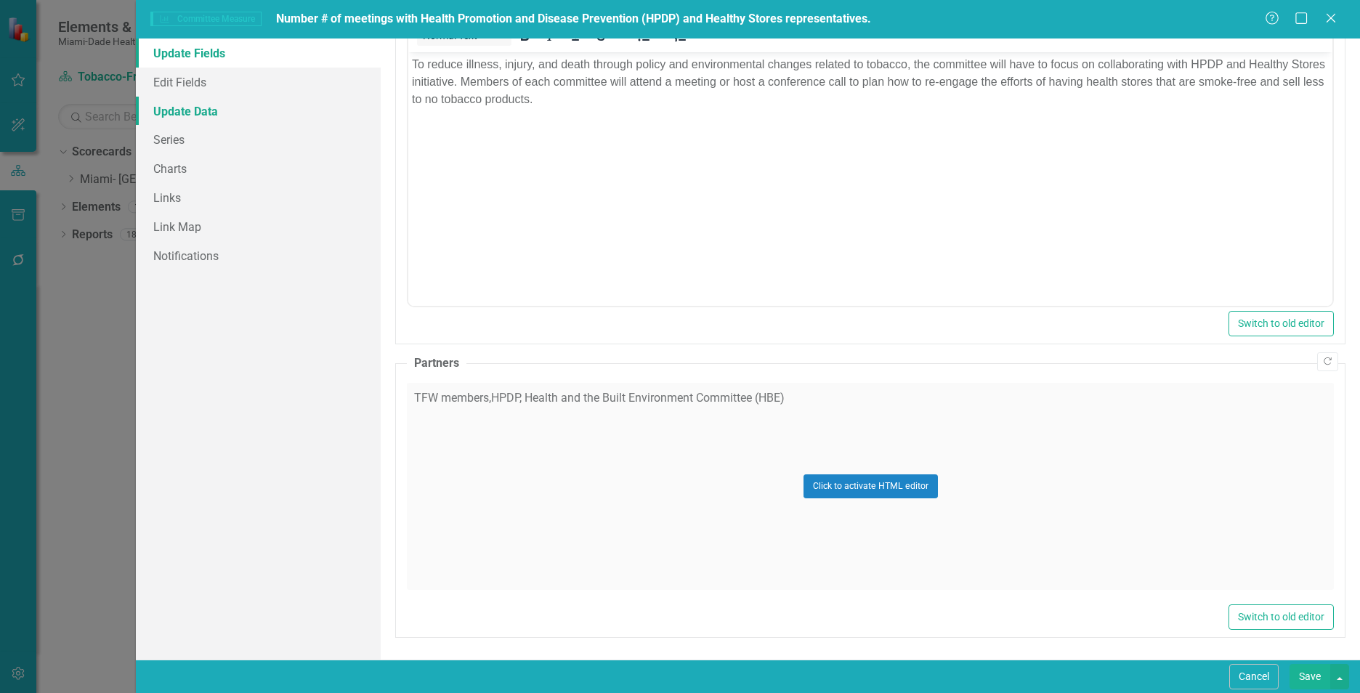
click at [178, 113] on link "Update Data" at bounding box center [258, 111] width 245 height 29
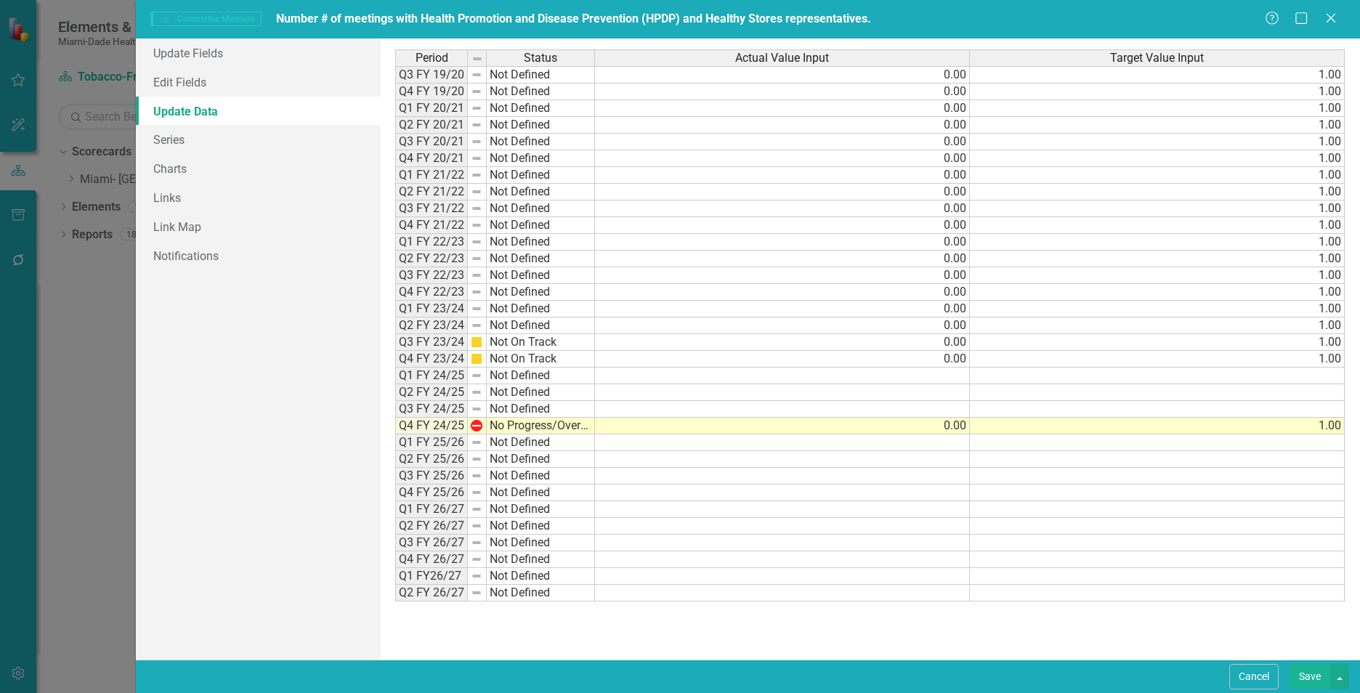
click at [1314, 674] on button "Save" at bounding box center [1309, 676] width 41 height 25
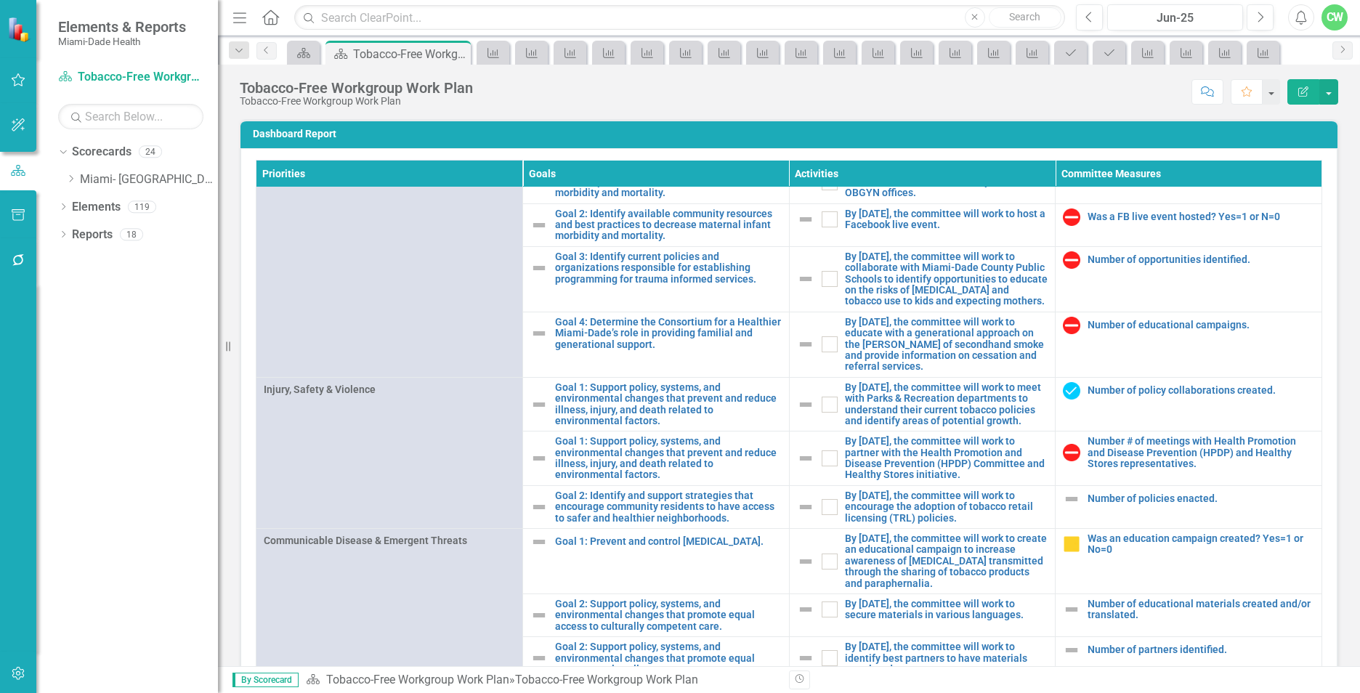
scroll to position [1389, 0]
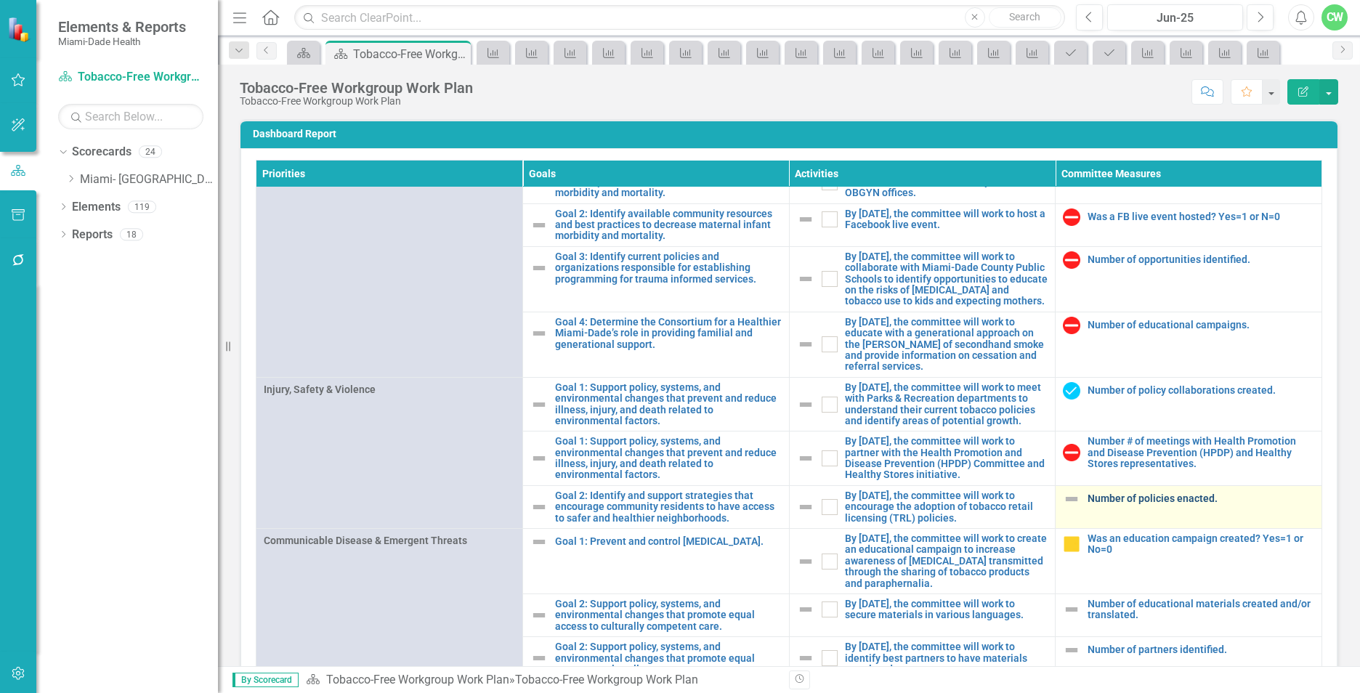
click at [1155, 497] on link "Number of policies enacted." at bounding box center [1200, 498] width 227 height 11
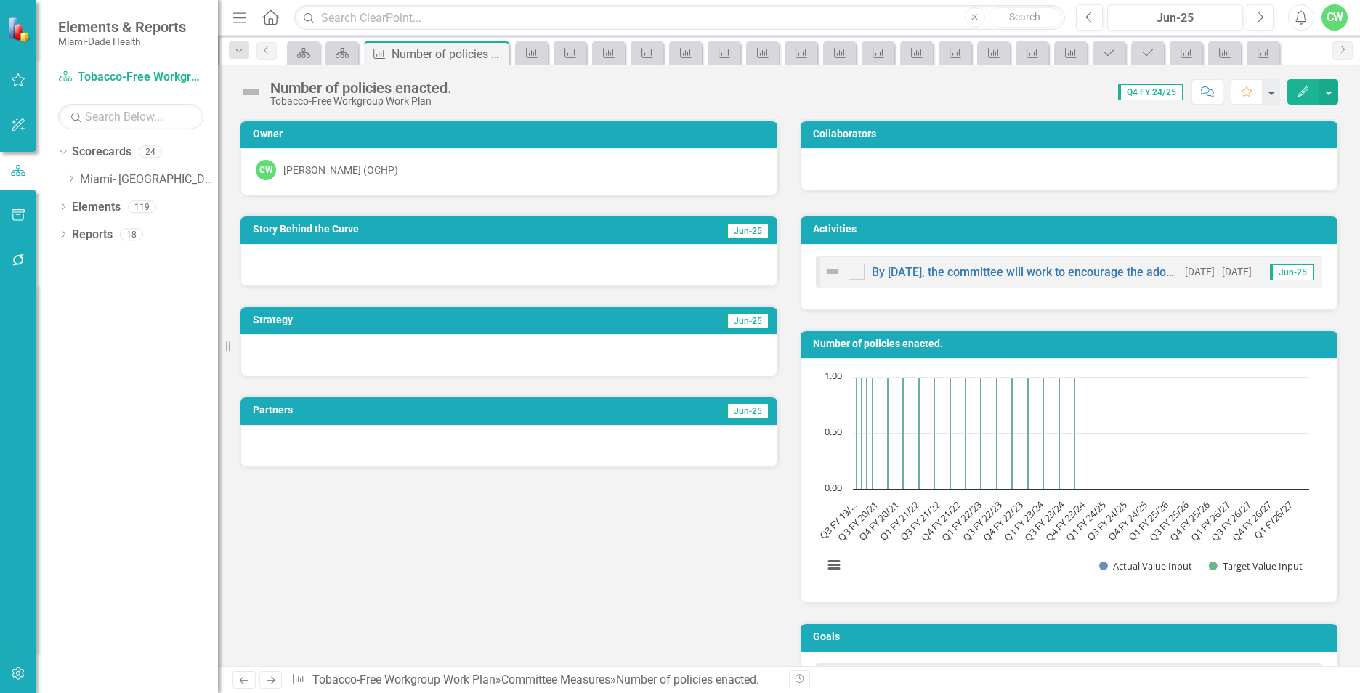
click at [1299, 85] on button "Edit" at bounding box center [1303, 91] width 32 height 25
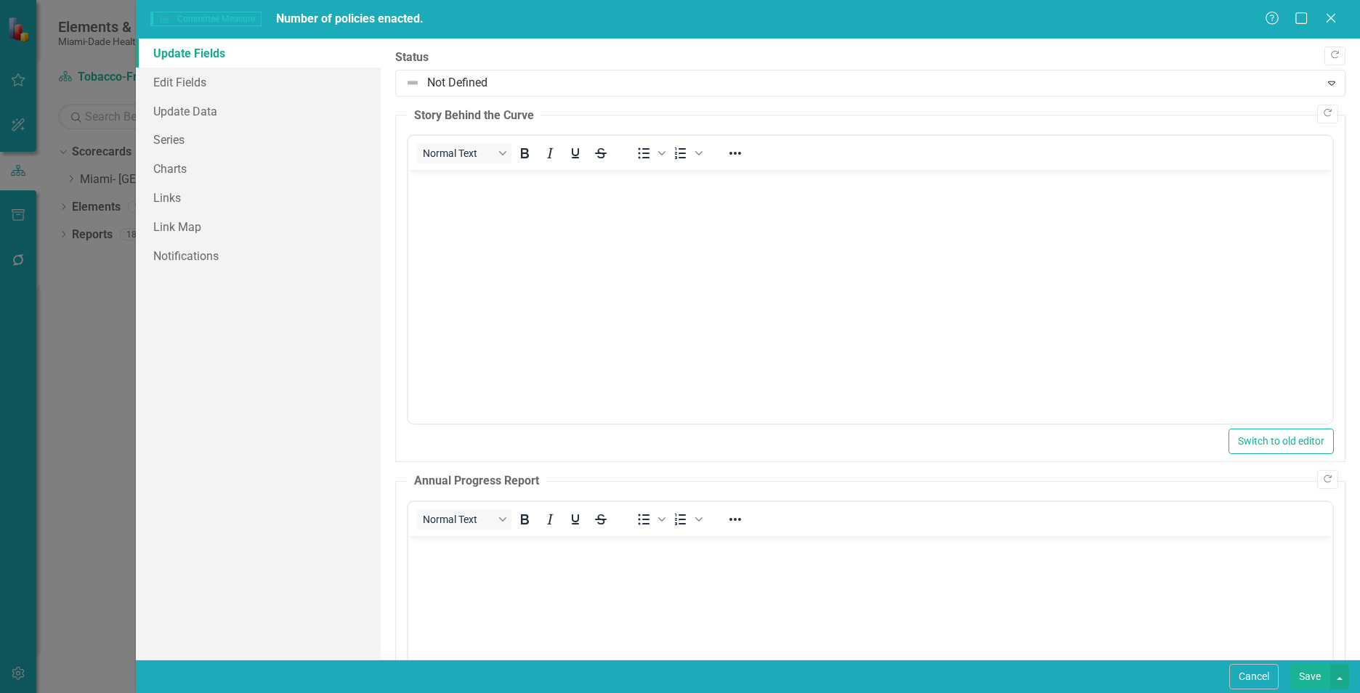
click at [474, 238] on body "Rich Text Area. Press ALT-0 for help." at bounding box center [870, 279] width 924 height 218
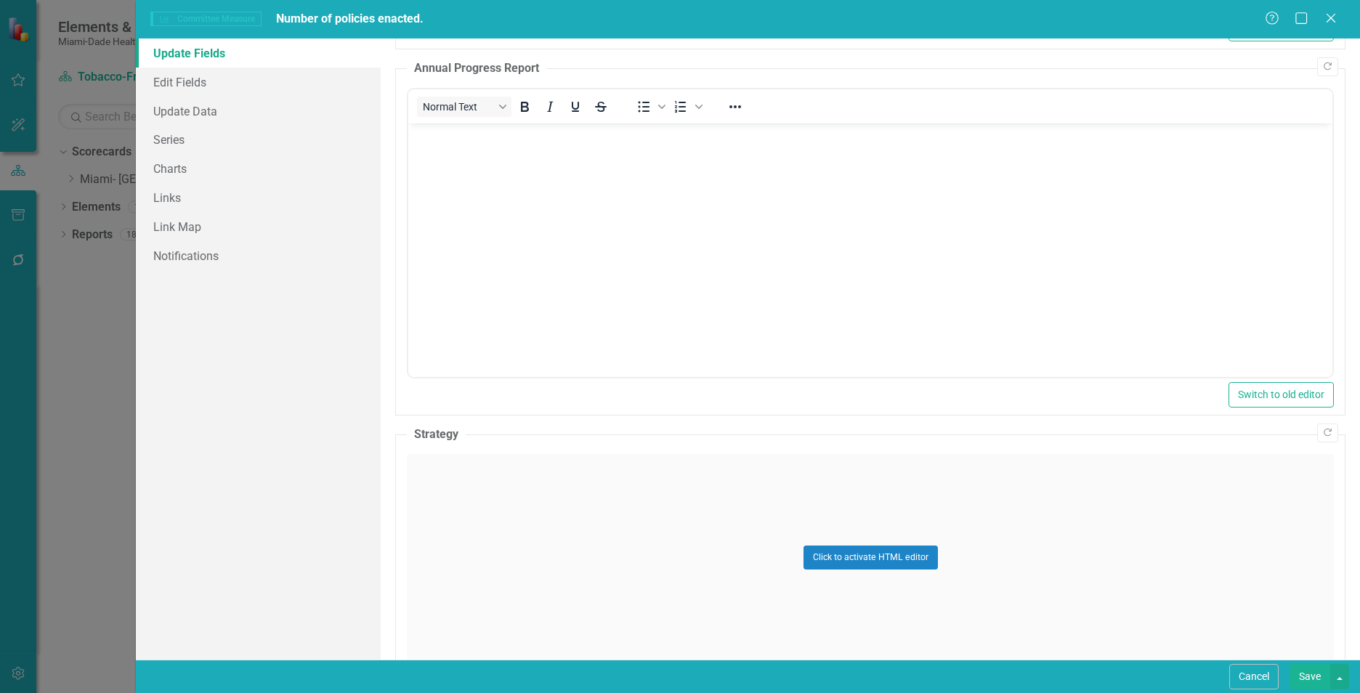
scroll to position [414, 0]
click at [562, 569] on div "Click to activate HTML editor" at bounding box center [870, 556] width 927 height 207
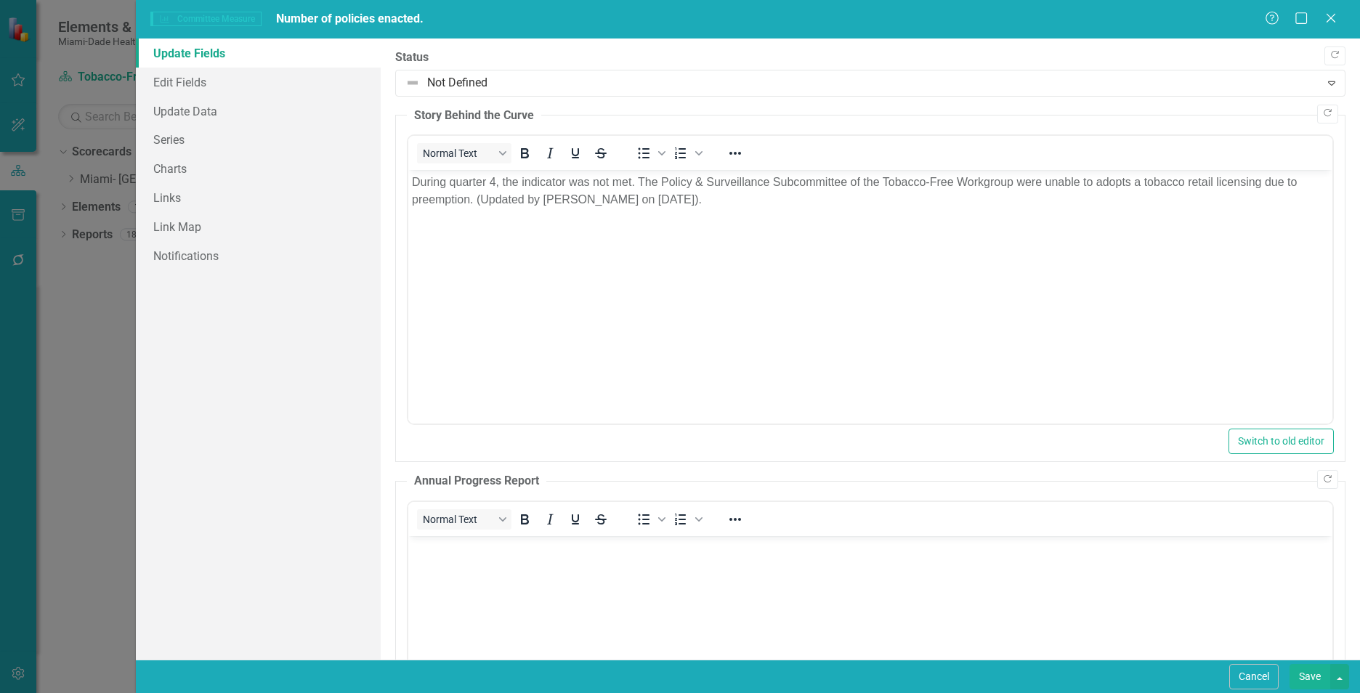
scroll to position [414, 0]
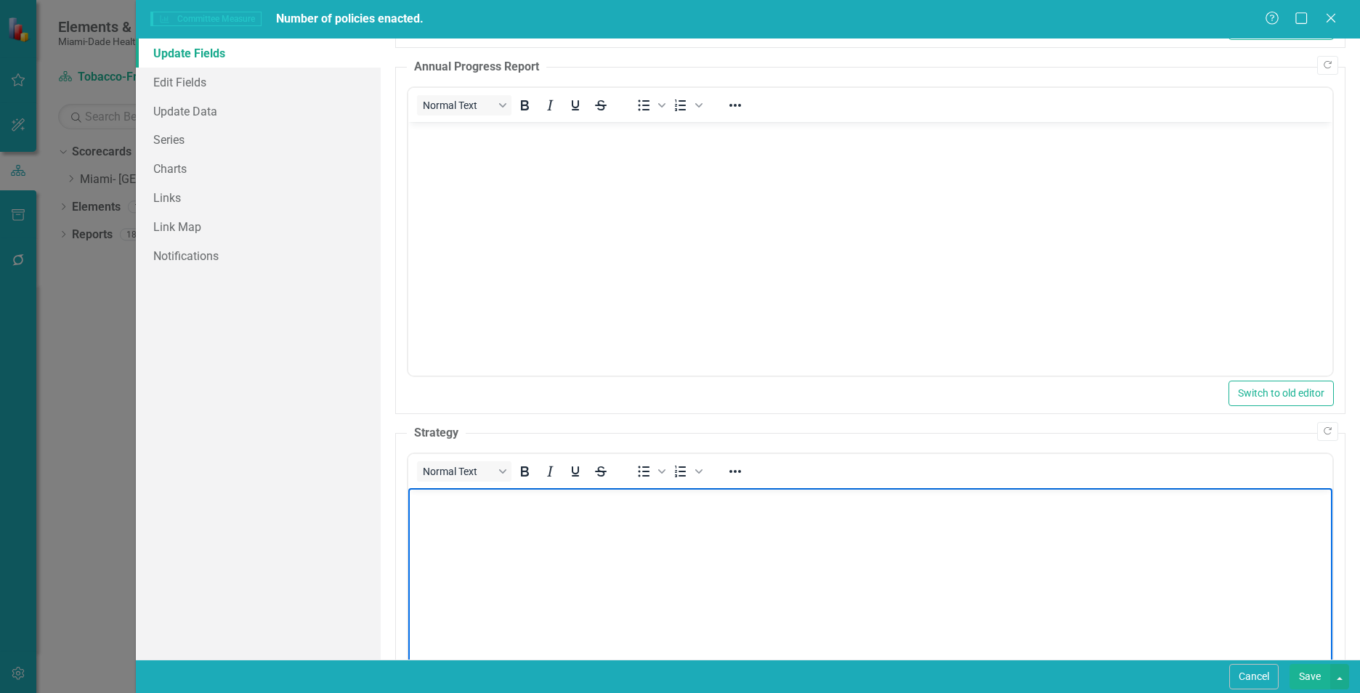
click at [455, 570] on body "Rich Text Area. Press ALT-0 for help." at bounding box center [870, 597] width 924 height 218
paste body "Rich Text Area. Press ALT-0 for help."
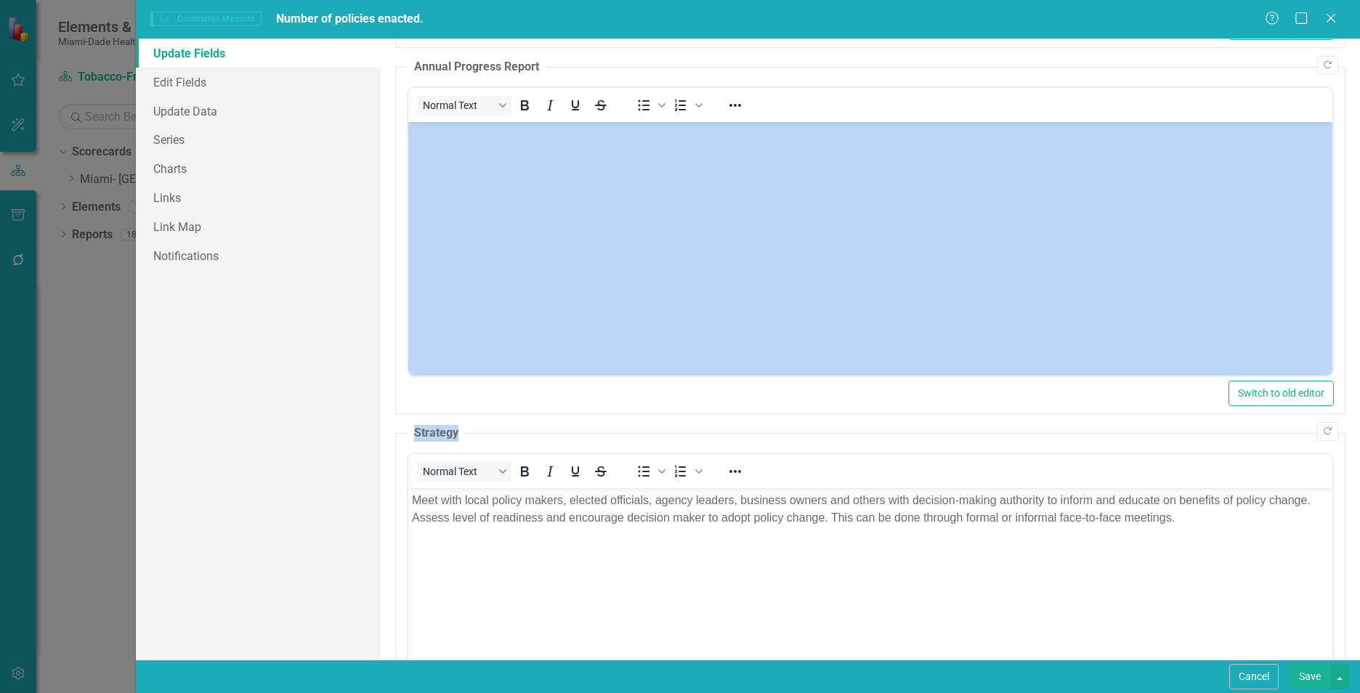
drag, startPoint x: 1348, startPoint y: 267, endPoint x: 1342, endPoint y: 427, distance: 159.9
click at [1342, 427] on div ""Update" fields in ClearPoint are the fields that change from reporting period …" at bounding box center [870, 349] width 979 height 621
drag, startPoint x: 1342, startPoint y: 427, endPoint x: 1337, endPoint y: 288, distance: 139.6
click at [1337, 288] on div ""Update" fields in ClearPoint are the fields that change from reporting period …" at bounding box center [870, 349] width 979 height 621
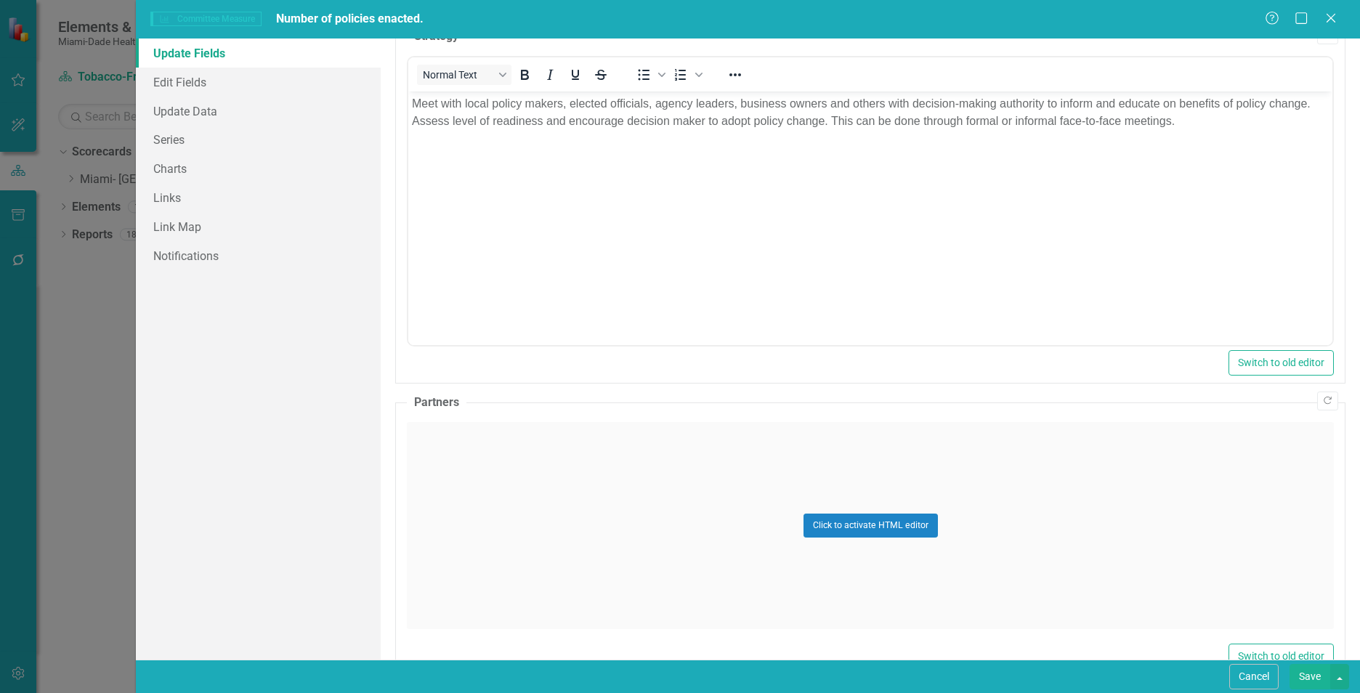
scroll to position [850, 0]
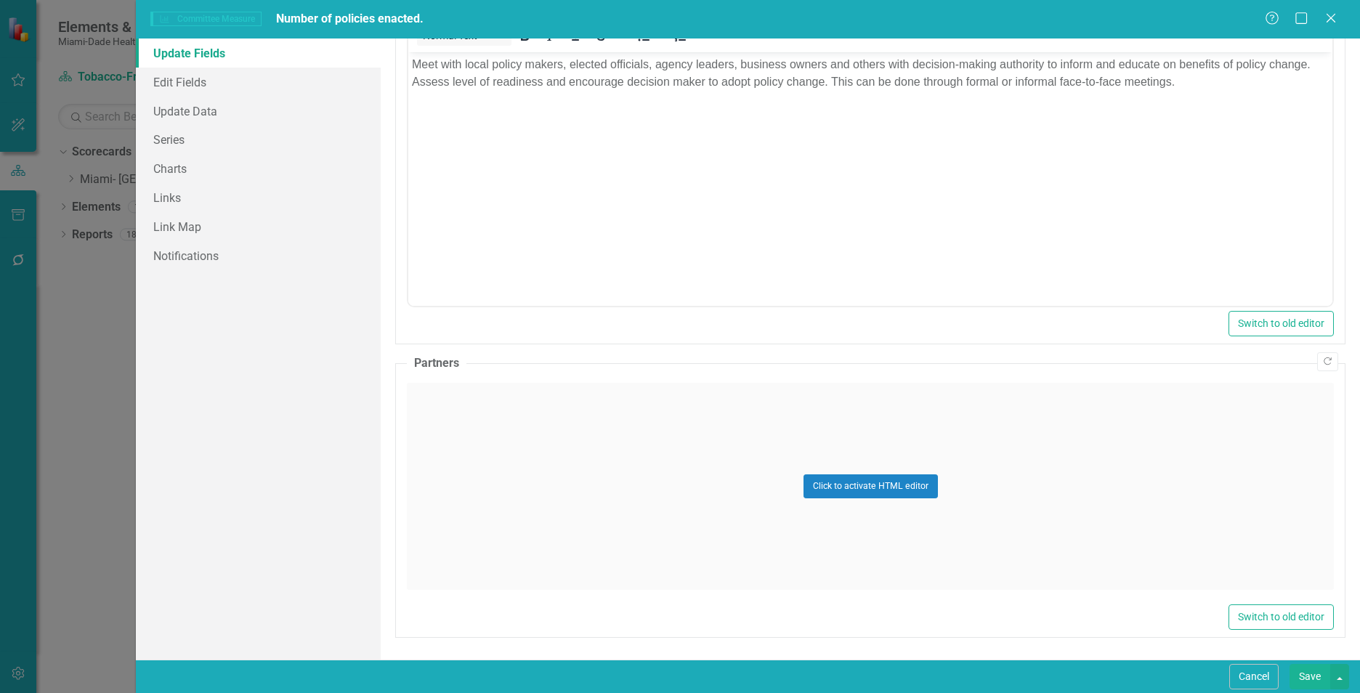
click at [1081, 523] on div "Click to activate HTML editor" at bounding box center [870, 486] width 927 height 207
click at [481, 504] on body "Rich Text Area. Press ALT-0 for help." at bounding box center [870, 527] width 924 height 218
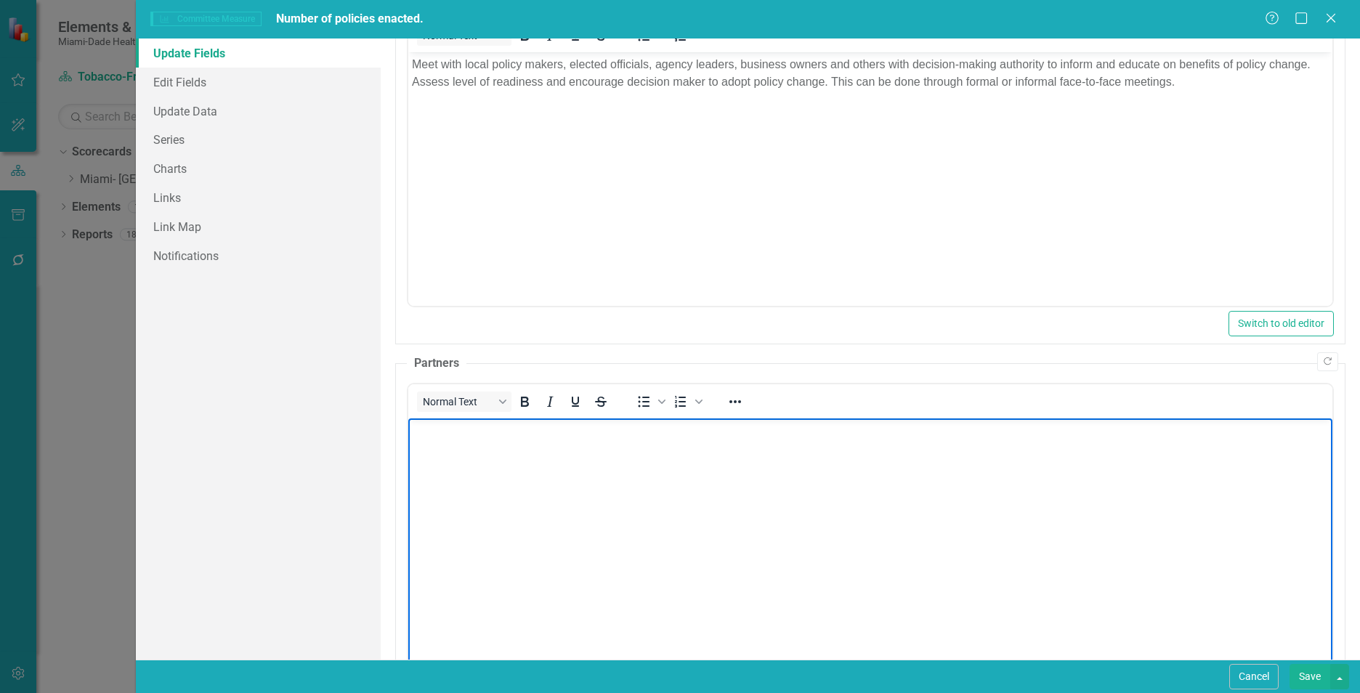
paste body "Rich Text Area. Press ALT-0 for help."
click at [255, 107] on link "Update Data" at bounding box center [258, 111] width 245 height 29
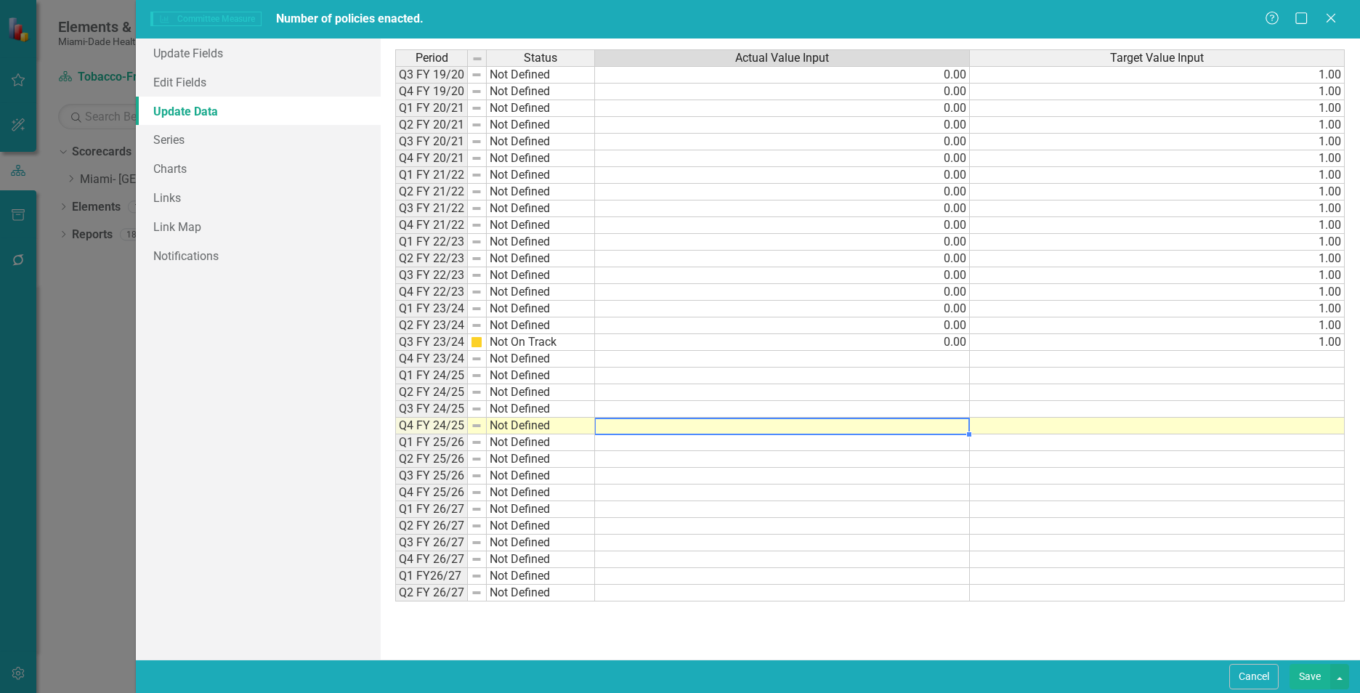
click at [963, 423] on td at bounding box center [782, 426] width 375 height 17
type textarea "0"
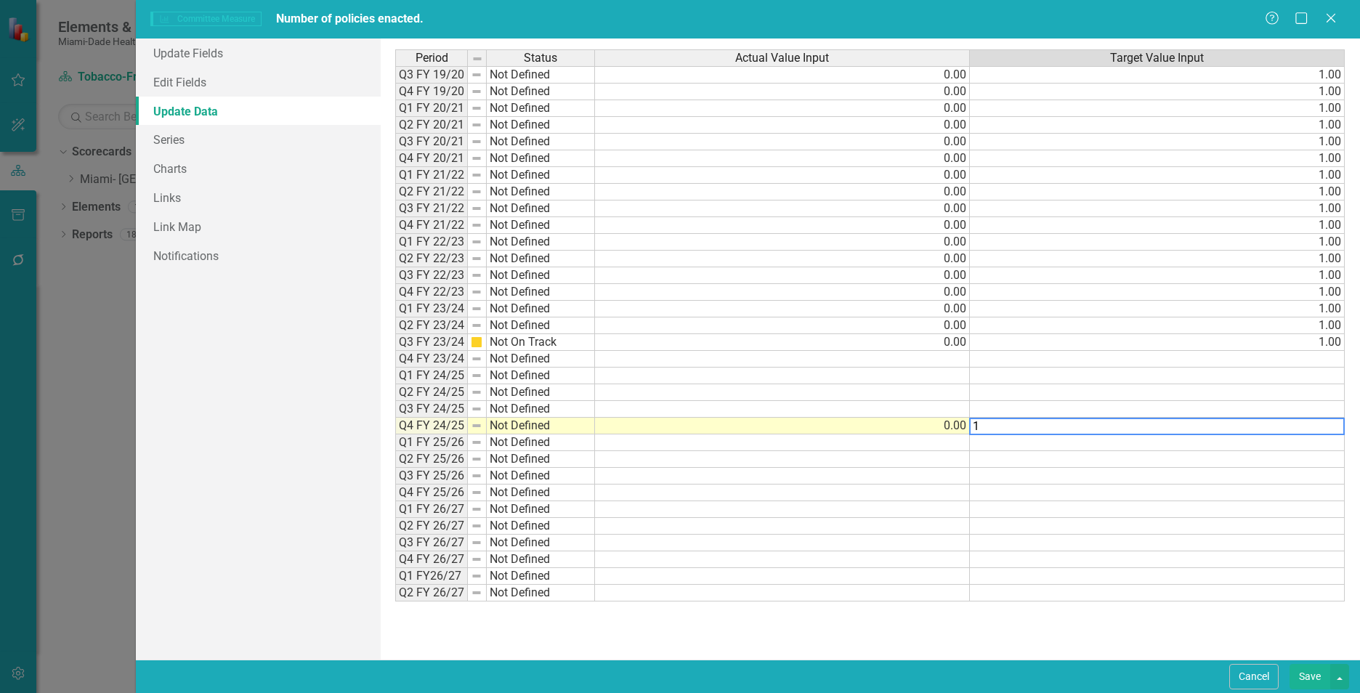
type textarea "1"
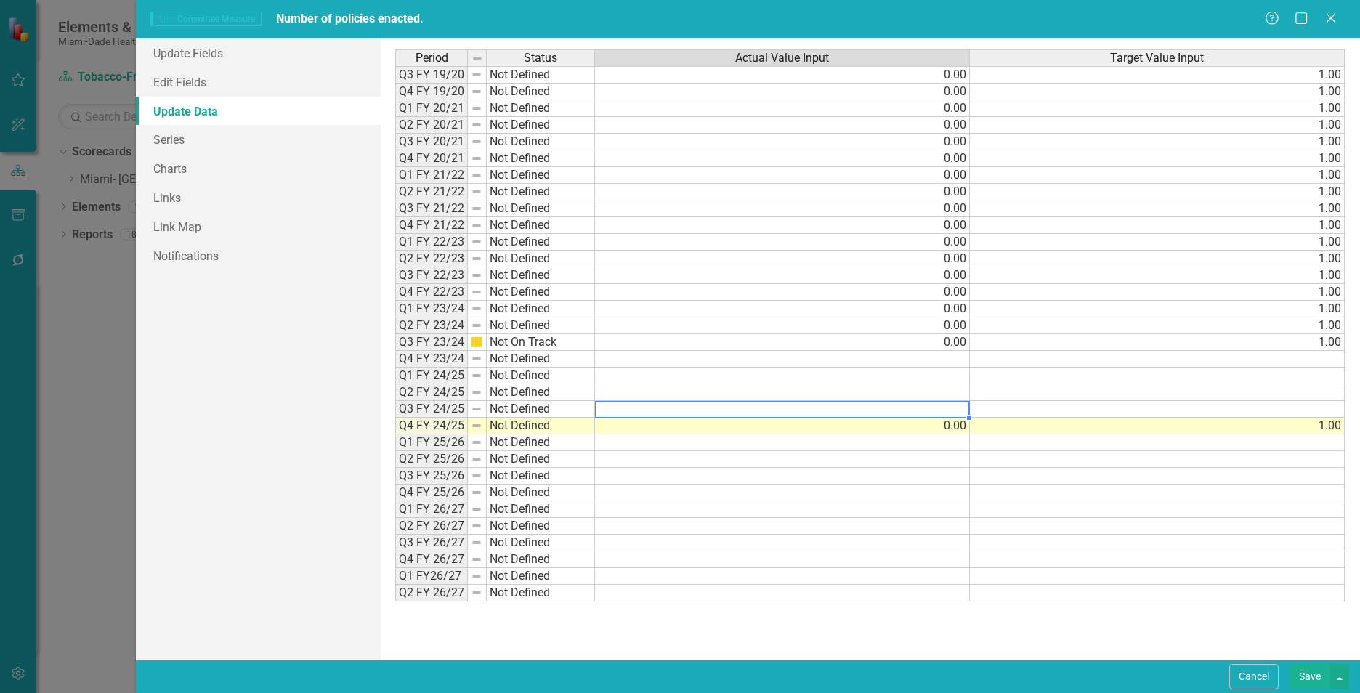
click at [961, 405] on td at bounding box center [782, 409] width 375 height 17
type textarea "0"
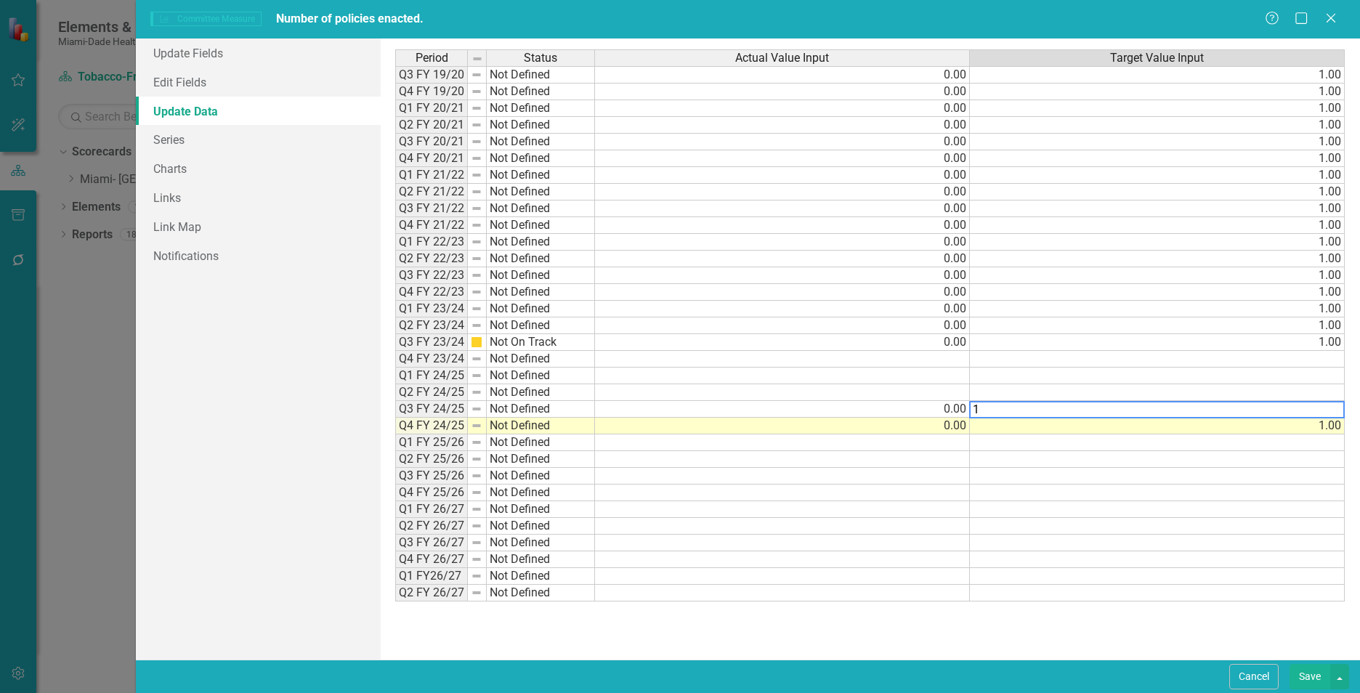
type textarea "1"
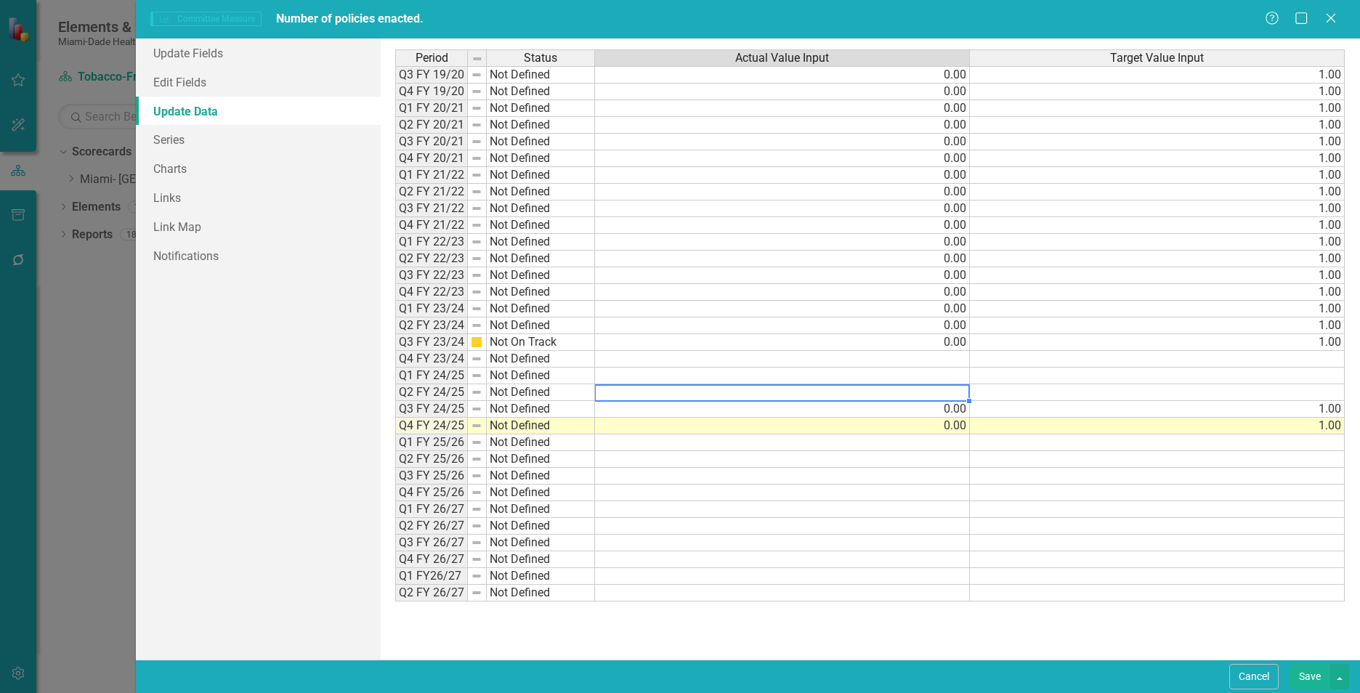
click at [962, 391] on td at bounding box center [782, 392] width 375 height 17
type textarea "0"
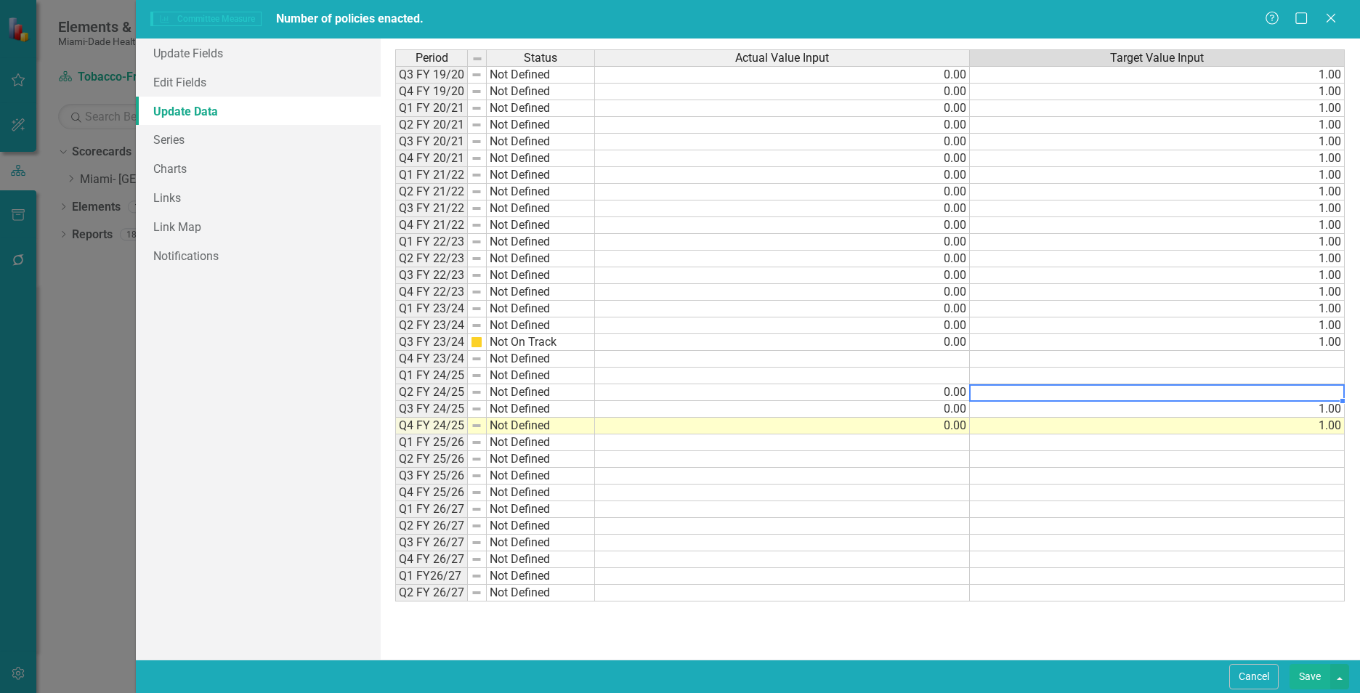
type textarea "1"
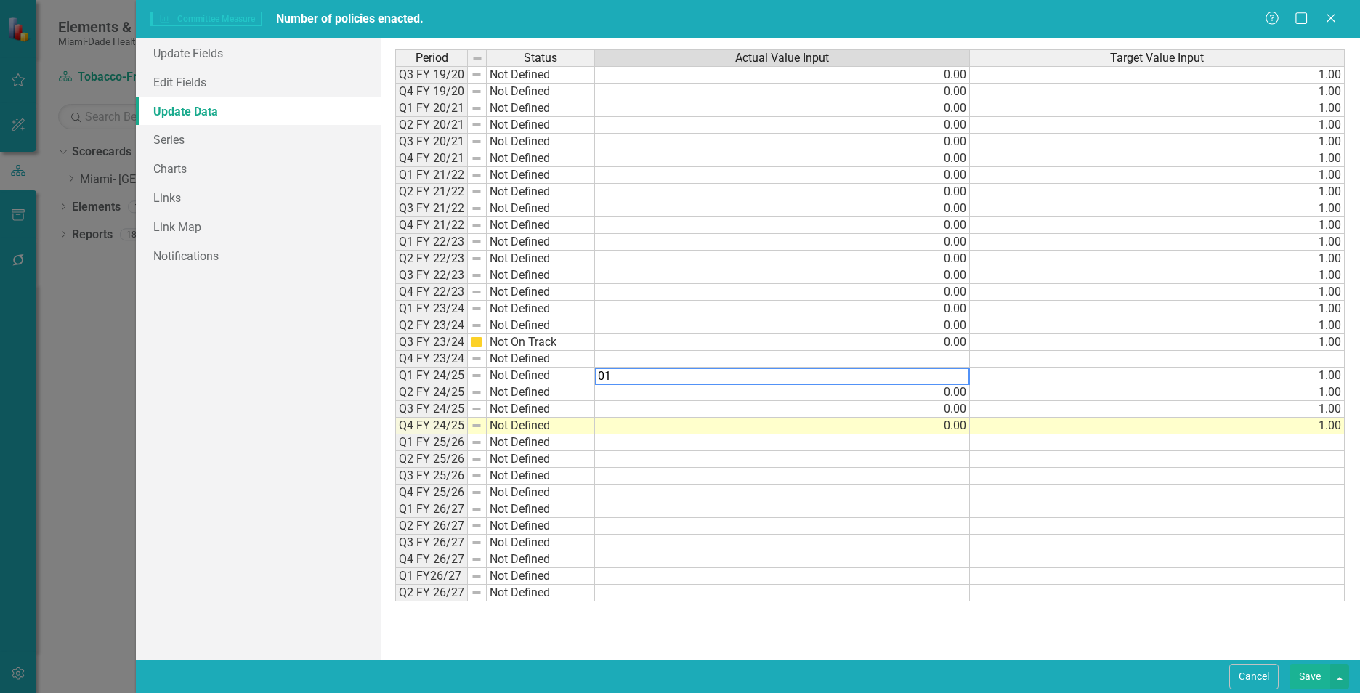
type textarea "0"
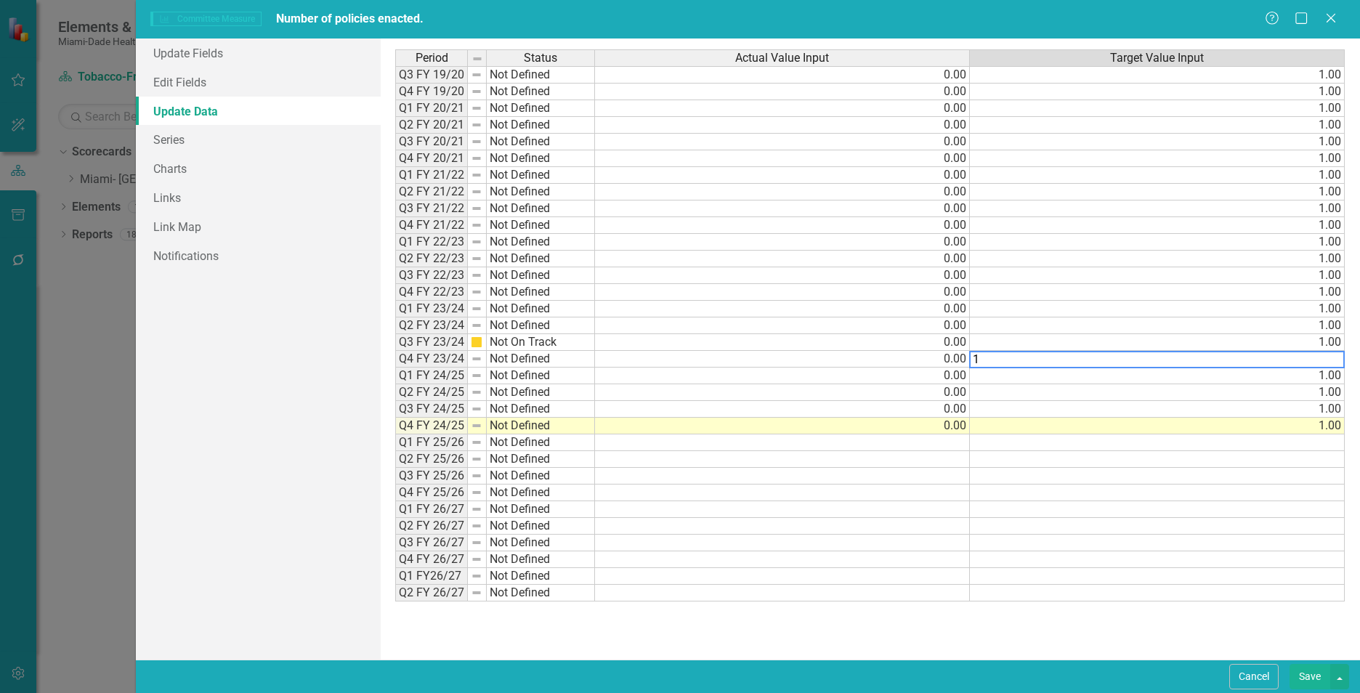
type textarea "1"
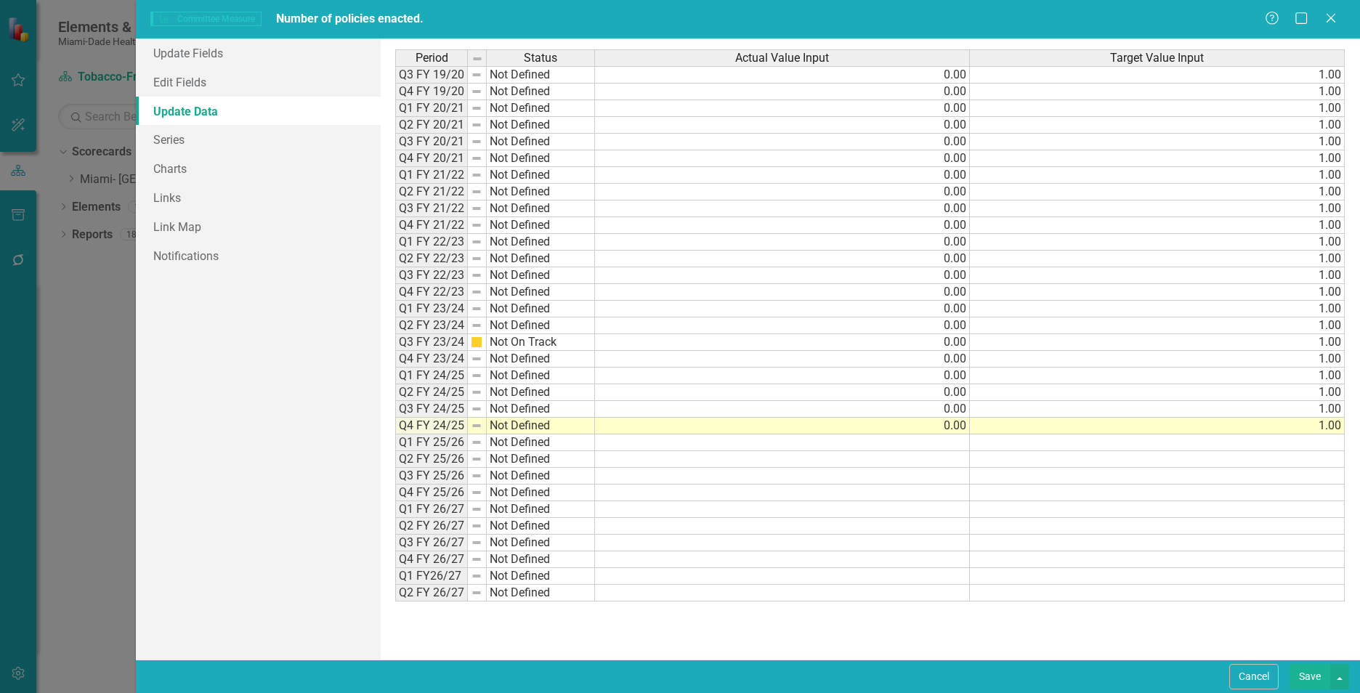
click at [887, 659] on div "Period Status Actual Value Input Target Value Input Q3 FY 19/20 Not Defined 0.0…" at bounding box center [870, 349] width 979 height 621
click at [1296, 668] on button "Save" at bounding box center [1309, 676] width 41 height 25
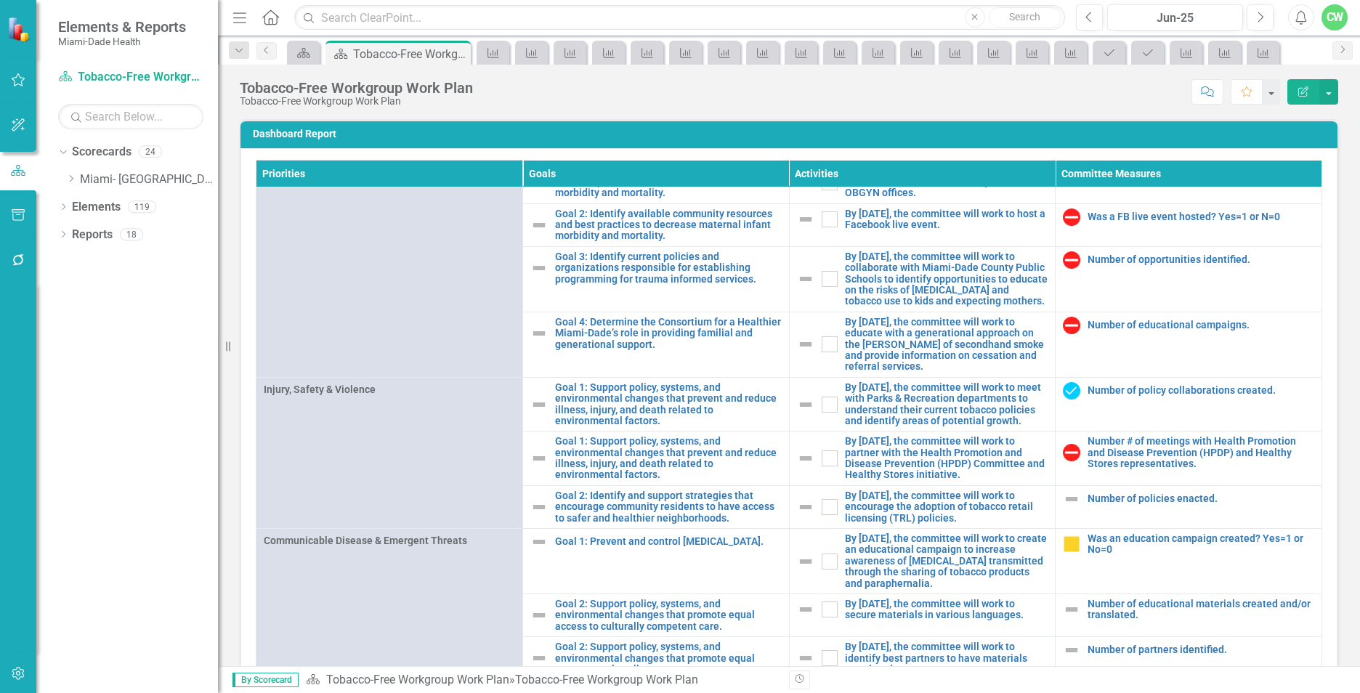
scroll to position [1389, 0]
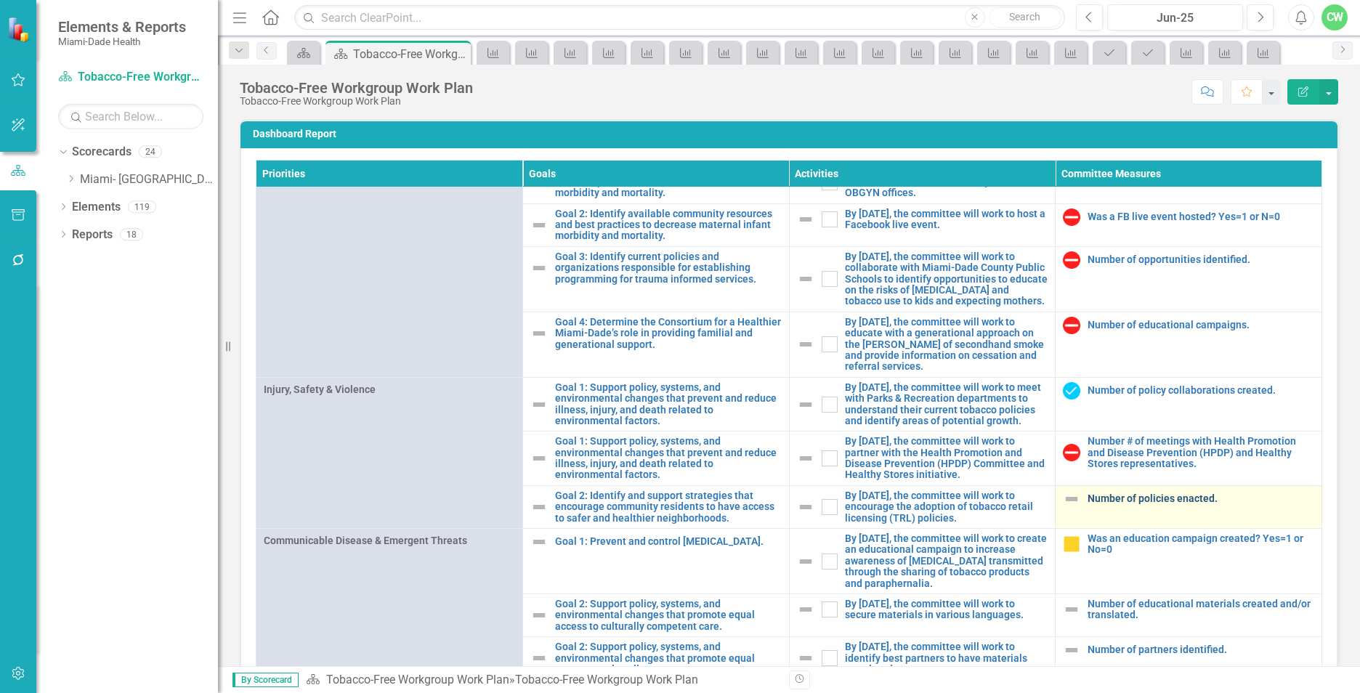
click at [1098, 494] on link "Number of policies enacted." at bounding box center [1200, 498] width 227 height 11
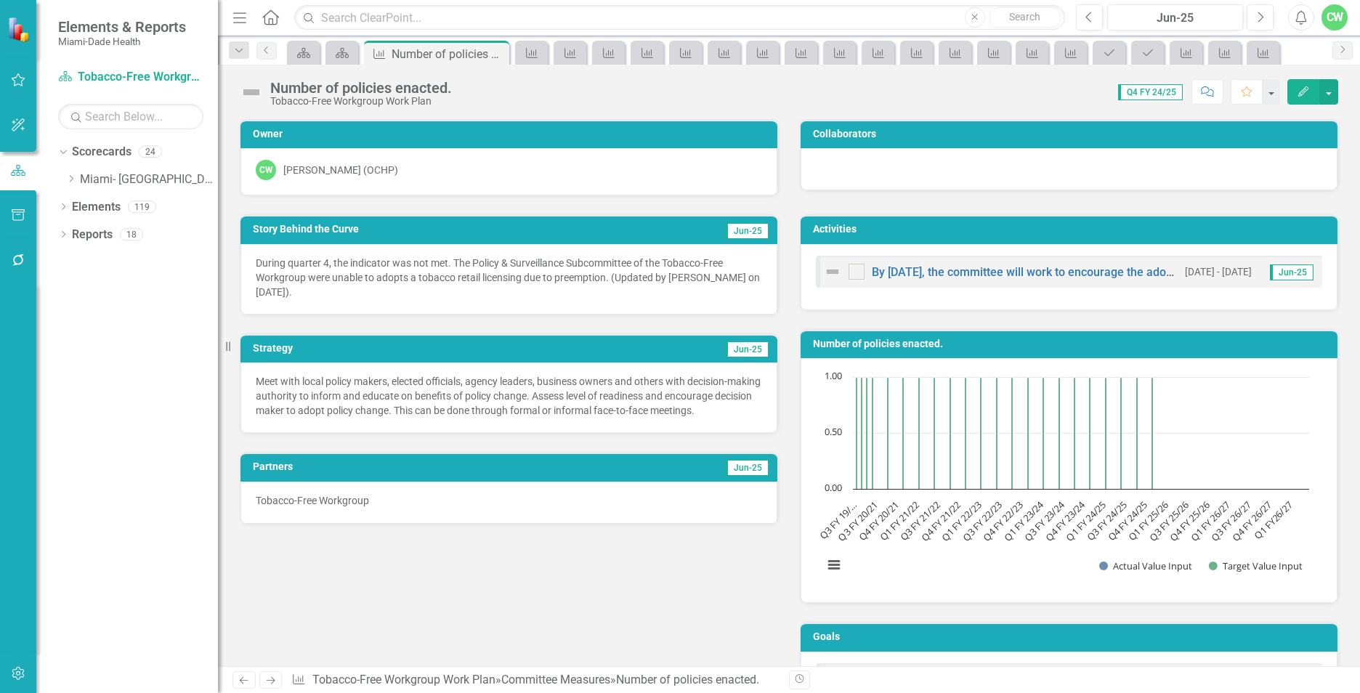
click at [1309, 91] on icon "Edit" at bounding box center [1303, 91] width 13 height 10
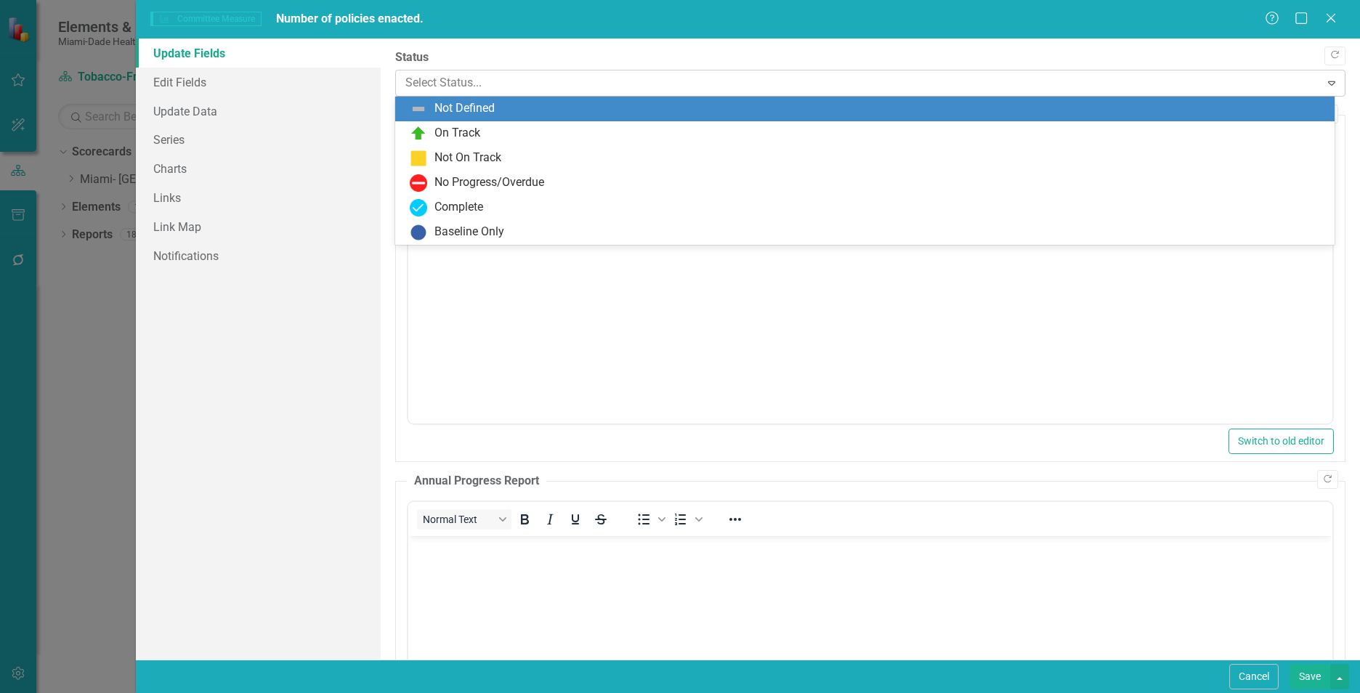
click at [453, 82] on div at bounding box center [857, 83] width 905 height 20
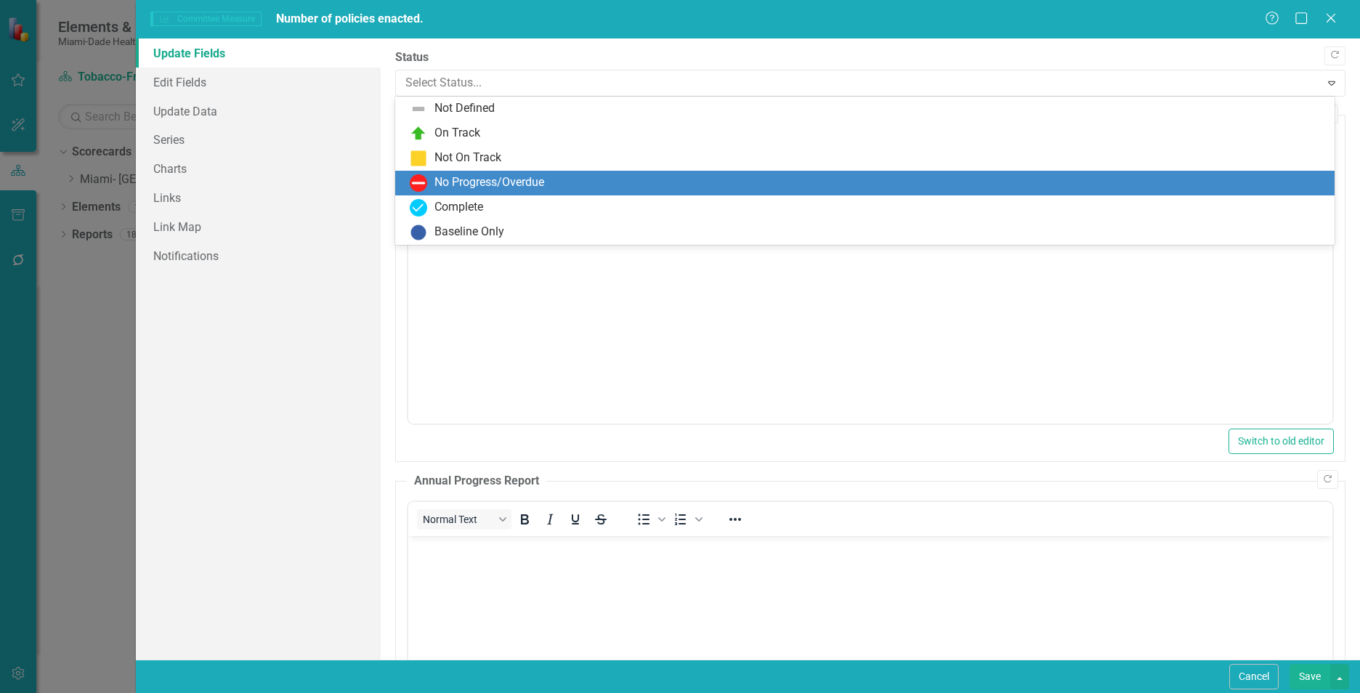
click at [448, 174] on div "No Progress/Overdue" at bounding box center [868, 182] width 916 height 17
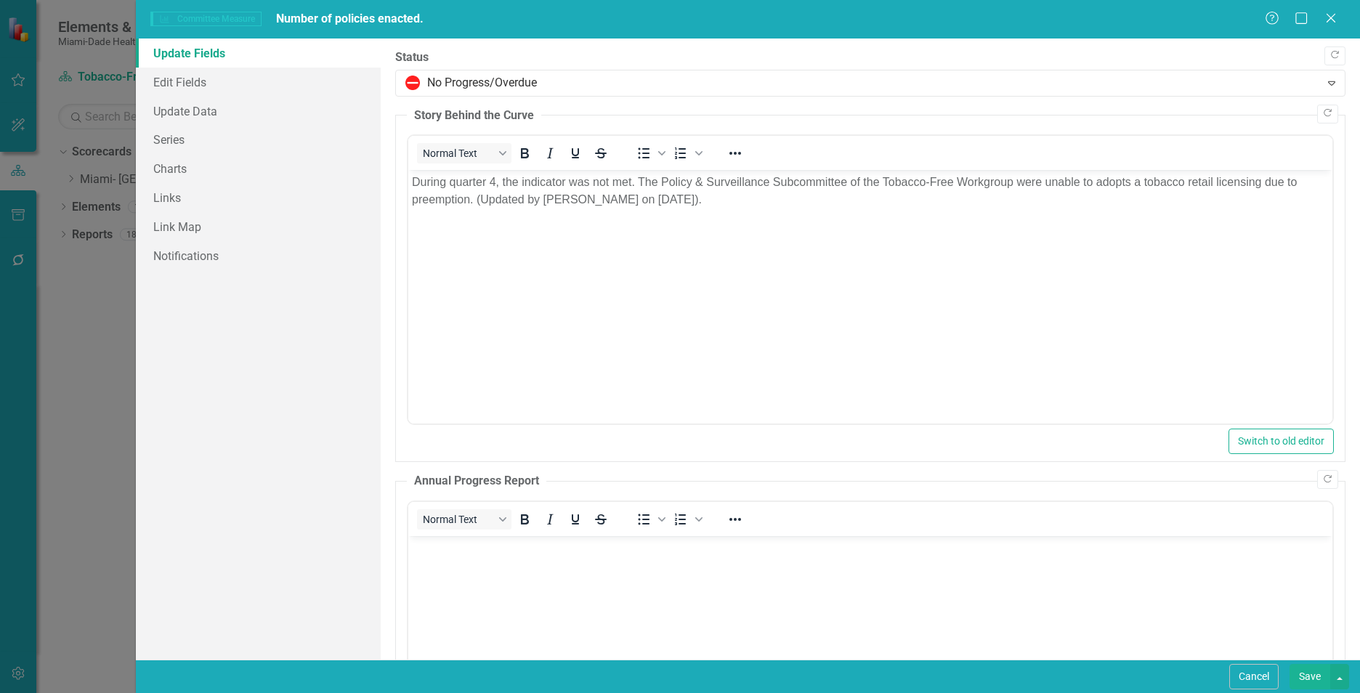
click at [1296, 673] on button "Save" at bounding box center [1309, 676] width 41 height 25
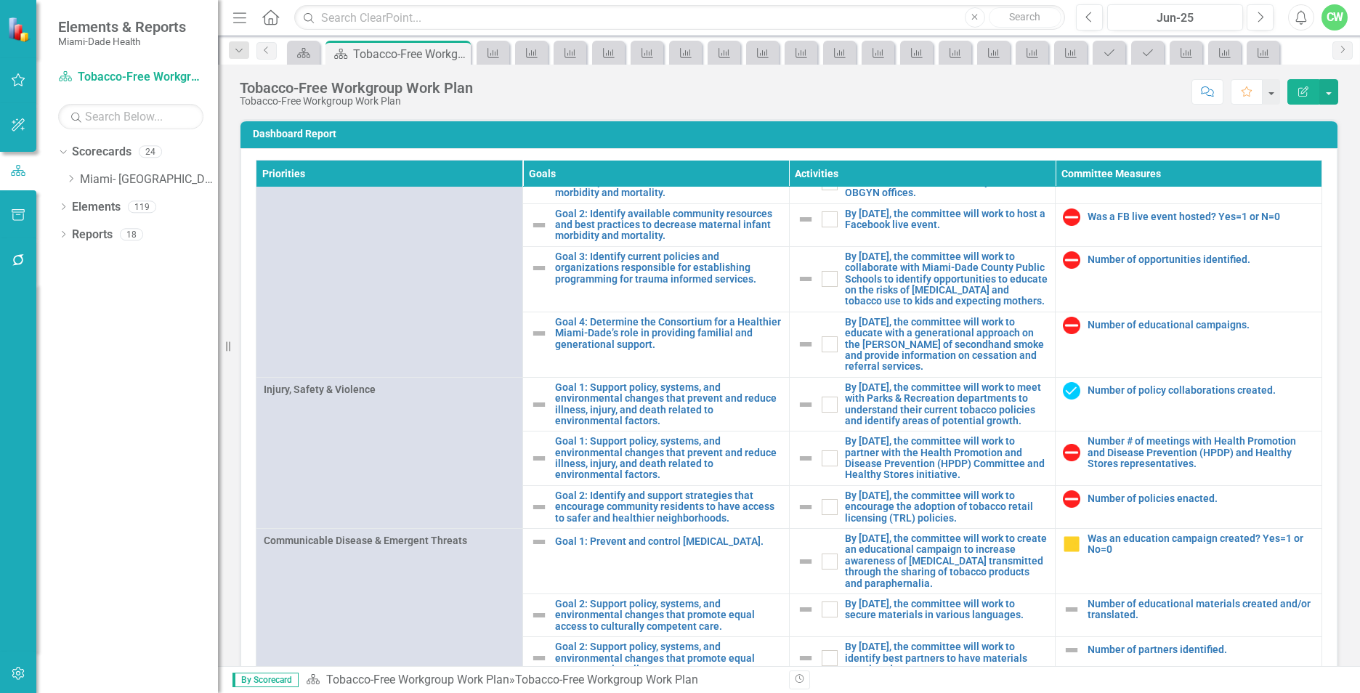
scroll to position [1389, 0]
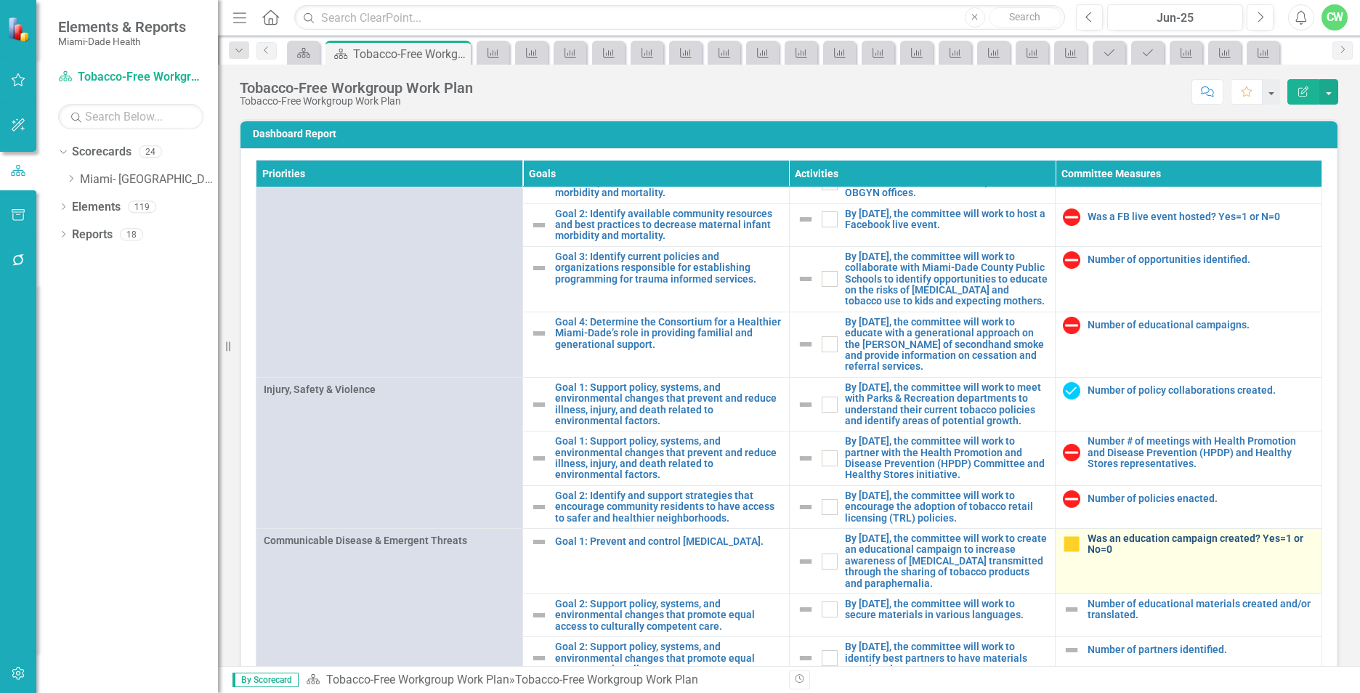
click at [1087, 540] on link "Was an education campaign created? Yes=1 or No=0" at bounding box center [1200, 544] width 227 height 23
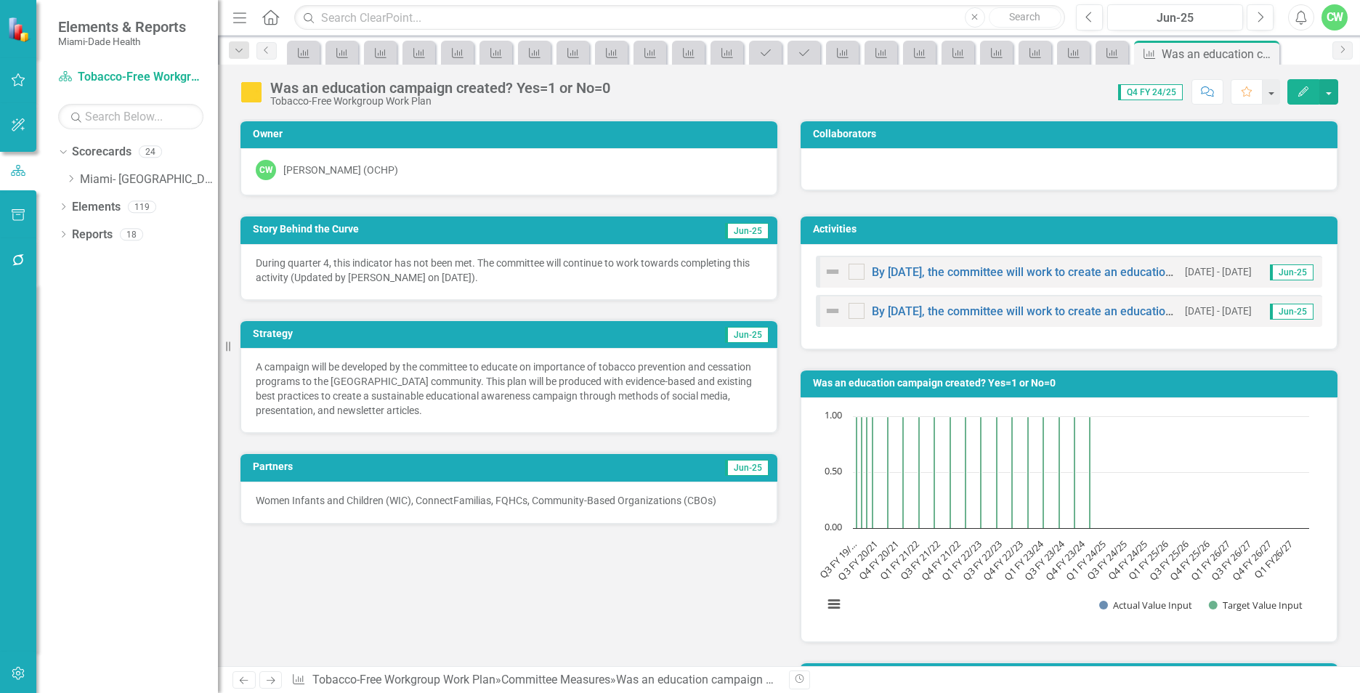
click at [1313, 93] on button "Edit" at bounding box center [1303, 91] width 32 height 25
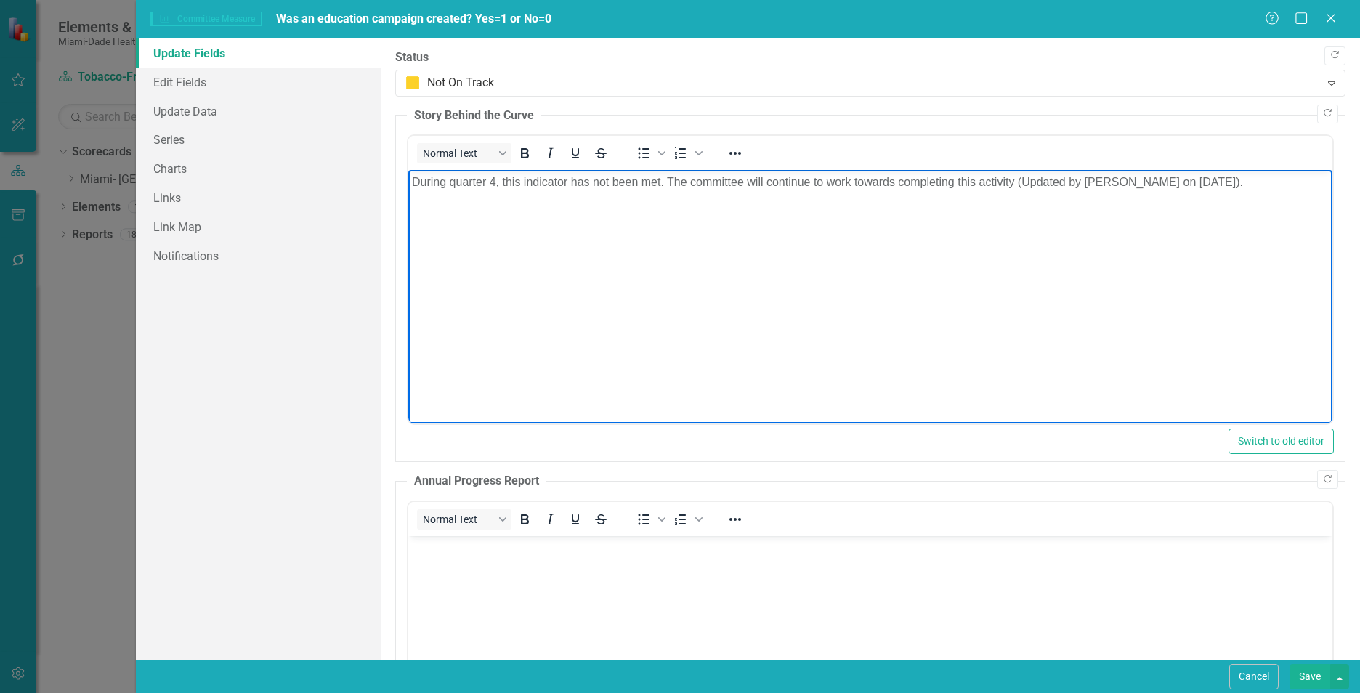
click at [523, 329] on body "During quarter 4, this indicator has not been met. The committee will continue …" at bounding box center [870, 279] width 924 height 218
drag, startPoint x: 1218, startPoint y: 179, endPoint x: 410, endPoint y: 181, distance: 807.1
click at [410, 181] on body "During quarter 4, this indicator has not been met. The committee will continue …" at bounding box center [870, 279] width 924 height 218
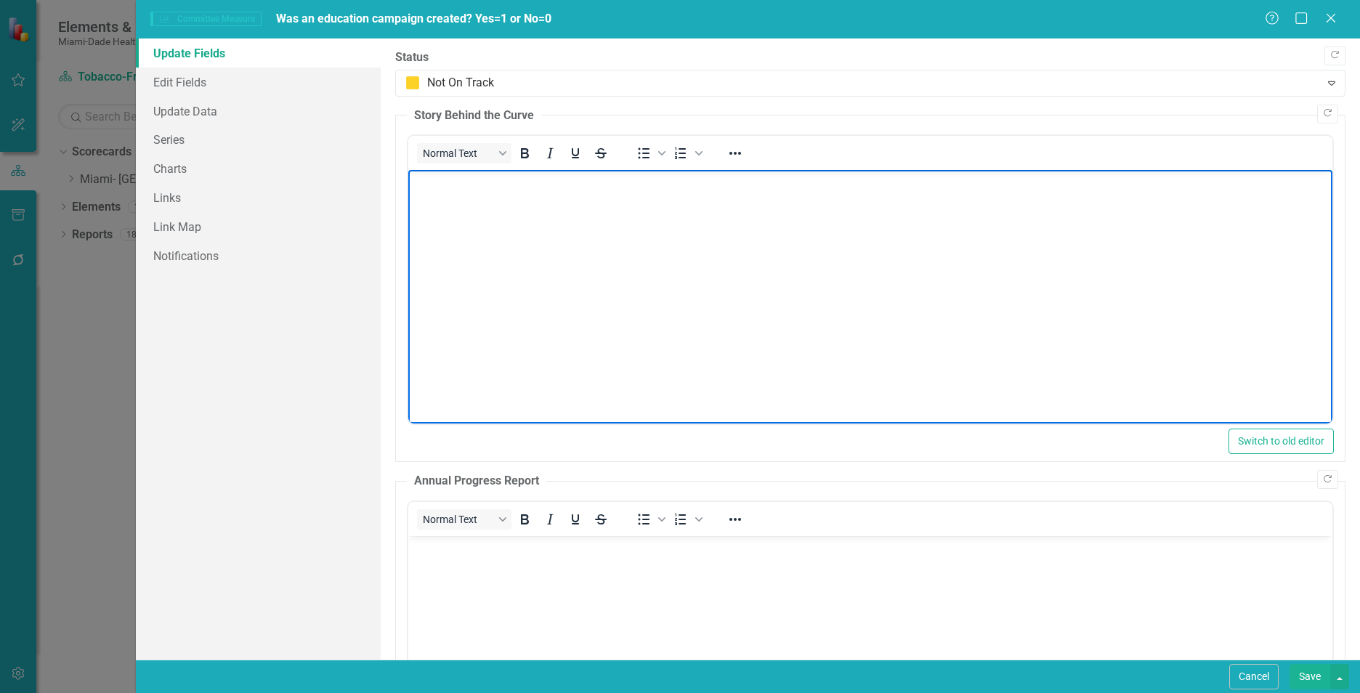
paste body "Rich Text Area. Press ALT-0 for help."
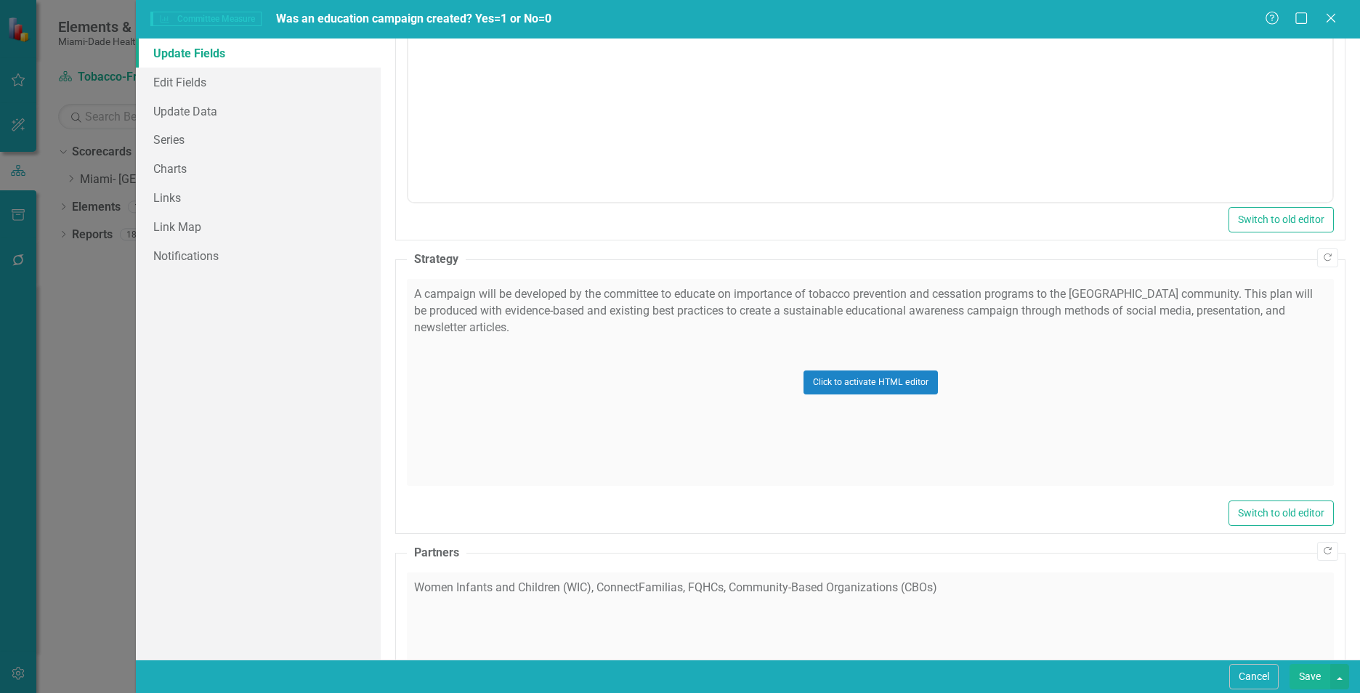
scroll to position [601, 0]
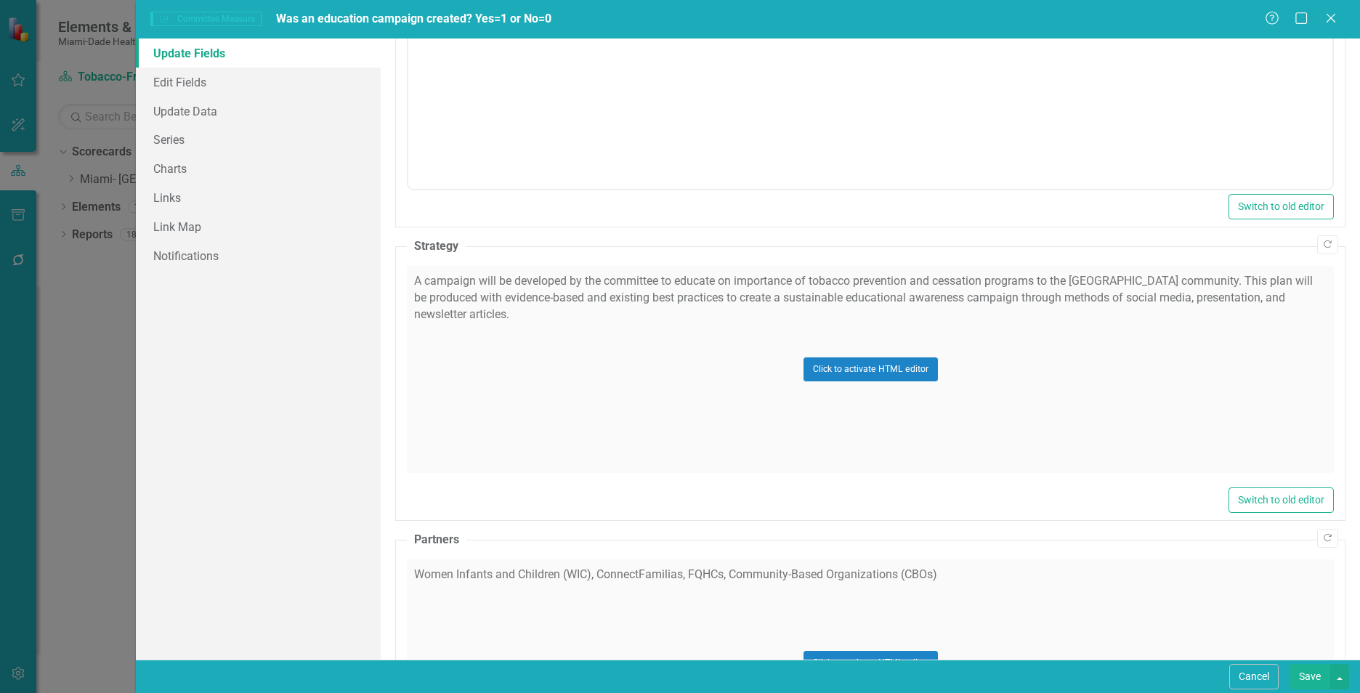
click at [592, 379] on div "Click to activate HTML editor" at bounding box center [870, 369] width 927 height 207
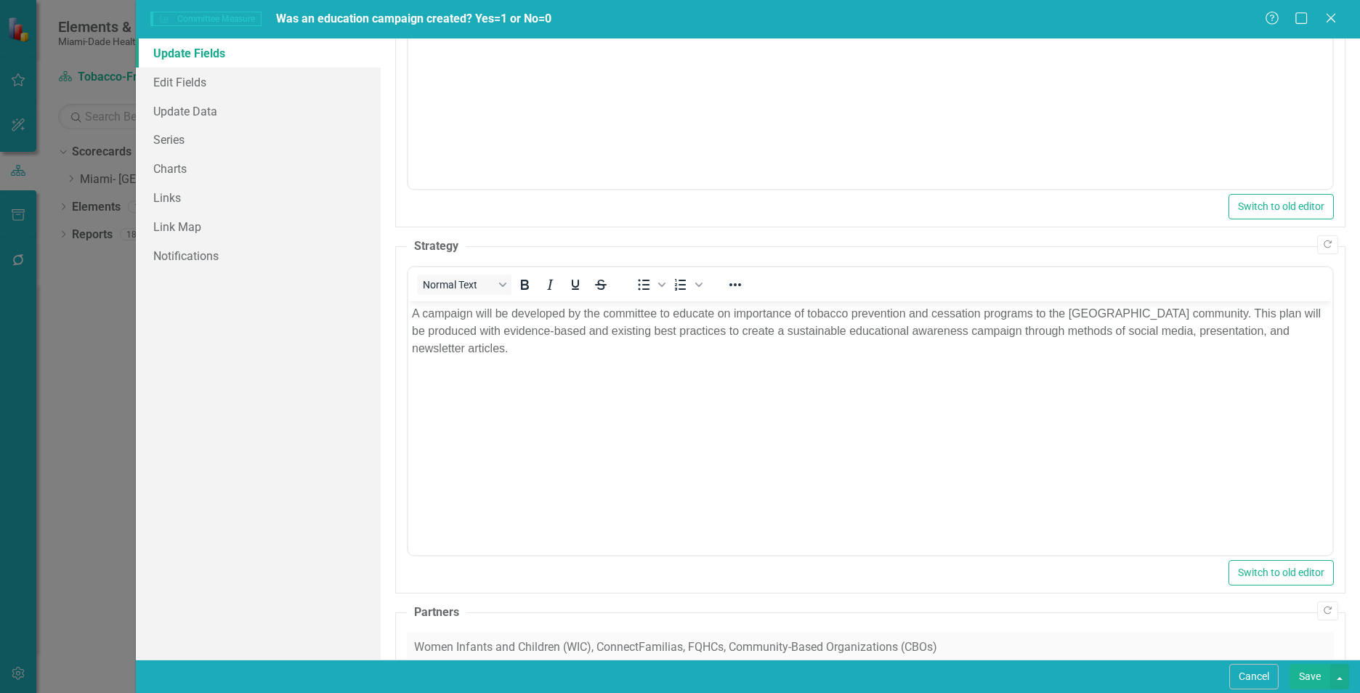
scroll to position [0, 0]
click at [490, 418] on body "A campaign will be developed by the committee to educate on importance of tobac…" at bounding box center [870, 410] width 924 height 218
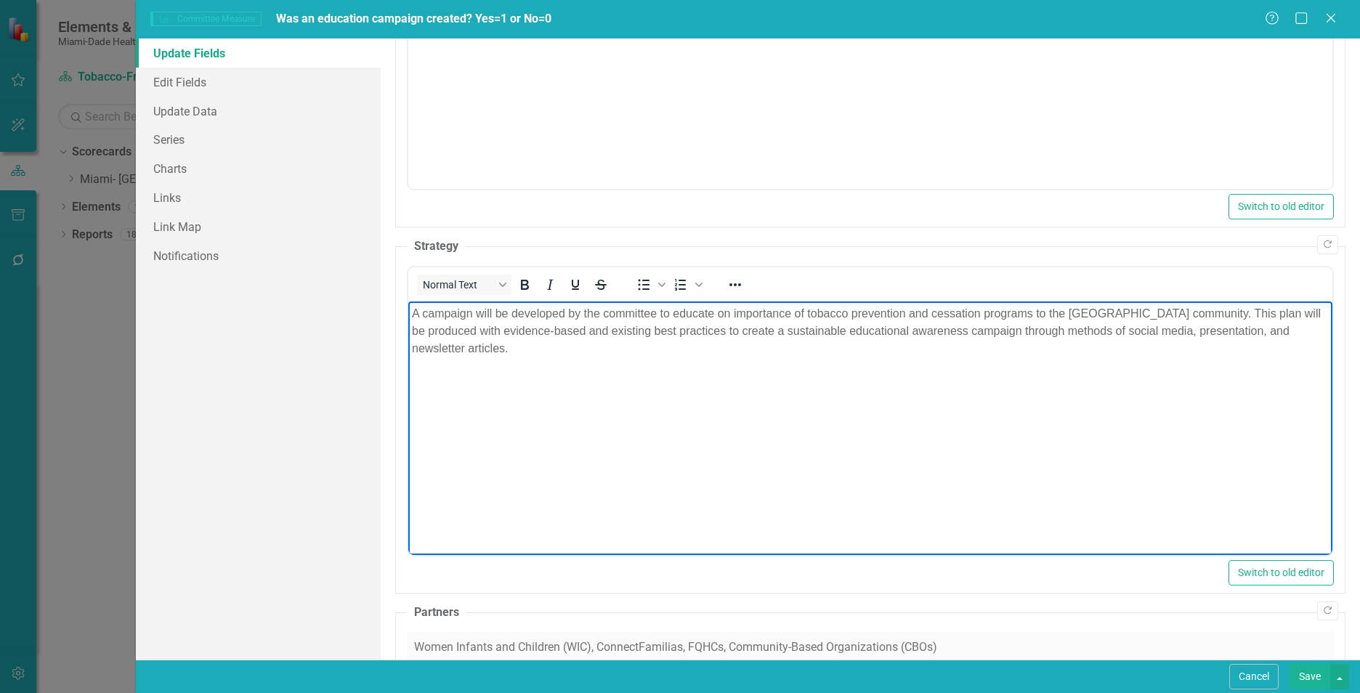
drag, startPoint x: 517, startPoint y: 349, endPoint x: 407, endPoint y: 311, distance: 116.9
click at [408, 311] on html "A campaign will be developed by the committee to educate on importance of tobac…" at bounding box center [870, 410] width 924 height 218
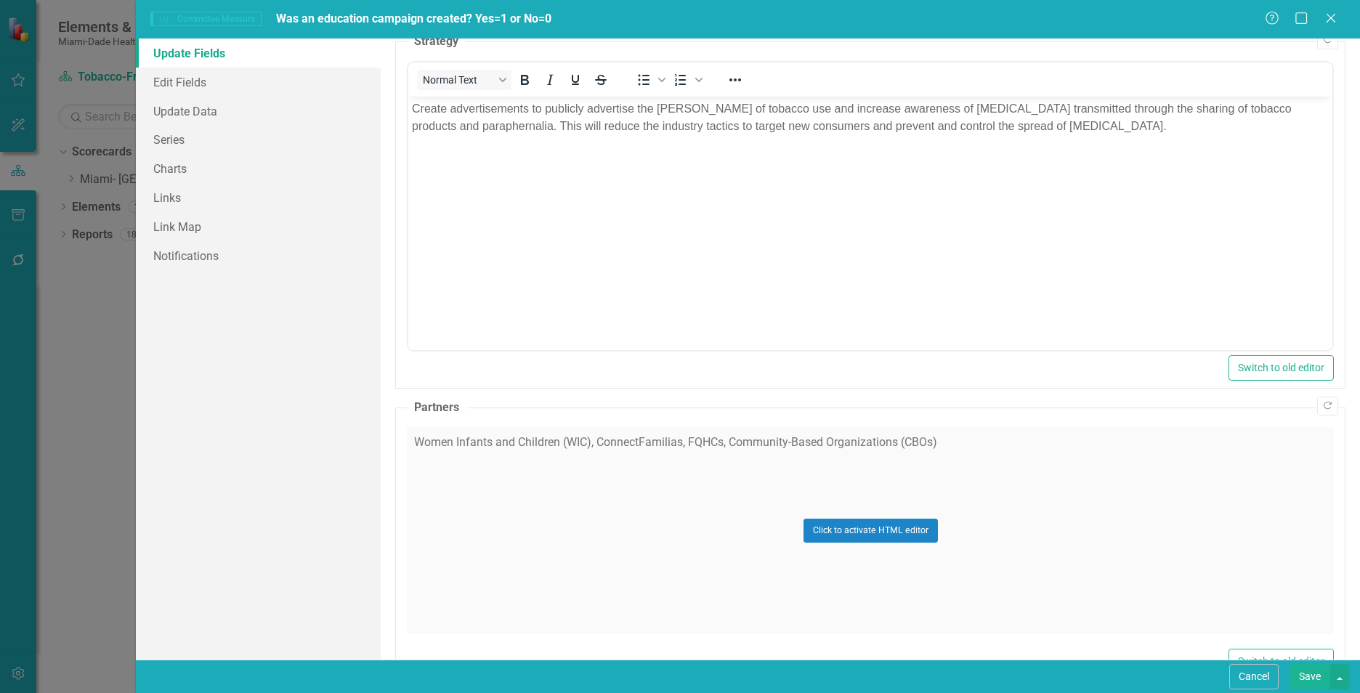
scroll to position [850, 0]
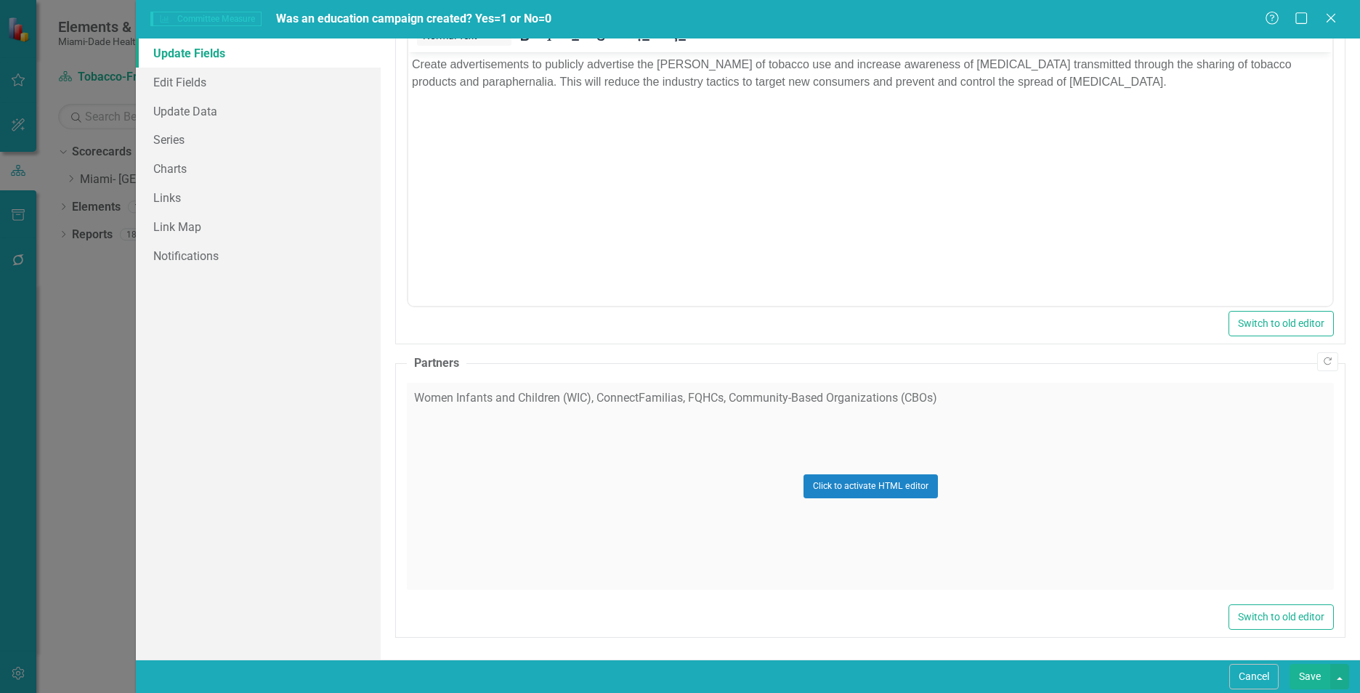
click at [941, 407] on div "Click to activate HTML editor" at bounding box center [870, 486] width 927 height 207
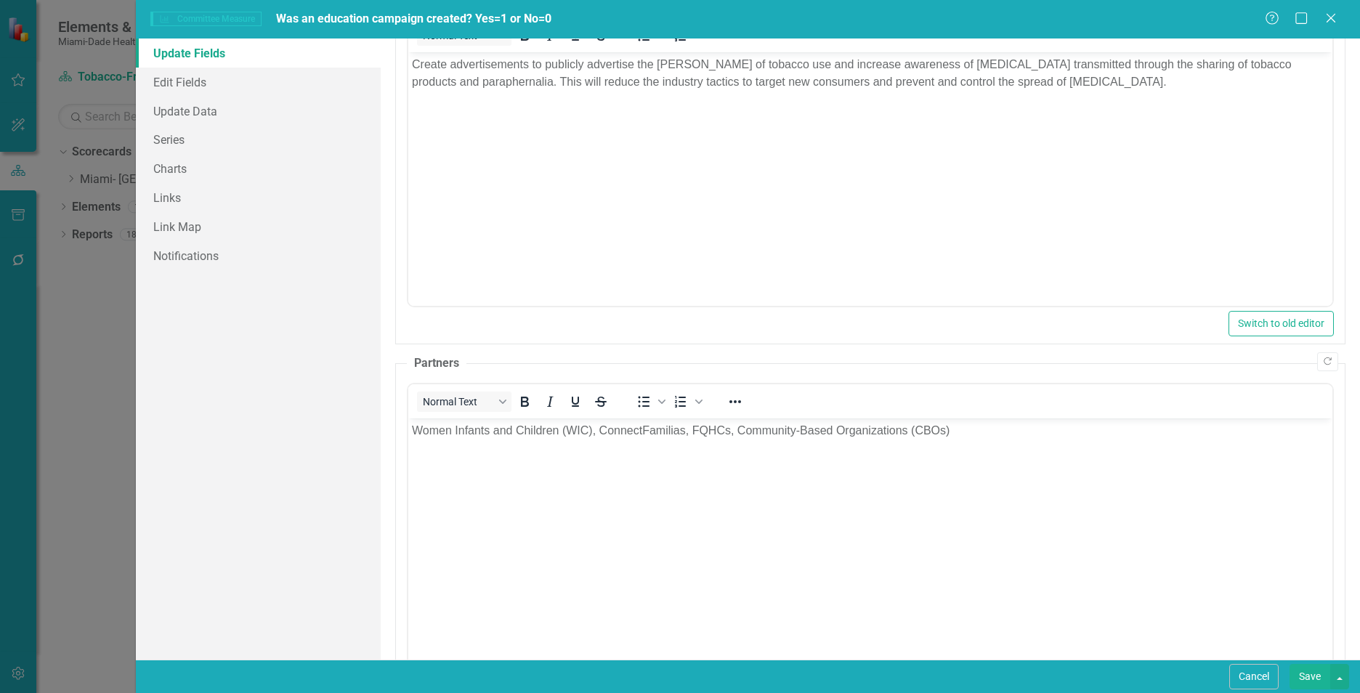
scroll to position [0, 0]
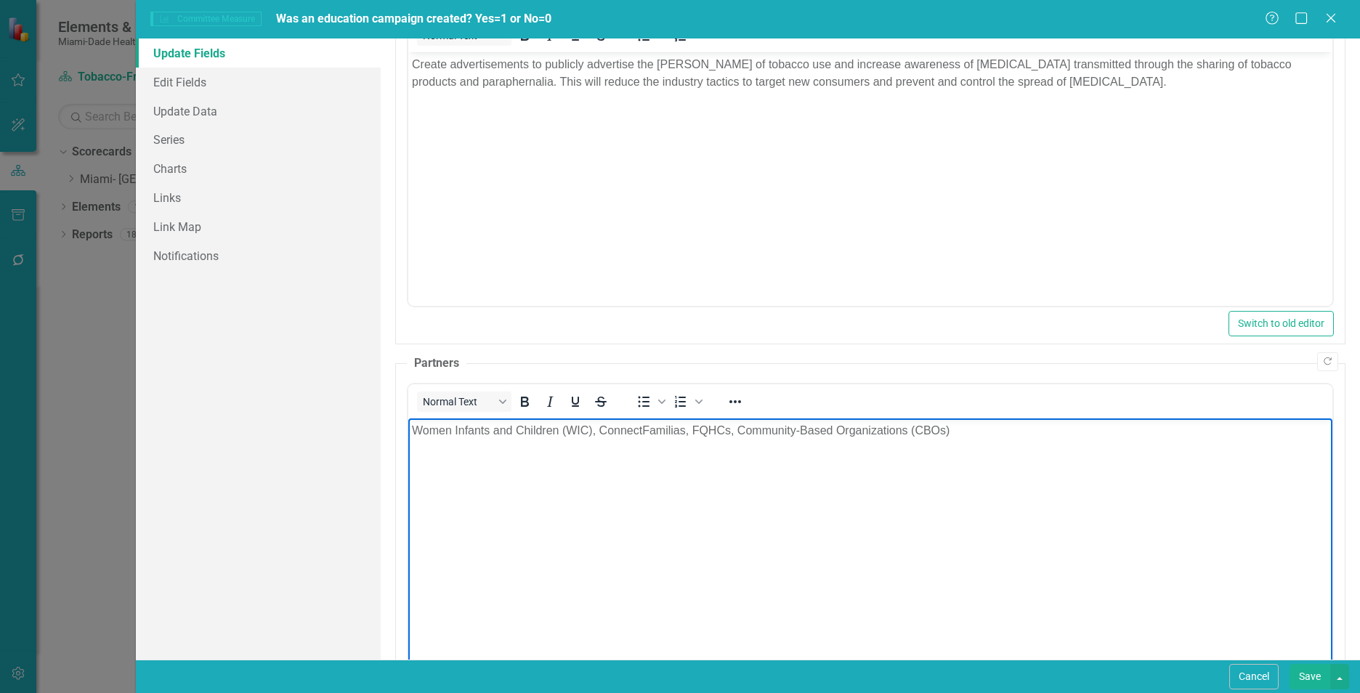
drag, startPoint x: 956, startPoint y: 433, endPoint x: 413, endPoint y: 423, distance: 543.5
click at [413, 423] on p "Women Infants and Children (WIC), ConnectFamilias, FQHCs, Community-Based Organ…" at bounding box center [870, 429] width 917 height 17
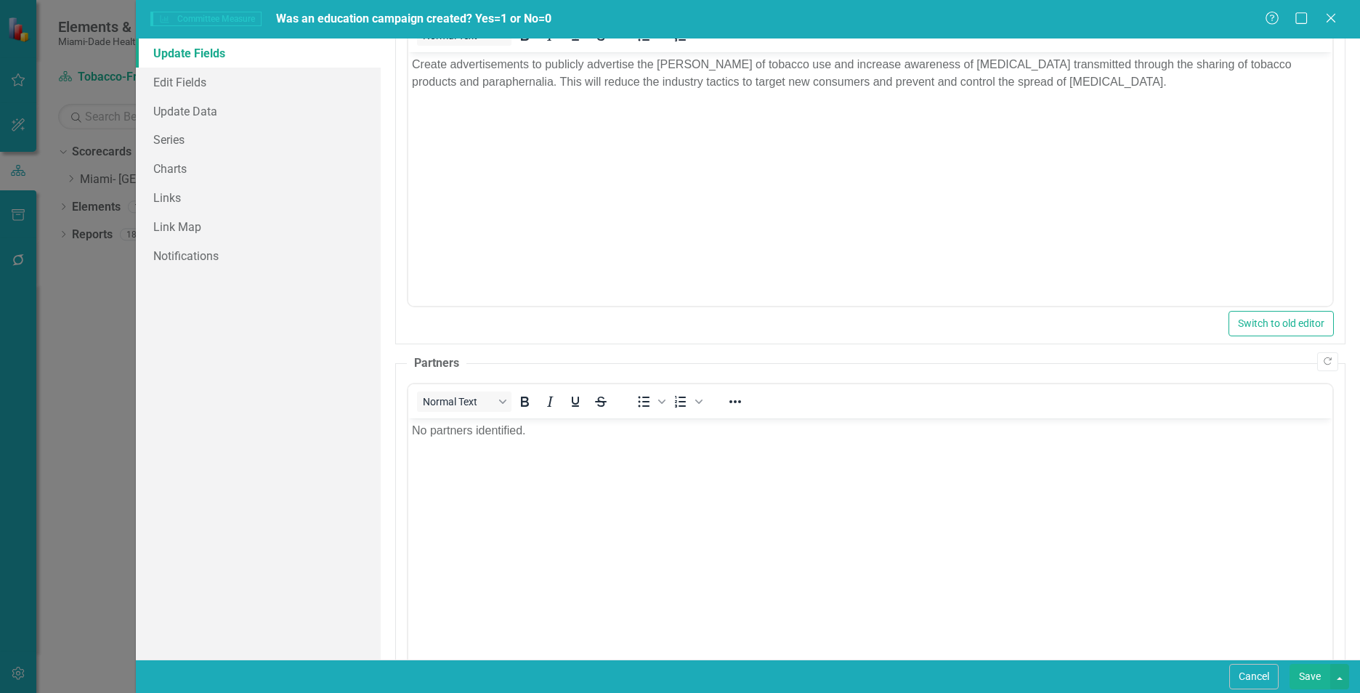
scroll to position [923, 0]
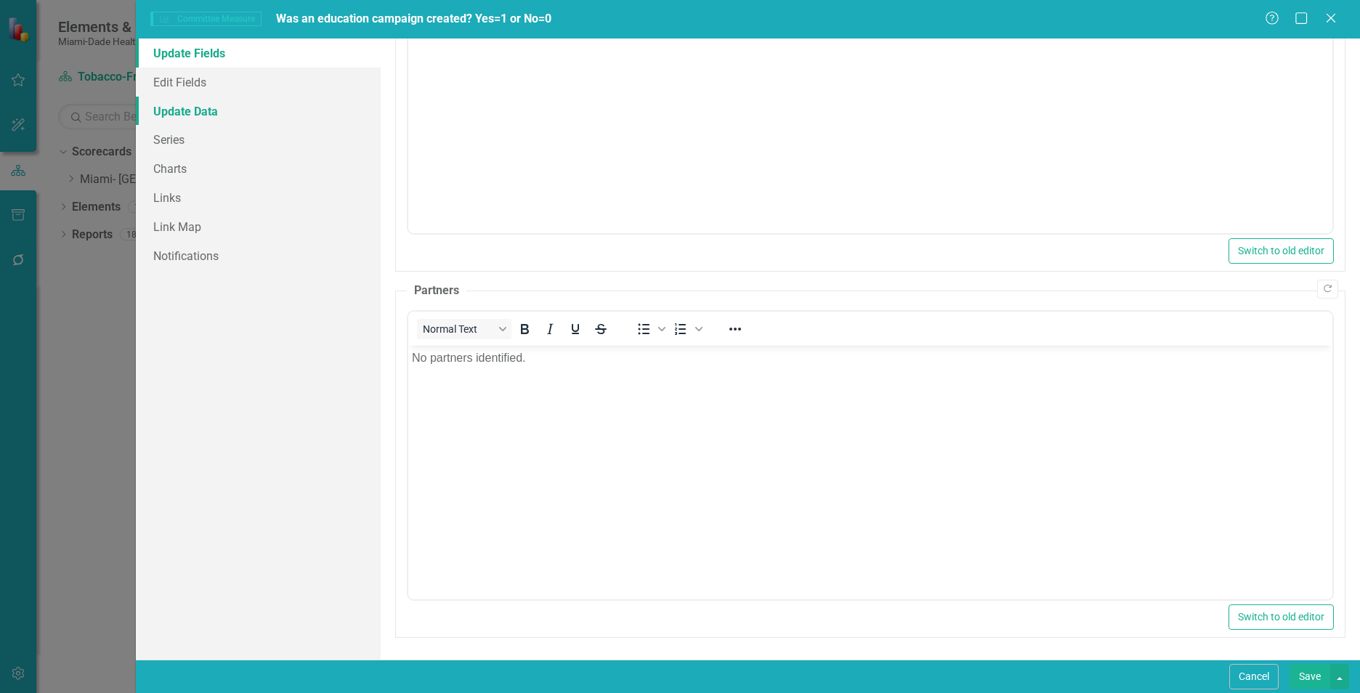
click at [185, 108] on link "Update Data" at bounding box center [258, 111] width 245 height 29
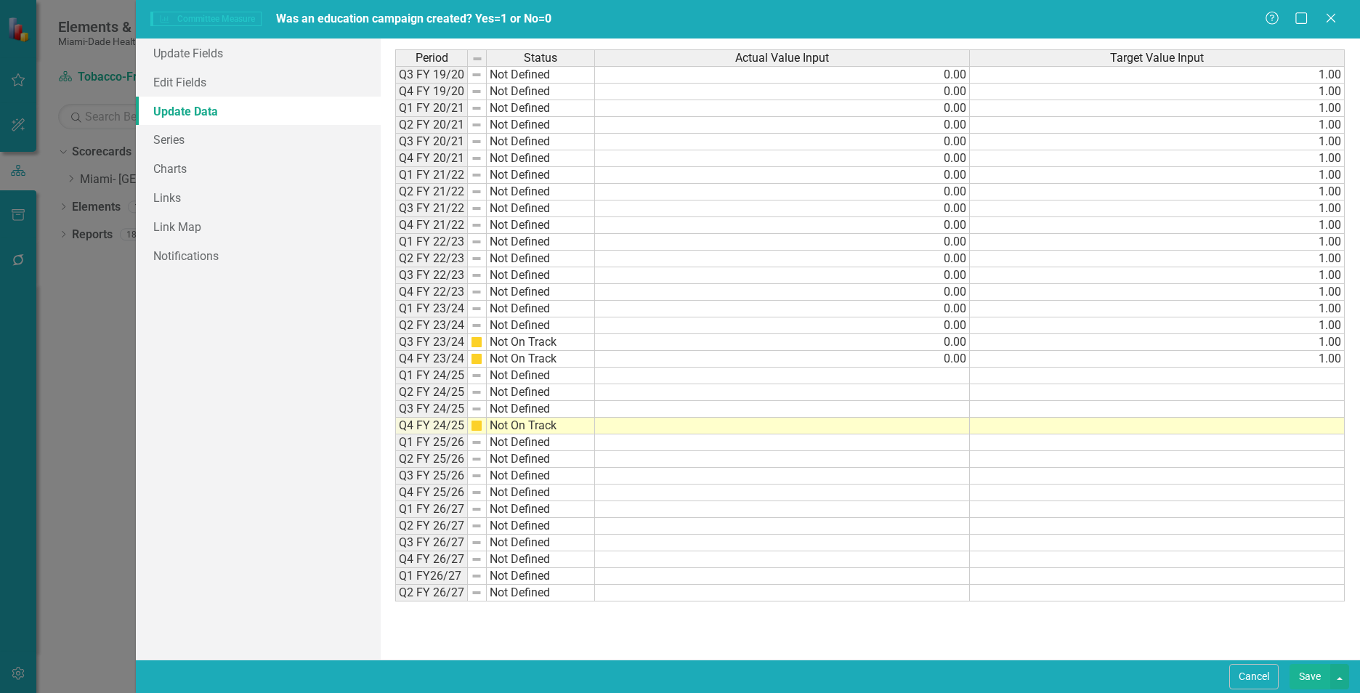
click at [915, 428] on td at bounding box center [782, 426] width 375 height 17
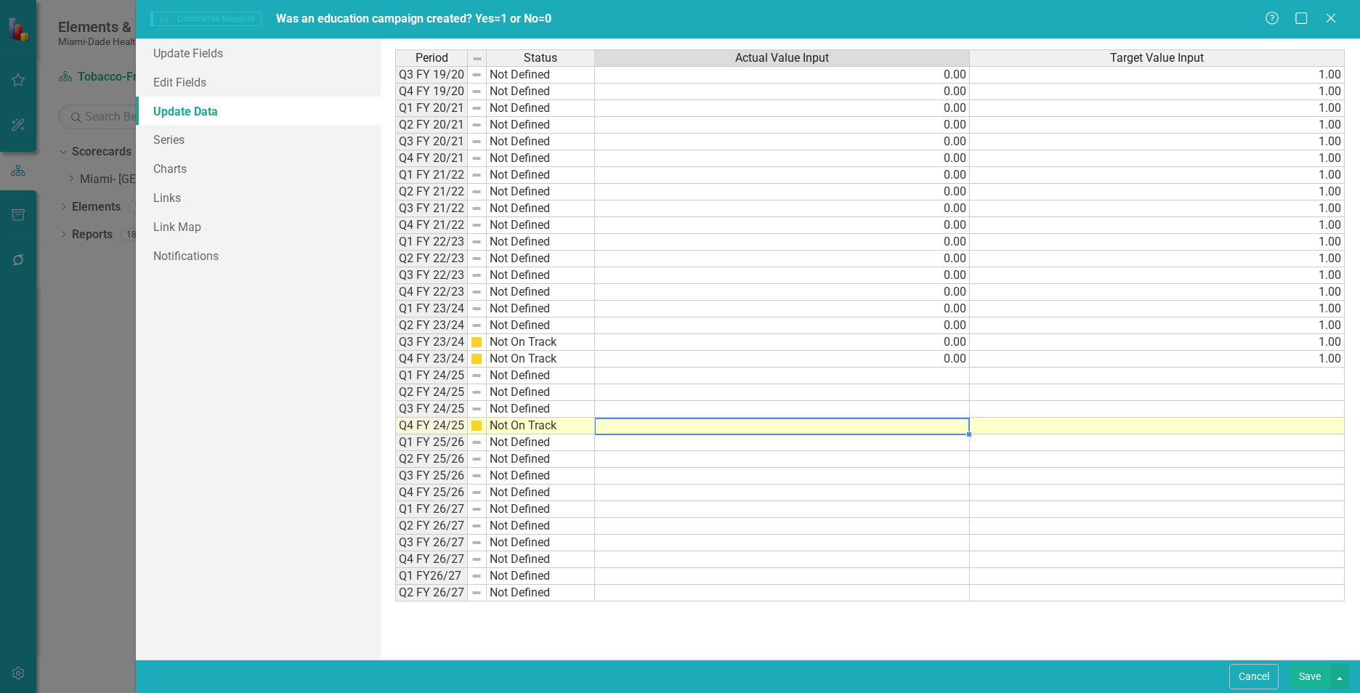
type textarea "0"
click at [910, 407] on td at bounding box center [782, 409] width 375 height 17
type textarea "0"
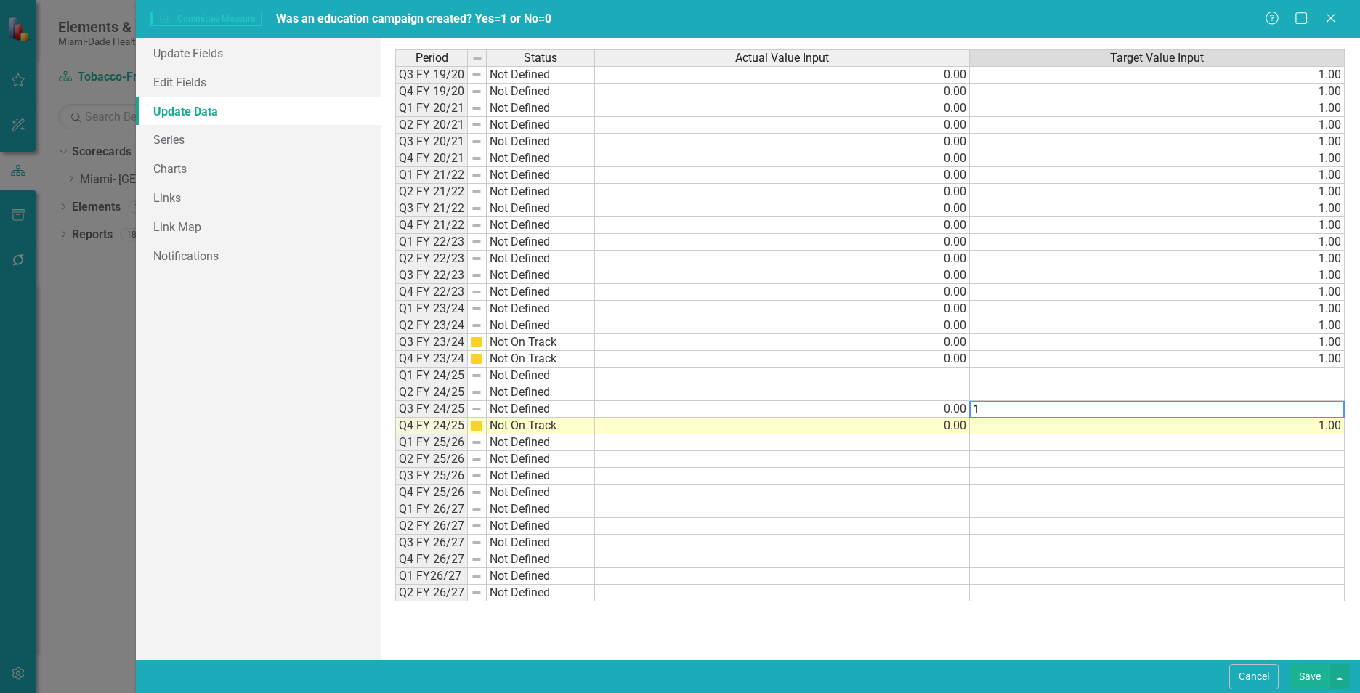
type textarea "1"
click at [913, 388] on td at bounding box center [782, 392] width 375 height 17
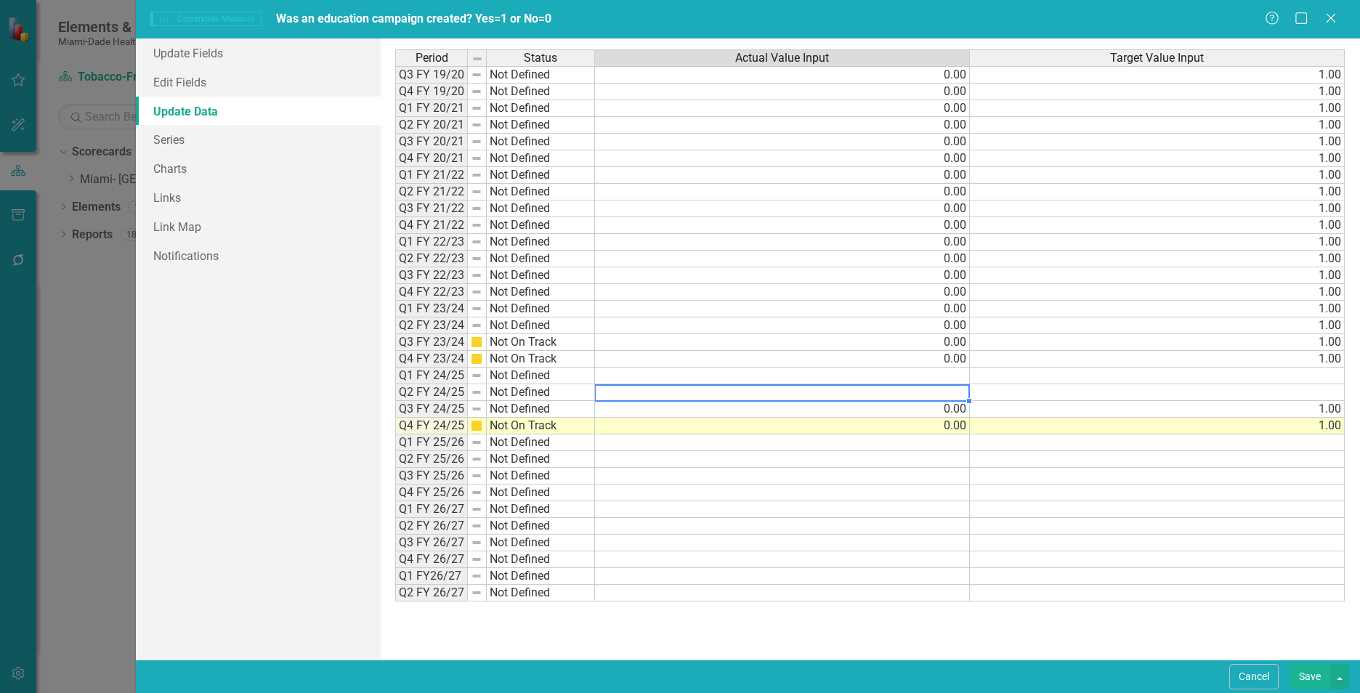
type textarea "0"
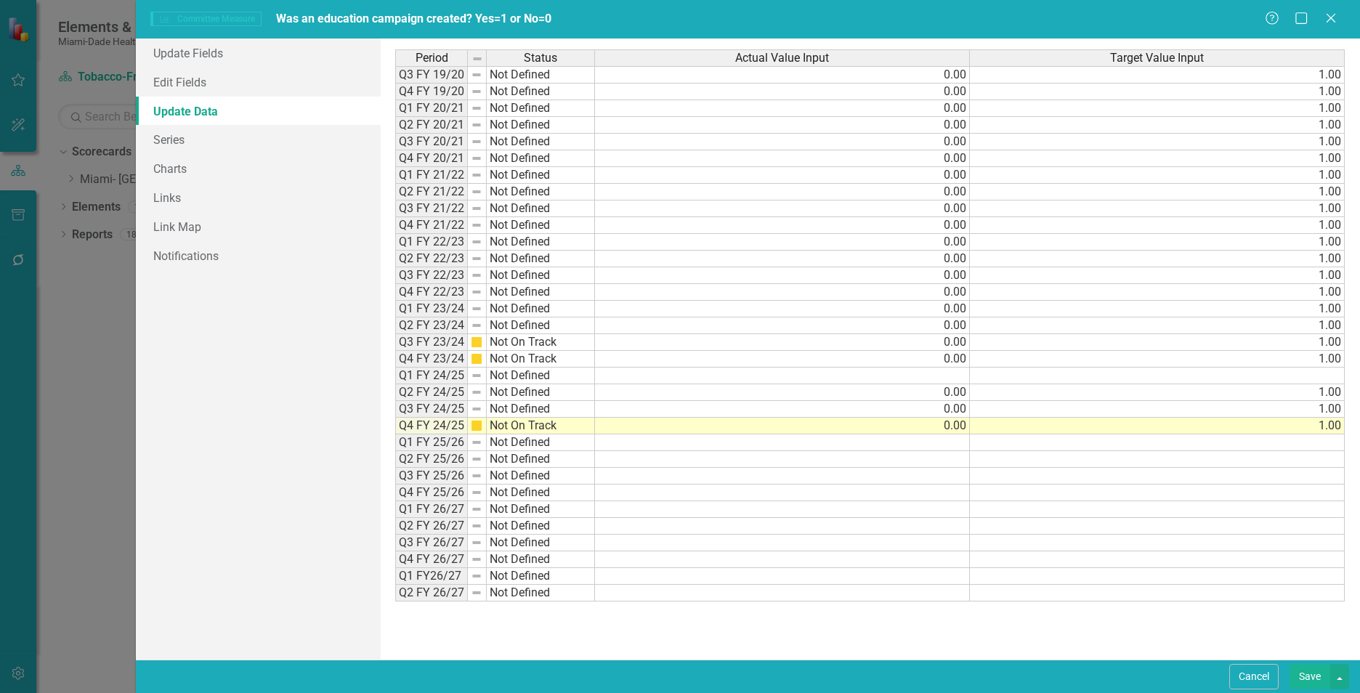
click at [918, 373] on td at bounding box center [782, 376] width 375 height 17
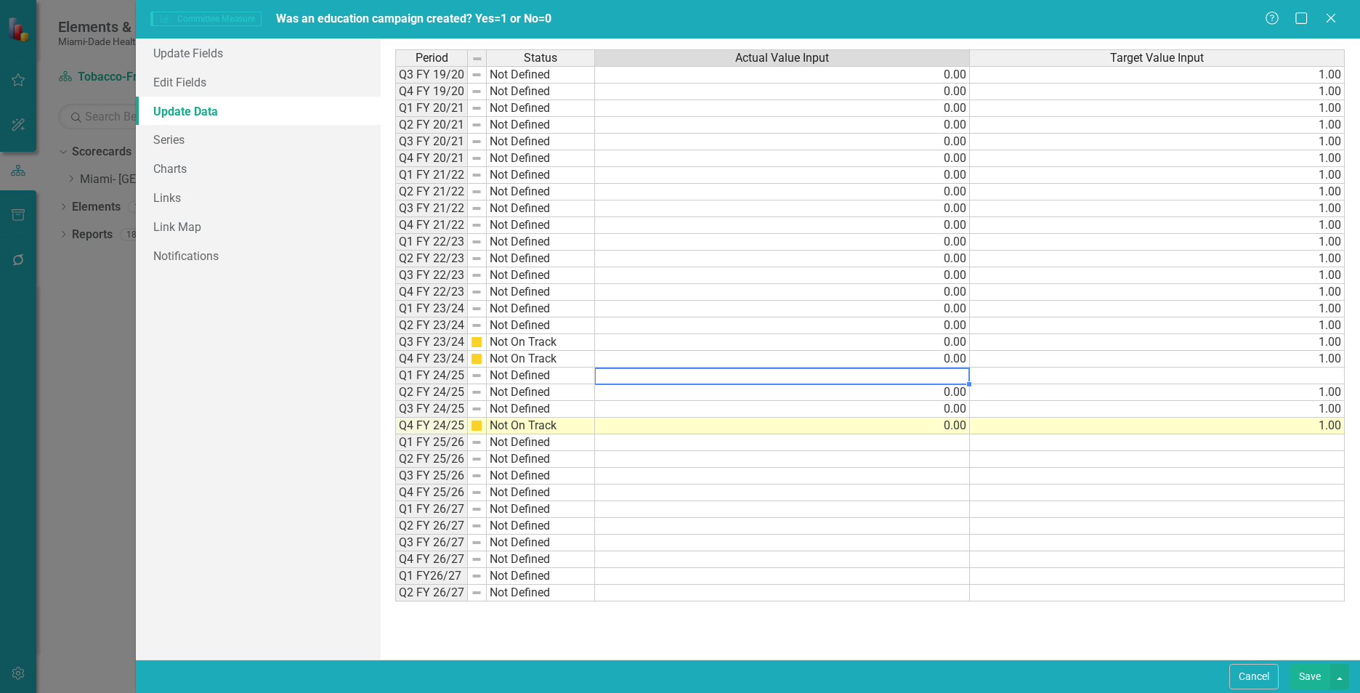
type textarea "0"
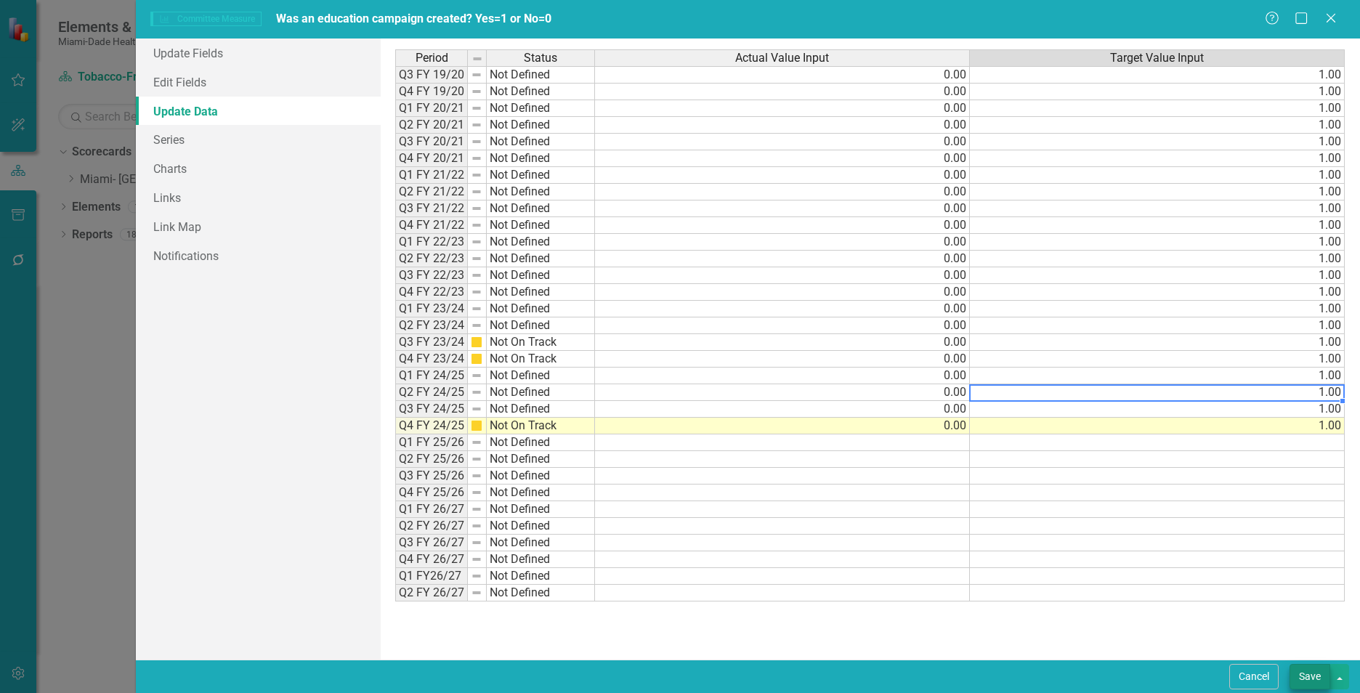
type textarea "1"
click at [1310, 683] on button "Save" at bounding box center [1309, 676] width 41 height 25
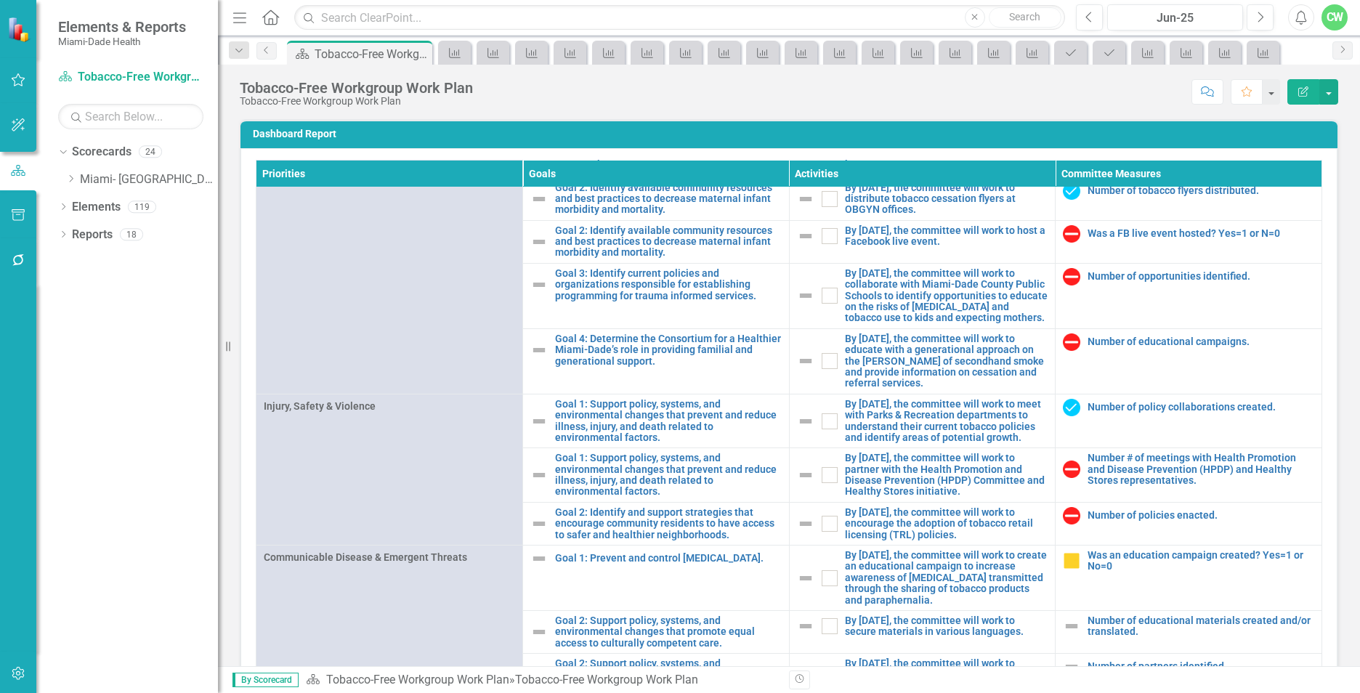
scroll to position [1389, 0]
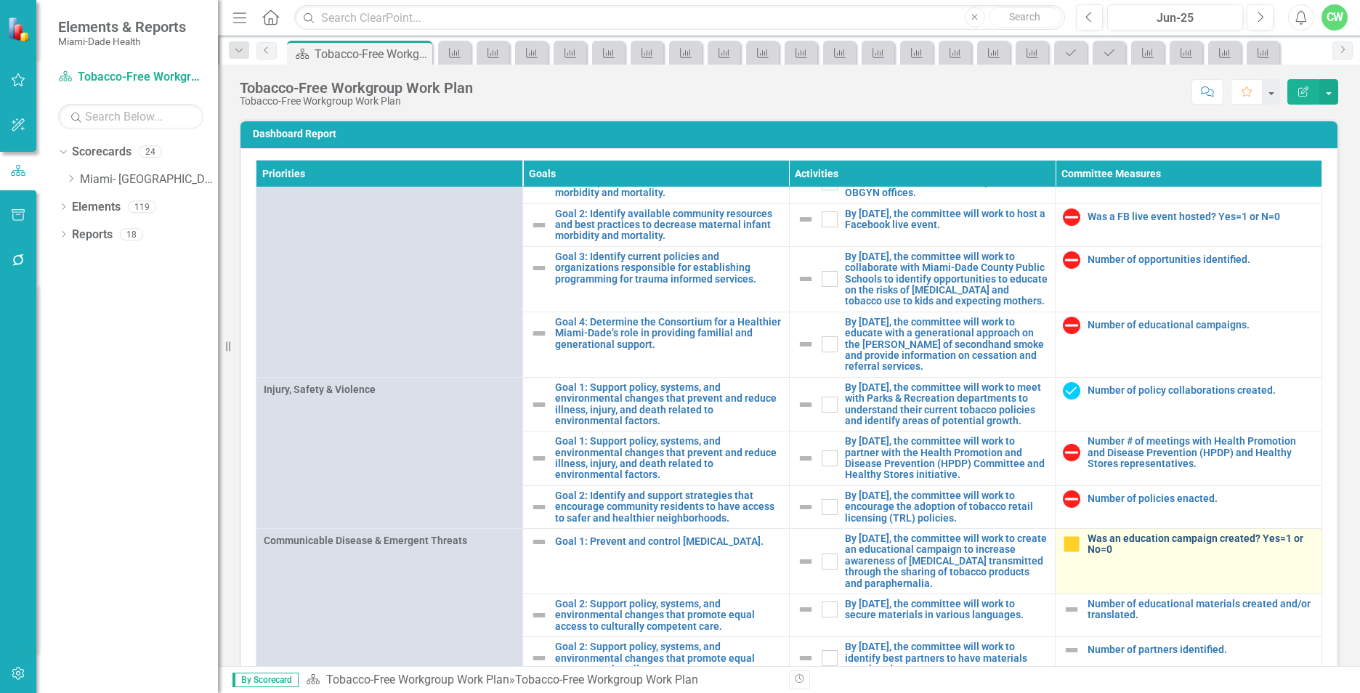
click at [1143, 542] on link "Was an education campaign created? Yes=1 or No=0" at bounding box center [1200, 544] width 227 height 23
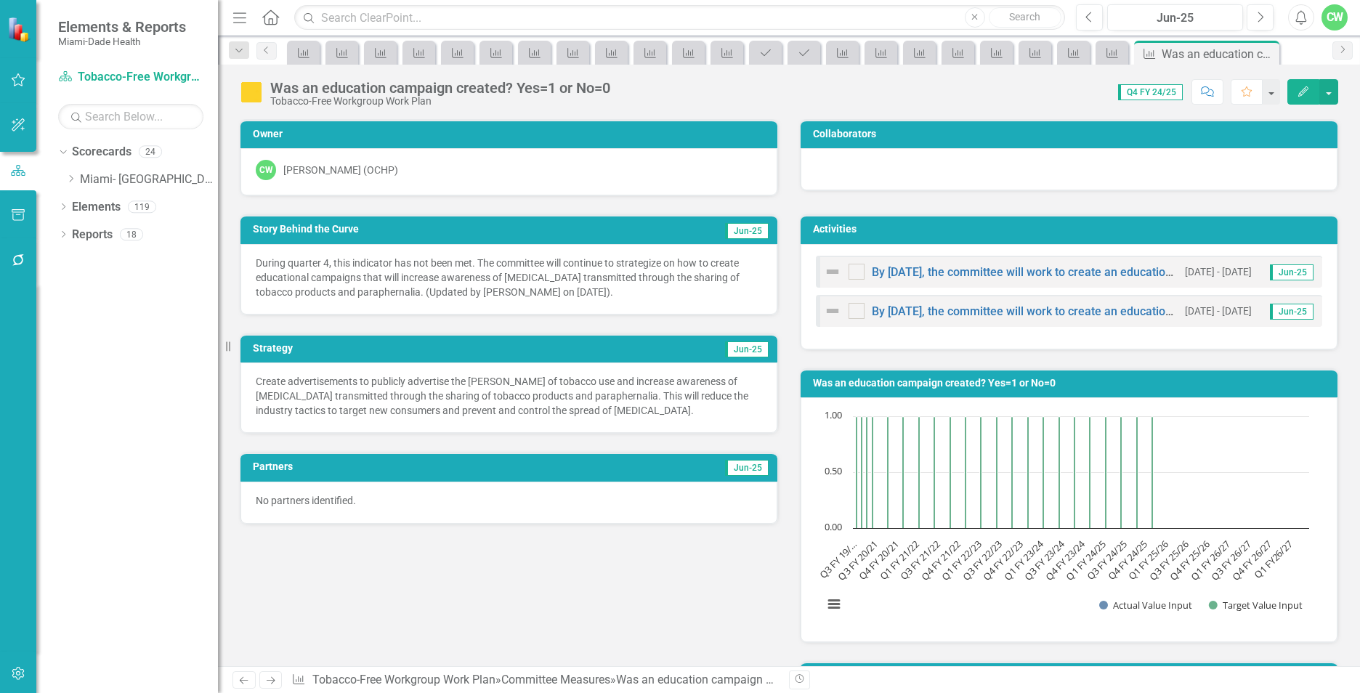
click at [1304, 93] on icon "button" at bounding box center [1303, 91] width 10 height 10
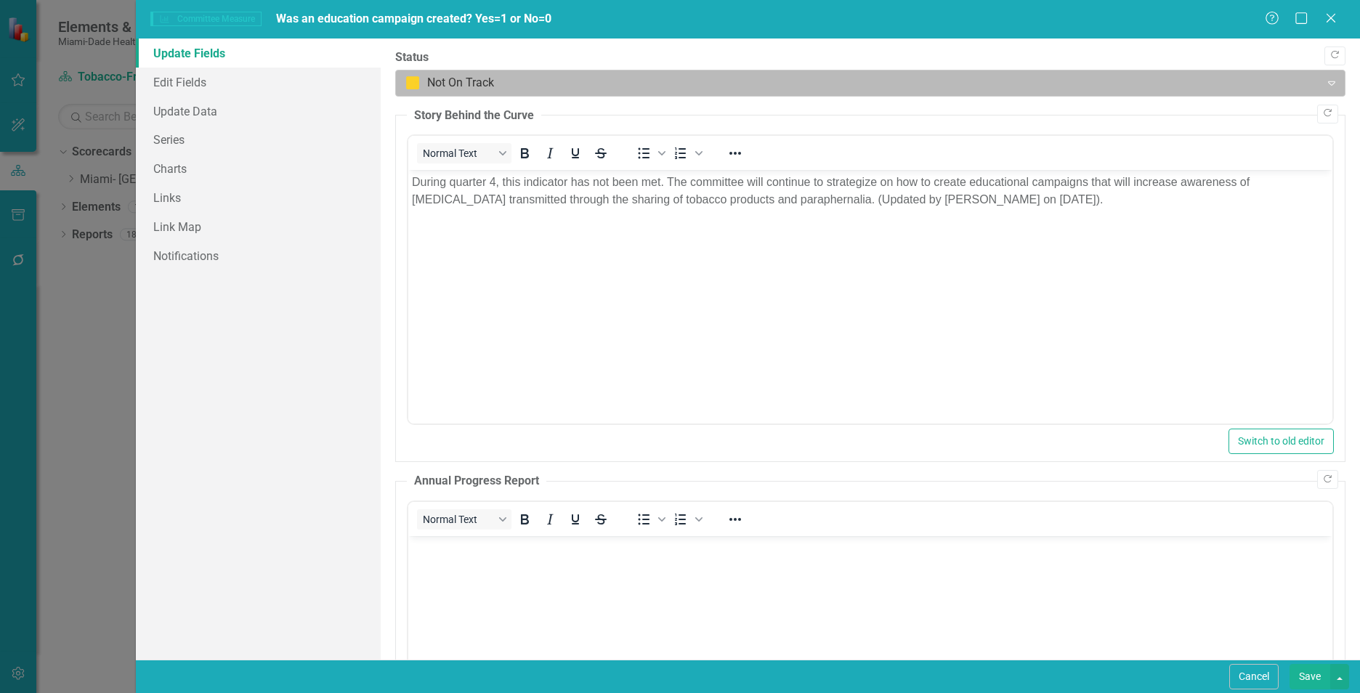
click at [442, 71] on div "Not On Track" at bounding box center [858, 82] width 920 height 25
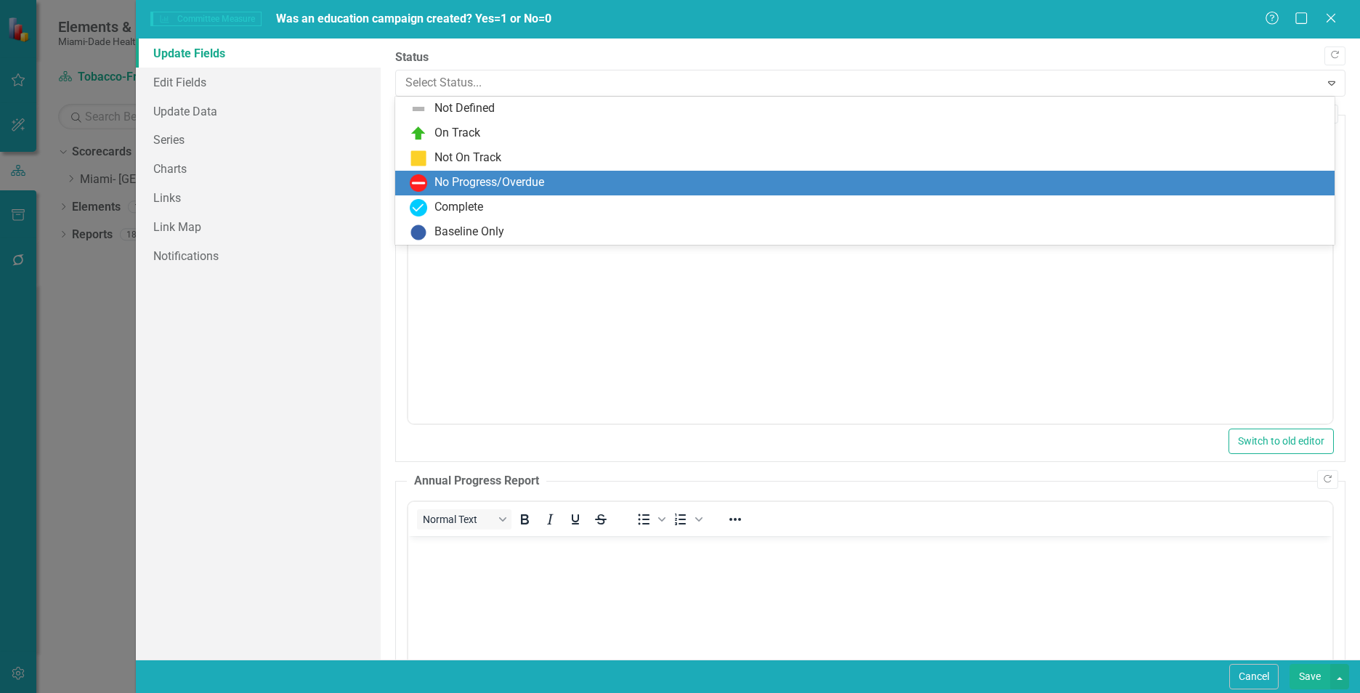
drag, startPoint x: 465, startPoint y: 180, endPoint x: 438, endPoint y: 130, distance: 56.9
click at [465, 180] on div "No Progress/Overdue" at bounding box center [489, 182] width 110 height 17
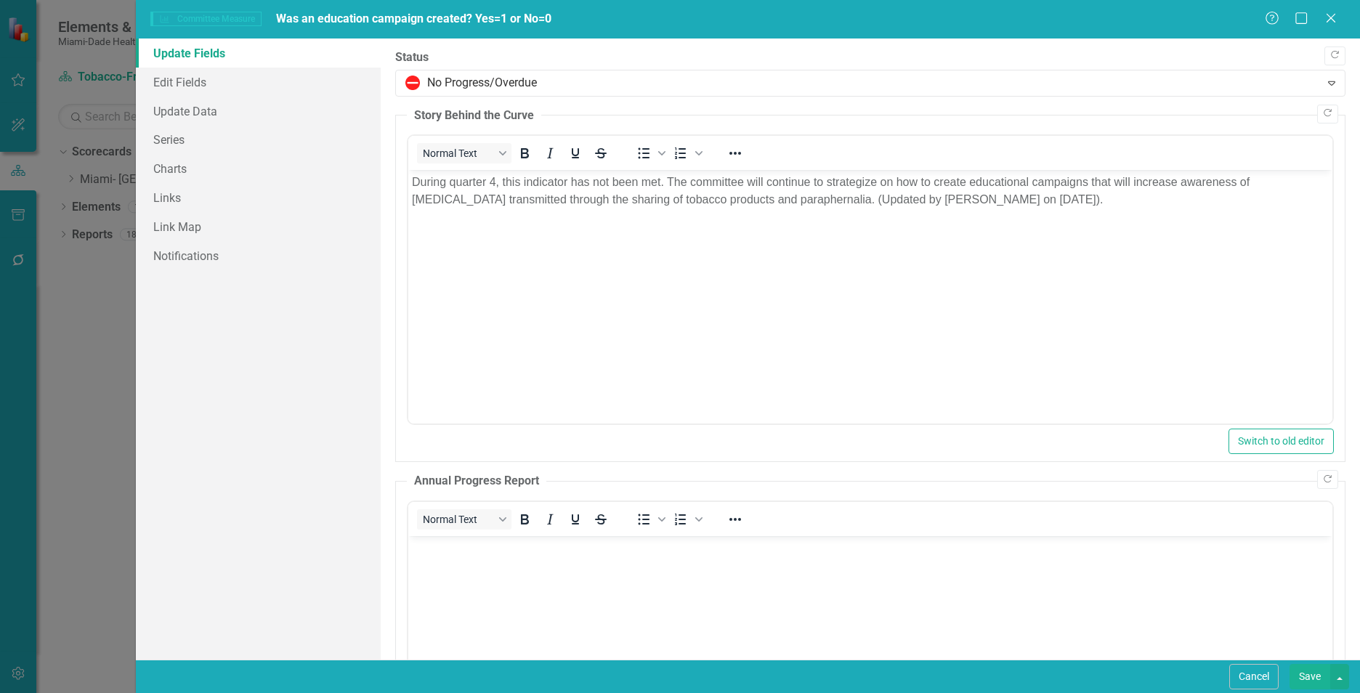
click at [1303, 669] on button "Save" at bounding box center [1309, 676] width 41 height 25
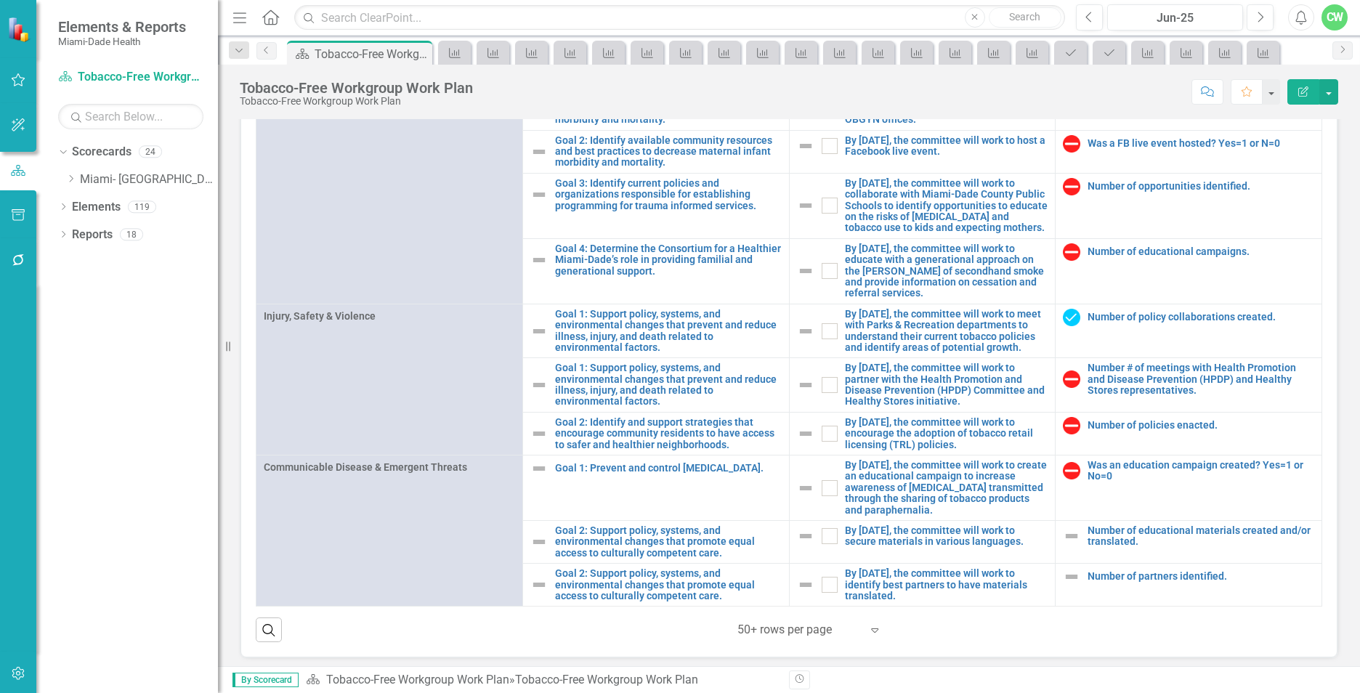
scroll to position [80, 0]
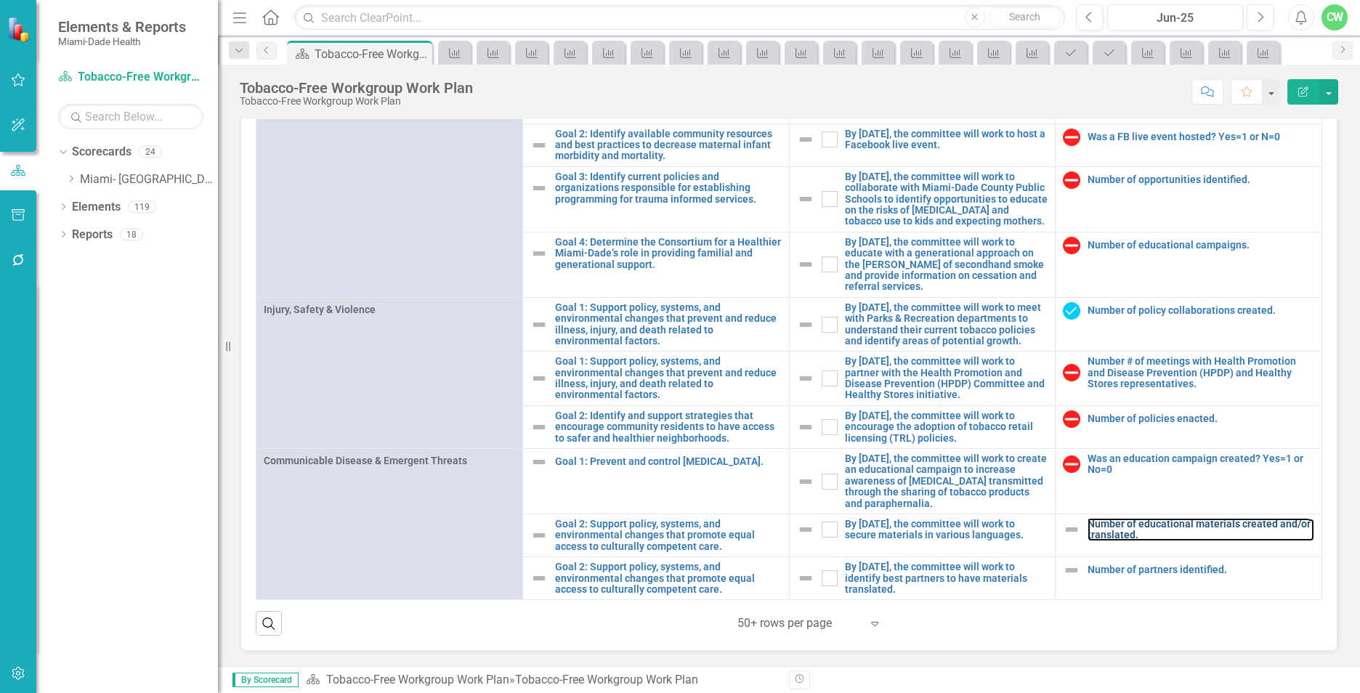
drag, startPoint x: 1099, startPoint y: 521, endPoint x: 1059, endPoint y: 692, distance: 176.0
click at [1099, 521] on link "Number of educational materials created and/or translated." at bounding box center [1200, 530] width 227 height 23
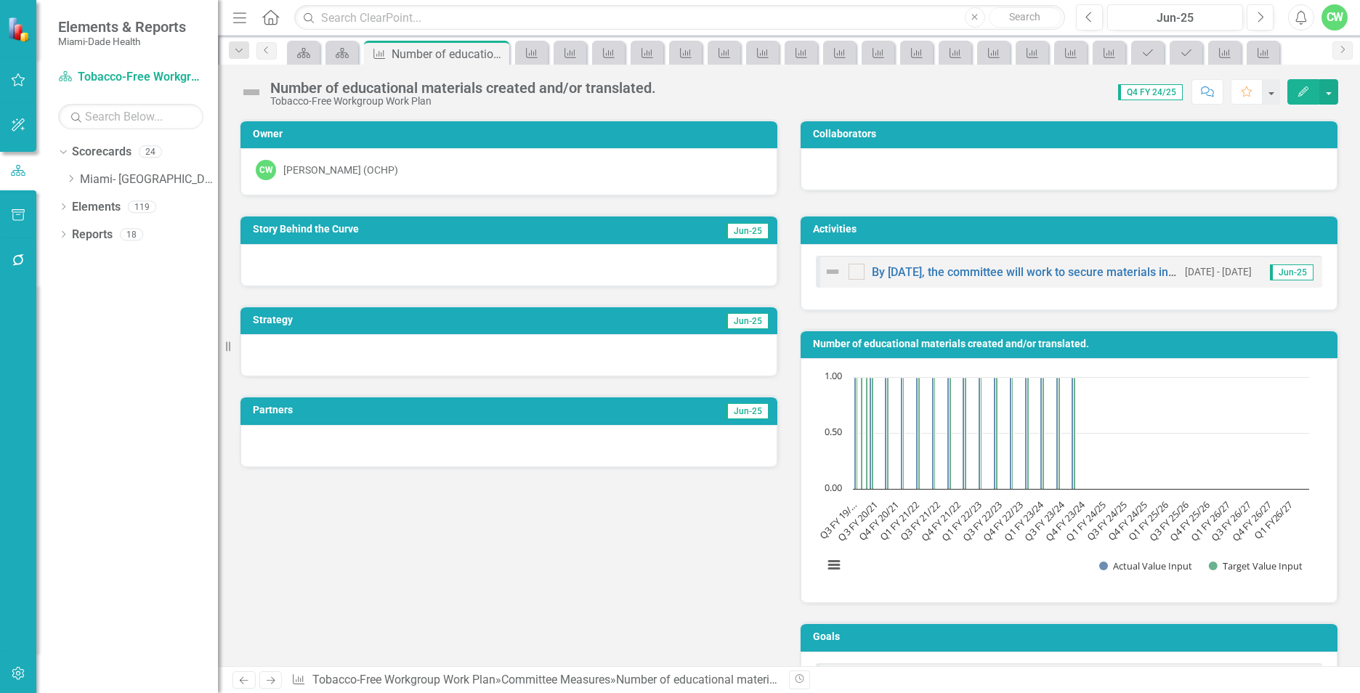
click at [1309, 94] on icon "Edit" at bounding box center [1303, 91] width 13 height 10
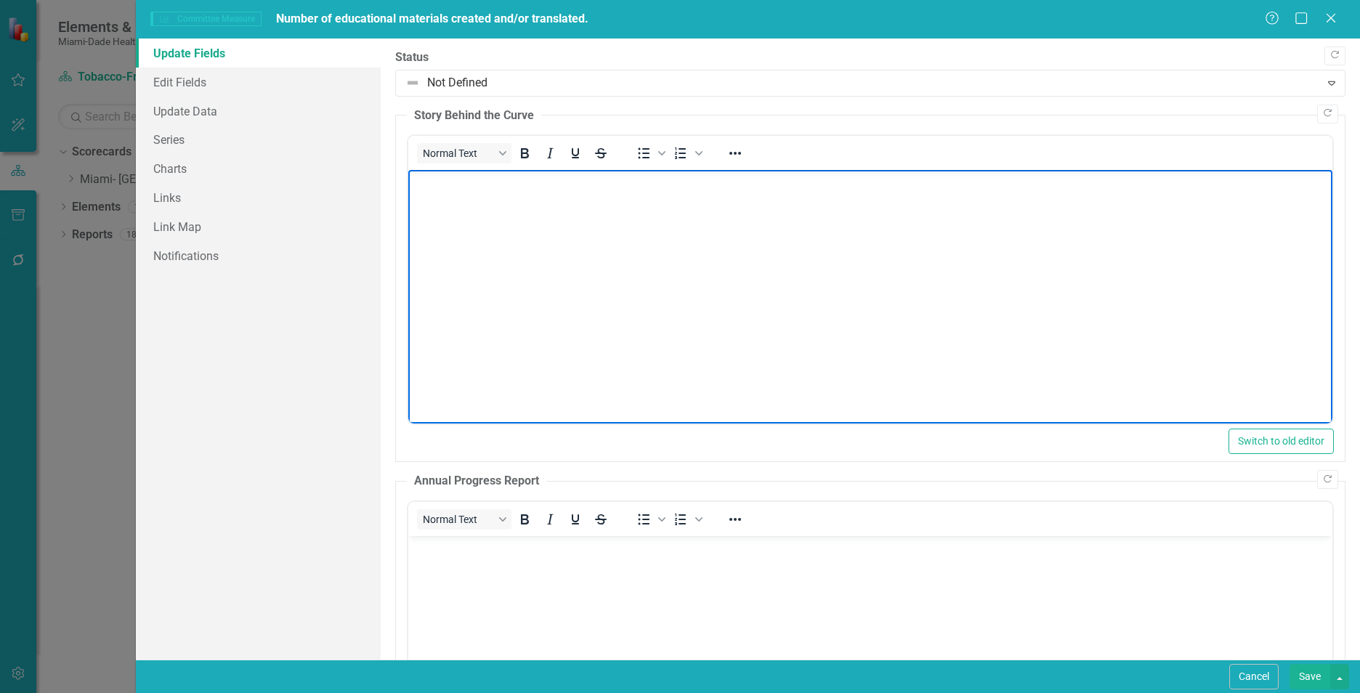
click at [449, 206] on body "Rich Text Area. Press ALT-0 for help." at bounding box center [870, 279] width 924 height 218
paste body "Rich Text Area. Press ALT-0 for help."
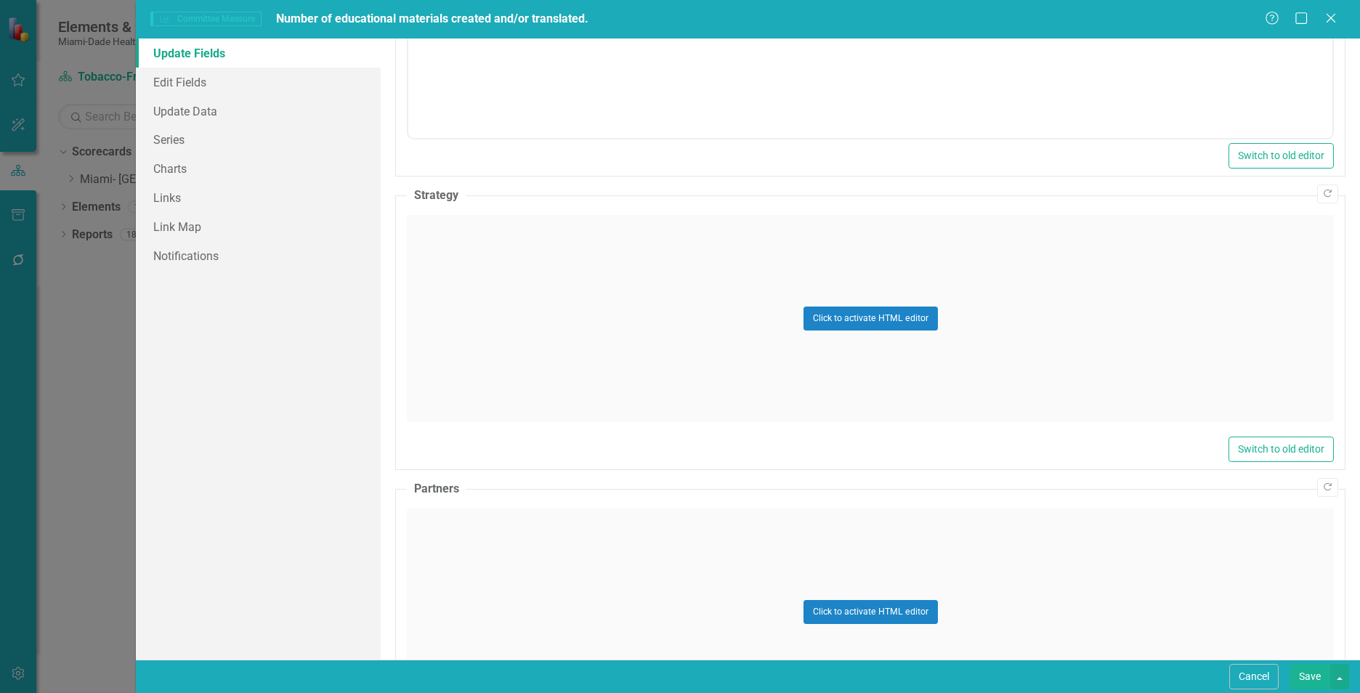
scroll to position [742, 0]
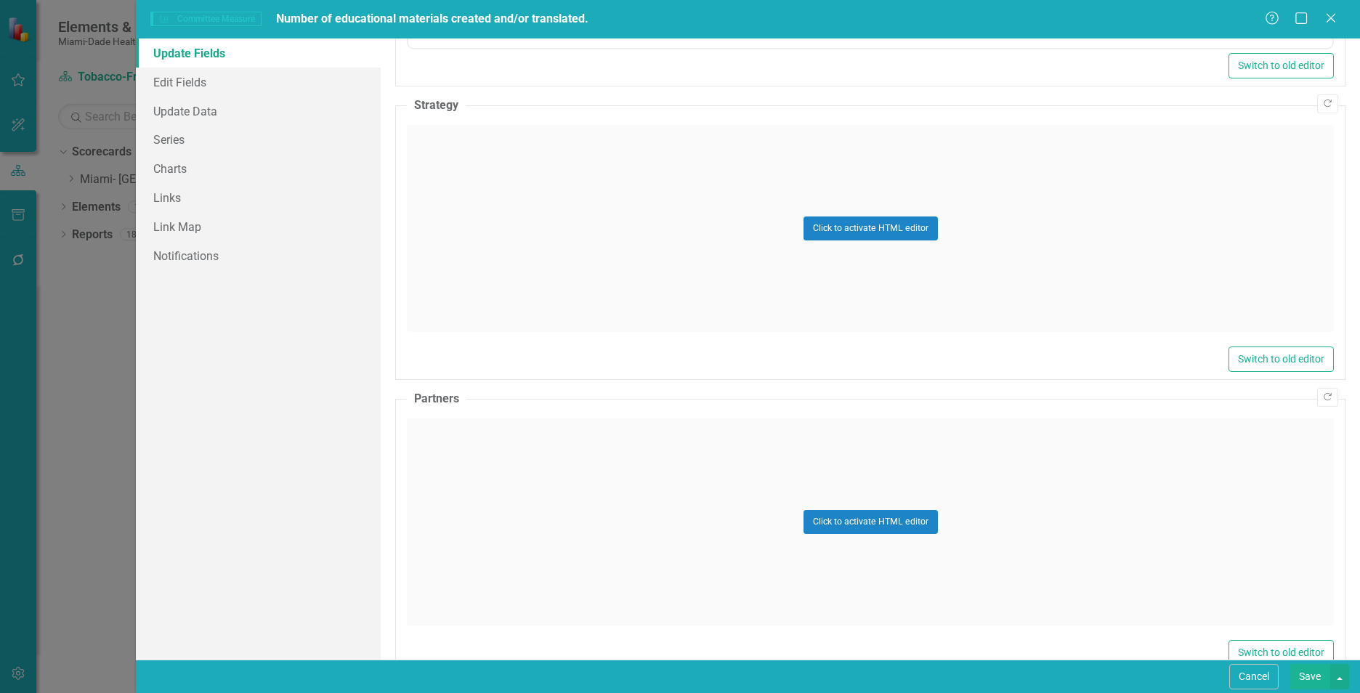
click at [464, 251] on div "Click to activate HTML editor" at bounding box center [870, 228] width 927 height 207
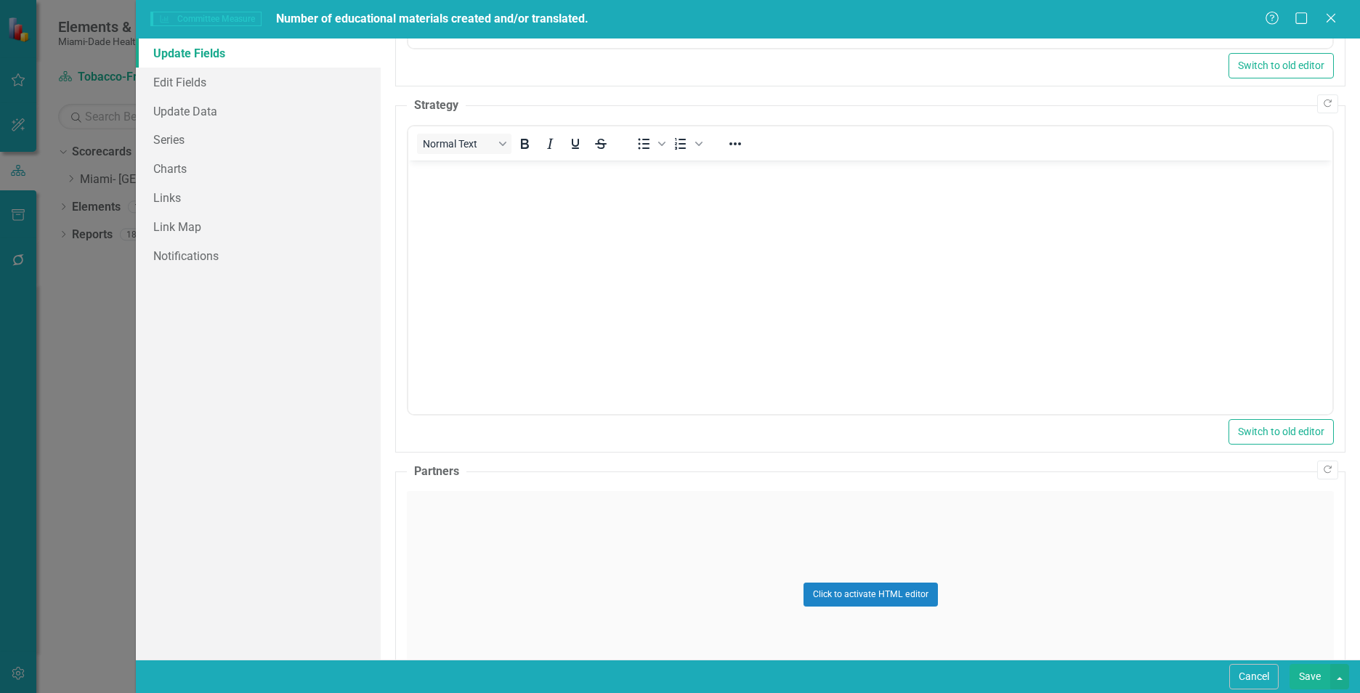
scroll to position [0, 0]
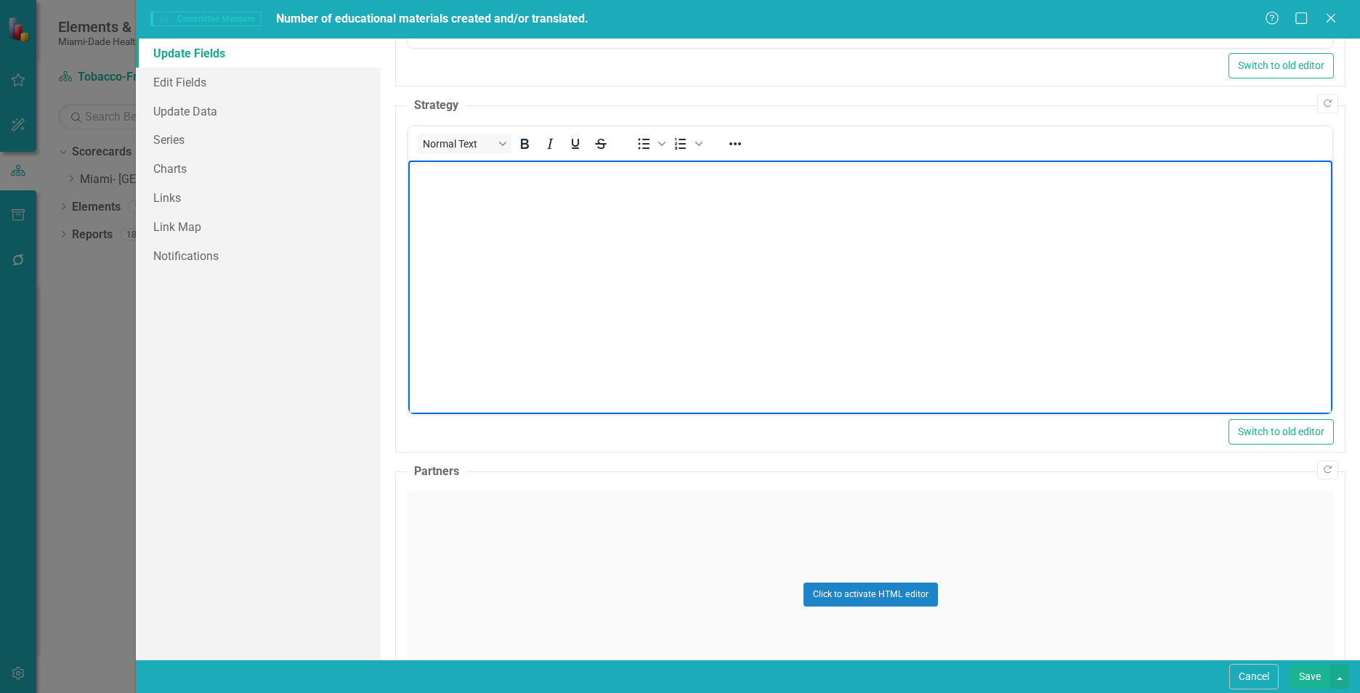
click at [596, 266] on body "Rich Text Area. Press ALT-0 for help." at bounding box center [870, 270] width 924 height 218
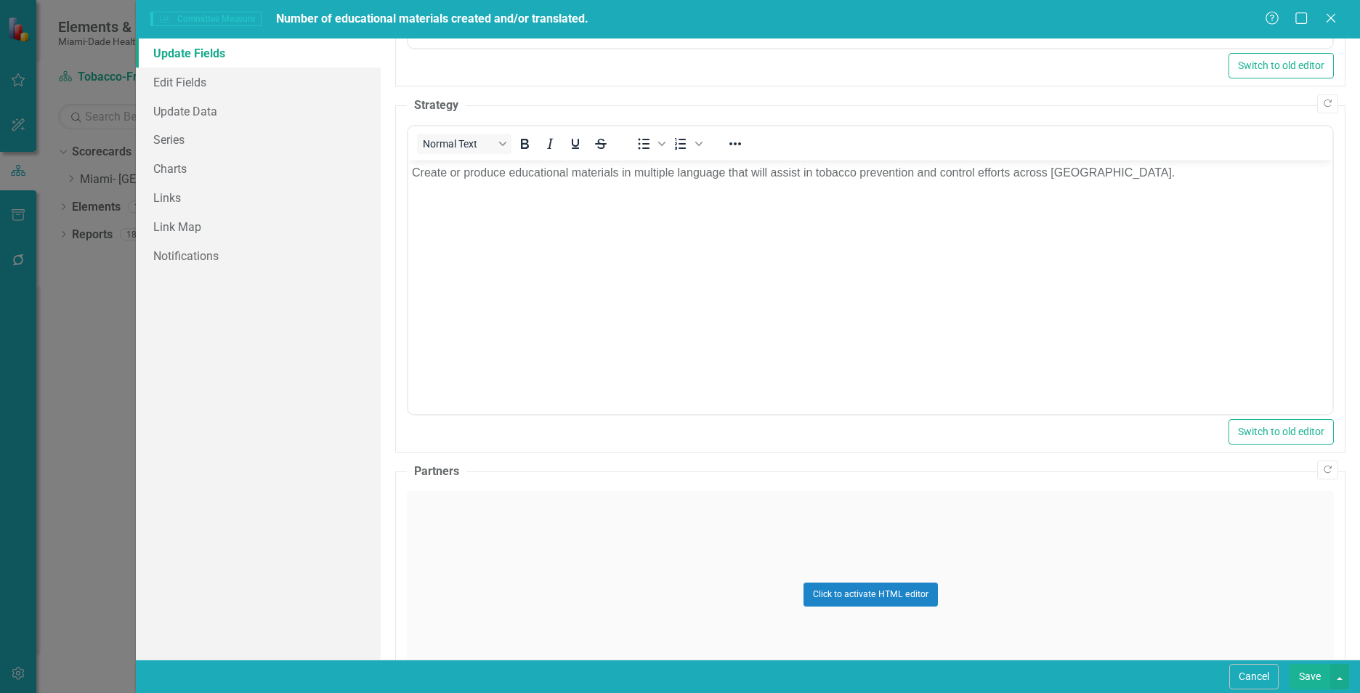
click at [567, 615] on div "Click to activate HTML editor" at bounding box center [870, 594] width 927 height 207
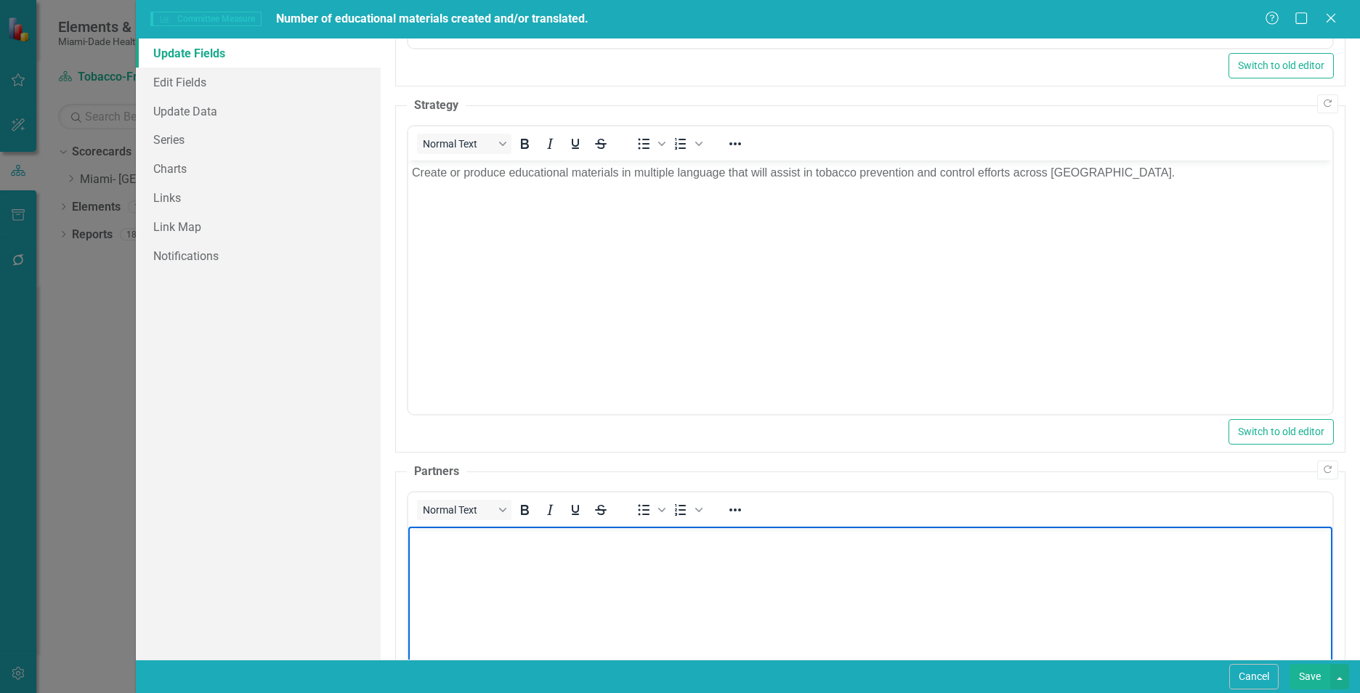
click at [559, 624] on body "Rich Text Area. Press ALT-0 for help." at bounding box center [870, 635] width 924 height 218
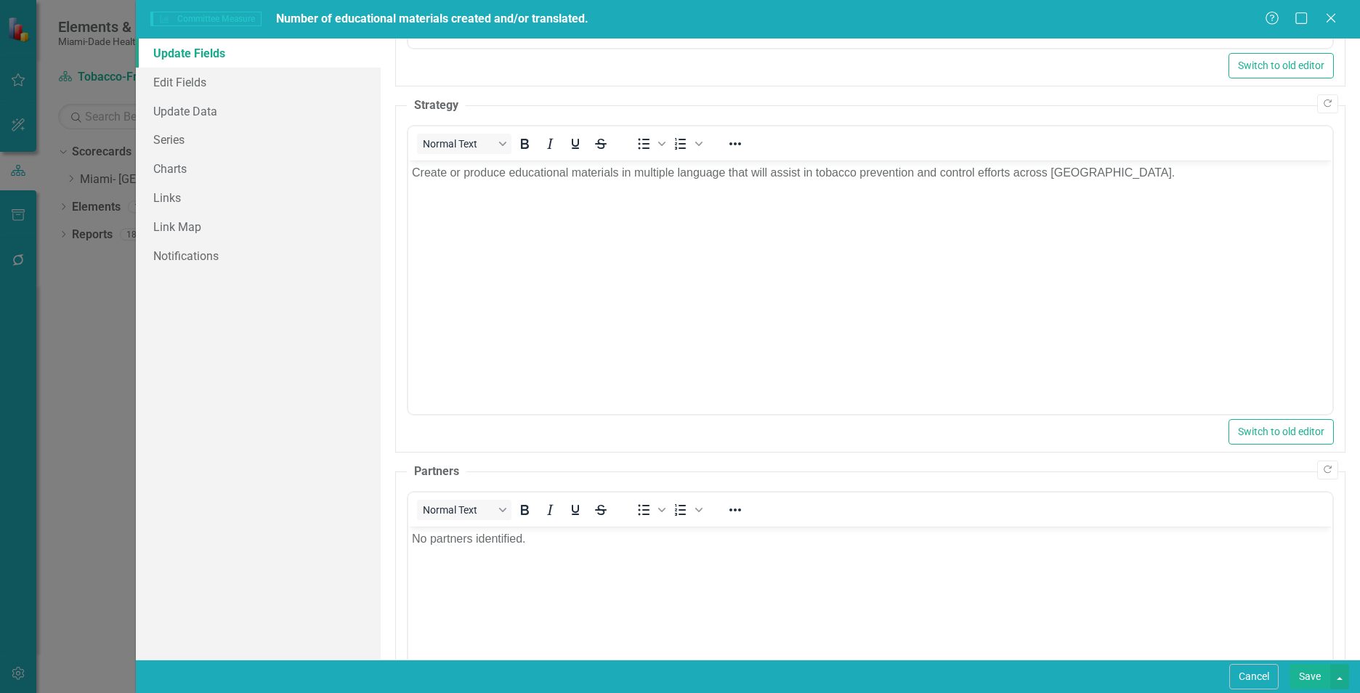
scroll to position [923, 0]
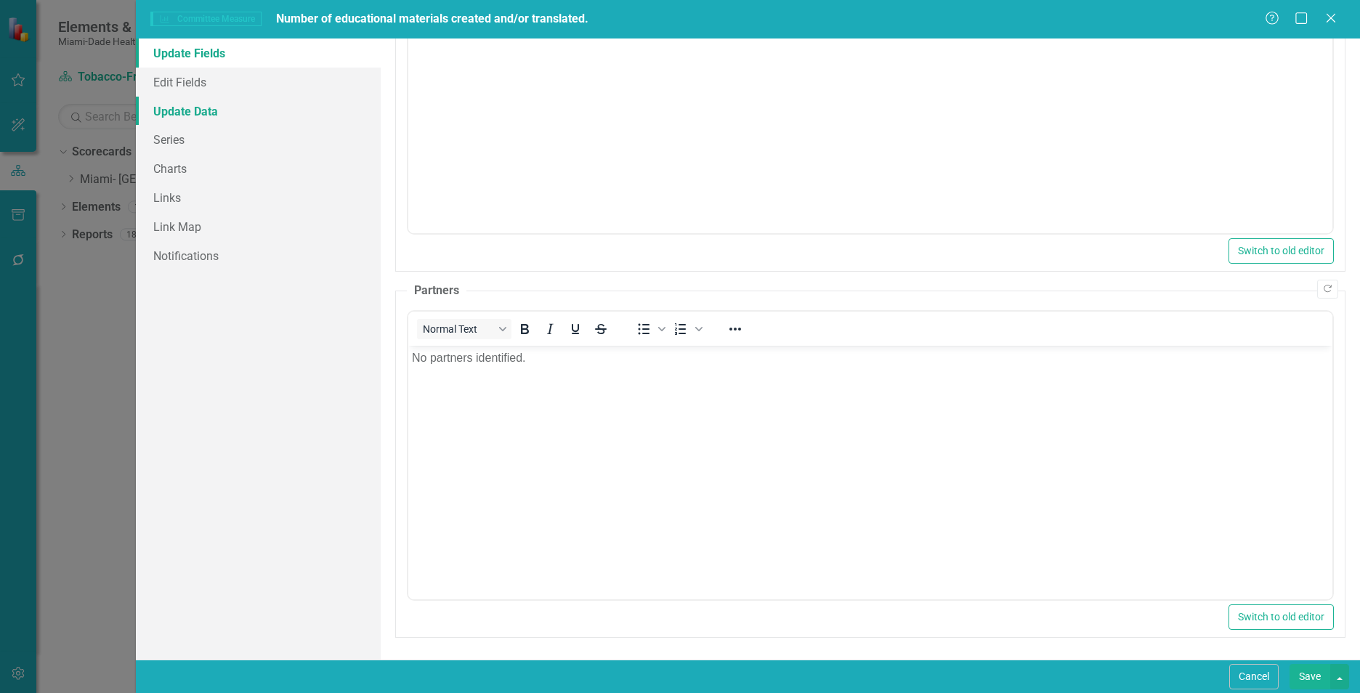
click at [208, 107] on link "Update Data" at bounding box center [258, 111] width 245 height 29
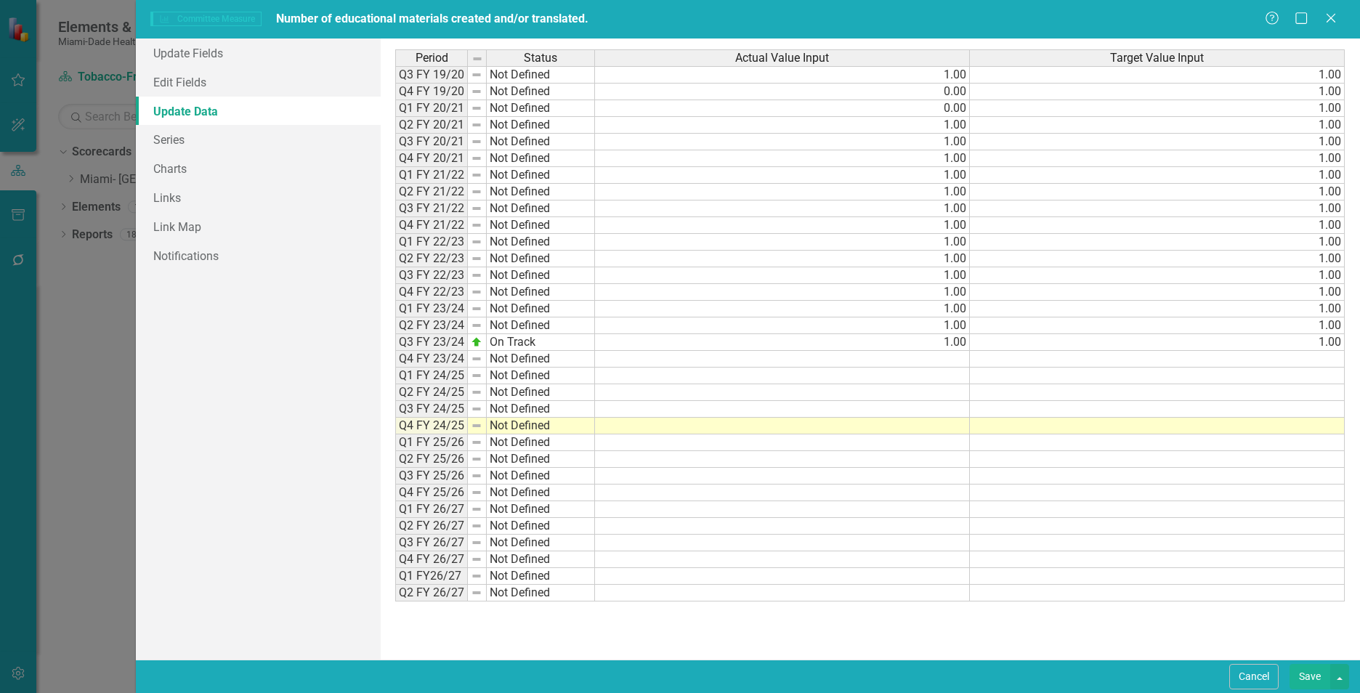
click at [945, 361] on td at bounding box center [782, 359] width 375 height 17
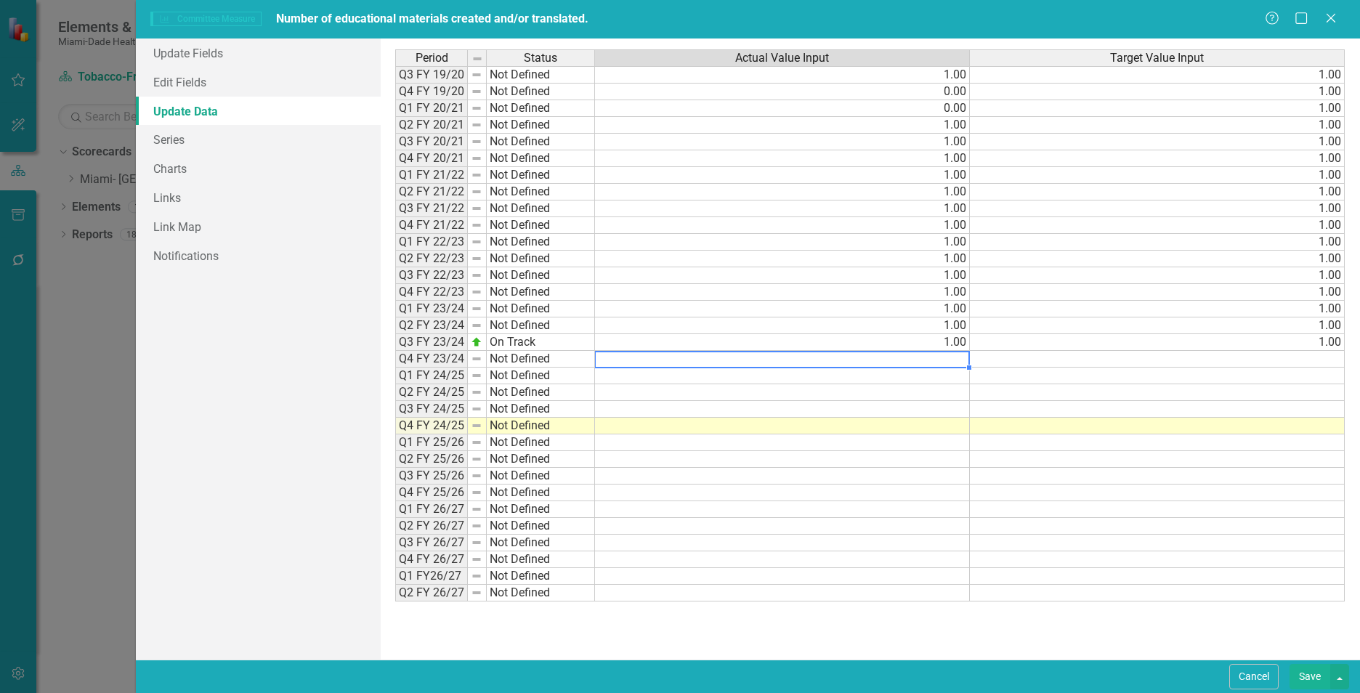
type textarea "1"
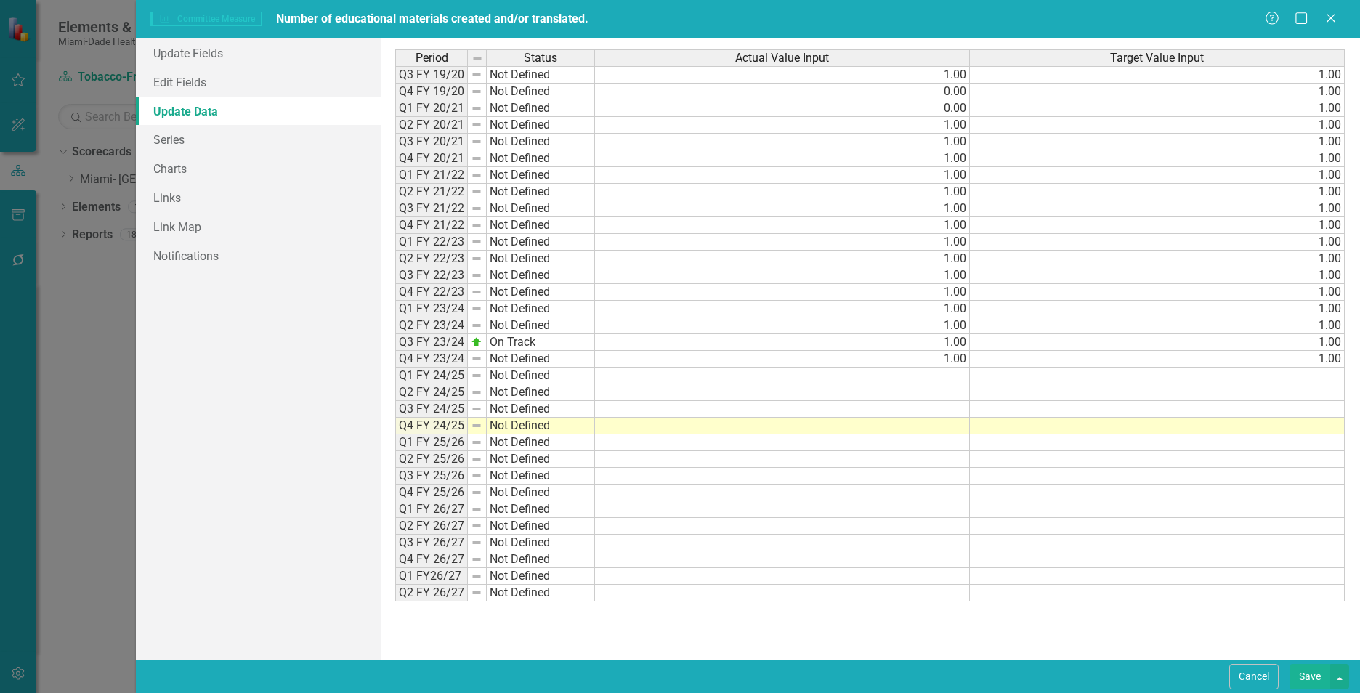
type textarea "1"
click at [963, 378] on td at bounding box center [782, 376] width 375 height 17
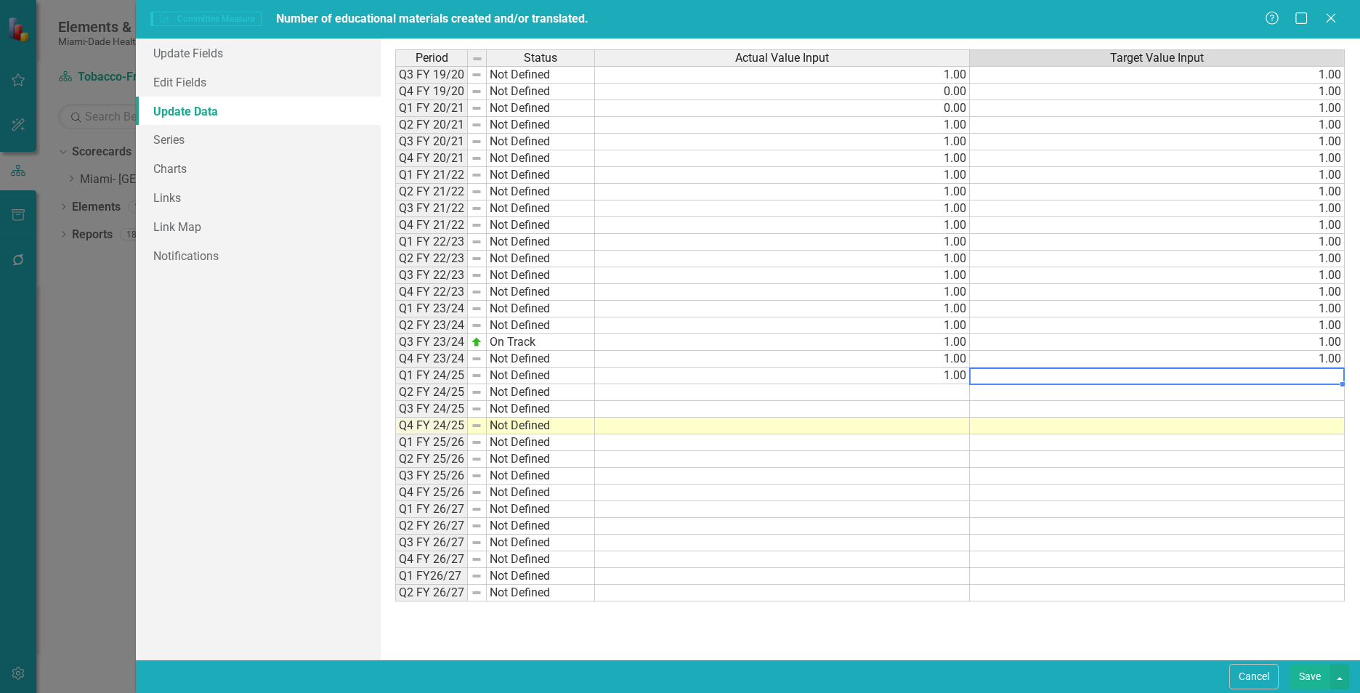
type textarea "1"
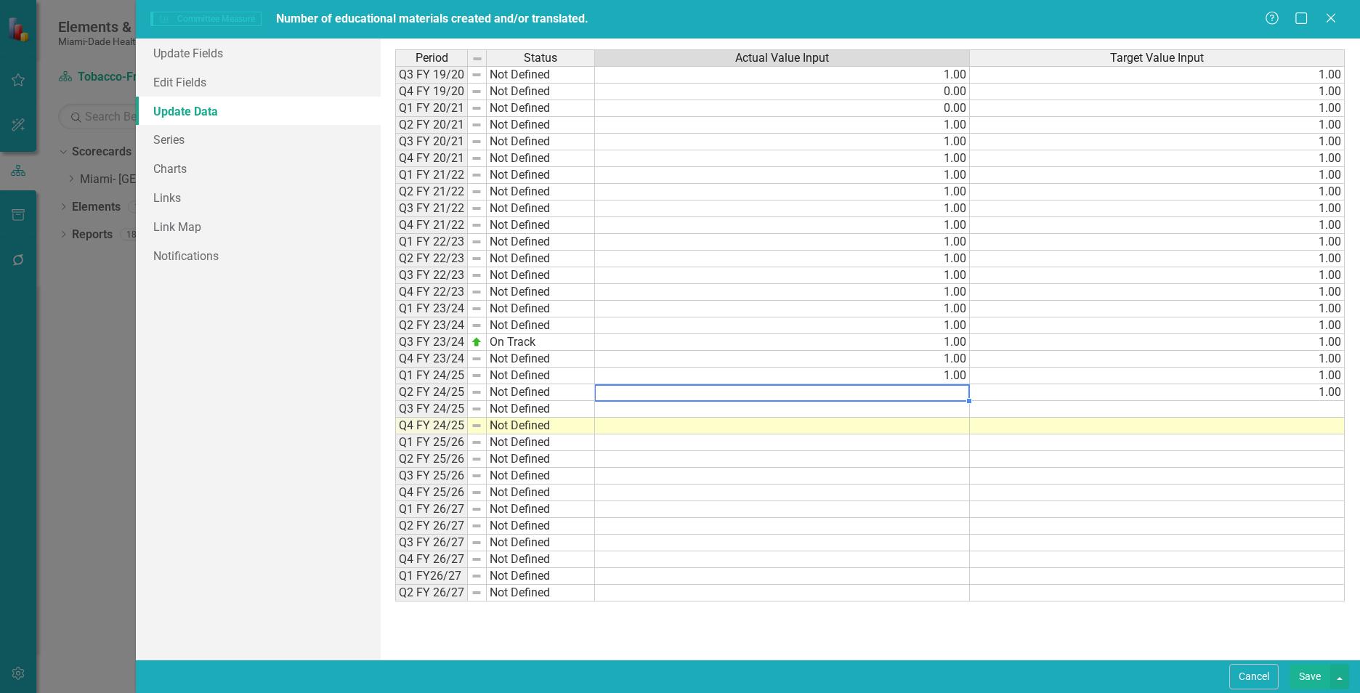
click at [953, 389] on td at bounding box center [782, 392] width 375 height 17
type textarea "1"
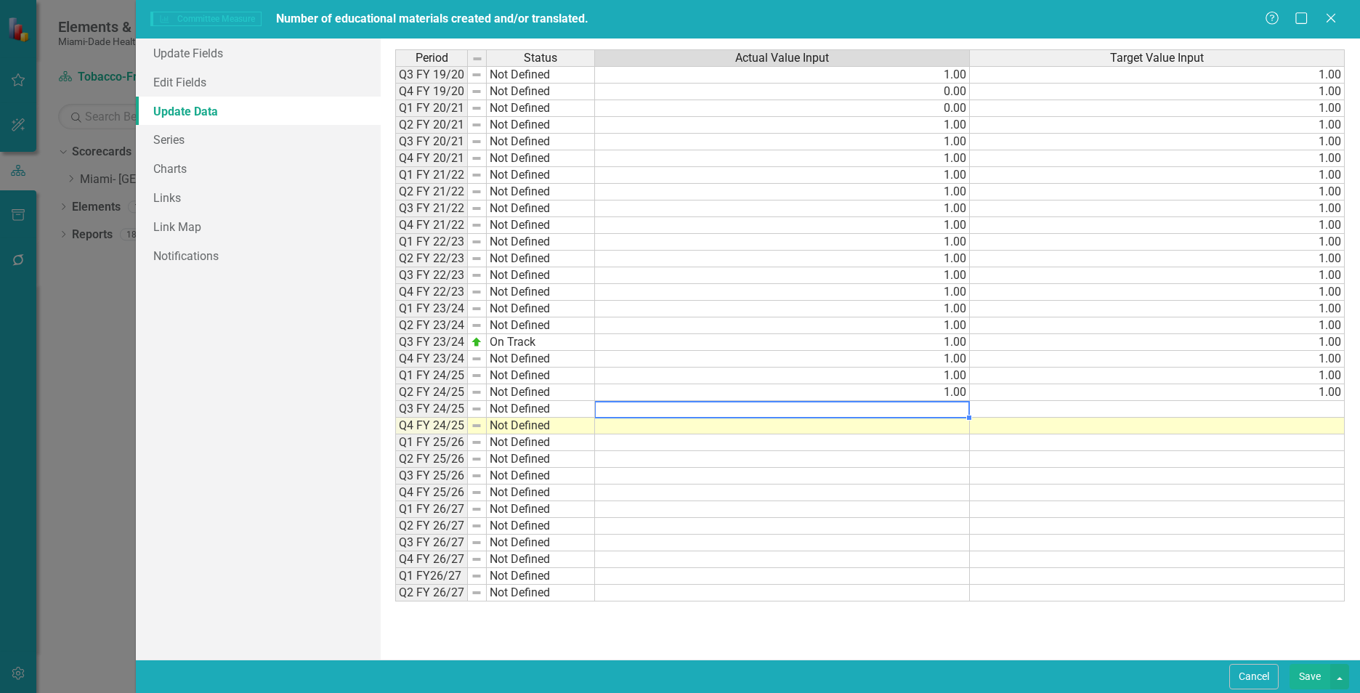
type textarea "1"
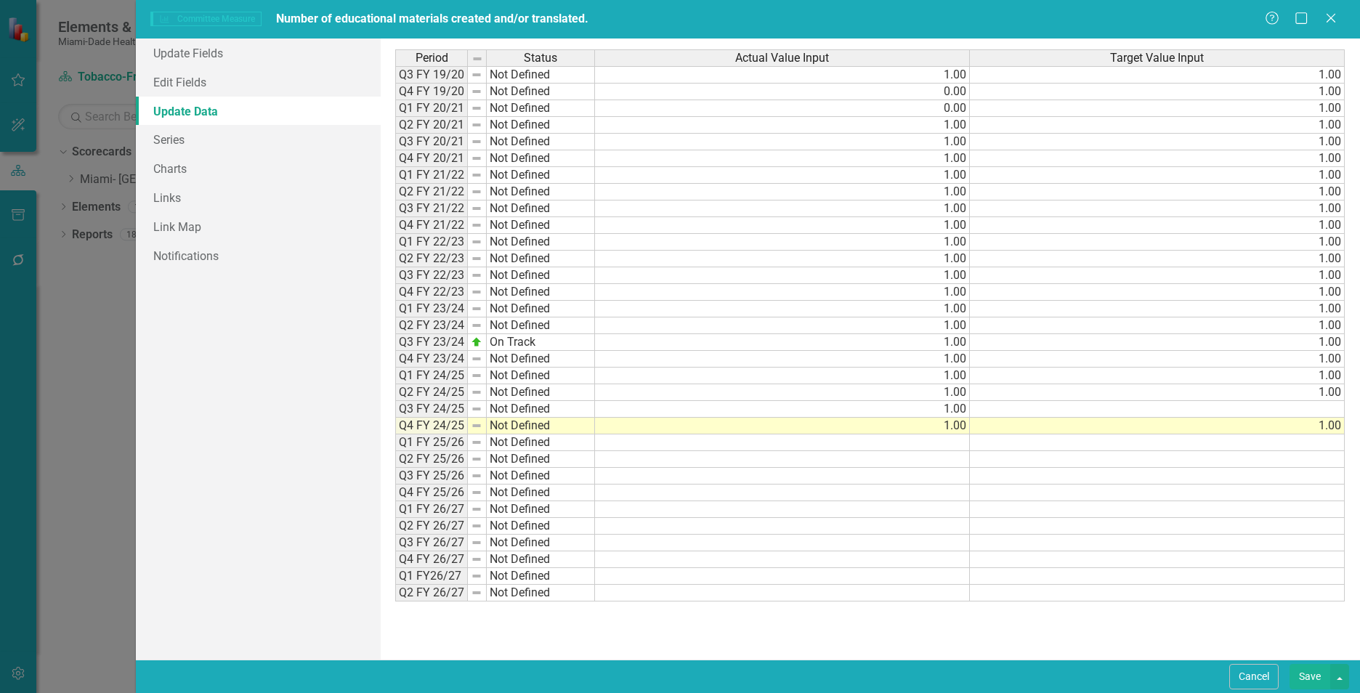
click at [1008, 405] on td at bounding box center [1157, 409] width 375 height 17
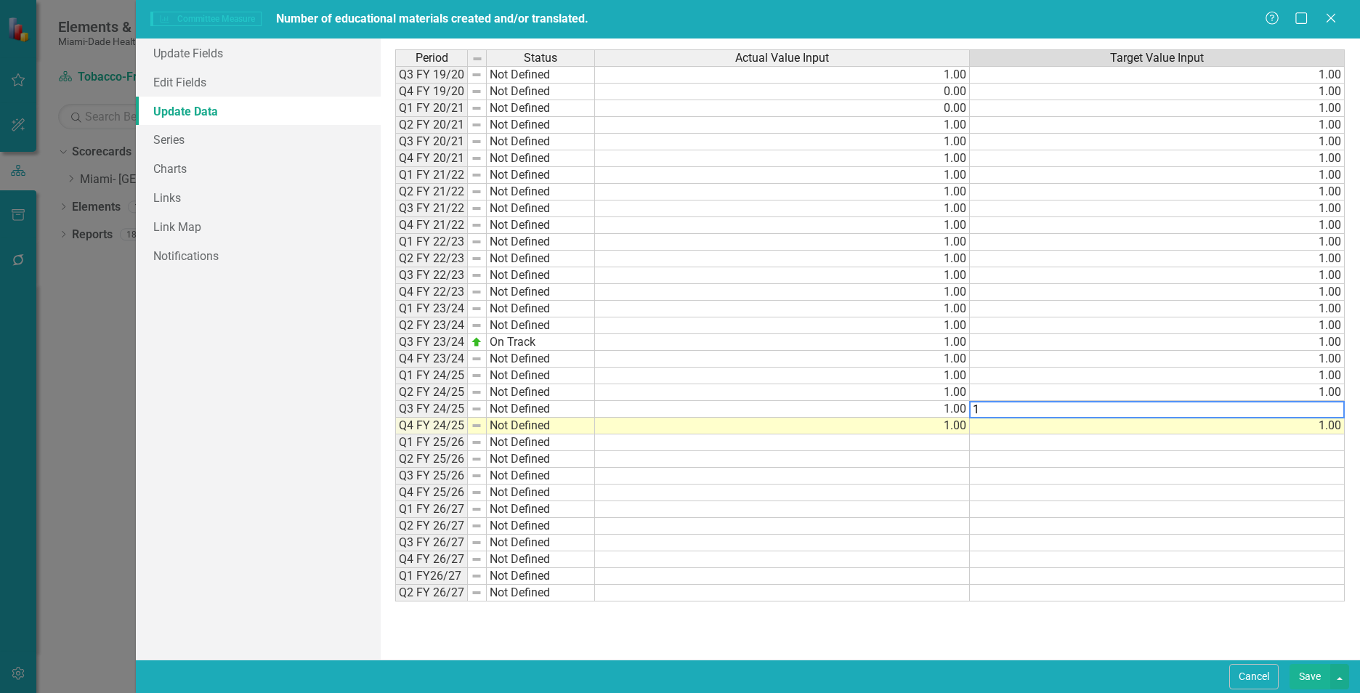
type textarea "1"
click at [1012, 639] on div "Period Status Actual Value Input Target Value Input Q3 FY 19/20 Not Defined 1.0…" at bounding box center [869, 348] width 949 height 599
click at [1029, 619] on div "Period Status Actual Value Input Target Value Input Q3 FY 19/20 Not Defined 1.0…" at bounding box center [869, 348] width 949 height 599
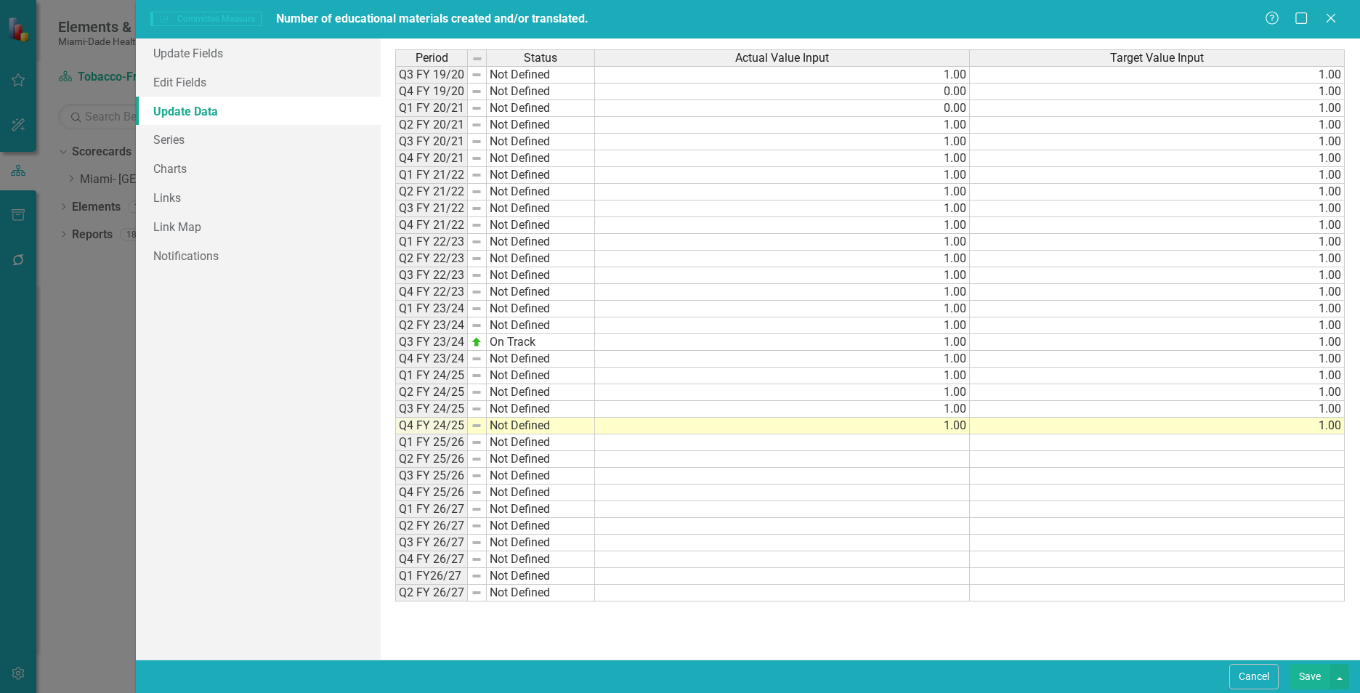
click at [1298, 683] on button "Save" at bounding box center [1309, 676] width 41 height 25
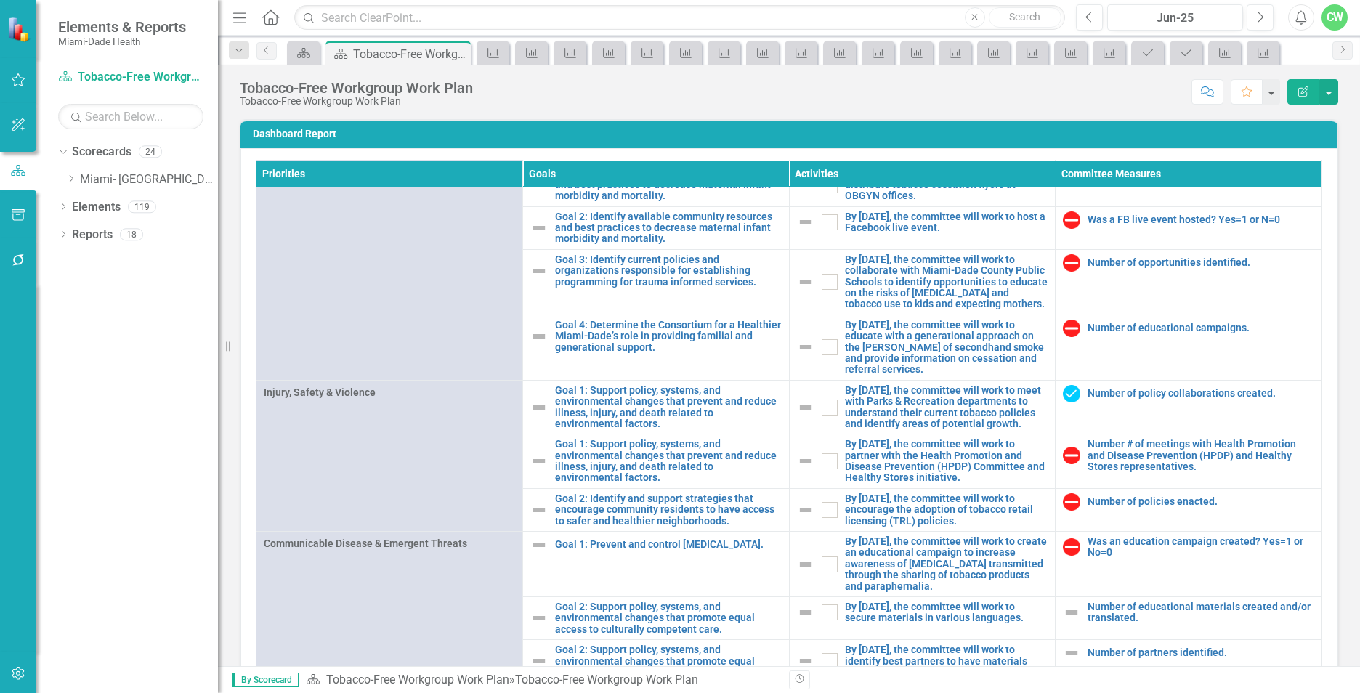
scroll to position [1389, 0]
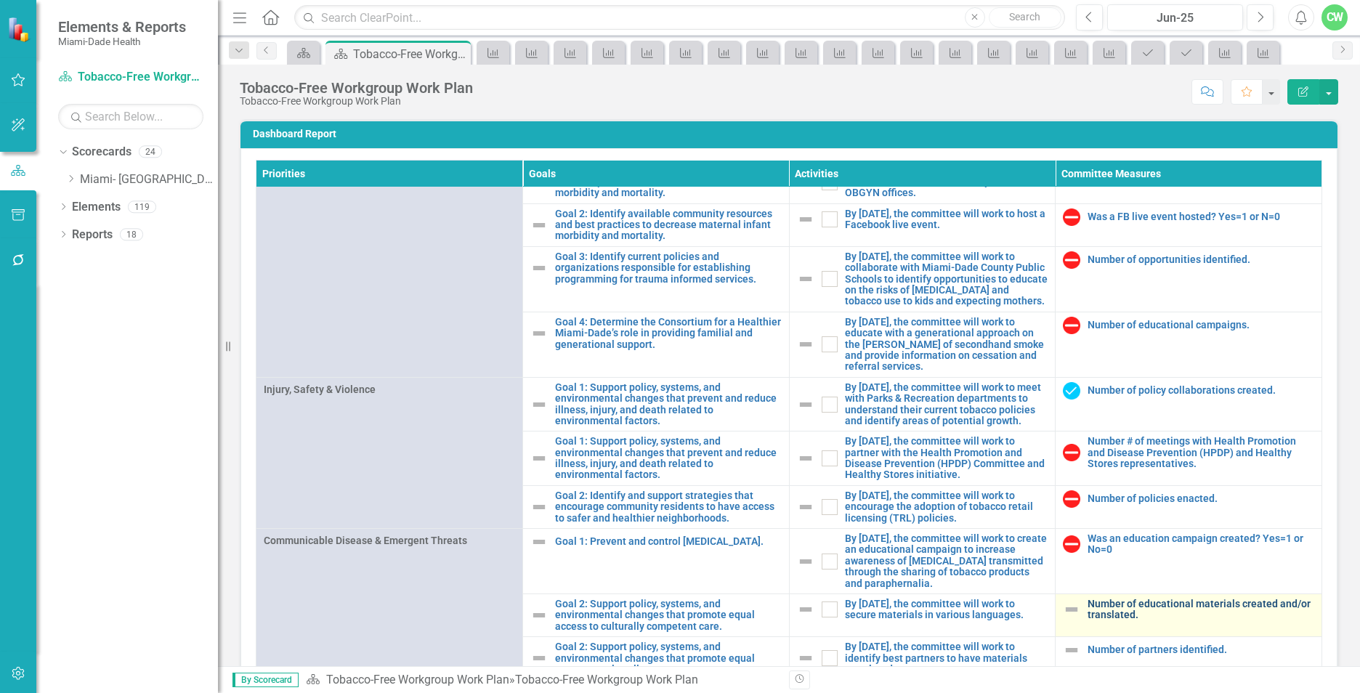
click at [1103, 607] on link "Number of educational materials created and/or translated." at bounding box center [1200, 610] width 227 height 23
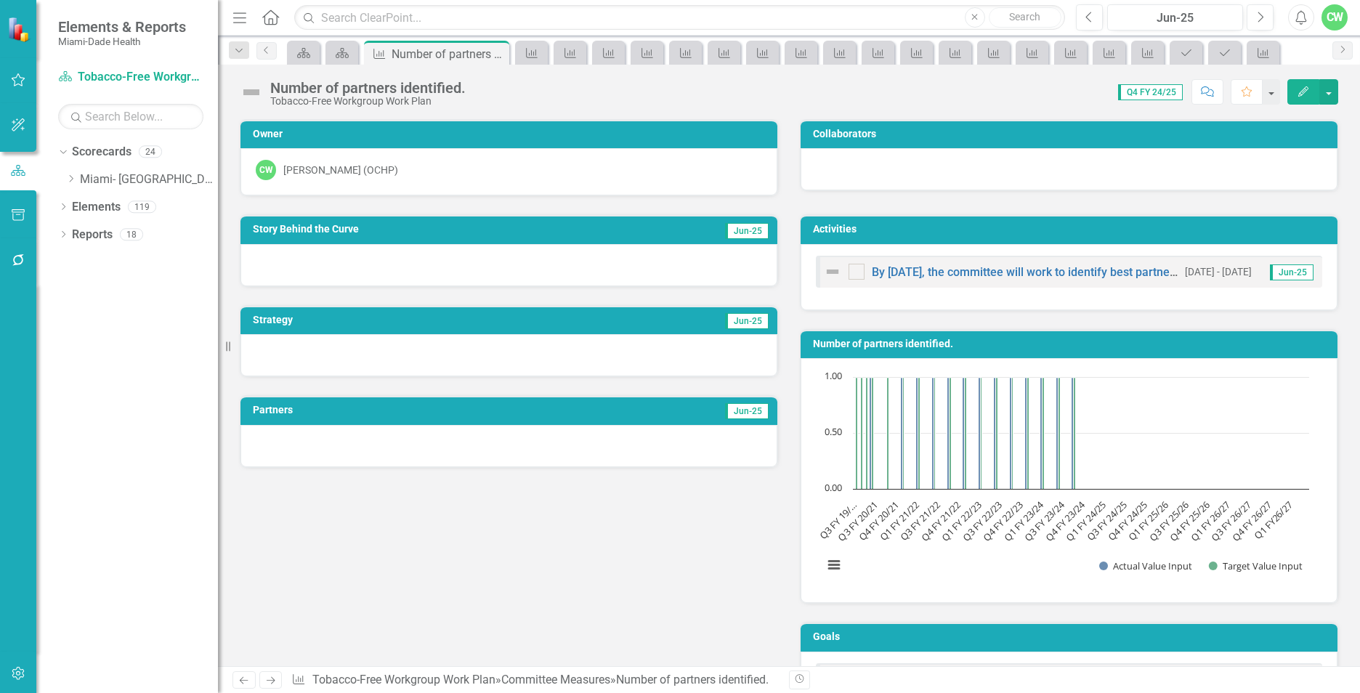
click at [1307, 92] on icon "Edit" at bounding box center [1303, 91] width 13 height 10
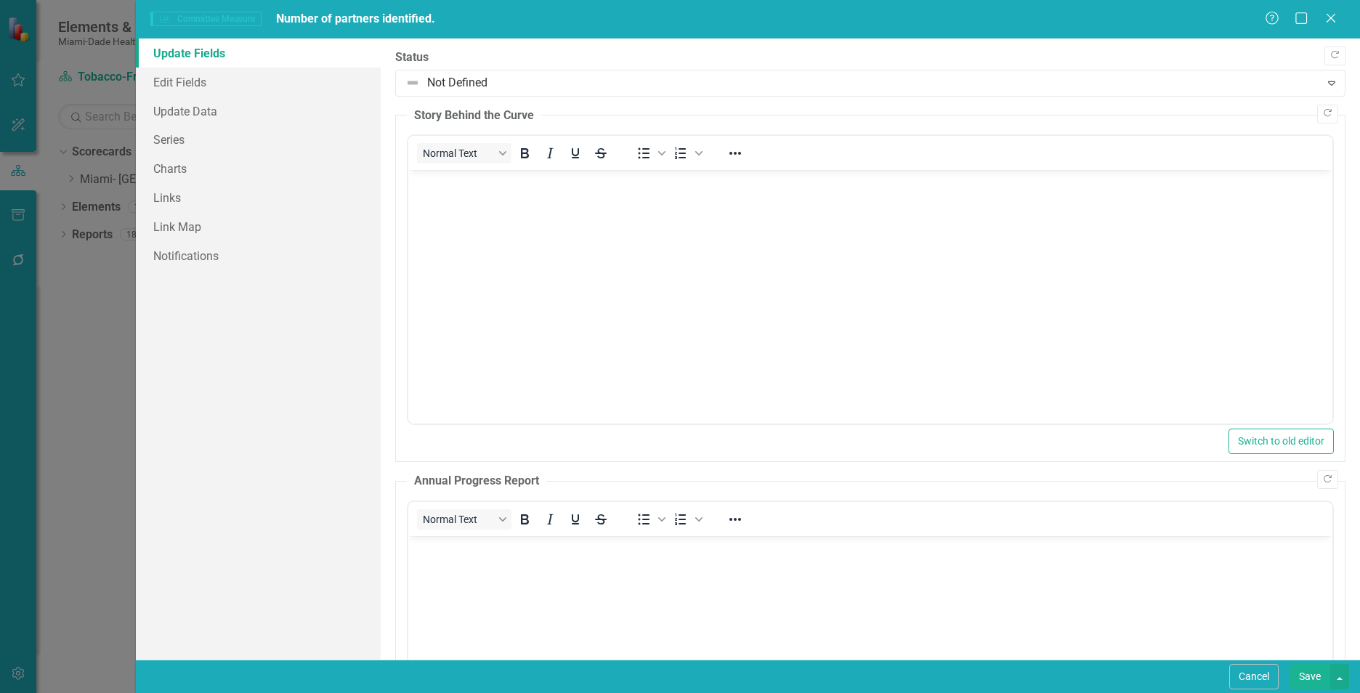
click at [472, 204] on body "Rich Text Area. Press ALT-0 for help." at bounding box center [870, 279] width 924 height 218
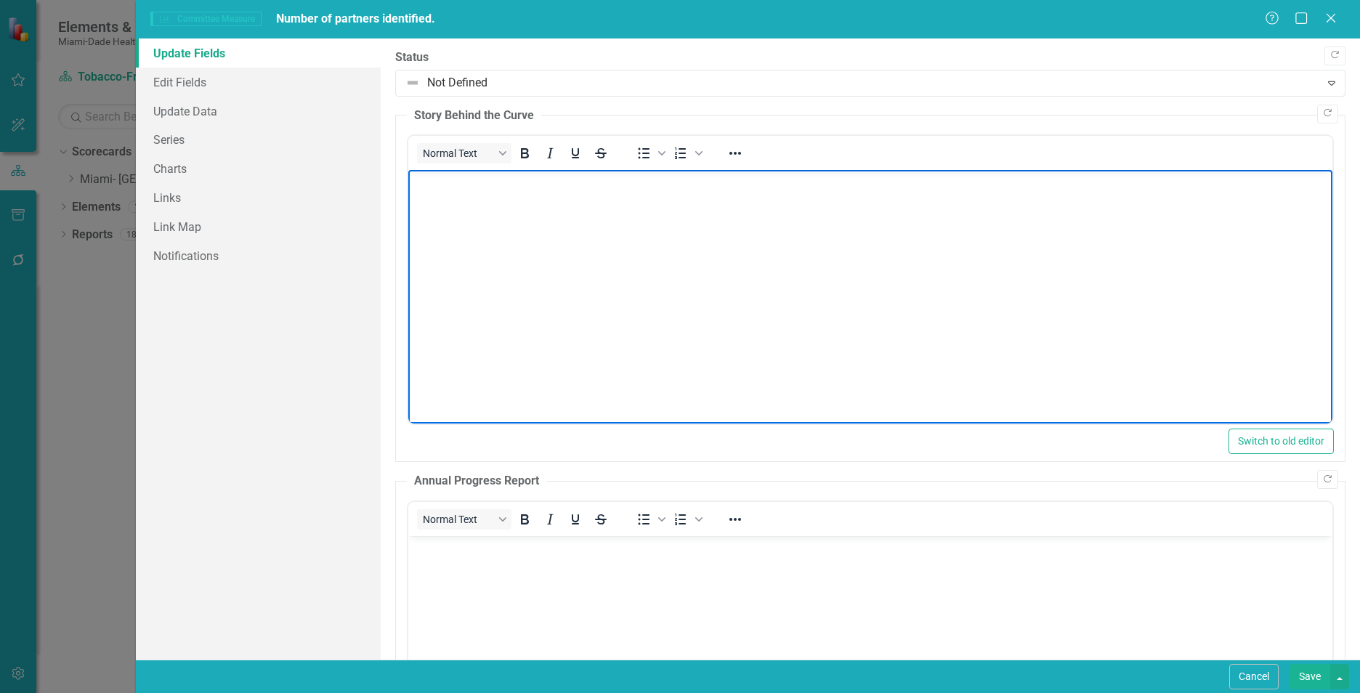
paste body "Rich Text Area. Press ALT-0 for help."
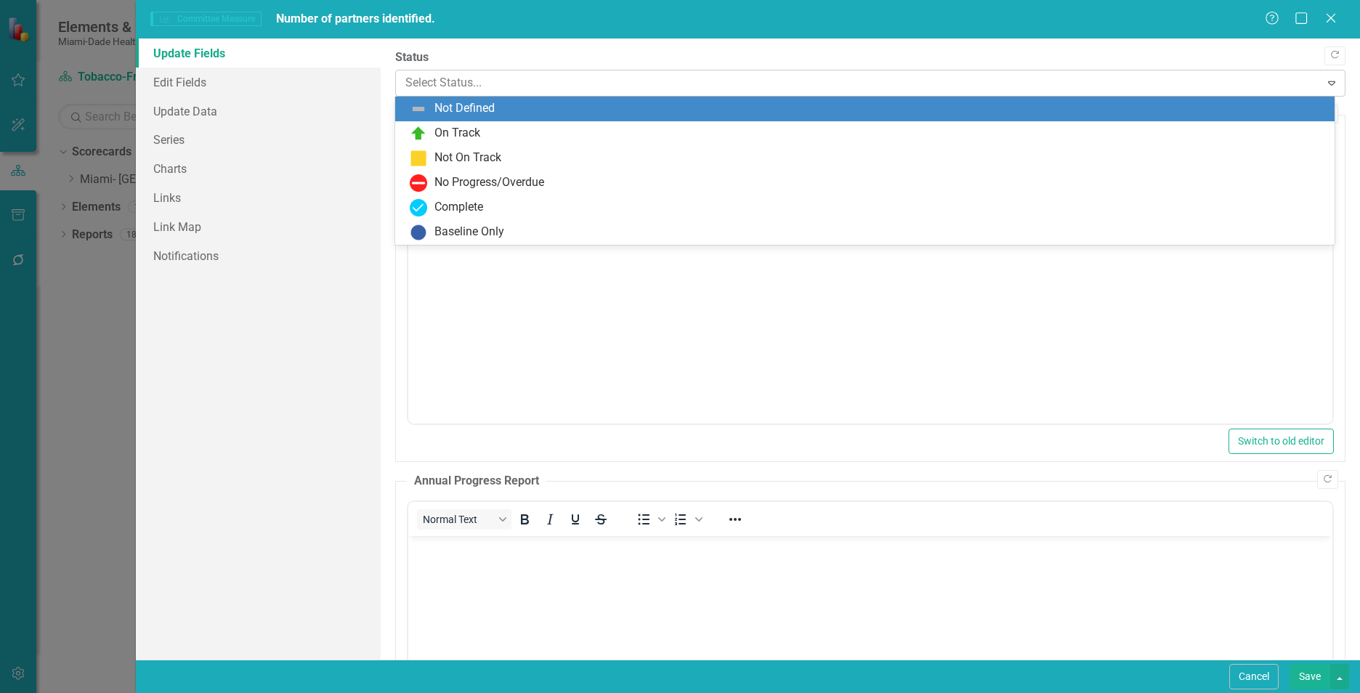
click at [464, 79] on div at bounding box center [857, 83] width 905 height 20
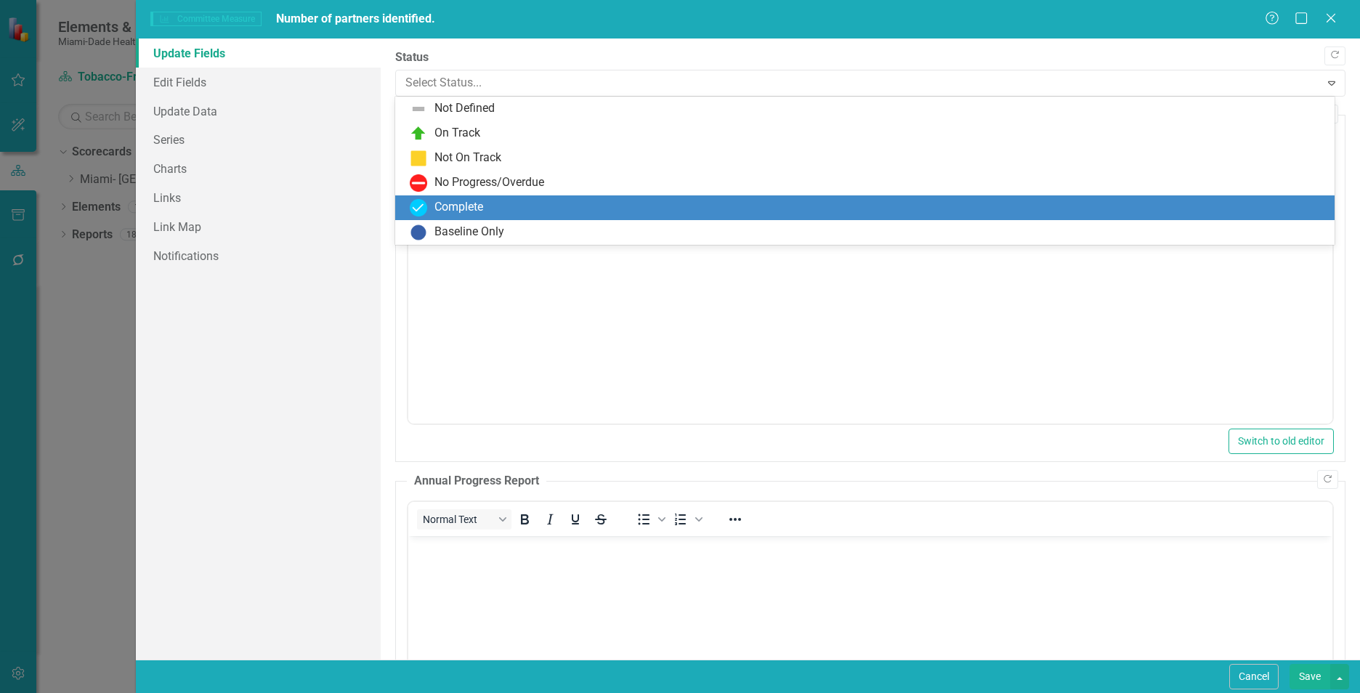
click at [477, 207] on div "Complete" at bounding box center [458, 207] width 49 height 17
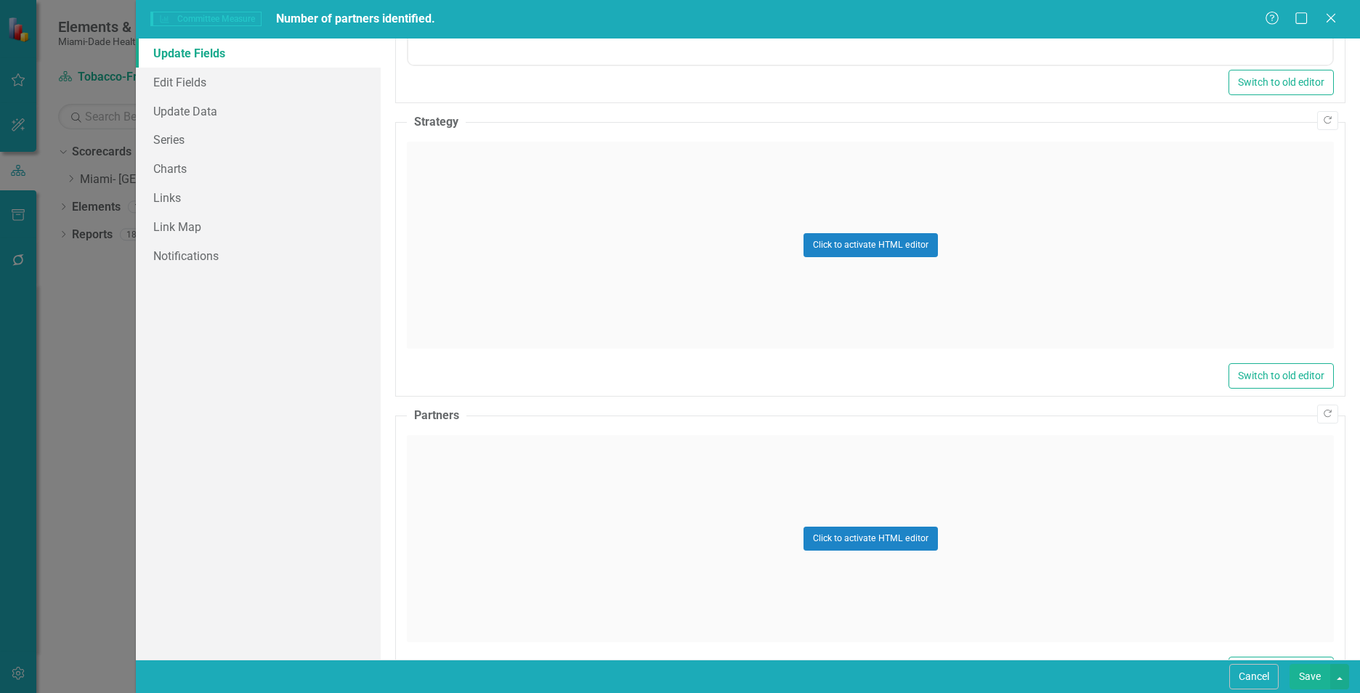
scroll to position [750, 0]
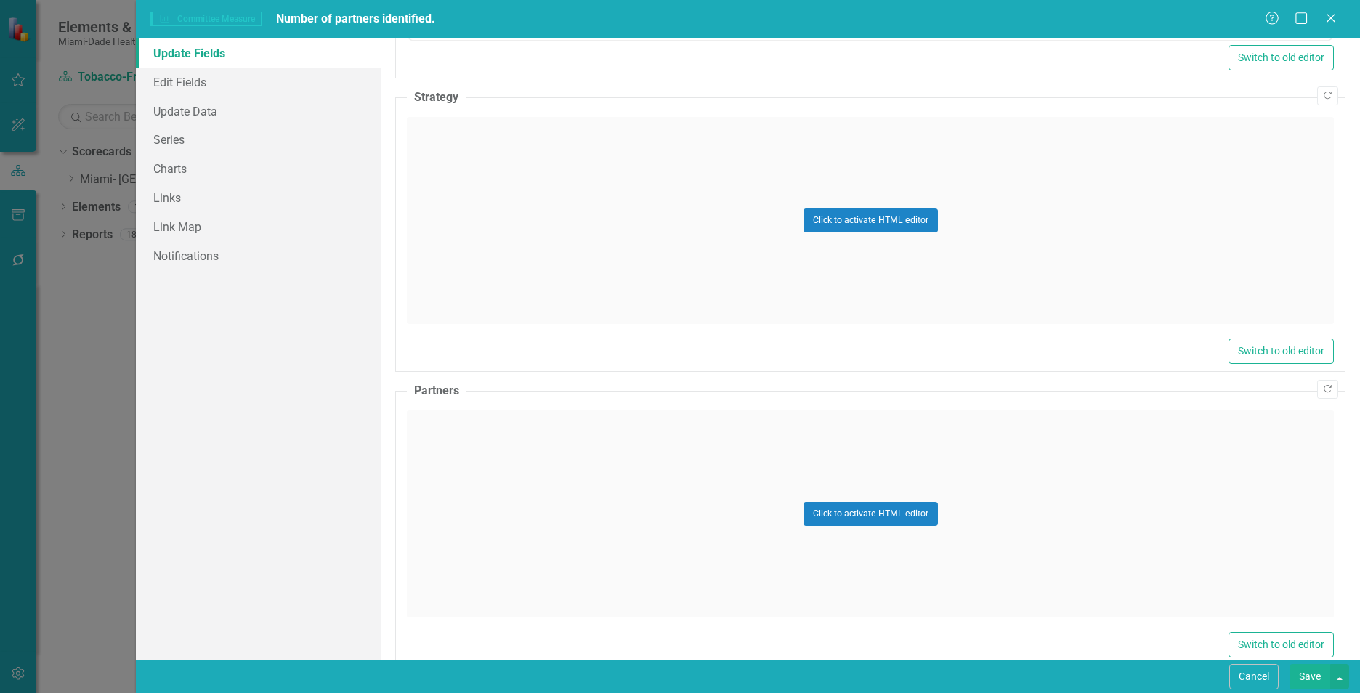
click at [655, 275] on div "Click to activate HTML editor" at bounding box center [870, 220] width 927 height 207
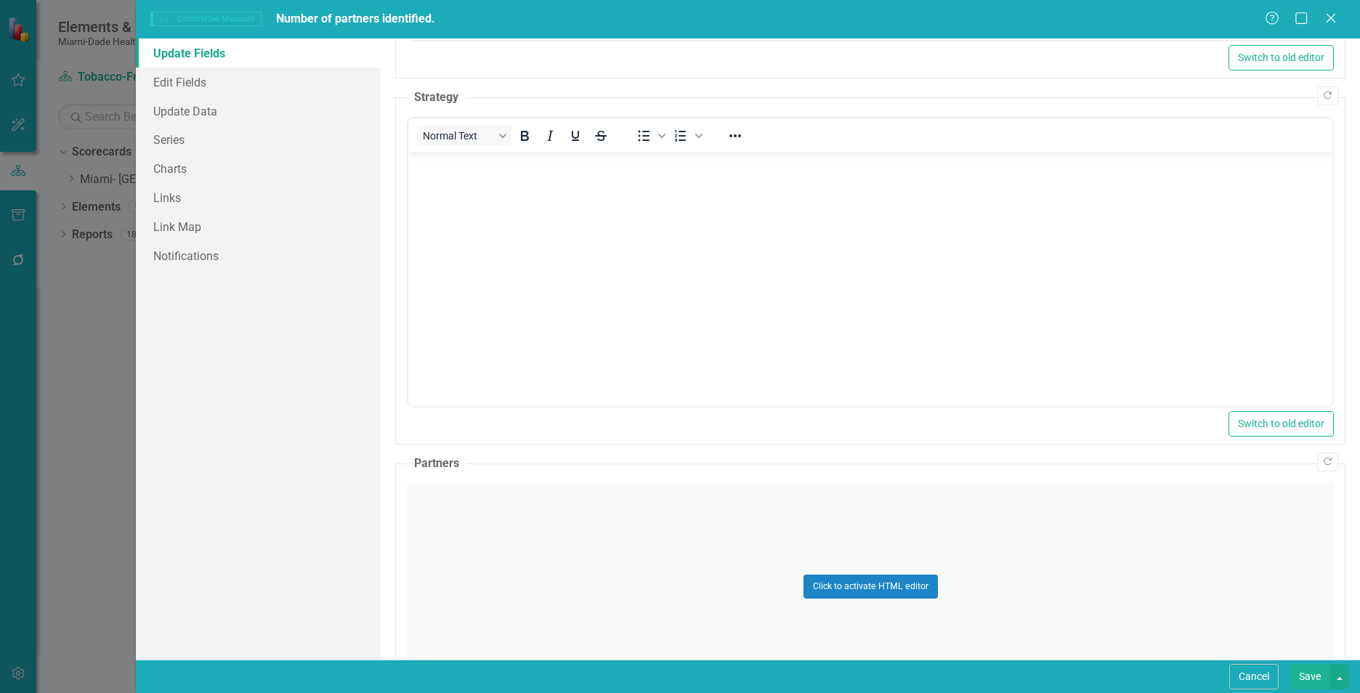
scroll to position [0, 0]
click at [559, 254] on body "Rich Text Area. Press ALT-0 for help." at bounding box center [870, 262] width 924 height 218
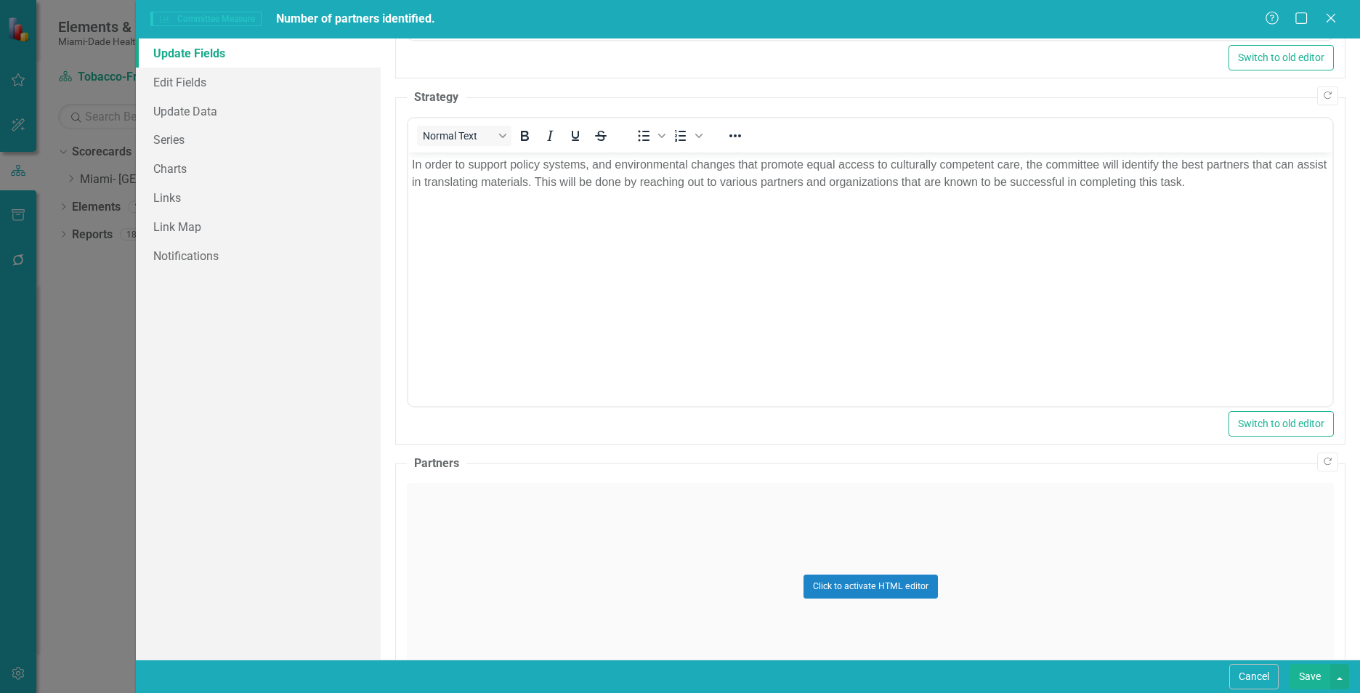
click at [539, 570] on div "Click to activate HTML editor" at bounding box center [870, 586] width 927 height 207
click at [538, 570] on body "Rich Text Area. Press ALT-0 for help." at bounding box center [870, 627] width 924 height 218
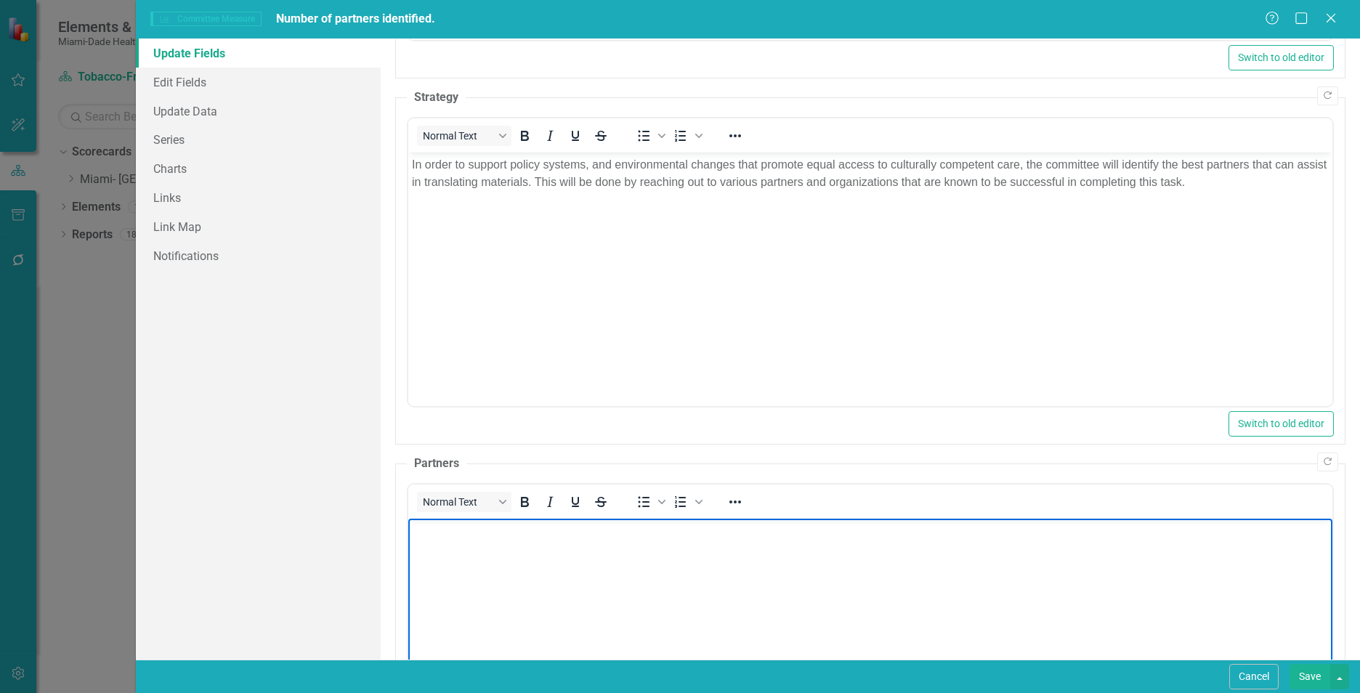
click at [502, 589] on body "Rich Text Area. Press ALT-0 for help." at bounding box center [870, 627] width 924 height 218
paste body "Rich Text Area. Press ALT-0 for help."
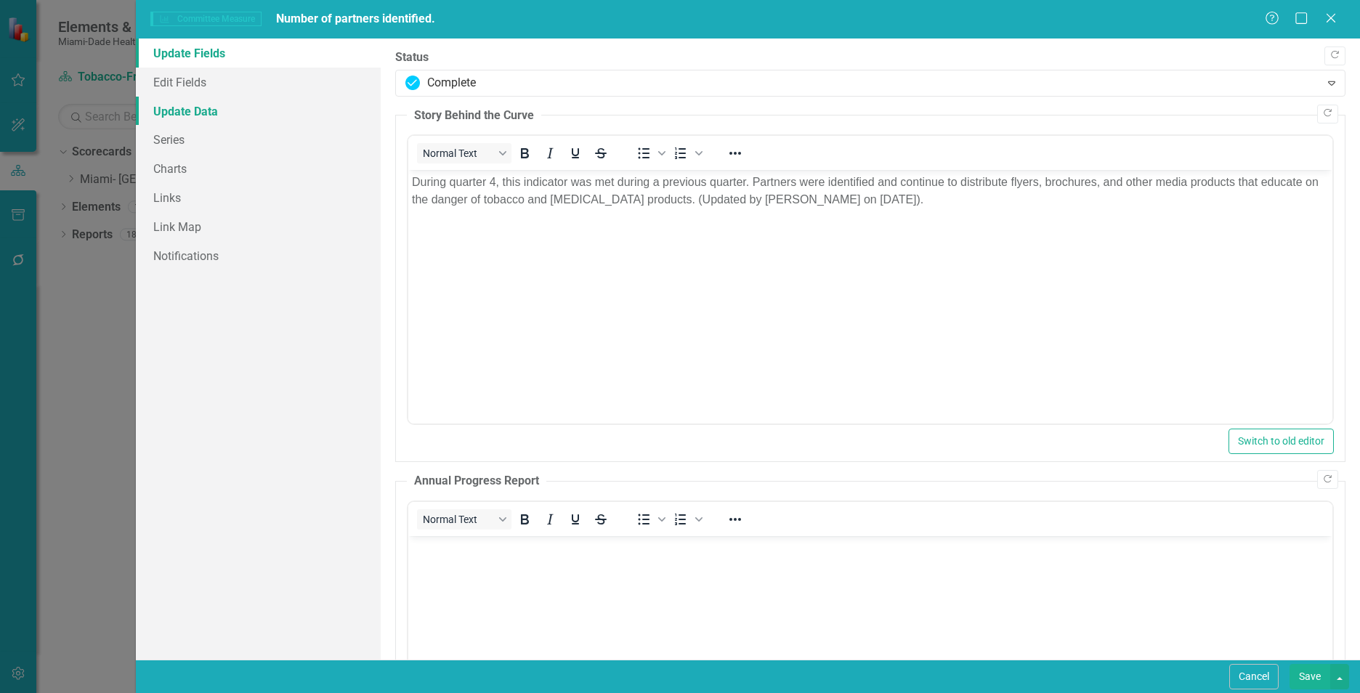
click at [179, 108] on link "Update Data" at bounding box center [258, 111] width 245 height 29
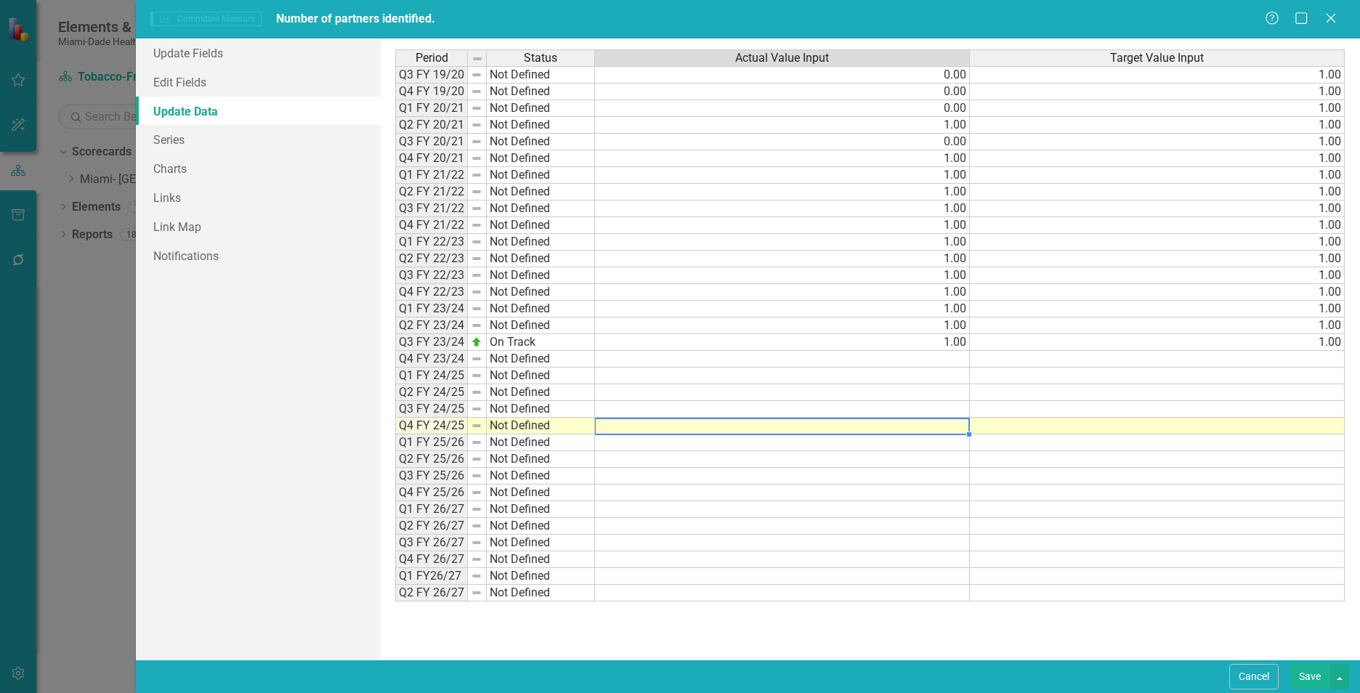
click at [953, 426] on td at bounding box center [782, 426] width 375 height 17
type textarea "1"
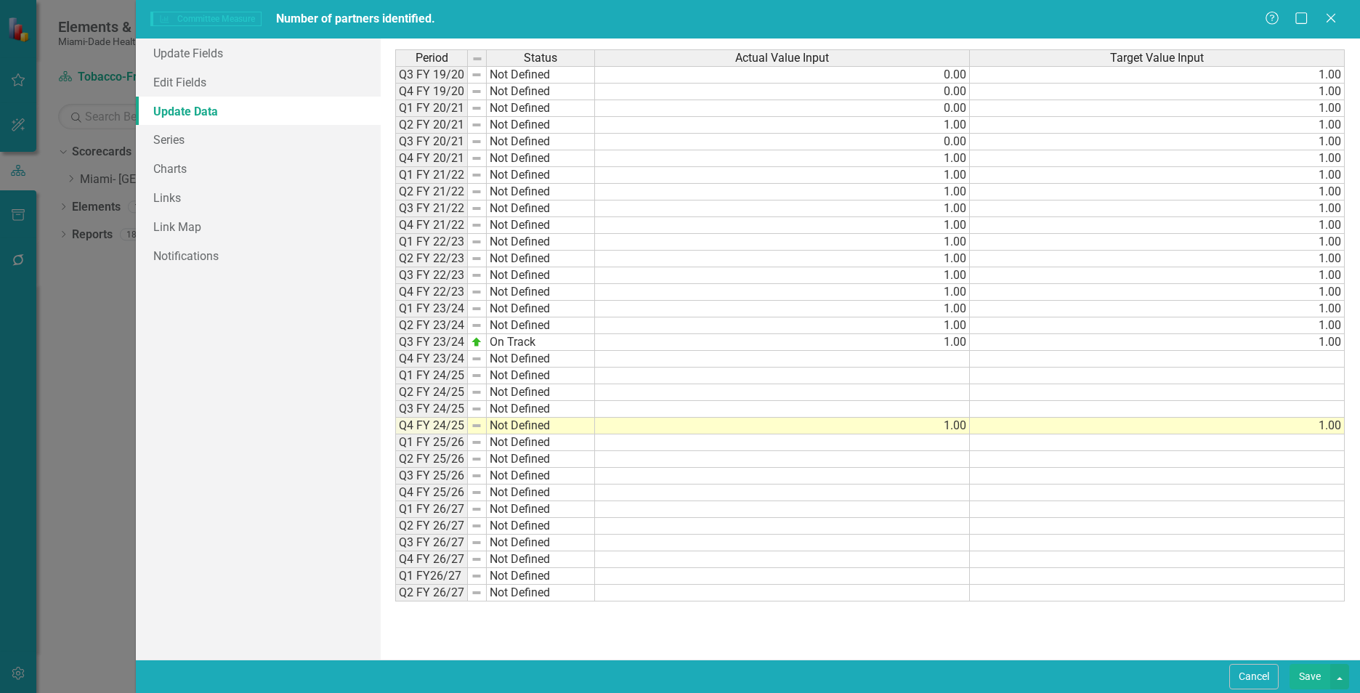
type textarea "1"
click at [961, 362] on td at bounding box center [782, 359] width 375 height 17
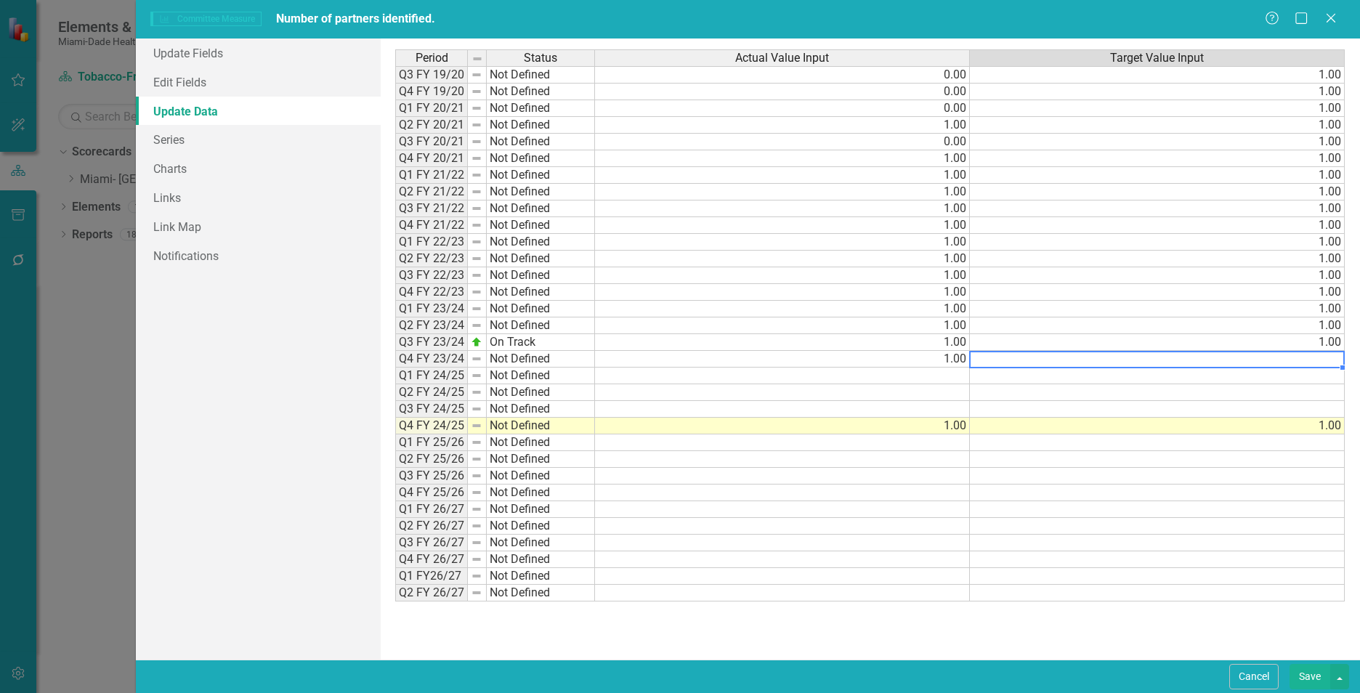
type textarea "1"
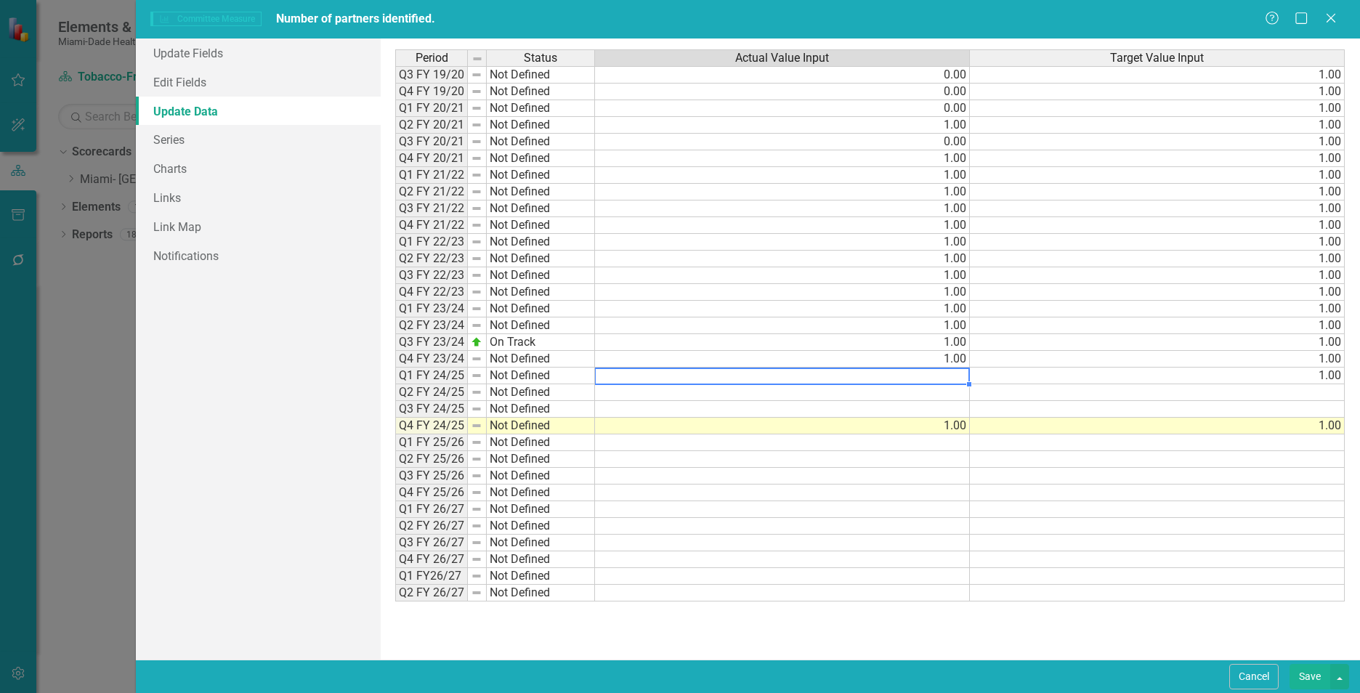
type textarea "1"
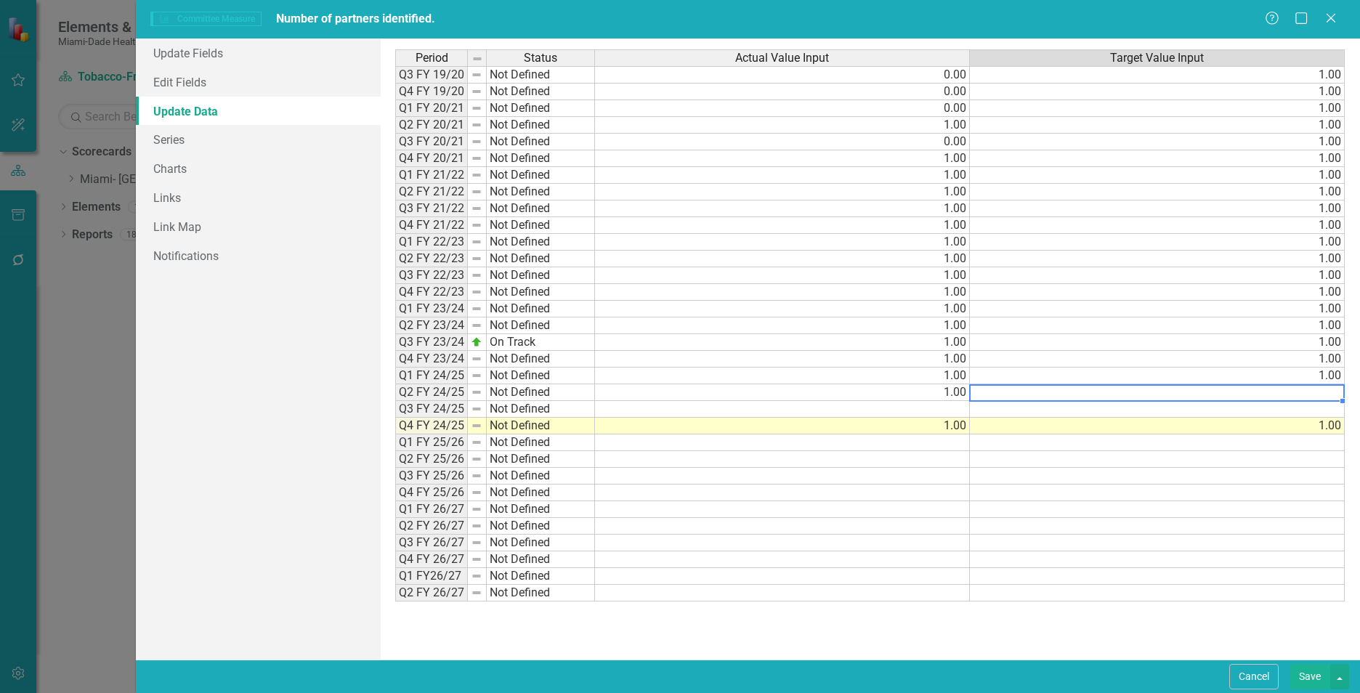
type textarea "1"
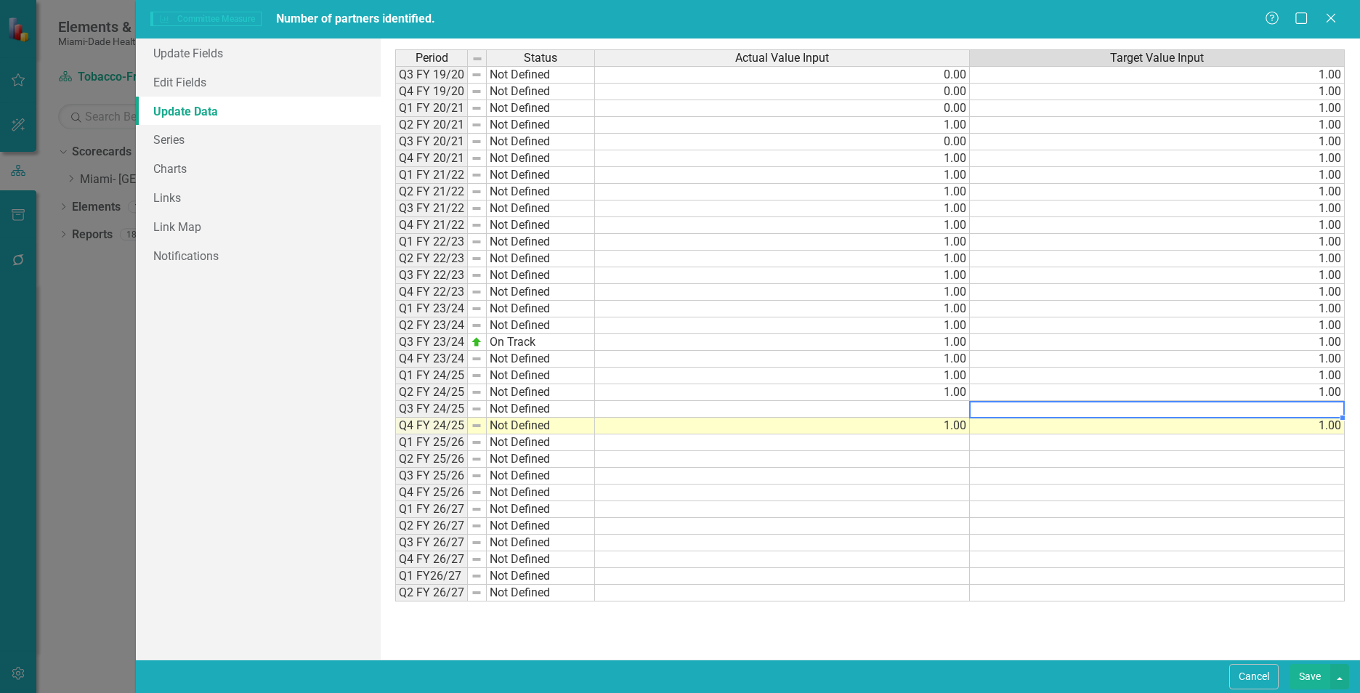
type textarea "1"
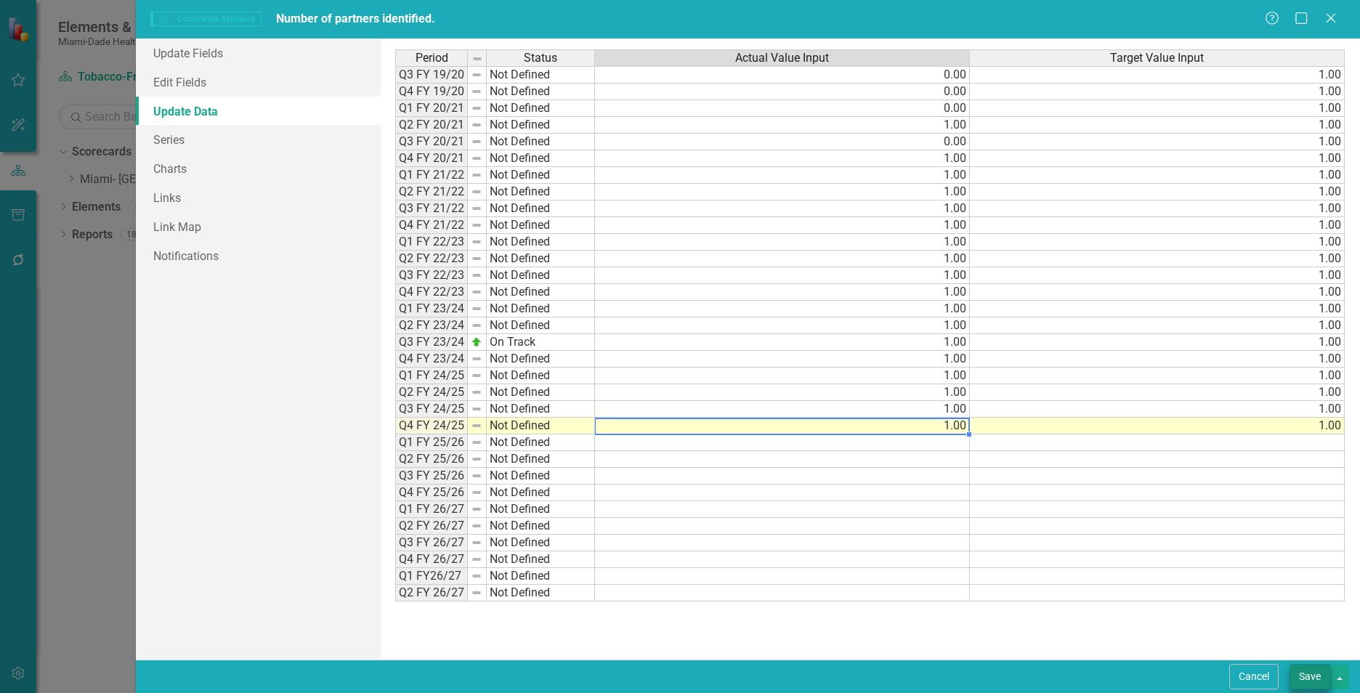
type textarea "1"
click at [1308, 676] on button "Save" at bounding box center [1309, 676] width 41 height 25
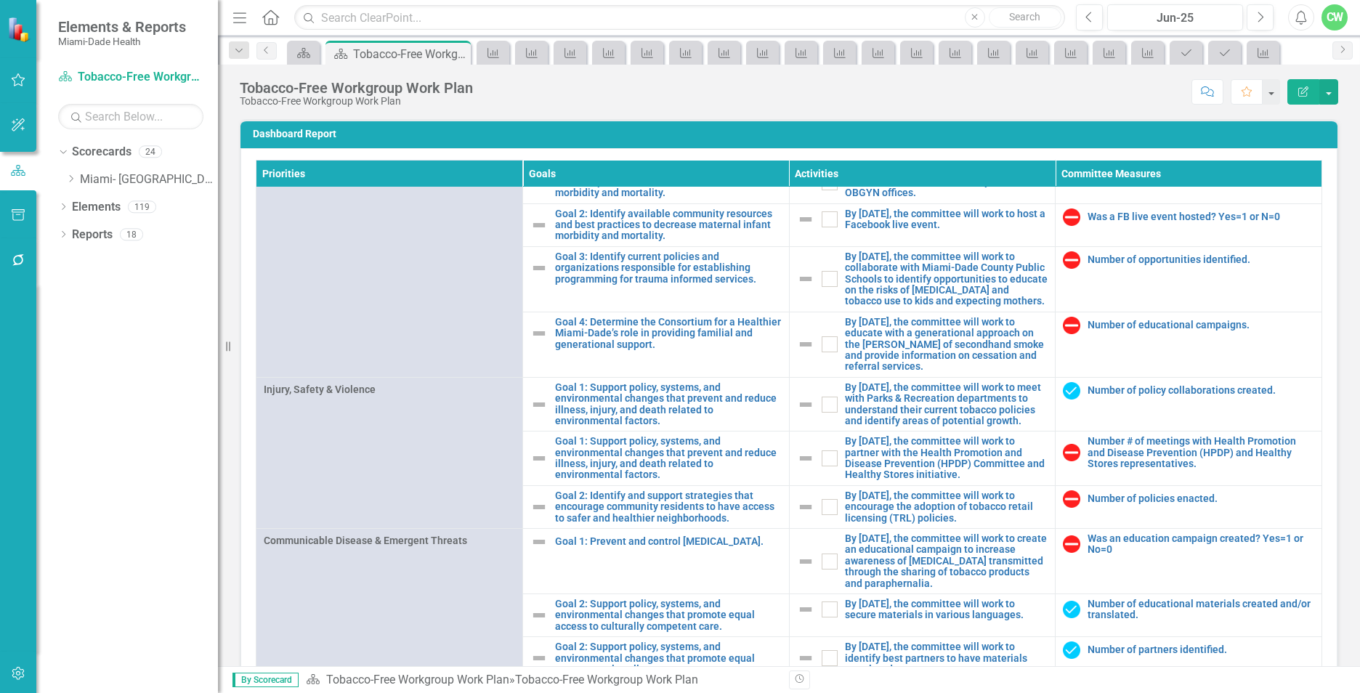
scroll to position [80, 0]
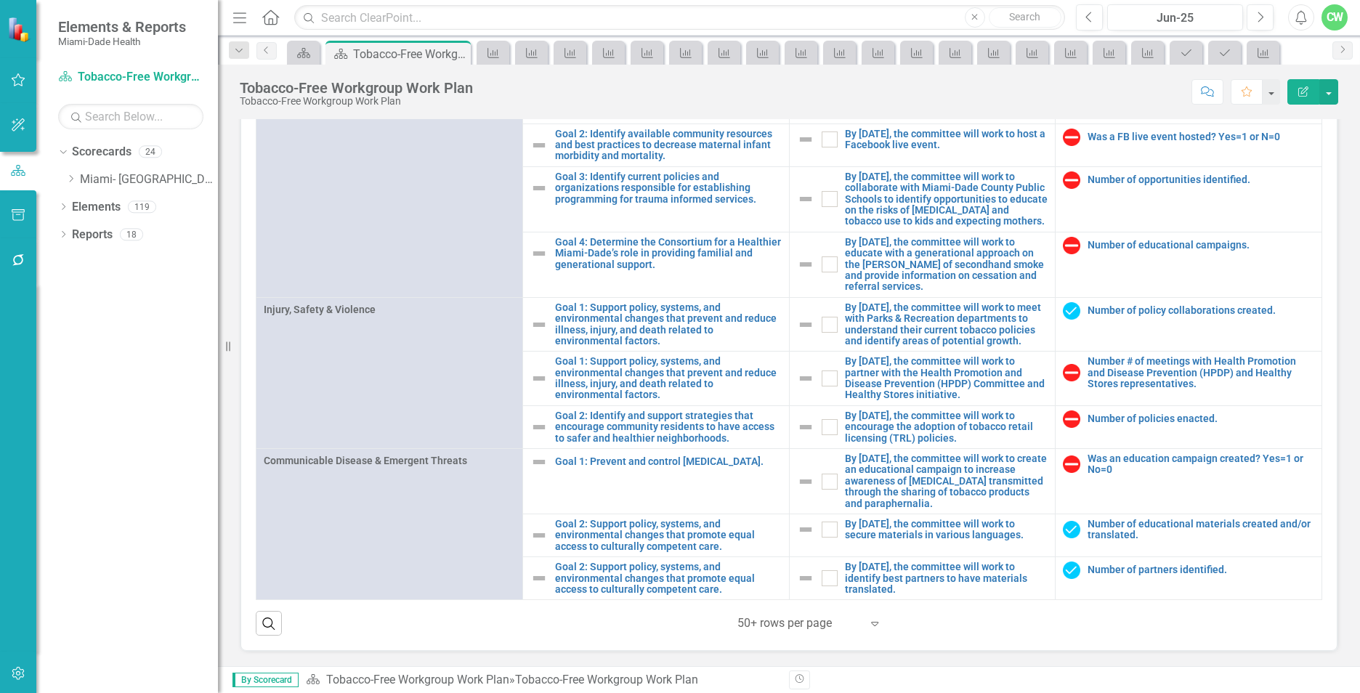
click at [870, 620] on icon "Expand" at bounding box center [874, 623] width 15 height 12
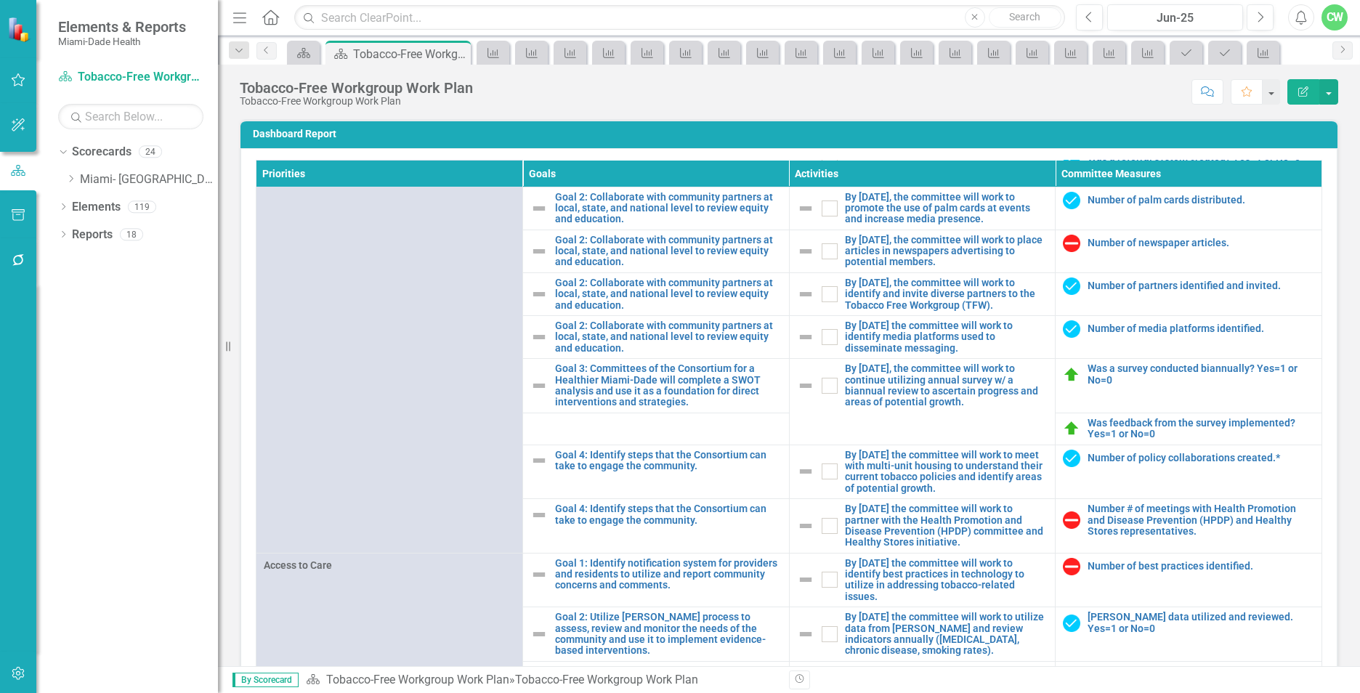
scroll to position [0, 0]
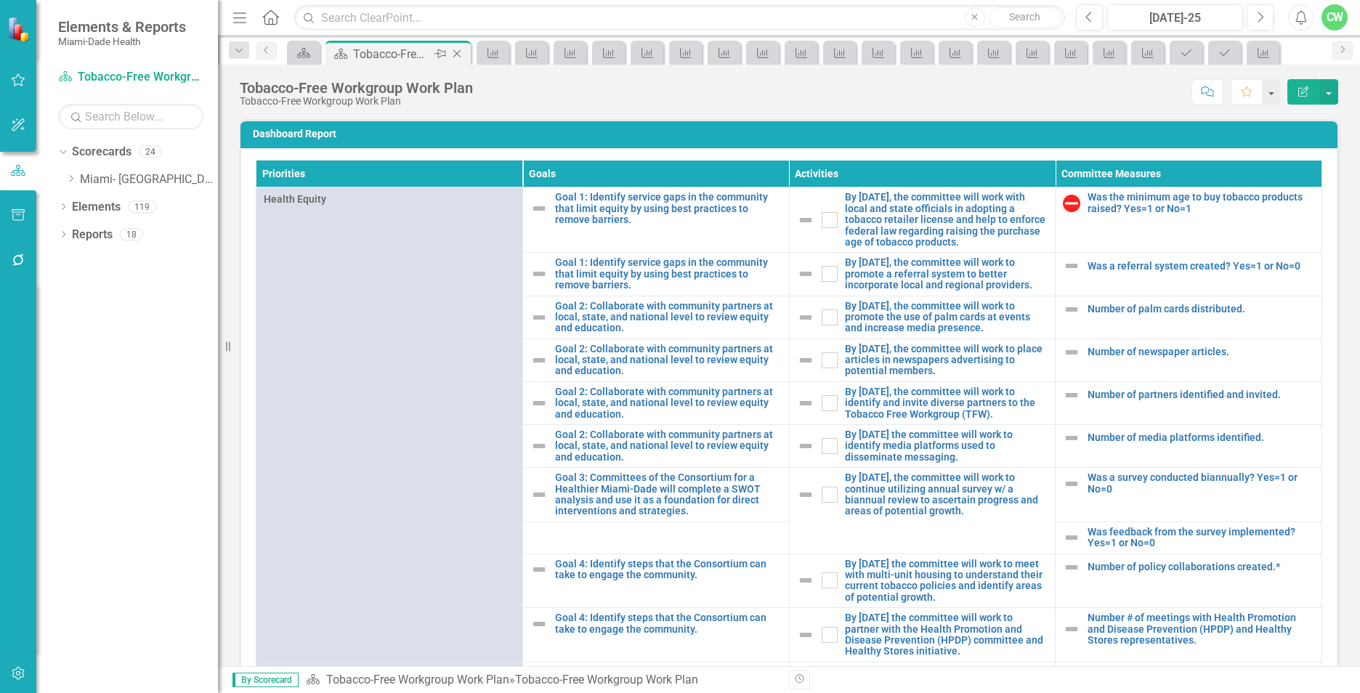
click at [455, 57] on icon "Close" at bounding box center [457, 54] width 15 height 12
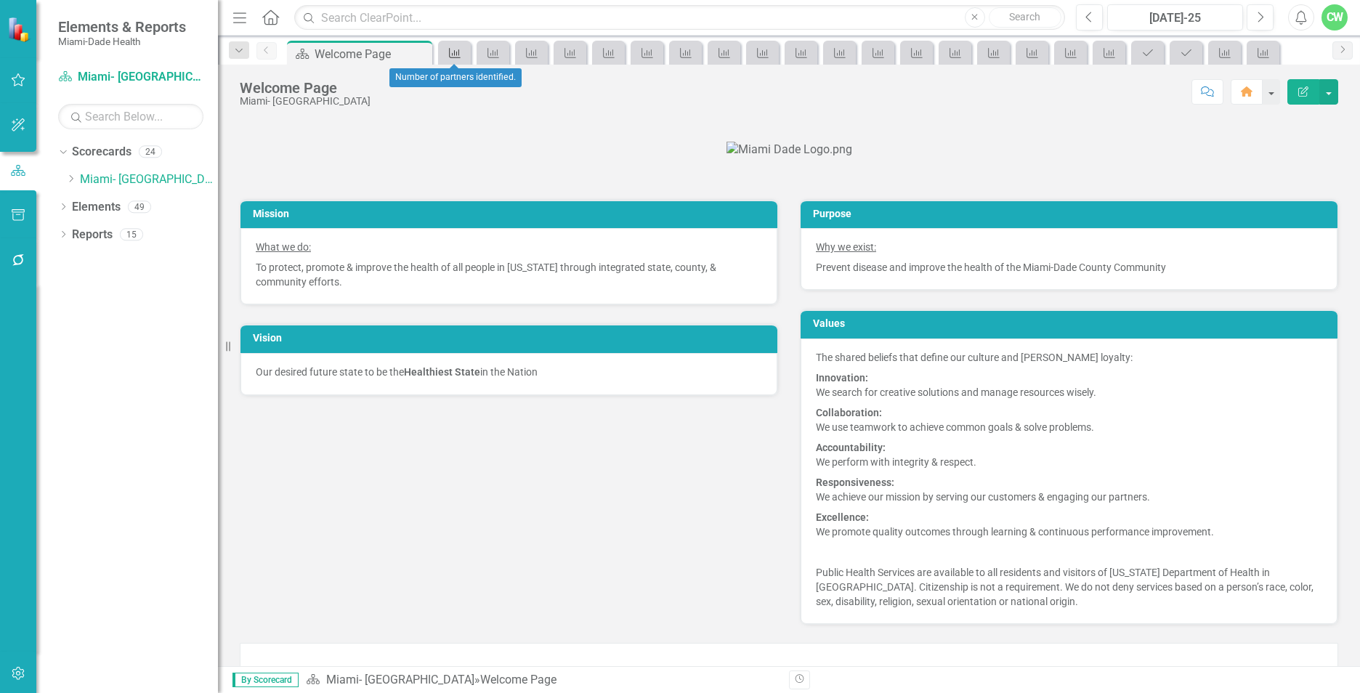
click at [457, 45] on div "Objective" at bounding box center [452, 53] width 20 height 18
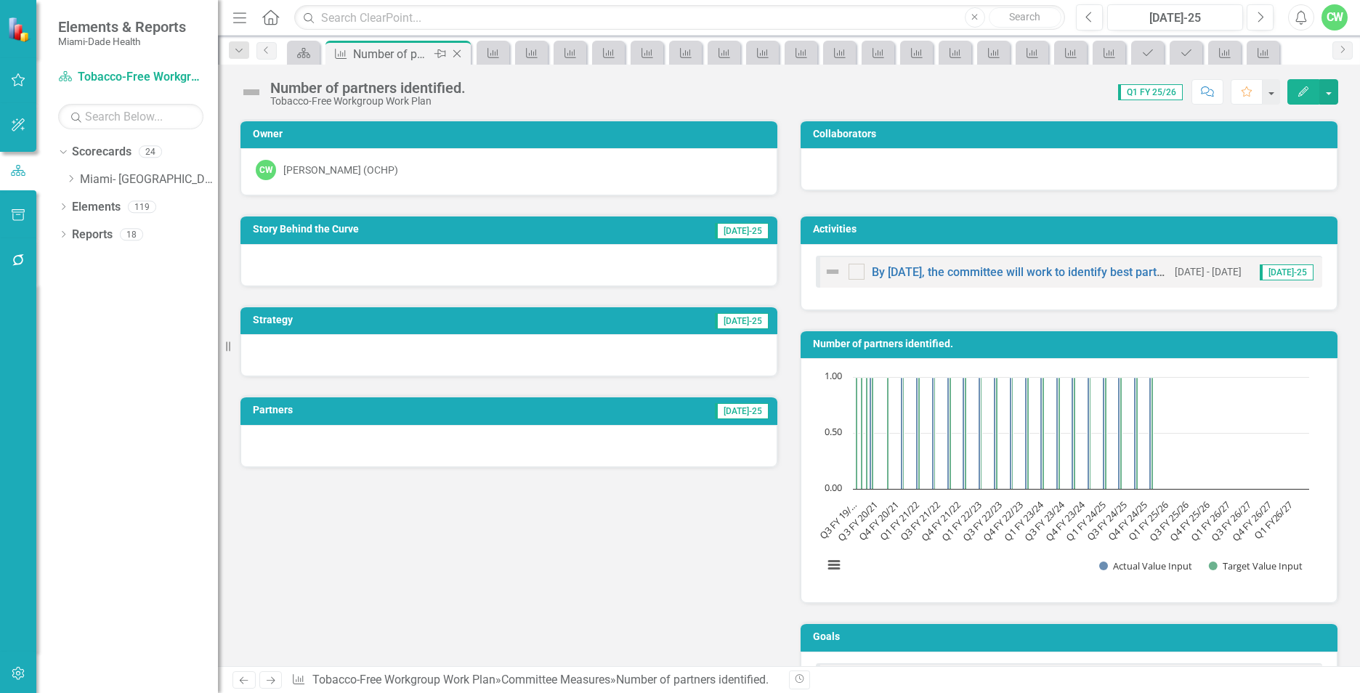
click at [455, 52] on icon "Close" at bounding box center [457, 54] width 15 height 12
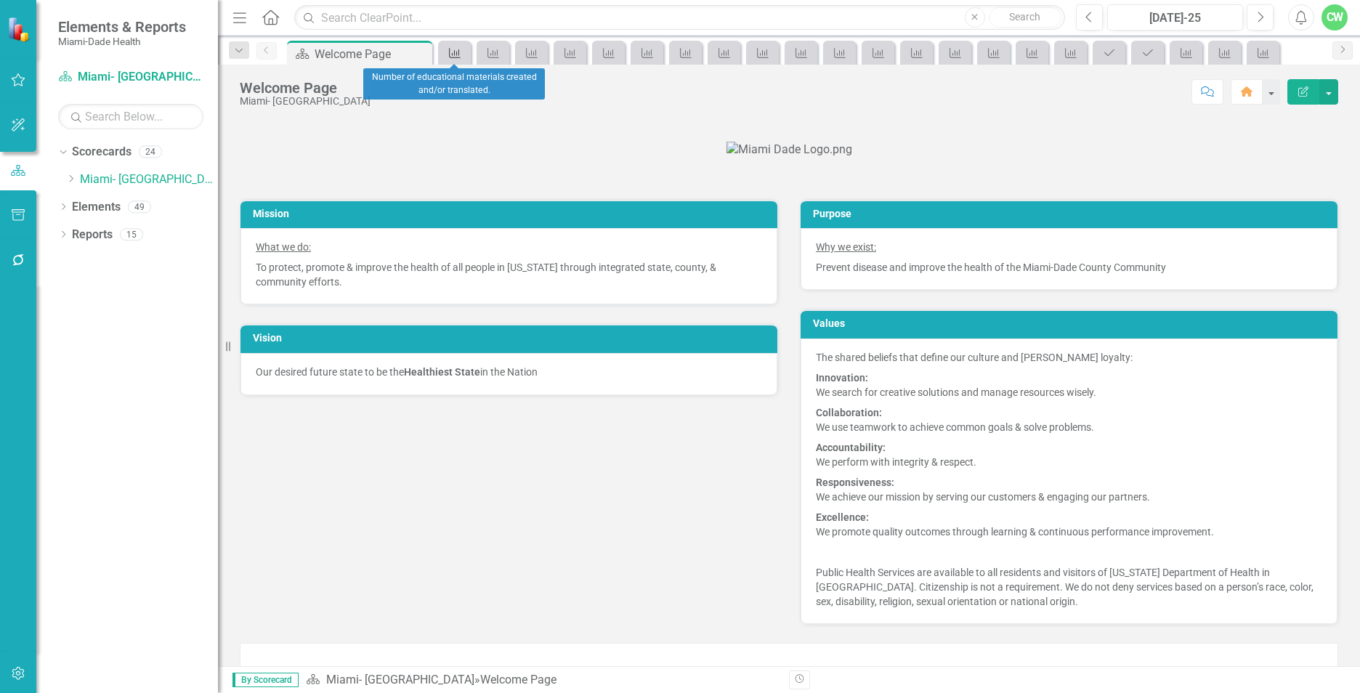
click at [455, 52] on icon "Objective" at bounding box center [454, 53] width 15 height 12
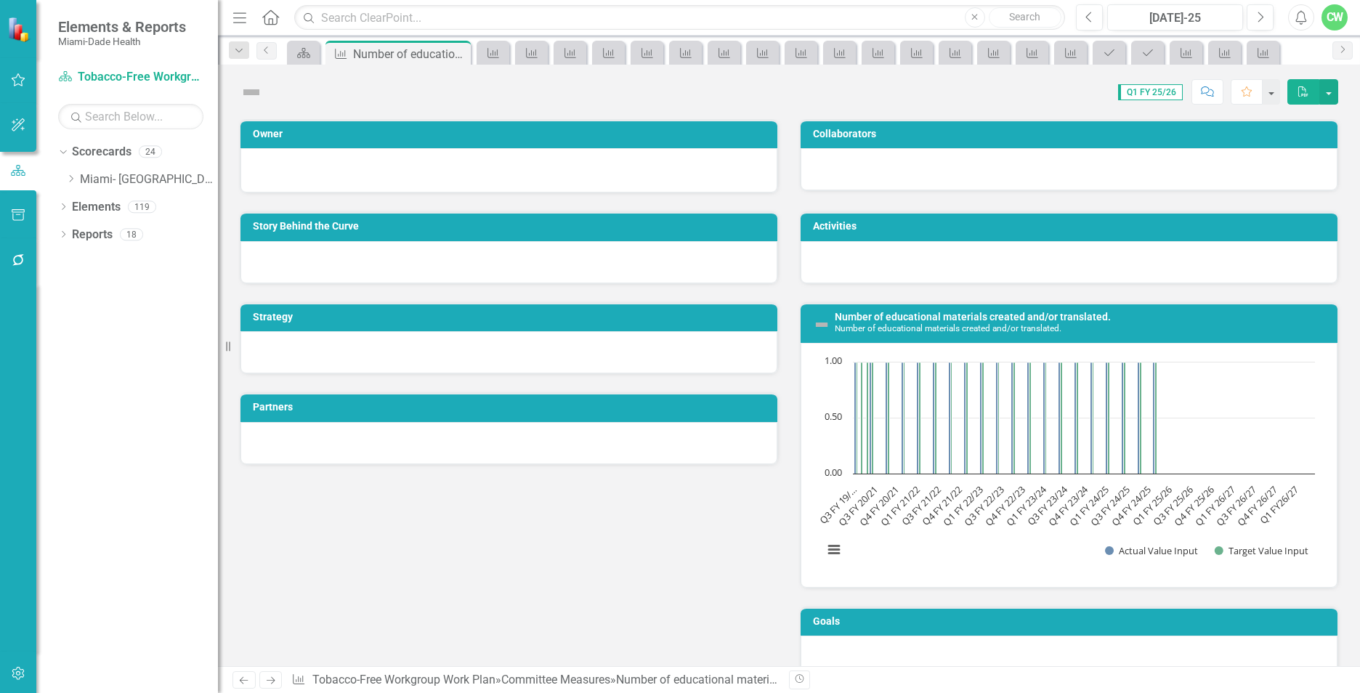
click at [0, 0] on icon "Close" at bounding box center [0, 0] width 0 height 0
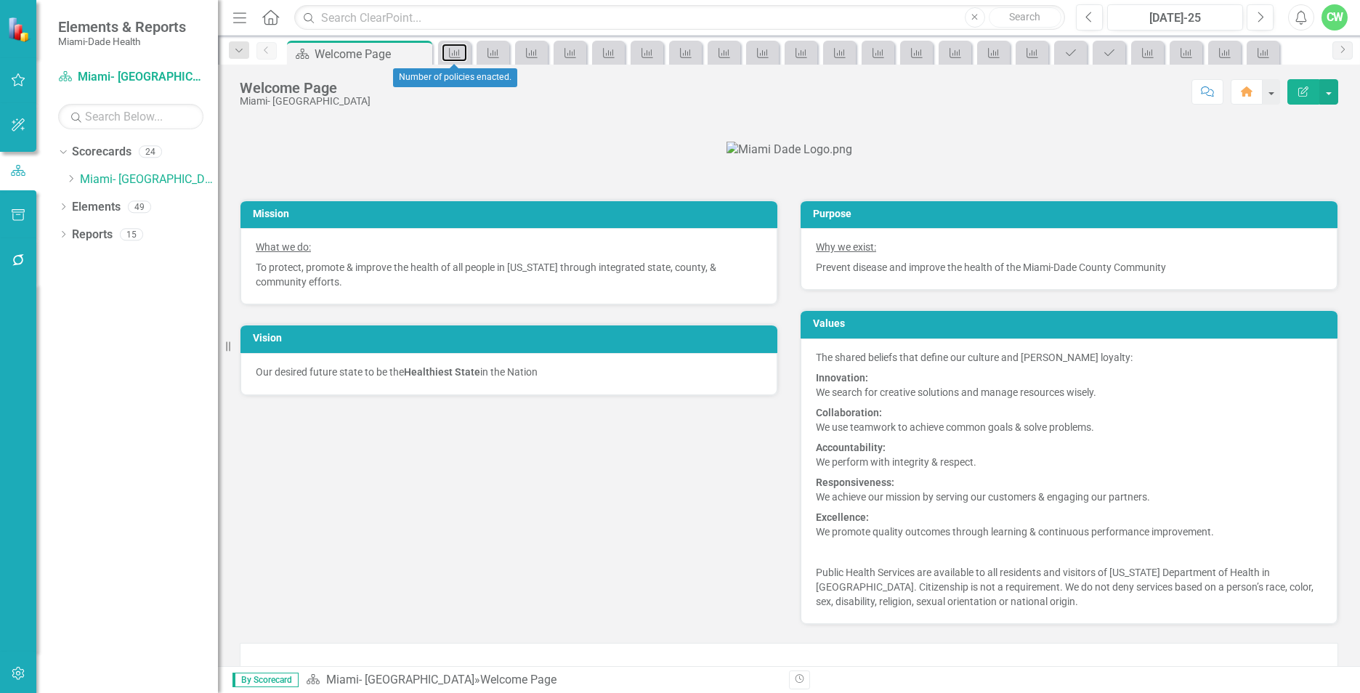
click at [455, 52] on icon "Objective" at bounding box center [454, 53] width 15 height 12
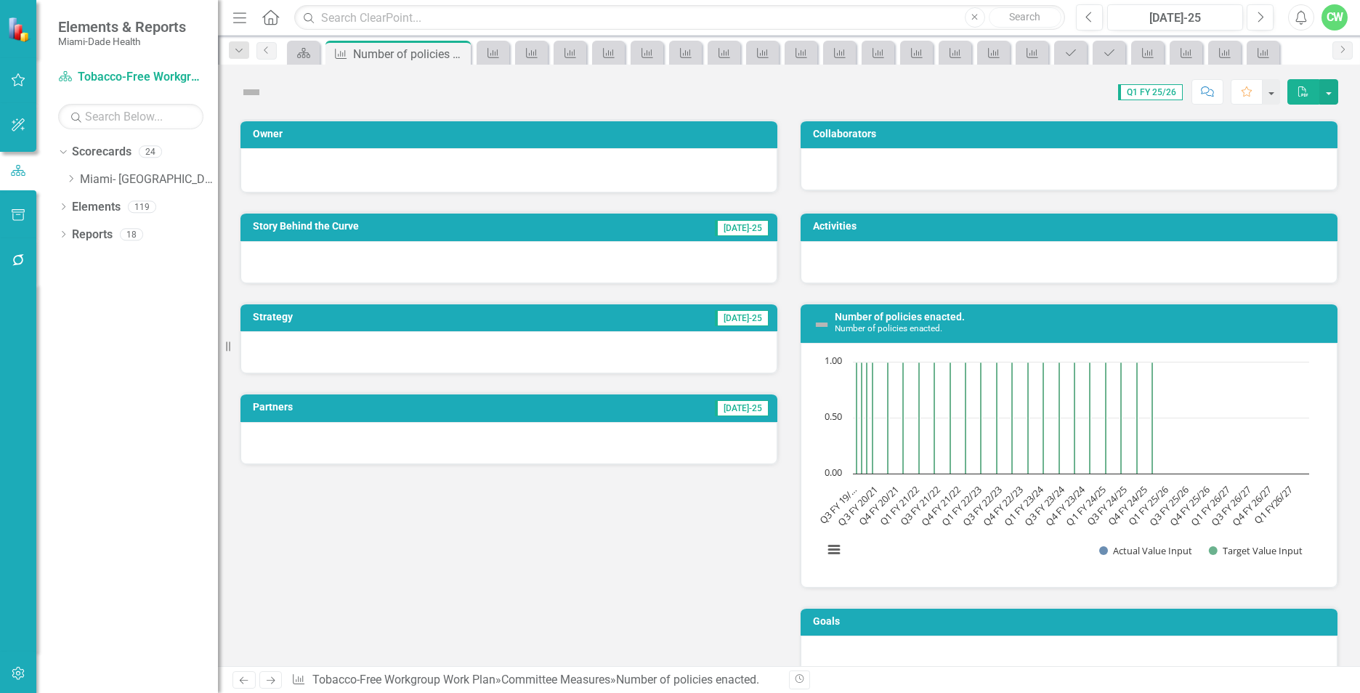
click at [0, 0] on icon "Close" at bounding box center [0, 0] width 0 height 0
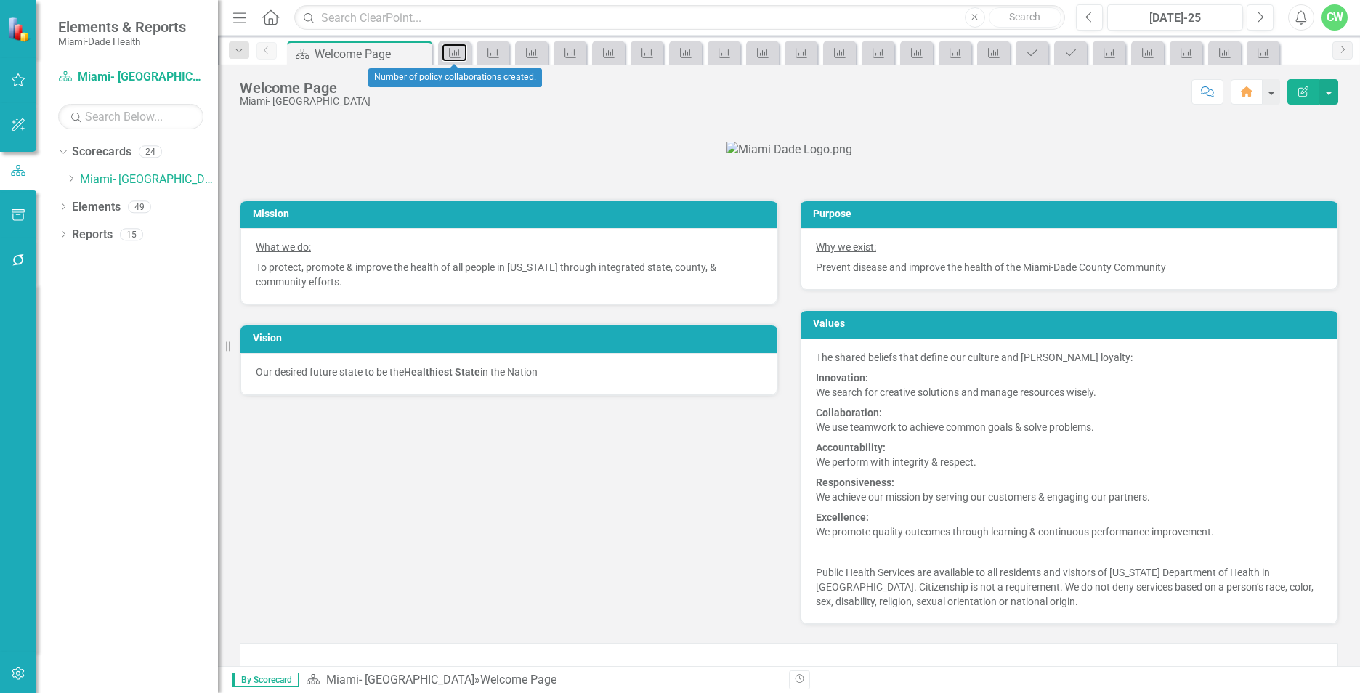
click at [455, 52] on icon "Objective" at bounding box center [454, 53] width 15 height 12
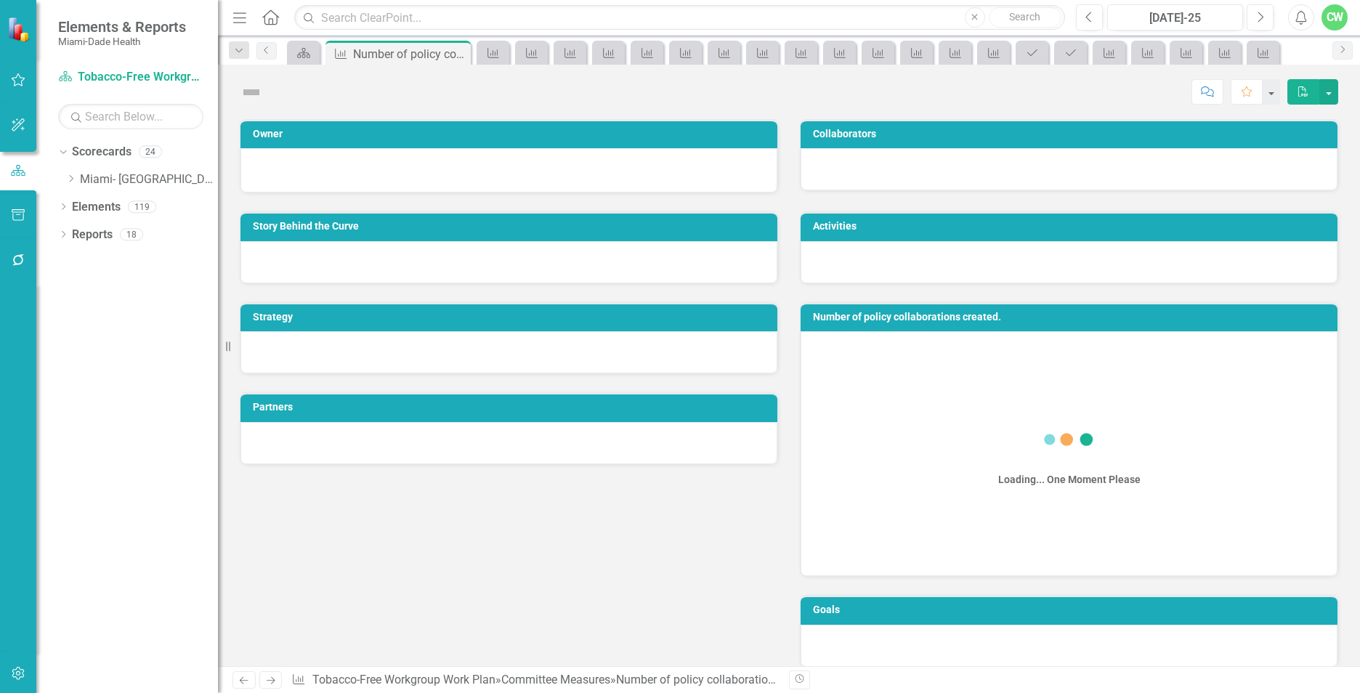
click at [0, 0] on icon "Close" at bounding box center [0, 0] width 0 height 0
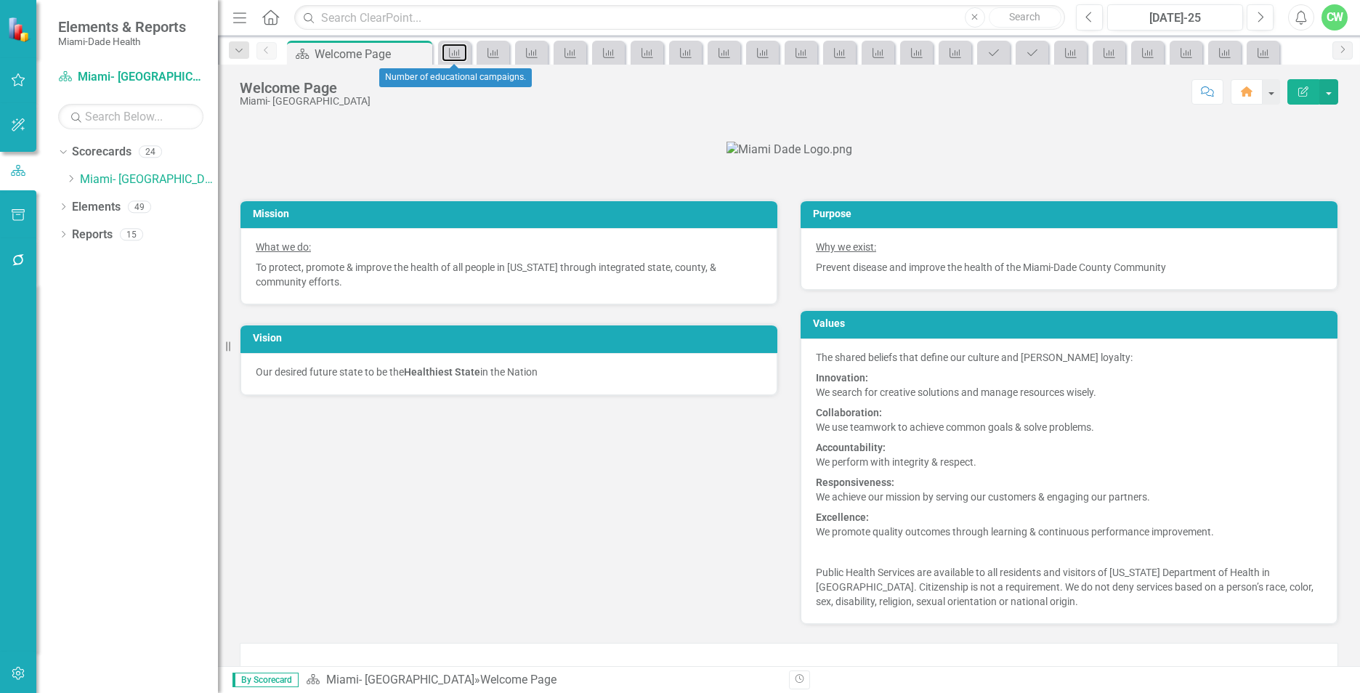
click at [455, 52] on icon "Objective" at bounding box center [454, 53] width 15 height 12
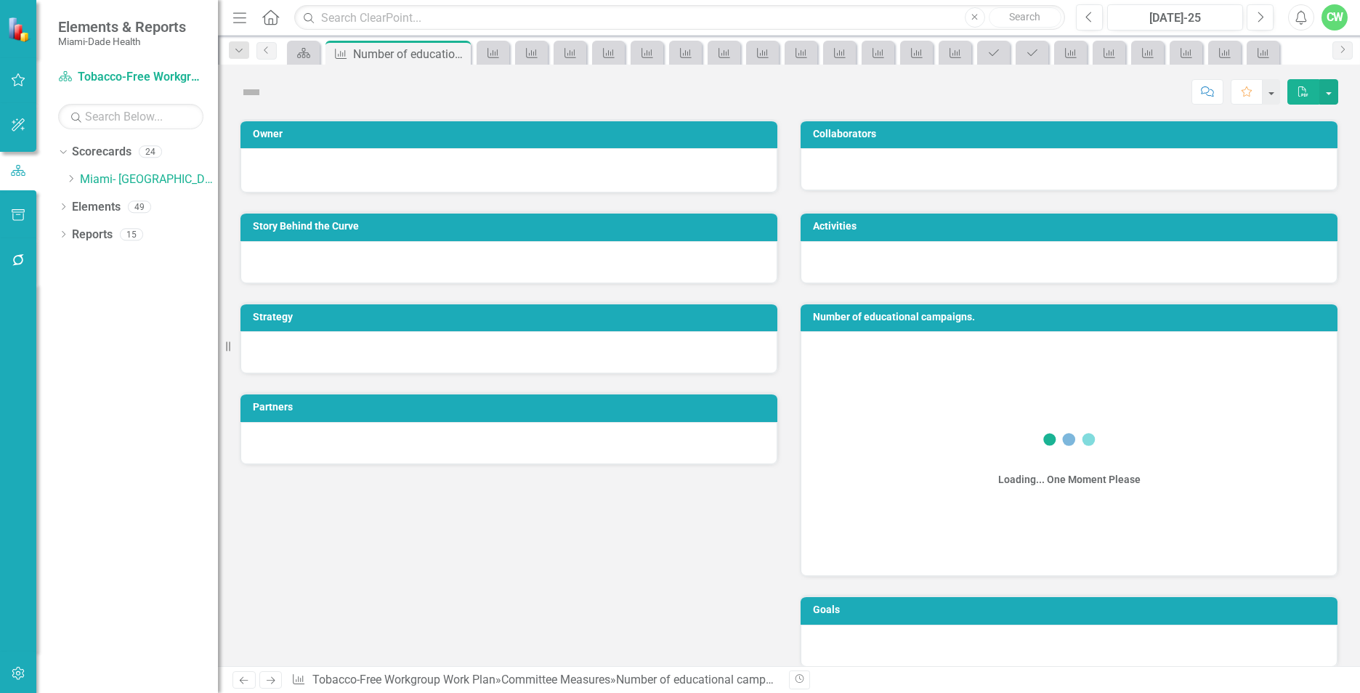
click at [0, 0] on icon "Close" at bounding box center [0, 0] width 0 height 0
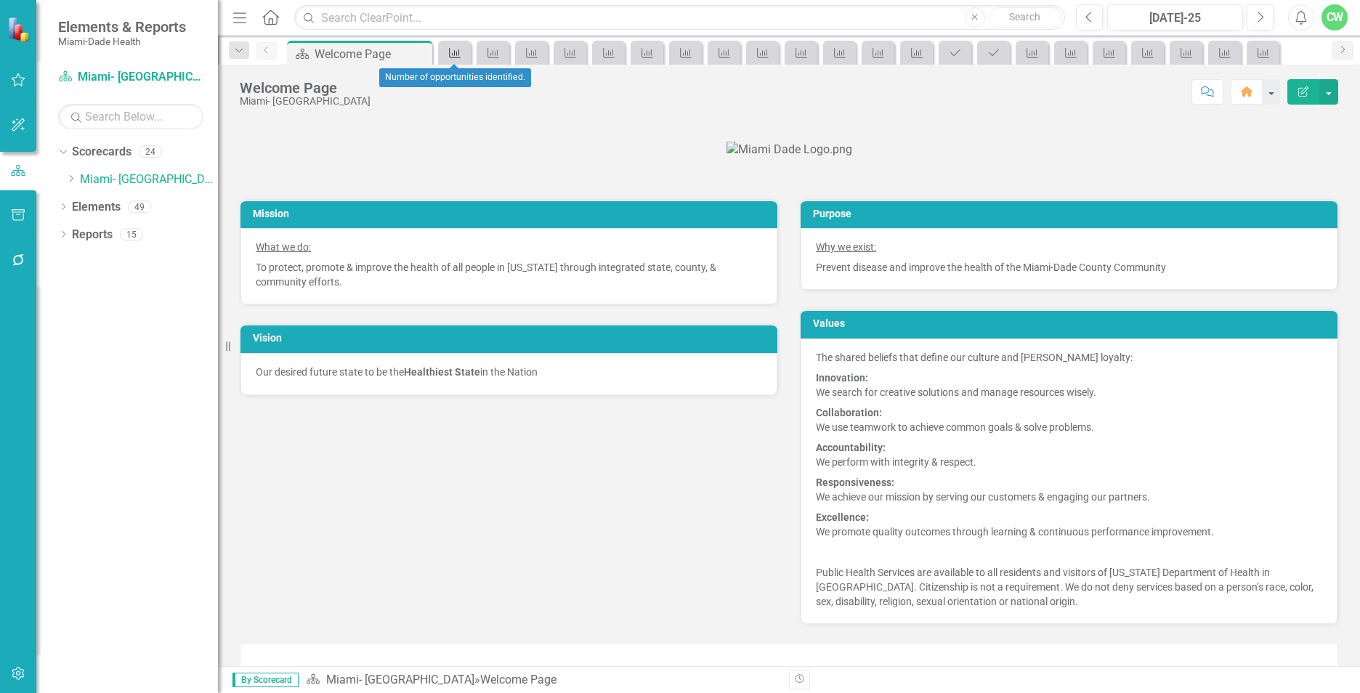
click at [455, 52] on icon "Objective" at bounding box center [454, 53] width 15 height 12
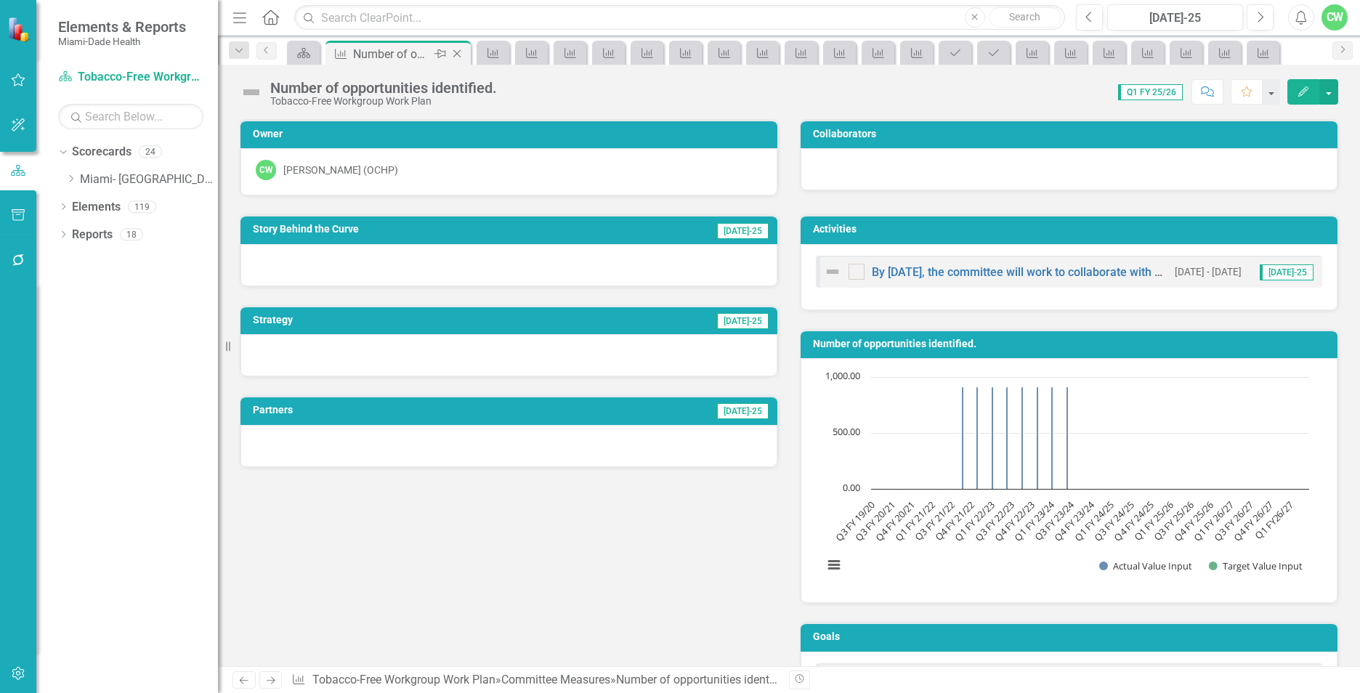
click at [455, 52] on icon "Close" at bounding box center [457, 54] width 15 height 12
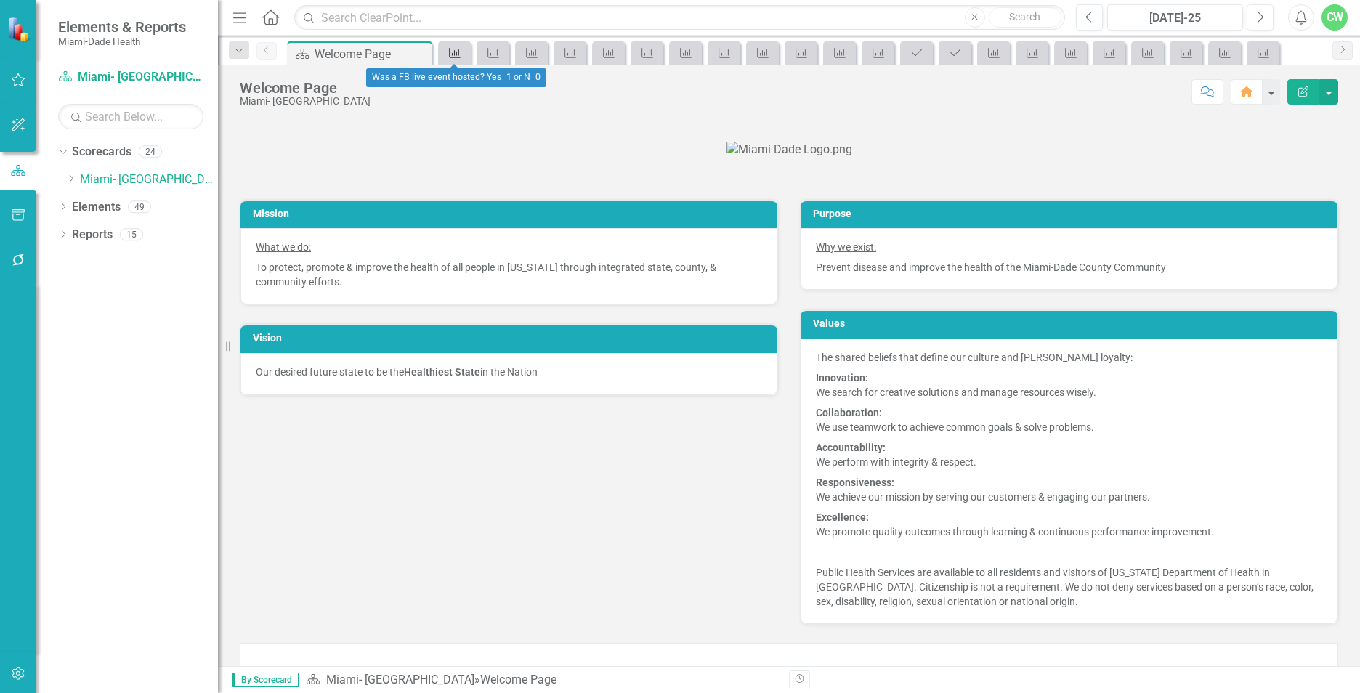
click at [457, 55] on icon at bounding box center [455, 53] width 12 height 10
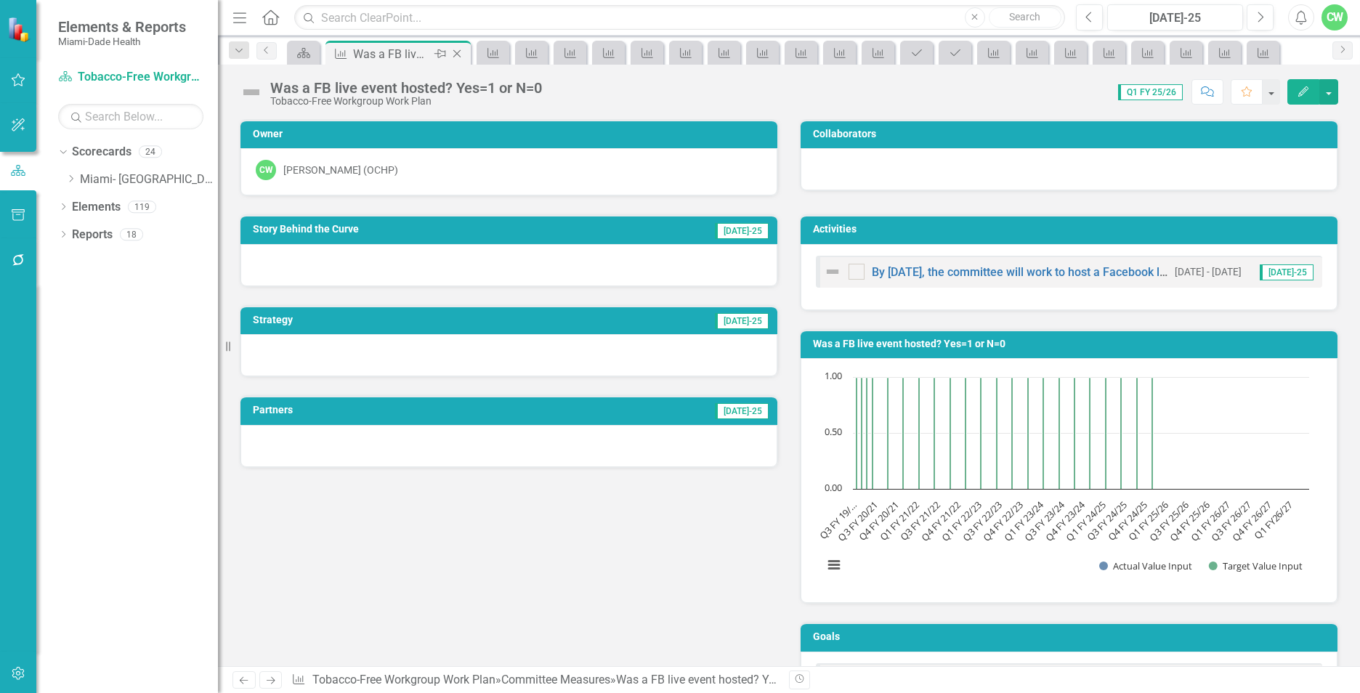
click at [457, 55] on icon "Close" at bounding box center [457, 54] width 15 height 12
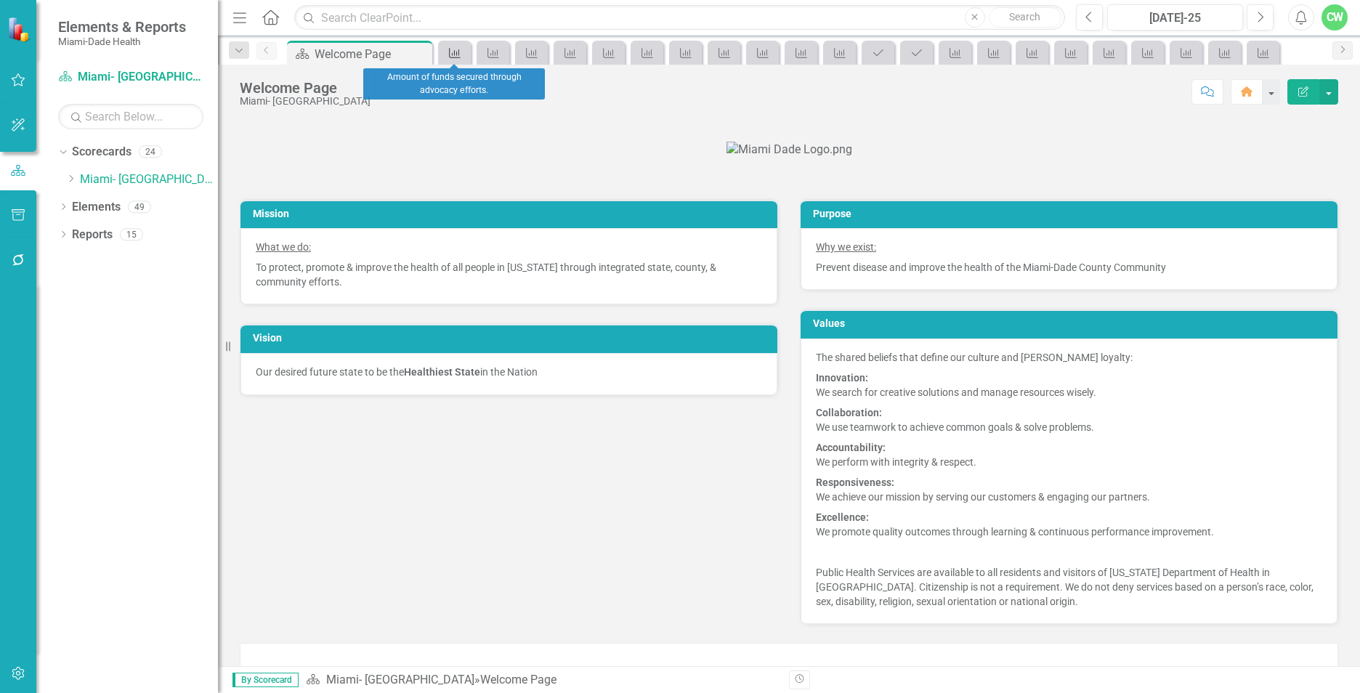
click at [457, 55] on icon at bounding box center [455, 53] width 12 height 10
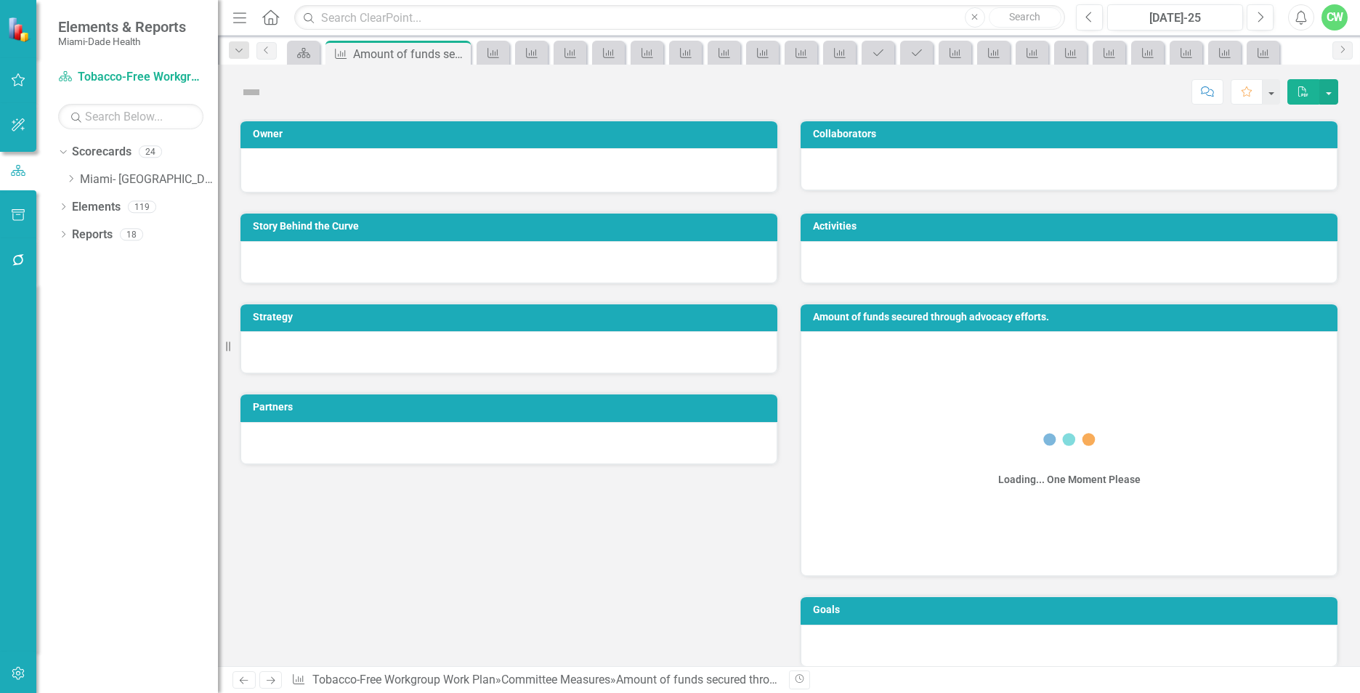
click at [0, 0] on icon "Close" at bounding box center [0, 0] width 0 height 0
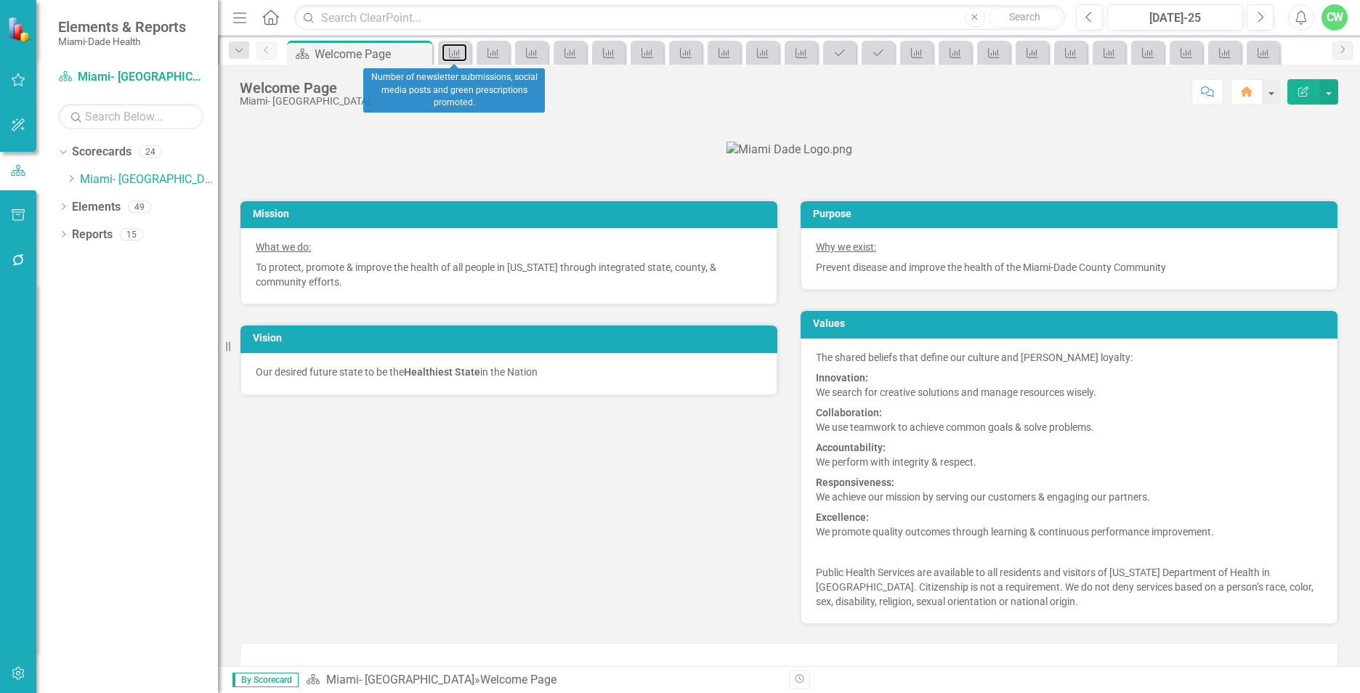
click at [457, 55] on icon at bounding box center [455, 53] width 12 height 10
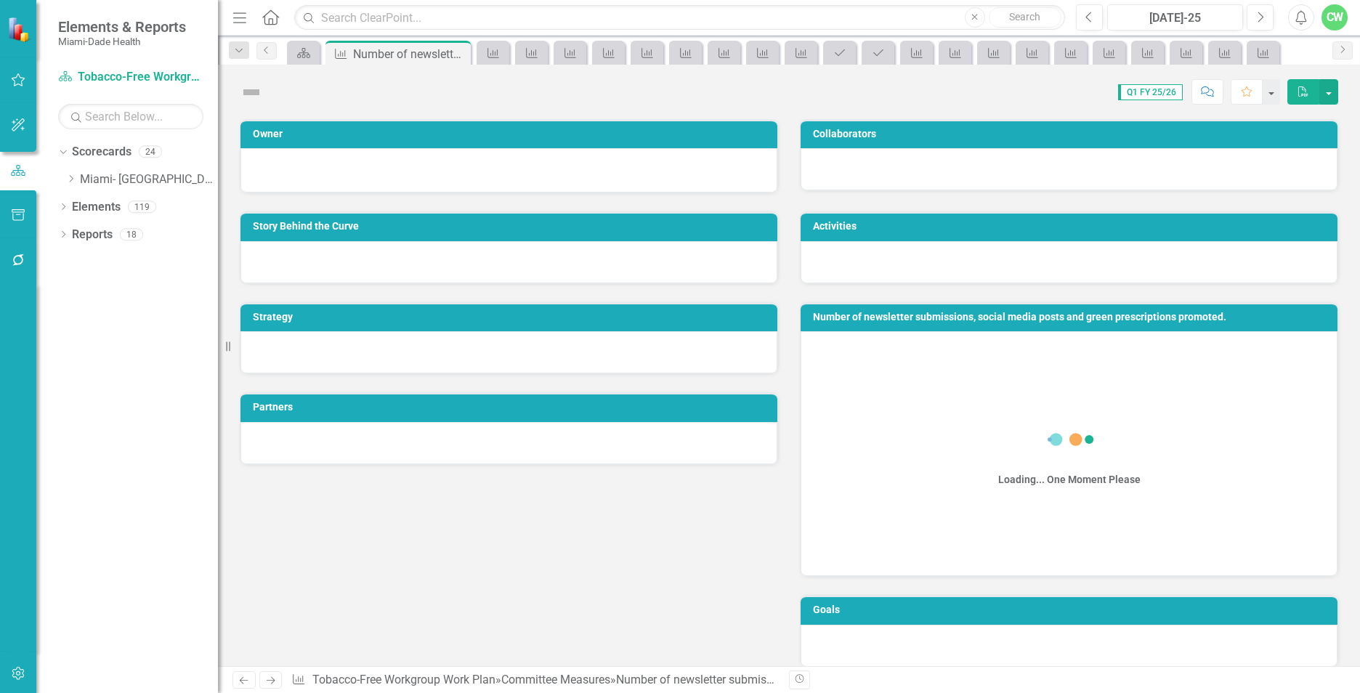
click at [0, 0] on icon "Close" at bounding box center [0, 0] width 0 height 0
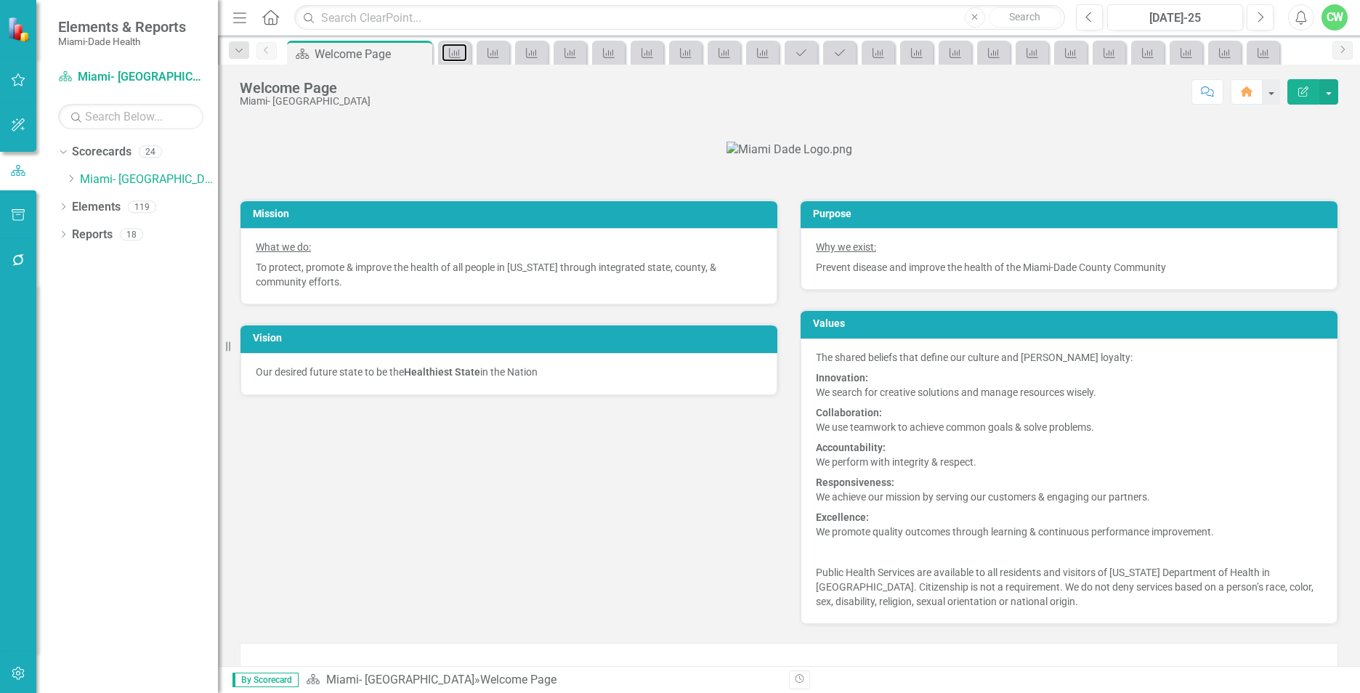
click at [457, 55] on icon at bounding box center [455, 53] width 12 height 10
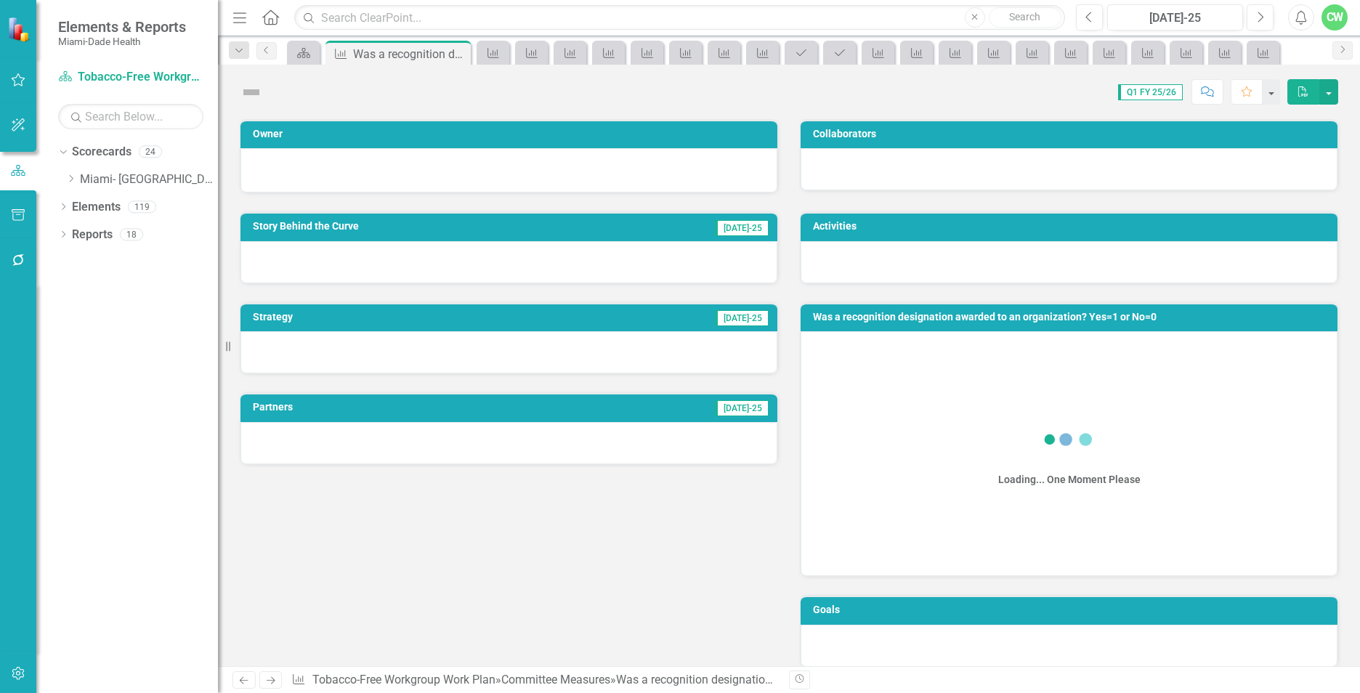
click at [0, 0] on icon "Close" at bounding box center [0, 0] width 0 height 0
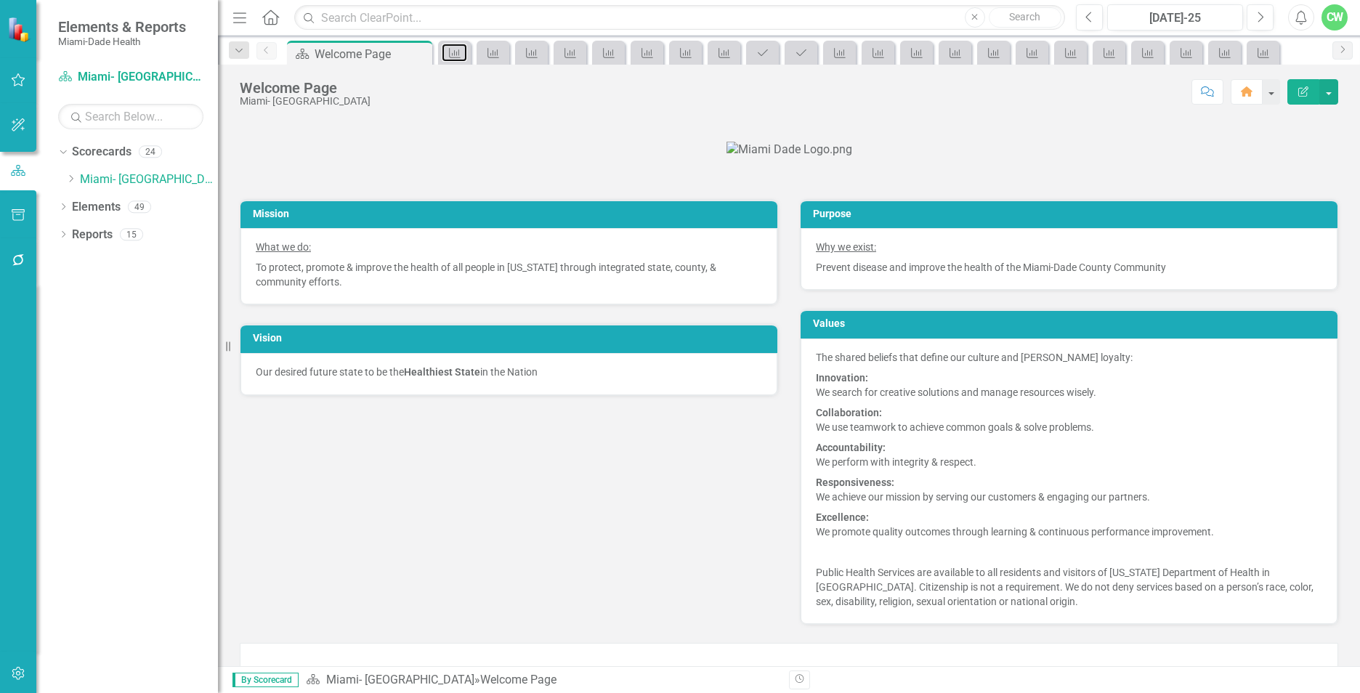
click at [457, 55] on icon at bounding box center [455, 53] width 12 height 10
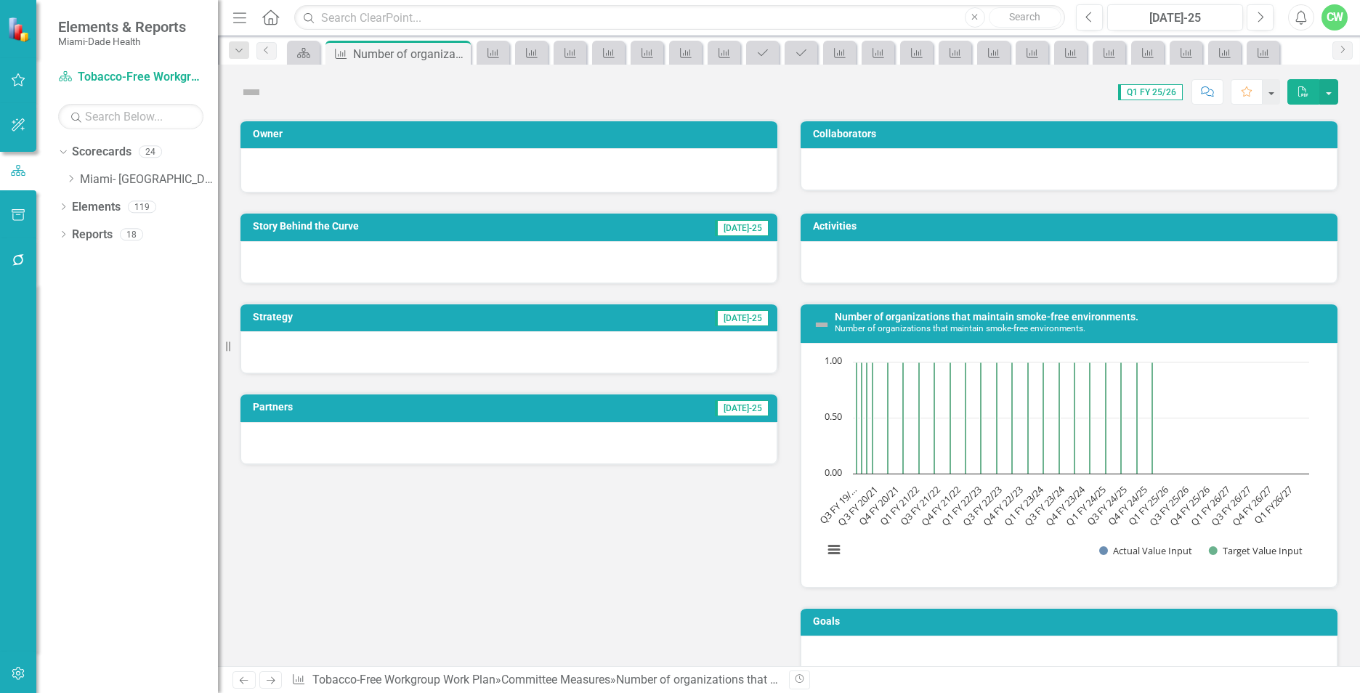
click at [0, 0] on icon "Close" at bounding box center [0, 0] width 0 height 0
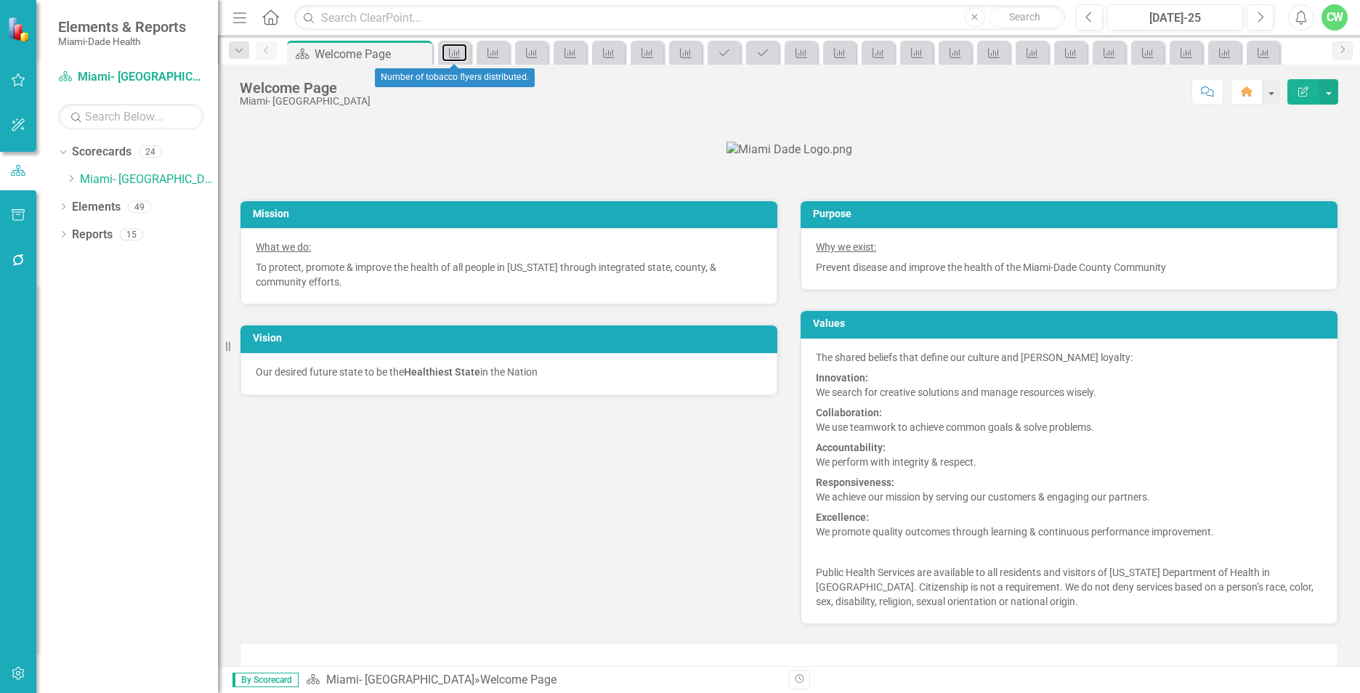
click at [457, 55] on icon at bounding box center [455, 53] width 12 height 10
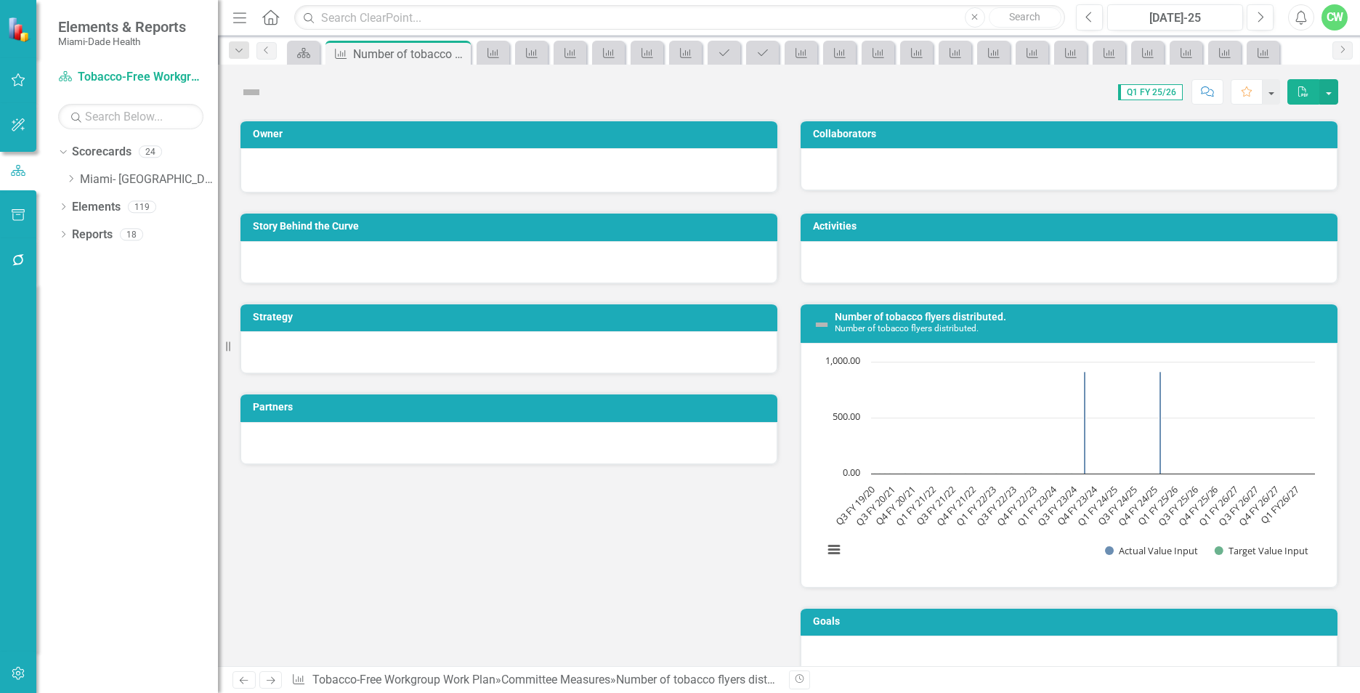
click at [0, 0] on icon "Close" at bounding box center [0, 0] width 0 height 0
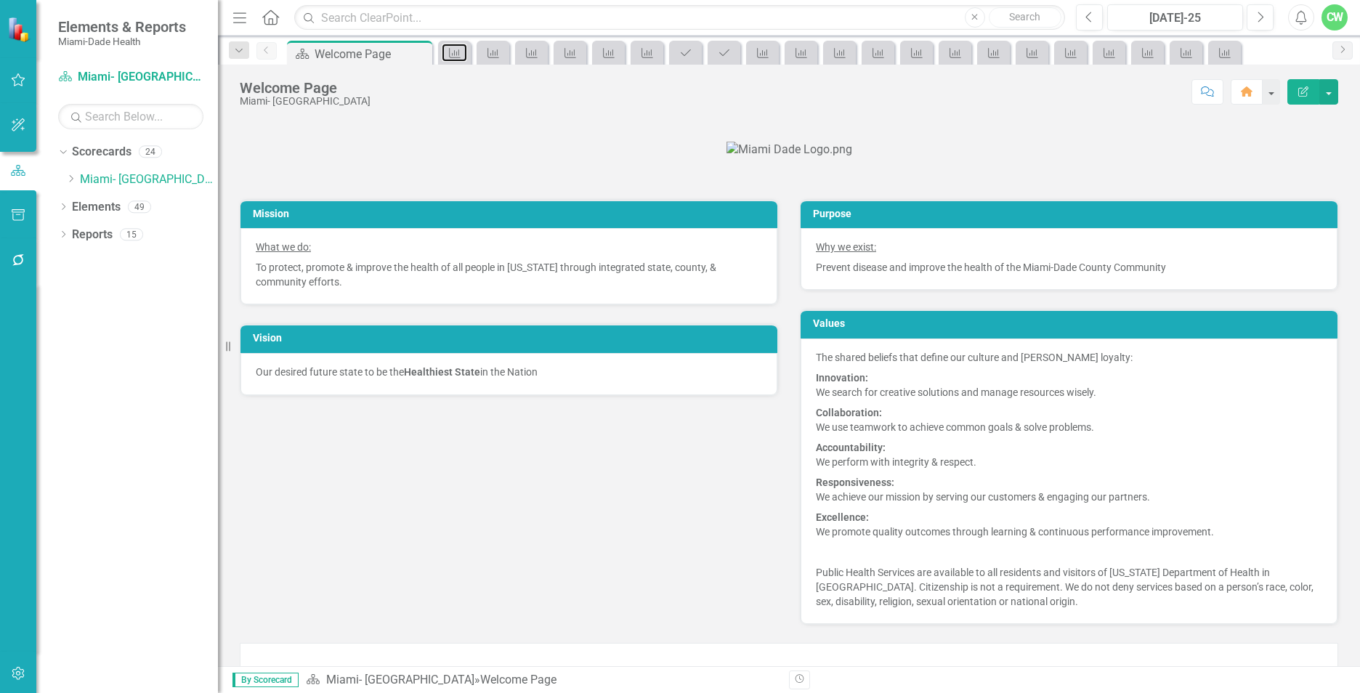
click at [457, 55] on icon at bounding box center [455, 53] width 12 height 10
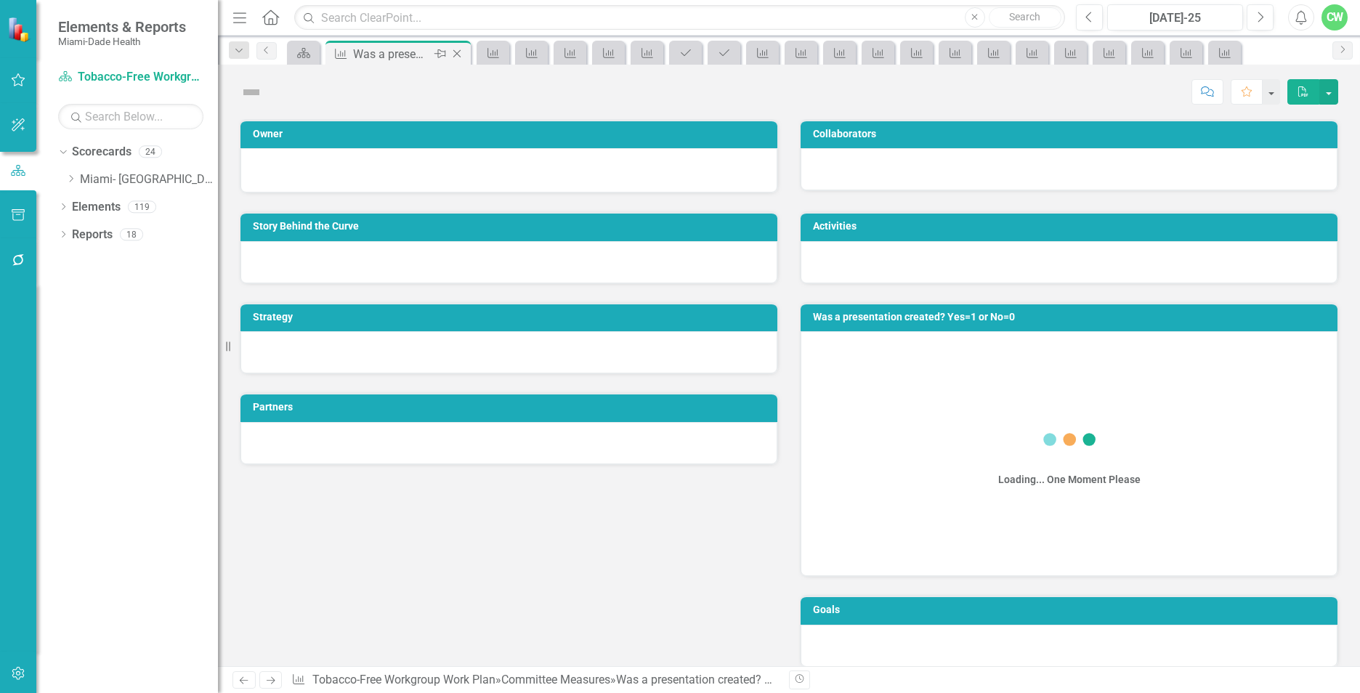
click at [457, 55] on icon "Close" at bounding box center [457, 54] width 15 height 12
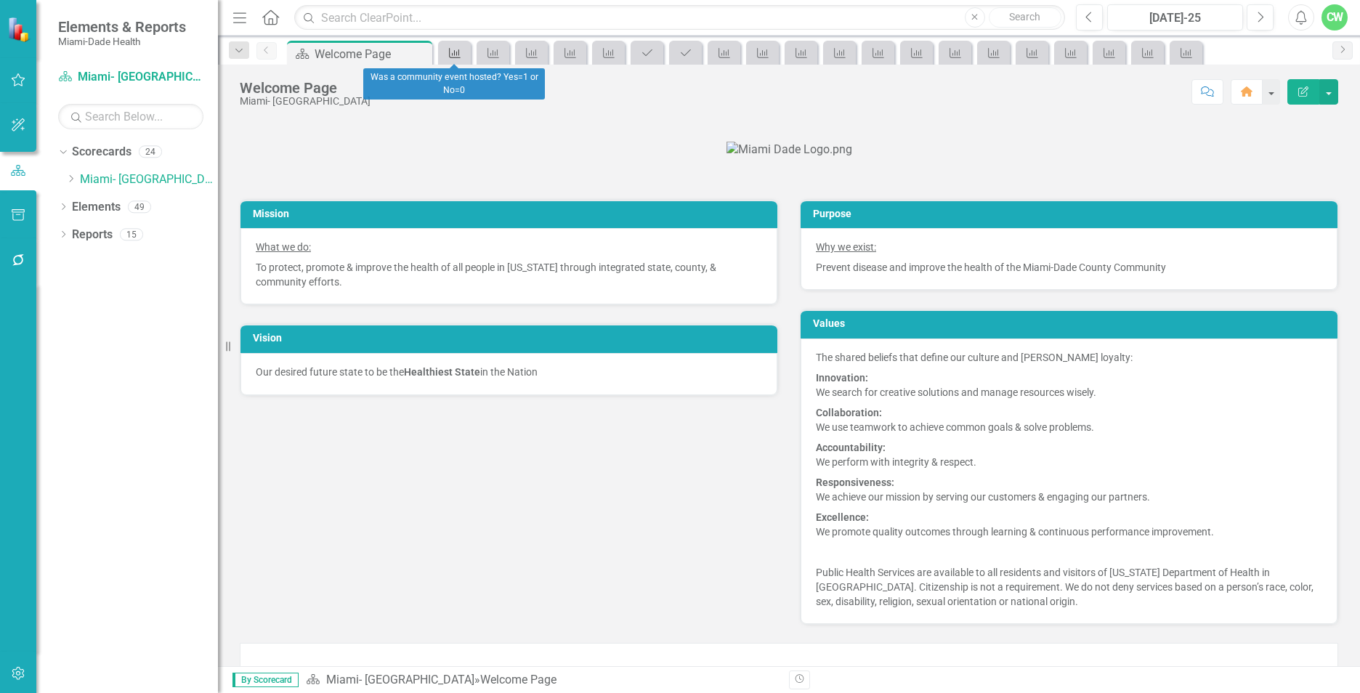
click at [457, 55] on icon at bounding box center [455, 53] width 12 height 10
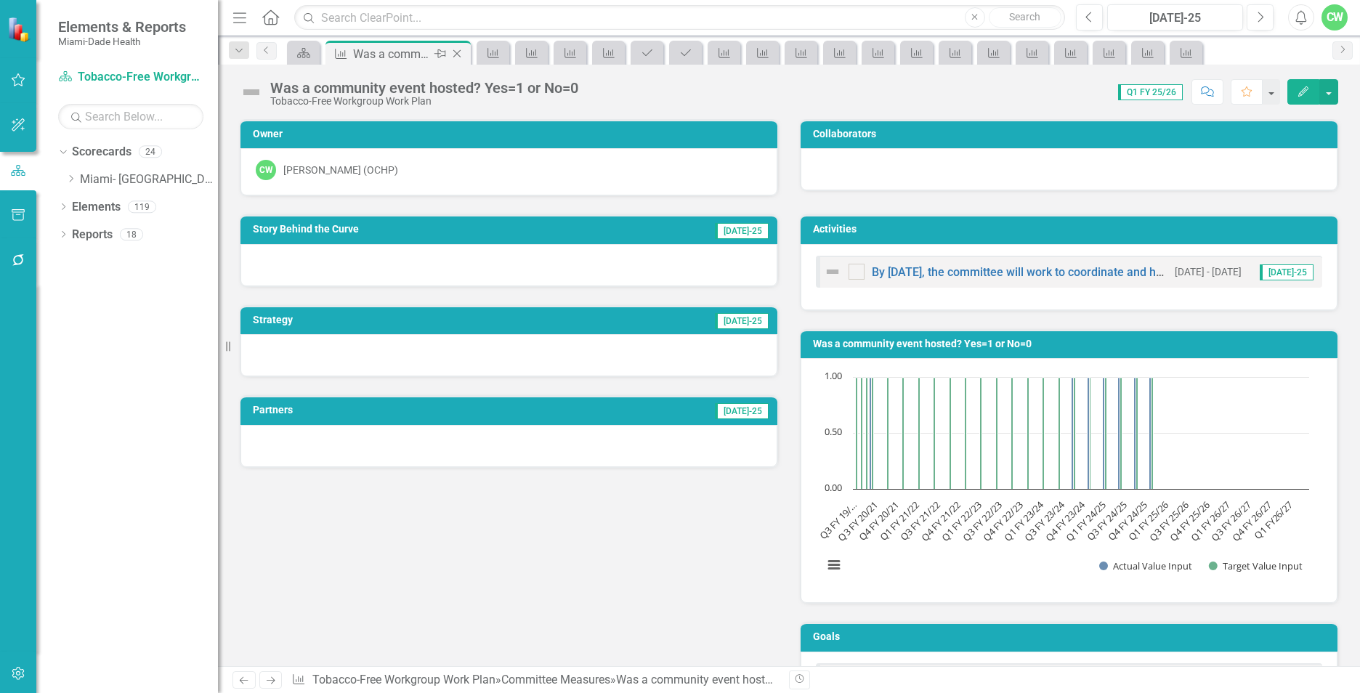
click at [457, 55] on icon "Close" at bounding box center [457, 54] width 15 height 12
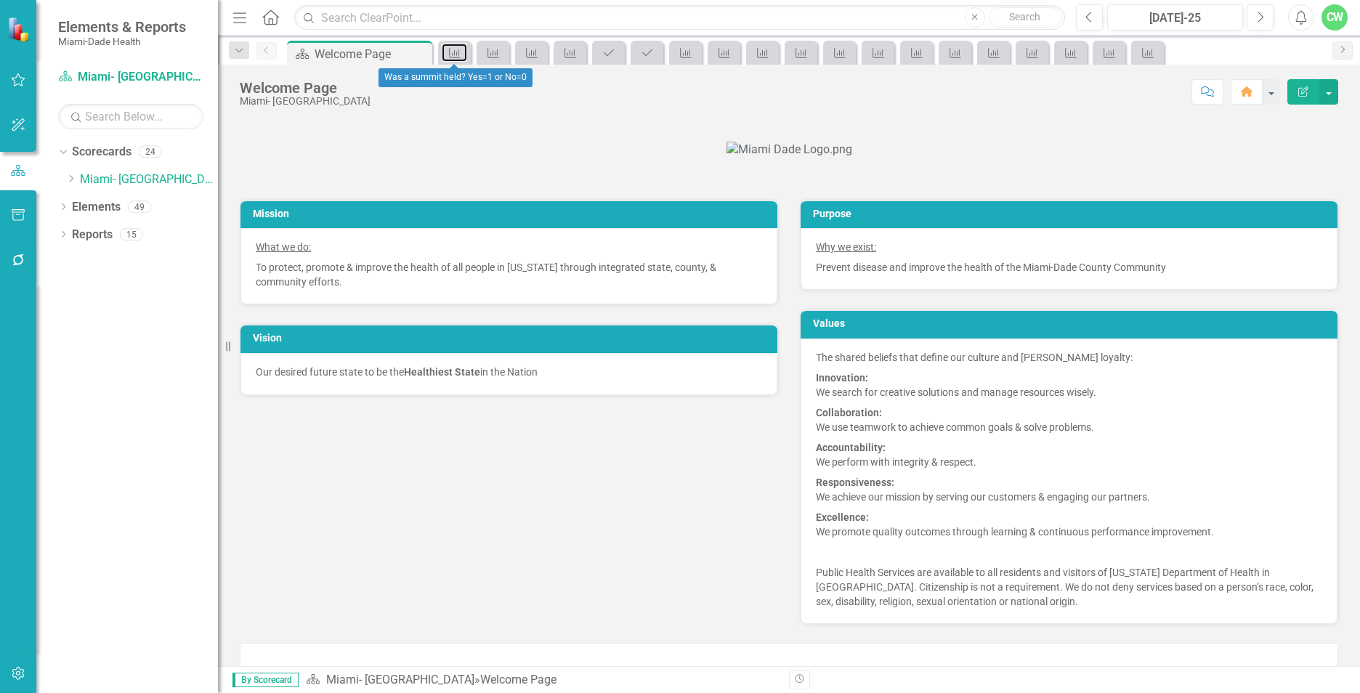
click at [457, 55] on icon at bounding box center [455, 53] width 12 height 10
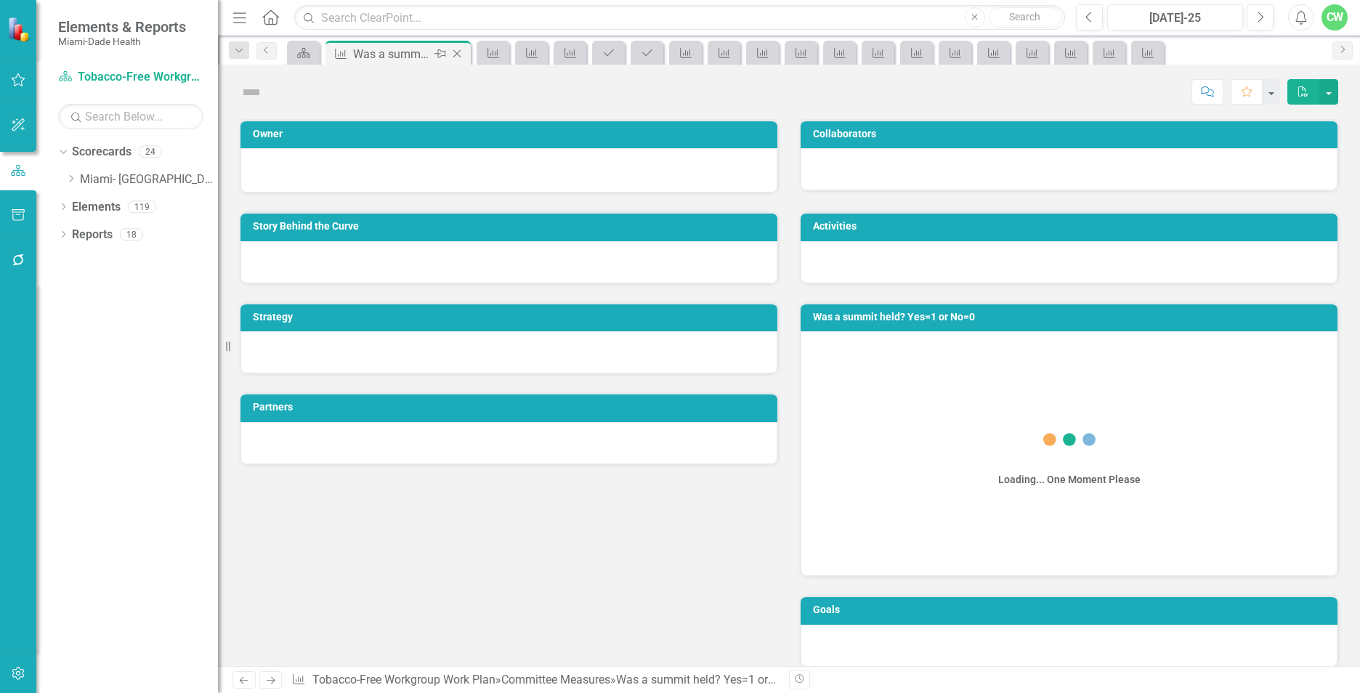
click at [457, 55] on icon "Close" at bounding box center [457, 54] width 15 height 12
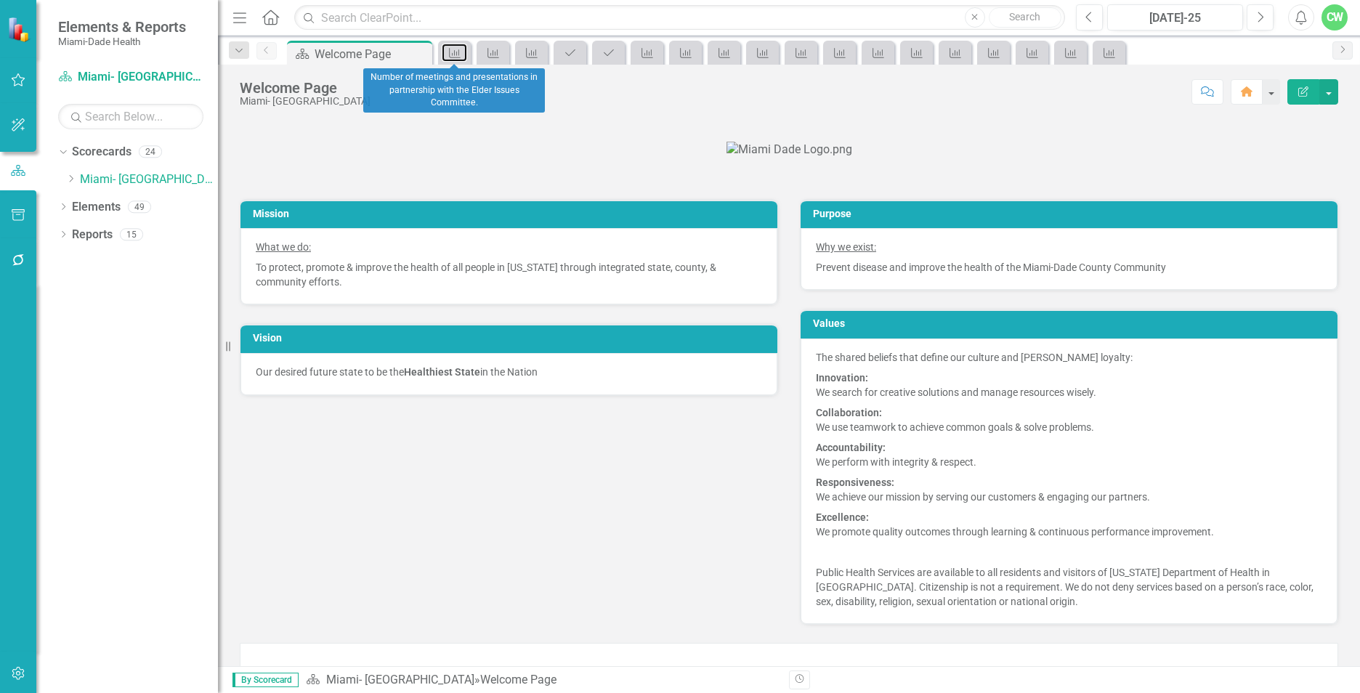
click at [457, 55] on icon at bounding box center [455, 53] width 12 height 10
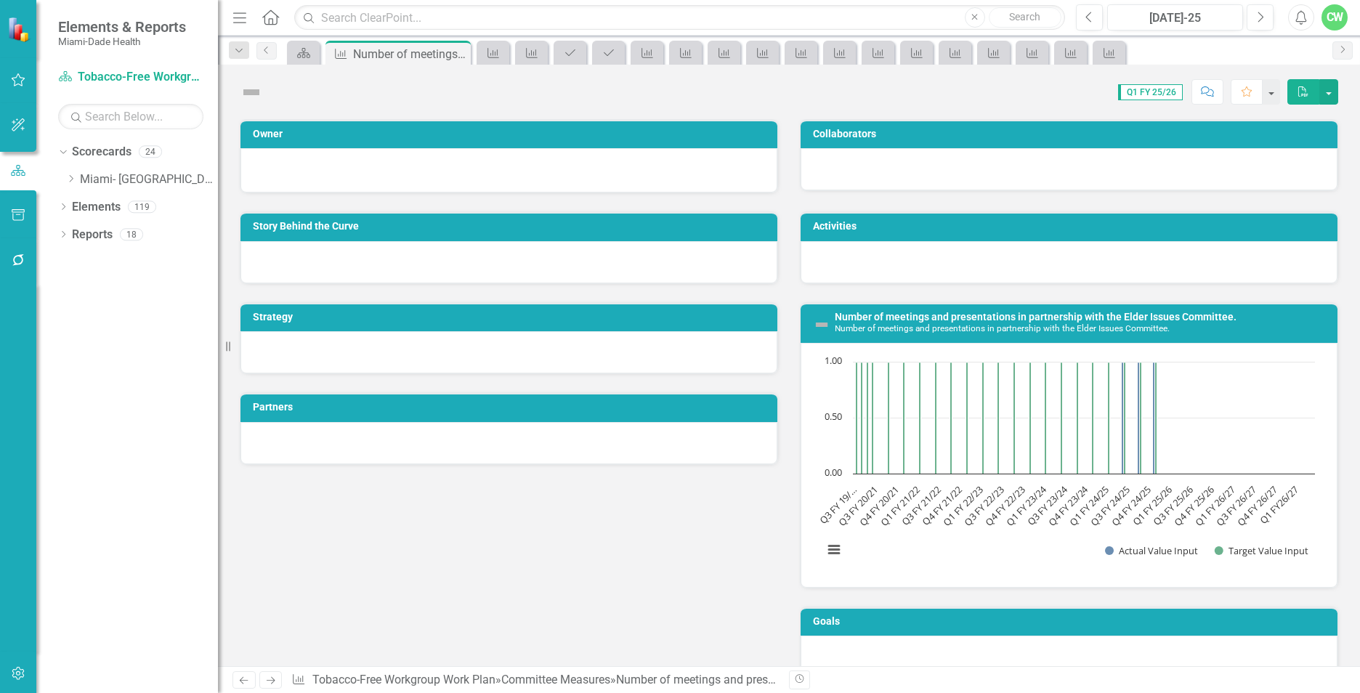
click at [0, 0] on icon "Close" at bounding box center [0, 0] width 0 height 0
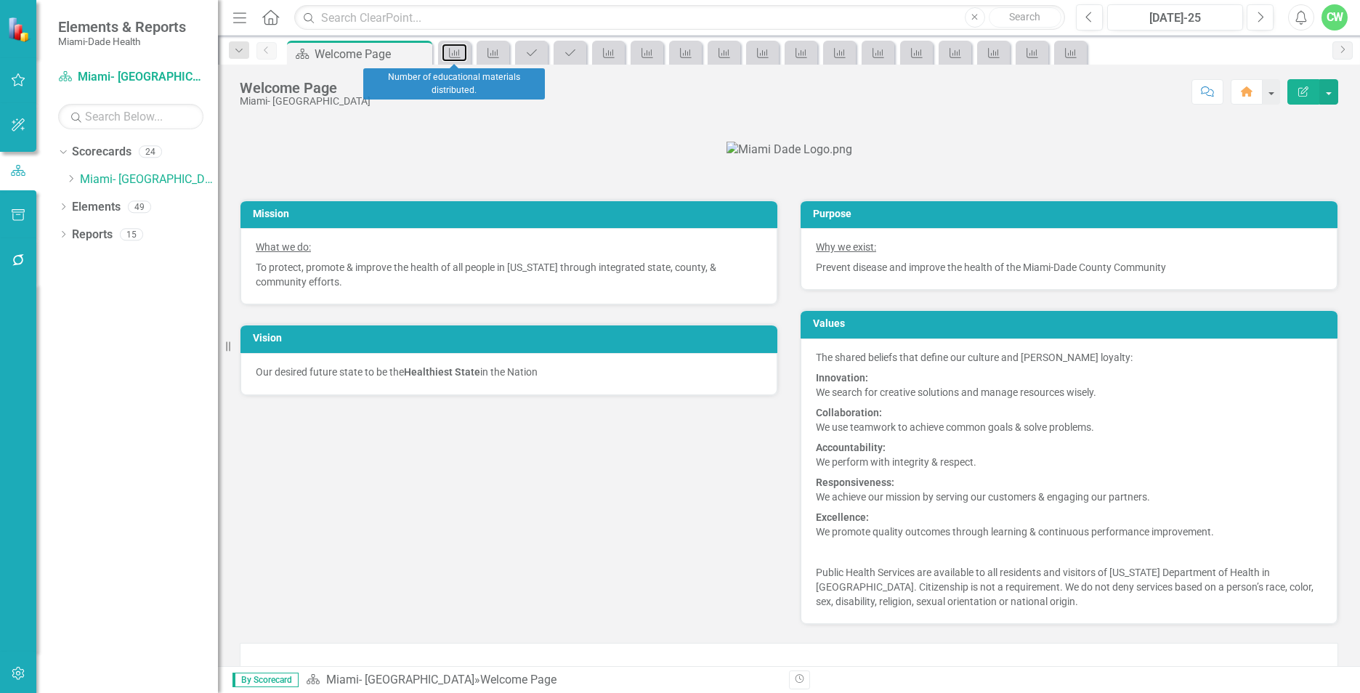
click at [457, 55] on icon at bounding box center [455, 53] width 12 height 10
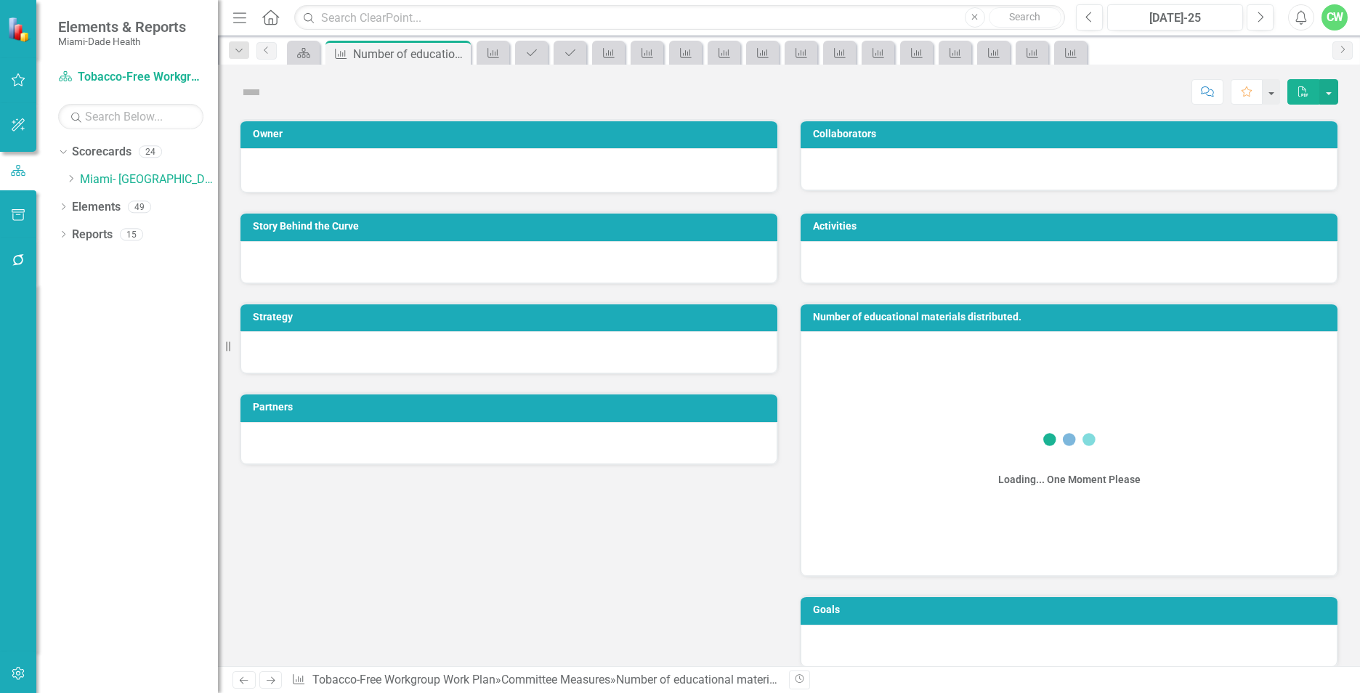
click at [0, 0] on icon "Close" at bounding box center [0, 0] width 0 height 0
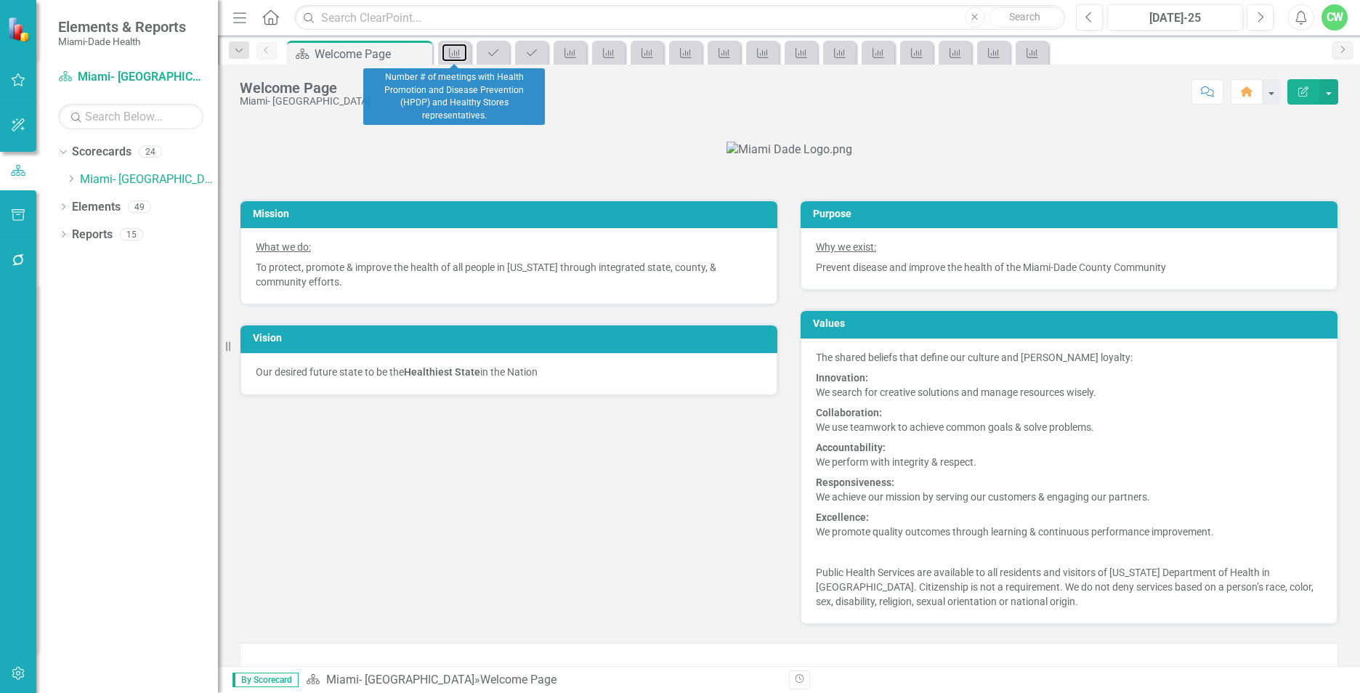
click at [457, 55] on icon at bounding box center [455, 53] width 12 height 10
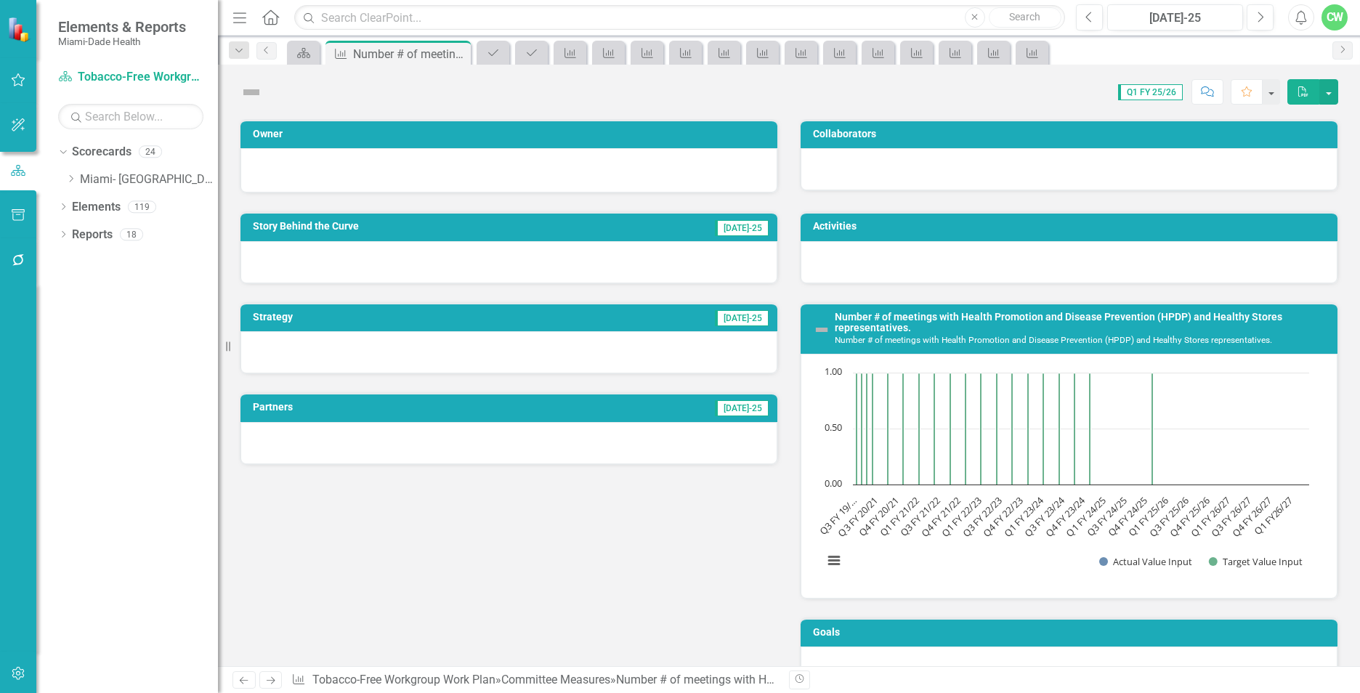
click at [0, 0] on icon "Close" at bounding box center [0, 0] width 0 height 0
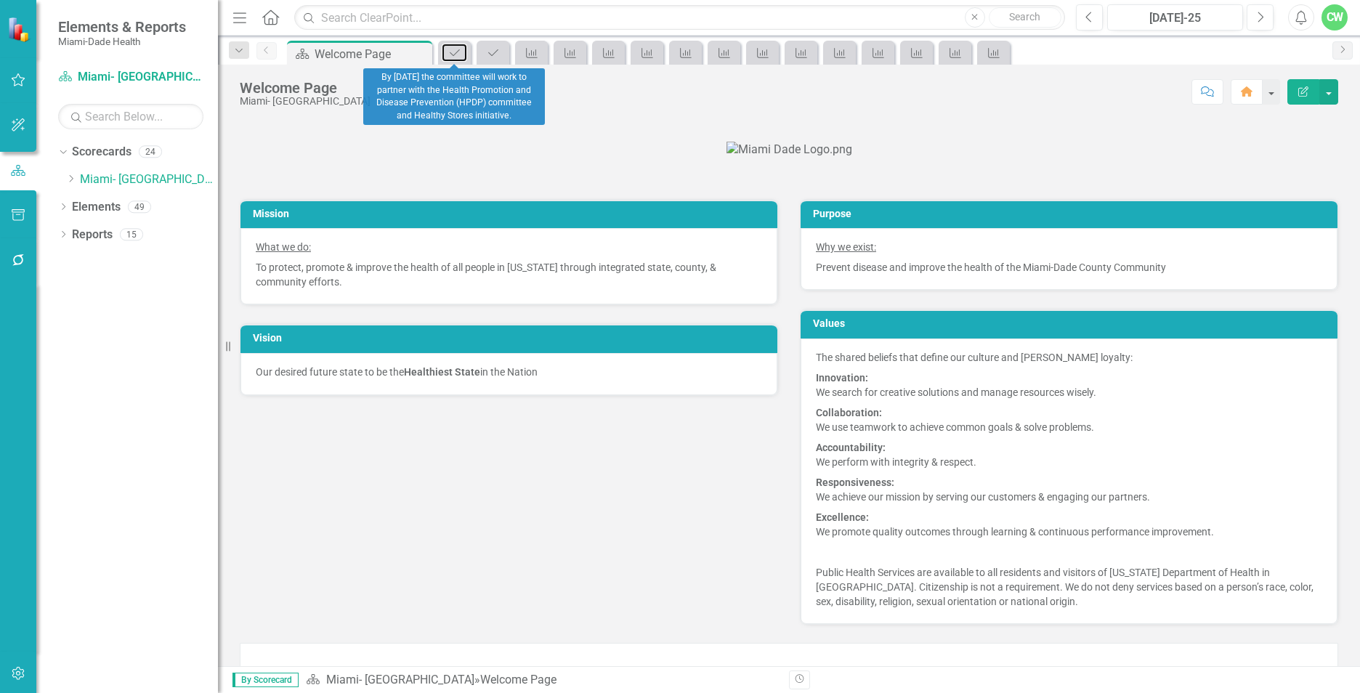
click at [457, 55] on icon "Activity" at bounding box center [454, 53] width 15 height 12
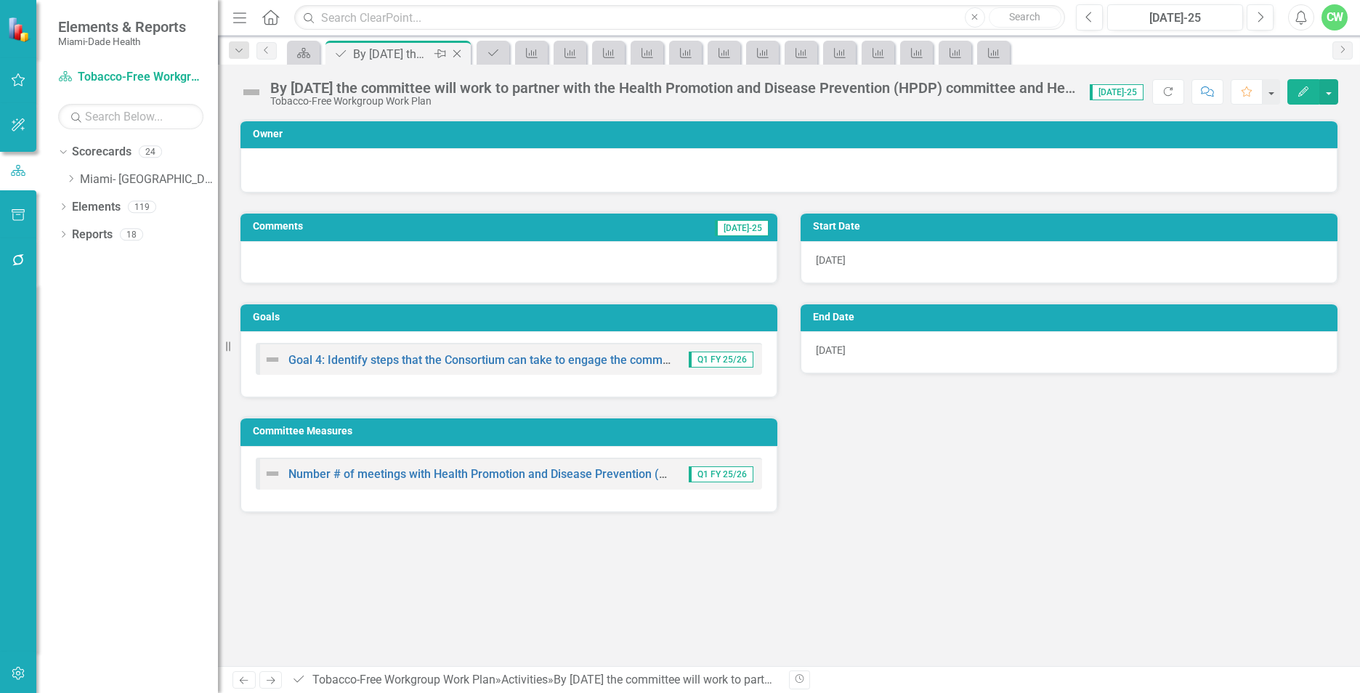
click at [457, 55] on icon "Close" at bounding box center [457, 54] width 15 height 12
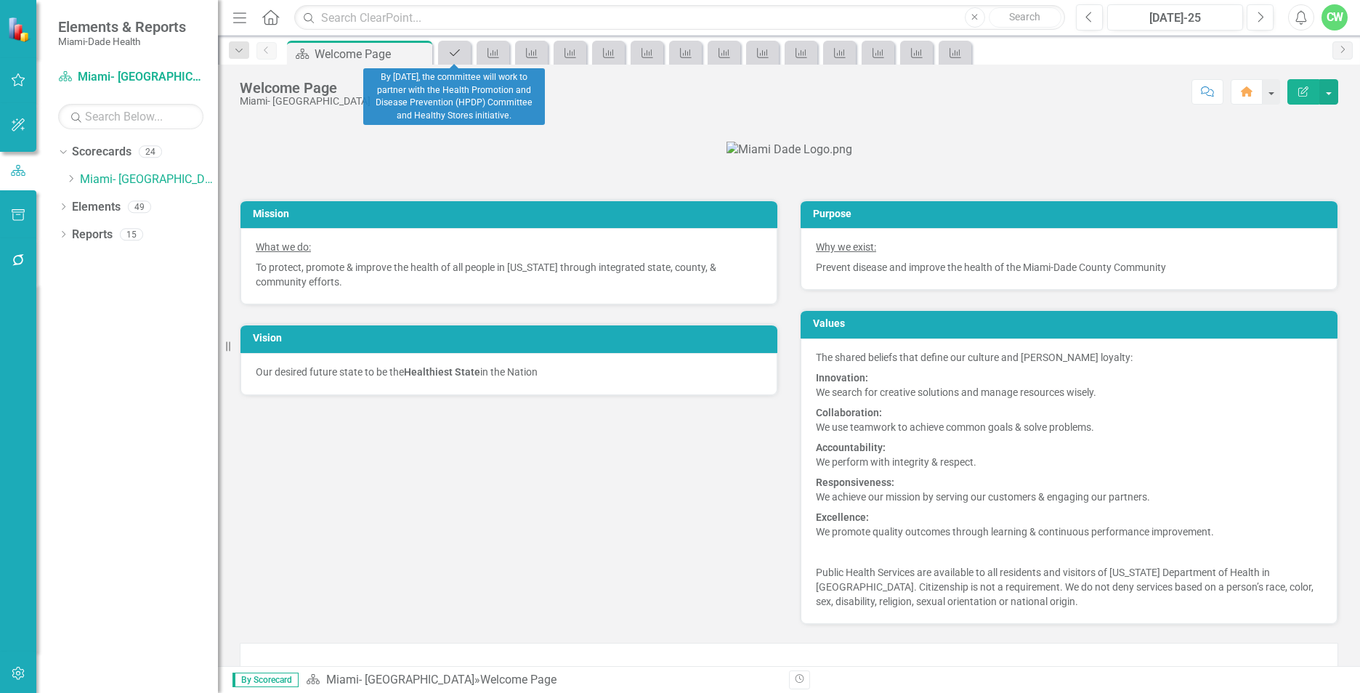
click at [457, 55] on icon "Activity" at bounding box center [454, 53] width 15 height 12
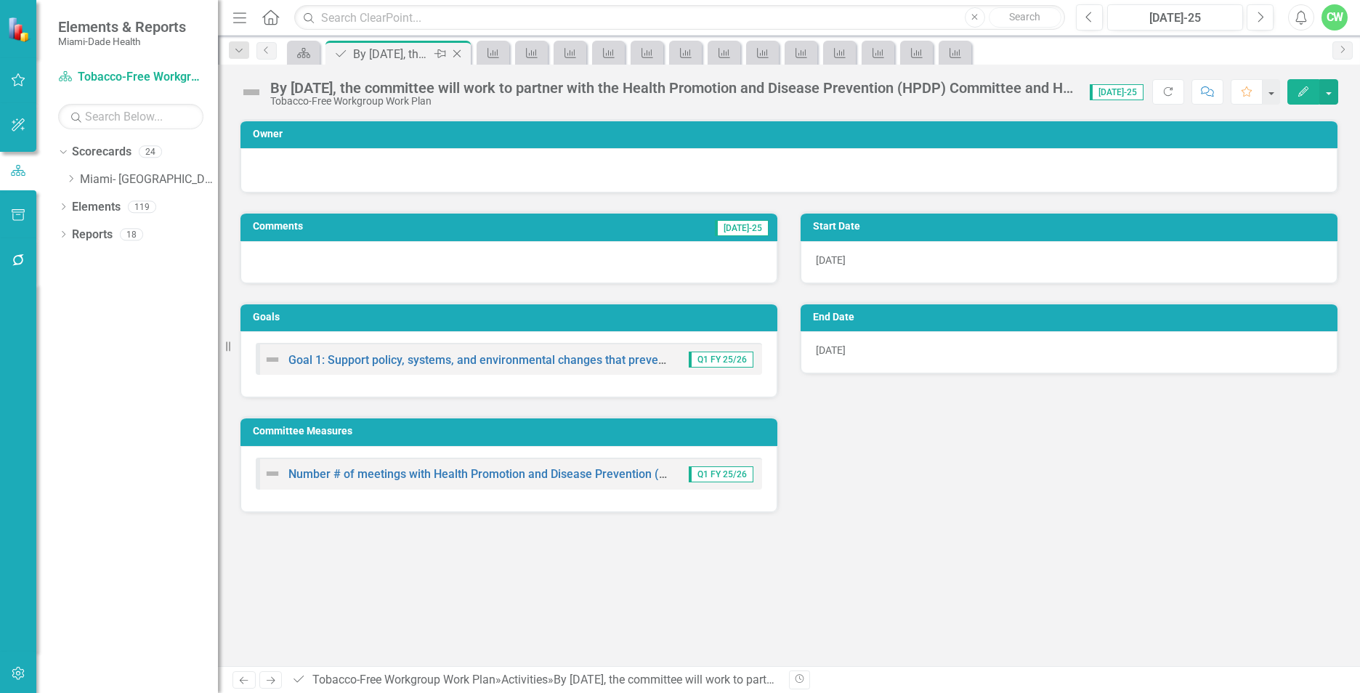
click at [457, 55] on icon "Close" at bounding box center [457, 54] width 15 height 12
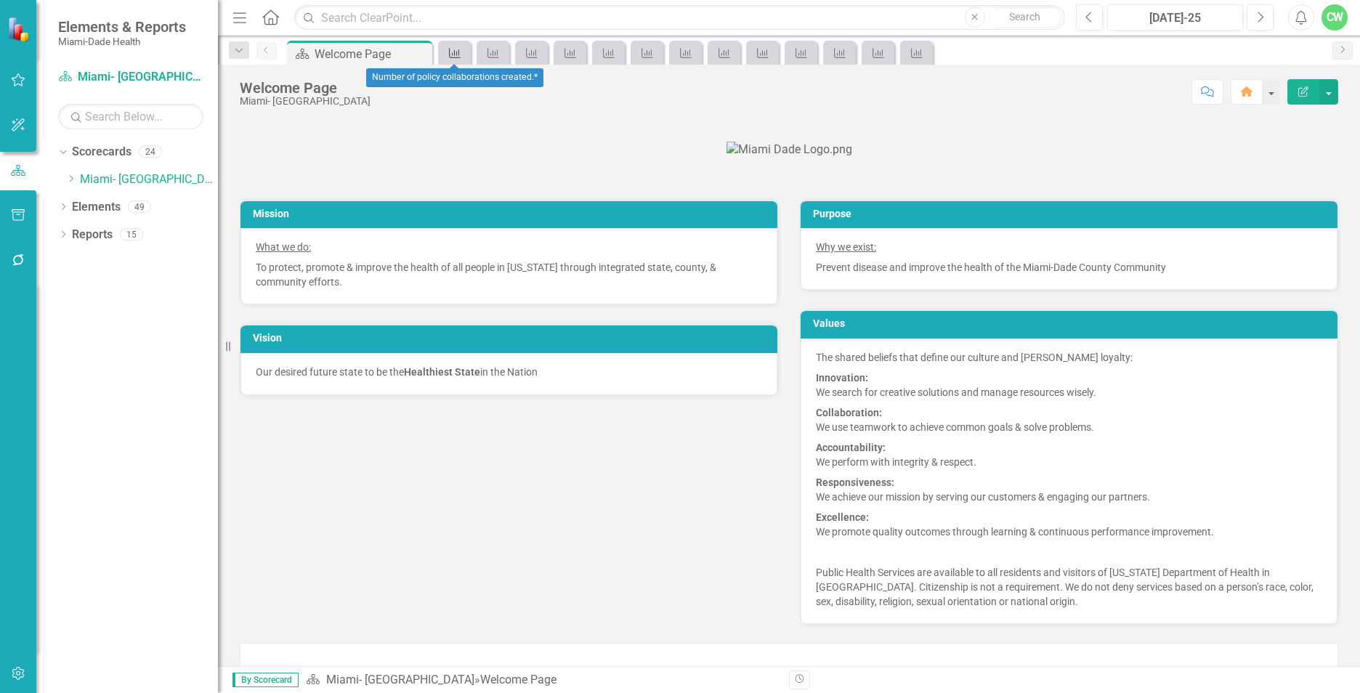
click at [457, 55] on icon at bounding box center [455, 53] width 12 height 10
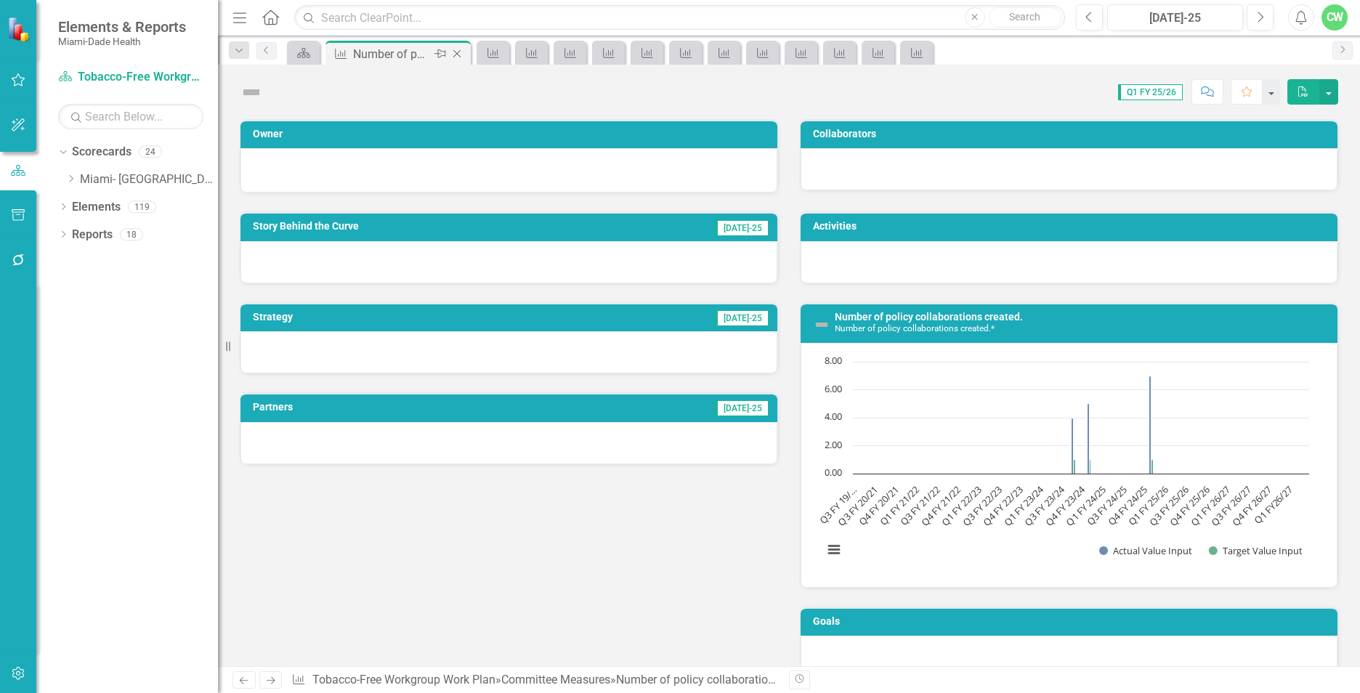
click at [457, 55] on icon "Close" at bounding box center [457, 54] width 15 height 12
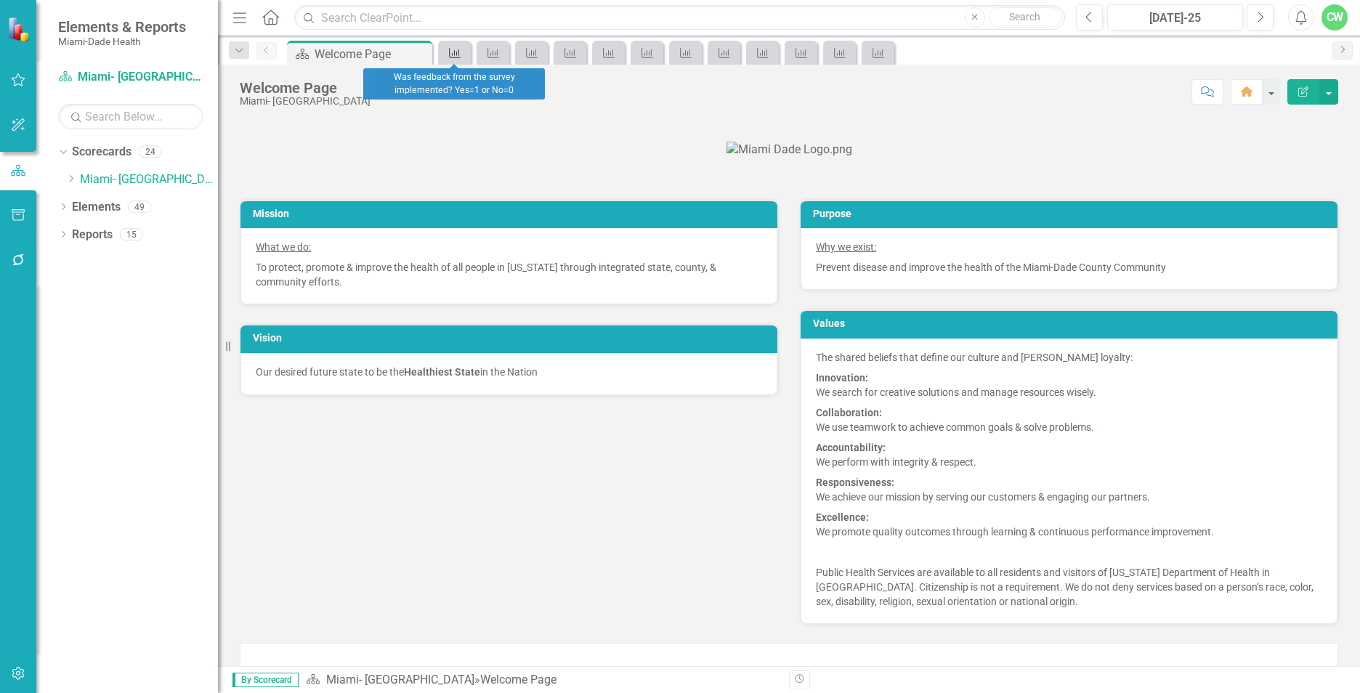
click at [457, 55] on icon at bounding box center [455, 53] width 12 height 10
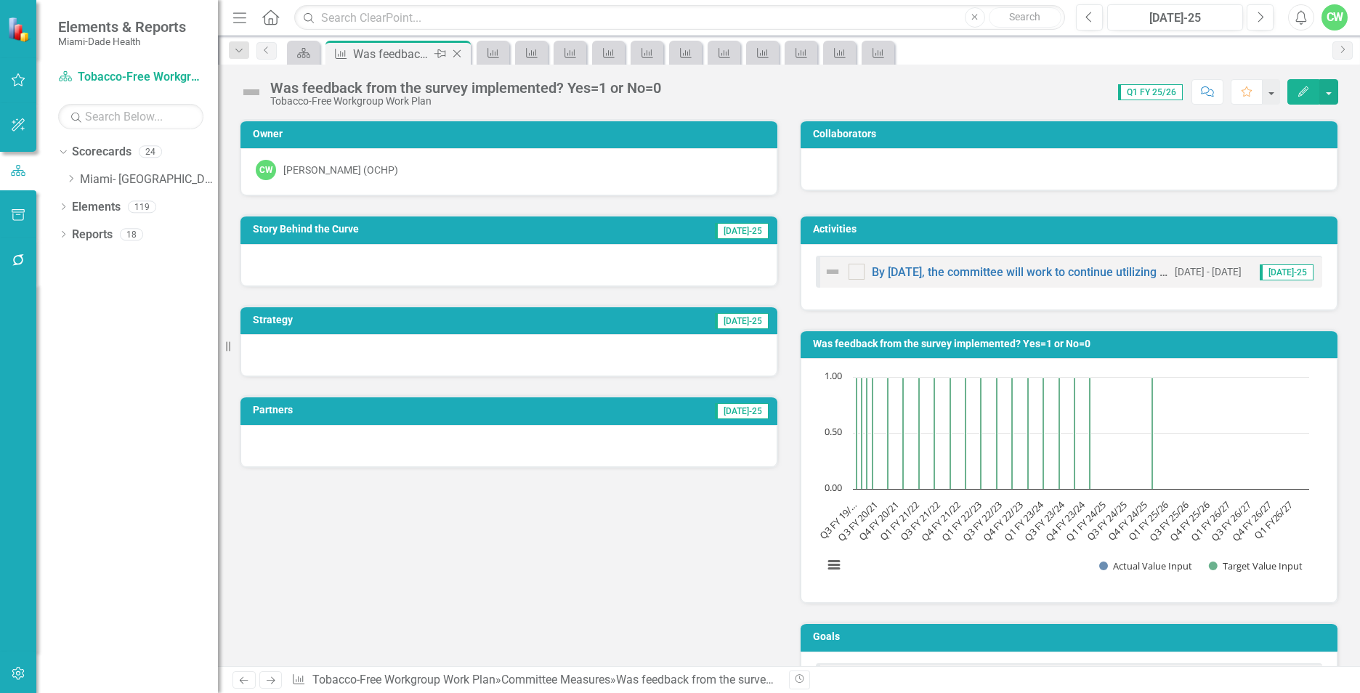
click at [457, 55] on icon "Close" at bounding box center [457, 54] width 15 height 12
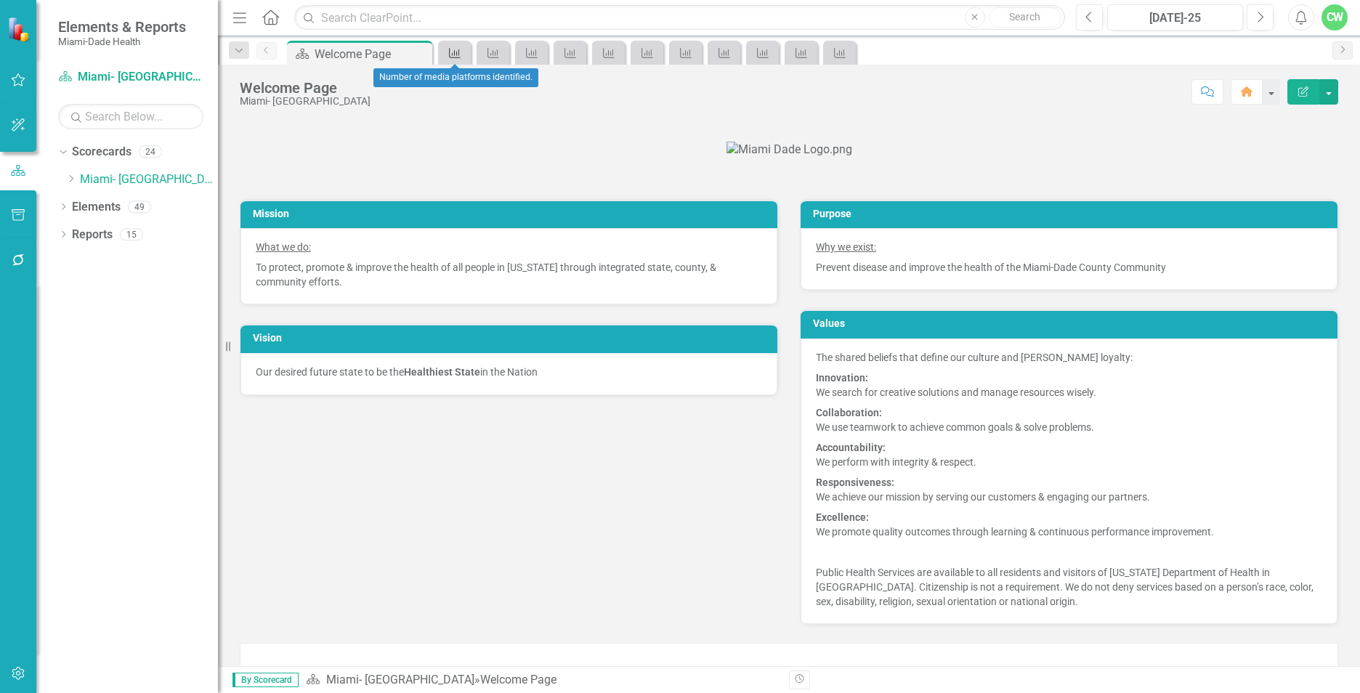
click at [457, 55] on icon at bounding box center [455, 53] width 12 height 10
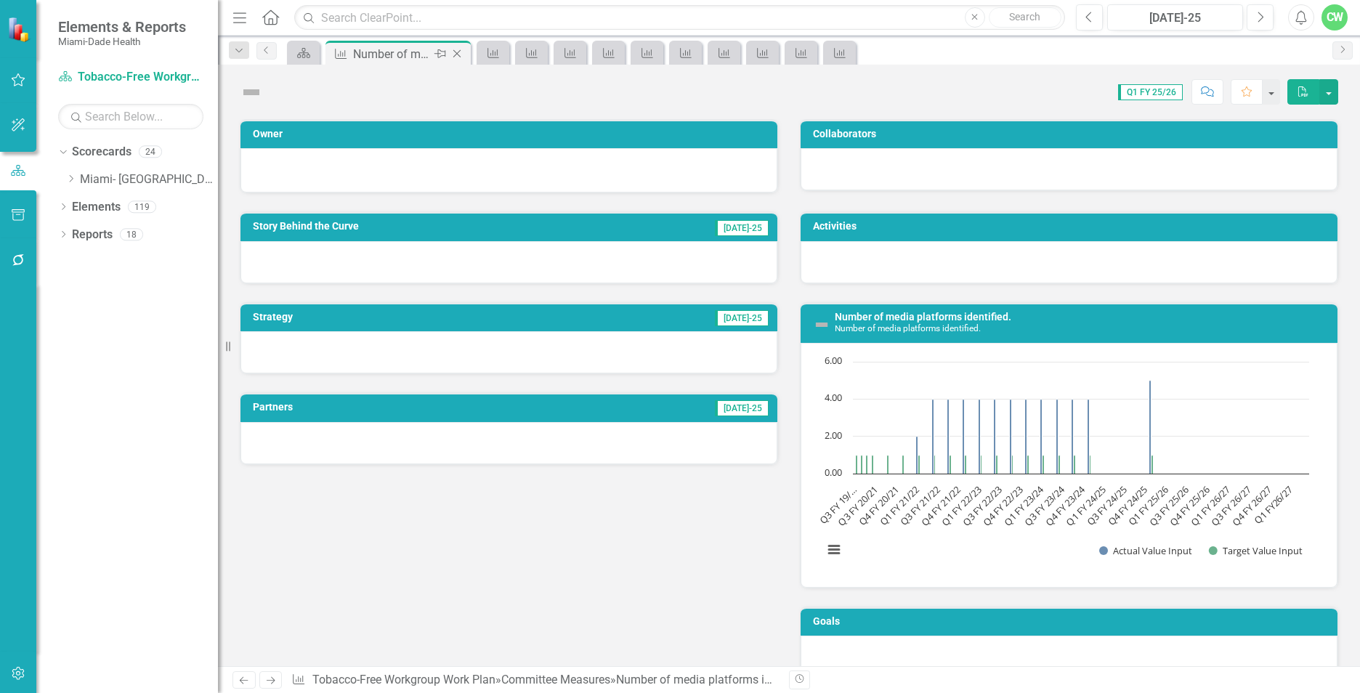
click at [457, 55] on icon "Close" at bounding box center [457, 54] width 15 height 12
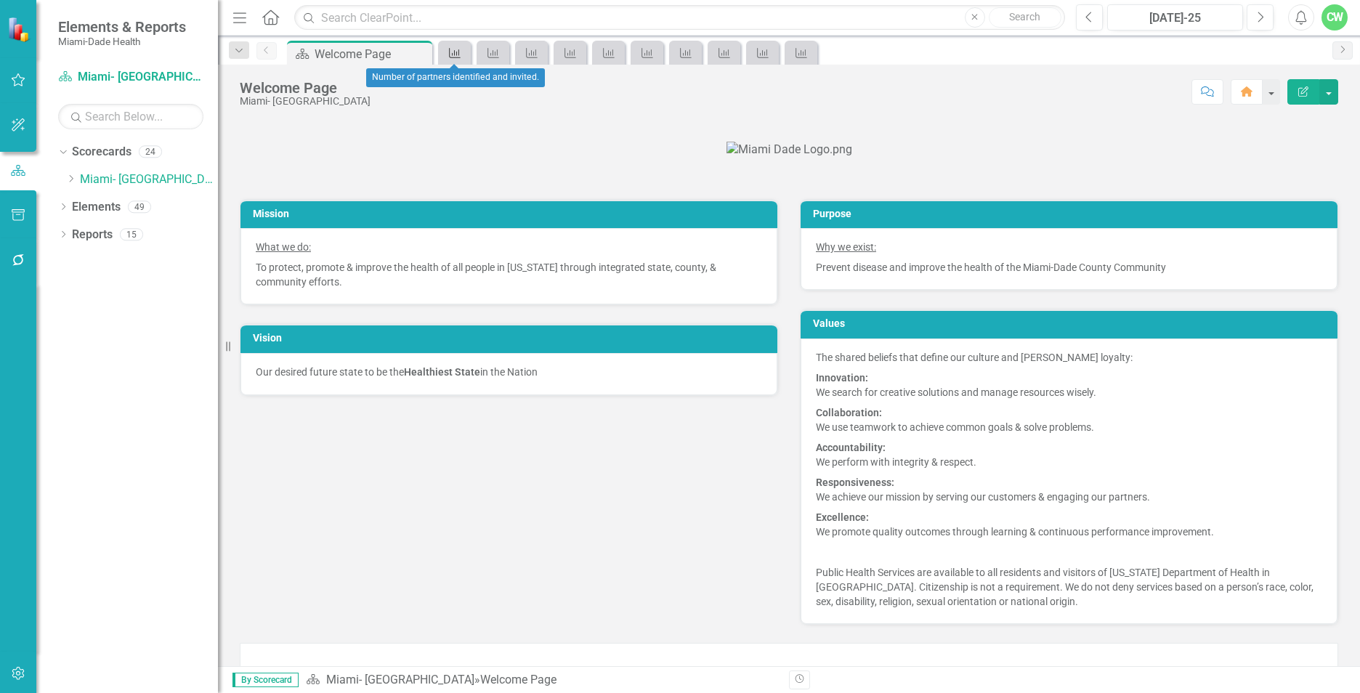
click at [457, 55] on icon at bounding box center [455, 53] width 12 height 10
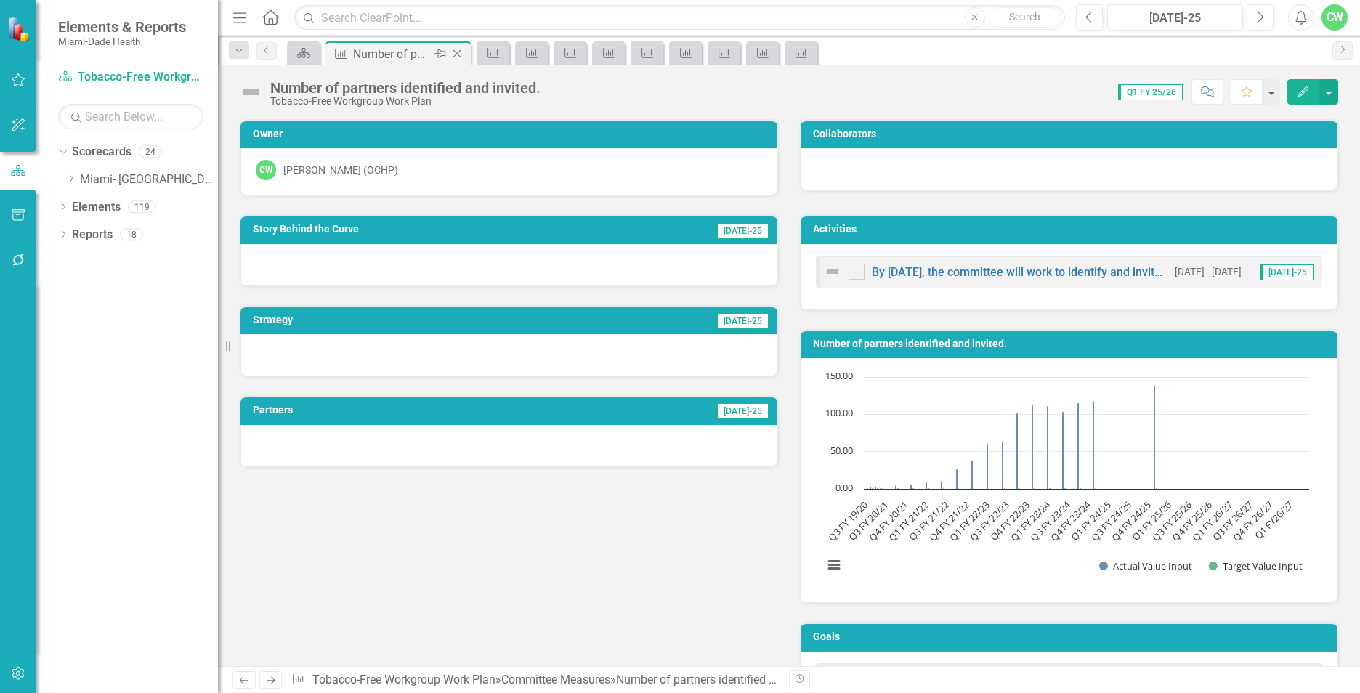
click at [457, 55] on icon "Close" at bounding box center [457, 54] width 15 height 12
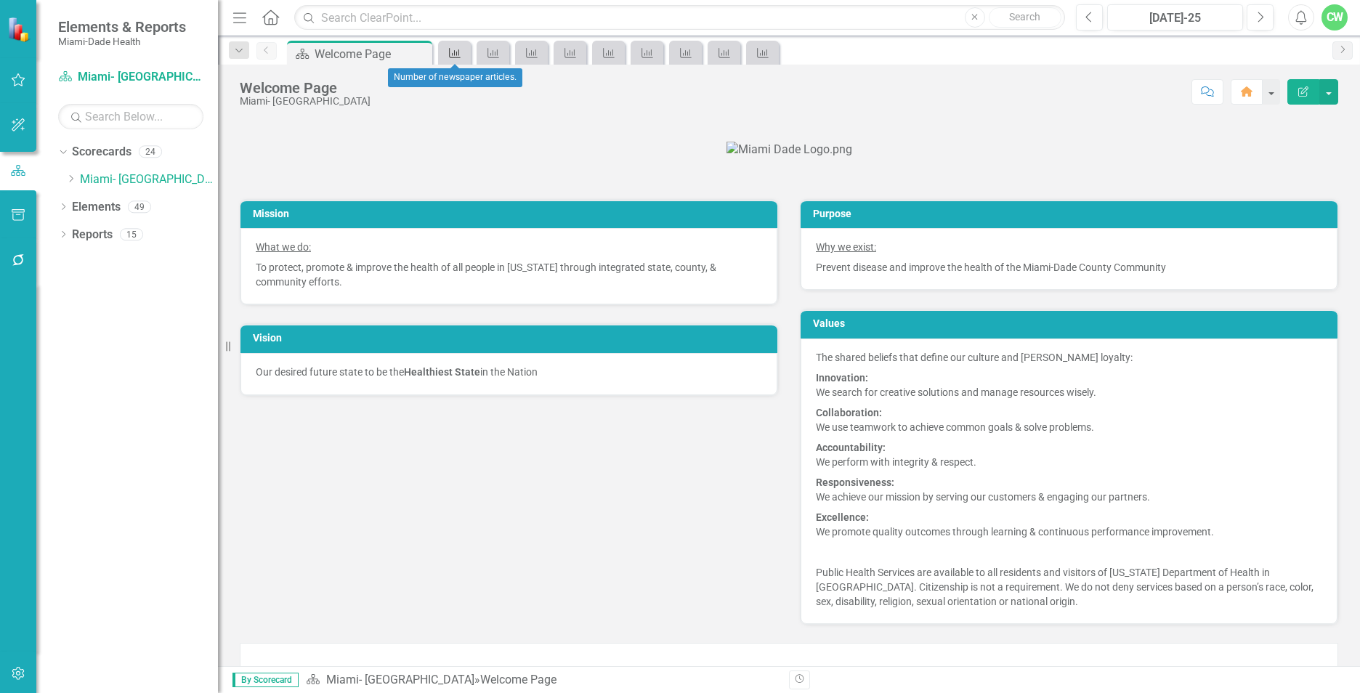
click at [457, 55] on icon at bounding box center [455, 53] width 12 height 10
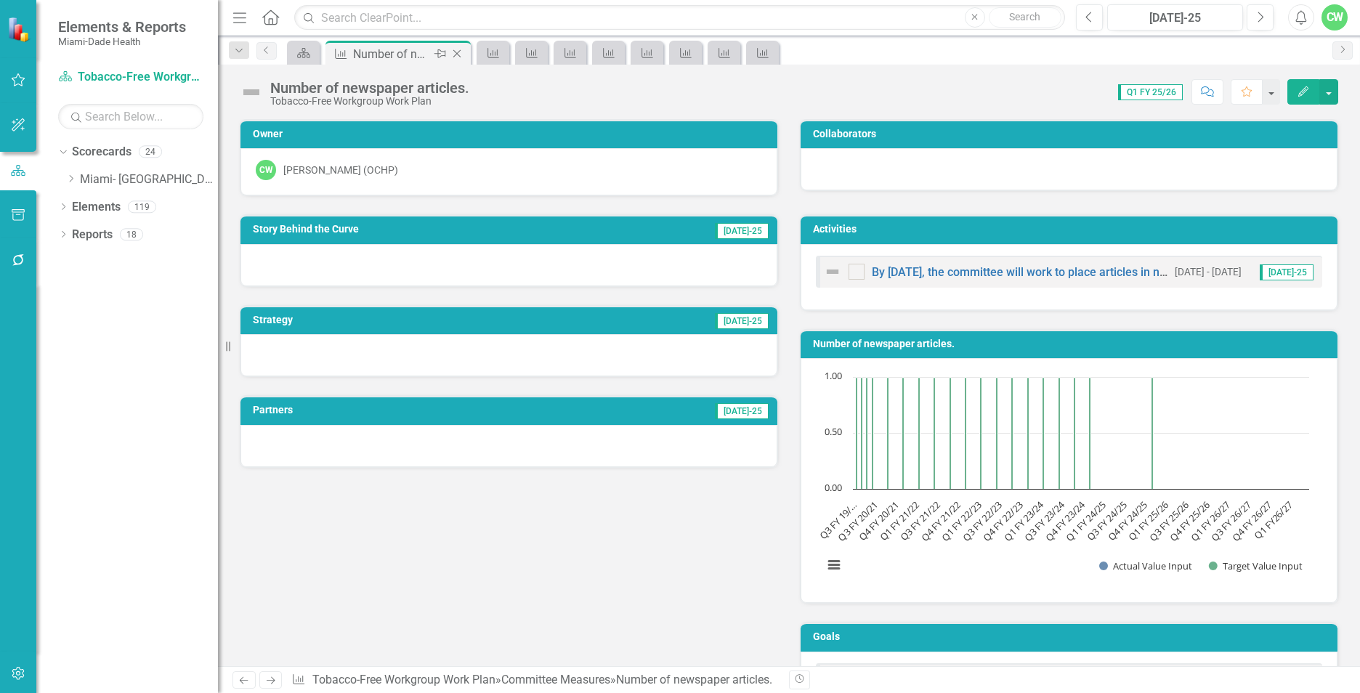
click at [457, 56] on icon "Close" at bounding box center [457, 54] width 15 height 12
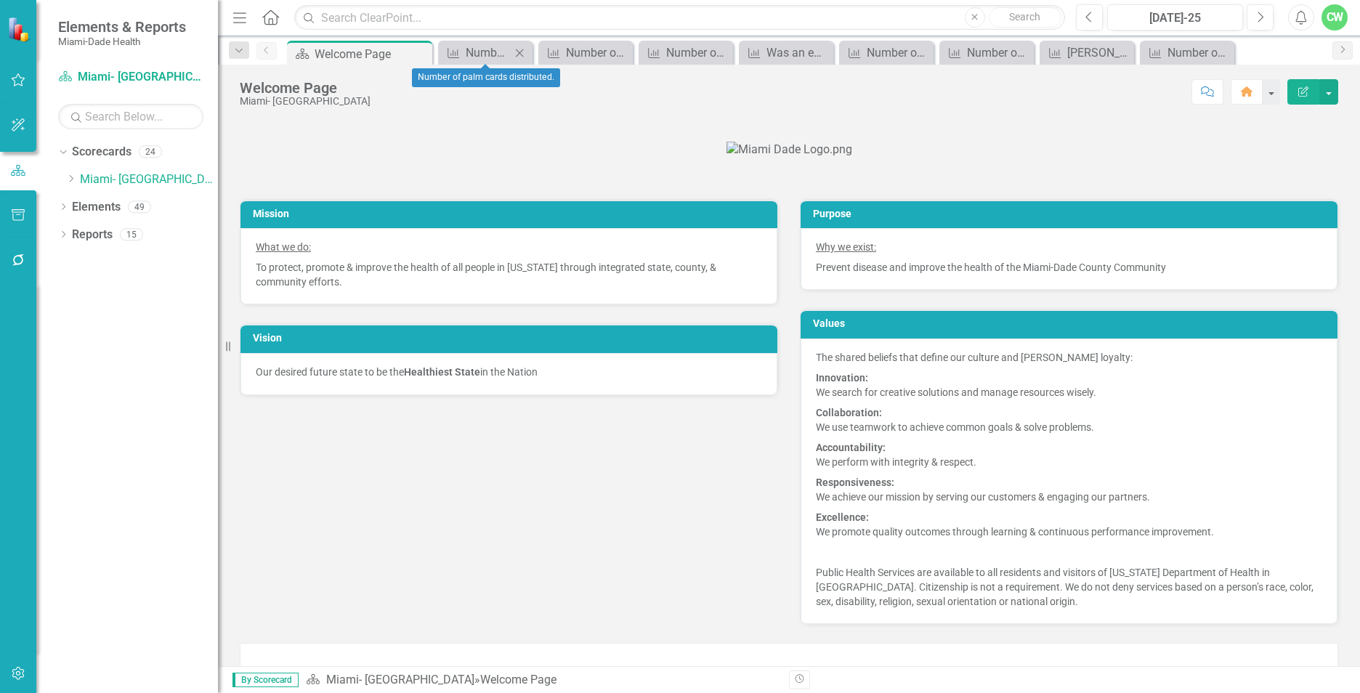
click at [518, 54] on icon at bounding box center [520, 53] width 8 height 8
click at [530, 52] on icon "Close" at bounding box center [531, 53] width 15 height 12
click at [546, 54] on icon "Close" at bounding box center [546, 53] width 15 height 12
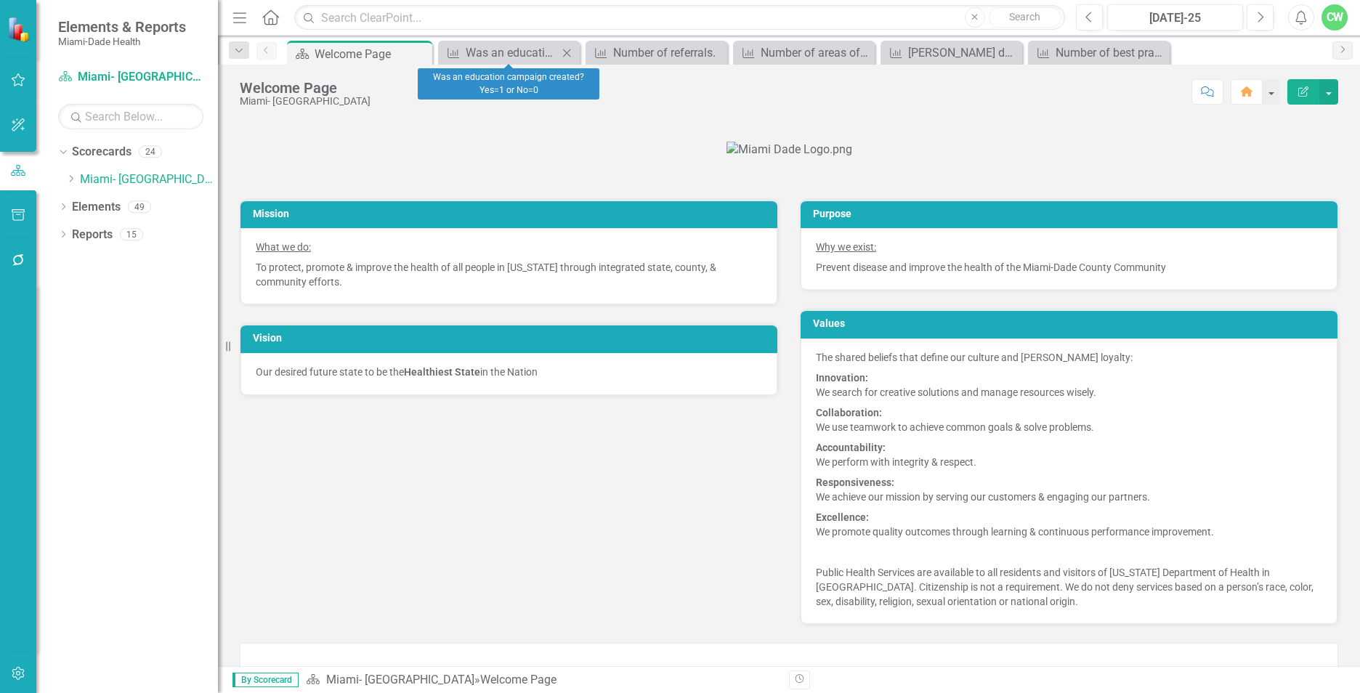
click at [565, 55] on icon "Close" at bounding box center [566, 53] width 15 height 12
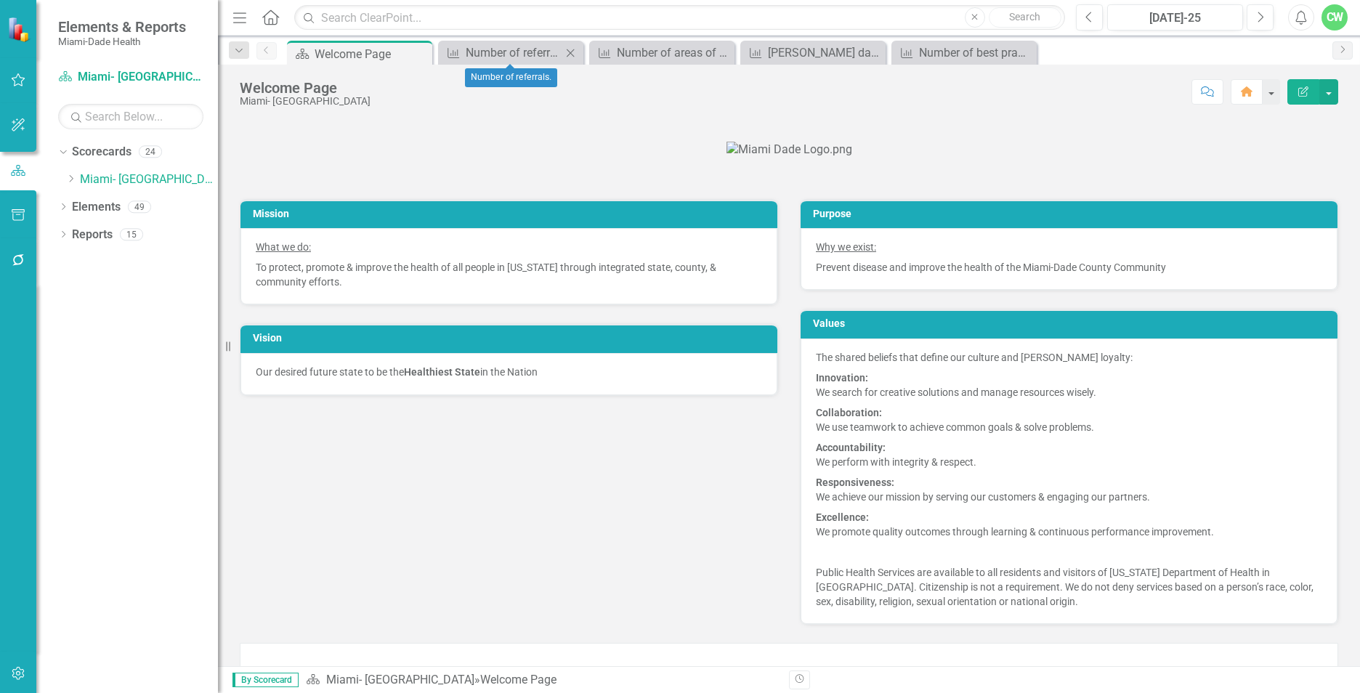
click at [572, 54] on icon at bounding box center [571, 53] width 8 height 8
click at [572, 54] on icon "Close" at bounding box center [570, 53] width 15 height 12
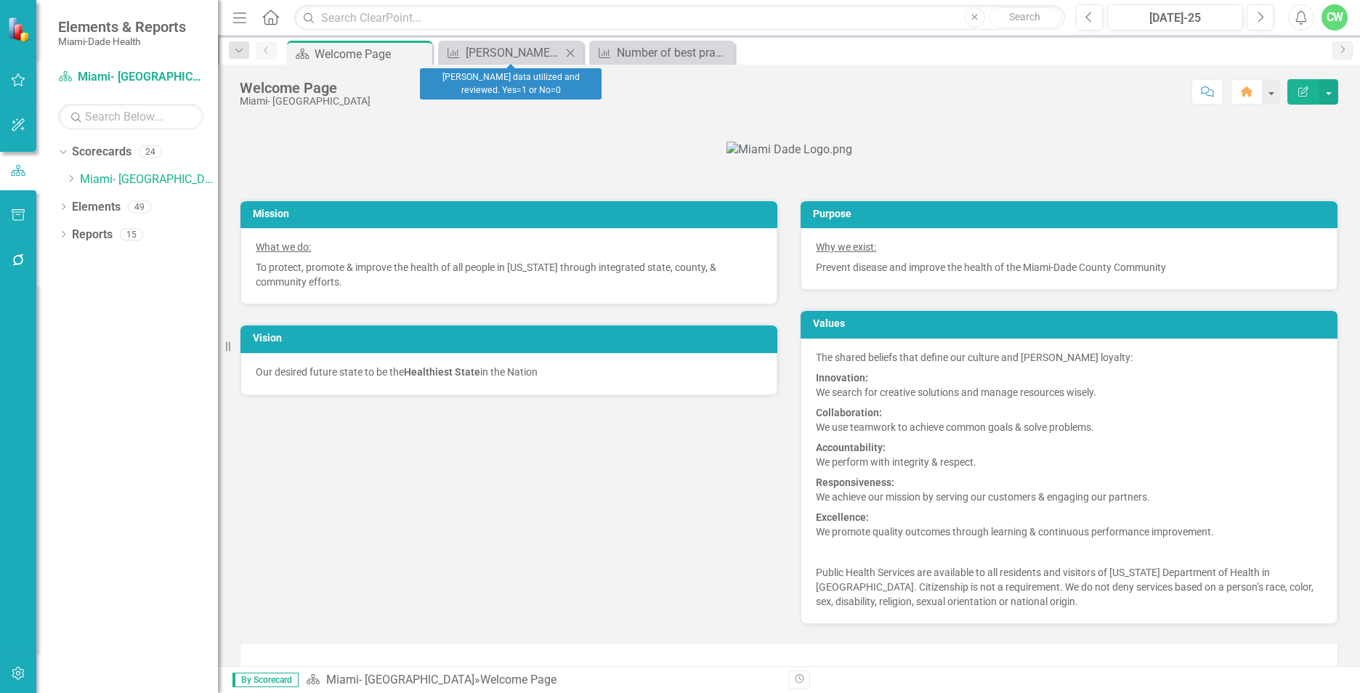
click at [570, 54] on icon "Close" at bounding box center [570, 53] width 15 height 12
click at [0, 0] on div "Close" at bounding box center [0, 0] width 0 height 0
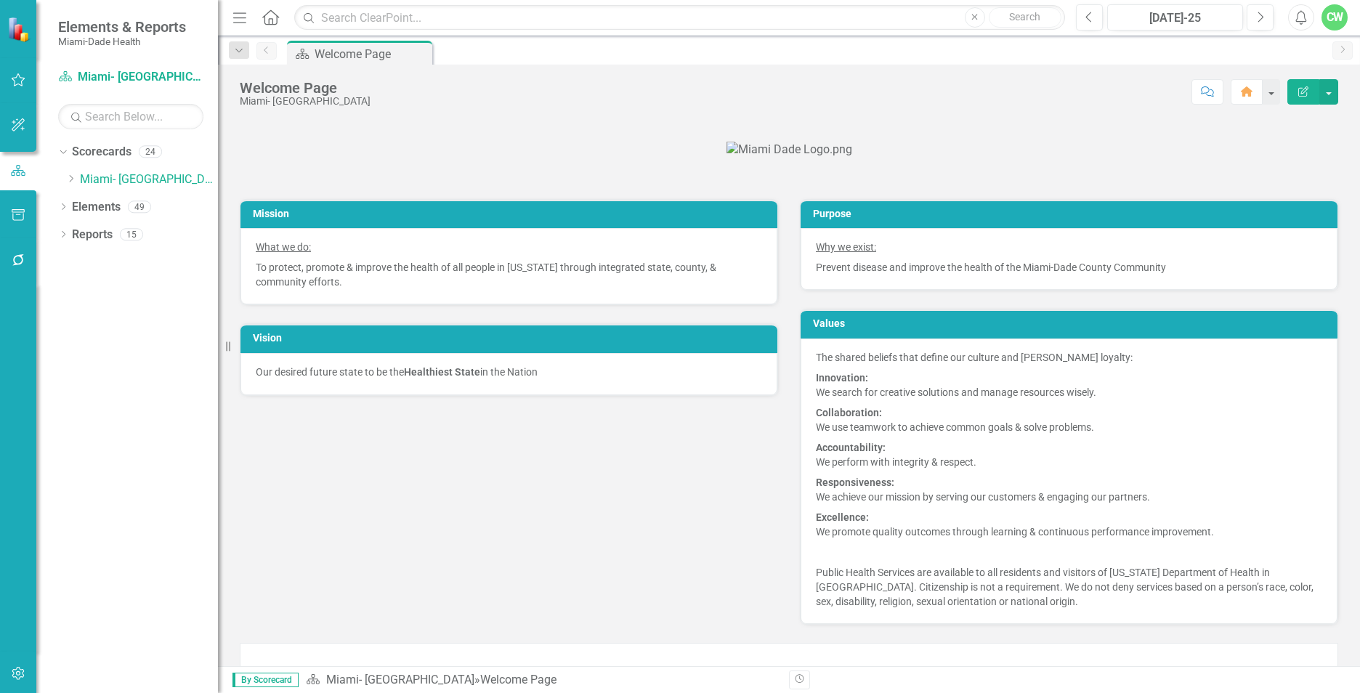
click at [55, 230] on div "Dropdown Scorecards 24 Dropdown Miami- Dade County Dropdown Foundational Plans …" at bounding box center [127, 416] width 182 height 553
click at [65, 237] on icon "Dropdown" at bounding box center [63, 236] width 10 height 8
click at [77, 260] on div "Dropdown Scorecard Scorecards 2" at bounding box center [141, 262] width 153 height 28
click at [74, 261] on div "Dropdown" at bounding box center [70, 261] width 10 height 7
click at [74, 261] on icon "Dropdown" at bounding box center [70, 261] width 10 height 8
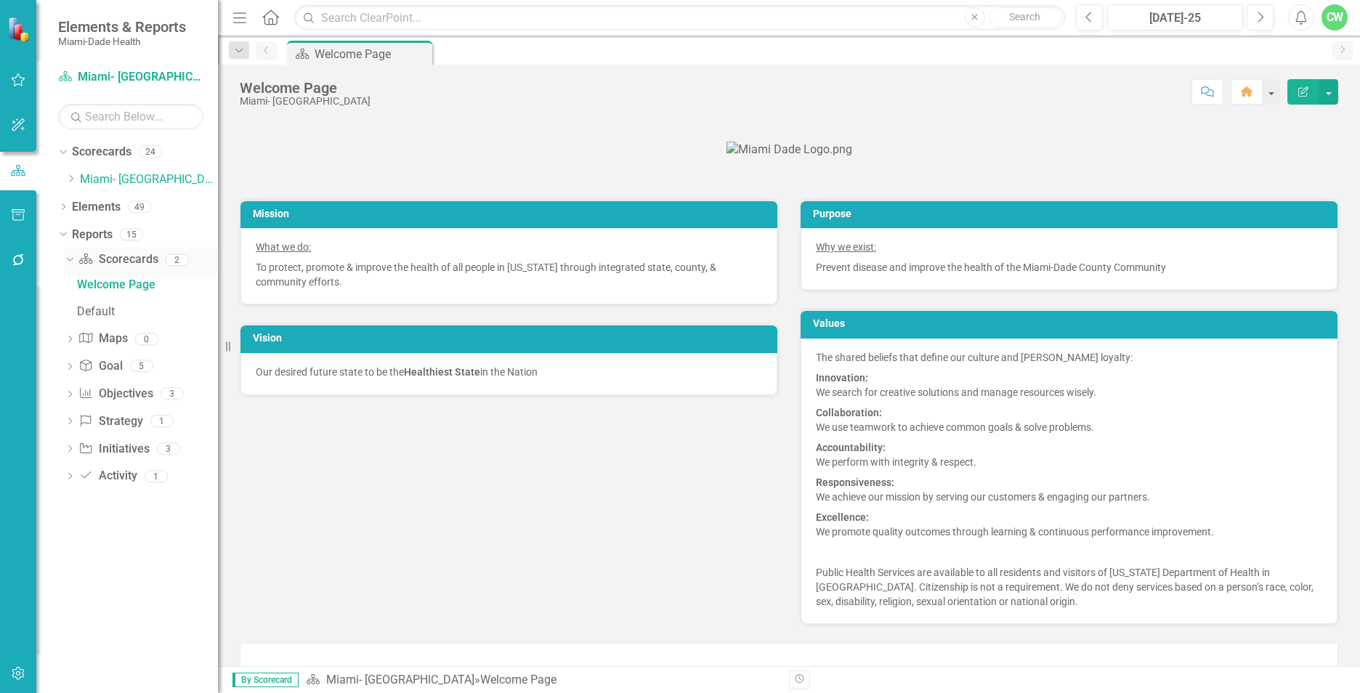
click at [74, 261] on div "Dropdown" at bounding box center [70, 261] width 10 height 7
click at [68, 428] on icon "Dropdown" at bounding box center [70, 426] width 10 height 8
click at [68, 428] on icon "Dropdown" at bounding box center [68, 424] width 8 height 10
click at [68, 395] on icon "Dropdown" at bounding box center [70, 398] width 10 height 8
click at [68, 395] on icon "Dropdown" at bounding box center [68, 397] width 8 height 10
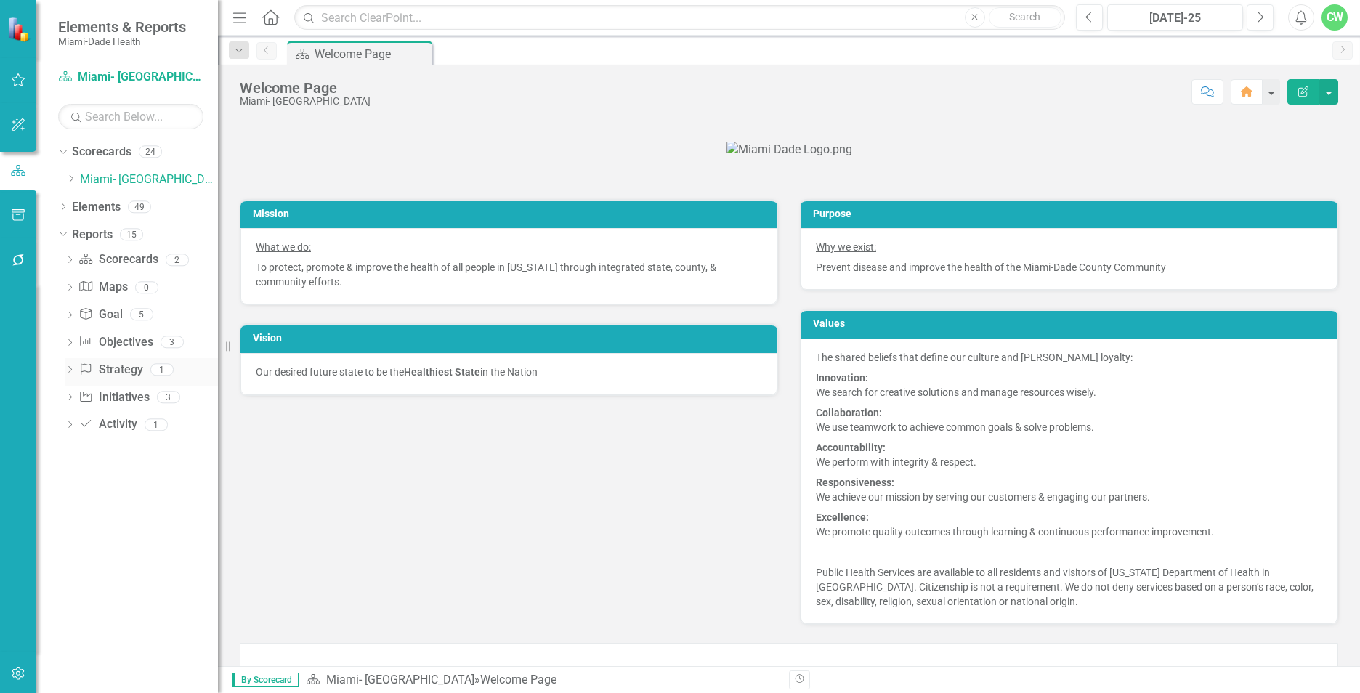
click at [68, 368] on icon "Dropdown" at bounding box center [70, 371] width 10 height 8
click at [68, 368] on icon "Dropdown" at bounding box center [68, 369] width 8 height 10
click at [73, 342] on icon "Dropdown" at bounding box center [70, 344] width 10 height 8
click at [73, 342] on div "Dropdown" at bounding box center [67, 341] width 12 height 10
click at [73, 320] on icon "Dropdown" at bounding box center [70, 316] width 10 height 8
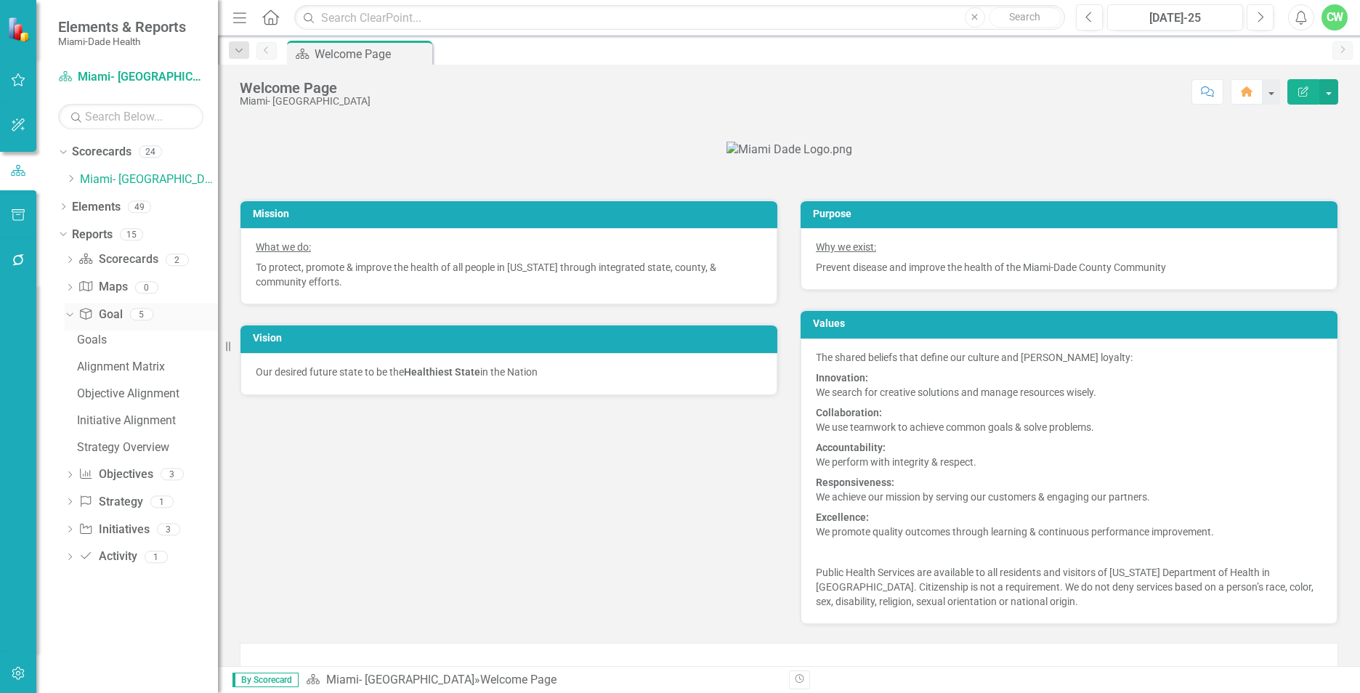
click at [73, 320] on div "Dropdown" at bounding box center [70, 316] width 10 height 7
click at [70, 283] on div "Dropdown" at bounding box center [70, 289] width 10 height 12
click at [70, 283] on icon "Dropdown" at bounding box center [68, 287] width 8 height 10
click at [65, 229] on icon "Dropdown" at bounding box center [61, 234] width 8 height 10
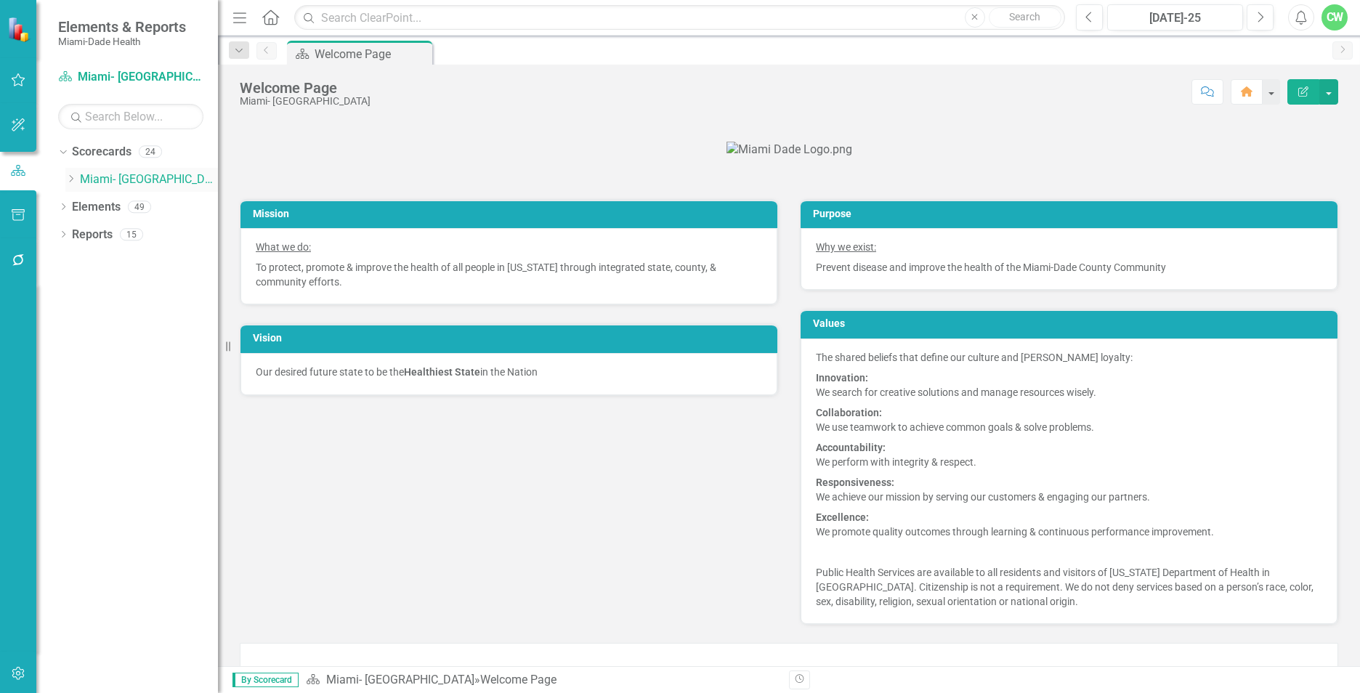
click at [69, 180] on icon "Dropdown" at bounding box center [70, 178] width 11 height 9
click at [87, 209] on icon "Dropdown" at bounding box center [85, 206] width 11 height 9
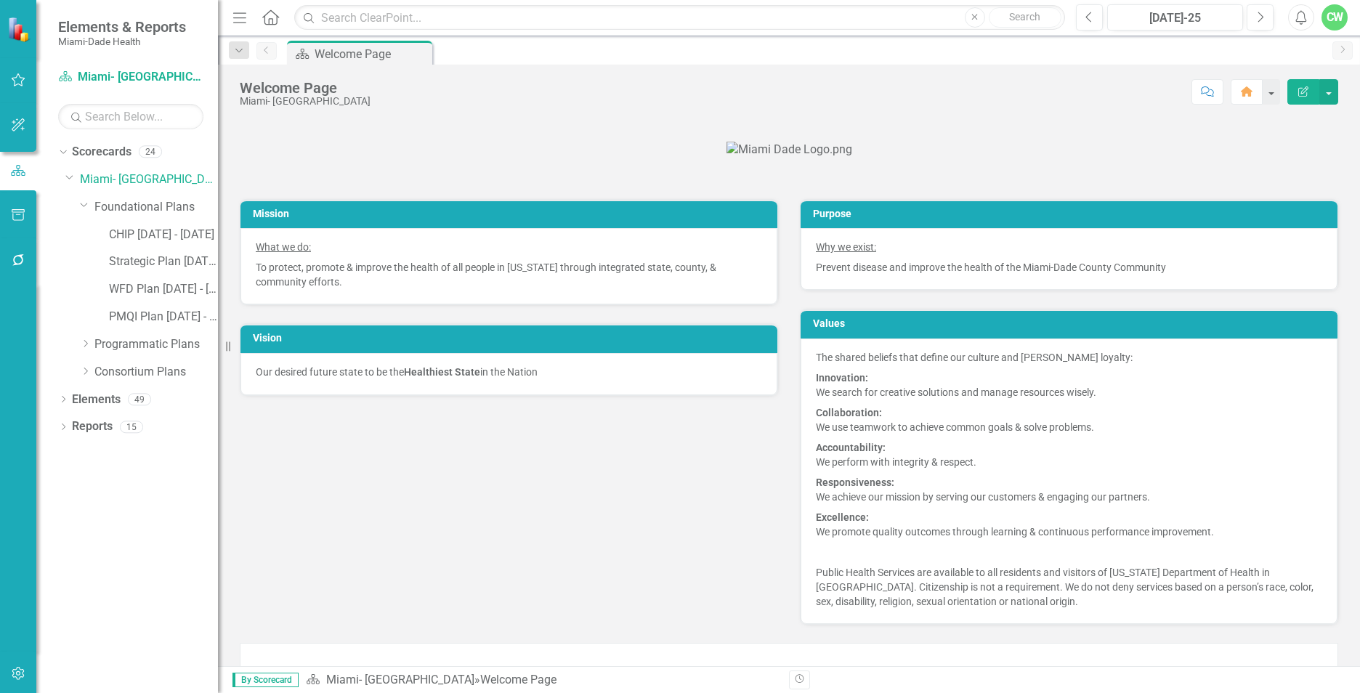
click at [108, 238] on div "CHIP [DATE] - [DATE]" at bounding box center [149, 237] width 138 height 28
click at [125, 236] on link "CHIP [DATE] - [DATE]" at bounding box center [163, 235] width 109 height 17
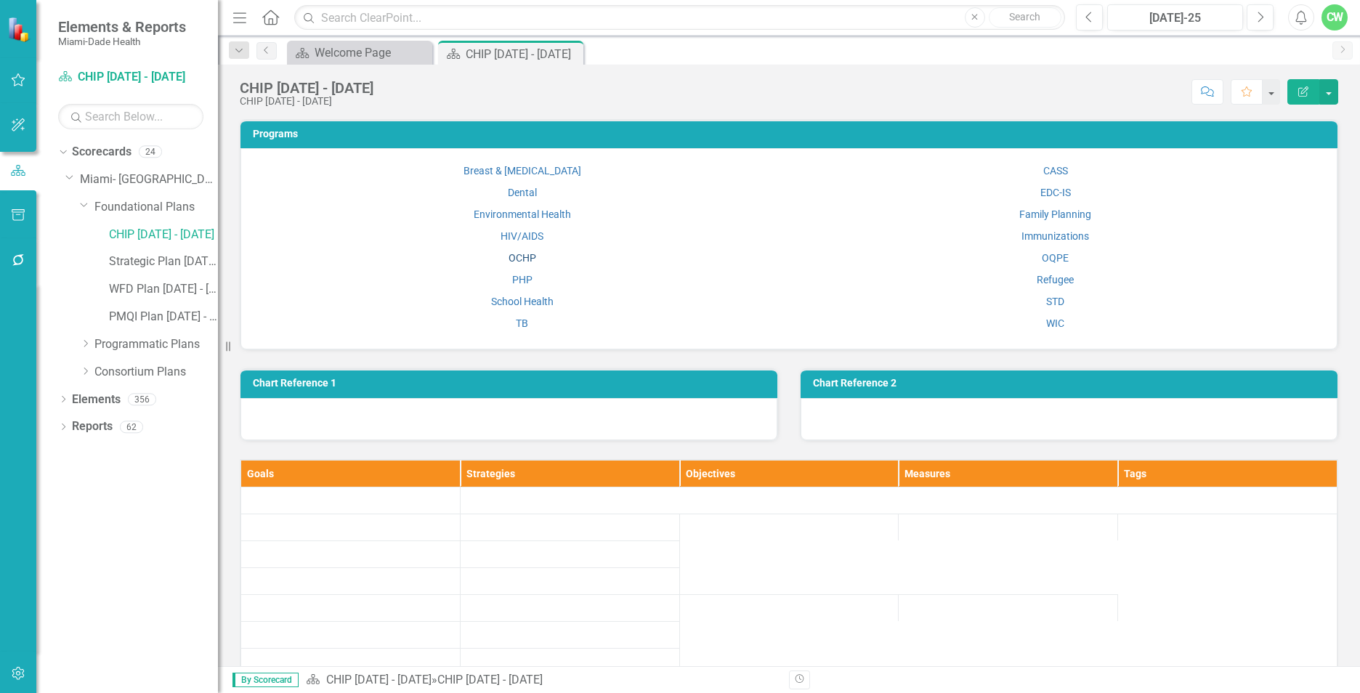
click at [511, 256] on link "OCHP" at bounding box center [523, 258] width 28 height 12
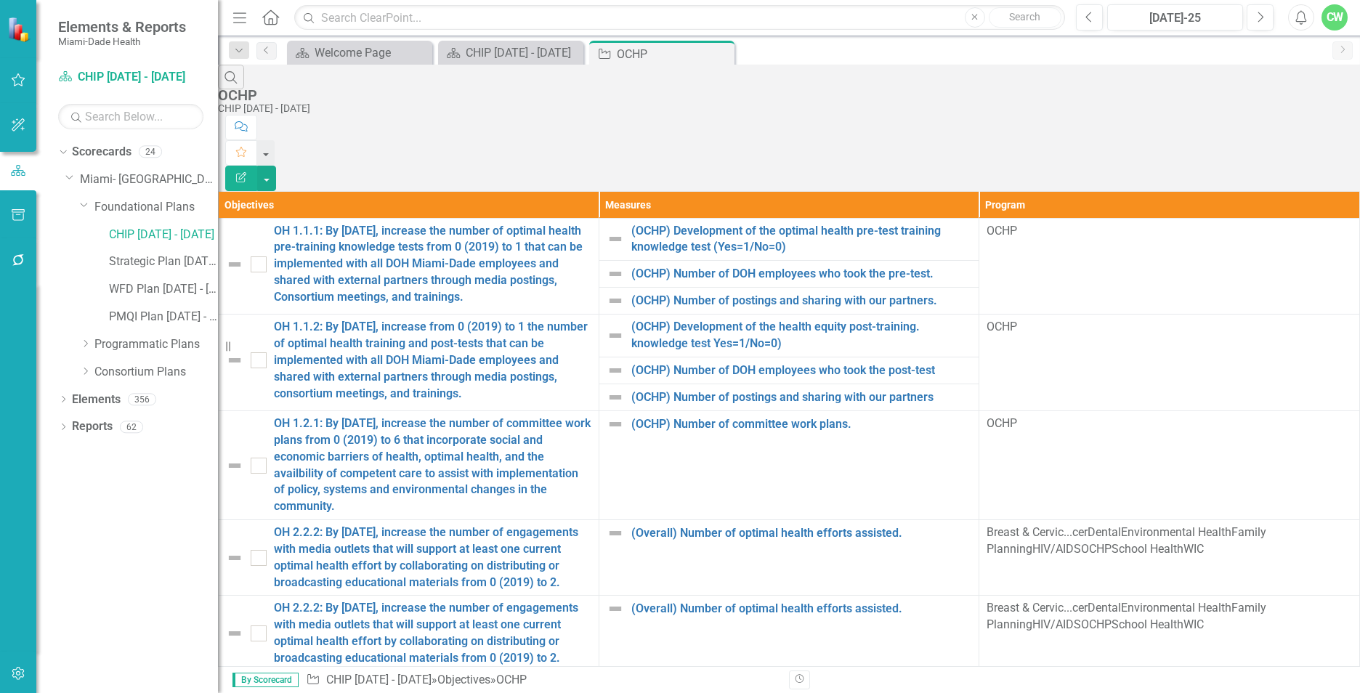
scroll to position [1676, 0]
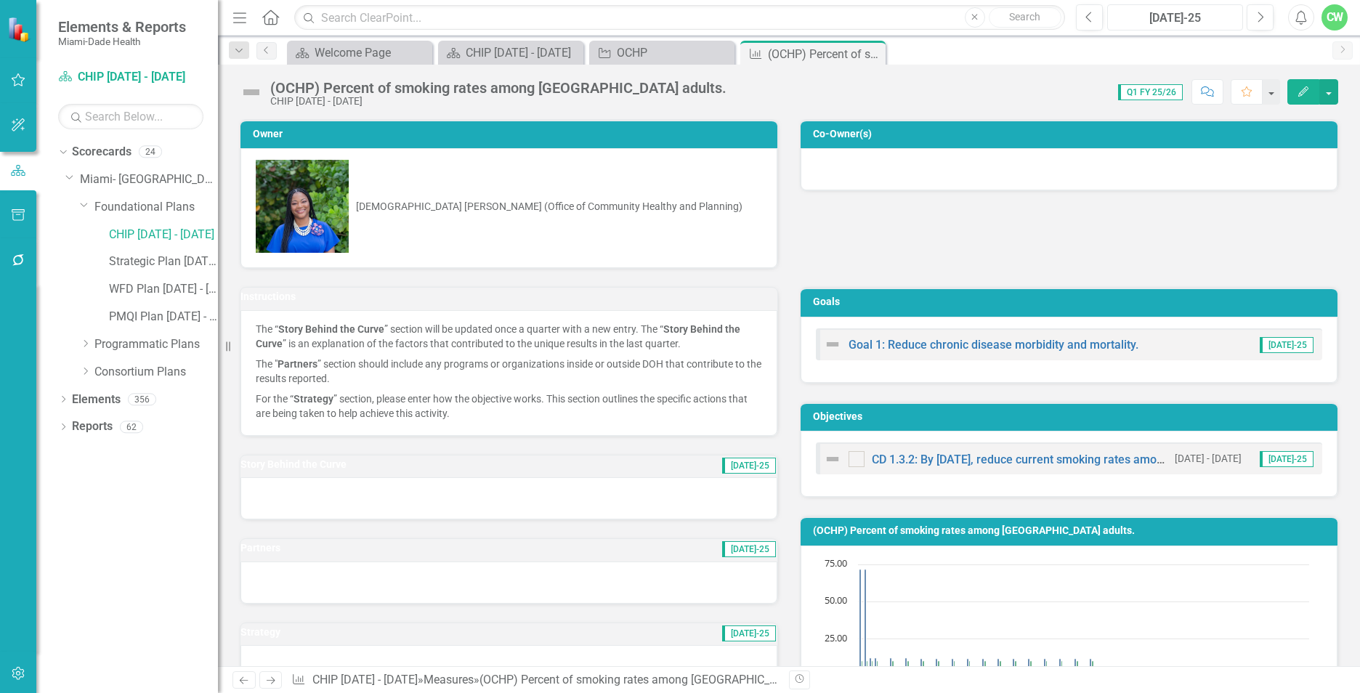
click at [1153, 20] on div "Jul-25" at bounding box center [1175, 17] width 126 height 17
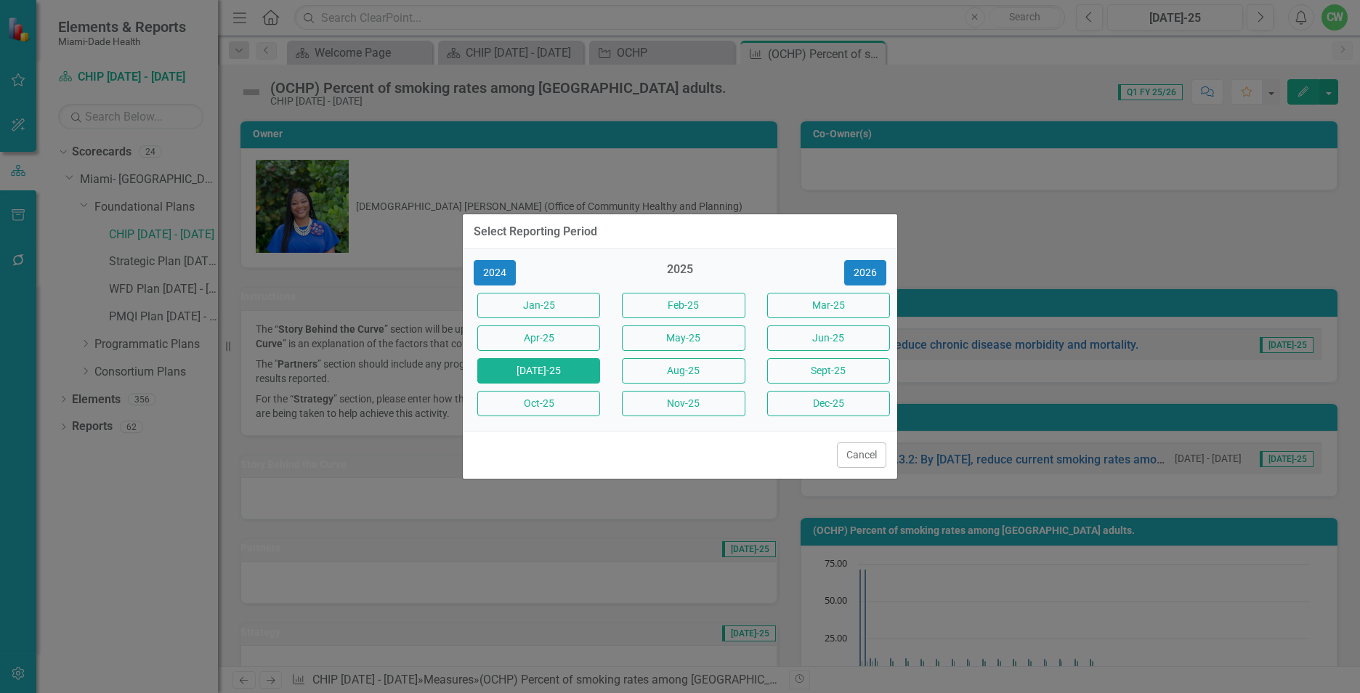
click at [774, 335] on button "Jun-25" at bounding box center [828, 337] width 123 height 25
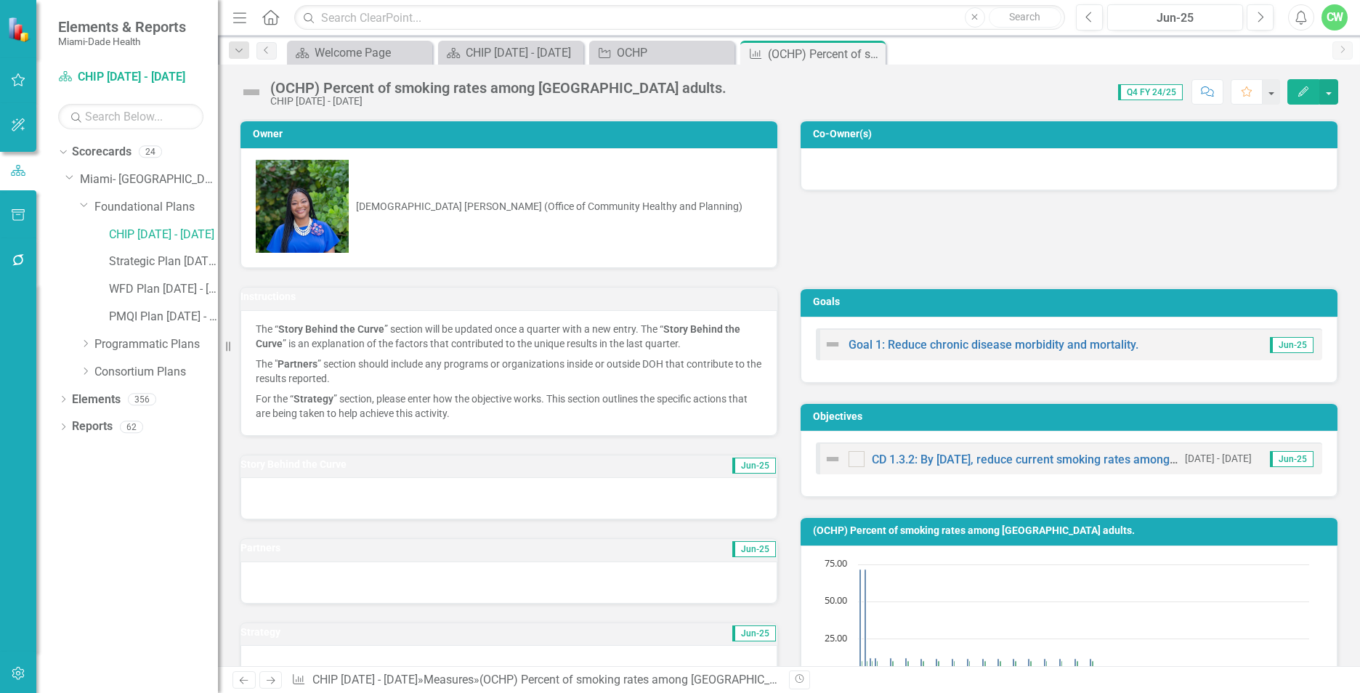
click at [1300, 92] on icon "Edit" at bounding box center [1303, 91] width 13 height 10
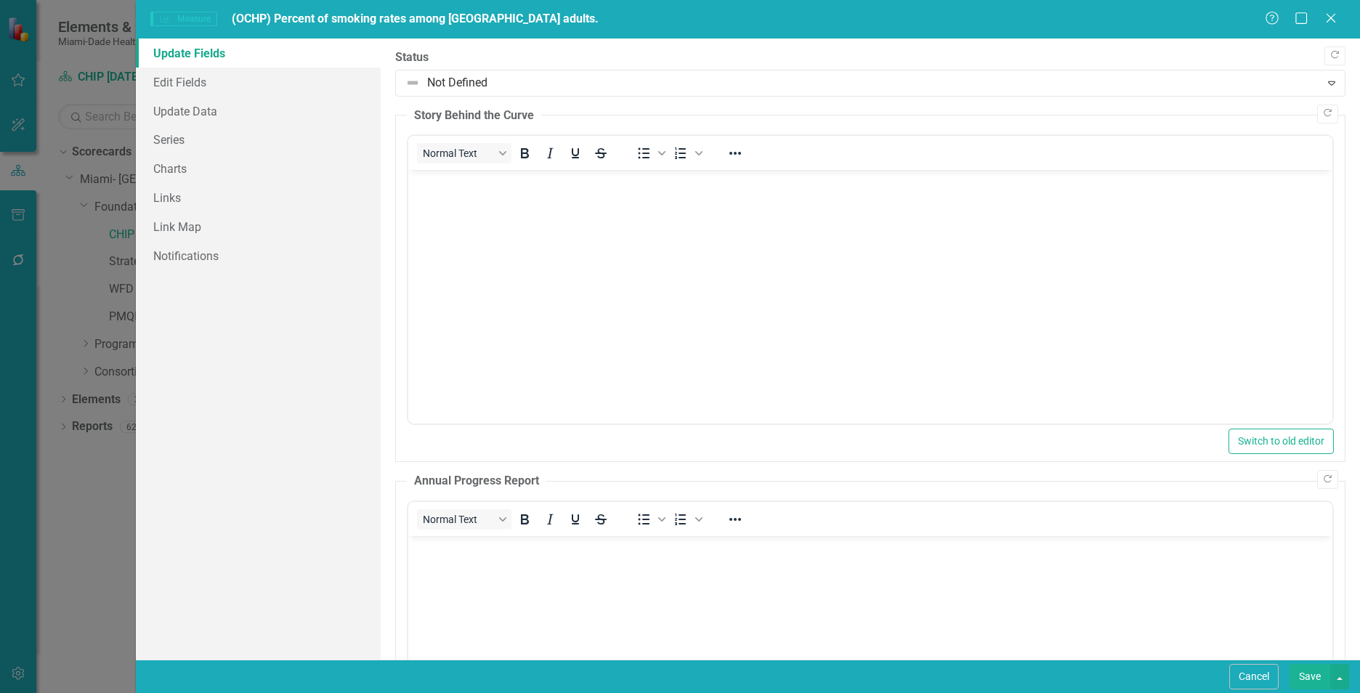
click at [672, 267] on body "Rich Text Area. Press ALT-0 for help." at bounding box center [870, 279] width 924 height 218
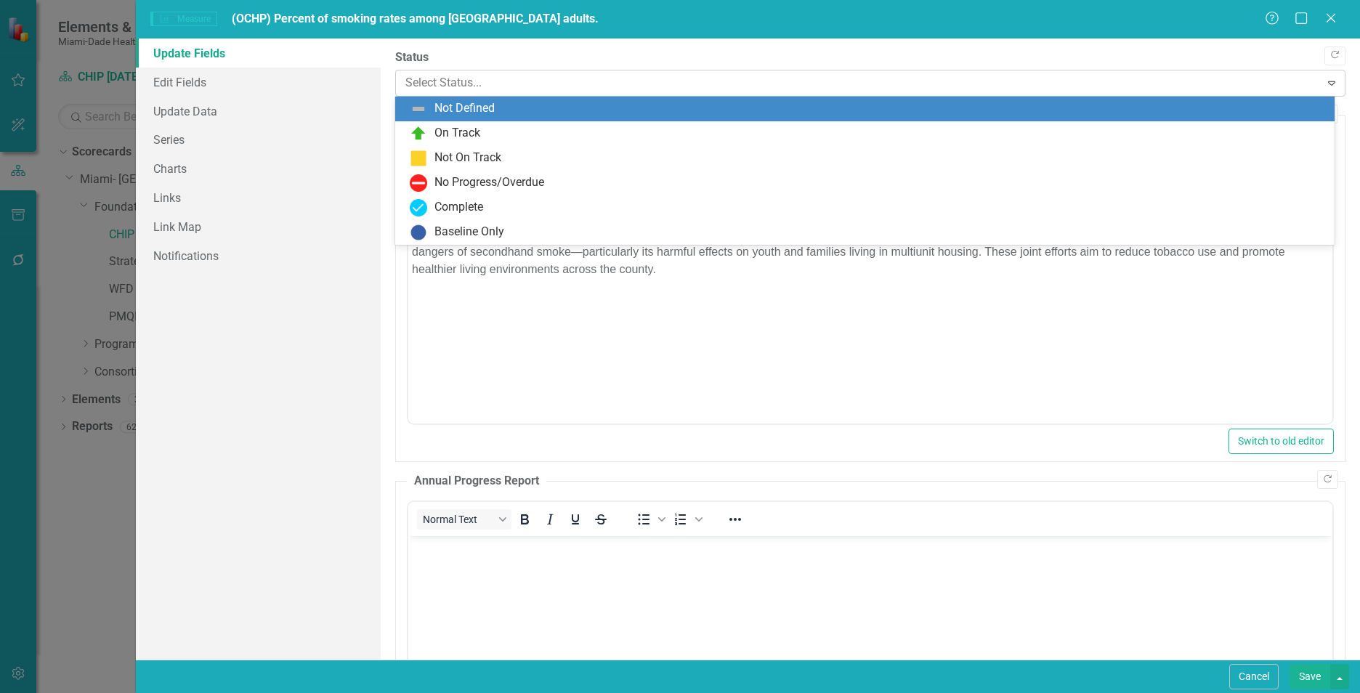
click at [604, 86] on div at bounding box center [857, 83] width 905 height 20
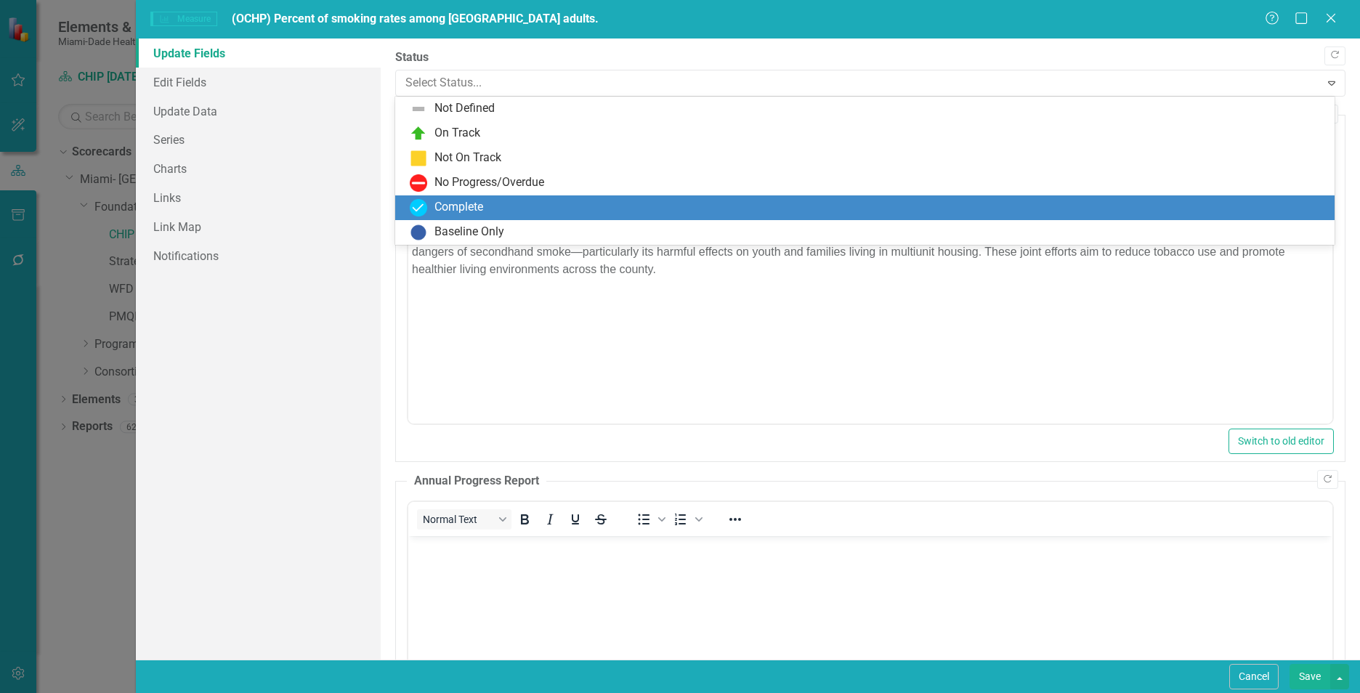
click at [571, 203] on div "Complete" at bounding box center [868, 207] width 916 height 17
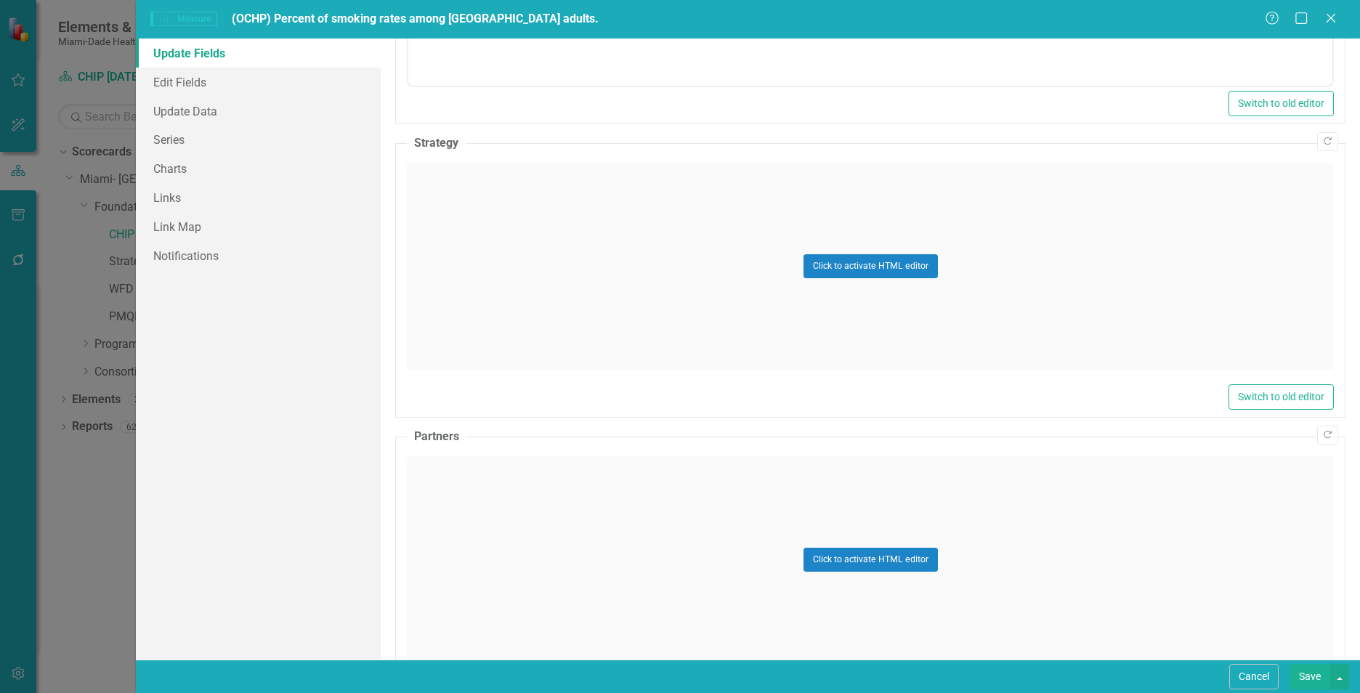
scroll to position [705, 0]
click at [457, 249] on div "Click to activate HTML editor" at bounding box center [870, 264] width 927 height 207
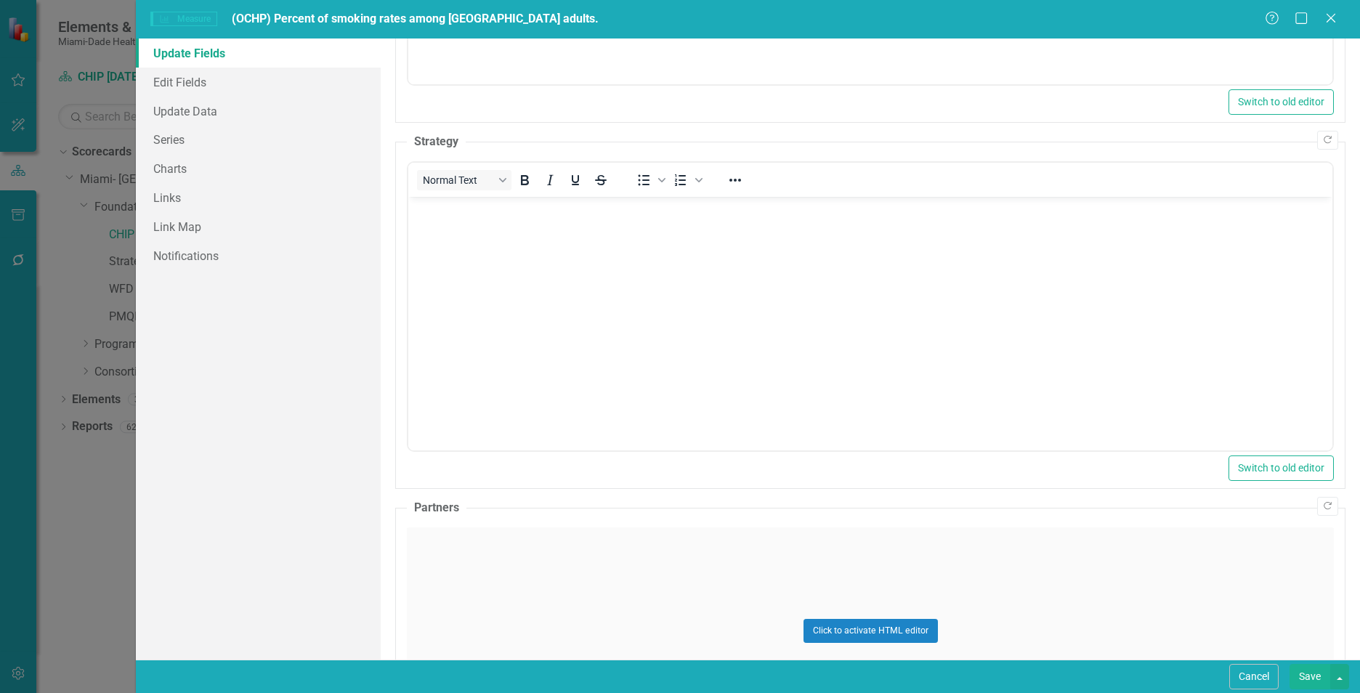
scroll to position [0, 0]
click at [429, 296] on body "Rich Text Area. Press ALT-0 for help." at bounding box center [870, 306] width 924 height 218
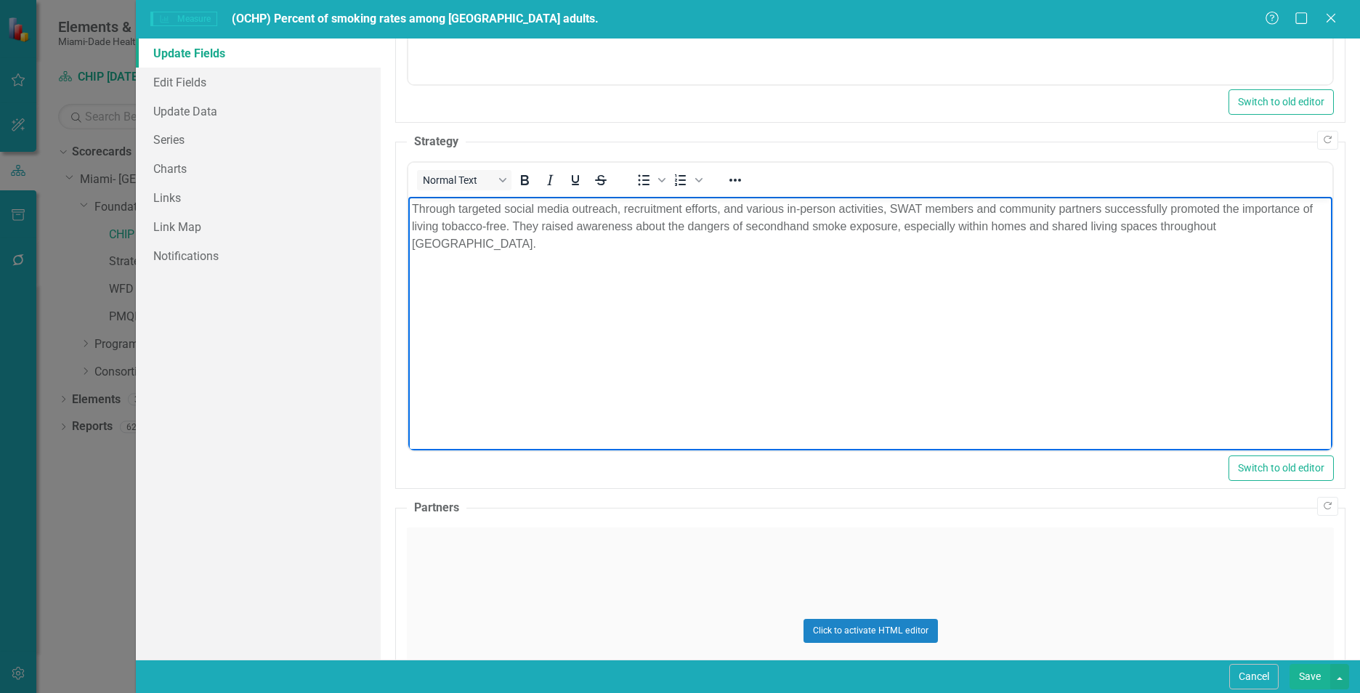
click at [541, 548] on div "Click to activate HTML editor" at bounding box center [870, 630] width 927 height 207
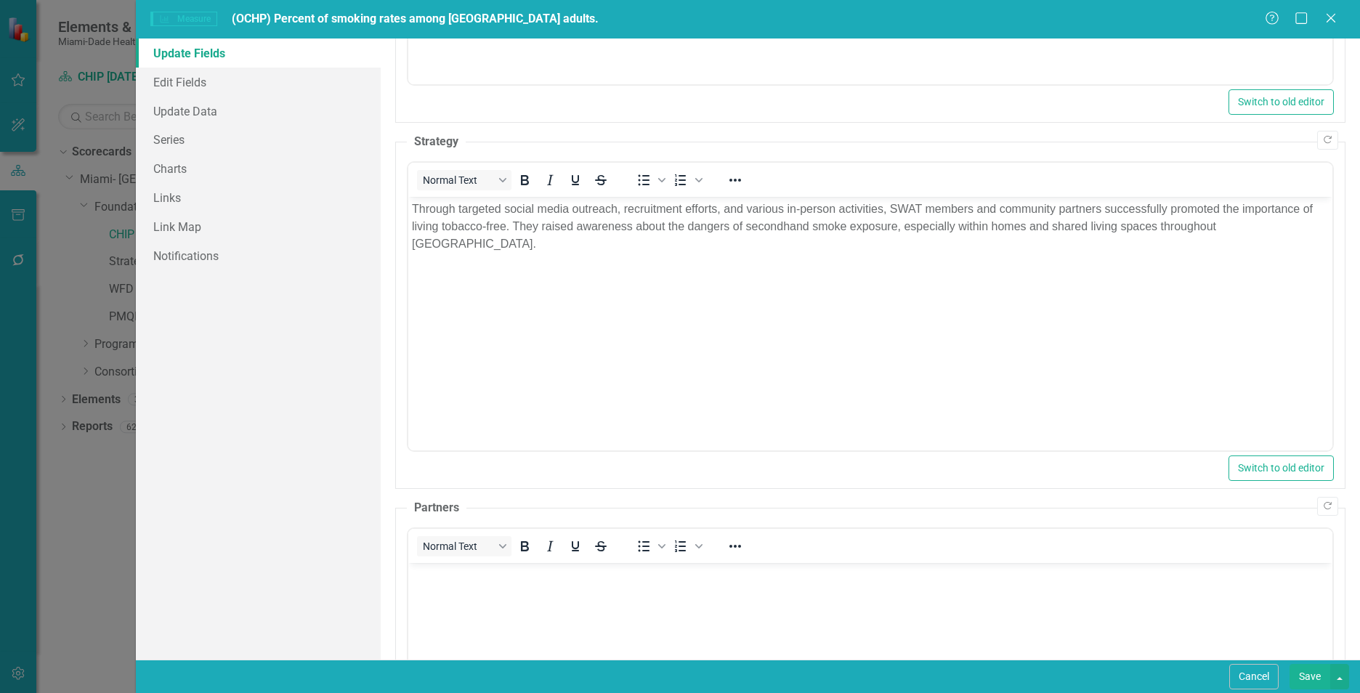
click at [429, 583] on body "Rich Text Area. Press ALT-0 for help." at bounding box center [870, 671] width 924 height 218
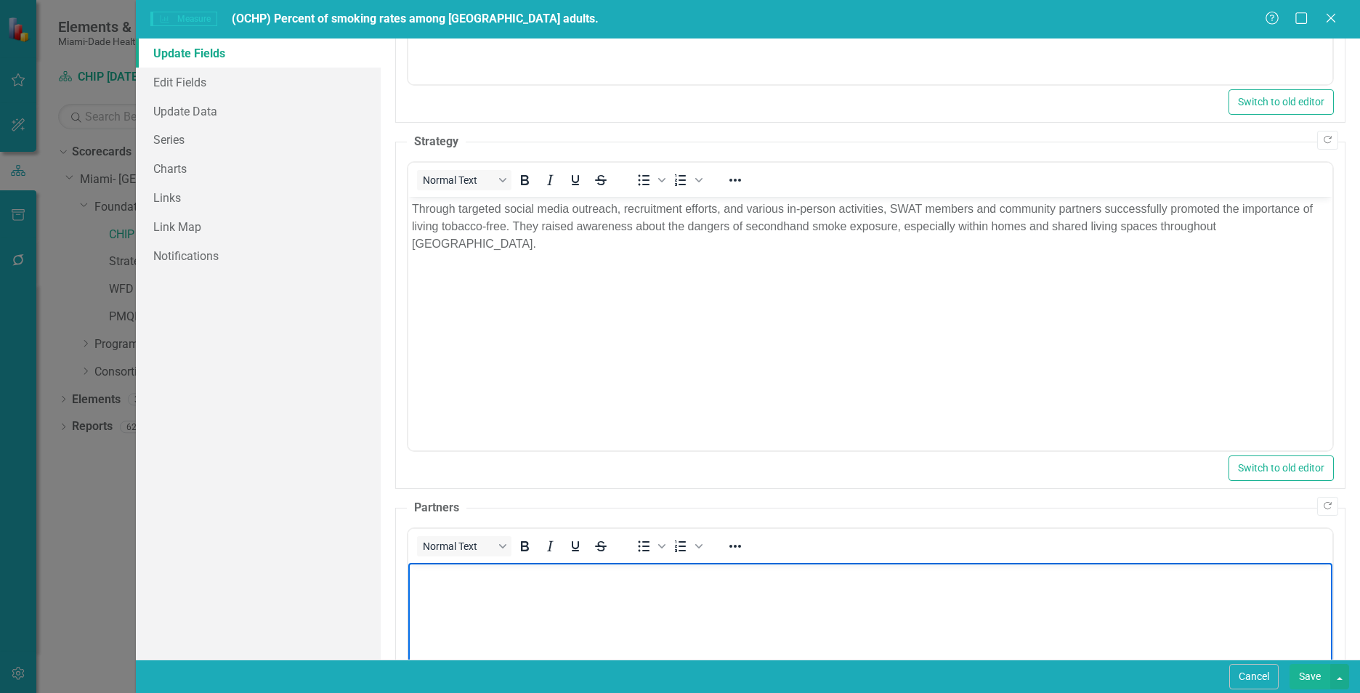
paste body "Rich Text Area. Press ALT-0 for help."
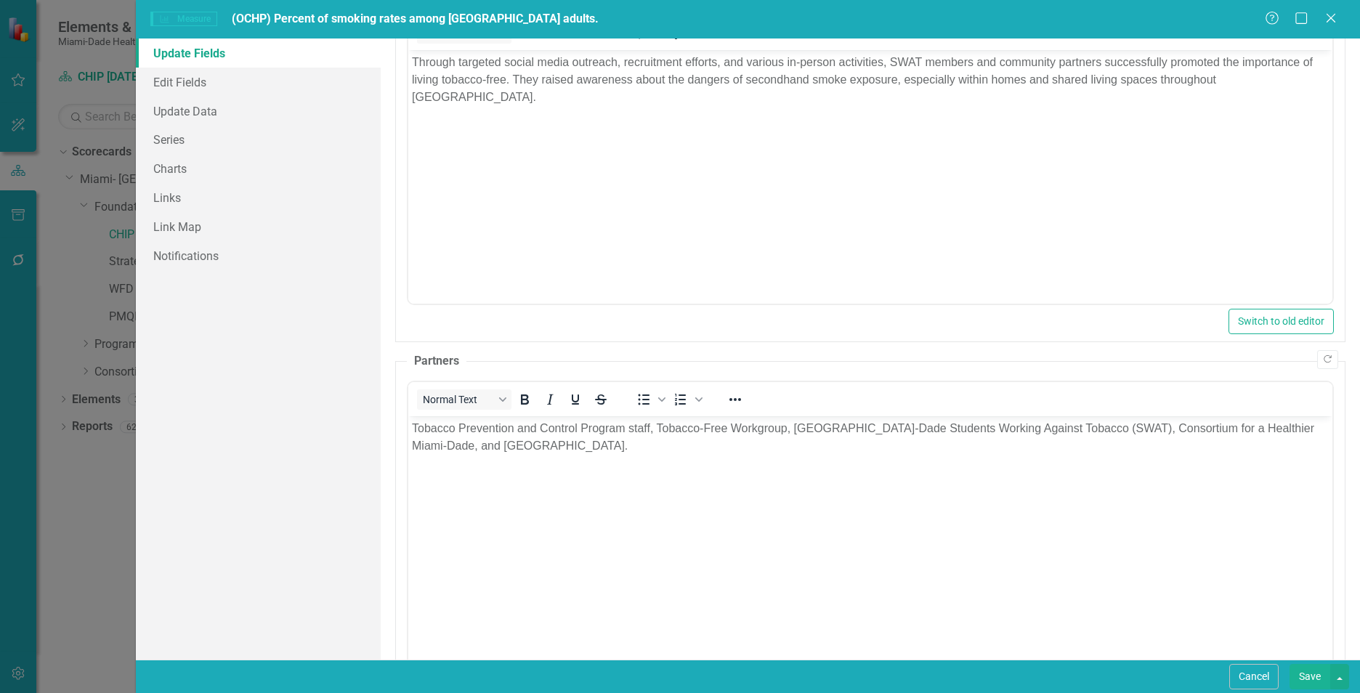
scroll to position [923, 0]
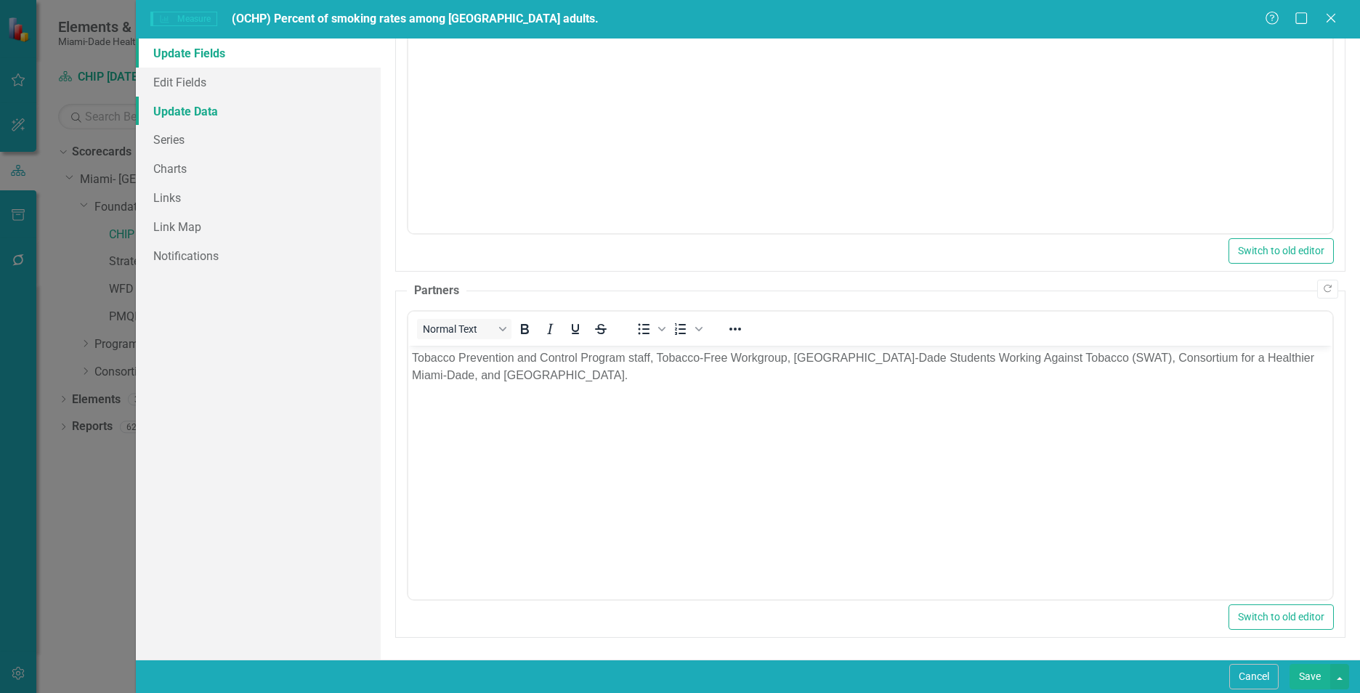
click at [198, 116] on link "Update Data" at bounding box center [258, 111] width 245 height 29
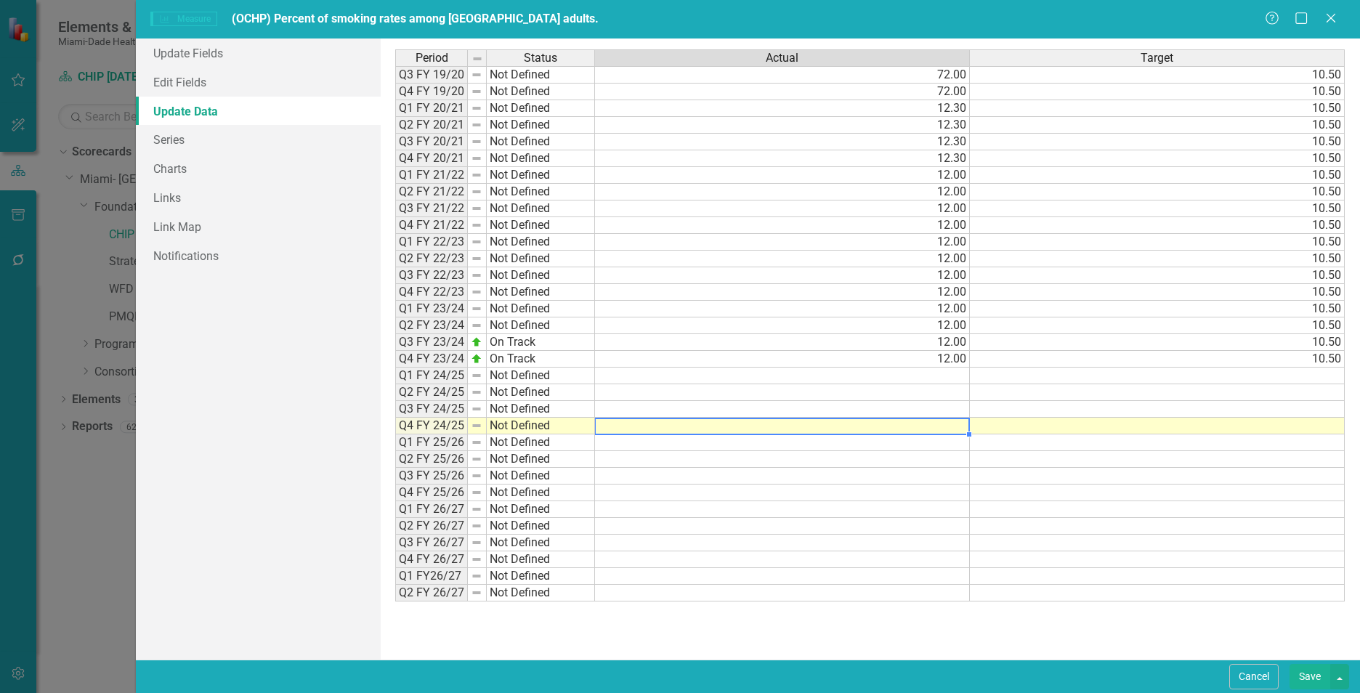
click at [947, 424] on td at bounding box center [782, 426] width 375 height 17
type textarea "11.9"
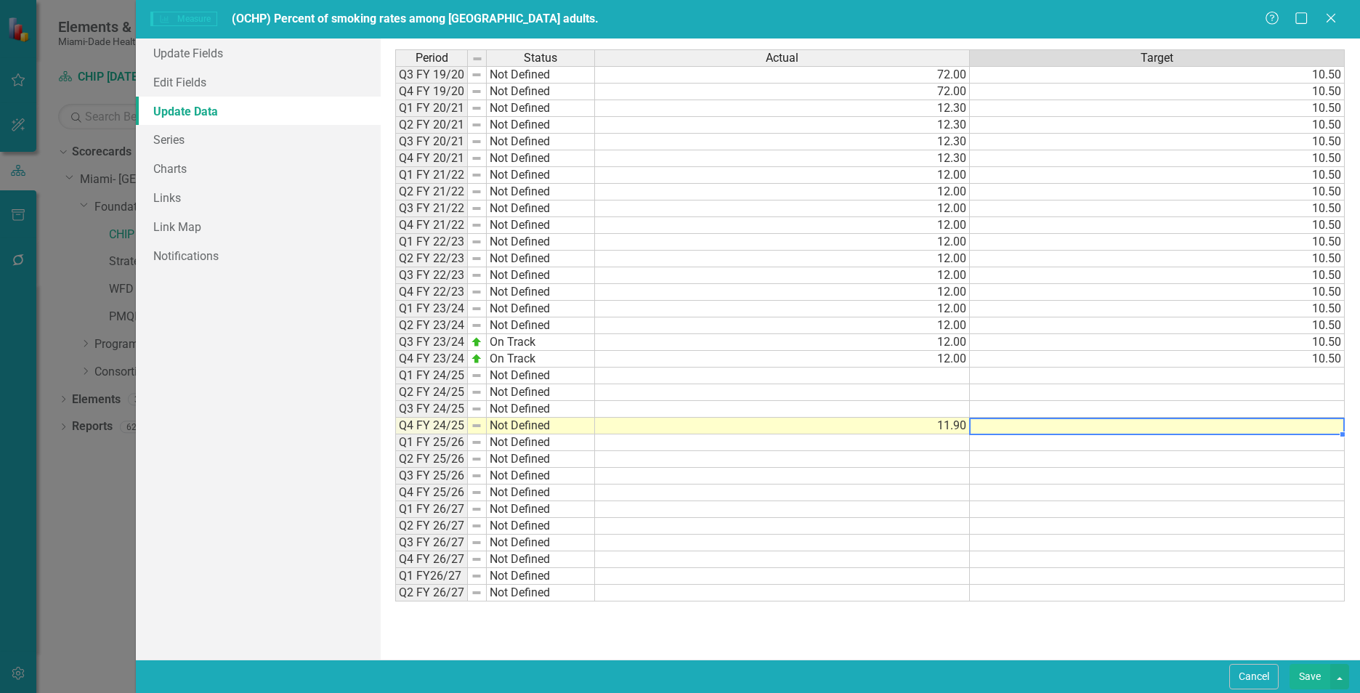
click at [946, 422] on td "11.90" at bounding box center [782, 426] width 375 height 17
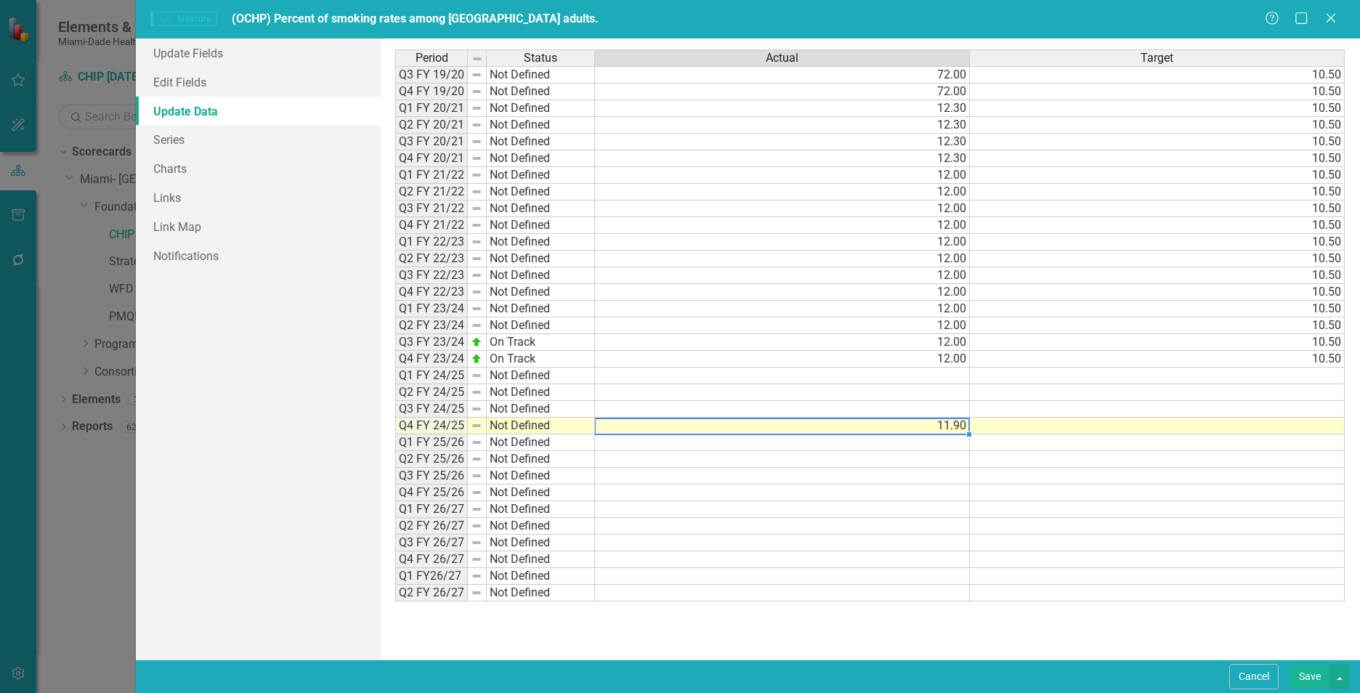
type textarea "12"
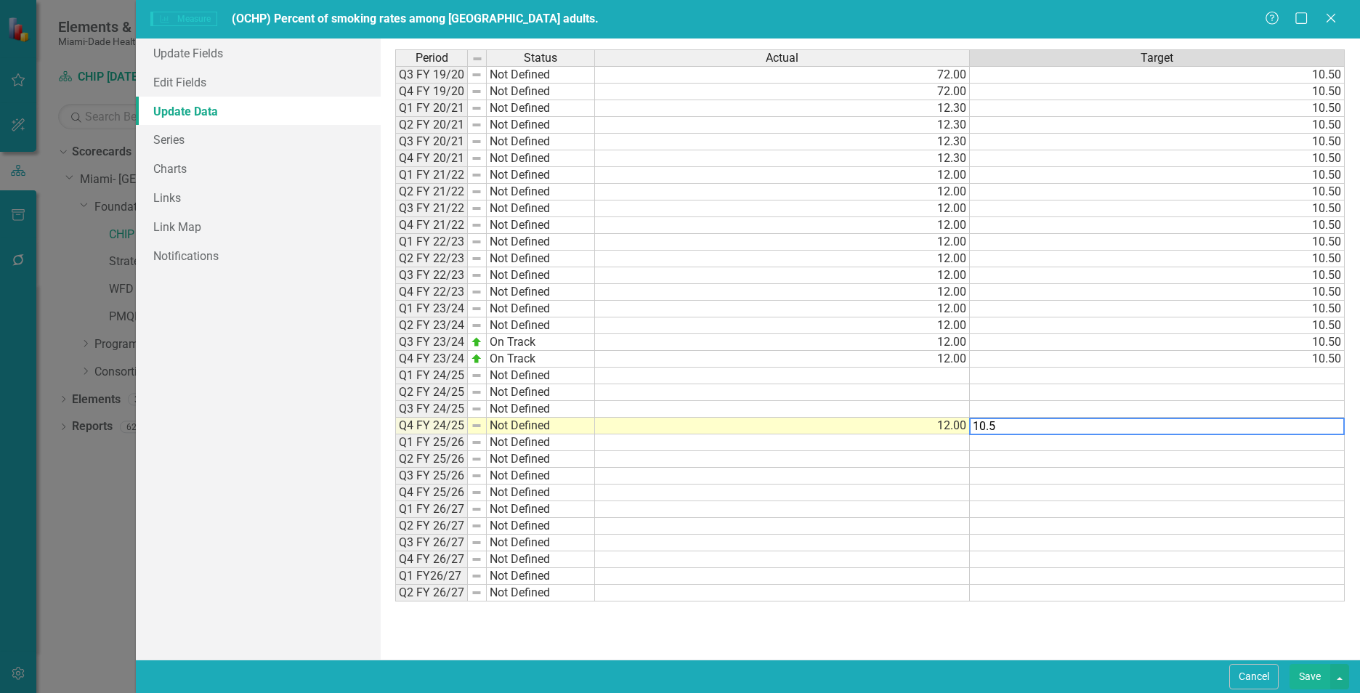
type textarea "10.5"
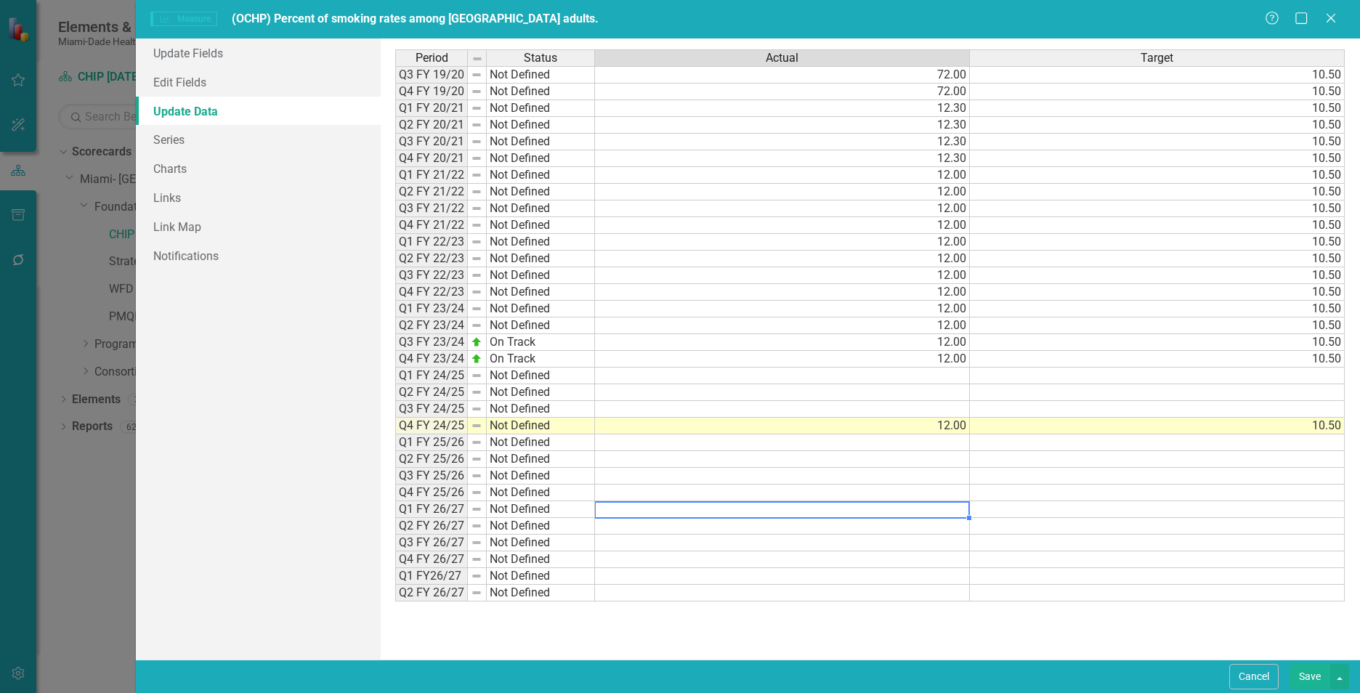
click at [761, 511] on td at bounding box center [782, 509] width 375 height 17
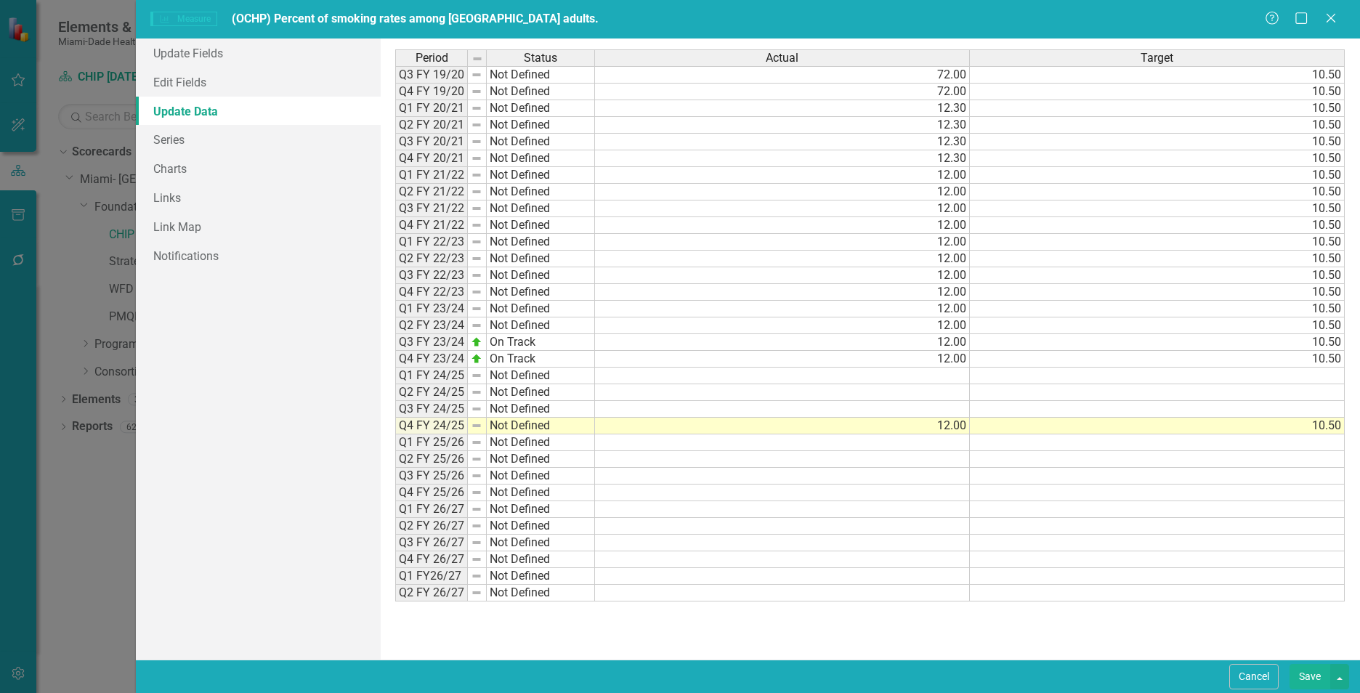
click at [1301, 683] on button "Save" at bounding box center [1309, 676] width 41 height 25
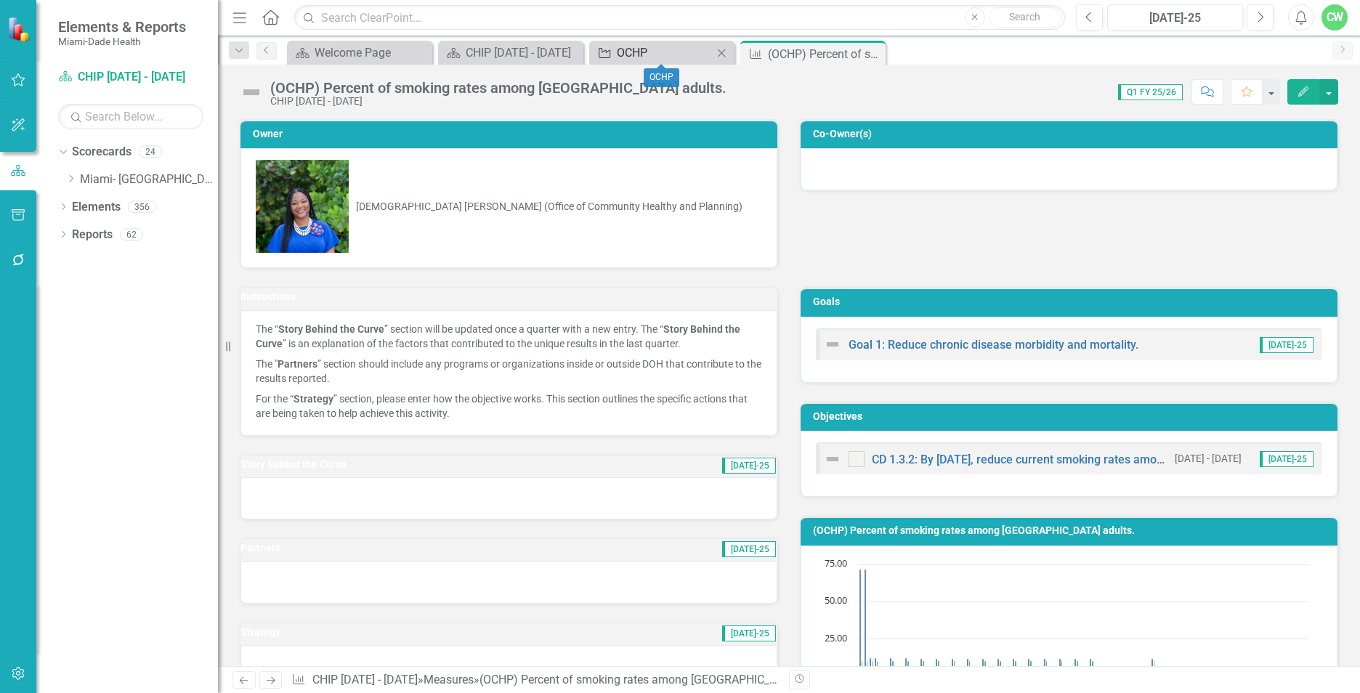
click at [677, 56] on div "OCHP" at bounding box center [665, 53] width 96 height 18
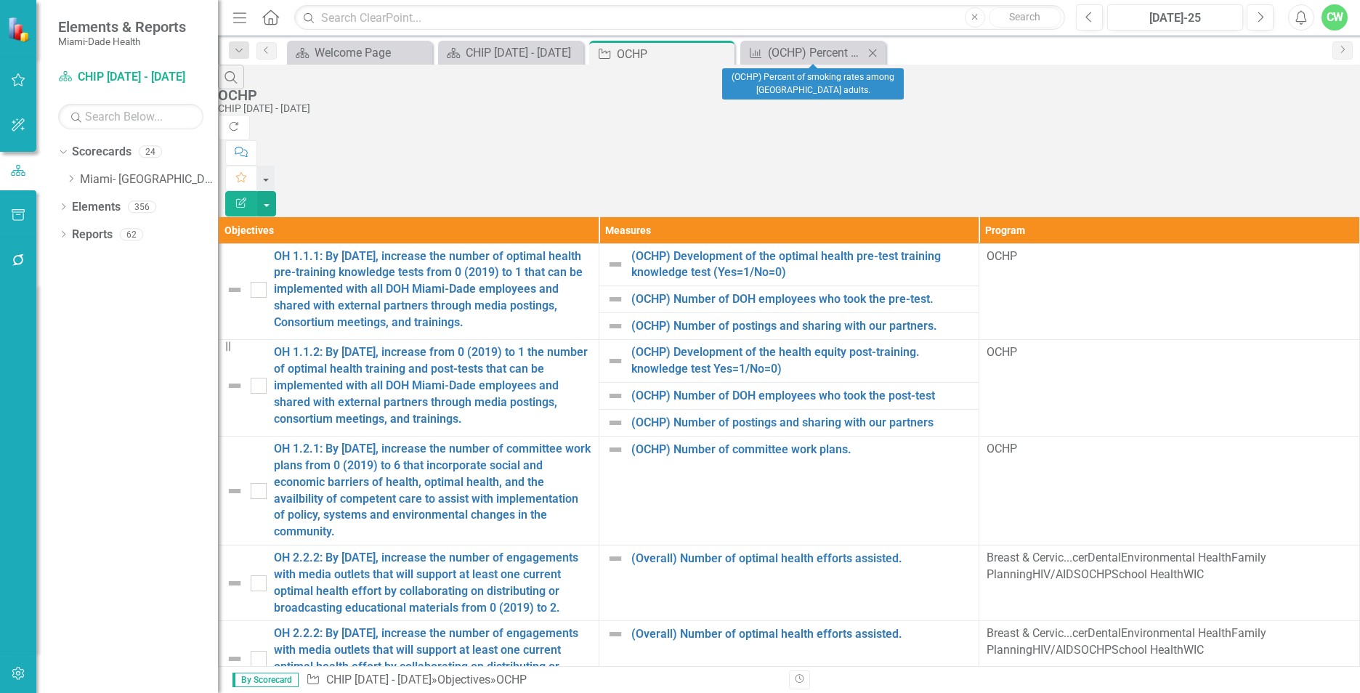
click at [867, 53] on icon "Close" at bounding box center [872, 53] width 15 height 12
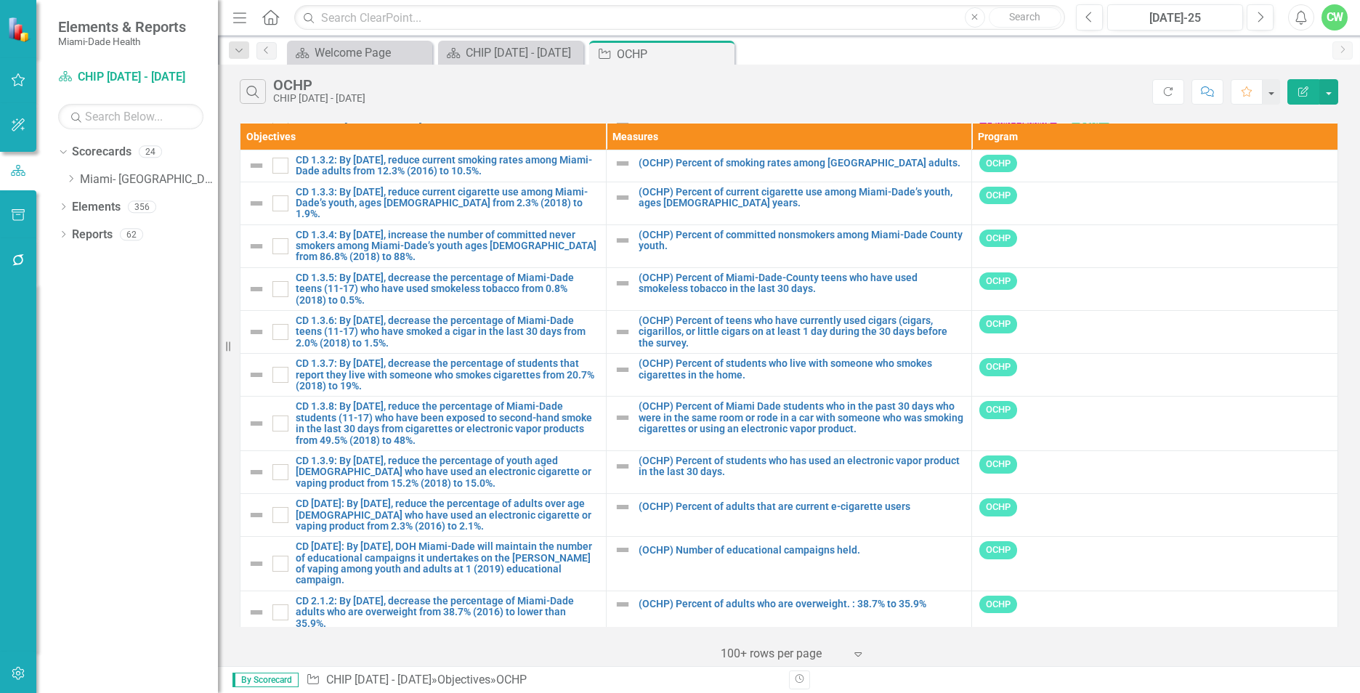
scroll to position [1756, 0]
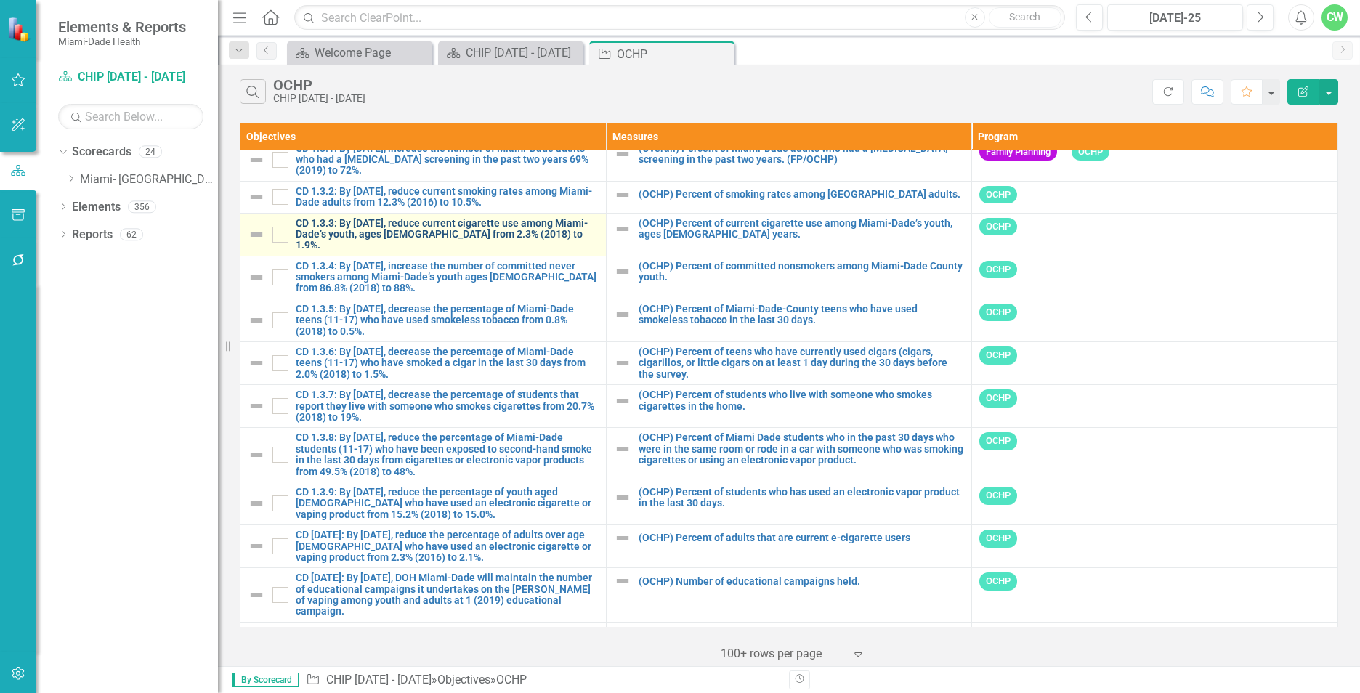
click at [458, 228] on link "CD 1.3.3: By [DATE], reduce current cigarette use among Miami-Dade’s youth, age…" at bounding box center [447, 234] width 303 height 33
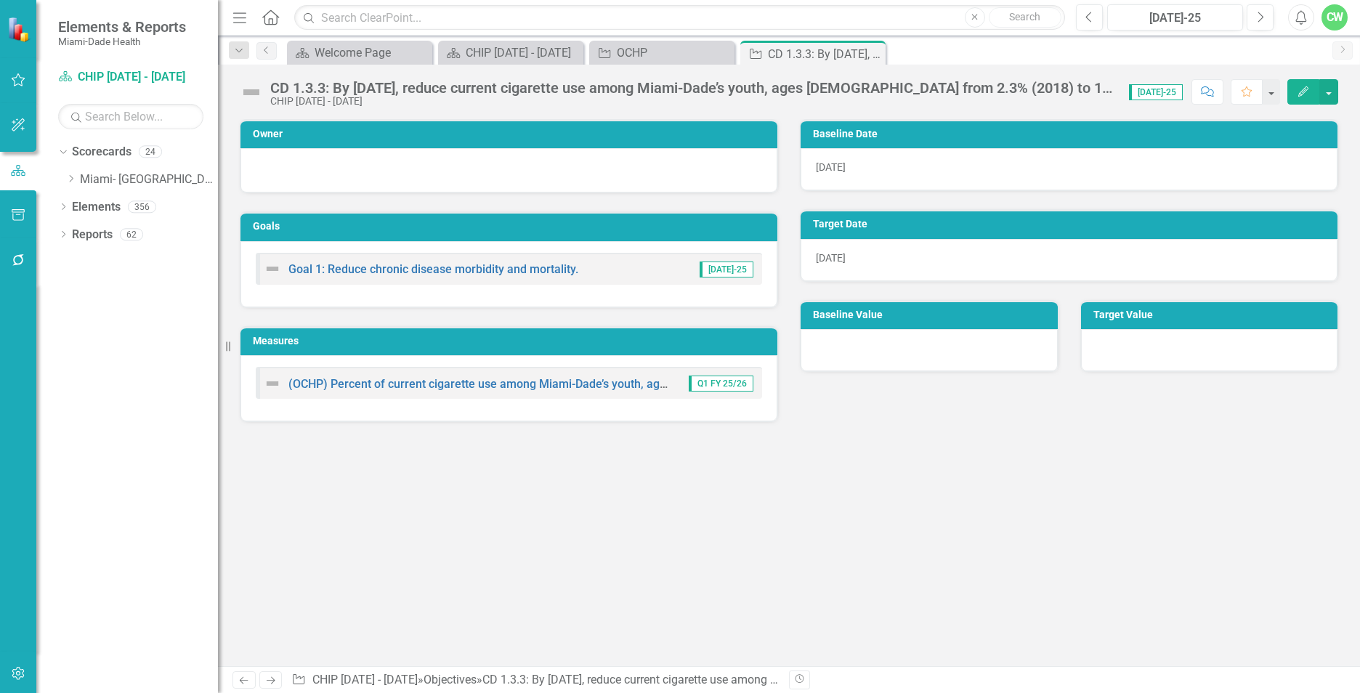
click at [1302, 87] on icon "Edit" at bounding box center [1303, 91] width 13 height 10
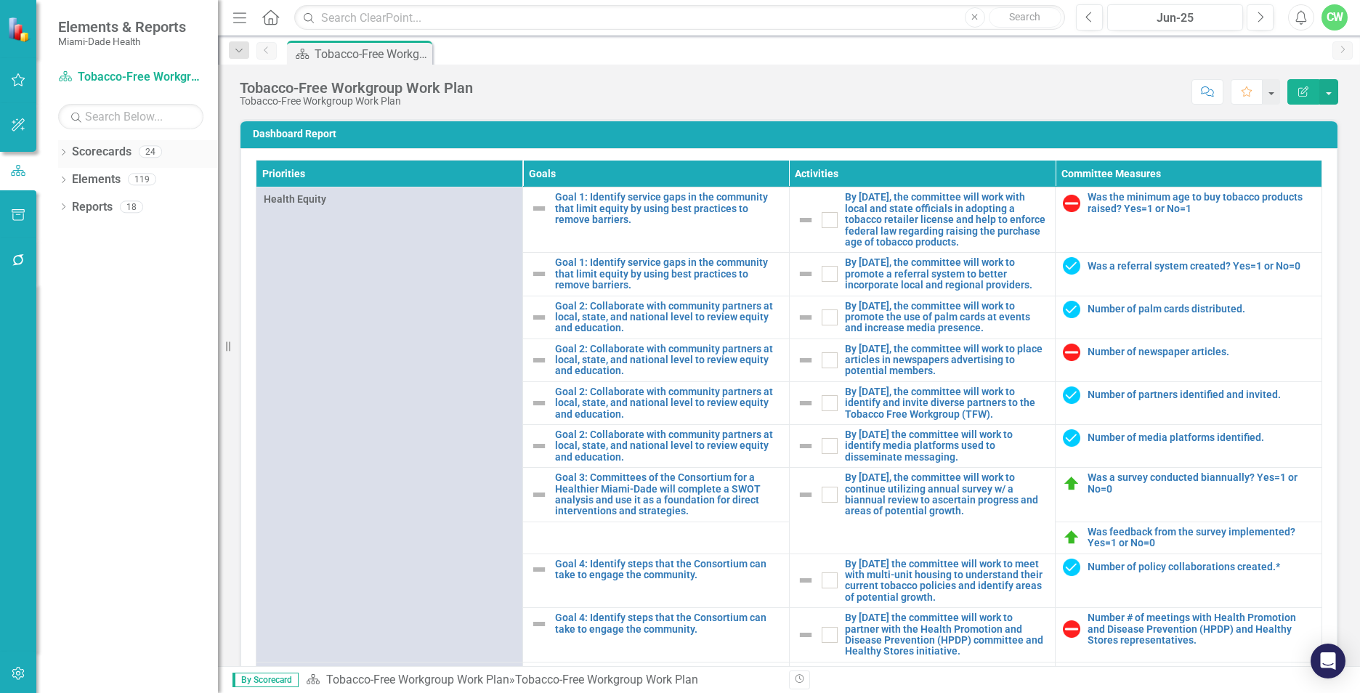
click at [66, 151] on icon "Dropdown" at bounding box center [63, 154] width 10 height 8
click at [74, 179] on icon "Dropdown" at bounding box center [70, 178] width 11 height 9
click at [92, 208] on div "Dropdown" at bounding box center [87, 207] width 15 height 12
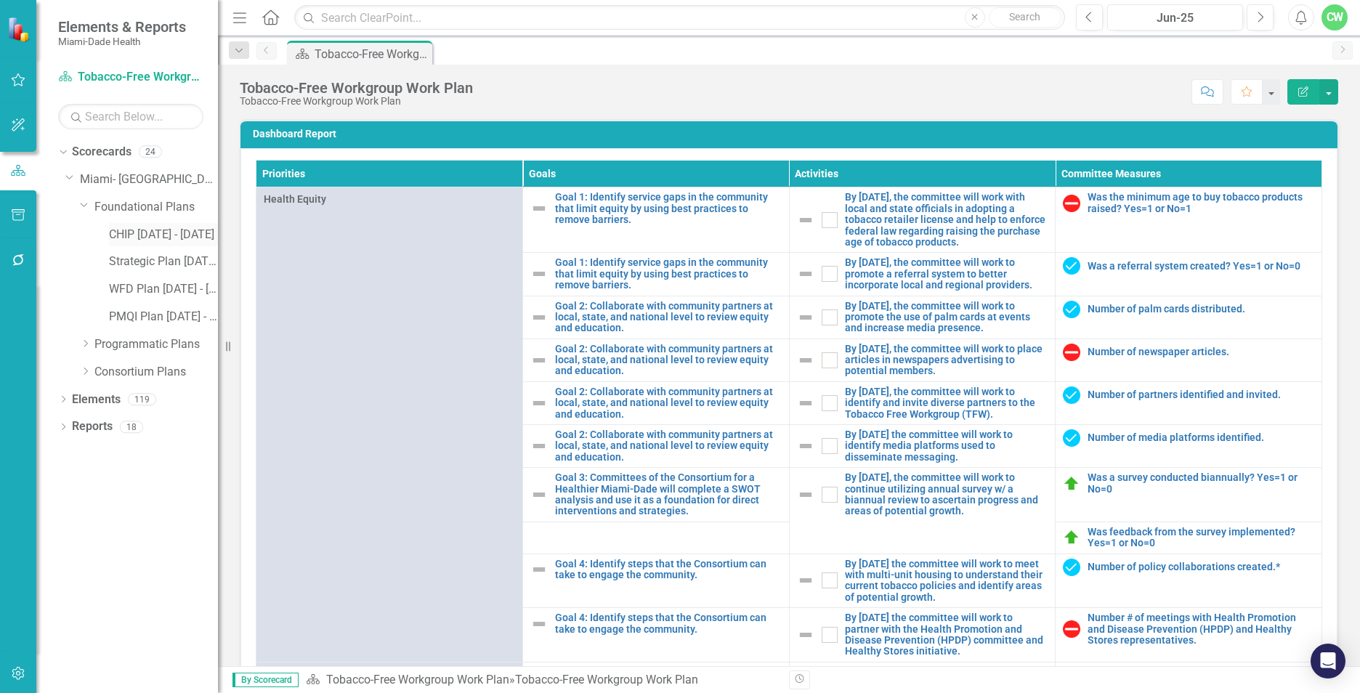
click at [117, 230] on link "CHIP [DATE] - [DATE]" at bounding box center [163, 235] width 109 height 17
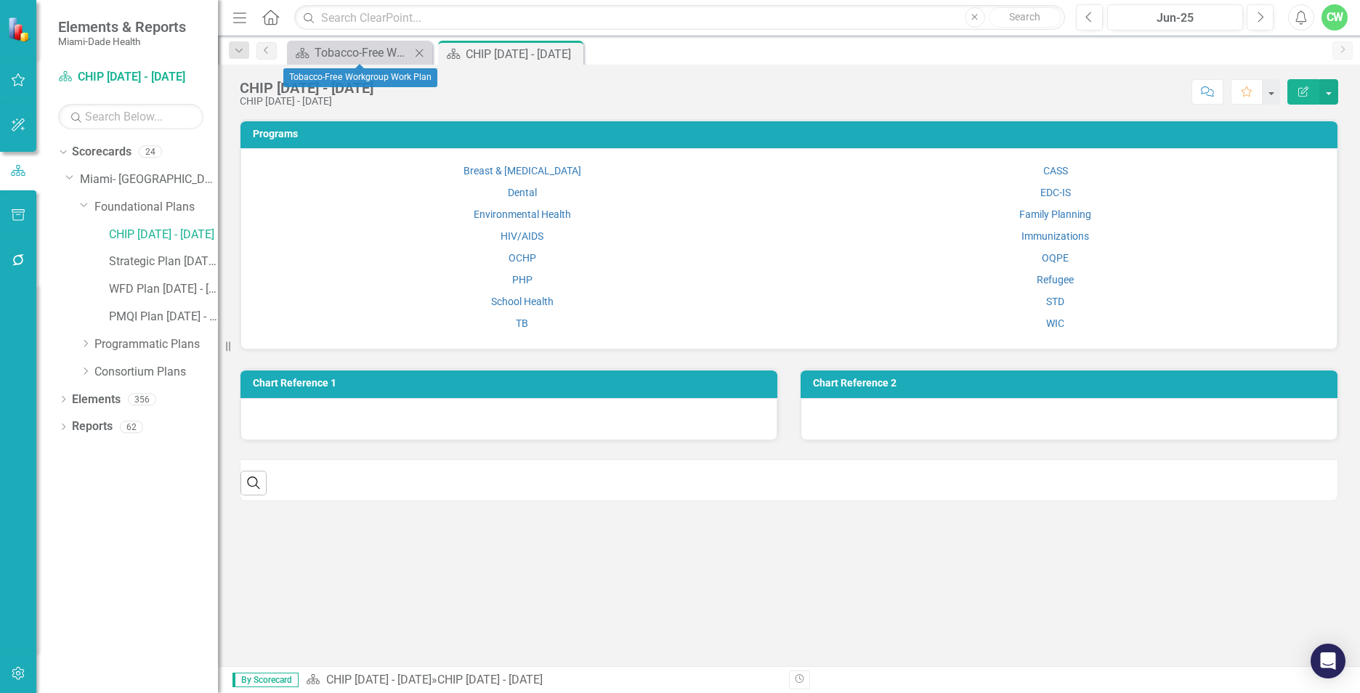
click at [421, 54] on icon "Close" at bounding box center [419, 53] width 15 height 12
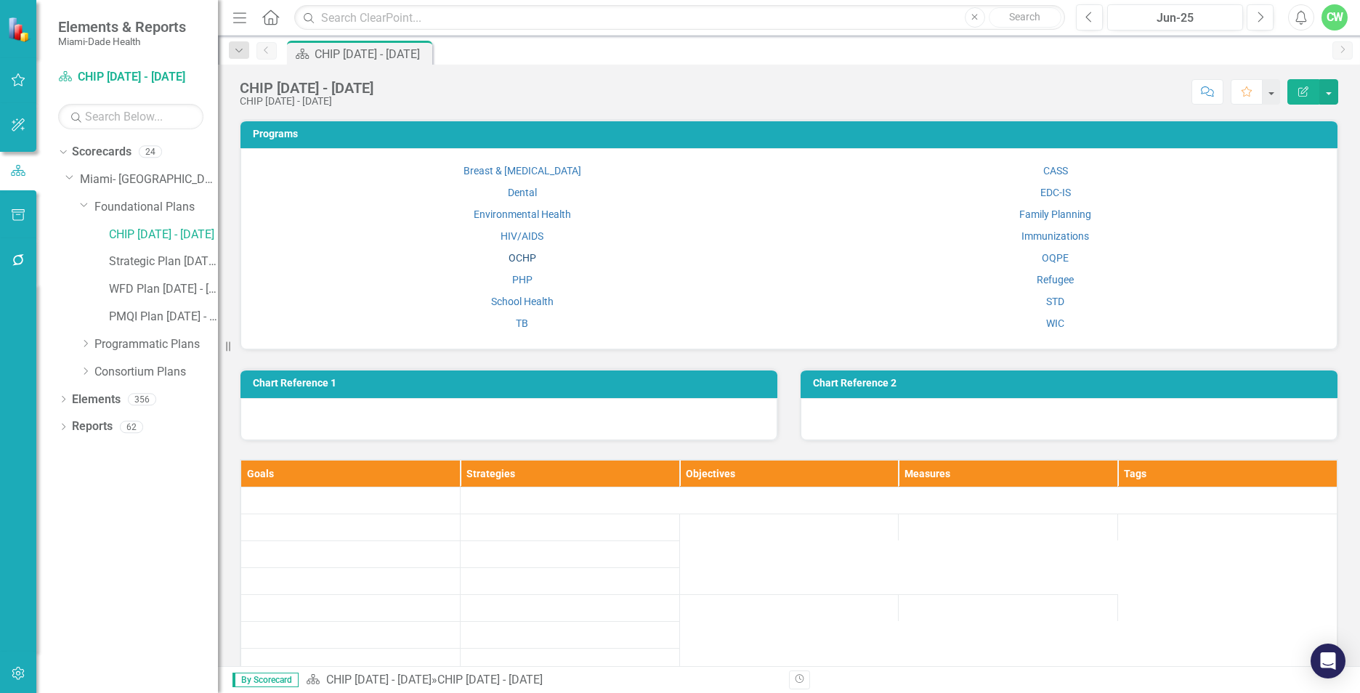
click at [522, 255] on link "OCHP" at bounding box center [523, 258] width 28 height 12
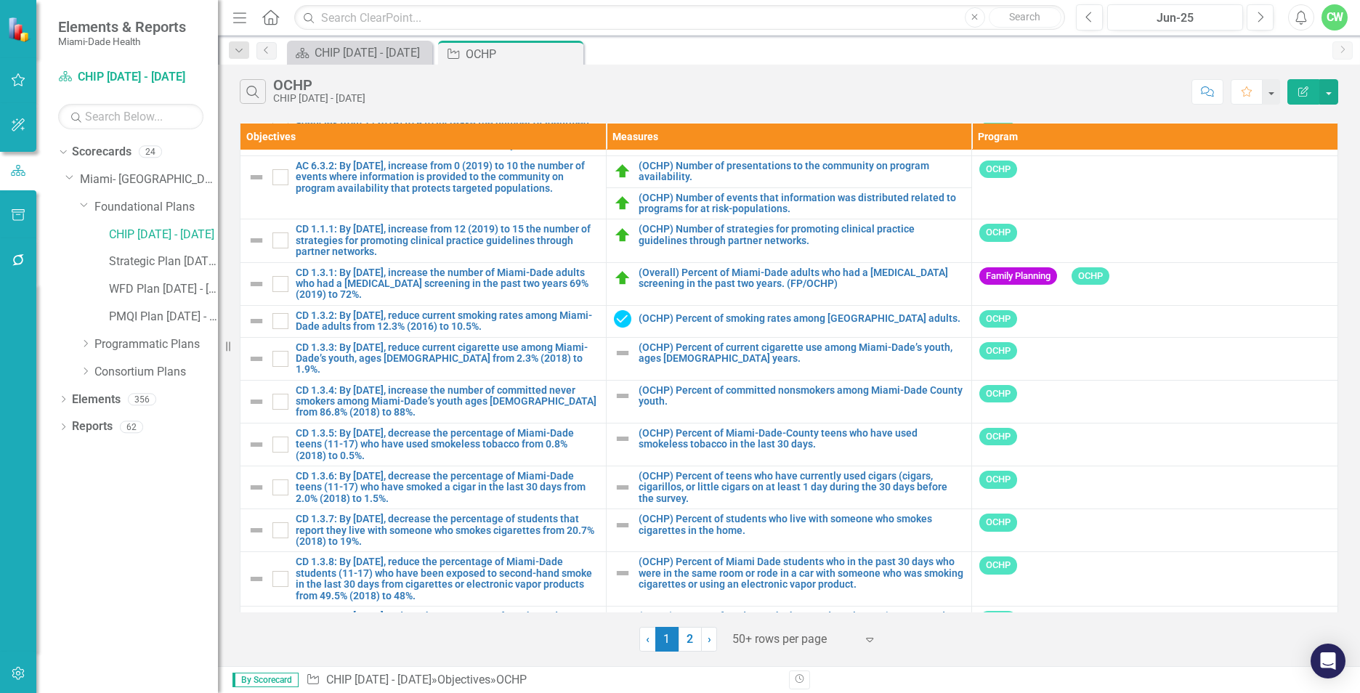
scroll to position [1685, 0]
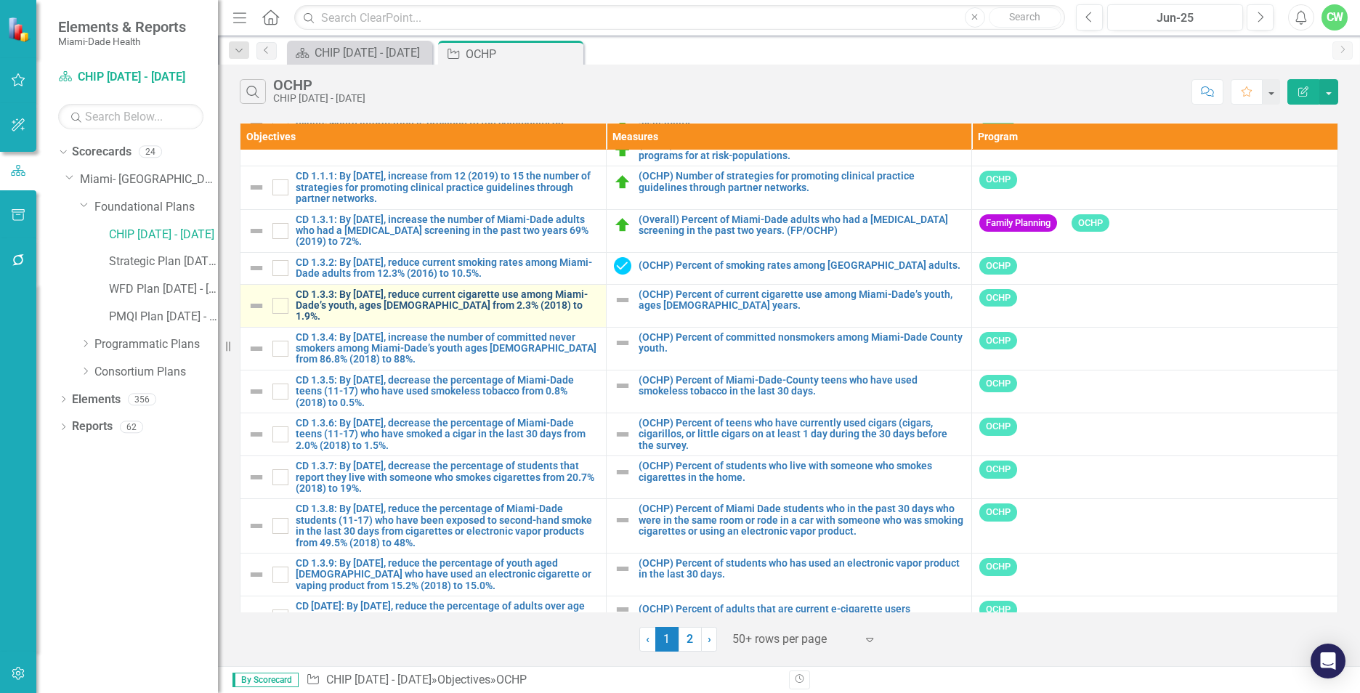
click at [391, 293] on link "CD 1.3.3: By [DATE], reduce current cigarette use among Miami-Dade’s youth, age…" at bounding box center [447, 305] width 303 height 33
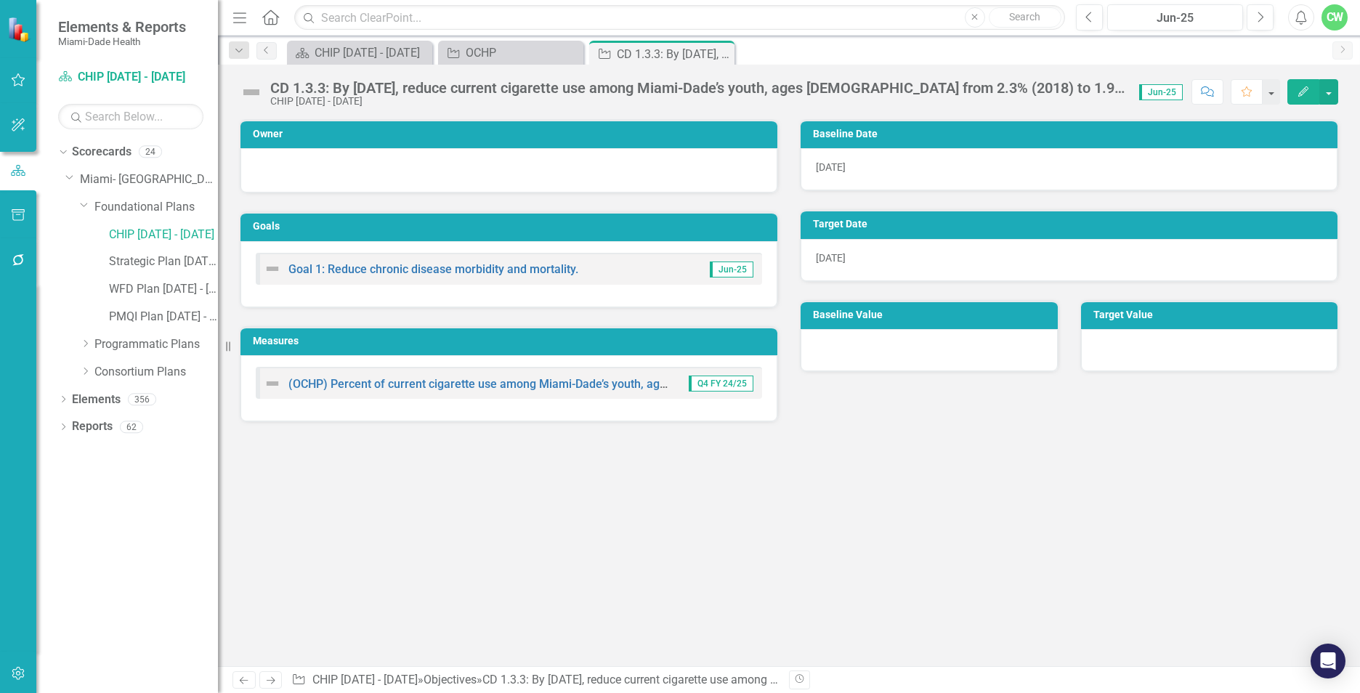
click at [1296, 97] on button "Edit" at bounding box center [1303, 91] width 32 height 25
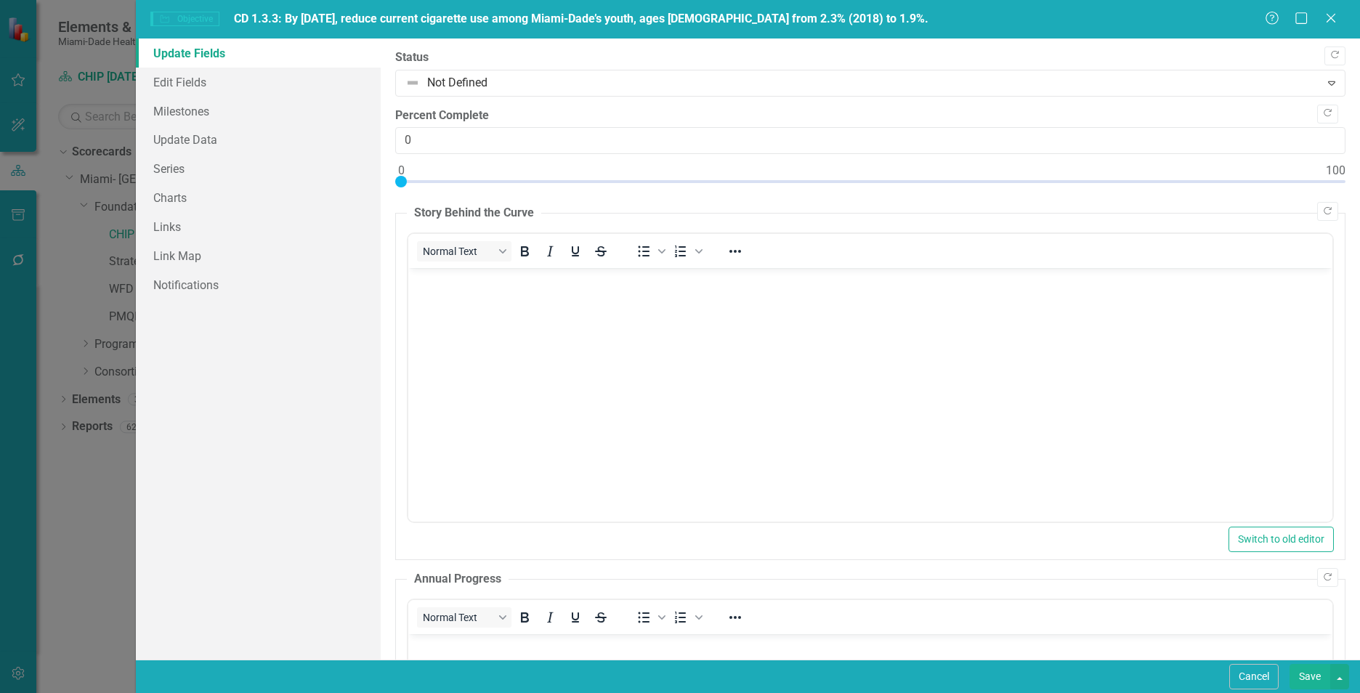
click at [463, 325] on body "Rich Text Area. Press ALT-0 for help." at bounding box center [870, 377] width 924 height 218
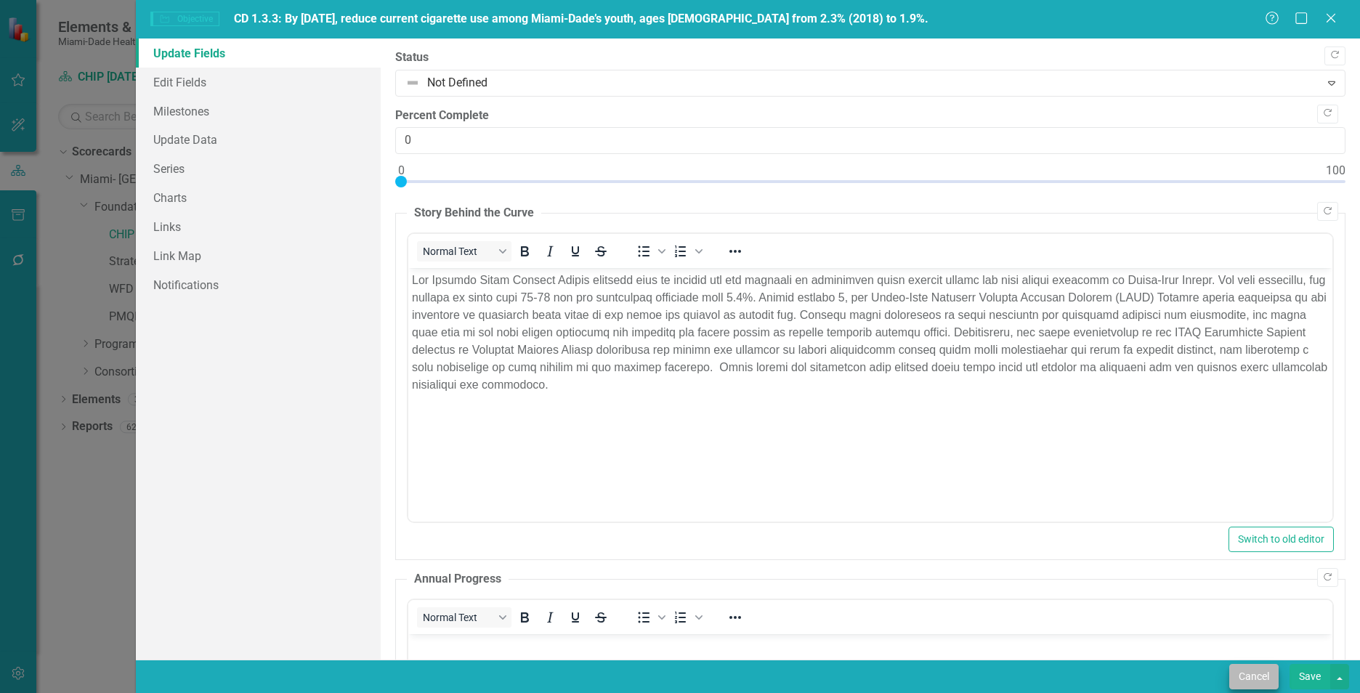
drag, startPoint x: 1248, startPoint y: 689, endPoint x: 1251, endPoint y: 681, distance: 8.5
click at [1248, 689] on div "Cancel Save" at bounding box center [748, 676] width 1224 height 33
click at [1251, 681] on button "Cancel" at bounding box center [1253, 676] width 49 height 25
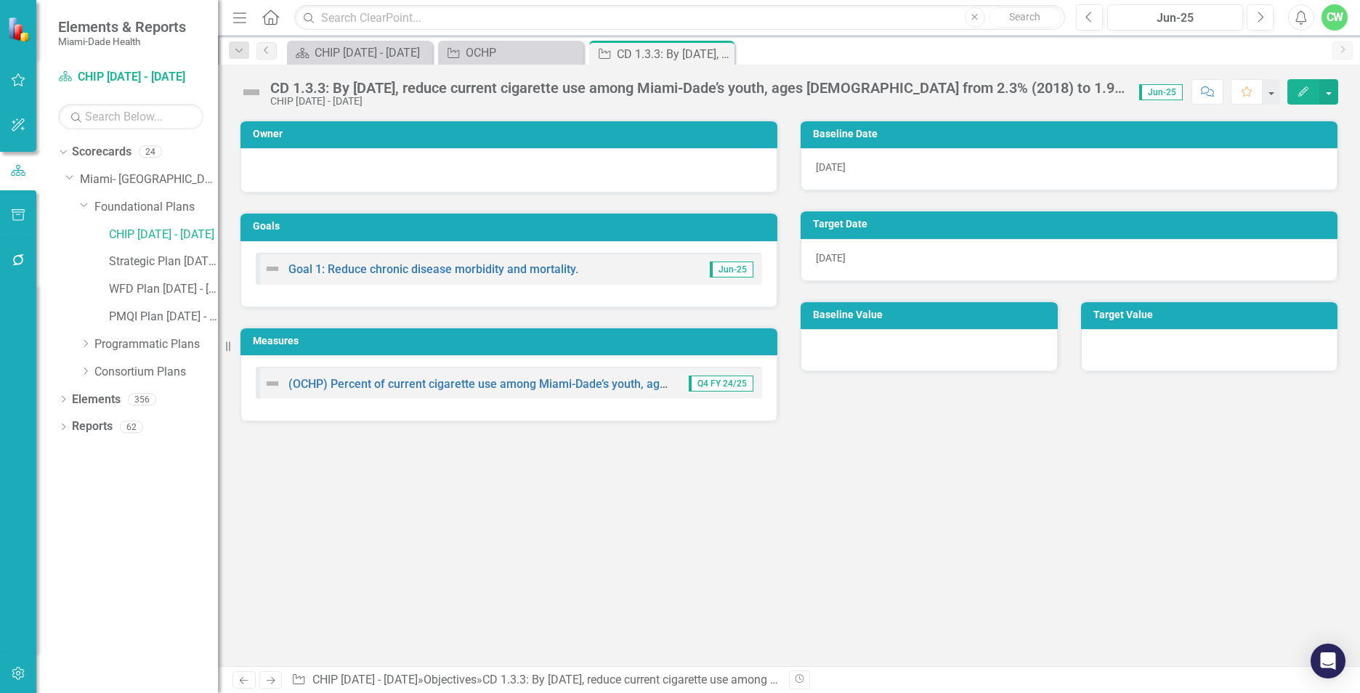
click at [1297, 86] on icon "Edit" at bounding box center [1303, 91] width 13 height 10
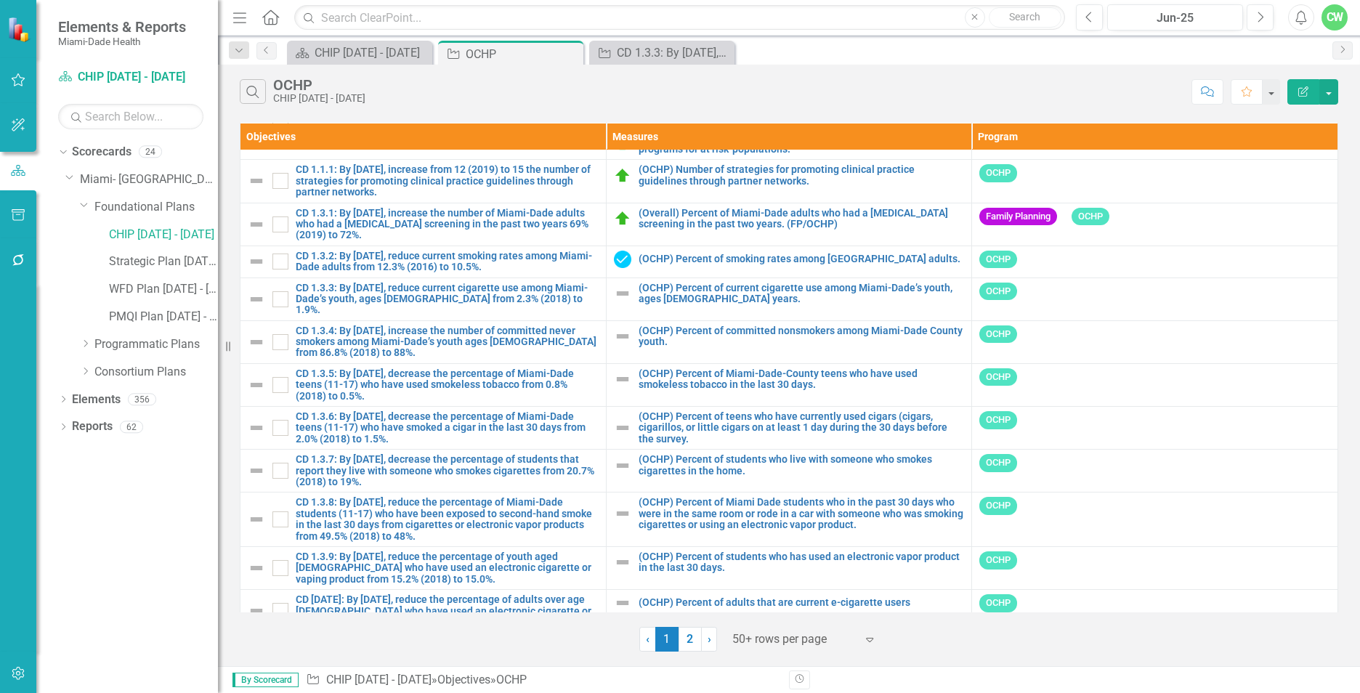
scroll to position [1701, 0]
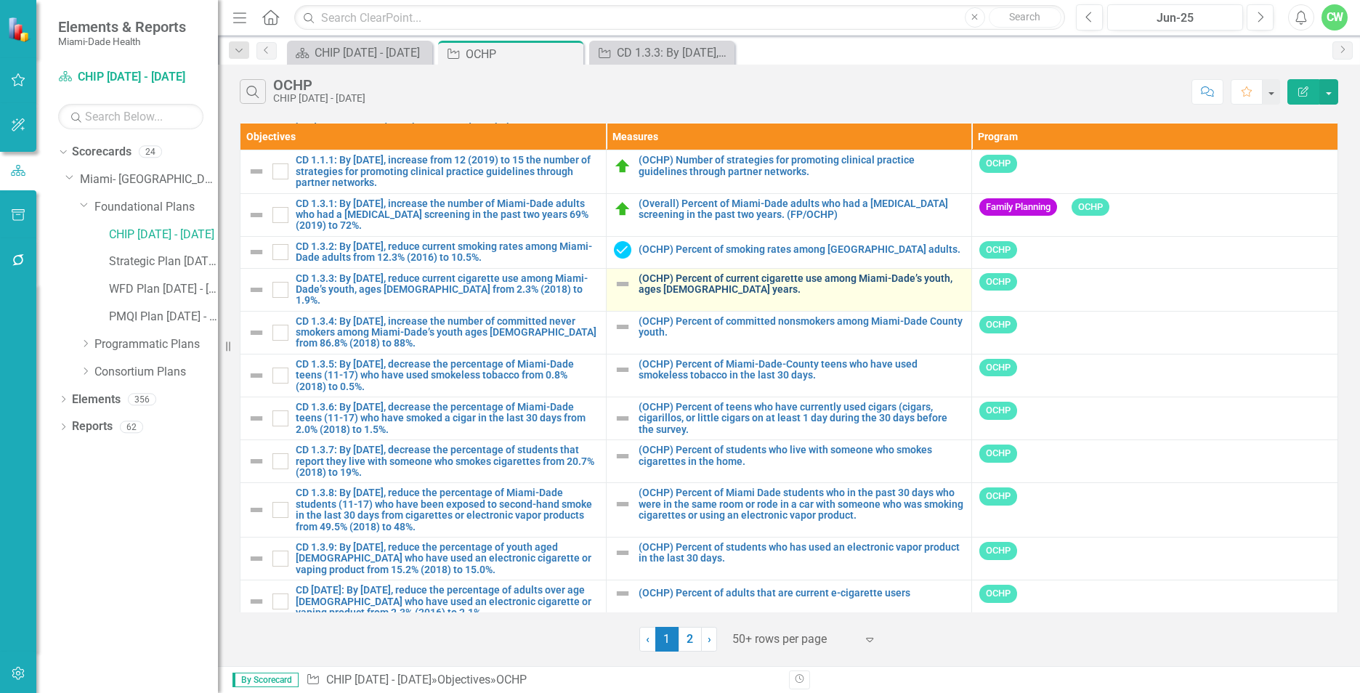
click at [665, 279] on link "(OCHP) Percent of current cigarette use among Miami-Dade’s youth, ages [DEMOGRA…" at bounding box center [802, 284] width 326 height 23
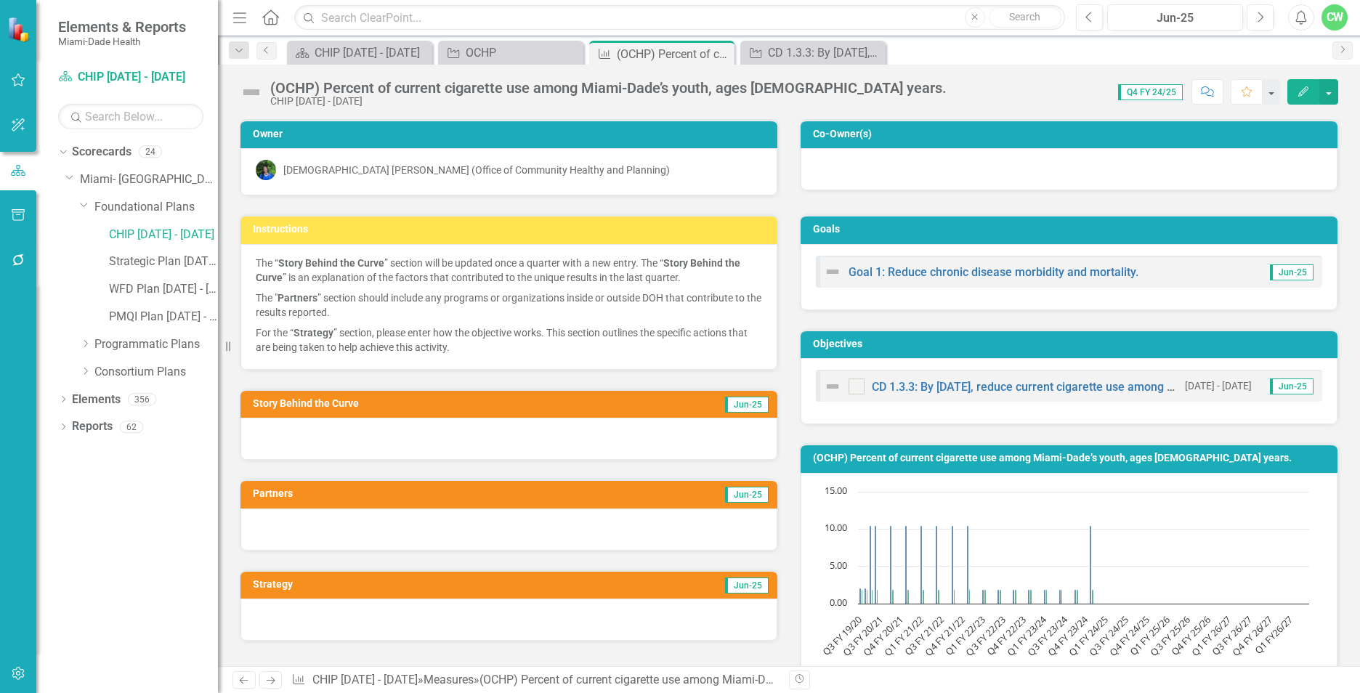
click at [1302, 86] on icon "Edit" at bounding box center [1303, 91] width 13 height 10
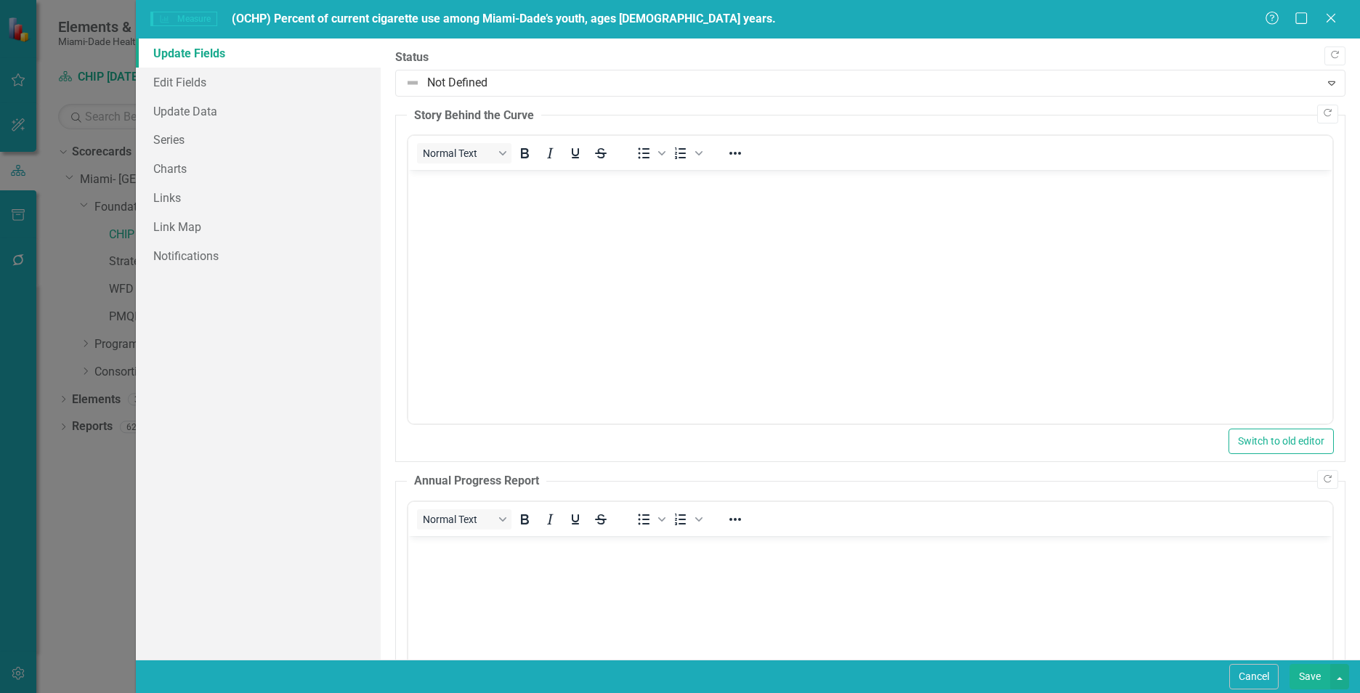
click at [486, 190] on p "Rich Text Area. Press ALT-0 for help." at bounding box center [870, 182] width 917 height 17
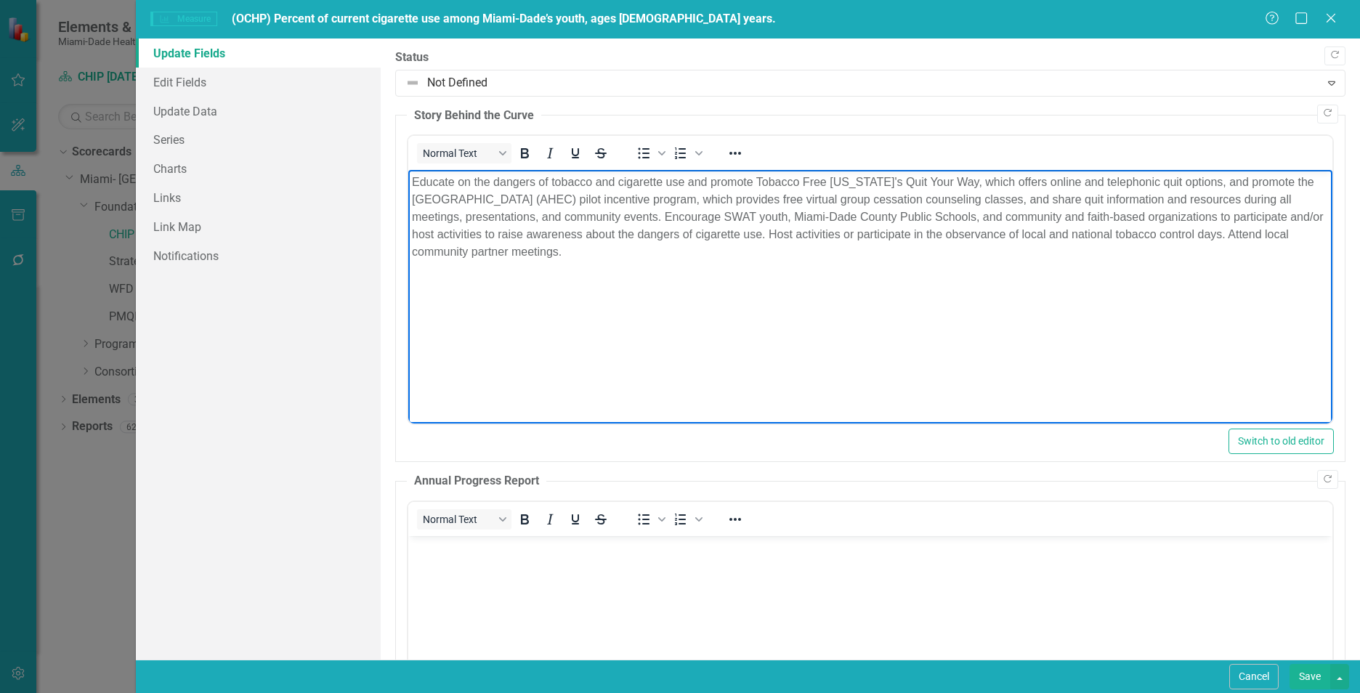
drag, startPoint x: 745, startPoint y: 257, endPoint x: 809, endPoint y: 343, distance: 106.9
click at [408, 171] on html "Educate on the dangers of tobacco and cigarette use and promote Tobacco Free [U…" at bounding box center [870, 279] width 924 height 218
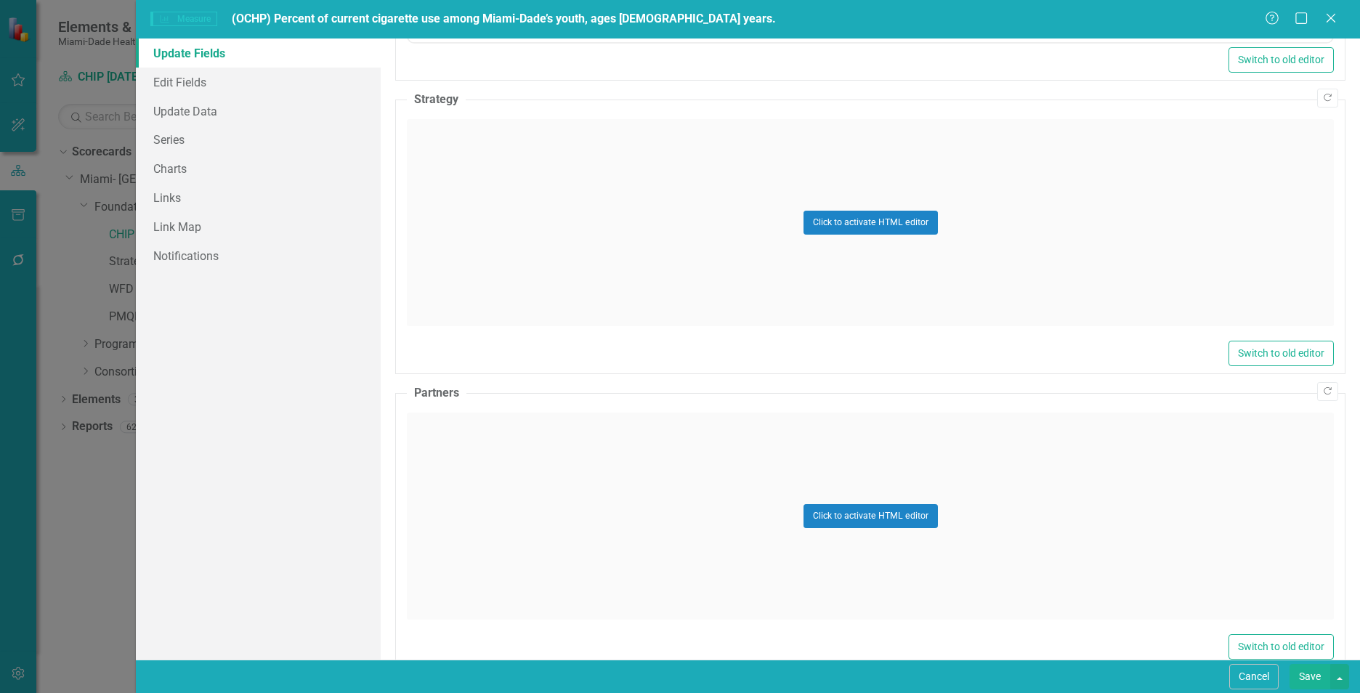
scroll to position [751, 0]
click at [510, 251] on div "Click to activate HTML editor" at bounding box center [870, 219] width 927 height 207
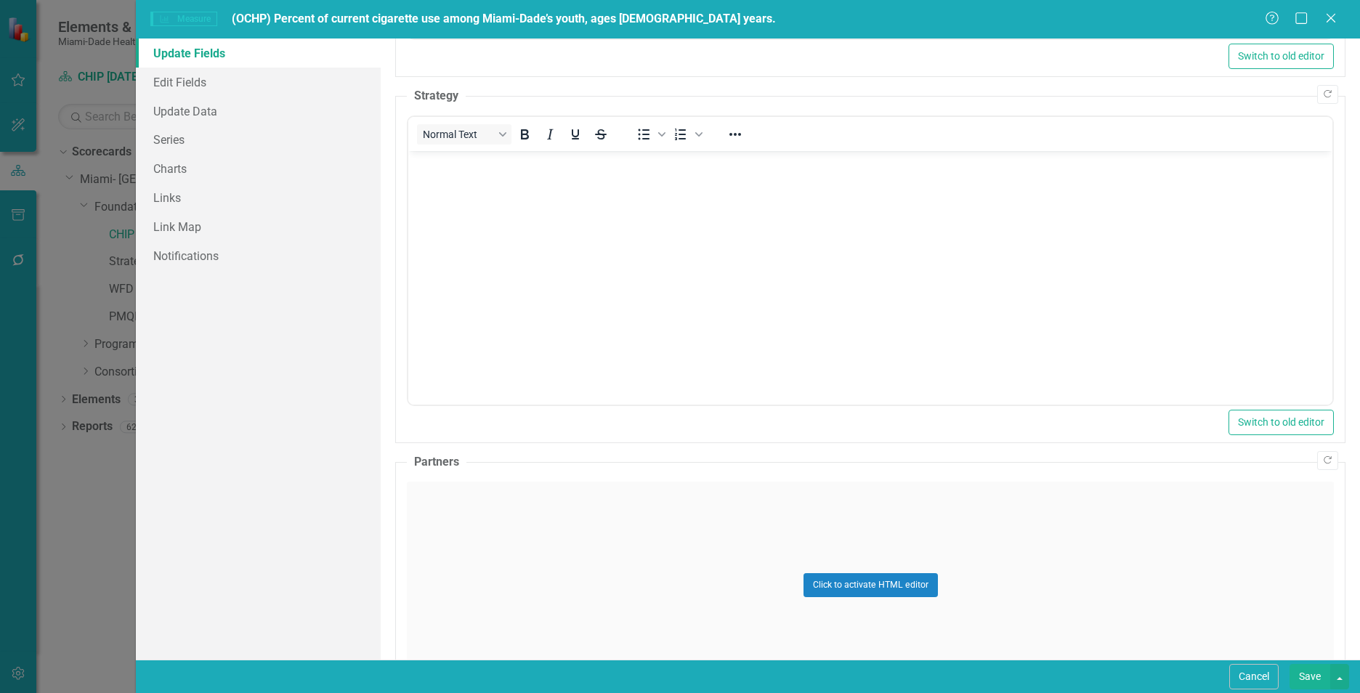
scroll to position [0, 0]
click at [514, 275] on body "Rich Text Area. Press ALT-0 for help." at bounding box center [870, 260] width 924 height 218
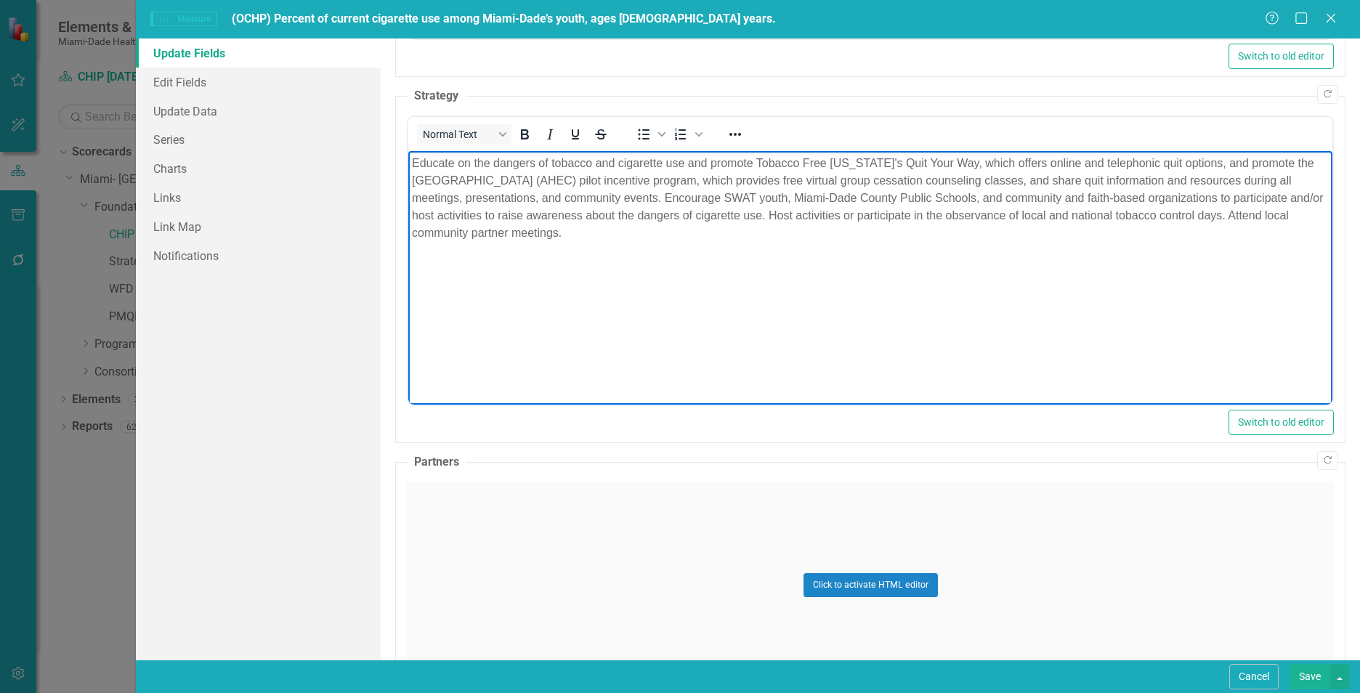
click at [559, 567] on div "Click to activate HTML editor" at bounding box center [870, 585] width 927 height 207
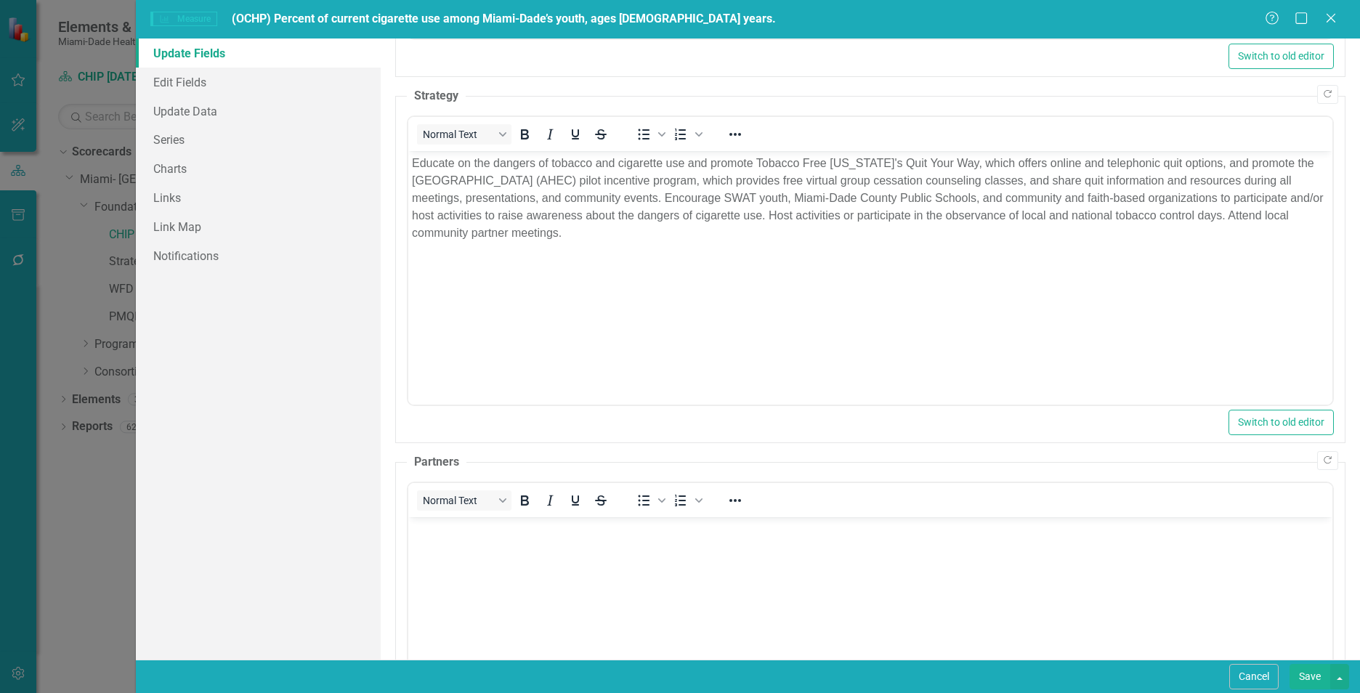
click at [580, 582] on body "Rich Text Area. Press ALT-0 for help." at bounding box center [870, 625] width 924 height 218
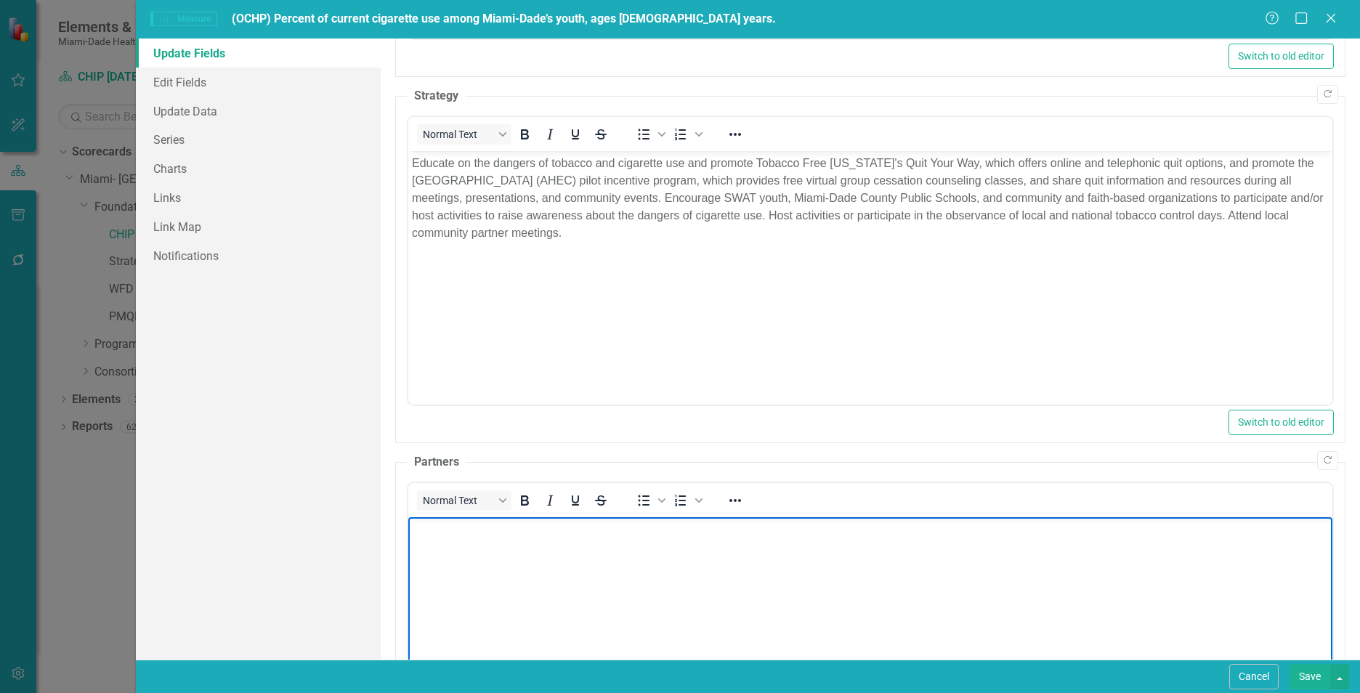
paste body "Rich Text Area. Press ALT-0 for help."
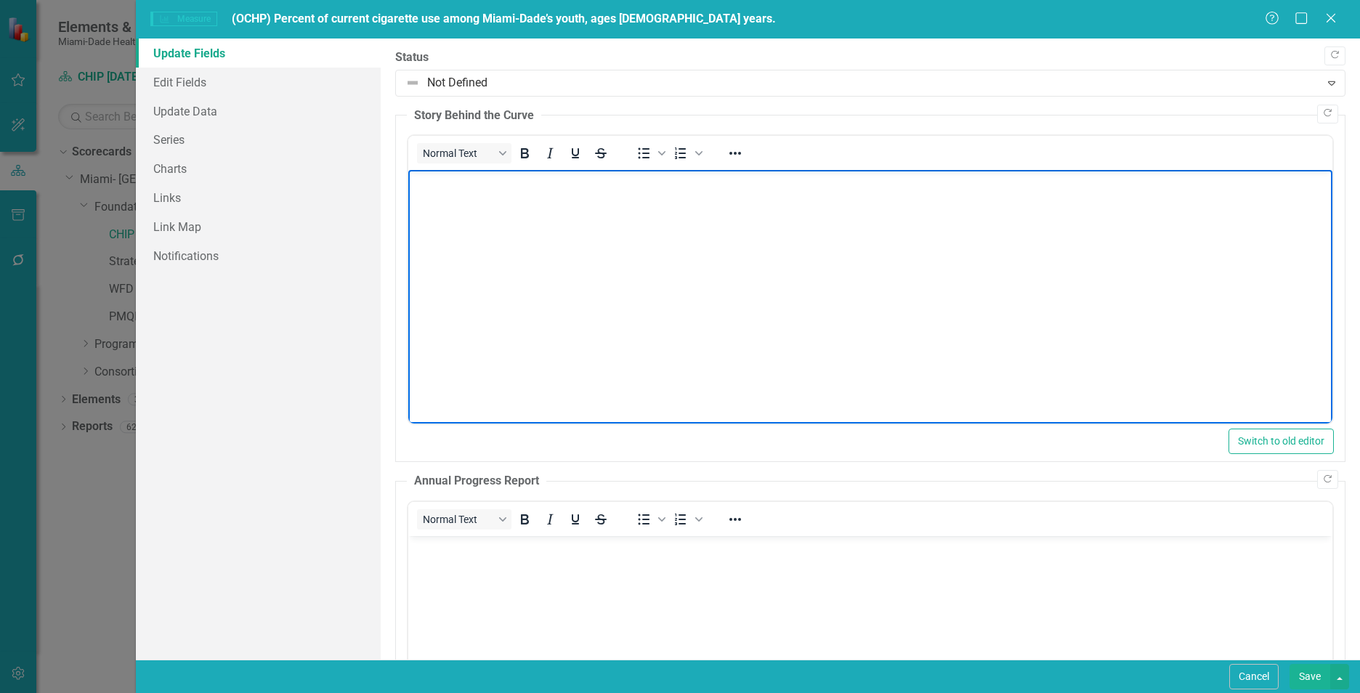
click at [803, 237] on body "Rich Text Area. Press ALT-0 for help." at bounding box center [870, 279] width 924 height 218
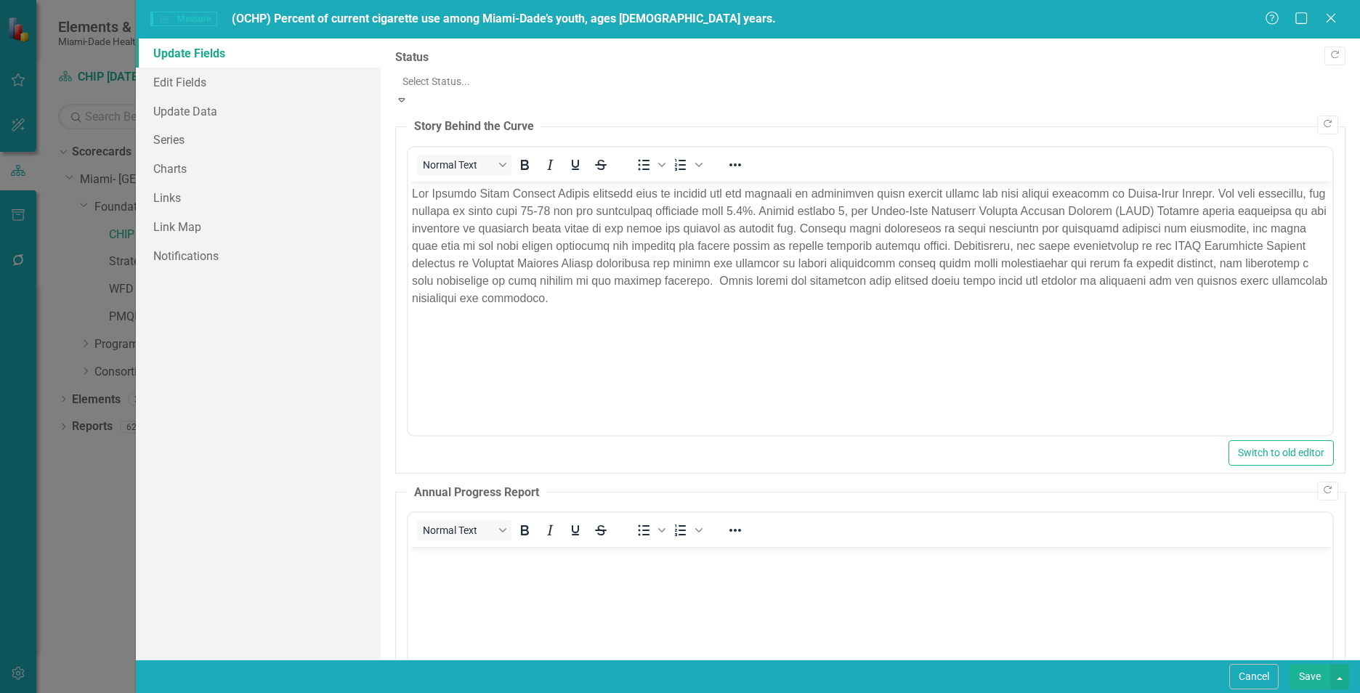
click at [455, 83] on div at bounding box center [870, 81] width 936 height 17
click at [161, 109] on link "Update Data" at bounding box center [258, 111] width 245 height 29
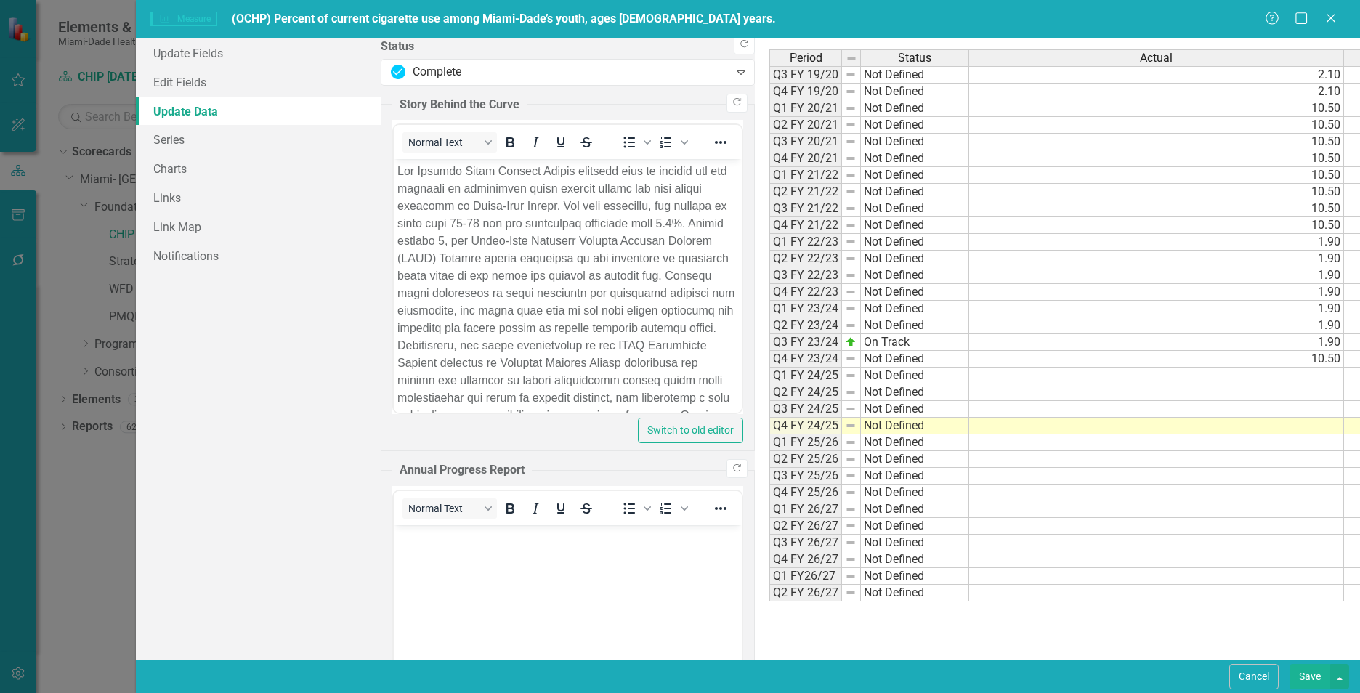
click at [969, 432] on td at bounding box center [1156, 426] width 375 height 17
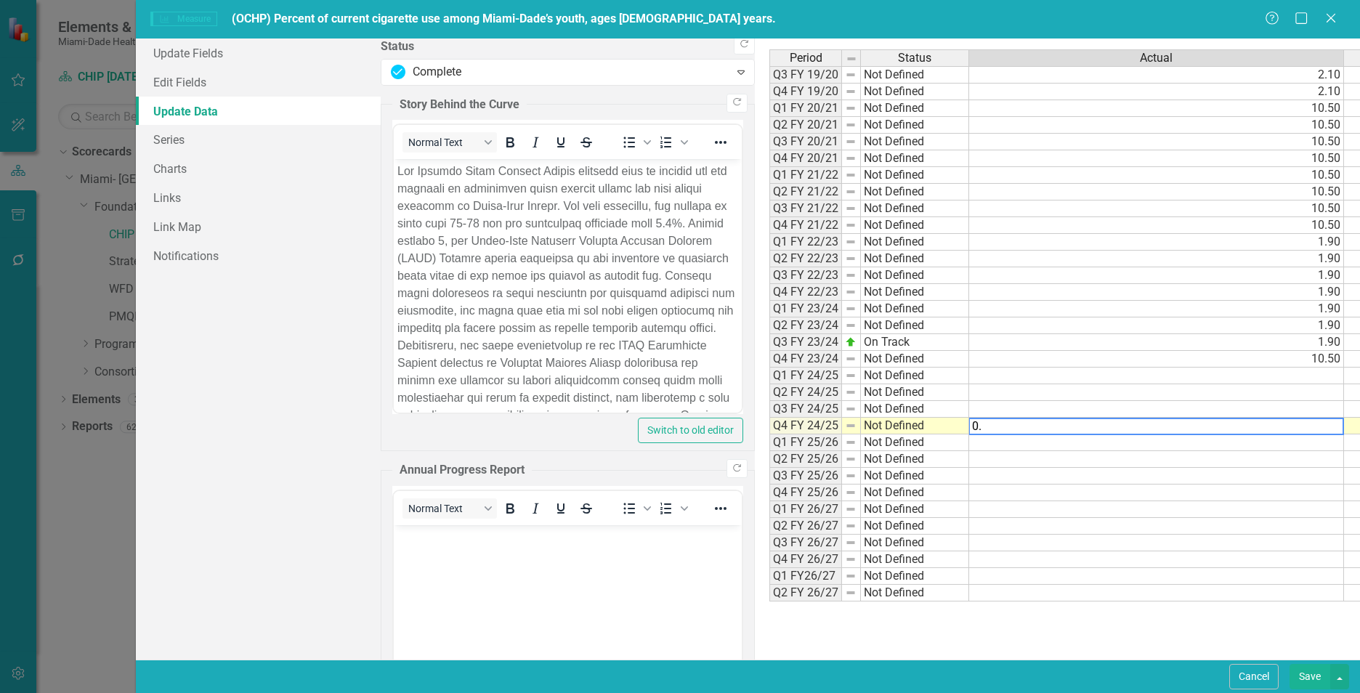
type textarea "0.5"
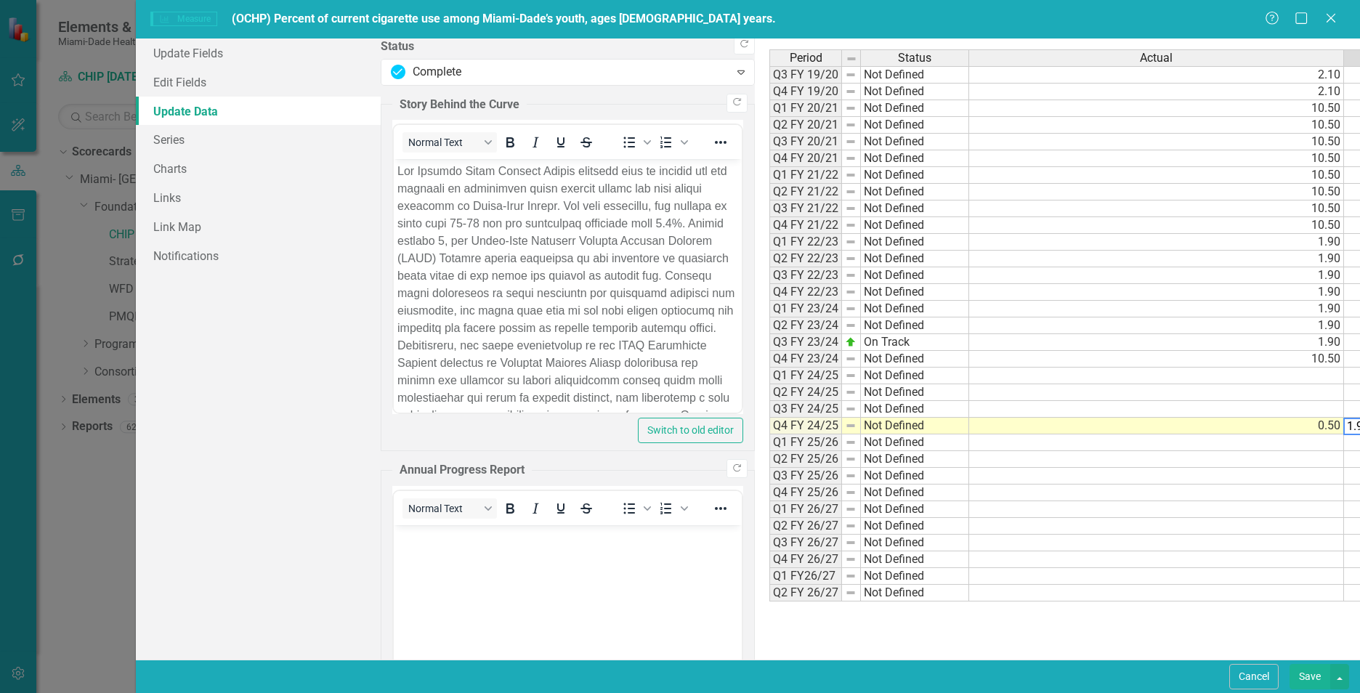
type textarea "1.90"
click at [921, 614] on div "Period Status Actual Target Q3 FY 19/20 Not Defined 2.10 1.90 Q4 FY 19/20 Not D…" at bounding box center [1243, 348] width 949 height 599
click at [1313, 681] on button "Save" at bounding box center [1309, 676] width 41 height 25
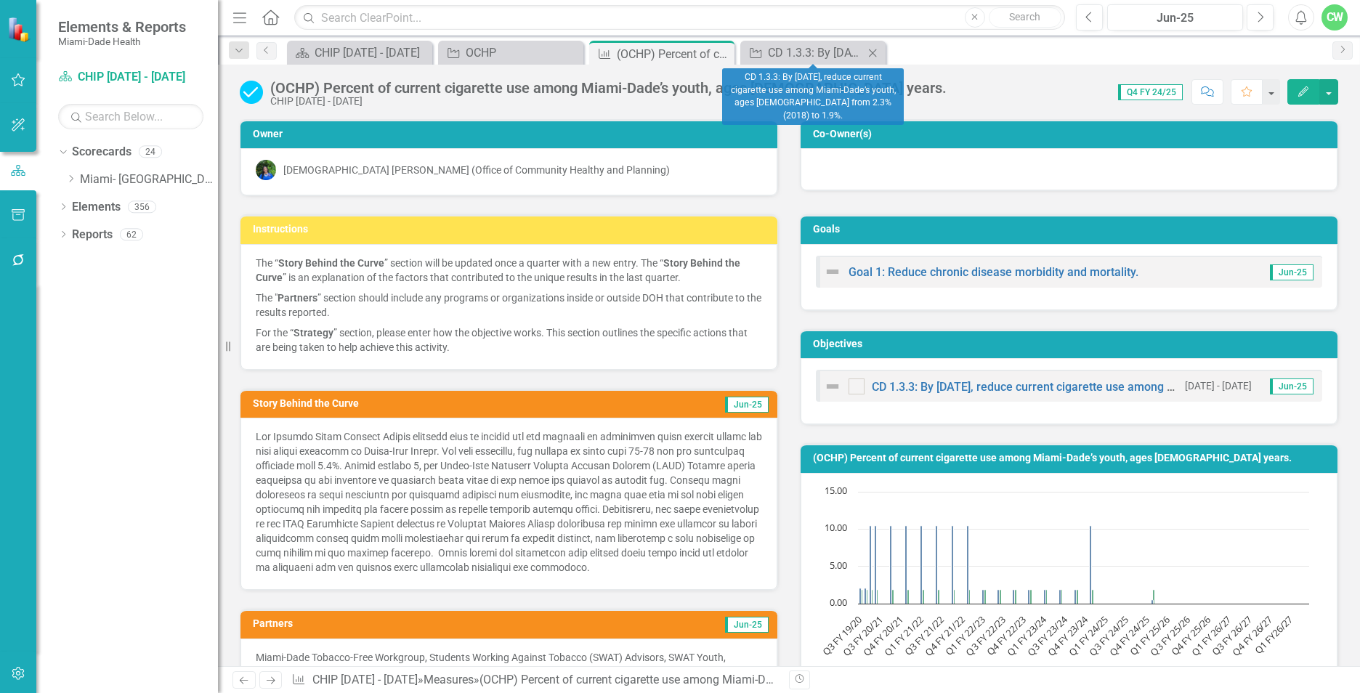
click at [879, 52] on icon "Close" at bounding box center [872, 53] width 15 height 12
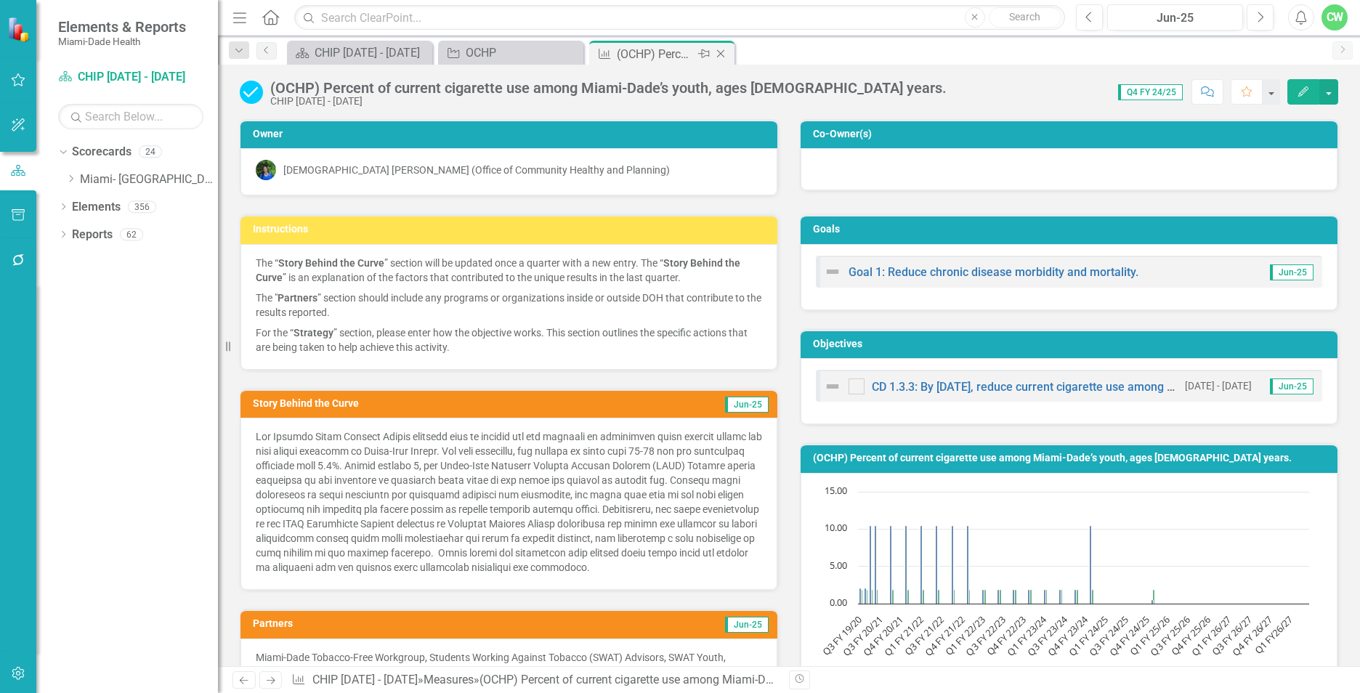
click at [722, 54] on icon "Close" at bounding box center [720, 54] width 15 height 12
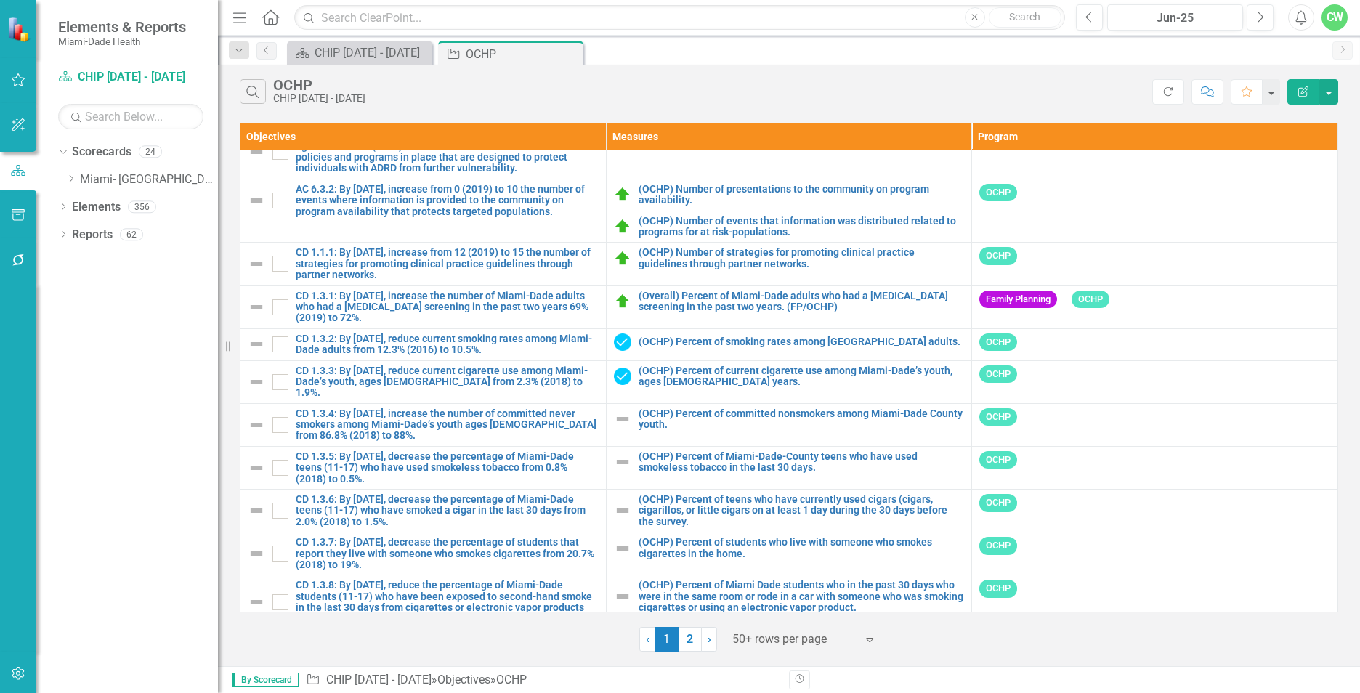
scroll to position [1754, 0]
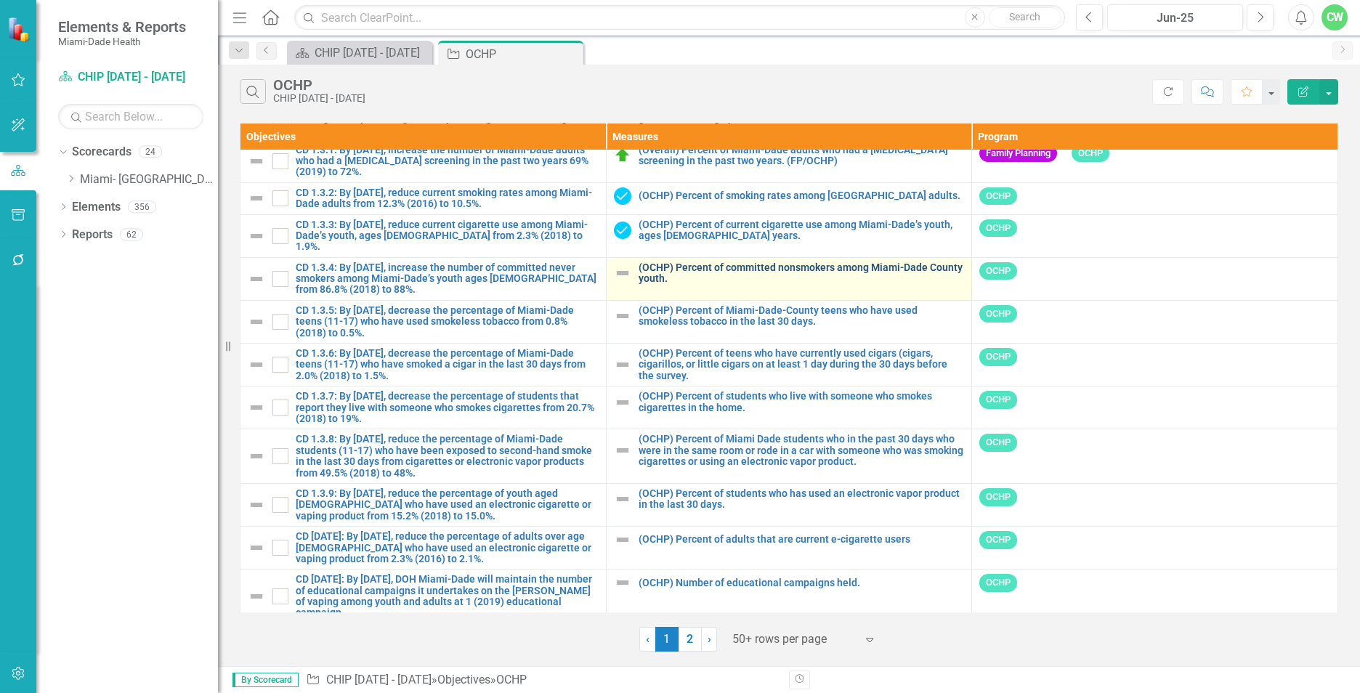
click at [659, 262] on link "(OCHP) Percent of committed nonsmokers among Miami-Dade County youth." at bounding box center [802, 273] width 326 height 23
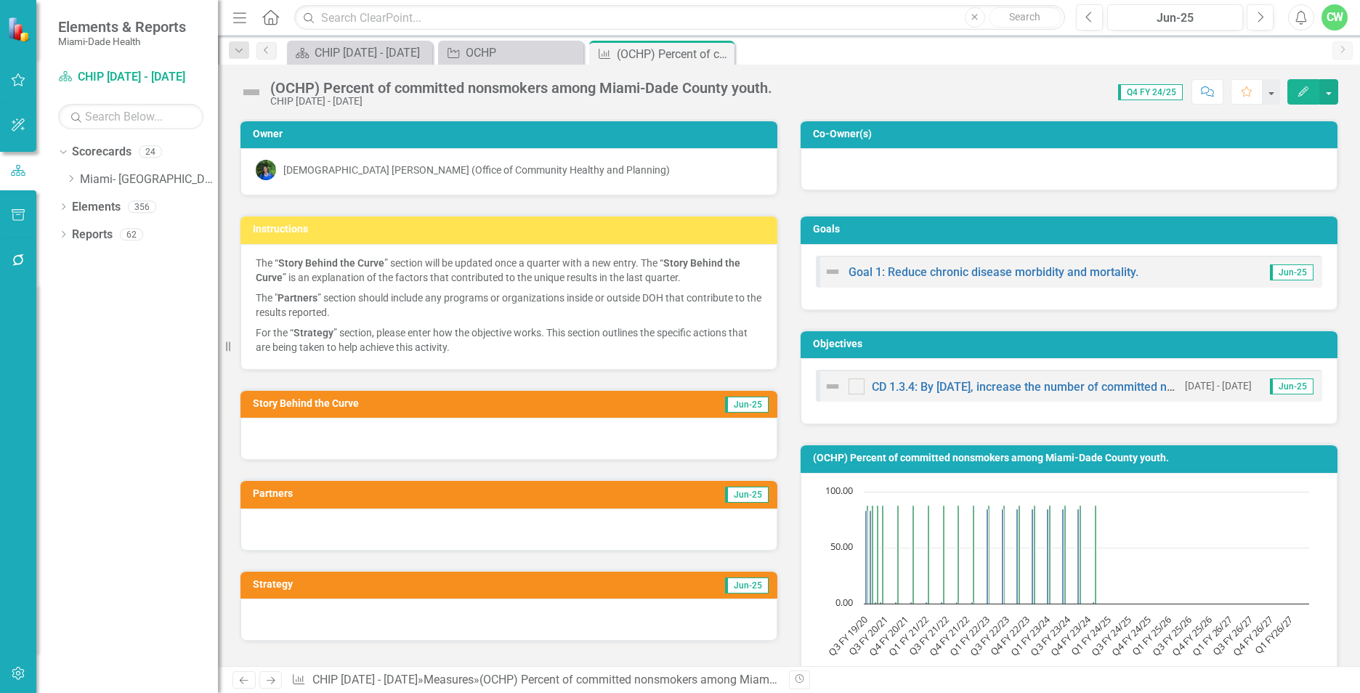
click at [1298, 90] on icon "Edit" at bounding box center [1303, 91] width 13 height 10
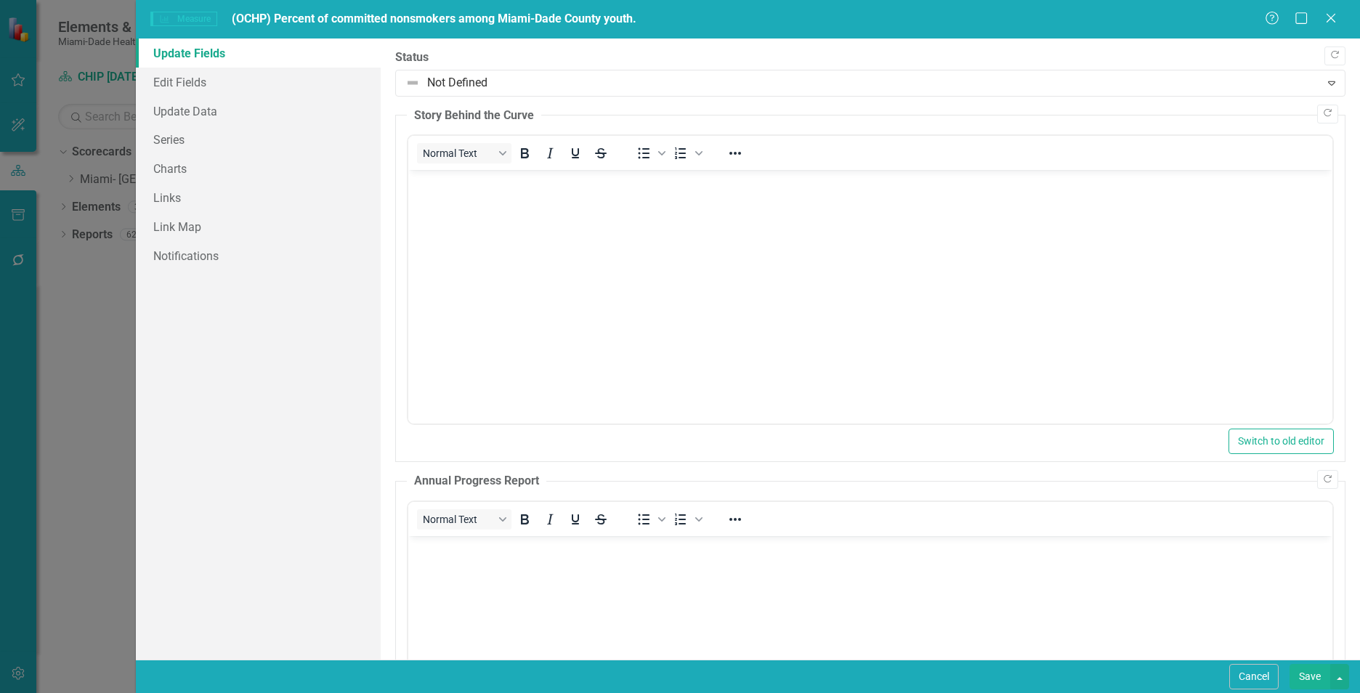
click at [472, 218] on body "Rich Text Area. Press ALT-0 for help." at bounding box center [870, 279] width 924 height 218
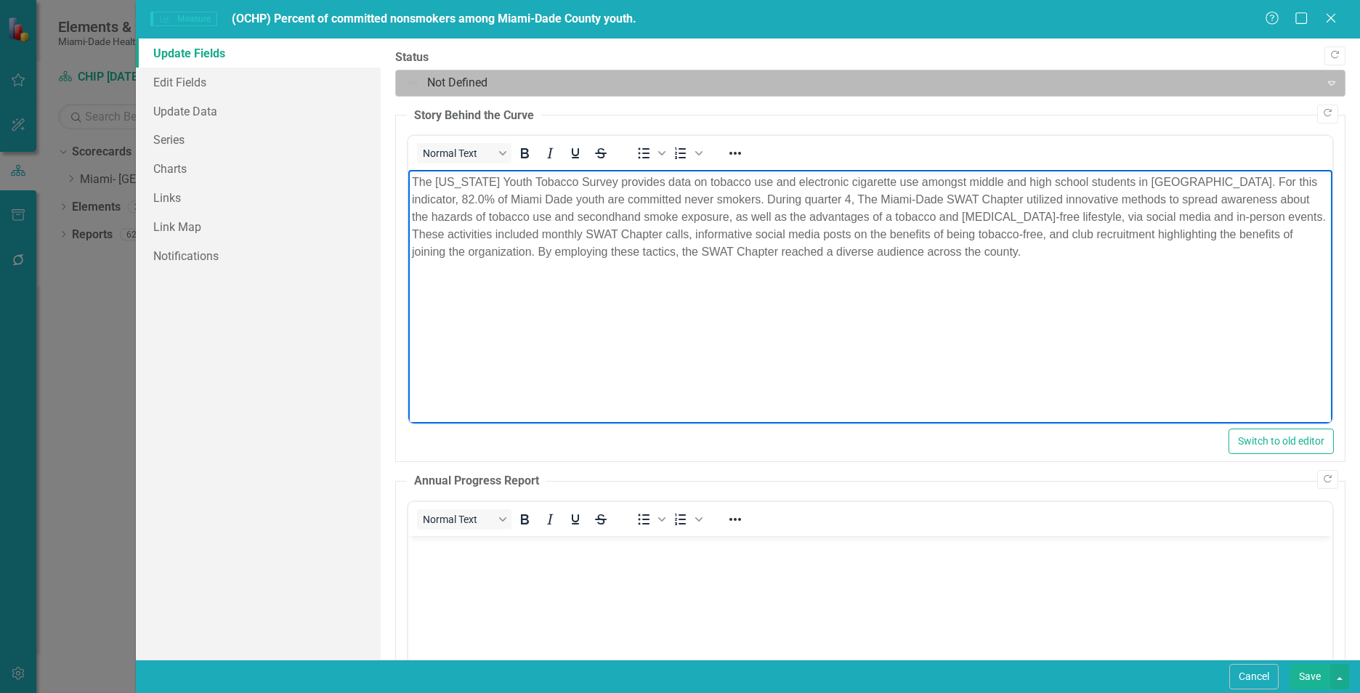
click at [408, 85] on input "text" at bounding box center [406, 83] width 3 height 17
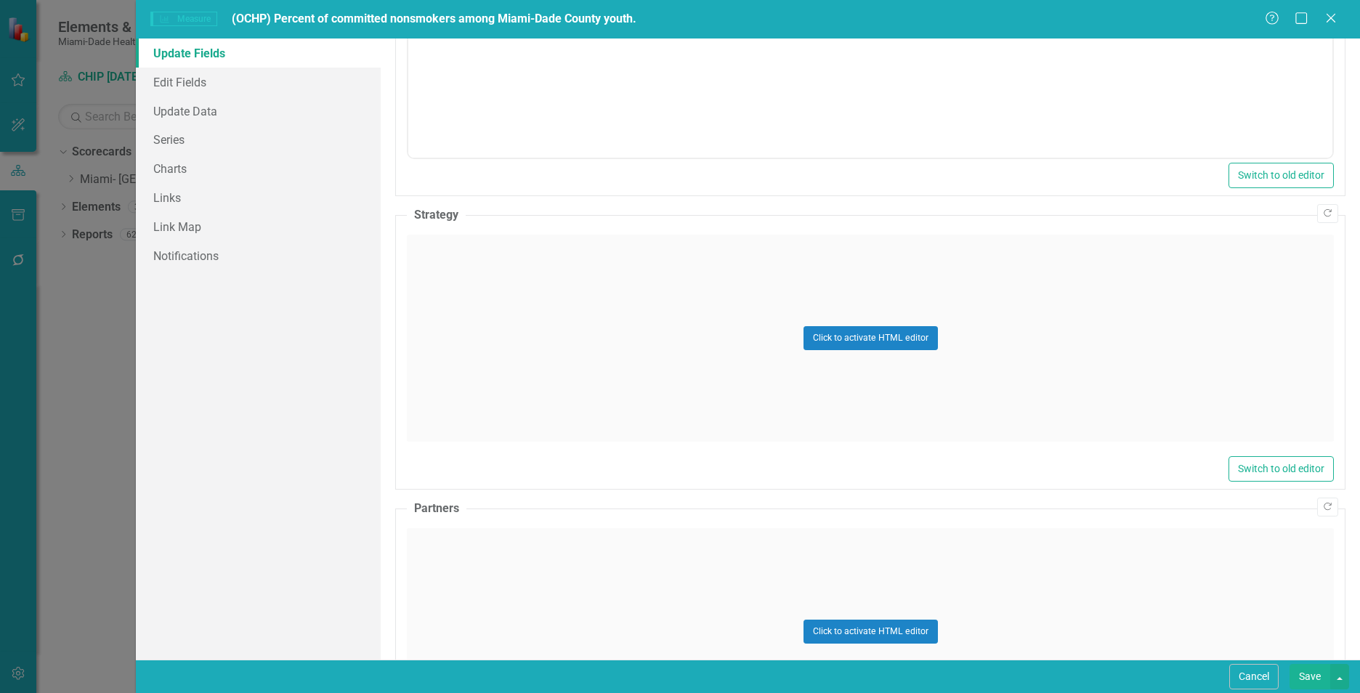
scroll to position [655, 0]
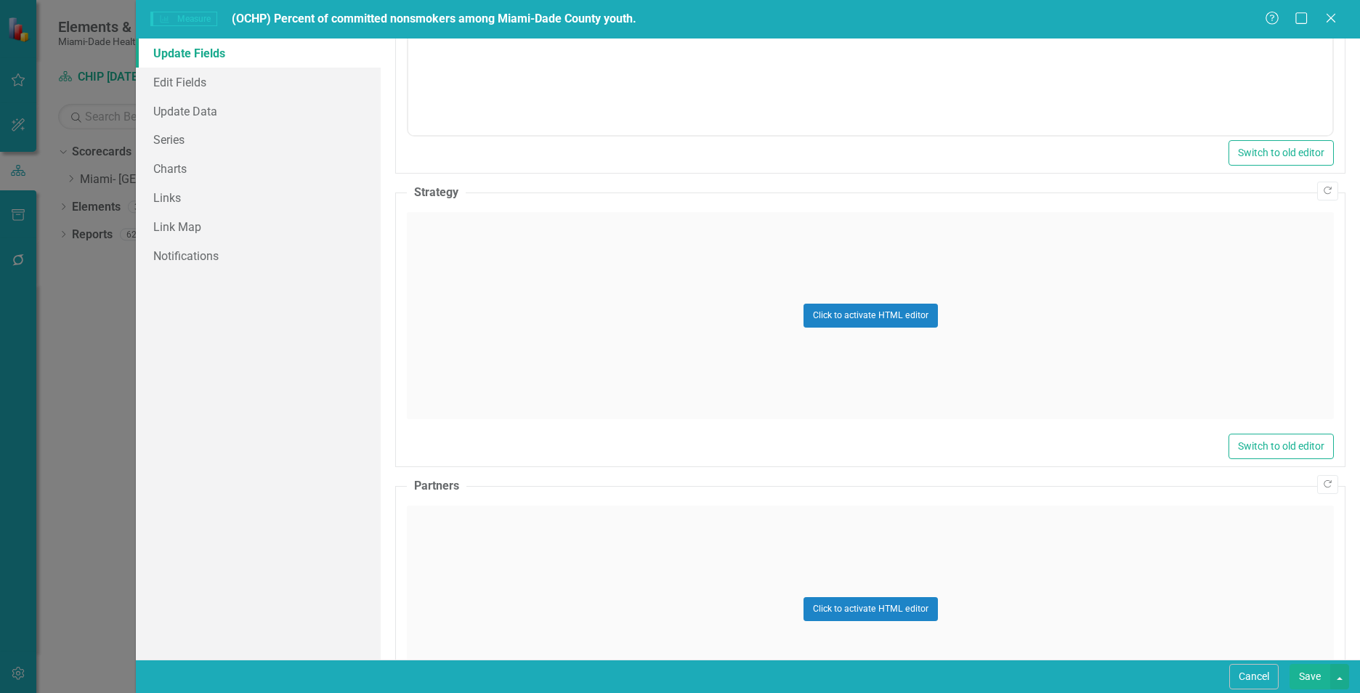
click at [587, 352] on div "Click to activate HTML editor" at bounding box center [870, 315] width 927 height 207
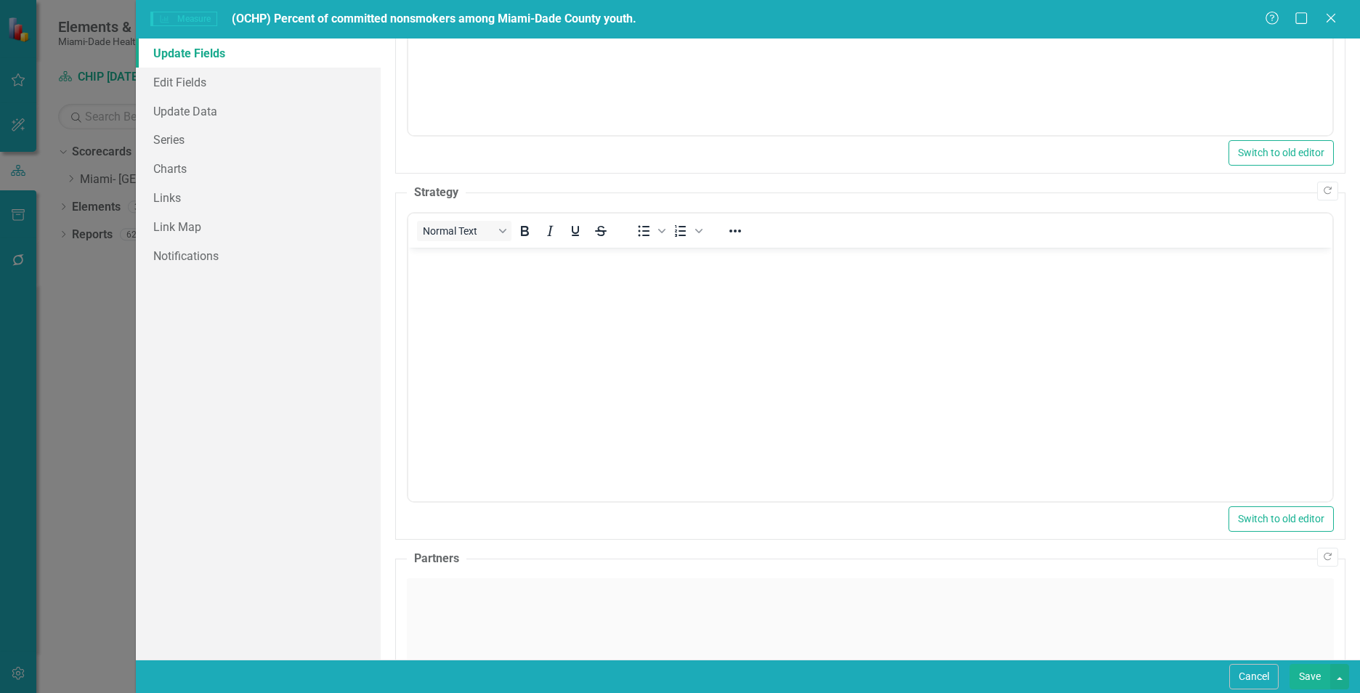
scroll to position [0, 0]
click at [462, 296] on body "Rich Text Area. Press ALT-0 for help." at bounding box center [870, 357] width 924 height 218
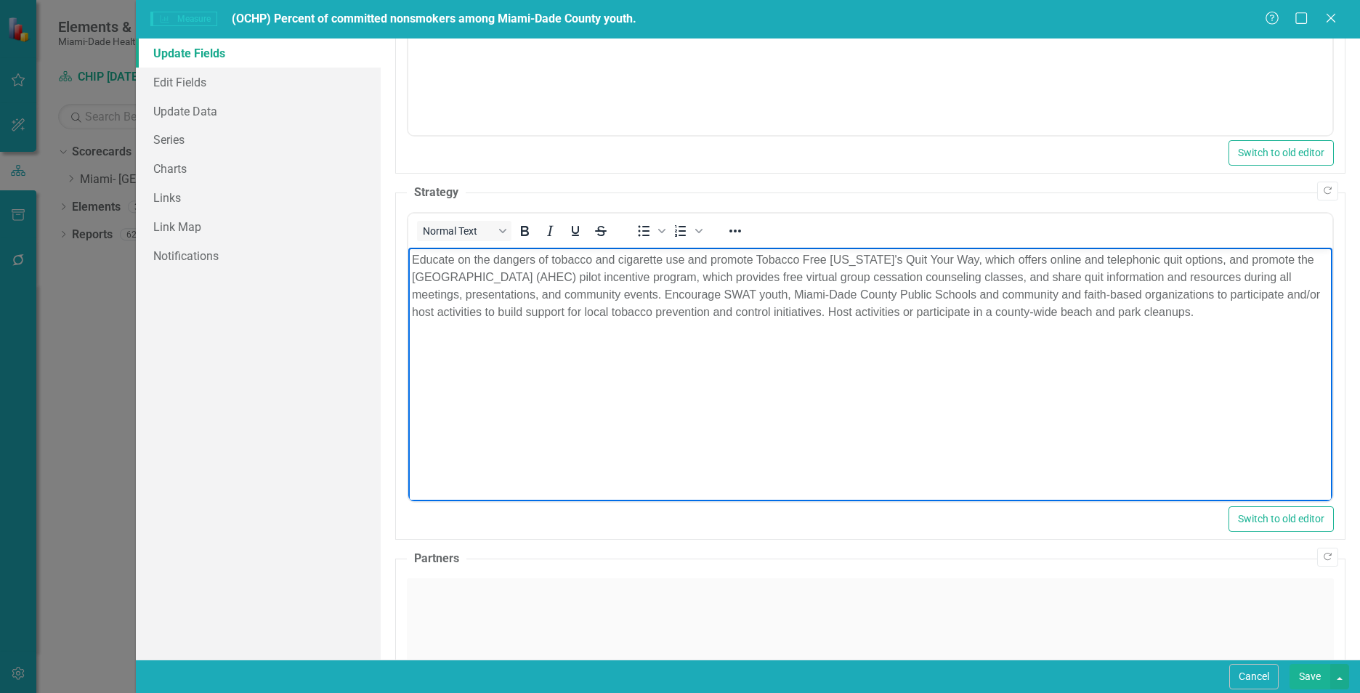
click at [472, 603] on div "Click to activate HTML editor" at bounding box center [870, 681] width 927 height 207
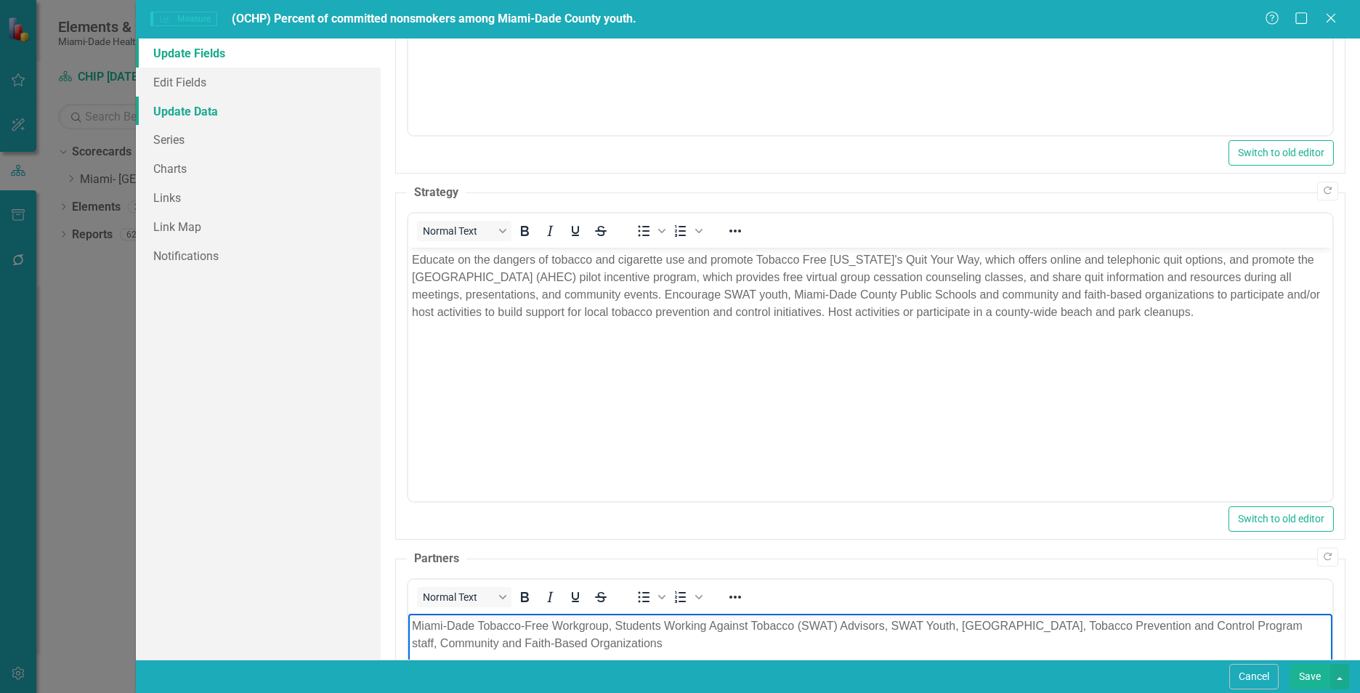
click at [183, 113] on link "Update Data" at bounding box center [258, 111] width 245 height 29
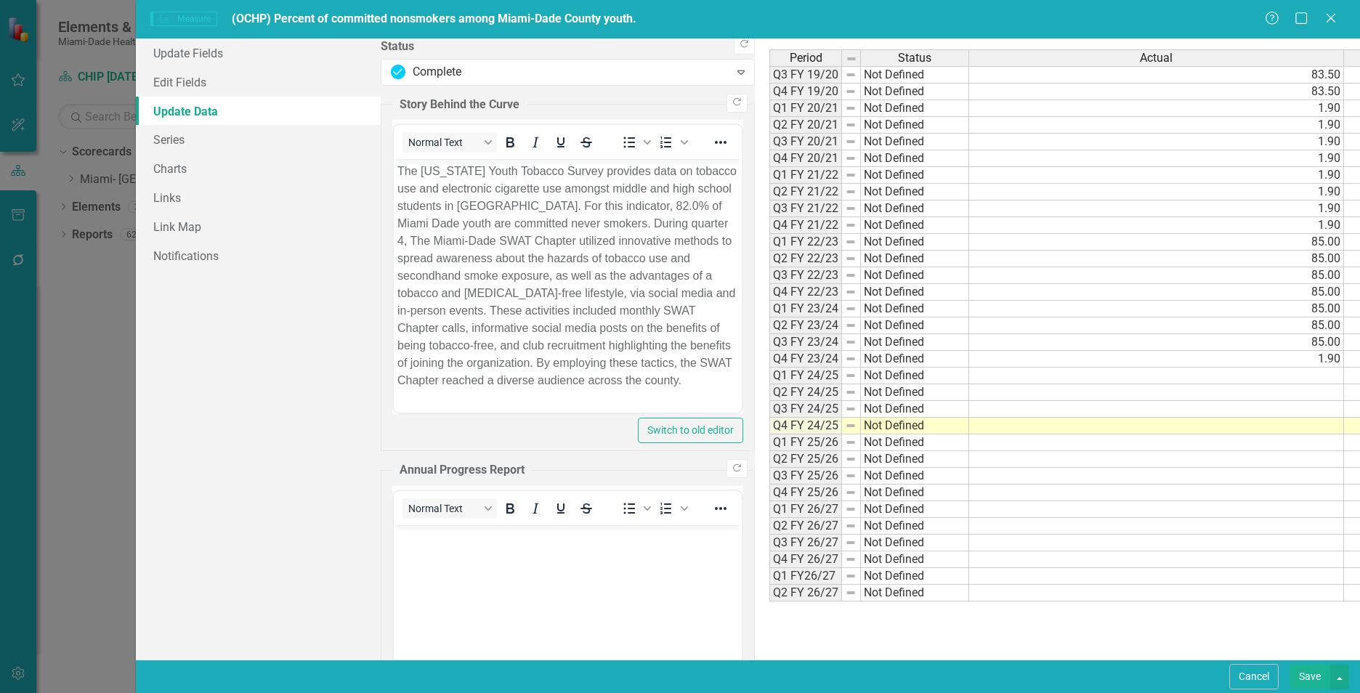
click at [969, 429] on td at bounding box center [1156, 426] width 375 height 17
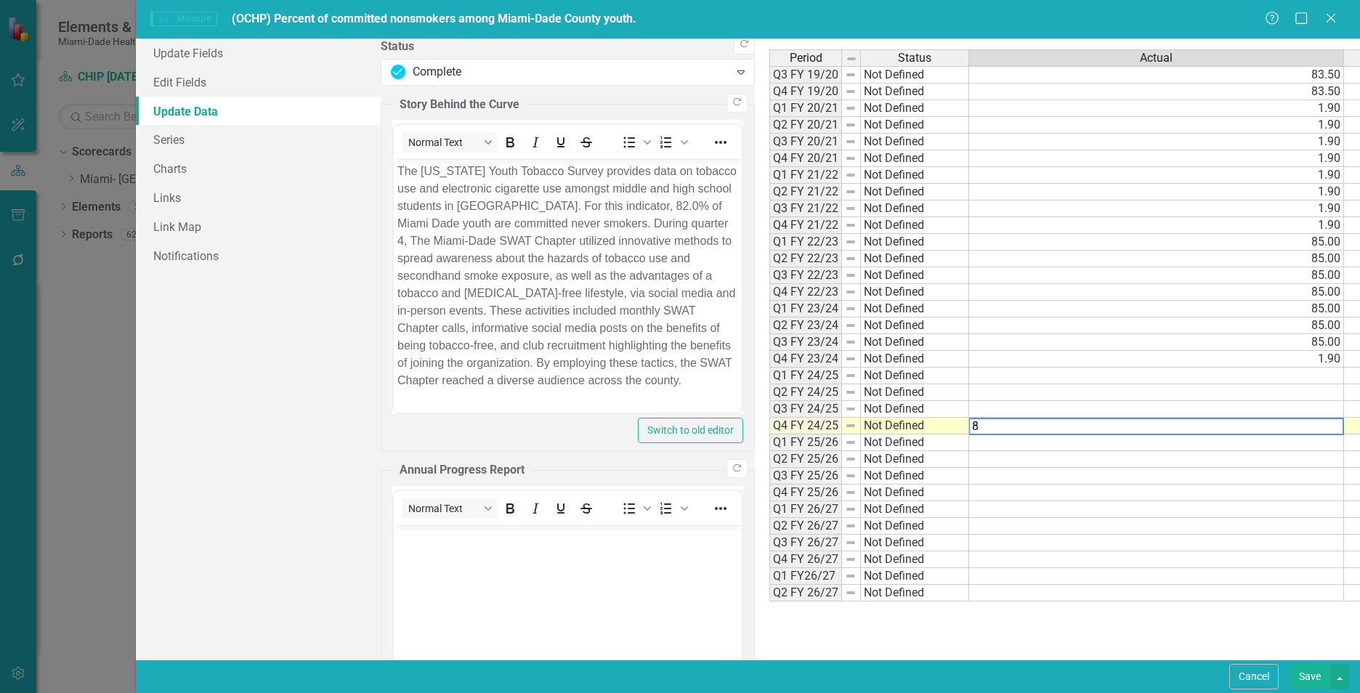
type textarea "82"
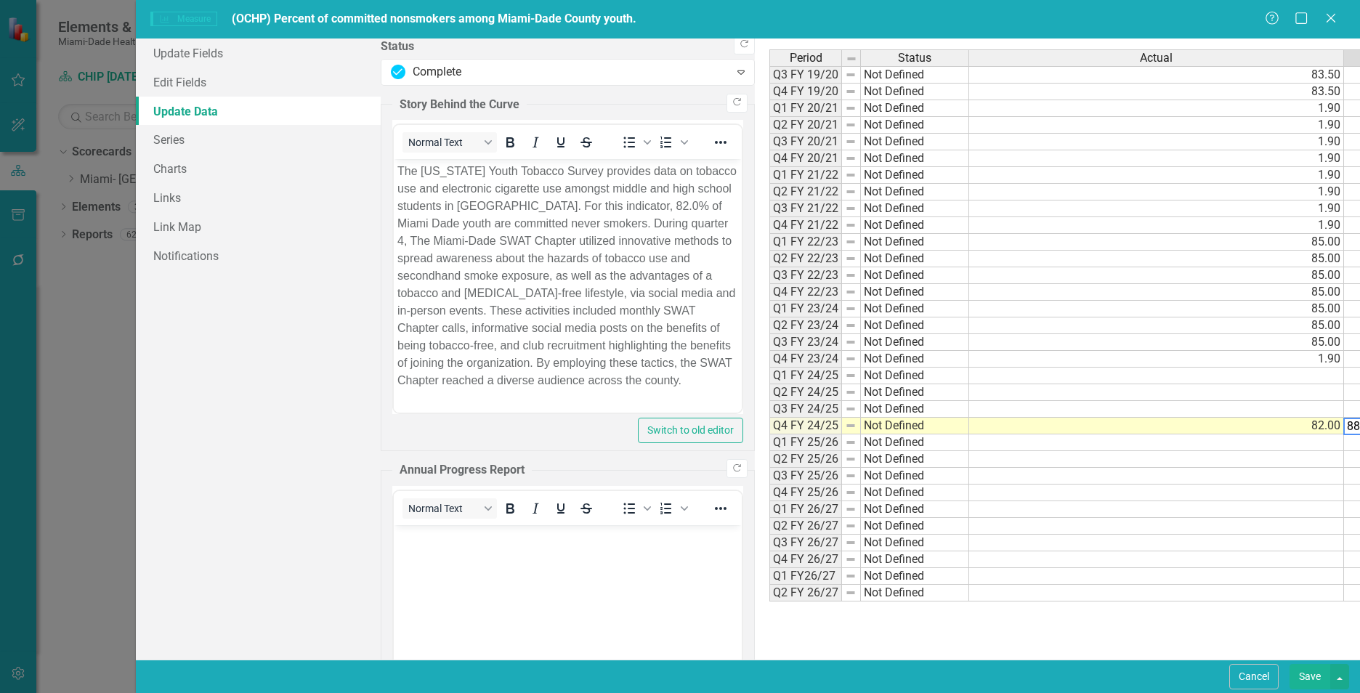
type textarea "88"
click at [852, 639] on div "Period Status Actual Target Q3 FY 19/20 Not Defined 83.50 88.00 Q4 FY 19/20 Not…" at bounding box center [1243, 348] width 949 height 599
click at [1235, 631] on div "Period Status Actual Target Q3 FY 19/20 Not Defined 83.50 88.00 Q4 FY 19/20 Not…" at bounding box center [1243, 348] width 949 height 599
click at [1300, 678] on button "Save" at bounding box center [1309, 676] width 41 height 25
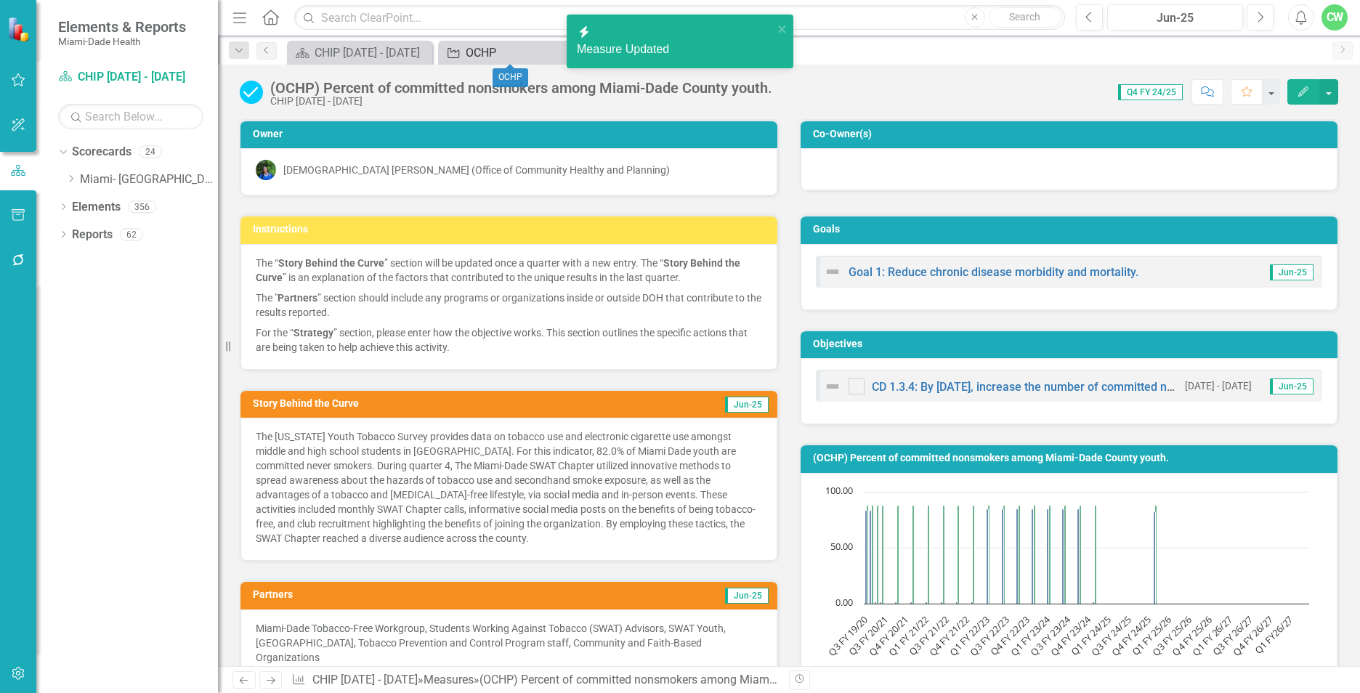
click at [462, 50] on link "Objective OCHP" at bounding box center [502, 53] width 120 height 18
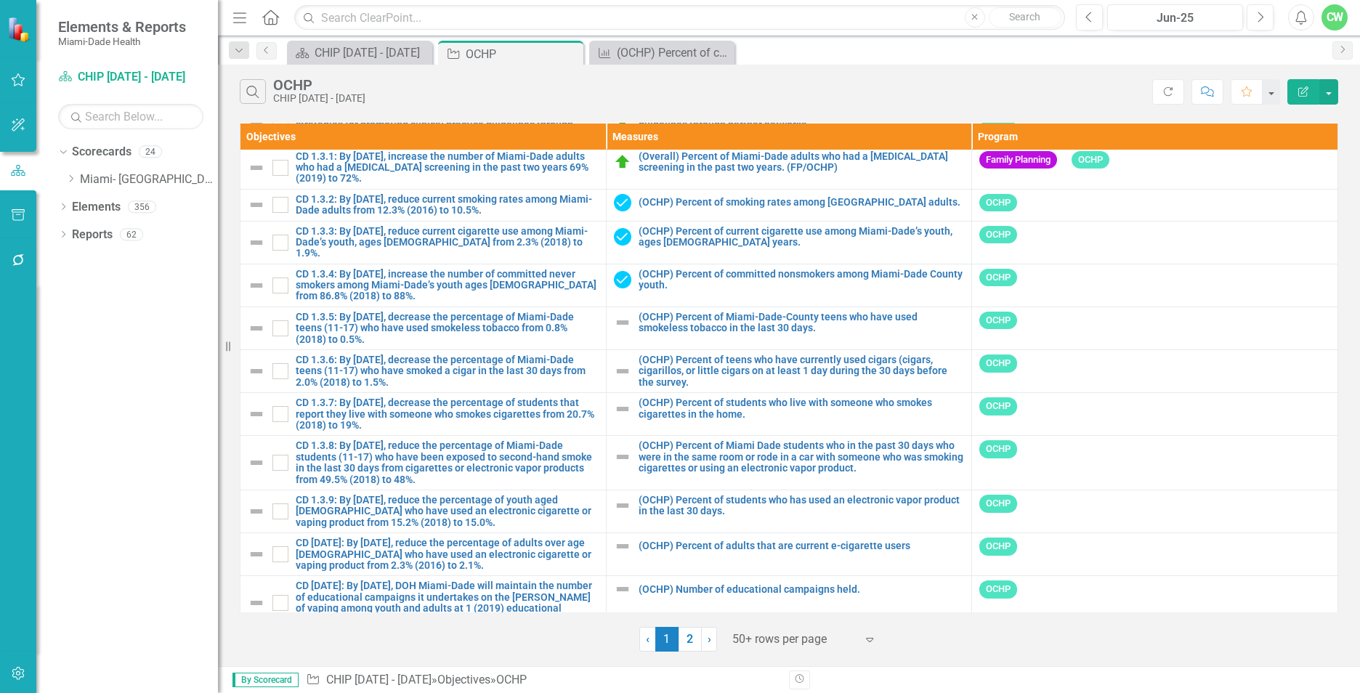
scroll to position [1754, 0]
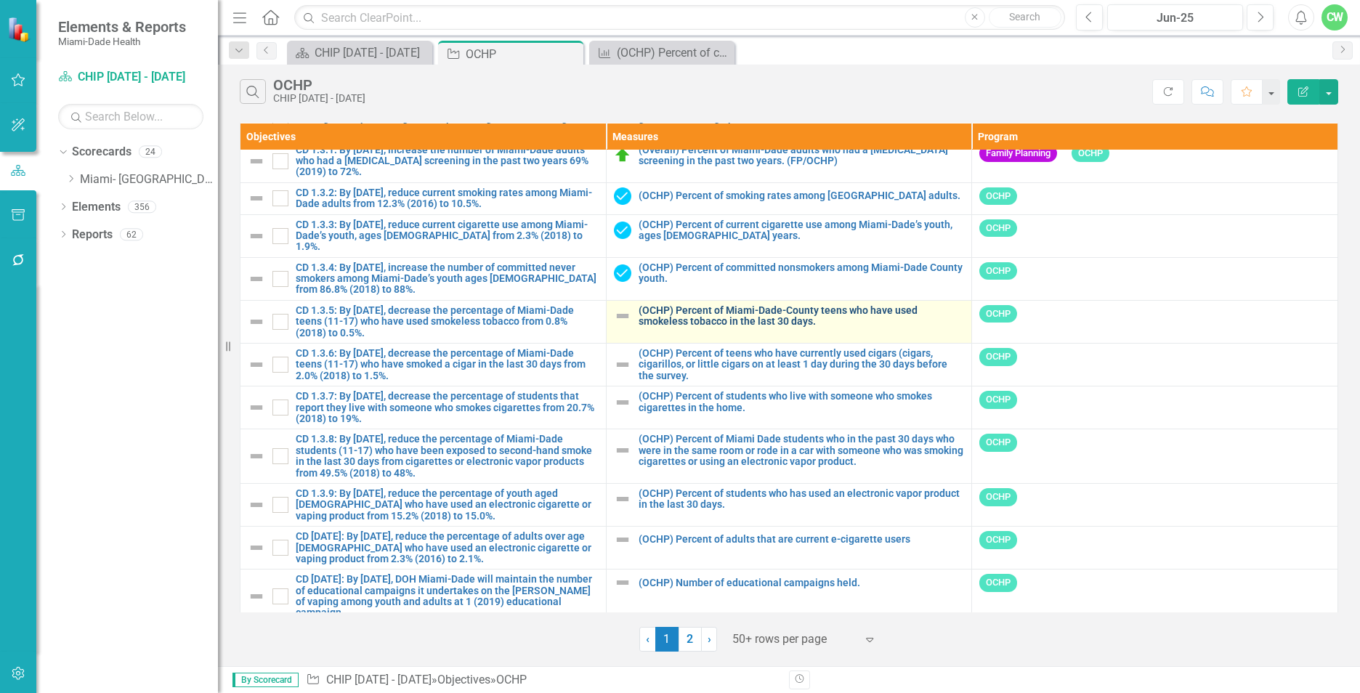
click at [665, 306] on link "(OCHP) Percent of Miami-Dade-County teens who have used smokeless tobacco in th…" at bounding box center [802, 316] width 326 height 23
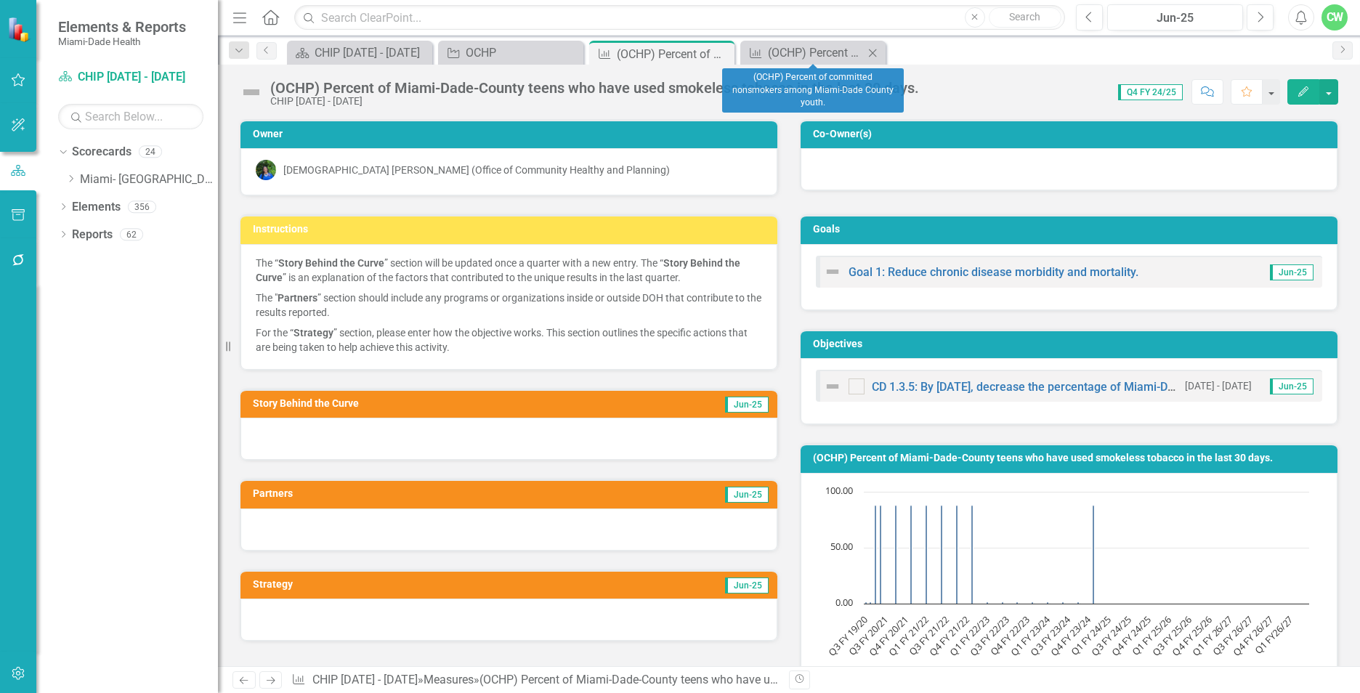
click at [870, 52] on icon "Close" at bounding box center [872, 53] width 15 height 12
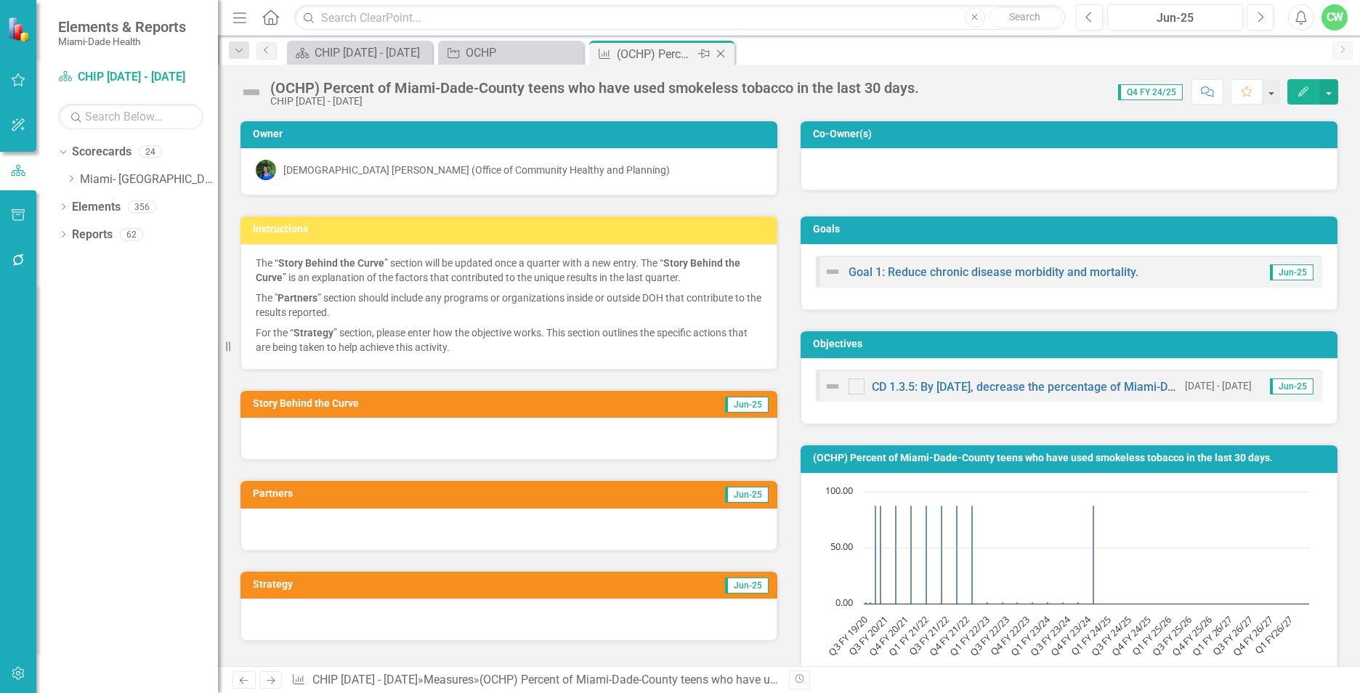
click at [723, 55] on icon "Close" at bounding box center [720, 54] width 15 height 12
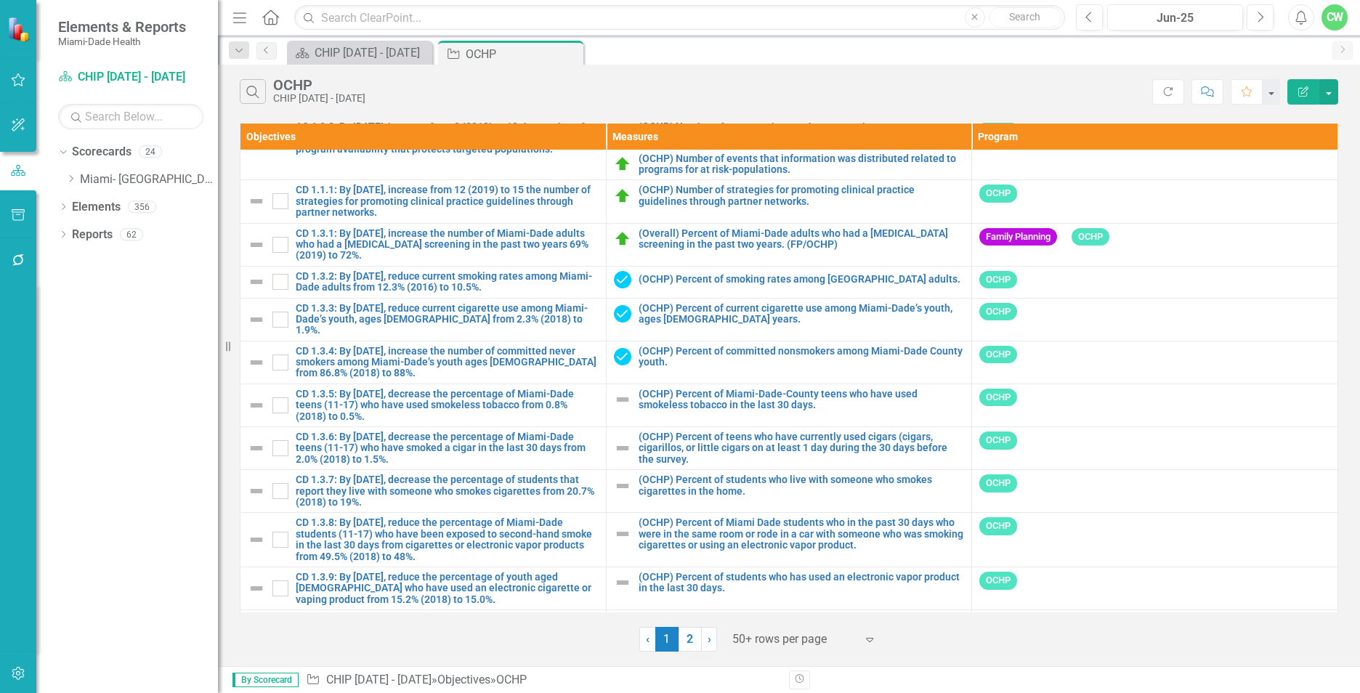
scroll to position [1678, 0]
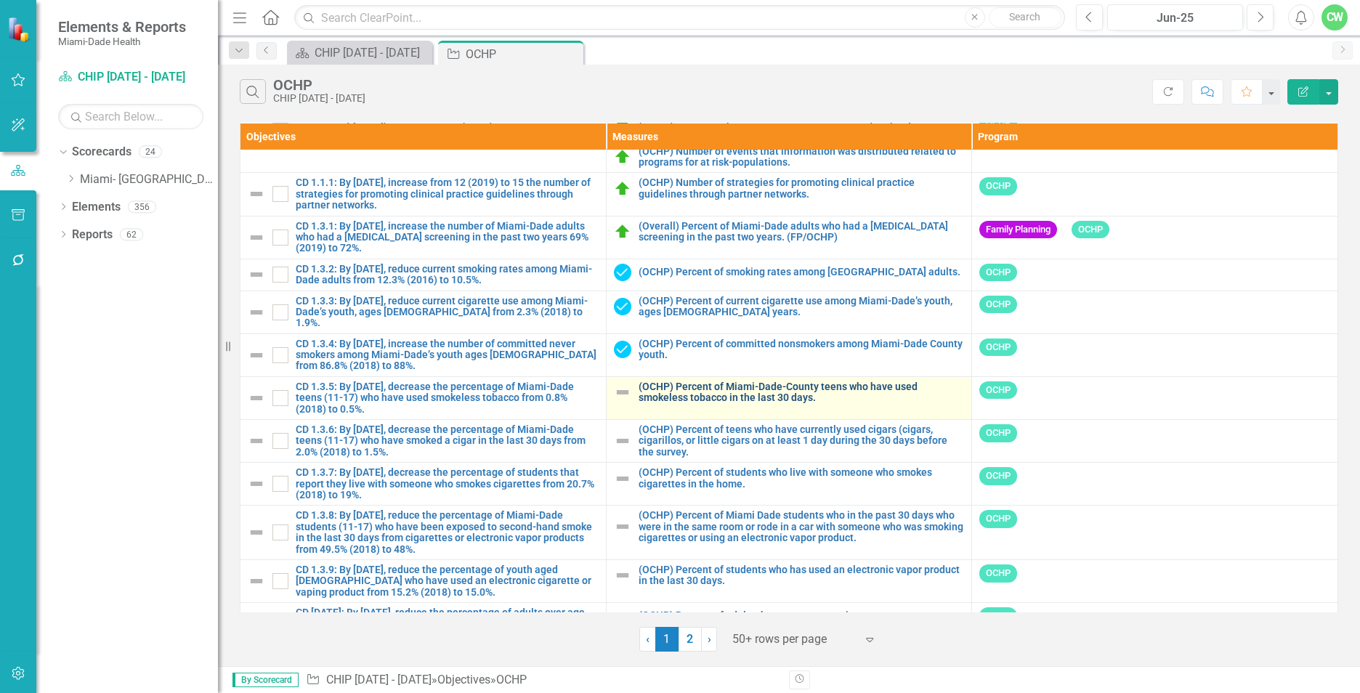
click at [709, 381] on link "(OCHP) Percent of Miami-Dade-County teens who have used smokeless tobacco in th…" at bounding box center [802, 392] width 326 height 23
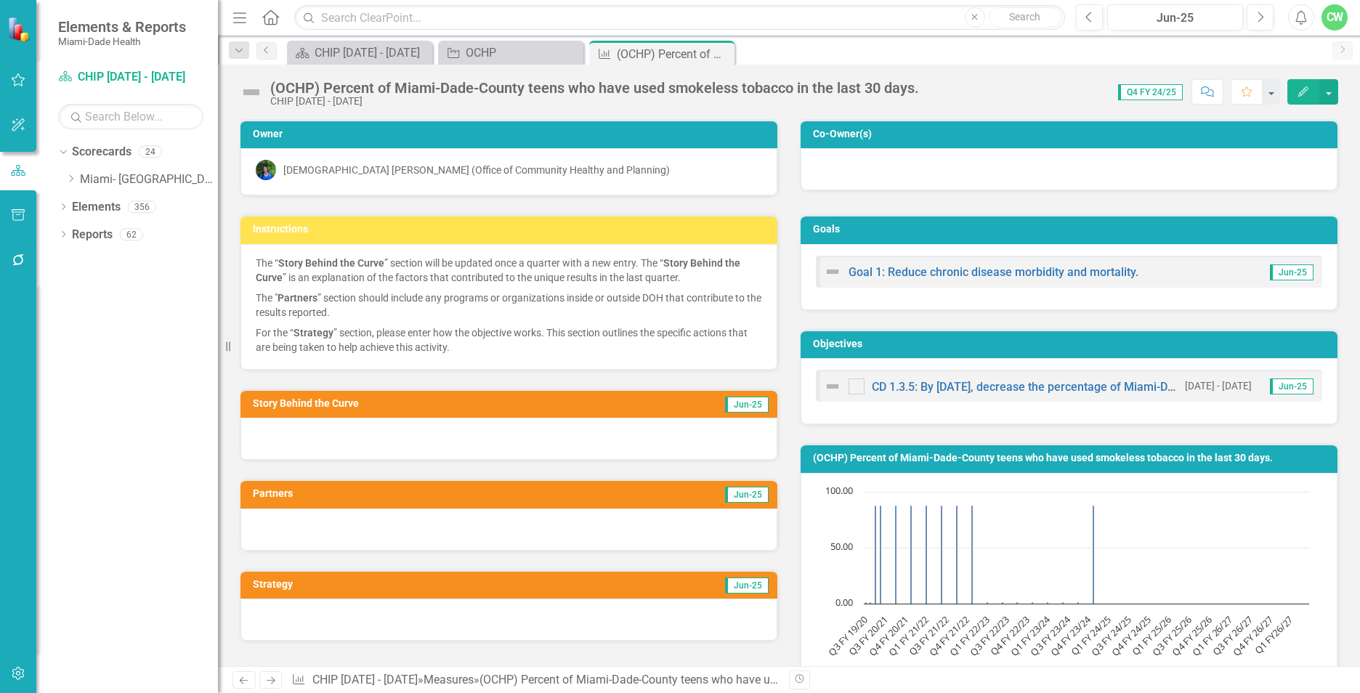
click at [1303, 97] on button "Edit" at bounding box center [1303, 91] width 32 height 25
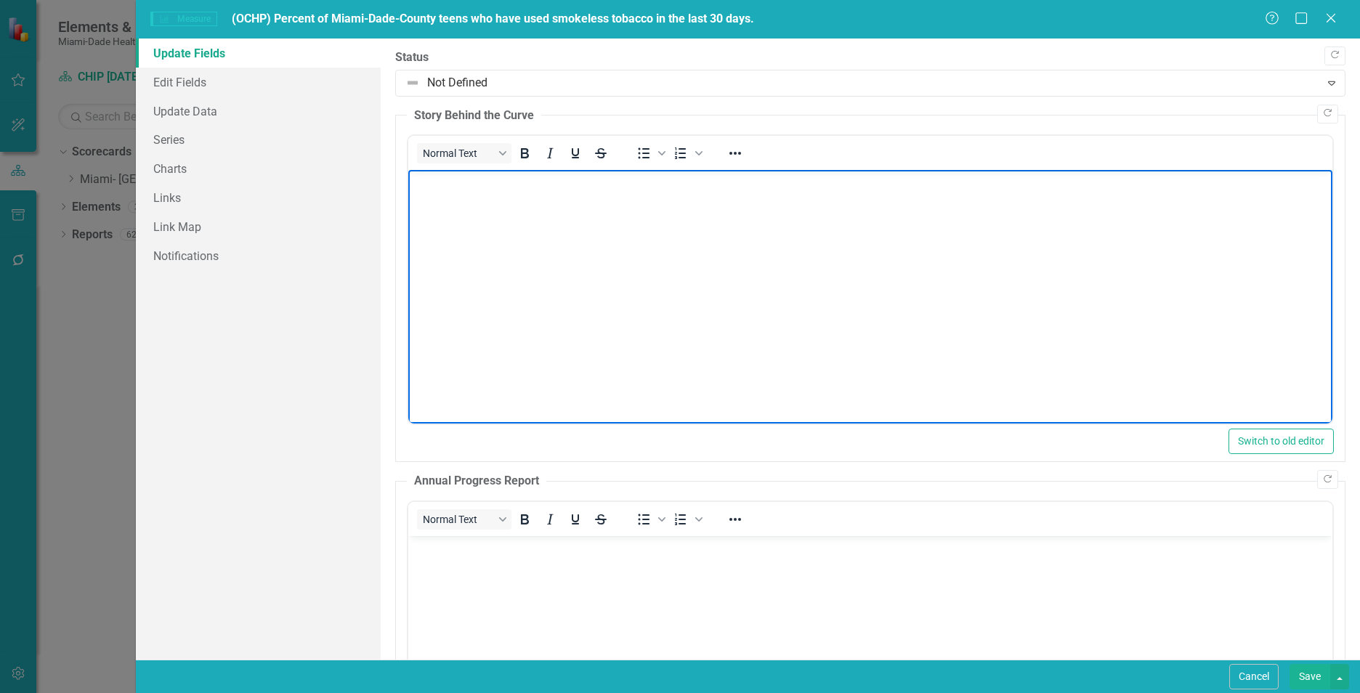
click at [585, 222] on body "Rich Text Area. Press ALT-0 for help." at bounding box center [870, 279] width 924 height 218
paste body "Rich Text Area. Press ALT-0 for help."
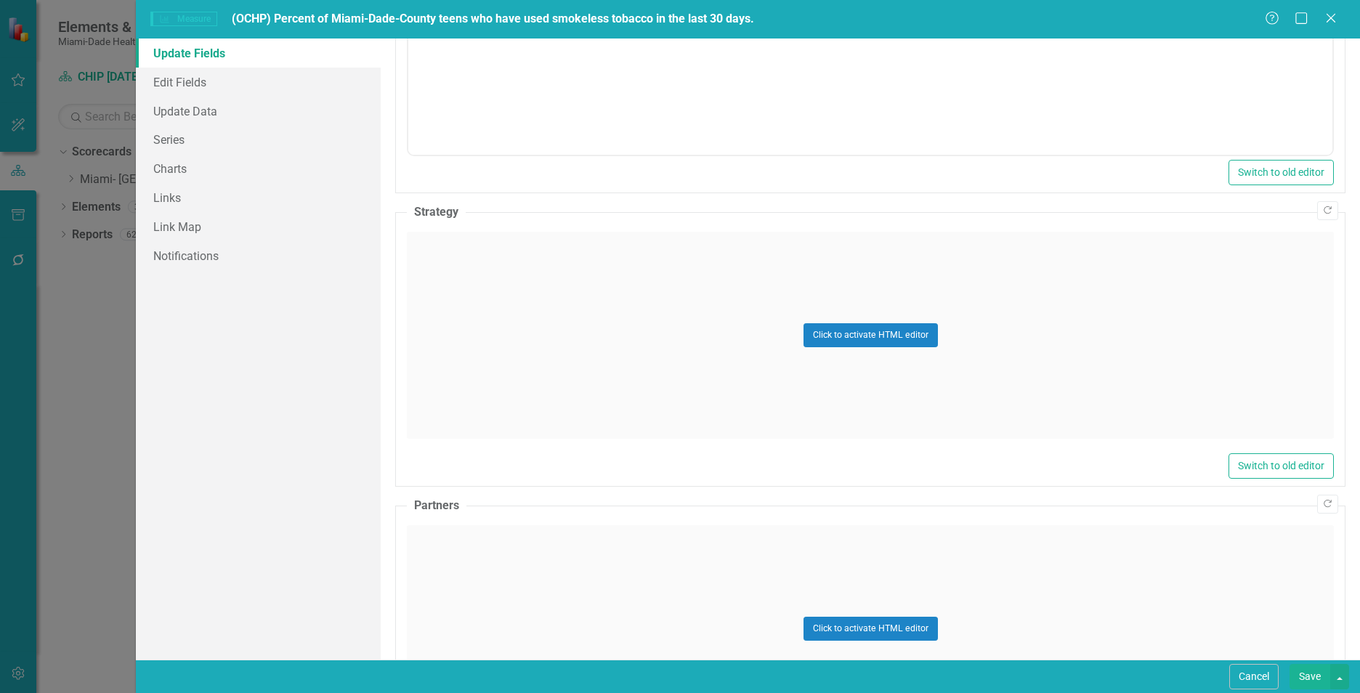
scroll to position [777, 0]
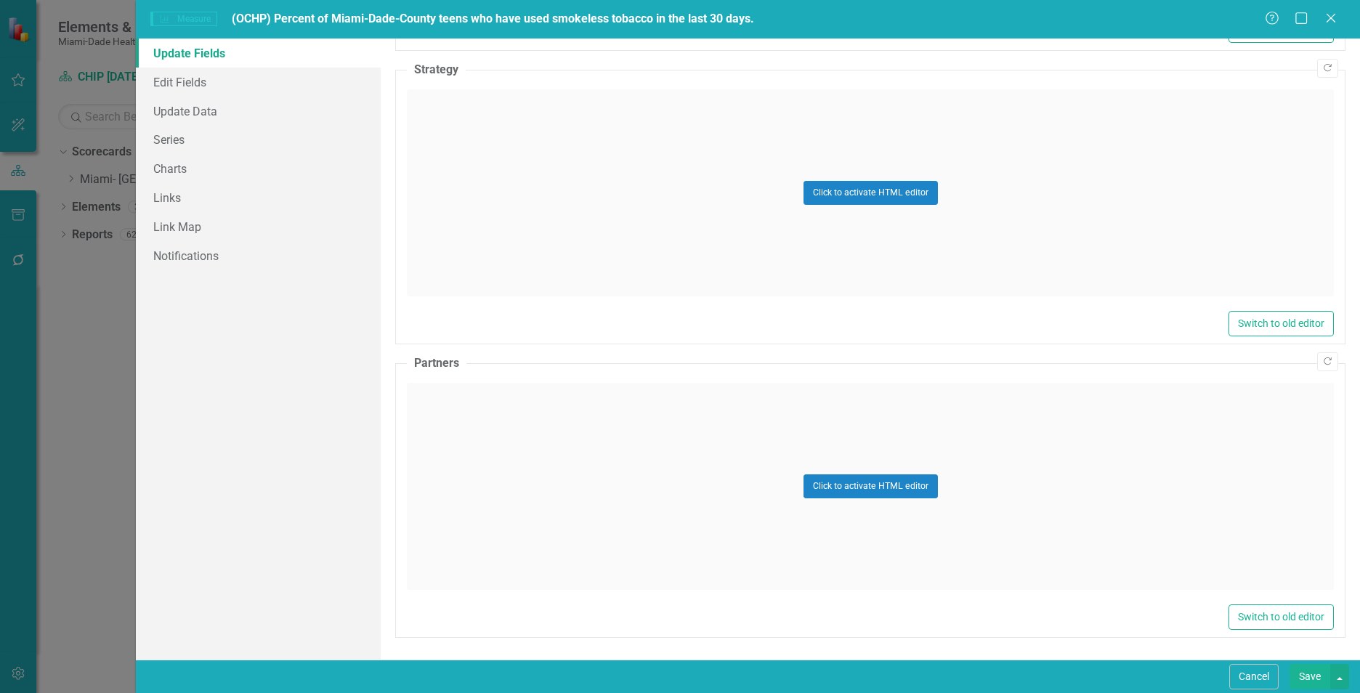
click at [445, 484] on div "Click to activate HTML editor" at bounding box center [870, 486] width 927 height 207
click at [466, 495] on body "Rich Text Area. Press ALT-0 for help." at bounding box center [870, 527] width 924 height 218
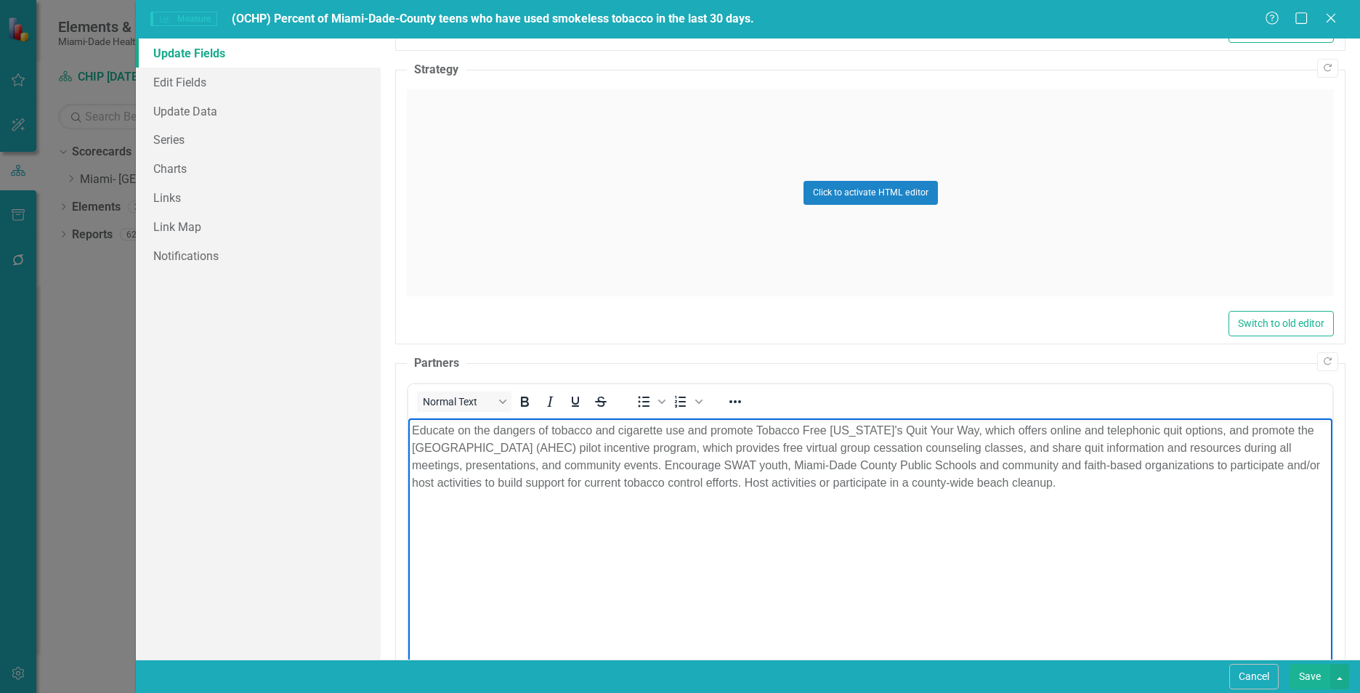
click at [507, 565] on body "Educate on the dangers of tobacco and cigarette use and promote Tobacco Free Fl…" at bounding box center [870, 527] width 924 height 218
click at [1274, 503] on body "Educate on the dangers of tobacco and cigarette use and promote Tobacco Free Fl…" at bounding box center [870, 527] width 924 height 218
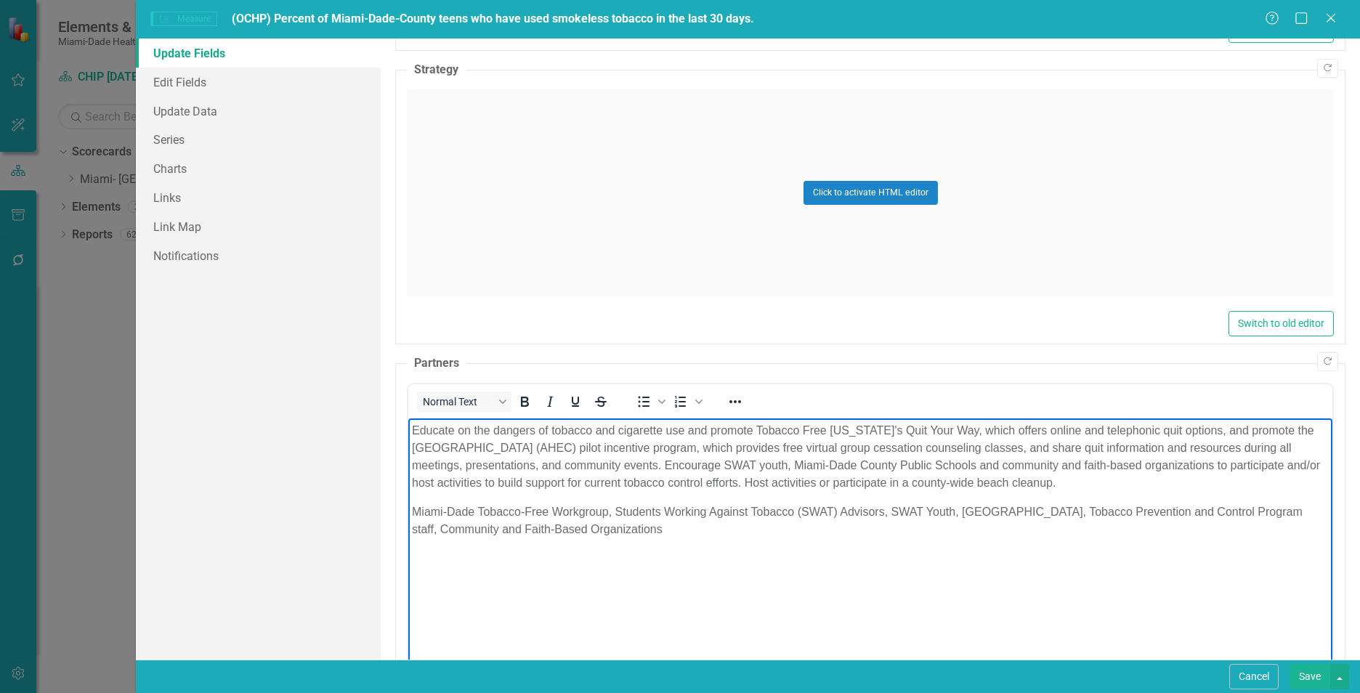
drag, startPoint x: 1246, startPoint y: 486, endPoint x: 801, endPoint y: 833, distance: 564.2
click at [408, 418] on html "Educate on the dangers of tobacco and cigarette use and promote Tobacco Free Fl…" at bounding box center [870, 527] width 924 height 218
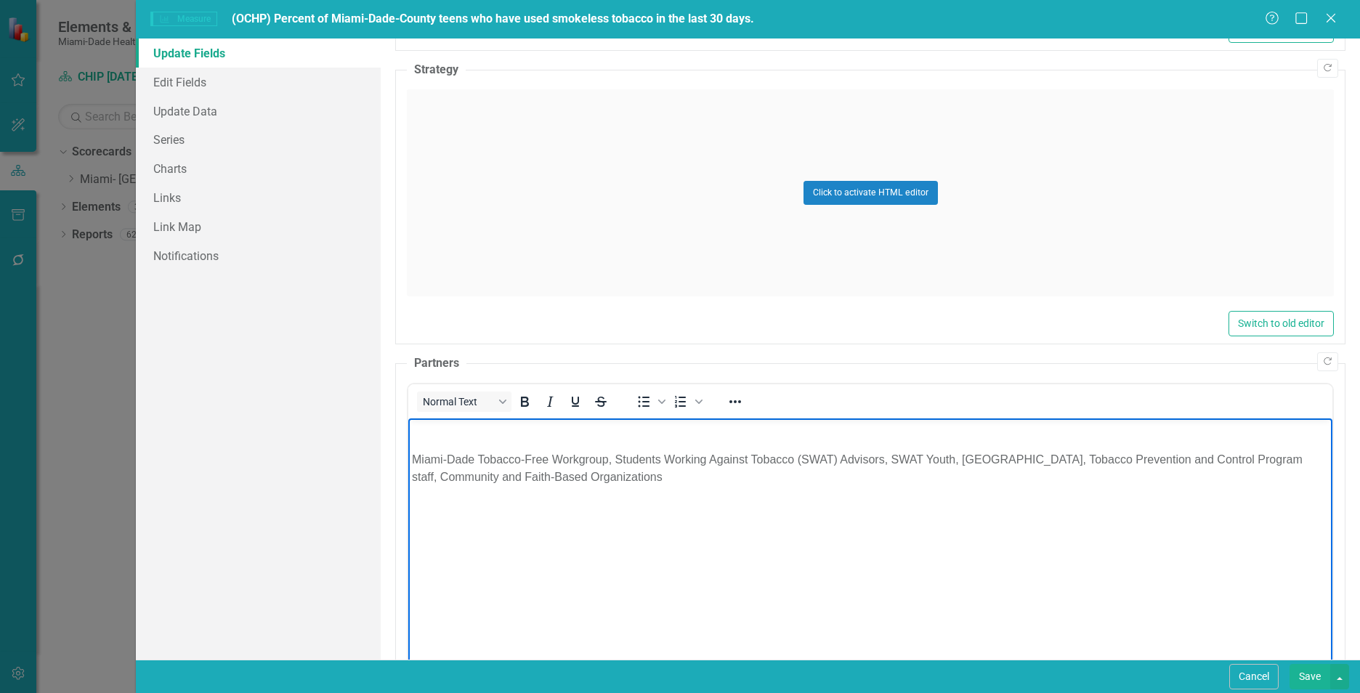
click at [413, 453] on p "Miami-Dade Tobacco-Free Workgroup, Students Working Against Tobacco (SWAT) Advi…" at bounding box center [870, 467] width 917 height 35
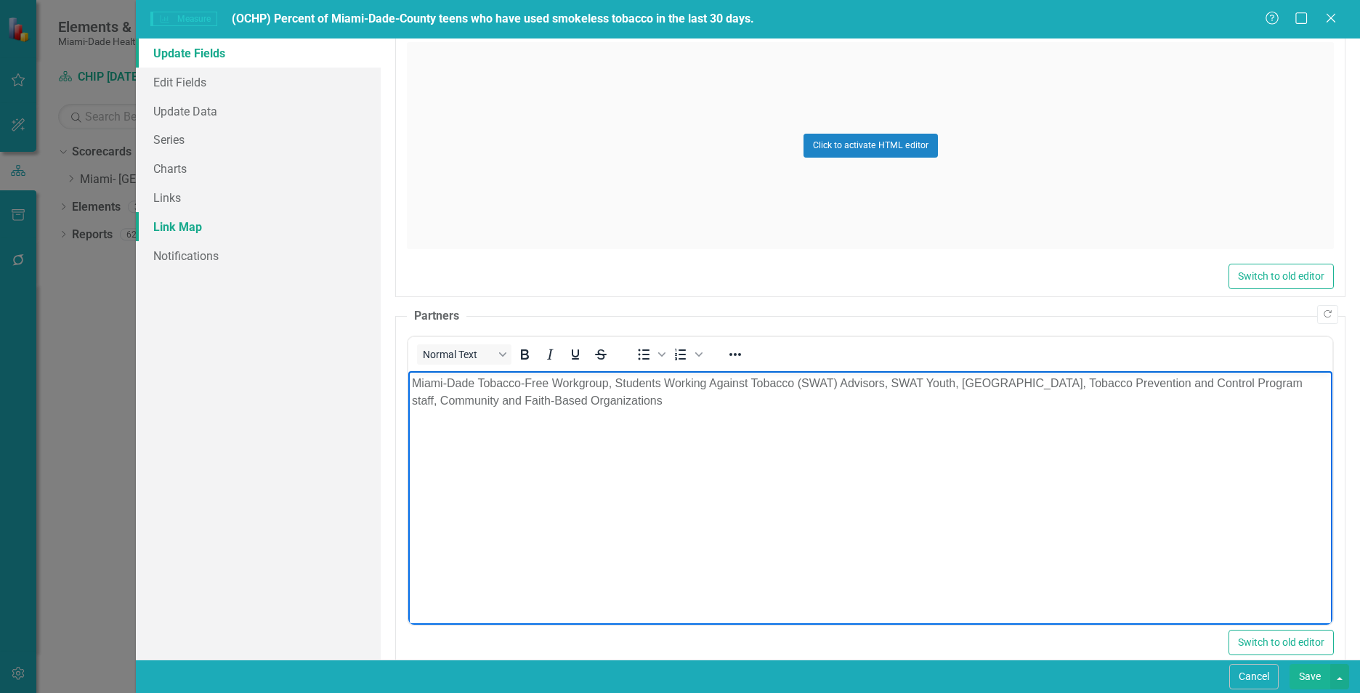
scroll to position [850, 0]
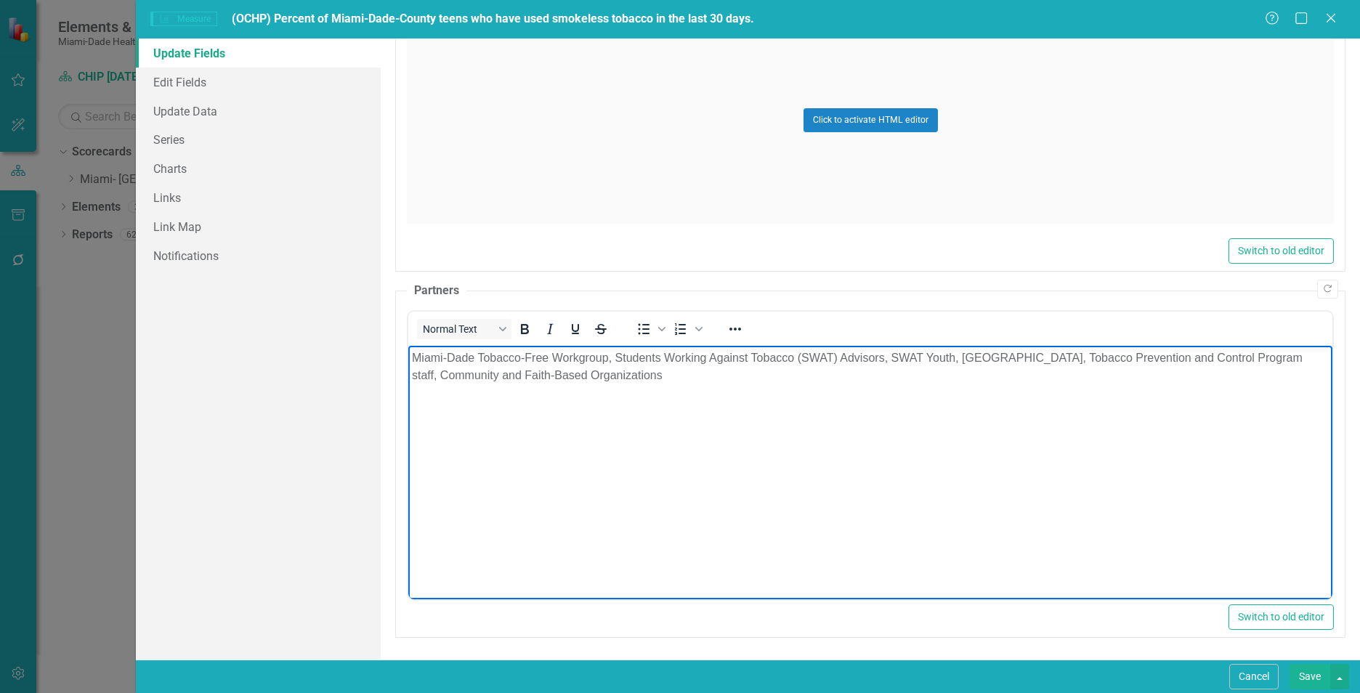
click at [482, 87] on div "Click to activate HTML editor" at bounding box center [870, 120] width 927 height 207
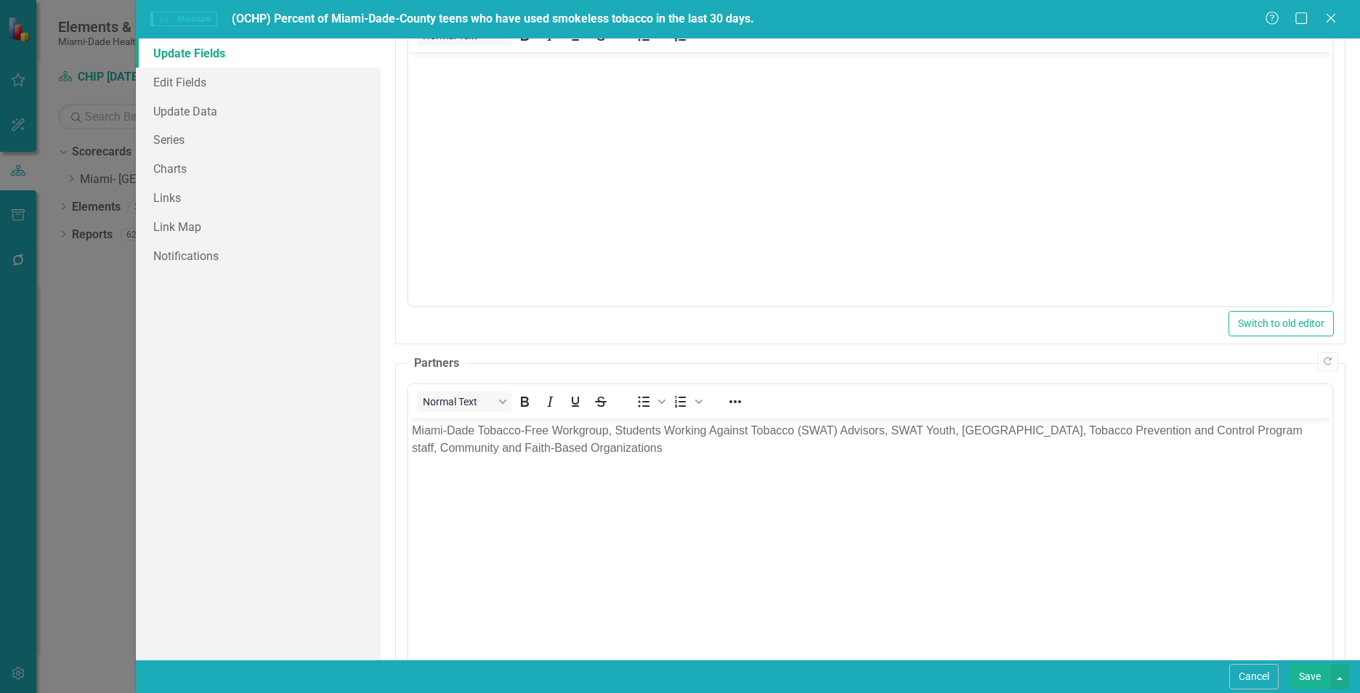
scroll to position [0, 0]
click at [487, 184] on body "Rich Text Area. Press ALT-0 for help." at bounding box center [870, 161] width 924 height 218
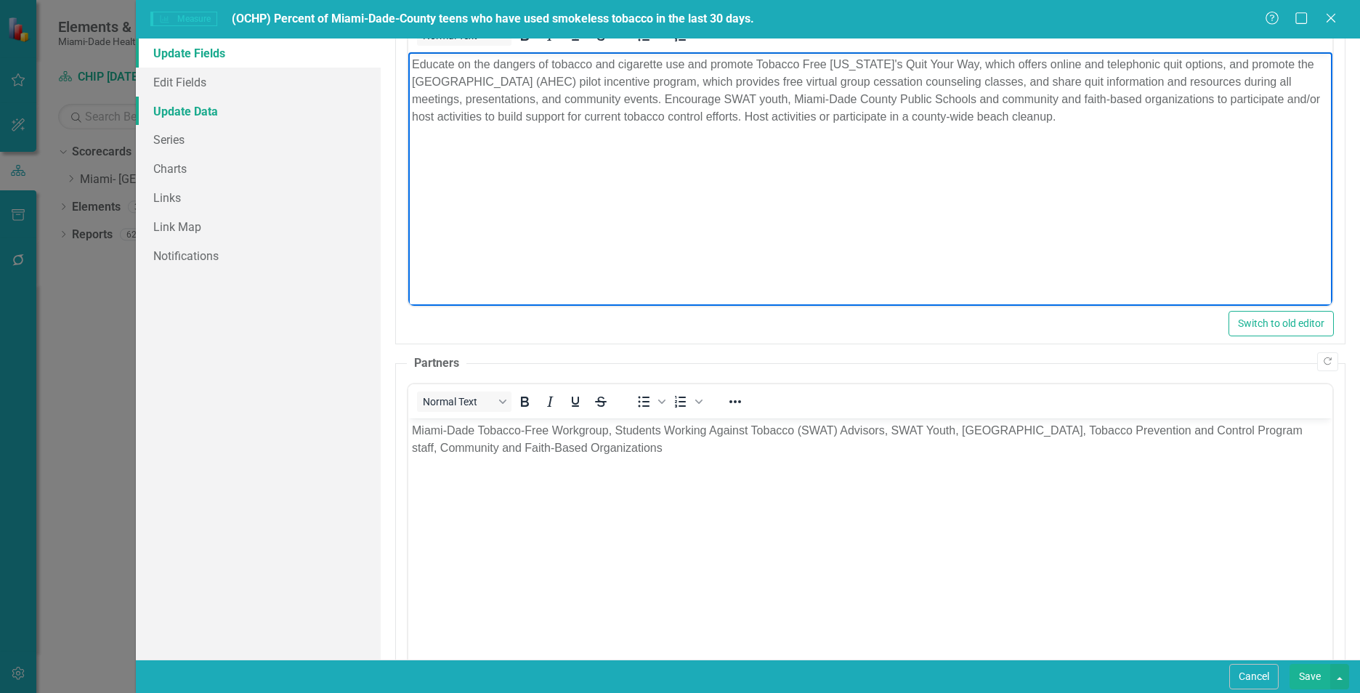
click at [211, 105] on link "Update Data" at bounding box center [258, 111] width 245 height 29
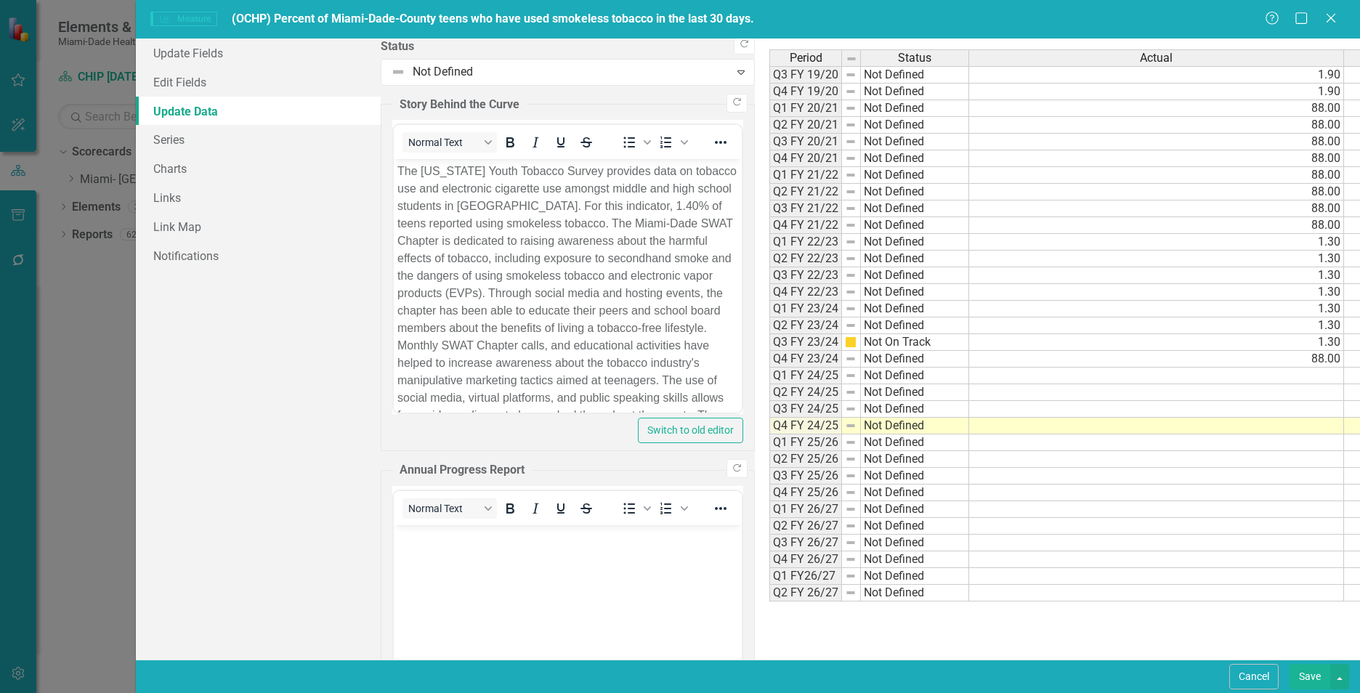
click at [969, 430] on td at bounding box center [1156, 426] width 375 height 17
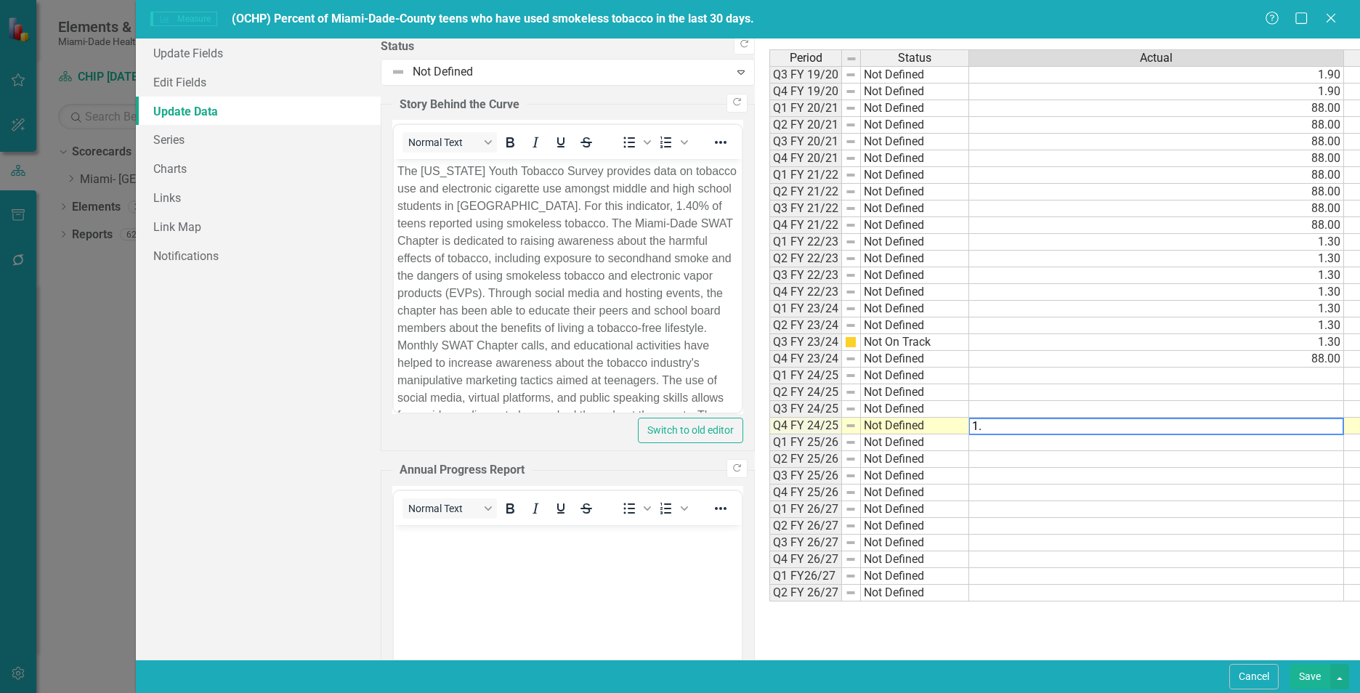
type textarea "1.4"
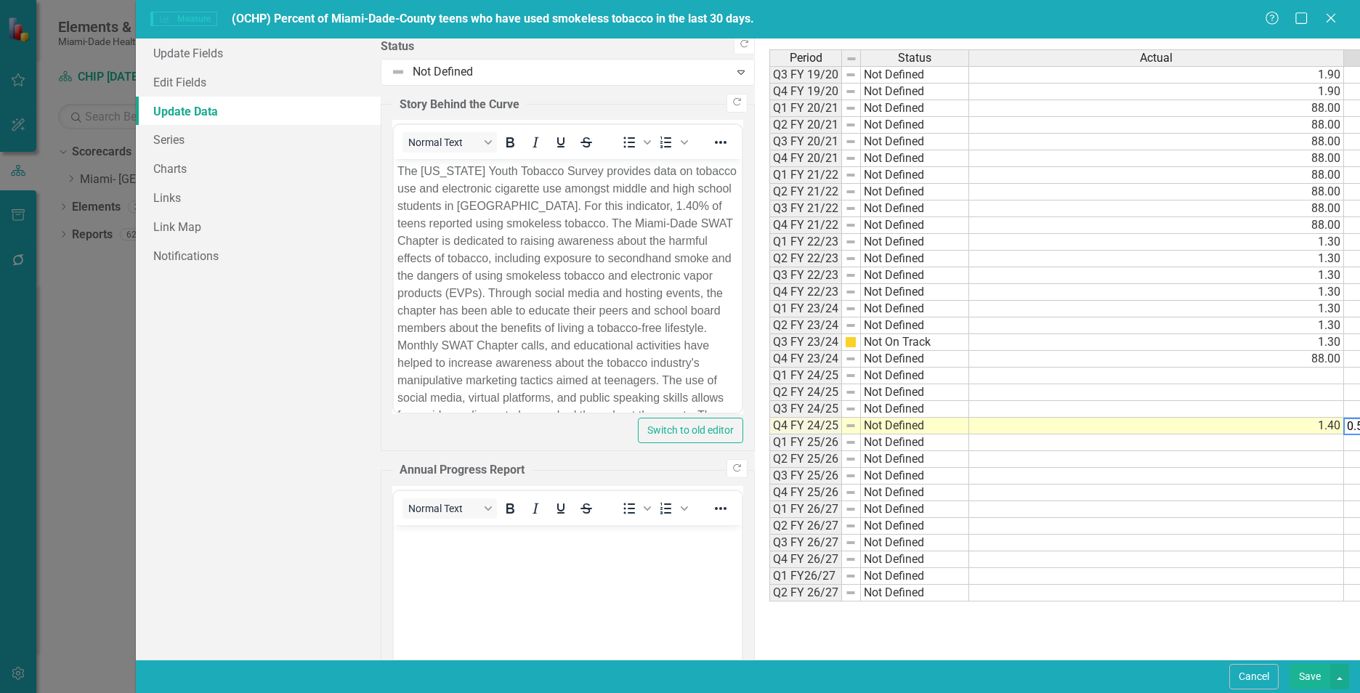
type textarea "0.5"
click at [243, 576] on div "Update Fields Edit Fields Update Data Series Charts Links Link Map Notifications" at bounding box center [258, 349] width 245 height 621
click at [256, 51] on link "Update Fields" at bounding box center [258, 53] width 245 height 29
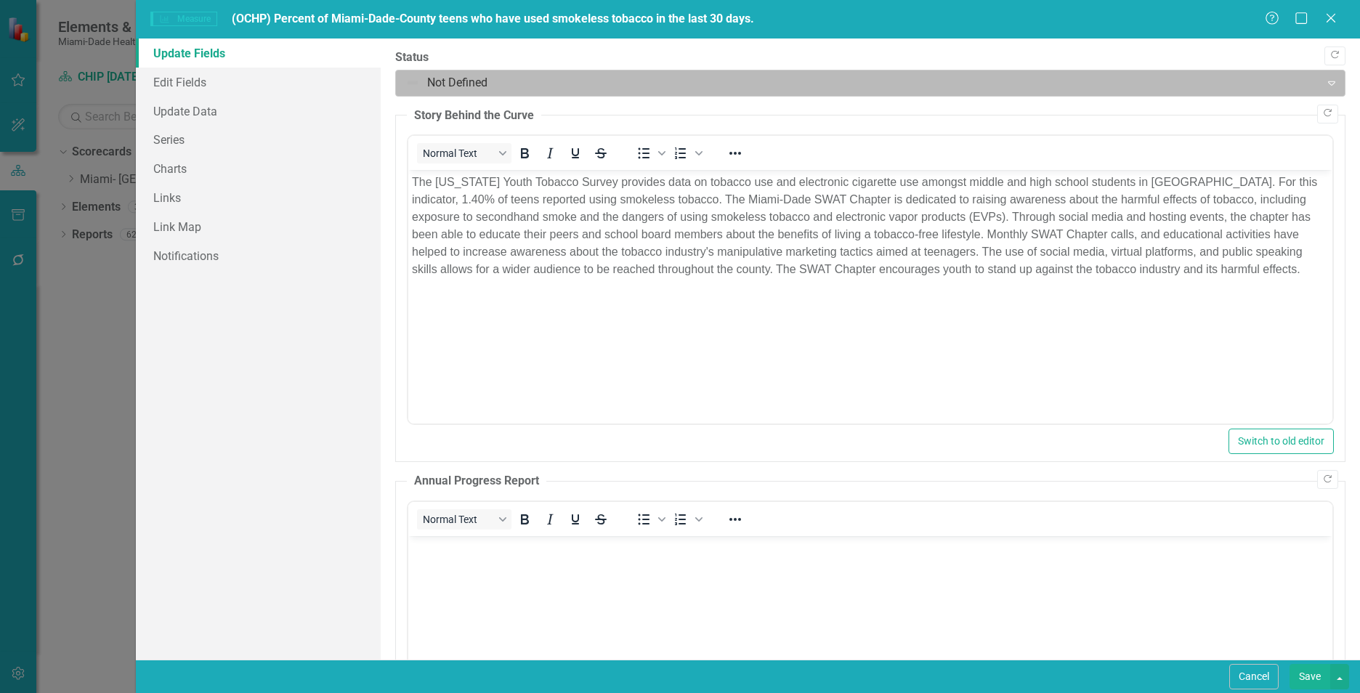
click at [448, 86] on div at bounding box center [857, 83] width 905 height 20
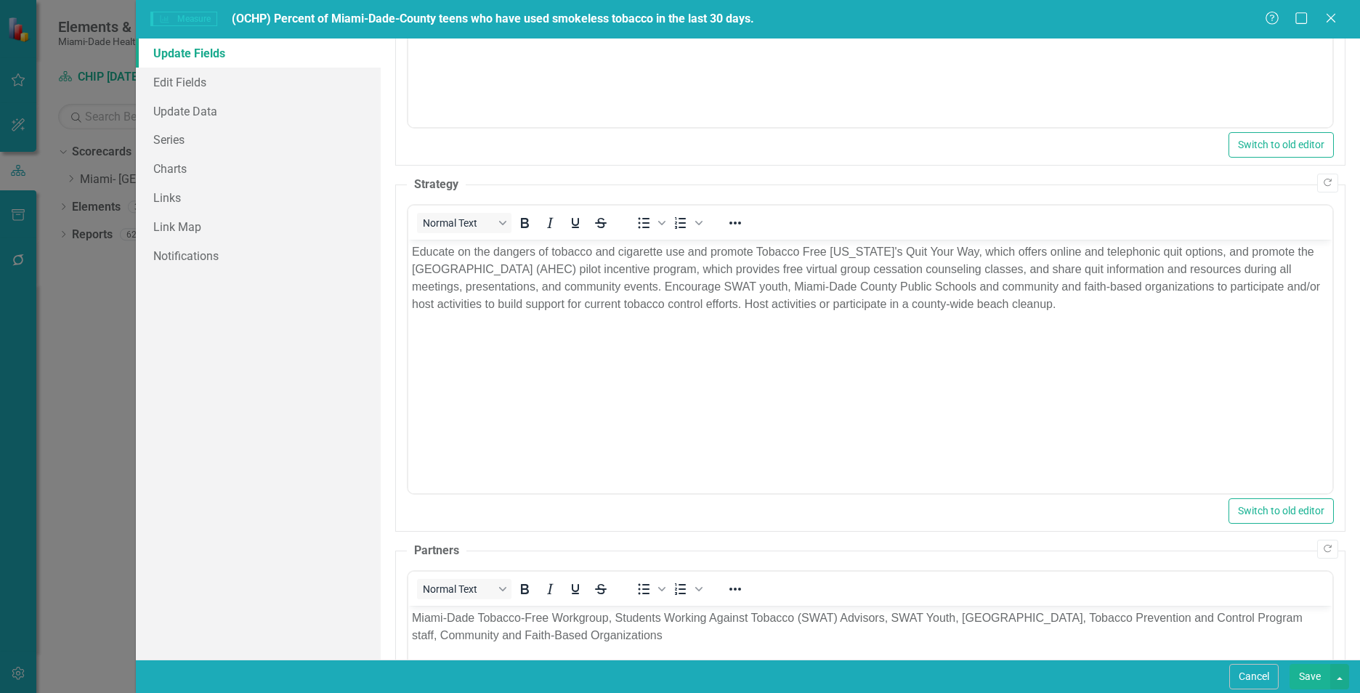
scroll to position [923, 0]
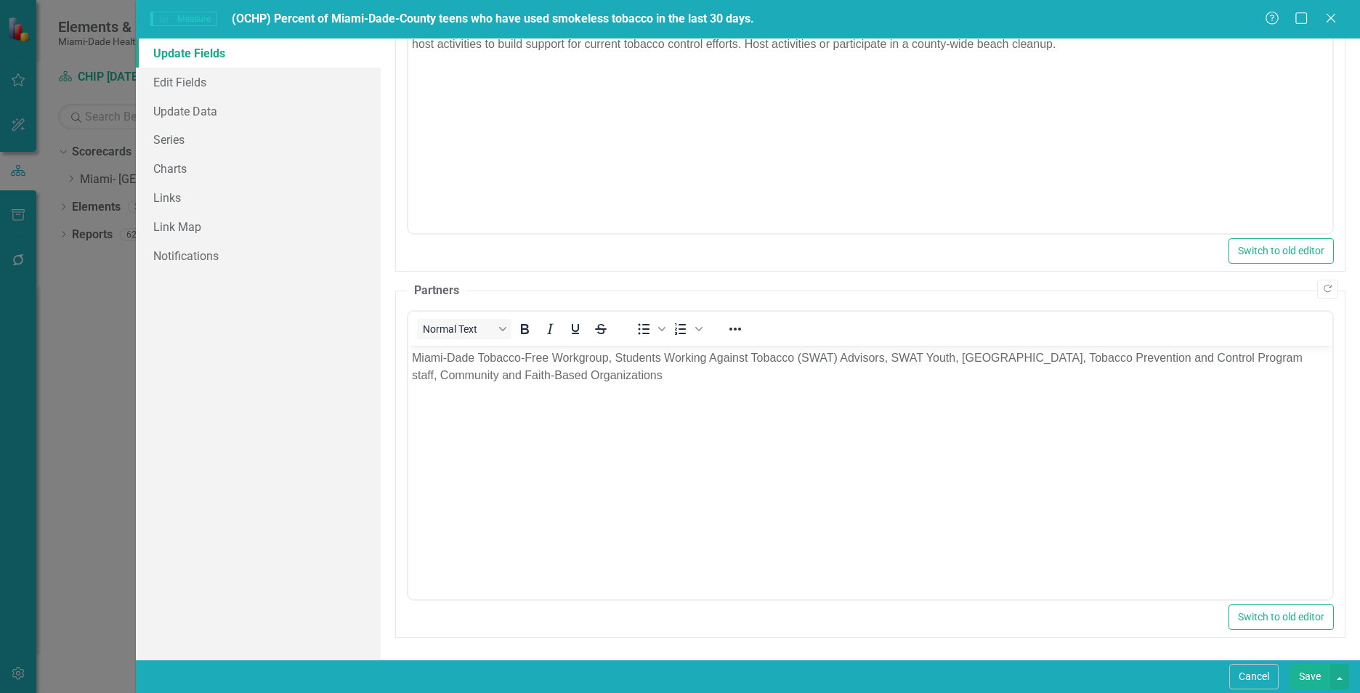
click at [1310, 678] on button "Save" at bounding box center [1309, 676] width 41 height 25
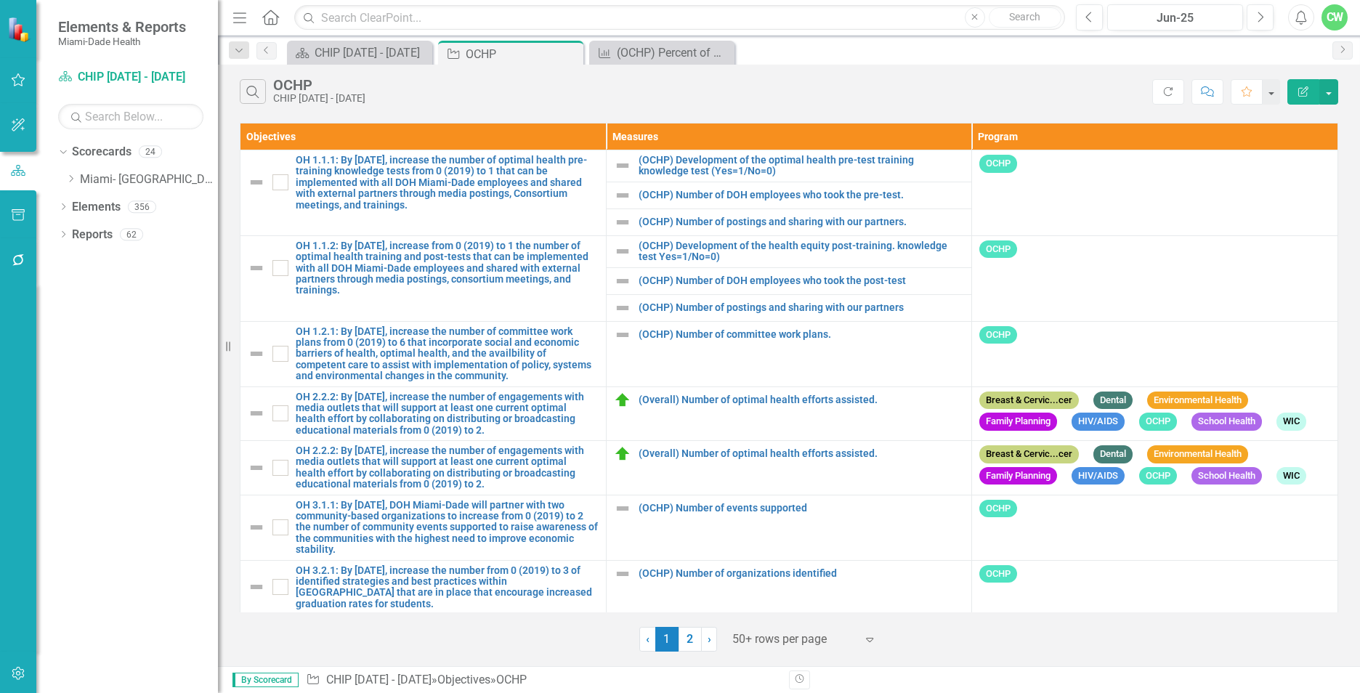
scroll to position [31, 0]
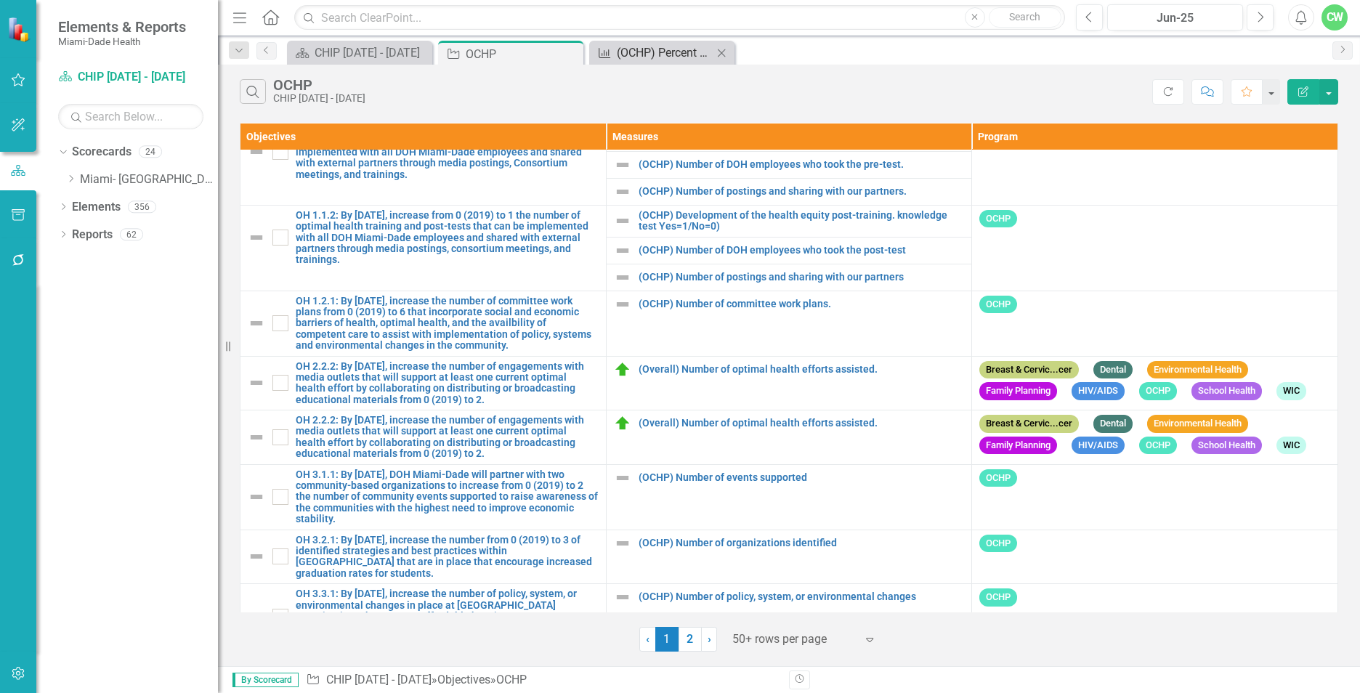
click at [606, 51] on icon "Measure" at bounding box center [604, 53] width 15 height 12
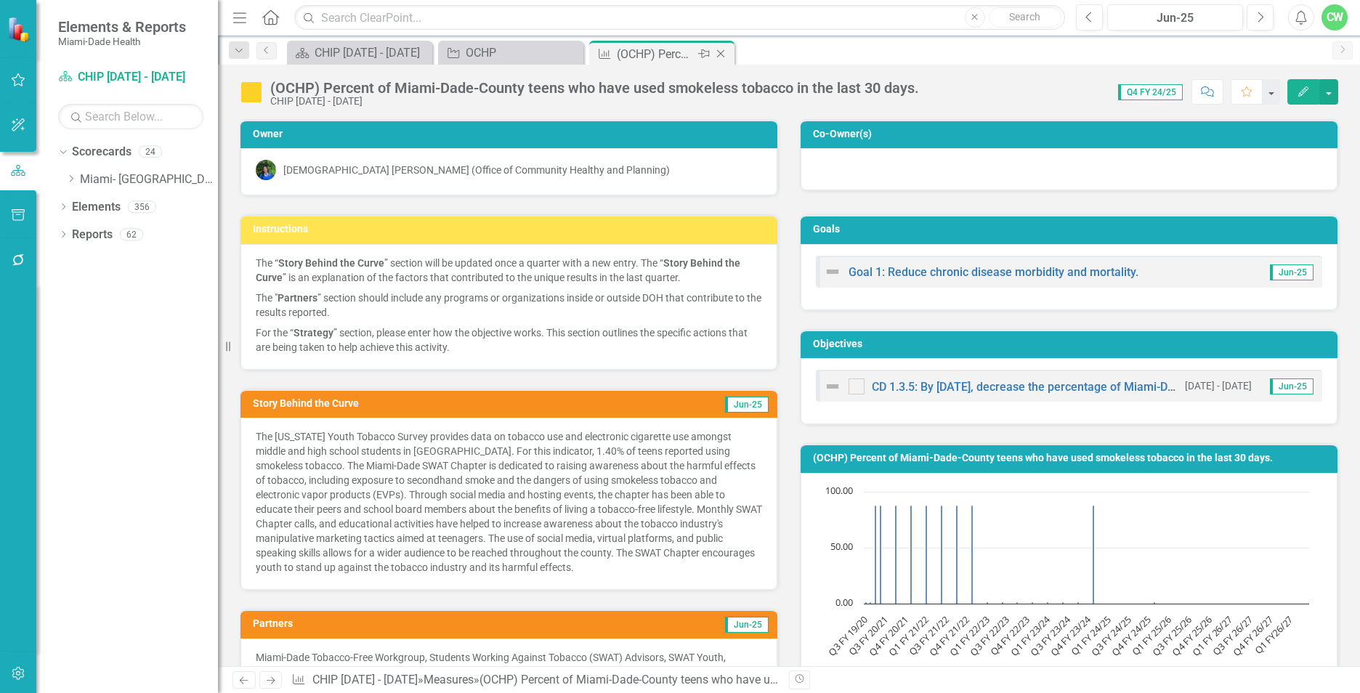
click at [726, 53] on icon "Close" at bounding box center [720, 54] width 15 height 12
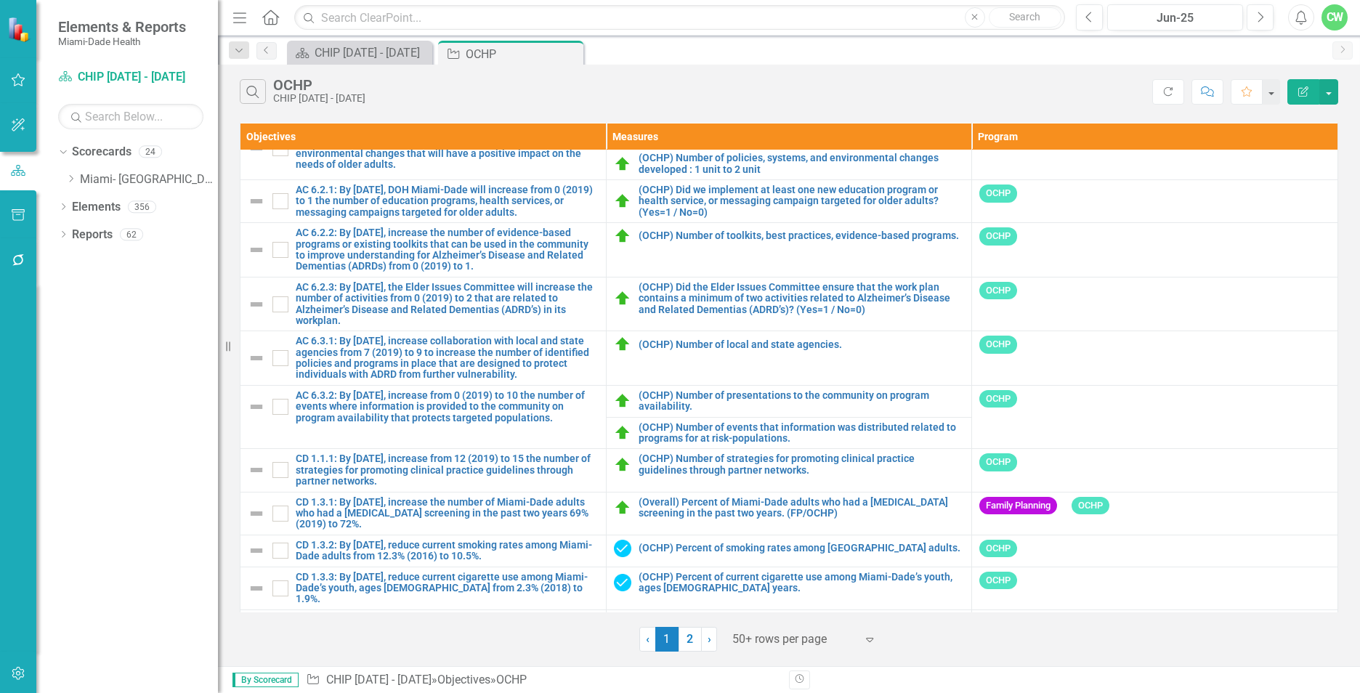
scroll to position [1754, 0]
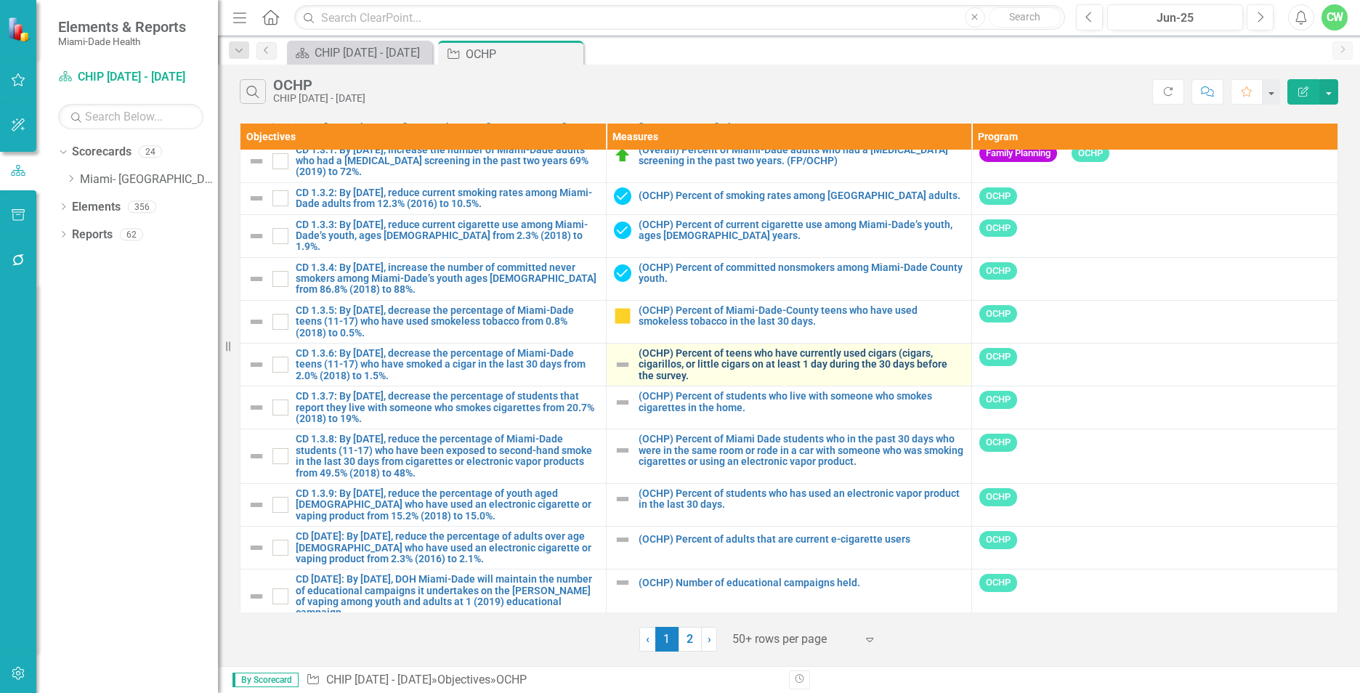
click at [699, 348] on link "(OCHP) Percent of teens who have currently used cigars (cigars, cigarillos, or …" at bounding box center [802, 364] width 326 height 33
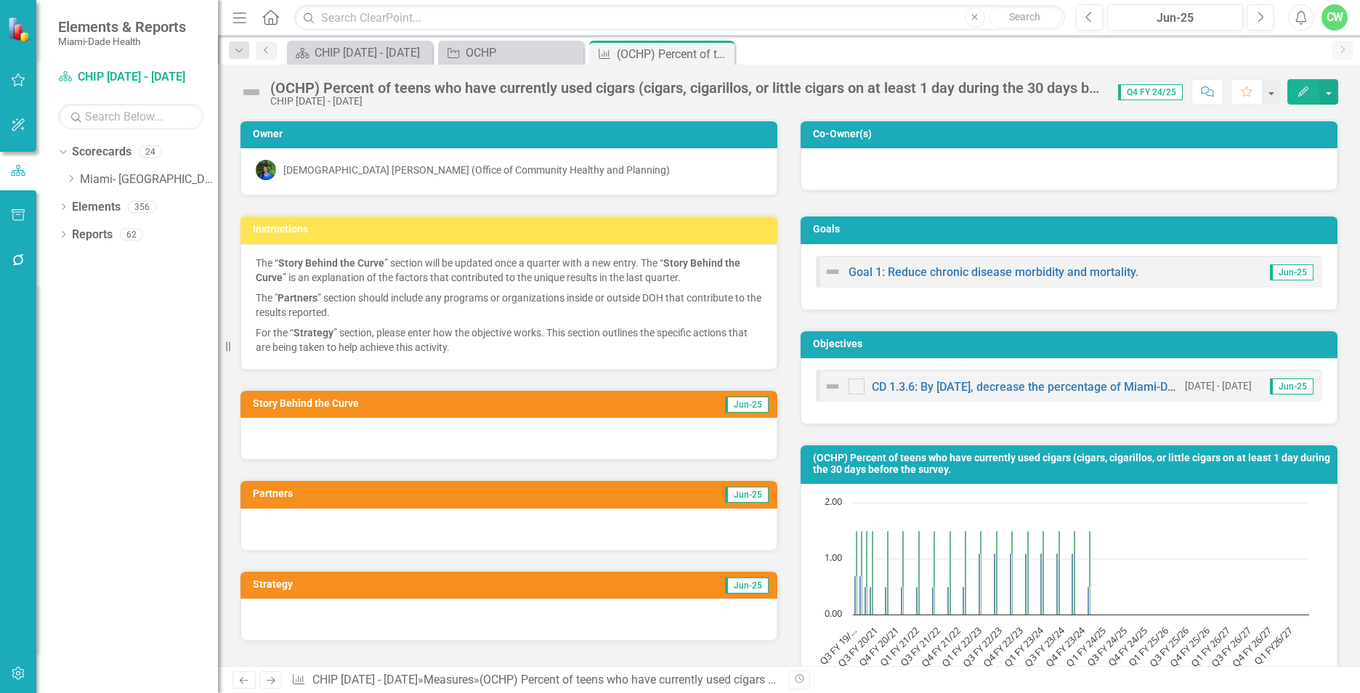
click at [1299, 90] on icon "Edit" at bounding box center [1303, 91] width 13 height 10
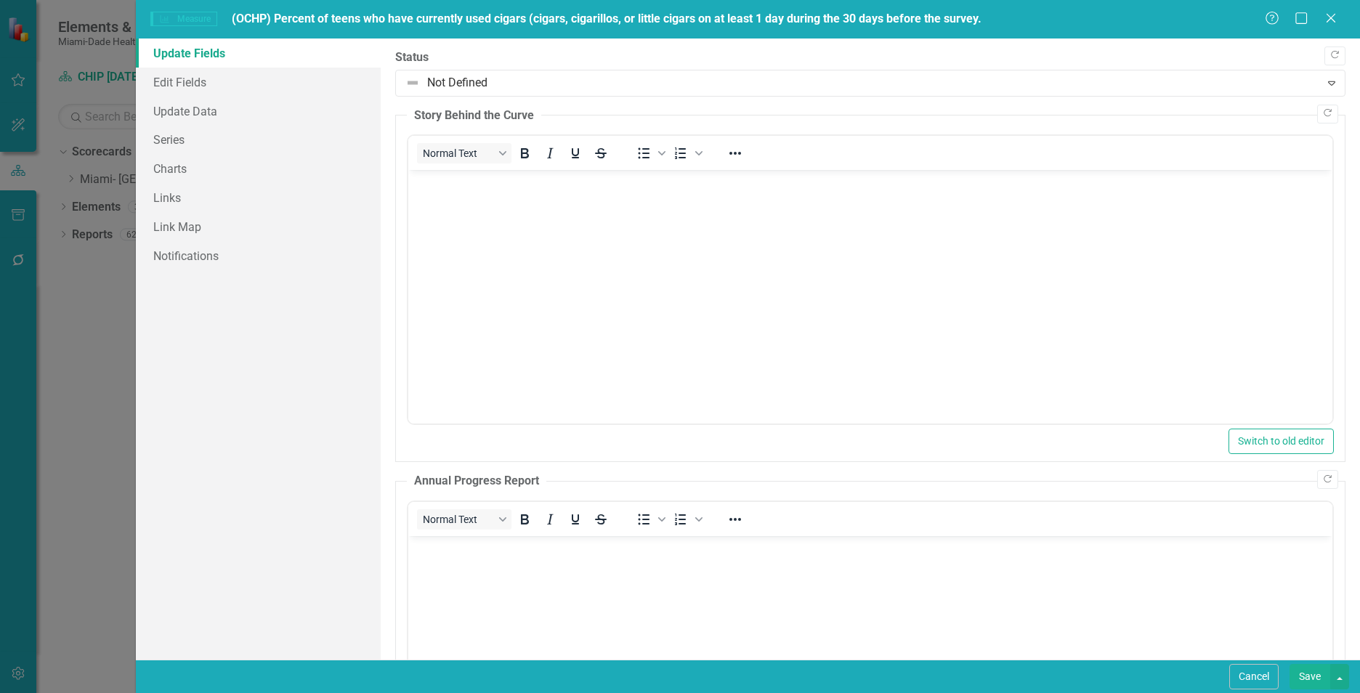
click at [551, 253] on body "Rich Text Area. Press ALT-0 for help." at bounding box center [870, 279] width 924 height 218
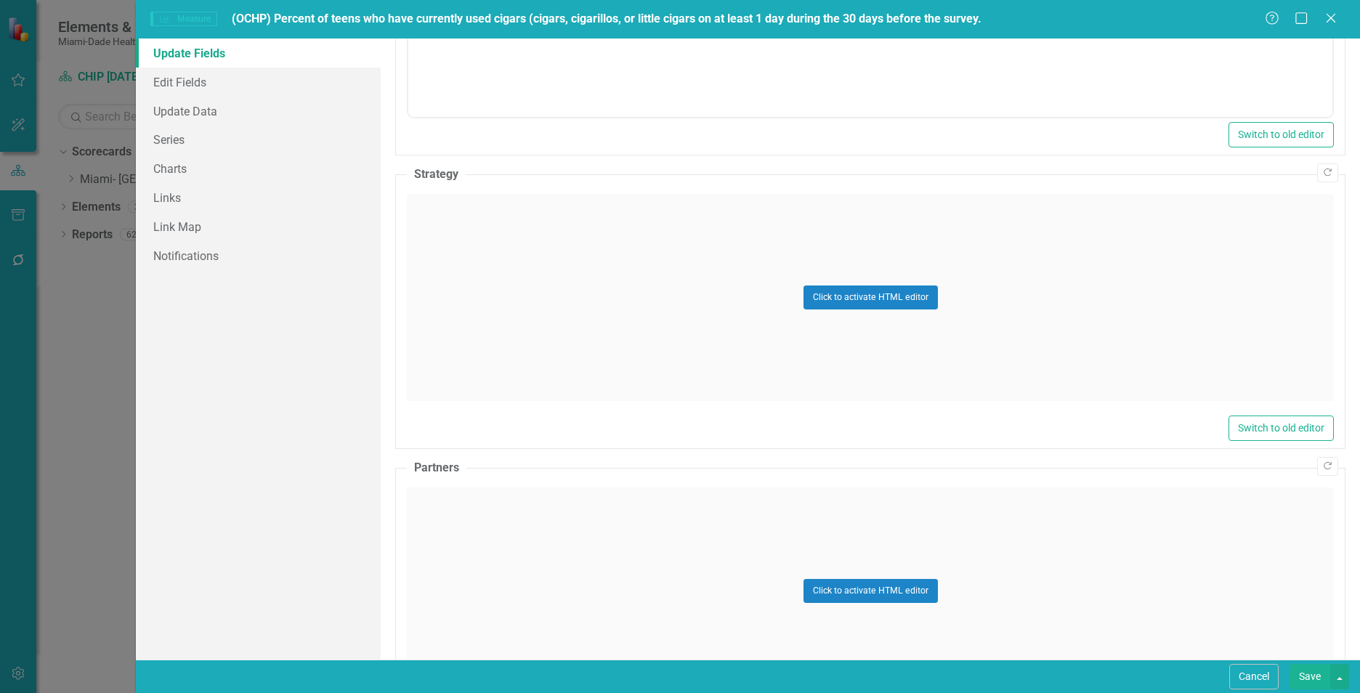
scroll to position [674, 0]
click at [617, 330] on div "Click to activate HTML editor" at bounding box center [870, 296] width 927 height 207
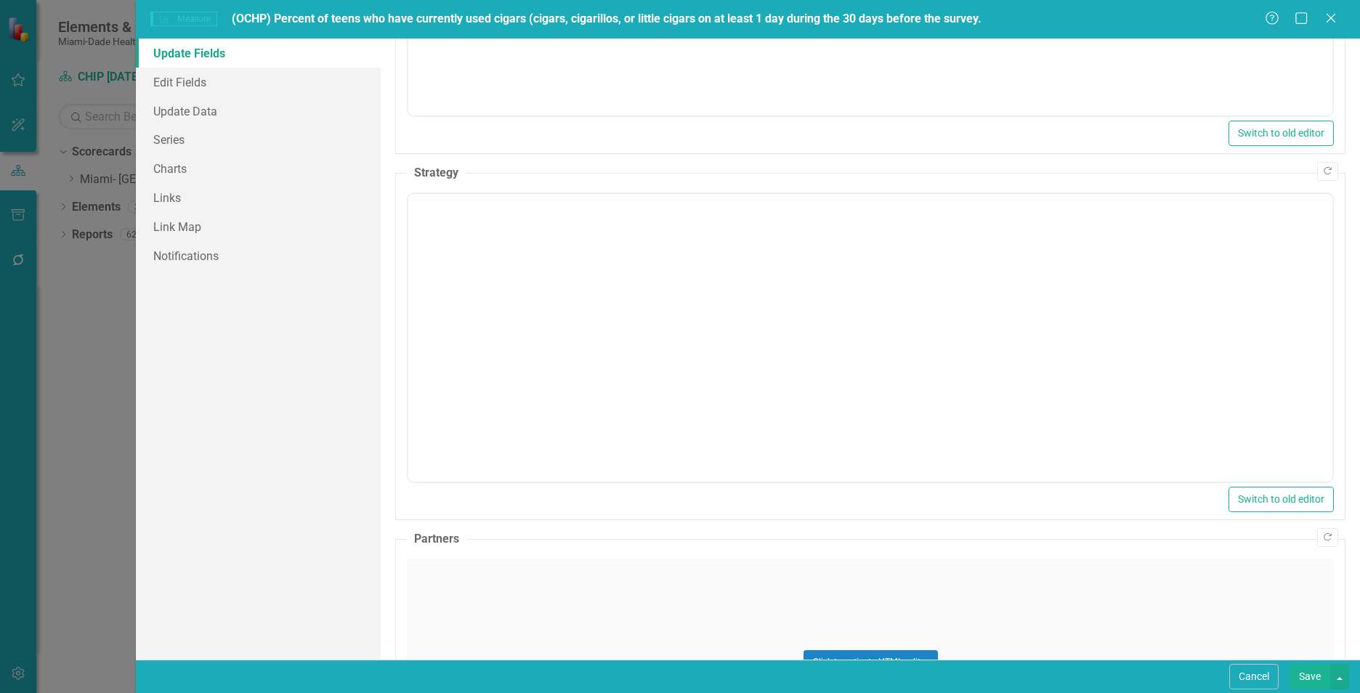
scroll to position [0, 0]
click at [493, 367] on body "Rich Text Area. Press ALT-0 for help." at bounding box center [870, 337] width 924 height 218
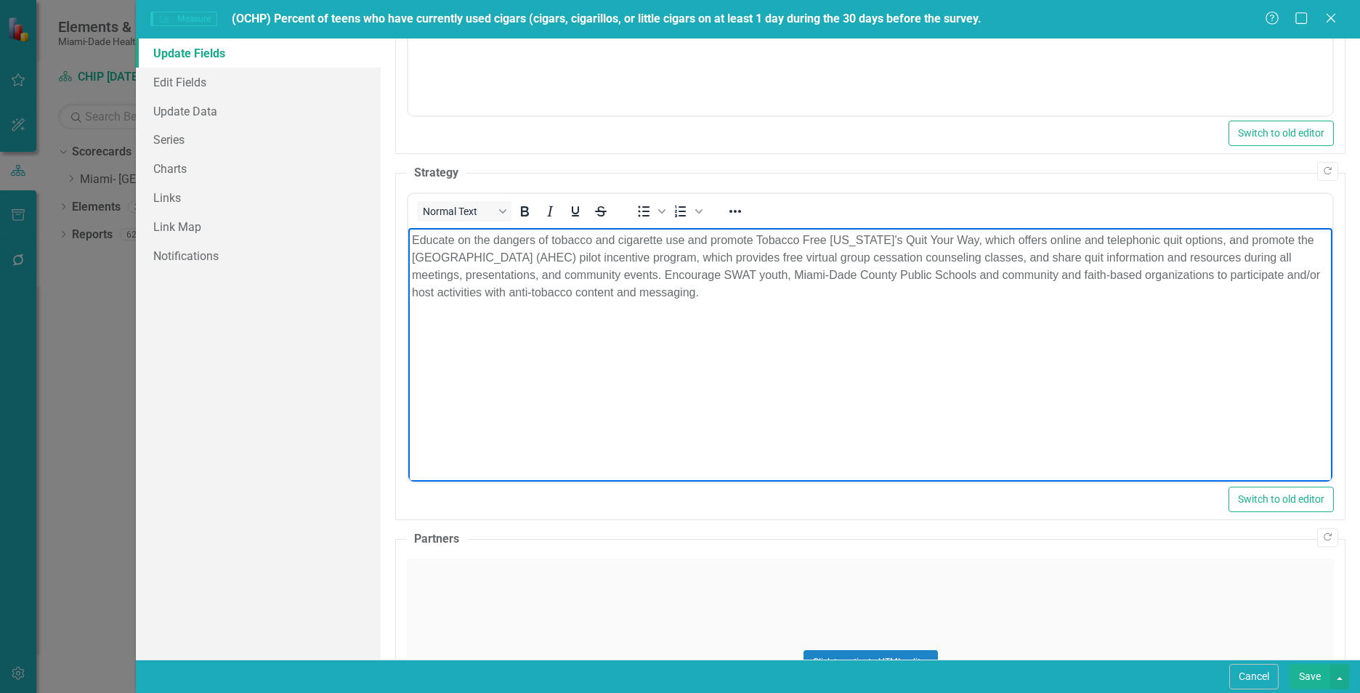
click at [498, 623] on div "Click to activate HTML editor" at bounding box center [870, 662] width 927 height 207
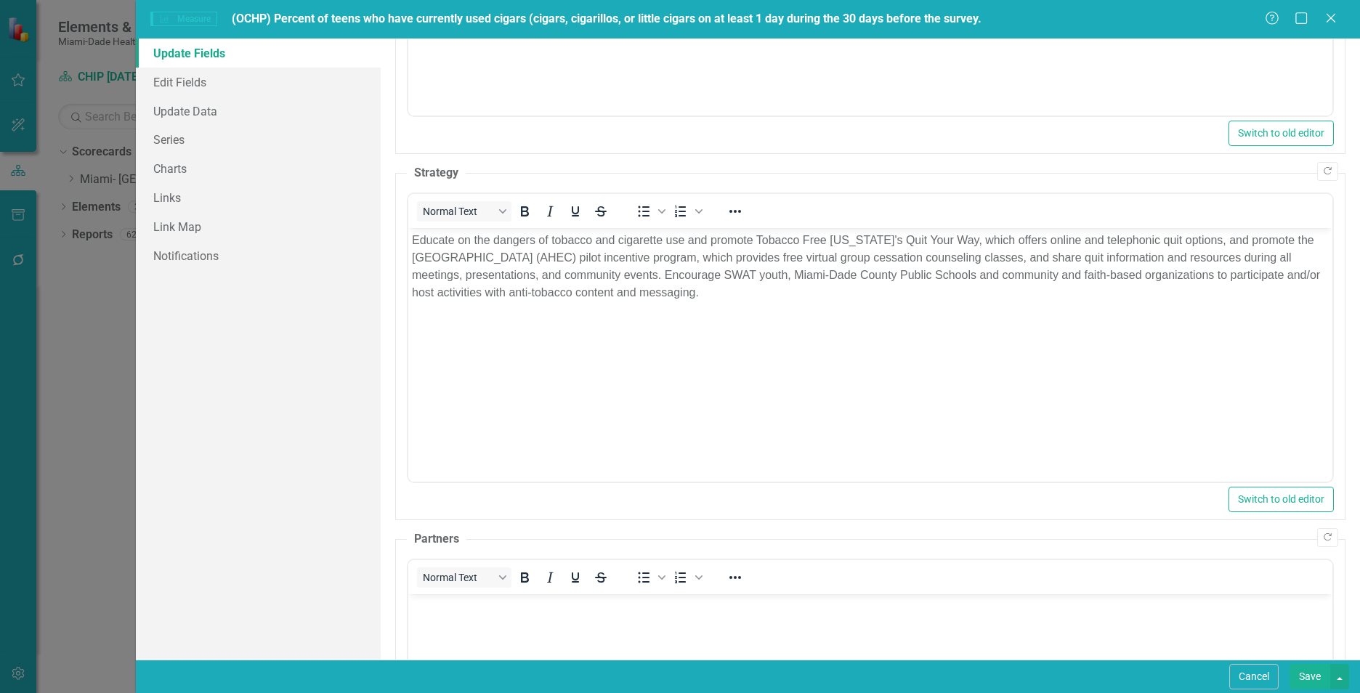
click at [495, 632] on body "Rich Text Area. Press ALT-0 for help." at bounding box center [870, 703] width 924 height 218
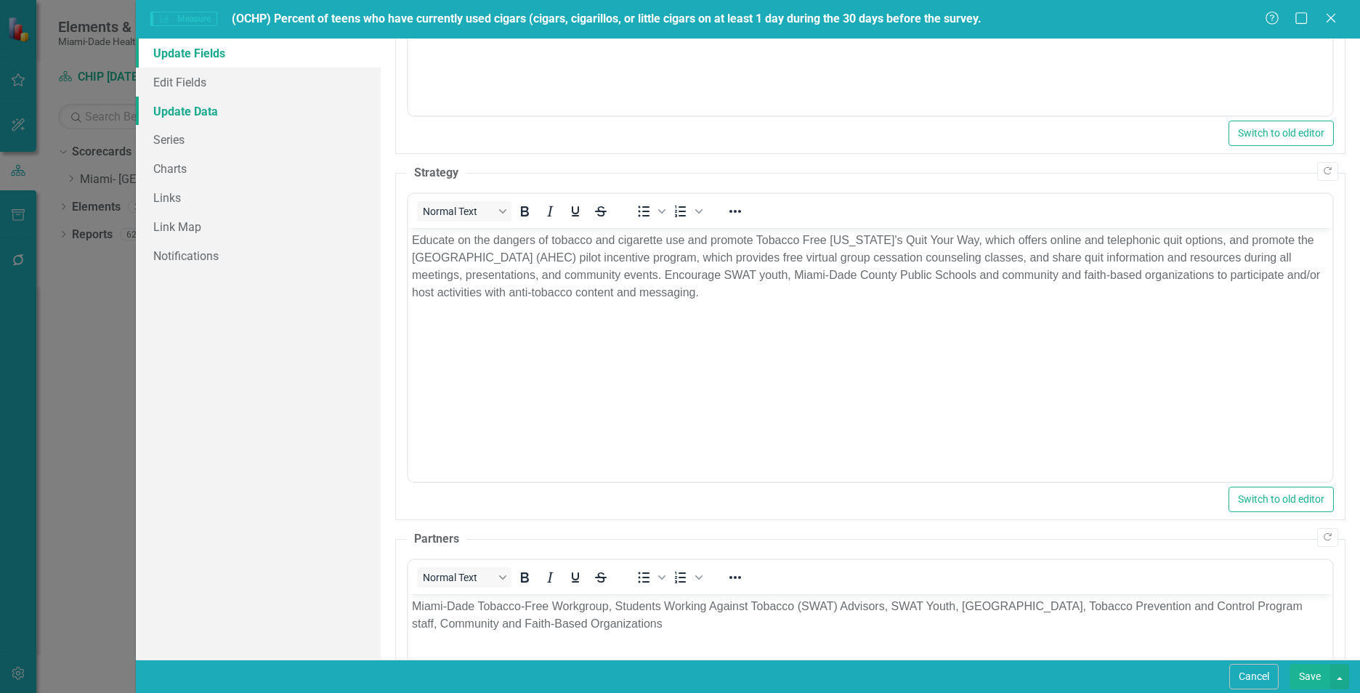
click at [182, 113] on link "Update Data" at bounding box center [258, 111] width 245 height 29
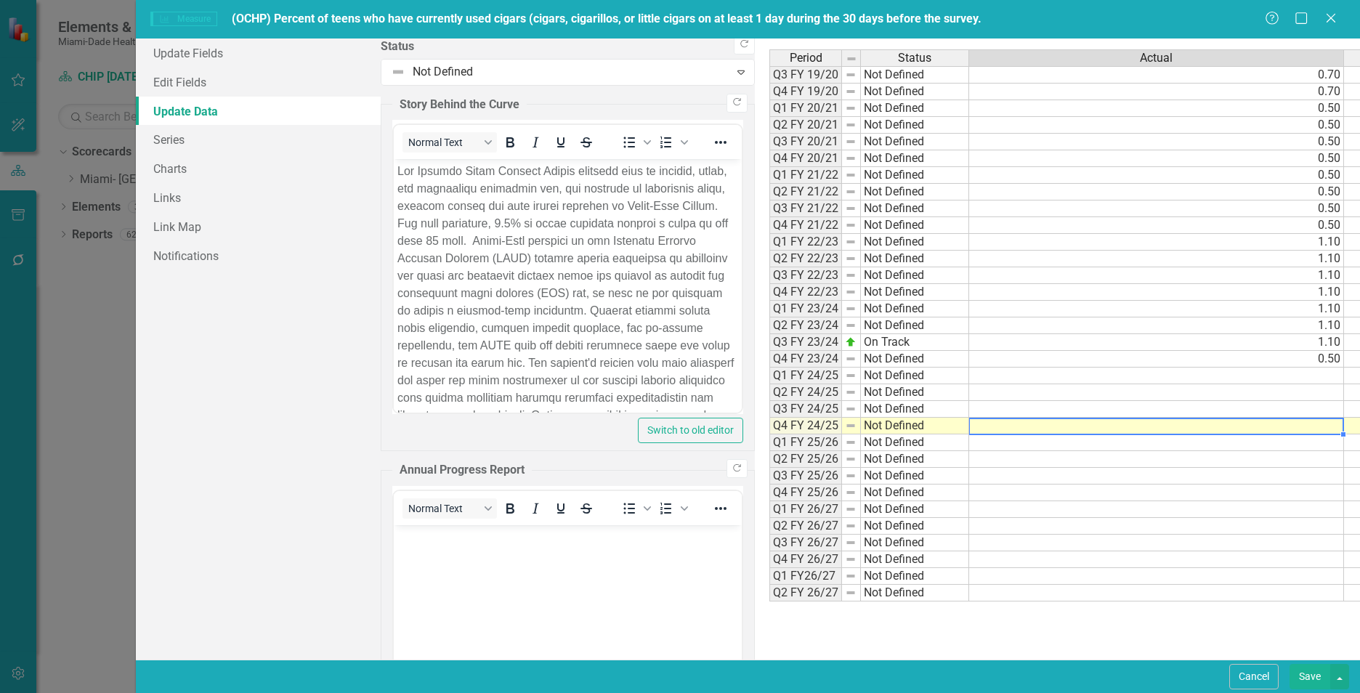
click at [969, 426] on td at bounding box center [1156, 426] width 375 height 17
type textarea "0.5"
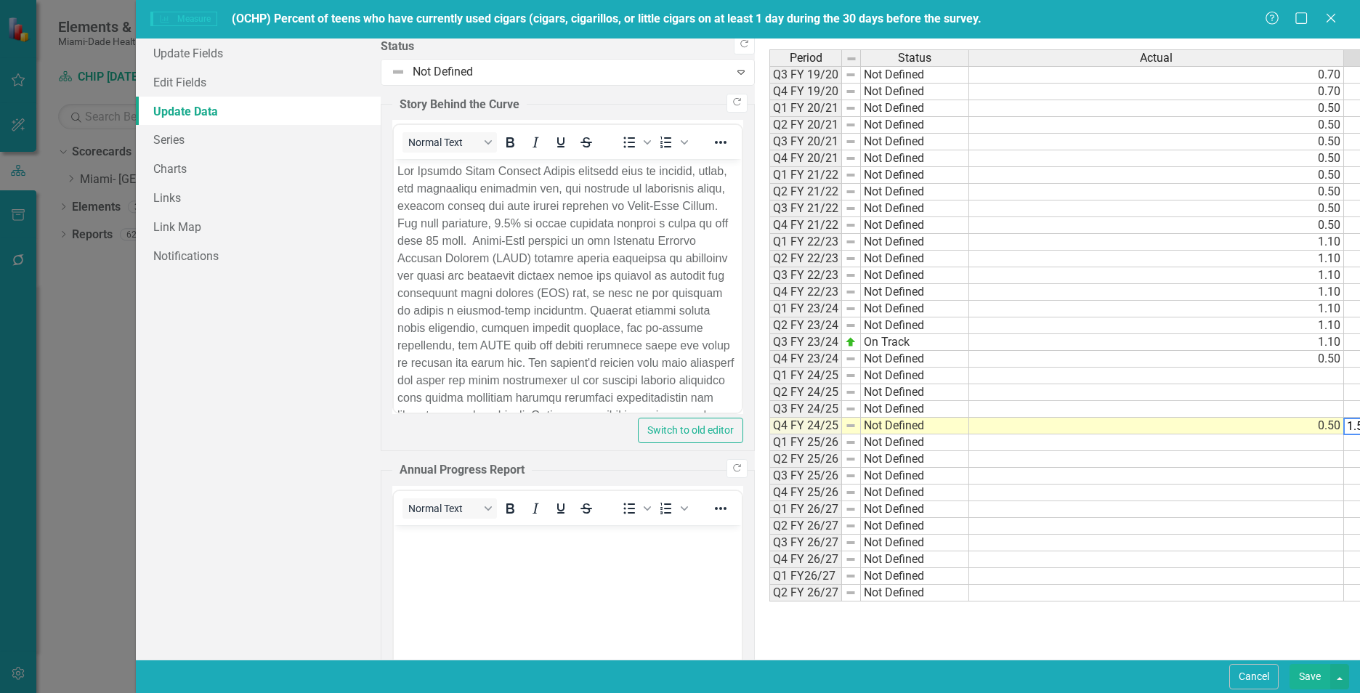
type textarea "1.50"
click at [1025, 645] on div "Period Status Actual Target Q3 FY 19/20 Not Defined 0.70 1.50 Q4 FY 19/20 Not D…" at bounding box center [1243, 348] width 949 height 599
click at [1033, 628] on div "Period Status Actual Target Q3 FY 19/20 Not Defined 0.70 1.50 Q4 FY 19/20 Not D…" at bounding box center [1243, 348] width 949 height 599
click at [187, 44] on link "Update Fields" at bounding box center [258, 53] width 245 height 29
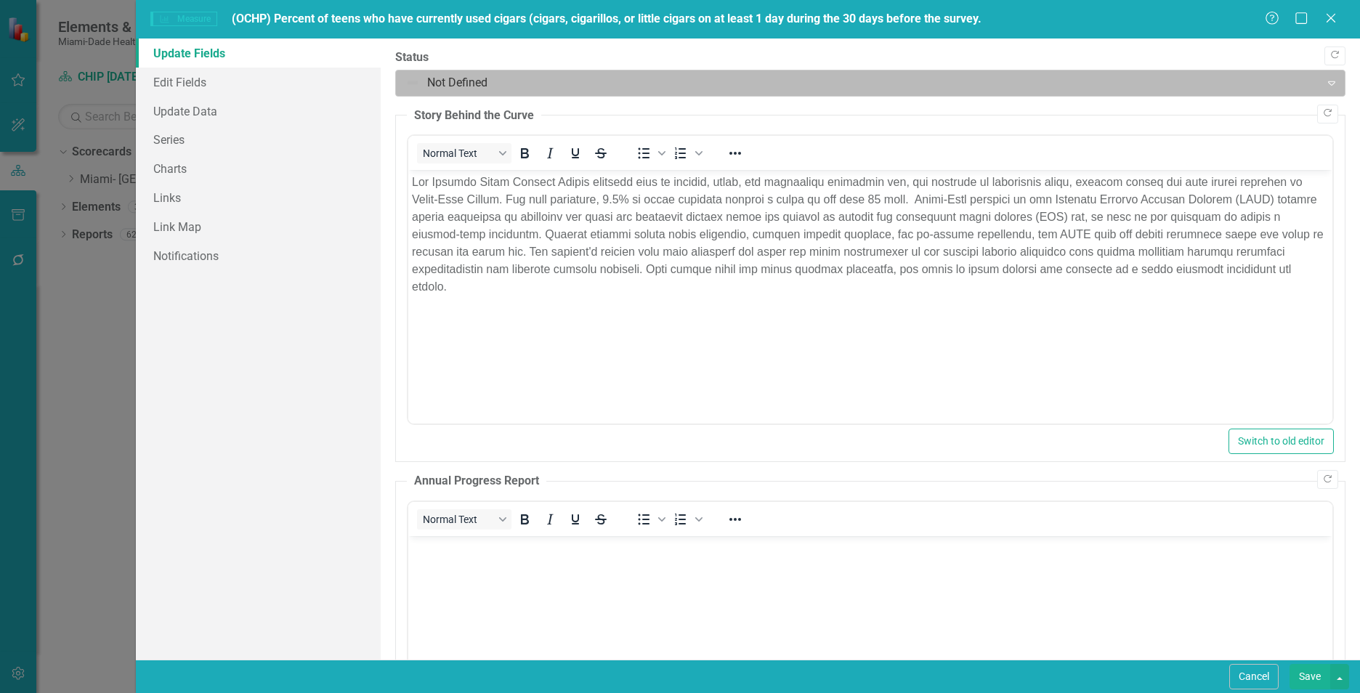
click at [453, 86] on div at bounding box center [857, 83] width 905 height 20
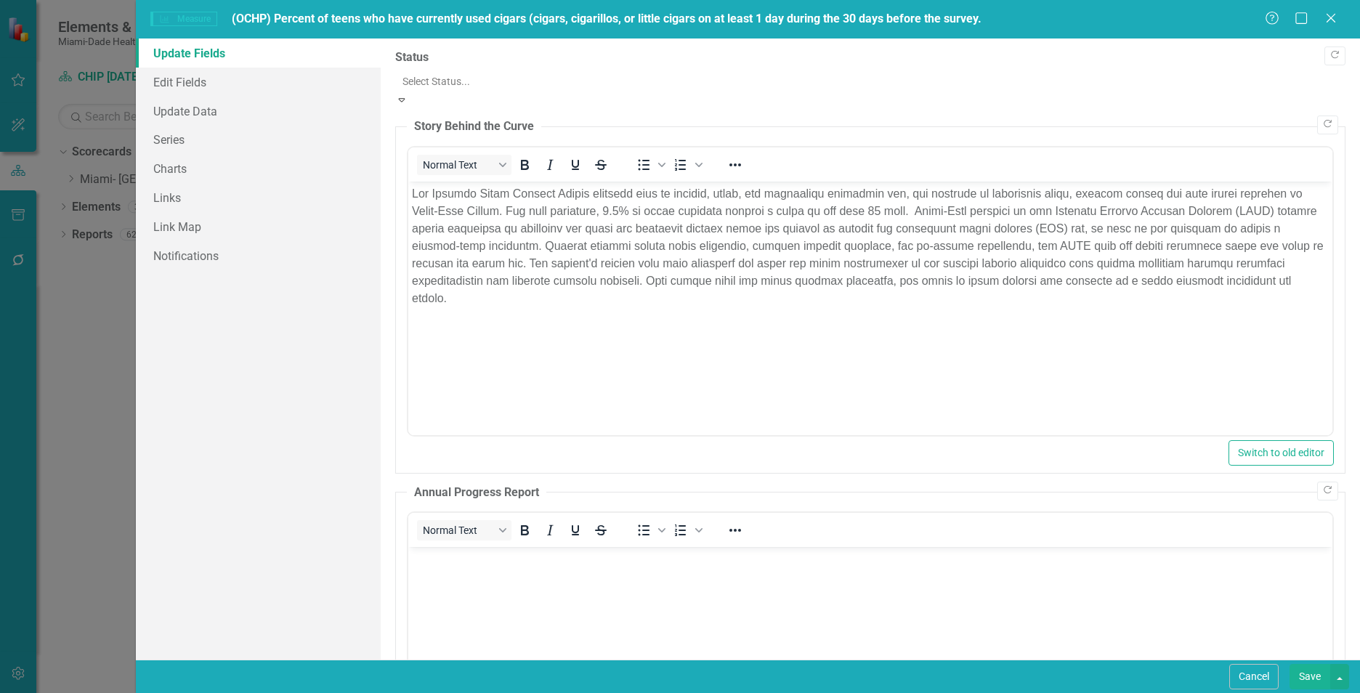
drag, startPoint x: 438, startPoint y: 203, endPoint x: 296, endPoint y: 141, distance: 154.8
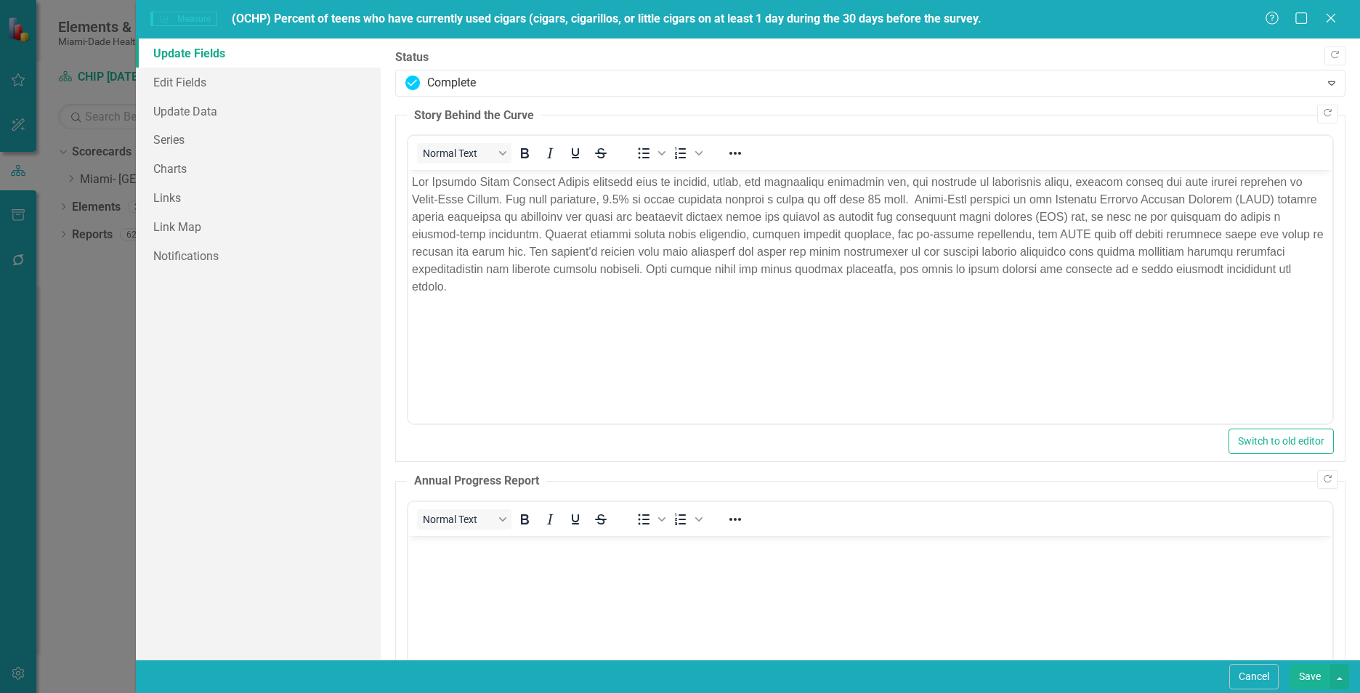
click at [1318, 680] on button "Save" at bounding box center [1309, 676] width 41 height 25
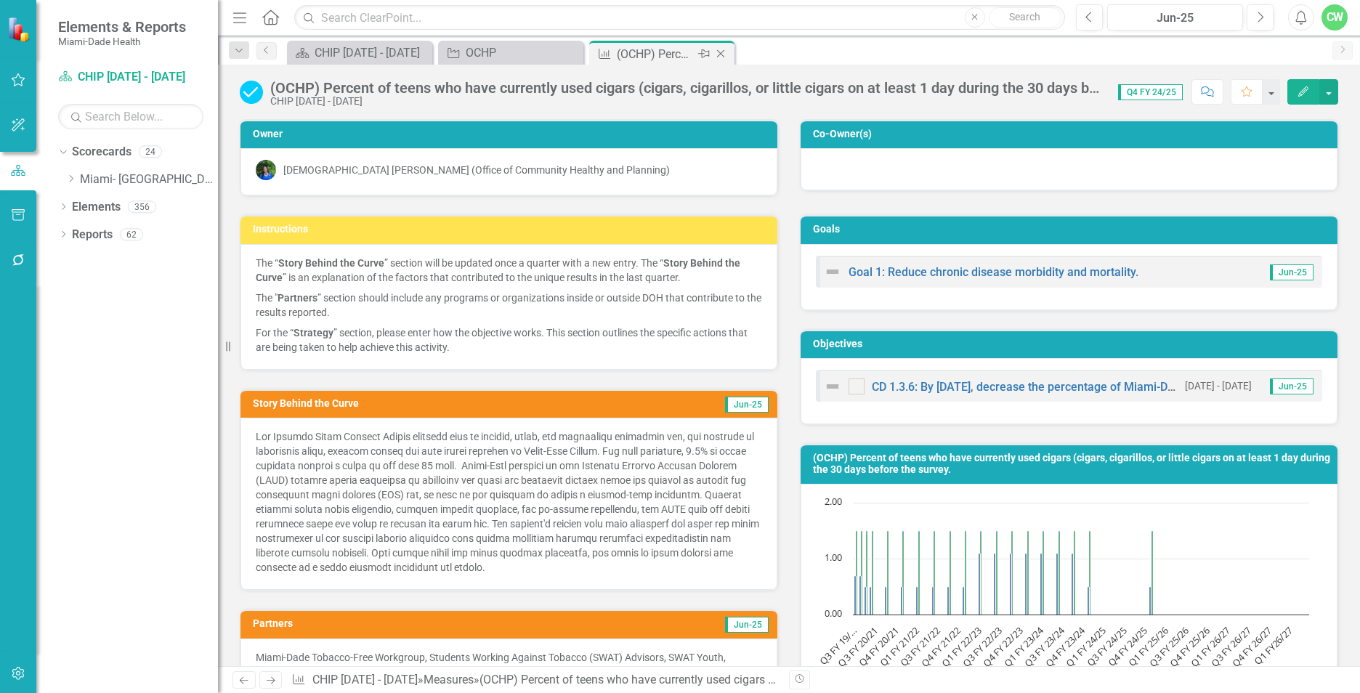
click at [724, 54] on icon "Close" at bounding box center [720, 54] width 15 height 12
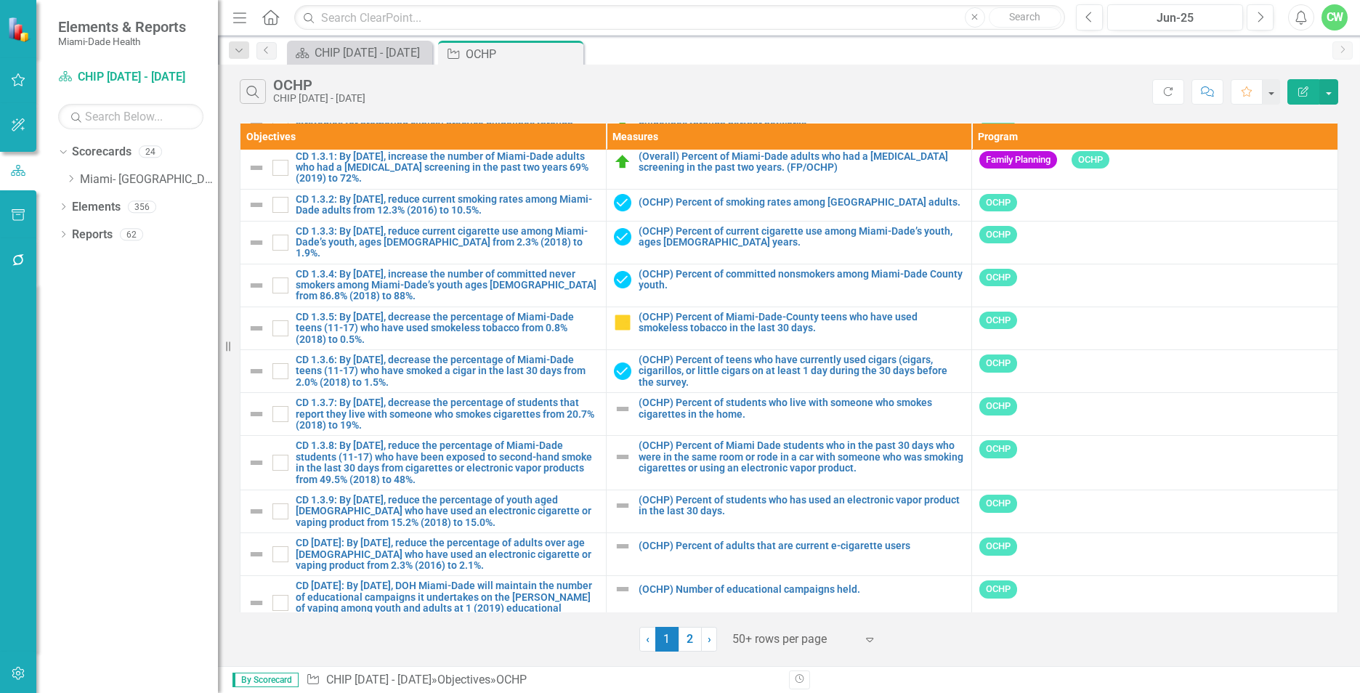
scroll to position [1754, 0]
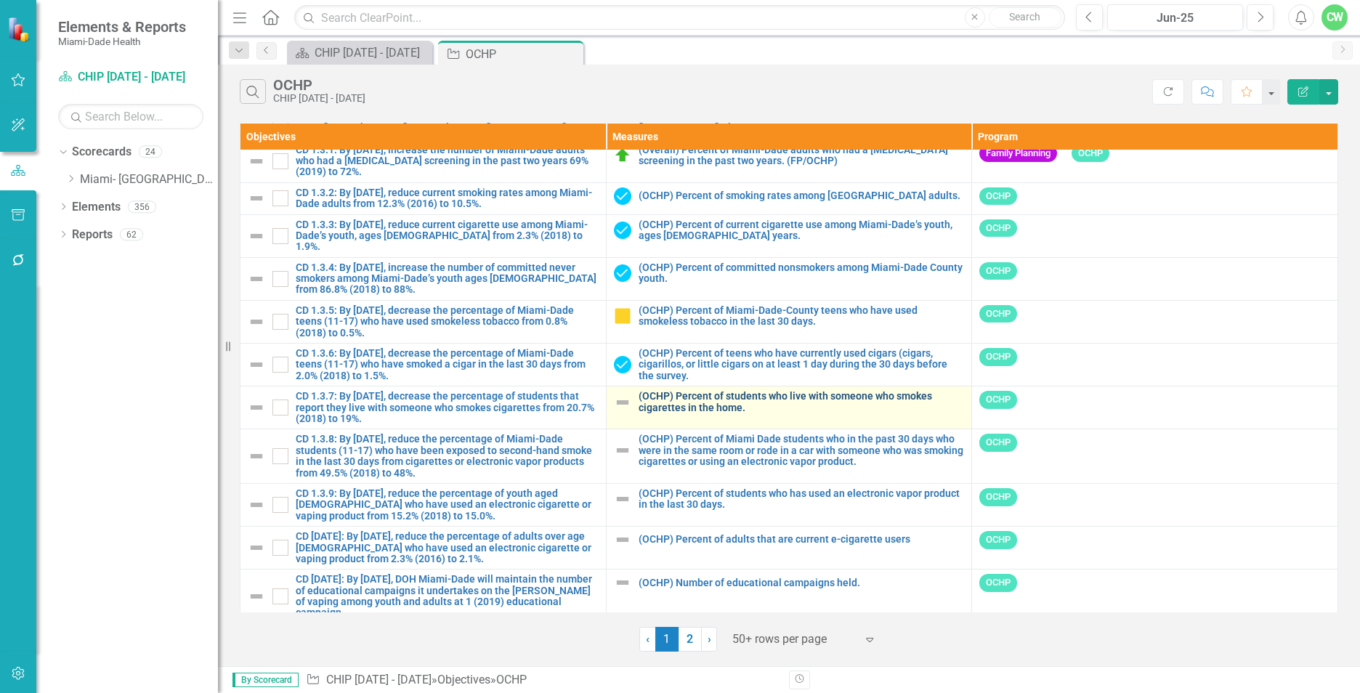
click at [693, 392] on link "(OCHP) Percent of students who live with someone who smokes cigarettes in the h…" at bounding box center [802, 402] width 326 height 23
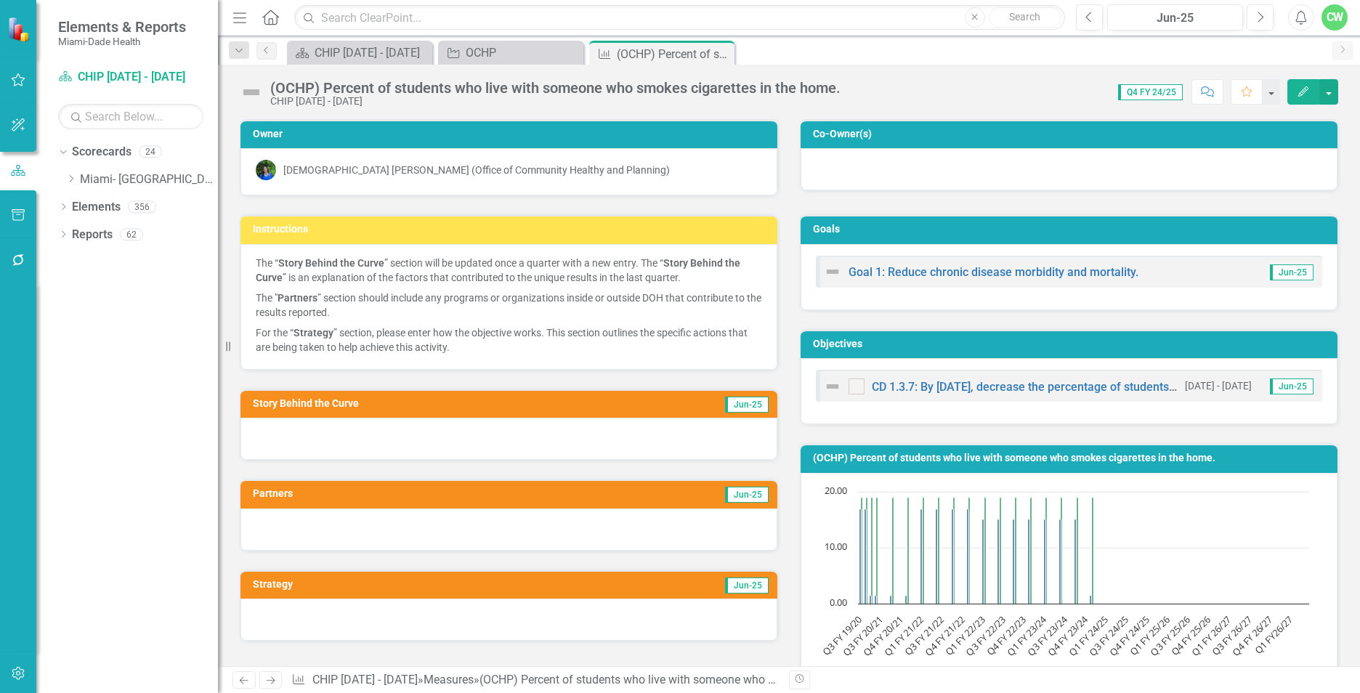
click at [1289, 97] on button "Edit" at bounding box center [1303, 91] width 32 height 25
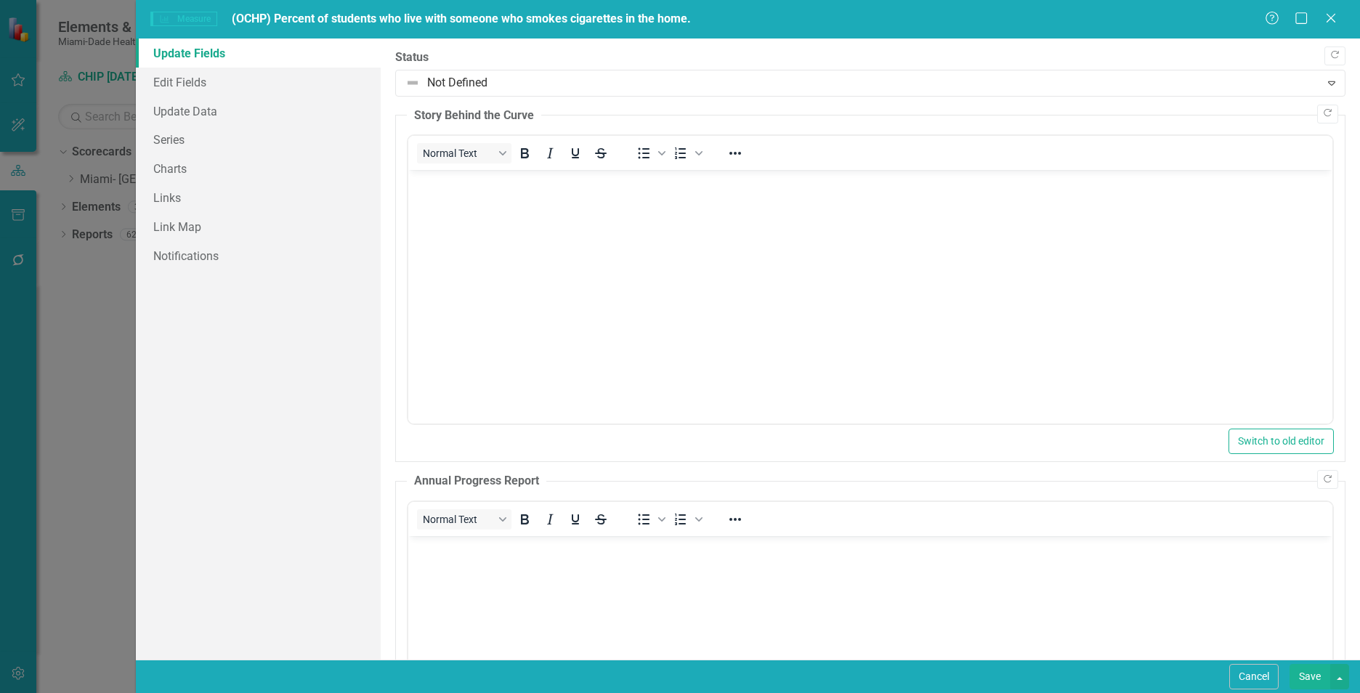
click at [502, 243] on body "Rich Text Area. Press ALT-0 for help." at bounding box center [870, 279] width 924 height 218
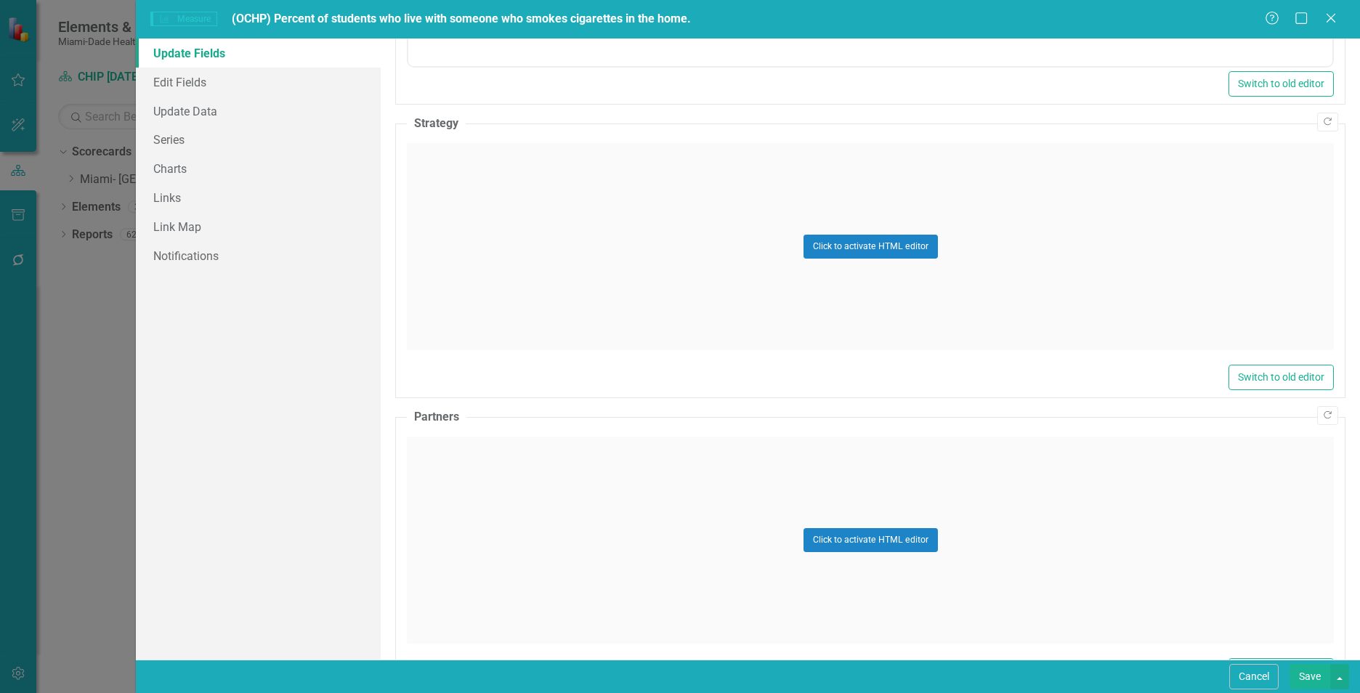
scroll to position [725, 0]
click at [481, 245] on div "Click to activate HTML editor" at bounding box center [870, 245] width 927 height 207
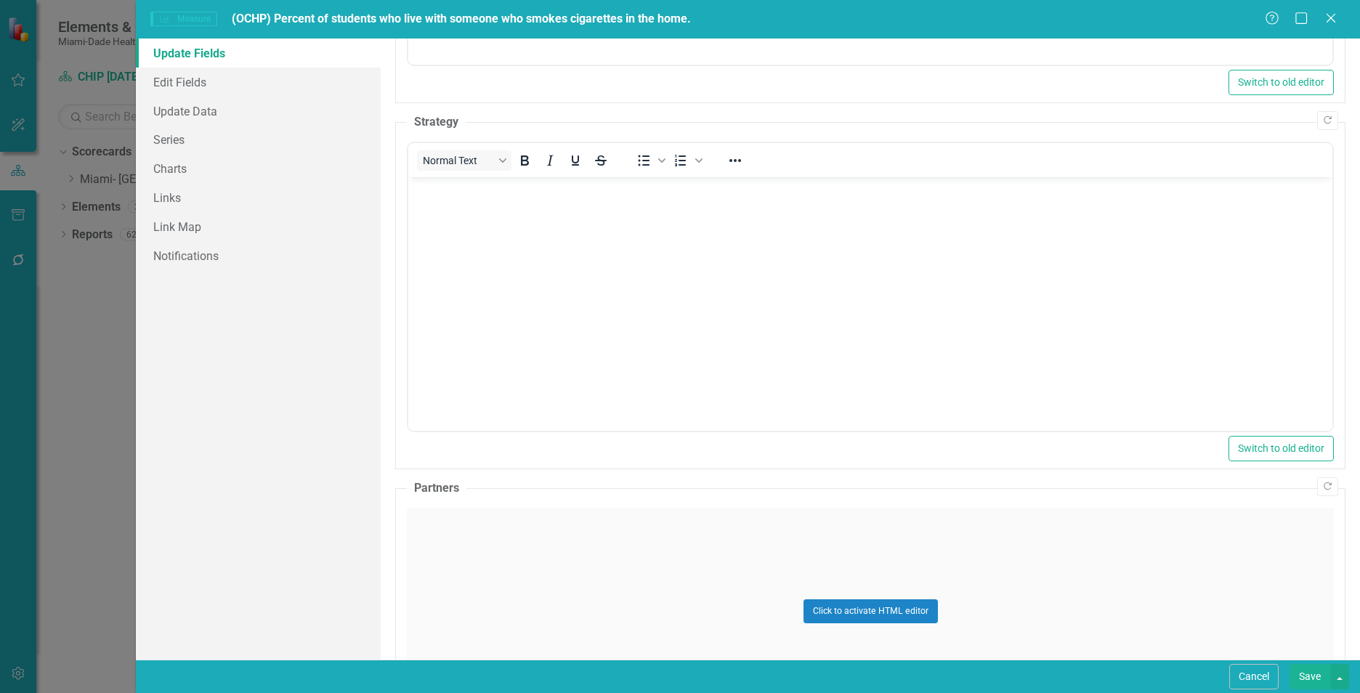
scroll to position [0, 0]
click at [481, 251] on body "Rich Text Area. Press ALT-0 for help." at bounding box center [870, 286] width 924 height 218
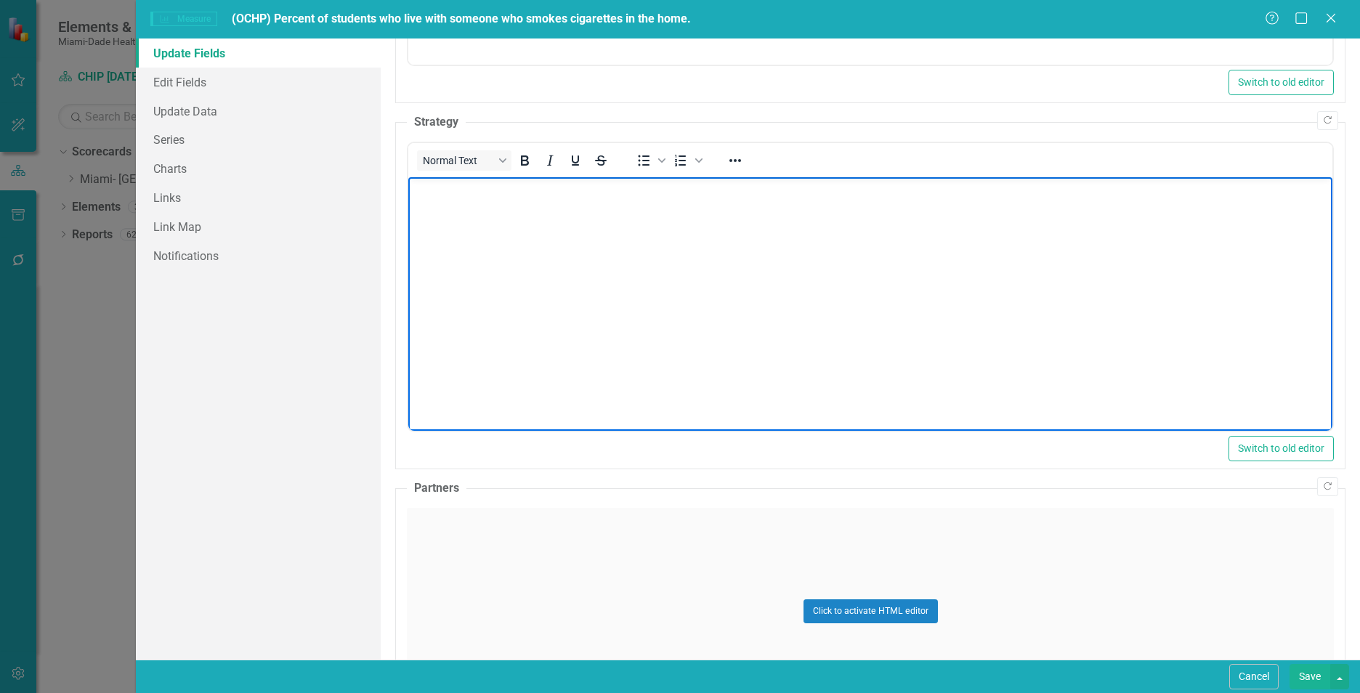
click at [684, 205] on body "Rich Text Area. Press ALT-0 for help." at bounding box center [870, 286] width 924 height 218
paste body "Rich Text Area. Press ALT-0 for help."
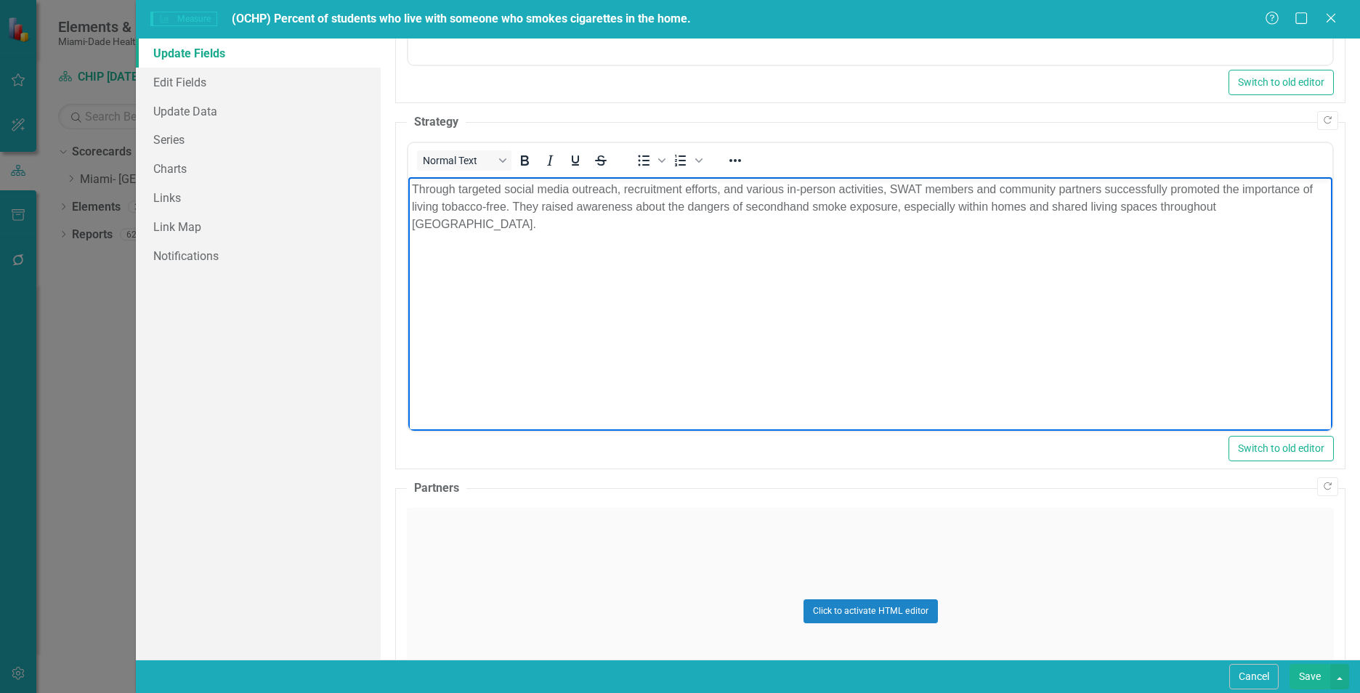
click at [455, 589] on div "Click to activate HTML editor" at bounding box center [870, 611] width 927 height 207
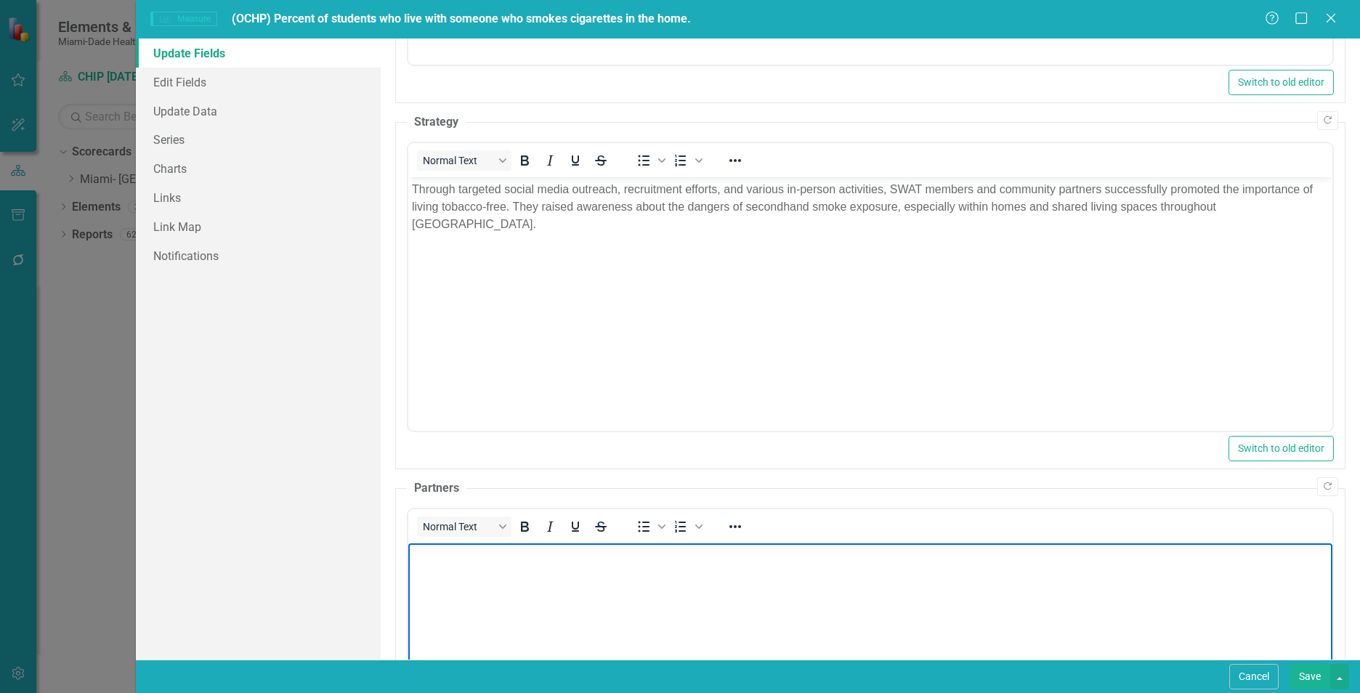
click at [460, 587] on body "Rich Text Area. Press ALT-0 for help." at bounding box center [870, 652] width 924 height 218
click at [655, 585] on body "Rich Text Area. Press ALT-0 for help." at bounding box center [870, 652] width 924 height 218
paste body "Rich Text Area. Press ALT-0 for help."
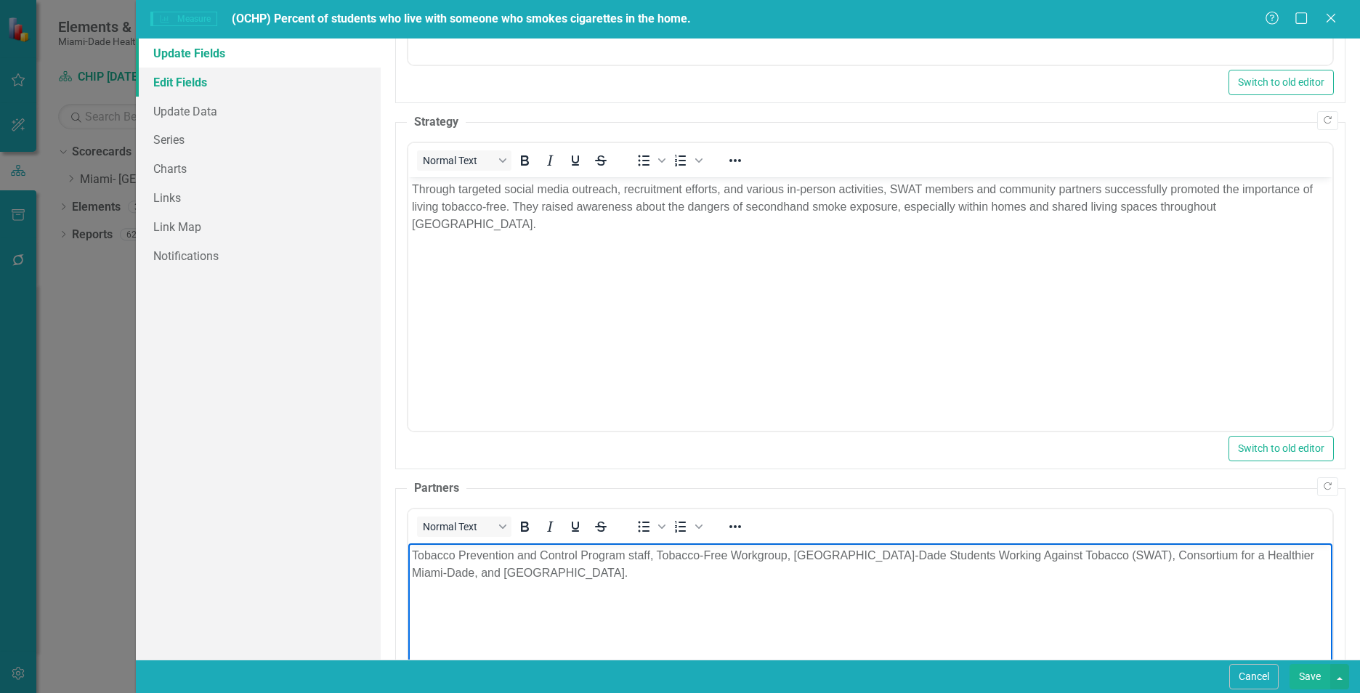
click at [208, 86] on link "Edit Fields" at bounding box center [258, 82] width 245 height 29
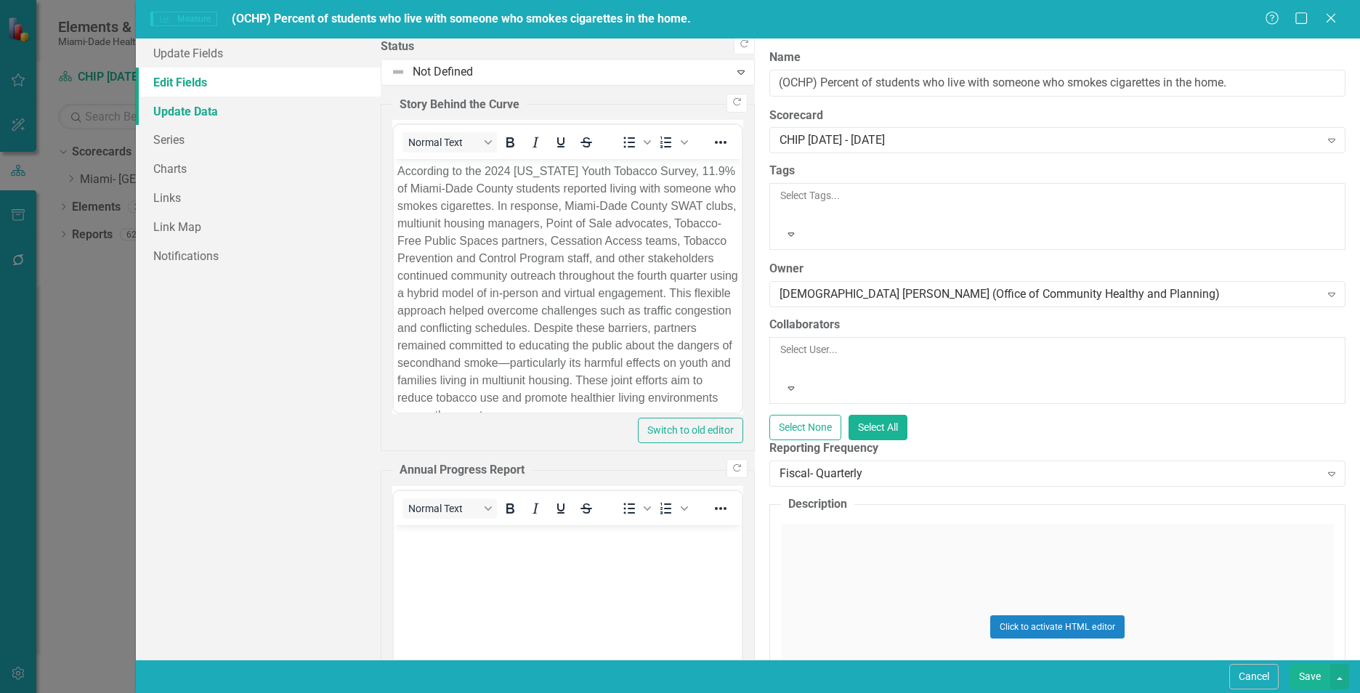
click at [200, 110] on link "Update Data" at bounding box center [258, 111] width 245 height 29
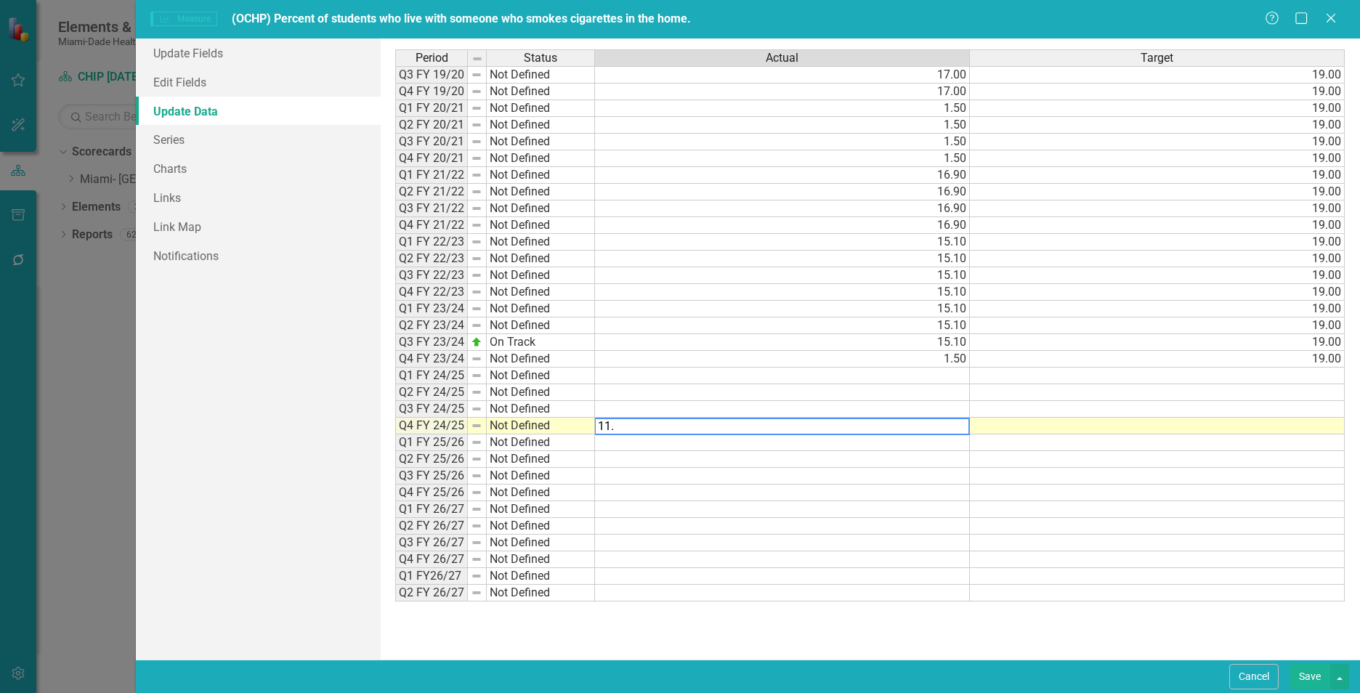
type textarea "11.9"
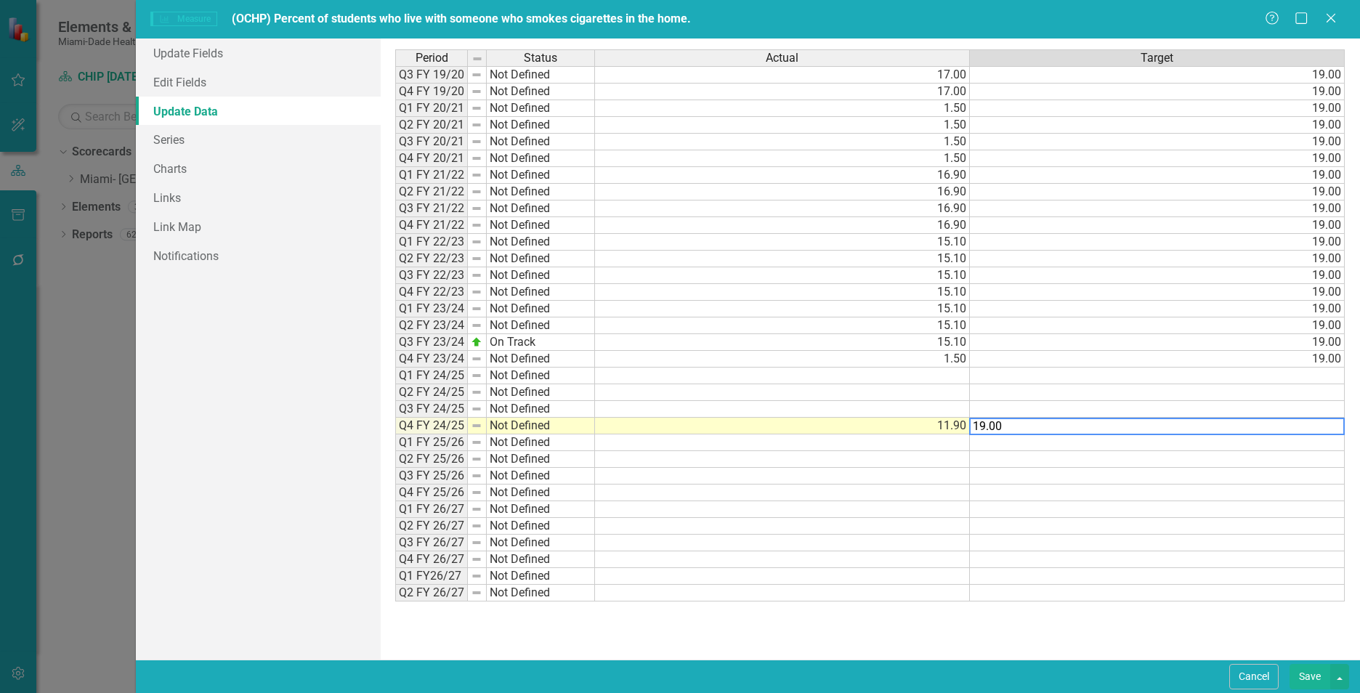
type textarea "19.00"
click at [251, 30] on div "Measure Measure (OCHP) Percent of students who live with someone who smokes cig…" at bounding box center [748, 19] width 1224 height 39
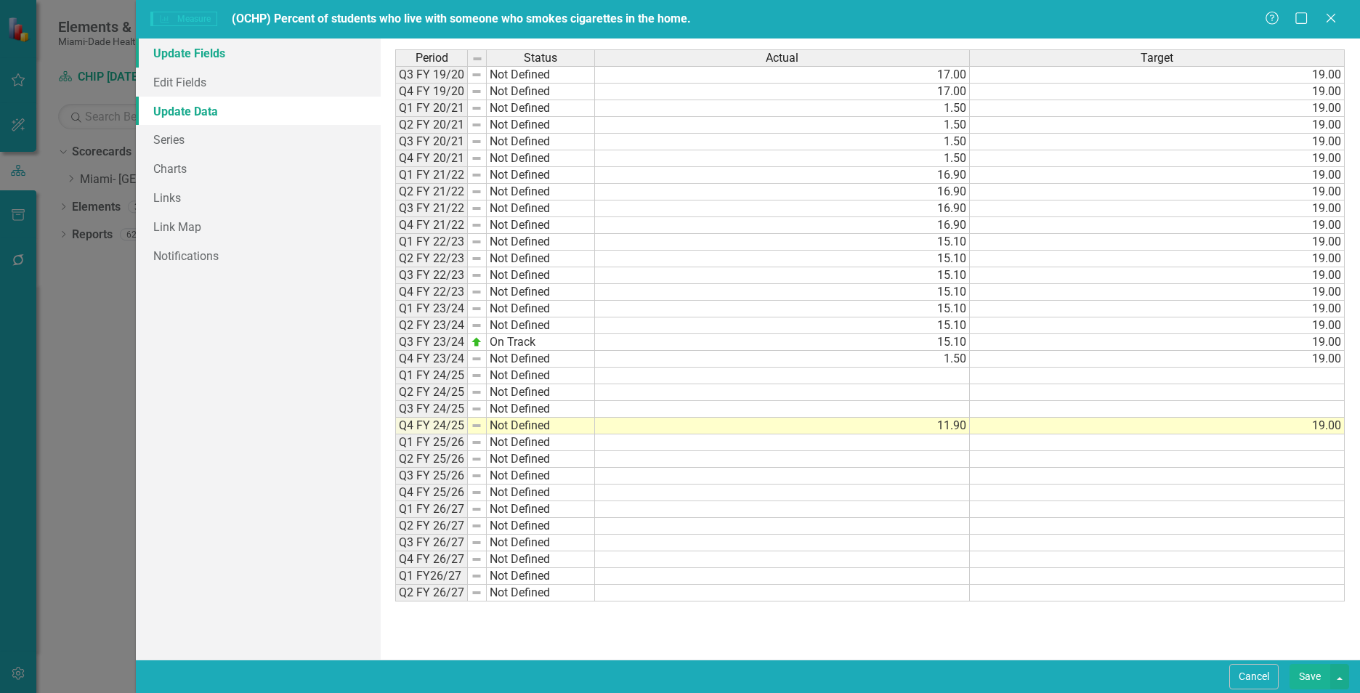
click at [247, 46] on link "Update Fields" at bounding box center [258, 53] width 245 height 29
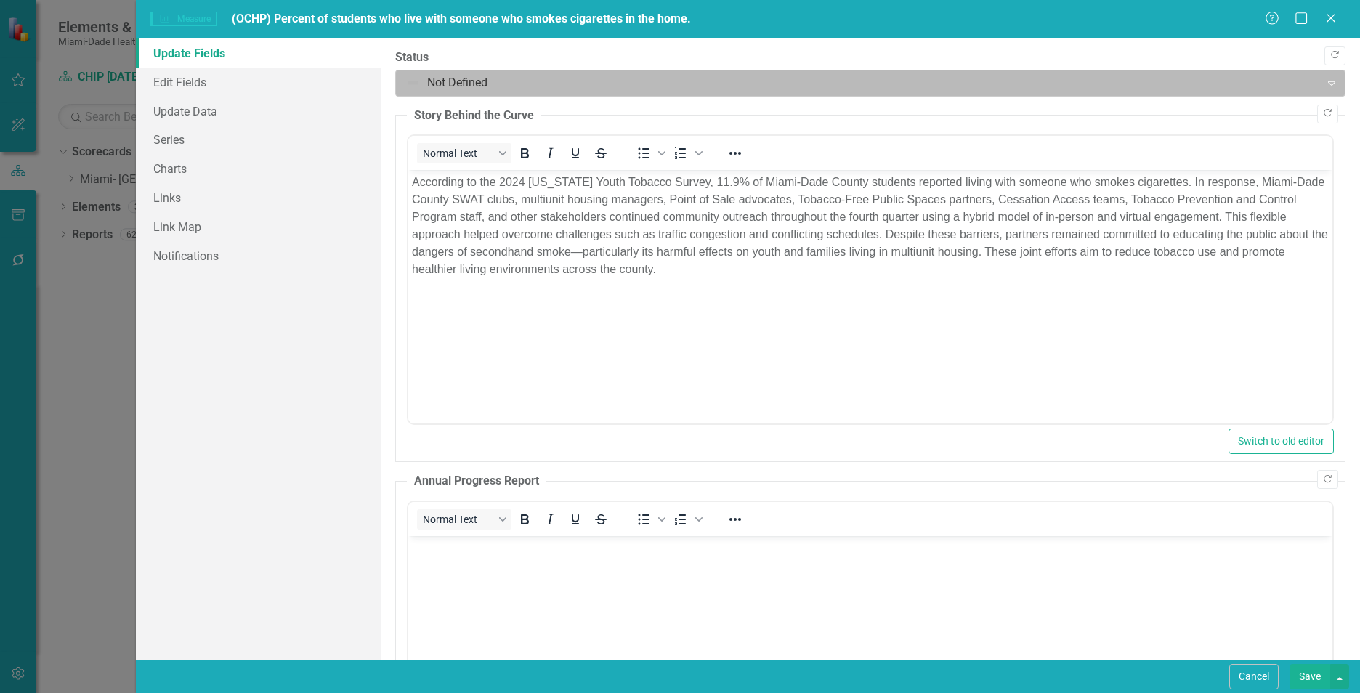
click at [536, 92] on div at bounding box center [857, 83] width 905 height 20
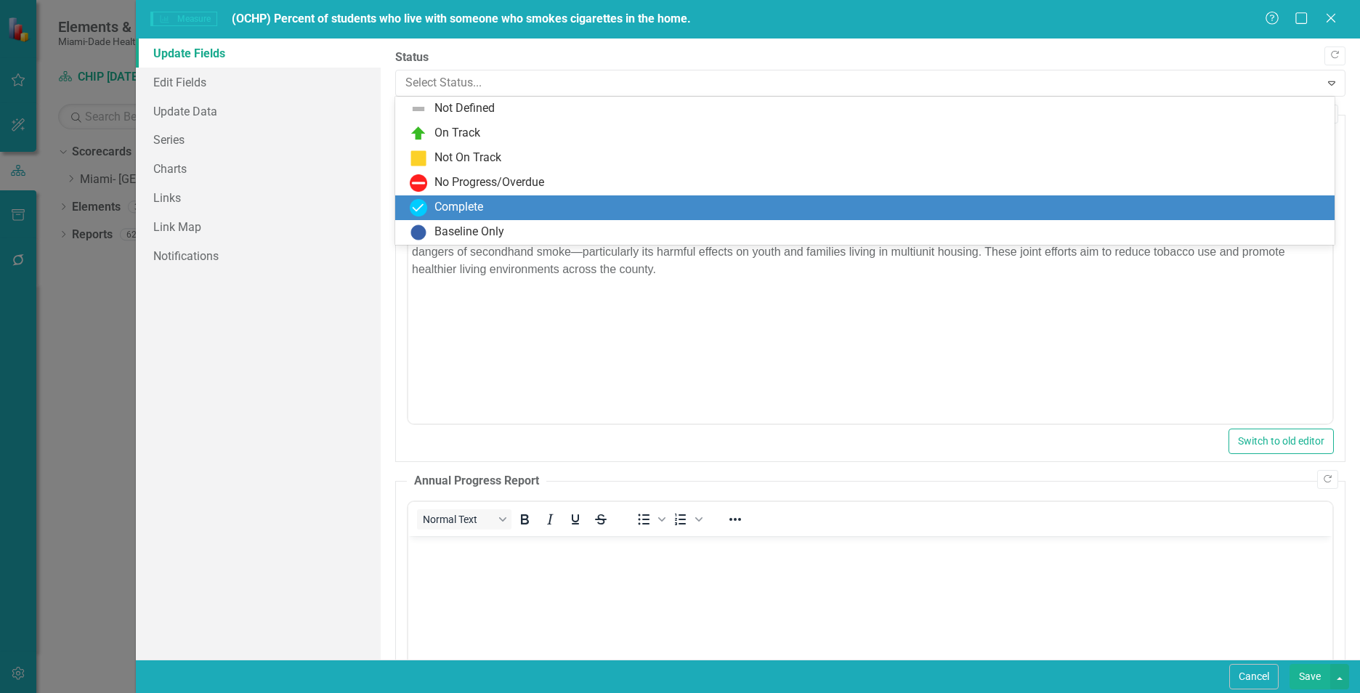
click at [514, 203] on div "Complete" at bounding box center [868, 207] width 916 height 17
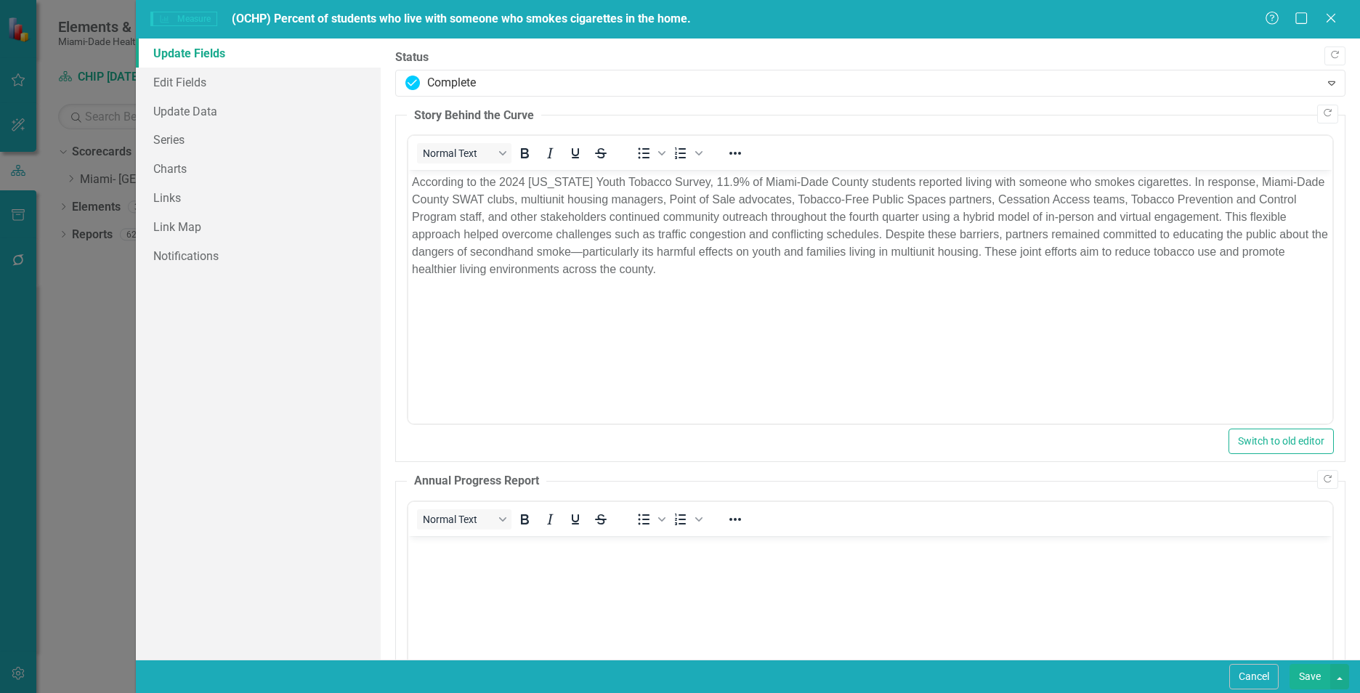
click at [1315, 674] on button "Save" at bounding box center [1309, 676] width 41 height 25
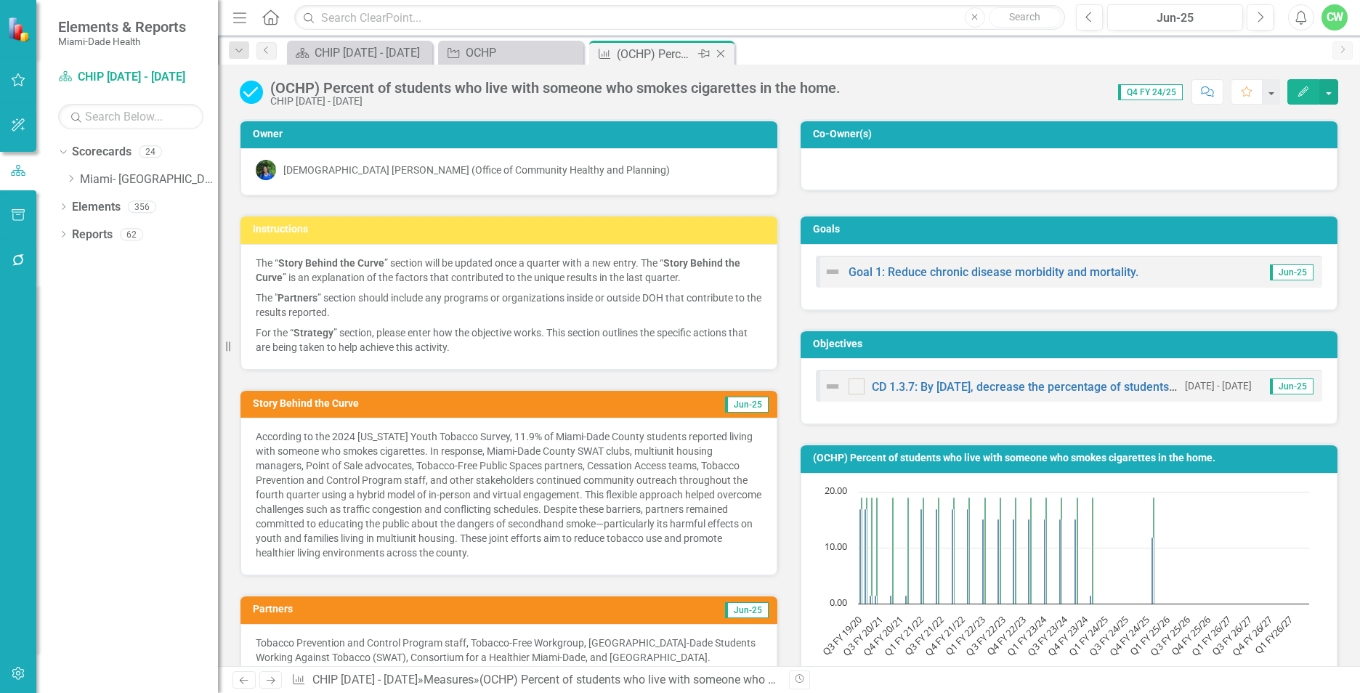
click at [723, 55] on icon "Close" at bounding box center [720, 54] width 15 height 12
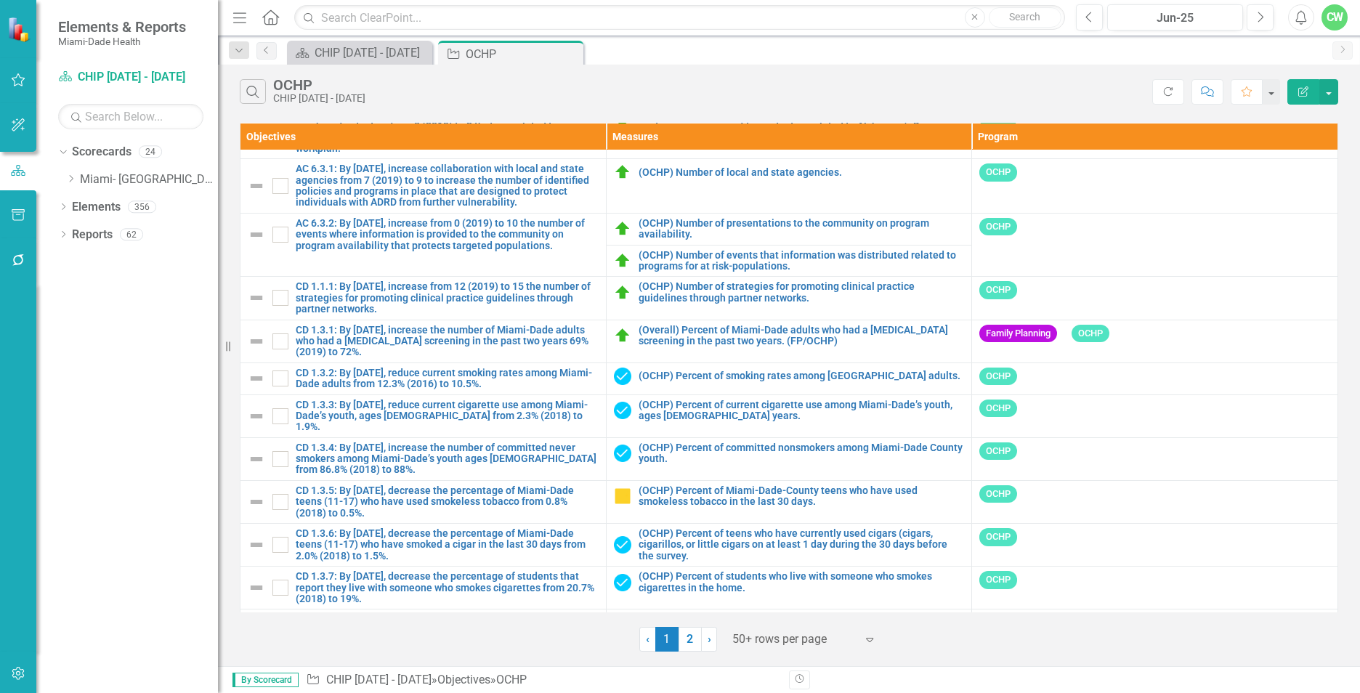
scroll to position [1754, 0]
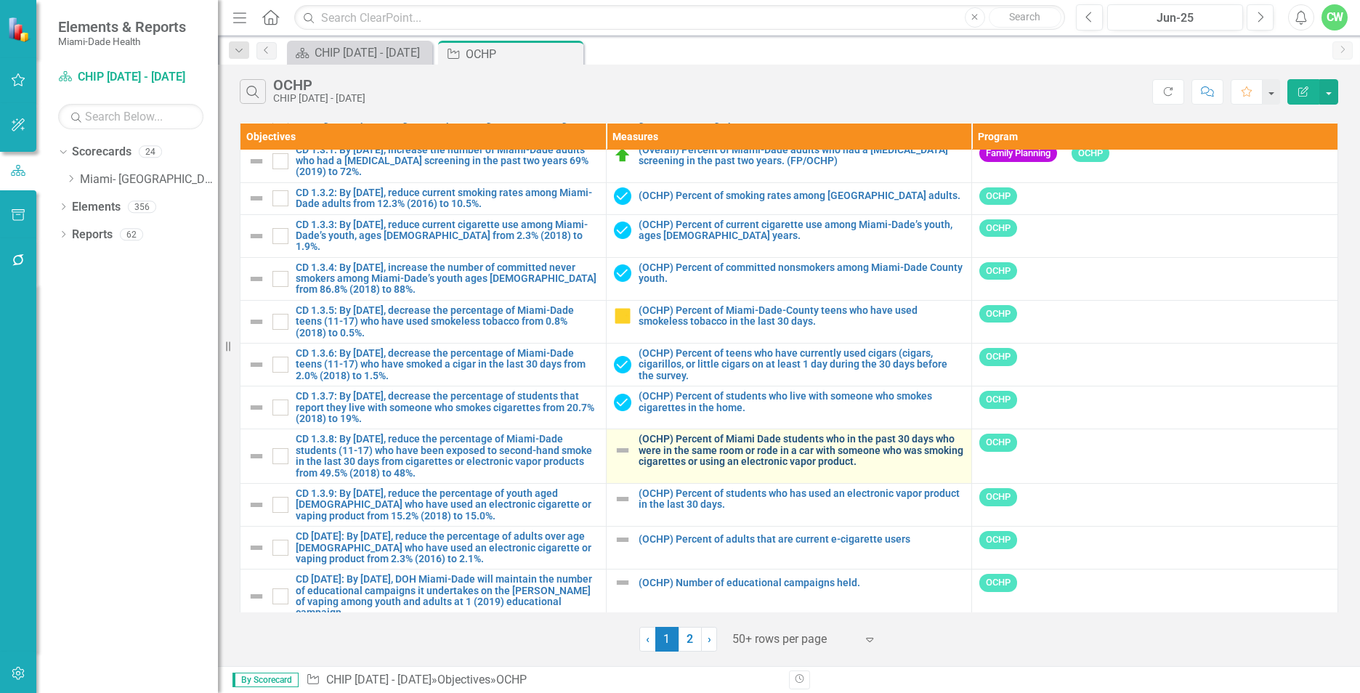
click at [732, 441] on link "(OCHP) Percent of Miami Dade students who in the past 30 days who were in the s…" at bounding box center [802, 450] width 326 height 33
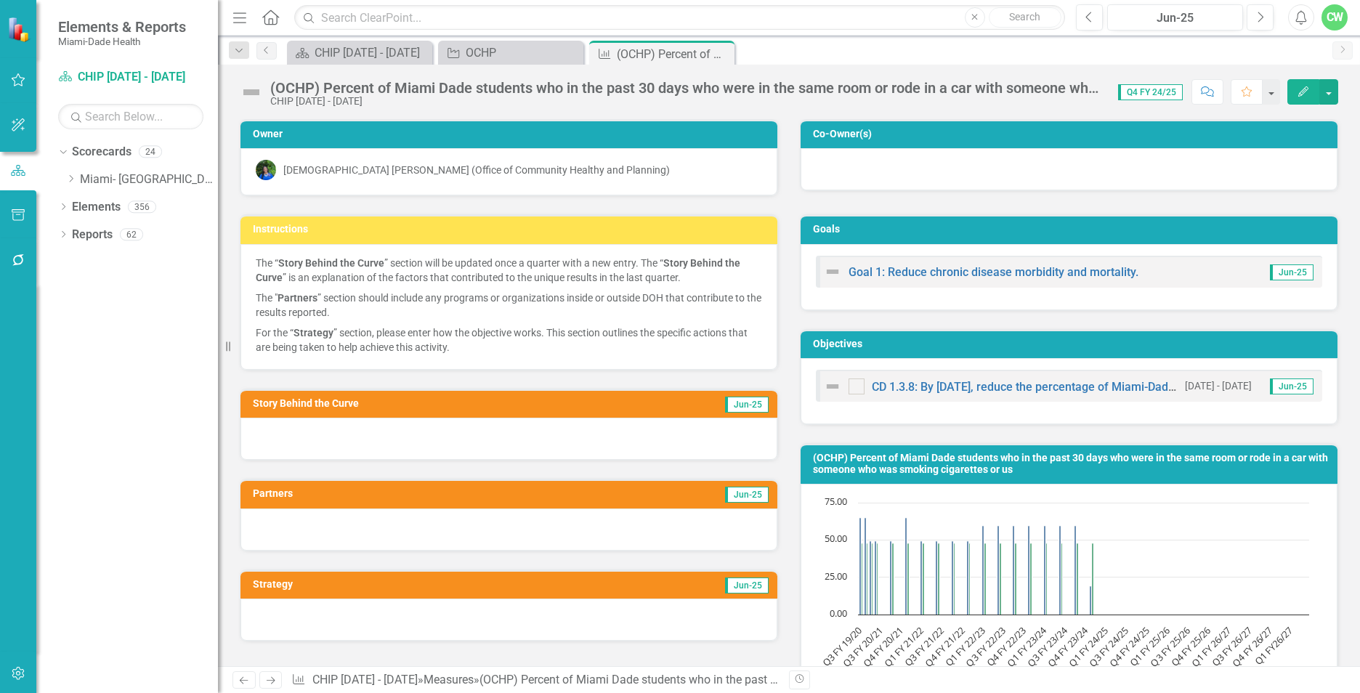
click at [1298, 89] on icon "Edit" at bounding box center [1303, 91] width 13 height 10
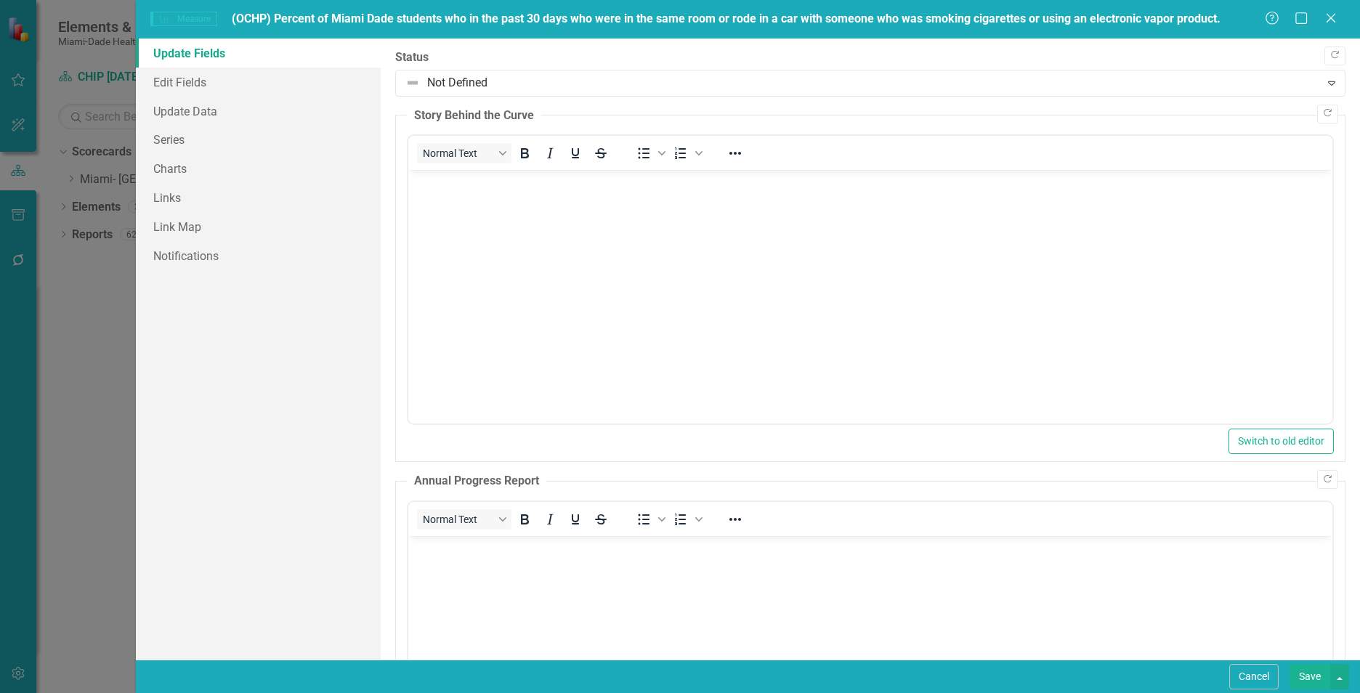
click at [471, 272] on body "Rich Text Area. Press ALT-0 for help." at bounding box center [870, 279] width 924 height 218
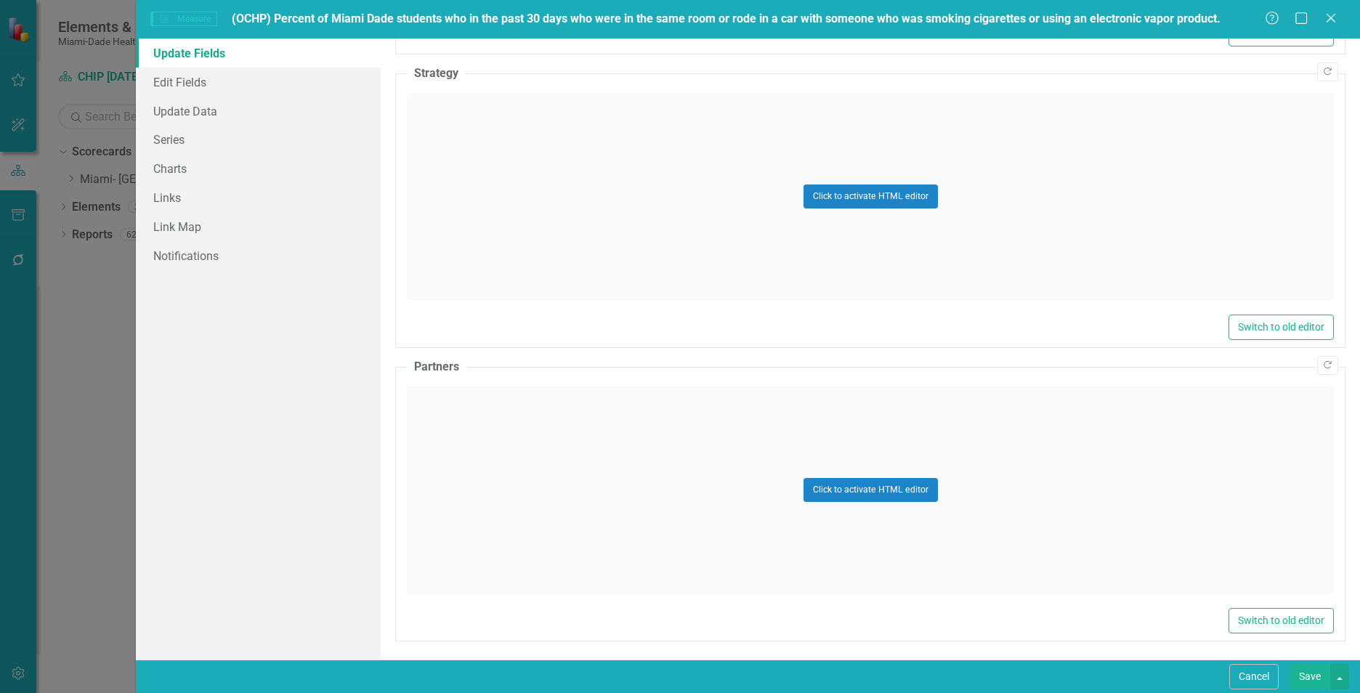
scroll to position [777, 0]
click at [501, 170] on div "Click to activate HTML editor" at bounding box center [870, 192] width 927 height 207
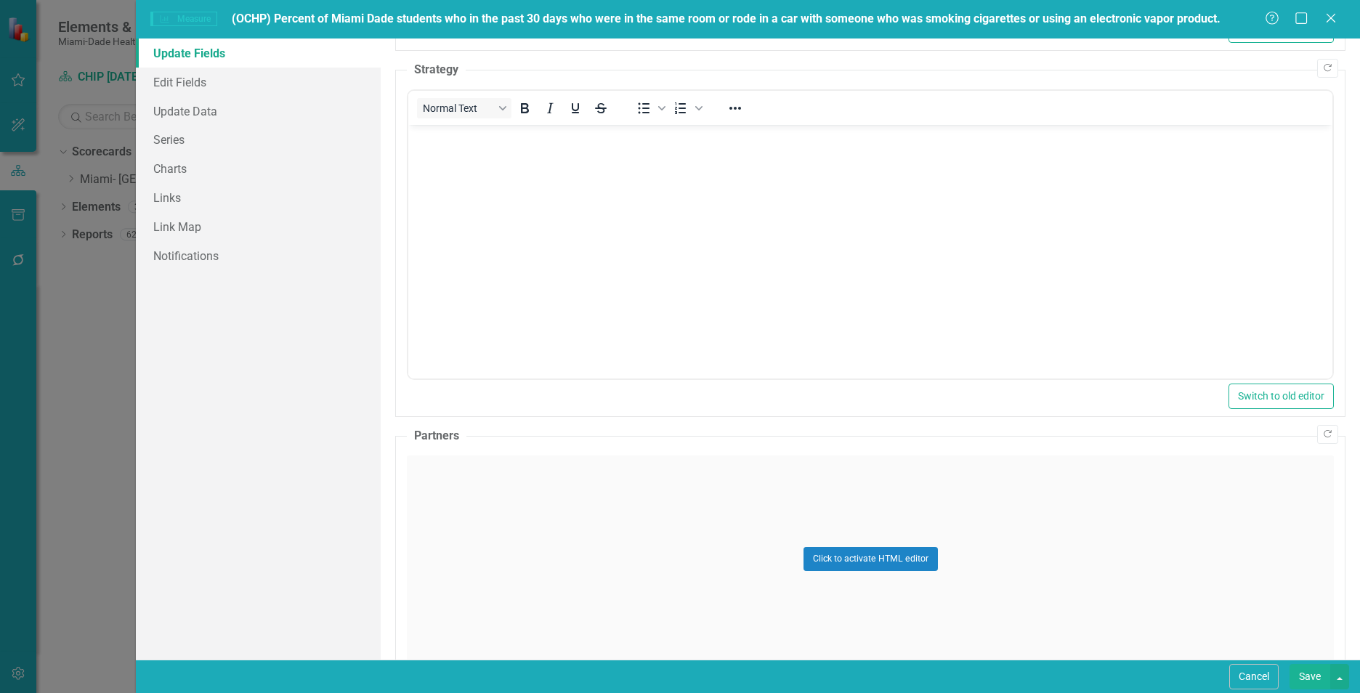
scroll to position [0, 0]
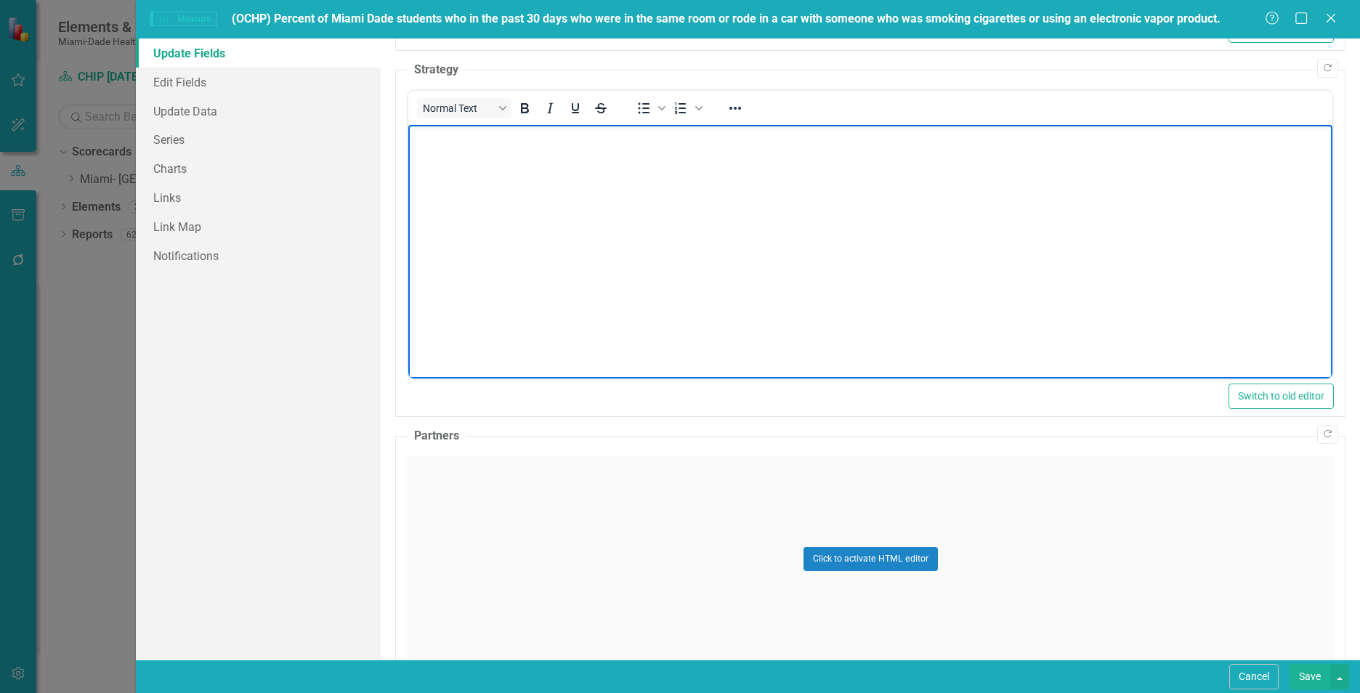
click at [500, 170] on body "Rich Text Area. Press ALT-0 for help." at bounding box center [870, 234] width 924 height 218
click at [570, 188] on body "Rich Text Area. Press ALT-0 for help." at bounding box center [870, 234] width 924 height 218
paste body "Rich Text Area. Press ALT-0 for help."
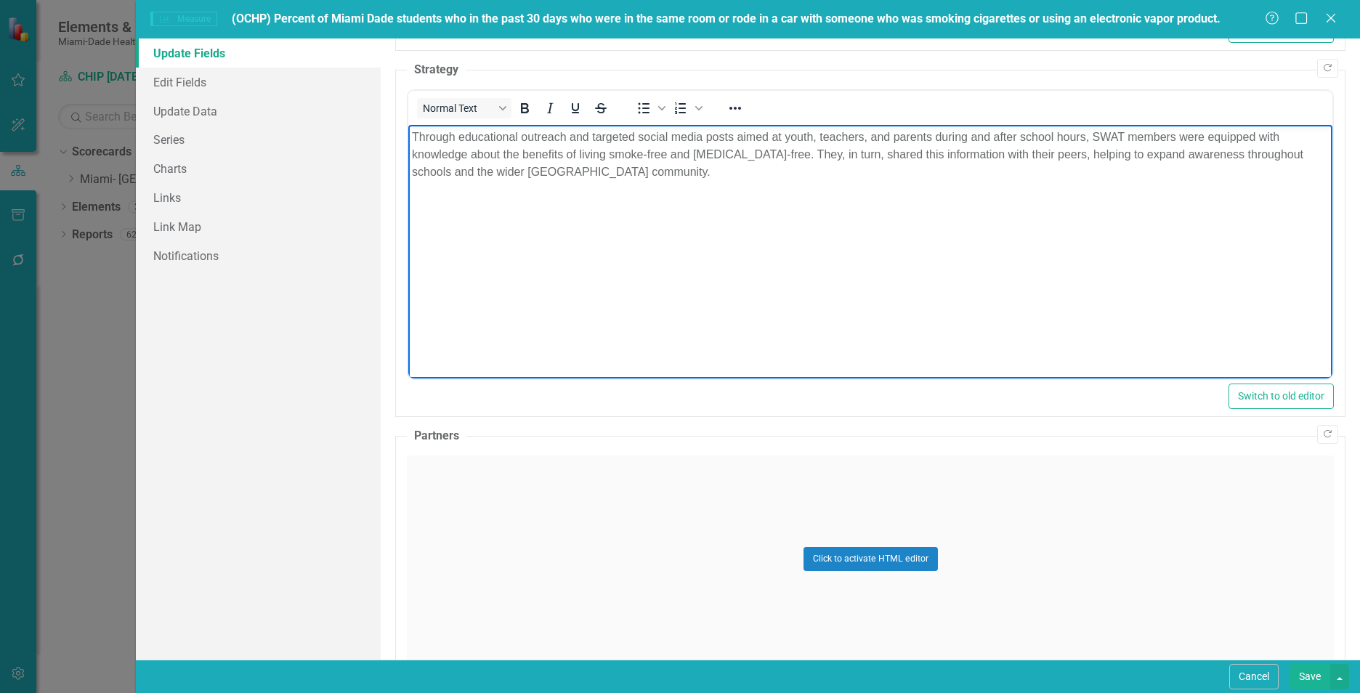
click at [484, 540] on div "Click to activate HTML editor" at bounding box center [870, 558] width 927 height 207
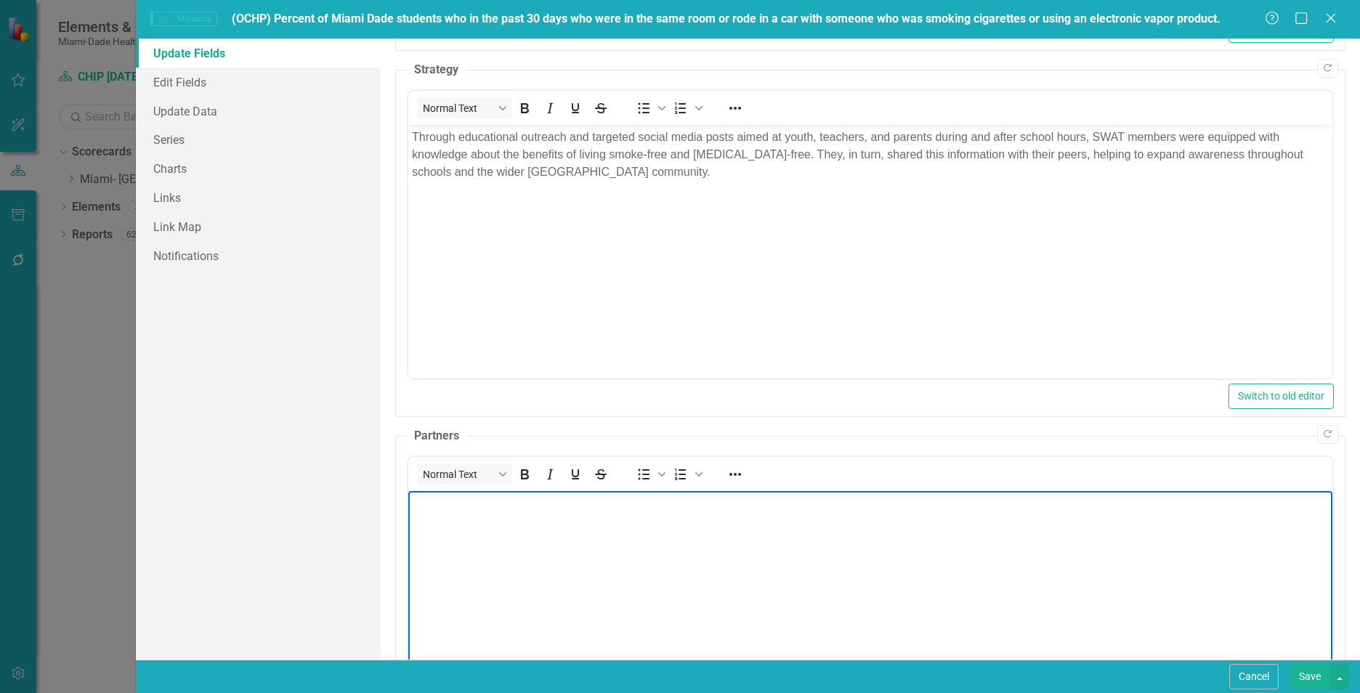
click at [483, 539] on body "Rich Text Area. Press ALT-0 for help." at bounding box center [870, 599] width 924 height 218
click at [731, 568] on body "Rich Text Area. Press ALT-0 for help." at bounding box center [870, 599] width 924 height 218
paste body "Rich Text Area. Press ALT-0 for help."
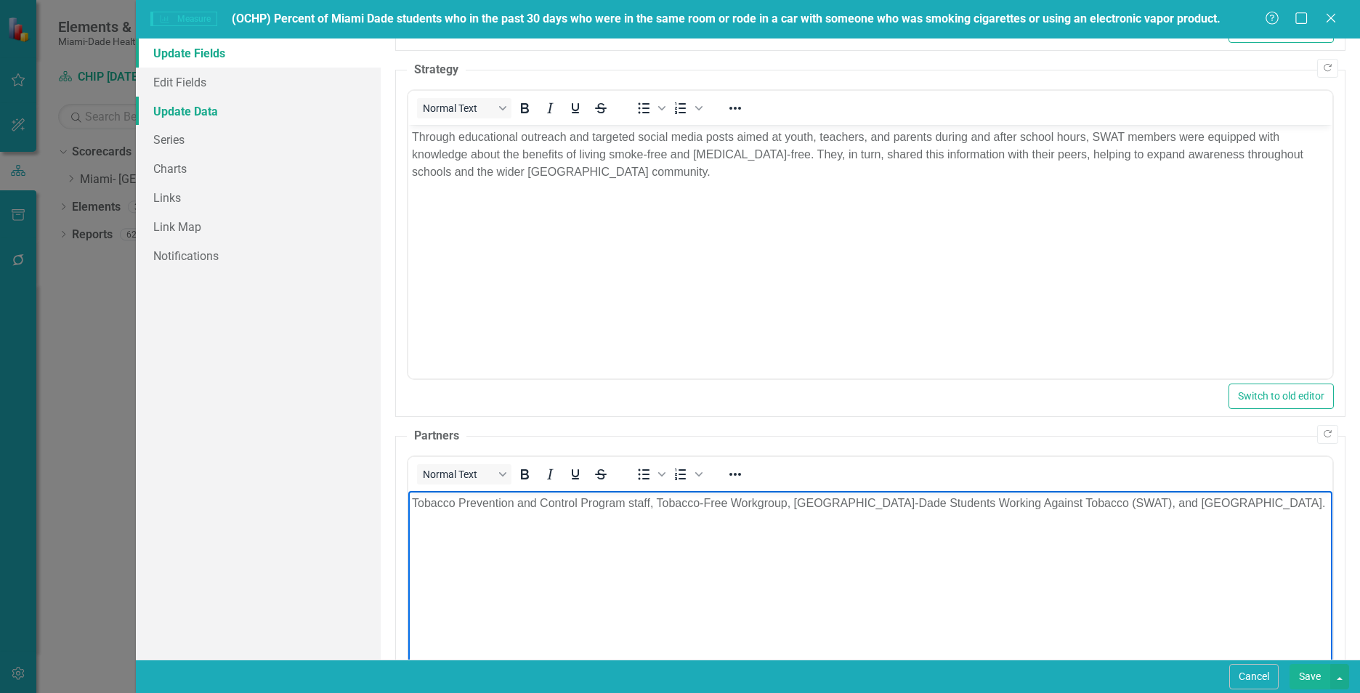
click at [233, 110] on link "Update Data" at bounding box center [258, 111] width 245 height 29
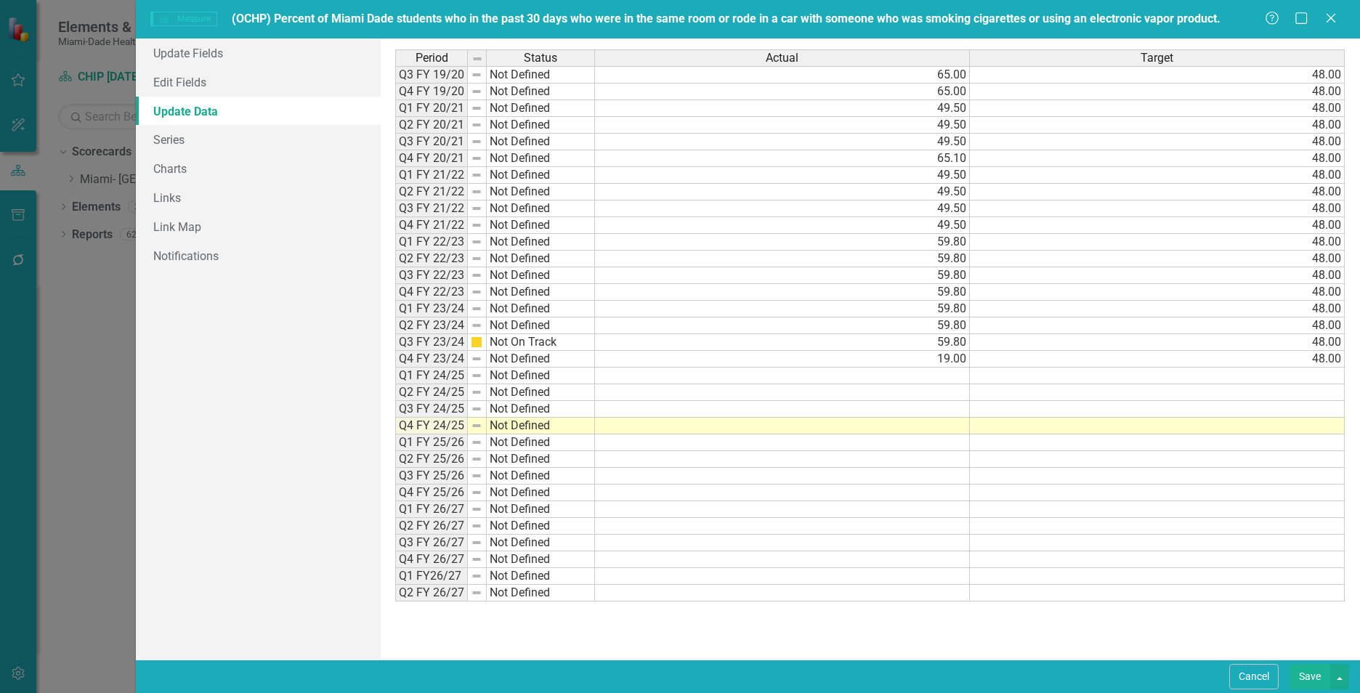
click at [957, 429] on td at bounding box center [782, 426] width 375 height 17
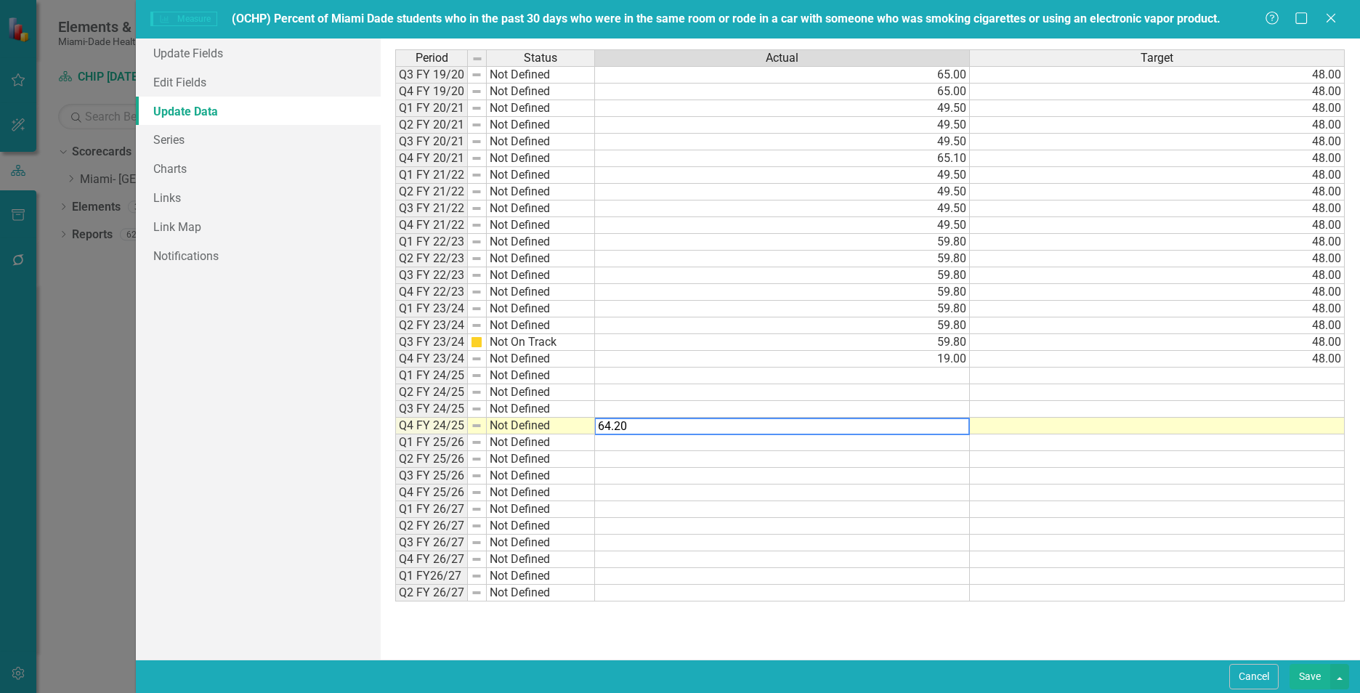
type textarea "64.20"
click at [395, 434] on div "Period Status Actual Target Q3 FY 19/20 Not Defined 65.00 48.00 Q4 FY 19/20 Not…" at bounding box center [395, 325] width 0 height 552
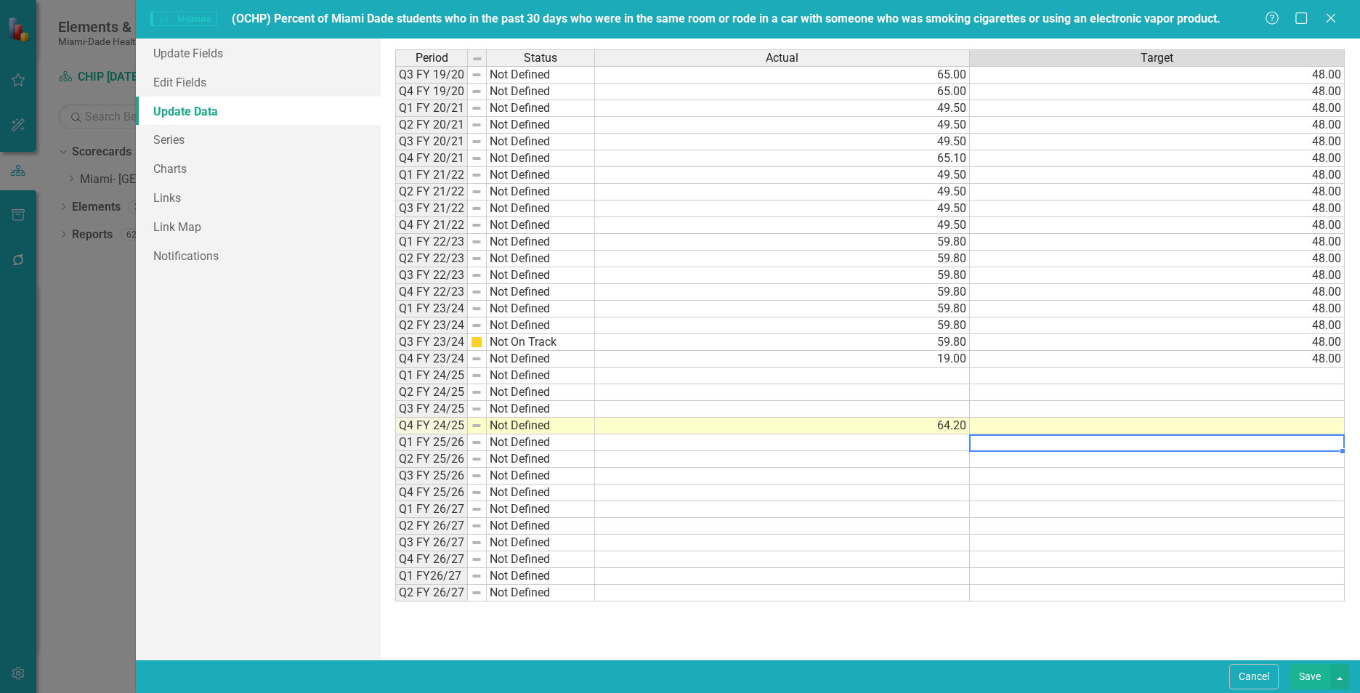
click at [1005, 424] on td at bounding box center [1157, 426] width 375 height 17
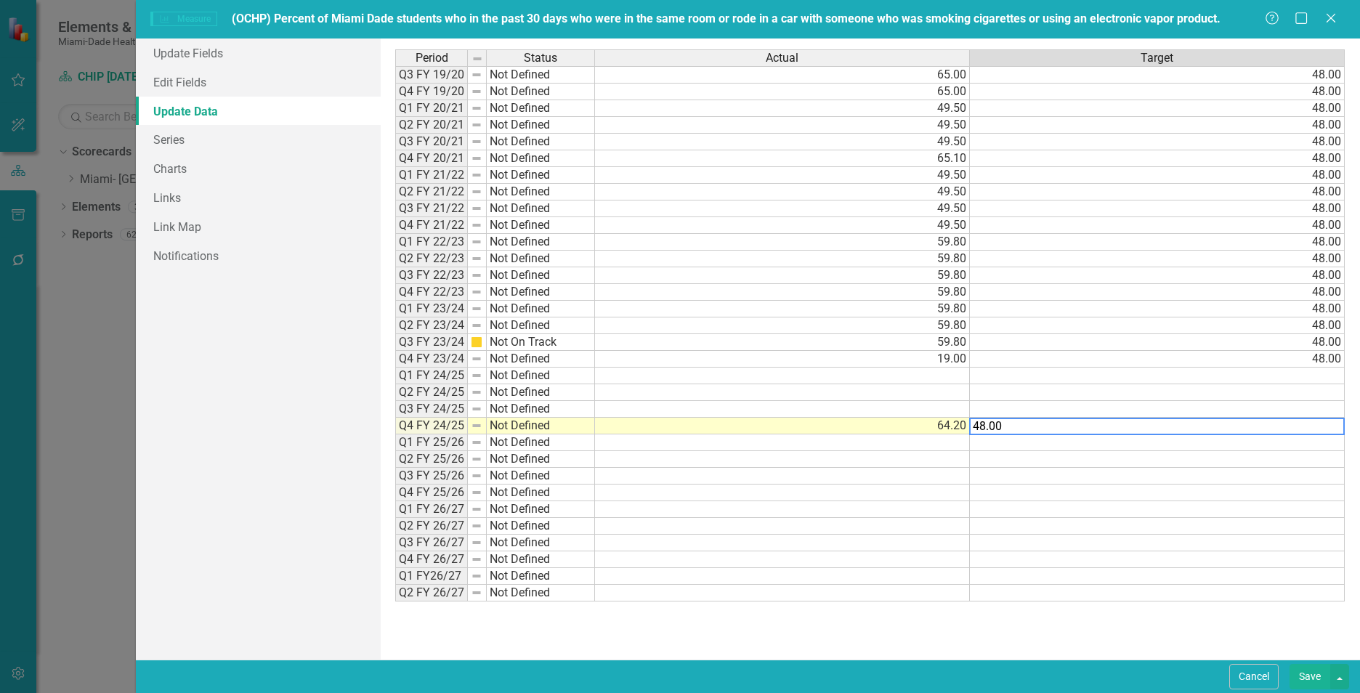
type textarea "48.00"
click at [264, 432] on div "Update Fields Edit Fields Update Data Series Charts Links Link Map Notifications" at bounding box center [258, 349] width 245 height 621
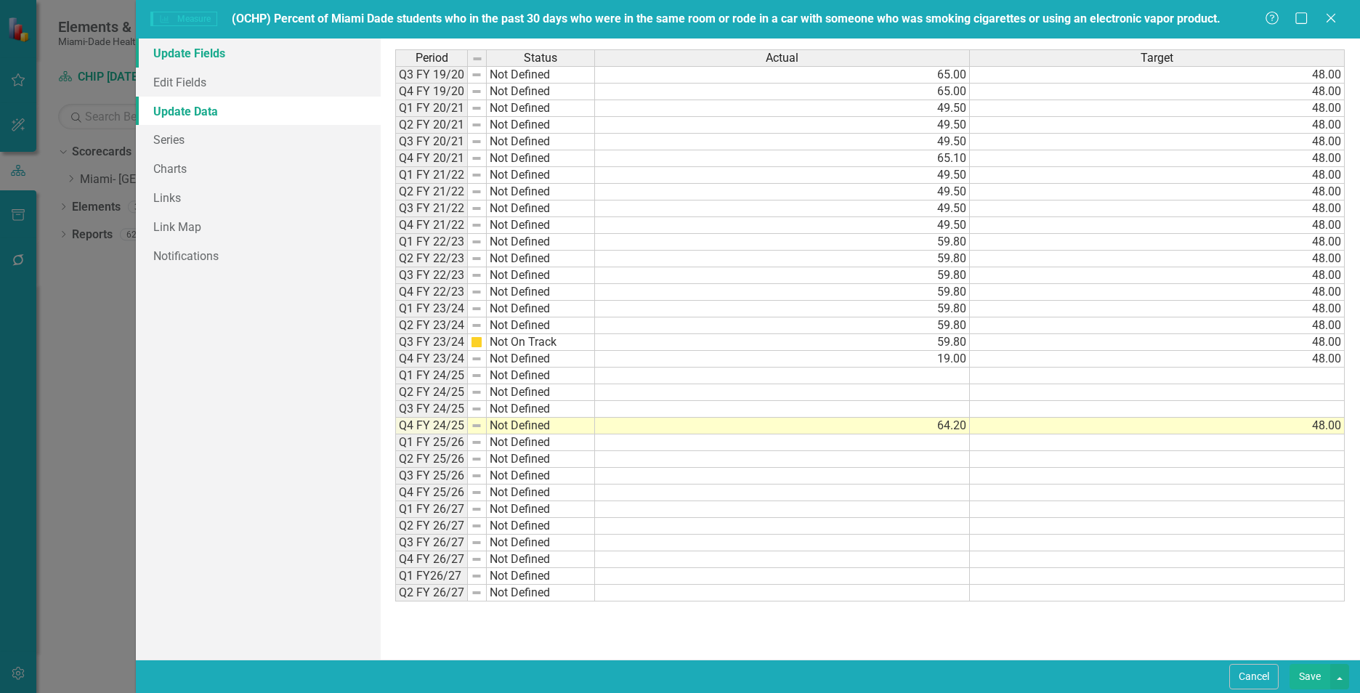
click at [203, 56] on link "Update Fields" at bounding box center [258, 53] width 245 height 29
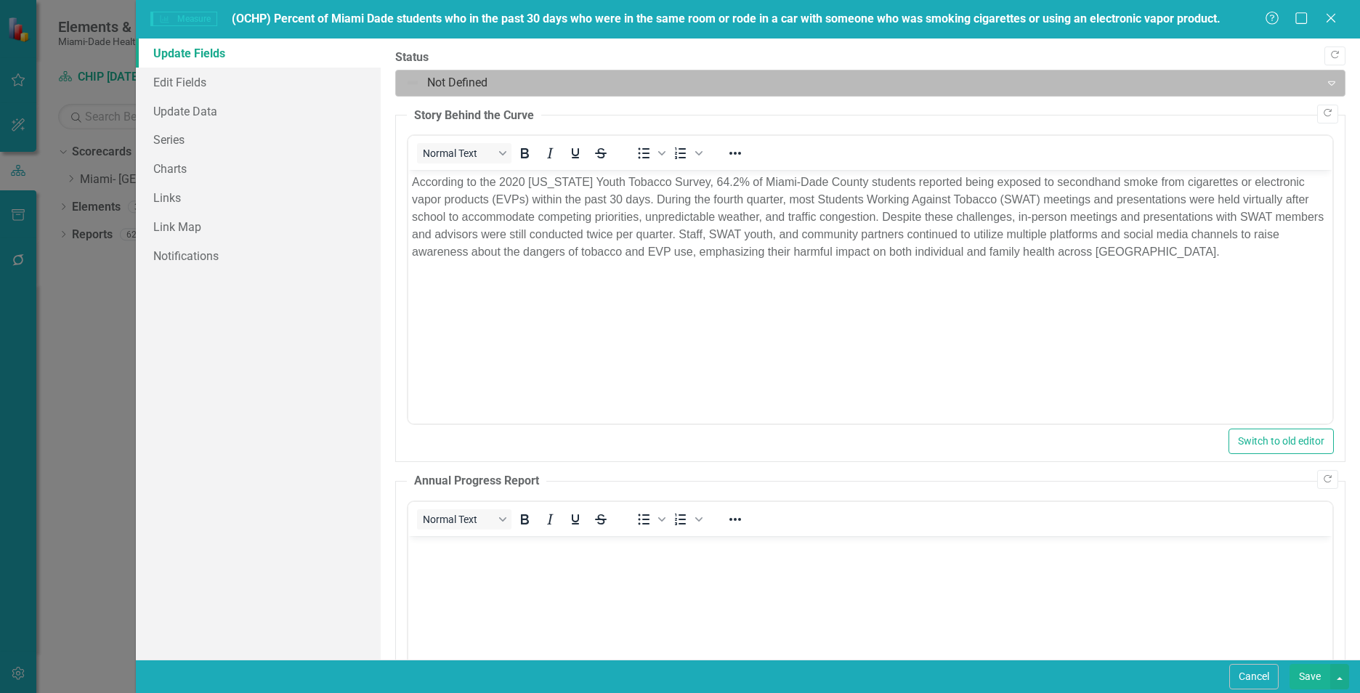
click at [490, 86] on div at bounding box center [857, 83] width 905 height 20
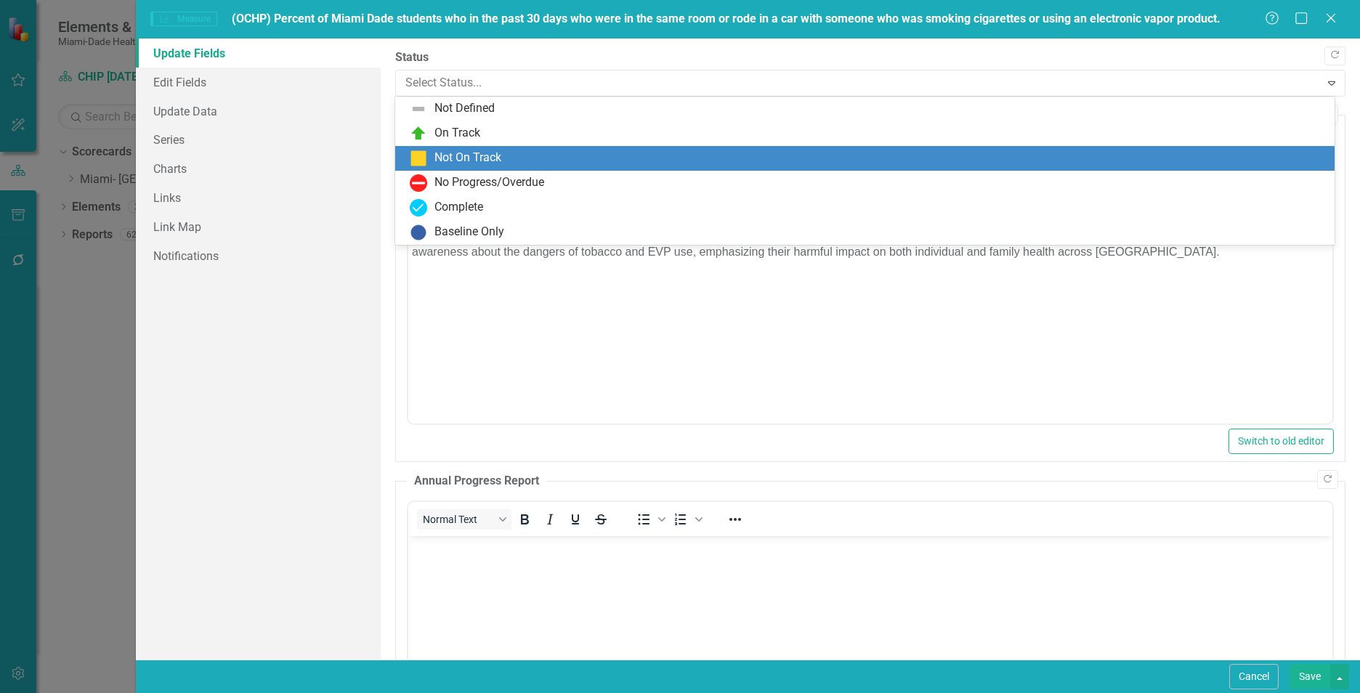
click at [466, 161] on div "Not On Track" at bounding box center [467, 158] width 67 height 17
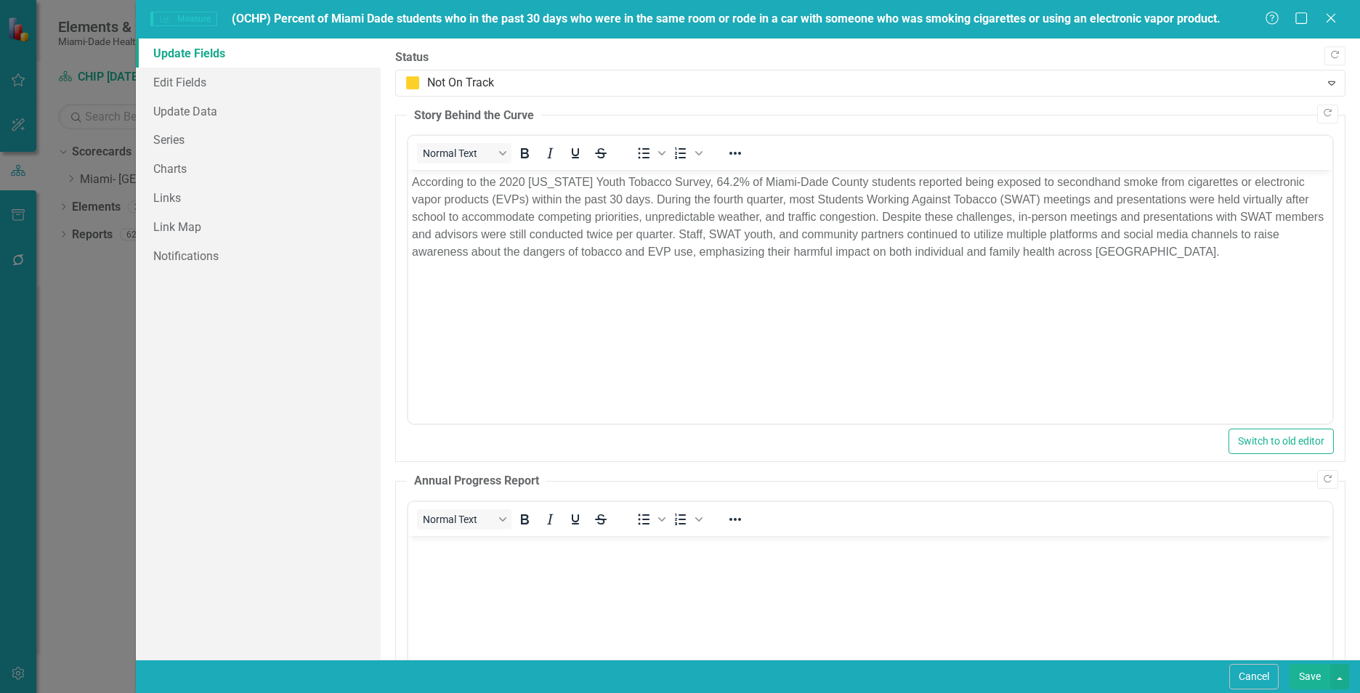
click at [1313, 678] on button "Save" at bounding box center [1309, 676] width 41 height 25
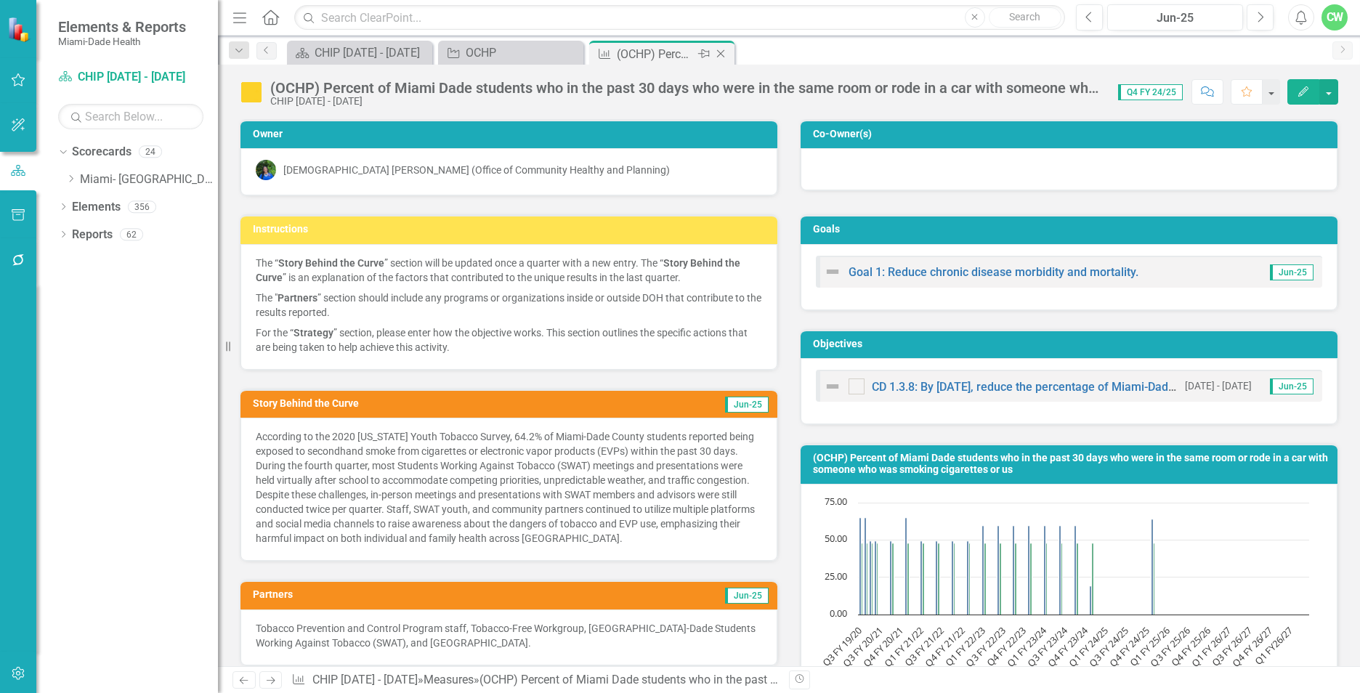
click at [720, 54] on icon at bounding box center [721, 54] width 8 height 8
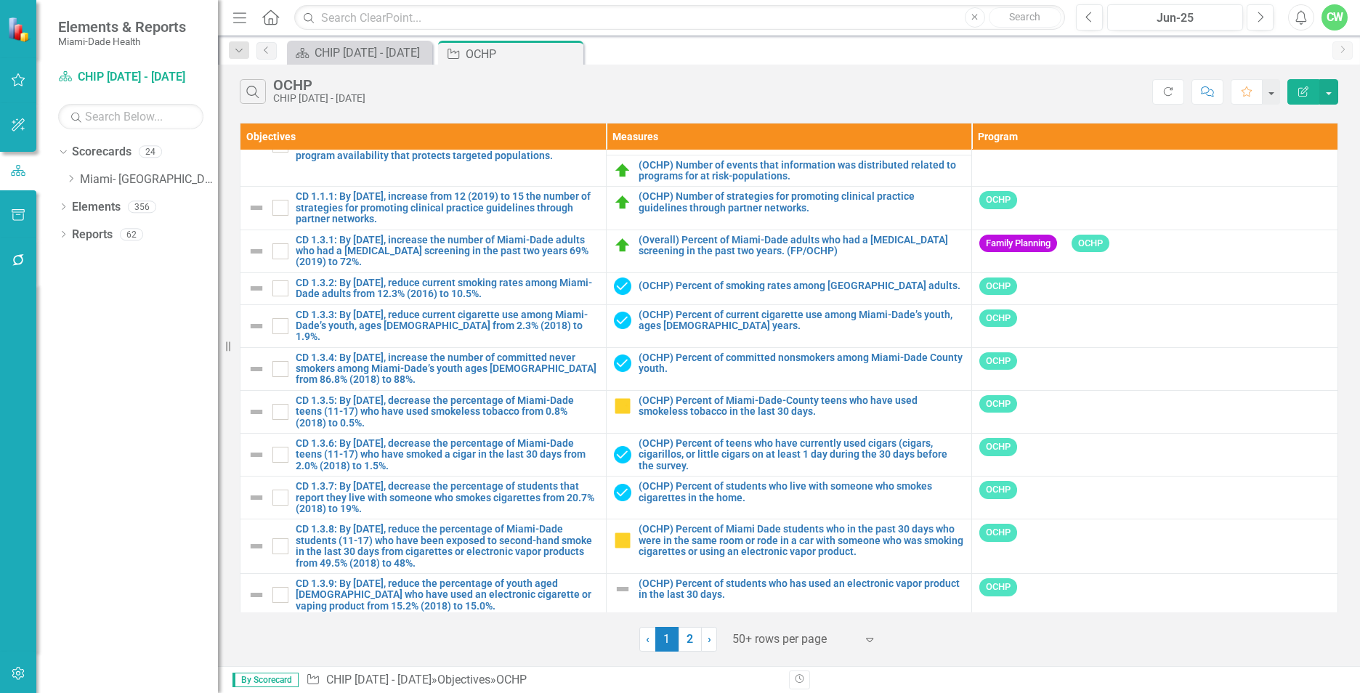
scroll to position [1754, 0]
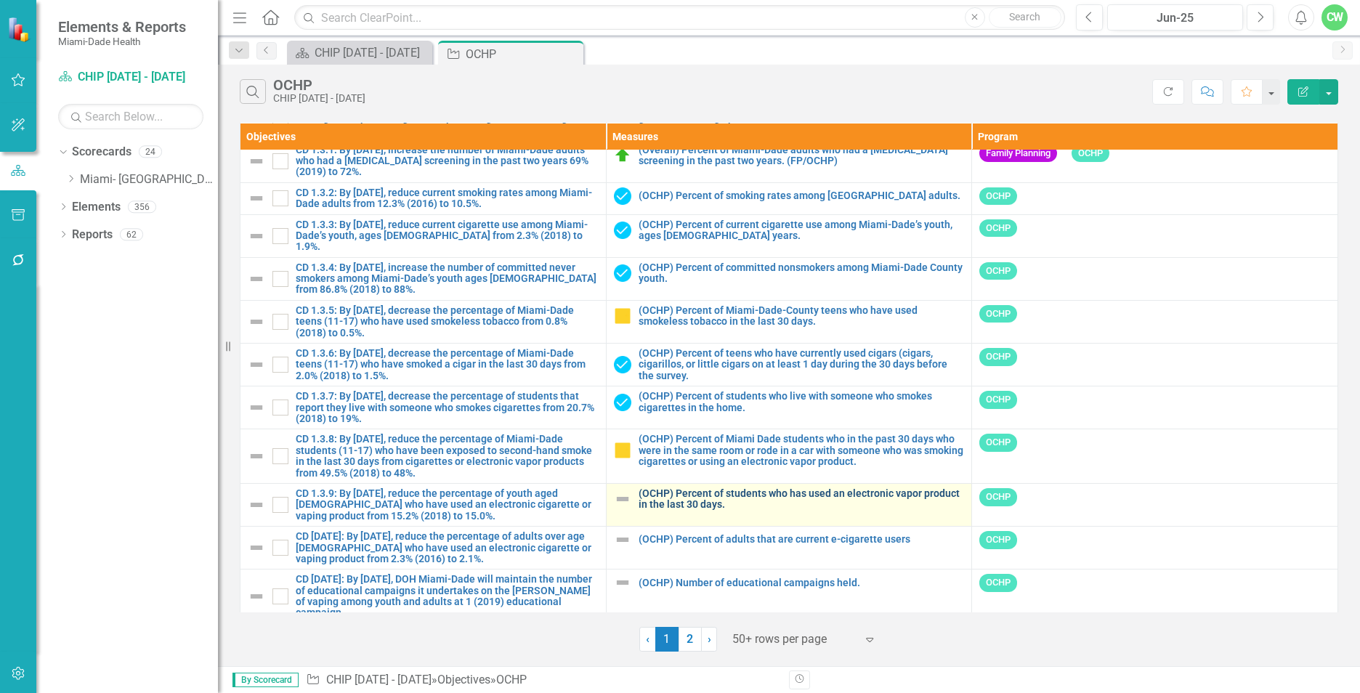
click at [657, 488] on link "(OCHP) Percent of students who has used an electronic vapor product in the last…" at bounding box center [802, 499] width 326 height 23
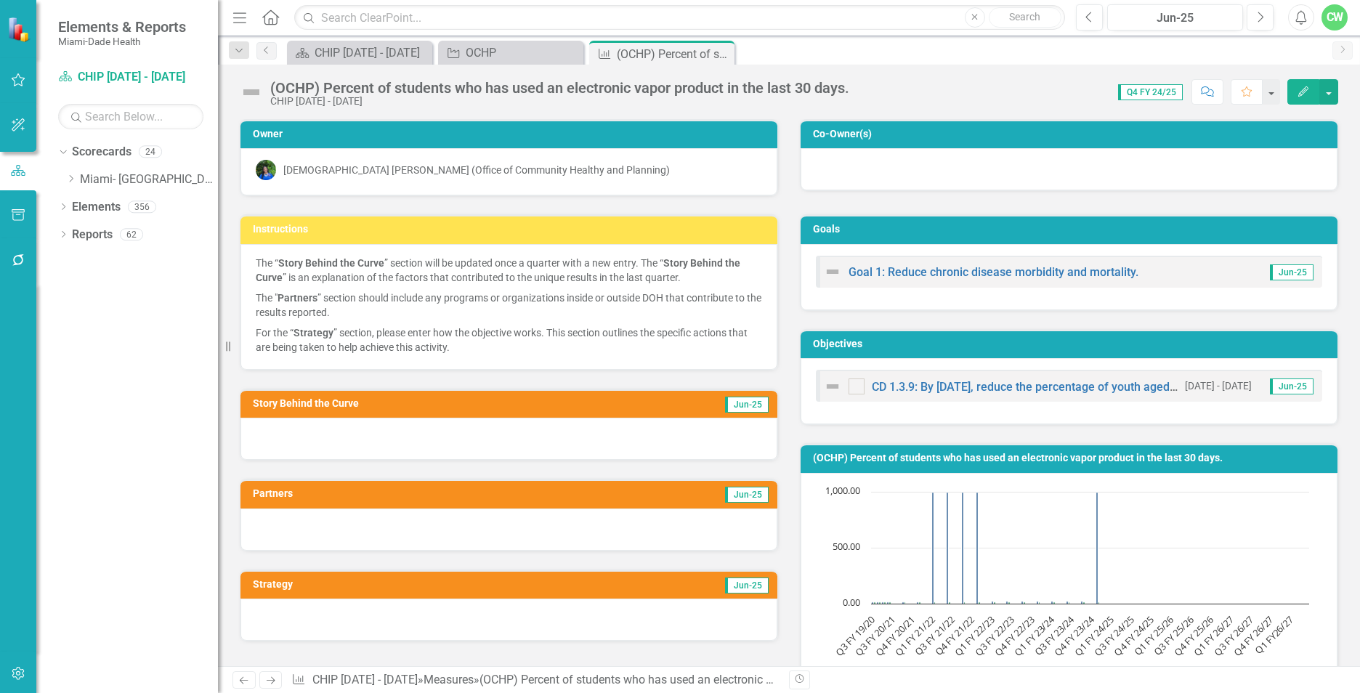
click at [1305, 96] on icon "Edit" at bounding box center [1303, 91] width 13 height 10
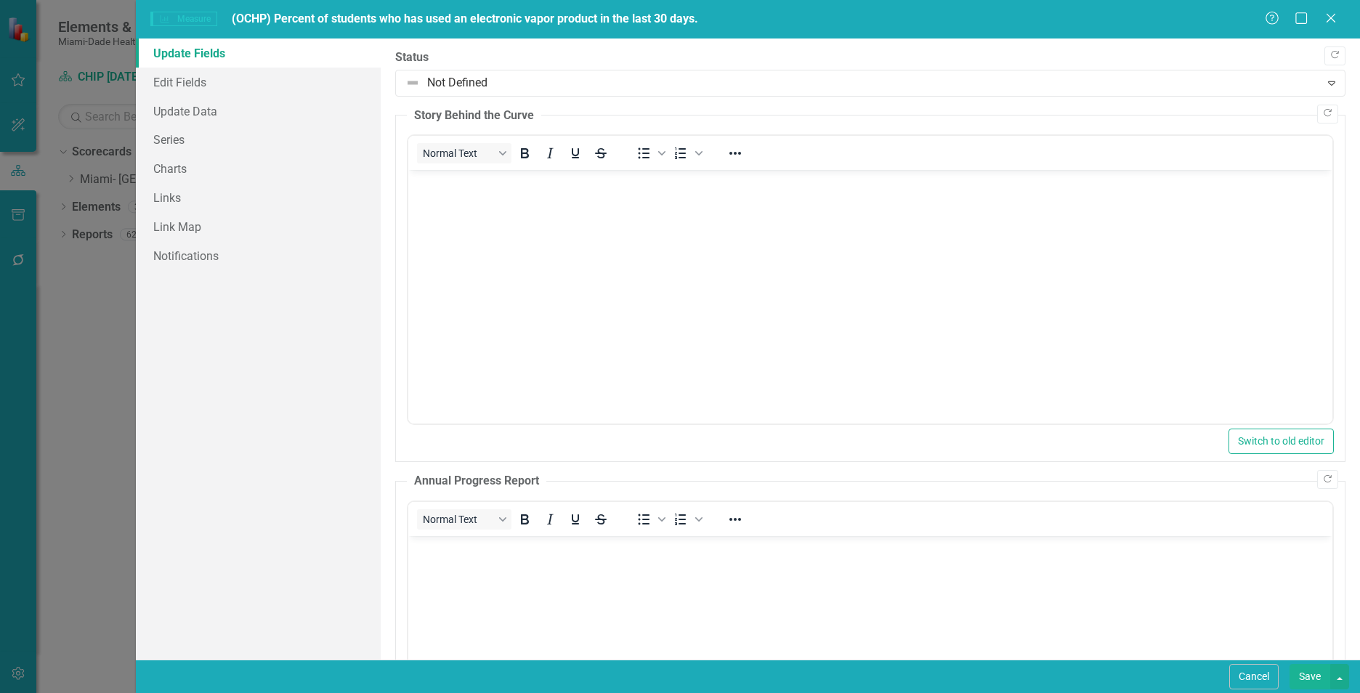
click at [416, 203] on body "Rich Text Area. Press ALT-0 for help." at bounding box center [870, 279] width 924 height 218
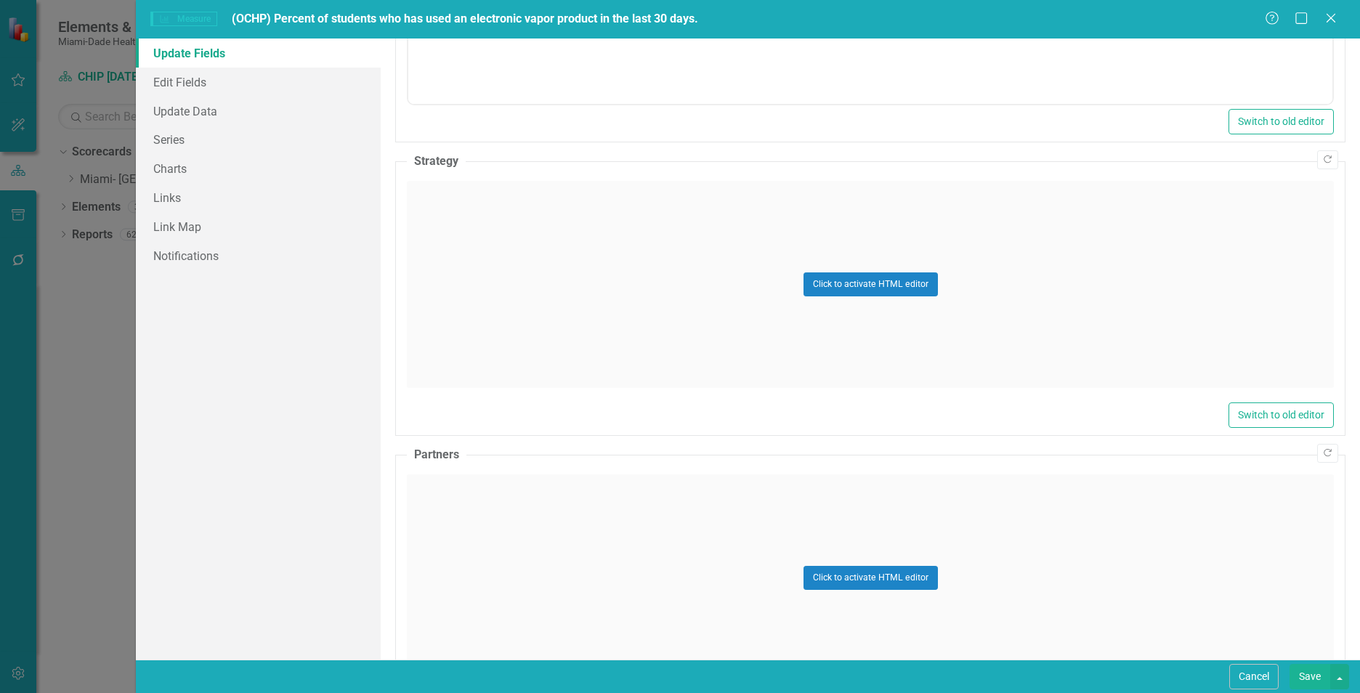
scroll to position [689, 0]
click at [590, 290] on div "Click to activate HTML editor" at bounding box center [870, 281] width 927 height 207
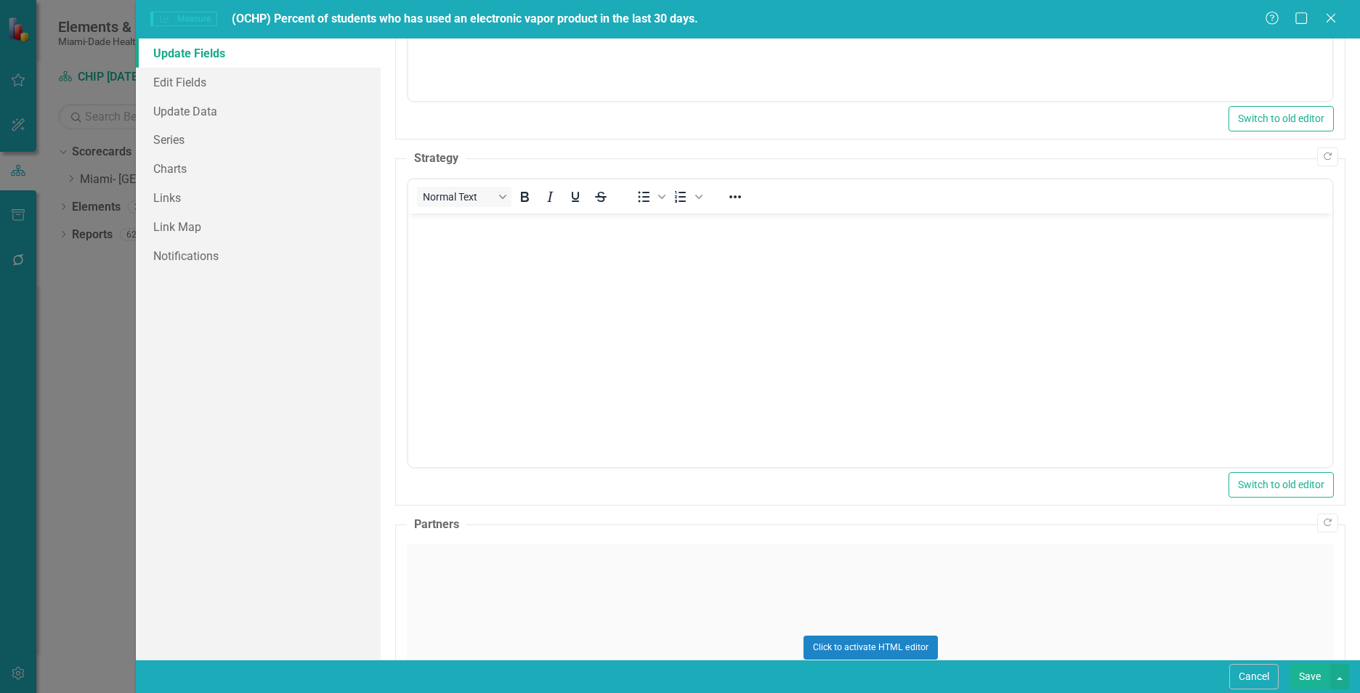
scroll to position [0, 0]
click at [589, 289] on body "Rich Text Area. Press ALT-0 for help." at bounding box center [870, 323] width 924 height 218
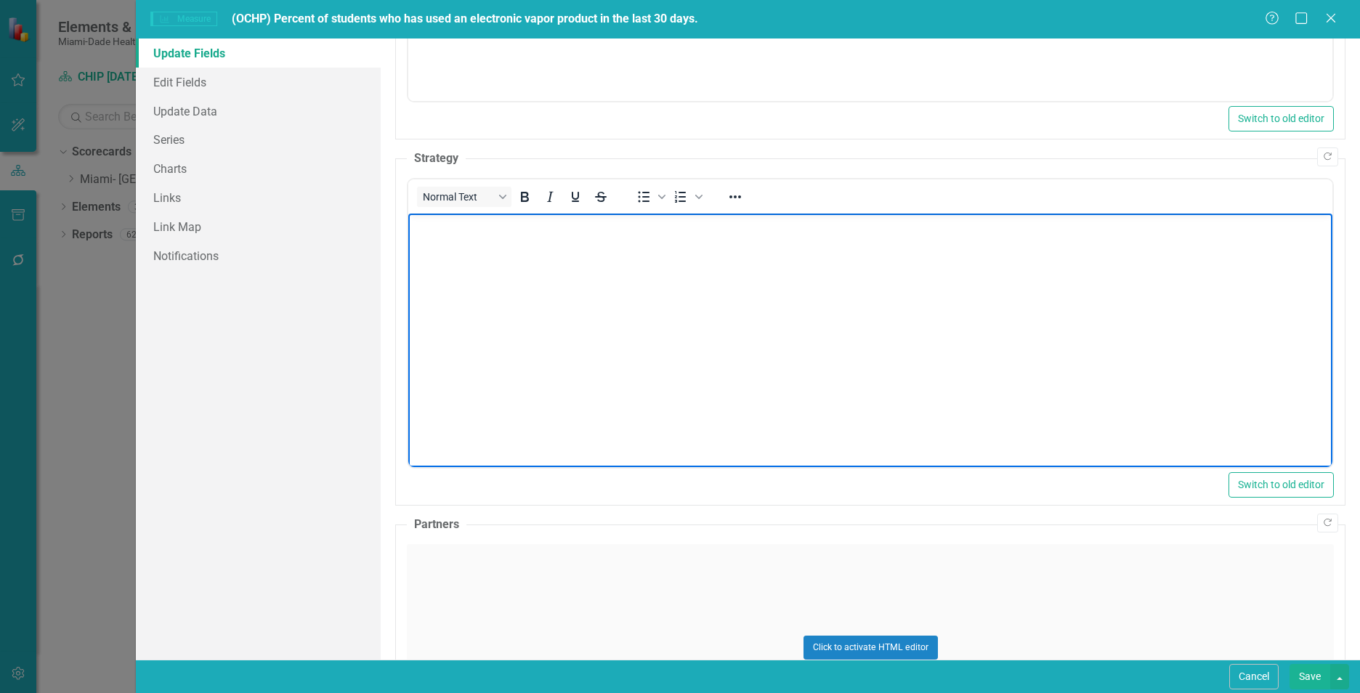
click at [748, 293] on body "Rich Text Area. Press ALT-0 for help." at bounding box center [870, 323] width 924 height 218
paste body "Rich Text Area. Press ALT-0 for help."
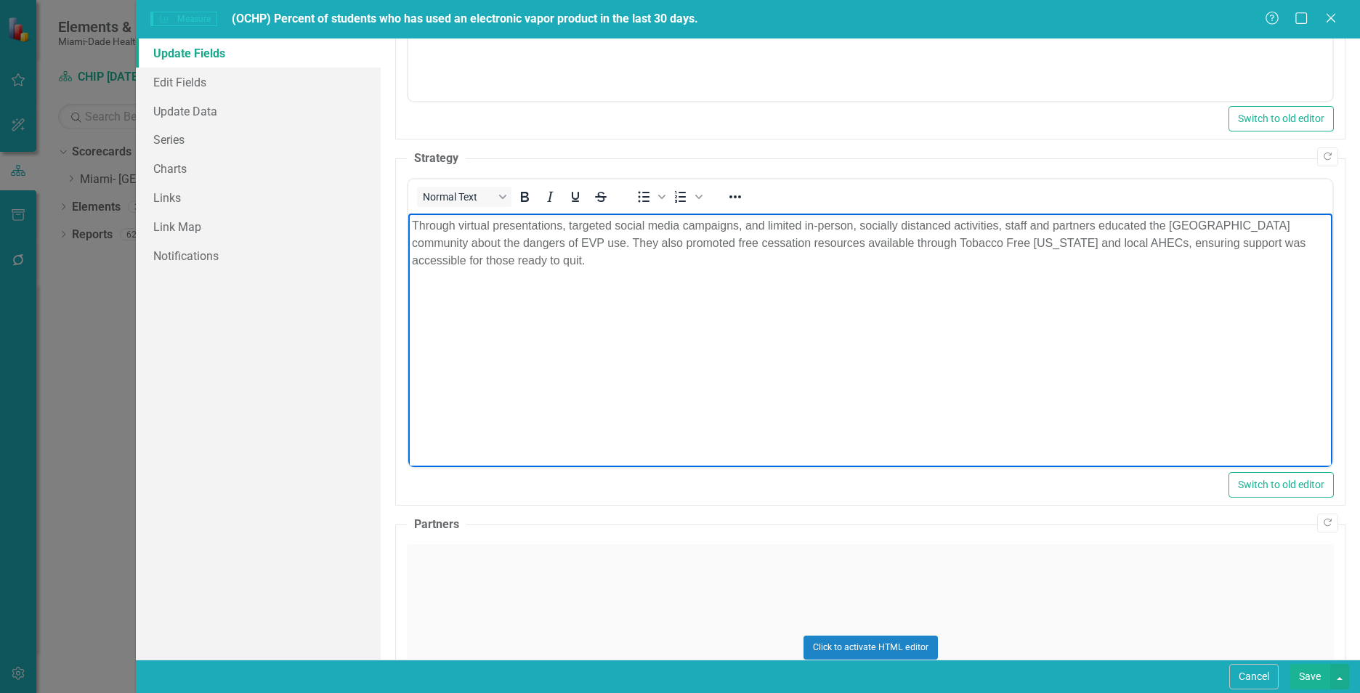
click at [609, 576] on div "Click to activate HTML editor" at bounding box center [870, 647] width 927 height 207
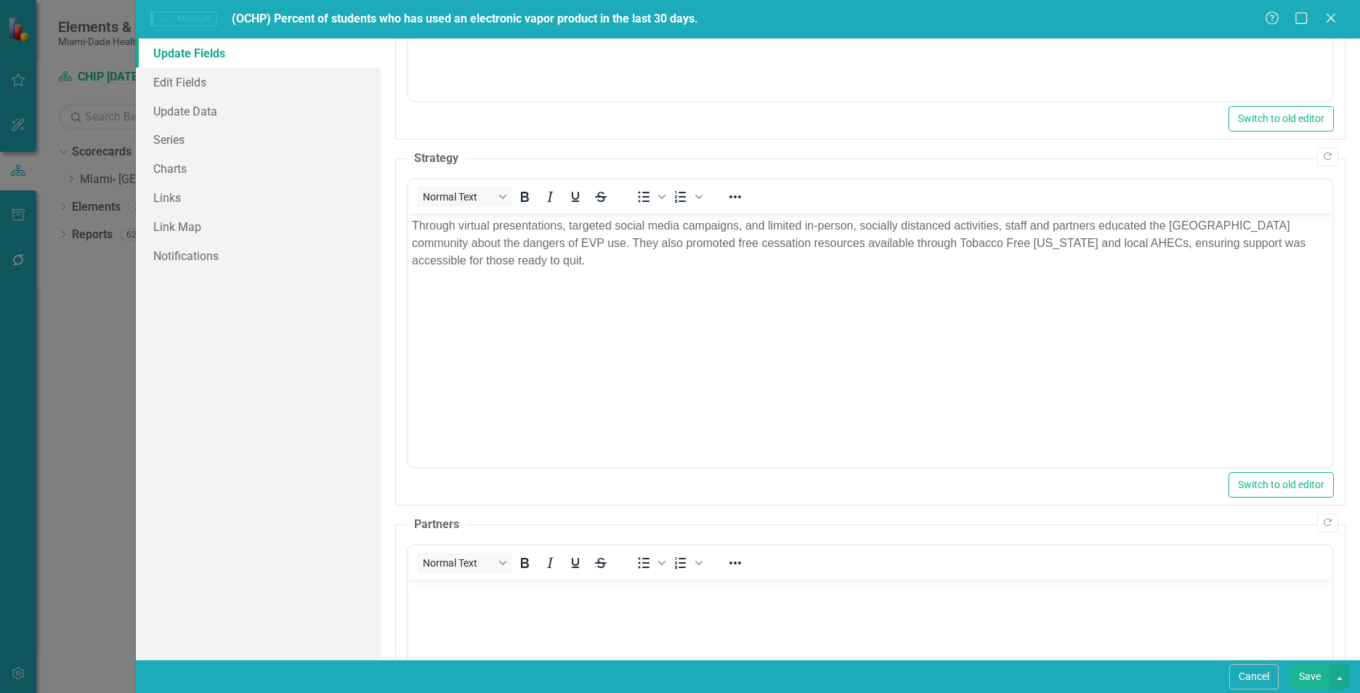
click at [606, 603] on body "Rich Text Area. Press ALT-0 for help." at bounding box center [870, 688] width 924 height 218
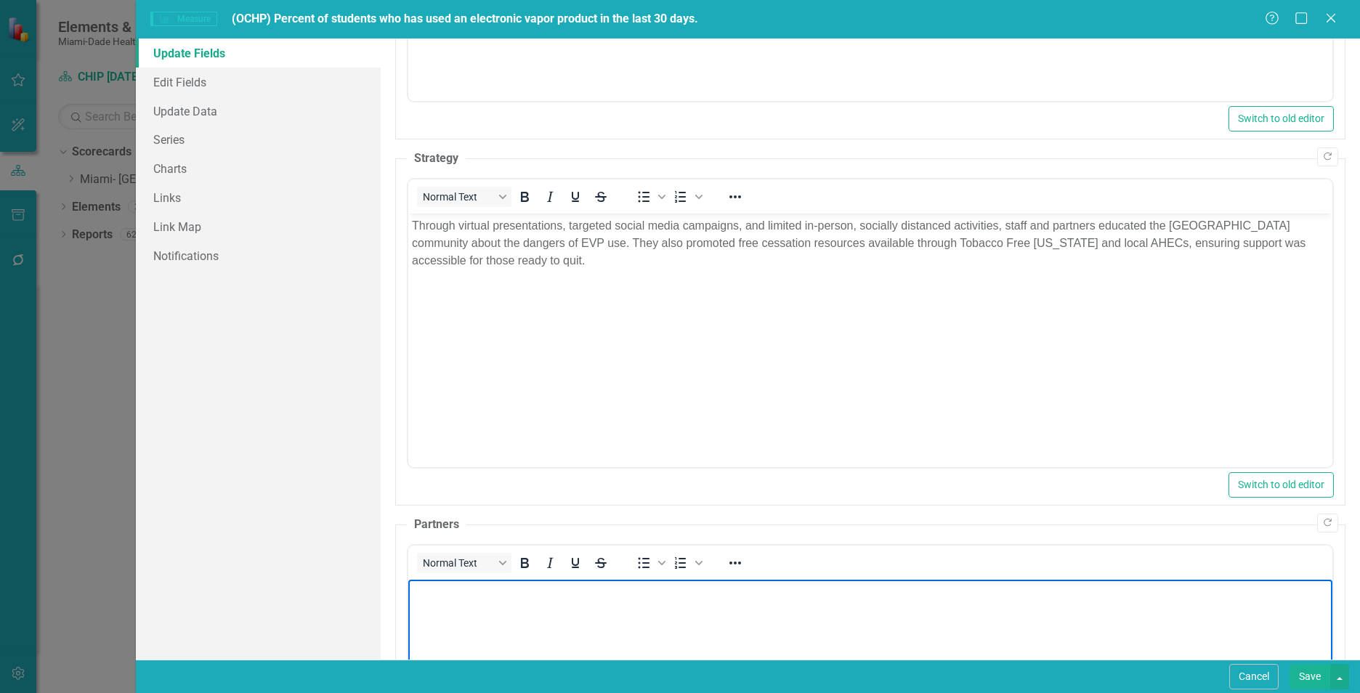
click at [484, 620] on body "Rich Text Area. Press ALT-0 for help." at bounding box center [870, 688] width 924 height 218
paste body "Rich Text Area. Press ALT-0 for help."
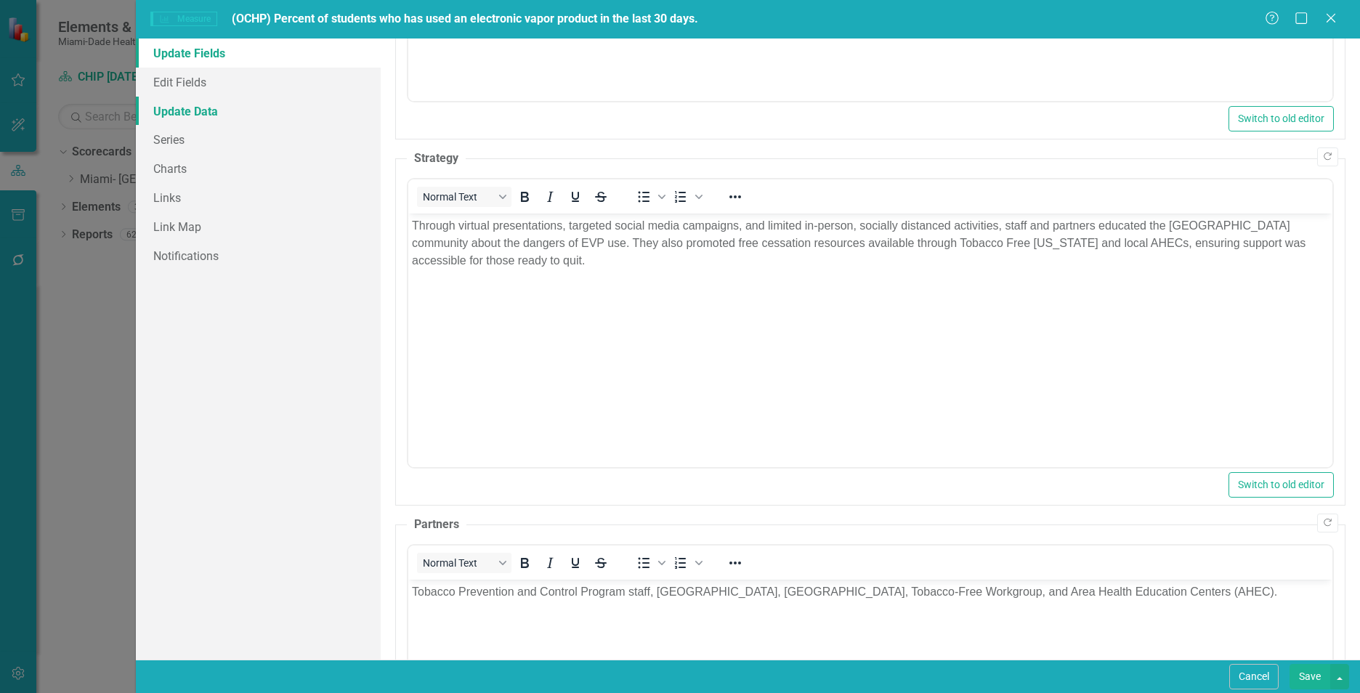
click at [260, 109] on link "Update Data" at bounding box center [258, 111] width 245 height 29
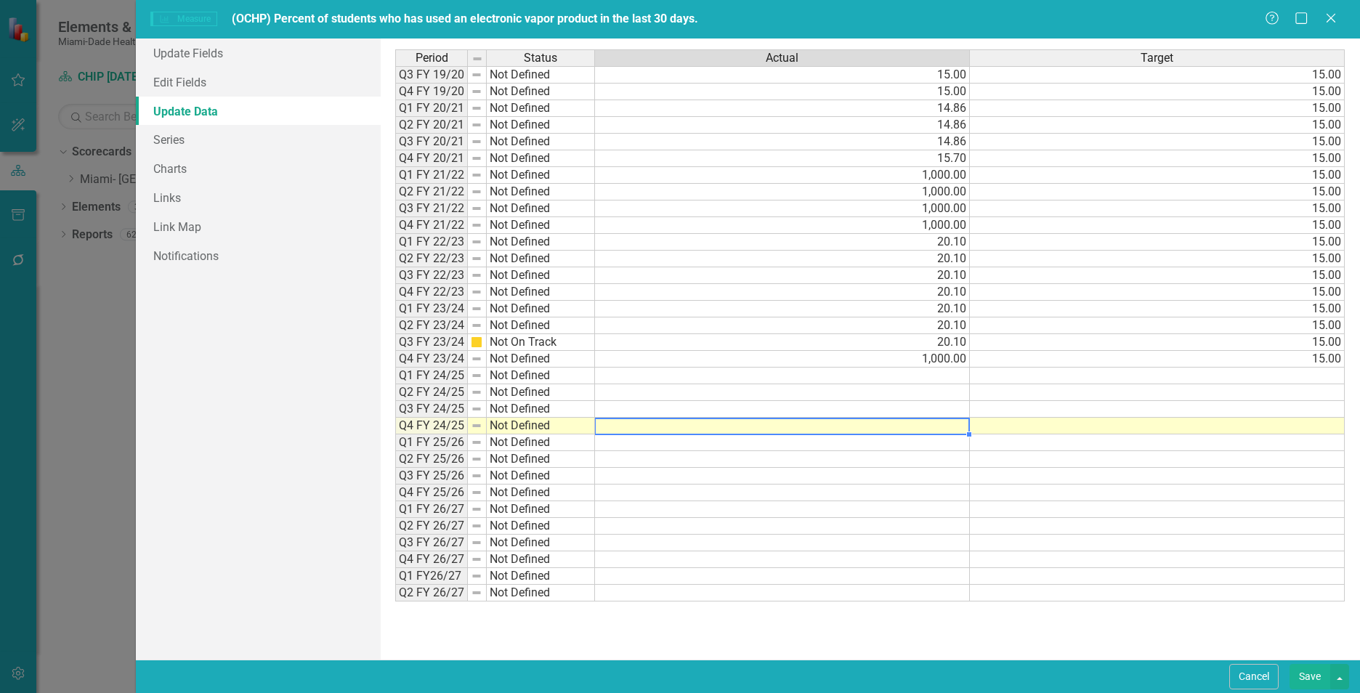
click at [947, 427] on td at bounding box center [782, 426] width 375 height 17
type textarea "16.20"
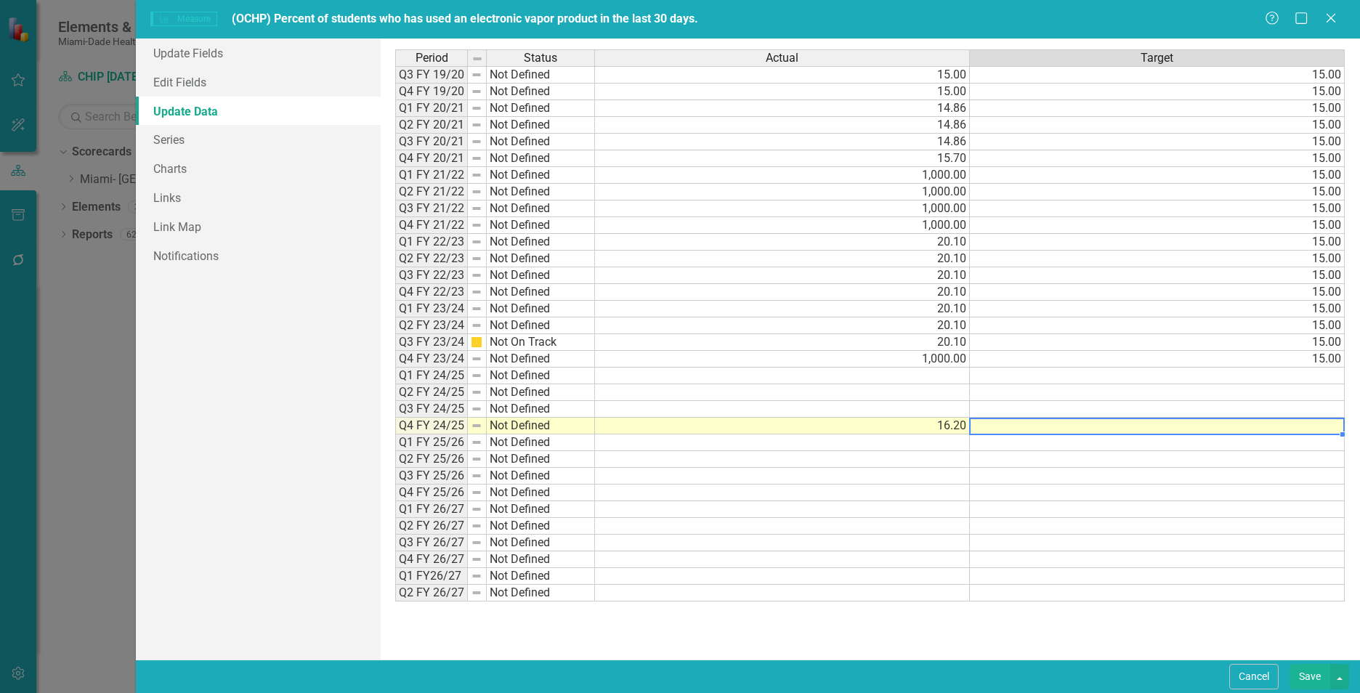
click at [1145, 429] on td at bounding box center [1157, 426] width 375 height 17
type textarea "15.00"
click at [154, 51] on link "Update Fields" at bounding box center [258, 53] width 245 height 29
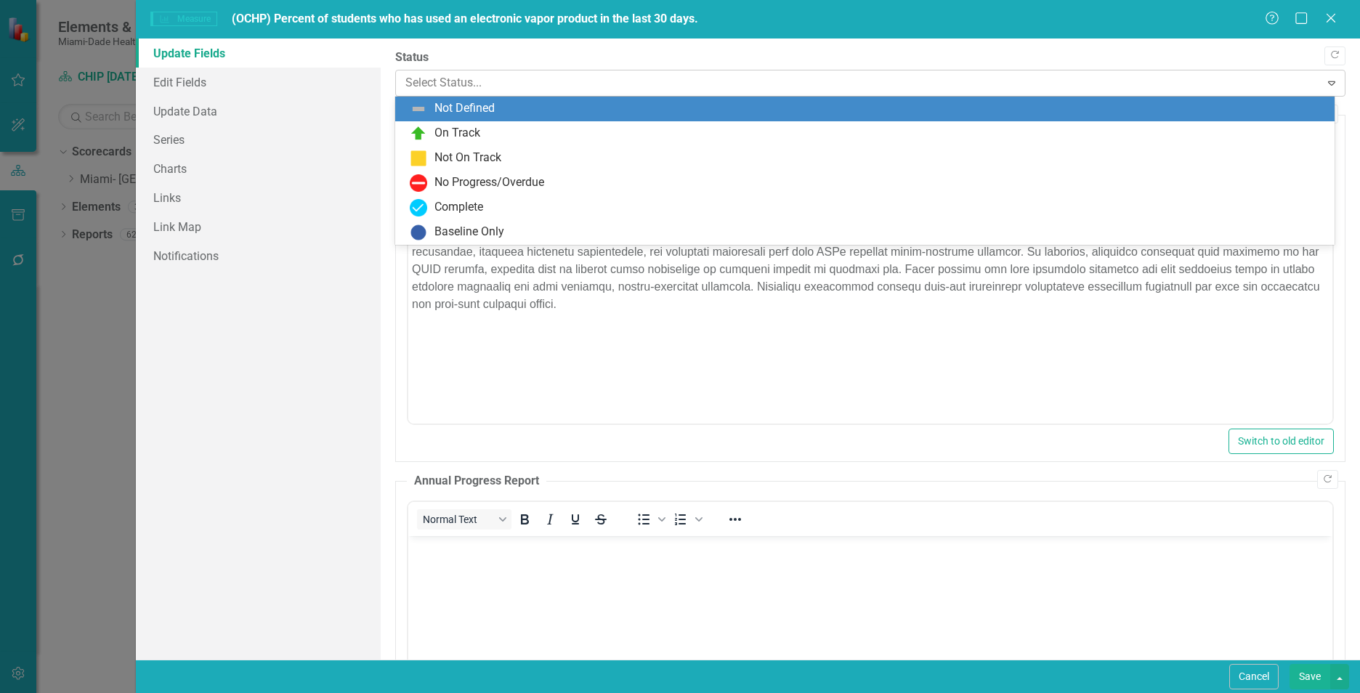
click at [439, 89] on div at bounding box center [857, 83] width 905 height 20
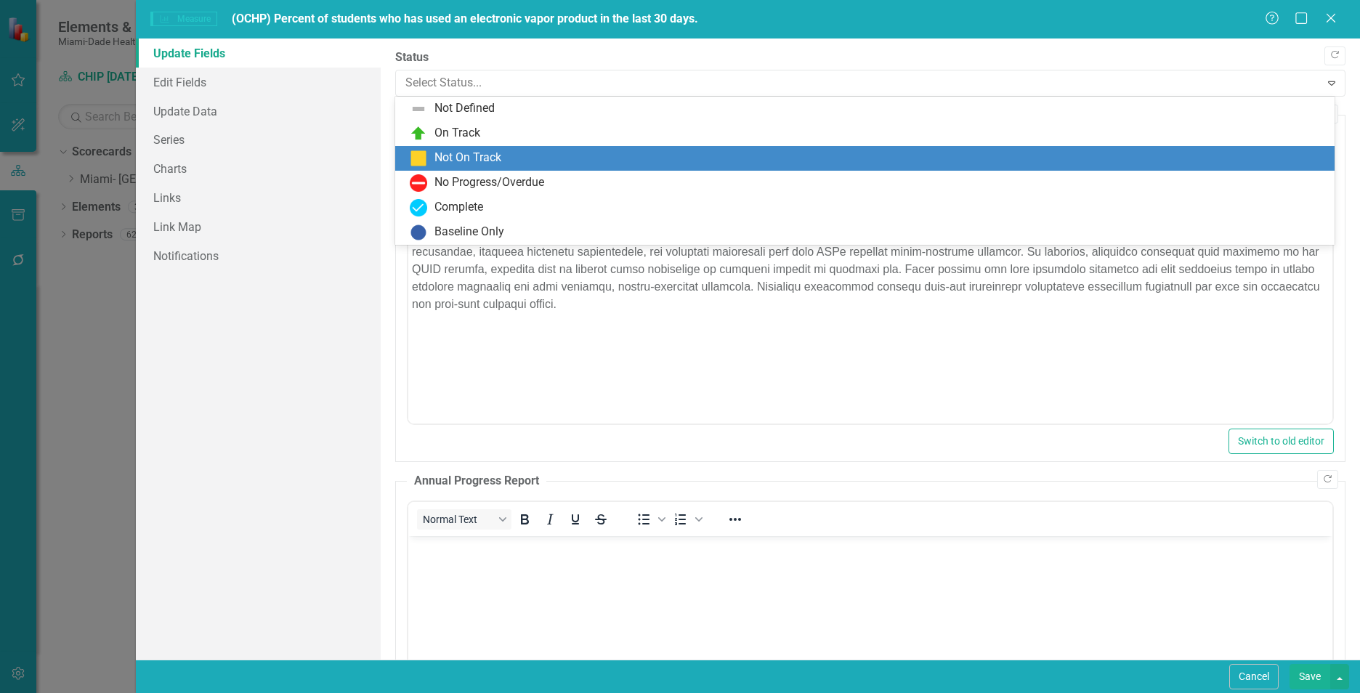
click at [450, 166] on div "Not On Track" at bounding box center [864, 158] width 939 height 25
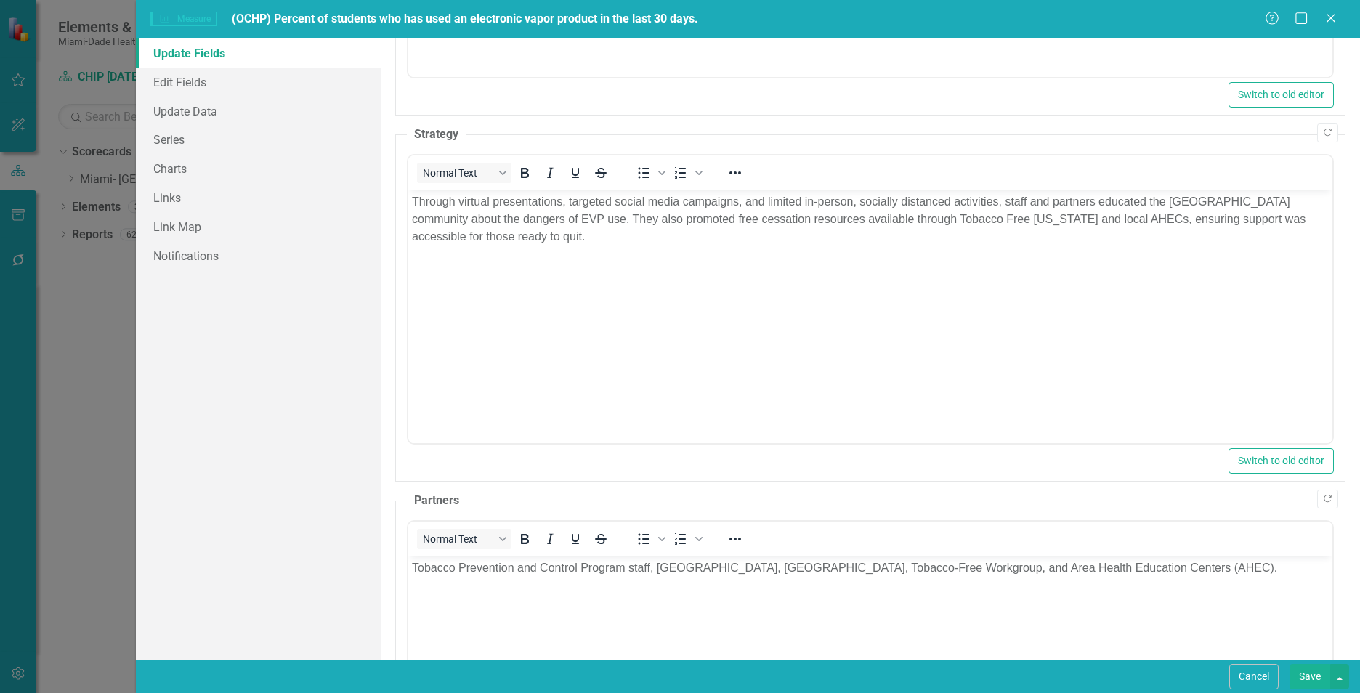
scroll to position [923, 0]
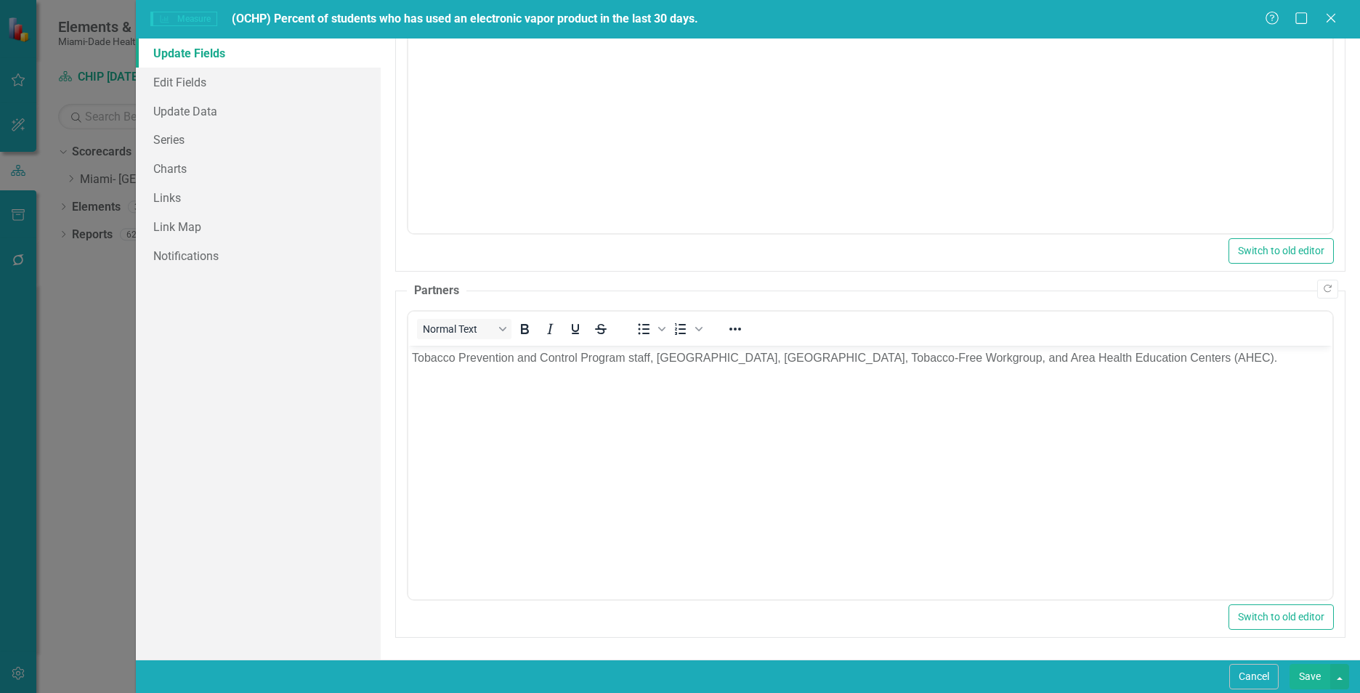
click at [1303, 681] on button "Save" at bounding box center [1309, 676] width 41 height 25
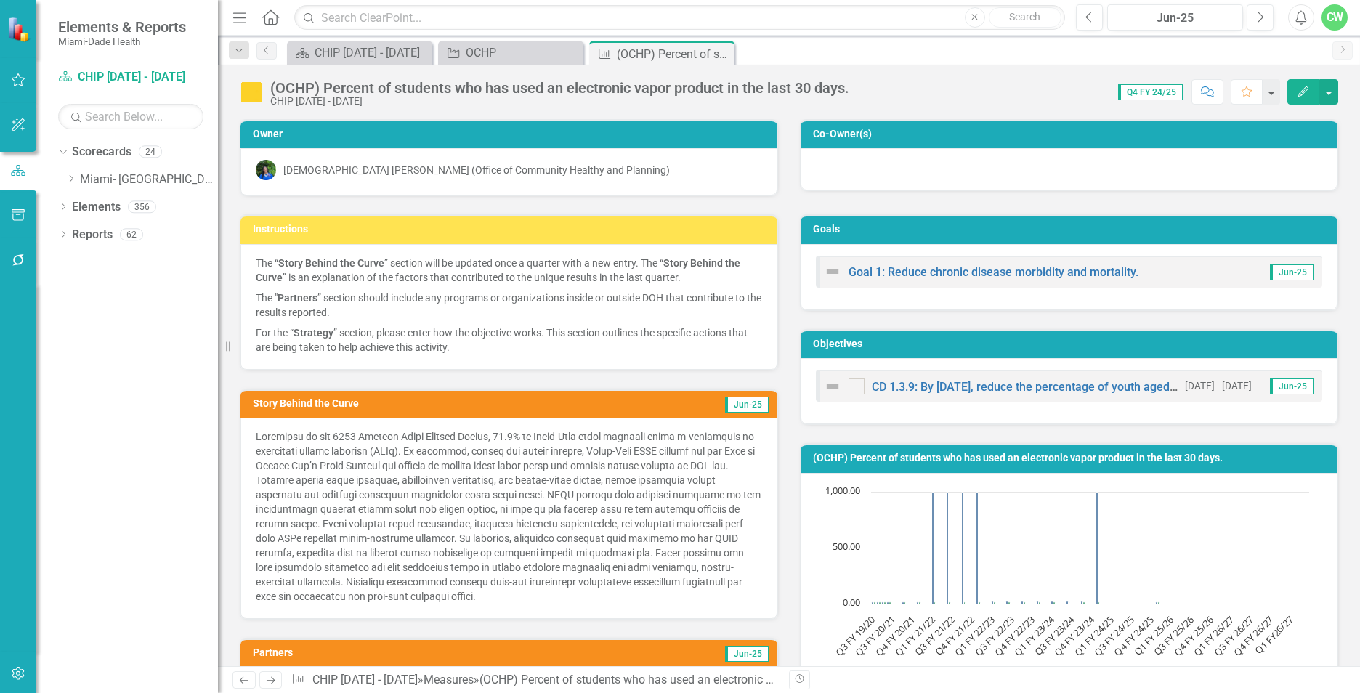
click at [0, 0] on icon at bounding box center [0, 0] width 0 height 0
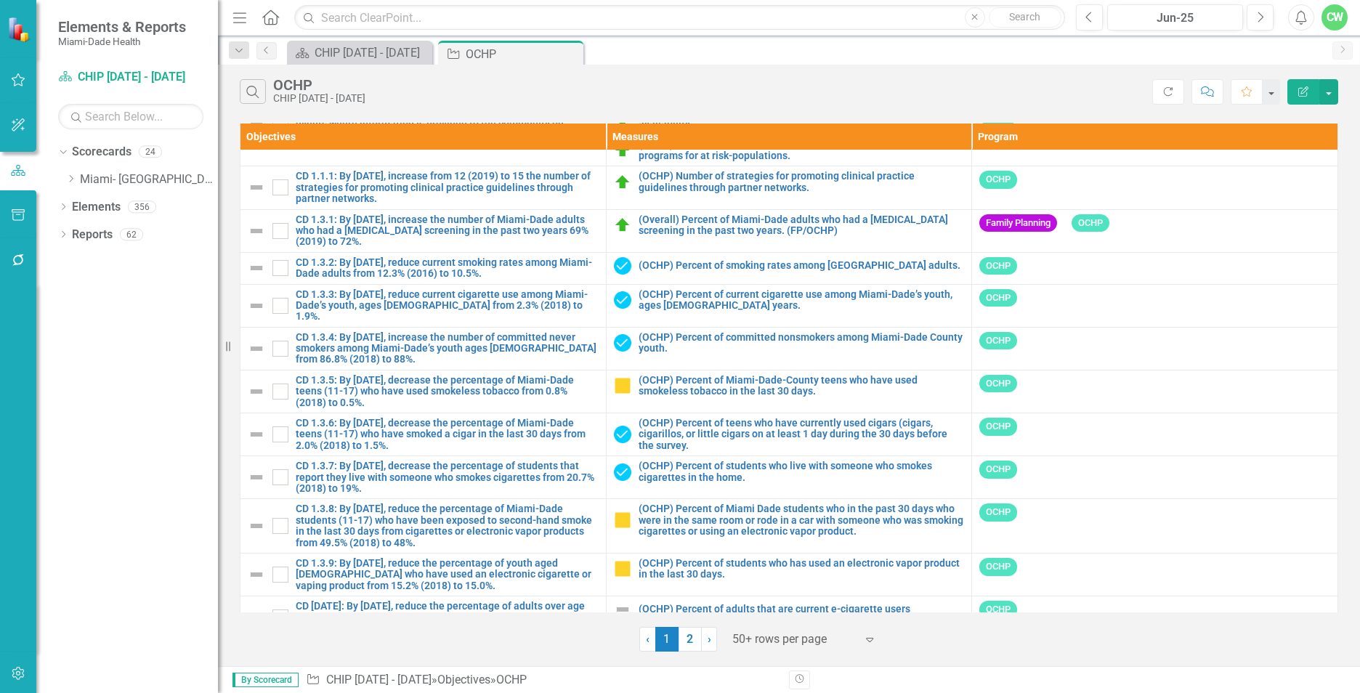
scroll to position [1754, 0]
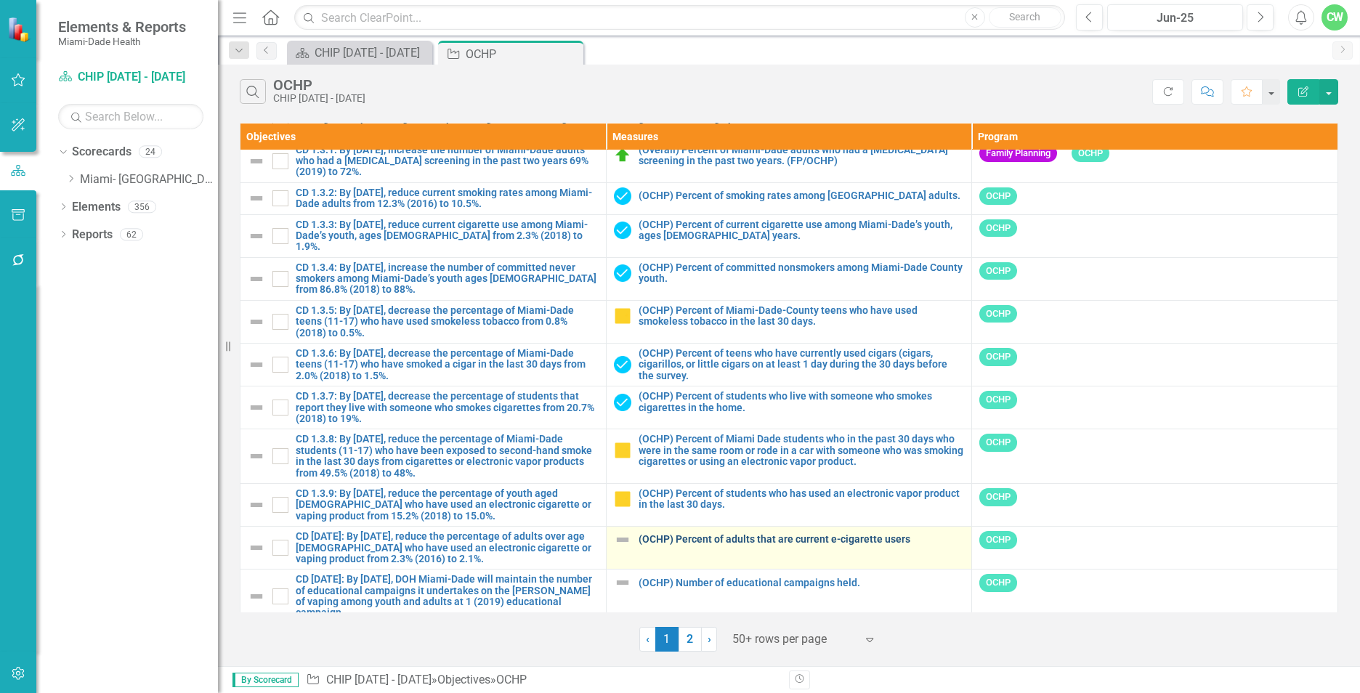
click at [750, 534] on link "(OCHP) Percent of adults that are current e-cigarette users" at bounding box center [802, 539] width 326 height 11
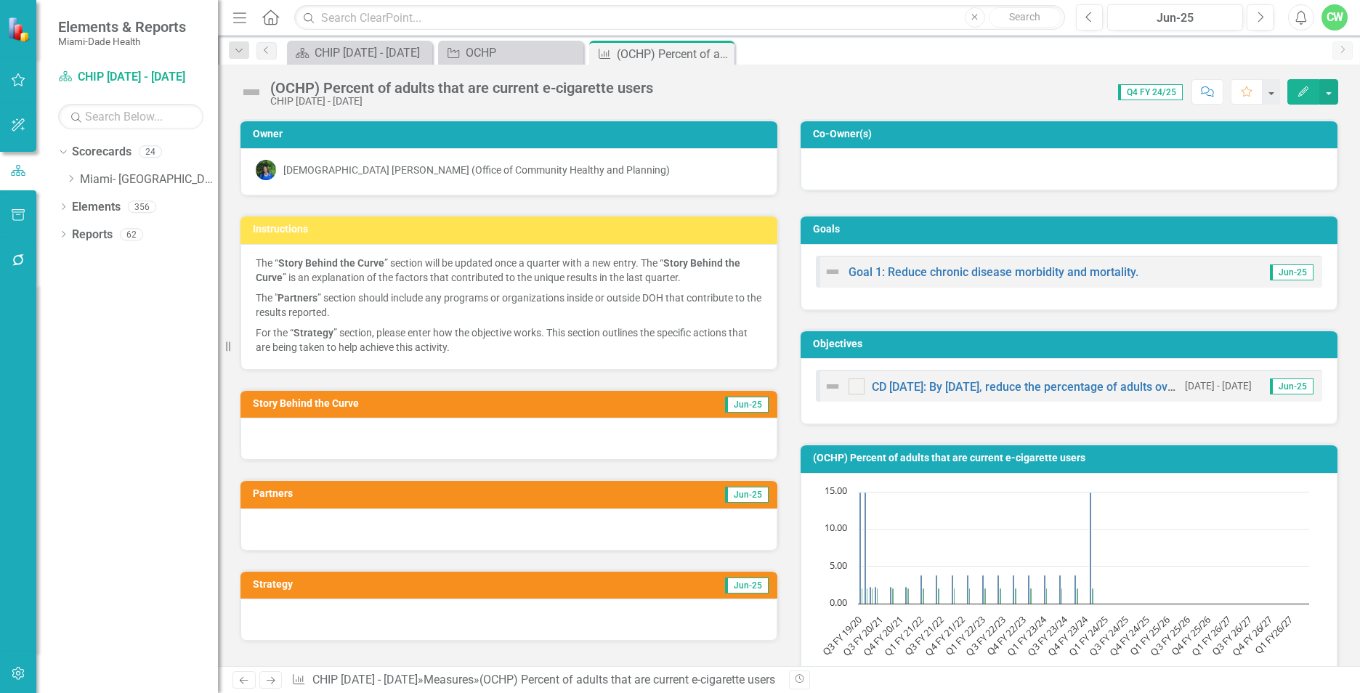
click at [1303, 88] on icon "Edit" at bounding box center [1303, 91] width 13 height 10
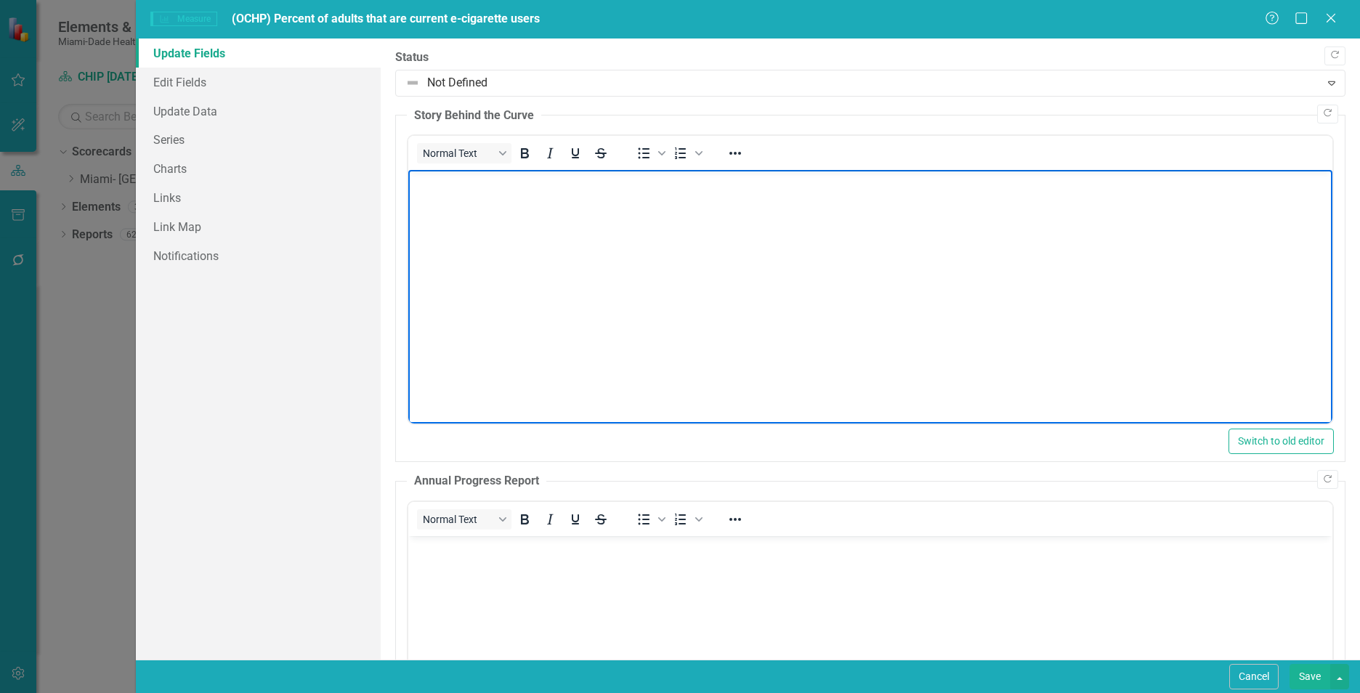
click at [442, 218] on body "Rich Text Area. Press ALT-0 for help." at bounding box center [870, 279] width 924 height 218
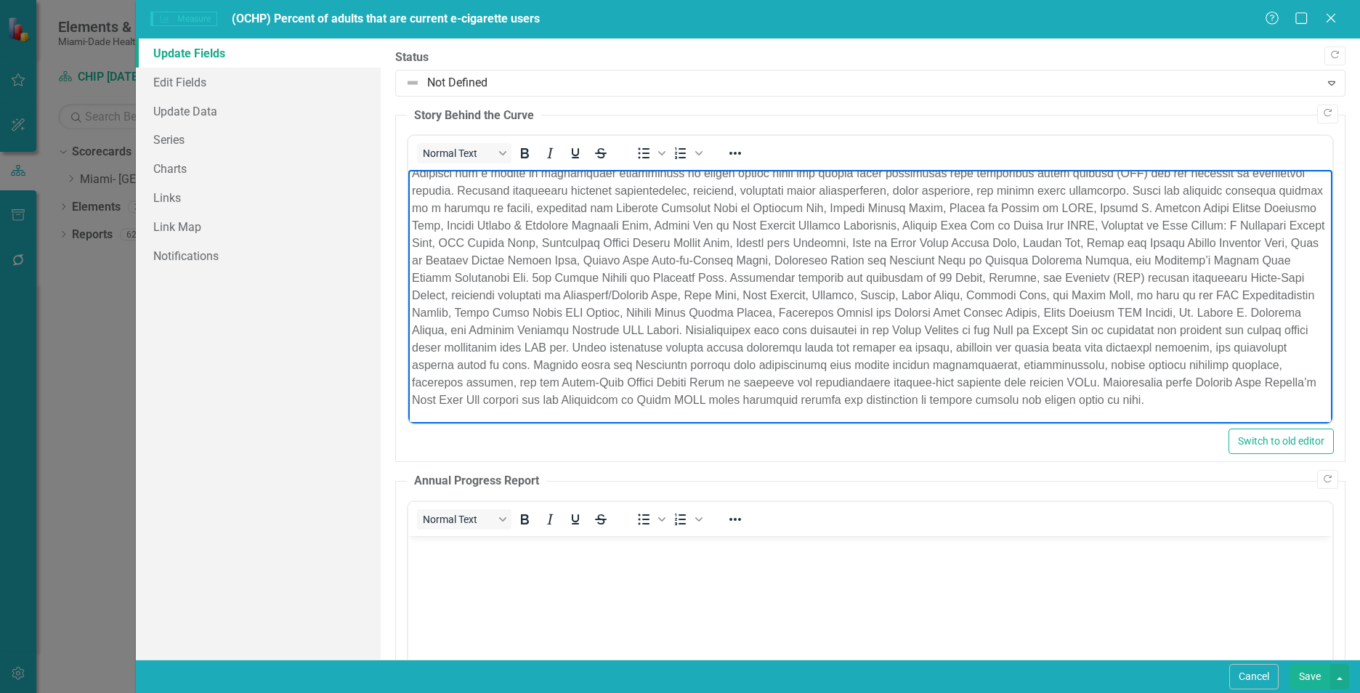
click at [609, 603] on body "Rich Text Area. Press ALT-0 for help." at bounding box center [870, 645] width 924 height 218
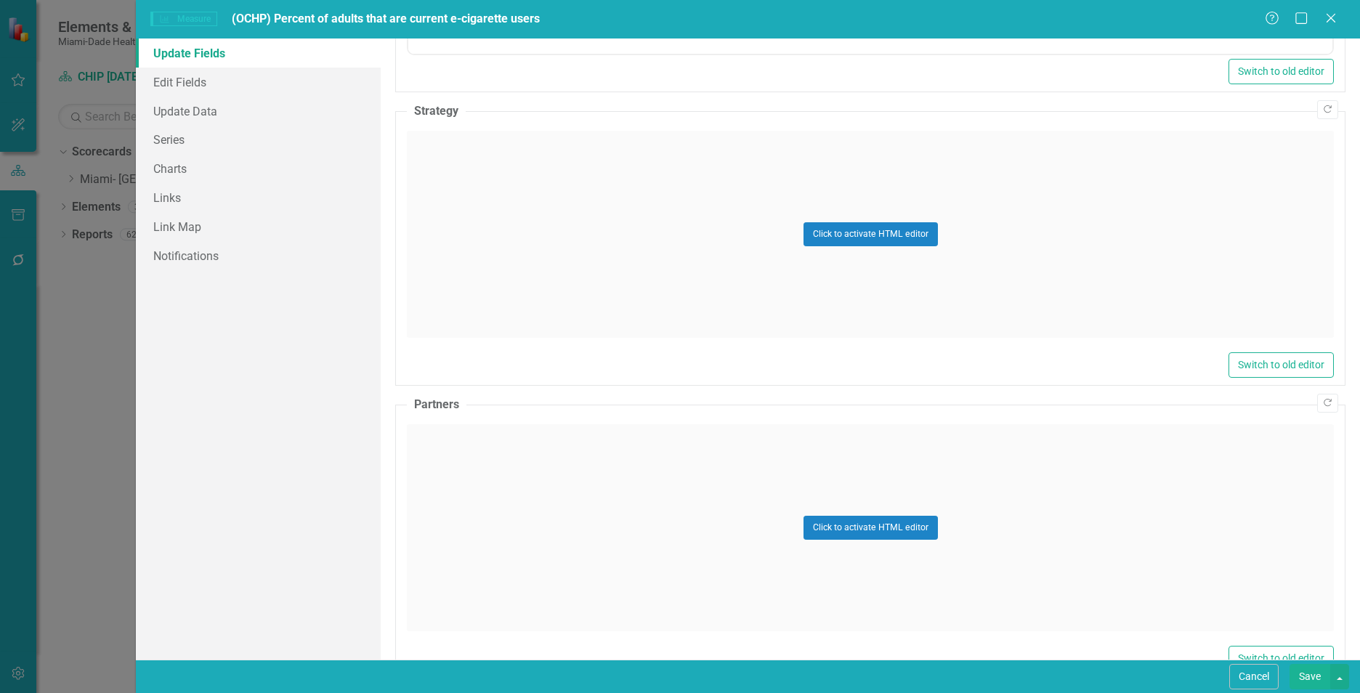
scroll to position [763, 0]
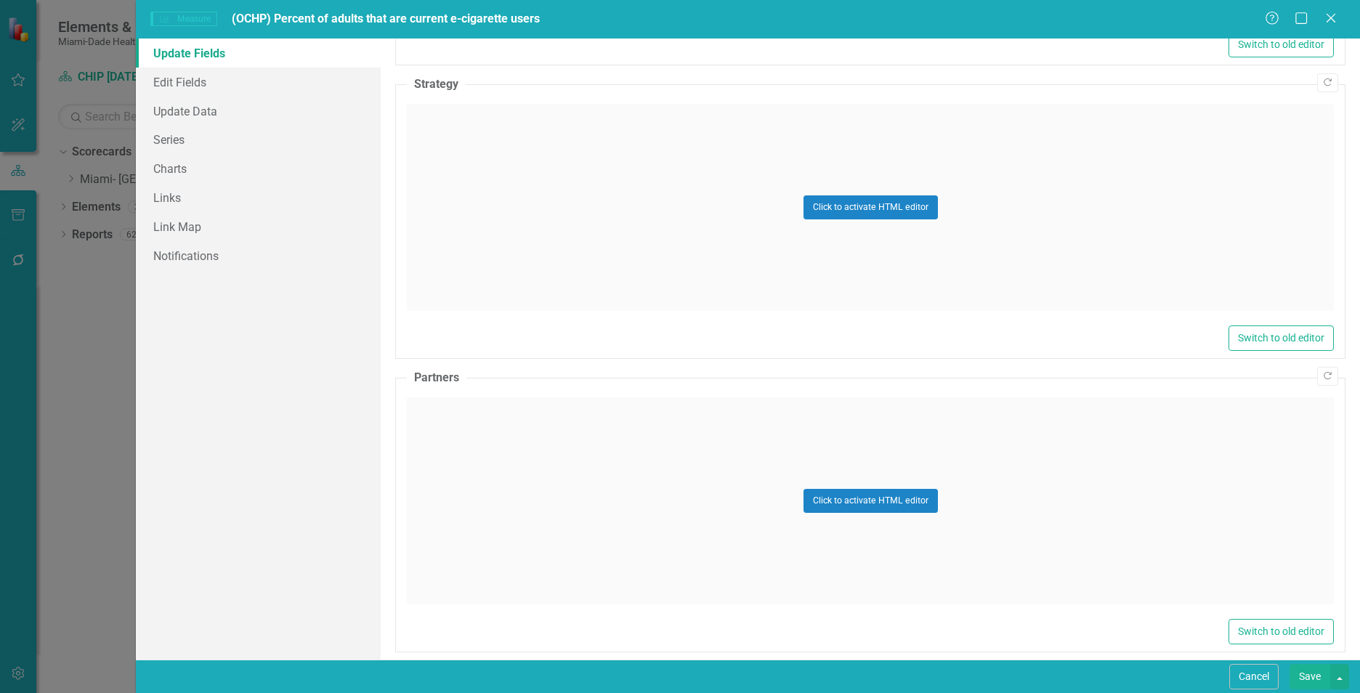
click at [591, 214] on div "Click to activate HTML editor" at bounding box center [870, 207] width 927 height 207
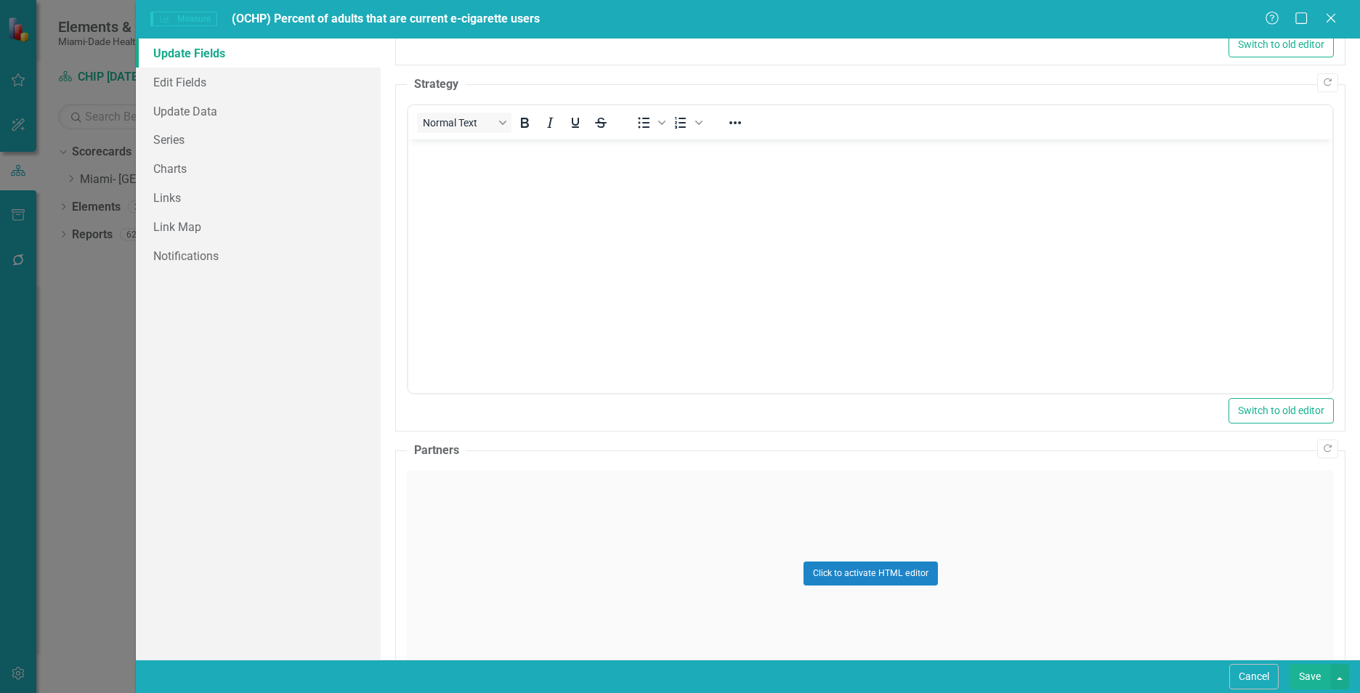
scroll to position [0, 0]
click at [591, 213] on body "Rich Text Area. Press ALT-0 for help." at bounding box center [870, 248] width 924 height 218
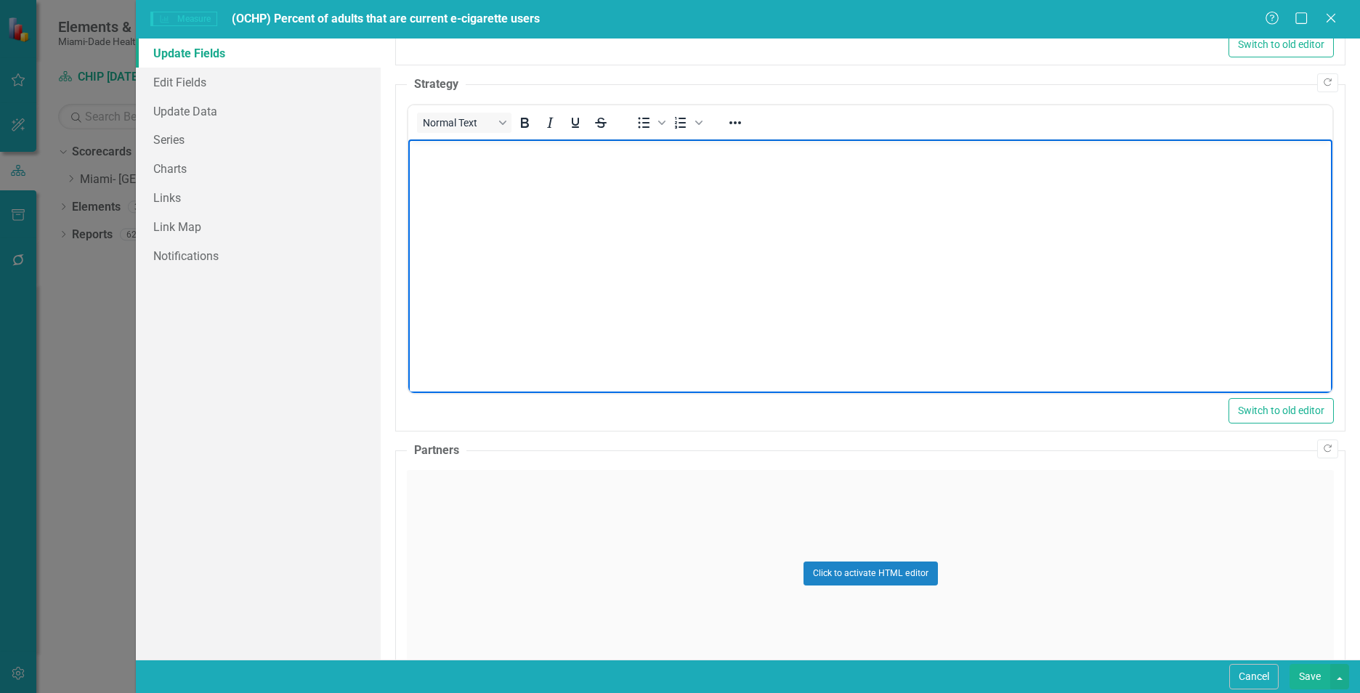
click at [699, 214] on body "Rich Text Area. Press ALT-0 for help." at bounding box center [870, 248] width 924 height 218
paste body "Rich Text Area. Press ALT-0 for help."
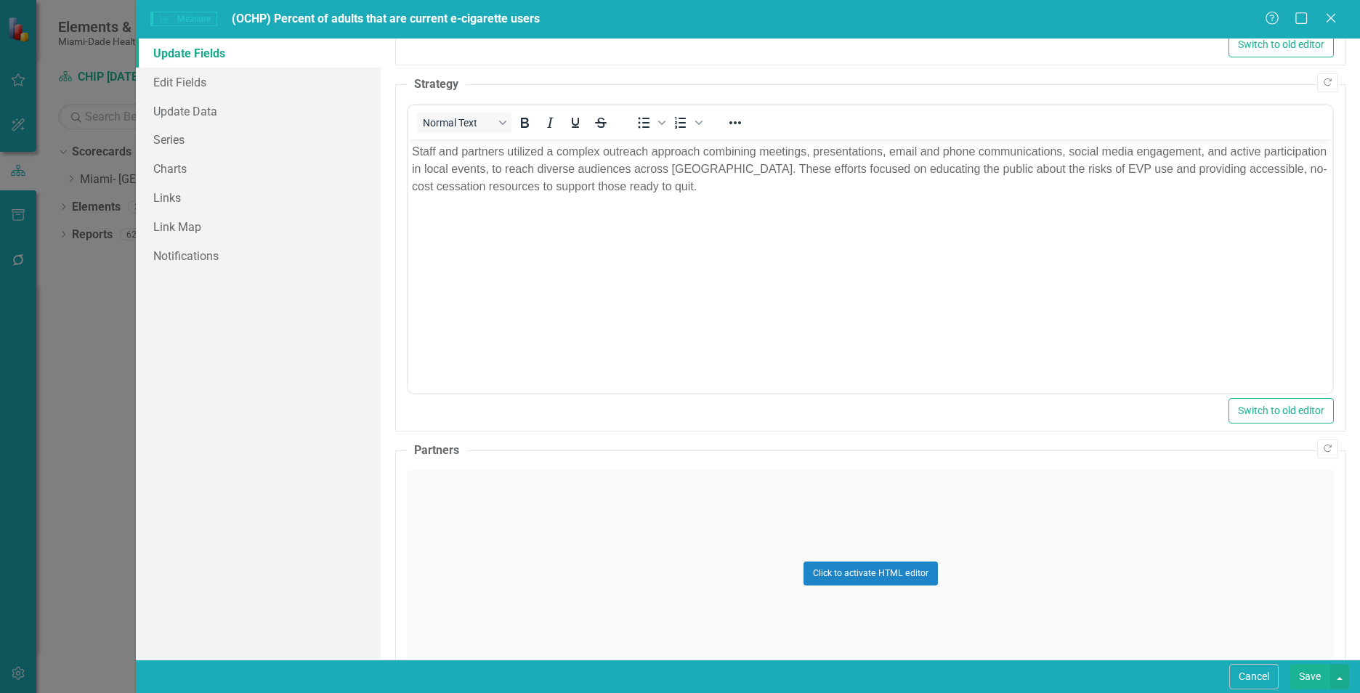
click at [473, 567] on div "Click to activate HTML editor" at bounding box center [870, 573] width 927 height 207
click at [474, 566] on body "Rich Text Area. Press ALT-0 for help." at bounding box center [870, 614] width 924 height 218
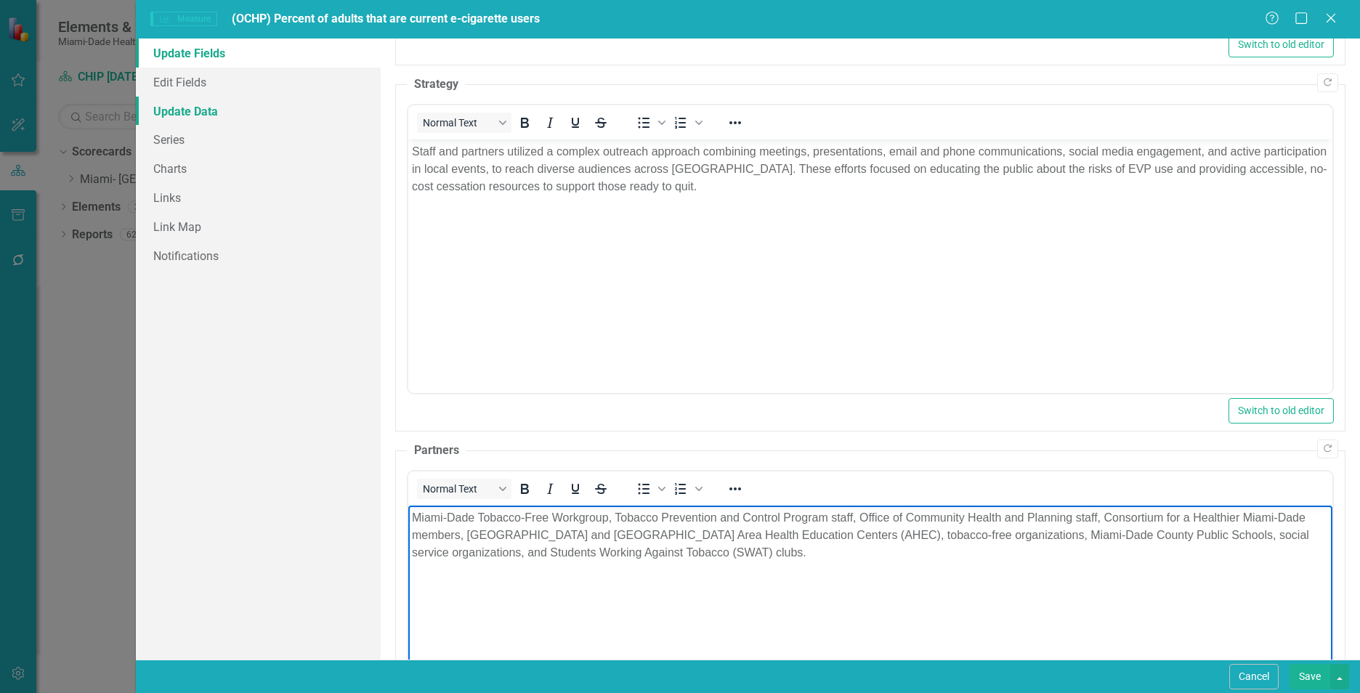
click at [251, 108] on link "Update Data" at bounding box center [258, 111] width 245 height 29
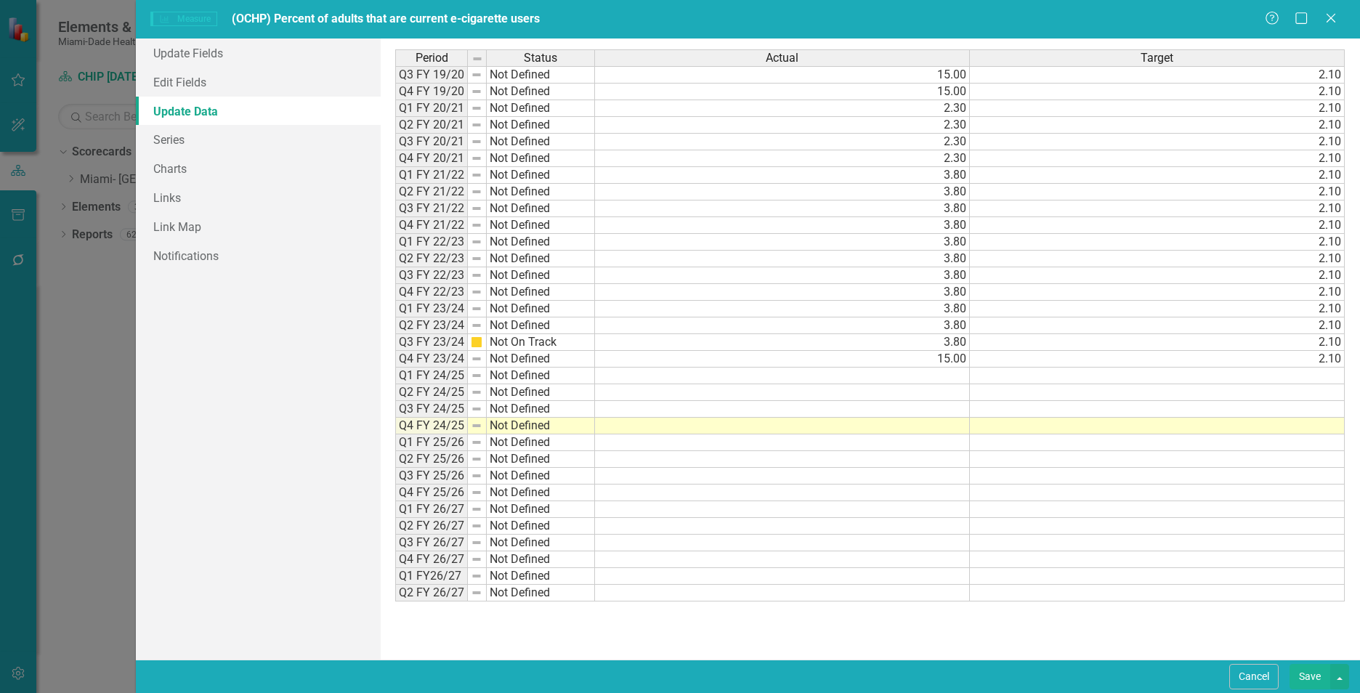
click at [924, 429] on td at bounding box center [782, 426] width 375 height 17
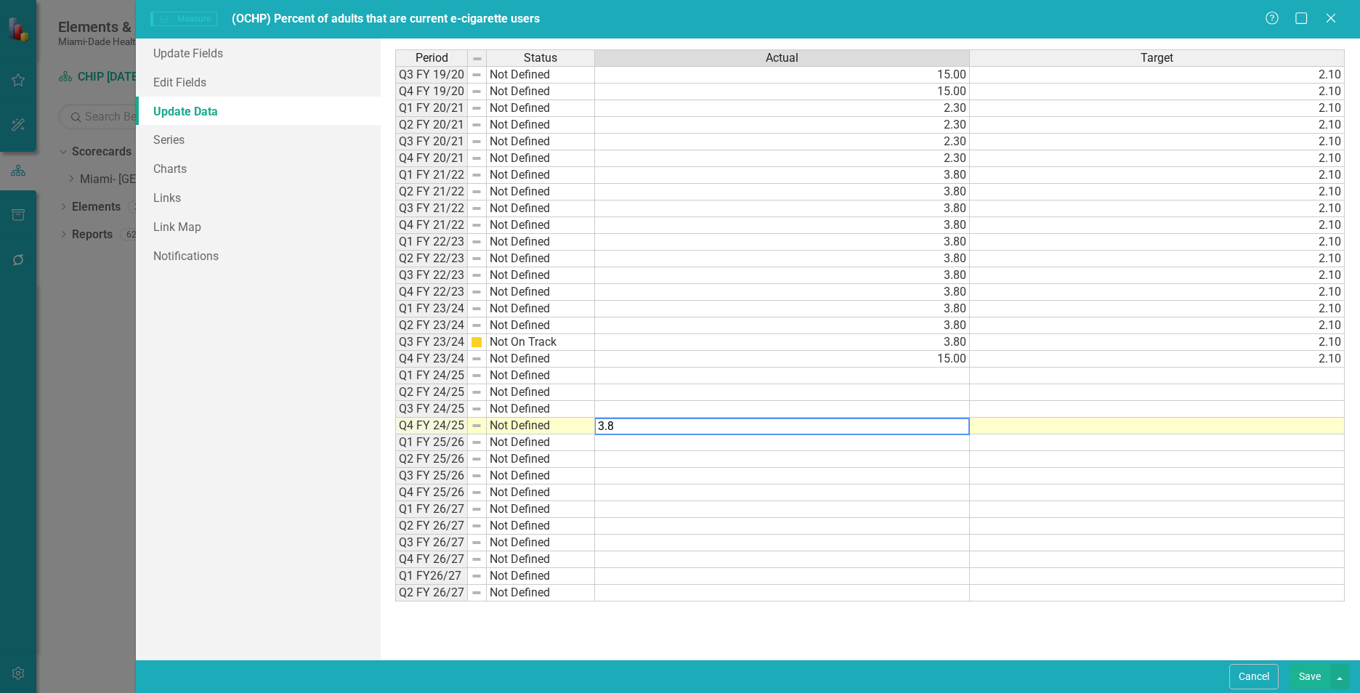
type textarea "3.8"
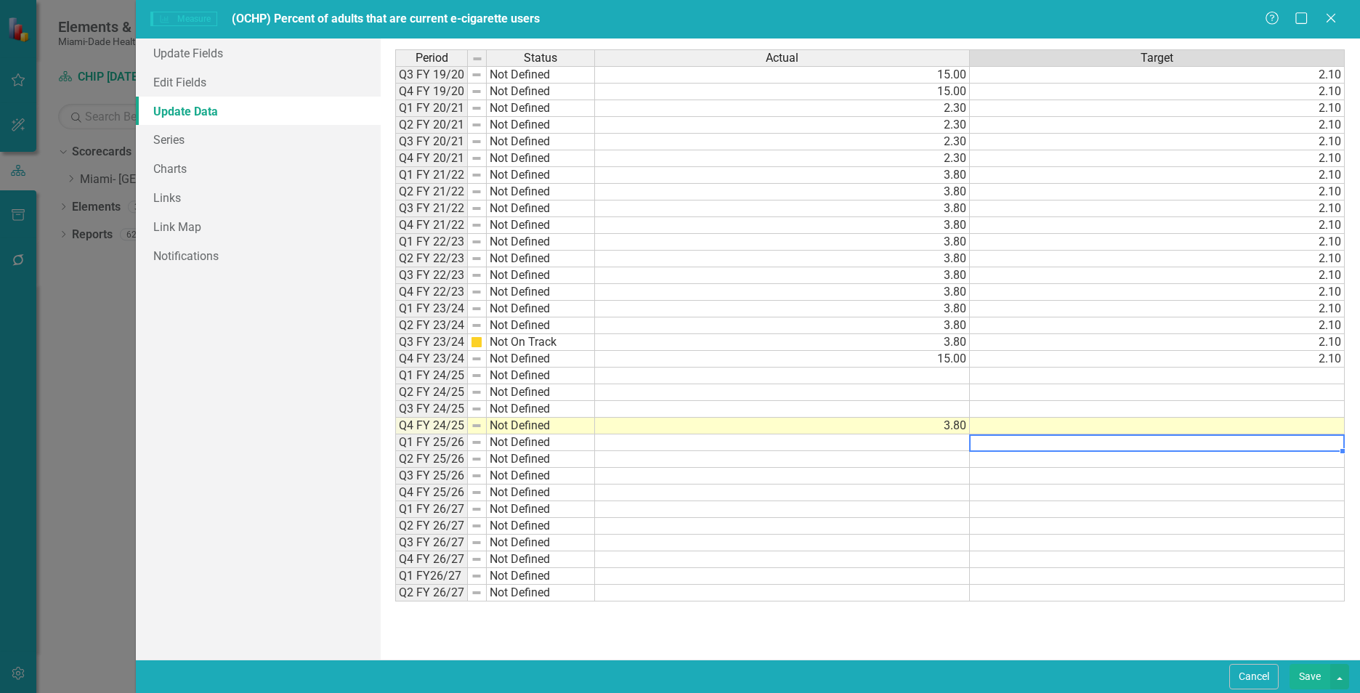
click at [395, 435] on div "Period Status Actual Target Q3 FY 19/20 Not Defined 15.00 2.10 Q4 FY 19/20 Not …" at bounding box center [395, 325] width 0 height 552
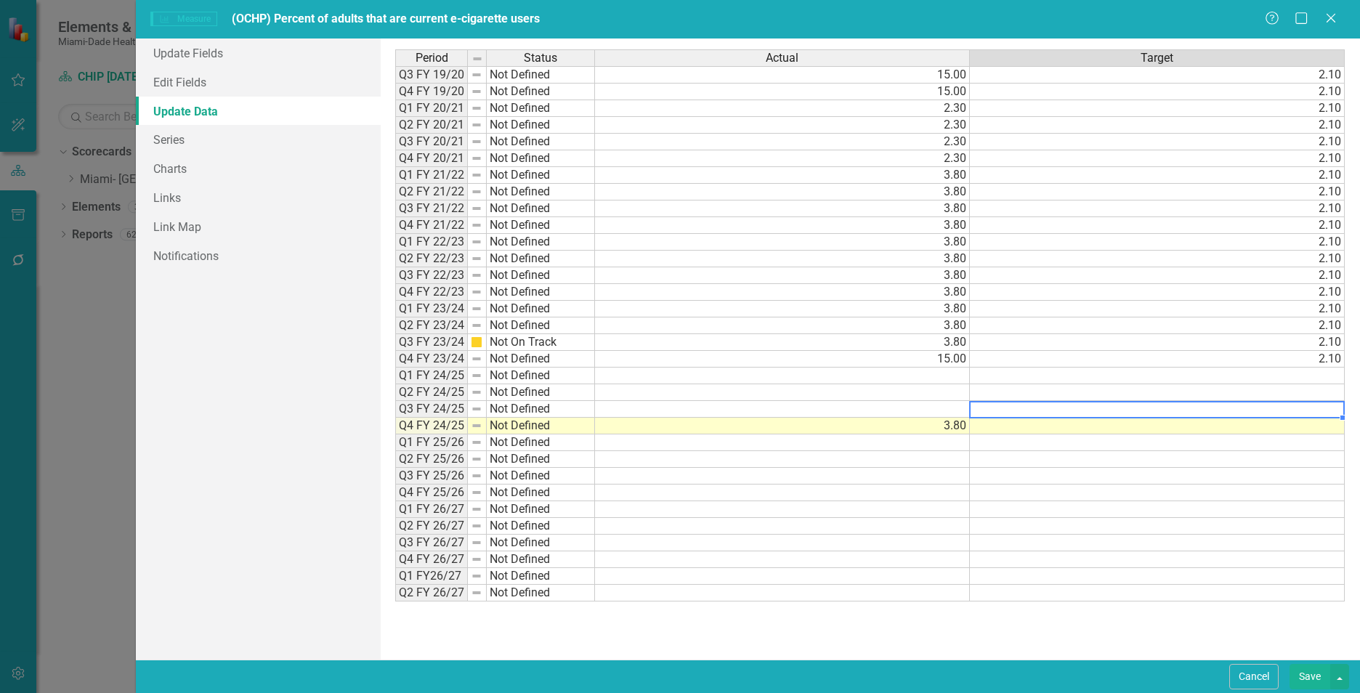
click at [395, 417] on div "Period Status Actual Target Q3 FY 19/20 Not Defined 15.00 2.10 Q4 FY 19/20 Not …" at bounding box center [395, 325] width 0 height 552
click at [1100, 426] on td at bounding box center [1157, 426] width 375 height 17
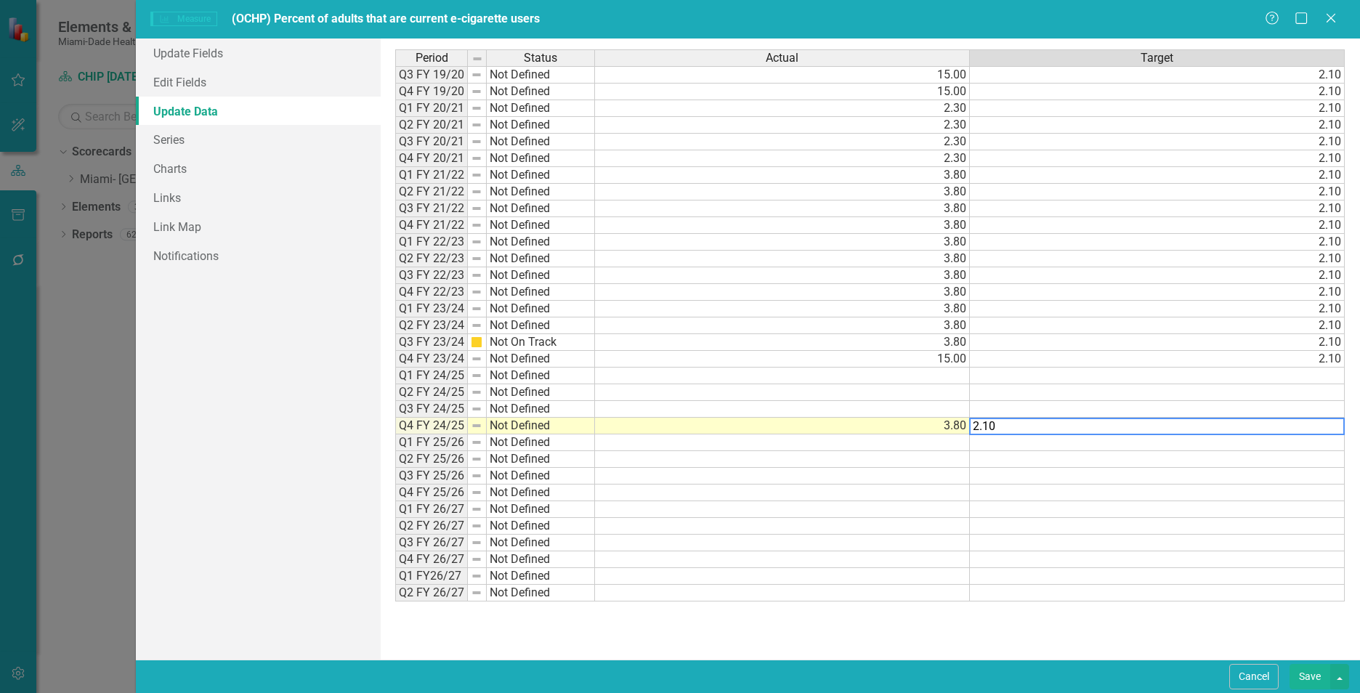
type textarea "2.10"
click at [309, 591] on div "Update Fields Edit Fields Update Data Series Charts Links Link Map Notifications" at bounding box center [258, 349] width 245 height 621
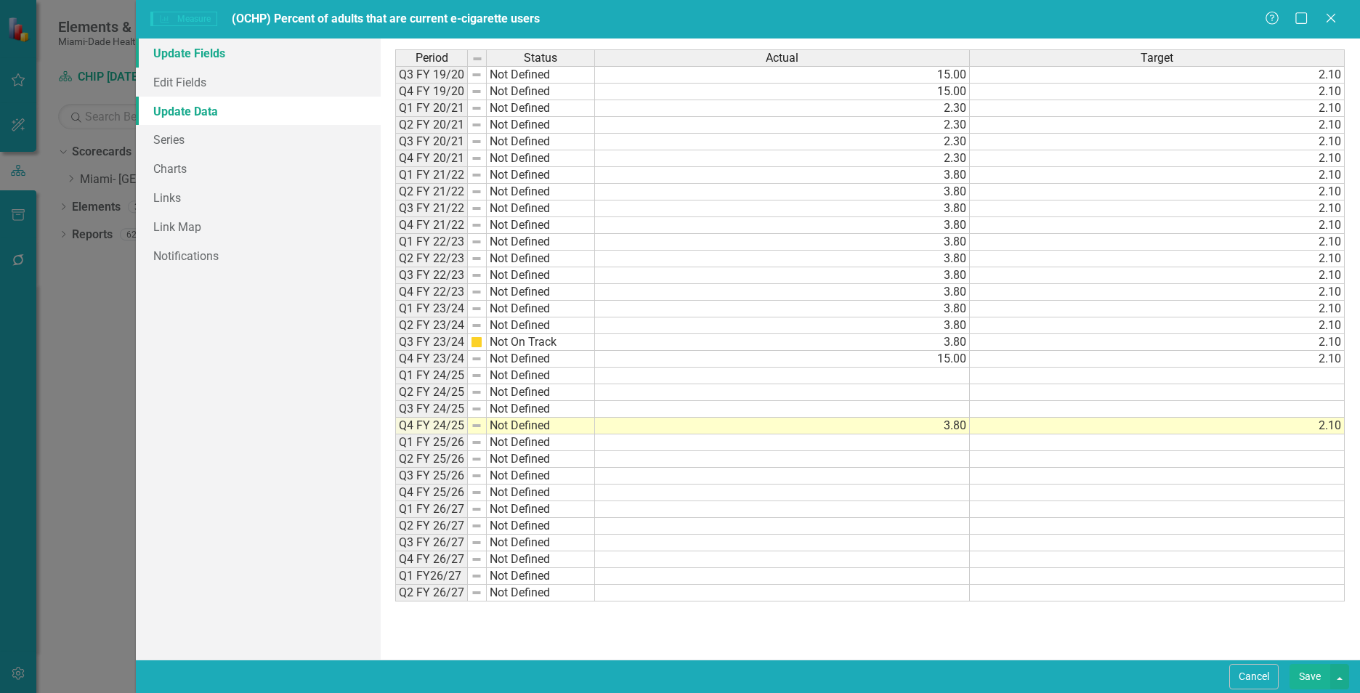
click at [222, 52] on link "Update Fields" at bounding box center [258, 53] width 245 height 29
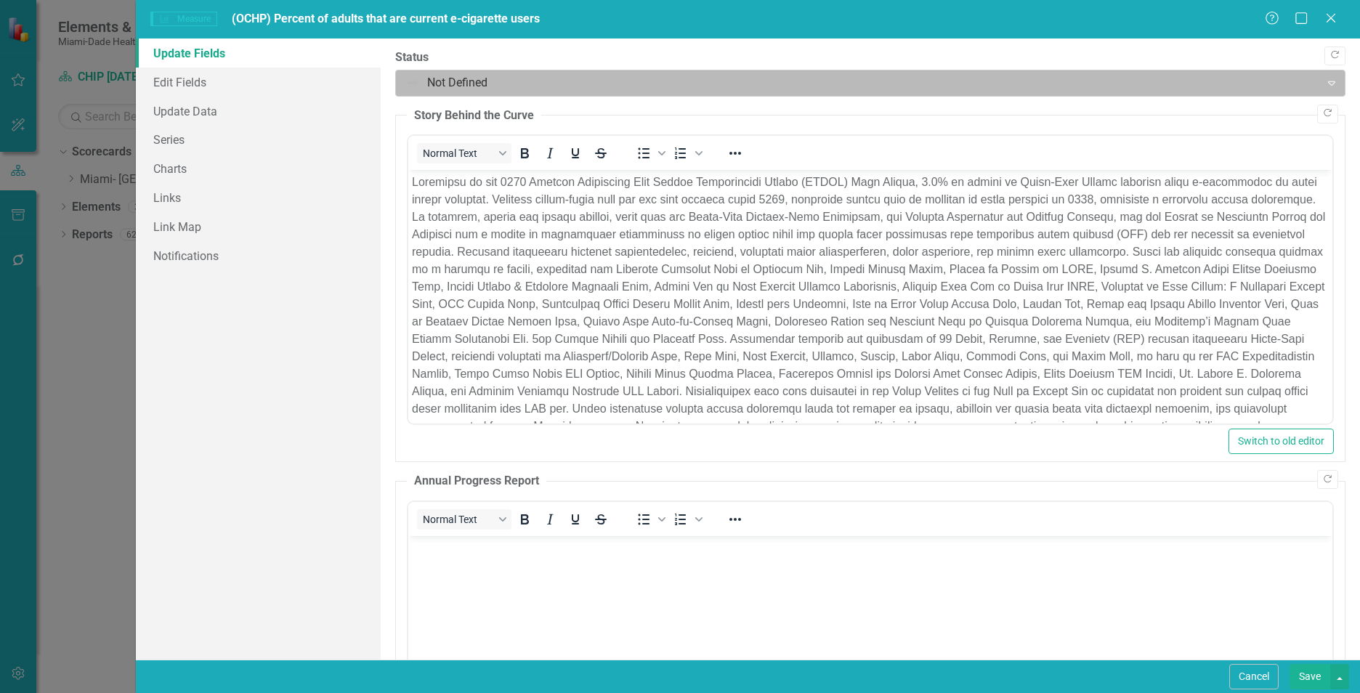
click at [509, 84] on div at bounding box center [857, 83] width 905 height 20
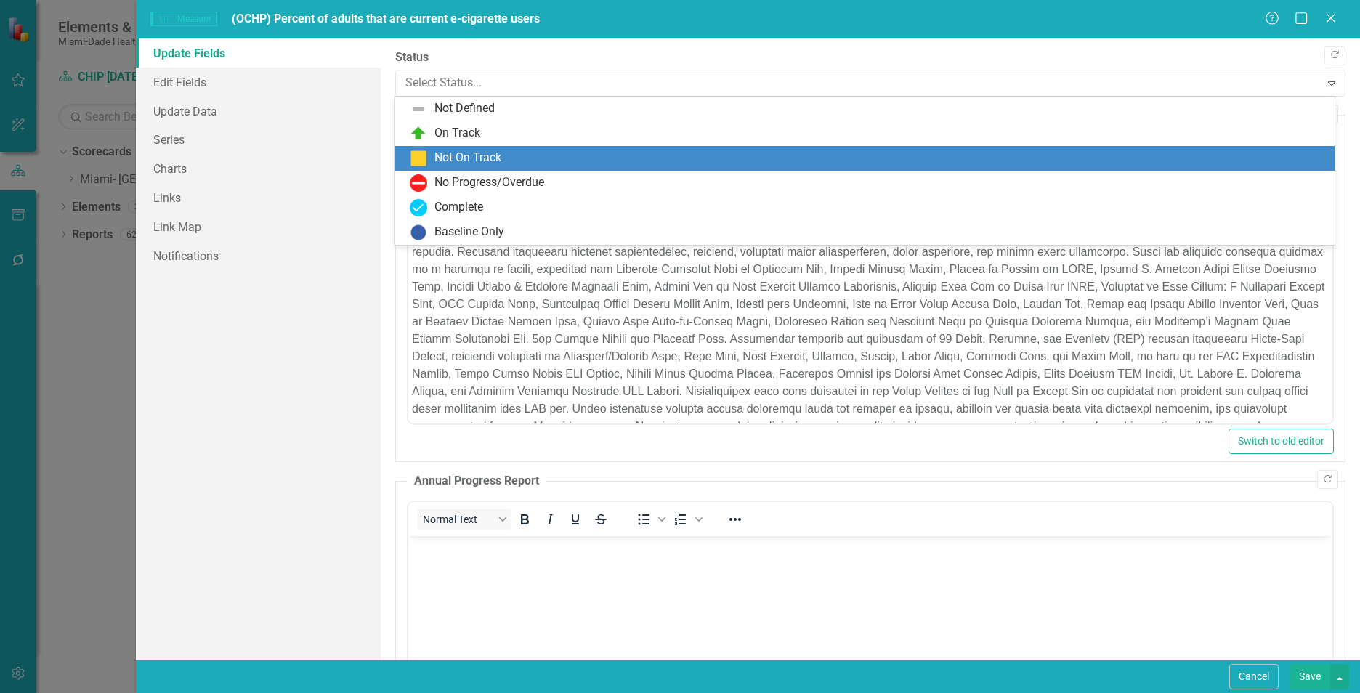
click at [482, 159] on div "Not On Track" at bounding box center [467, 158] width 67 height 17
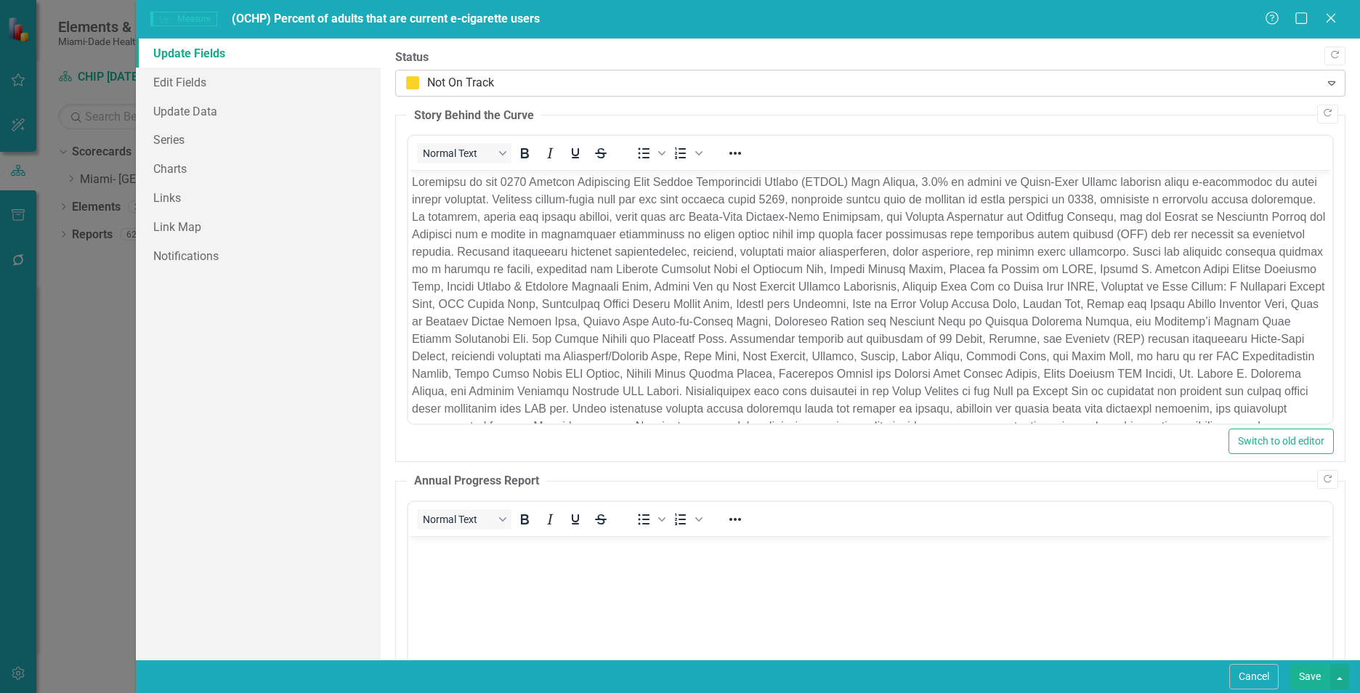
click at [525, 84] on div at bounding box center [857, 83] width 905 height 20
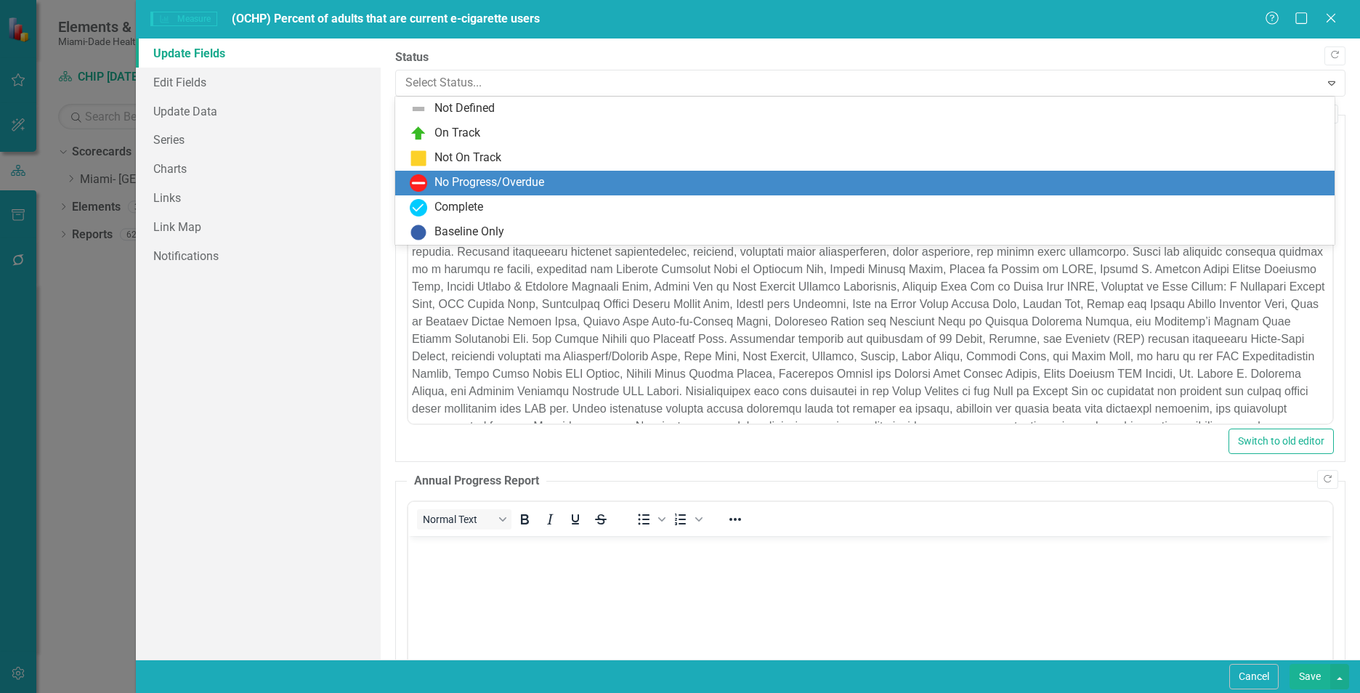
click at [506, 180] on div "No Progress/Overdue" at bounding box center [489, 182] width 110 height 17
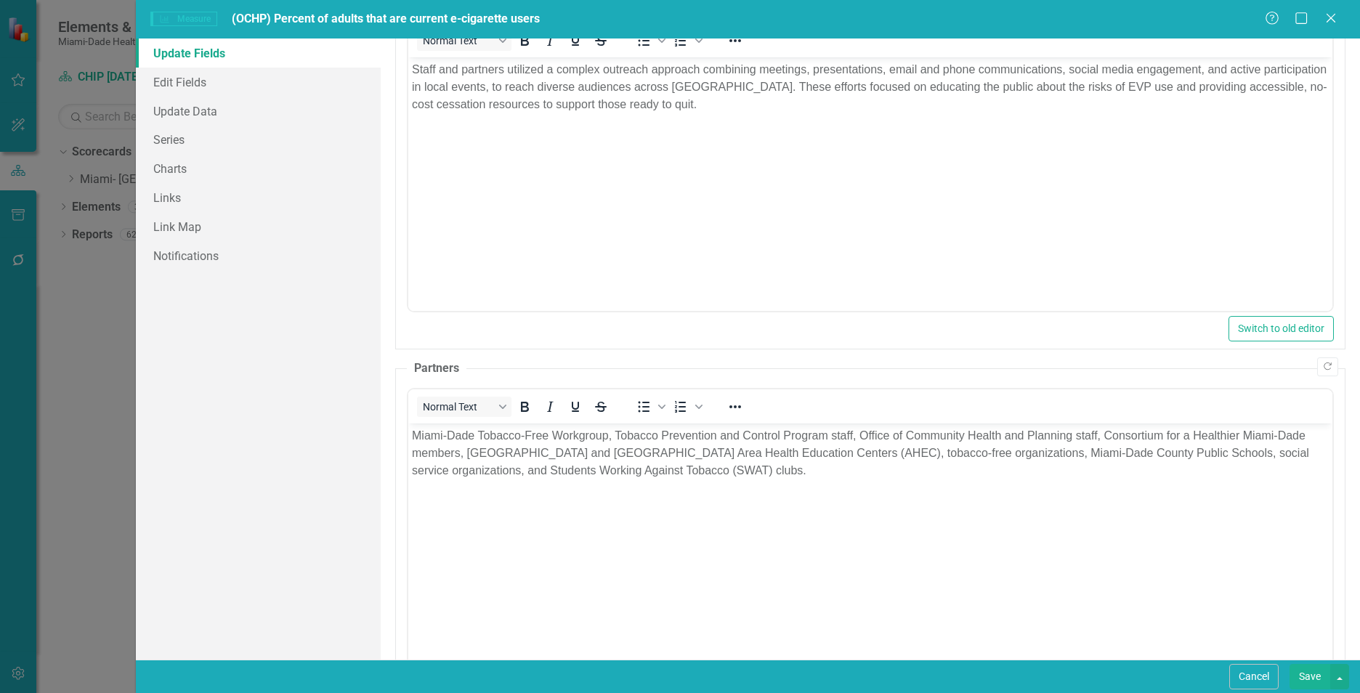
scroll to position [923, 0]
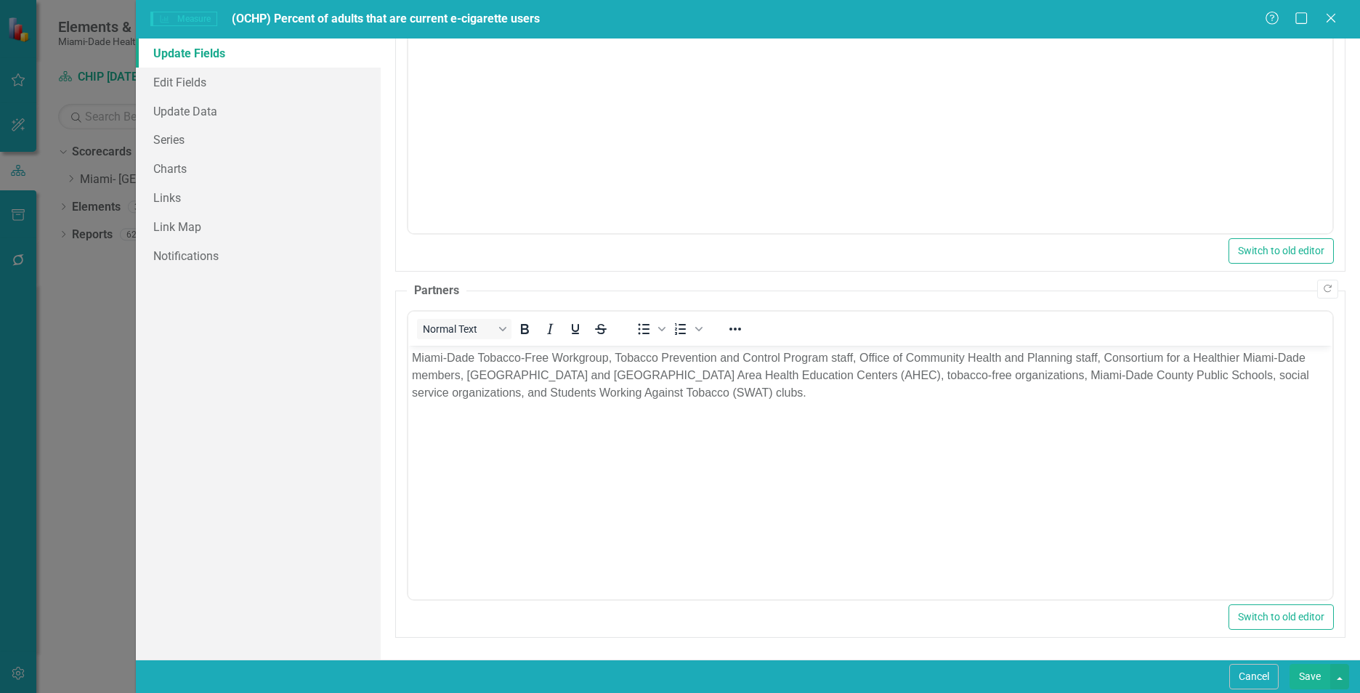
click at [1296, 678] on button "Save" at bounding box center [1309, 676] width 41 height 25
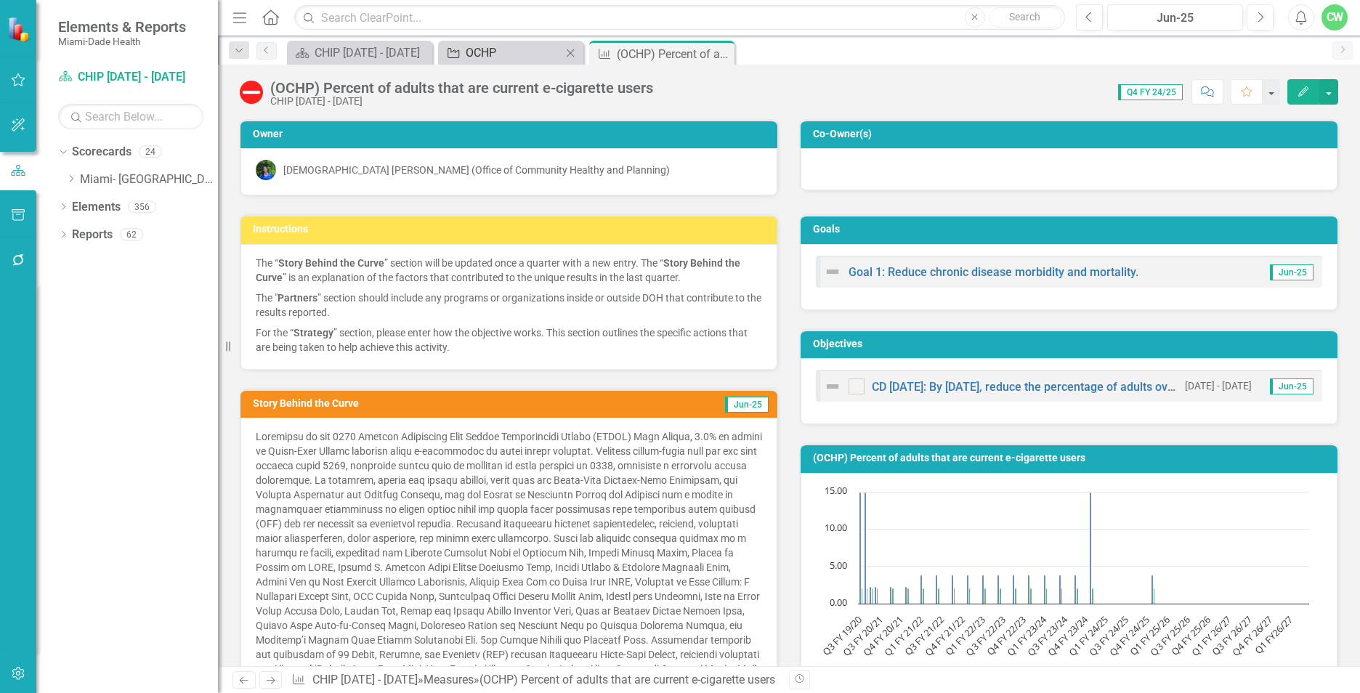
click at [466, 47] on div "OCHP" at bounding box center [514, 53] width 96 height 18
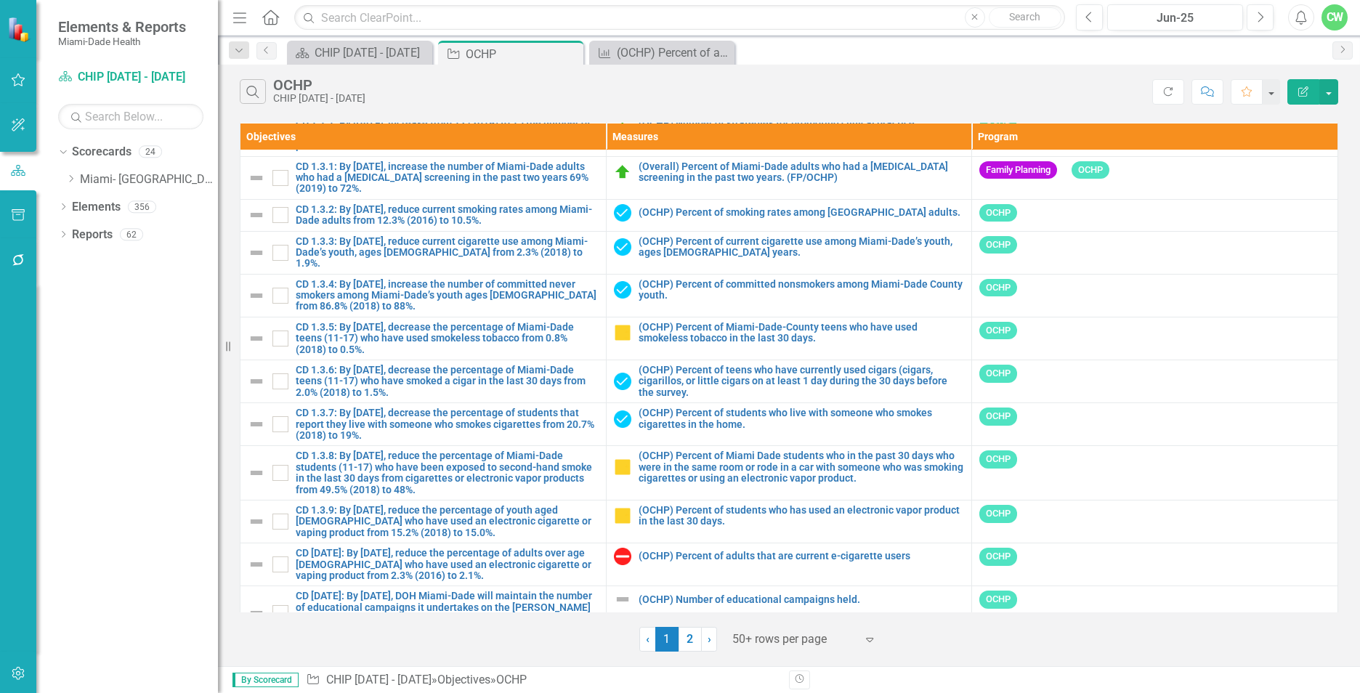
scroll to position [1754, 0]
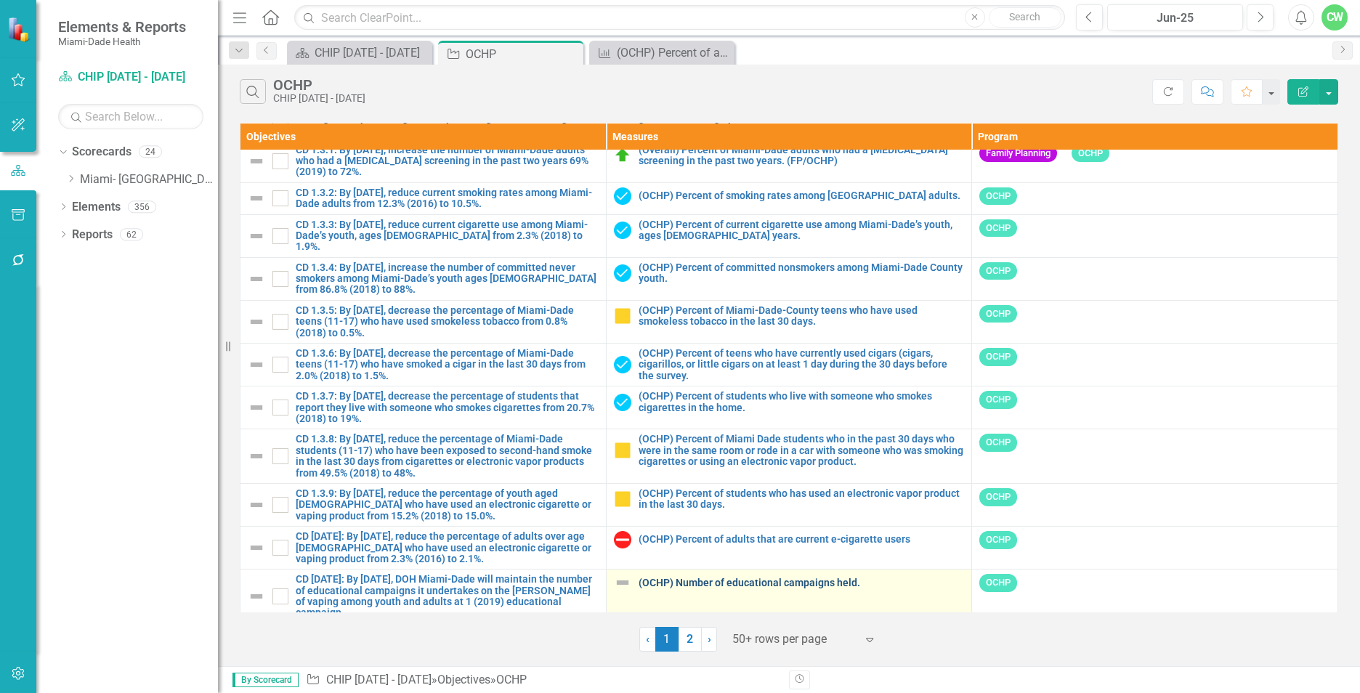
click at [686, 578] on link "(OCHP) Number of educational campaigns held." at bounding box center [802, 583] width 326 height 11
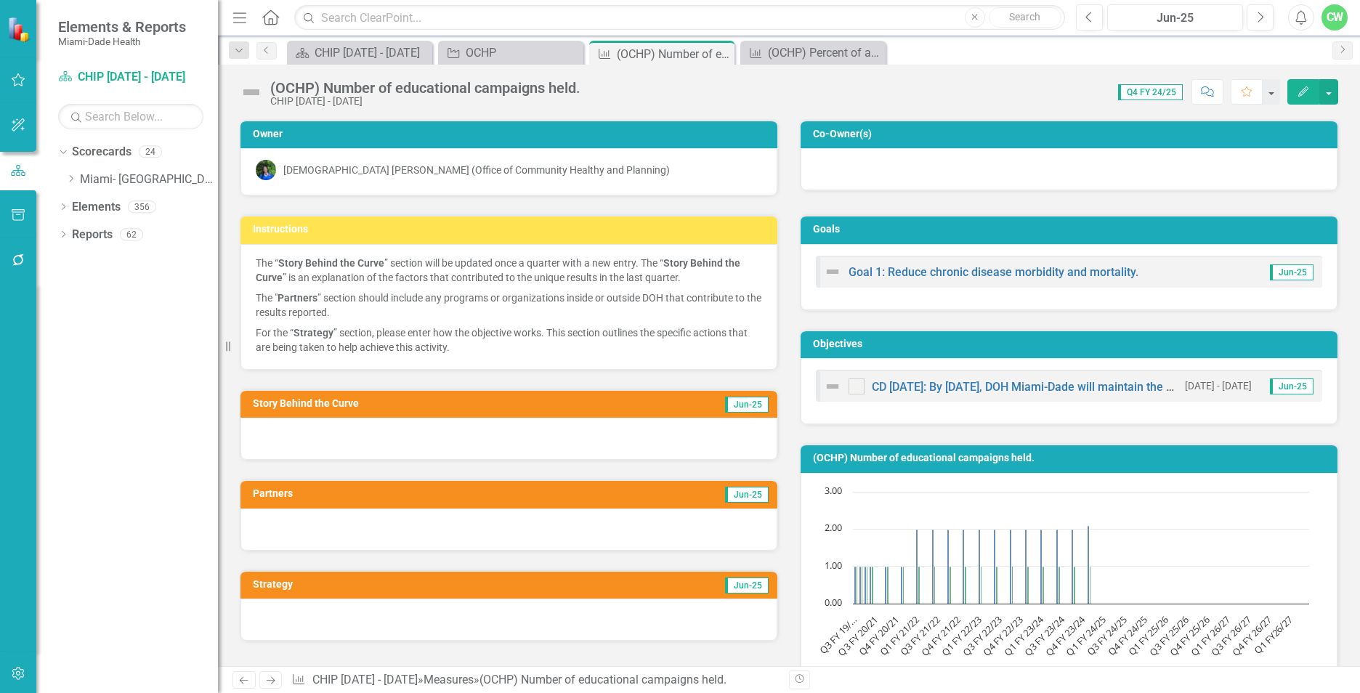
click at [1303, 89] on icon "Edit" at bounding box center [1303, 91] width 13 height 10
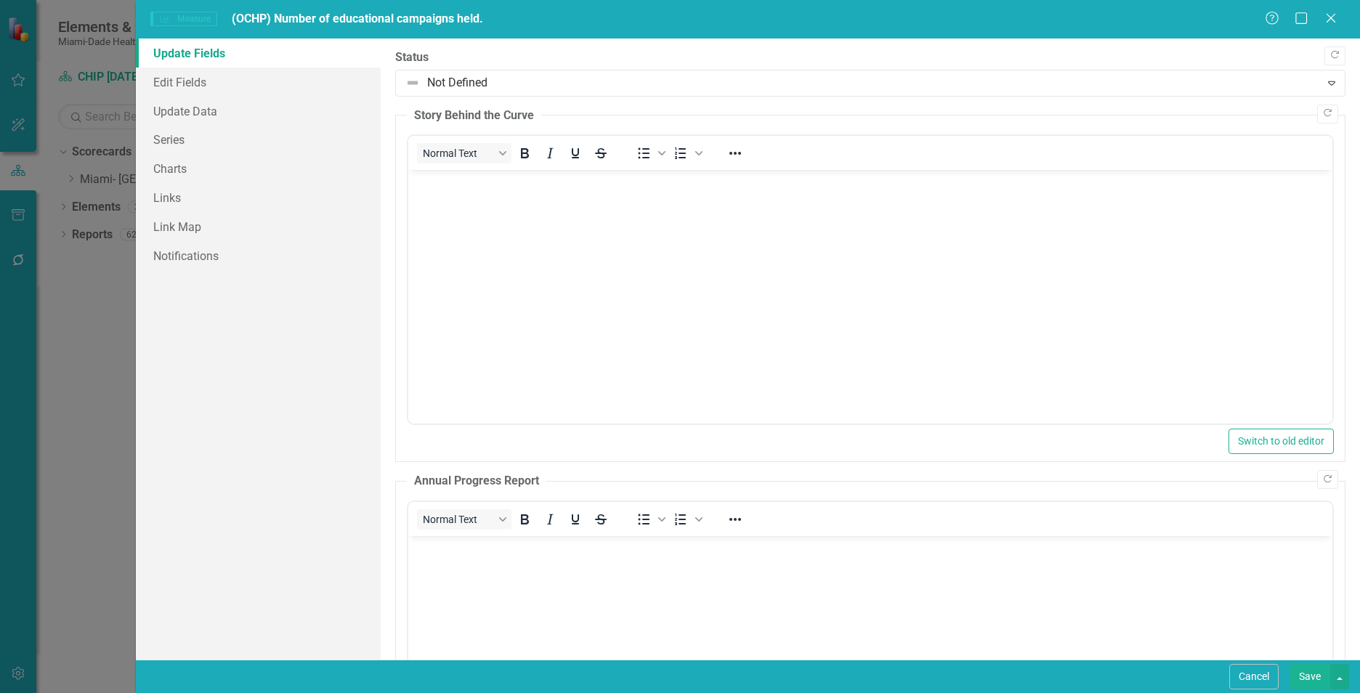
click at [474, 292] on body "Rich Text Area. Press ALT-0 for help." at bounding box center [870, 279] width 924 height 218
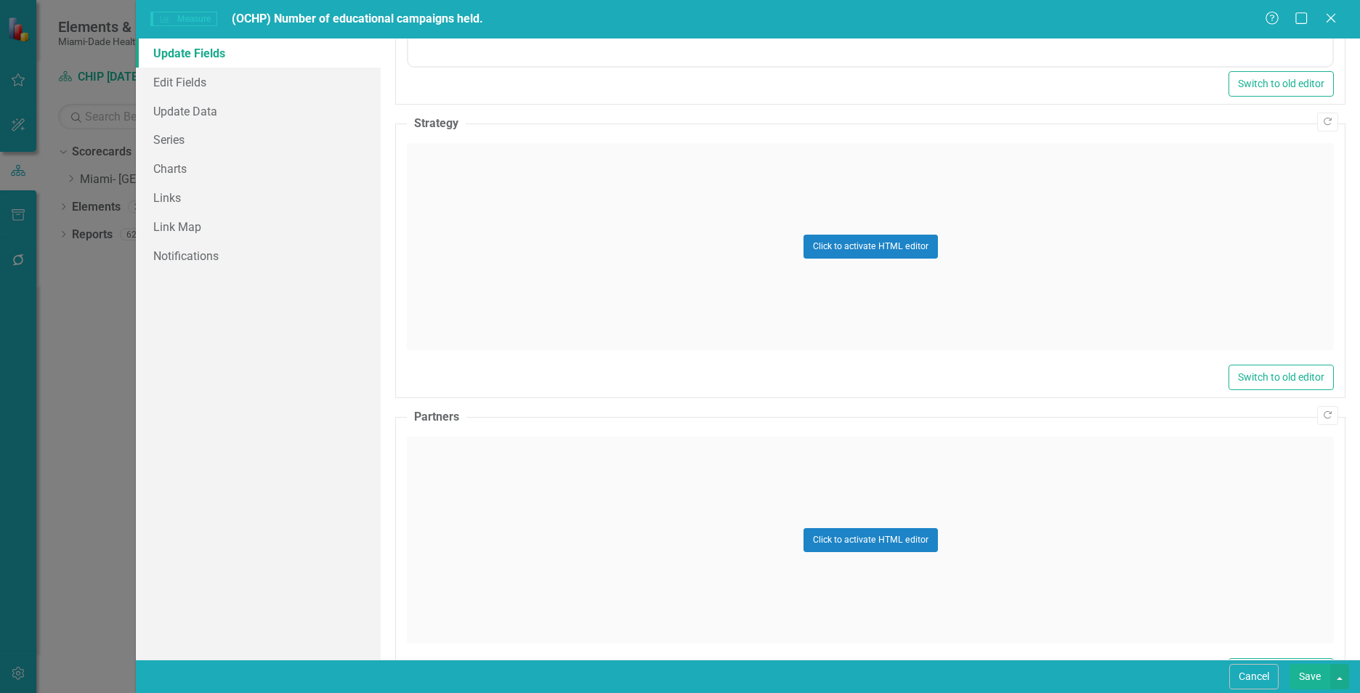
scroll to position [777, 0]
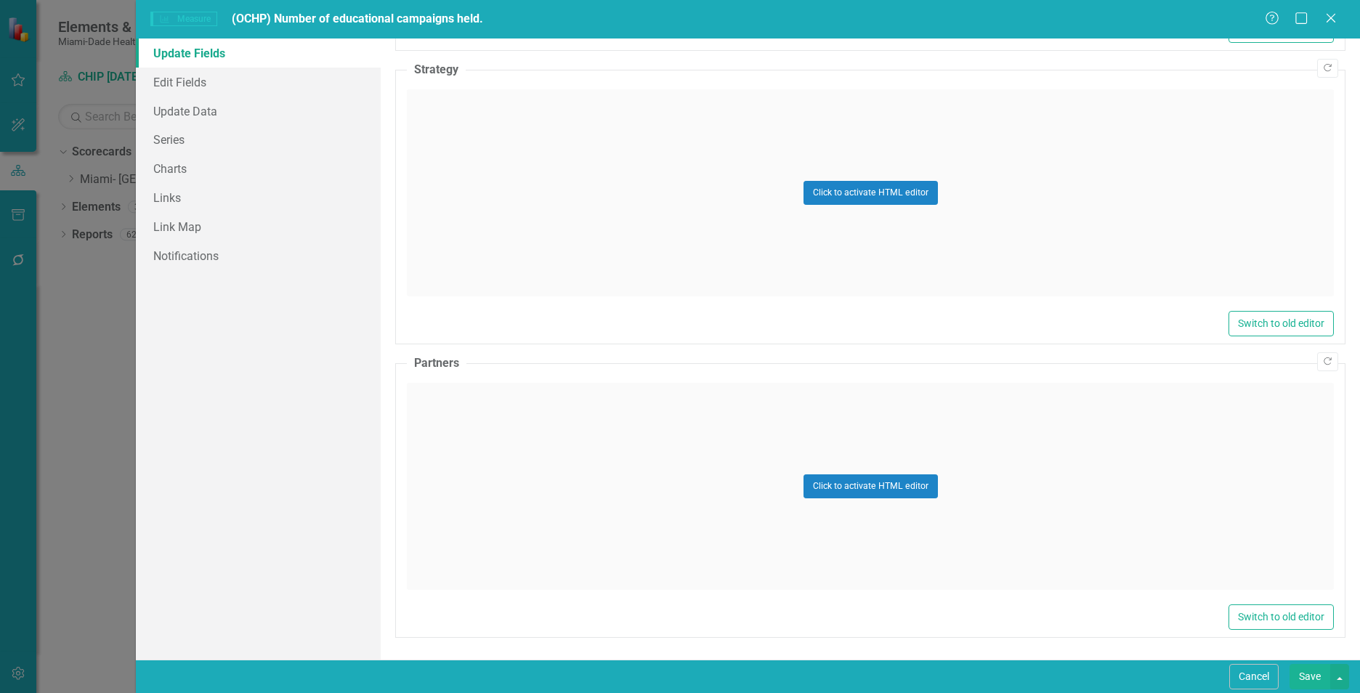
click at [479, 228] on div "Click to activate HTML editor" at bounding box center [870, 192] width 927 height 207
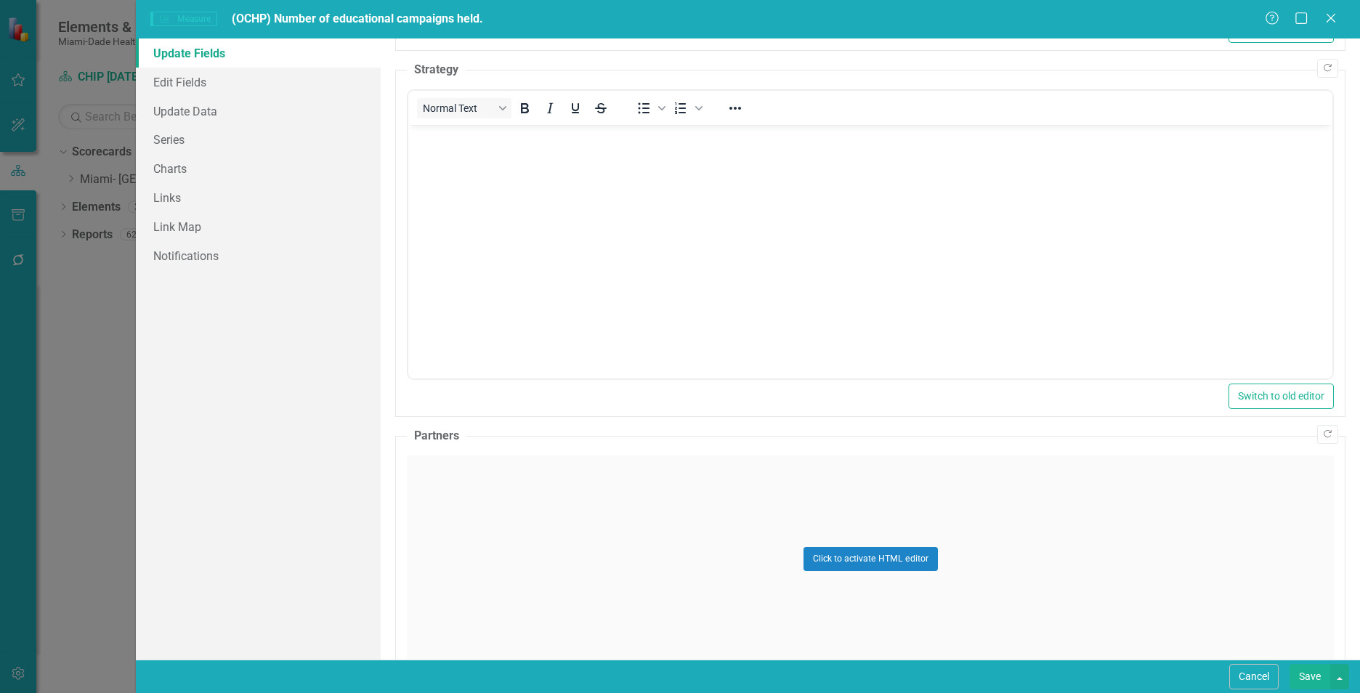
scroll to position [0, 0]
click at [477, 280] on body "Rich Text Area. Press ALT-0 for help." at bounding box center [870, 234] width 924 height 218
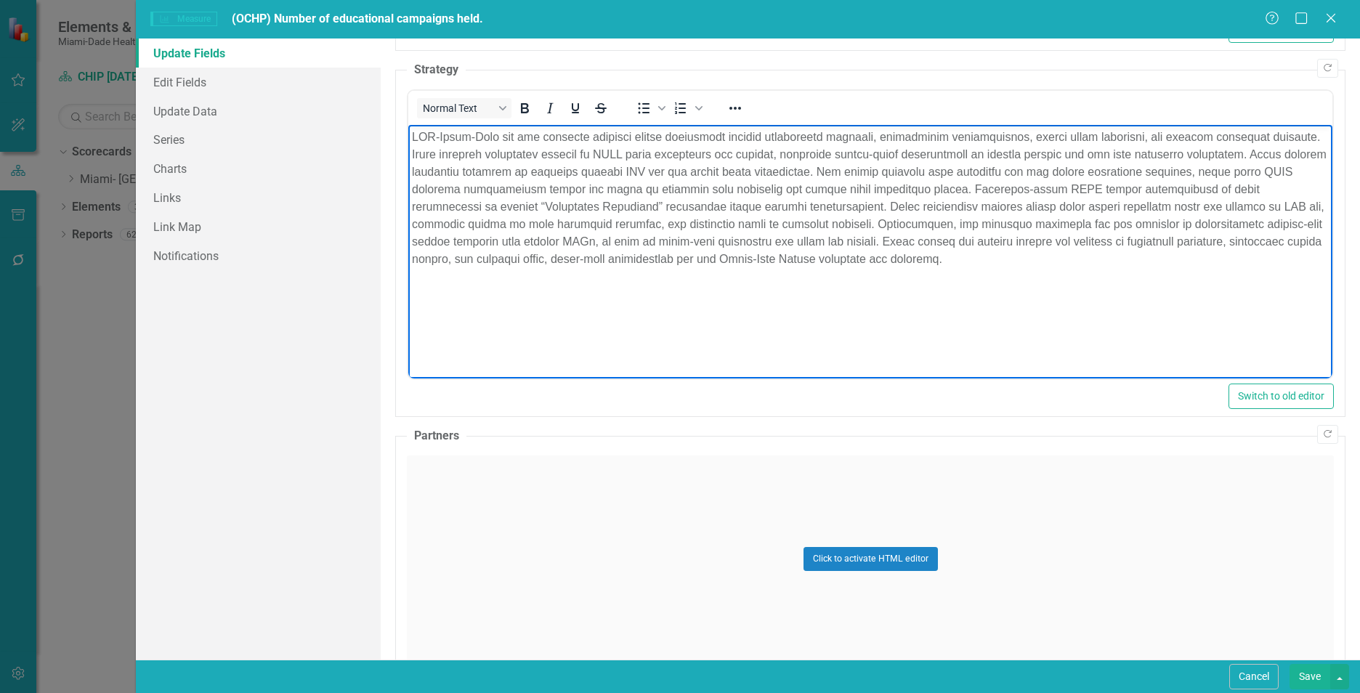
click at [681, 554] on div "Click to activate HTML editor" at bounding box center [870, 558] width 927 height 207
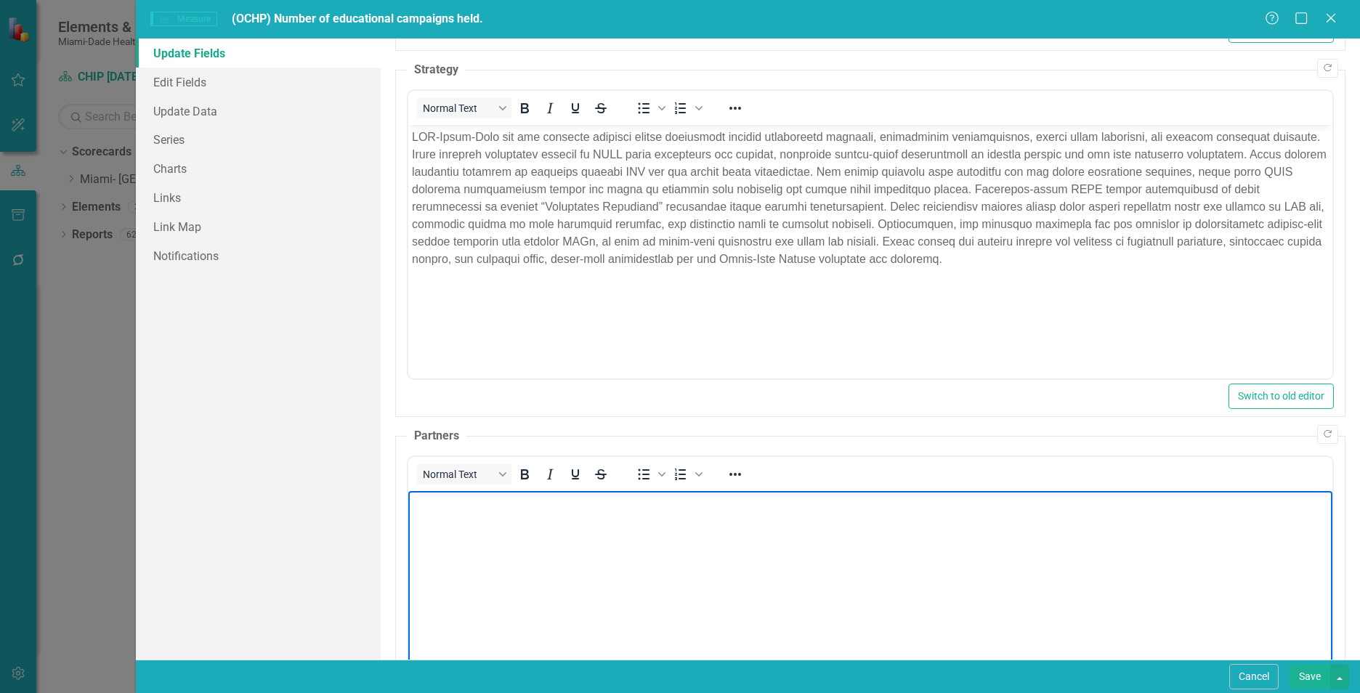
click at [677, 602] on body "Rich Text Area. Press ALT-0 for help." at bounding box center [870, 599] width 924 height 218
paste body "Rich Text Area. Press ALT-0 for help."
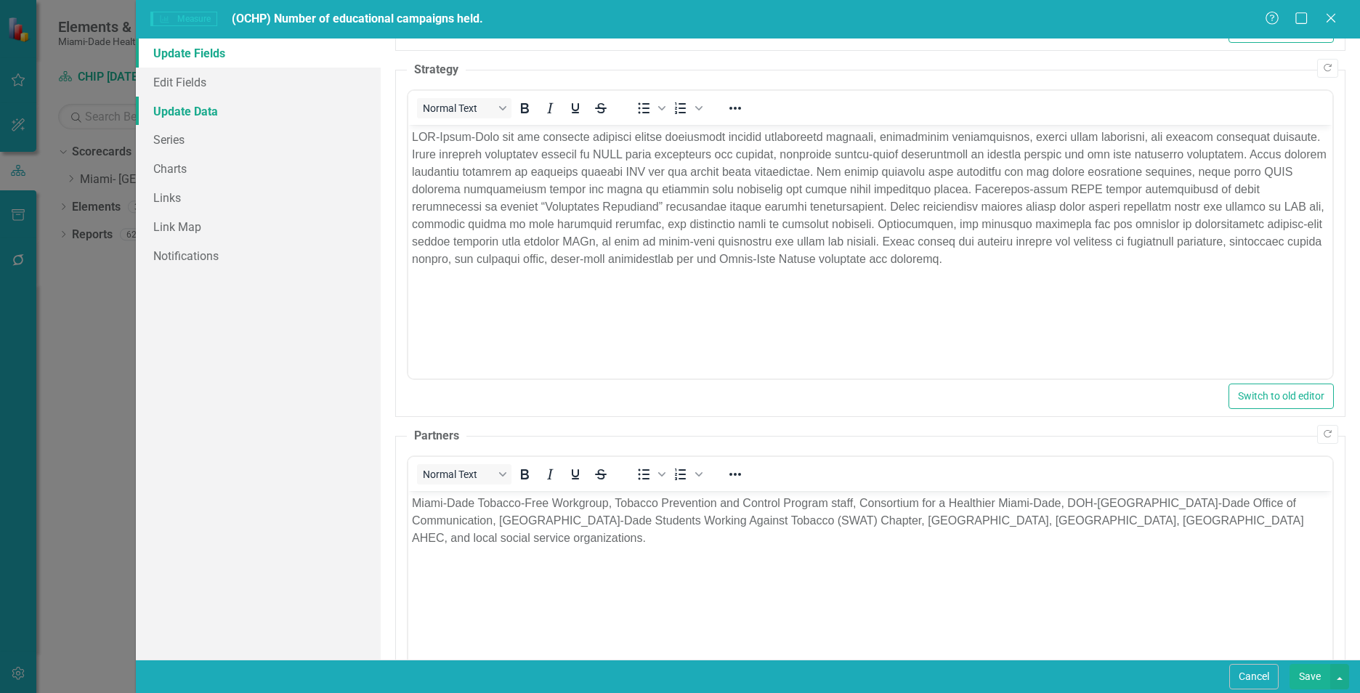
click at [156, 114] on link "Update Data" at bounding box center [258, 111] width 245 height 29
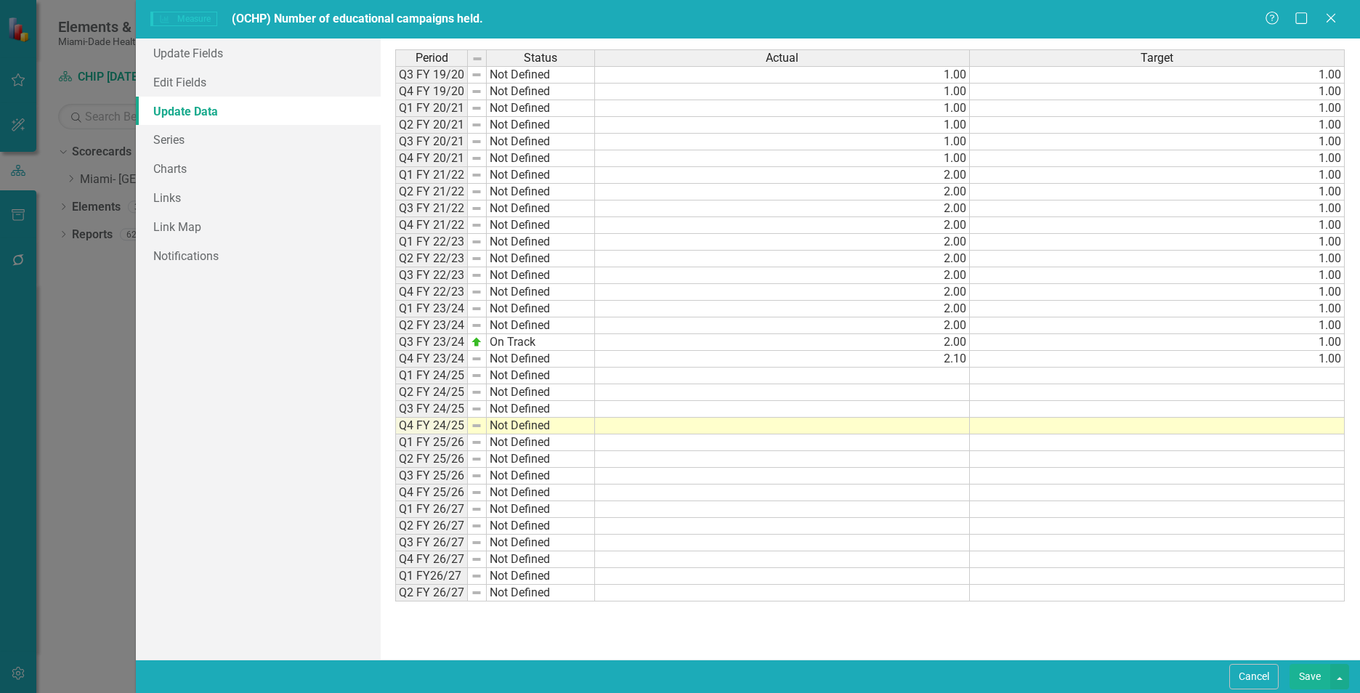
click at [948, 424] on td at bounding box center [782, 426] width 375 height 17
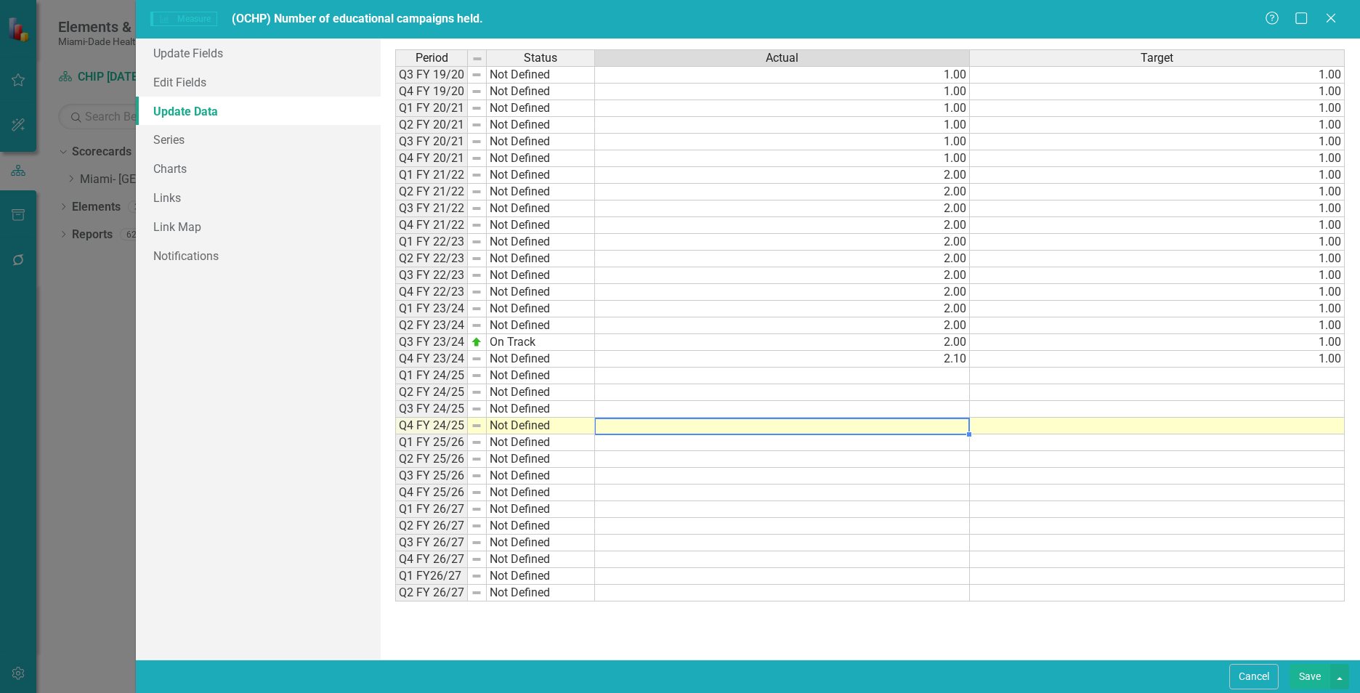
type textarea "1"
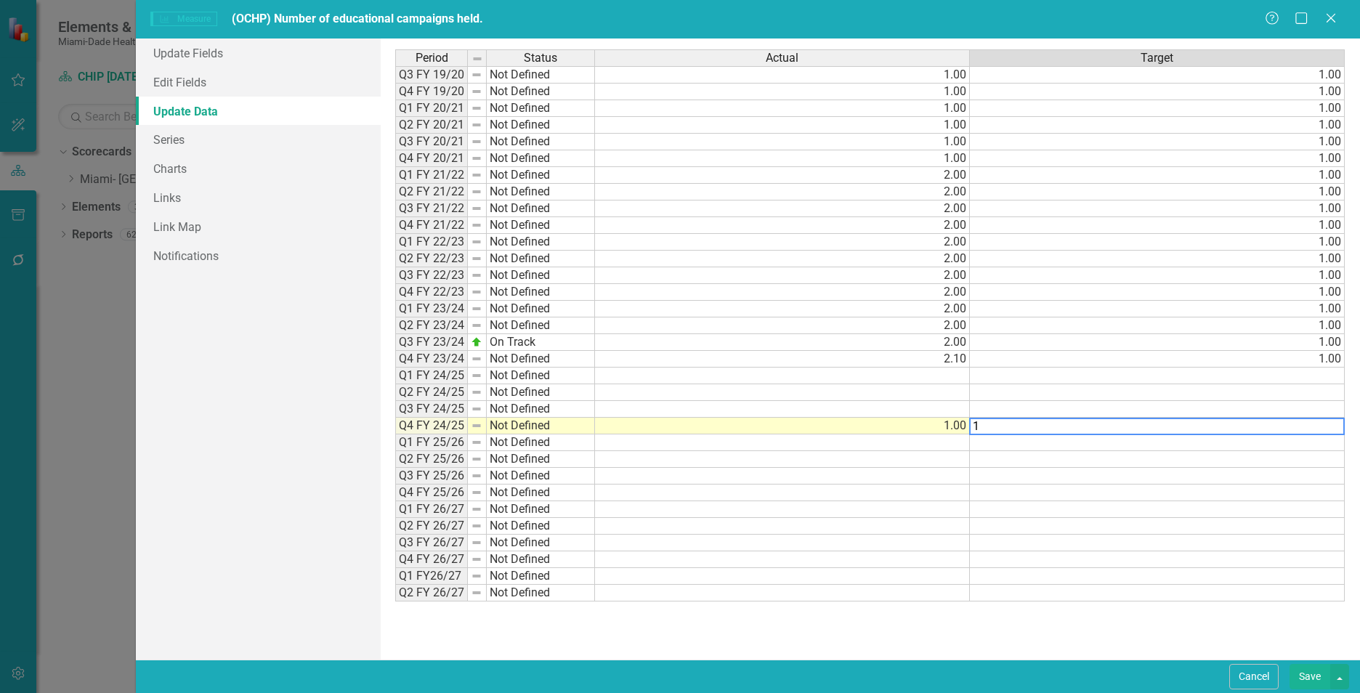
type textarea "1"
click at [291, 559] on div "Update Fields Edit Fields Update Data Series Charts Links Link Map Notifications" at bounding box center [258, 349] width 245 height 621
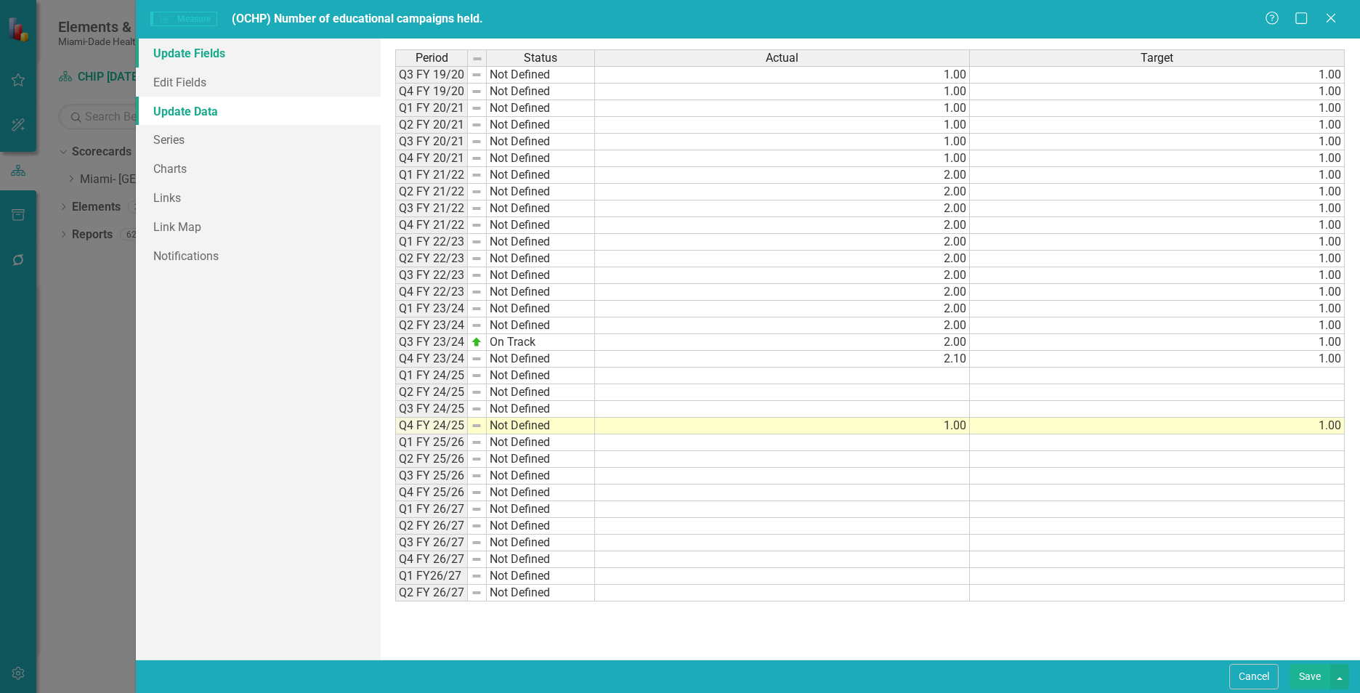
click at [222, 56] on link "Update Fields" at bounding box center [258, 53] width 245 height 29
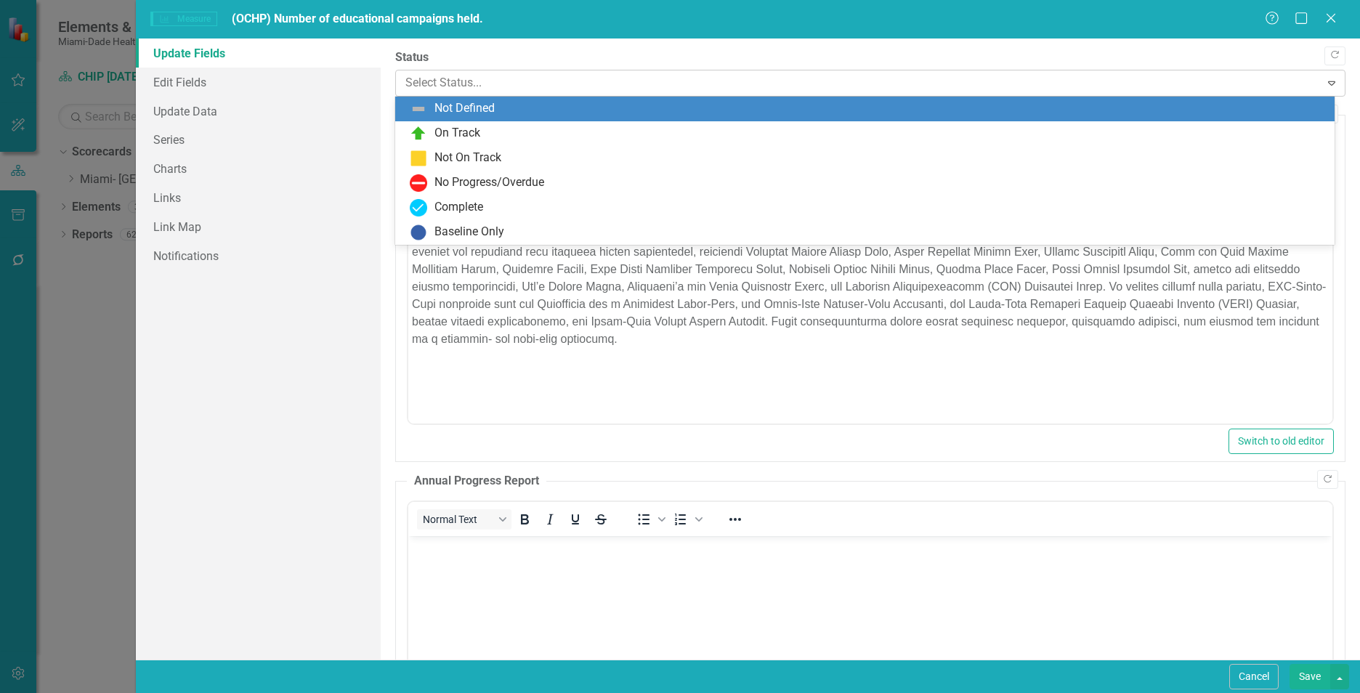
click at [650, 85] on div at bounding box center [857, 83] width 905 height 20
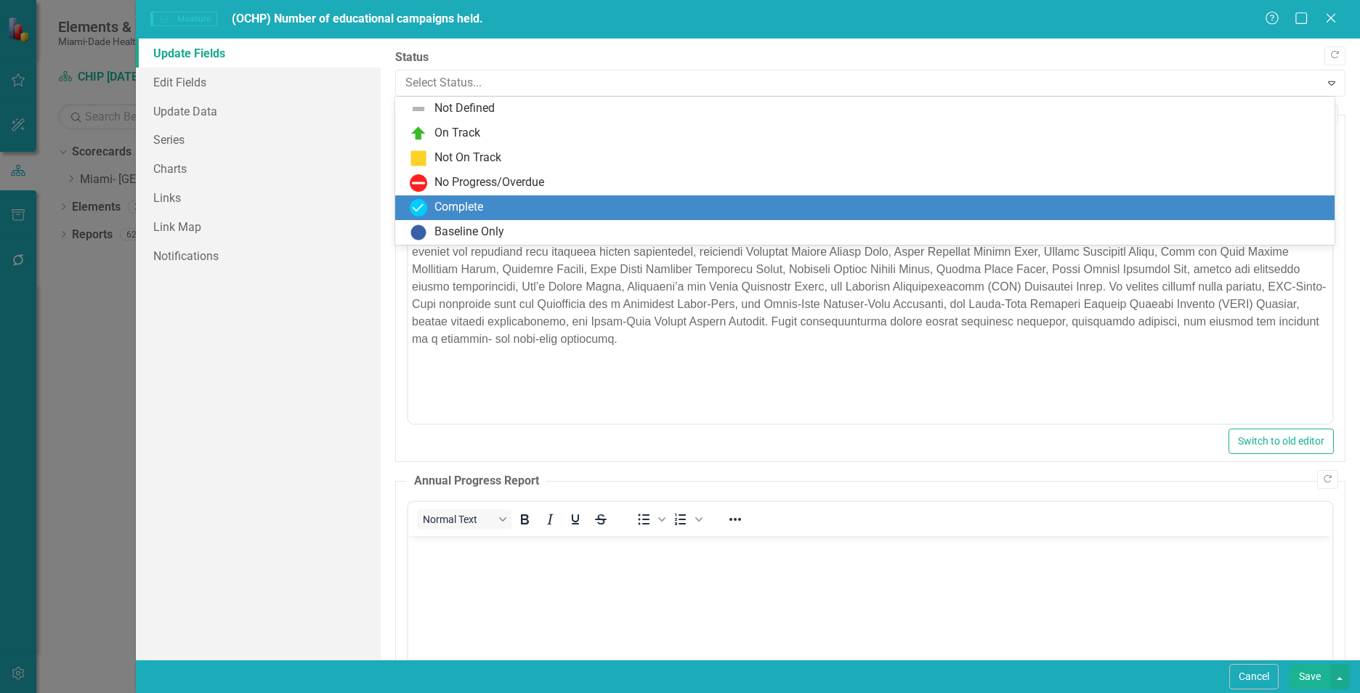
click at [522, 201] on div "Complete" at bounding box center [868, 207] width 916 height 17
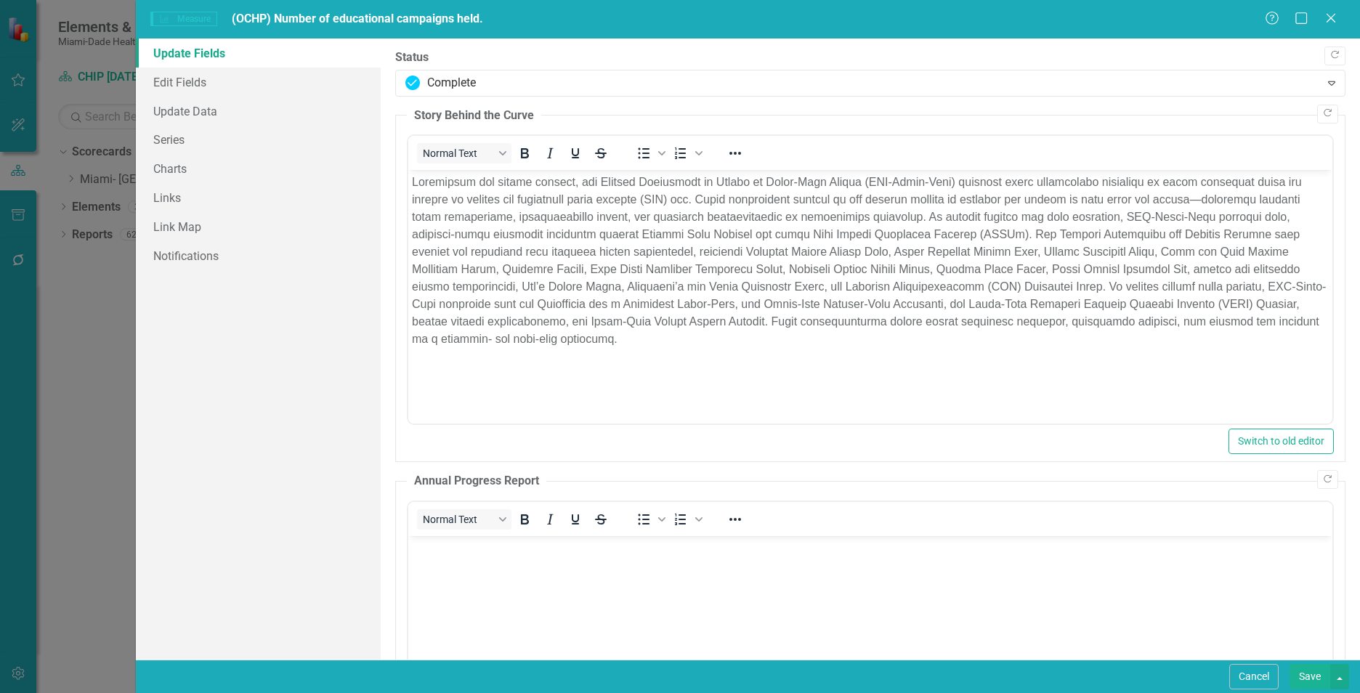
click at [1297, 680] on button "Save" at bounding box center [1309, 676] width 41 height 25
